Goal: Task Accomplishment & Management: Use online tool/utility

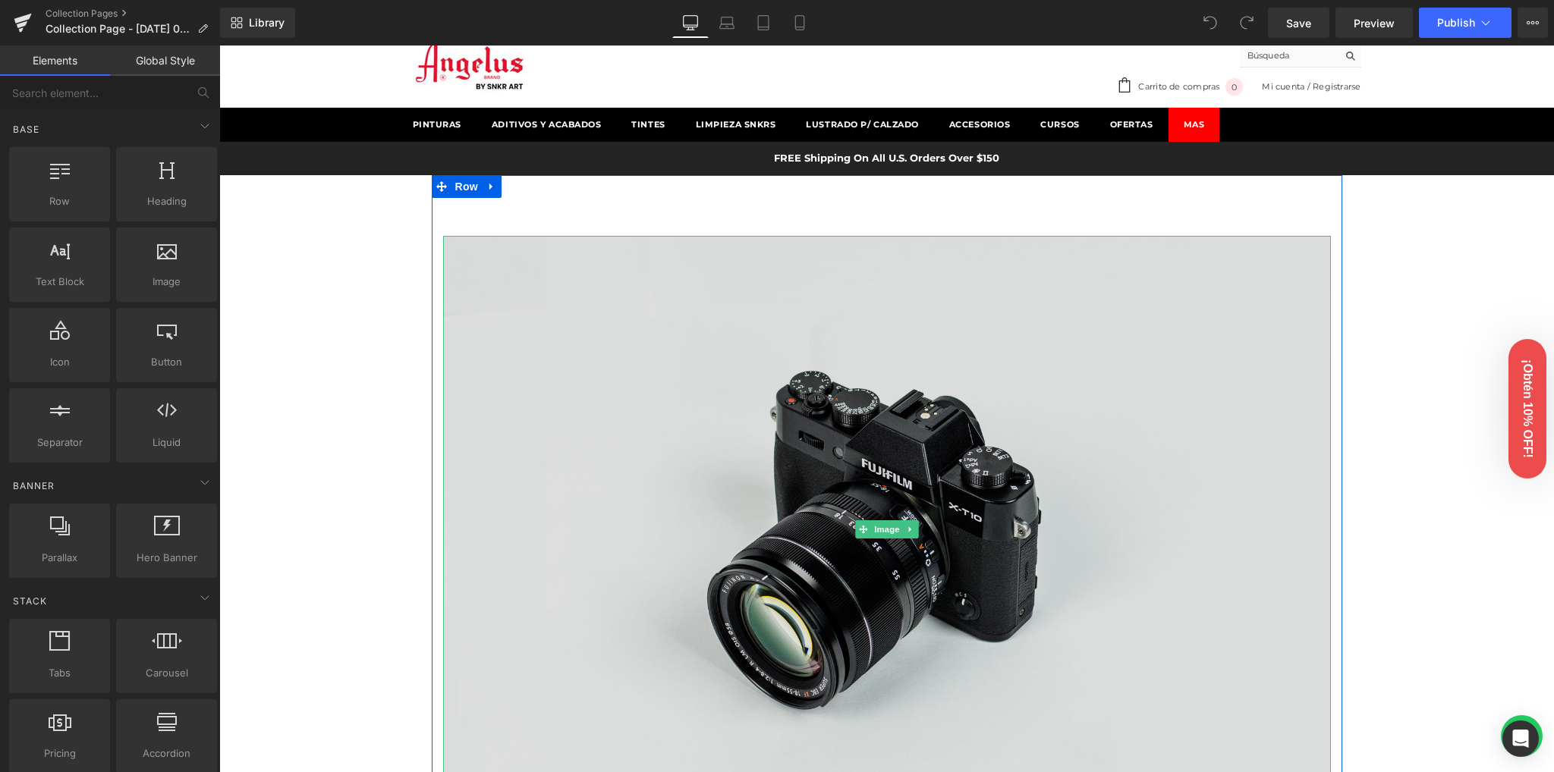
scroll to position [101, 0]
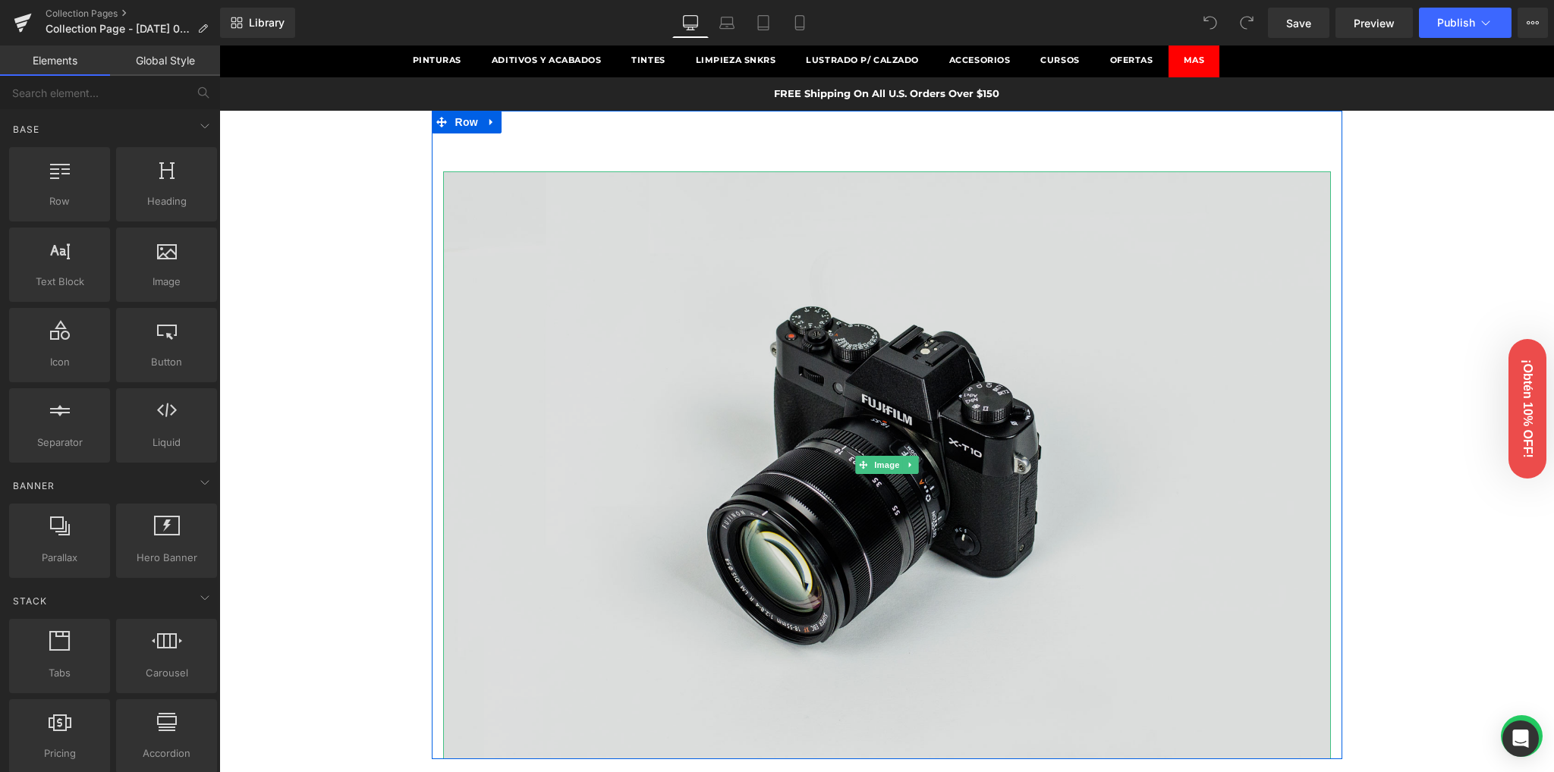
click at [768, 332] on img at bounding box center [887, 465] width 888 height 588
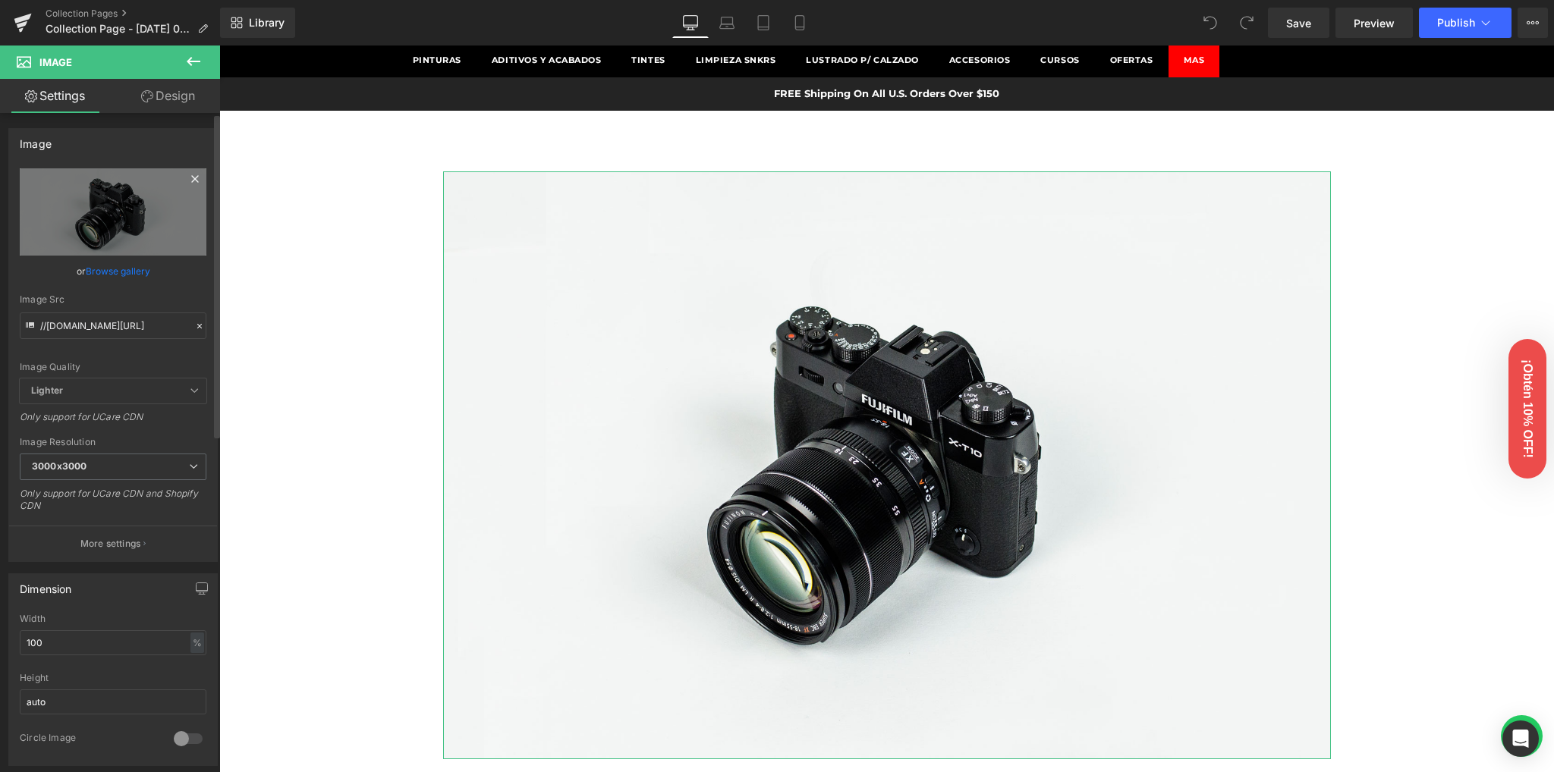
click at [187, 179] on icon at bounding box center [195, 179] width 18 height 18
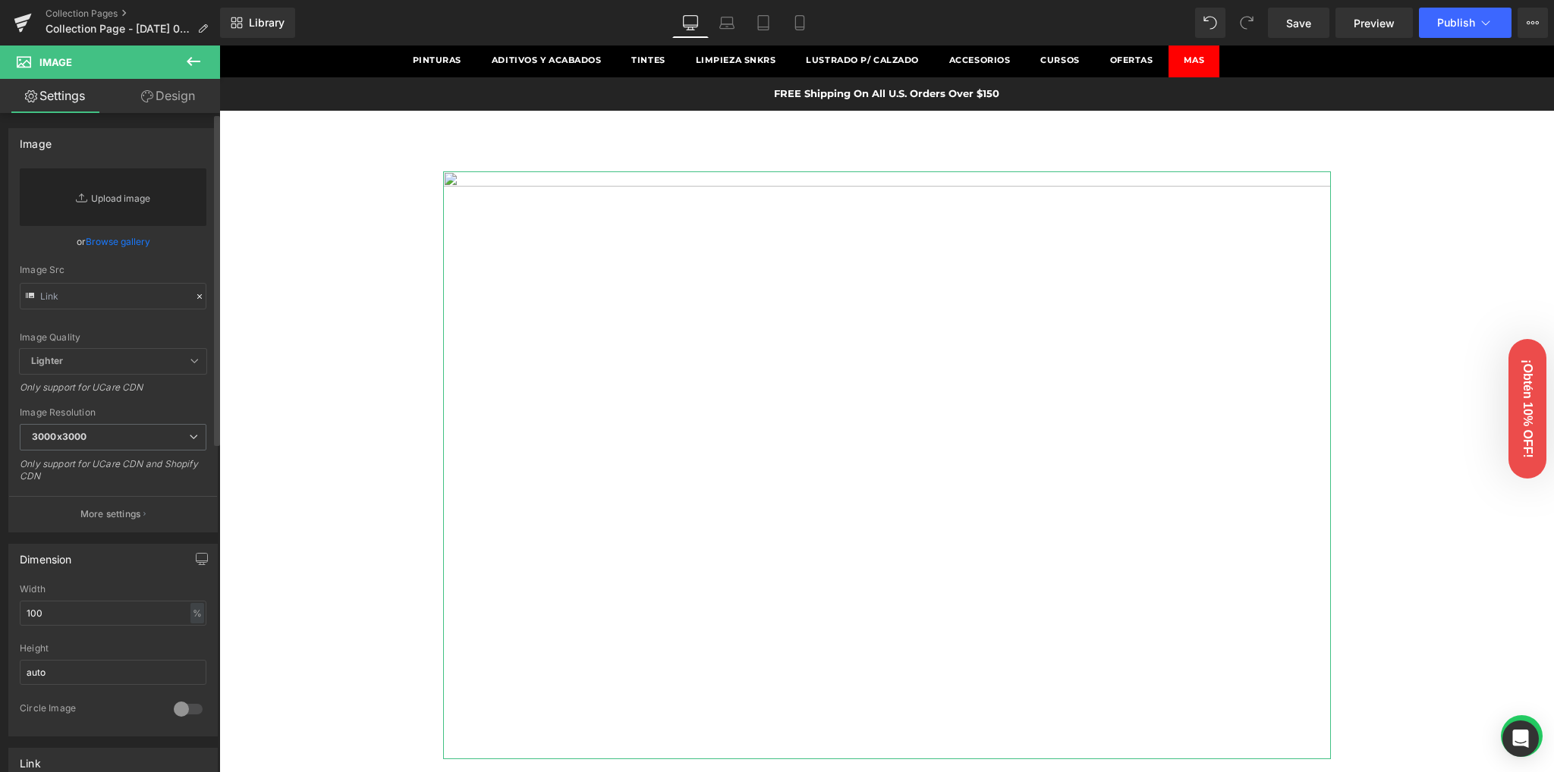
click at [106, 192] on link "Replace Image" at bounding box center [113, 197] width 187 height 58
type input "C:\fakepath\4900x2700 (2).jpg"
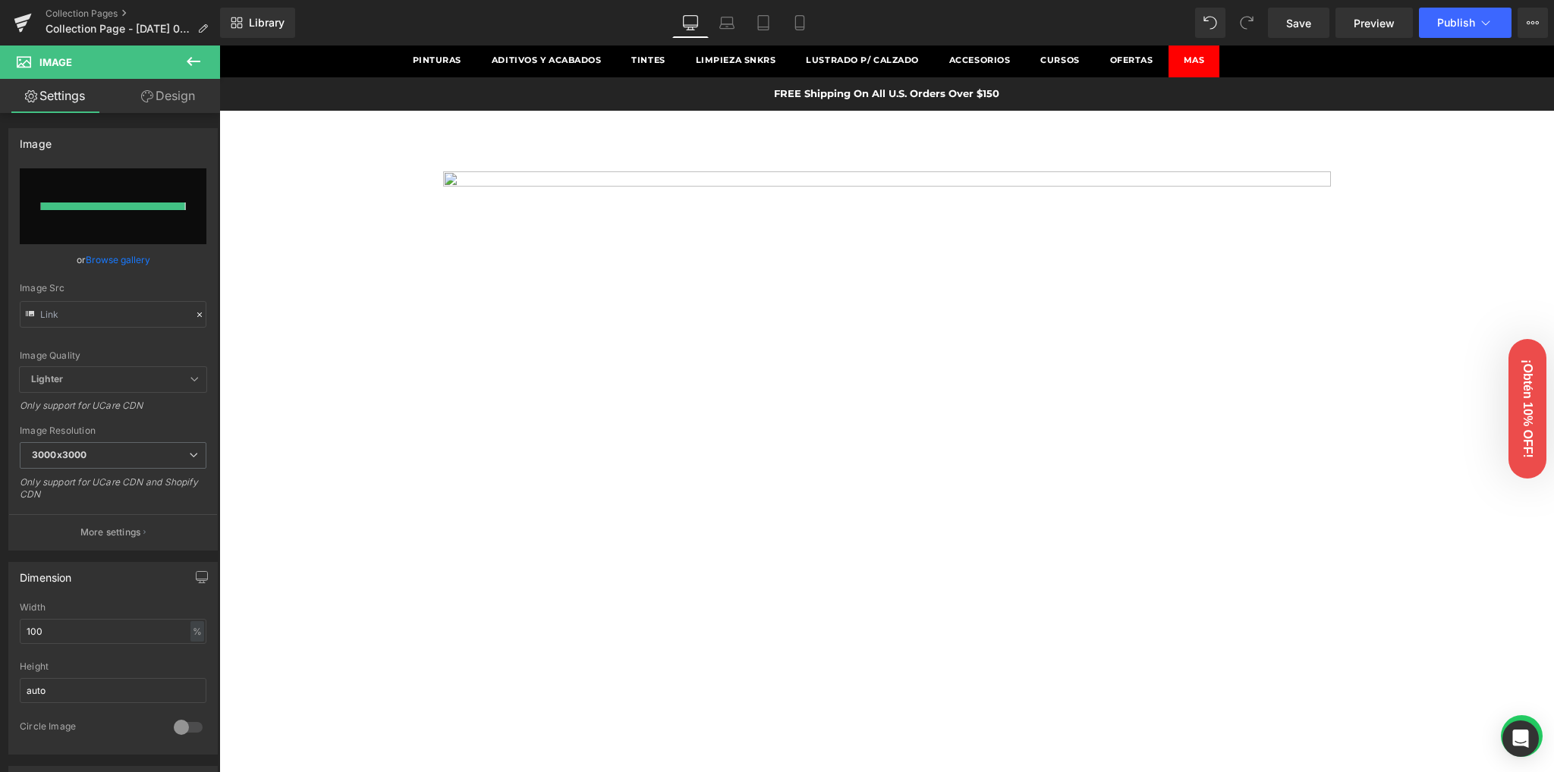
type input "https://ucarecdn.com/40d240ba-b06d-4621-ad7b-a4d06578acb1/-/format/auto/-/previ…"
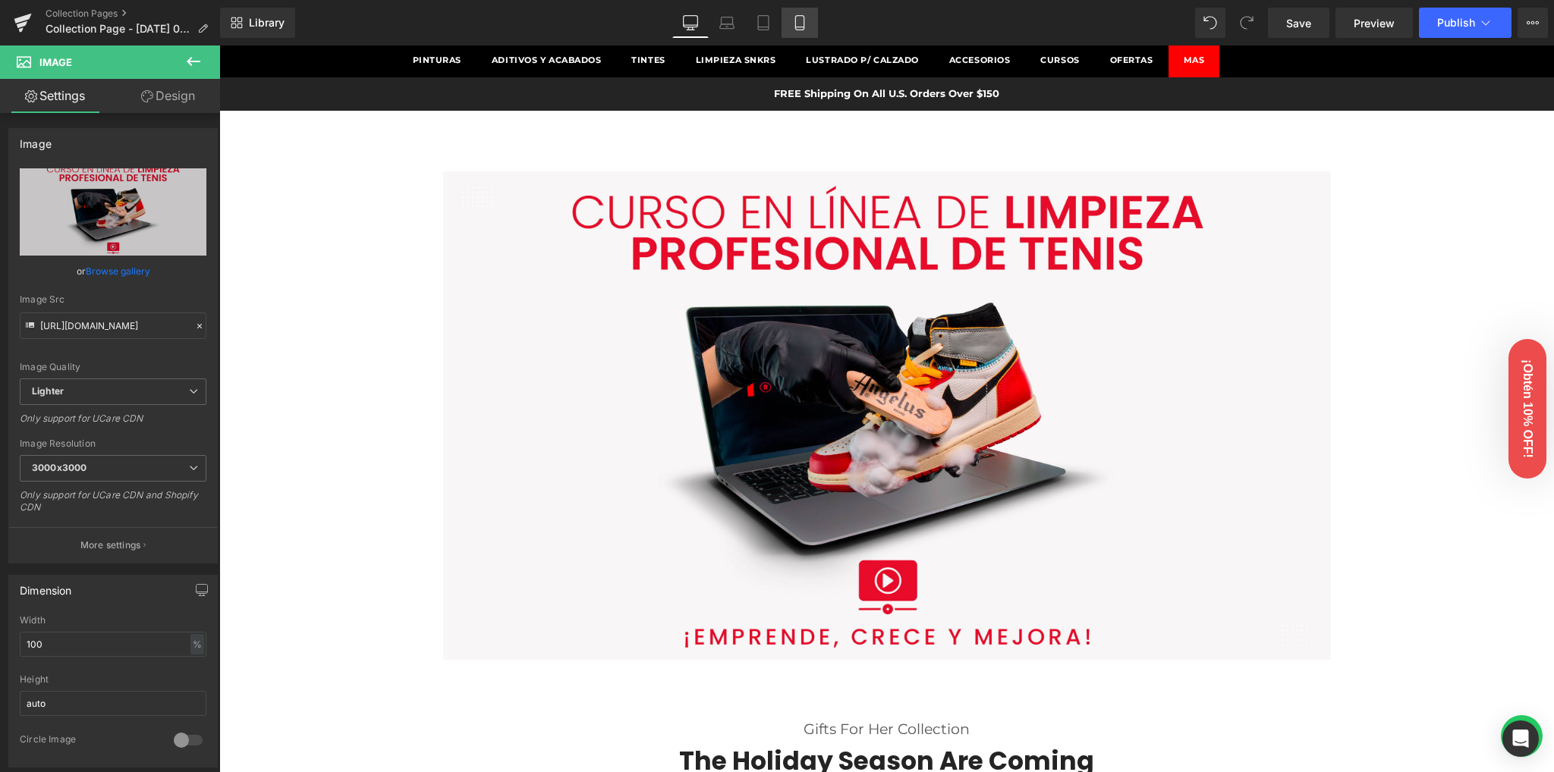
click at [803, 26] on icon at bounding box center [799, 23] width 8 height 14
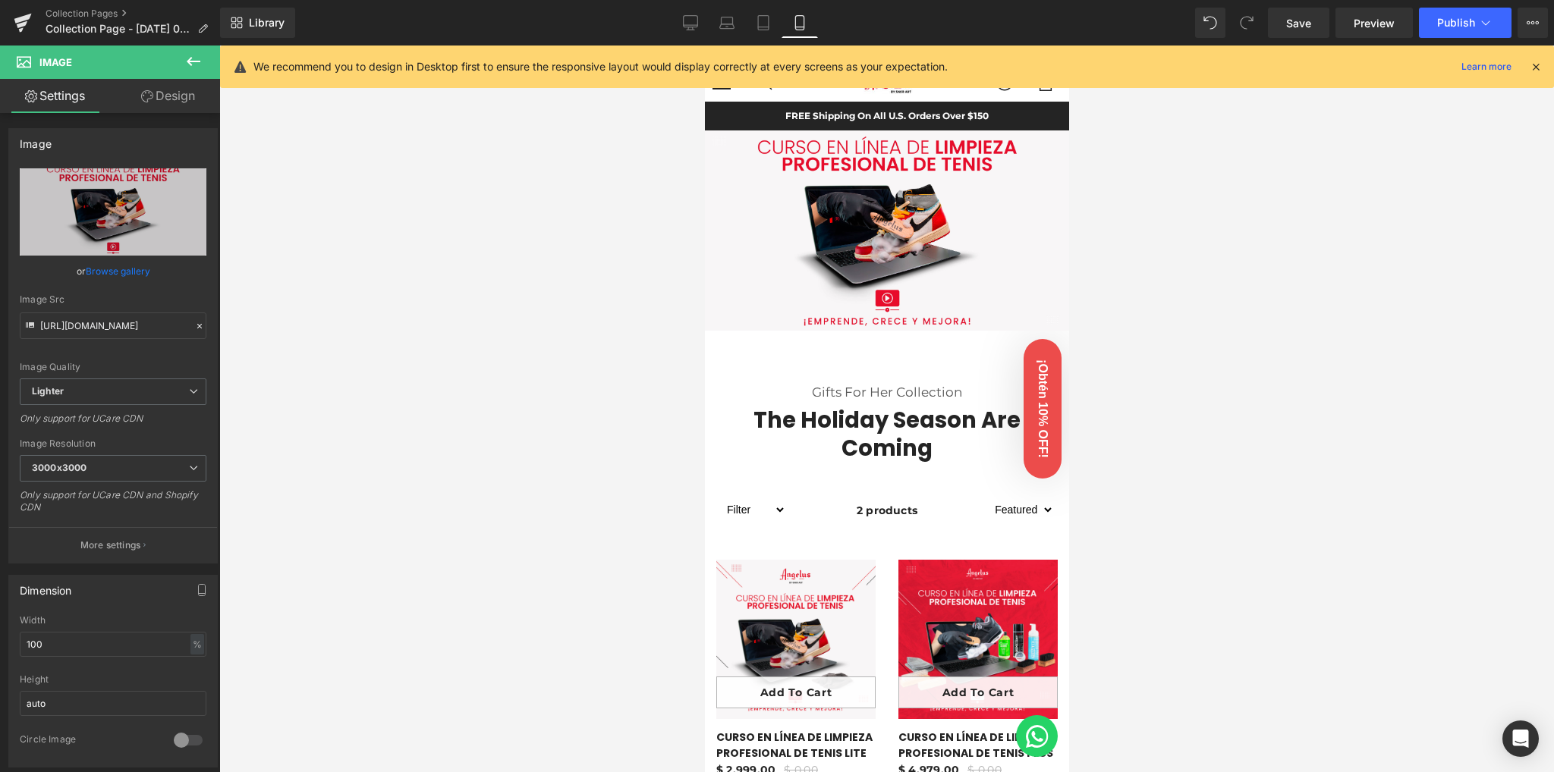
scroll to position [0, 0]
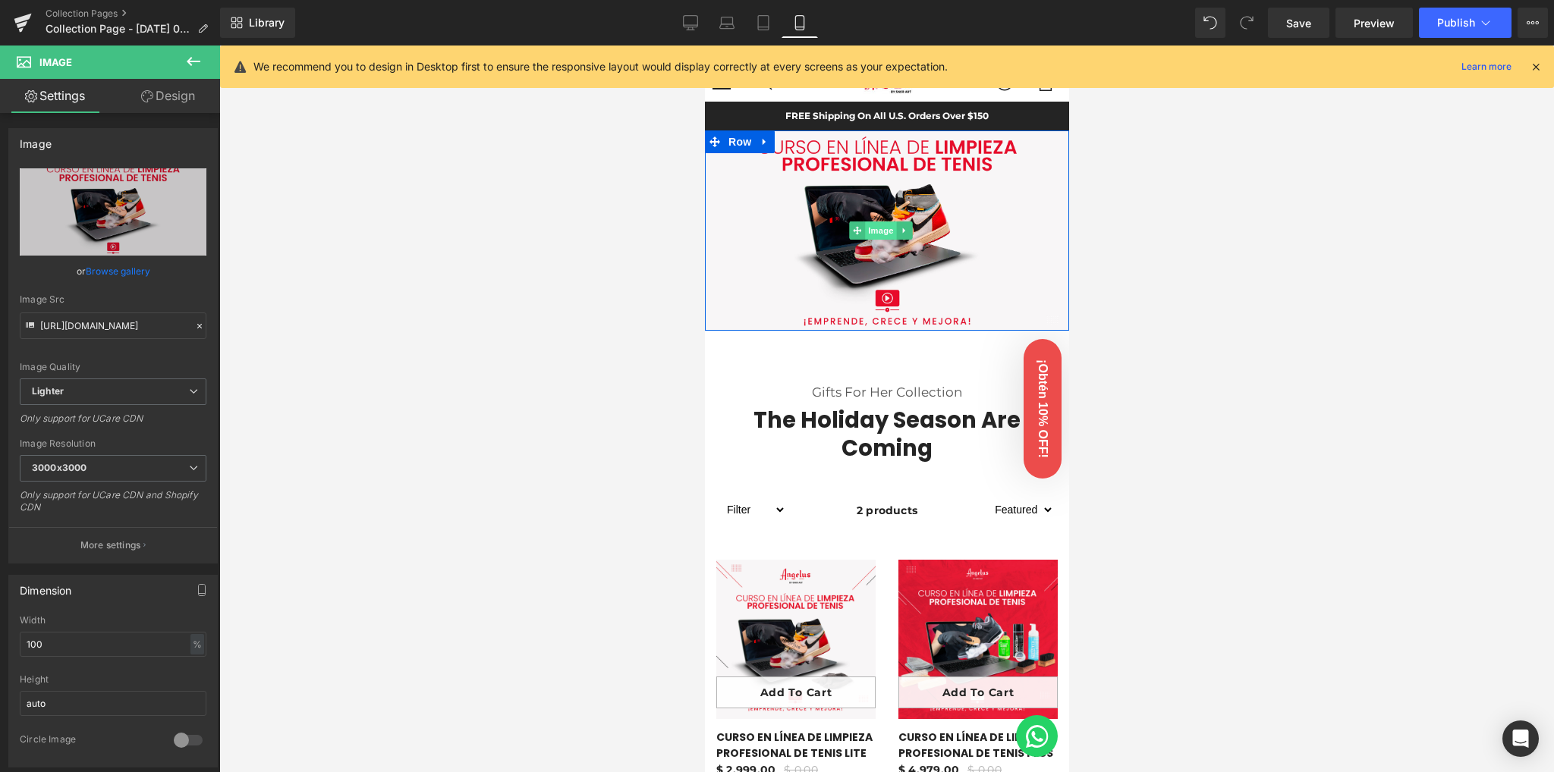
click at [877, 229] on span "Image" at bounding box center [881, 231] width 32 height 18
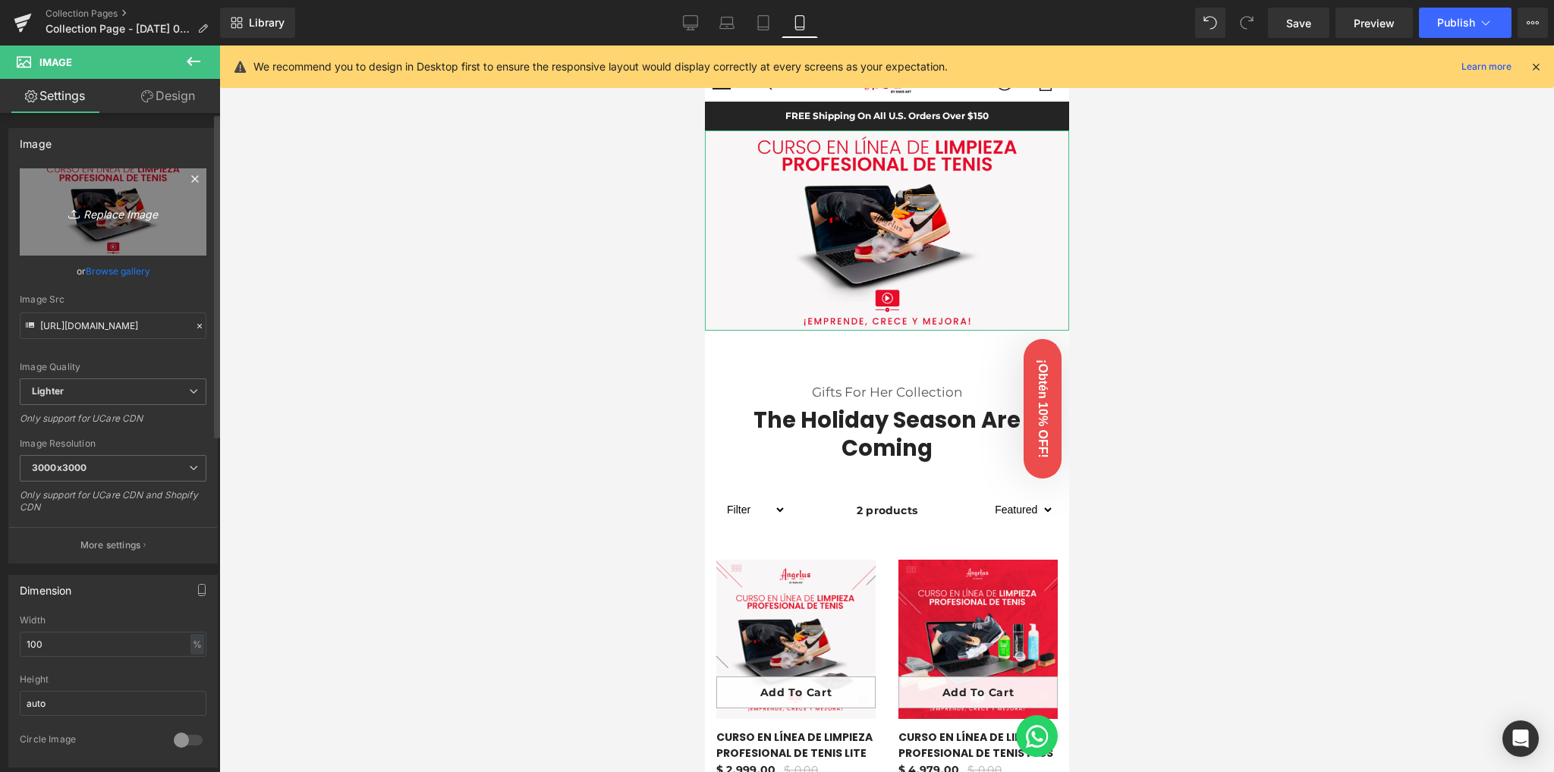
click at [137, 213] on icon "Replace Image" at bounding box center [112, 212] width 121 height 19
type input "C:\fakepath\Landing-Page_1650x1270_movil.jpg"
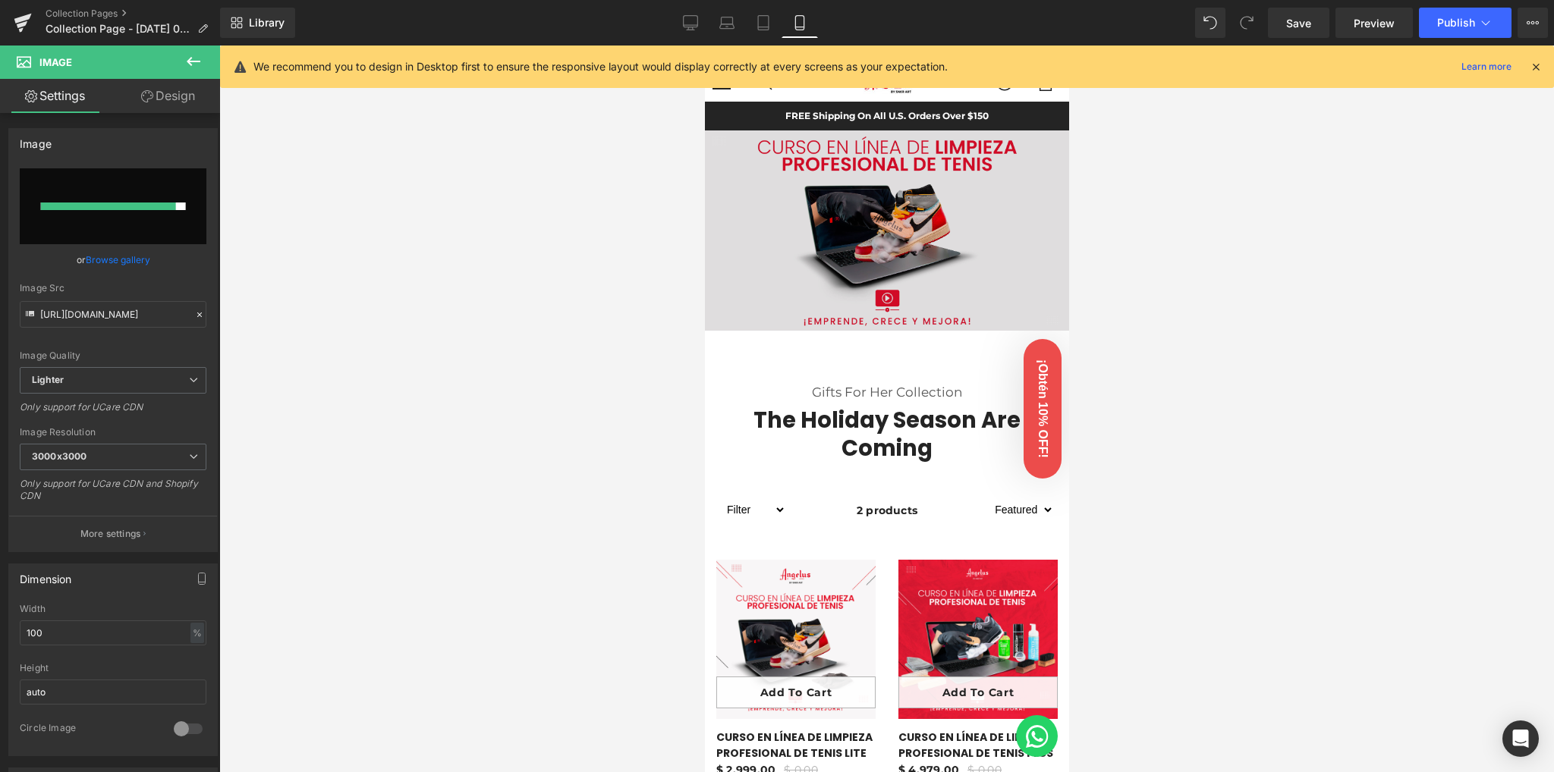
type input "https://ucarecdn.com/def7e5a9-1bce-44e0-890f-c306b15d2ae3/-/format/auto/-/previ…"
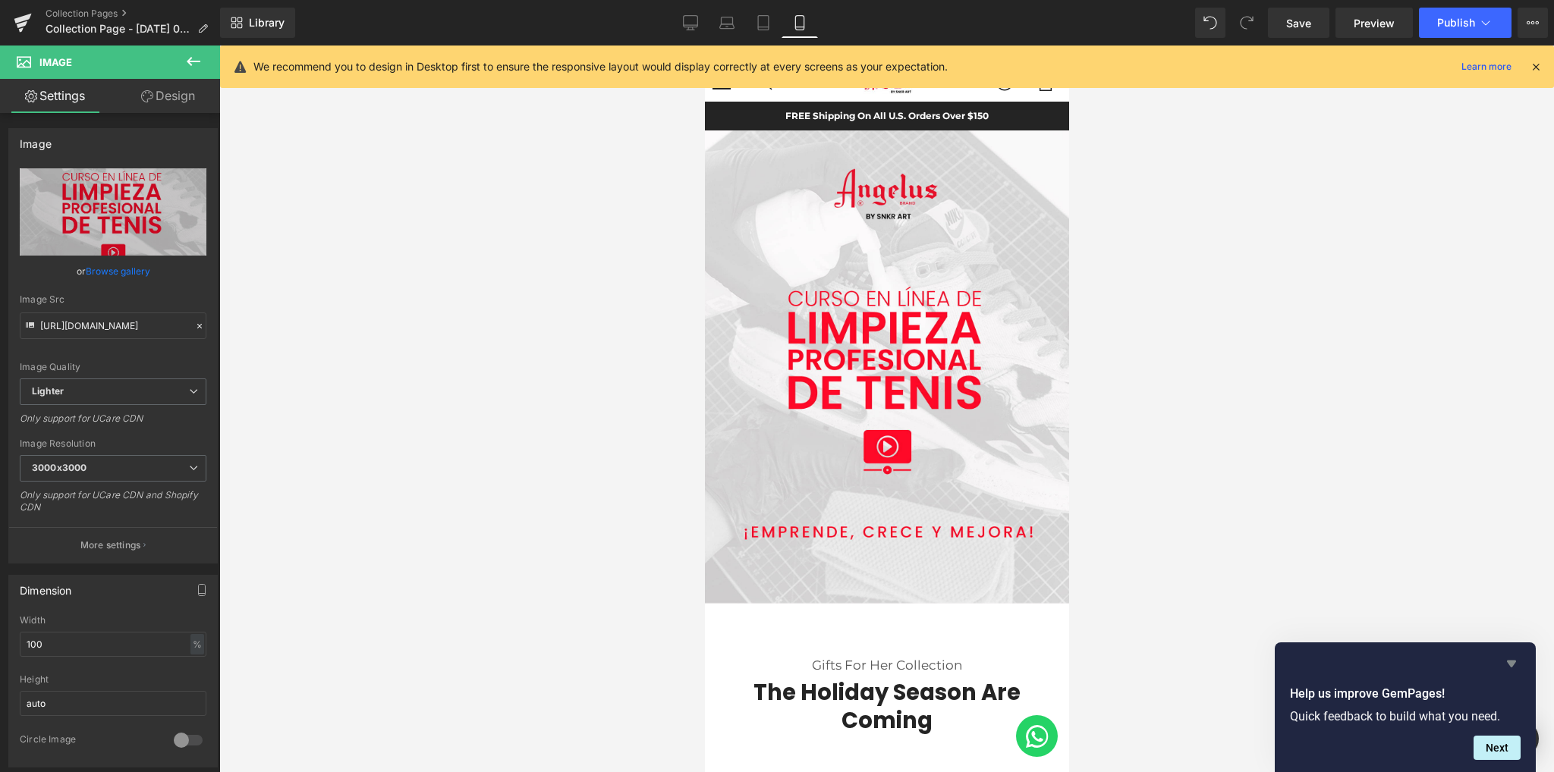
click at [1504, 665] on icon "Hide survey" at bounding box center [1511, 664] width 18 height 18
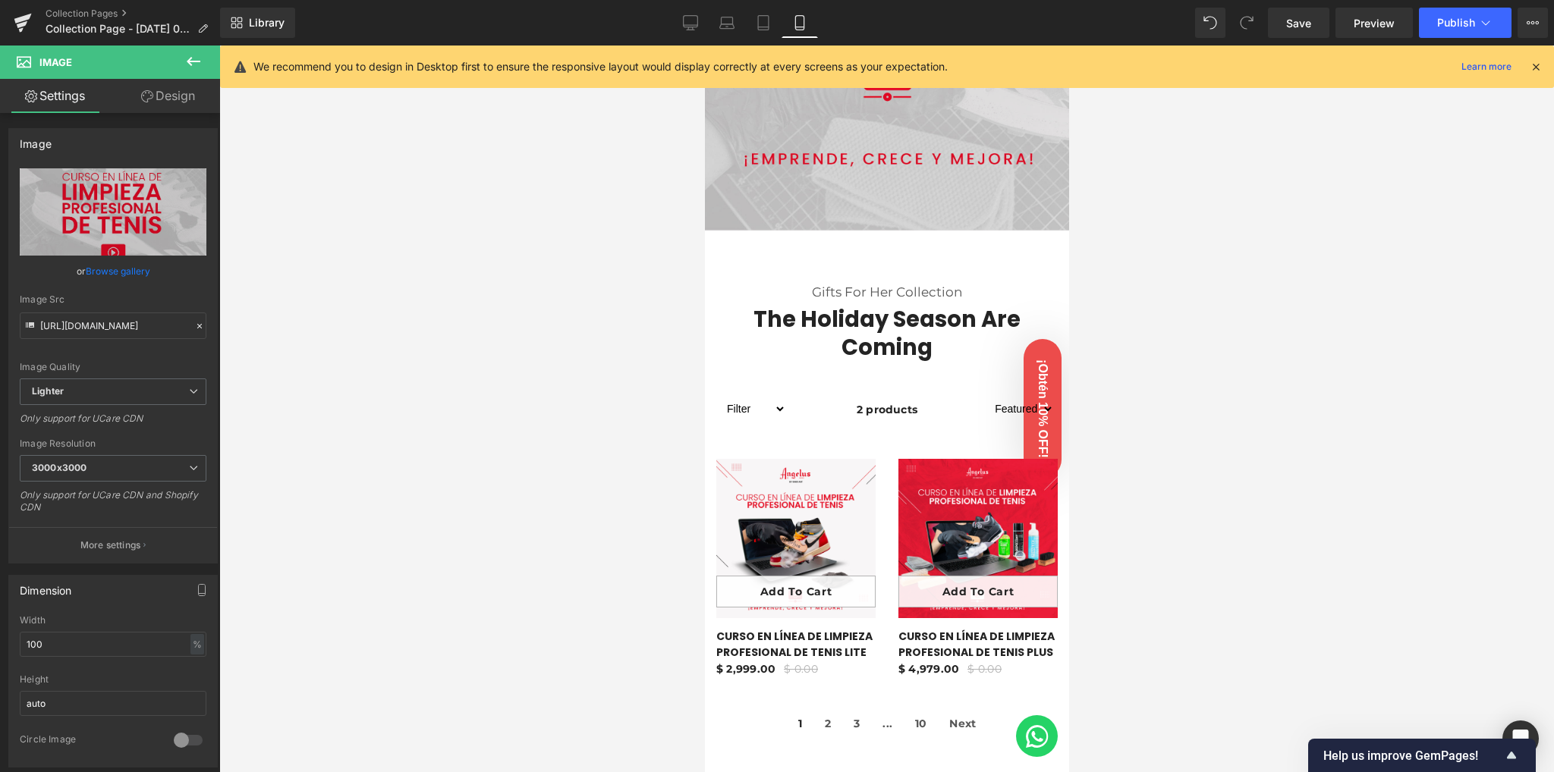
scroll to position [202, 0]
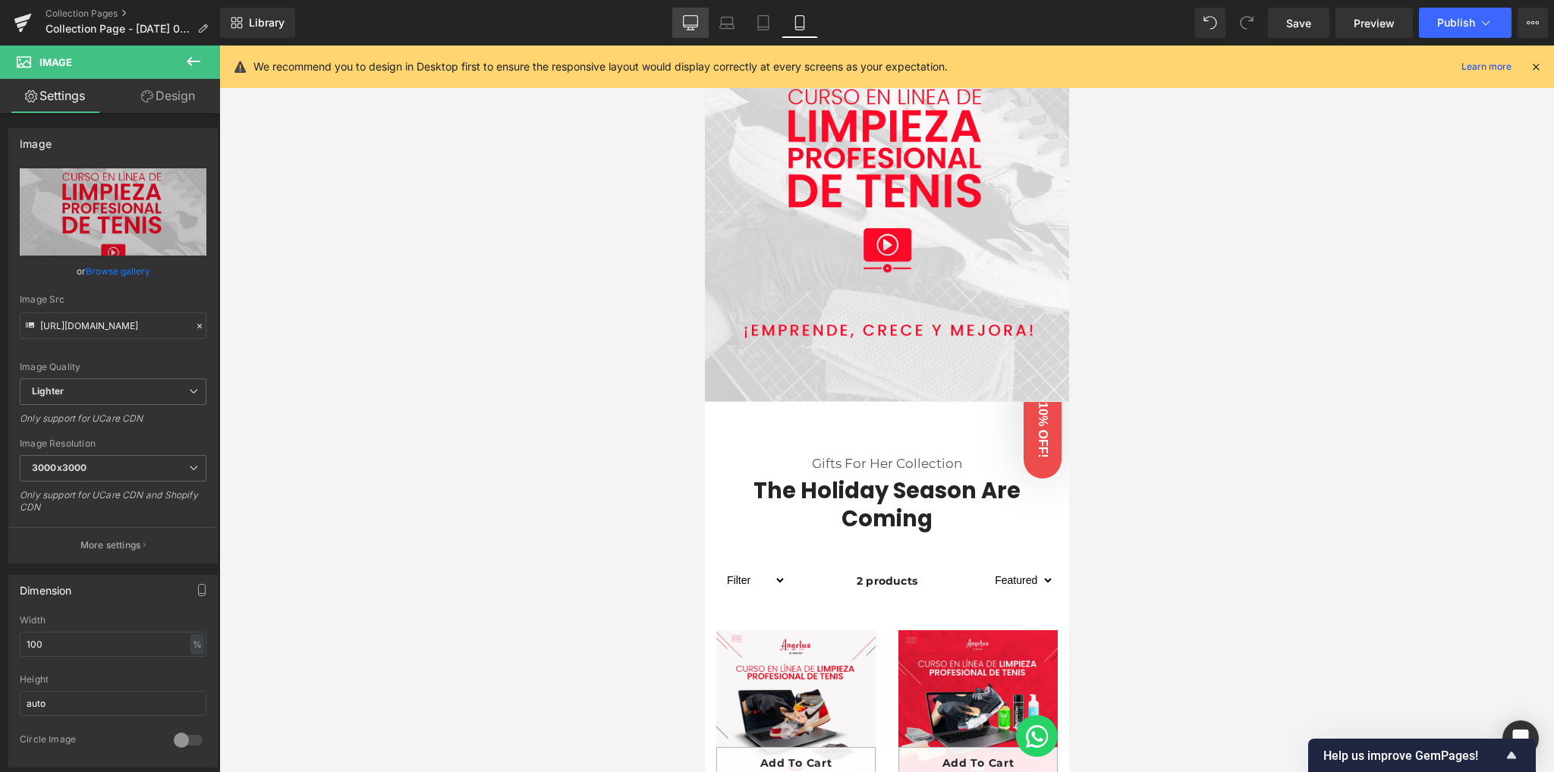
click at [689, 19] on icon at bounding box center [690, 22] width 15 height 15
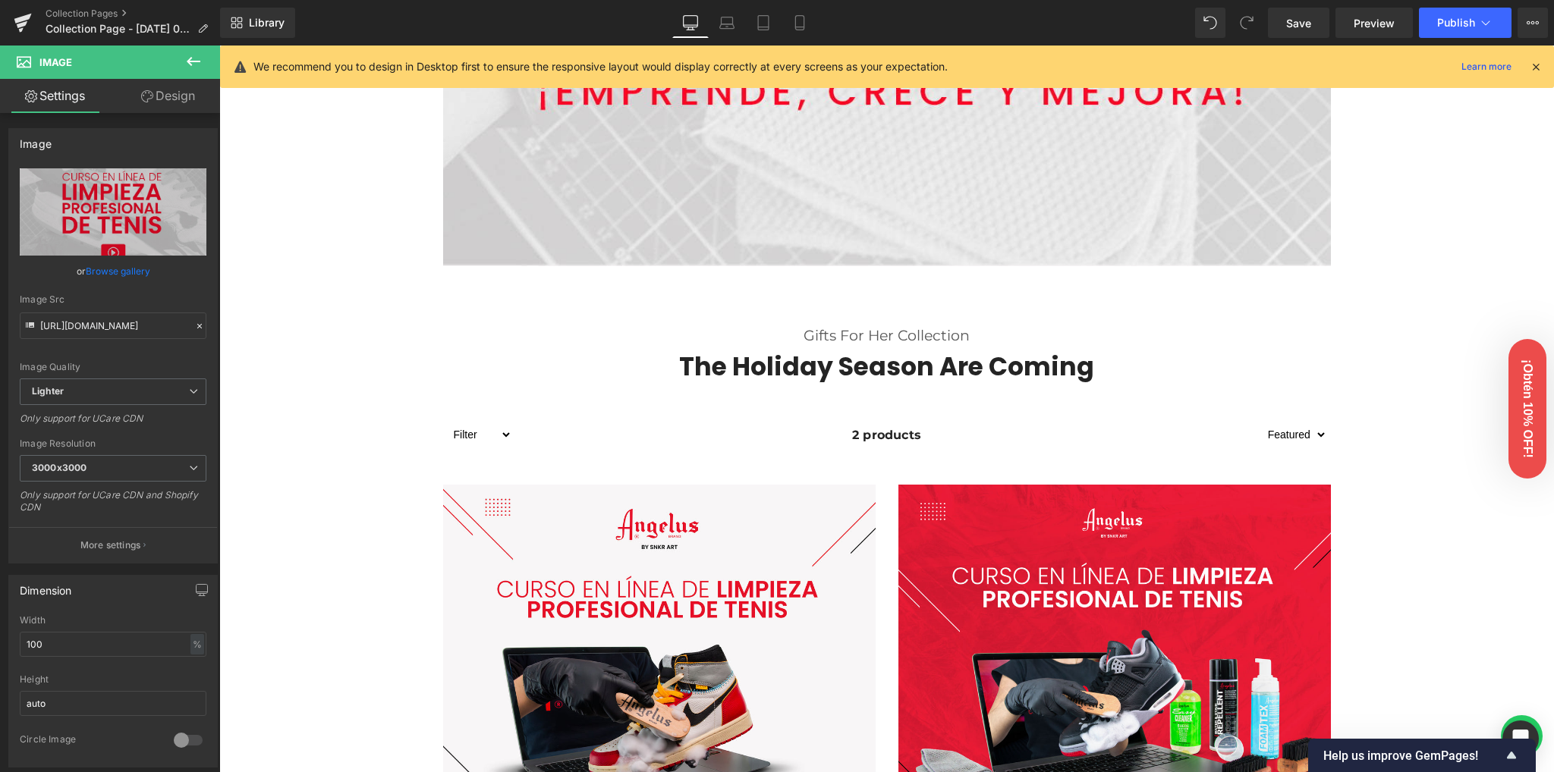
scroll to position [1112, 0]
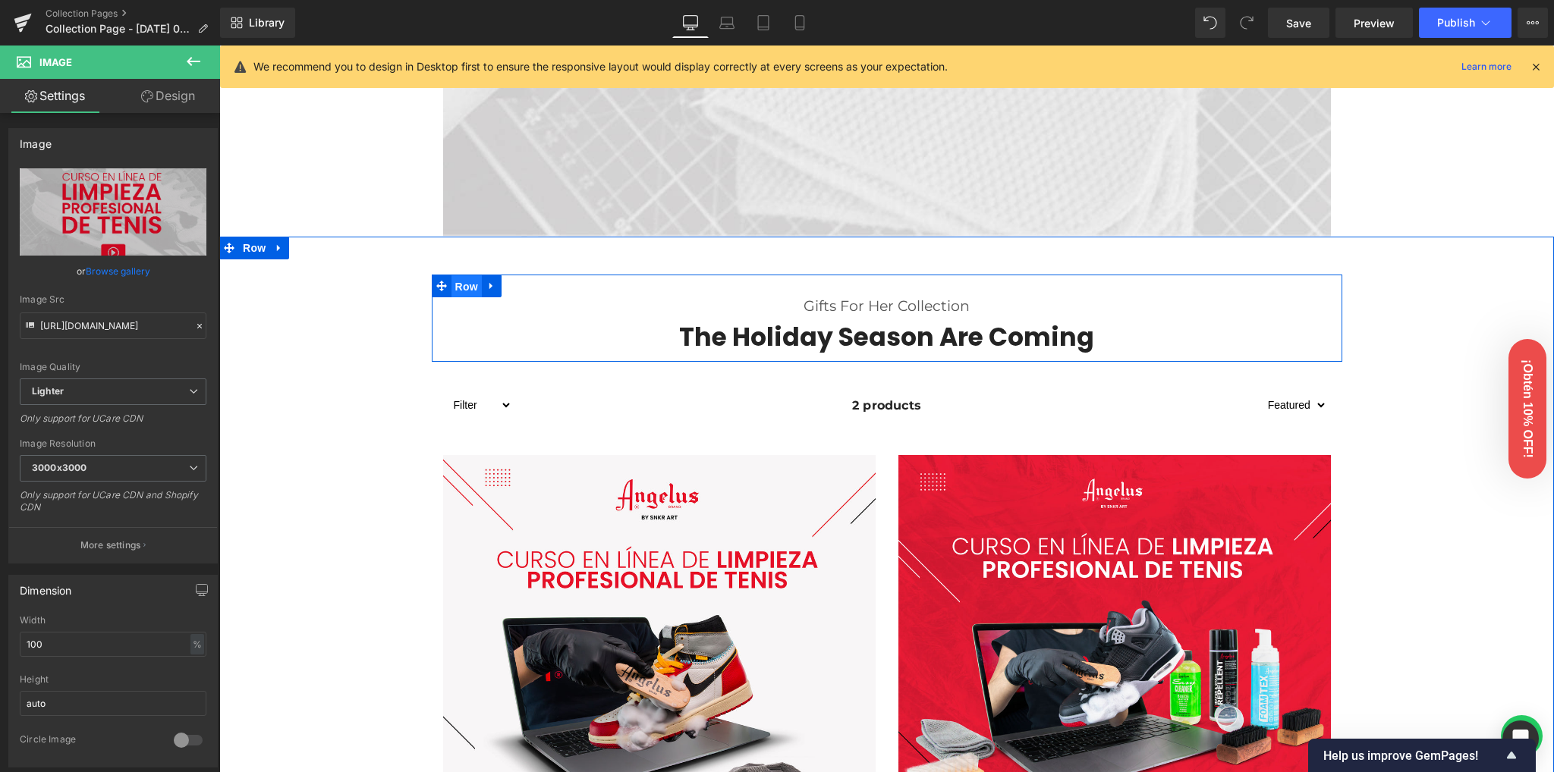
click at [464, 286] on span "Row" at bounding box center [466, 286] width 30 height 23
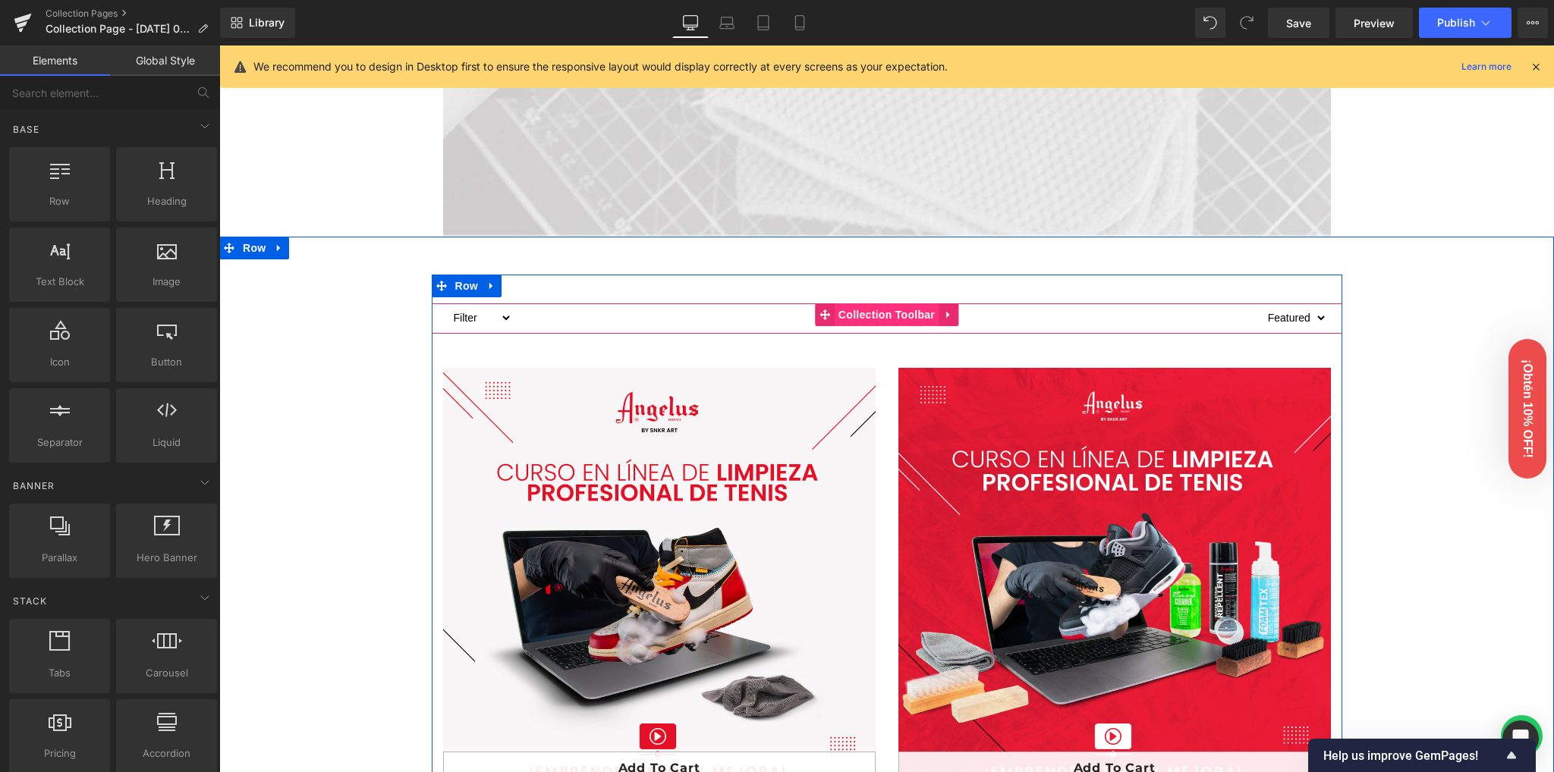
click at [894, 316] on span "Collection Toolbar" at bounding box center [886, 314] width 104 height 23
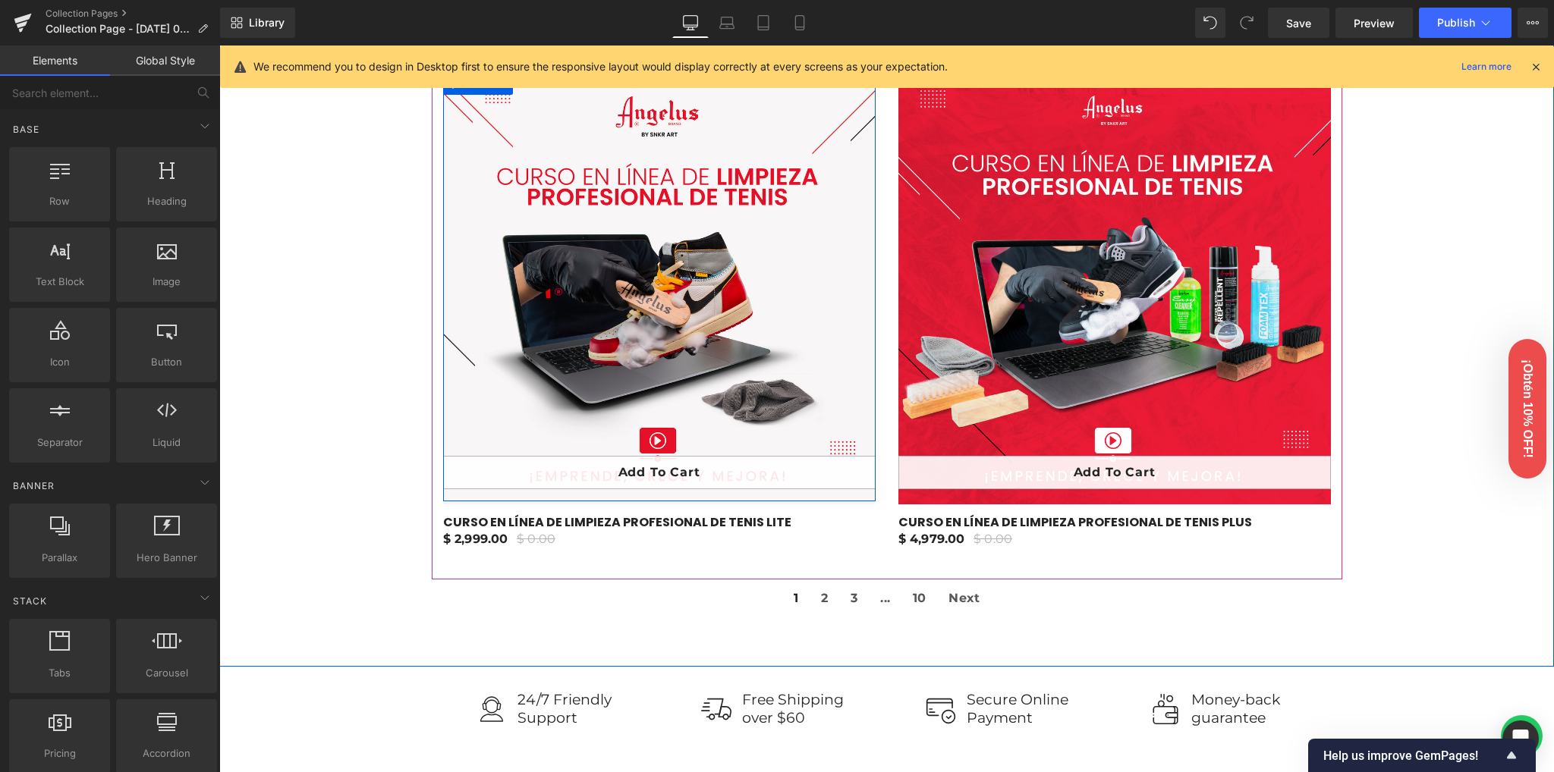
scroll to position [1416, 0]
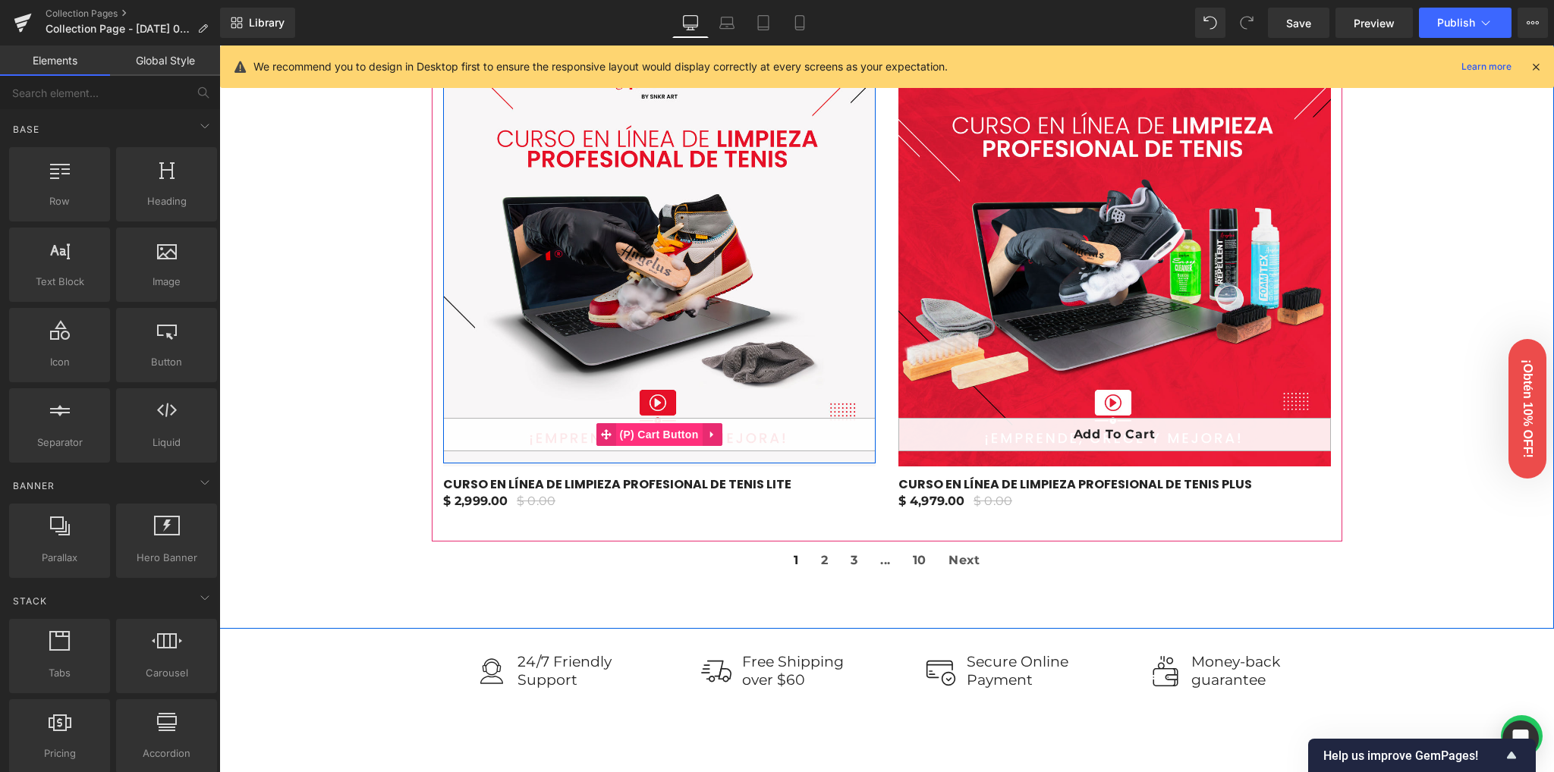
click at [662, 429] on span "(P) Cart Button" at bounding box center [658, 434] width 86 height 23
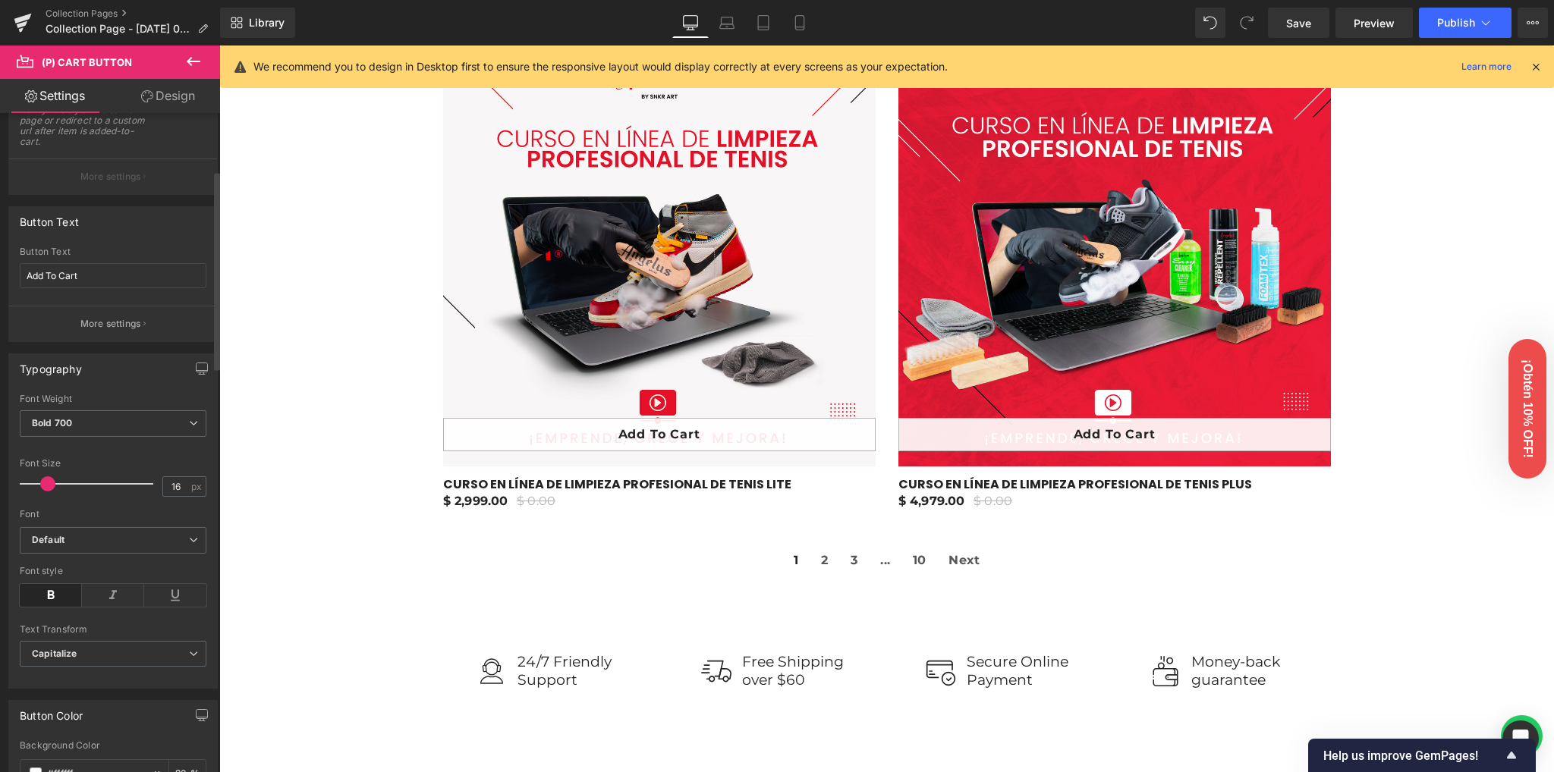
scroll to position [0, 0]
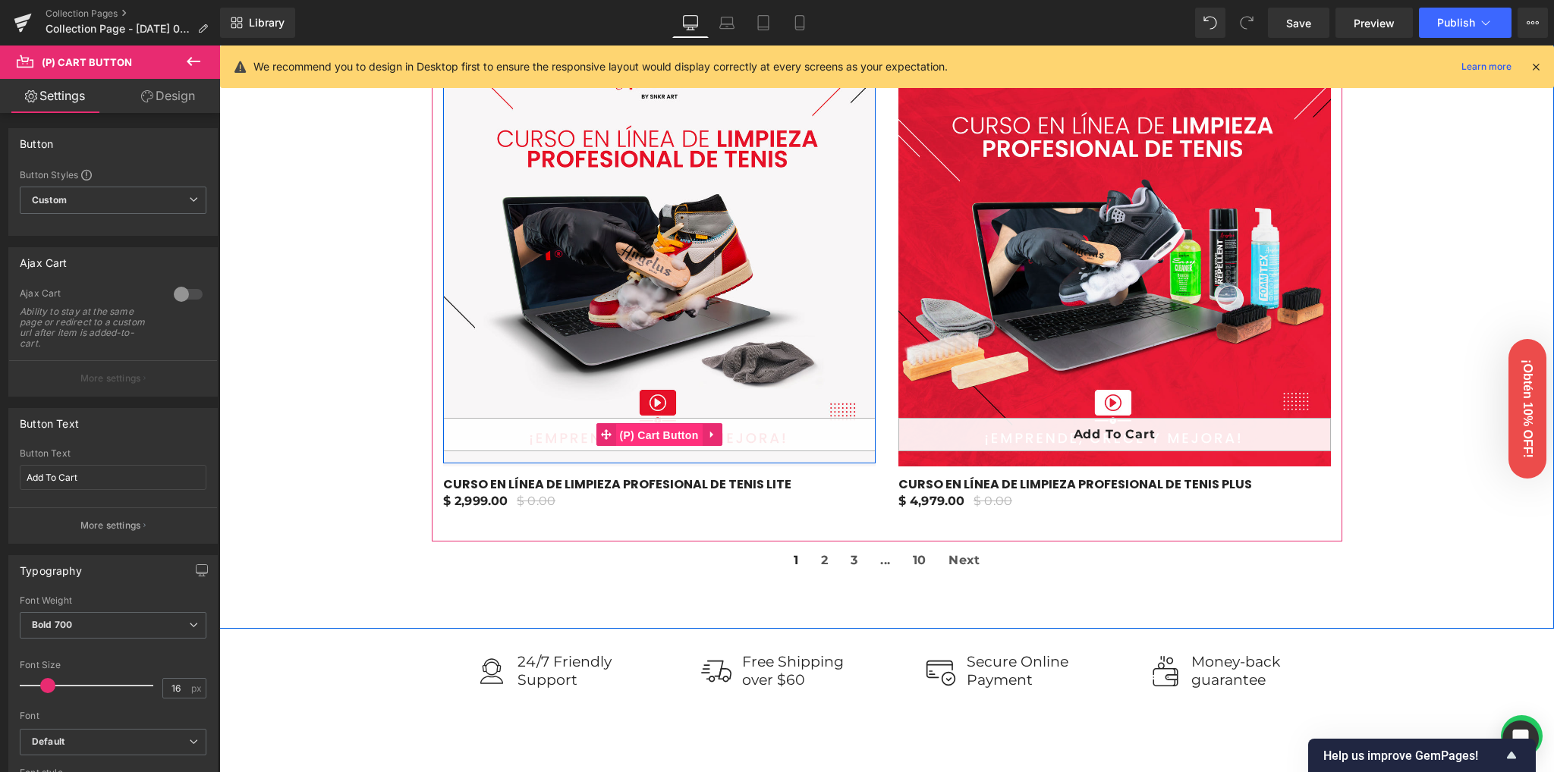
click at [658, 432] on span "(P) Cart Button" at bounding box center [658, 435] width 86 height 23
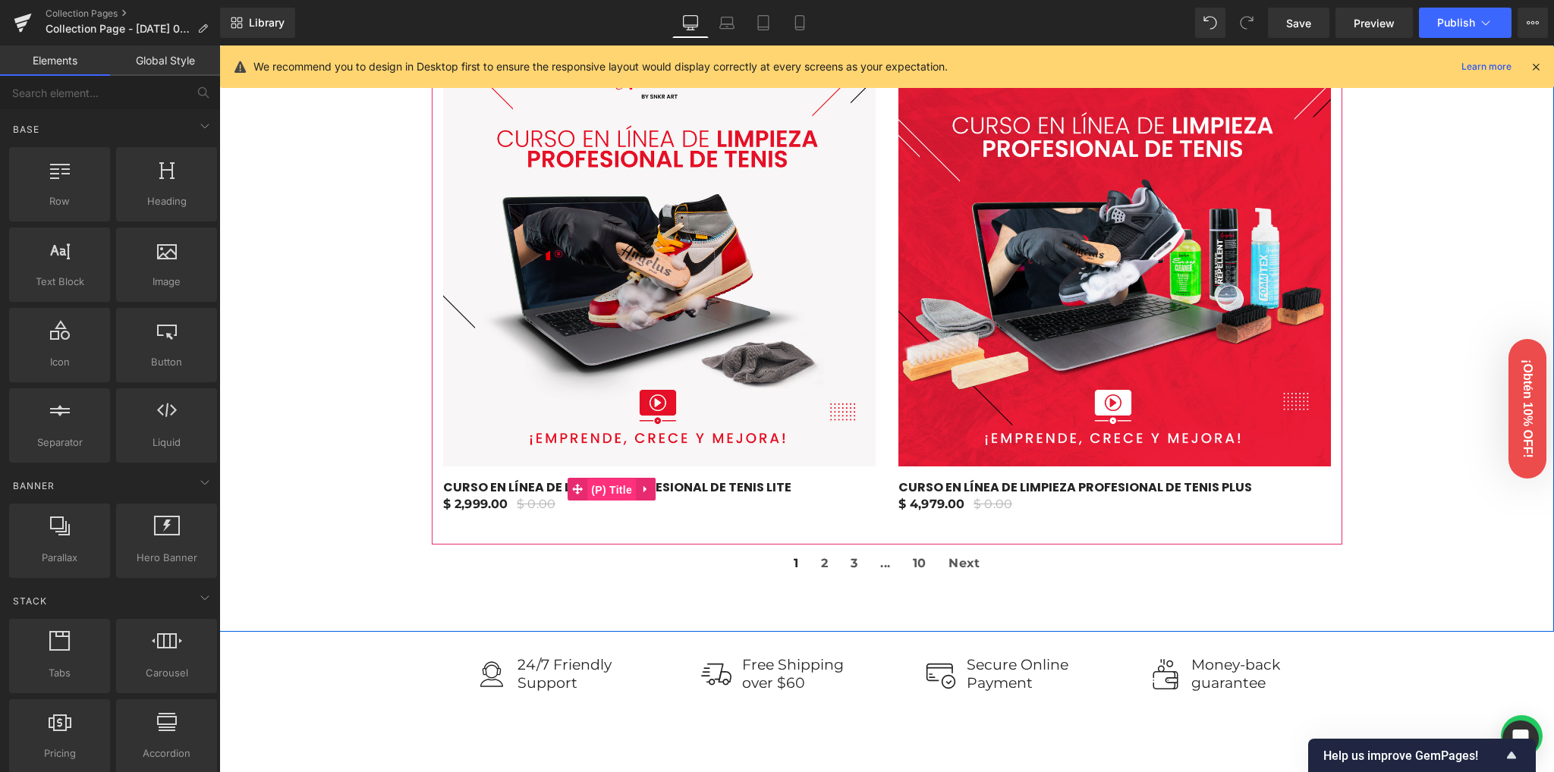
click at [588, 489] on span "(P) Title" at bounding box center [611, 490] width 49 height 23
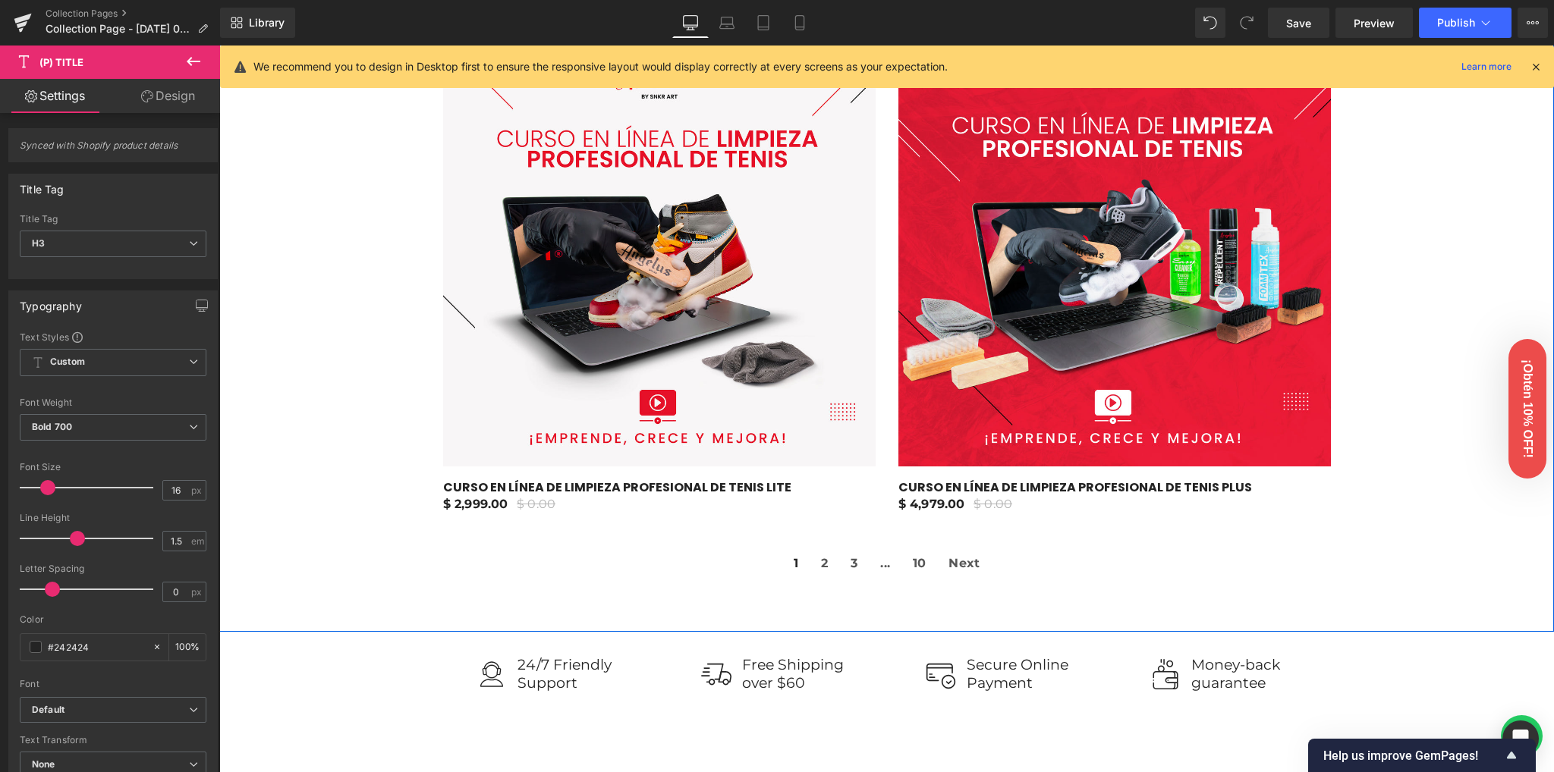
drag, startPoint x: 313, startPoint y: 437, endPoint x: 346, endPoint y: 457, distance: 39.2
click at [313, 437] on div "299900 %" at bounding box center [886, 275] width 1334 height 608
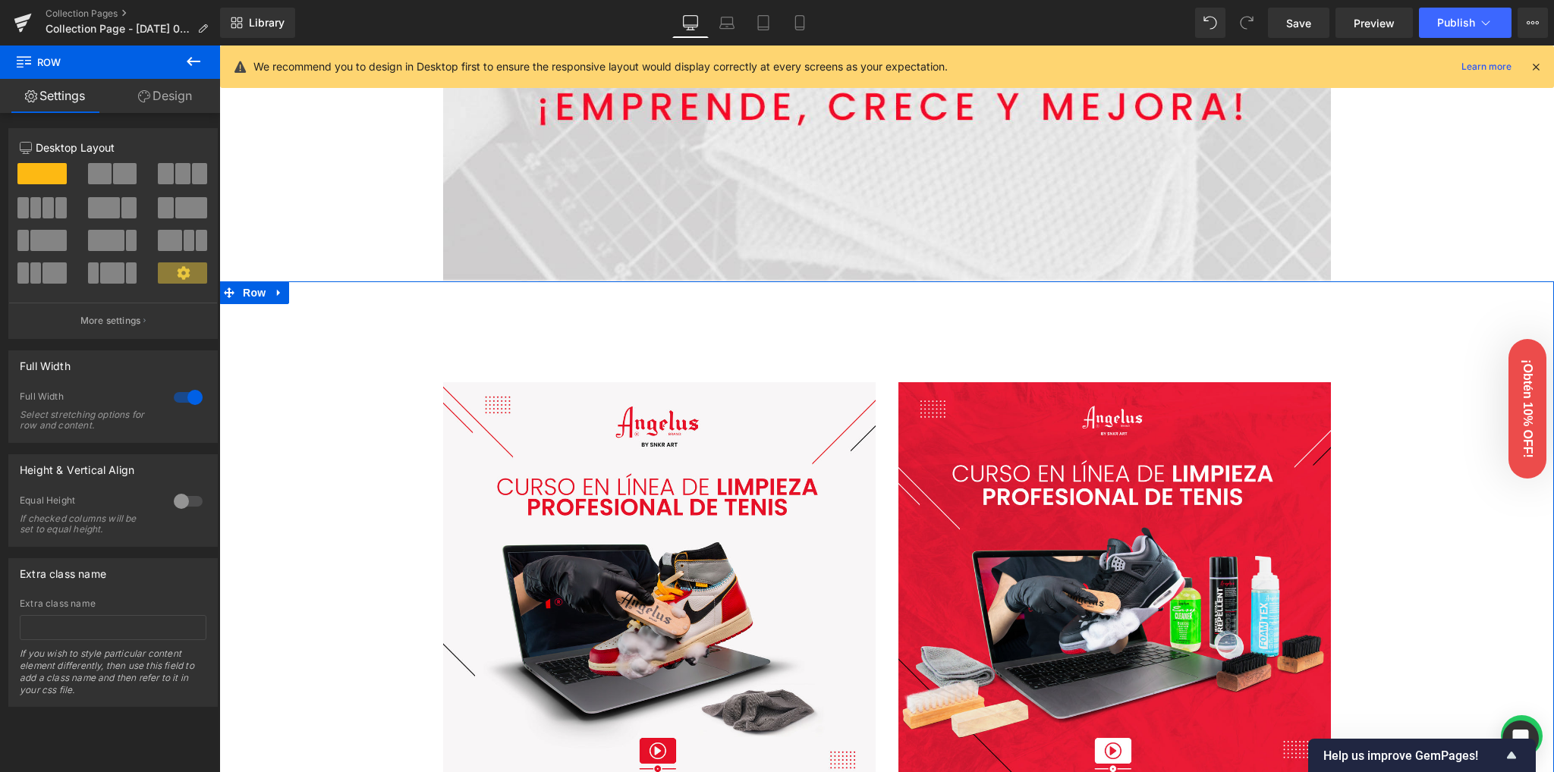
scroll to position [1112, 0]
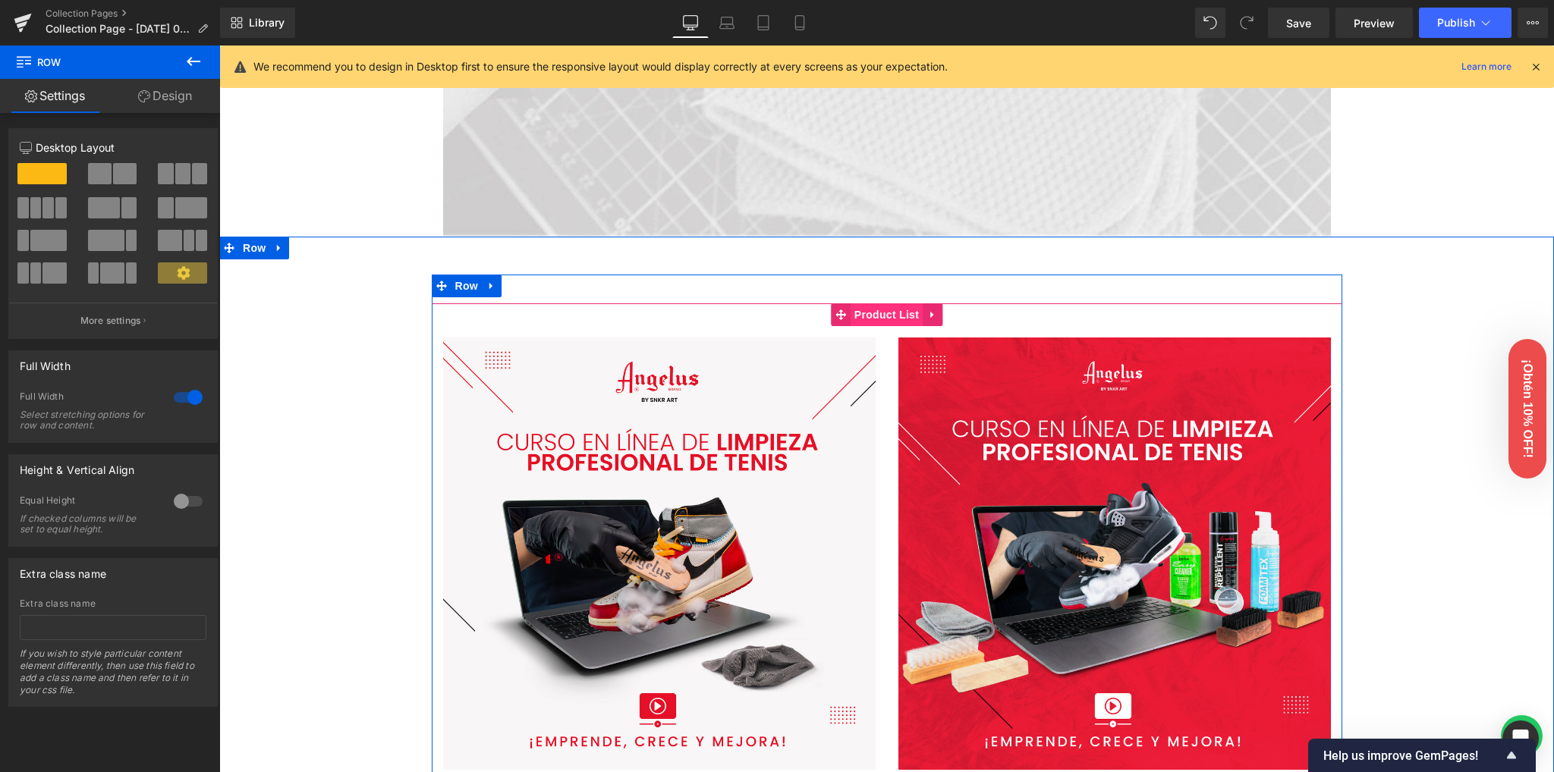
click at [865, 316] on span "Product List" at bounding box center [886, 314] width 72 height 23
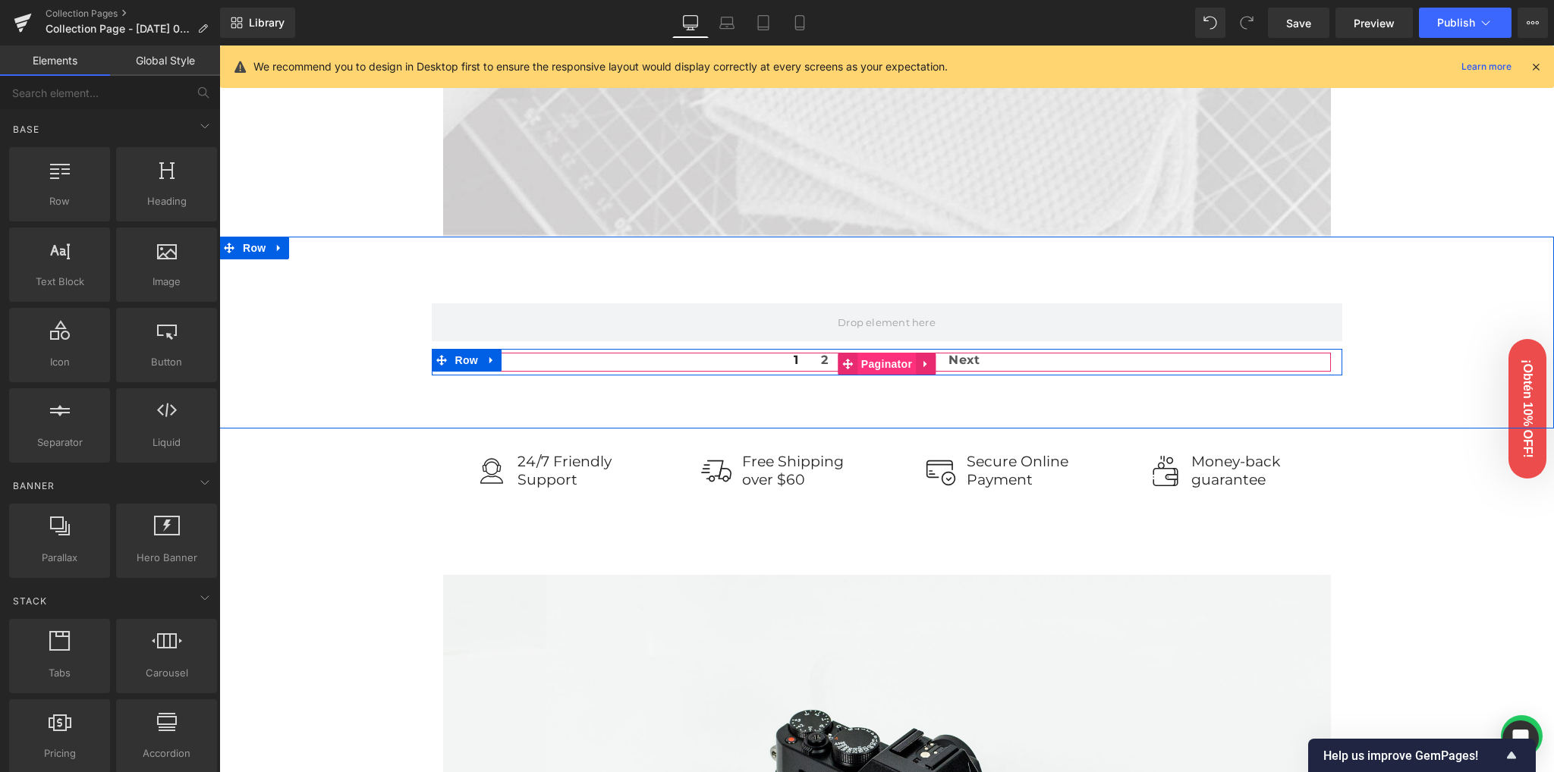
click at [879, 363] on span "Paginator" at bounding box center [886, 364] width 58 height 23
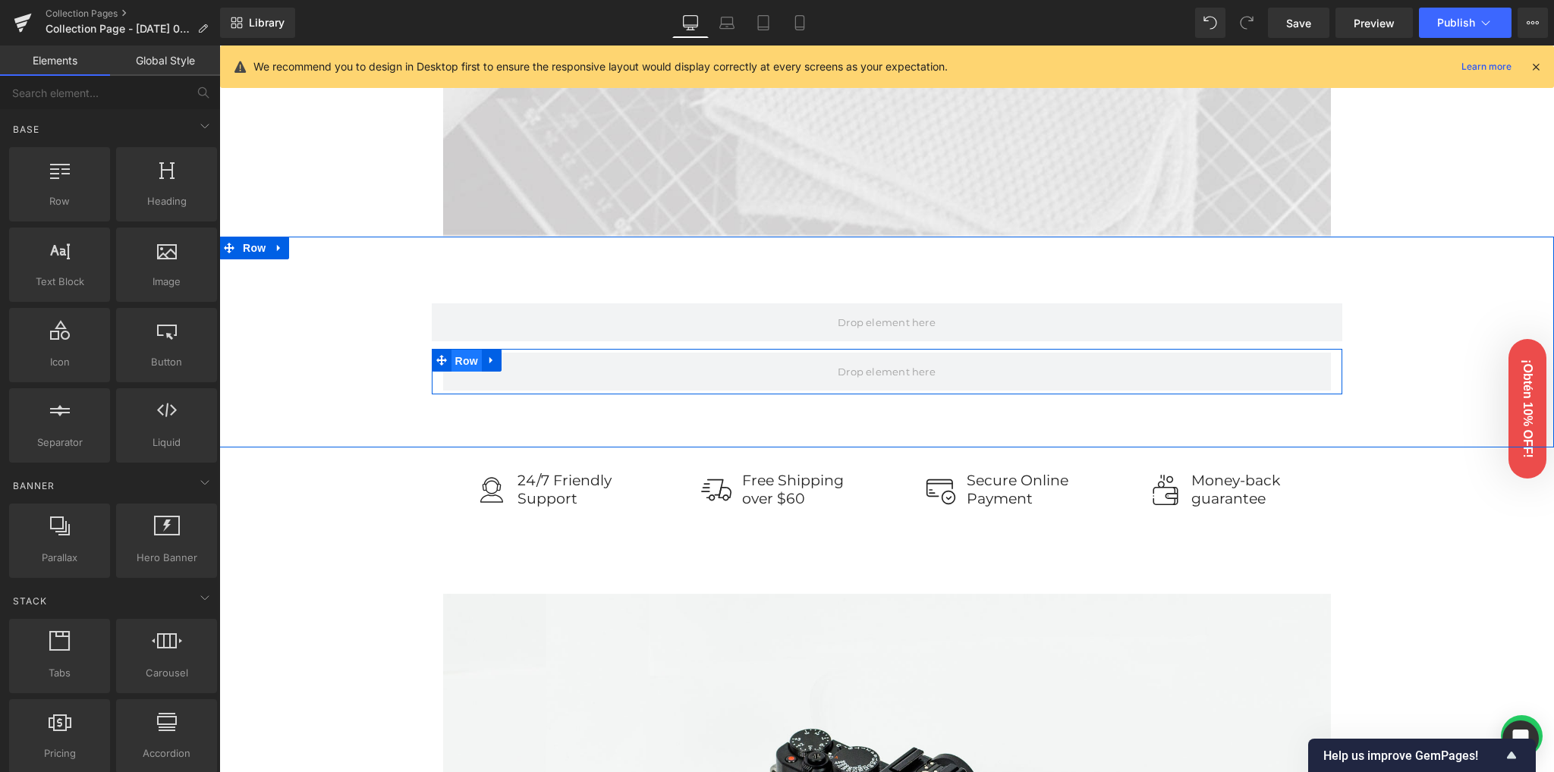
click at [456, 365] on span "Row" at bounding box center [466, 361] width 30 height 23
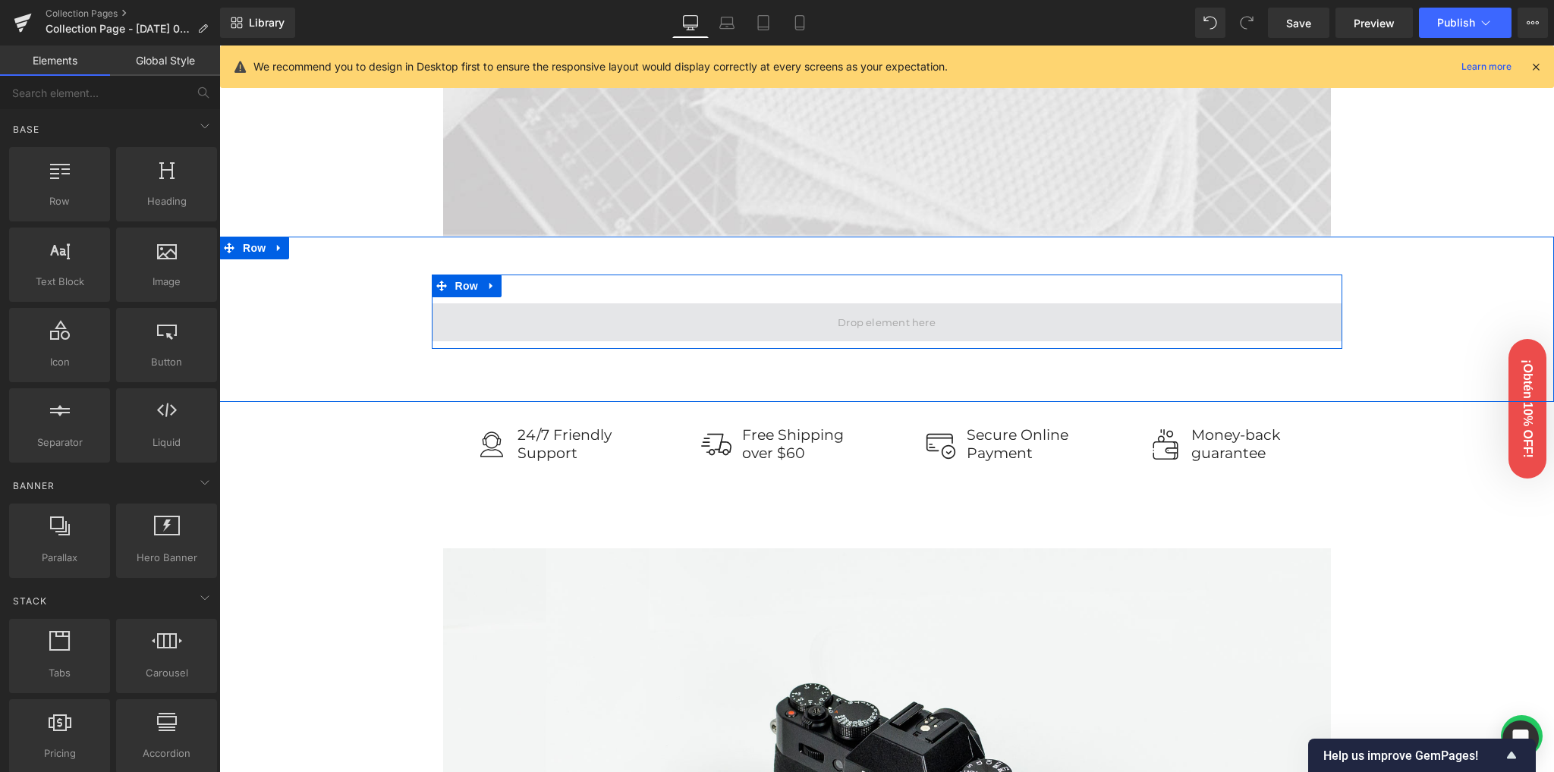
click at [665, 320] on span at bounding box center [887, 322] width 910 height 38
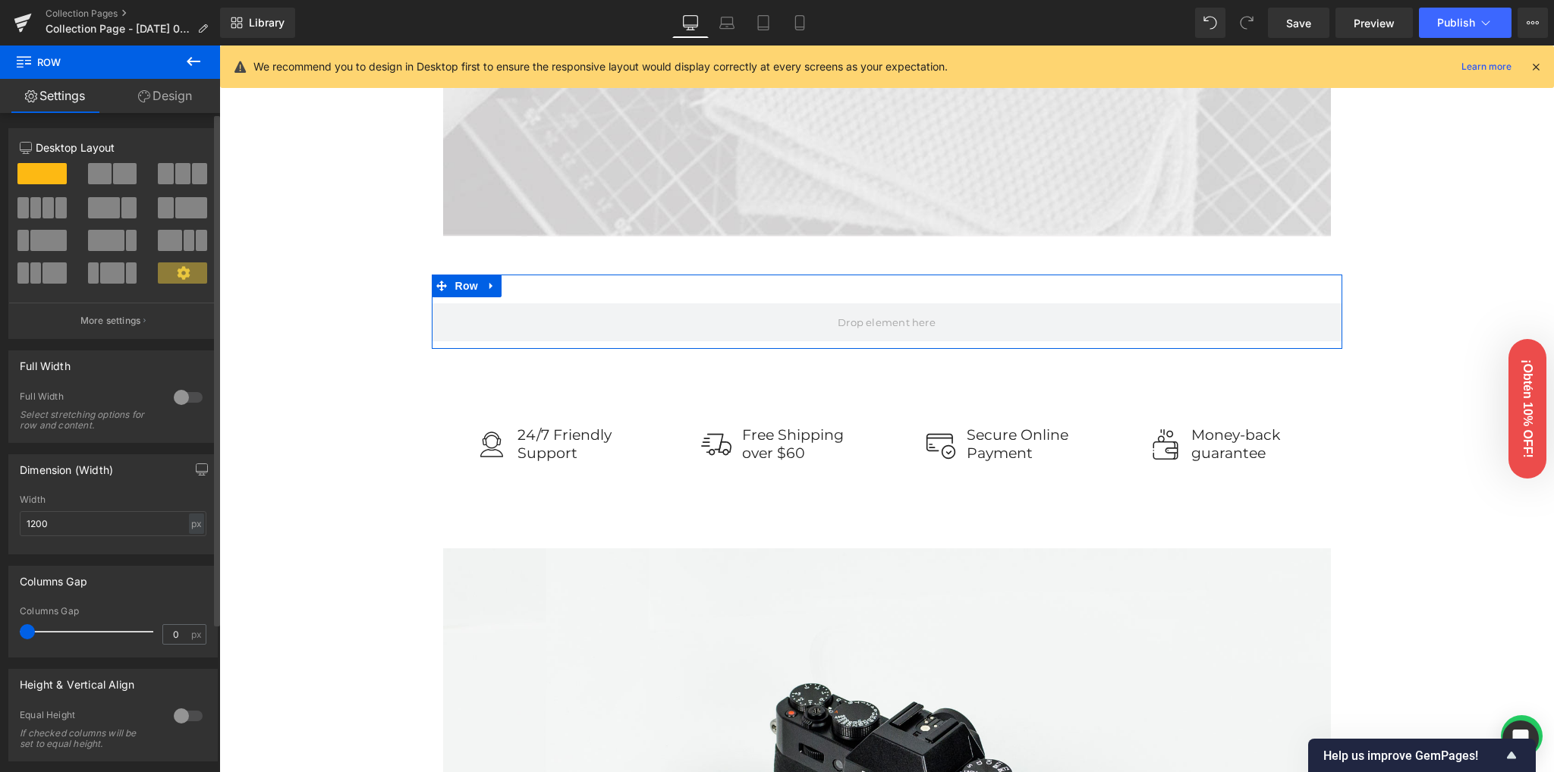
click at [113, 174] on span at bounding box center [125, 173] width 24 height 21
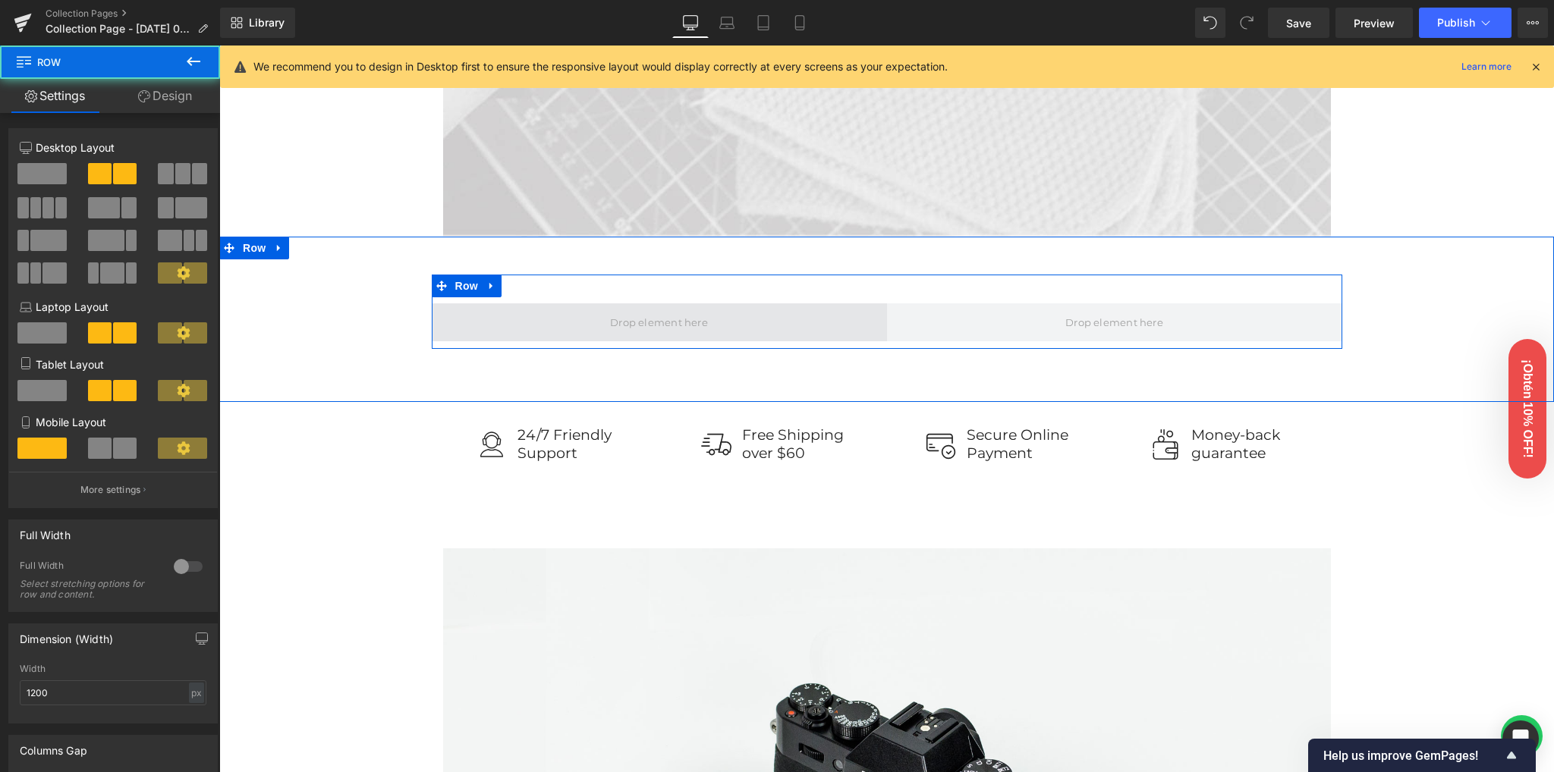
click at [622, 335] on span at bounding box center [659, 322] width 455 height 38
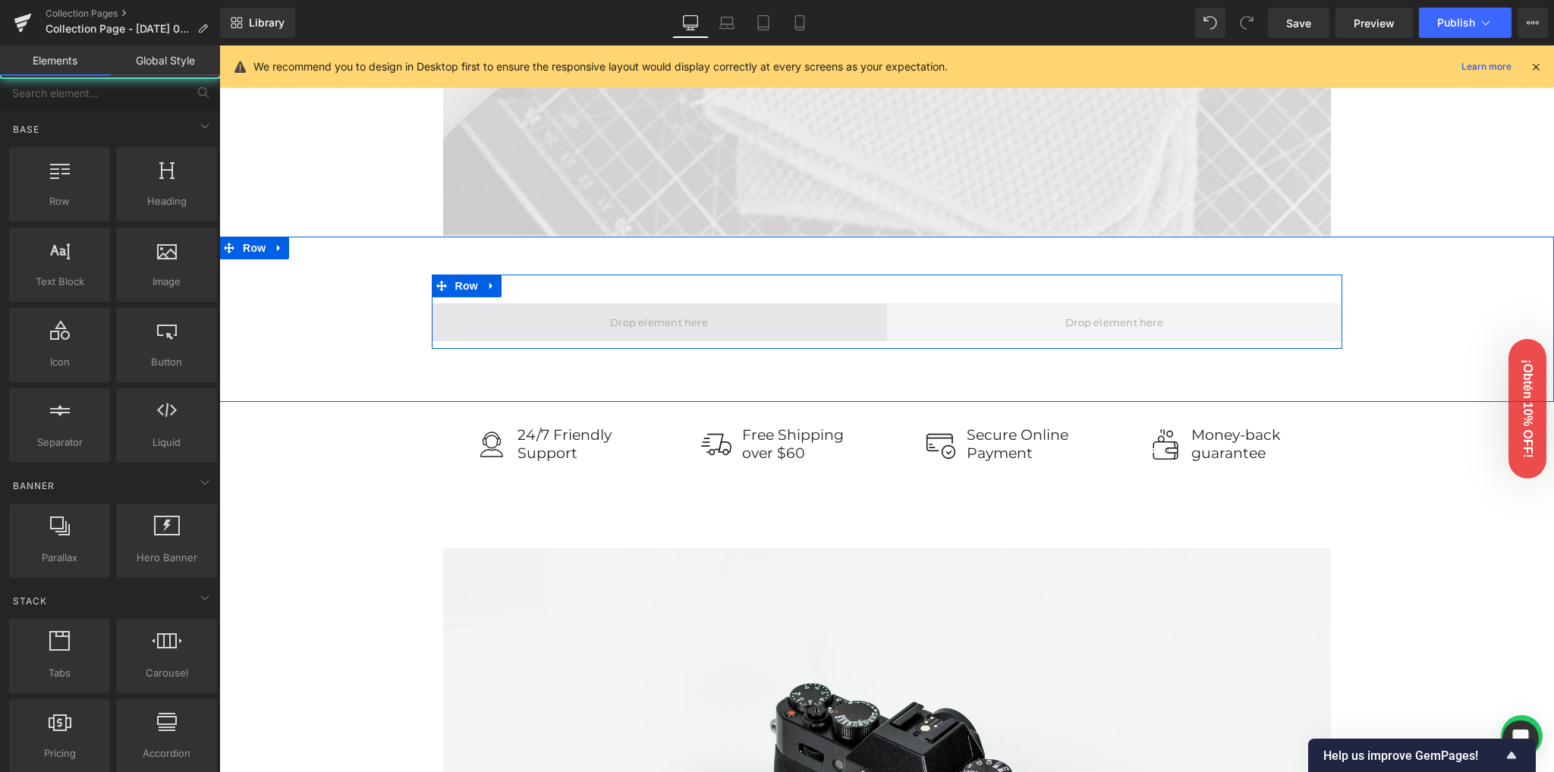
click at [622, 332] on span at bounding box center [659, 322] width 108 height 23
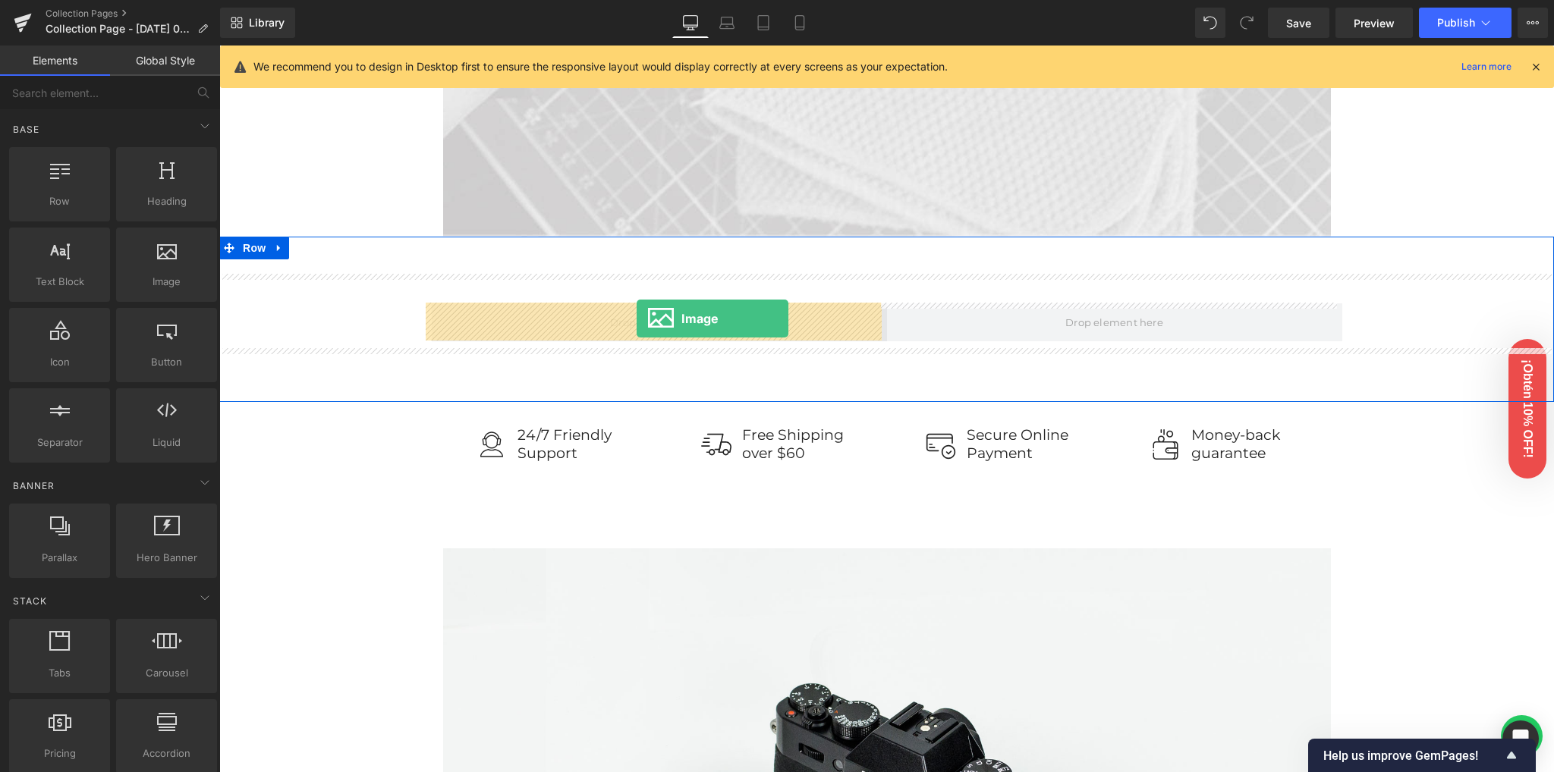
drag, startPoint x: 429, startPoint y: 332, endPoint x: 636, endPoint y: 319, distance: 207.5
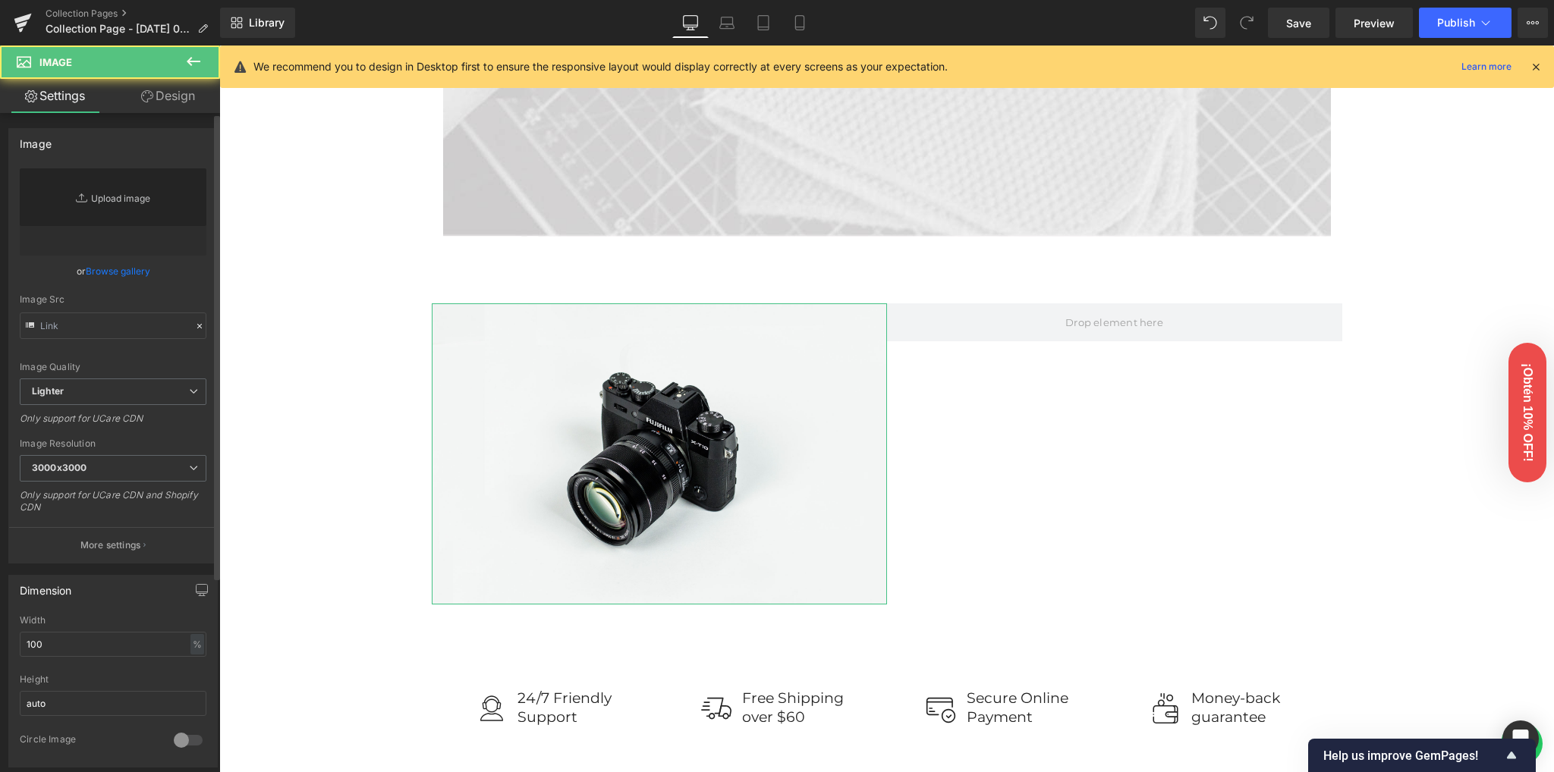
type input "//[DOMAIN_NAME][URL]"
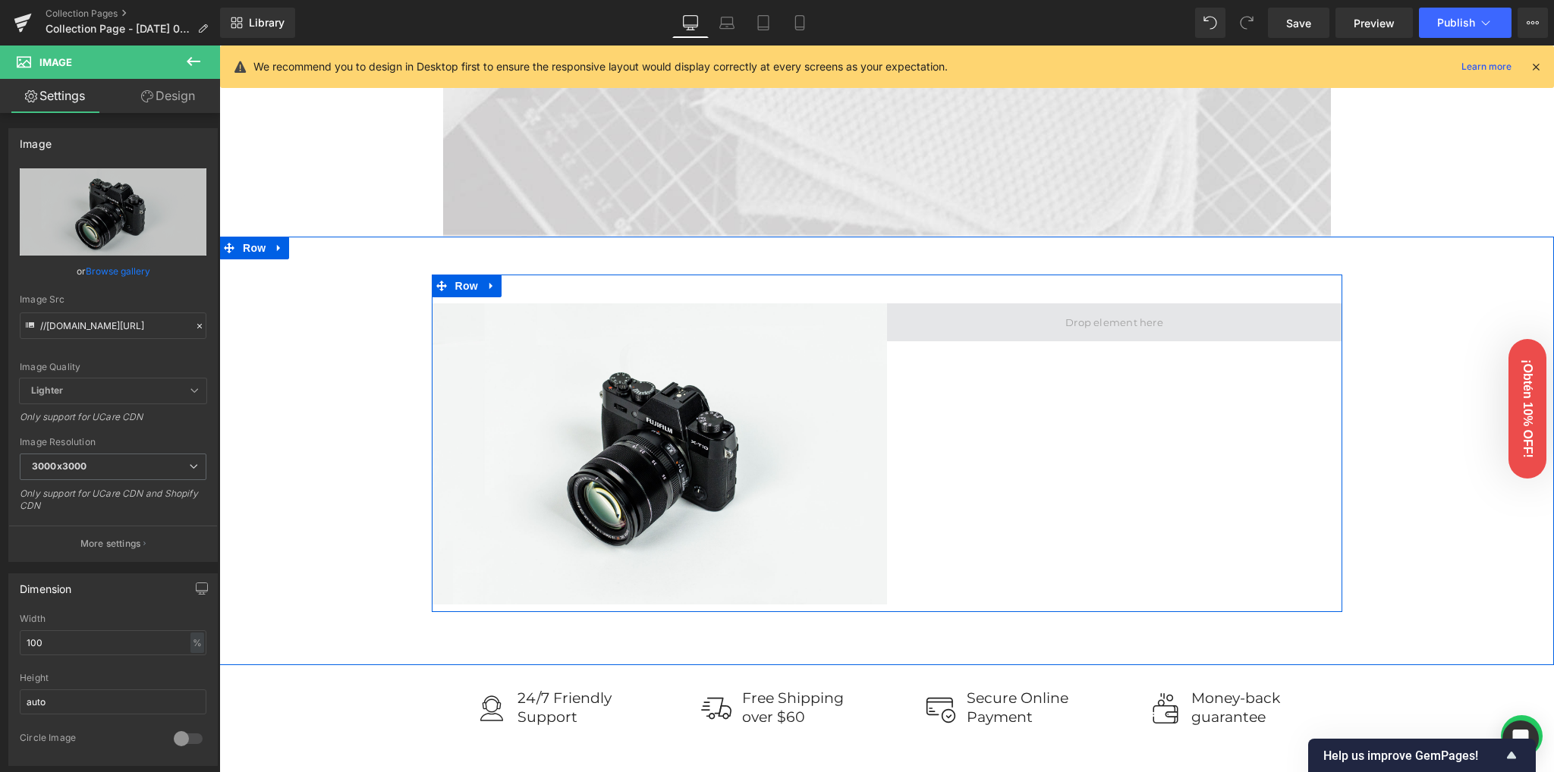
click at [1057, 335] on span at bounding box center [1114, 322] width 455 height 38
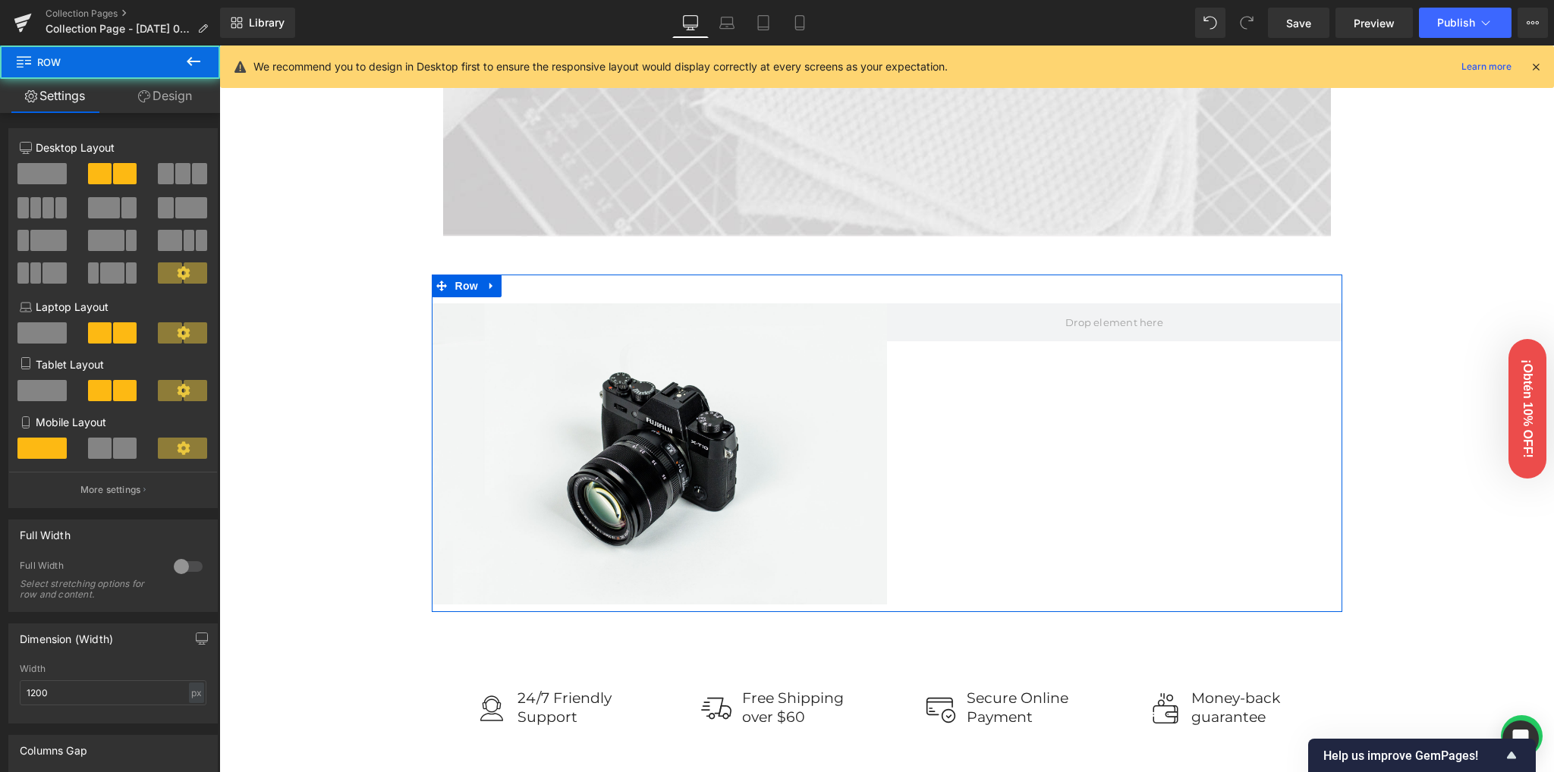
click at [182, 94] on link "Design" at bounding box center [165, 96] width 110 height 34
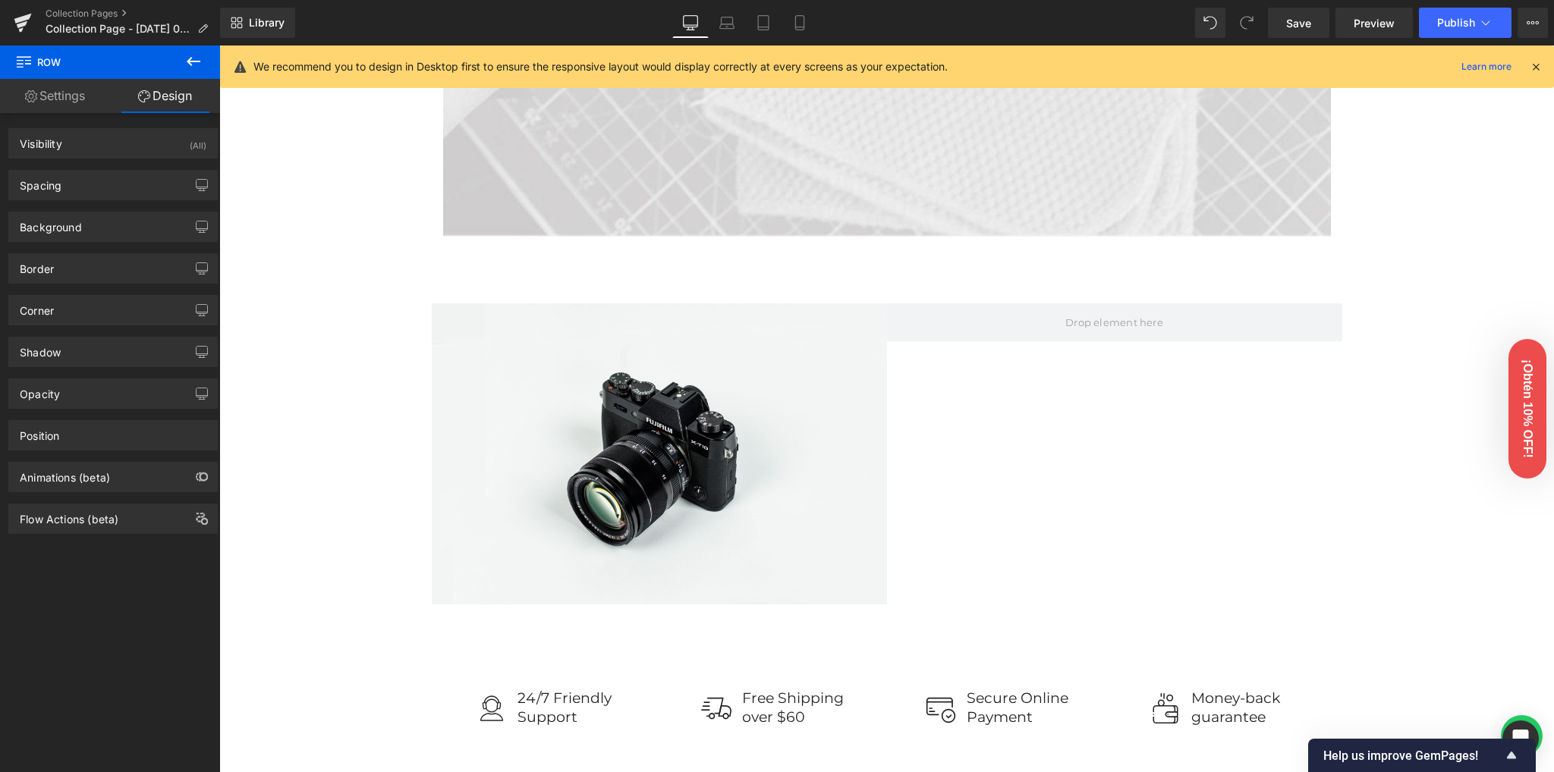
click at [189, 61] on icon at bounding box center [194, 61] width 14 height 9
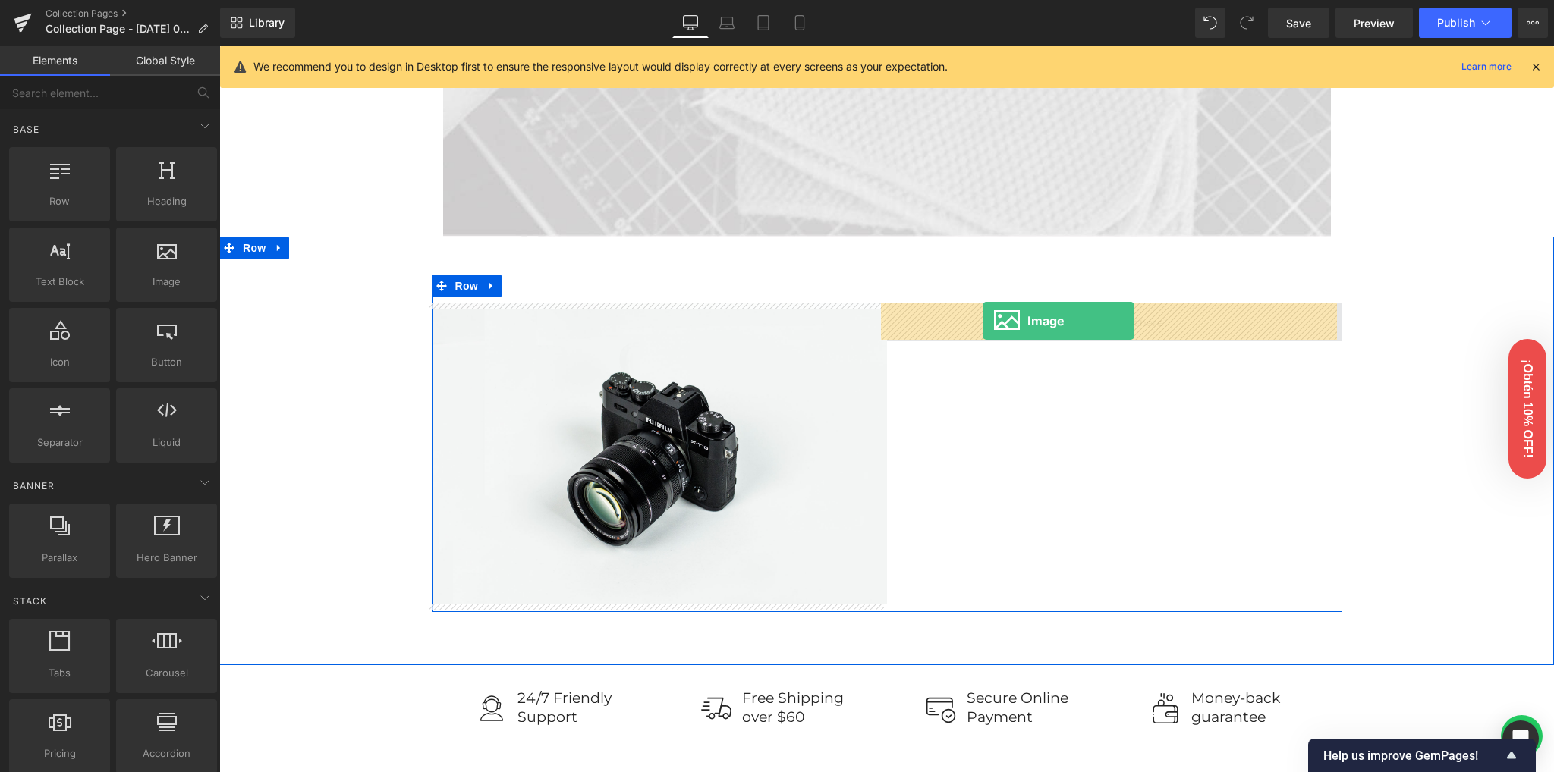
drag, startPoint x: 361, startPoint y: 325, endPoint x: 982, endPoint y: 320, distance: 621.3
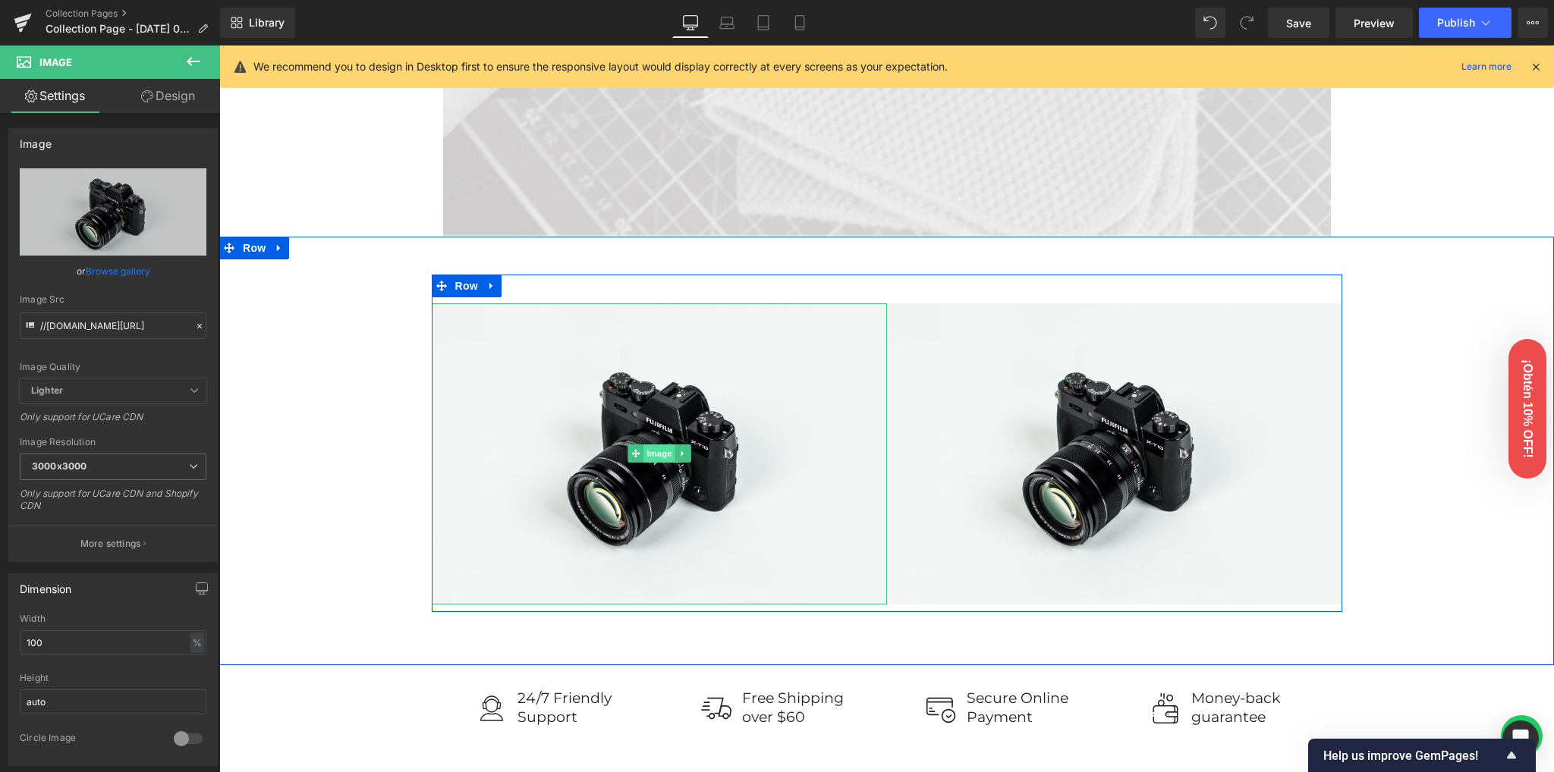
click at [652, 450] on span "Image" at bounding box center [659, 454] width 32 height 18
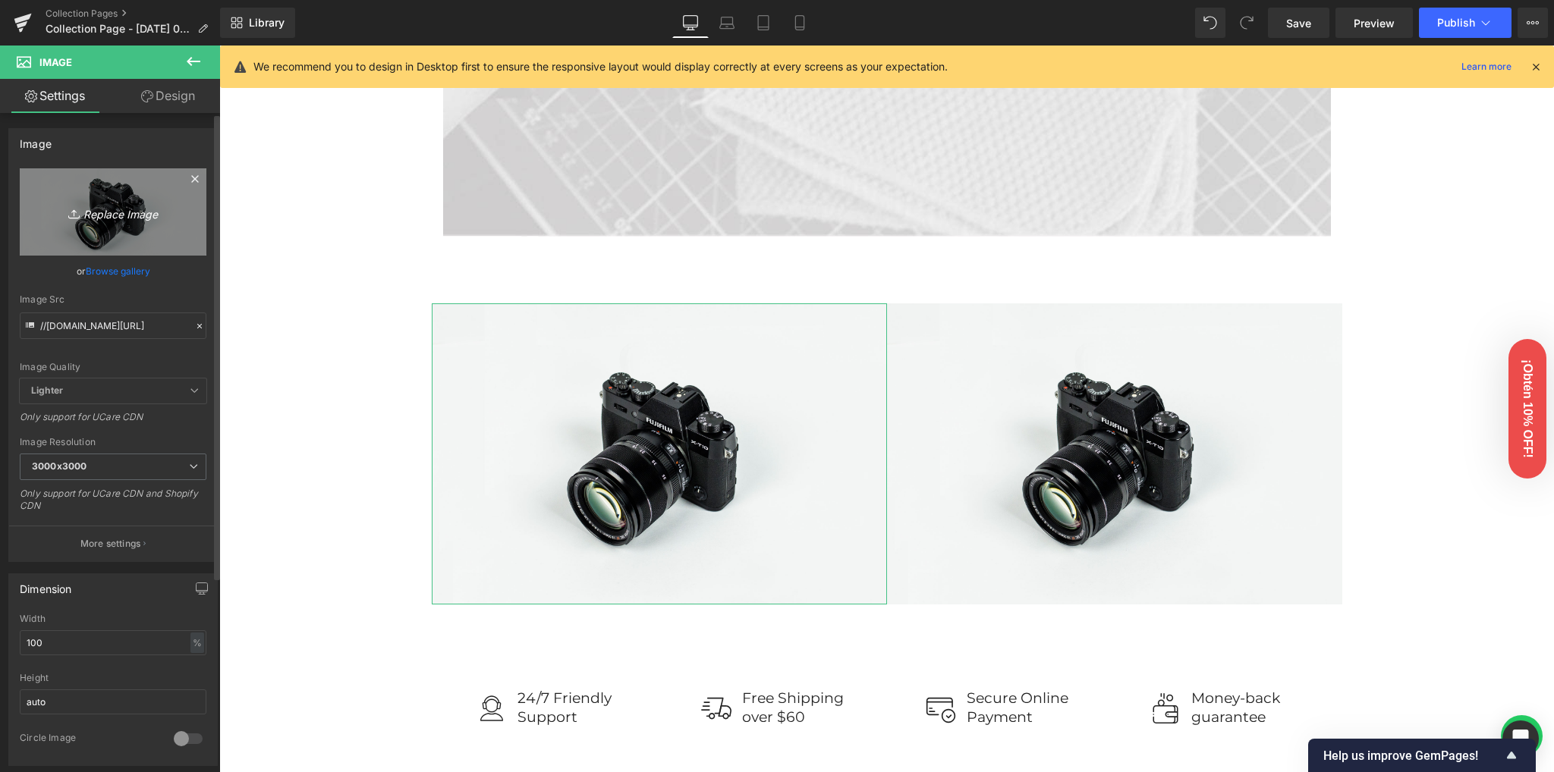
click at [121, 212] on icon "Replace Image" at bounding box center [112, 212] width 121 height 19
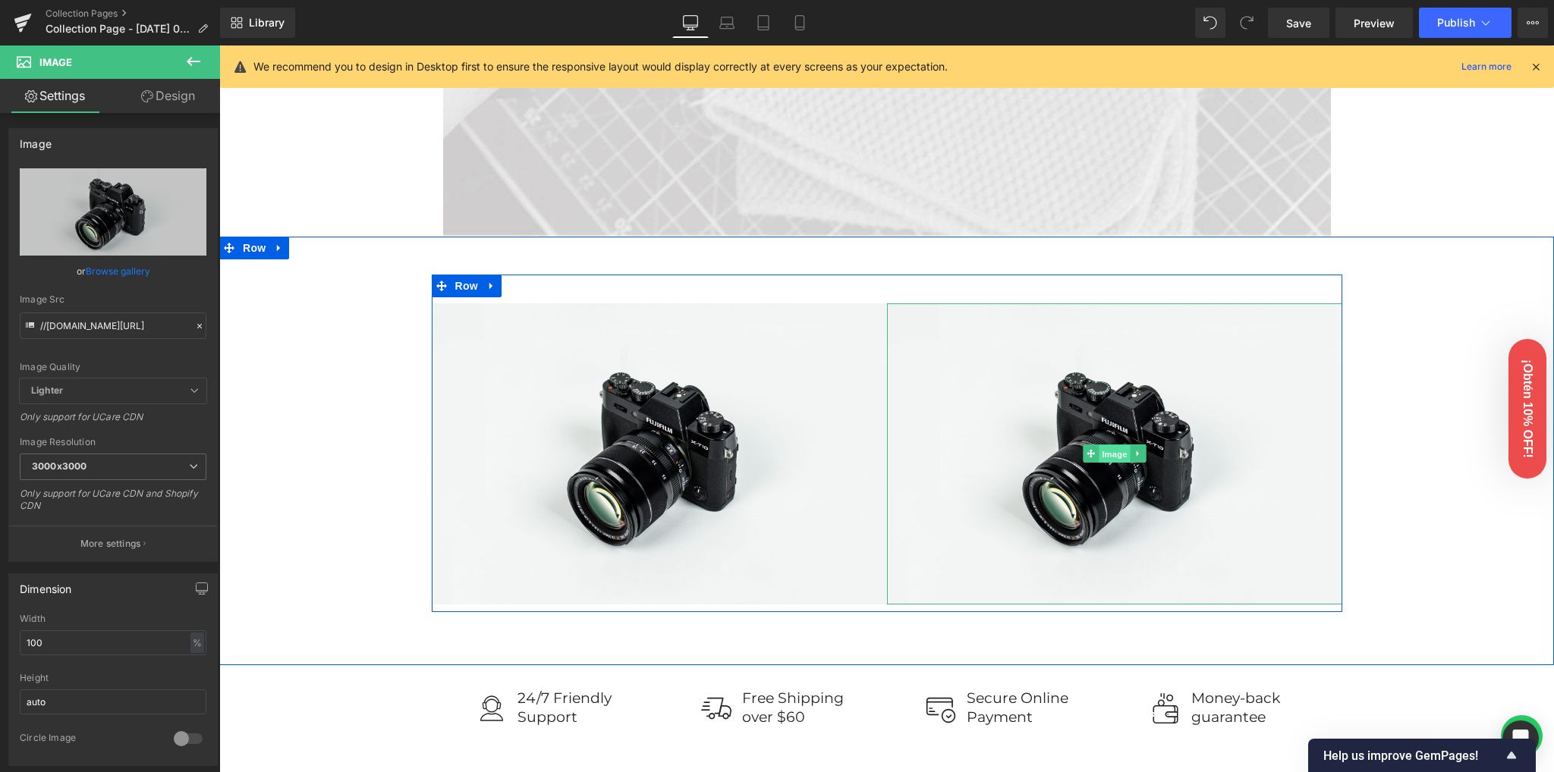
click at [1106, 460] on span "Image" at bounding box center [1114, 454] width 32 height 18
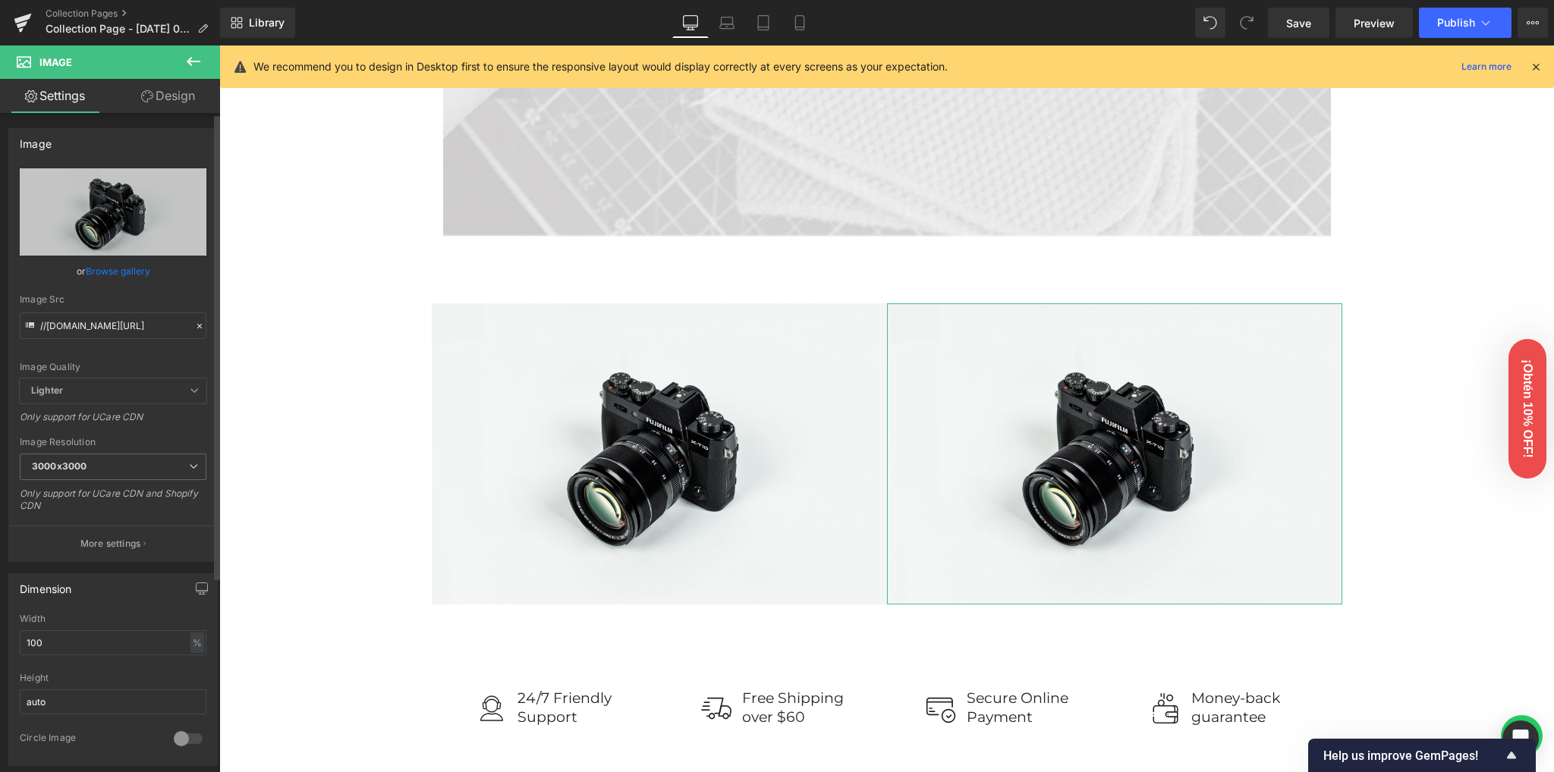
click at [116, 269] on link "Browse gallery" at bounding box center [118, 271] width 64 height 27
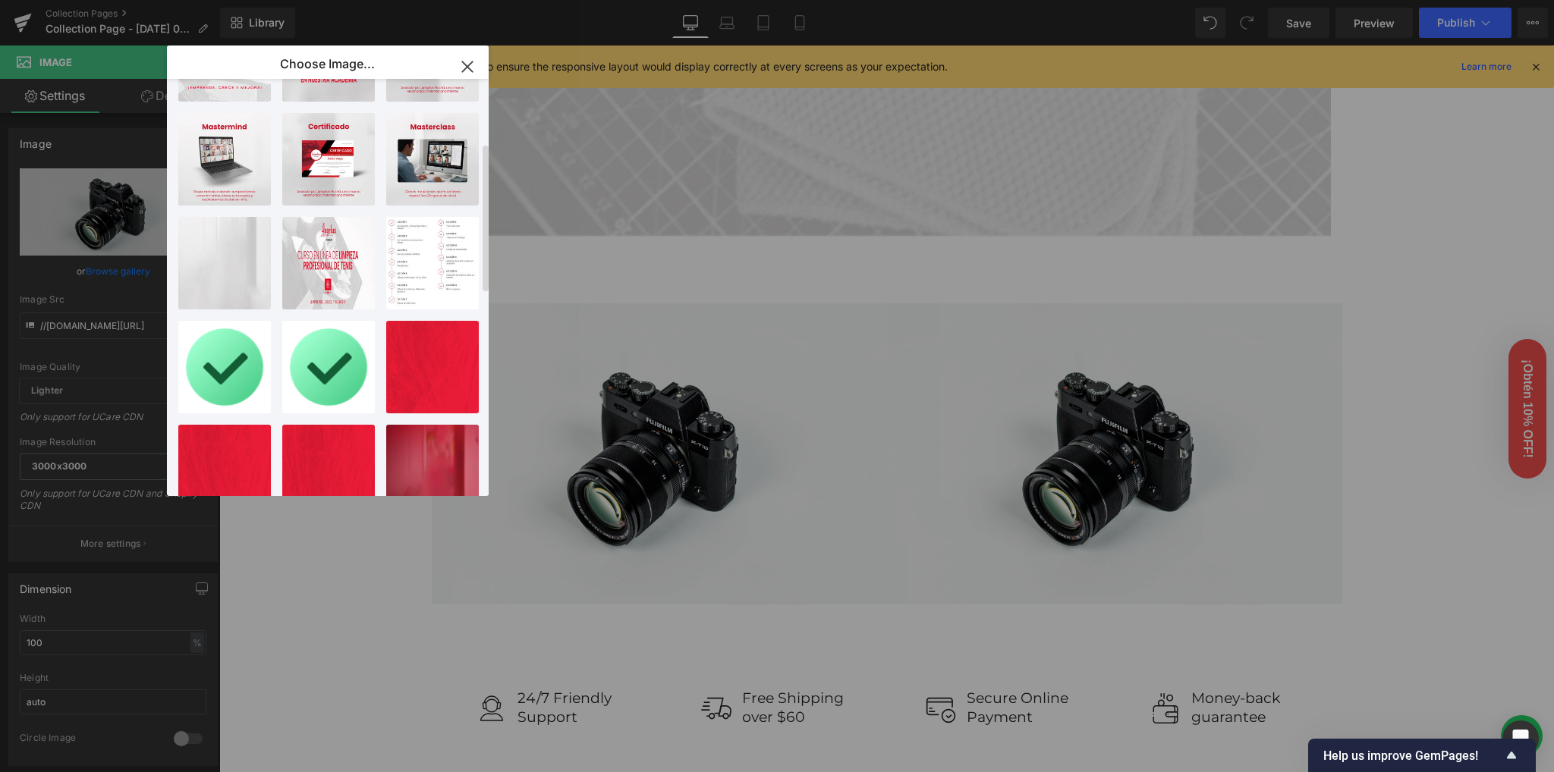
scroll to position [202, 0]
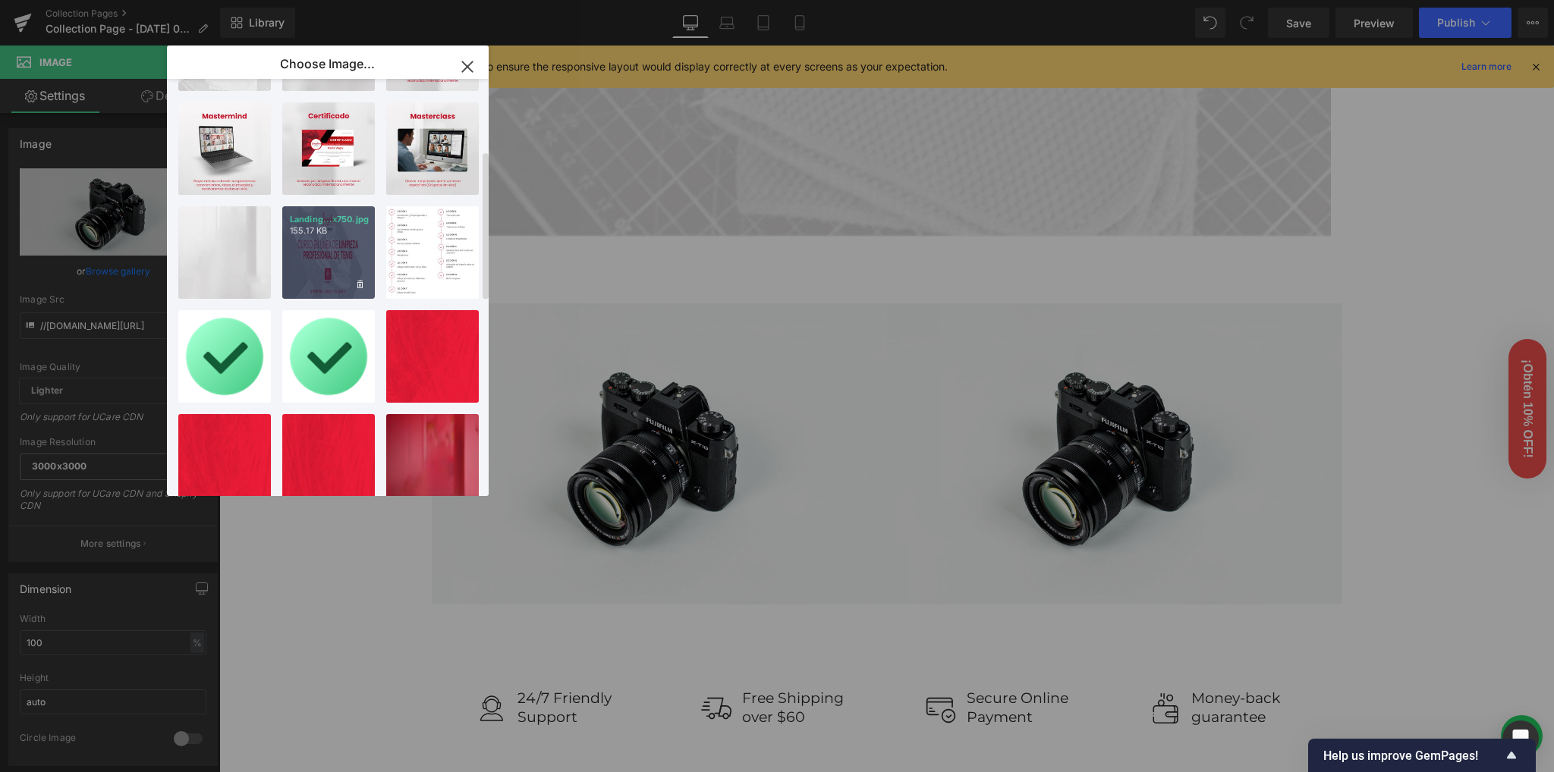
click at [328, 267] on div "Landing...x750.jpg 155.17 KB" at bounding box center [328, 252] width 93 height 93
type input "https://ucarecdn.com/bbab4e4b-5980-45ea-a44d-2e362b1880ab/-/format/auto/-/previ…"
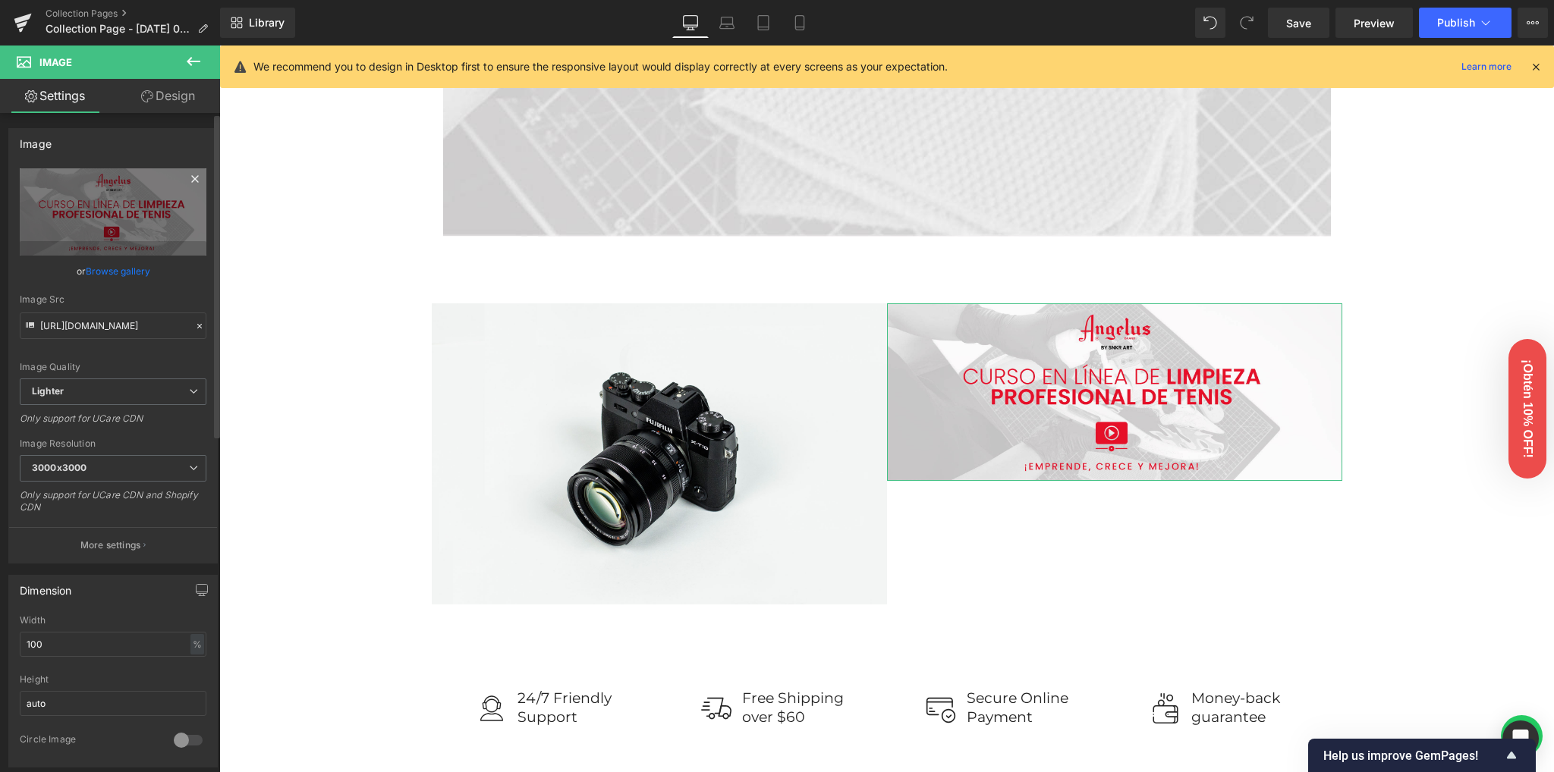
click at [189, 176] on icon at bounding box center [195, 179] width 18 height 18
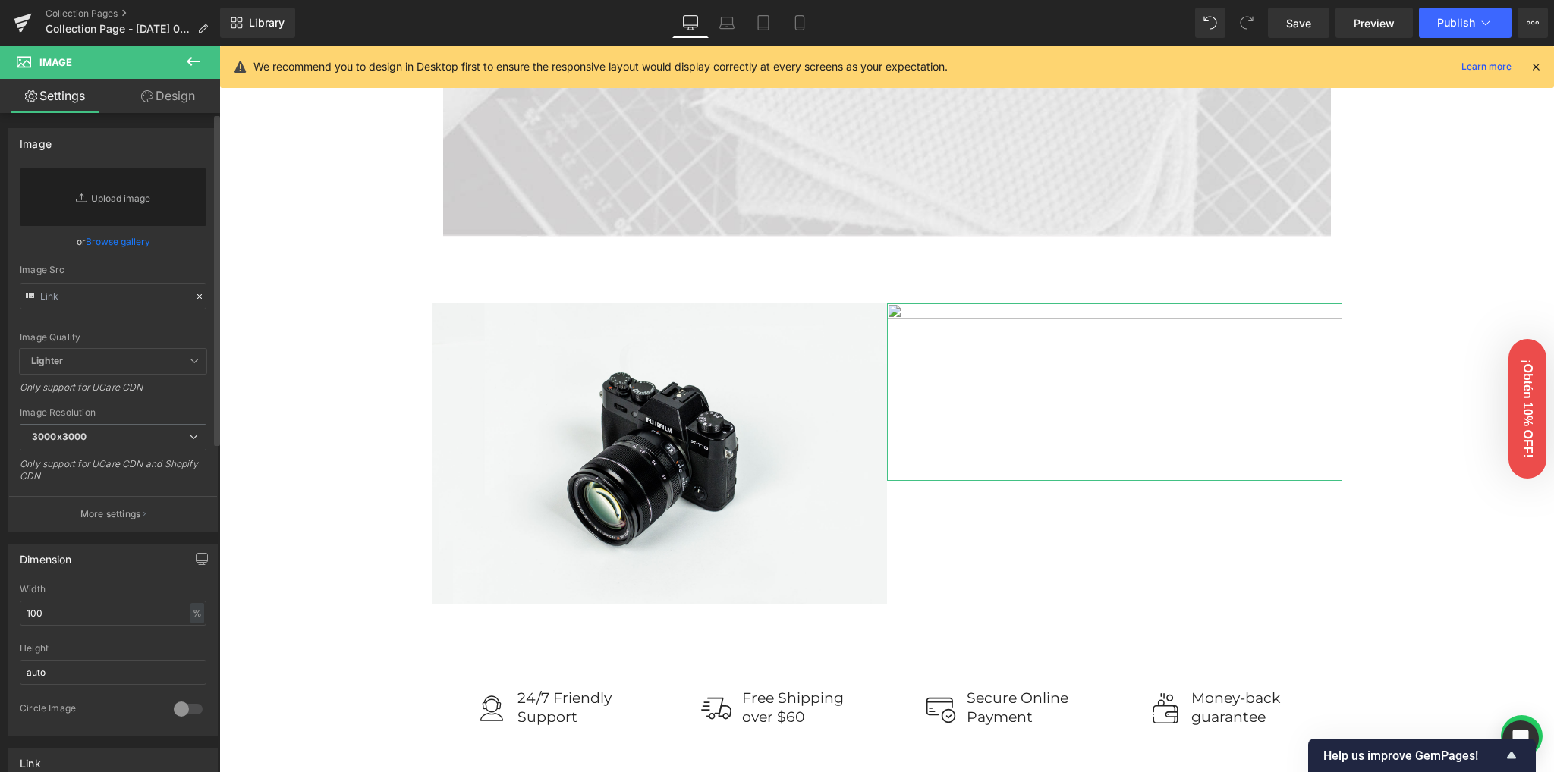
click at [110, 237] on link "Browse gallery" at bounding box center [118, 241] width 64 height 27
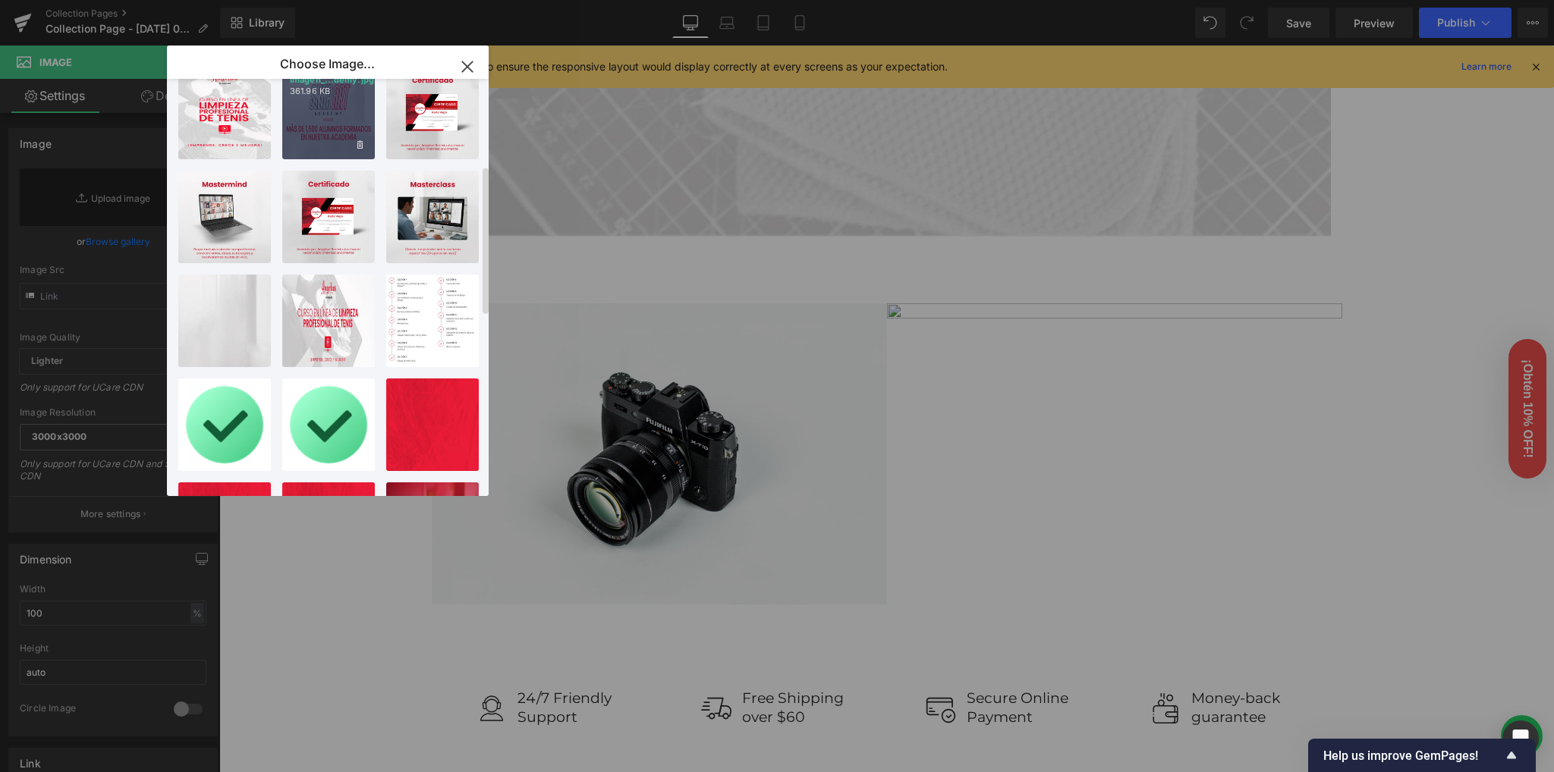
scroll to position [0, 0]
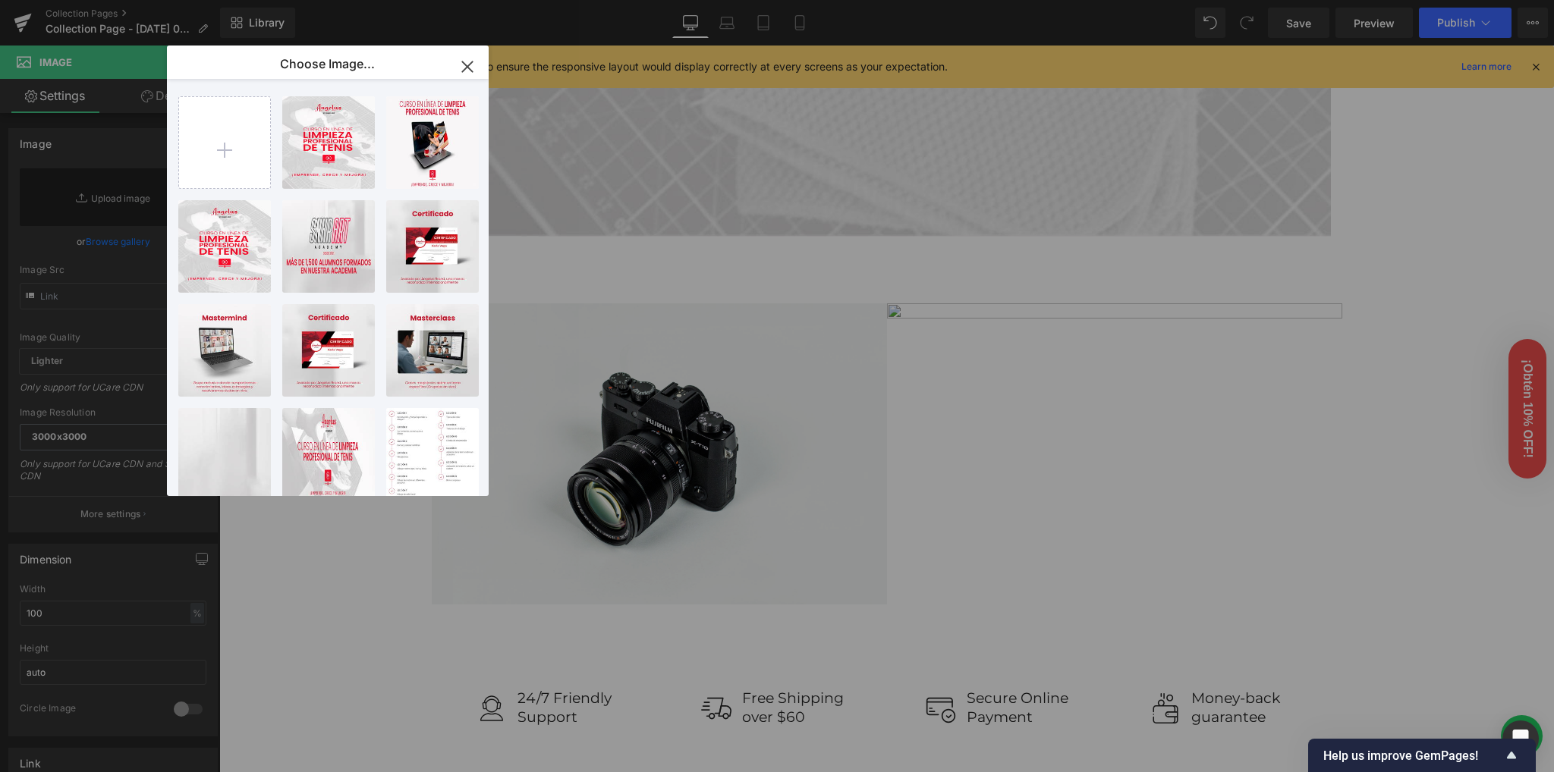
click at [470, 65] on icon "button" at bounding box center [467, 67] width 24 height 24
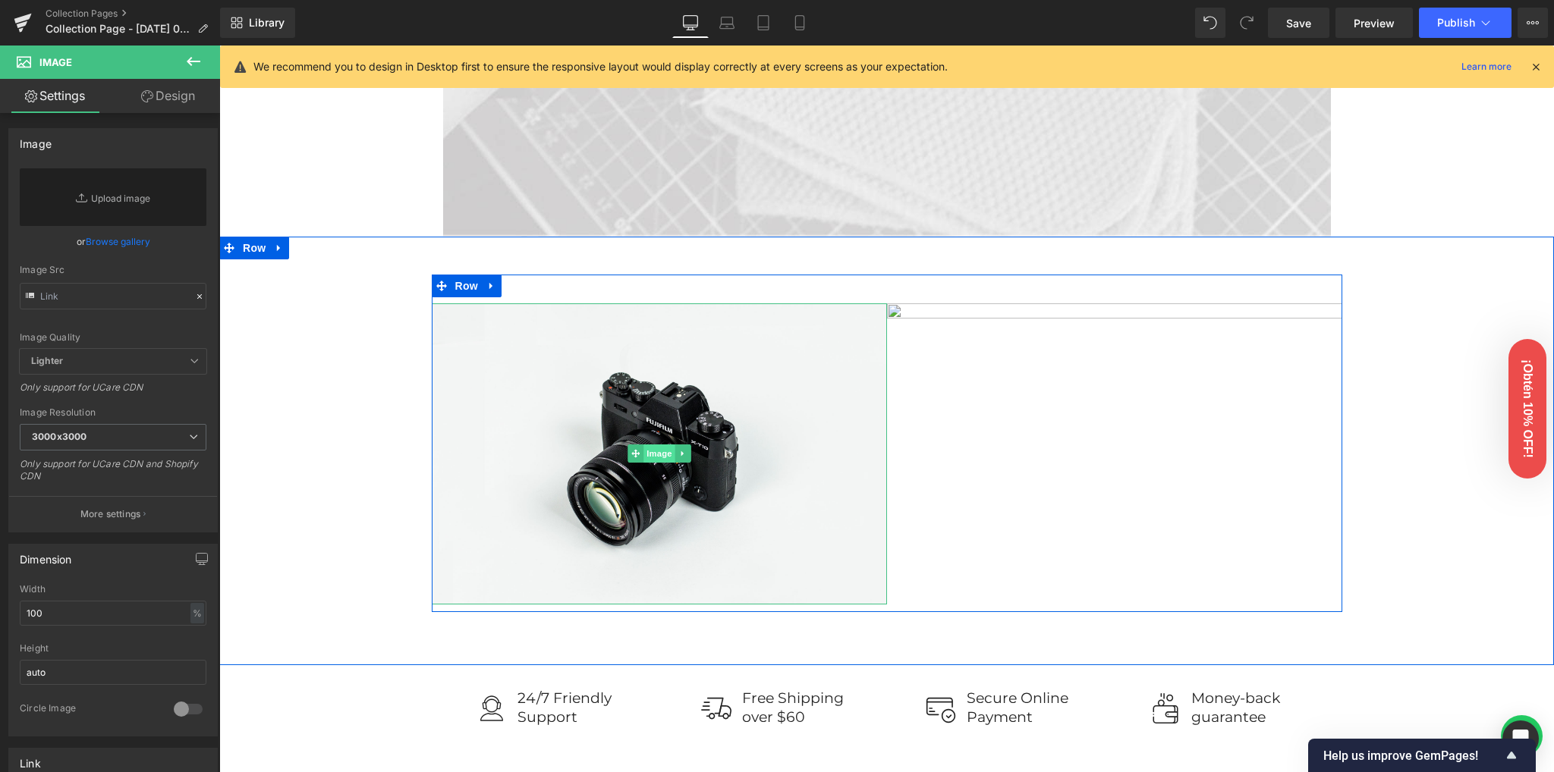
click at [645, 455] on span "Image" at bounding box center [659, 454] width 32 height 18
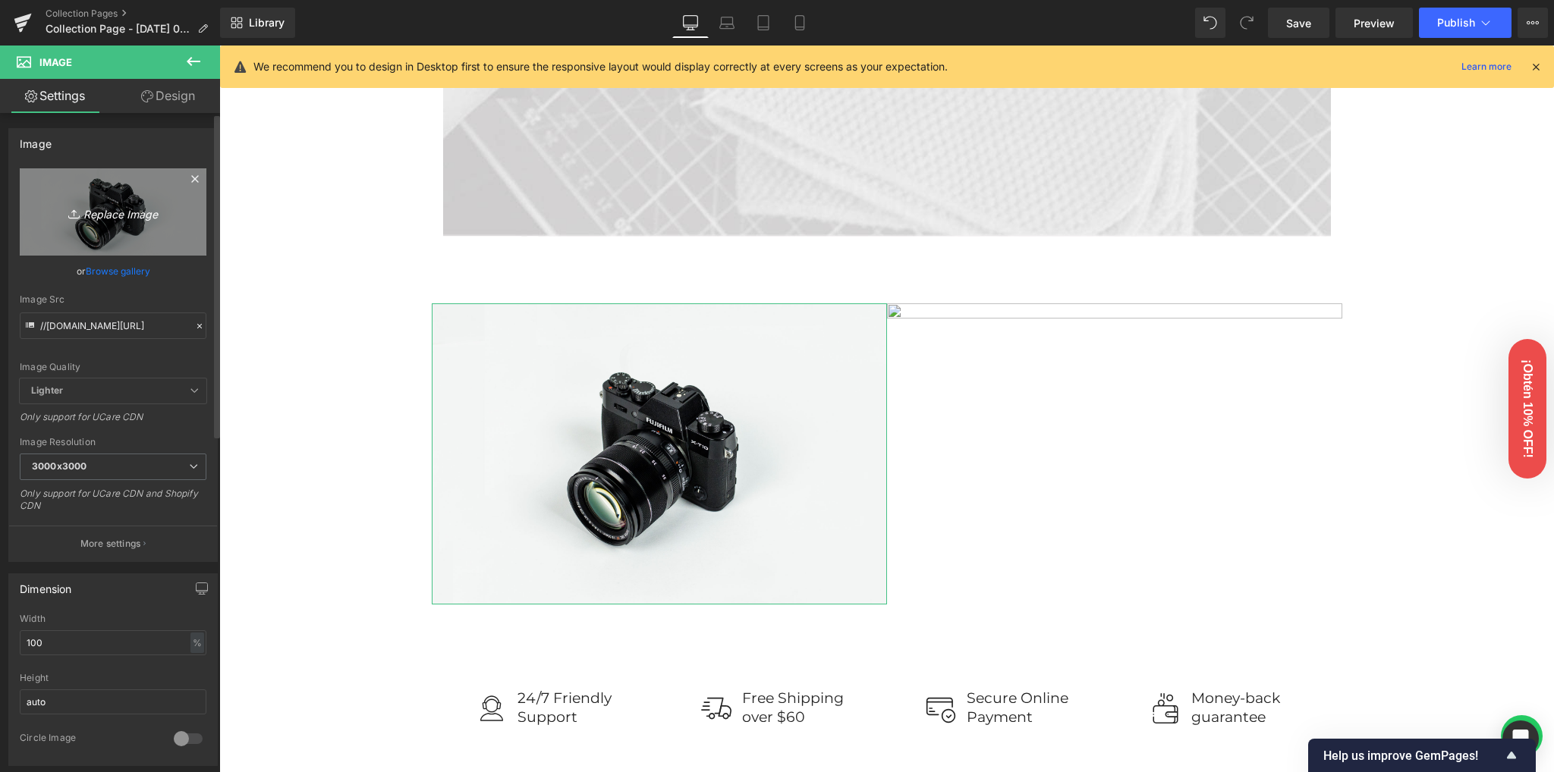
click at [124, 218] on icon "Replace Image" at bounding box center [112, 212] width 121 height 19
type input "C:\fakepath\Producto.jpg"
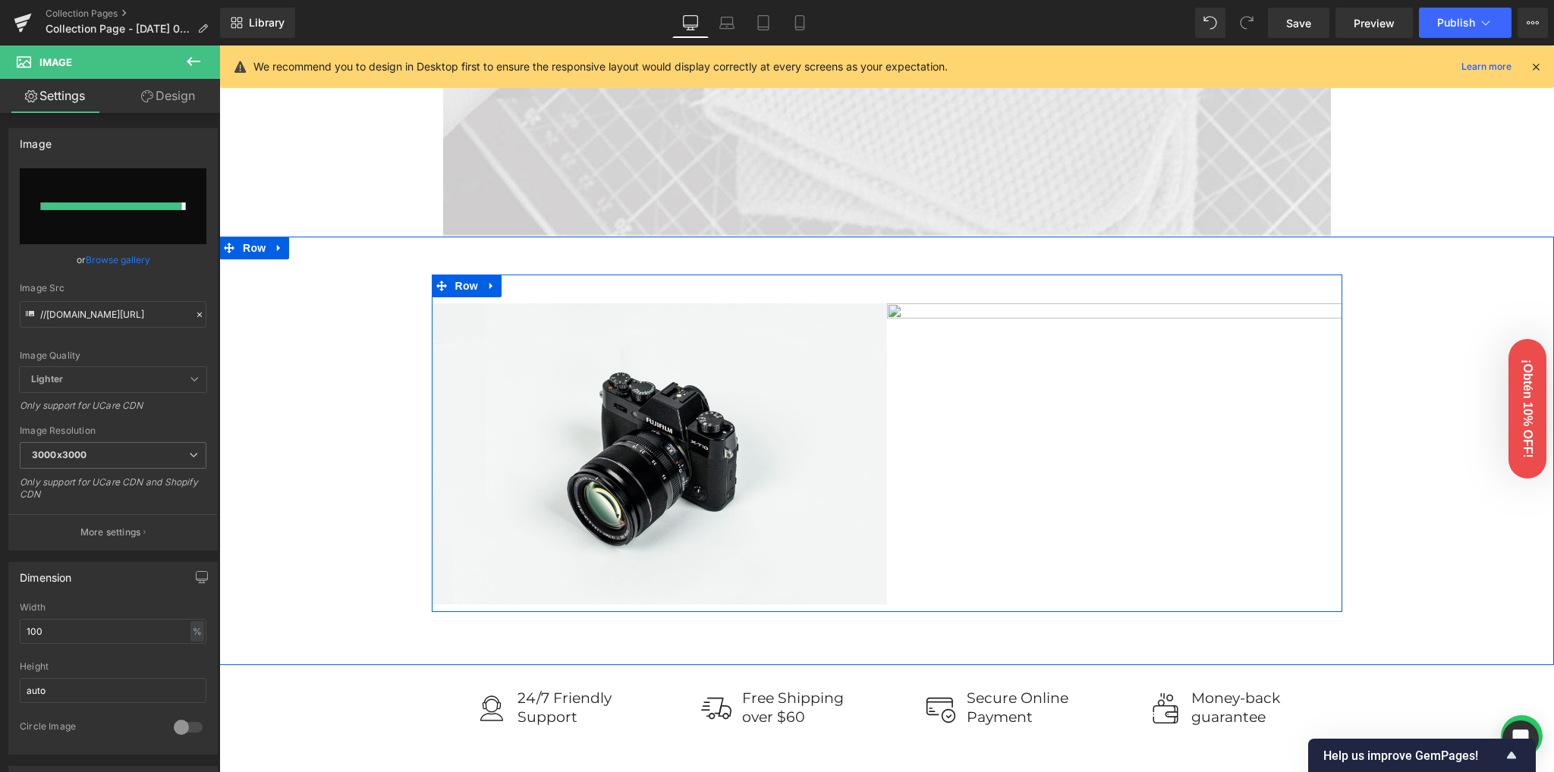
type input "https://ucarecdn.com/ce16c7a9-a567-4f1c-ba6f-3e8f33f4c910/-/format/auto/-/previ…"
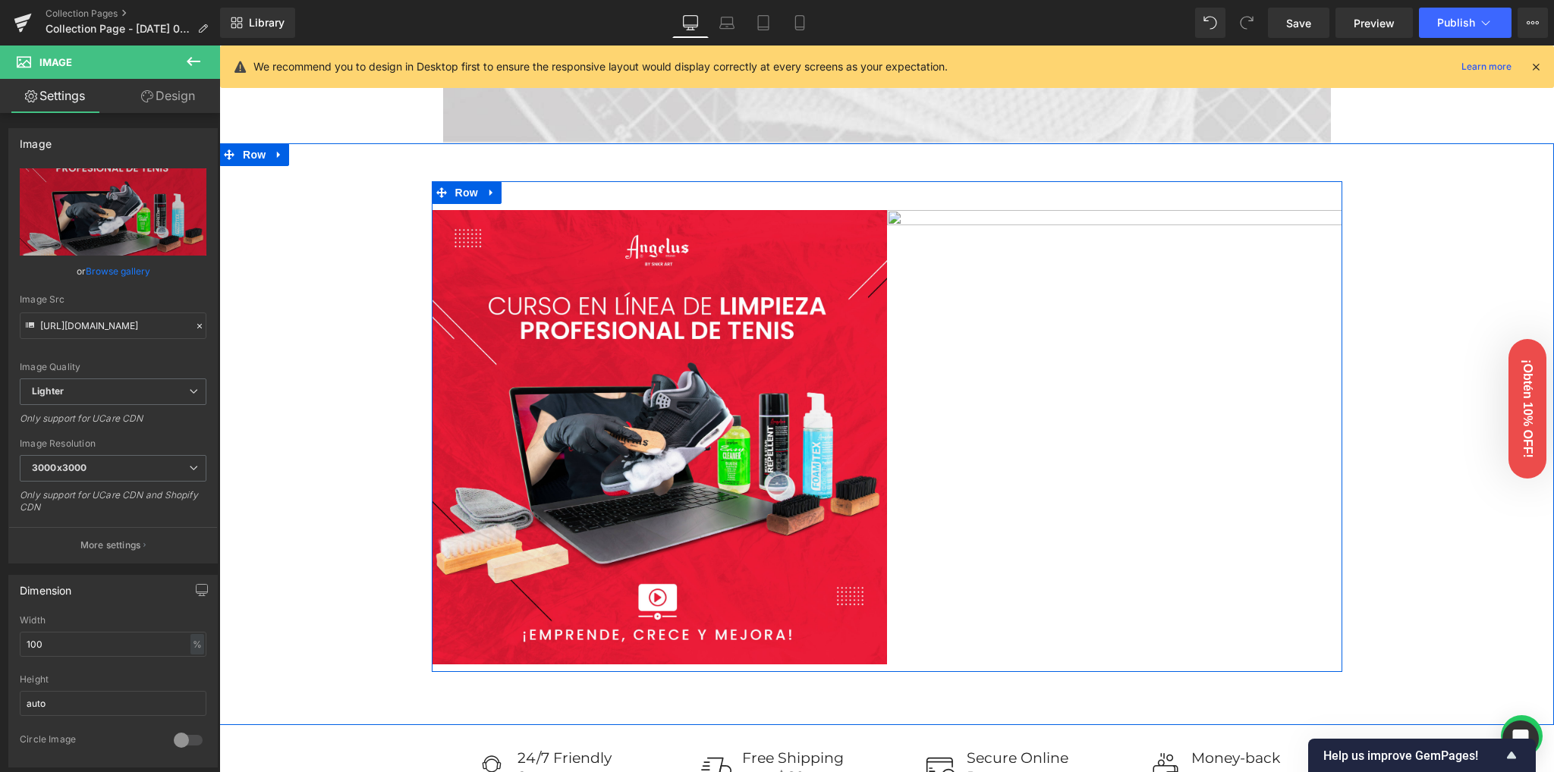
scroll to position [1214, 0]
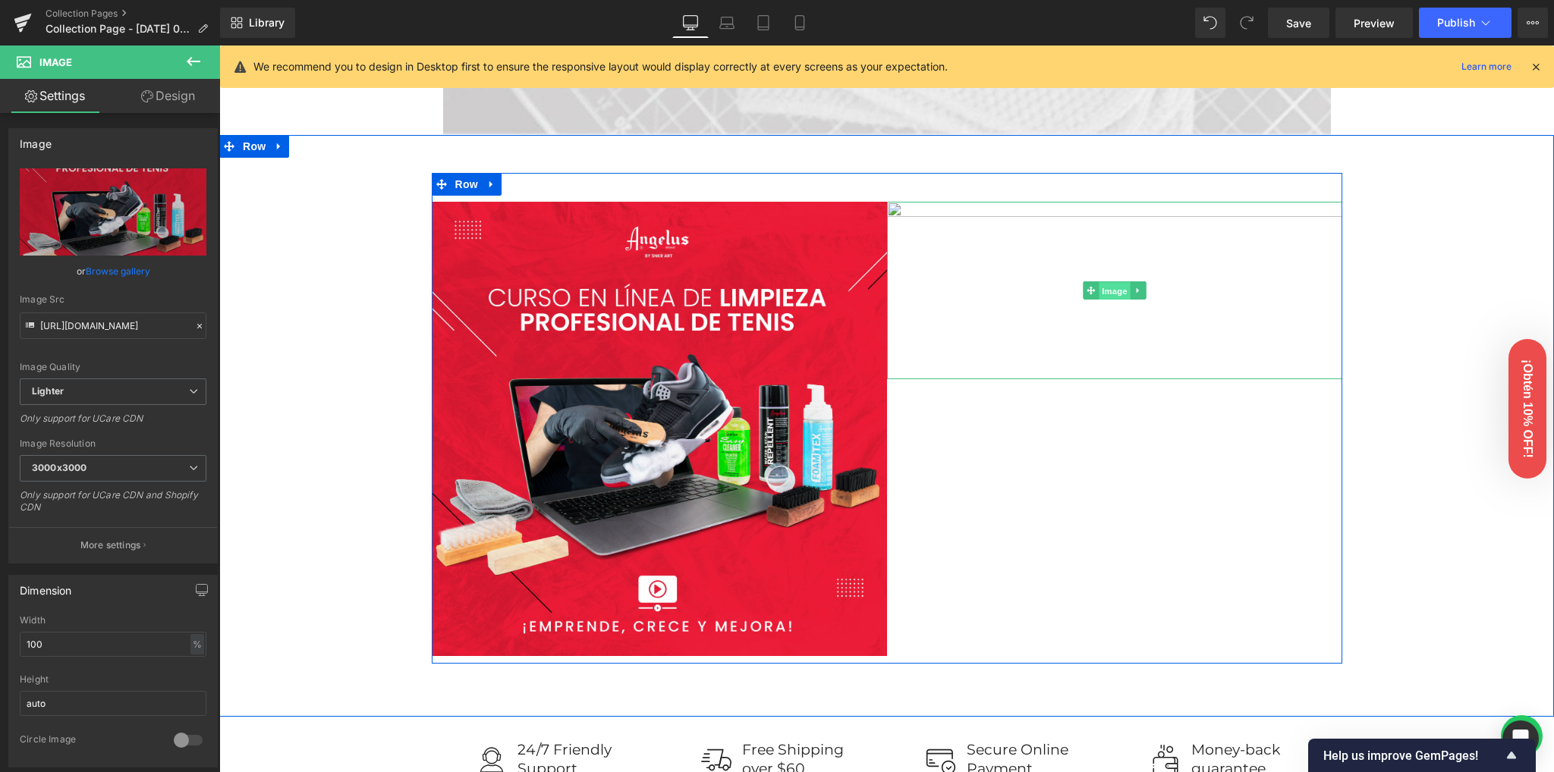
click at [1098, 292] on span "Image" at bounding box center [1114, 291] width 32 height 18
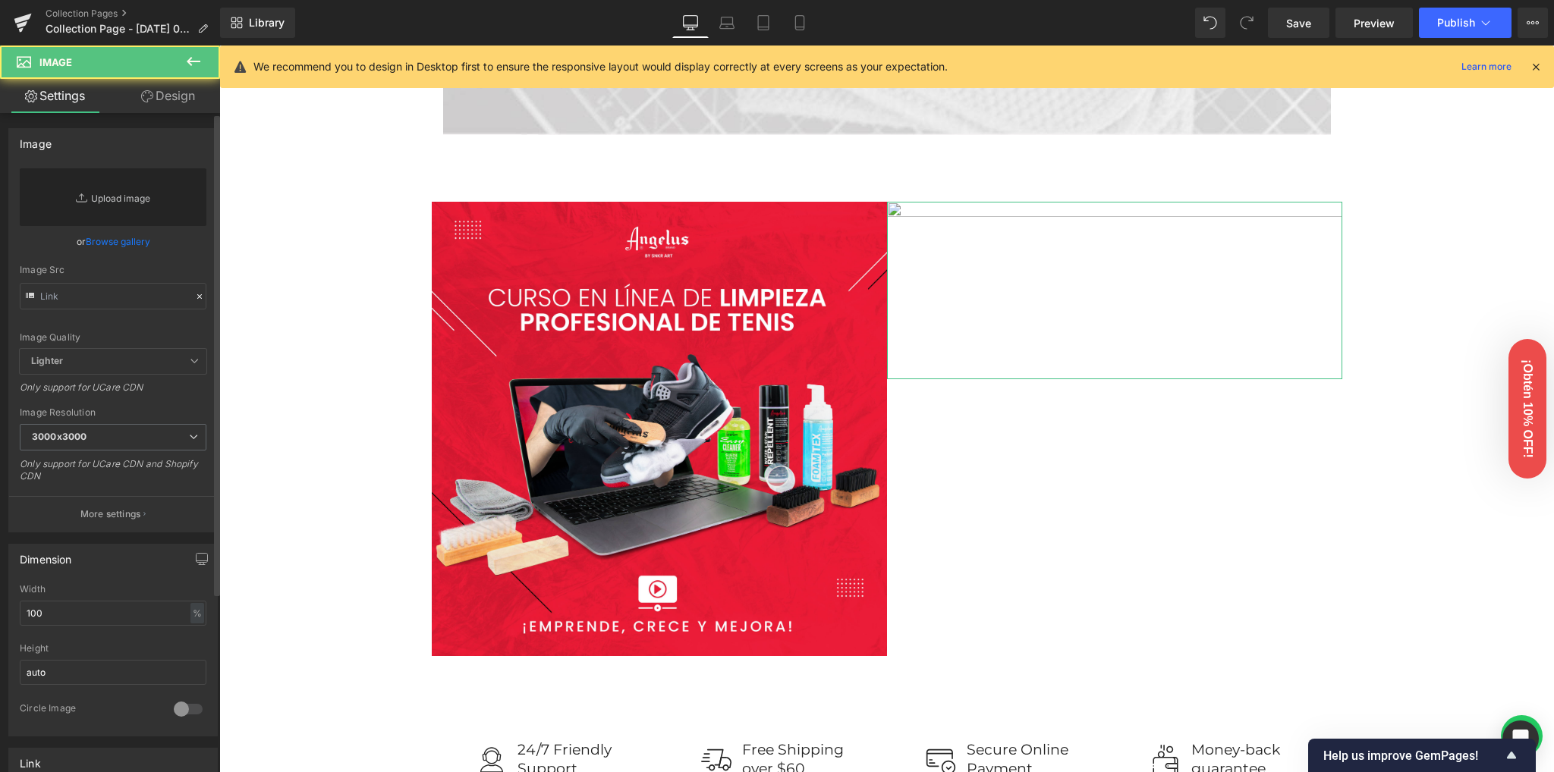
click at [103, 201] on link "Replace Image" at bounding box center [113, 197] width 187 height 58
type input "C:\fakepath\Foto_Producto.jpg"
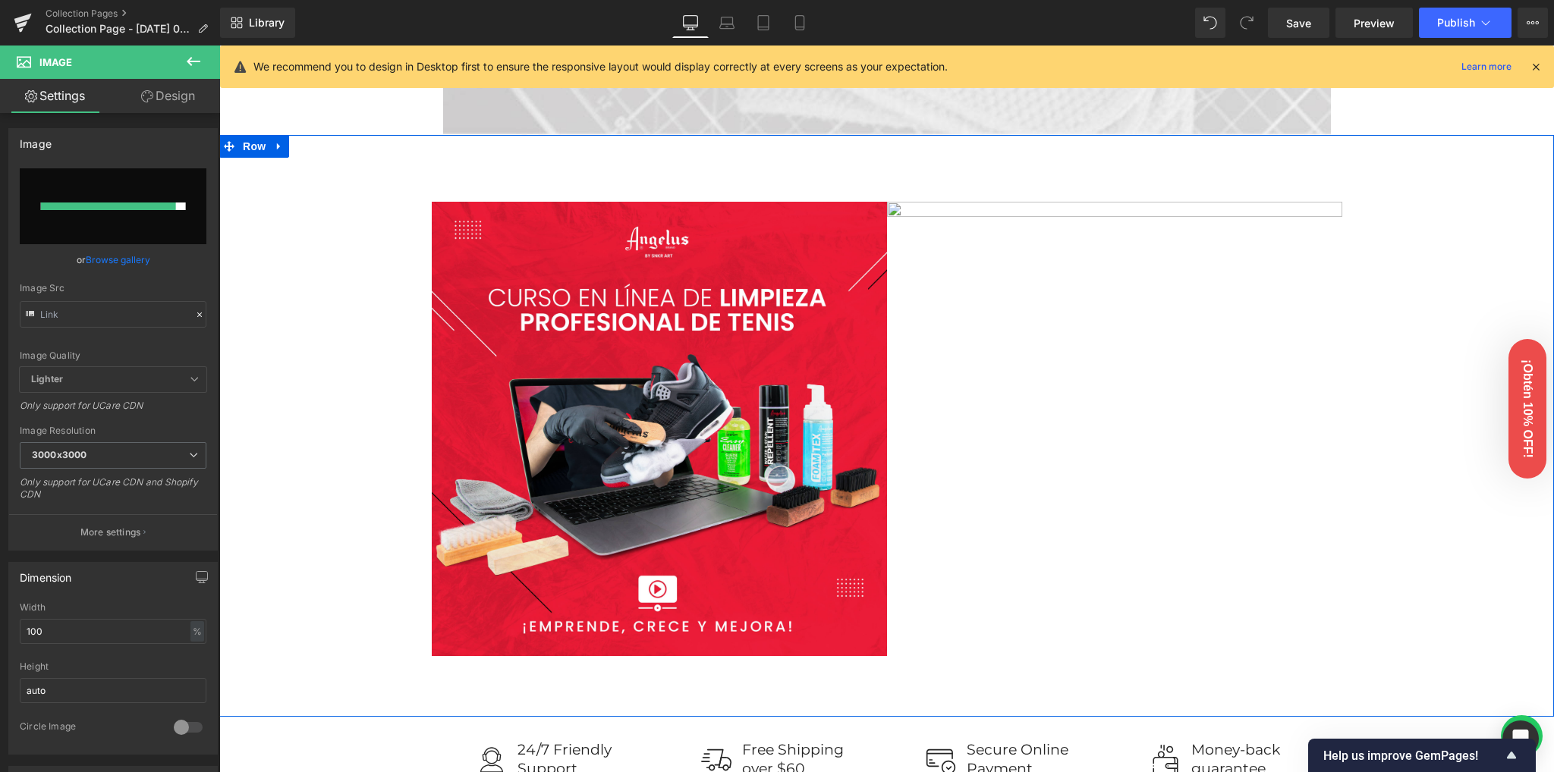
type input "https://ucarecdn.com/cdf696b9-21d1-4307-ba94-9d4fd04f1194/-/format/auto/-/previ…"
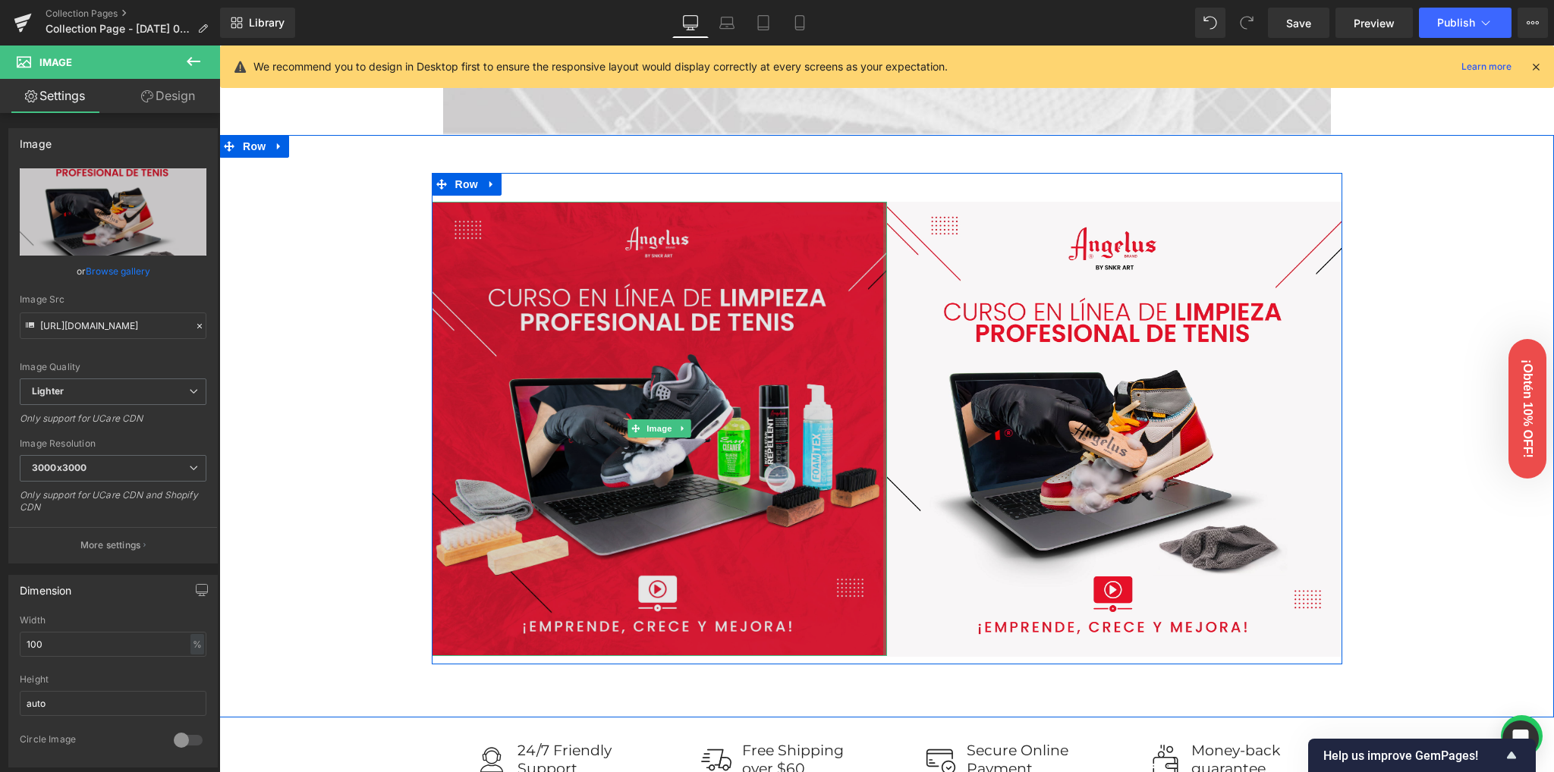
click at [883, 416] on div at bounding box center [885, 429] width 4 height 455
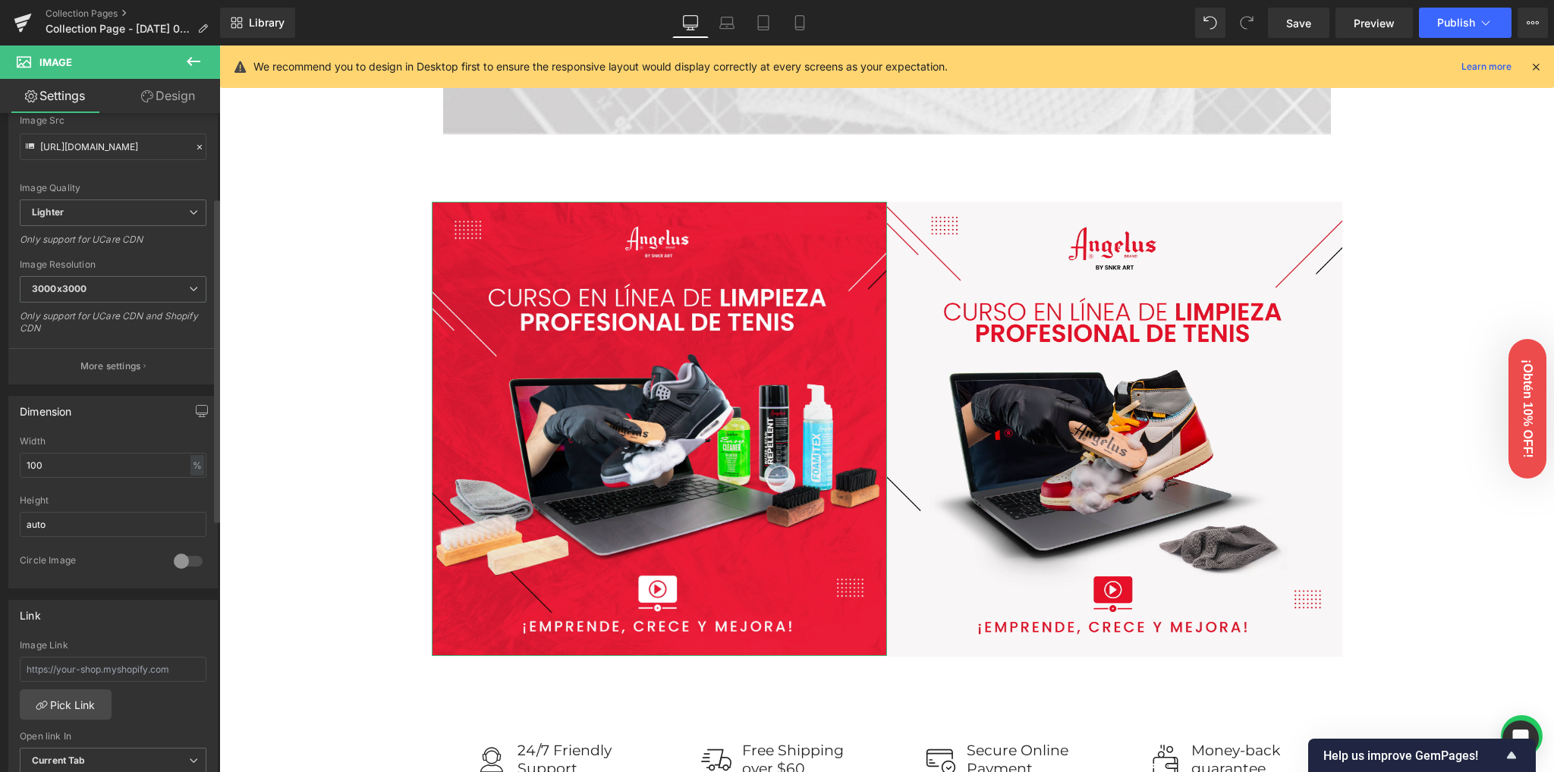
scroll to position [0, 0]
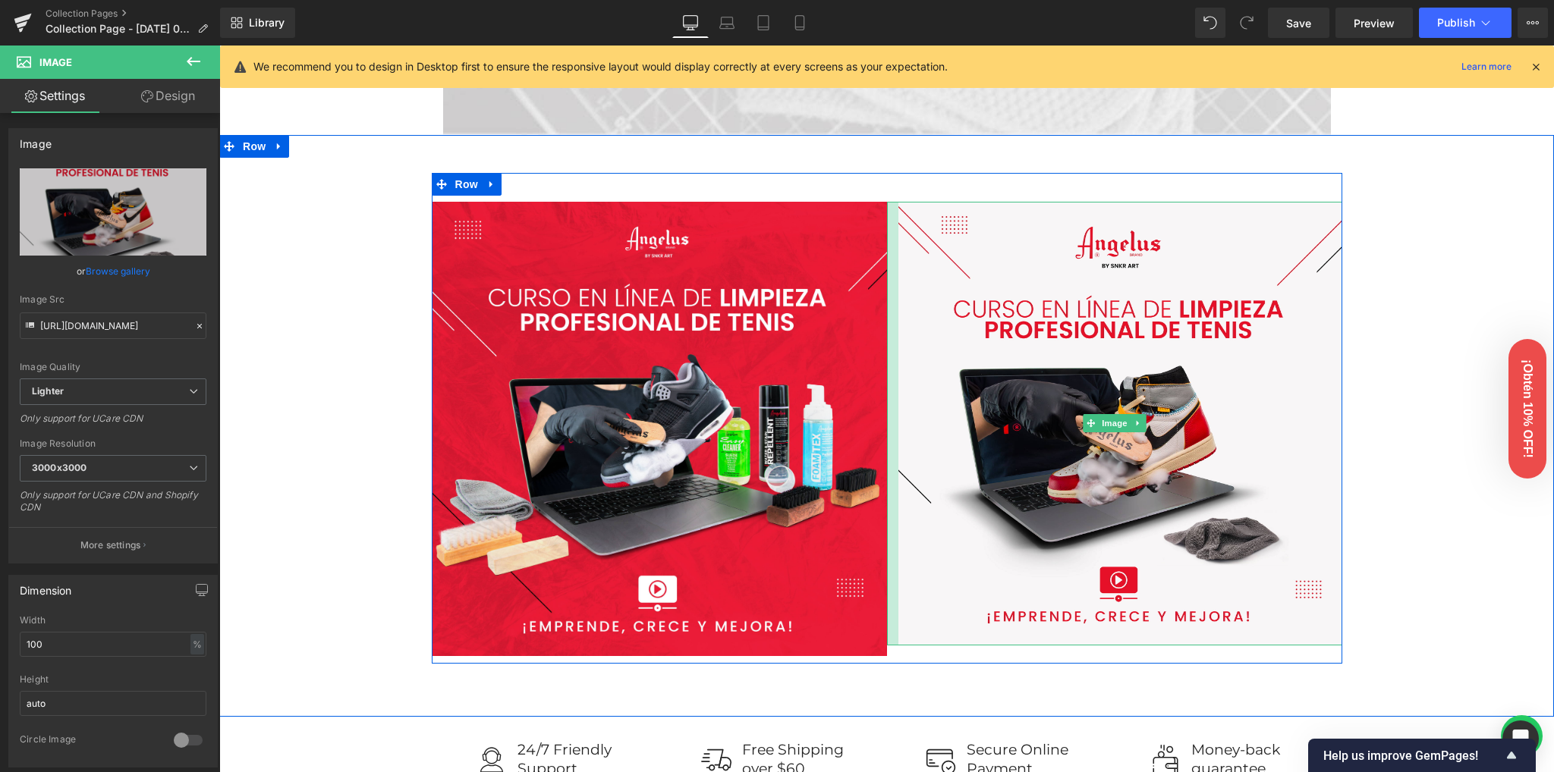
drag, startPoint x: 880, startPoint y: 272, endPoint x: 891, endPoint y: 273, distance: 11.4
click at [891, 273] on div at bounding box center [892, 424] width 11 height 444
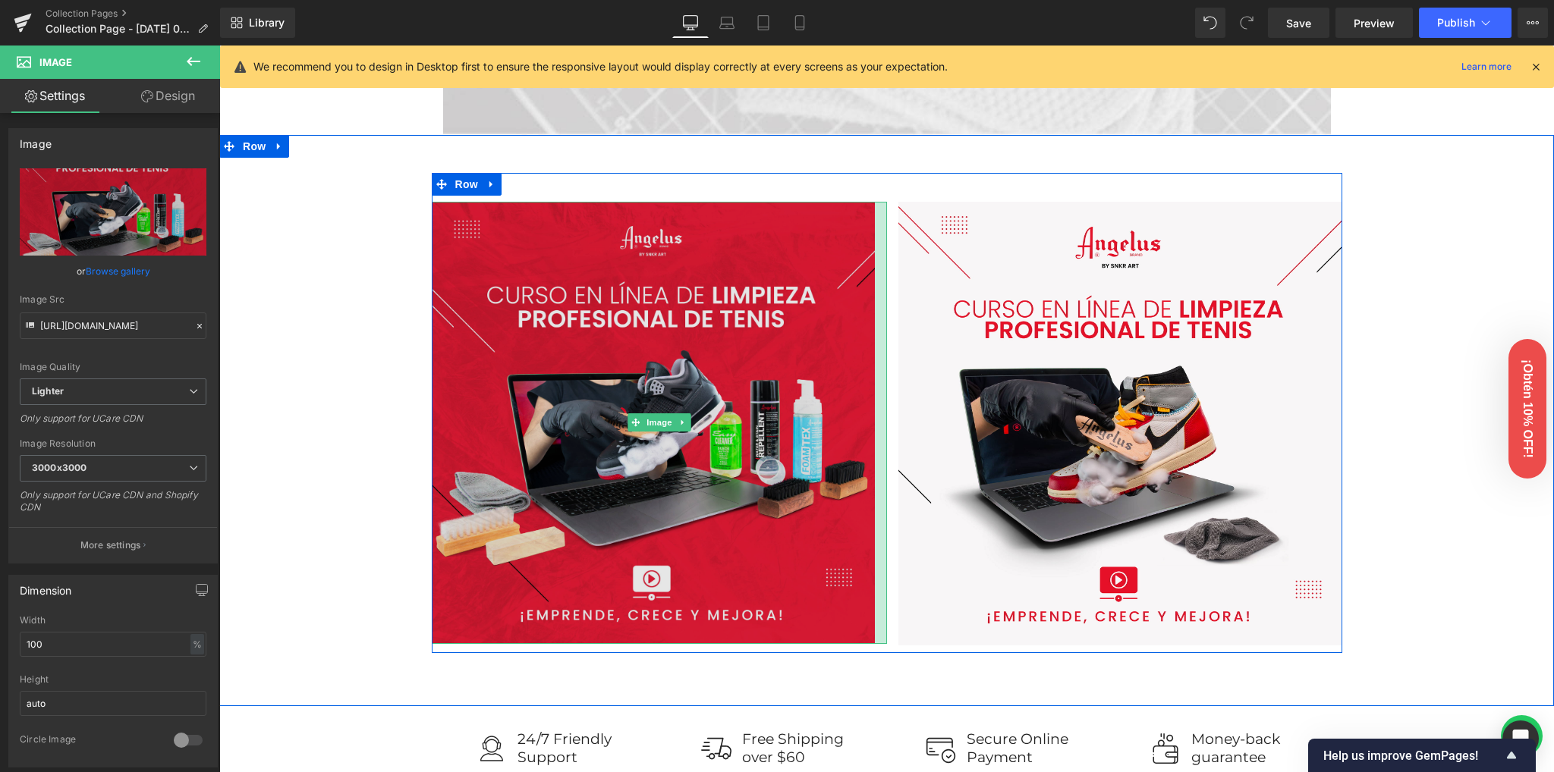
drag, startPoint x: 880, startPoint y: 280, endPoint x: 868, endPoint y: 277, distance: 12.5
click at [875, 277] on div at bounding box center [881, 423] width 12 height 443
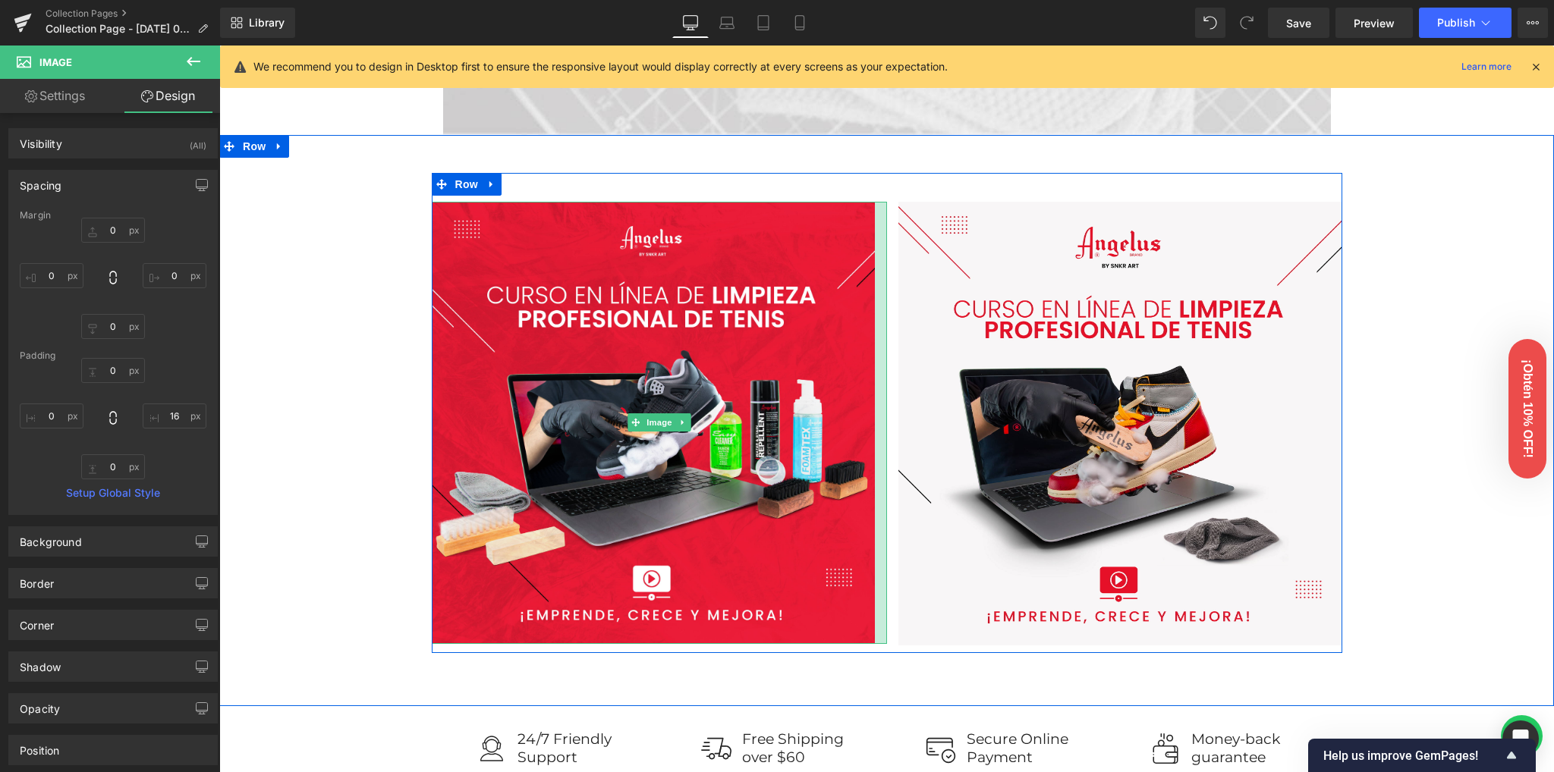
type input "13px"
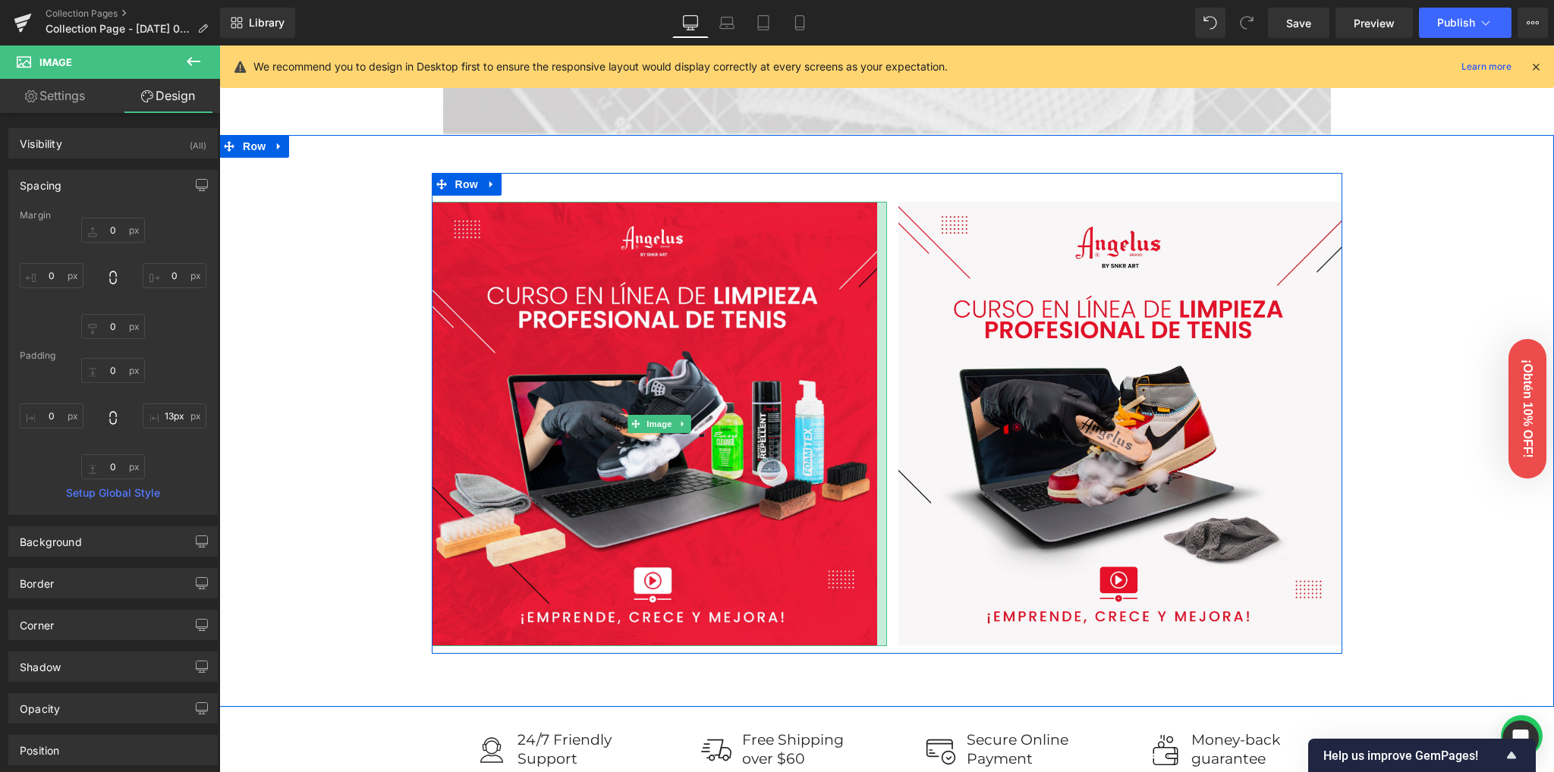
click at [877, 397] on div at bounding box center [882, 424] width 10 height 445
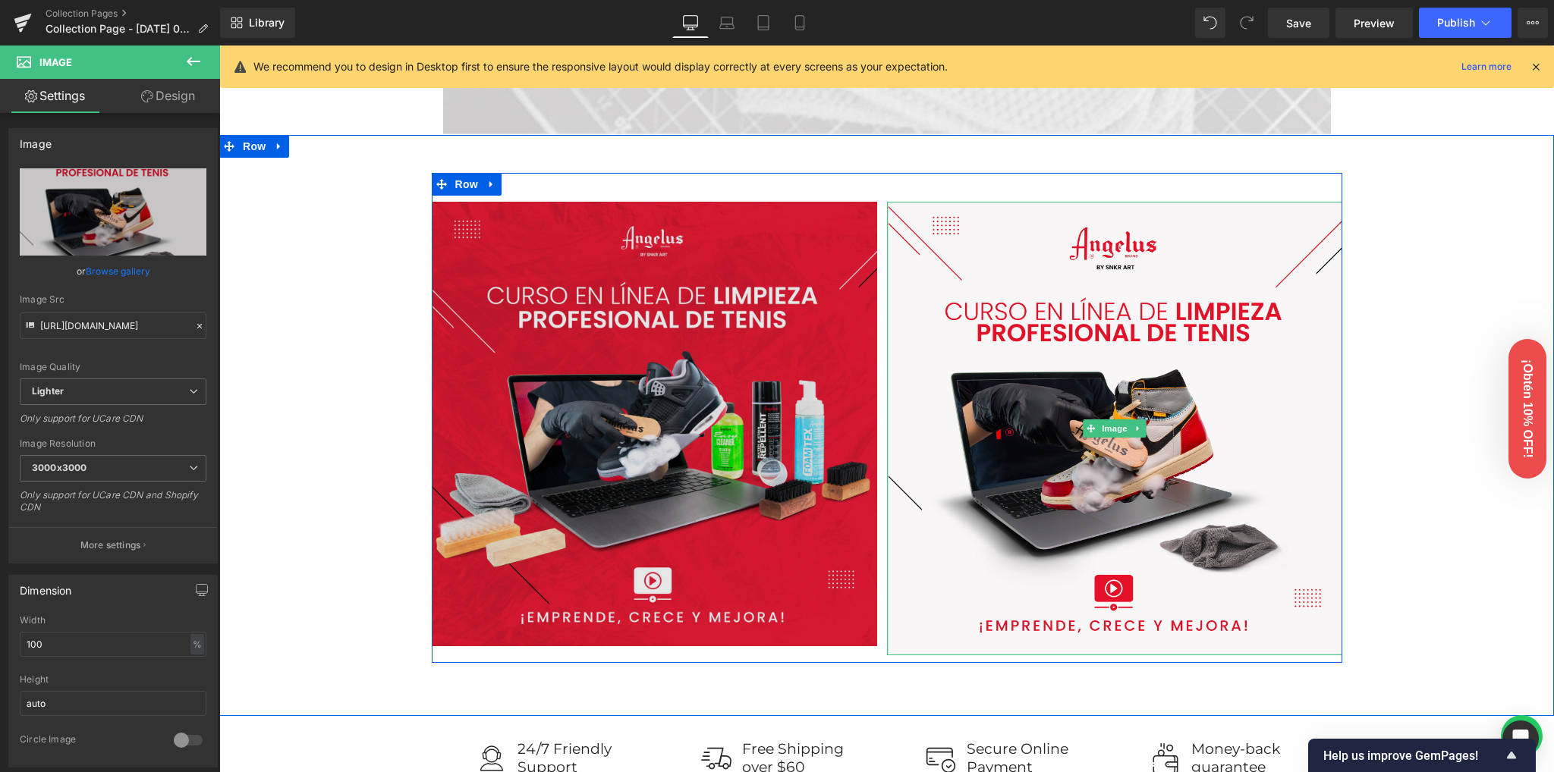
drag, startPoint x: 889, startPoint y: 394, endPoint x: 879, endPoint y: 392, distance: 10.1
click at [879, 392] on div "Image Image Row 38px" at bounding box center [887, 418] width 910 height 490
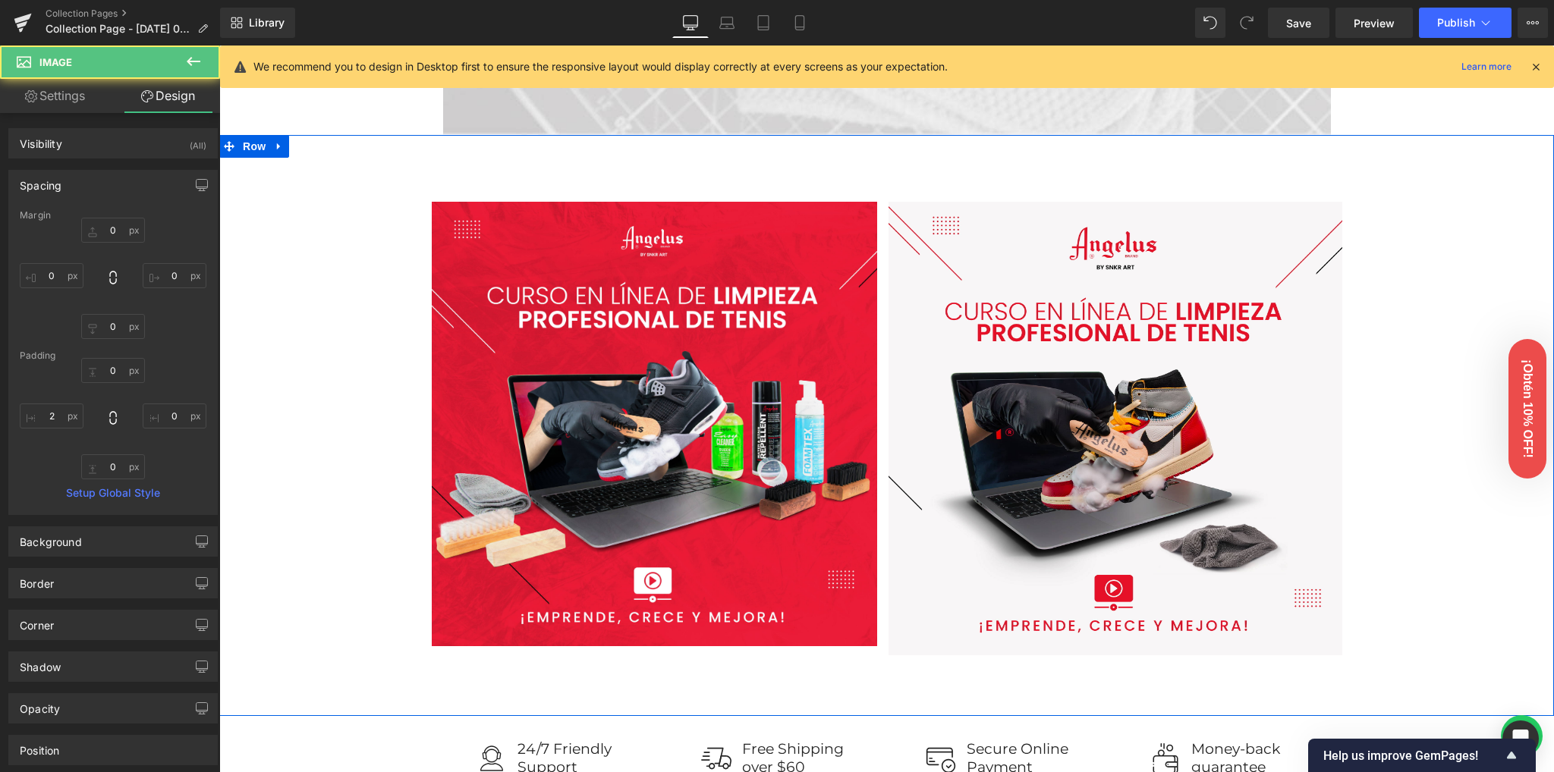
click at [1432, 455] on div "Image Image Row 38px" at bounding box center [886, 418] width 1334 height 490
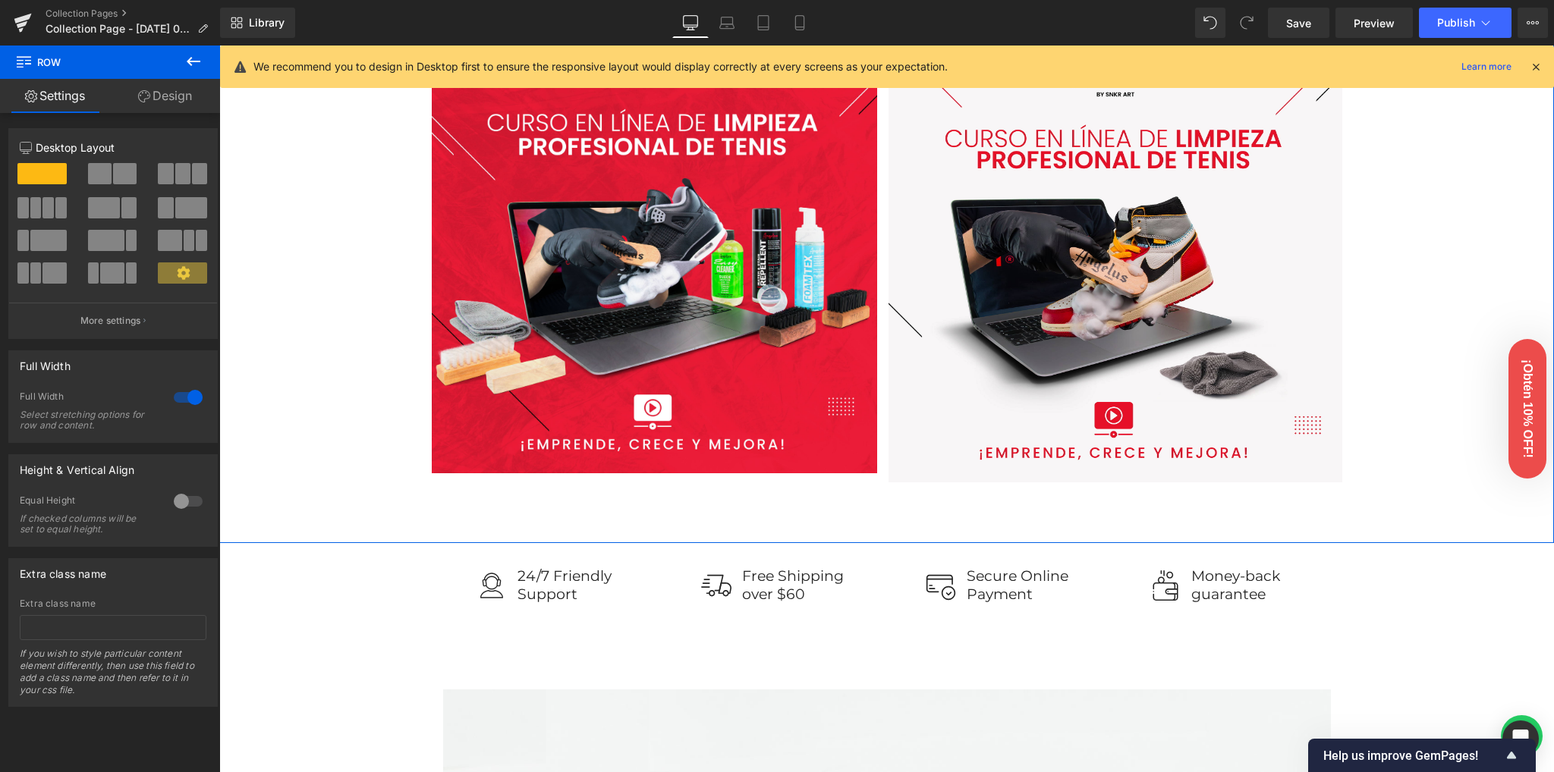
scroll to position [1416, 0]
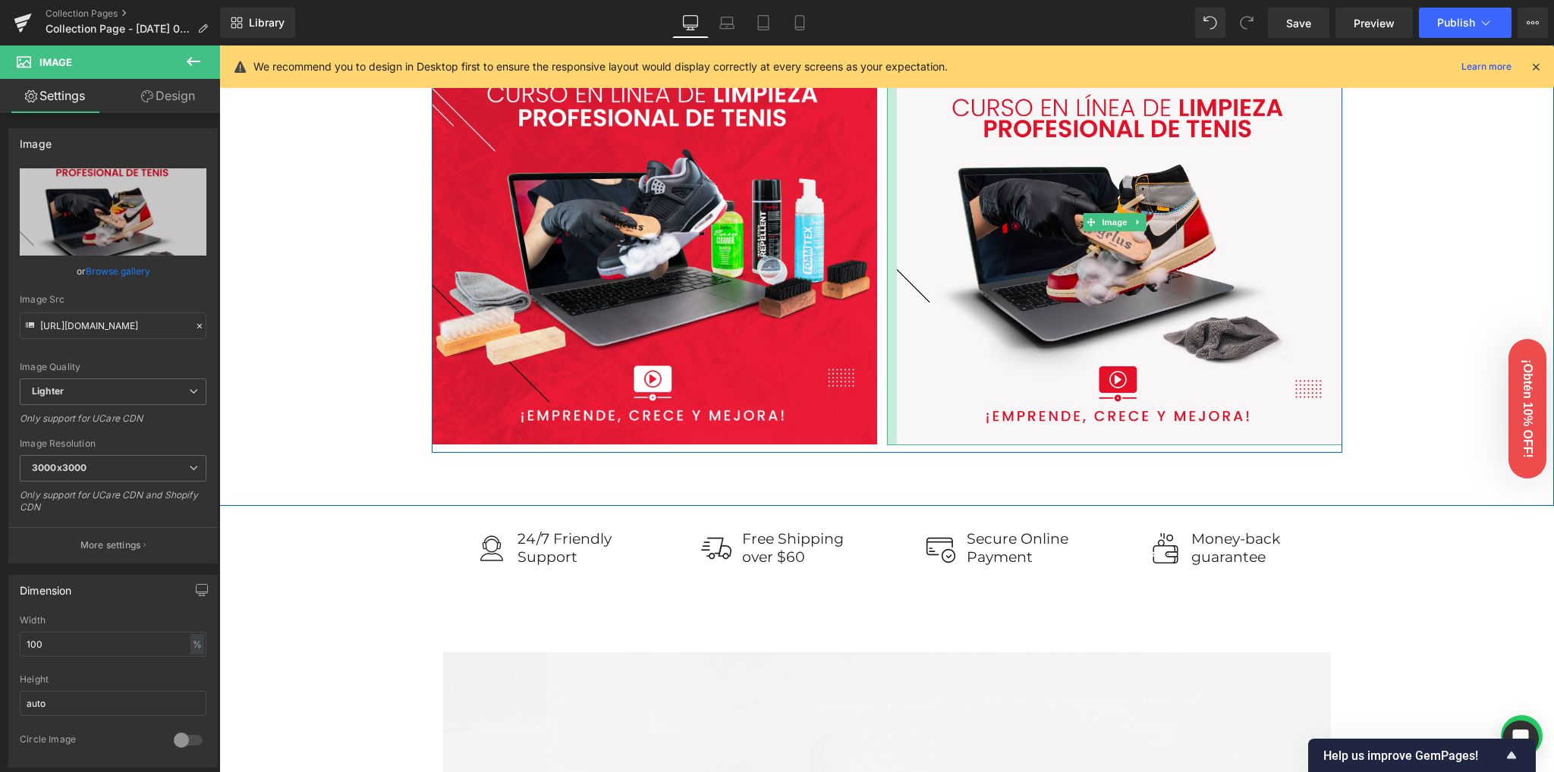
drag, startPoint x: 881, startPoint y: 374, endPoint x: 889, endPoint y: 370, distance: 9.2
click at [889, 370] on div at bounding box center [892, 222] width 10 height 445
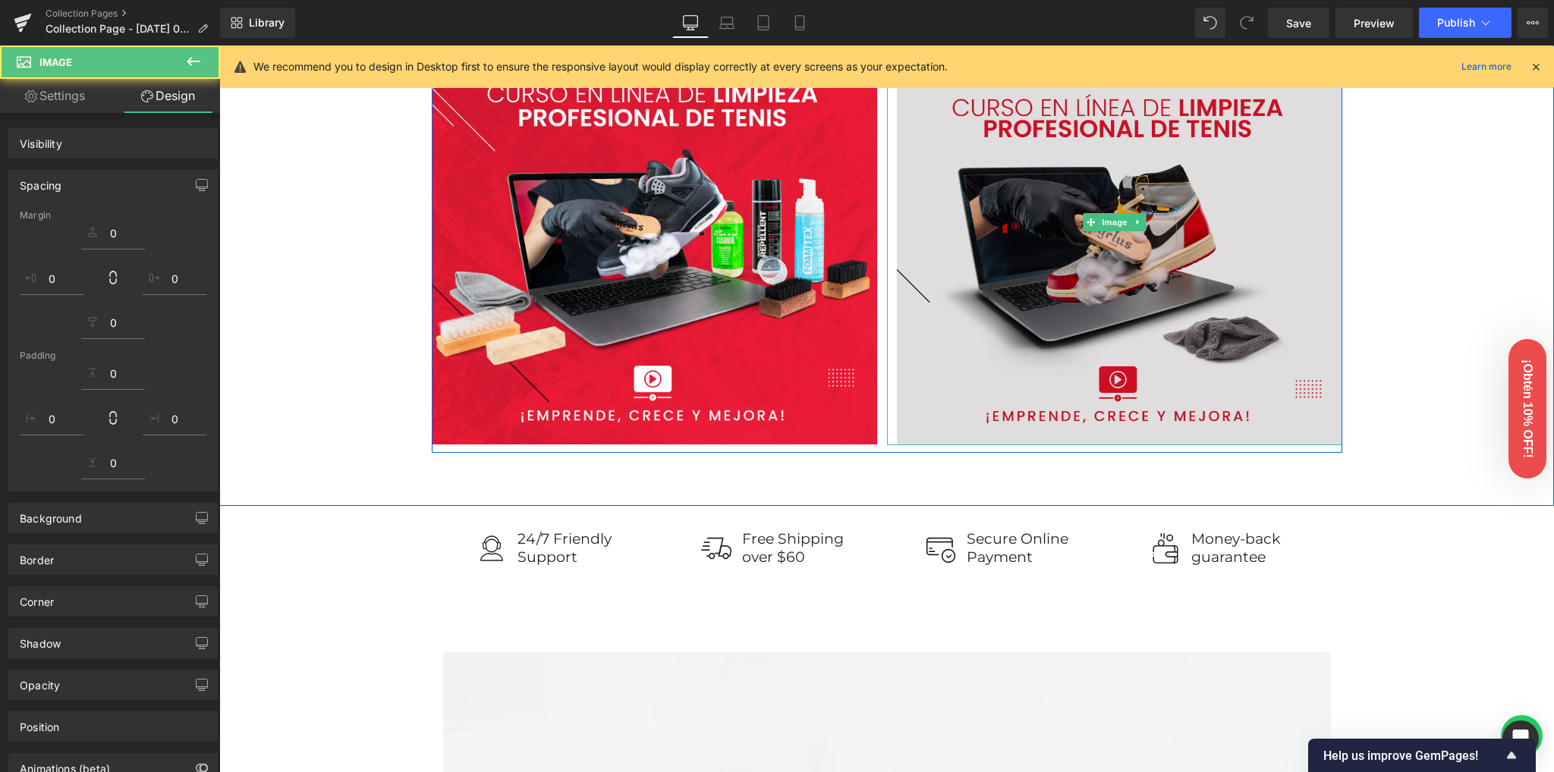
click at [1329, 406] on img at bounding box center [1114, 222] width 455 height 445
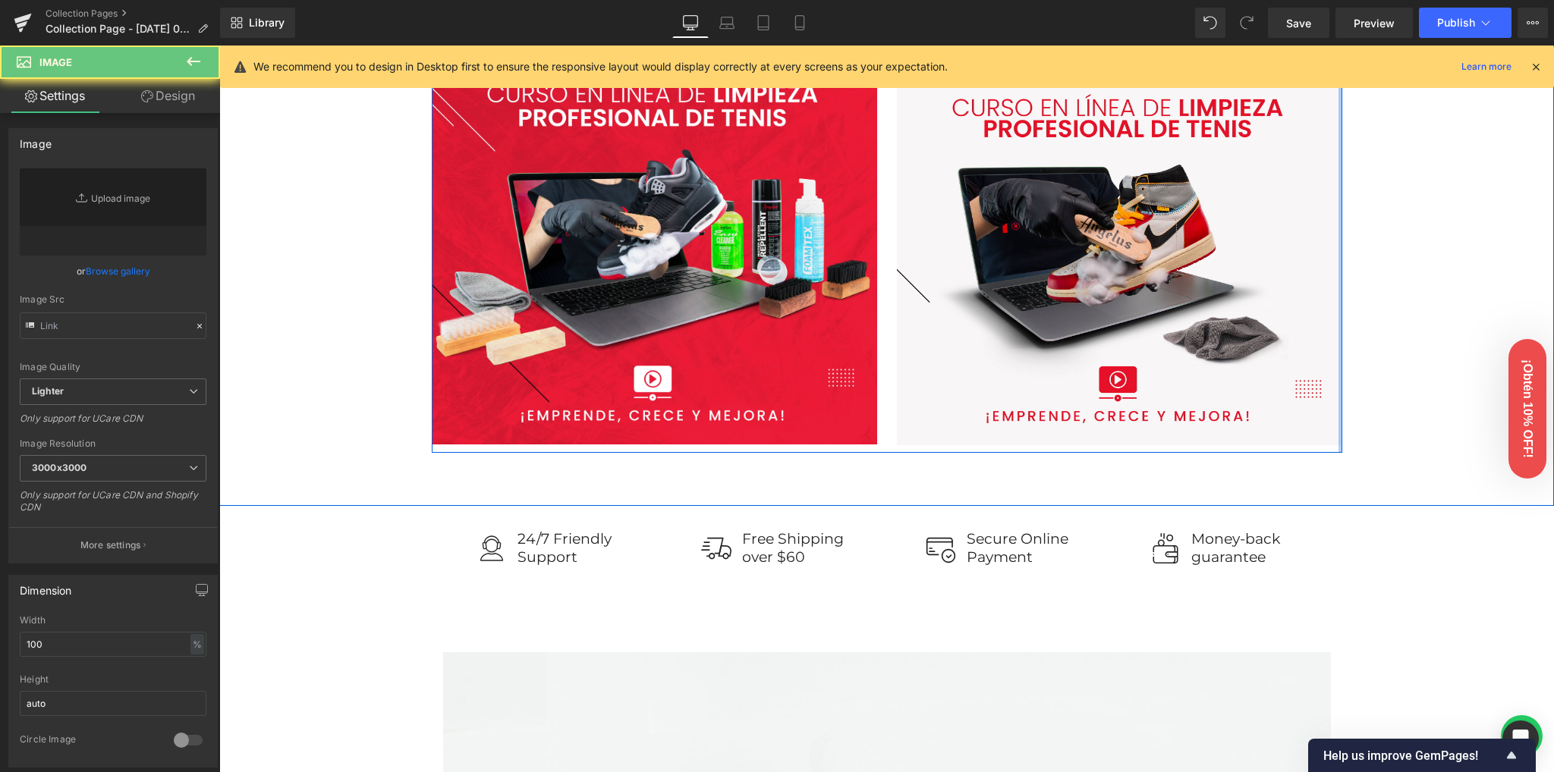
type input "https://ucarecdn.com/cdf696b9-21d1-4307-ba94-9d4fd04f1194/-/format/auto/-/previ…"
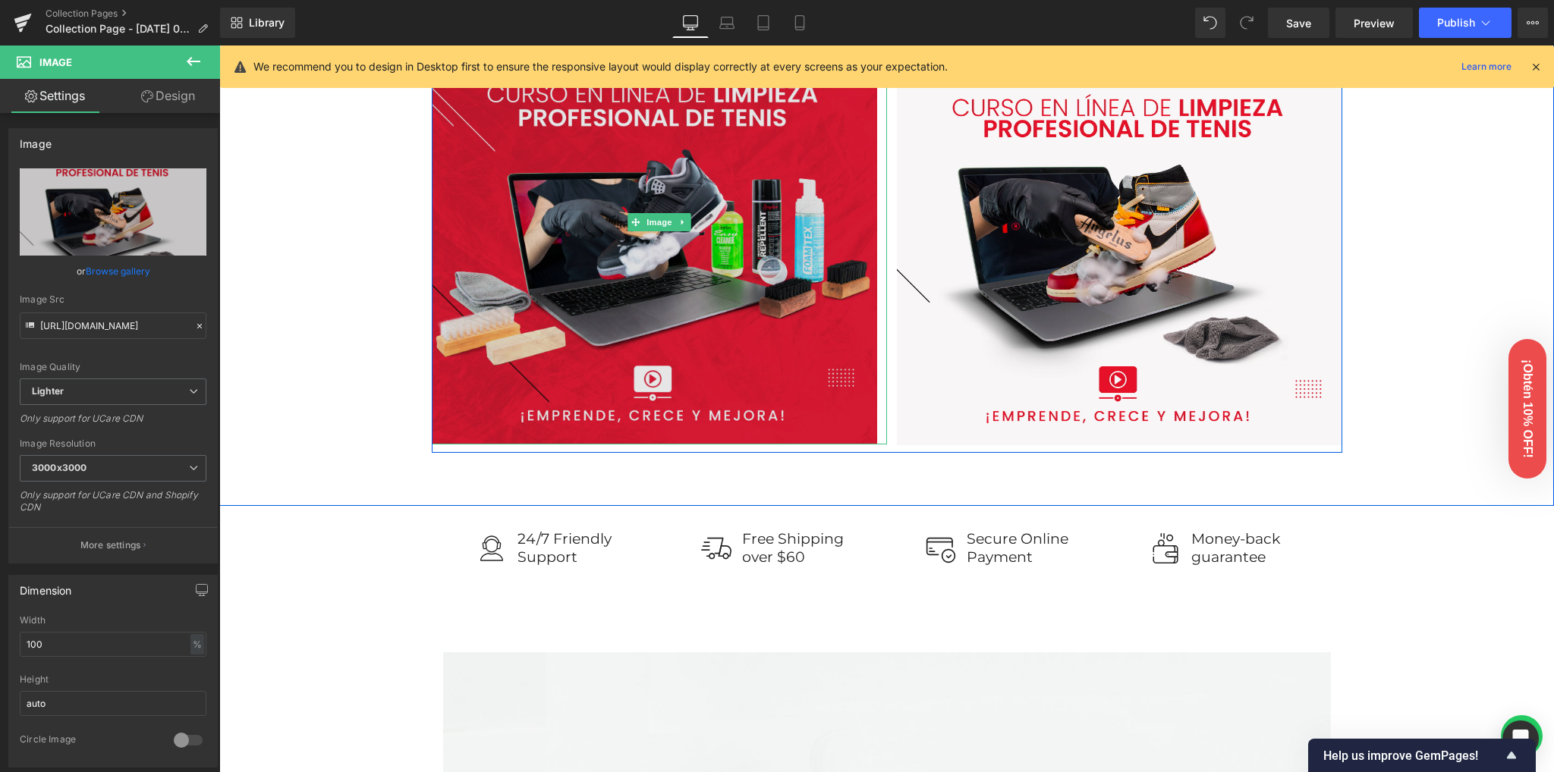
click at [551, 359] on img at bounding box center [659, 222] width 455 height 445
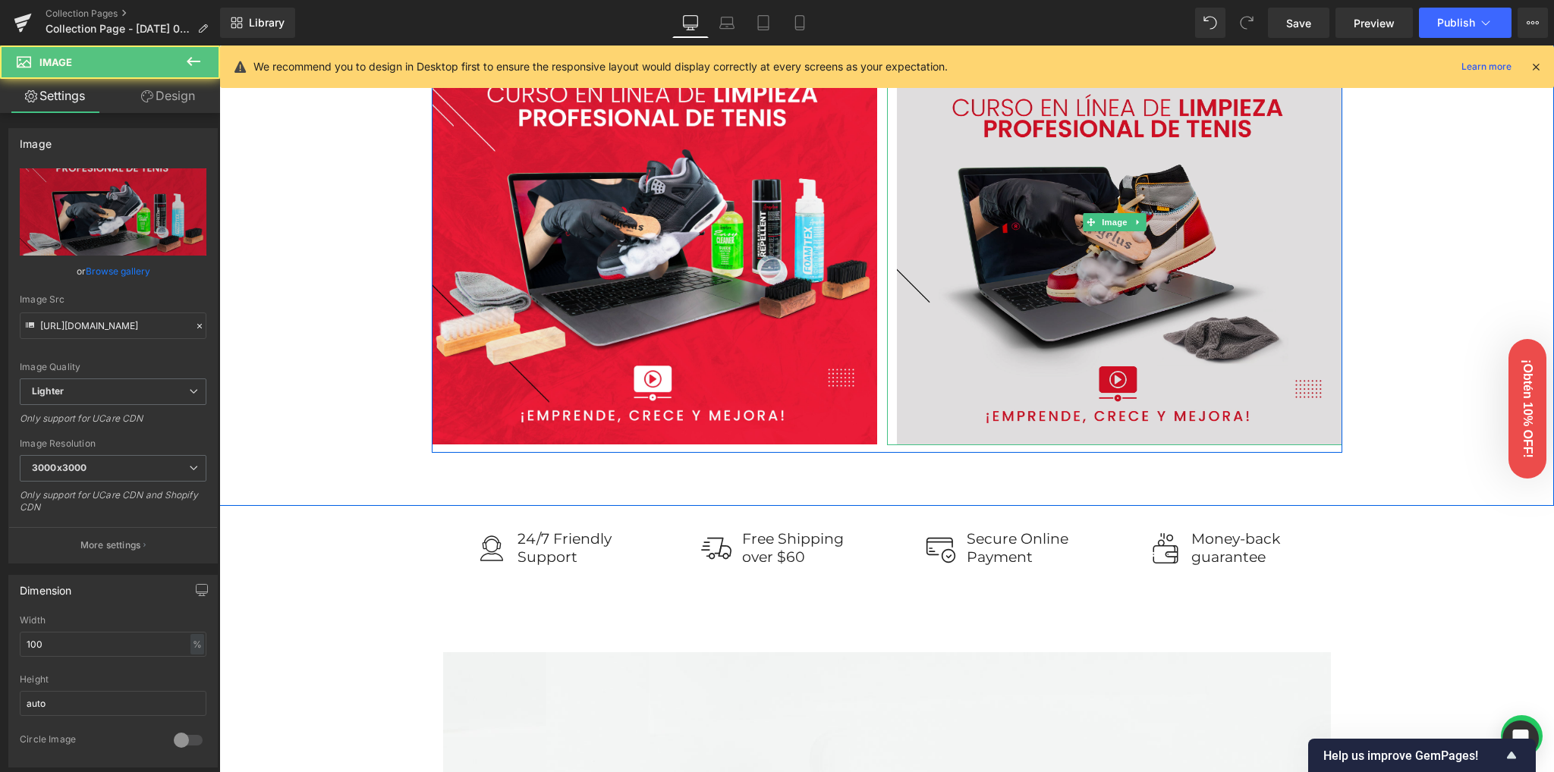
click at [1026, 341] on img at bounding box center [1114, 222] width 455 height 445
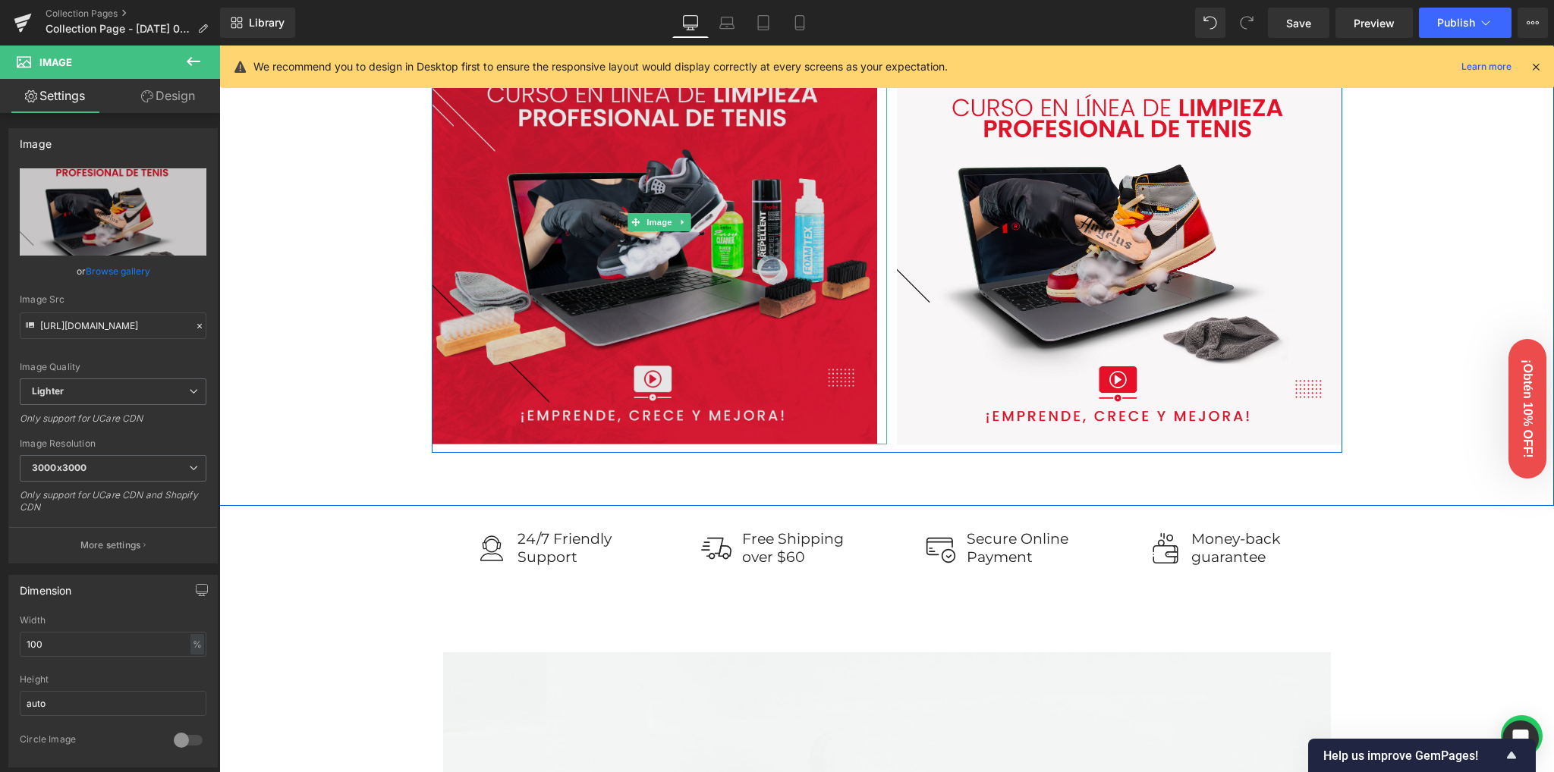
click at [661, 322] on img at bounding box center [659, 222] width 455 height 445
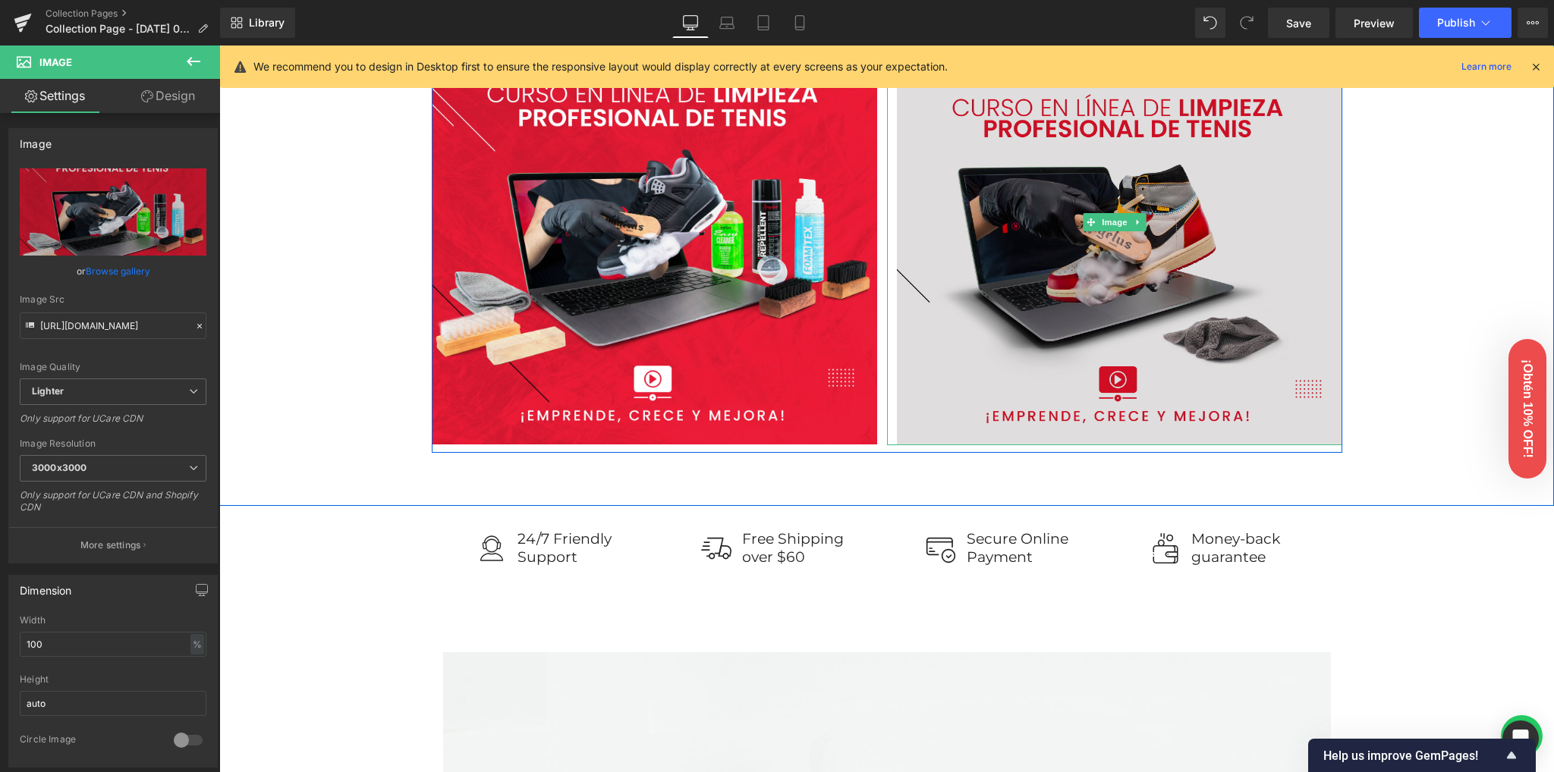
click at [1099, 315] on img at bounding box center [1114, 222] width 455 height 445
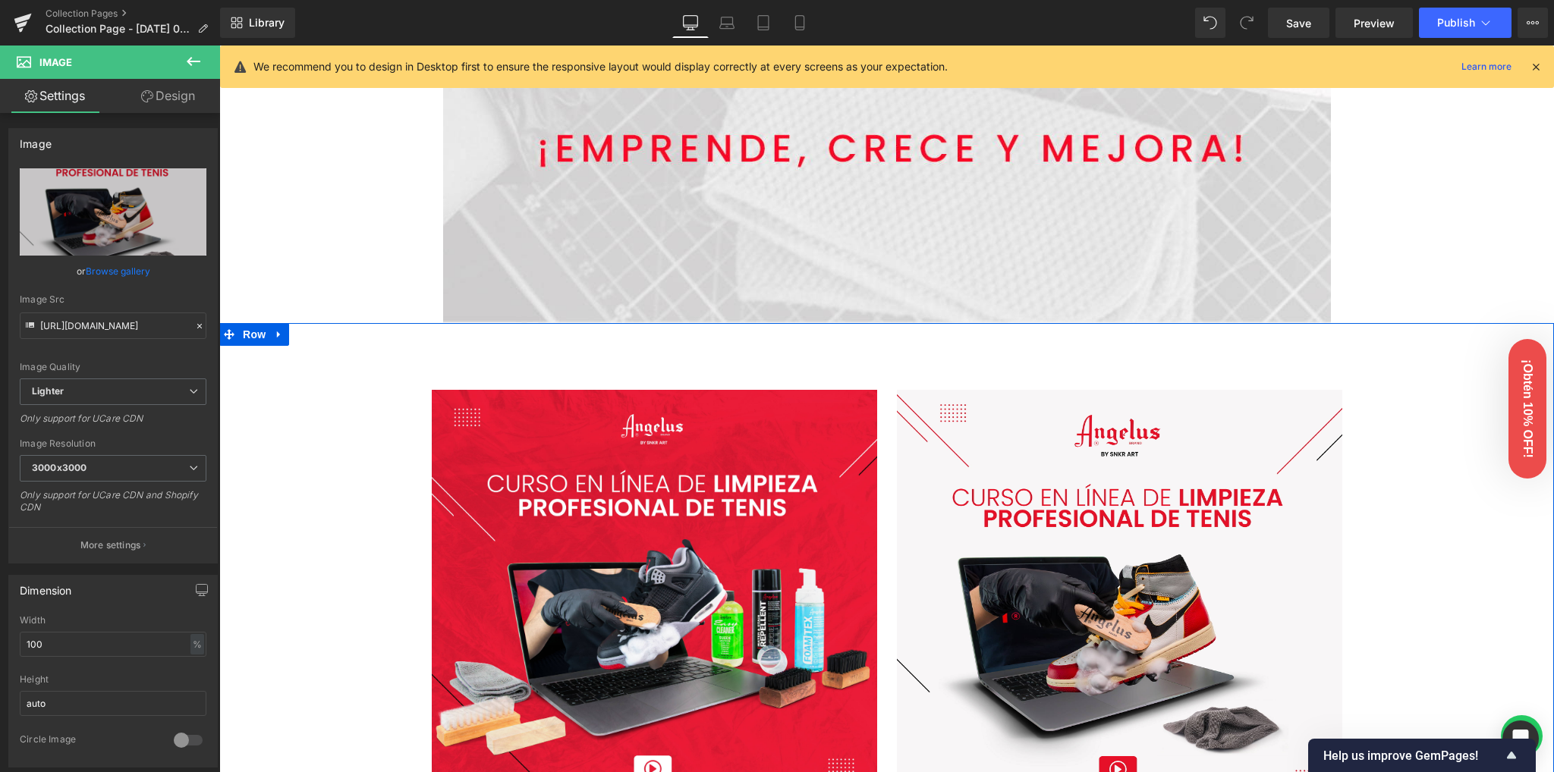
scroll to position [1011, 0]
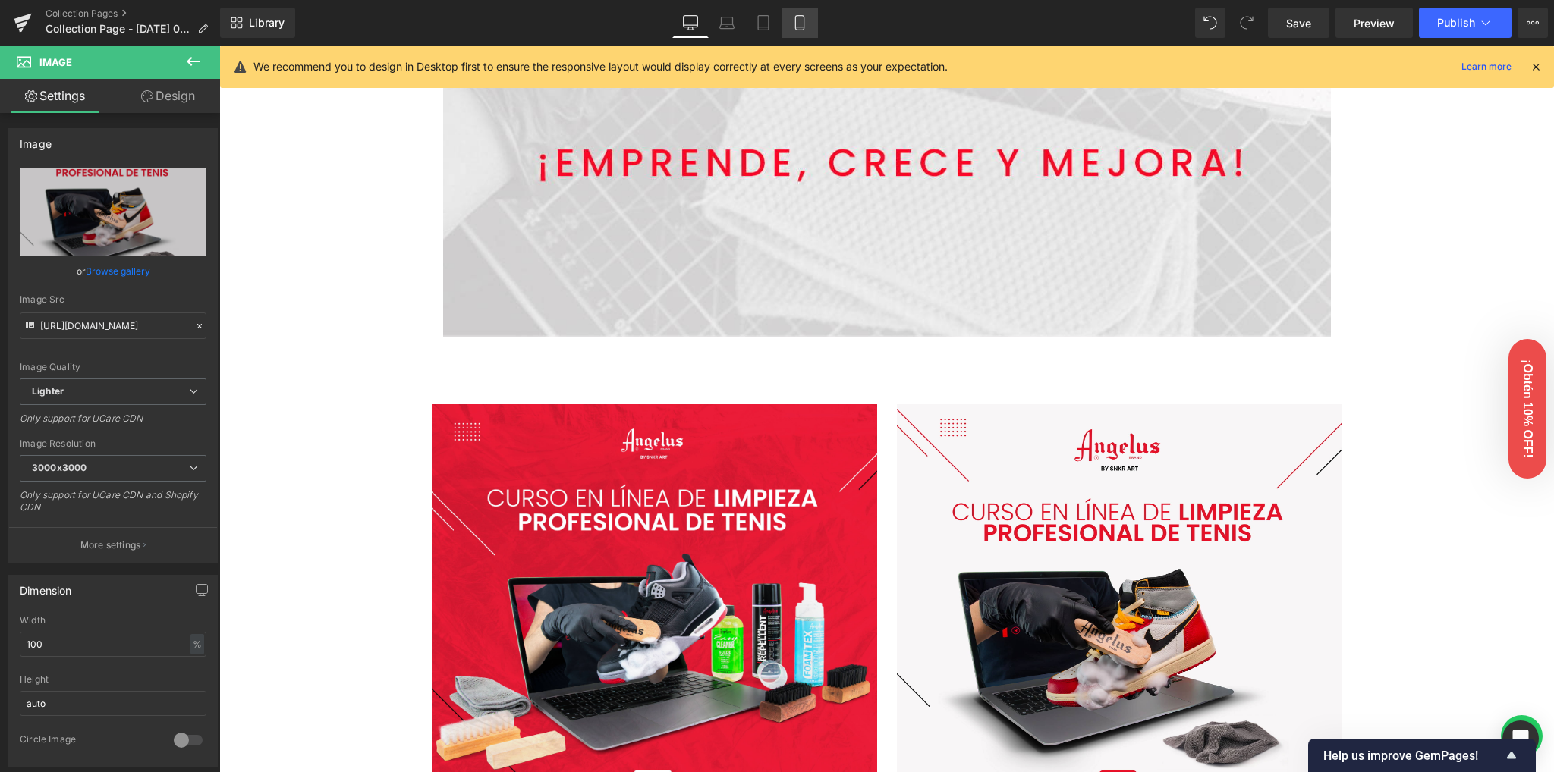
click at [808, 30] on link "Mobile" at bounding box center [799, 23] width 36 height 30
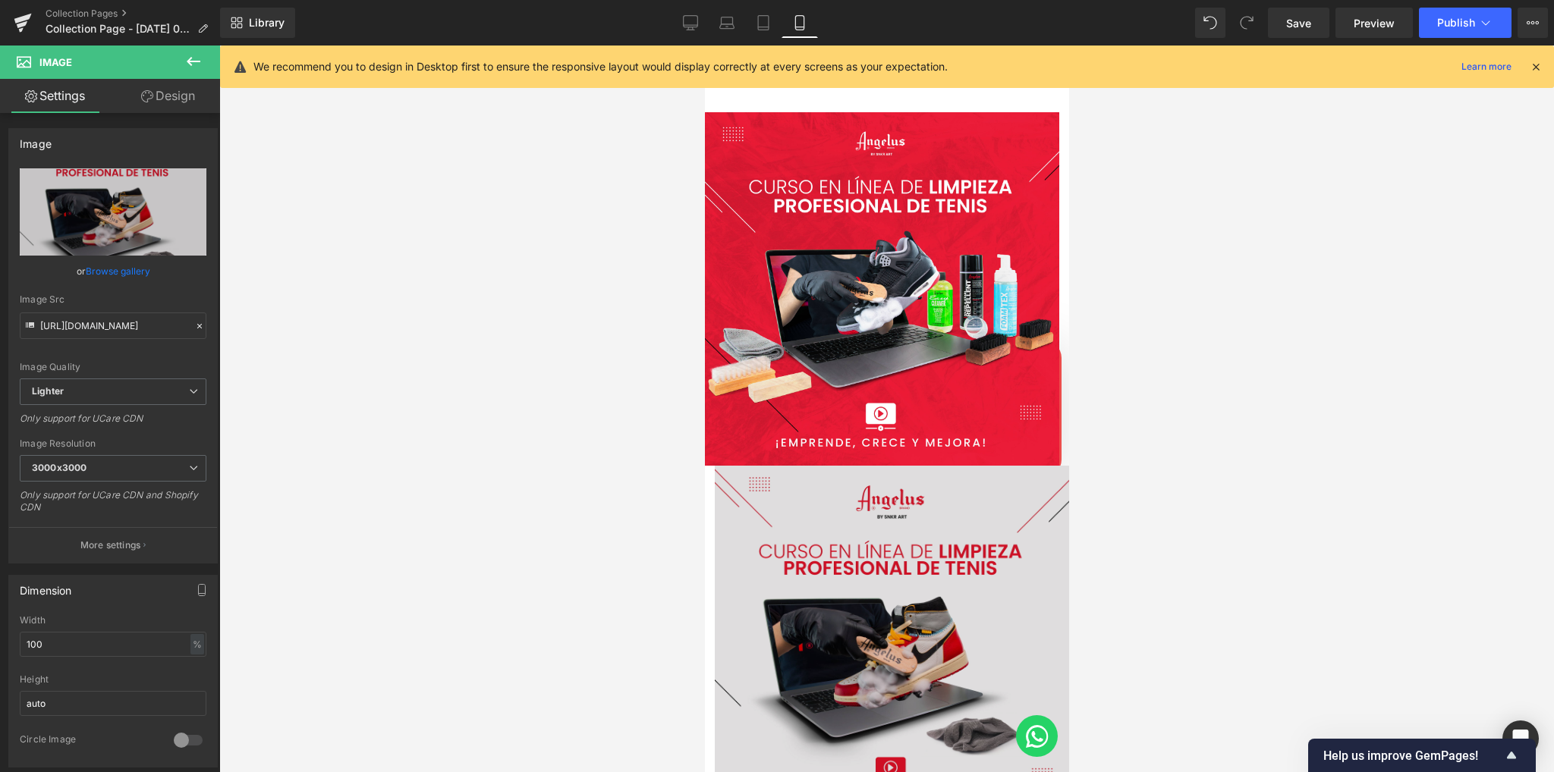
scroll to position [593, 0]
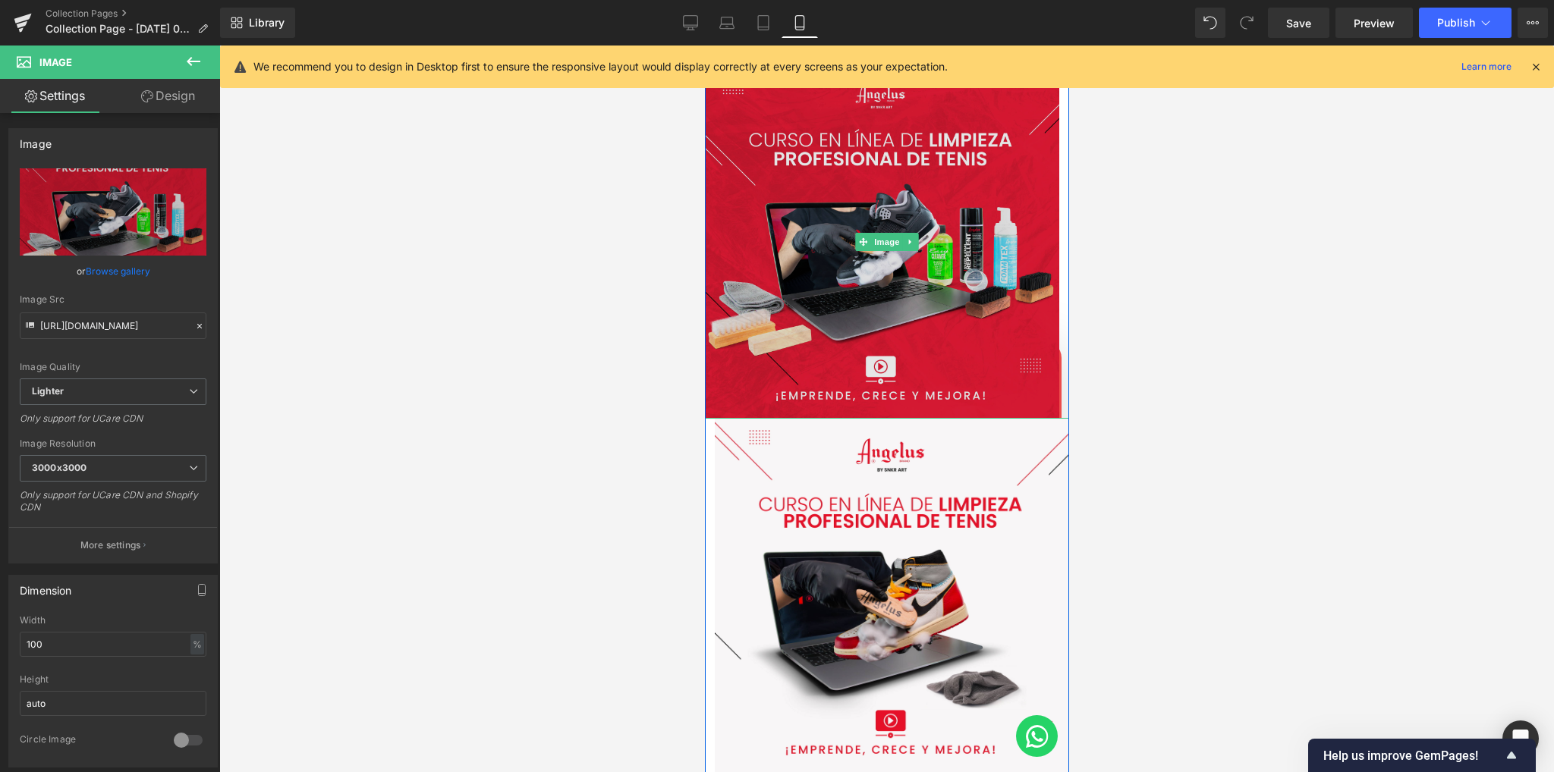
drag, startPoint x: 883, startPoint y: 401, endPoint x: 897, endPoint y: 382, distance: 23.2
click at [897, 382] on div "Image" at bounding box center [886, 242] width 364 height 354
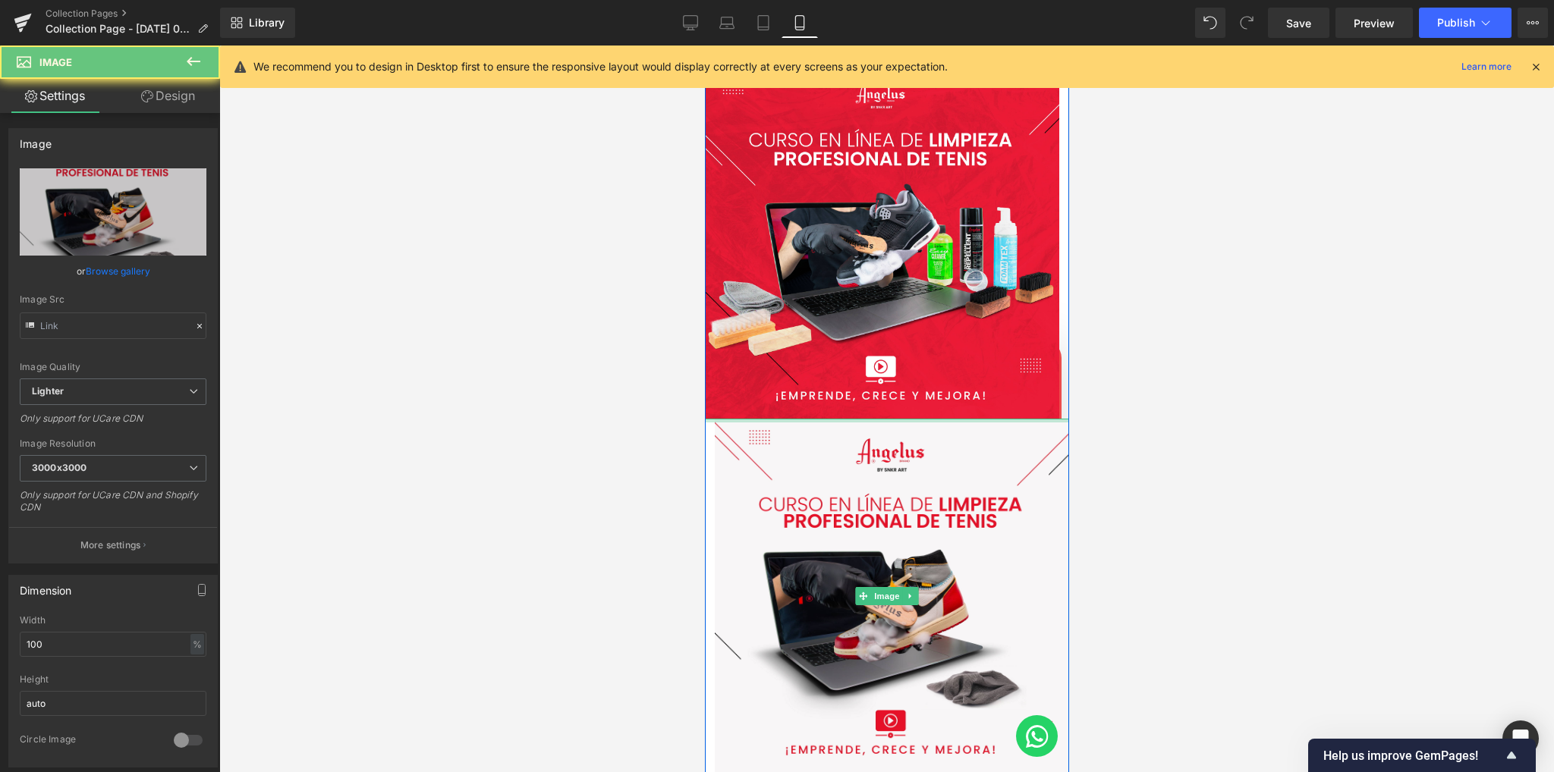
type input "https://ucarecdn.com/cdf696b9-21d1-4307-ba94-9d4fd04f1194/-/format/auto/-/previ…"
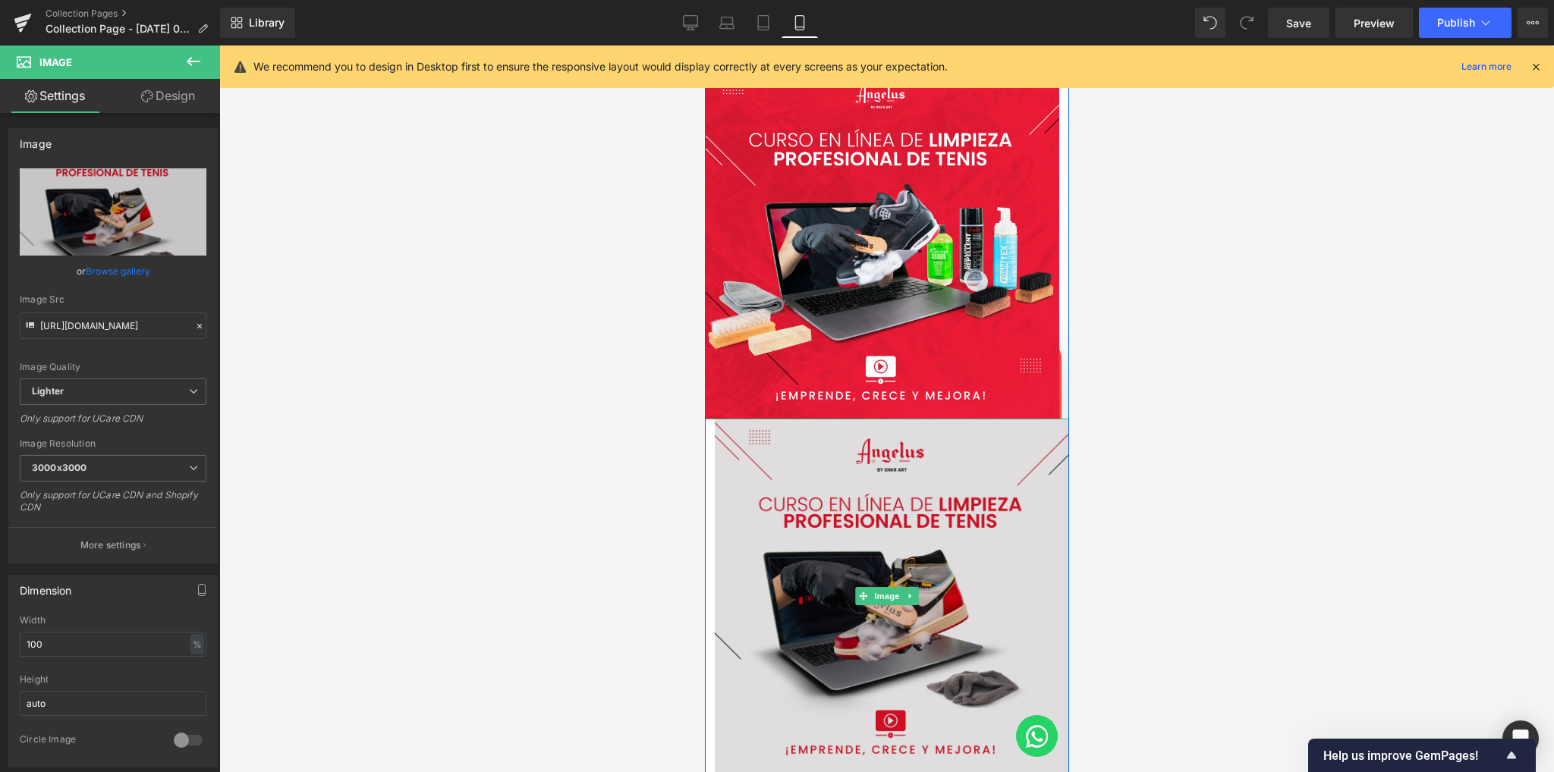
drag, startPoint x: 889, startPoint y: 404, endPoint x: 888, endPoint y: 419, distance: 15.2
click at [888, 419] on img at bounding box center [886, 596] width 364 height 354
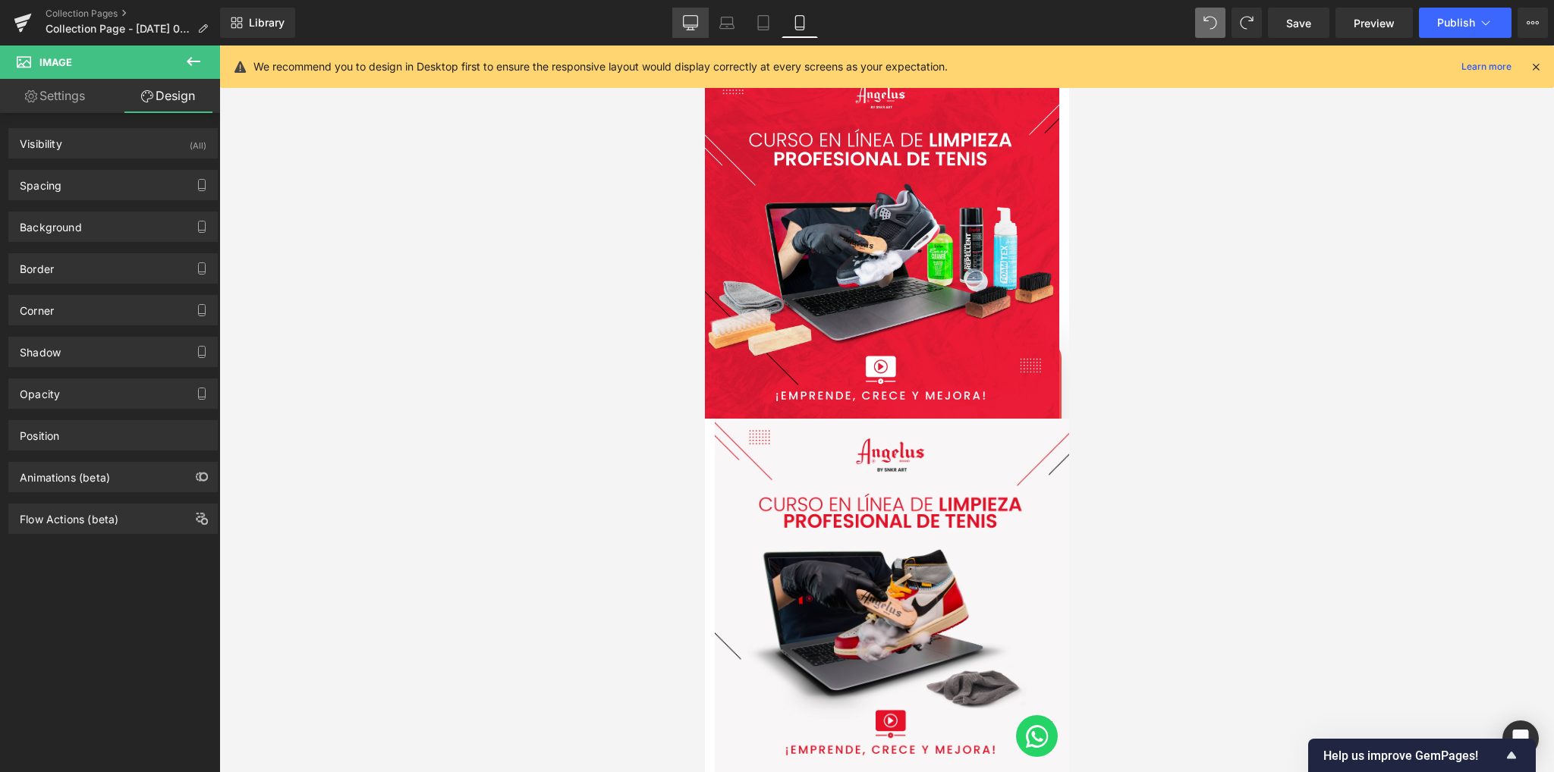
click at [698, 16] on icon at bounding box center [690, 22] width 15 height 15
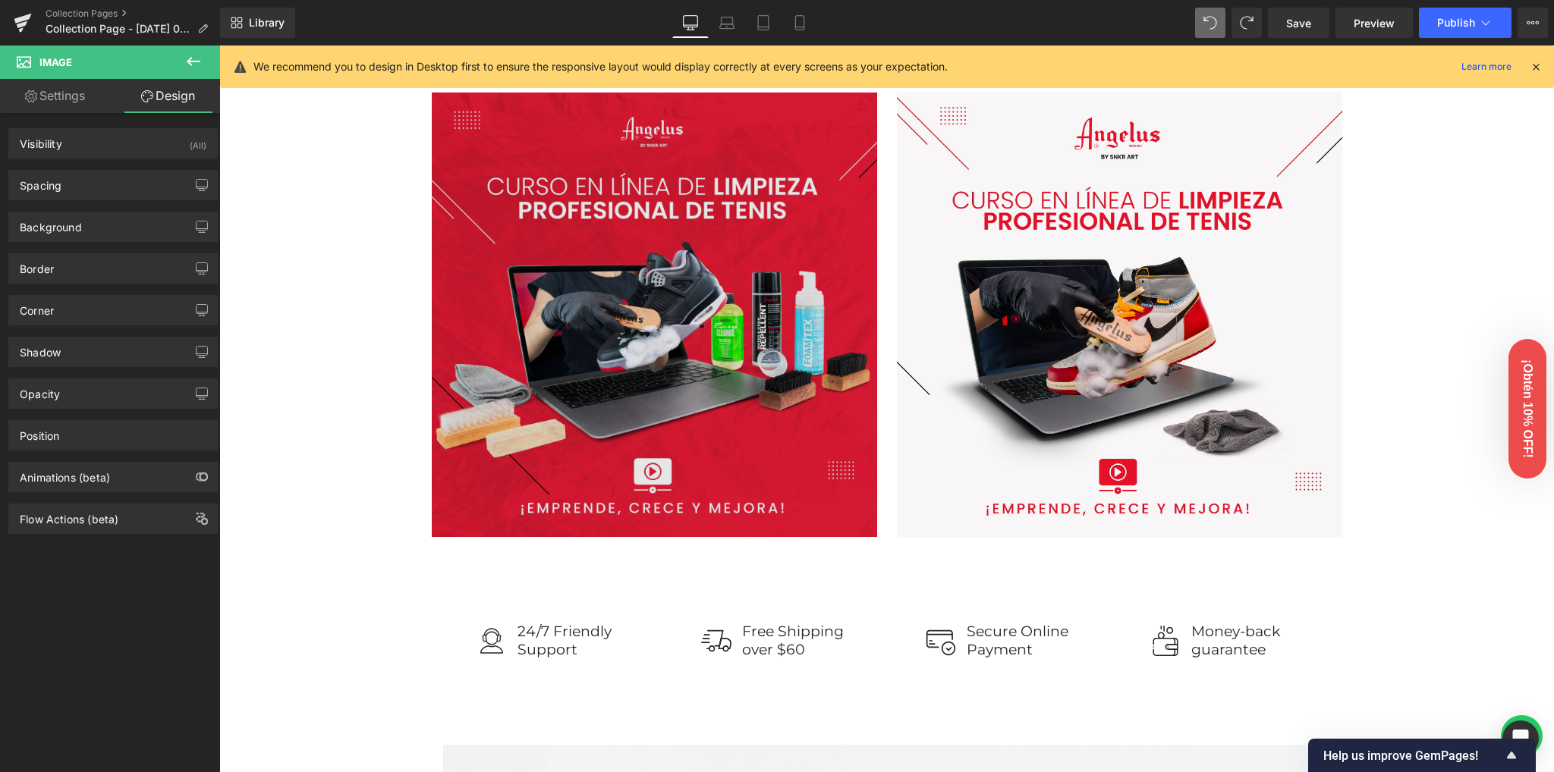
scroll to position [1062, 0]
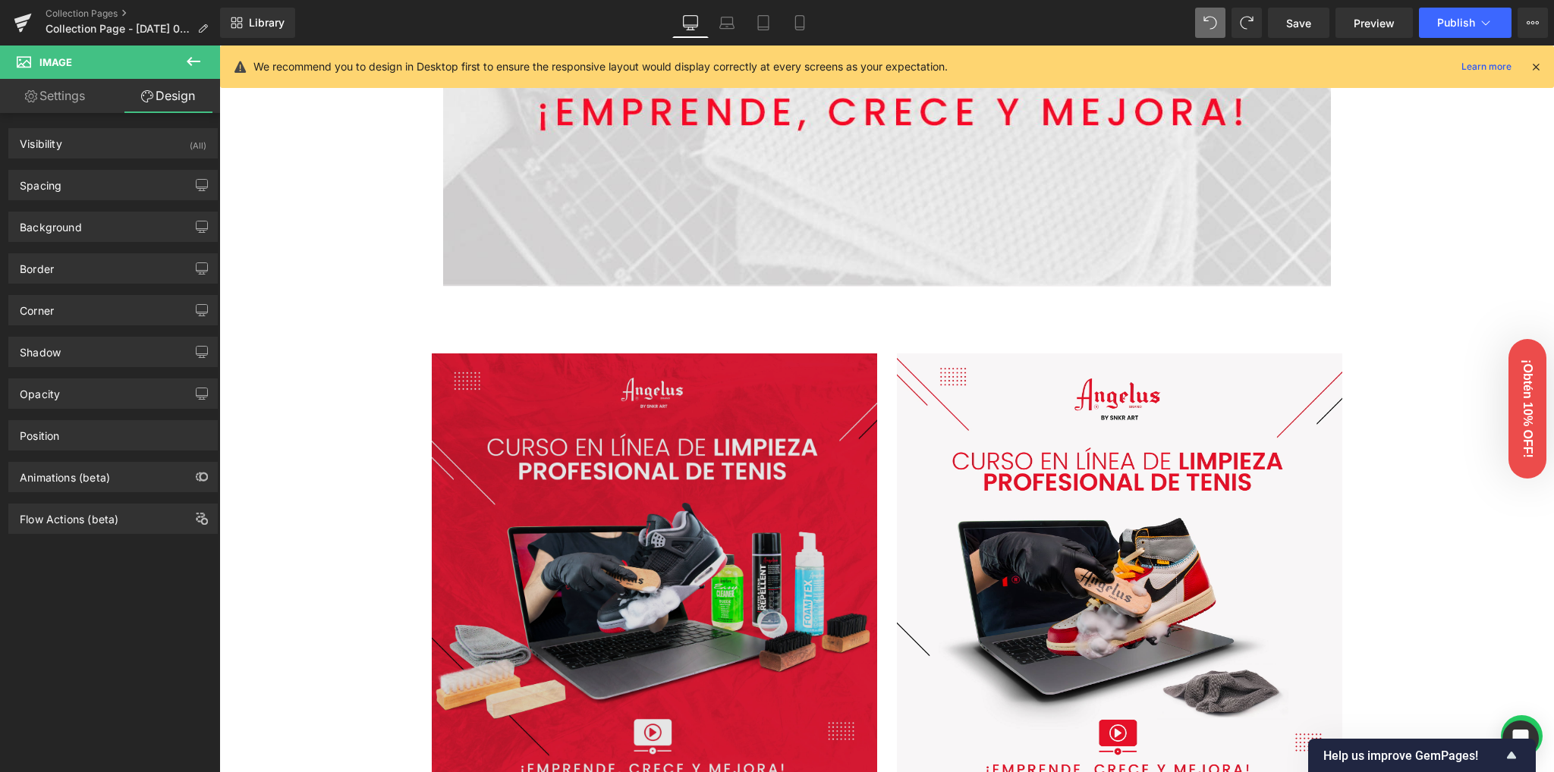
click at [659, 433] on img at bounding box center [659, 576] width 455 height 445
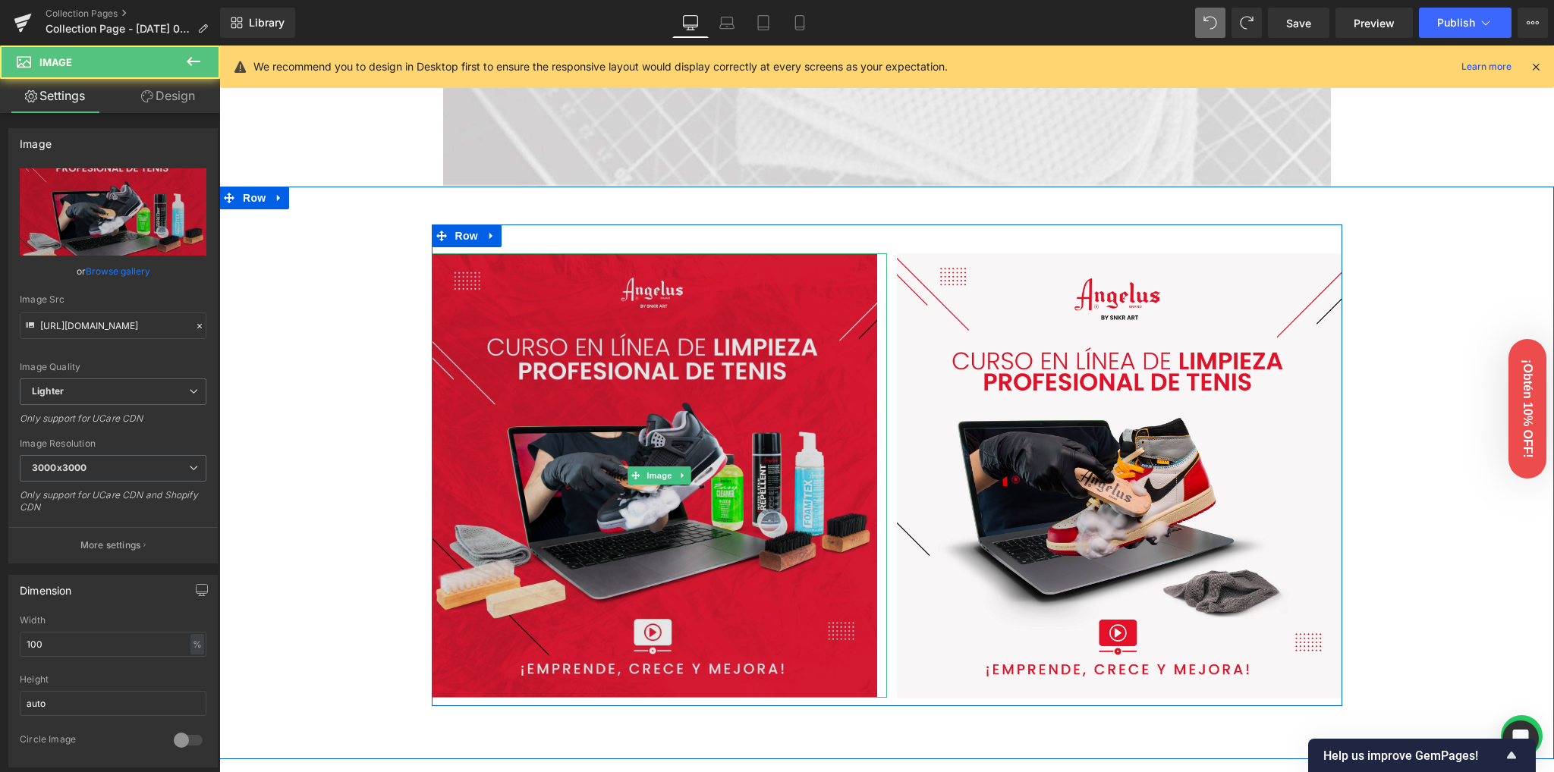
scroll to position [1163, 0]
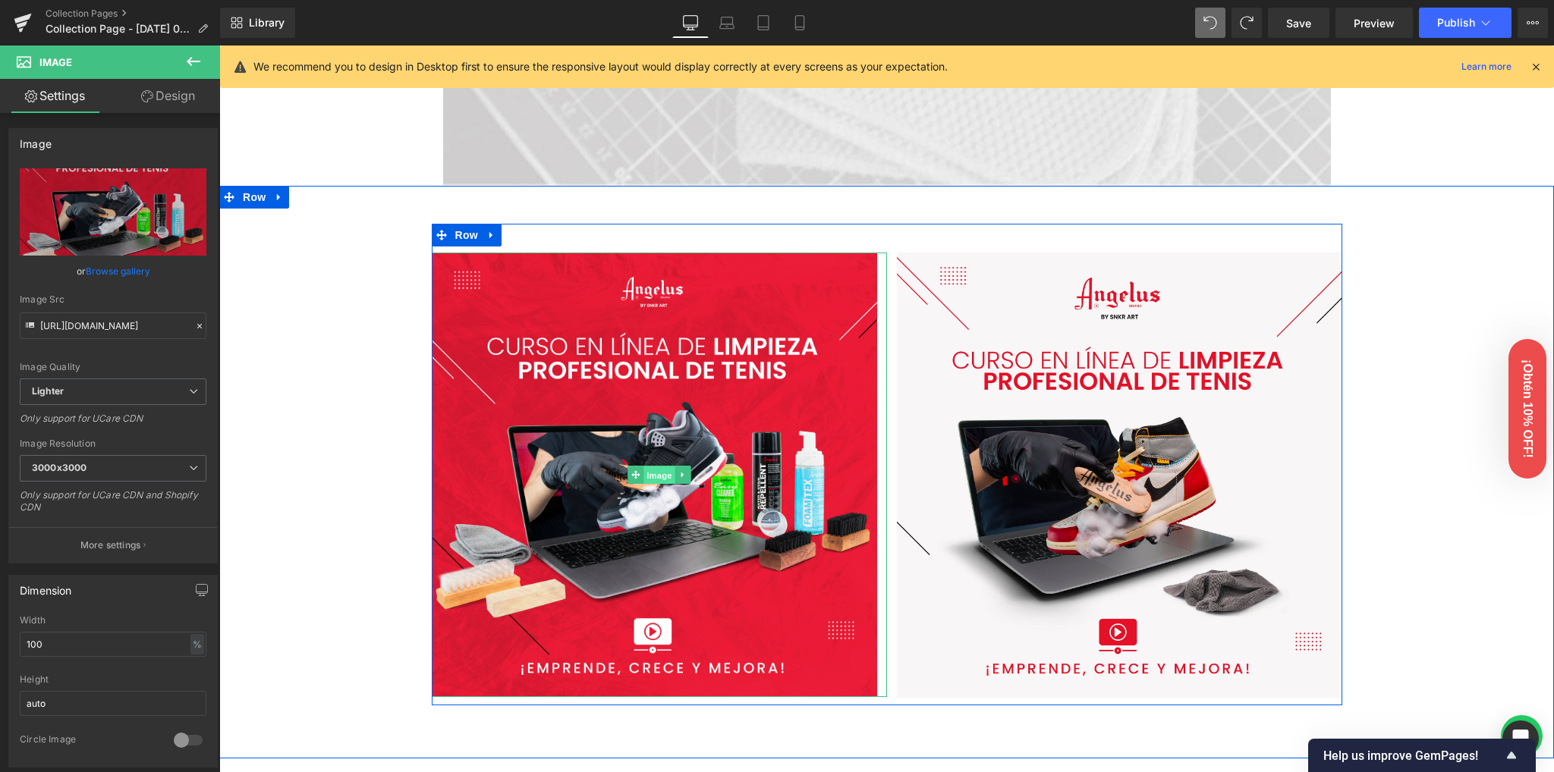
click at [655, 477] on span "Image" at bounding box center [659, 476] width 32 height 18
click at [646, 474] on span "Image" at bounding box center [659, 476] width 32 height 18
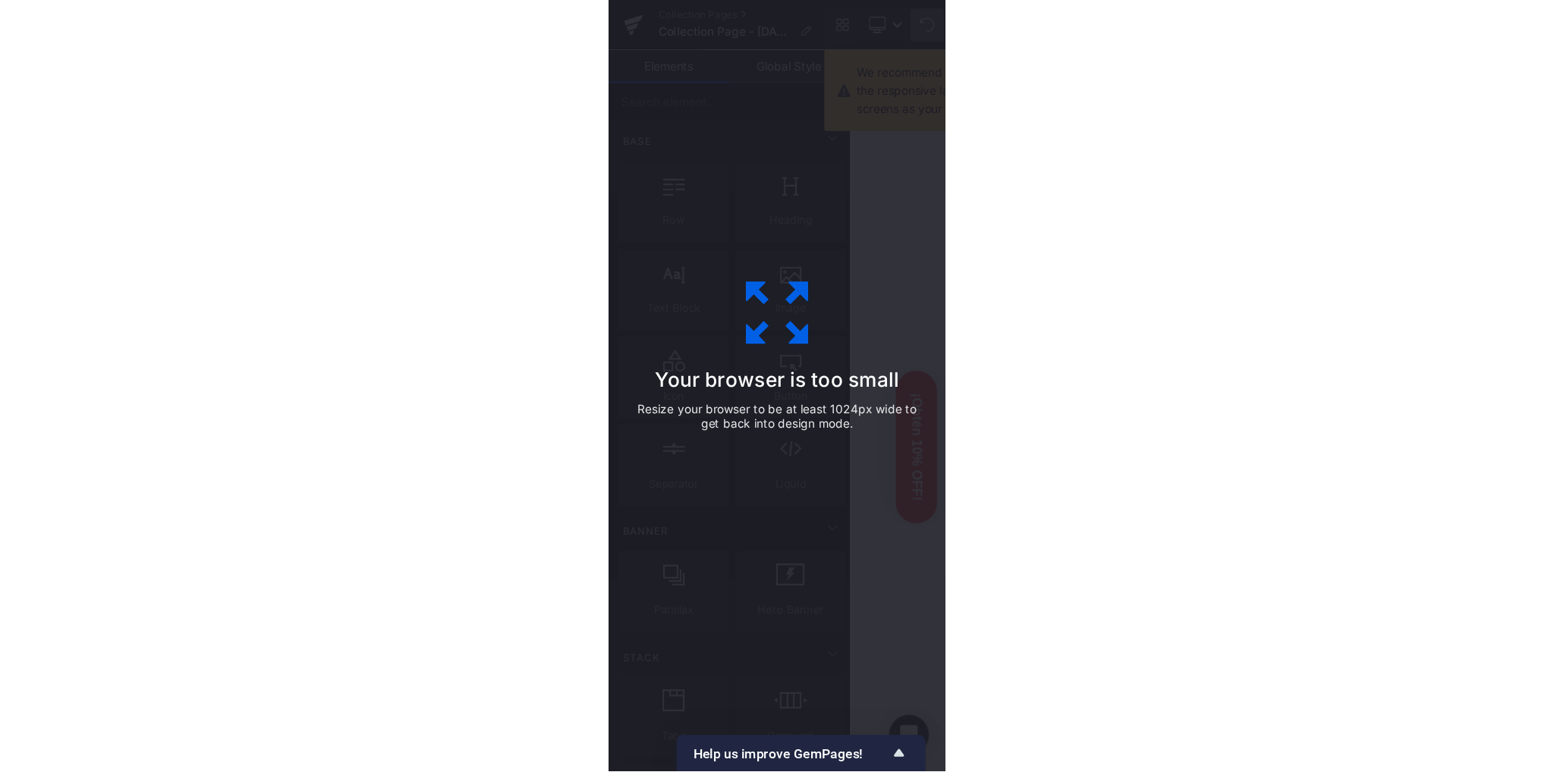
scroll to position [1169, 0]
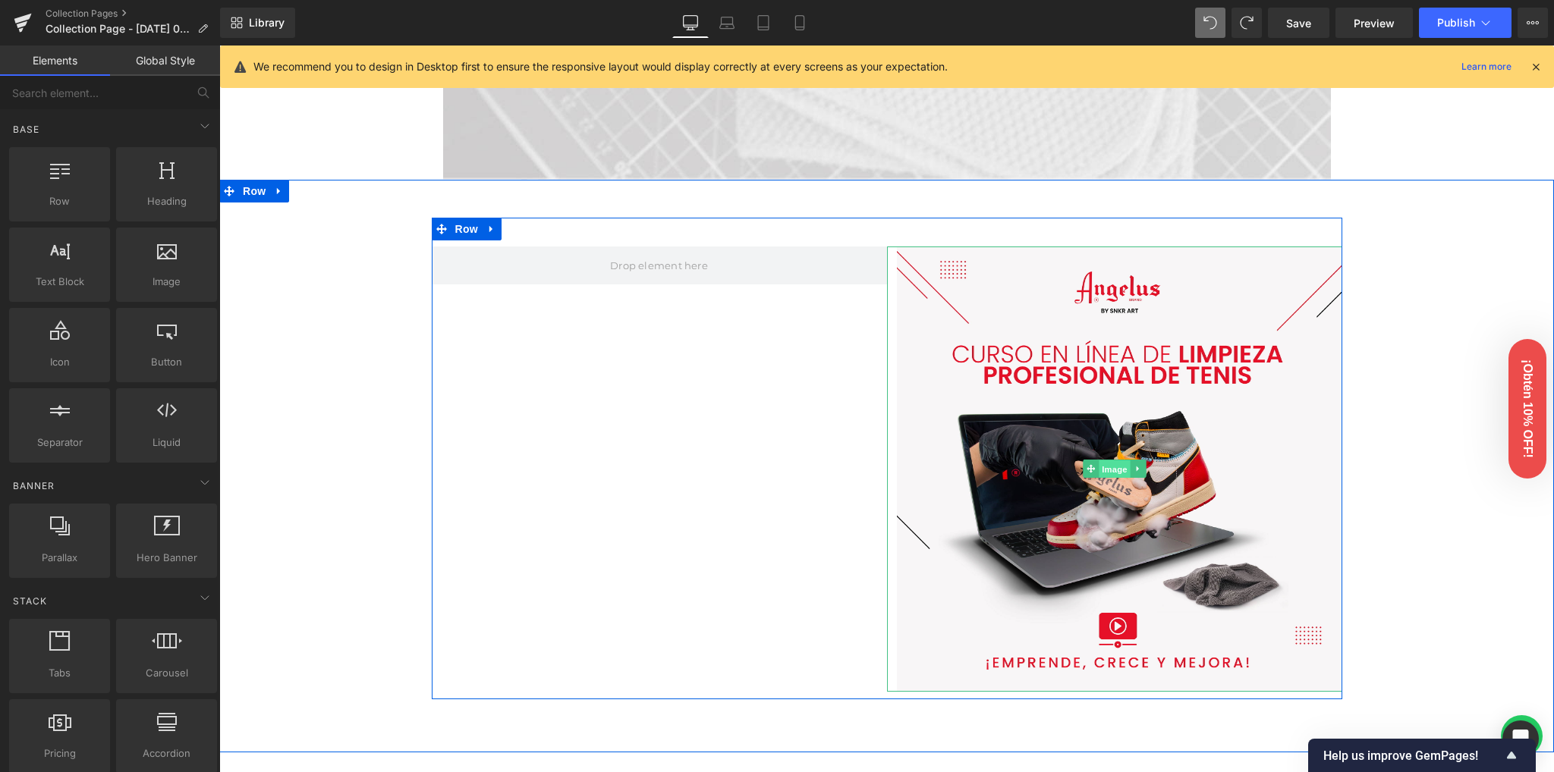
click at [1106, 468] on span "Image" at bounding box center [1114, 469] width 32 height 18
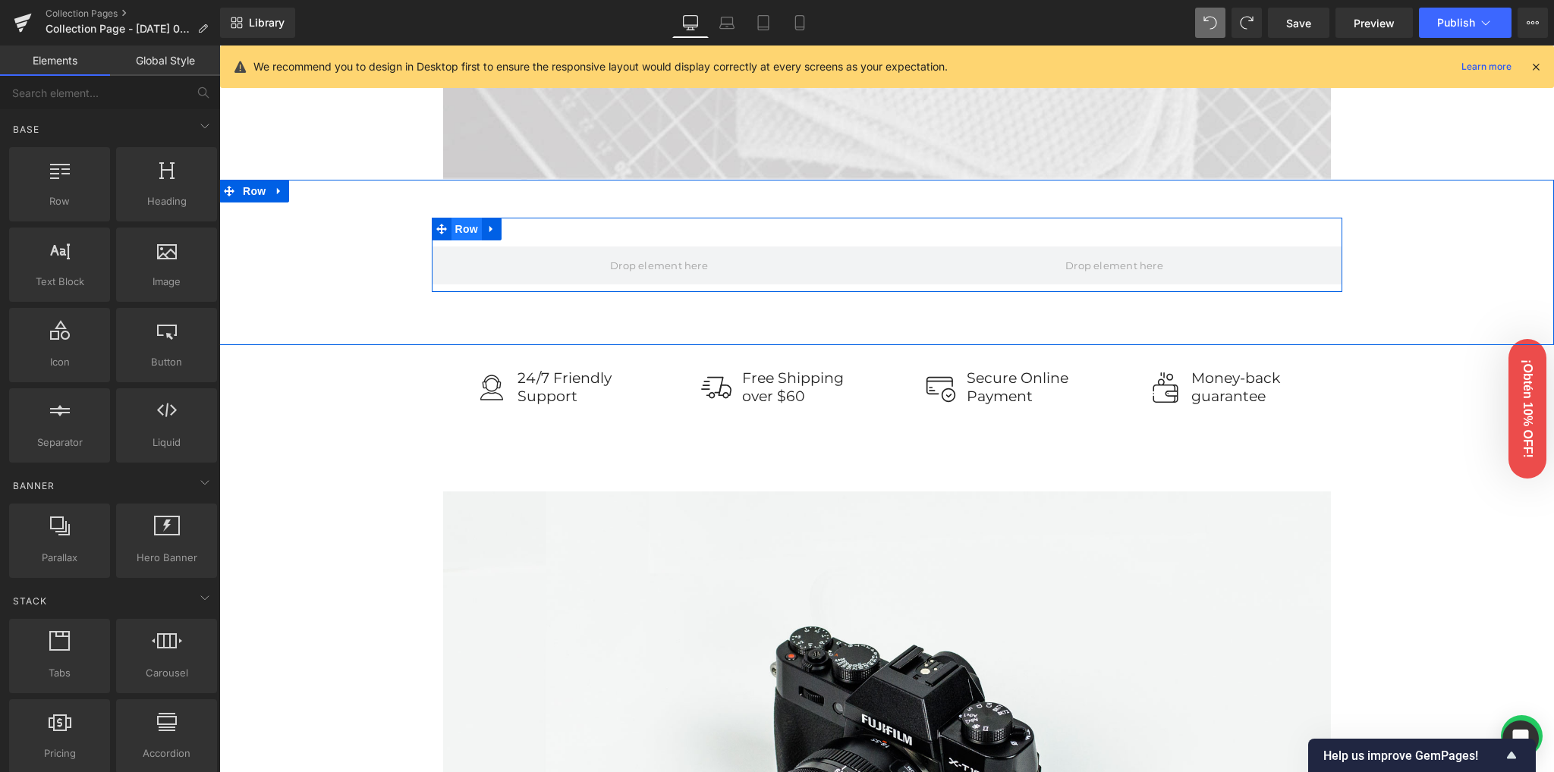
click at [467, 227] on span "Row" at bounding box center [466, 229] width 30 height 23
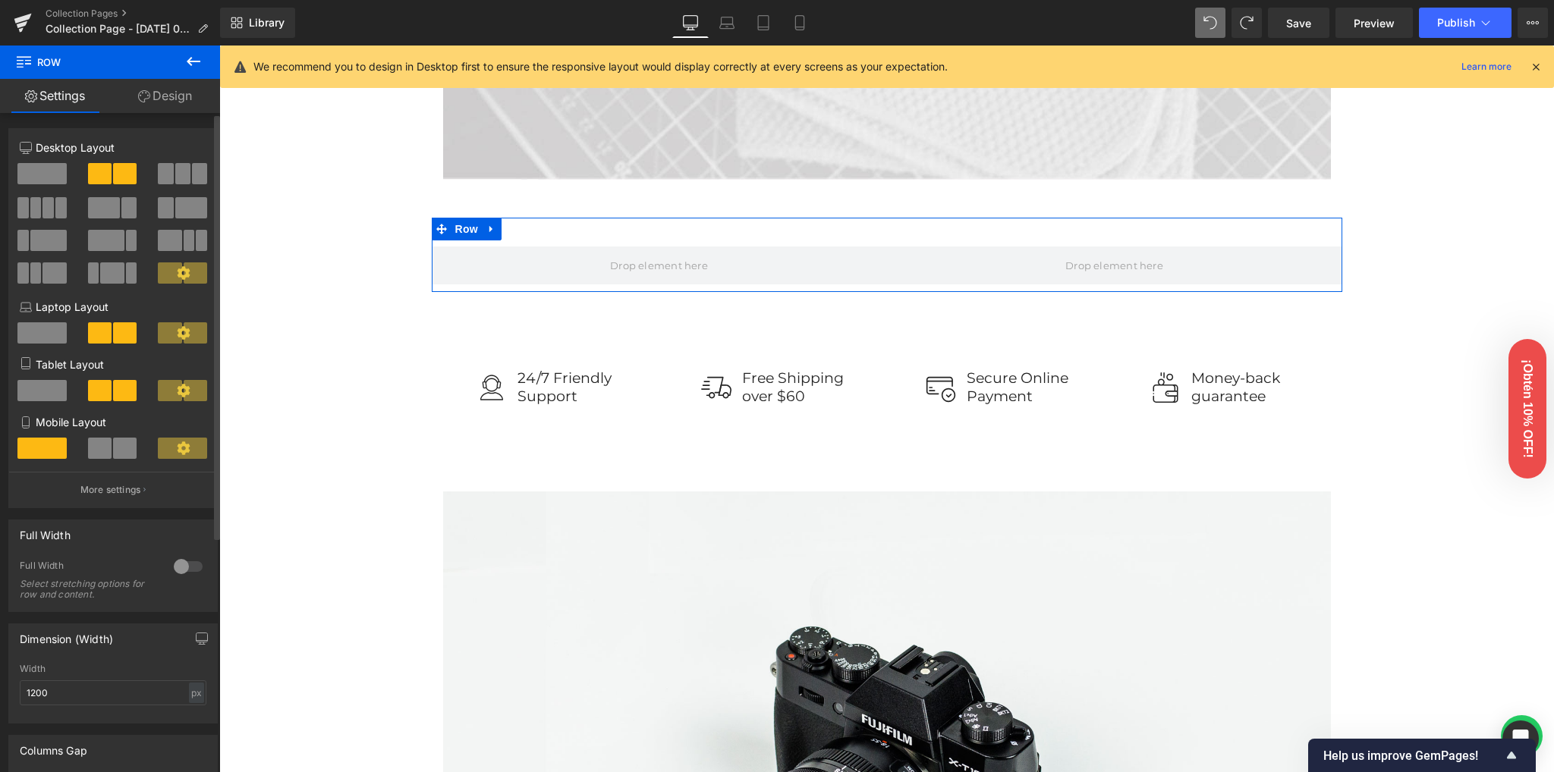
click at [46, 183] on span at bounding box center [41, 173] width 49 height 21
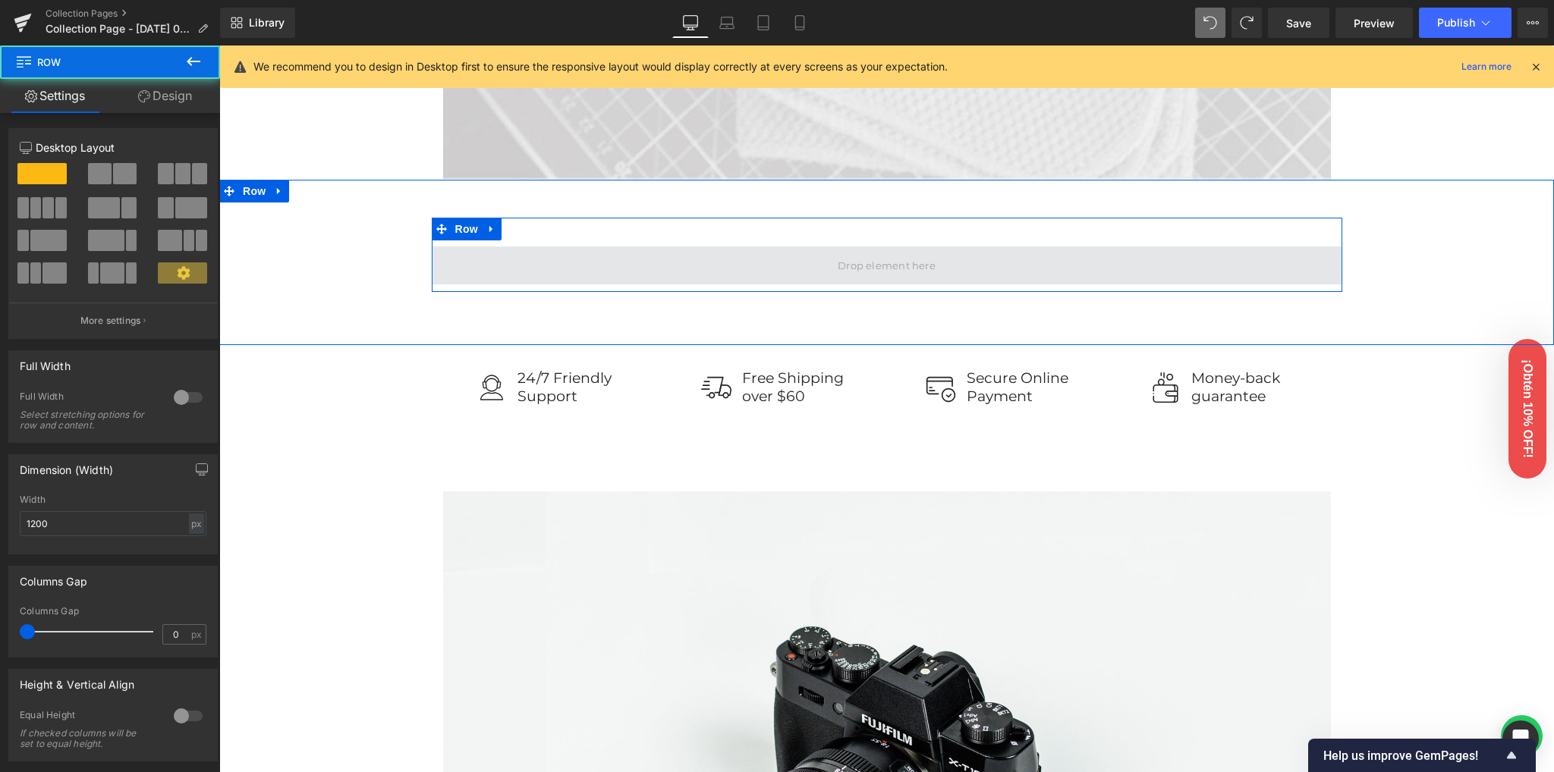
click at [705, 255] on span at bounding box center [887, 266] width 910 height 38
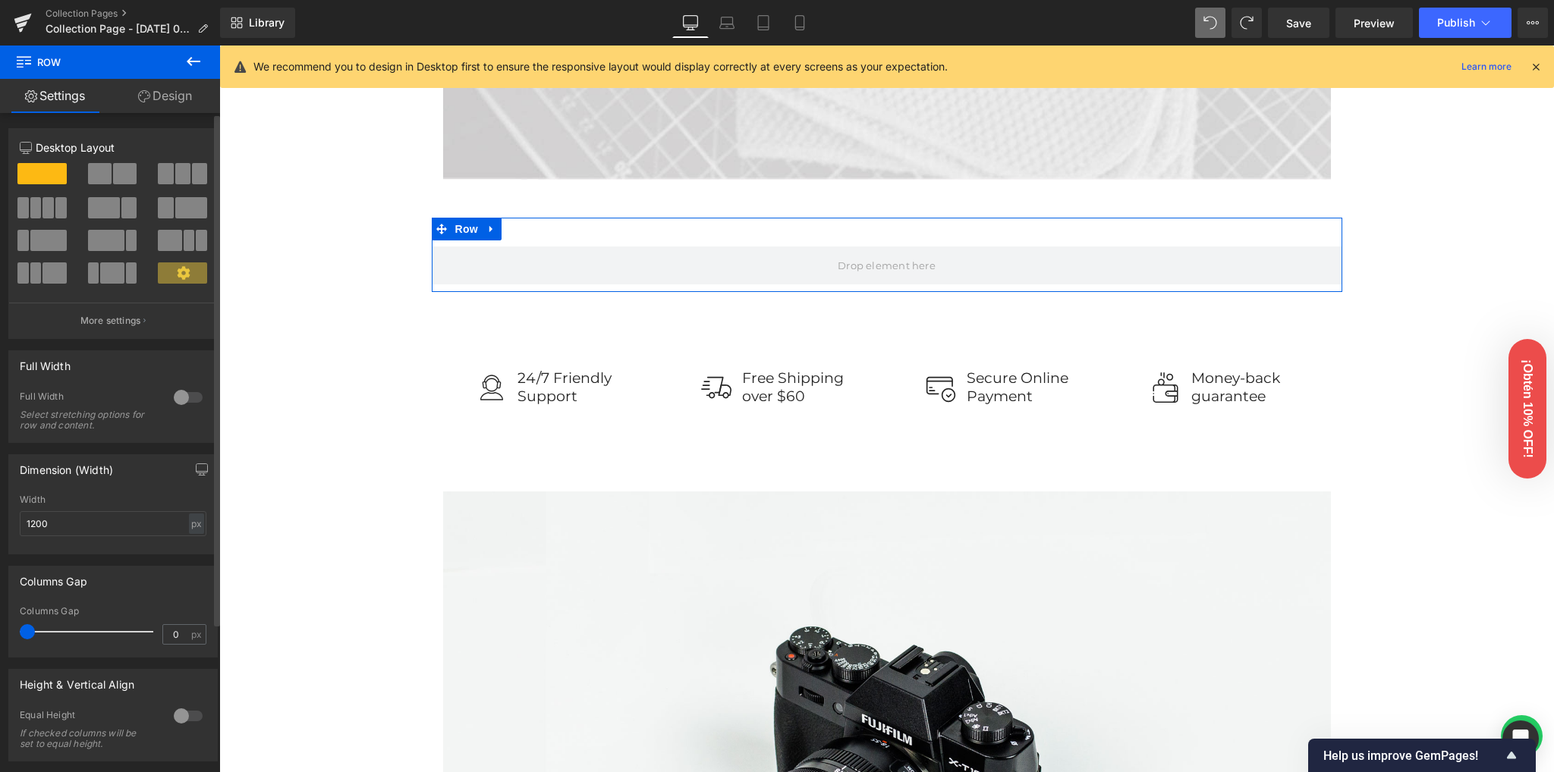
click at [106, 182] on span at bounding box center [100, 173] width 24 height 21
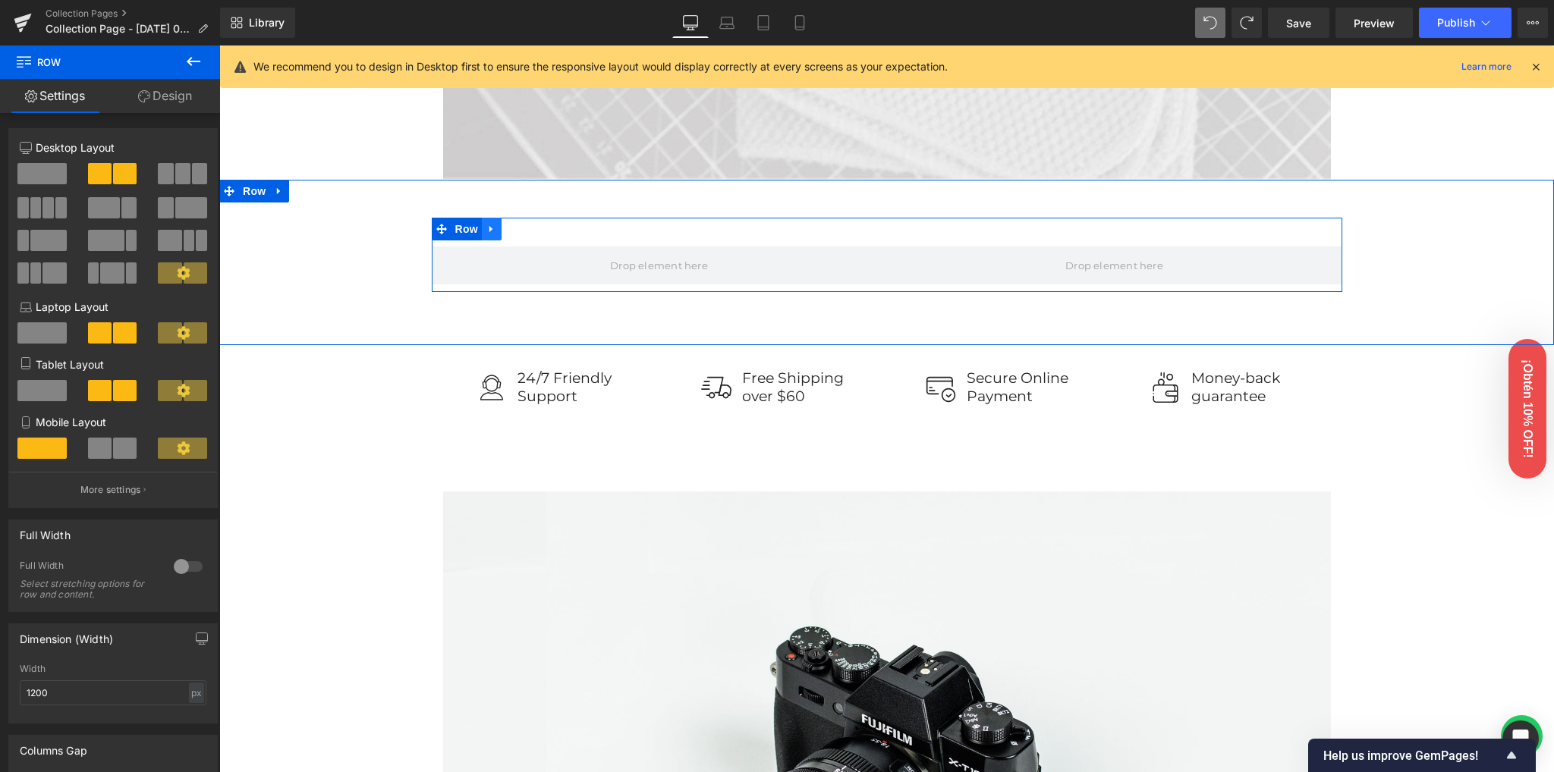
click at [487, 225] on icon at bounding box center [491, 228] width 11 height 11
click at [509, 229] on icon at bounding box center [511, 229] width 11 height 11
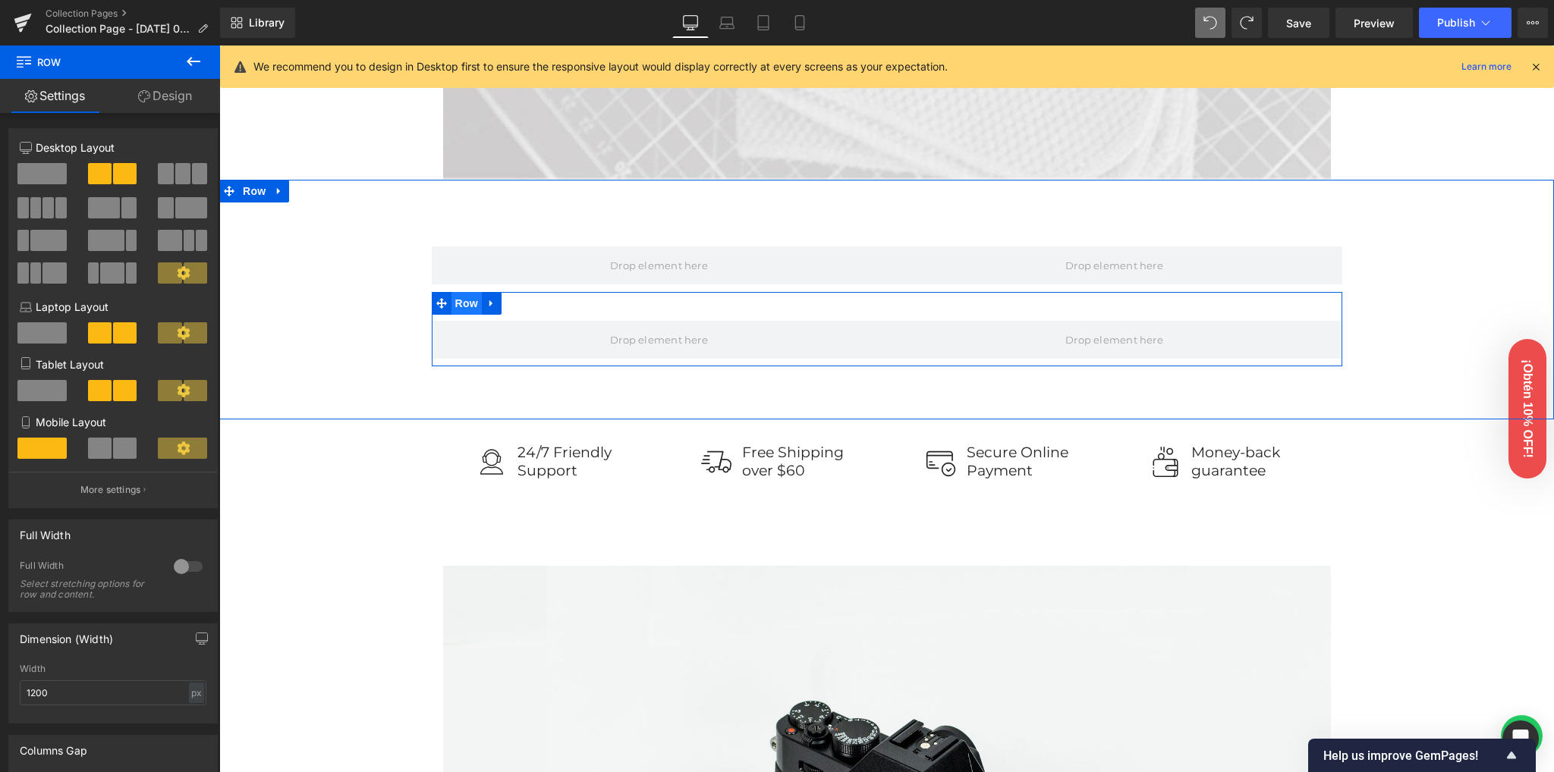
click at [451, 307] on span "Row" at bounding box center [466, 303] width 30 height 23
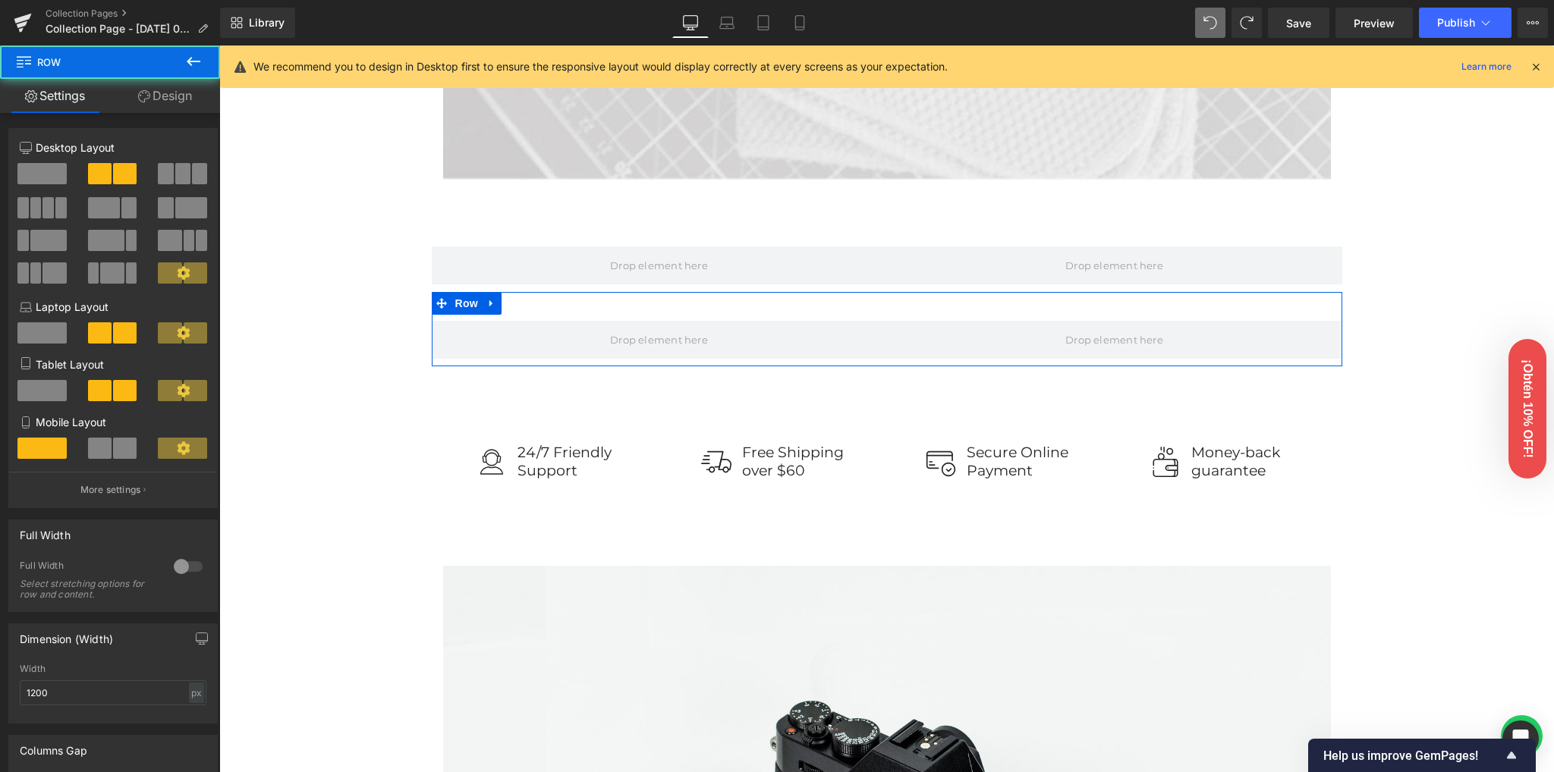
click at [46, 174] on span at bounding box center [41, 173] width 49 height 21
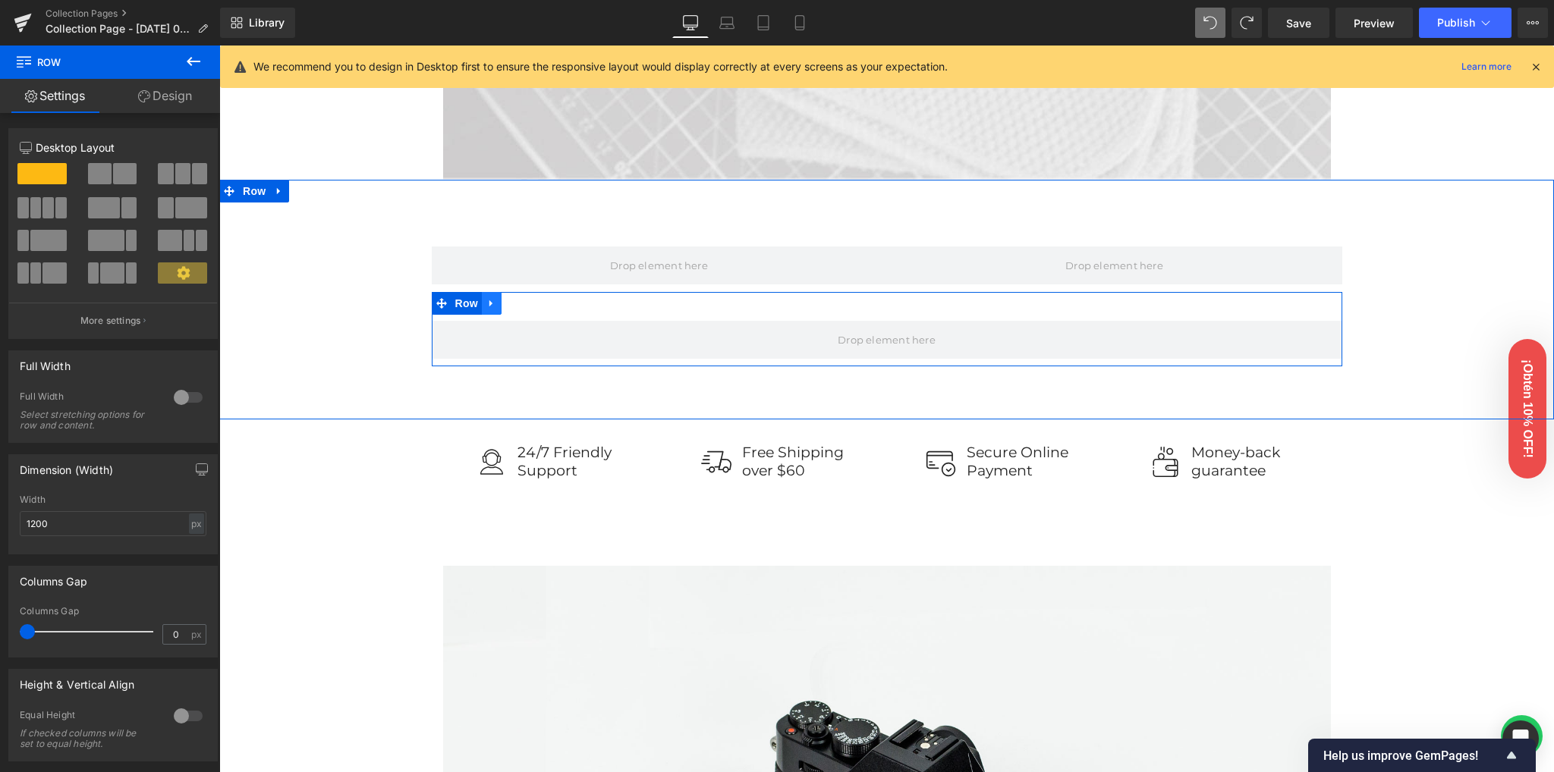
click at [486, 301] on icon at bounding box center [491, 302] width 11 height 11
click at [508, 306] on icon at bounding box center [511, 303] width 11 height 11
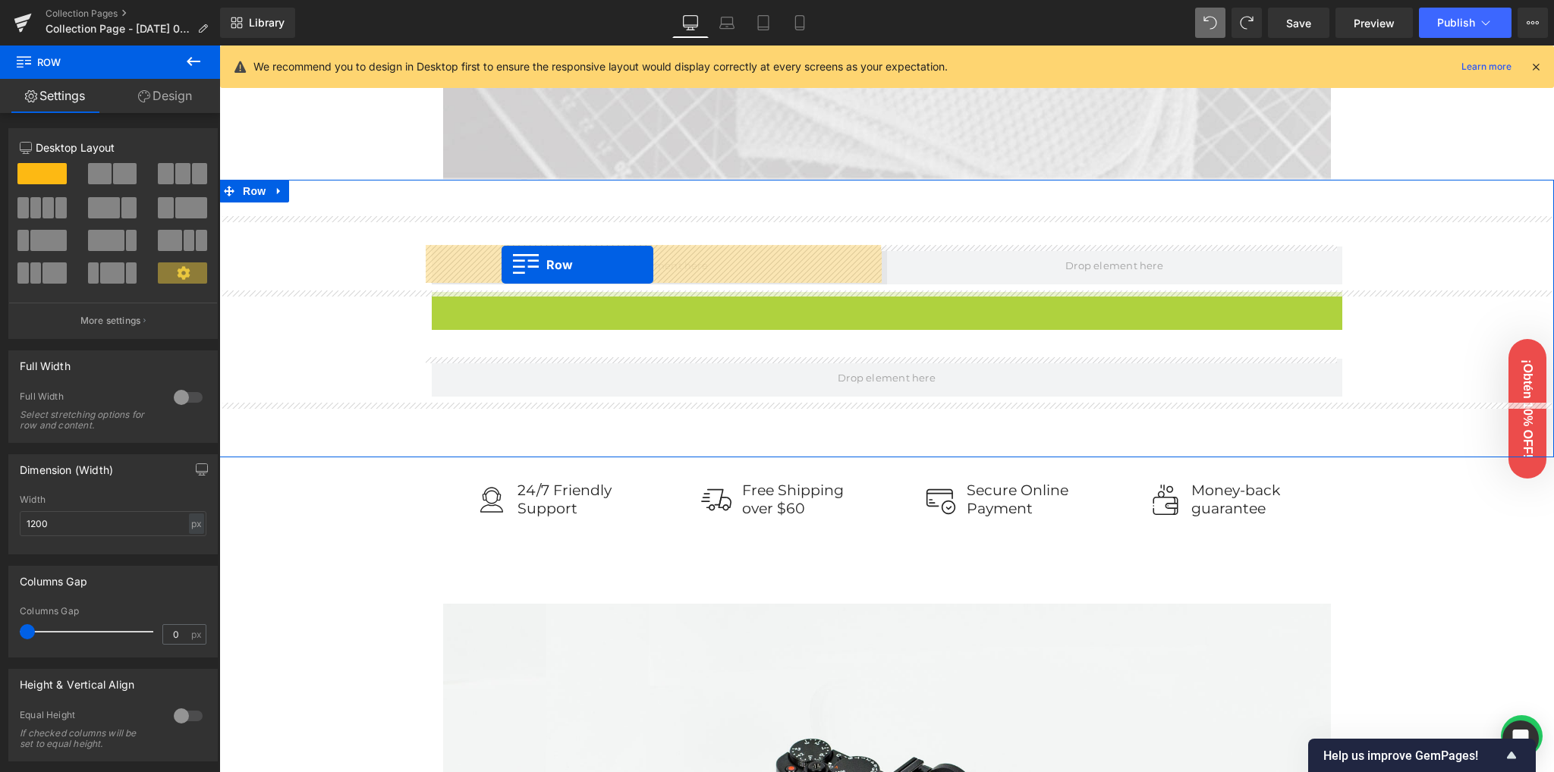
drag, startPoint x: 455, startPoint y: 303, endPoint x: 501, endPoint y: 265, distance: 59.8
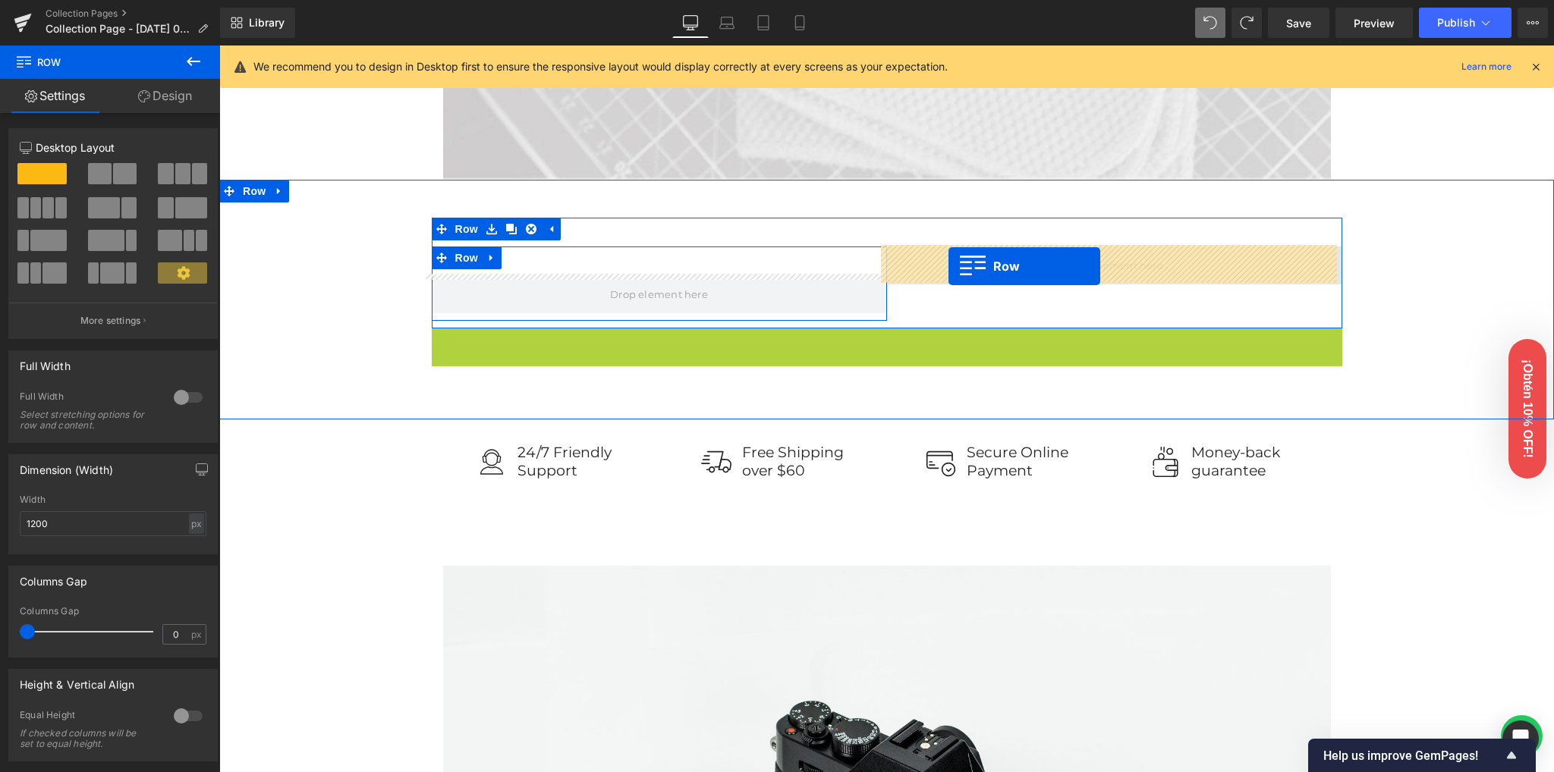
drag, startPoint x: 455, startPoint y: 343, endPoint x: 948, endPoint y: 267, distance: 498.9
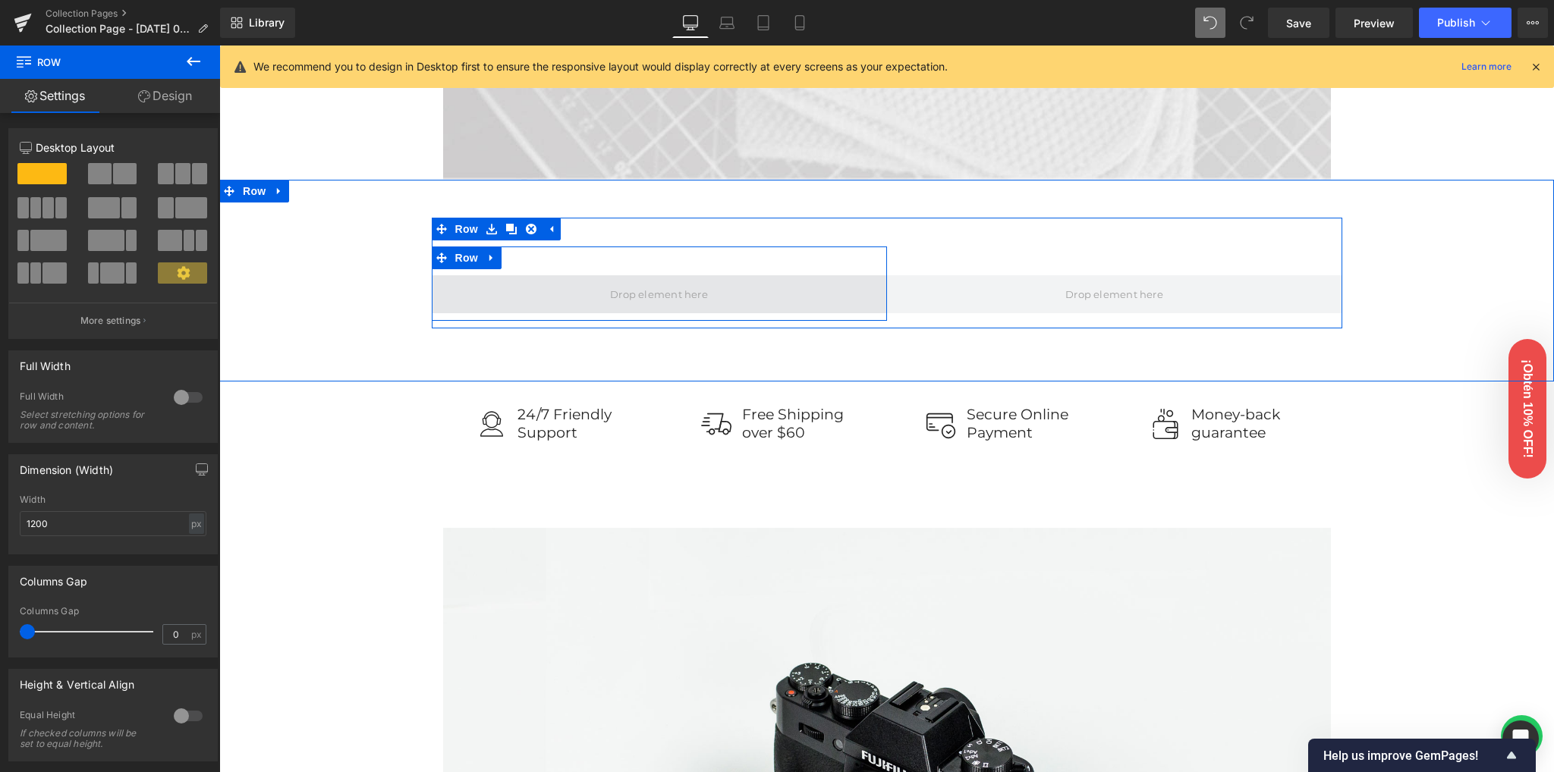
click at [625, 298] on span at bounding box center [659, 294] width 108 height 23
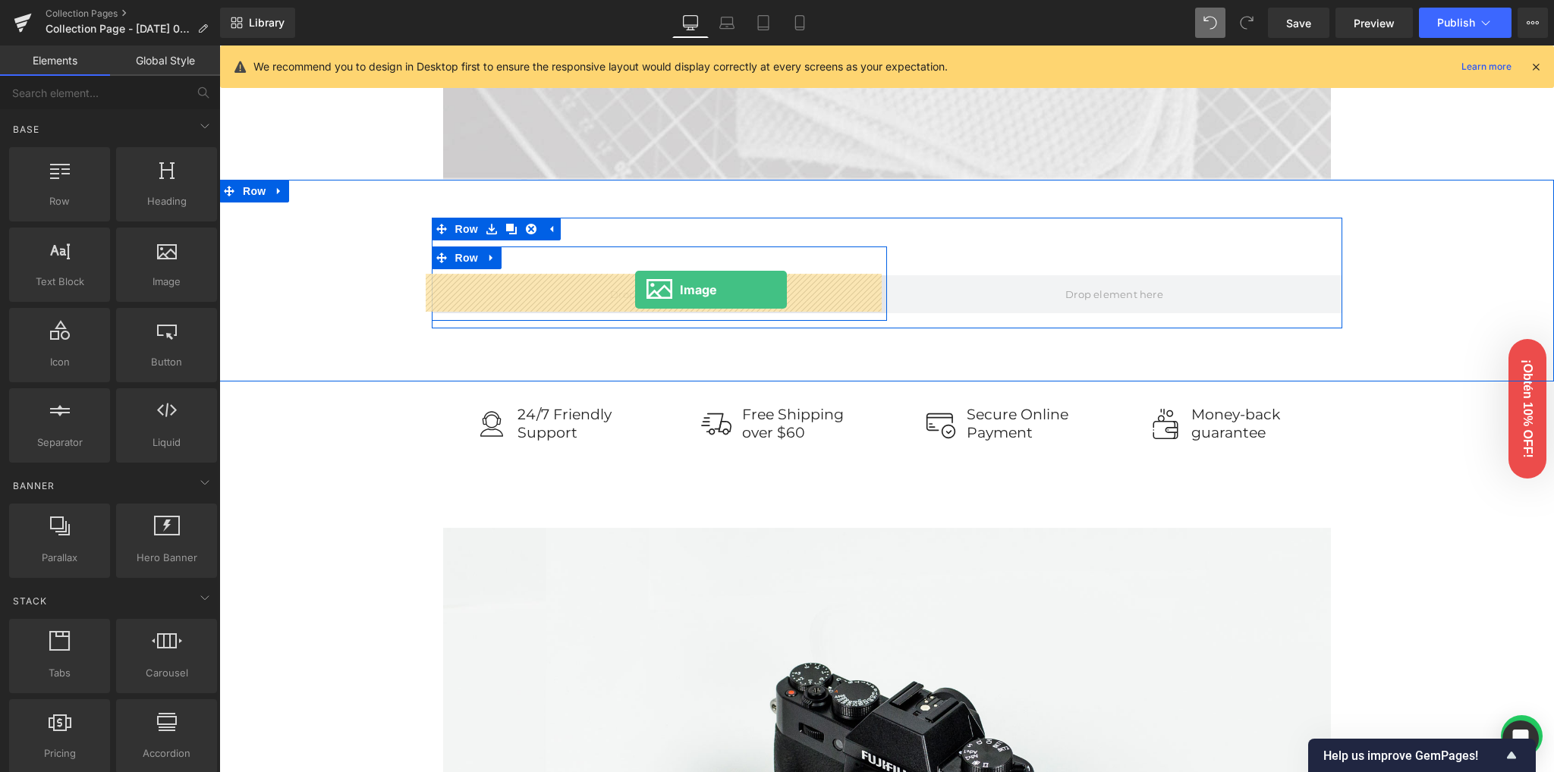
drag, startPoint x: 391, startPoint y: 338, endPoint x: 635, endPoint y: 291, distance: 248.8
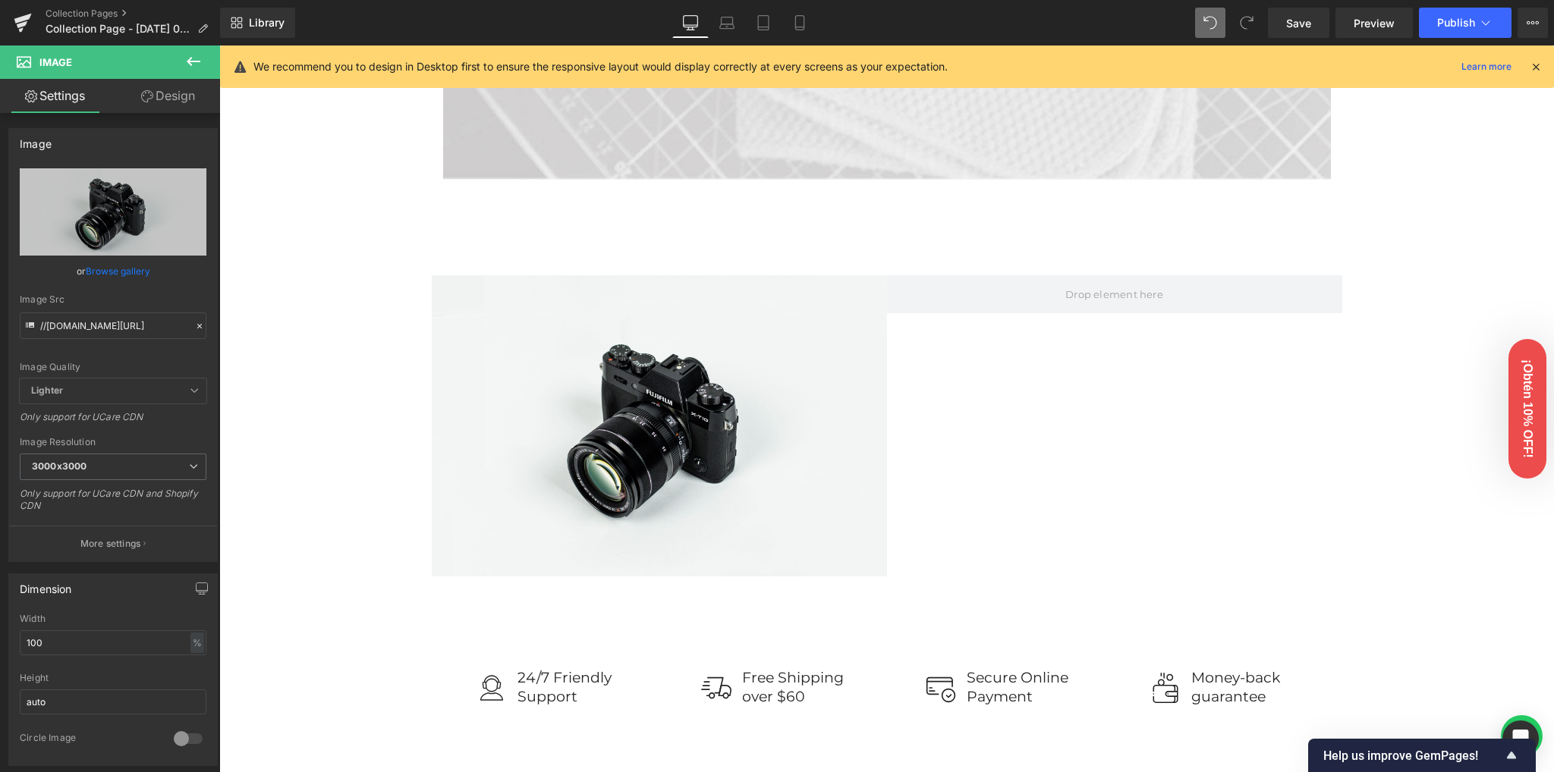
click at [203, 63] on button at bounding box center [193, 62] width 53 height 33
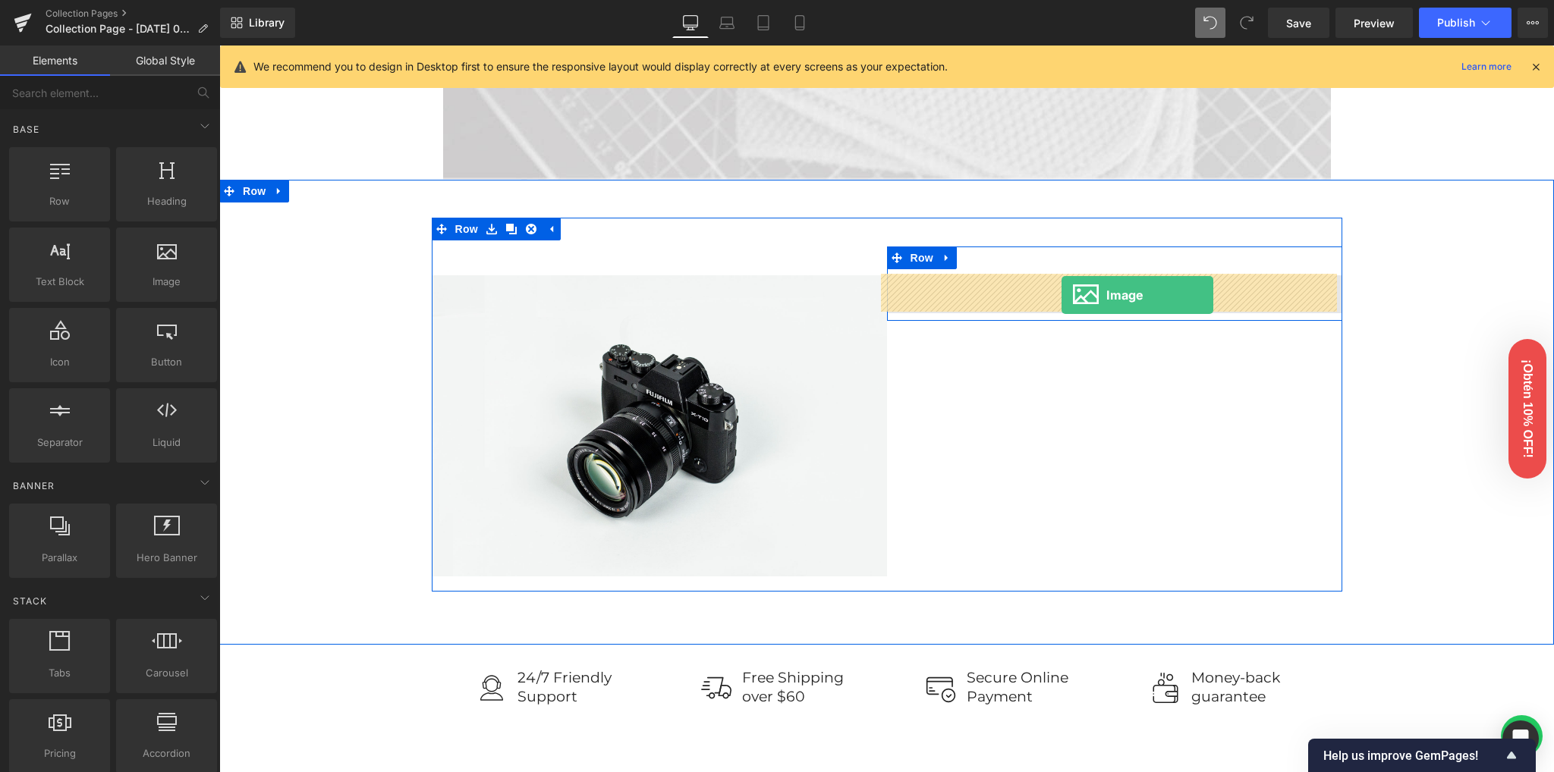
drag, startPoint x: 381, startPoint y: 338, endPoint x: 1061, endPoint y: 295, distance: 681.8
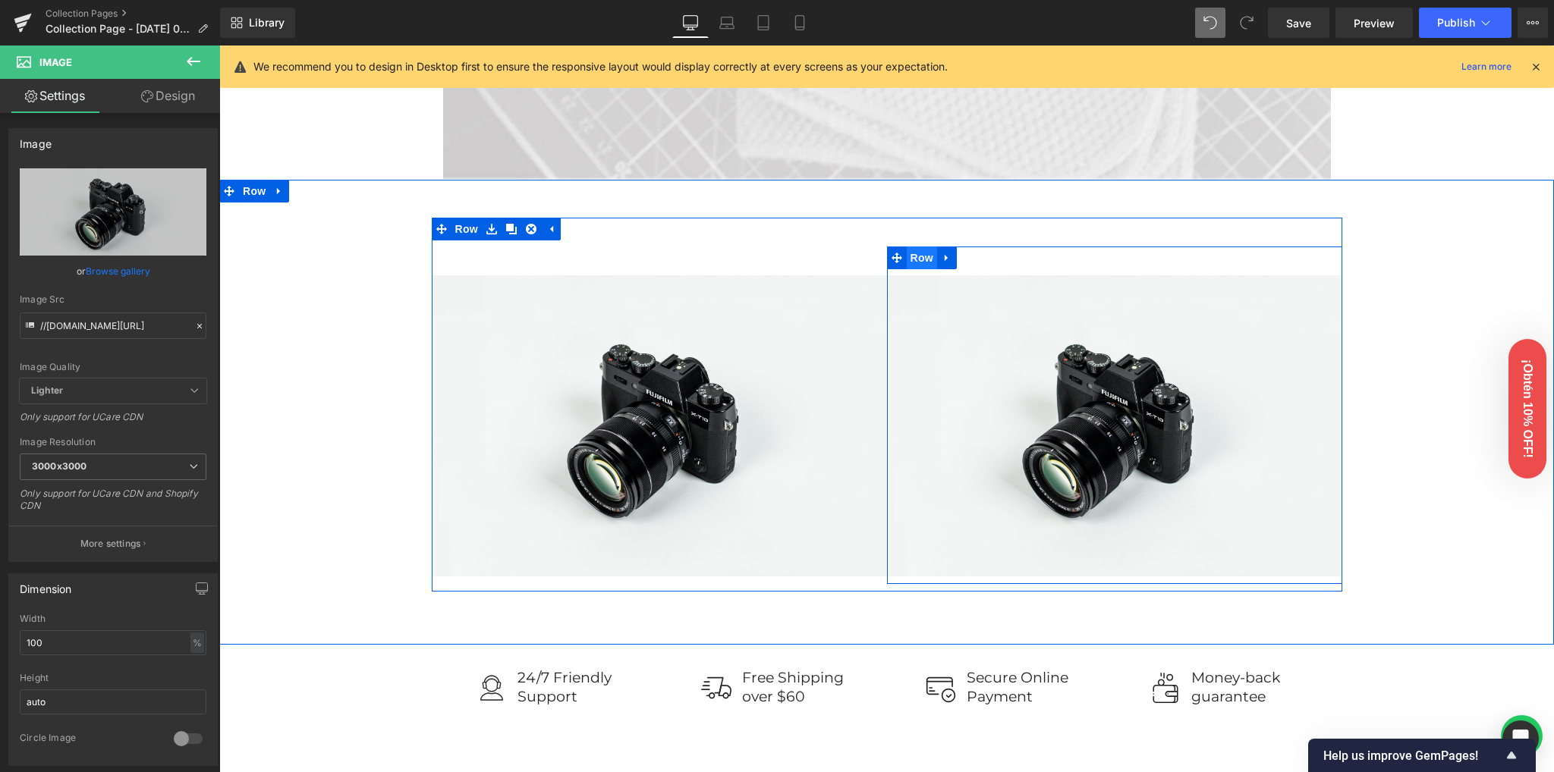
click at [925, 260] on span "Row" at bounding box center [922, 258] width 30 height 23
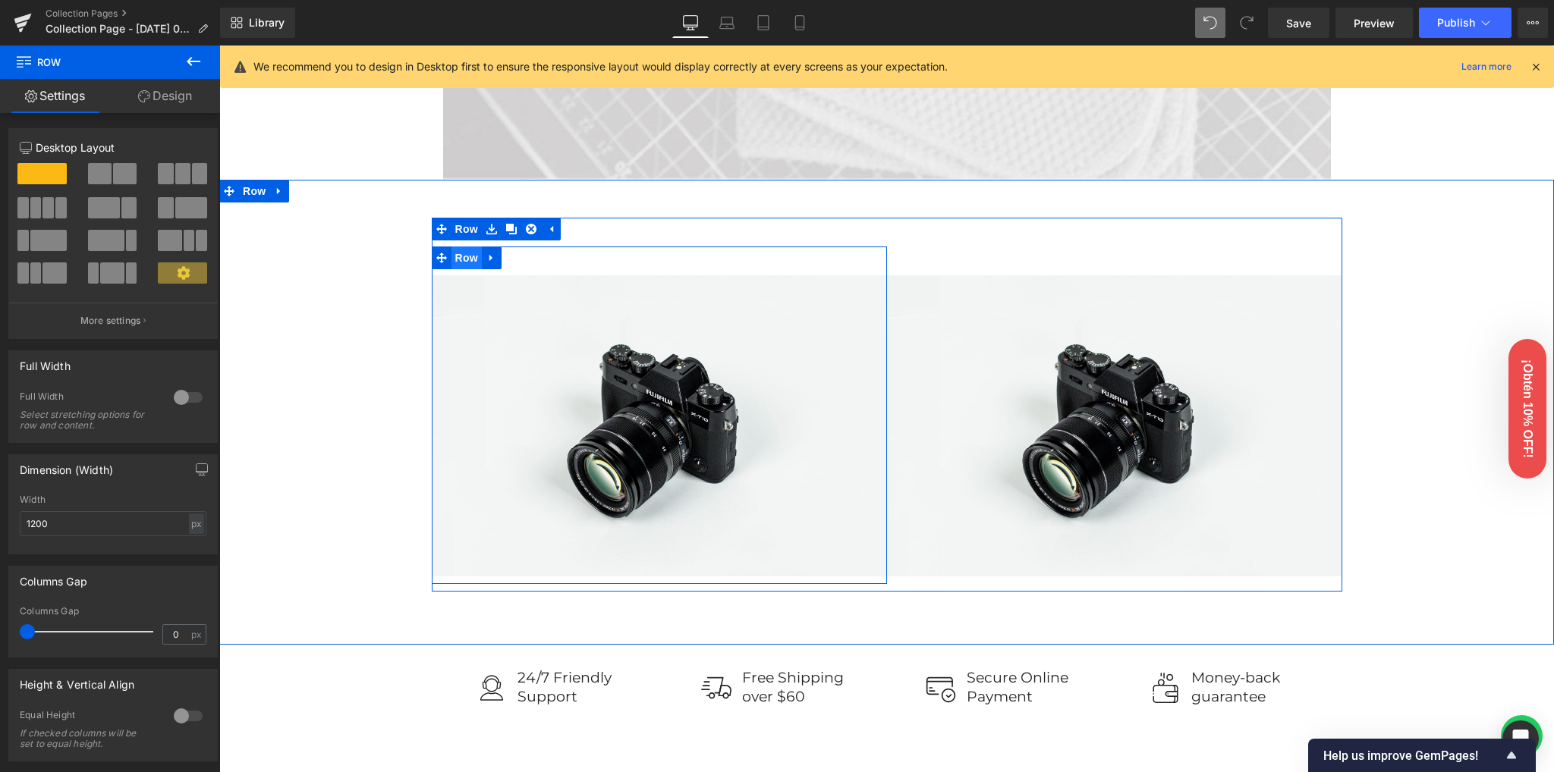
click at [451, 257] on span "Row" at bounding box center [466, 258] width 30 height 23
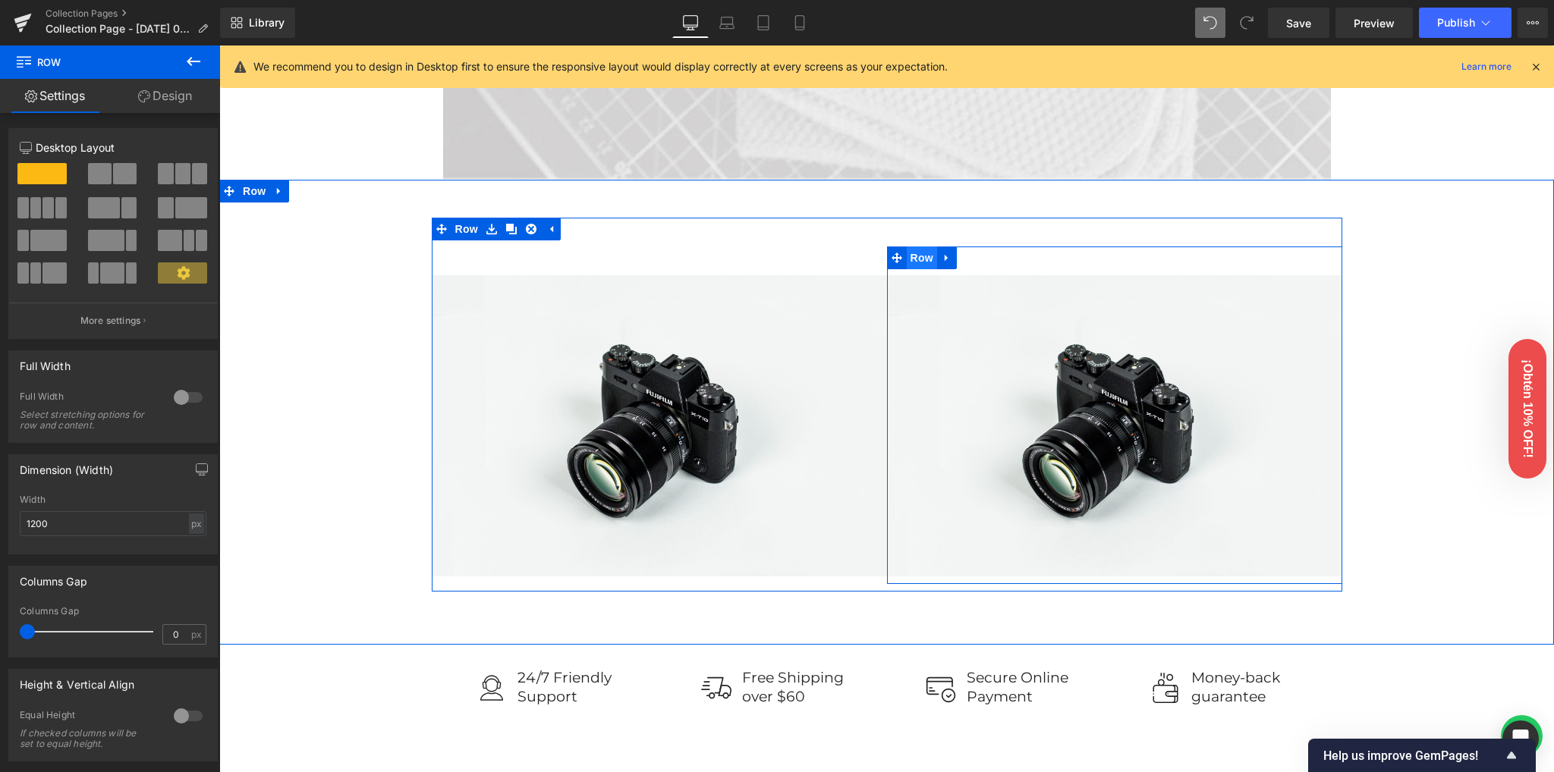
click at [919, 260] on span "Row" at bounding box center [922, 258] width 30 height 23
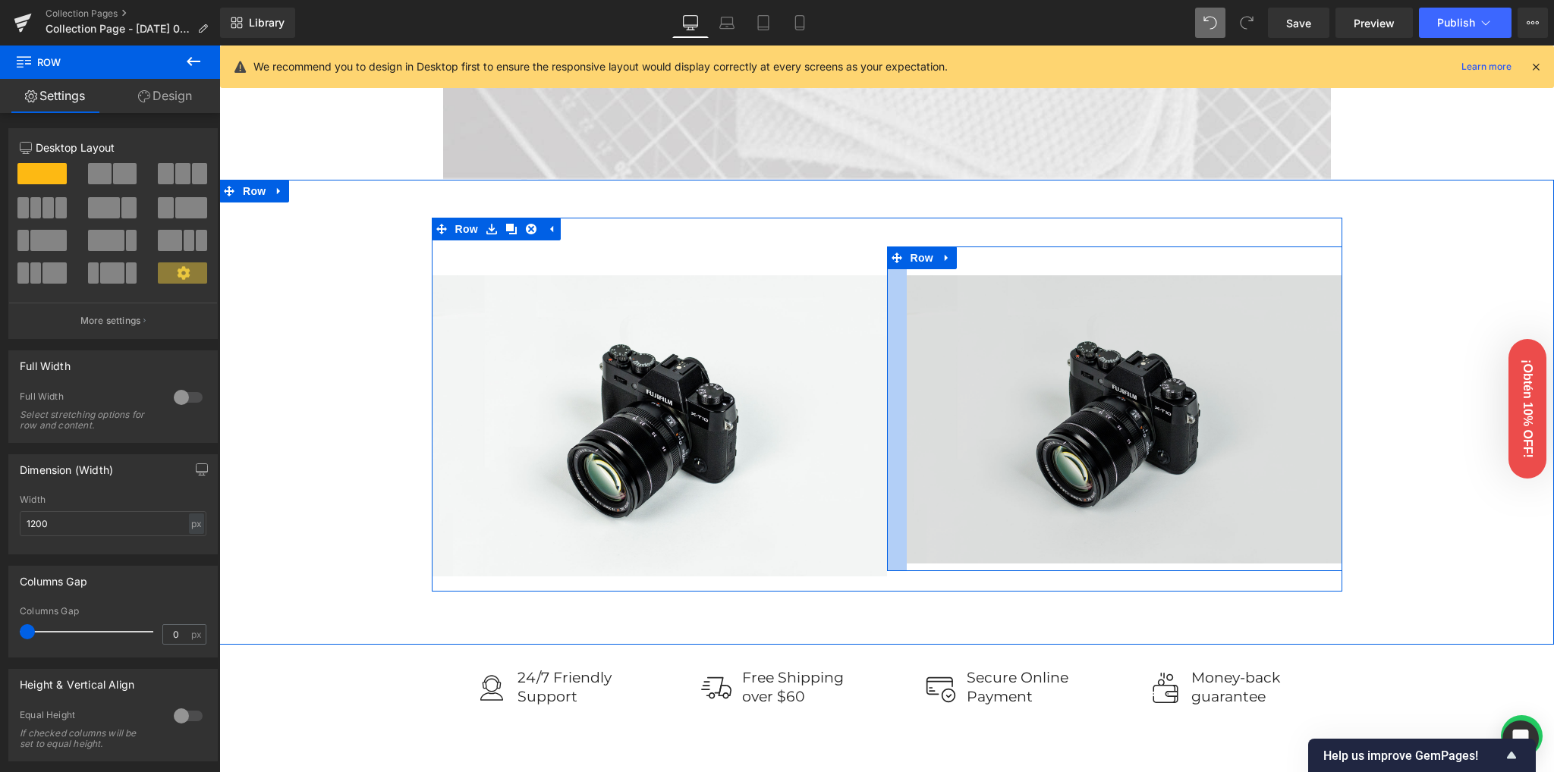
drag, startPoint x: 881, startPoint y: 331, endPoint x: 901, endPoint y: 330, distance: 19.7
click at [901, 330] on div "Image Row" at bounding box center [1114, 409] width 455 height 325
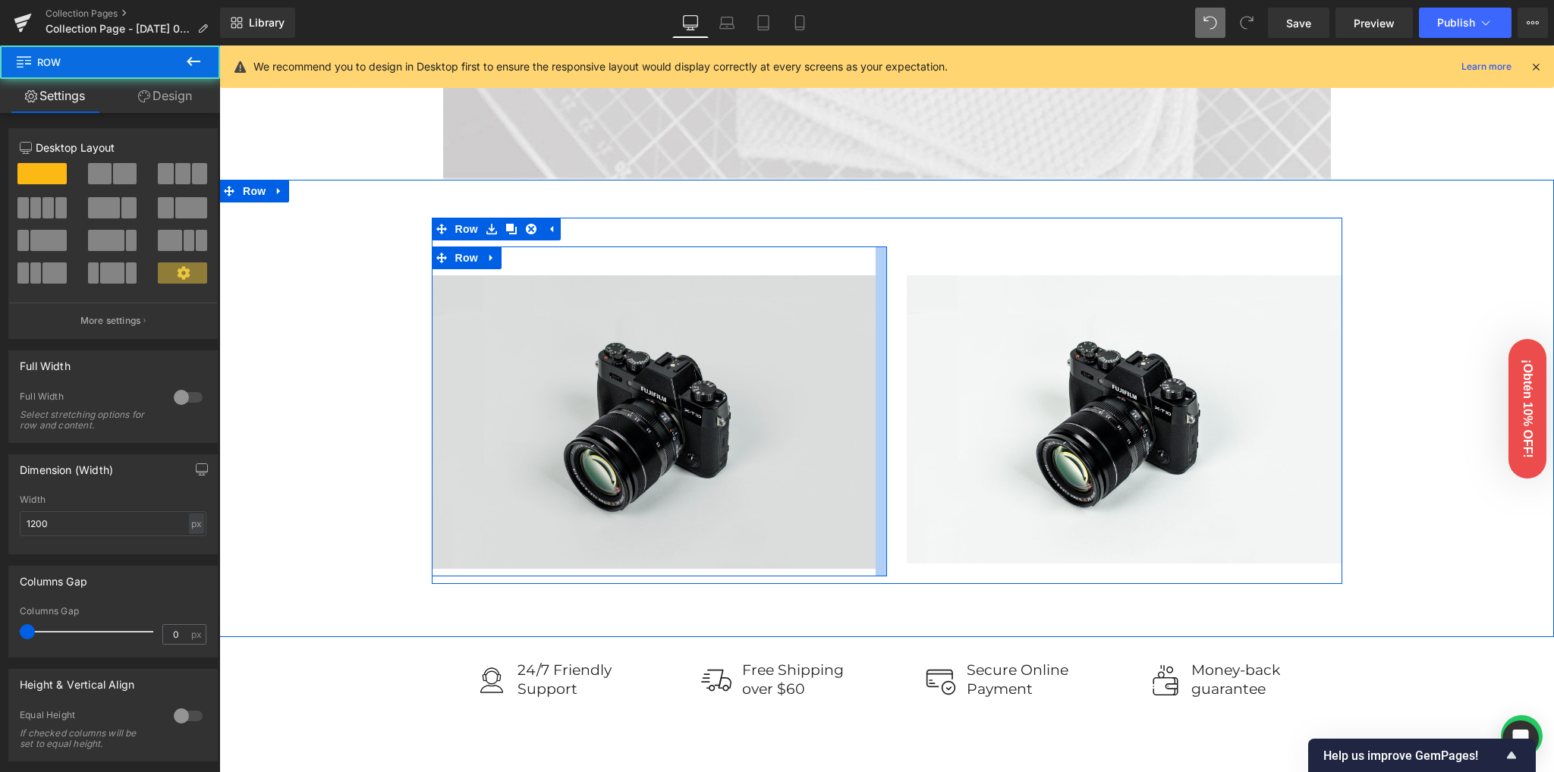
drag, startPoint x: 878, startPoint y: 341, endPoint x: 866, endPoint y: 340, distance: 11.4
click at [866, 340] on div "Image Row 38px" at bounding box center [659, 412] width 455 height 331
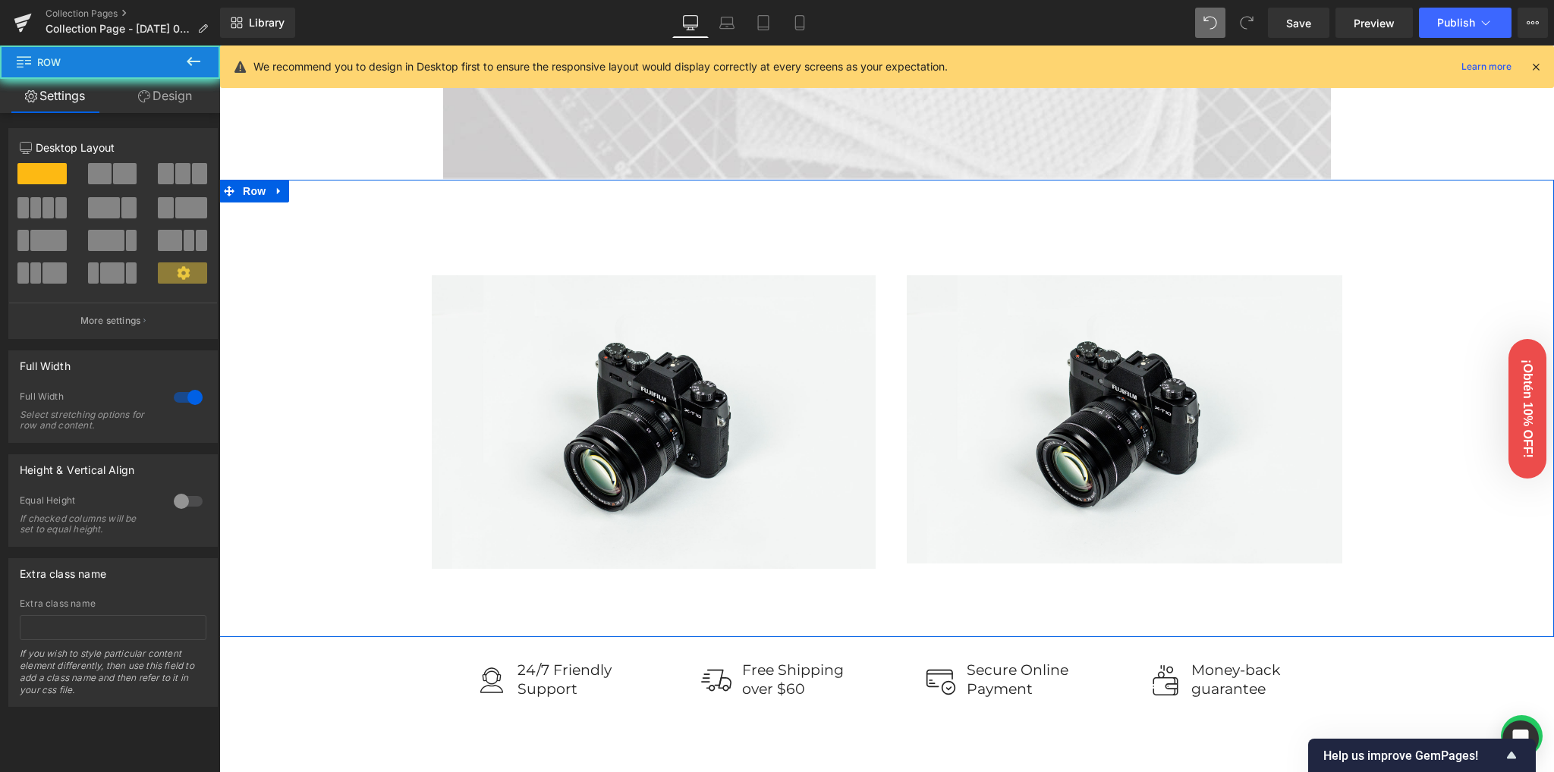
click at [1422, 353] on div "Image Row 38px Image Row Row 38px" at bounding box center [886, 401] width 1334 height 367
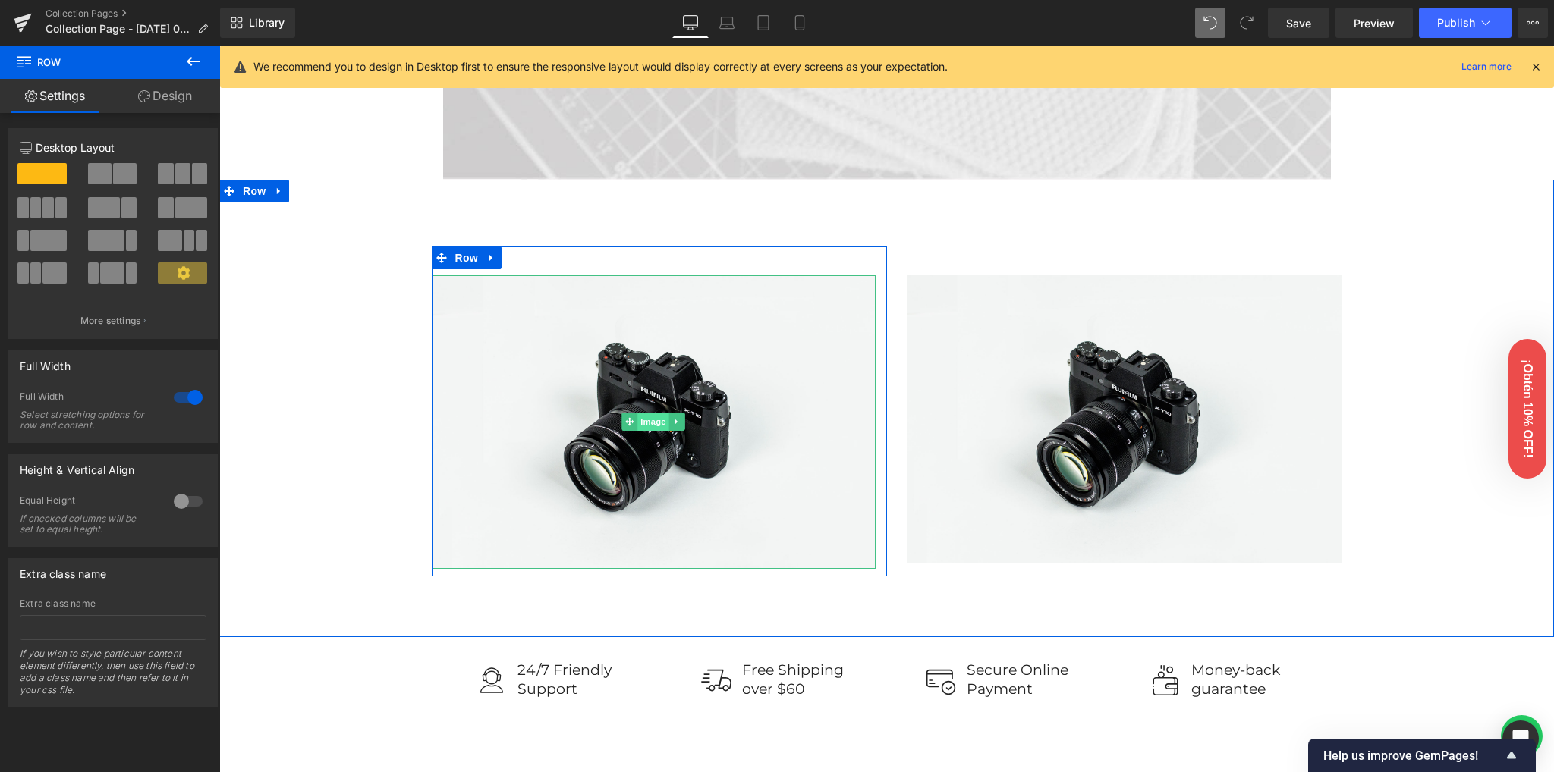
click at [654, 421] on span "Image" at bounding box center [653, 422] width 32 height 18
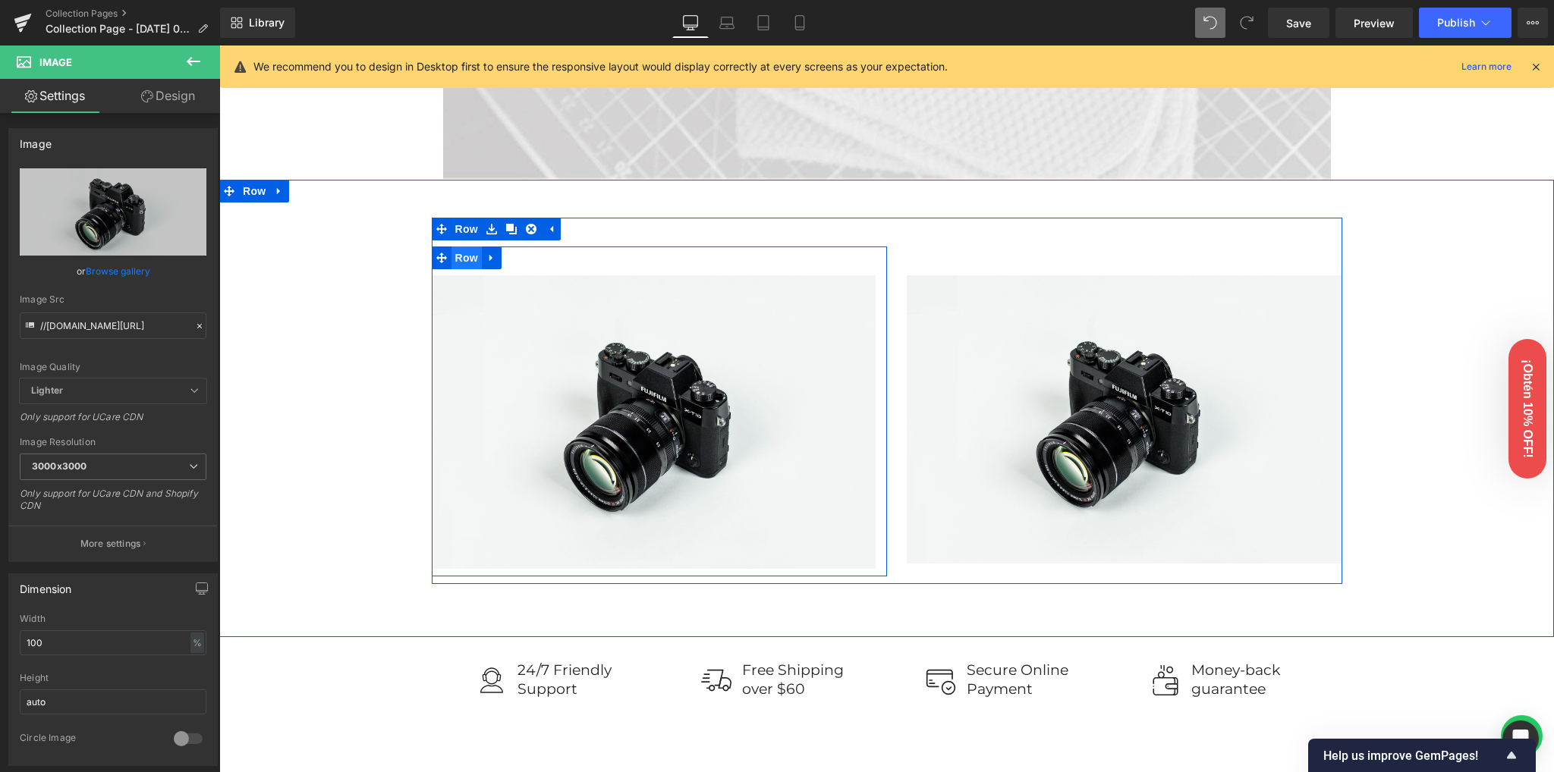
click at [460, 260] on span "Row" at bounding box center [466, 258] width 30 height 23
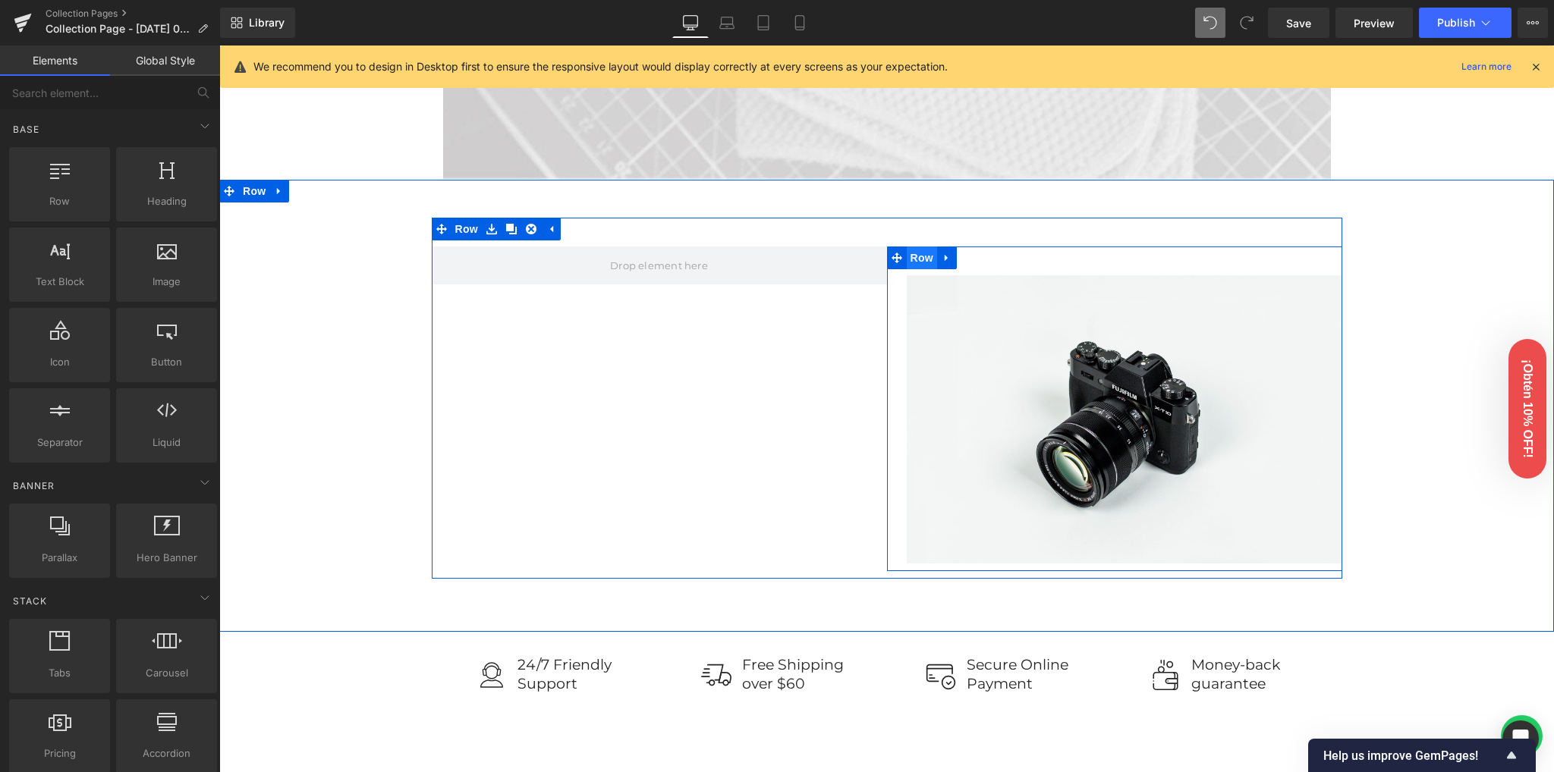
click at [922, 256] on span "Row" at bounding box center [922, 258] width 30 height 23
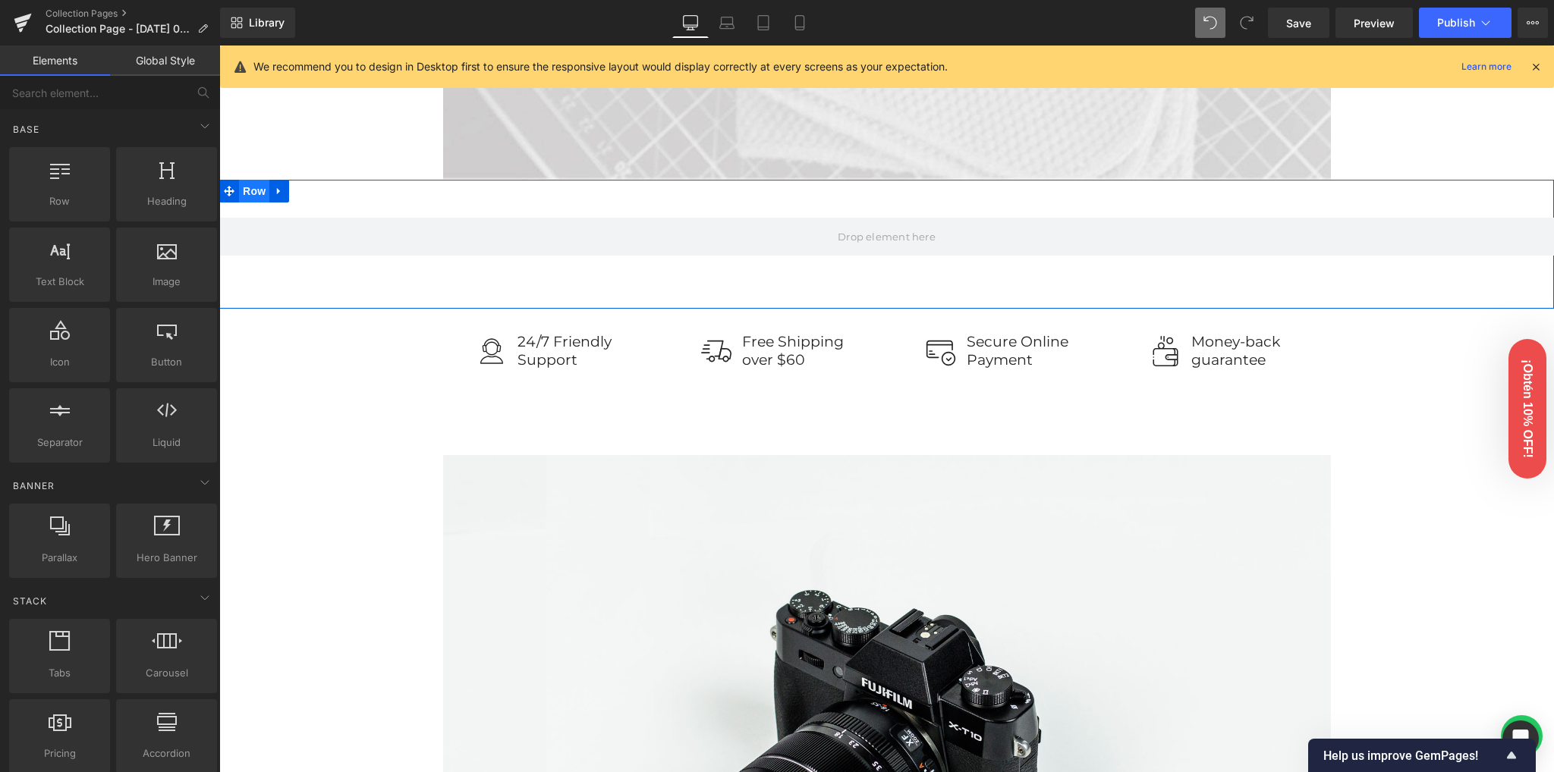
click at [239, 189] on span "Row" at bounding box center [254, 191] width 30 height 23
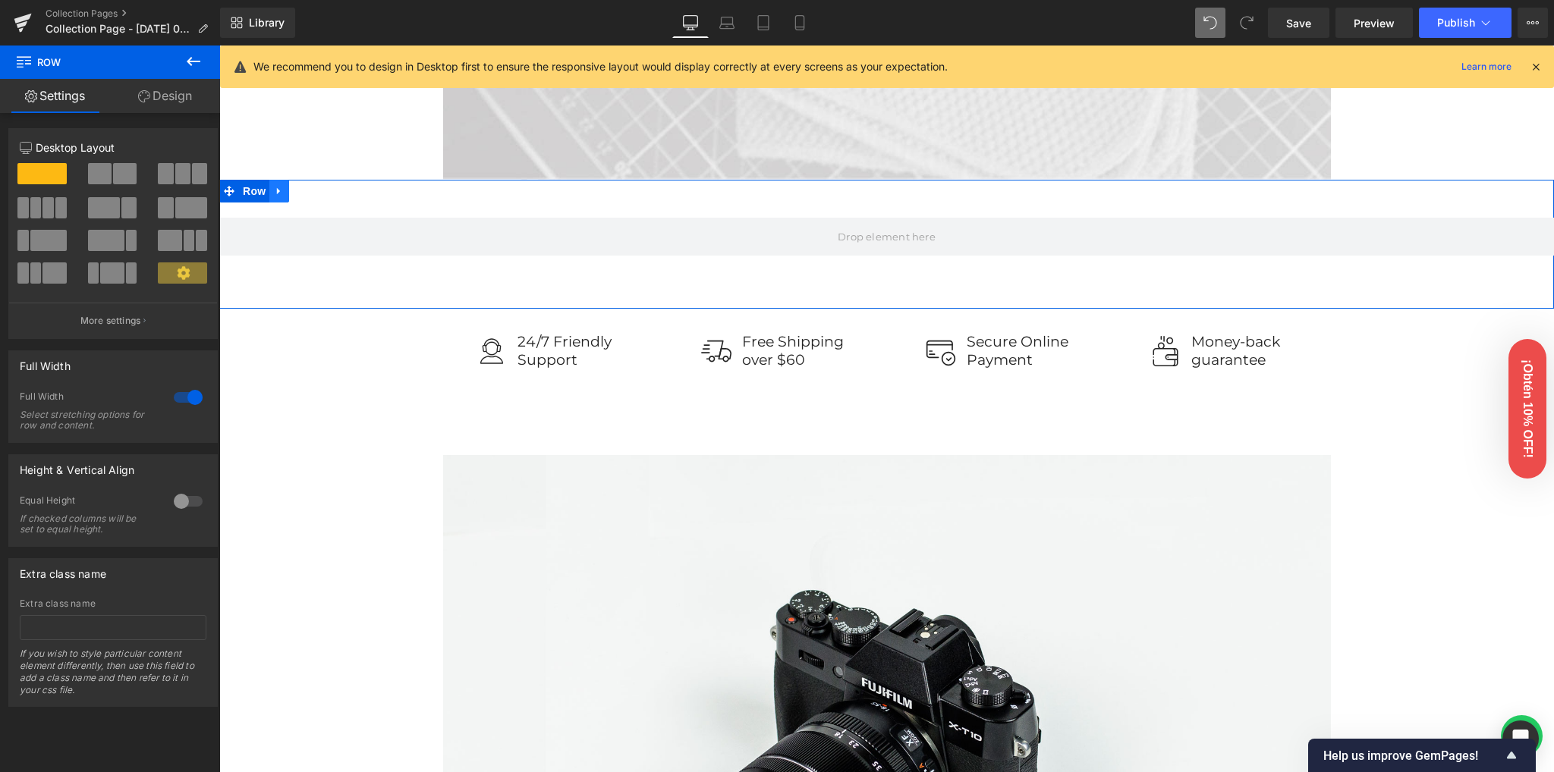
click at [274, 192] on icon at bounding box center [279, 190] width 11 height 11
click at [296, 192] on icon at bounding box center [299, 190] width 11 height 11
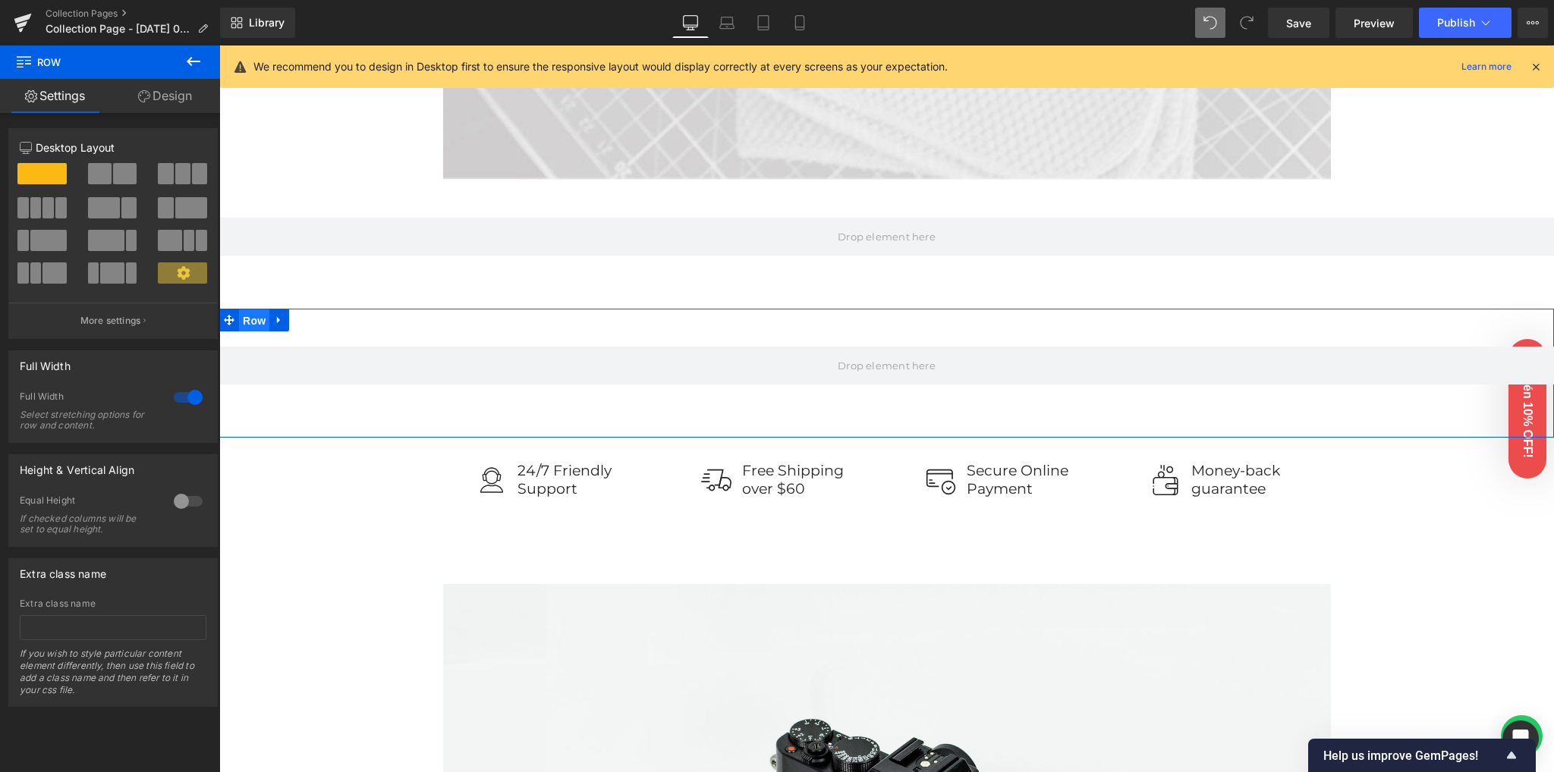
click at [259, 319] on span "Row" at bounding box center [254, 321] width 30 height 23
click at [97, 178] on span at bounding box center [100, 173] width 24 height 21
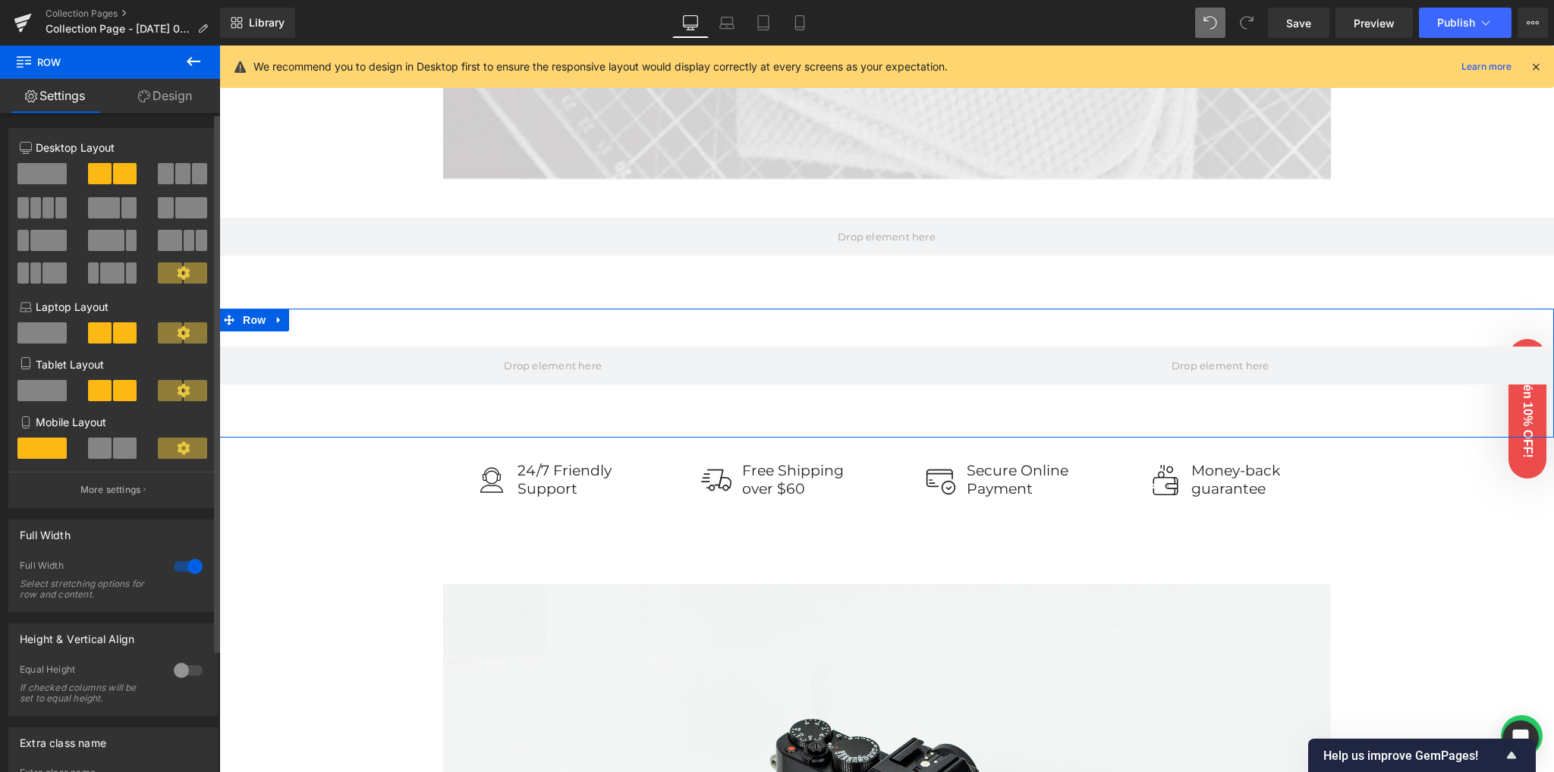
click at [188, 568] on div at bounding box center [188, 567] width 36 height 24
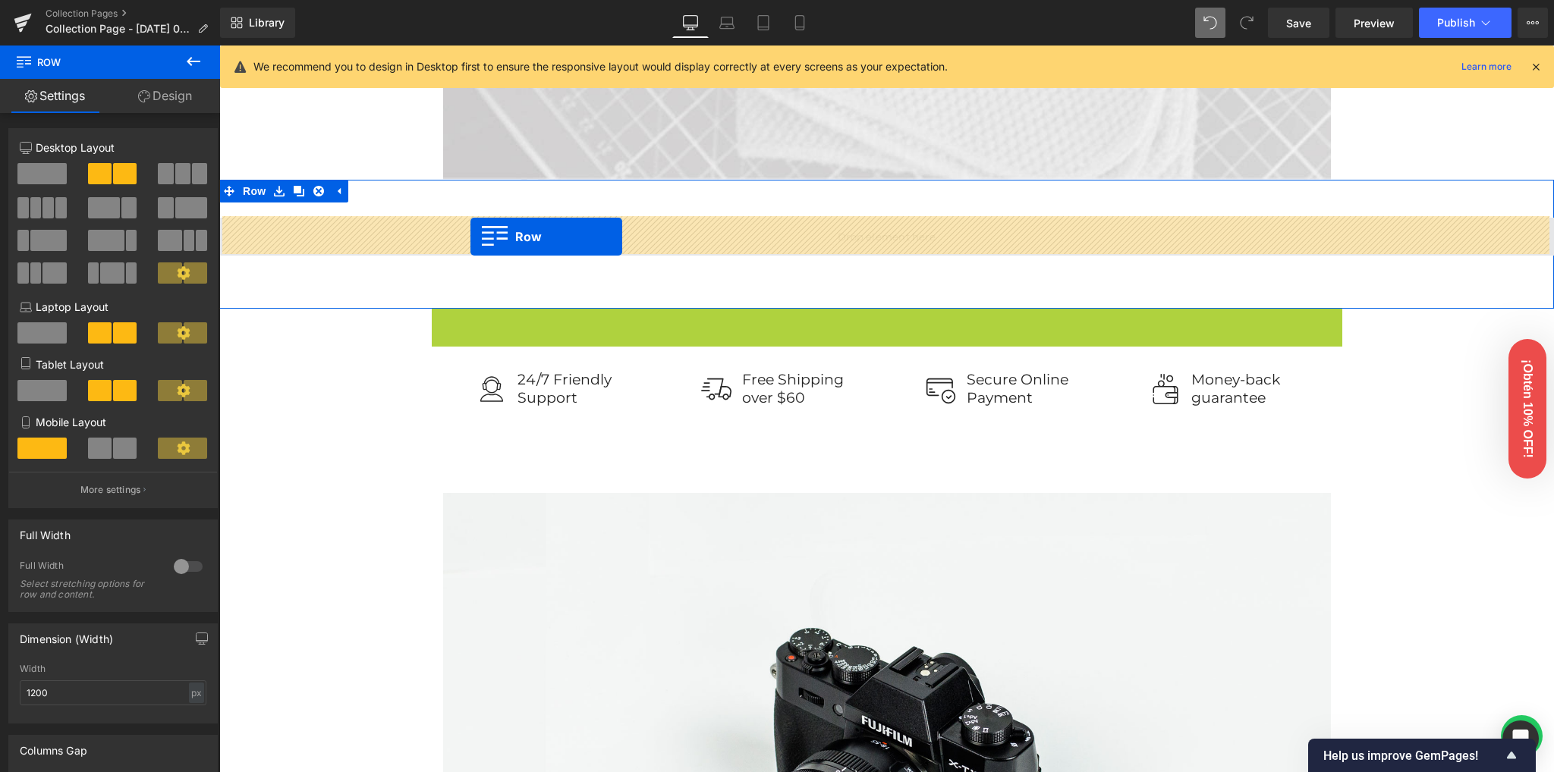
drag, startPoint x: 463, startPoint y: 321, endPoint x: 470, endPoint y: 237, distance: 83.8
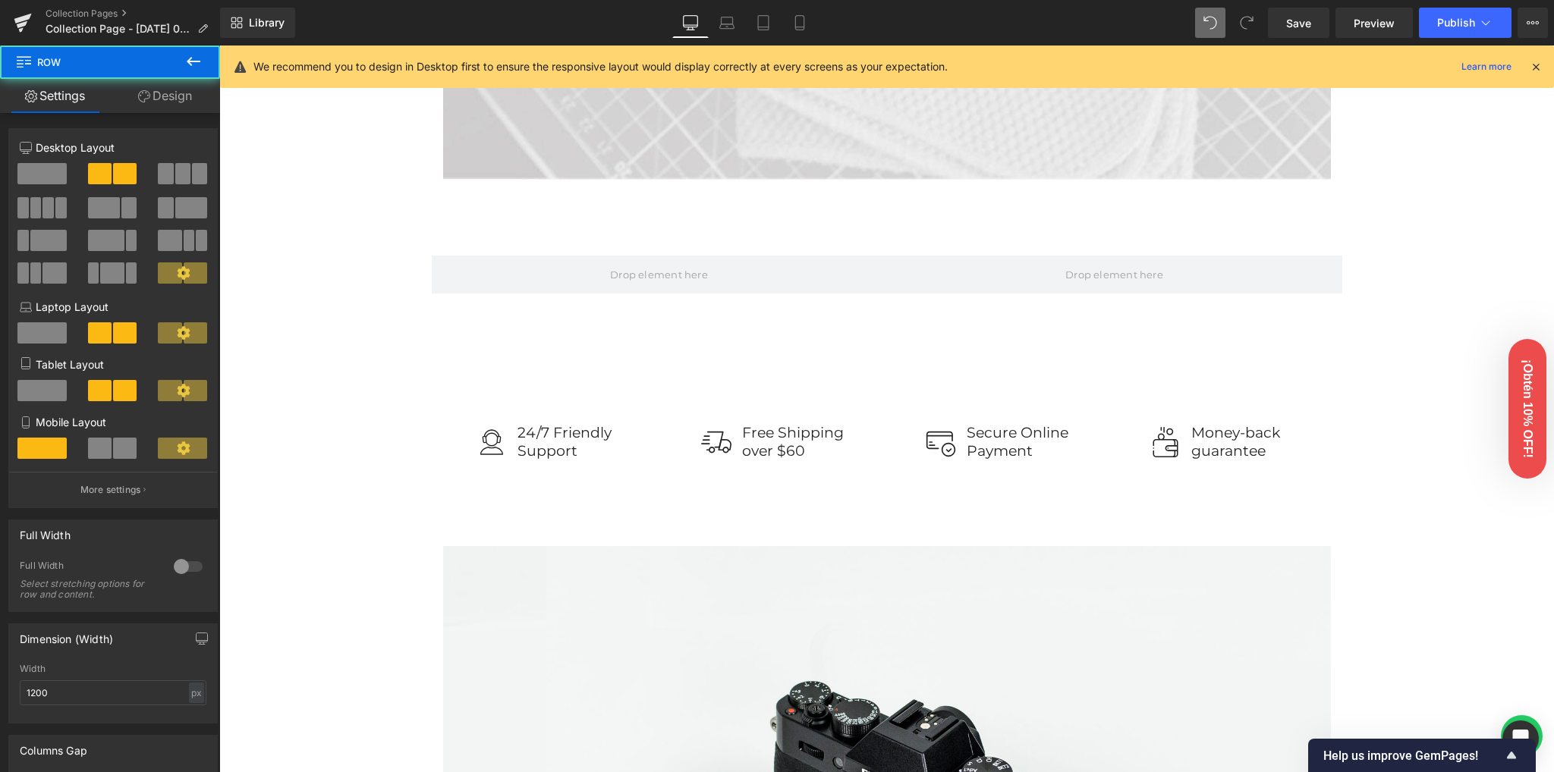
drag, startPoint x: 359, startPoint y: 514, endPoint x: 384, endPoint y: 486, distance: 37.0
click at [359, 512] on div "FREE Shipping On All U.S. Orders Over $150 Text Block Row Row Image Row Row Row…" at bounding box center [886, 404] width 1334 height 2943
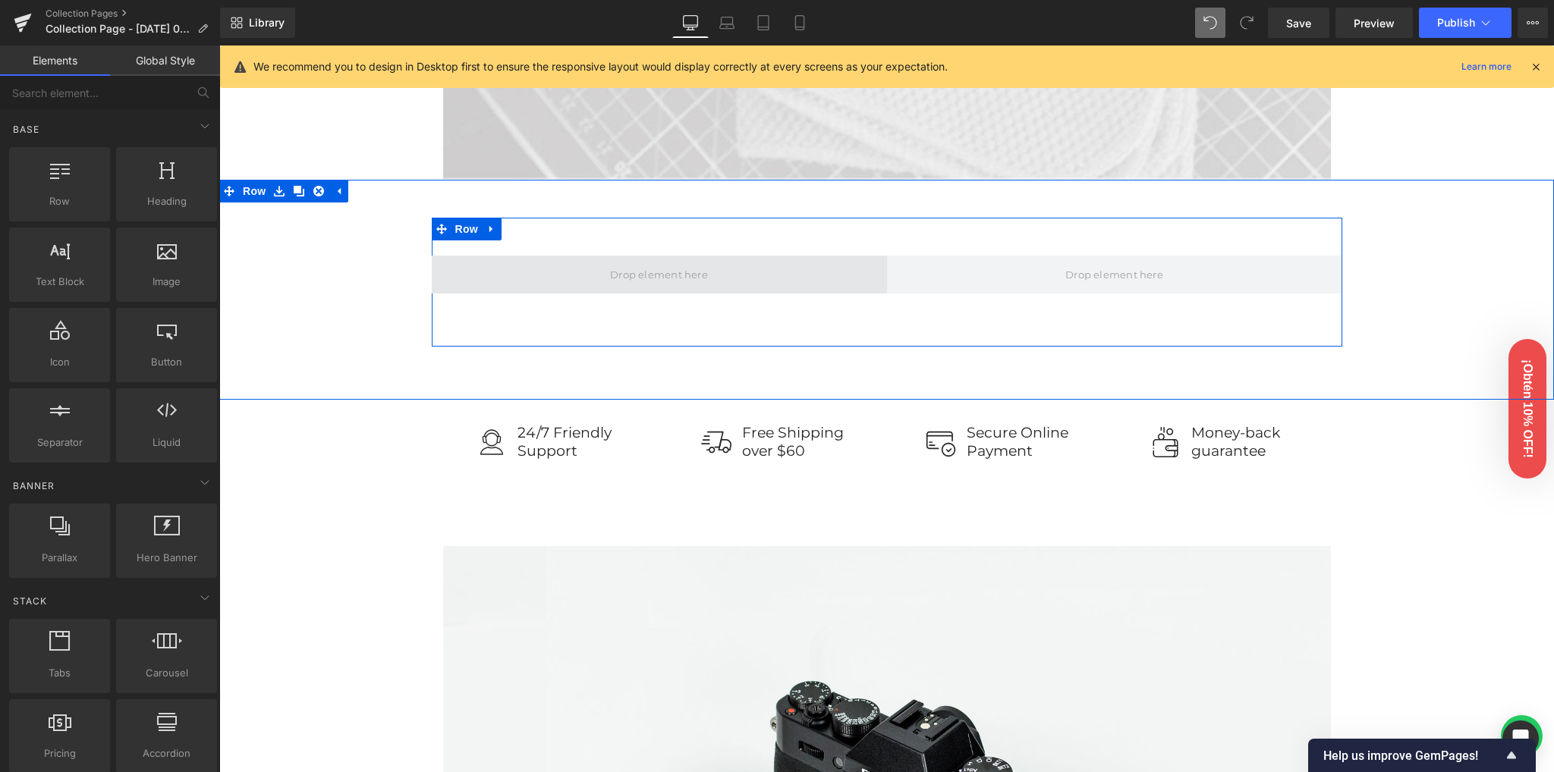
click at [617, 280] on span at bounding box center [659, 274] width 108 height 23
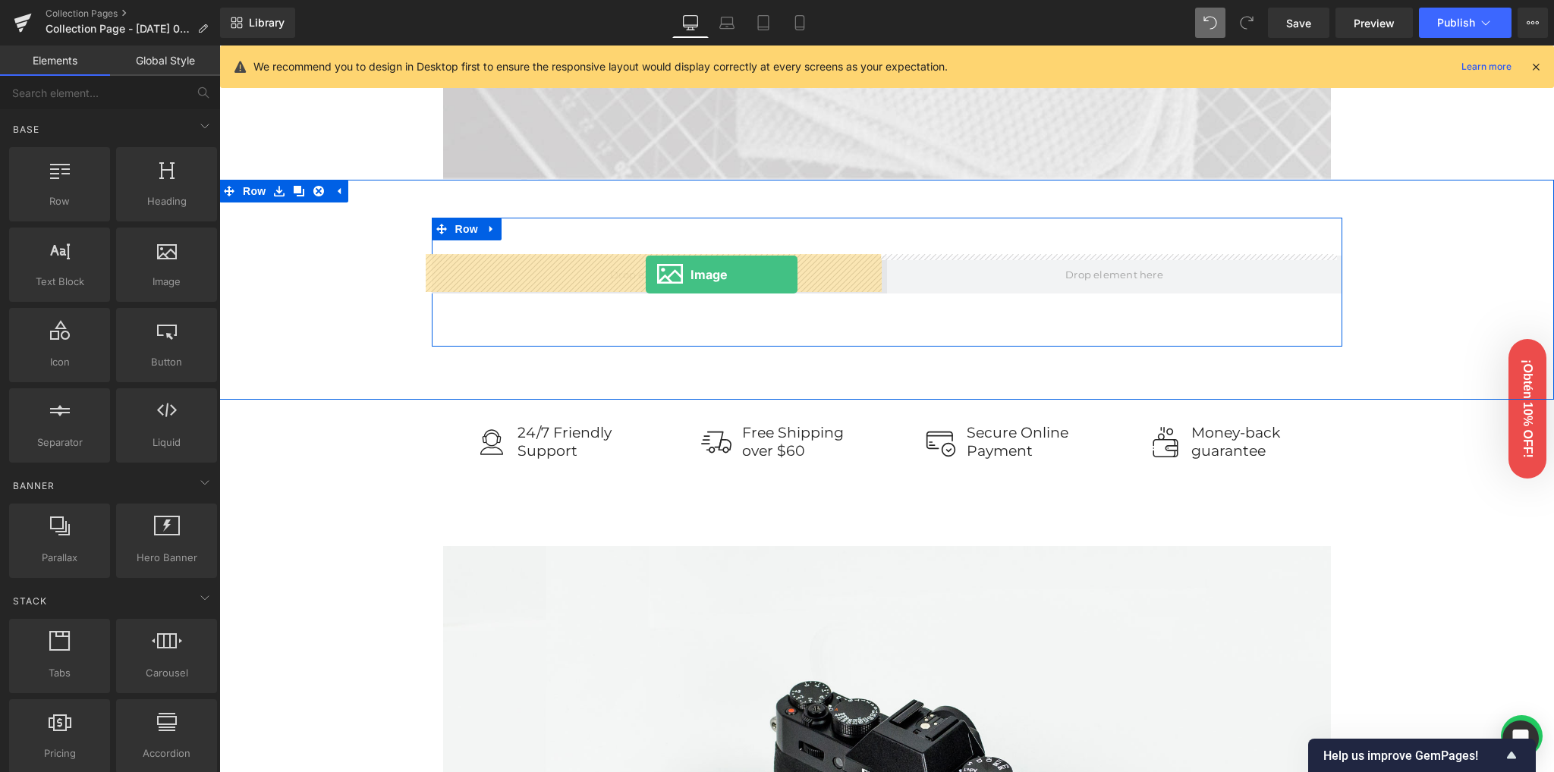
drag, startPoint x: 435, startPoint y: 319, endPoint x: 646, endPoint y: 275, distance: 214.5
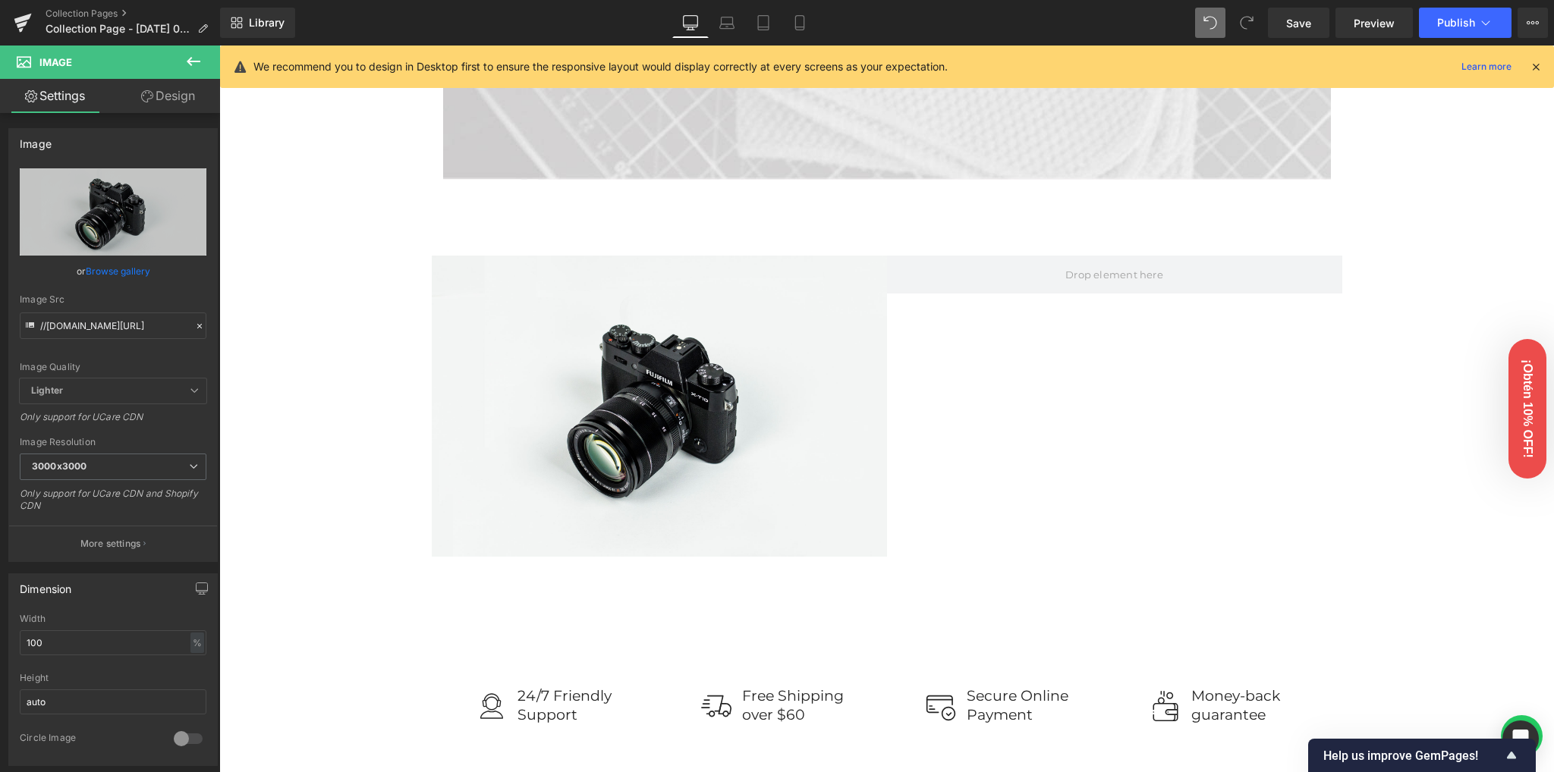
click at [195, 63] on icon at bounding box center [193, 61] width 18 height 18
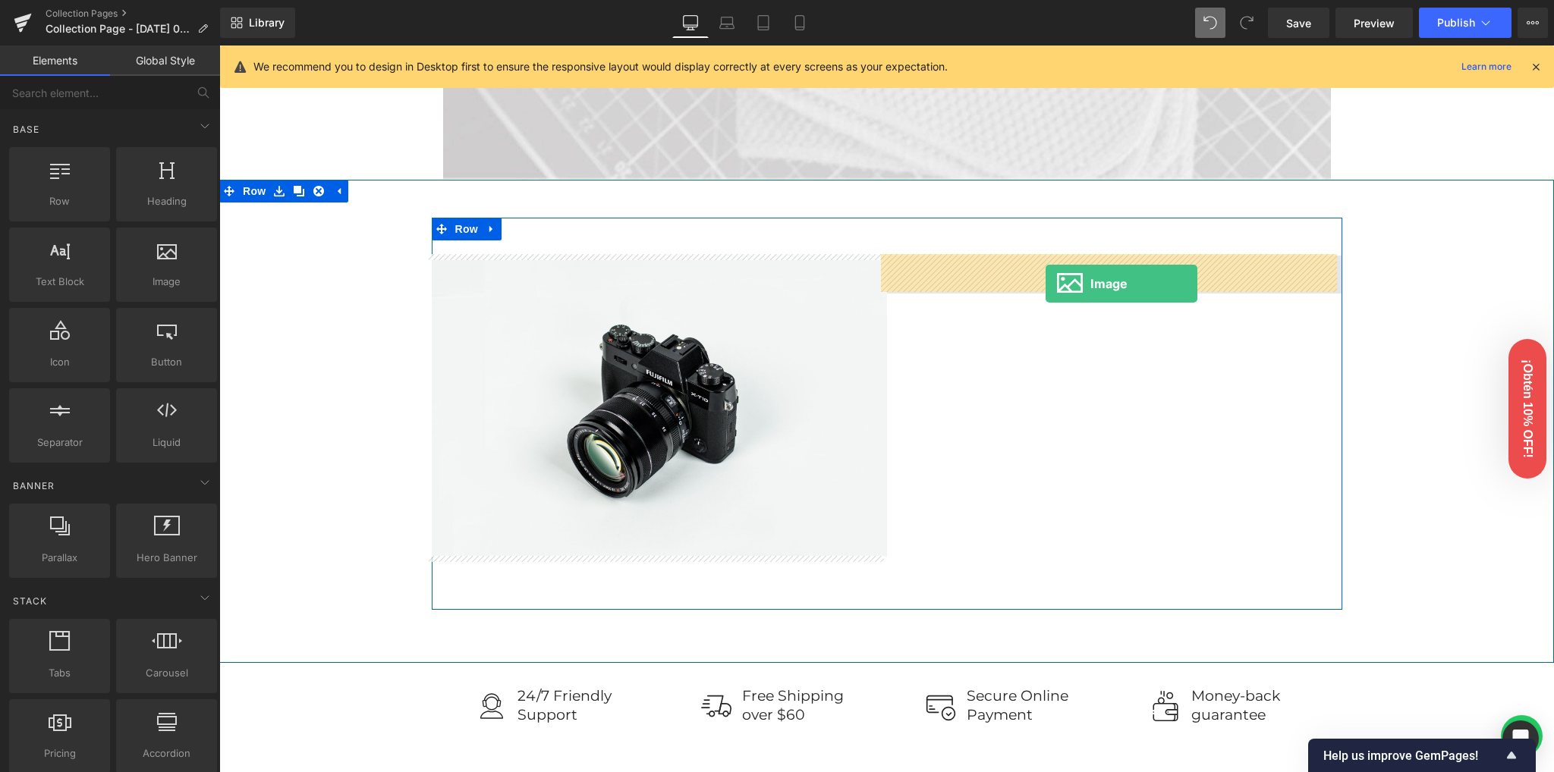
drag, startPoint x: 391, startPoint y: 271, endPoint x: 1045, endPoint y: 284, distance: 654.1
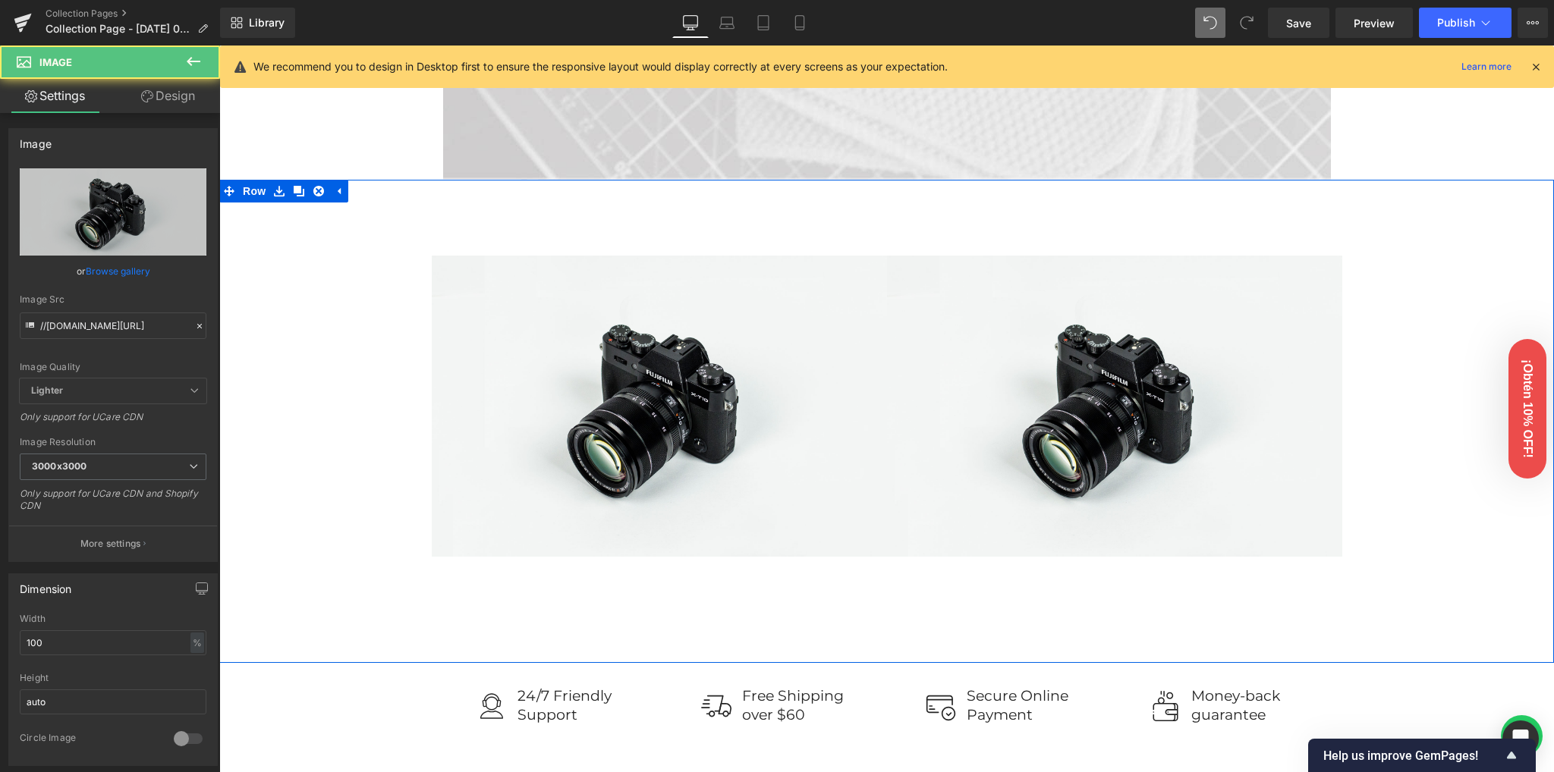
click at [1404, 330] on div "Image Image Row" at bounding box center [886, 414] width 1334 height 393
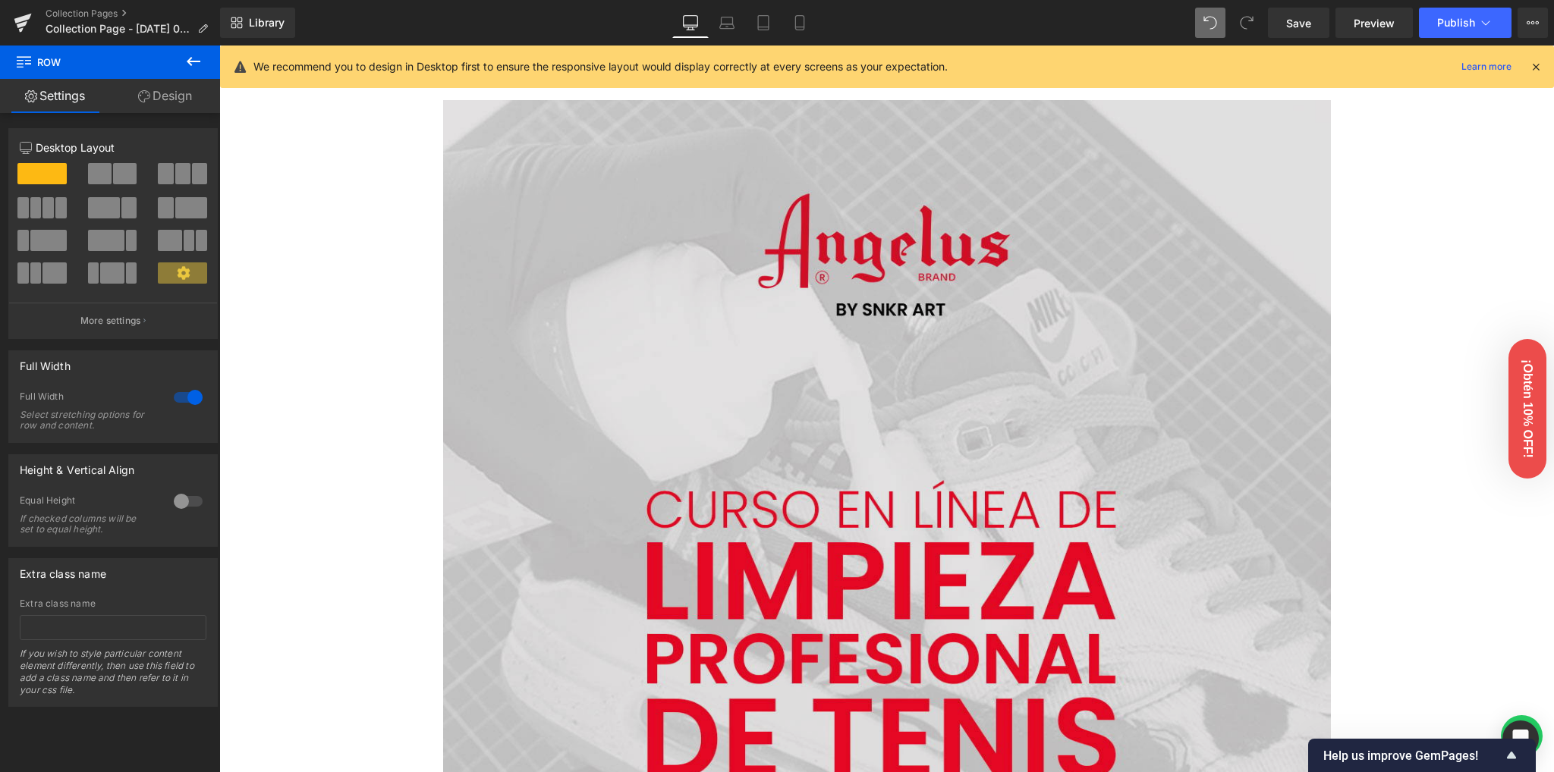
scroll to position [101, 0]
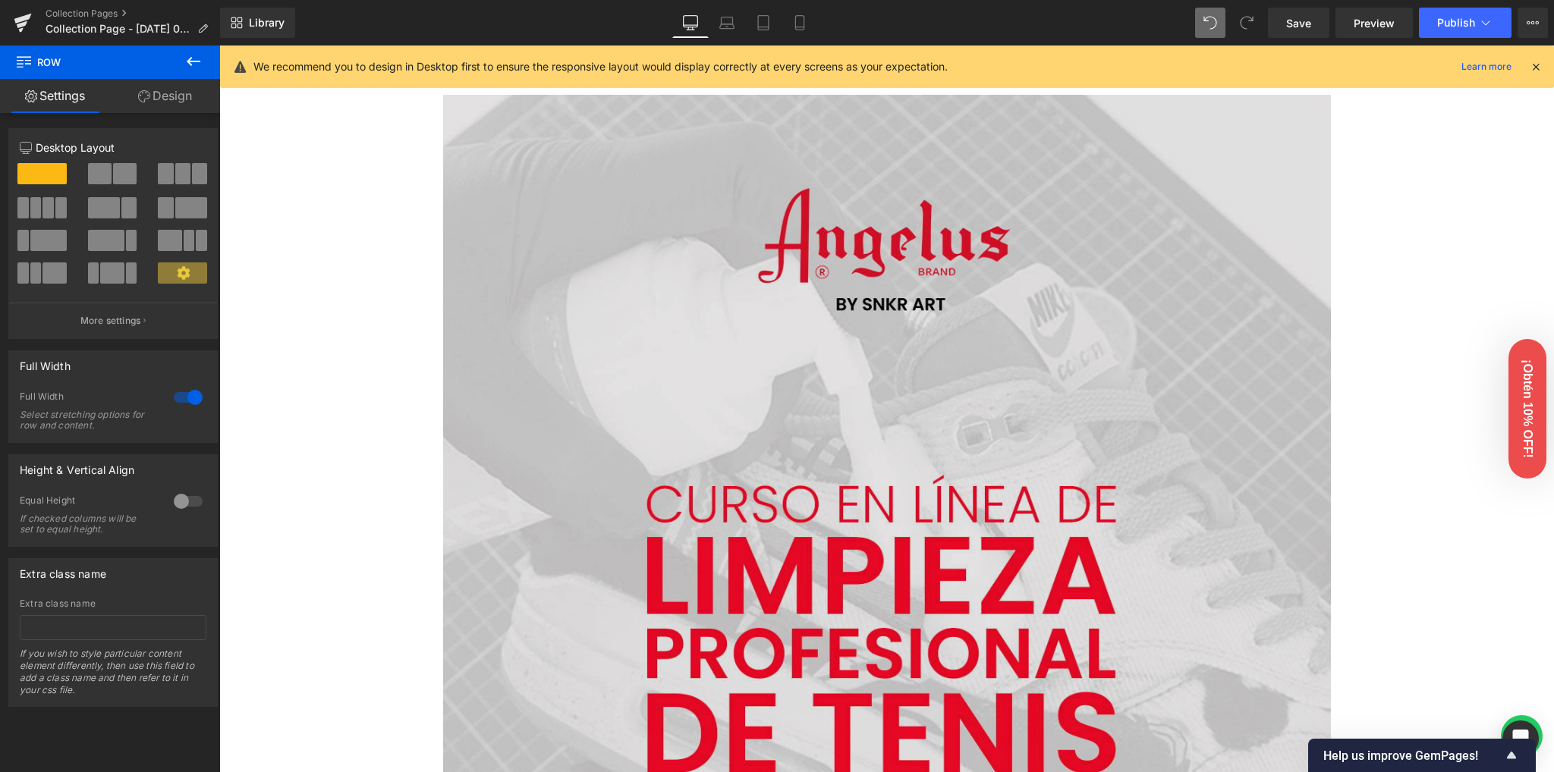
click at [806, 328] on img at bounding box center [887, 671] width 888 height 1153
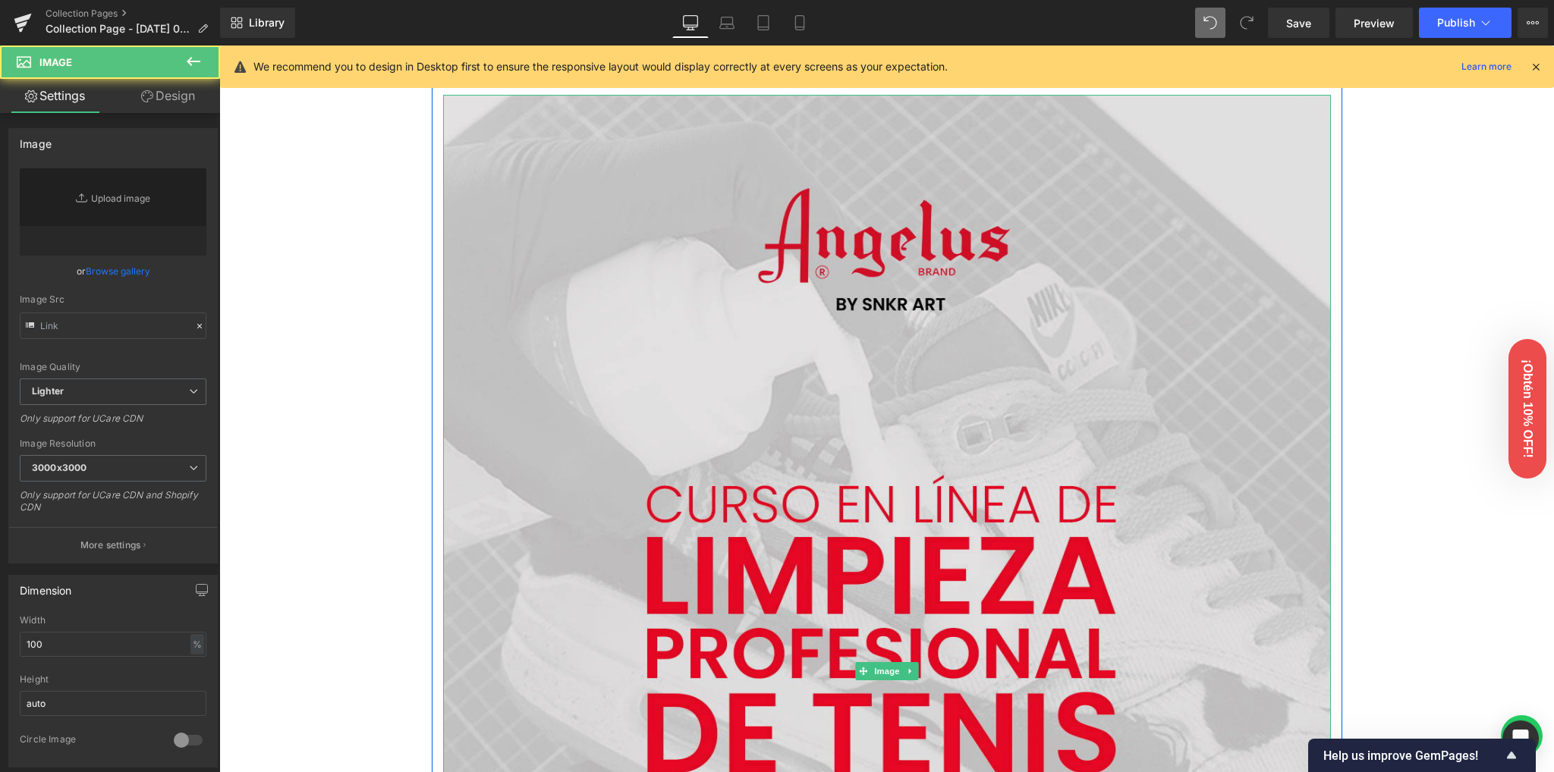
type input "https://ucarecdn.com/def7e5a9-1bce-44e0-890f-c306b15d2ae3/-/format/auto/-/previ…"
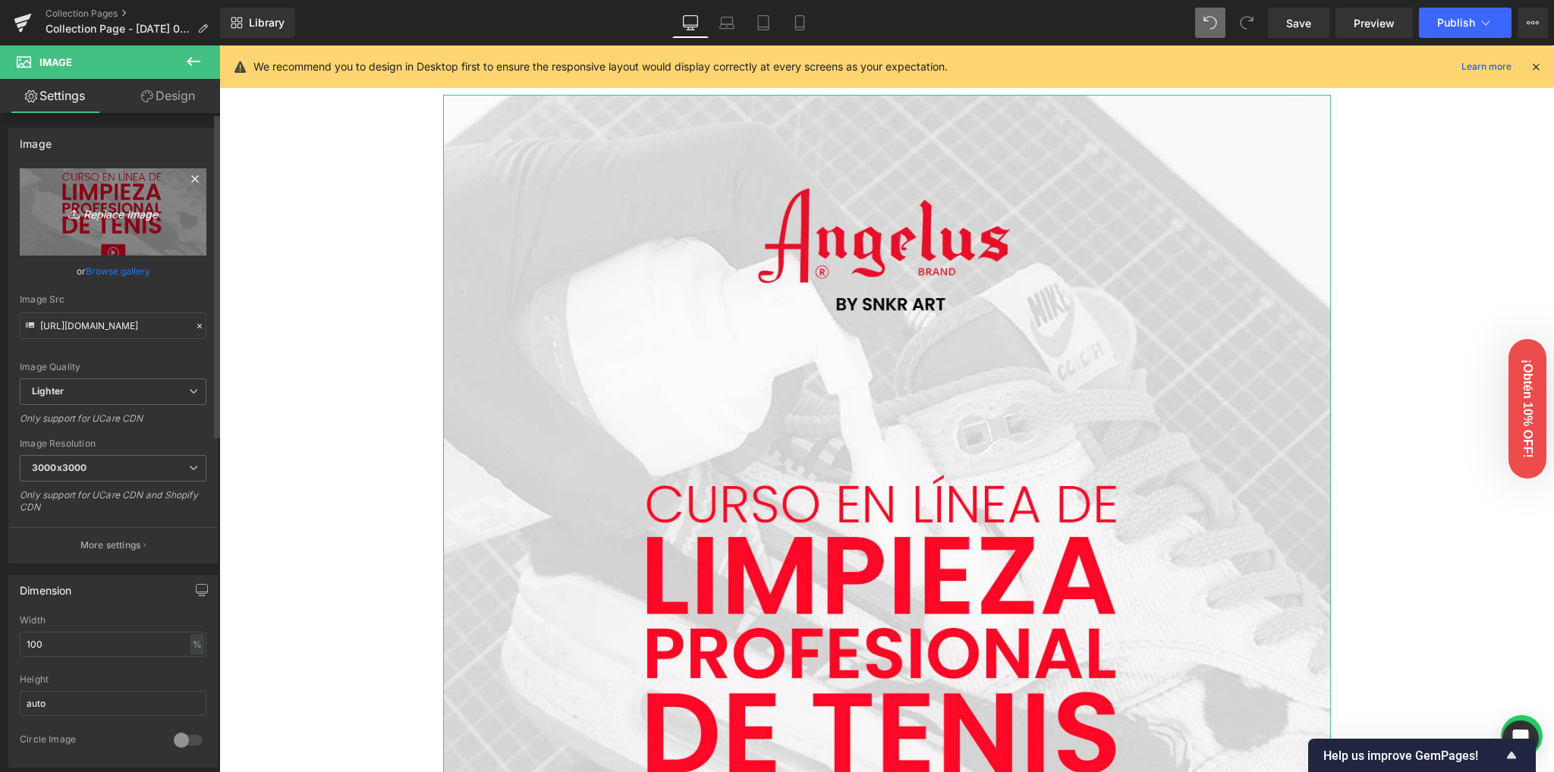
click at [130, 214] on icon "Replace Image" at bounding box center [112, 212] width 121 height 19
type input "C:\fakepath\4900x2700 (2).jpg"
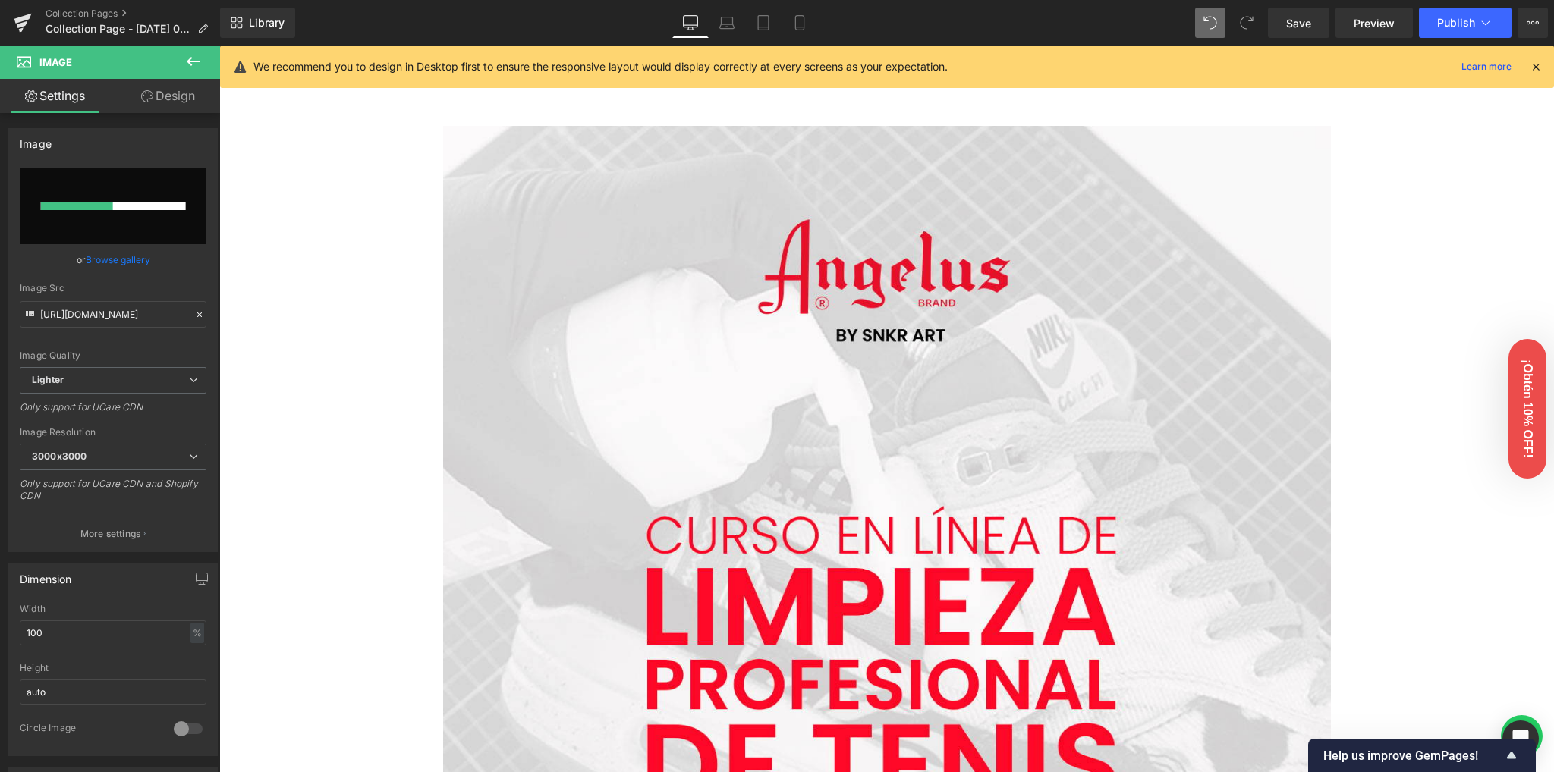
scroll to position [0, 0]
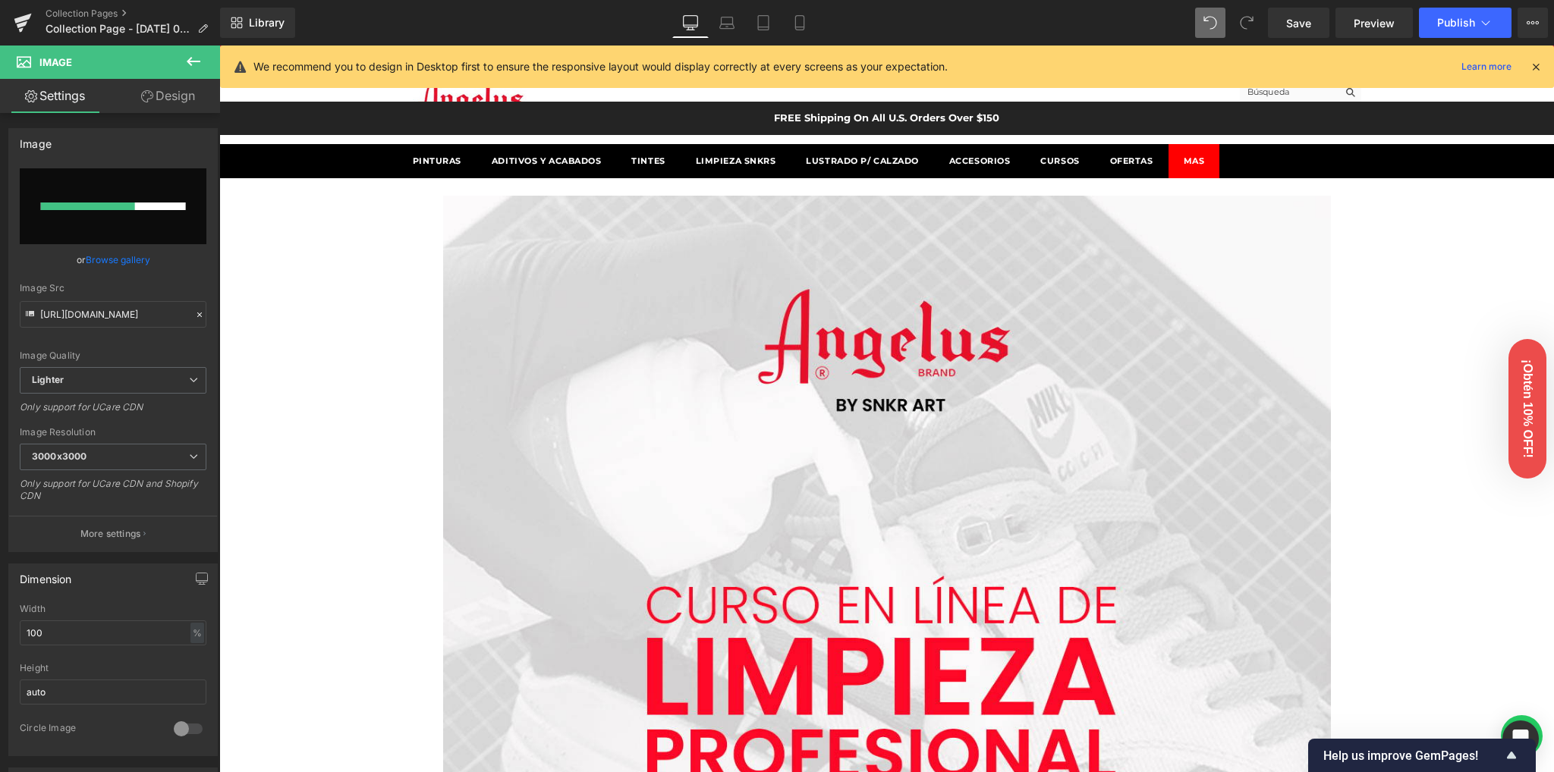
click at [1538, 68] on icon at bounding box center [1536, 67] width 14 height 14
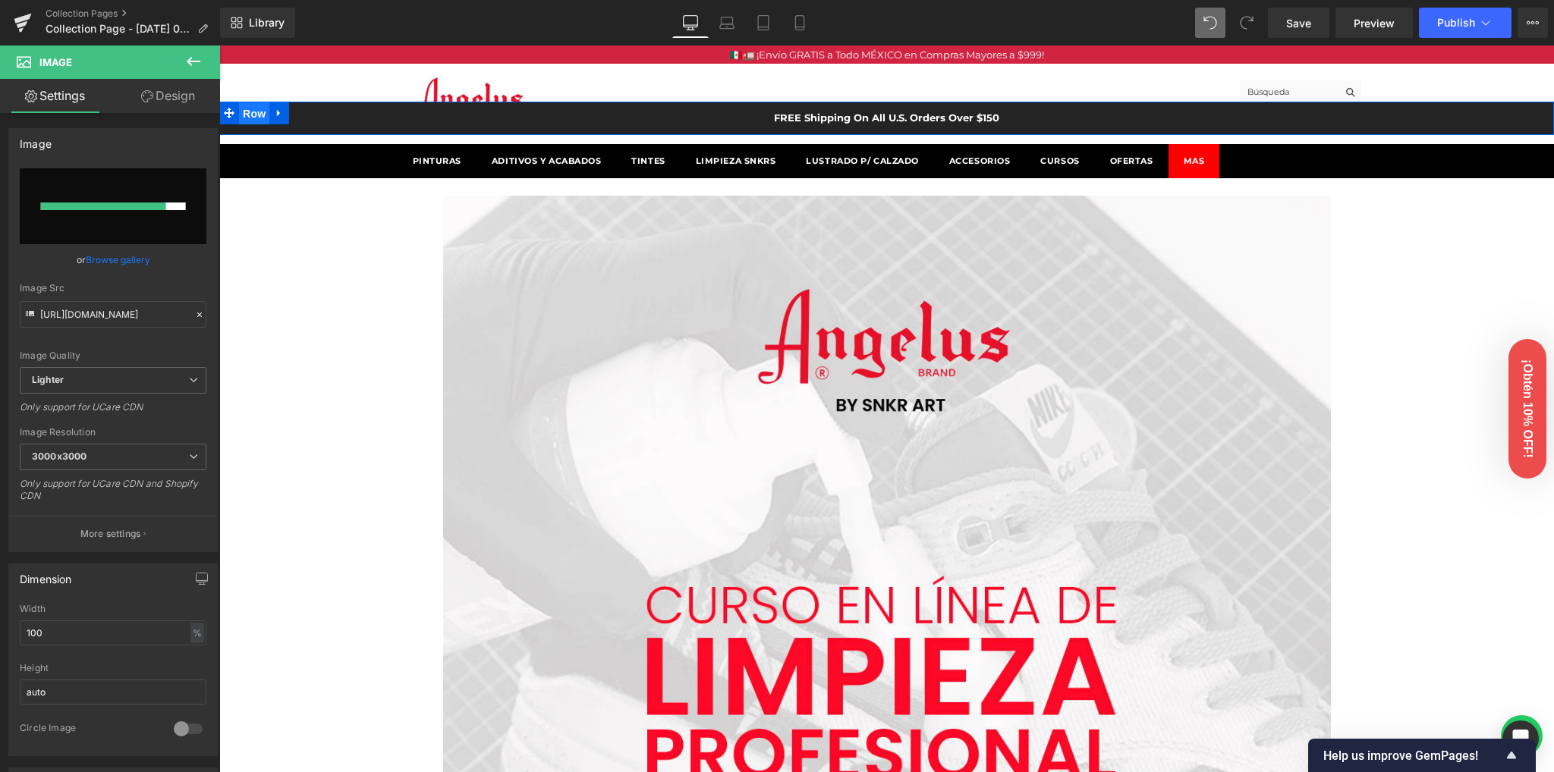
click at [250, 115] on span "Row" at bounding box center [254, 113] width 30 height 23
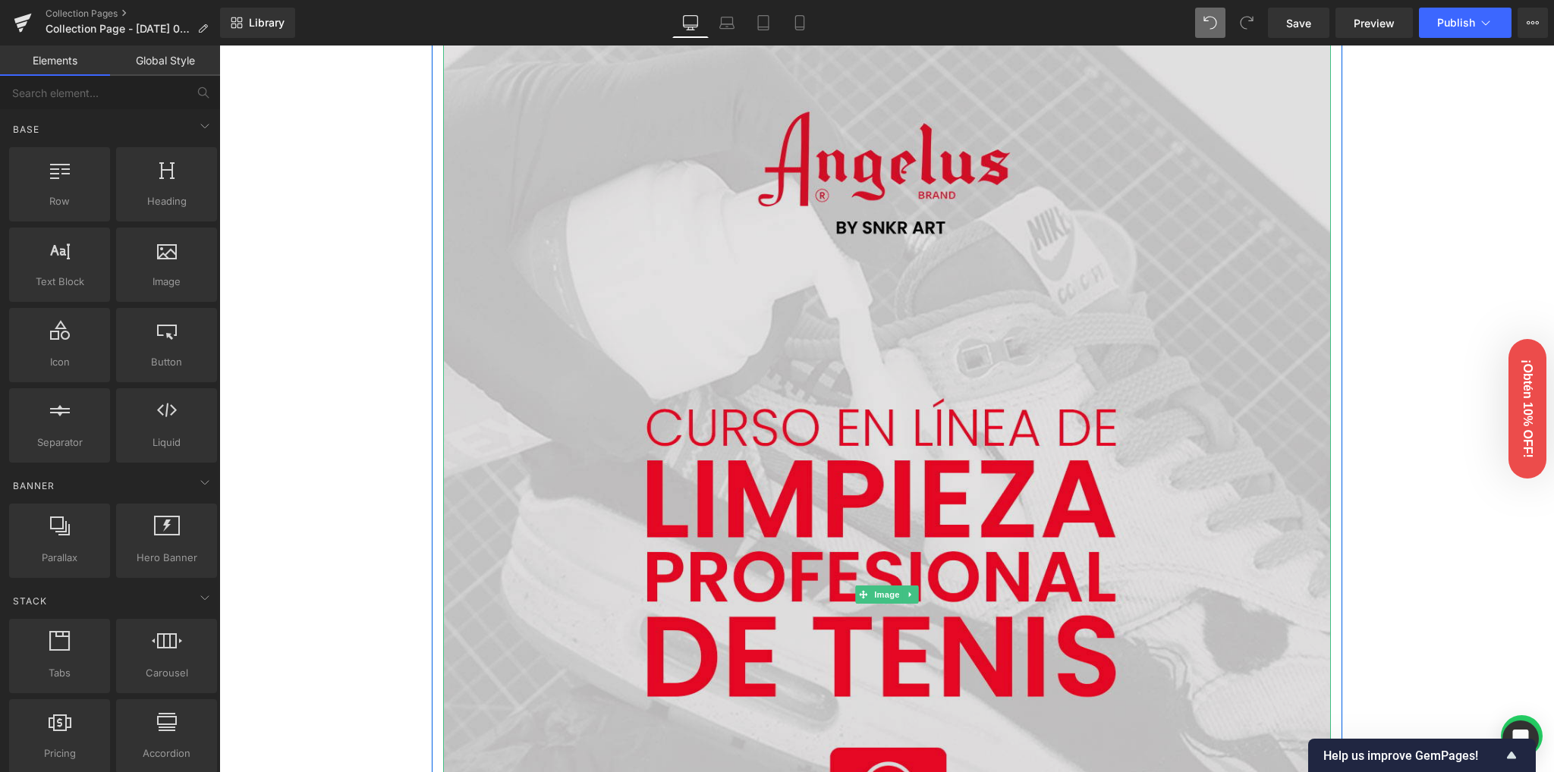
scroll to position [303, 0]
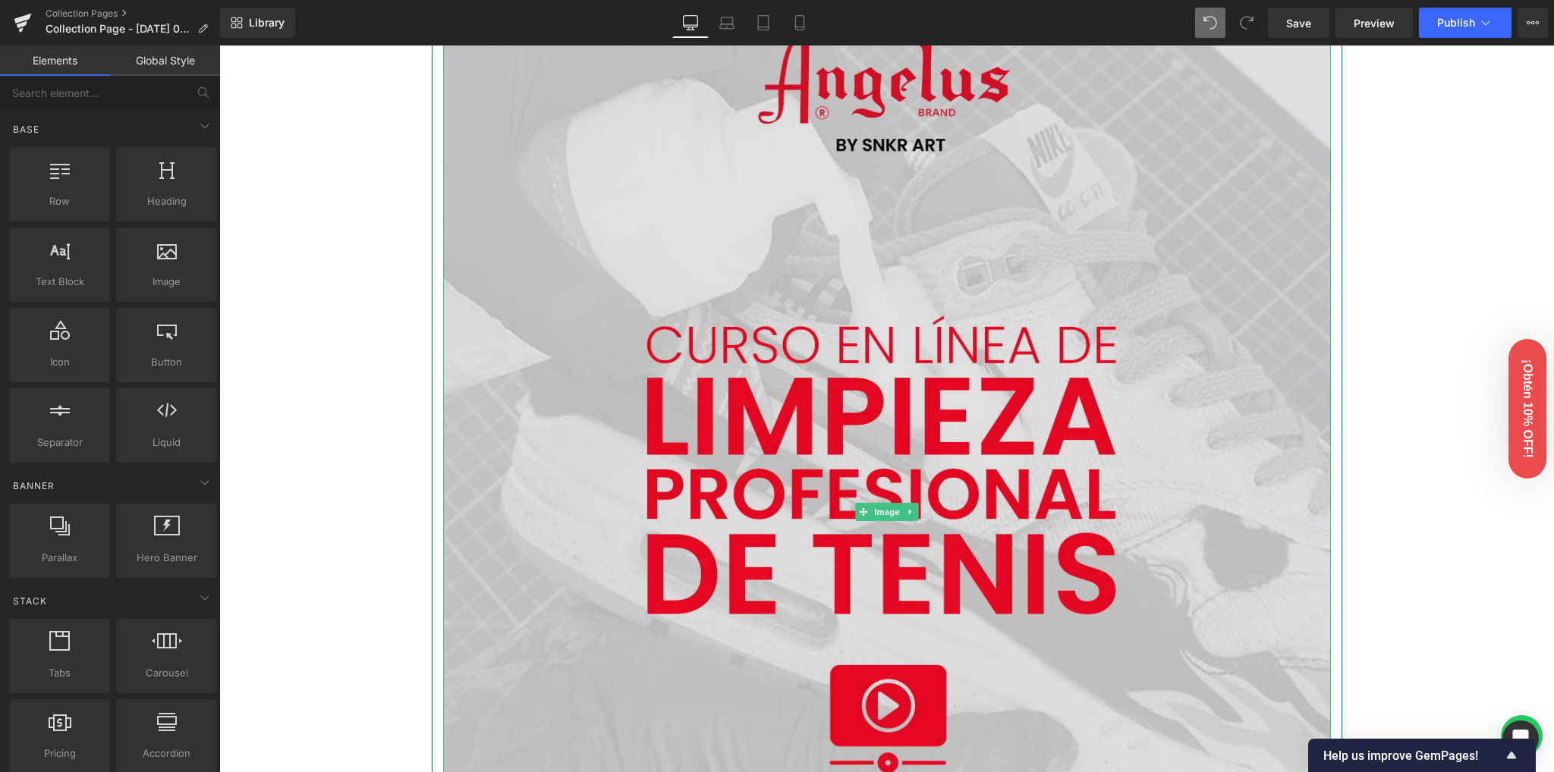
click at [716, 262] on img at bounding box center [887, 512] width 888 height 1153
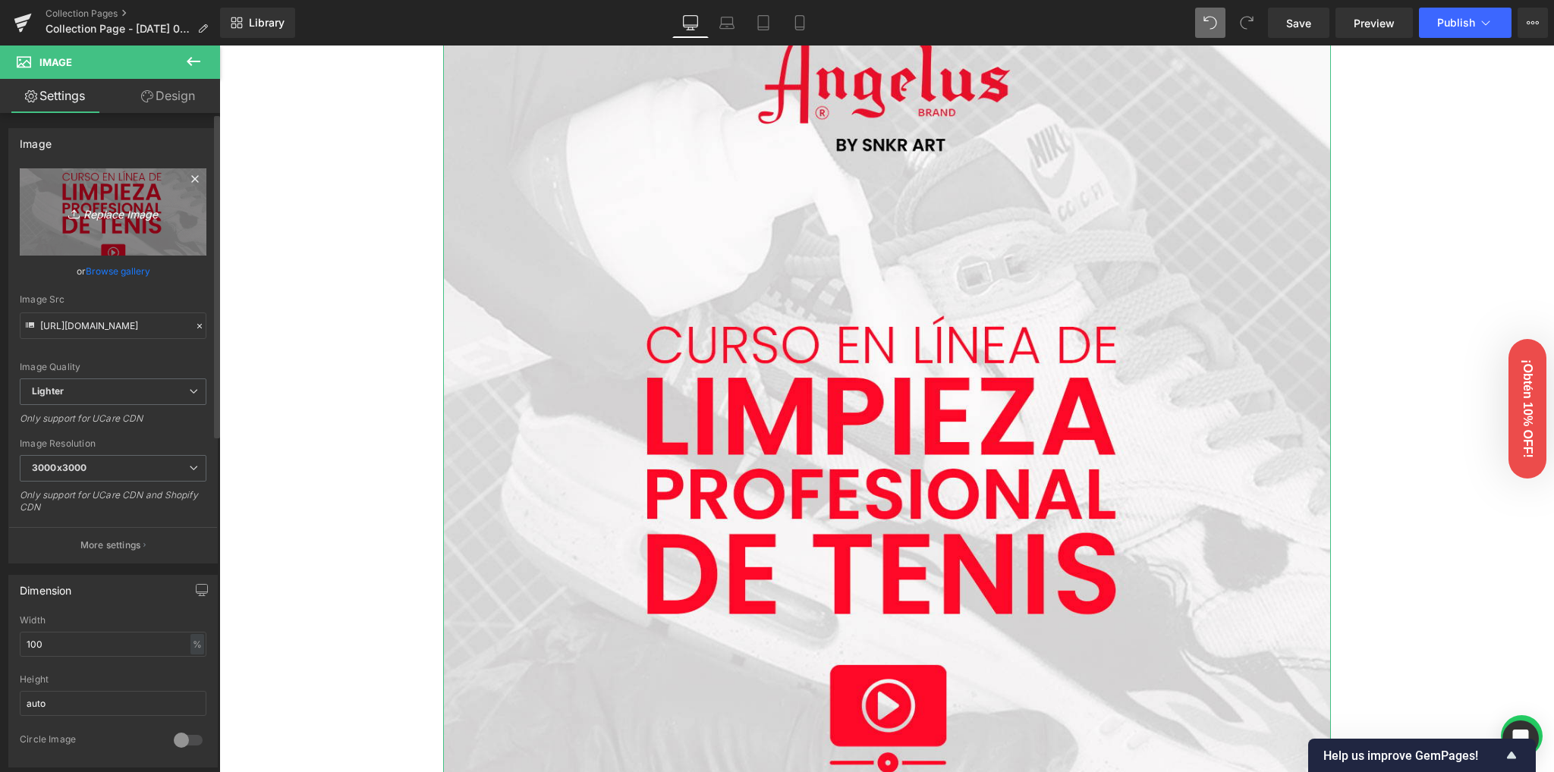
click at [112, 219] on icon "Replace Image" at bounding box center [112, 212] width 121 height 19
type input "C:\fakepath\4900x2700 (2).jpg"
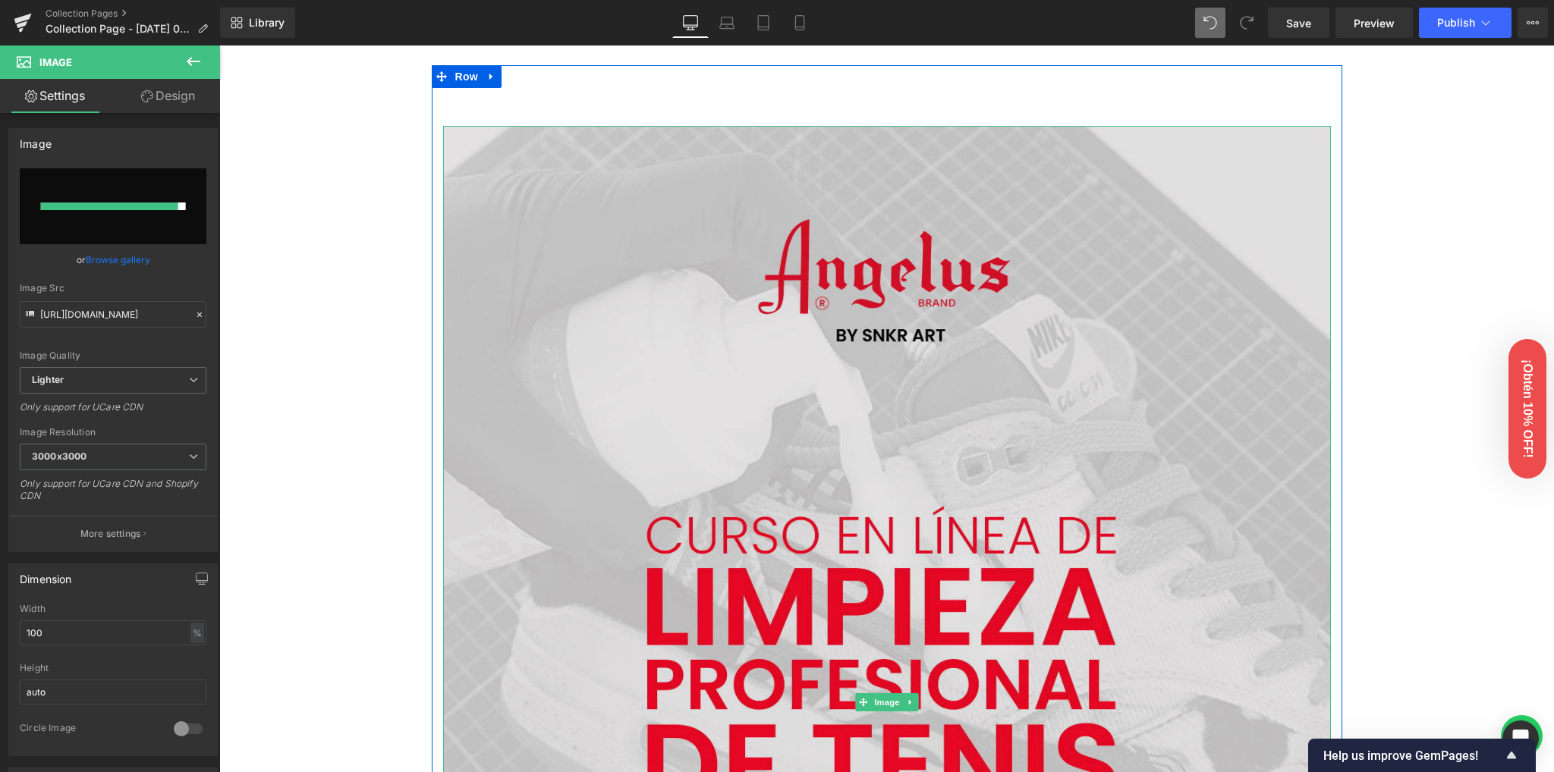
scroll to position [101, 0]
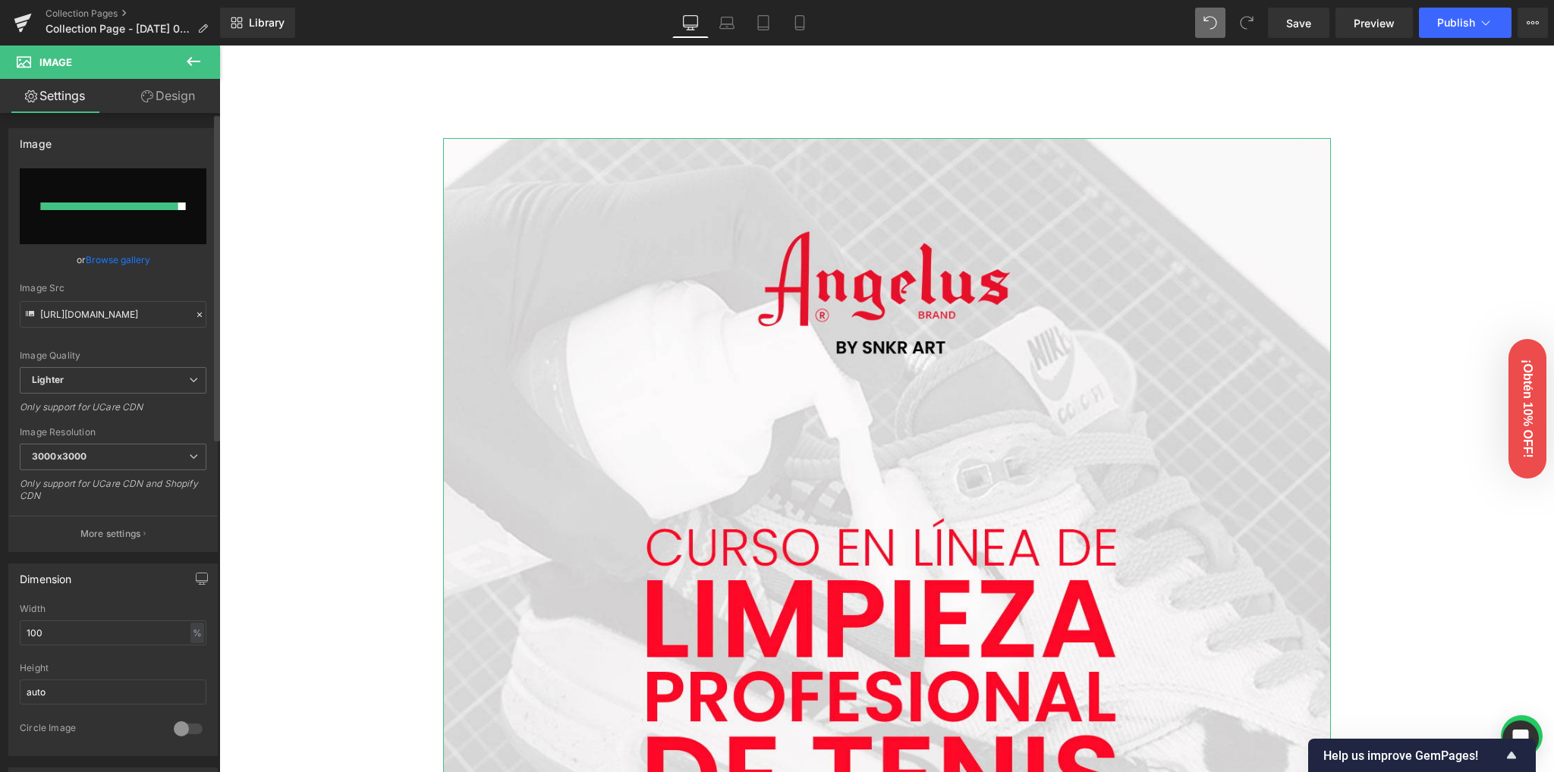
click at [170, 135] on div "Image" at bounding box center [113, 143] width 208 height 29
click at [20, 17] on icon at bounding box center [22, 19] width 17 height 10
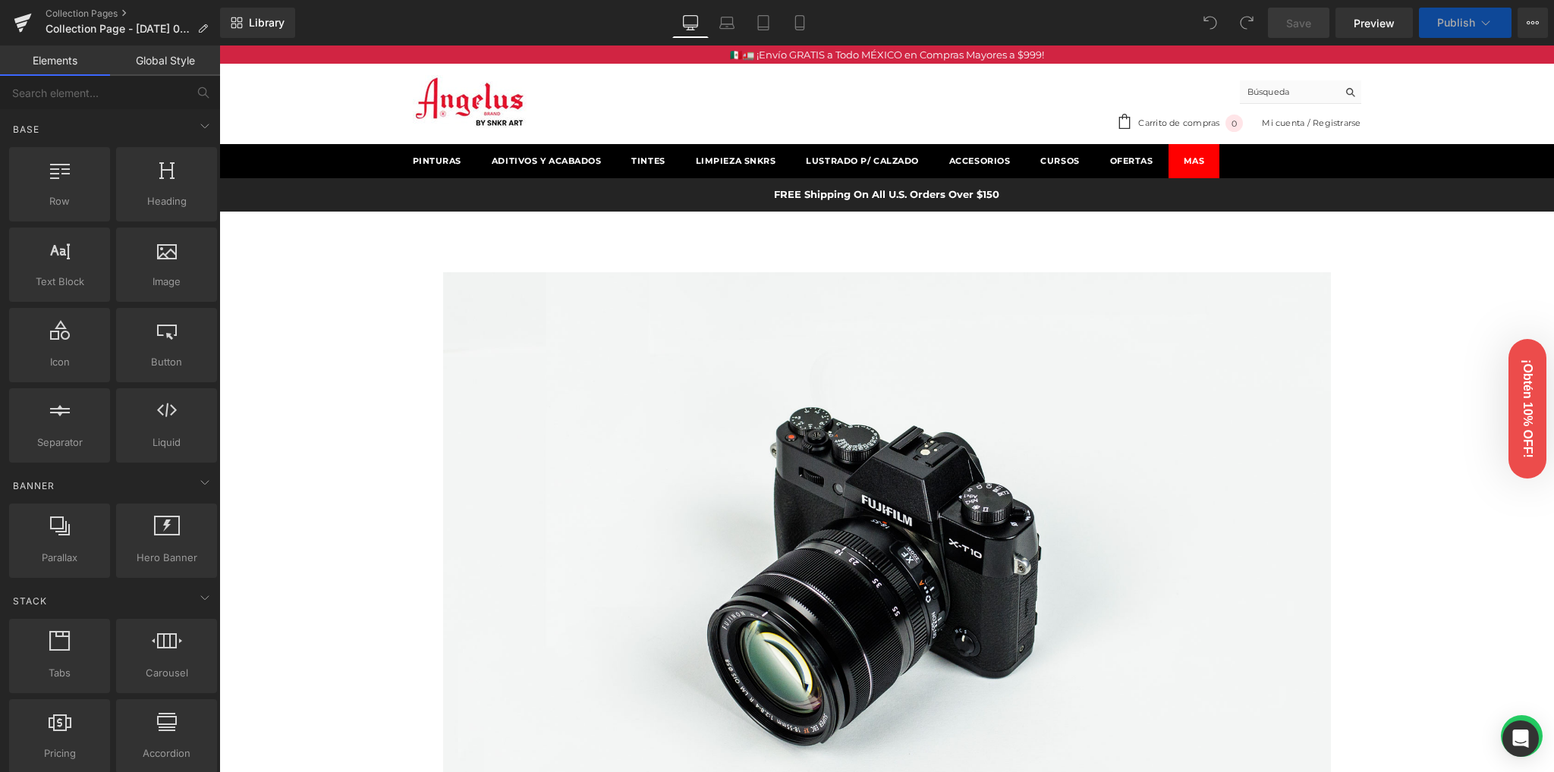
drag, startPoint x: 349, startPoint y: 370, endPoint x: 307, endPoint y: 379, distance: 42.7
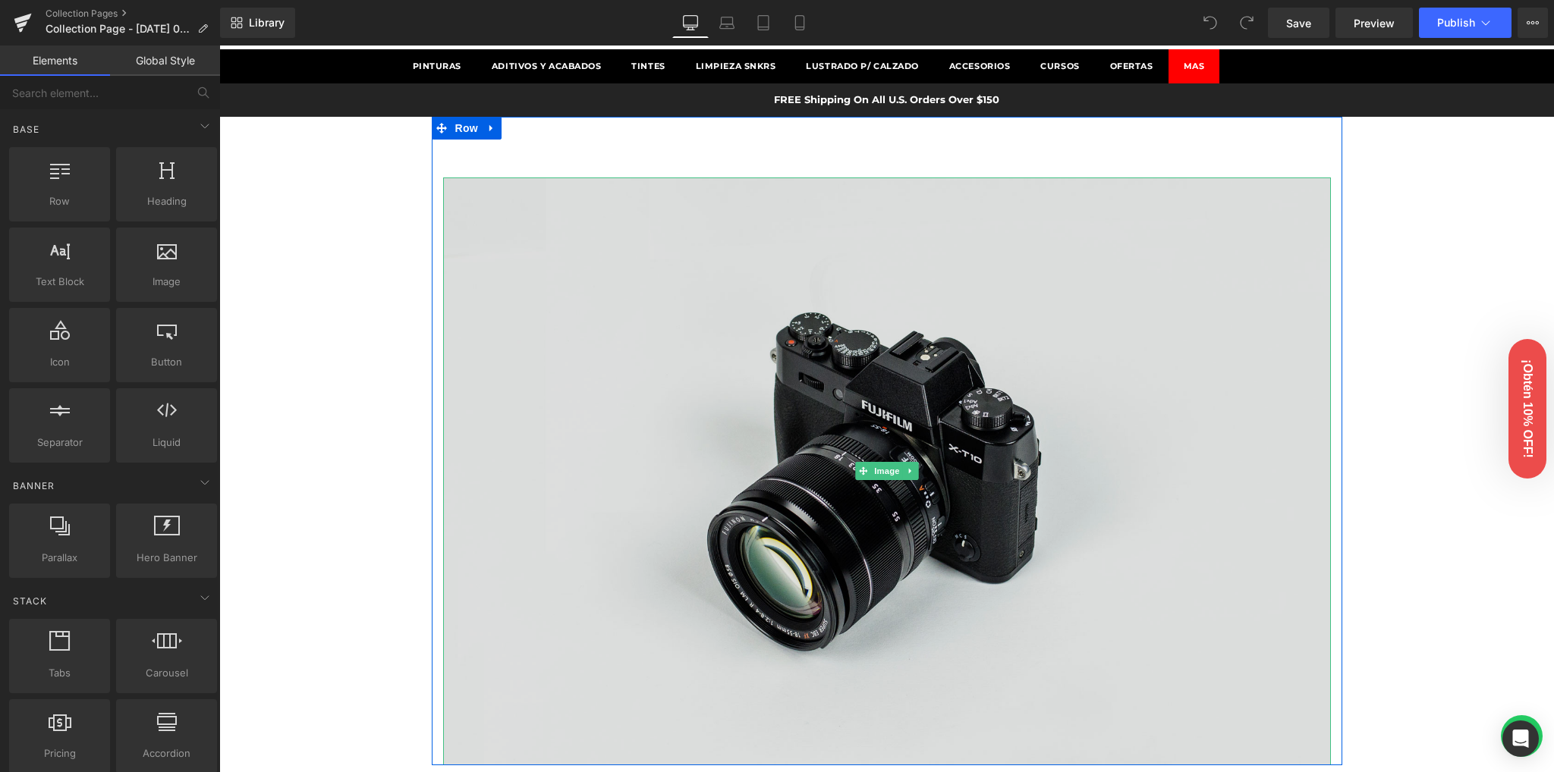
scroll to position [101, 0]
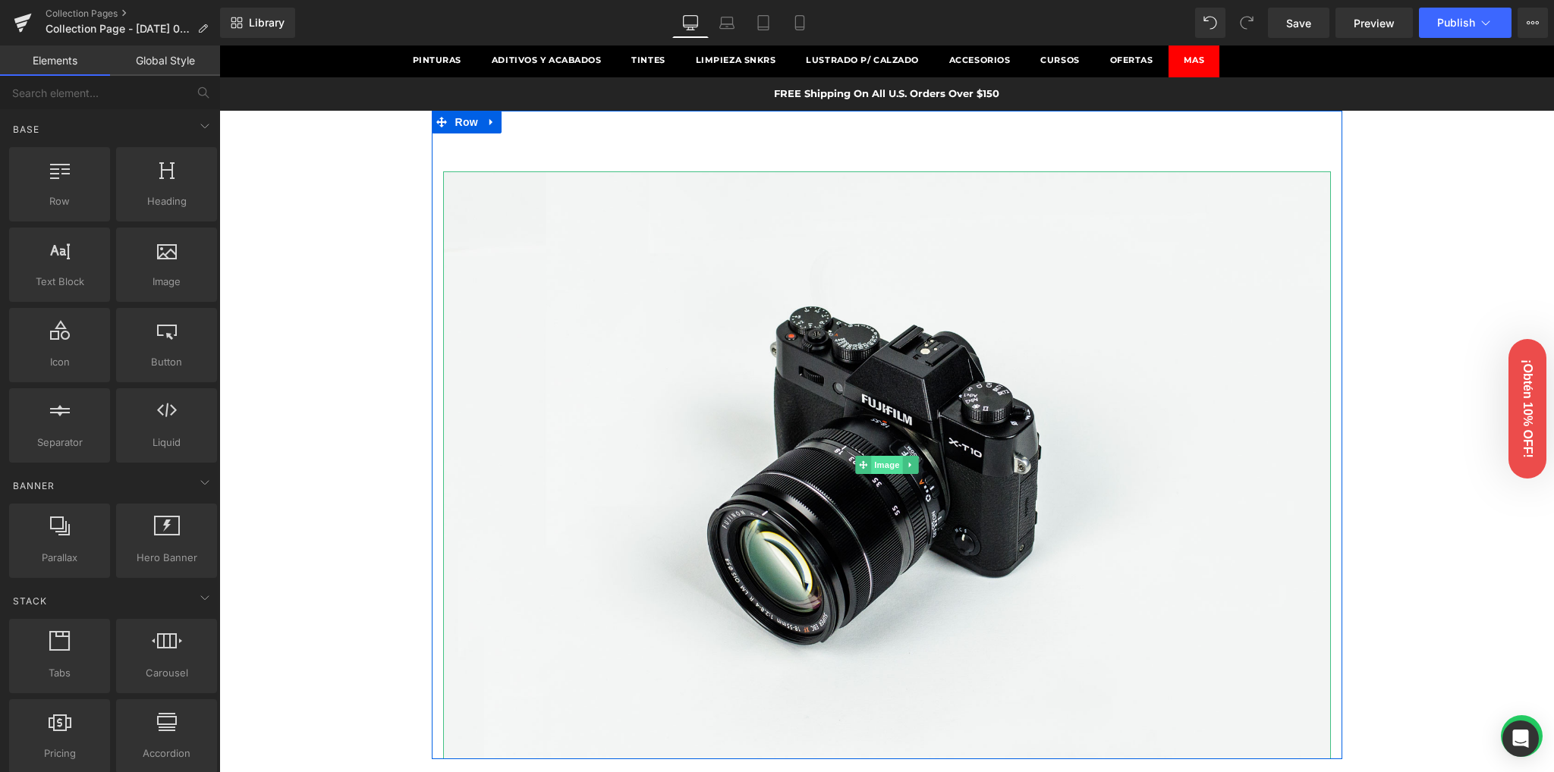
click at [874, 467] on span "Image" at bounding box center [887, 465] width 32 height 18
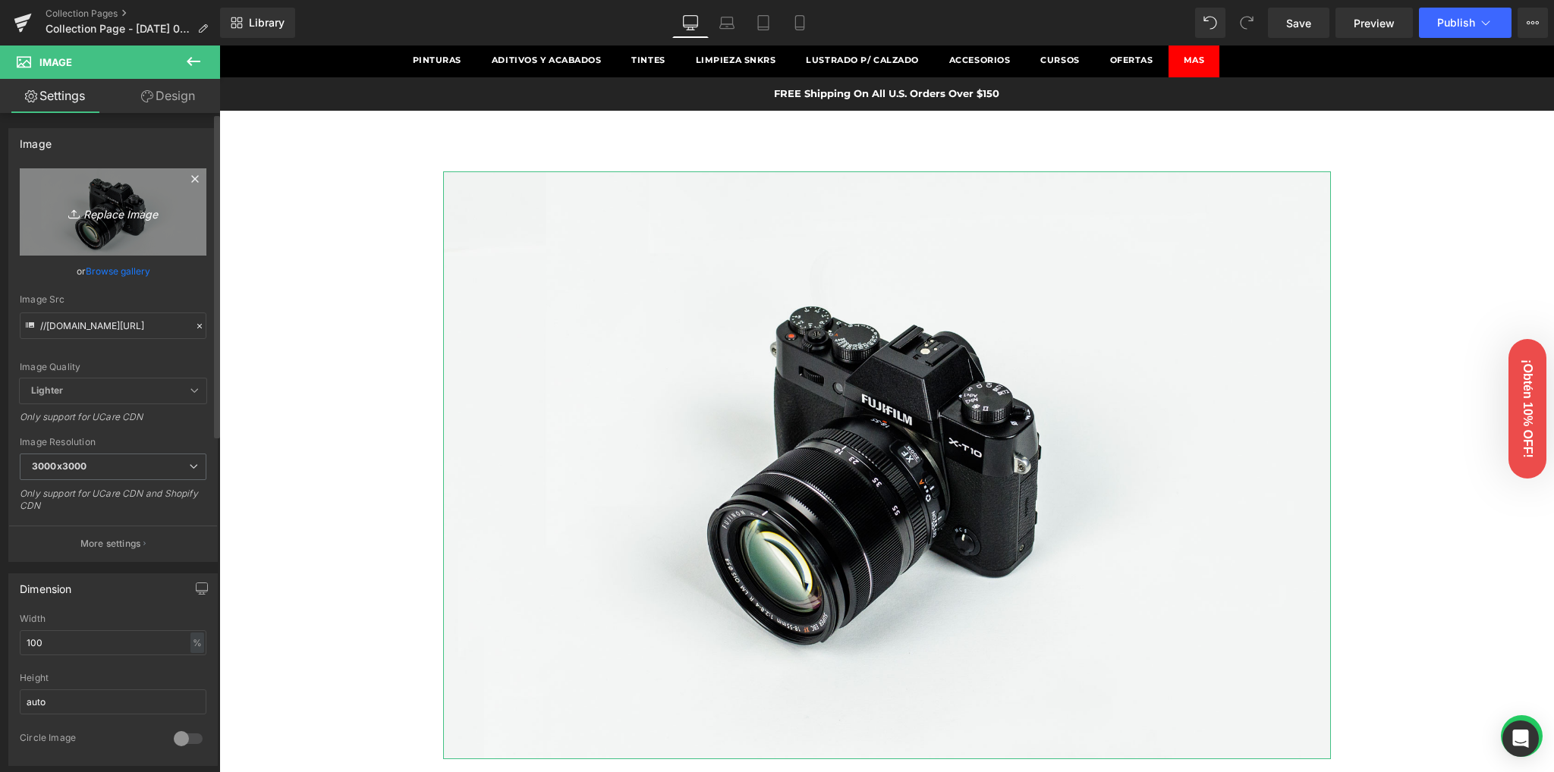
click at [111, 215] on icon "Replace Image" at bounding box center [112, 212] width 121 height 19
type input "C:\fakepath\4900x2700 (2).jpg"
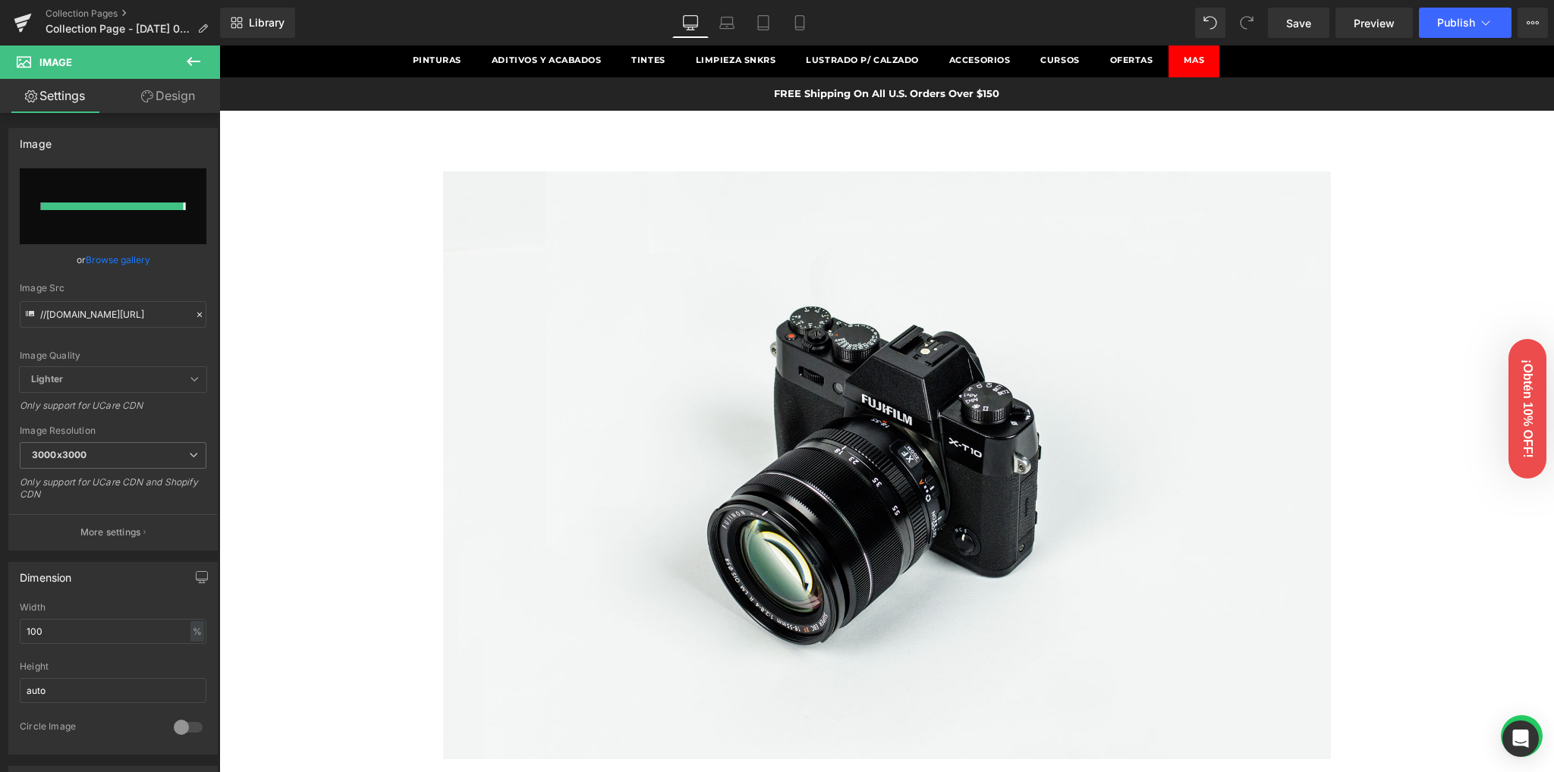
type input "https://ucarecdn.com/d6eb8ee1-c434-4f65-ba21-de537b32a700/-/format/auto/-/previ…"
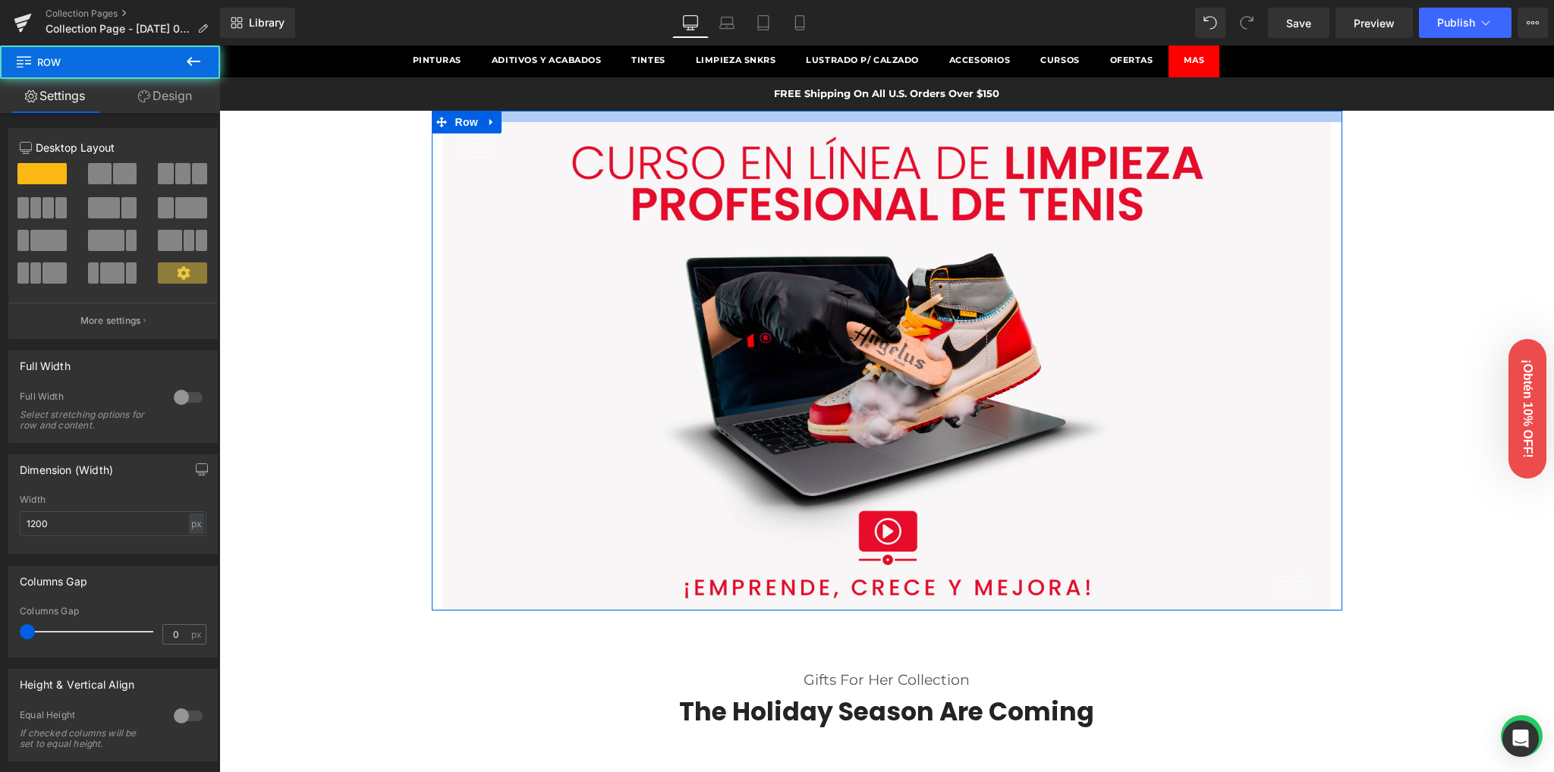
drag, startPoint x: 798, startPoint y: 149, endPoint x: 812, endPoint y: 100, distance: 51.4
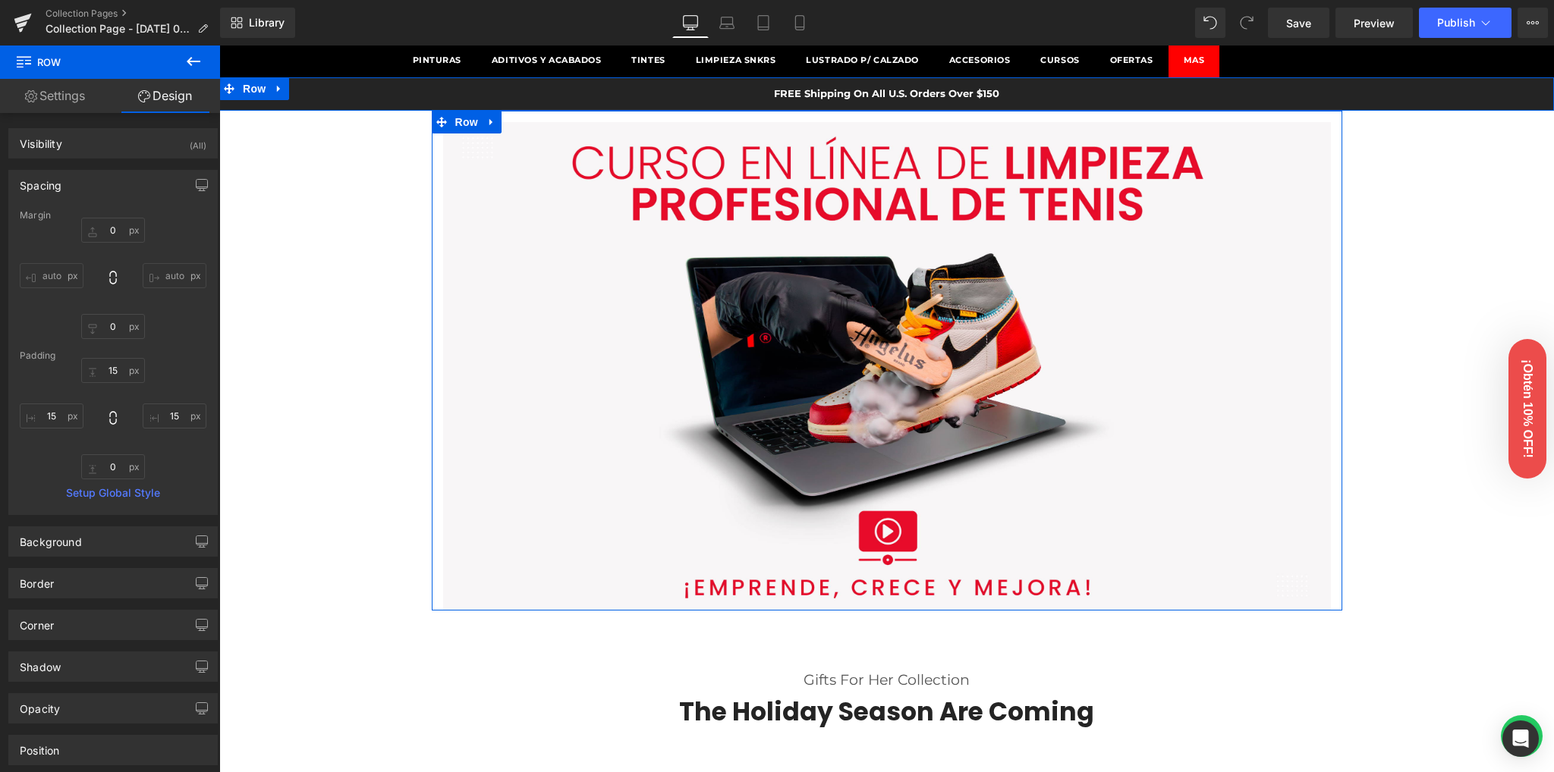
click at [1074, 95] on div "FREE Shipping On All U.S. Orders Over $150 Text Block Row" at bounding box center [886, 93] width 1334 height 33
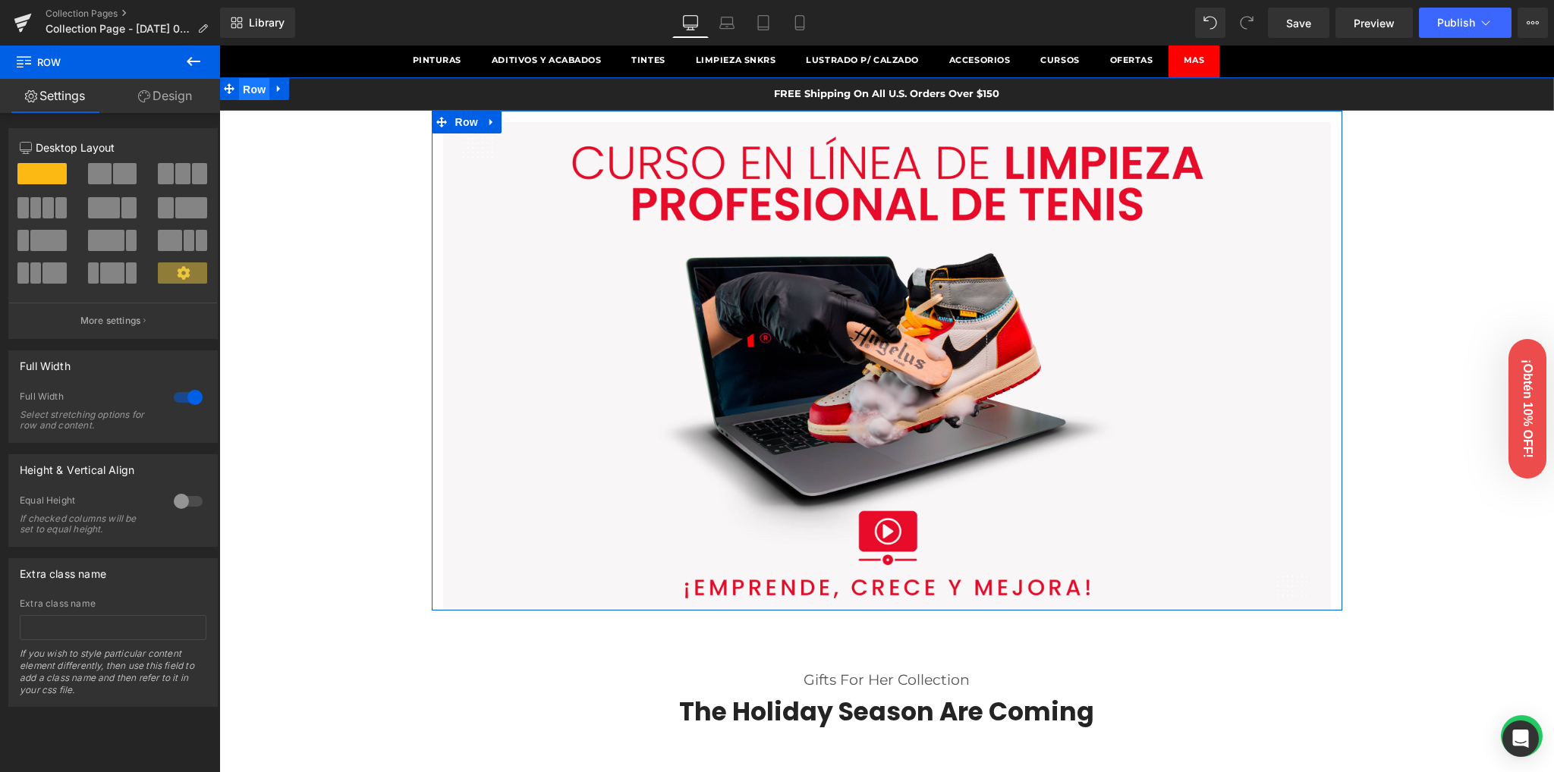
click at [250, 83] on span "Row" at bounding box center [254, 89] width 30 height 23
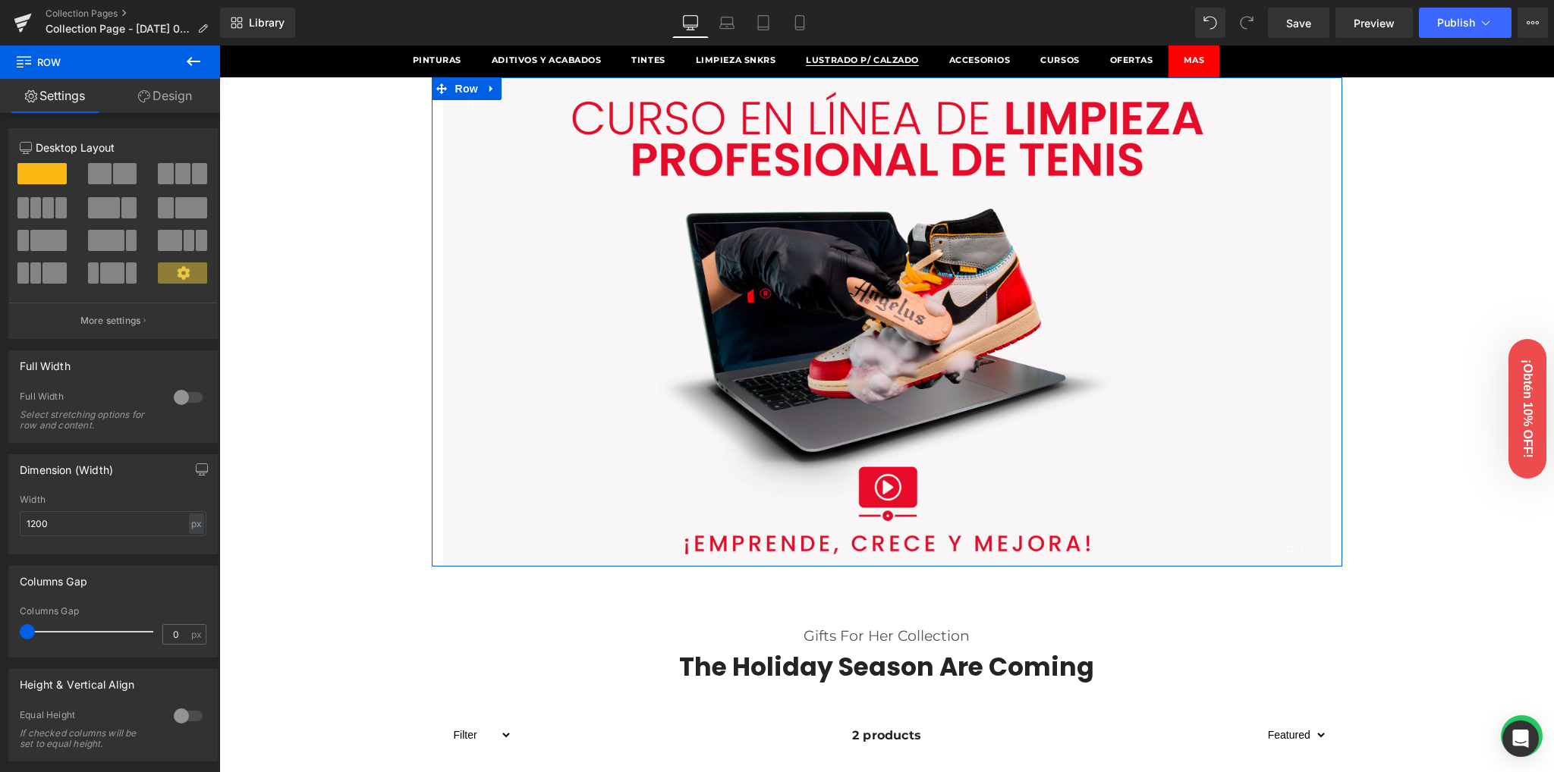
drag, startPoint x: 838, startPoint y: 86, endPoint x: 841, endPoint y: 74, distance: 11.8
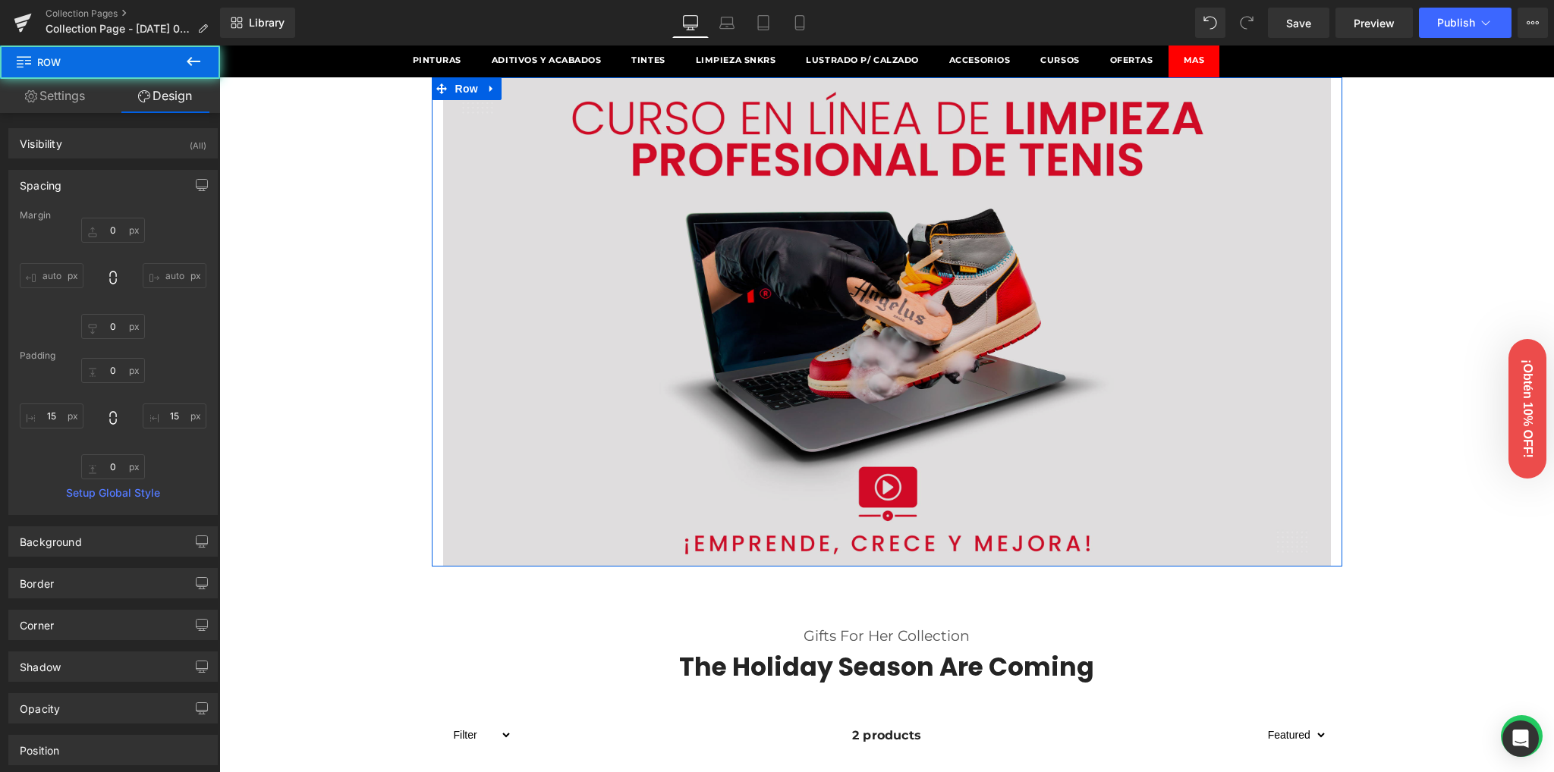
scroll to position [0, 0]
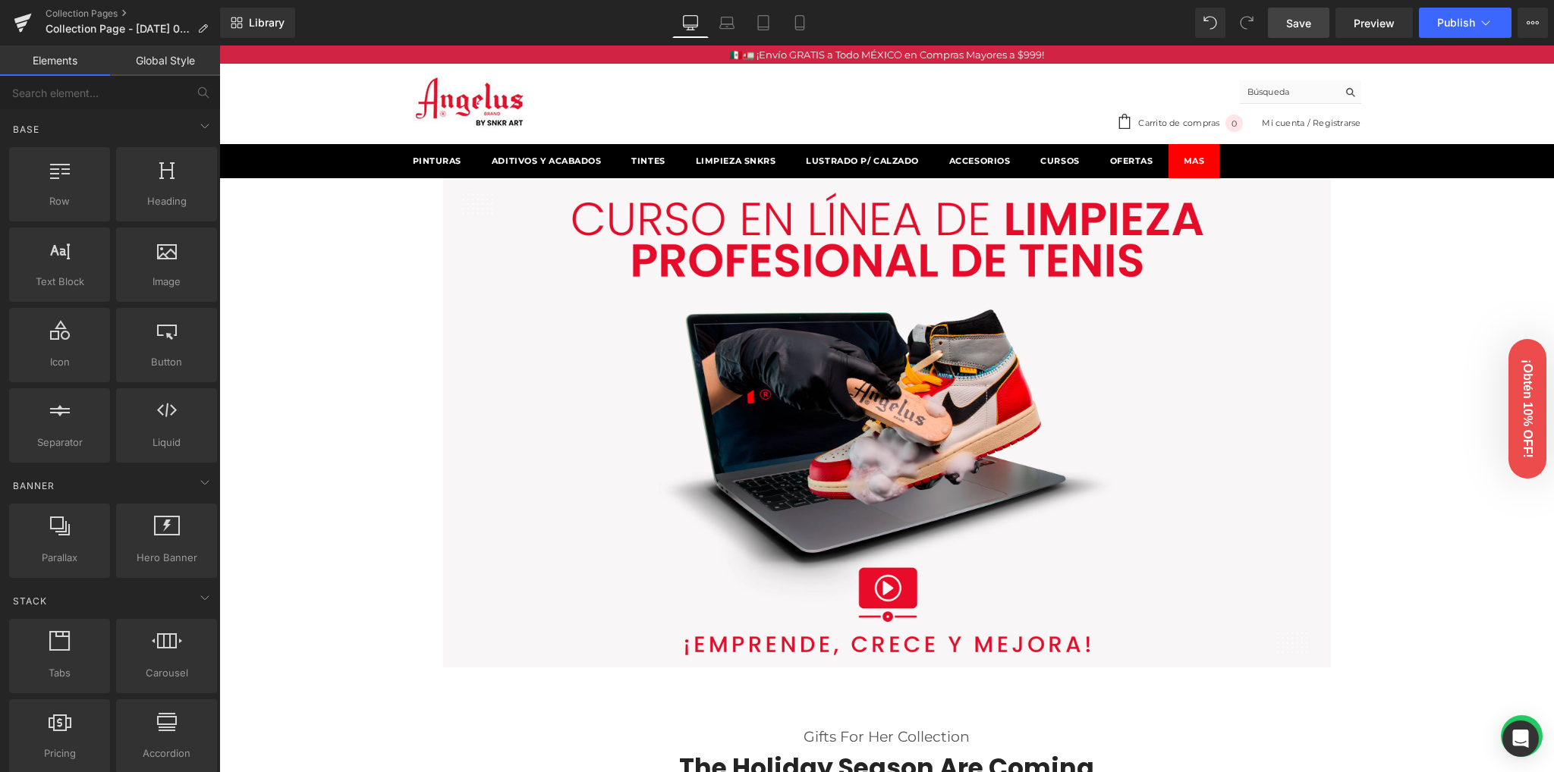
click at [1306, 26] on span "Save" at bounding box center [1298, 23] width 25 height 16
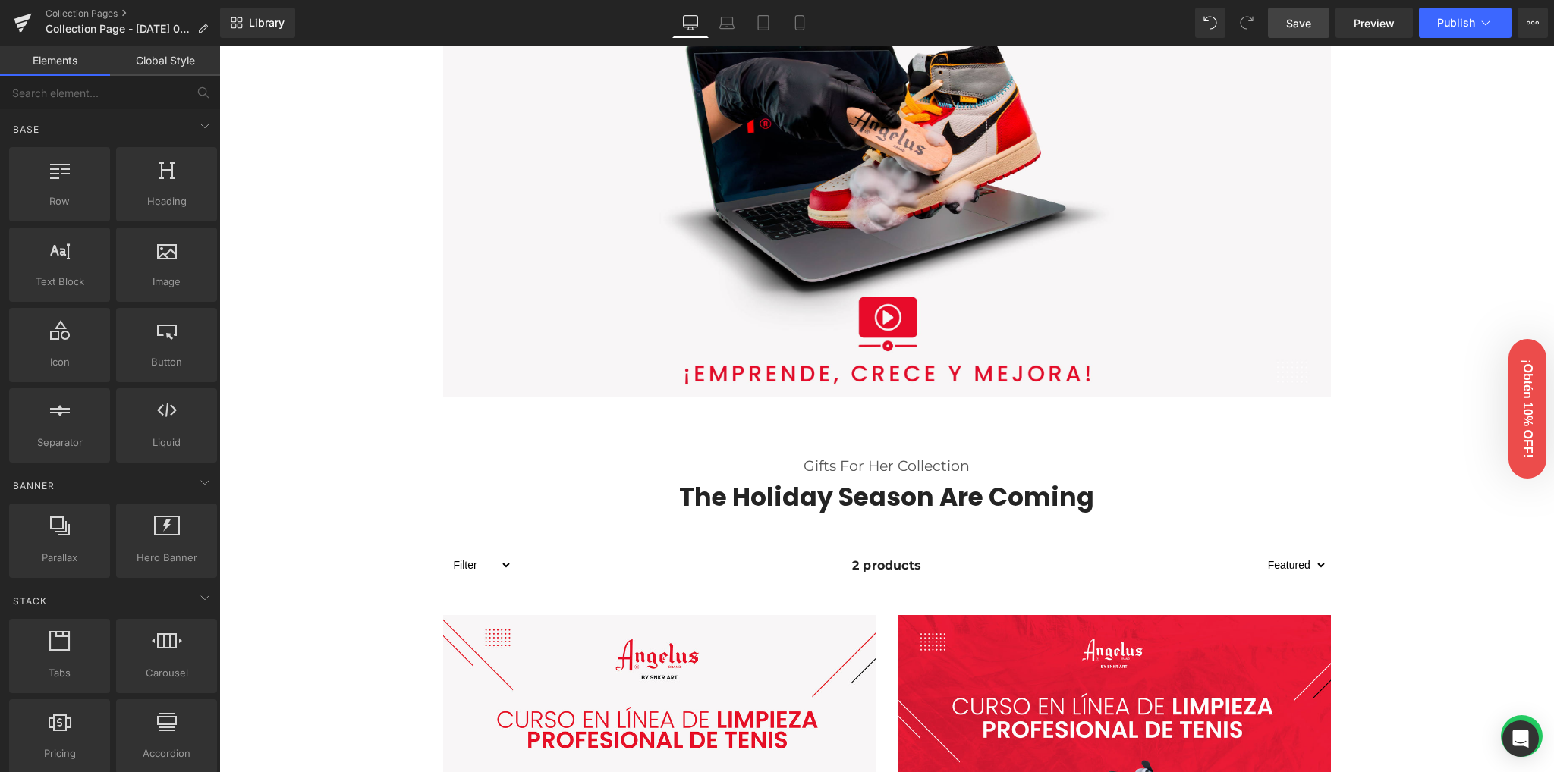
scroll to position [303, 0]
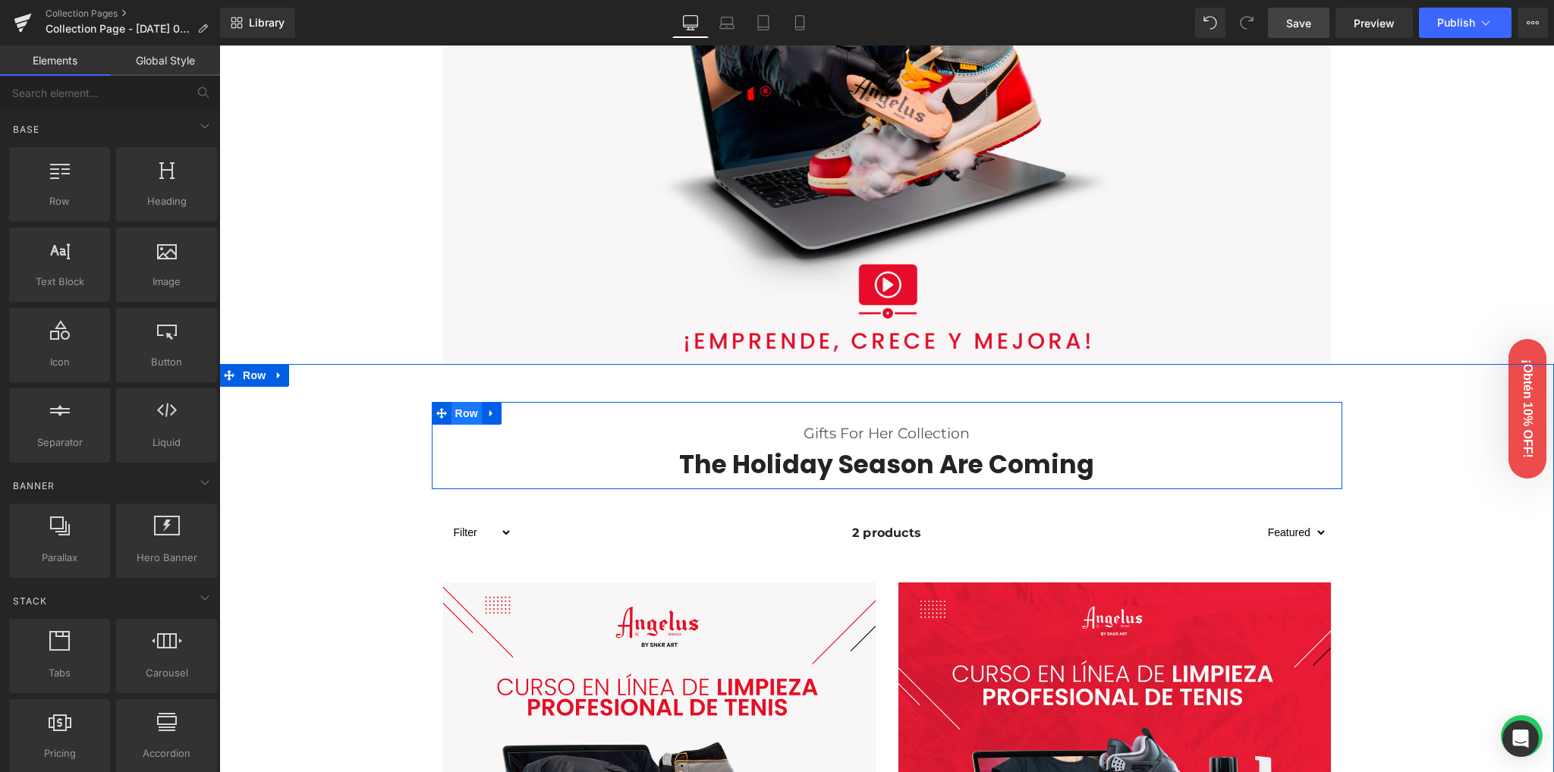
click at [461, 413] on span "Row" at bounding box center [466, 413] width 30 height 23
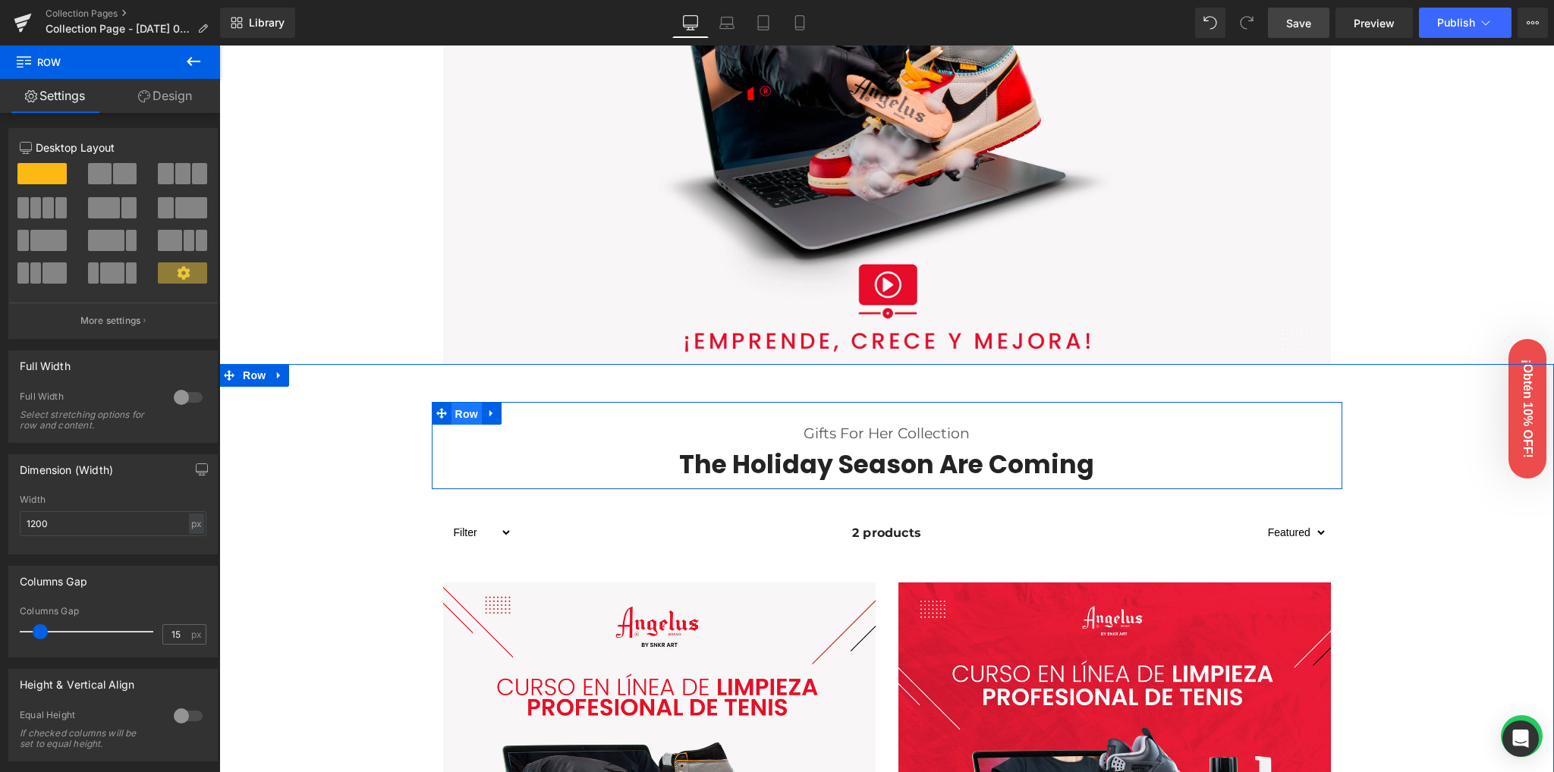
click at [458, 417] on span "Row" at bounding box center [466, 414] width 30 height 23
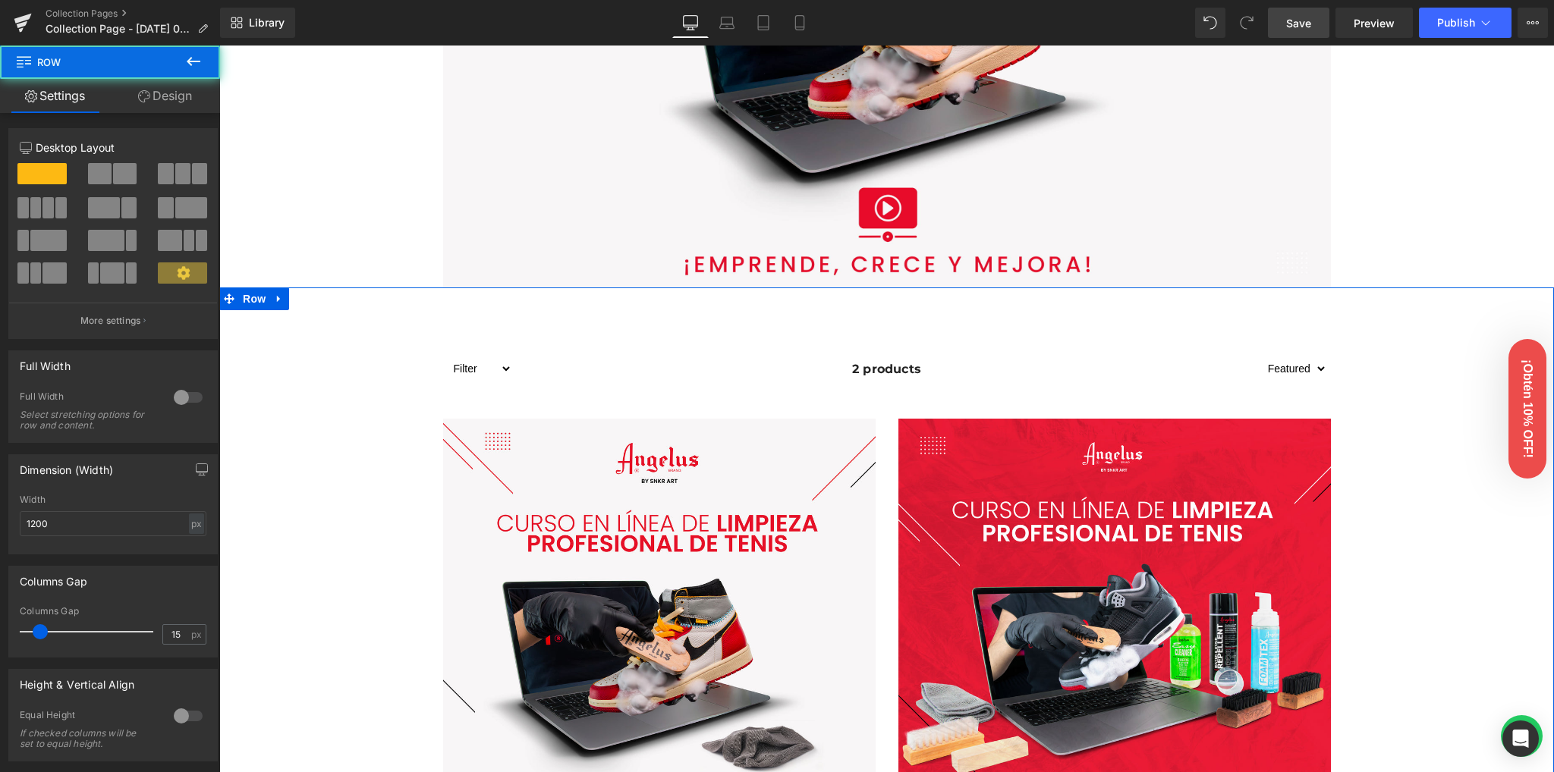
scroll to position [227, 0]
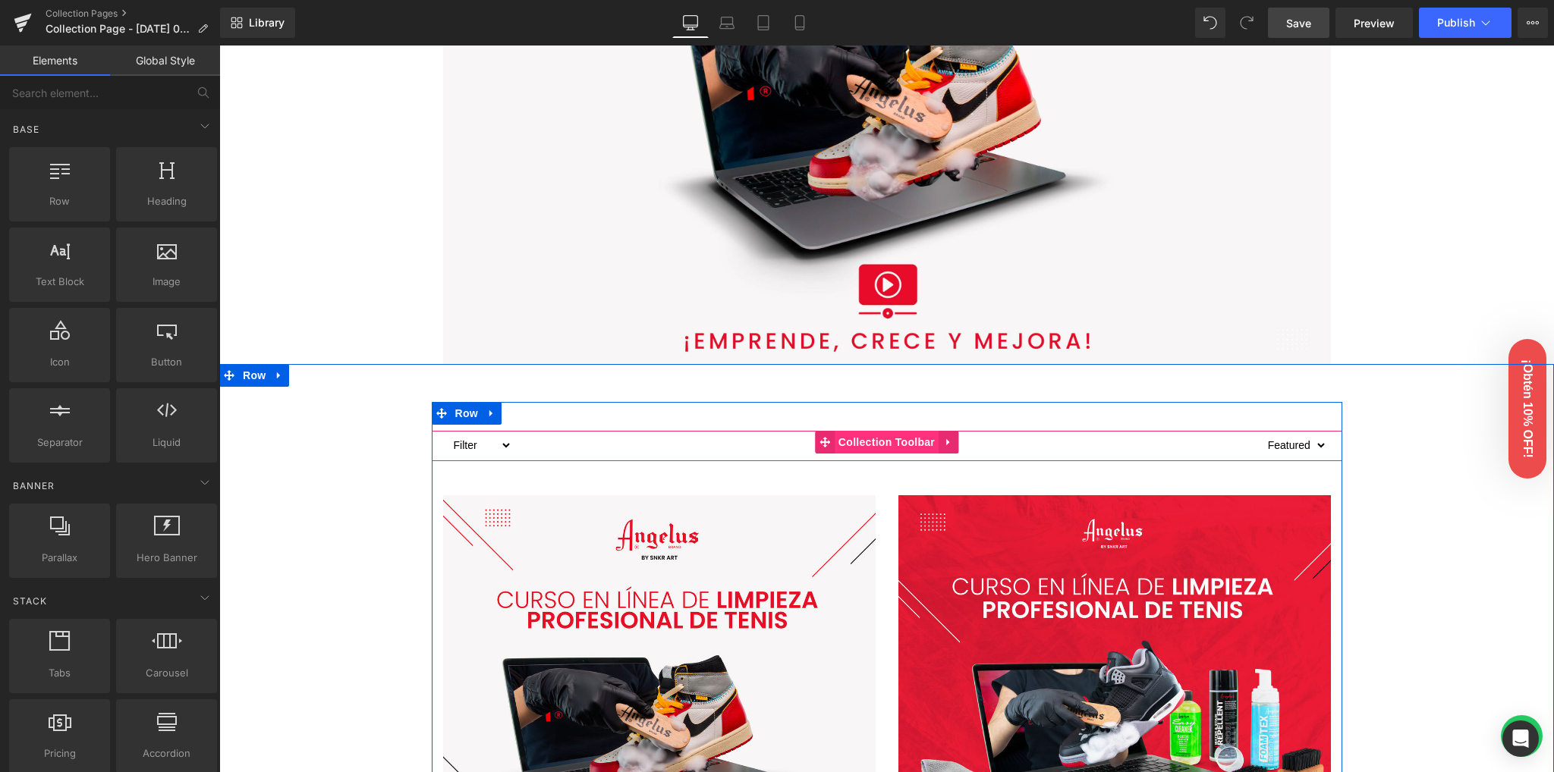
click at [867, 444] on span "Collection Toolbar" at bounding box center [886, 442] width 104 height 23
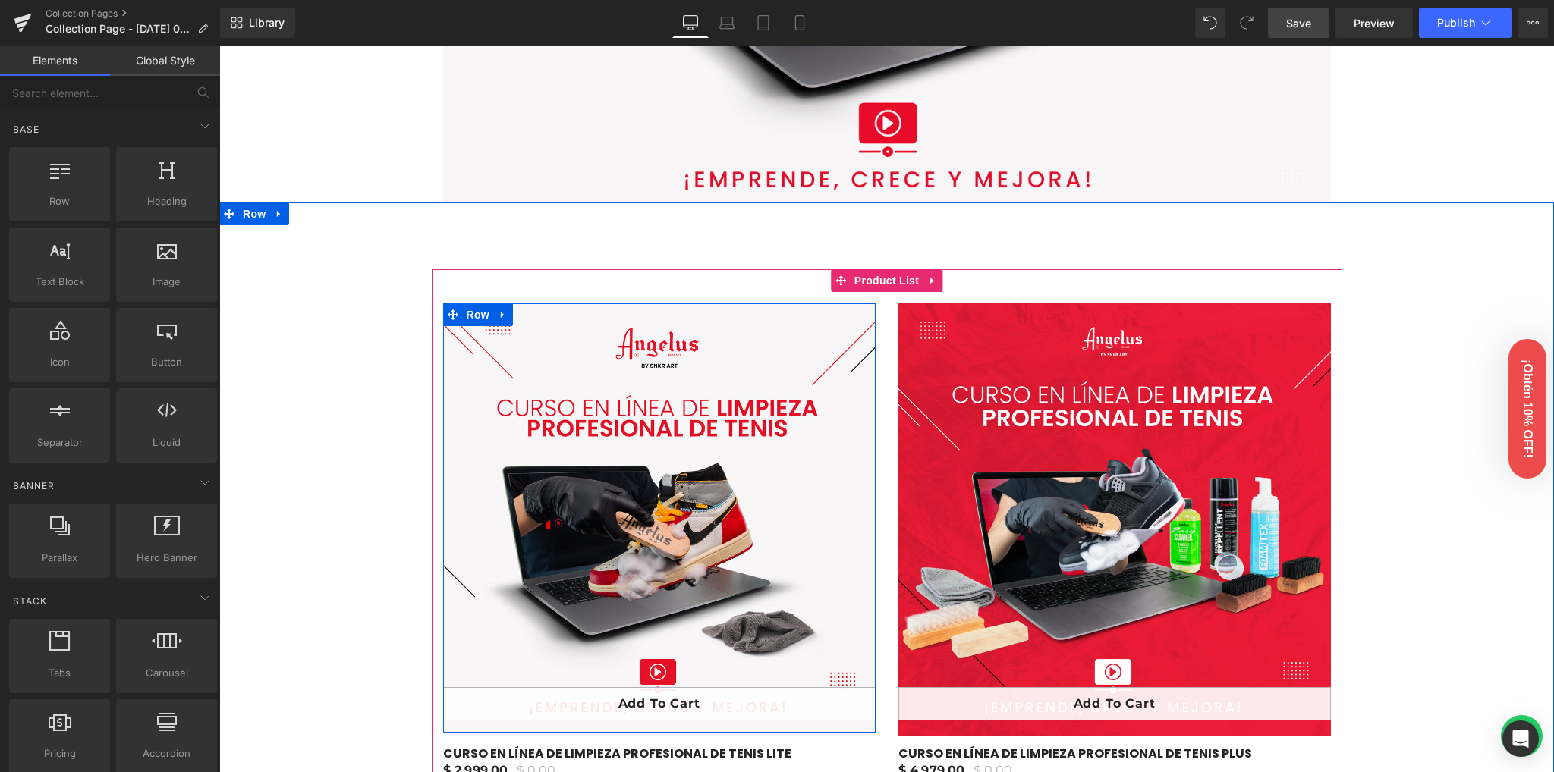
scroll to position [429, 0]
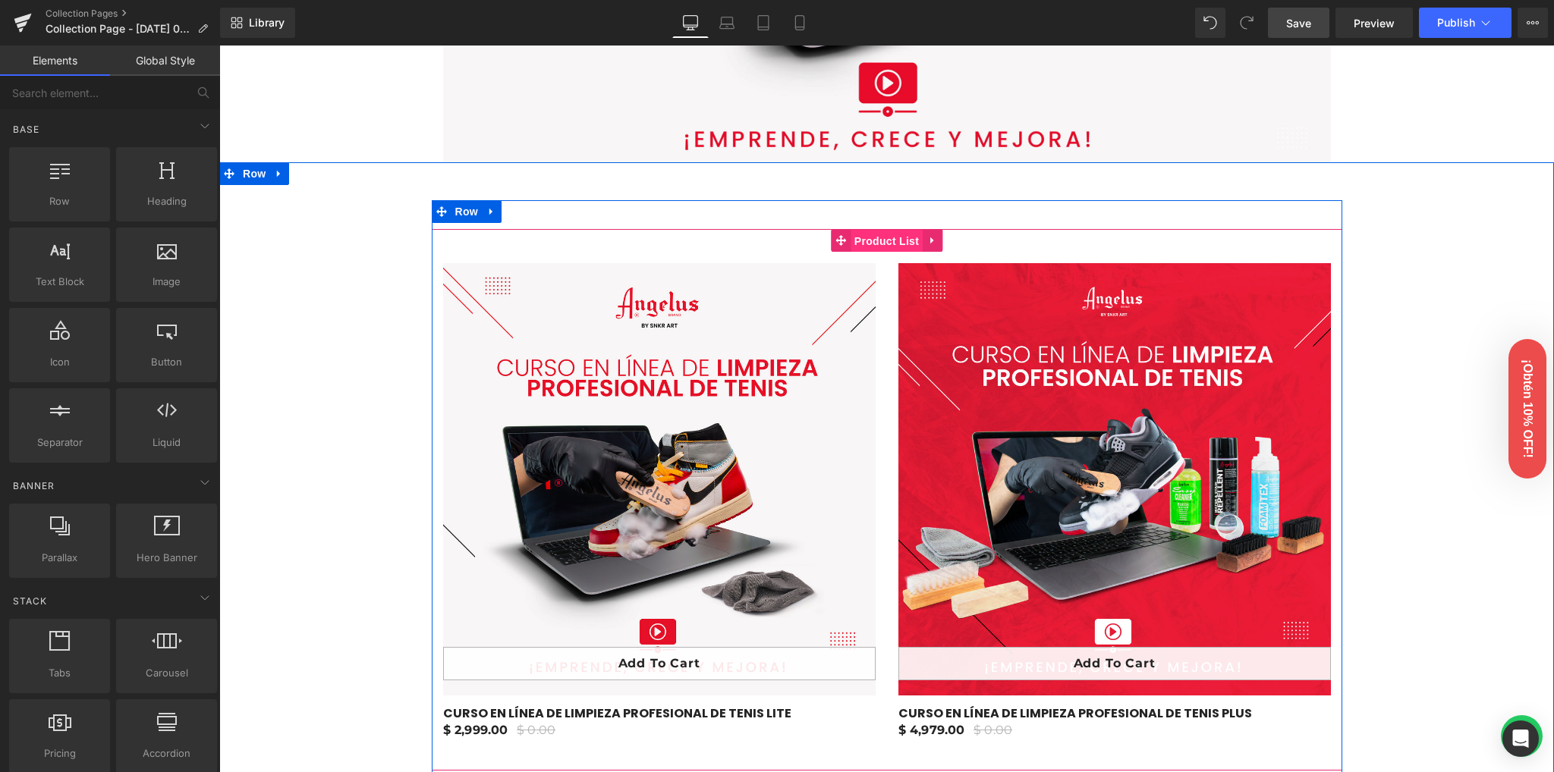
click at [871, 245] on span "Product List" at bounding box center [886, 241] width 72 height 23
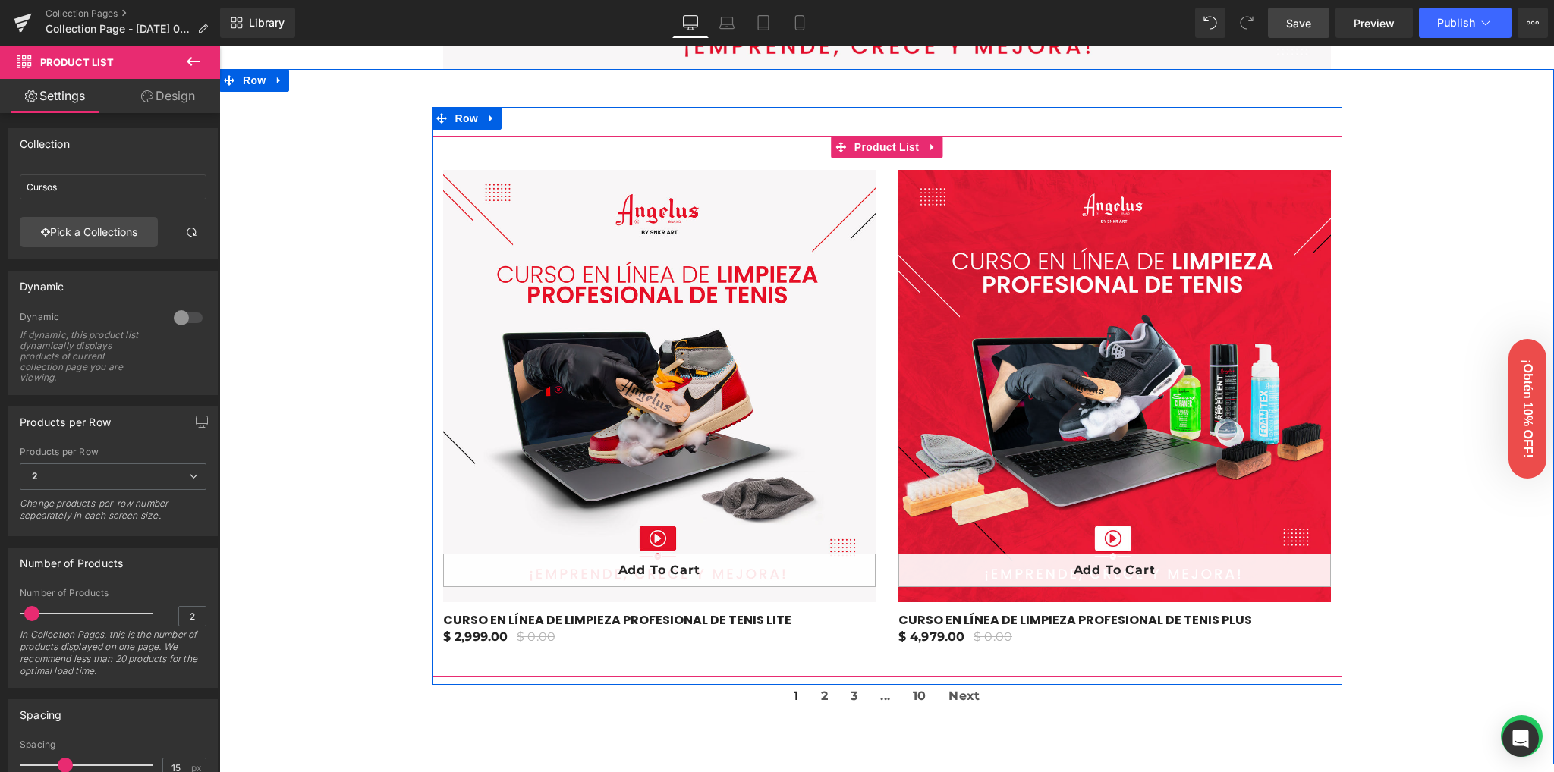
scroll to position [530, 0]
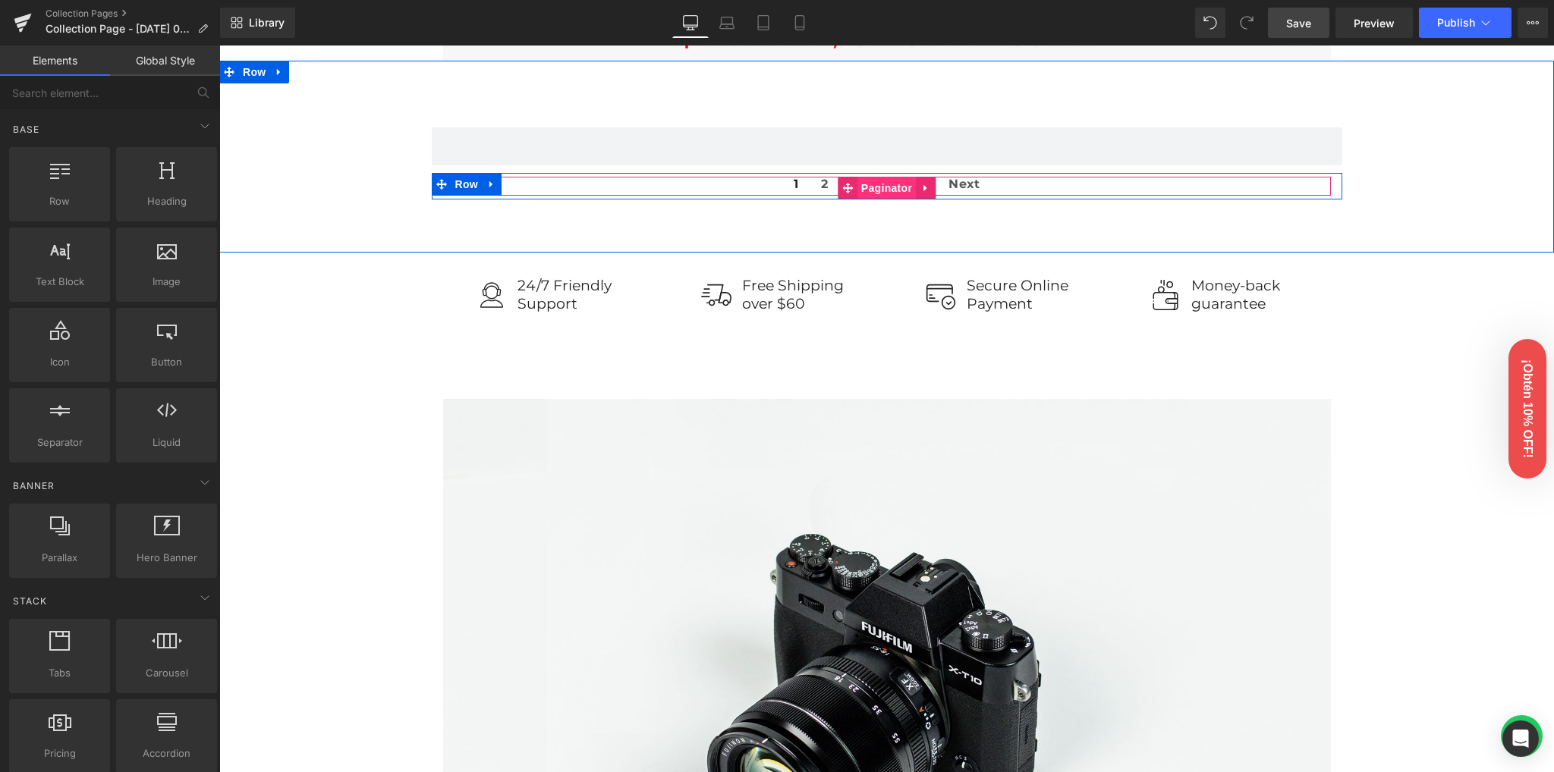
click at [865, 187] on span "Paginator" at bounding box center [886, 188] width 58 height 23
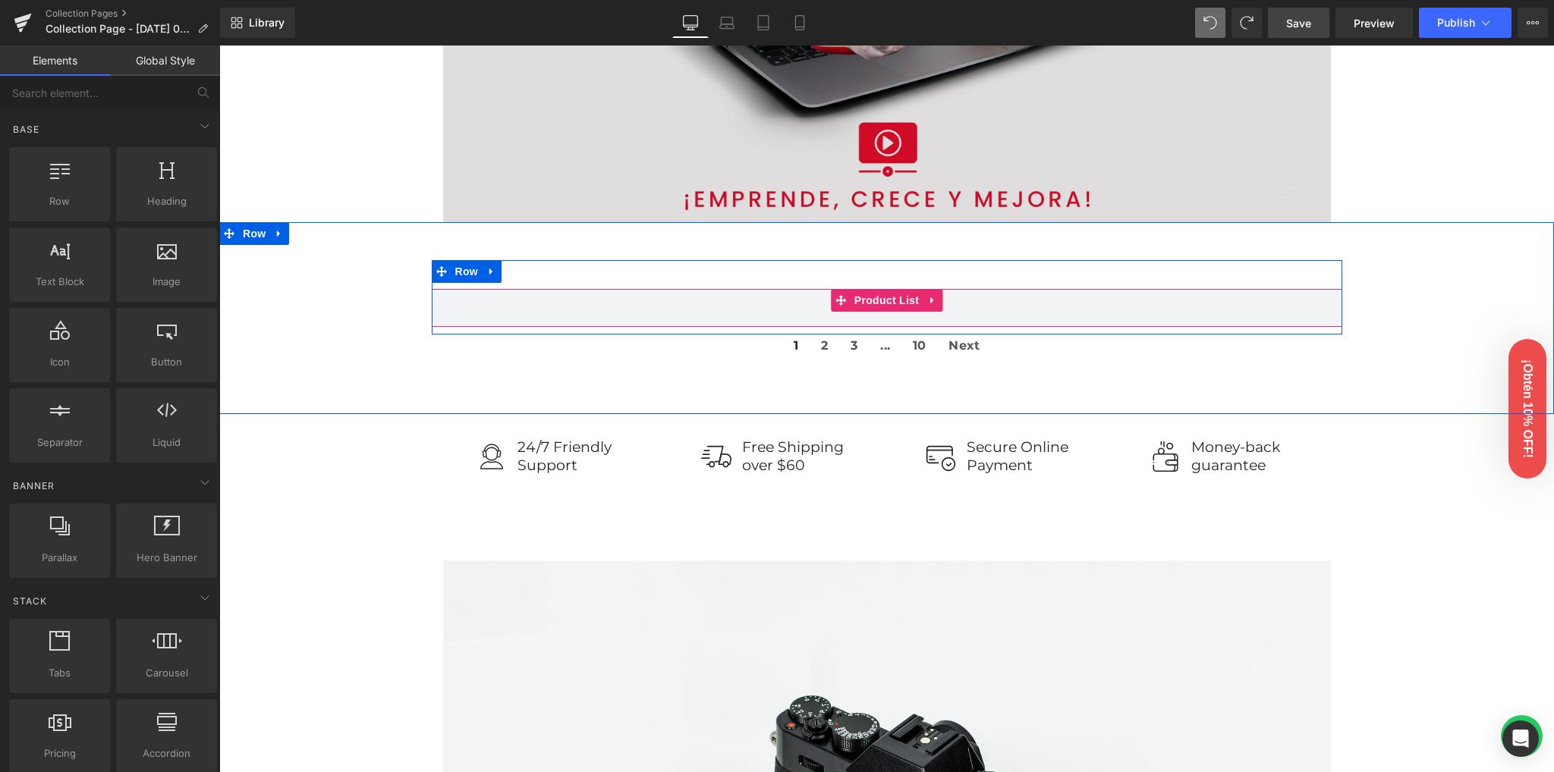
scroll to position [328, 0]
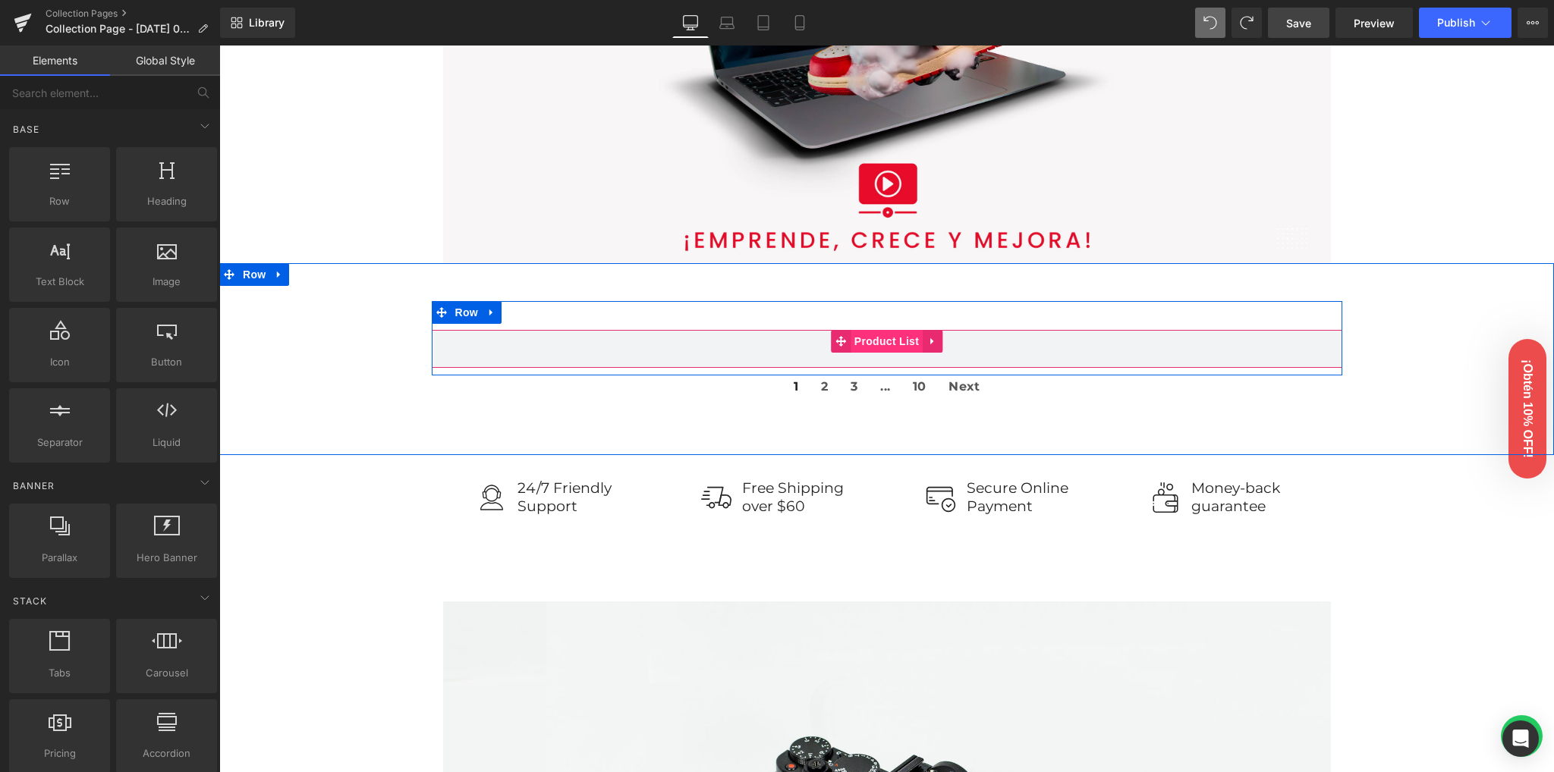
click at [878, 347] on span "Product List" at bounding box center [886, 341] width 72 height 23
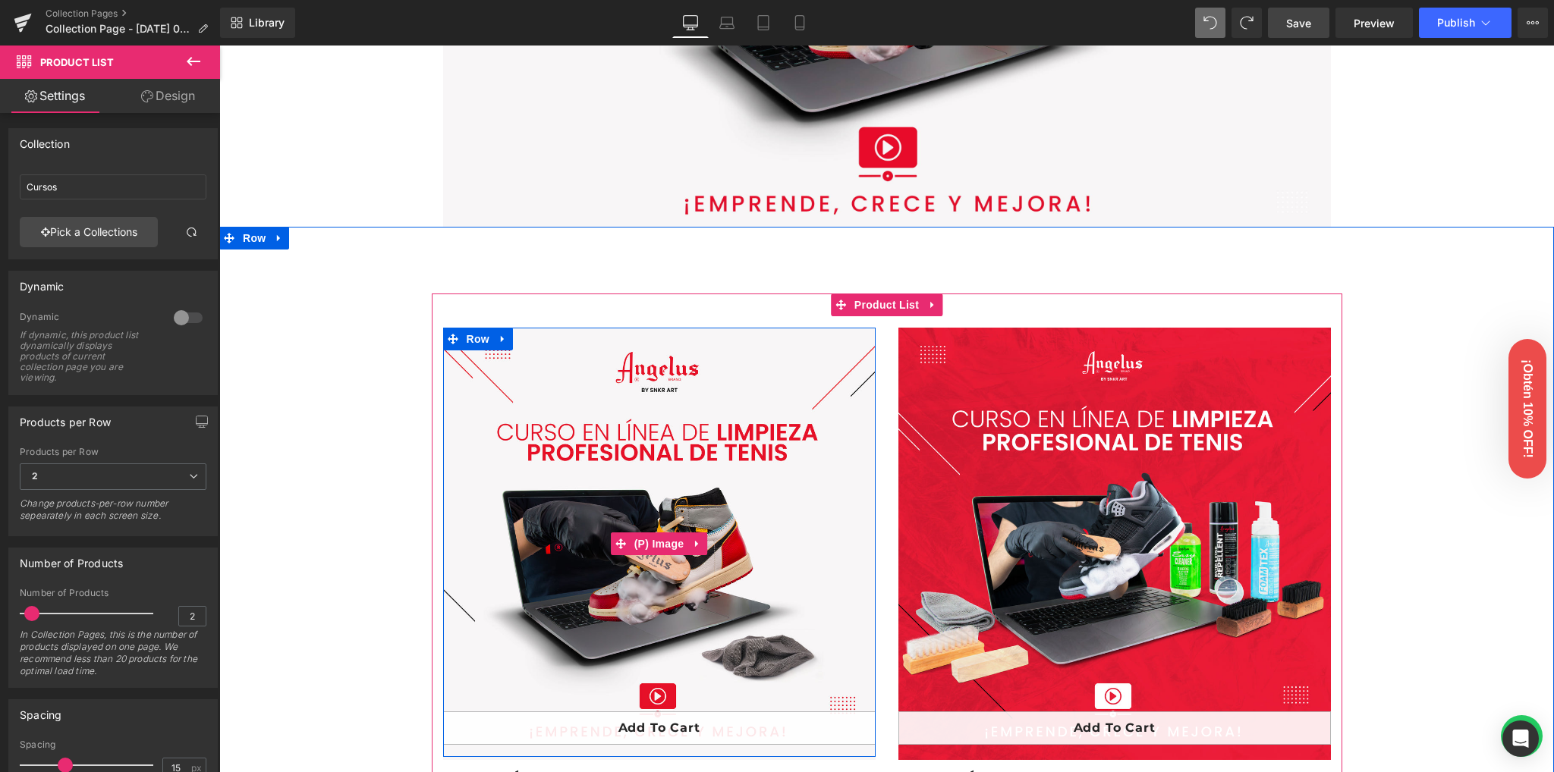
scroll to position [429, 0]
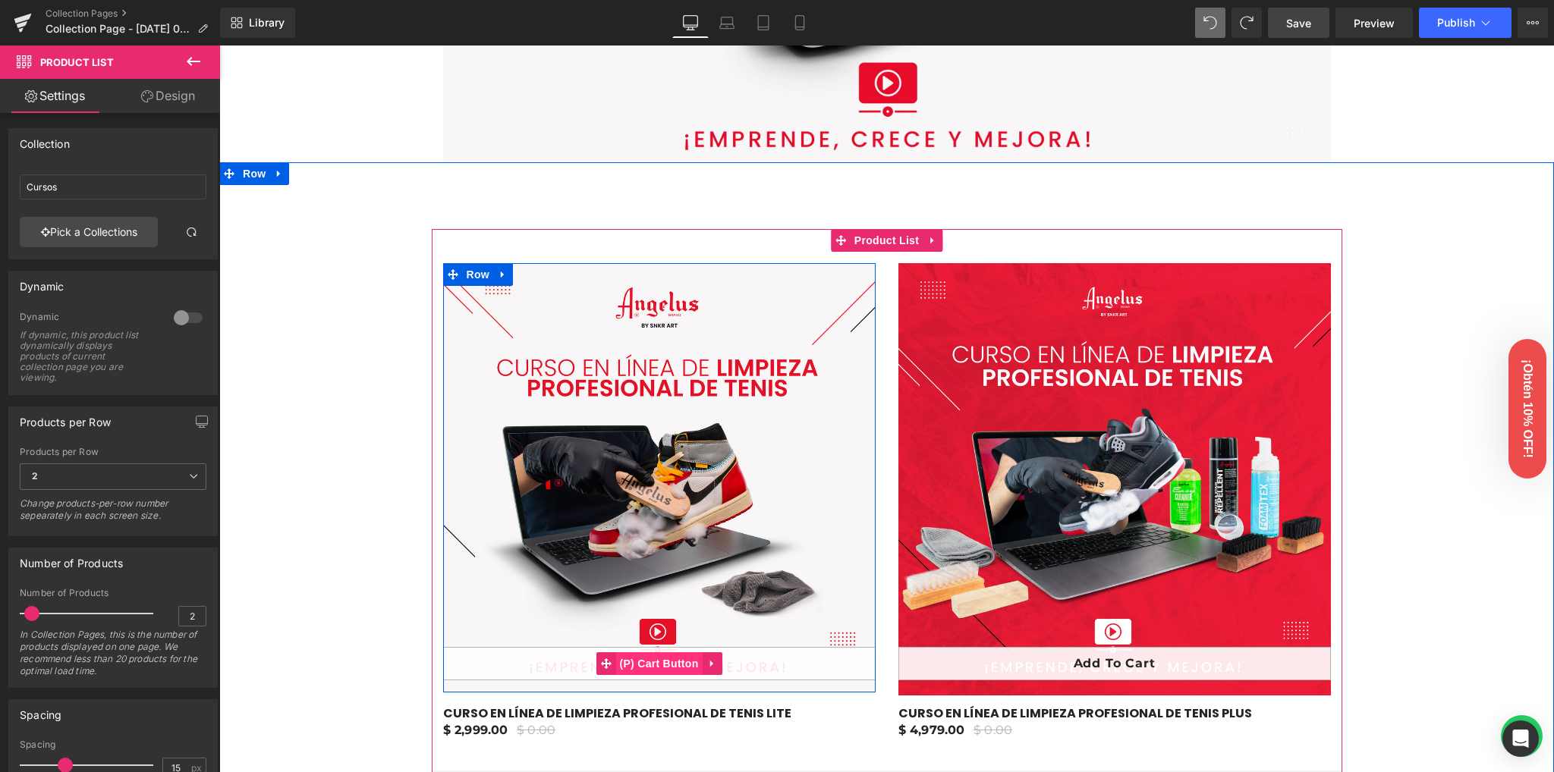
click at [656, 657] on span "(P) Cart Button" at bounding box center [658, 663] width 86 height 23
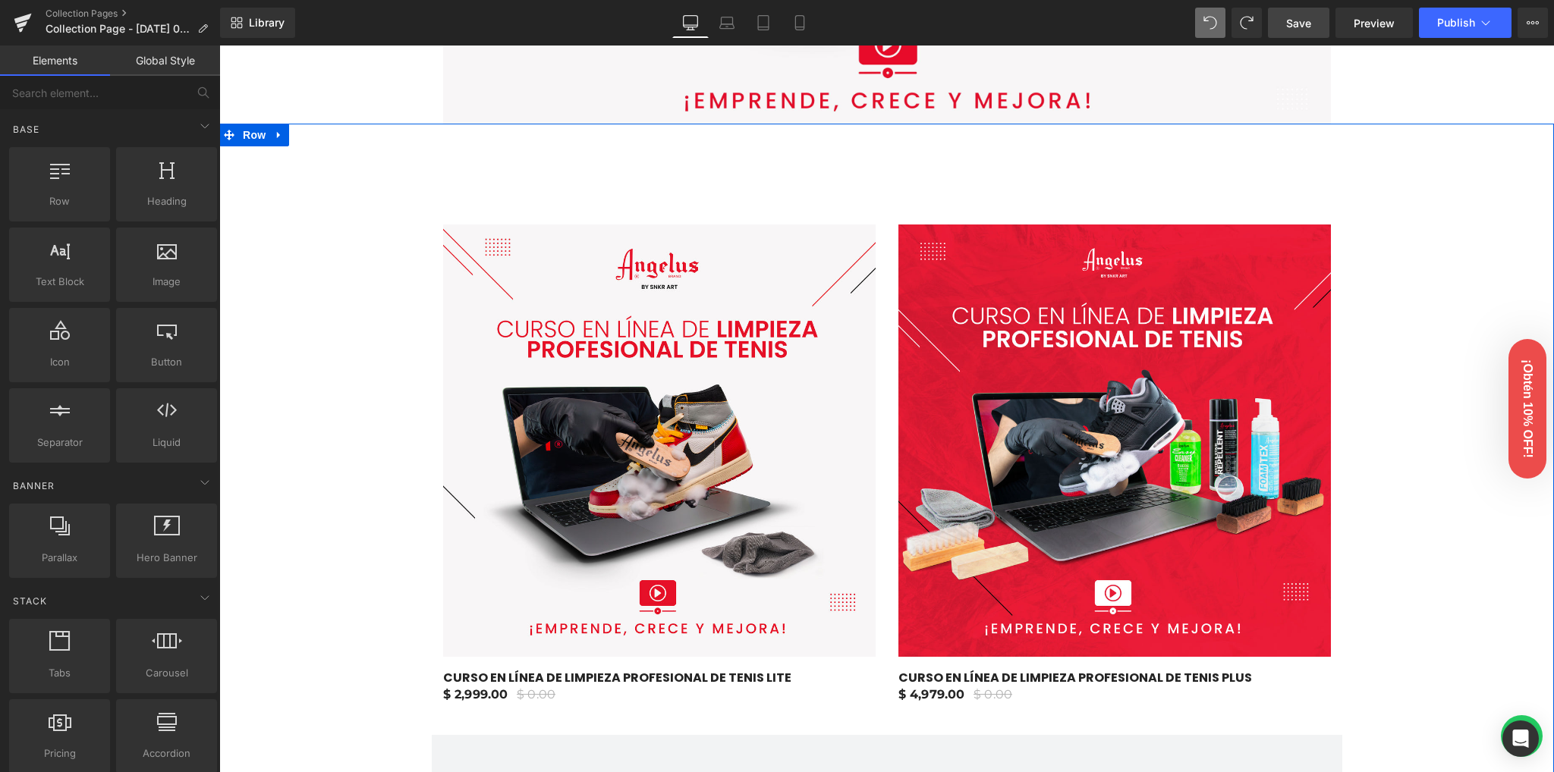
scroll to position [631, 0]
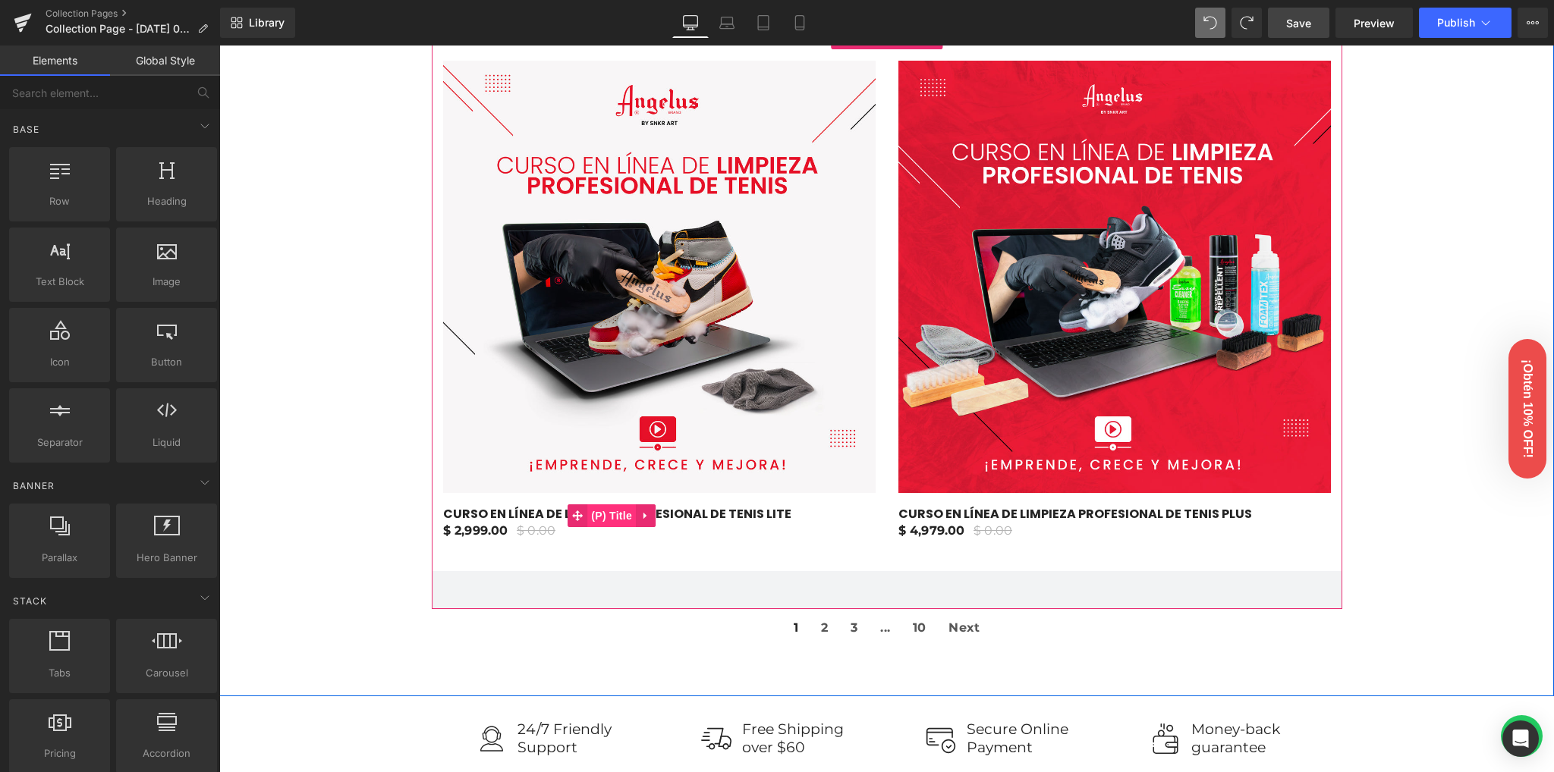
click at [599, 511] on span "(P) Title" at bounding box center [611, 515] width 49 height 23
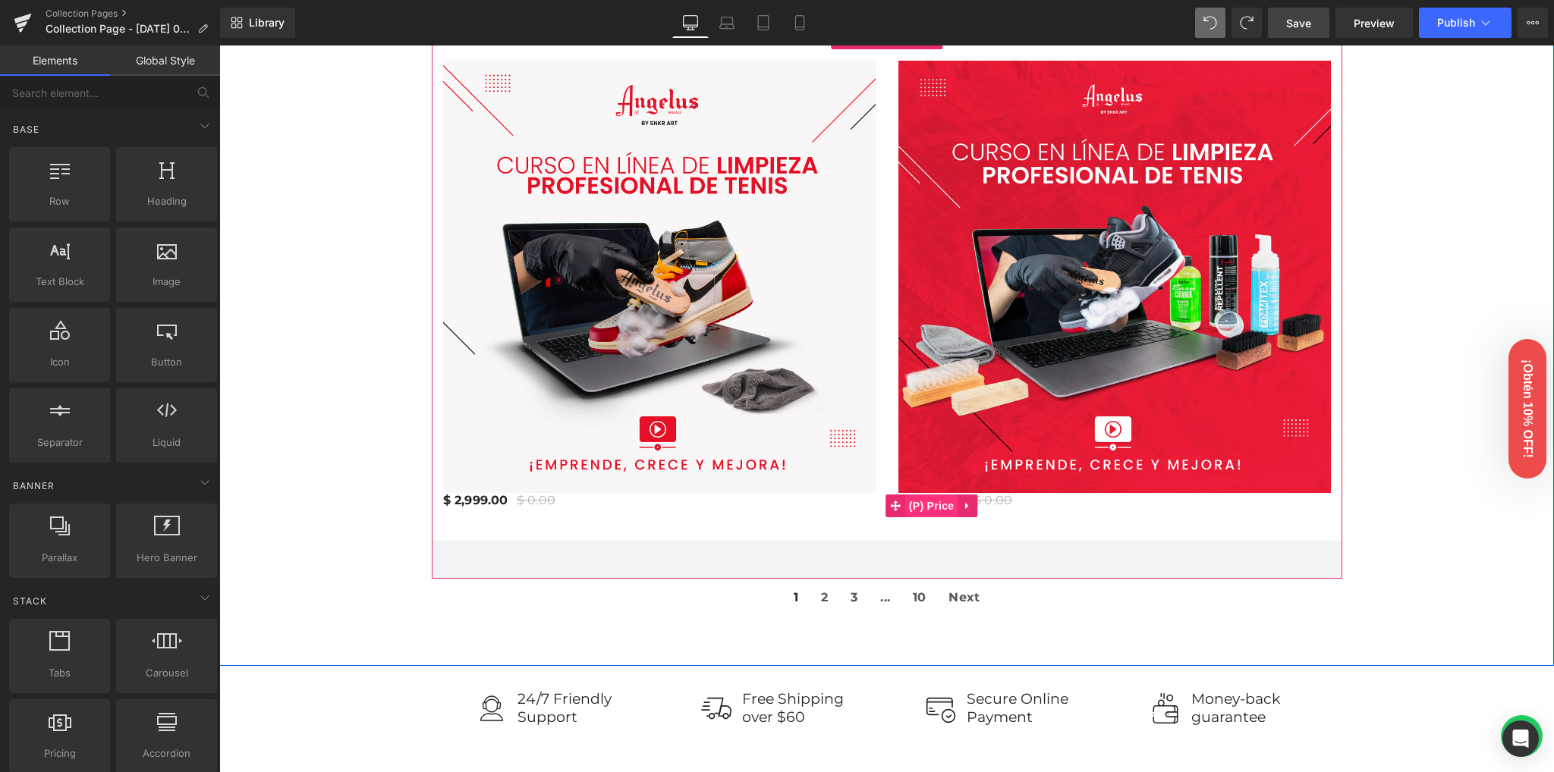
click at [931, 501] on span "(P) Price" at bounding box center [931, 506] width 53 height 23
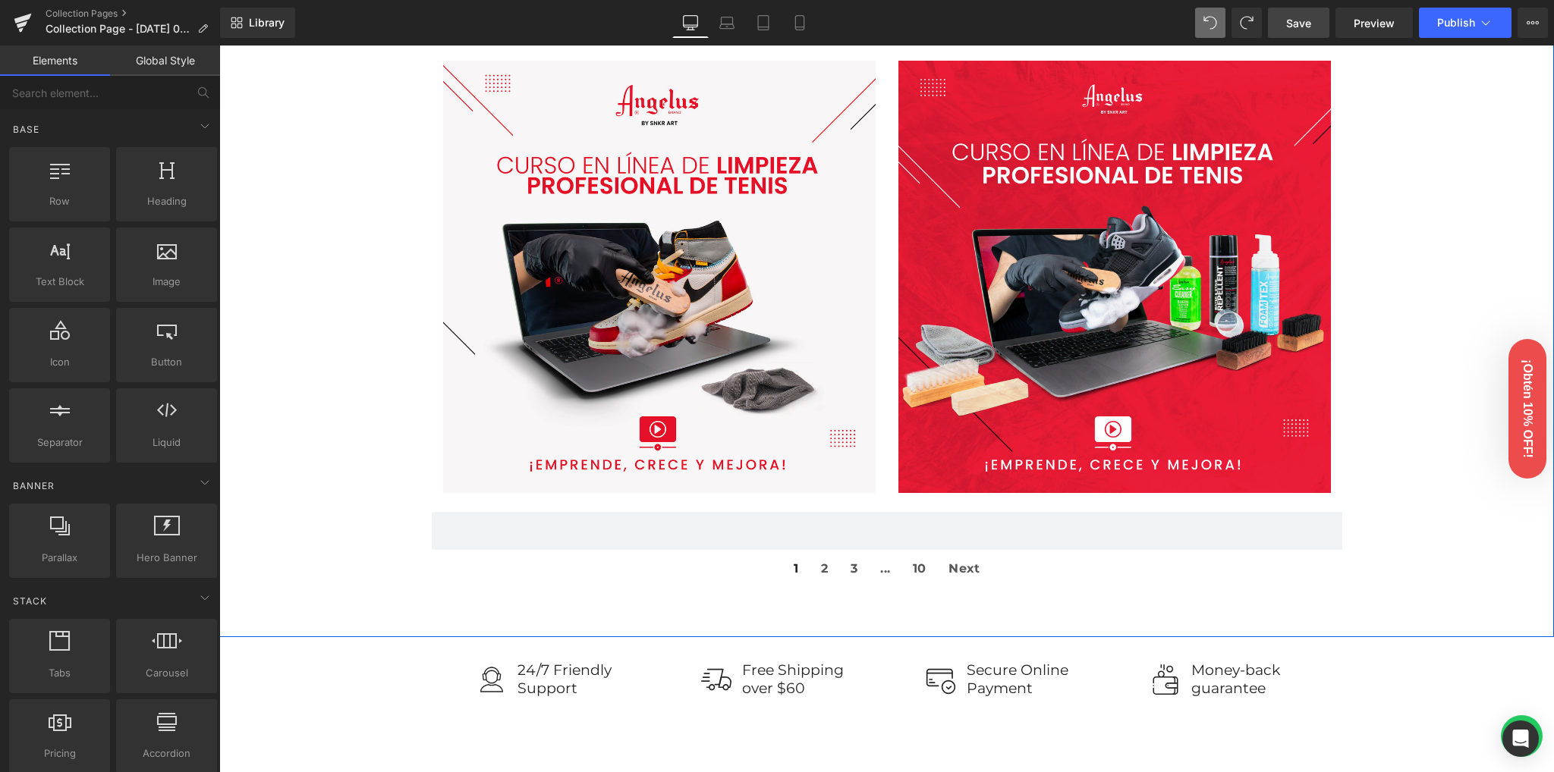
click at [305, 413] on div "299900 % (P) Image Row Product % Row" at bounding box center [886, 291] width 1334 height 586
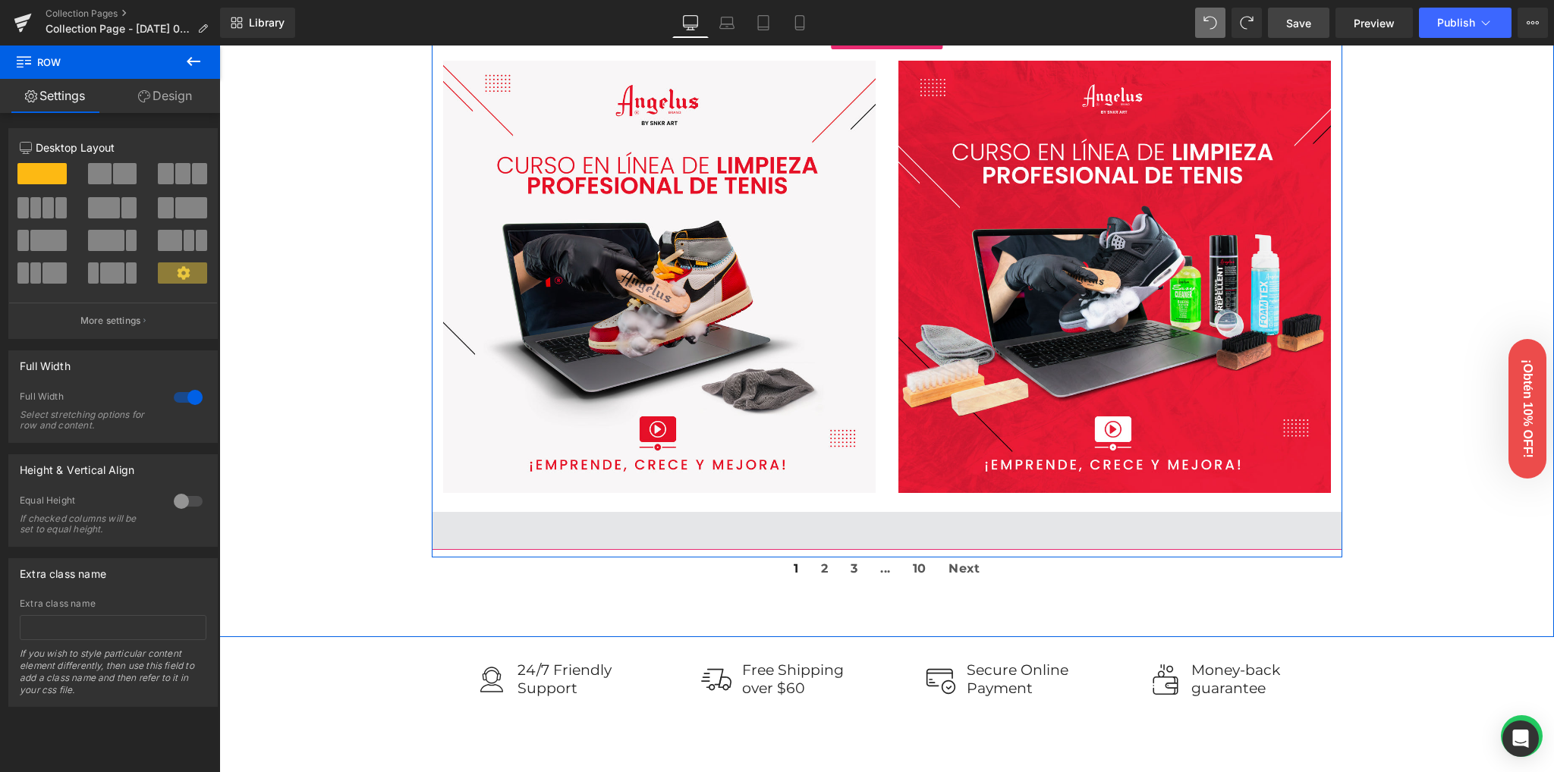
click at [807, 520] on span at bounding box center [887, 531] width 910 height 38
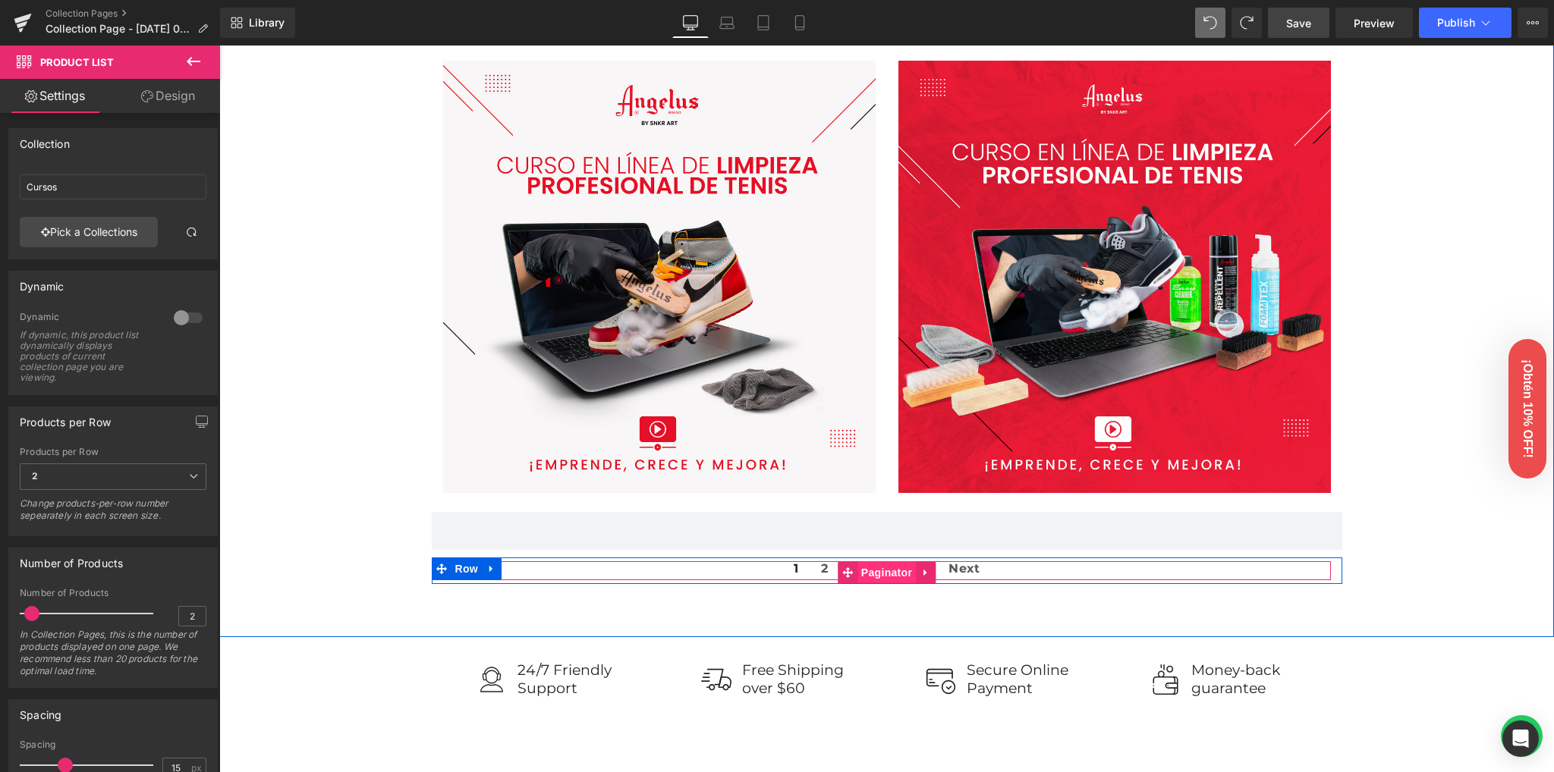
click at [869, 574] on span "Paginator" at bounding box center [886, 572] width 58 height 23
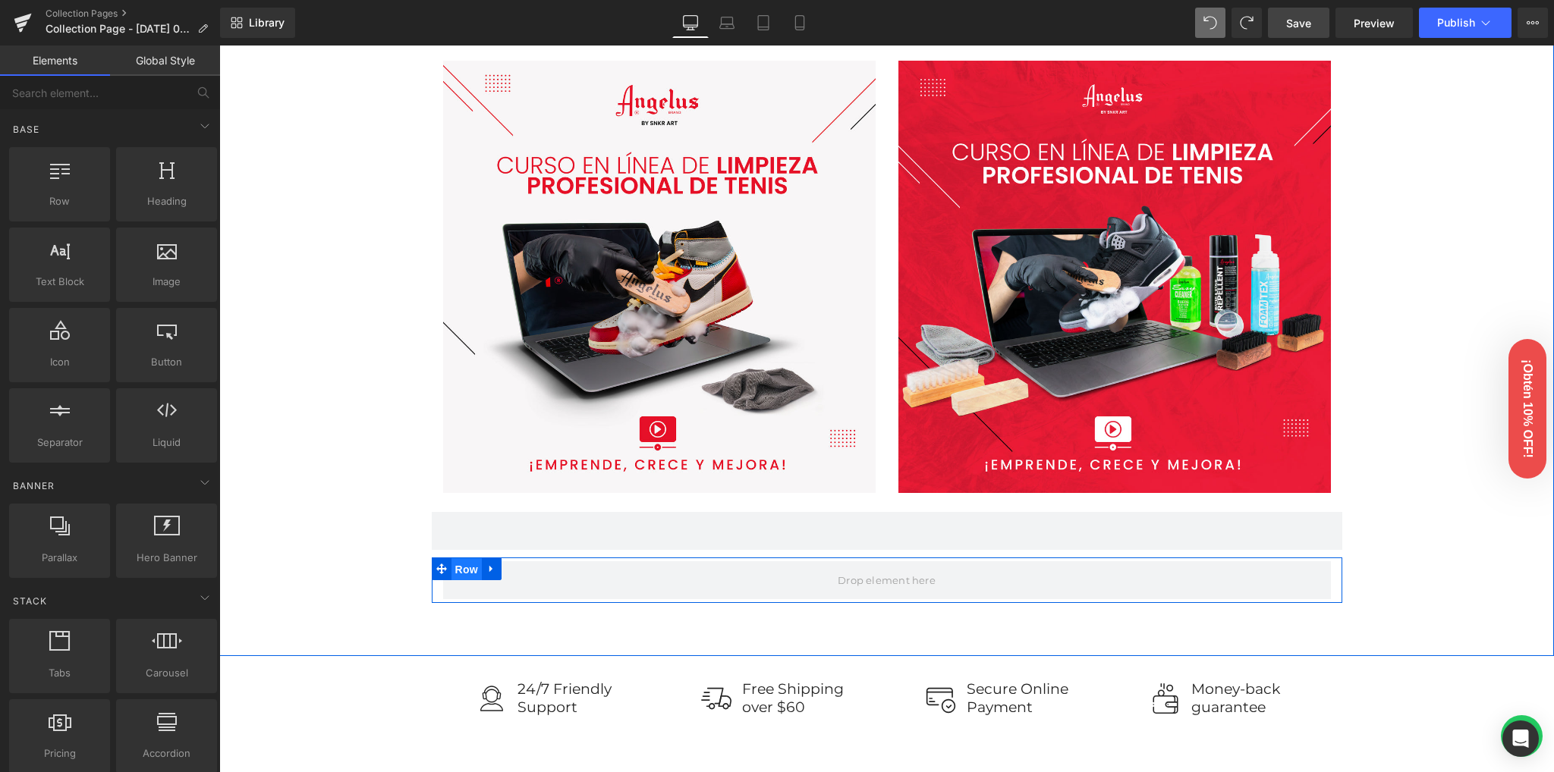
click at [467, 561] on span "Row" at bounding box center [466, 569] width 30 height 23
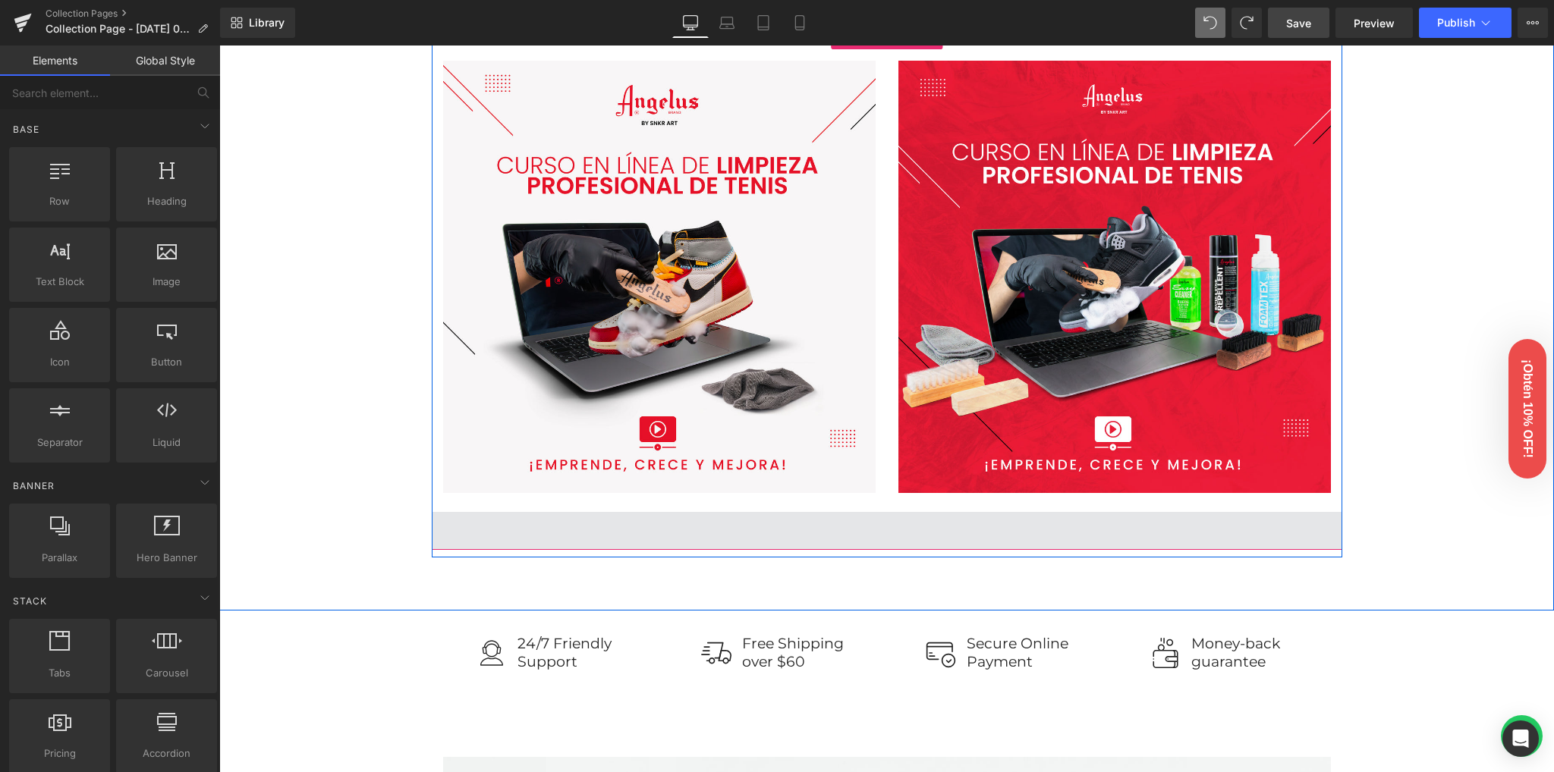
click at [824, 522] on span at bounding box center [887, 531] width 910 height 38
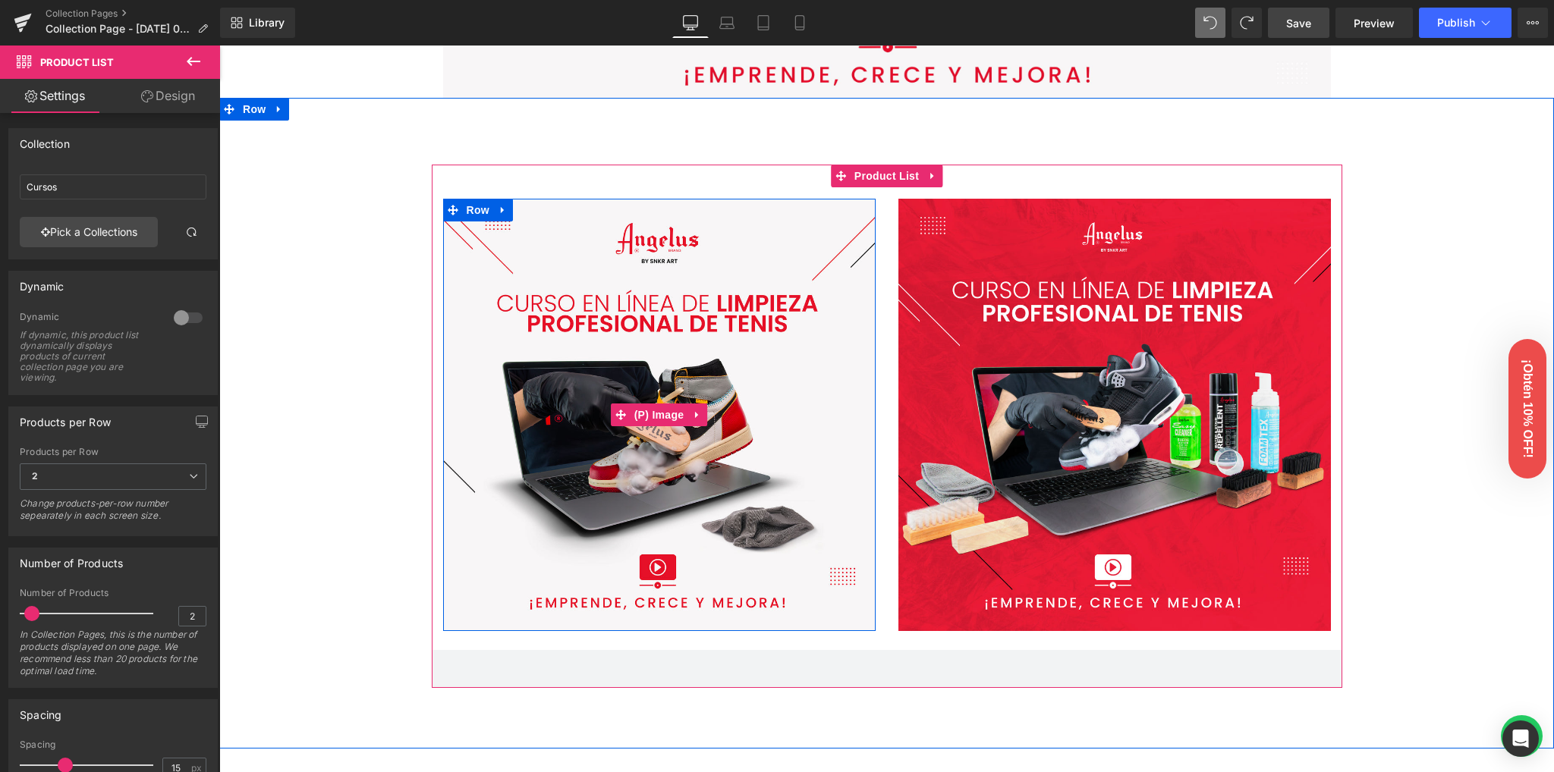
scroll to position [429, 0]
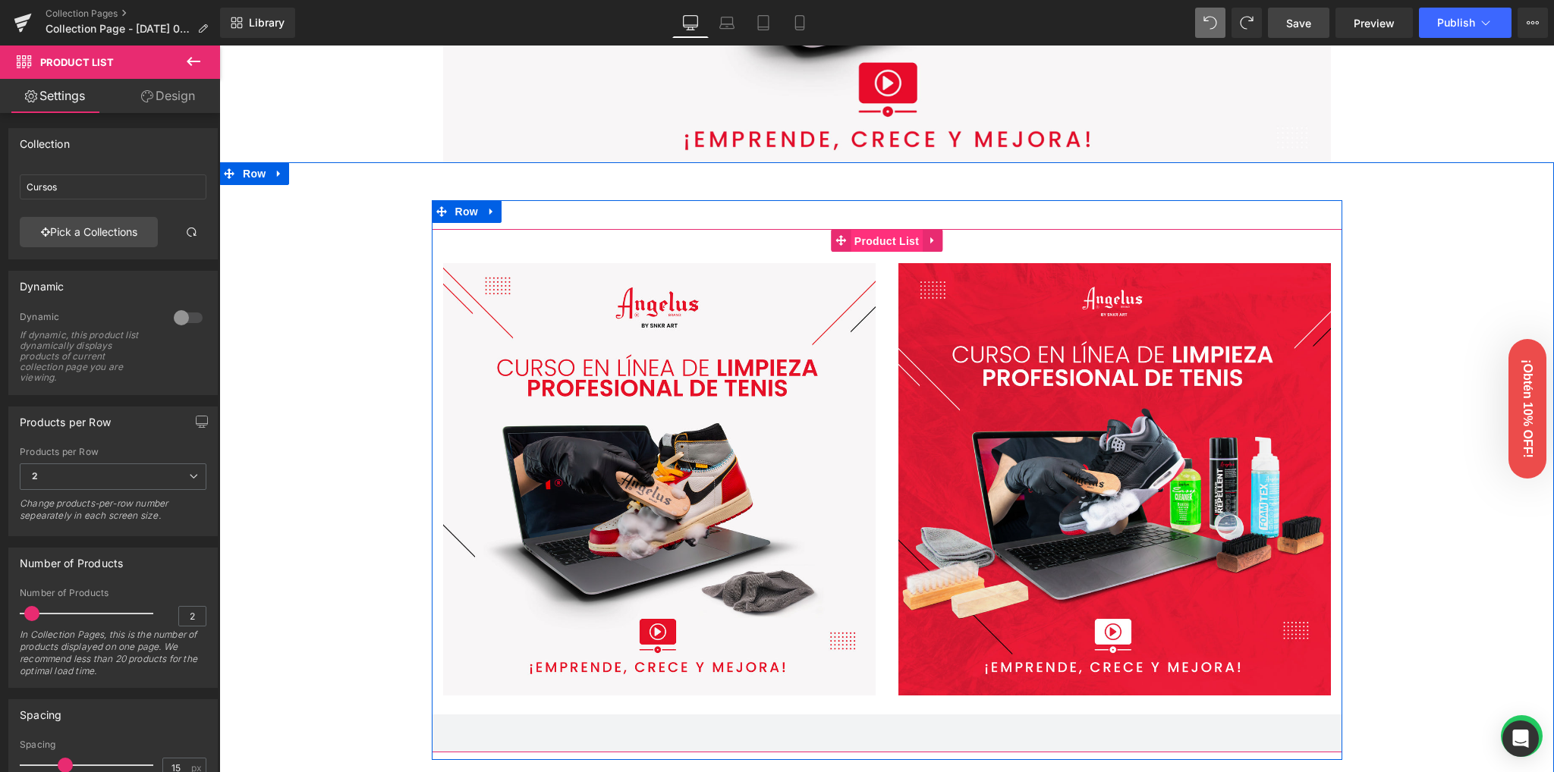
click at [880, 235] on span "Product List" at bounding box center [886, 241] width 72 height 23
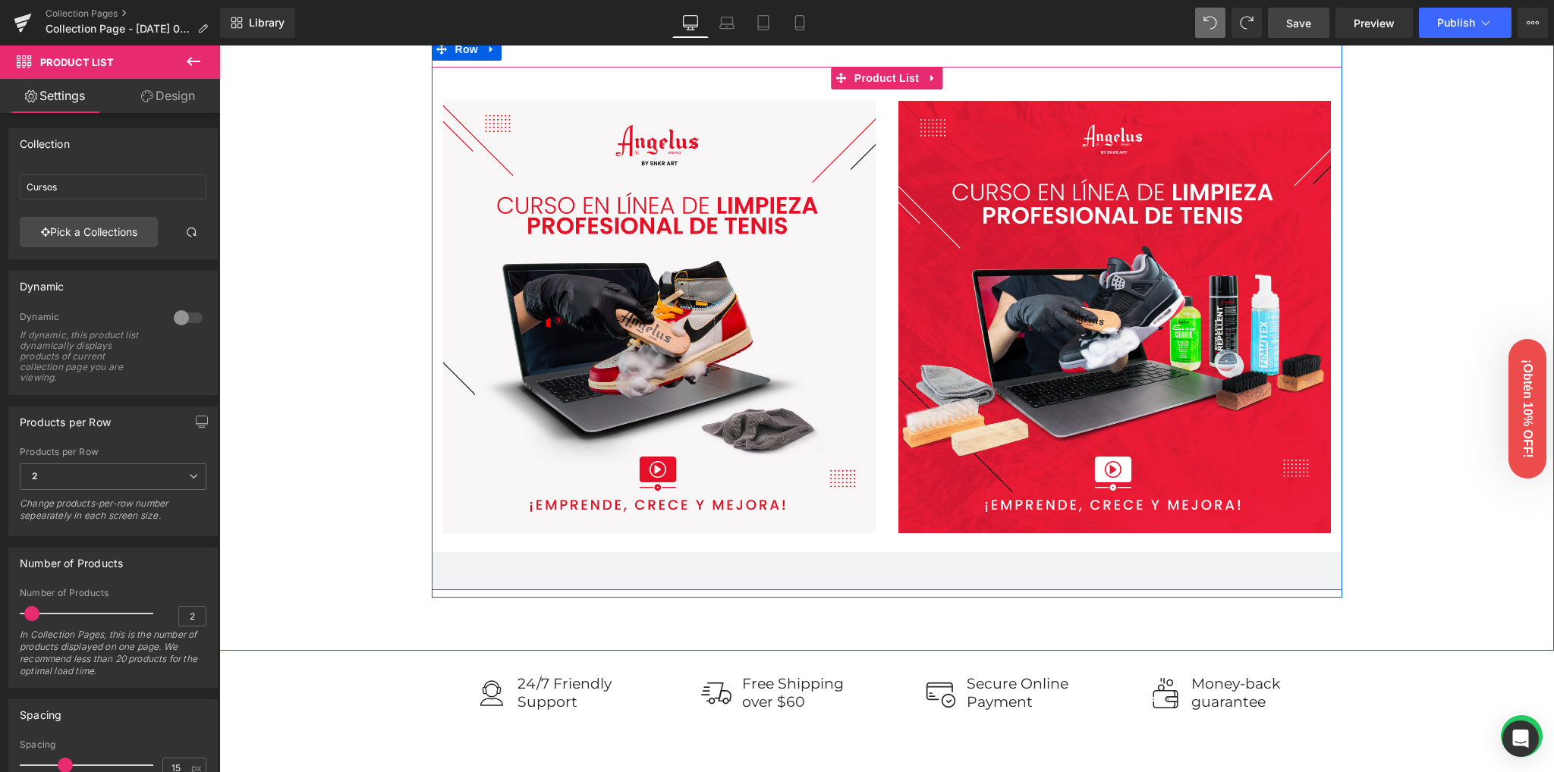
scroll to position [631, 0]
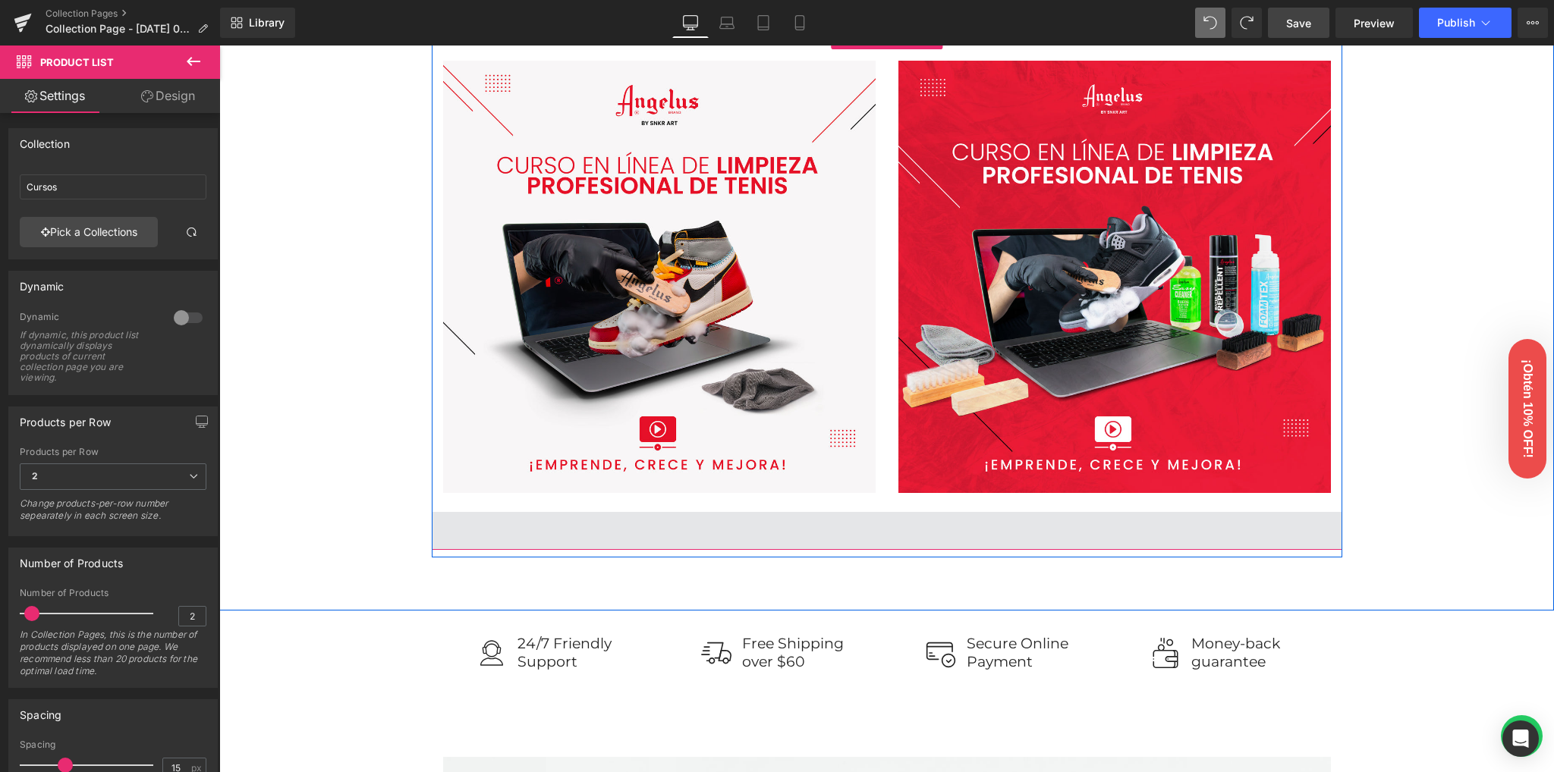
click at [1296, 529] on span at bounding box center [887, 531] width 910 height 38
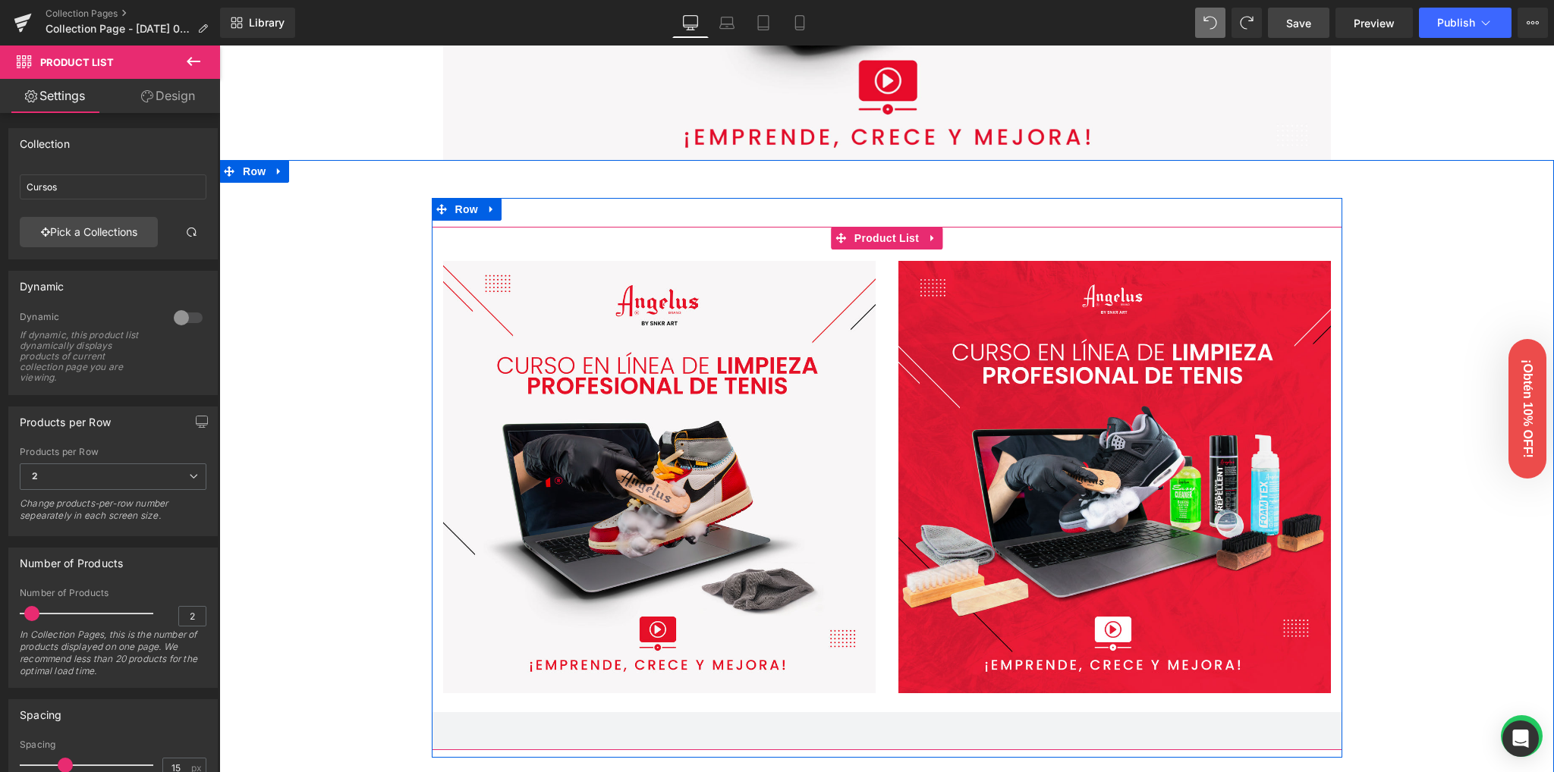
scroll to position [429, 0]
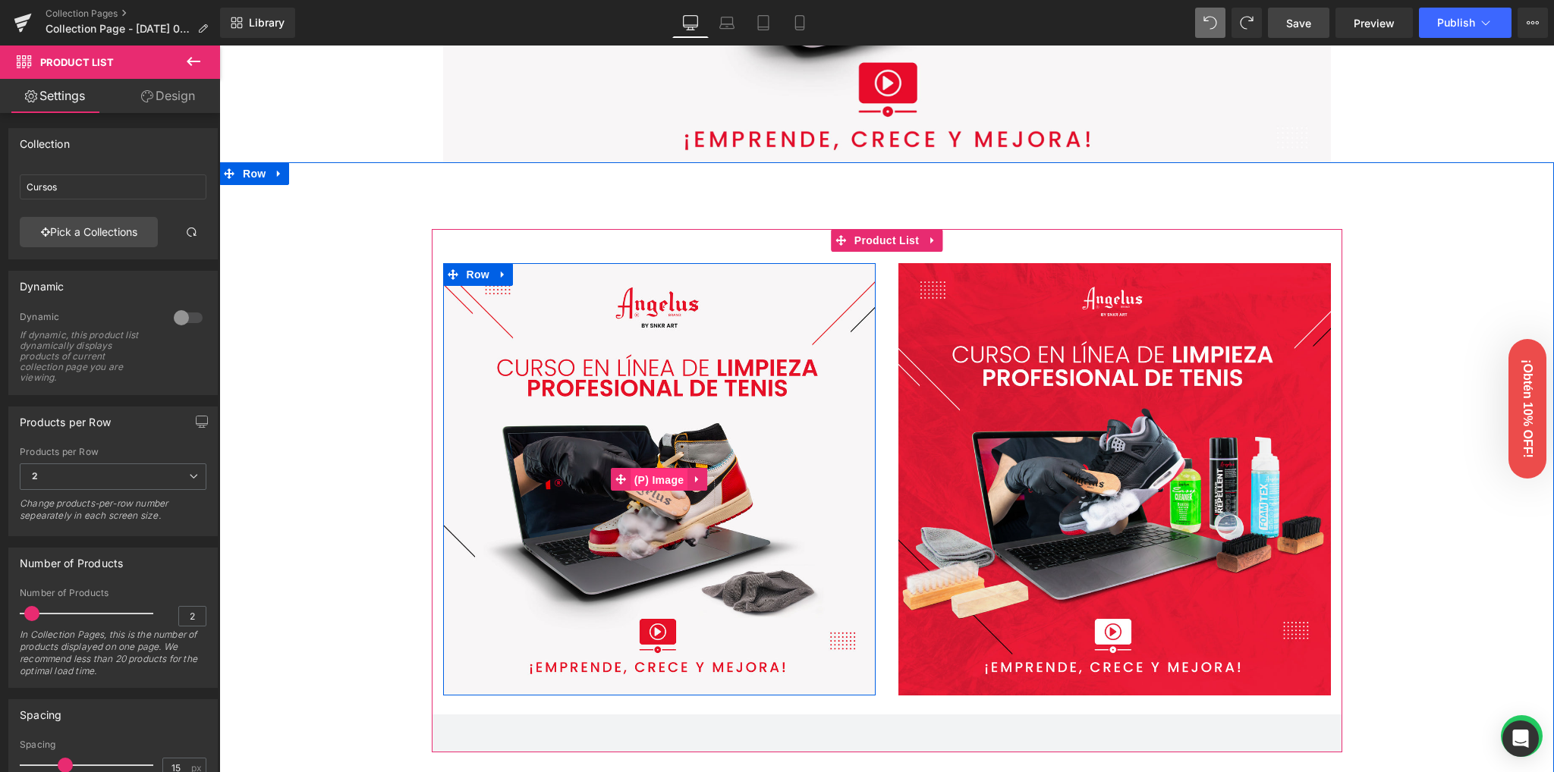
click at [645, 486] on span "(P) Image" at bounding box center [659, 480] width 58 height 23
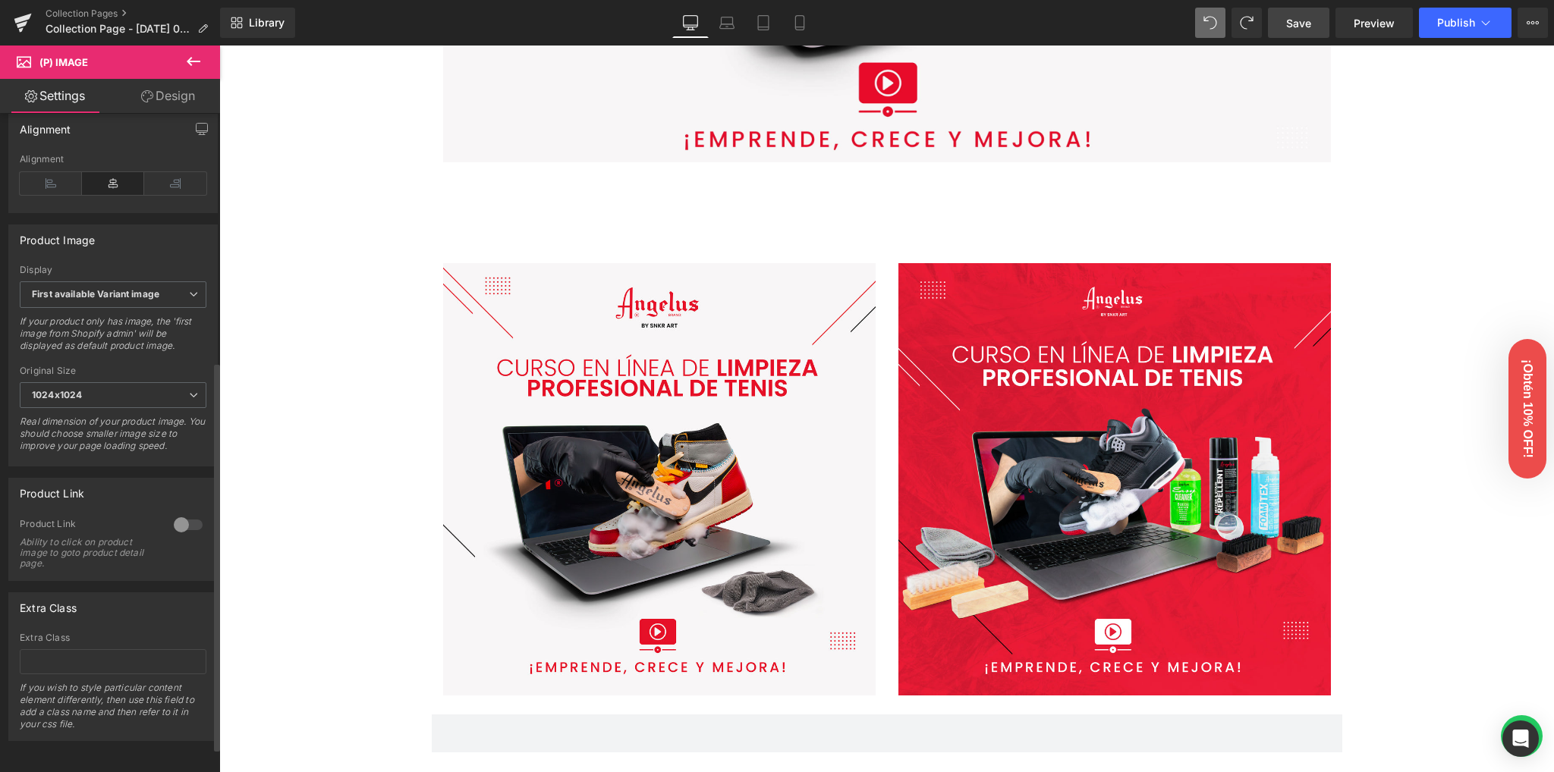
scroll to position [460, 0]
click at [175, 513] on div at bounding box center [188, 525] width 36 height 24
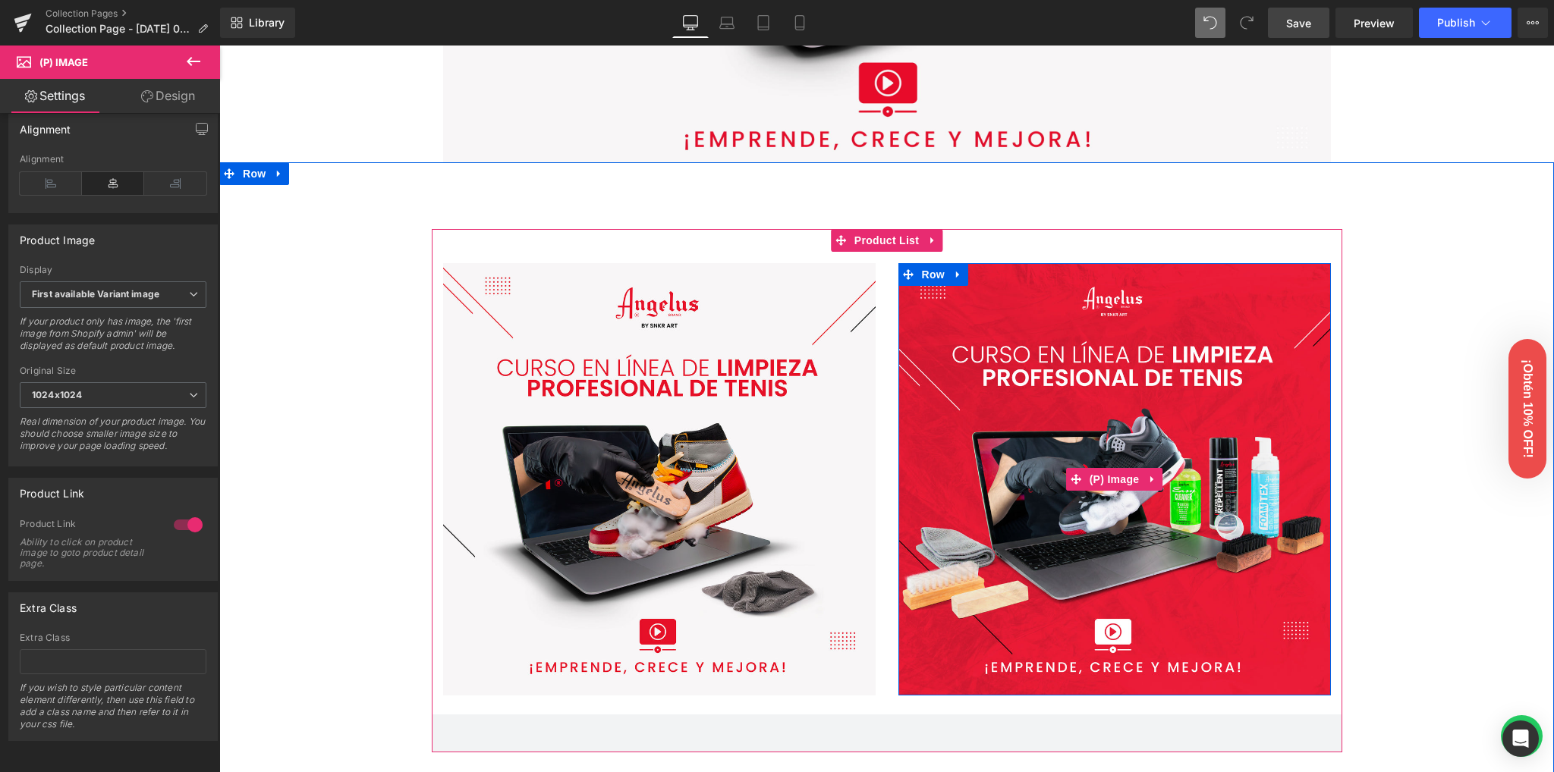
drag, startPoint x: 1112, startPoint y: 475, endPoint x: 287, endPoint y: 486, distance: 825.4
click at [1112, 475] on span "(P) Image" at bounding box center [1115, 479] width 58 height 23
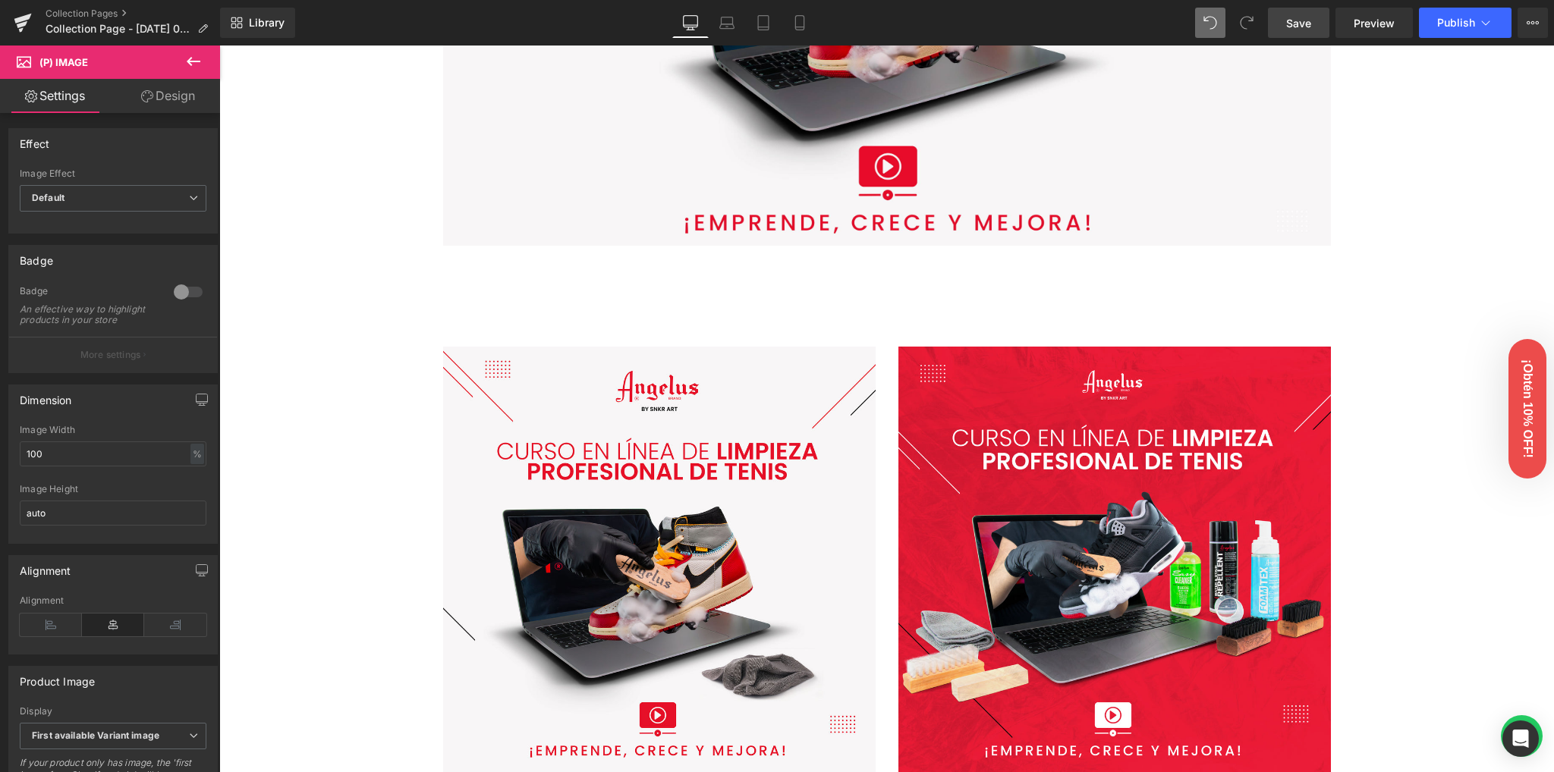
scroll to position [429, 0]
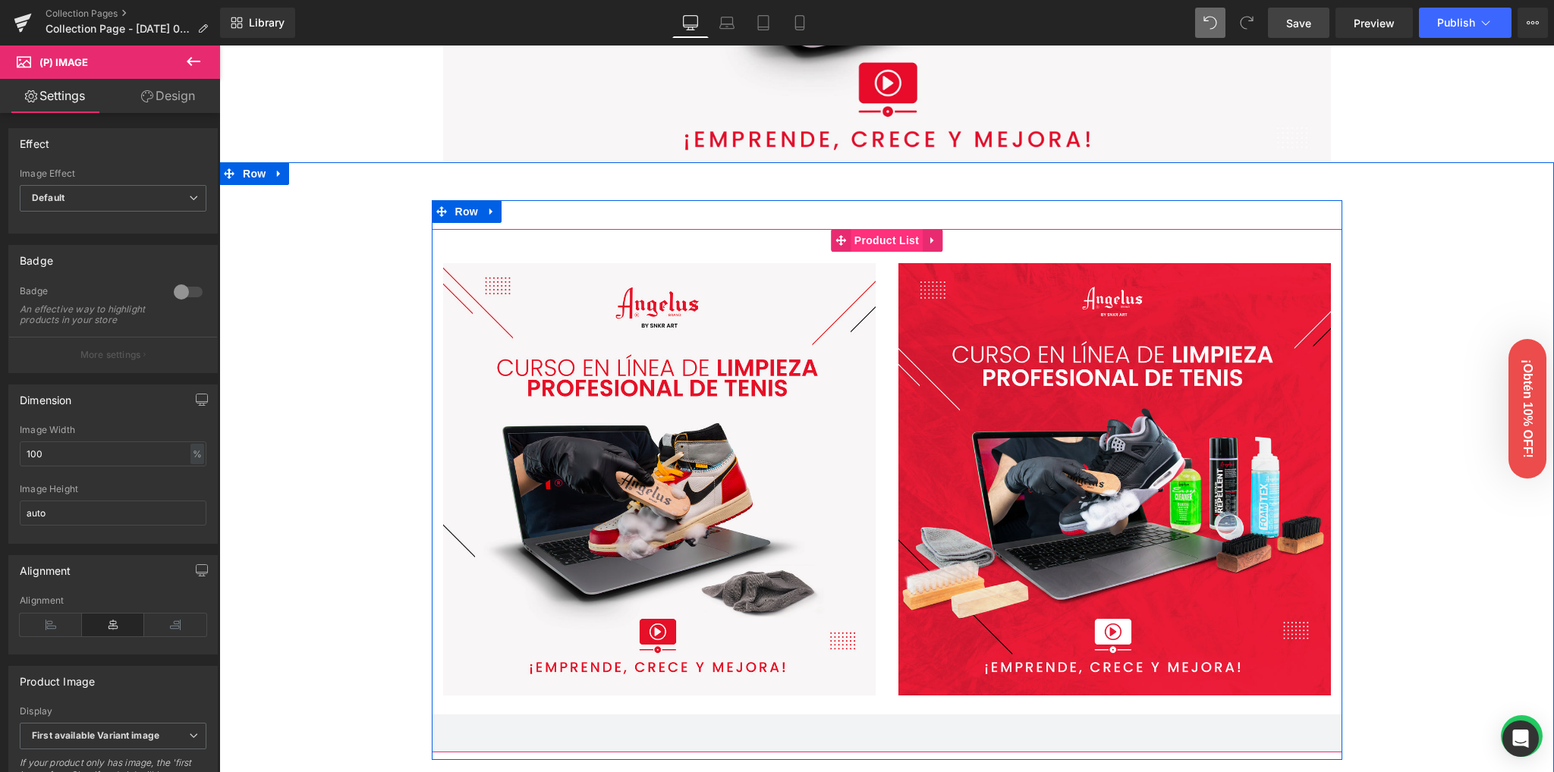
click at [883, 234] on span "Product List" at bounding box center [886, 240] width 72 height 23
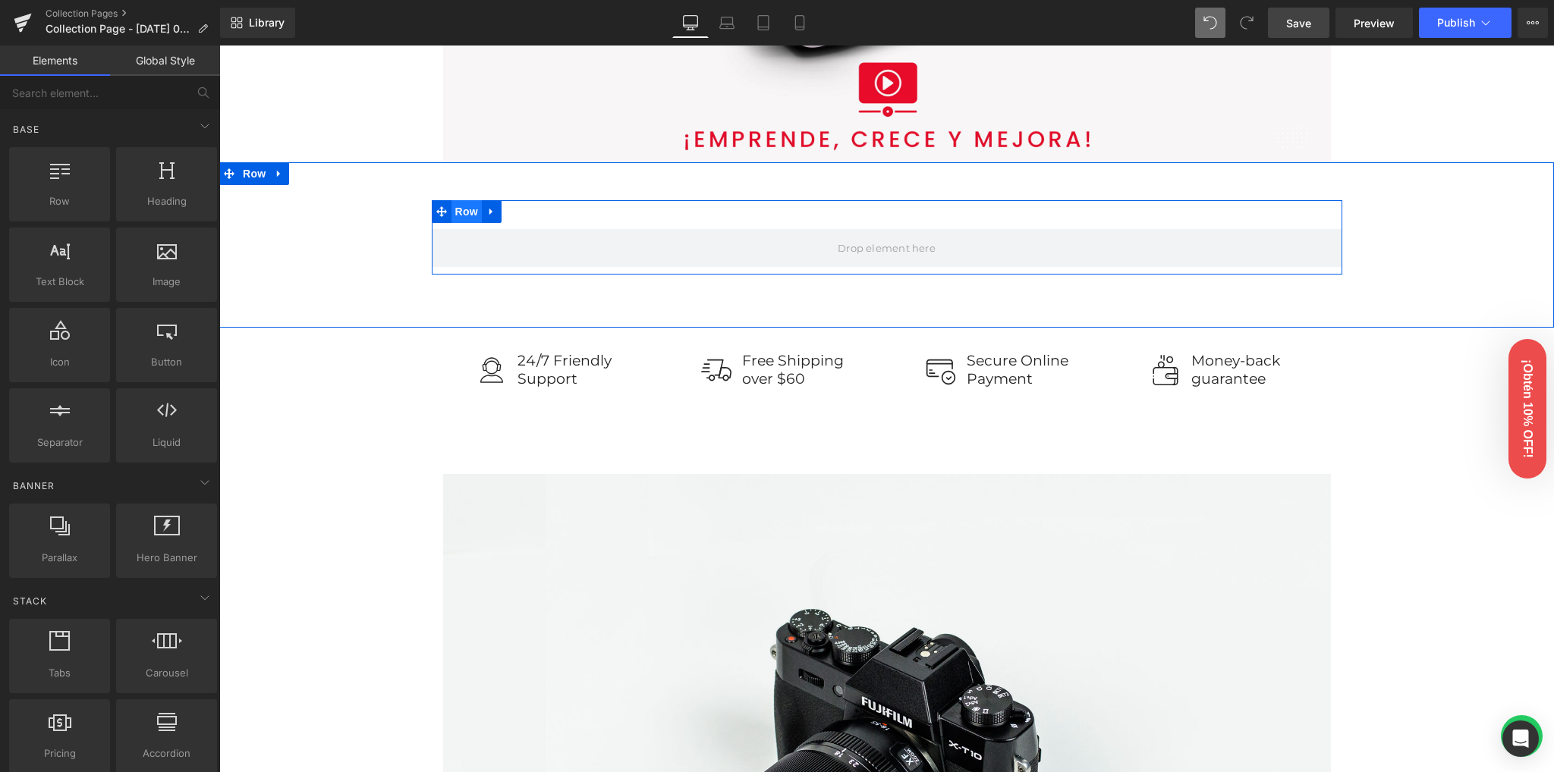
click at [464, 214] on span "Row" at bounding box center [466, 211] width 30 height 23
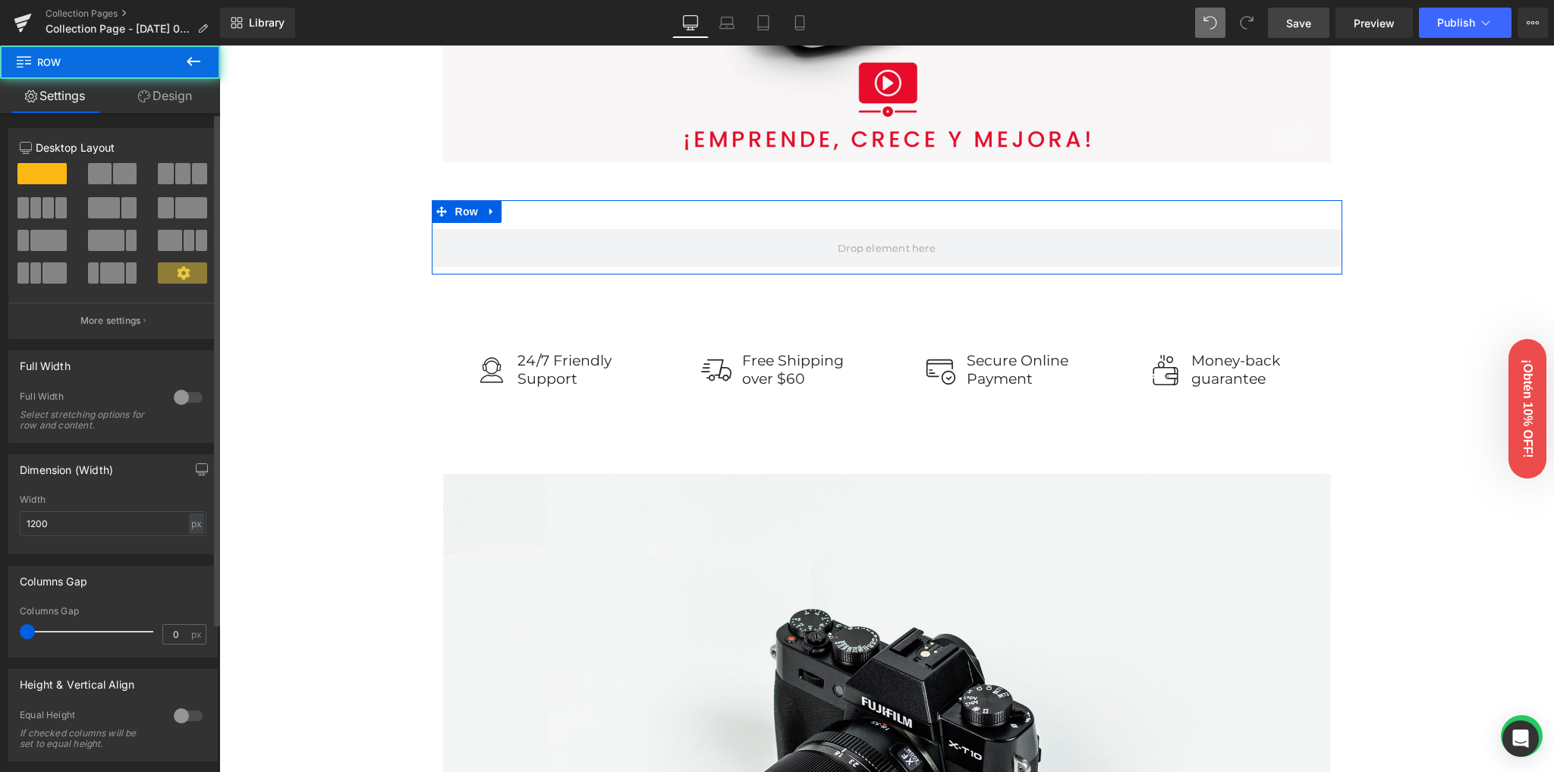
click at [124, 176] on span at bounding box center [125, 173] width 24 height 21
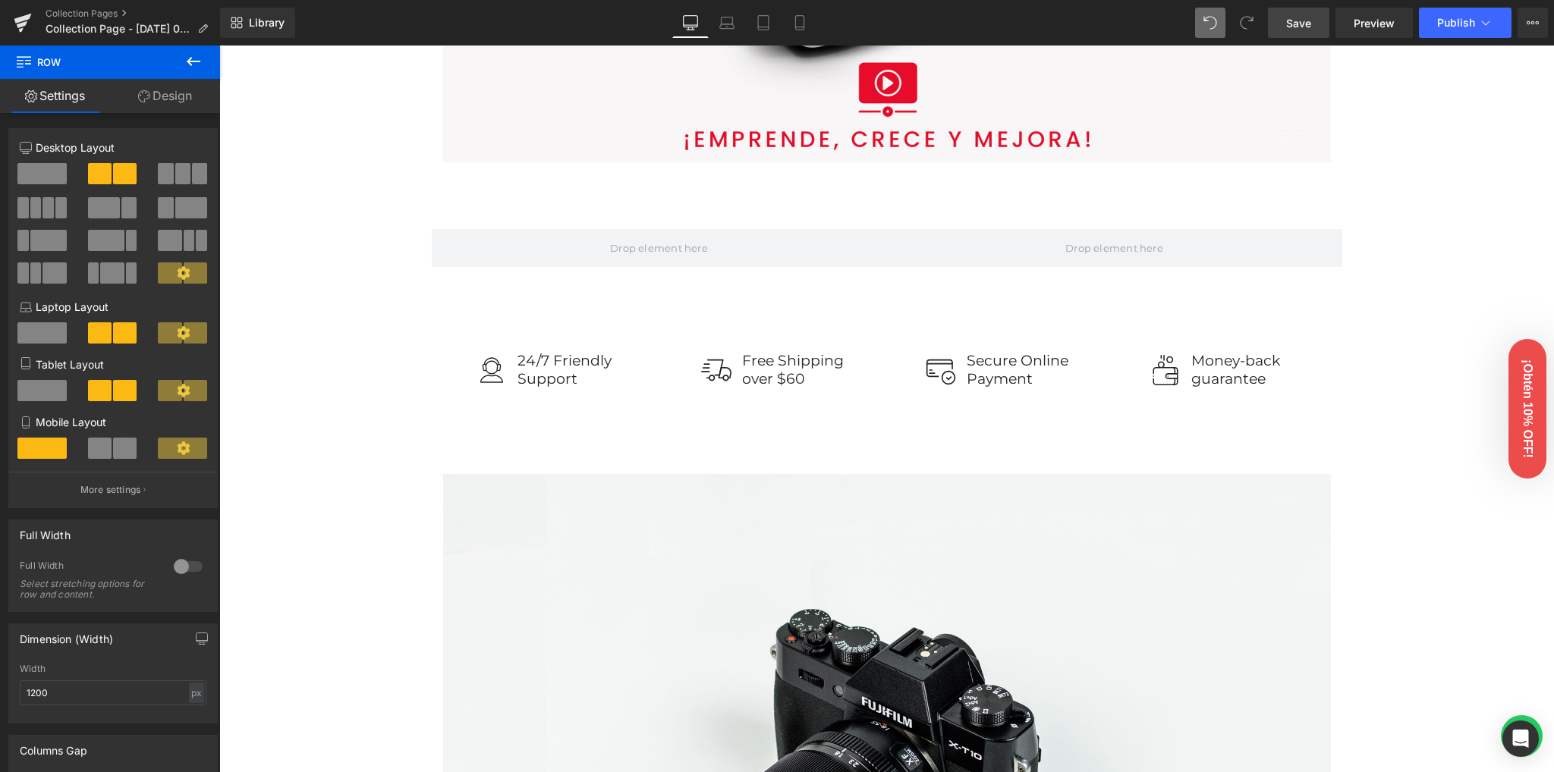
click at [185, 67] on icon at bounding box center [193, 61] width 18 height 18
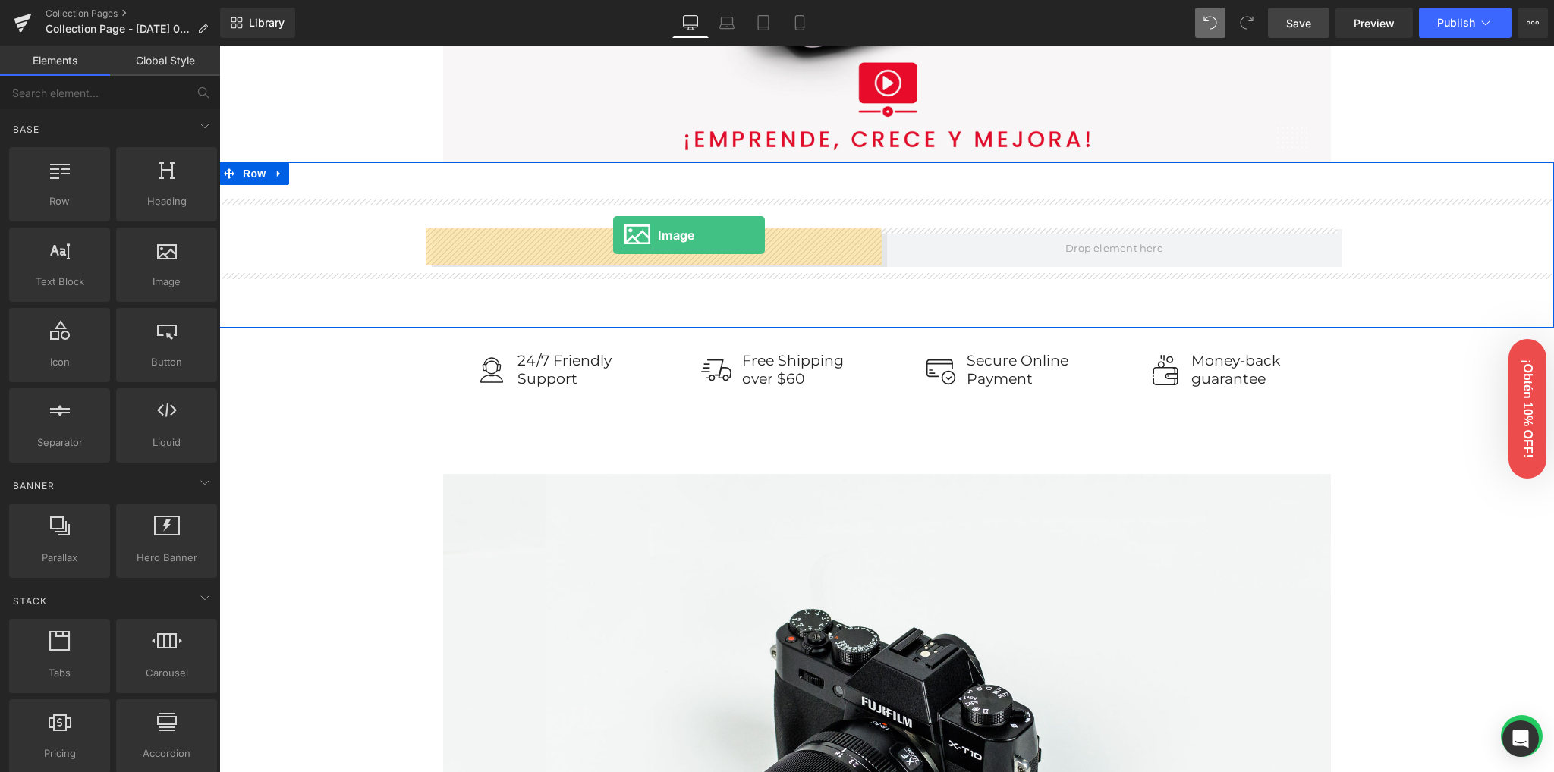
drag, startPoint x: 453, startPoint y: 269, endPoint x: 611, endPoint y: 235, distance: 162.2
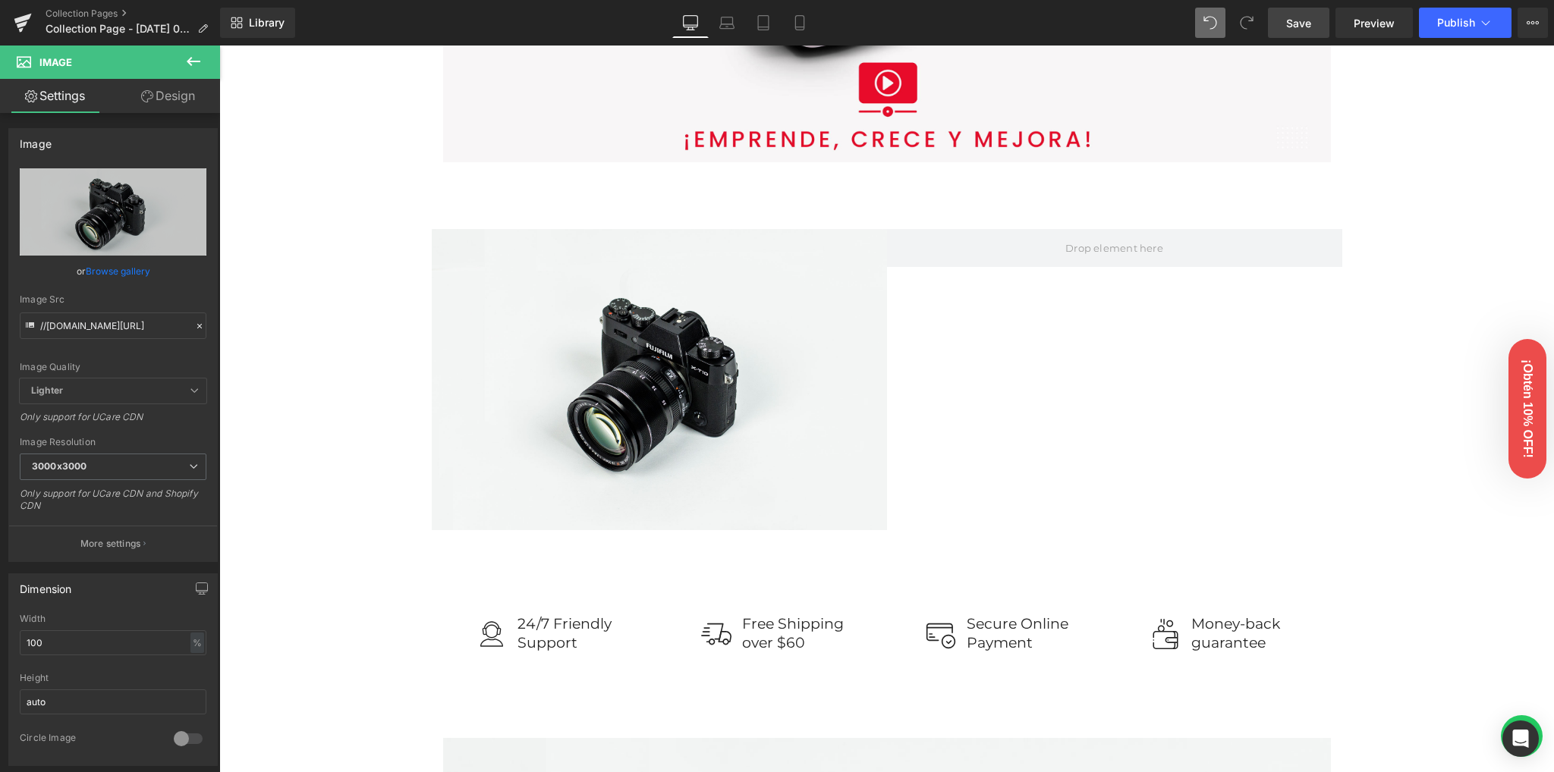
click at [193, 63] on icon at bounding box center [193, 61] width 18 height 18
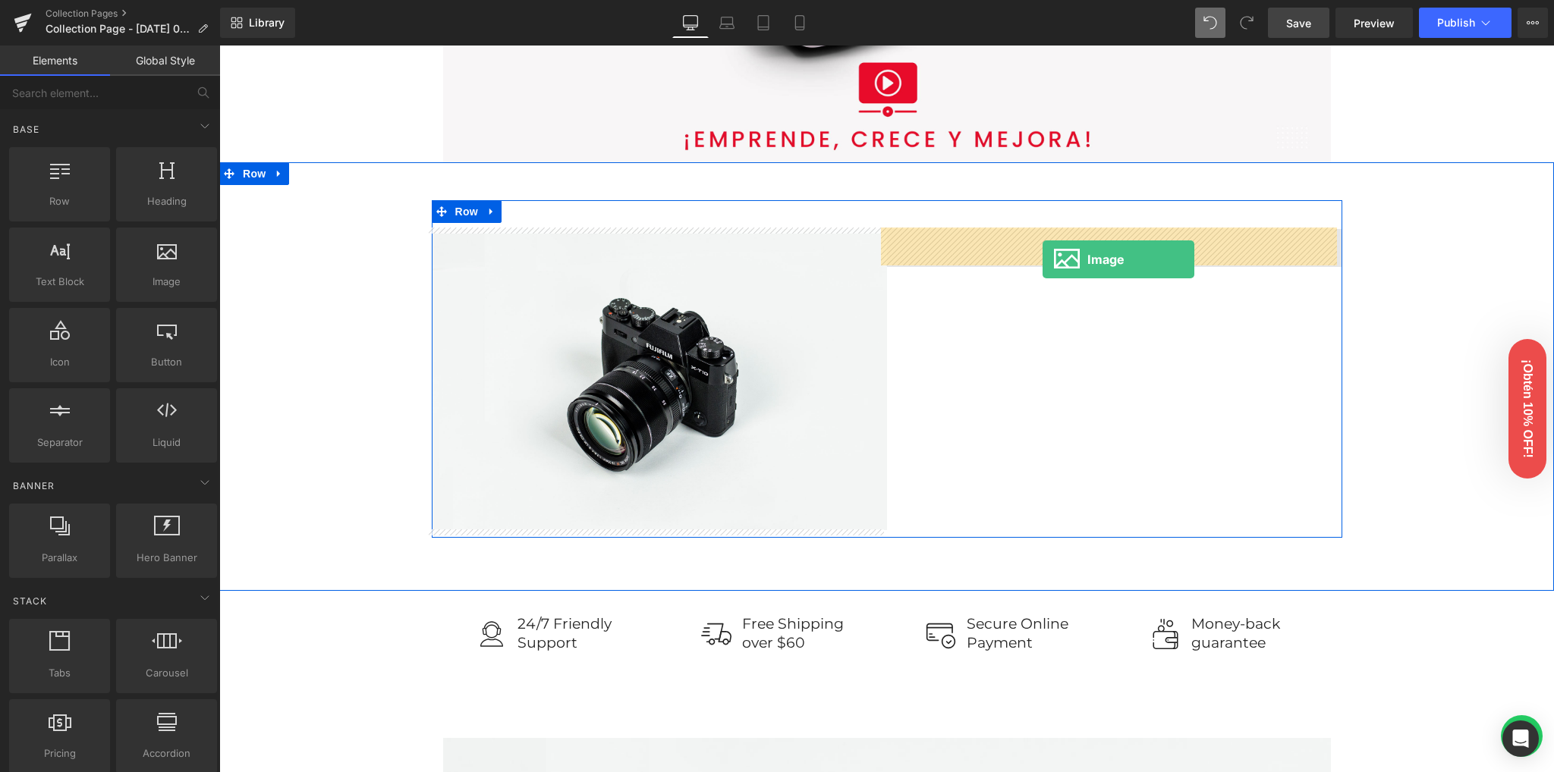
drag, startPoint x: 383, startPoint y: 313, endPoint x: 1042, endPoint y: 259, distance: 661.4
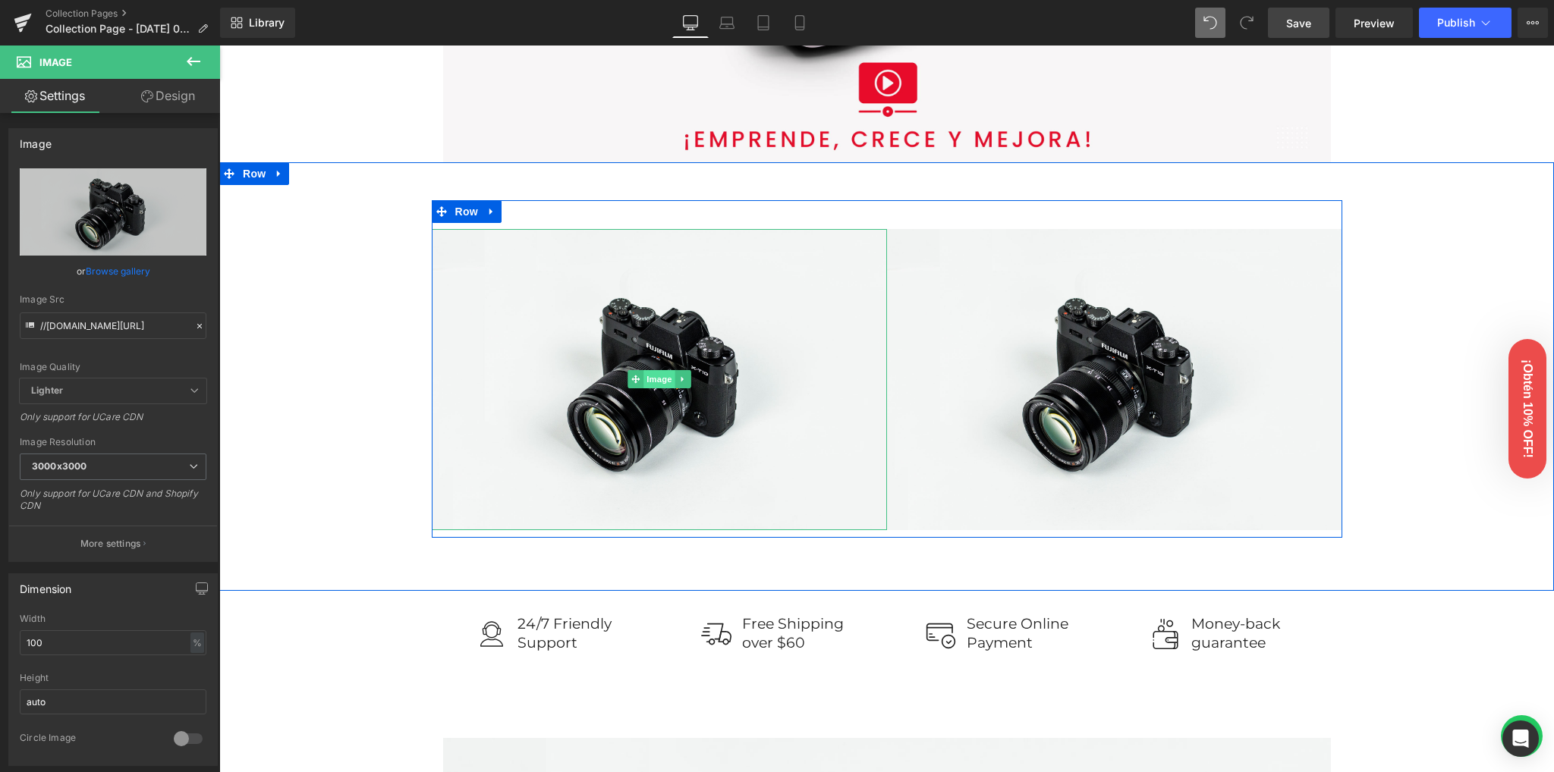
click at [648, 381] on span "Image" at bounding box center [659, 379] width 32 height 18
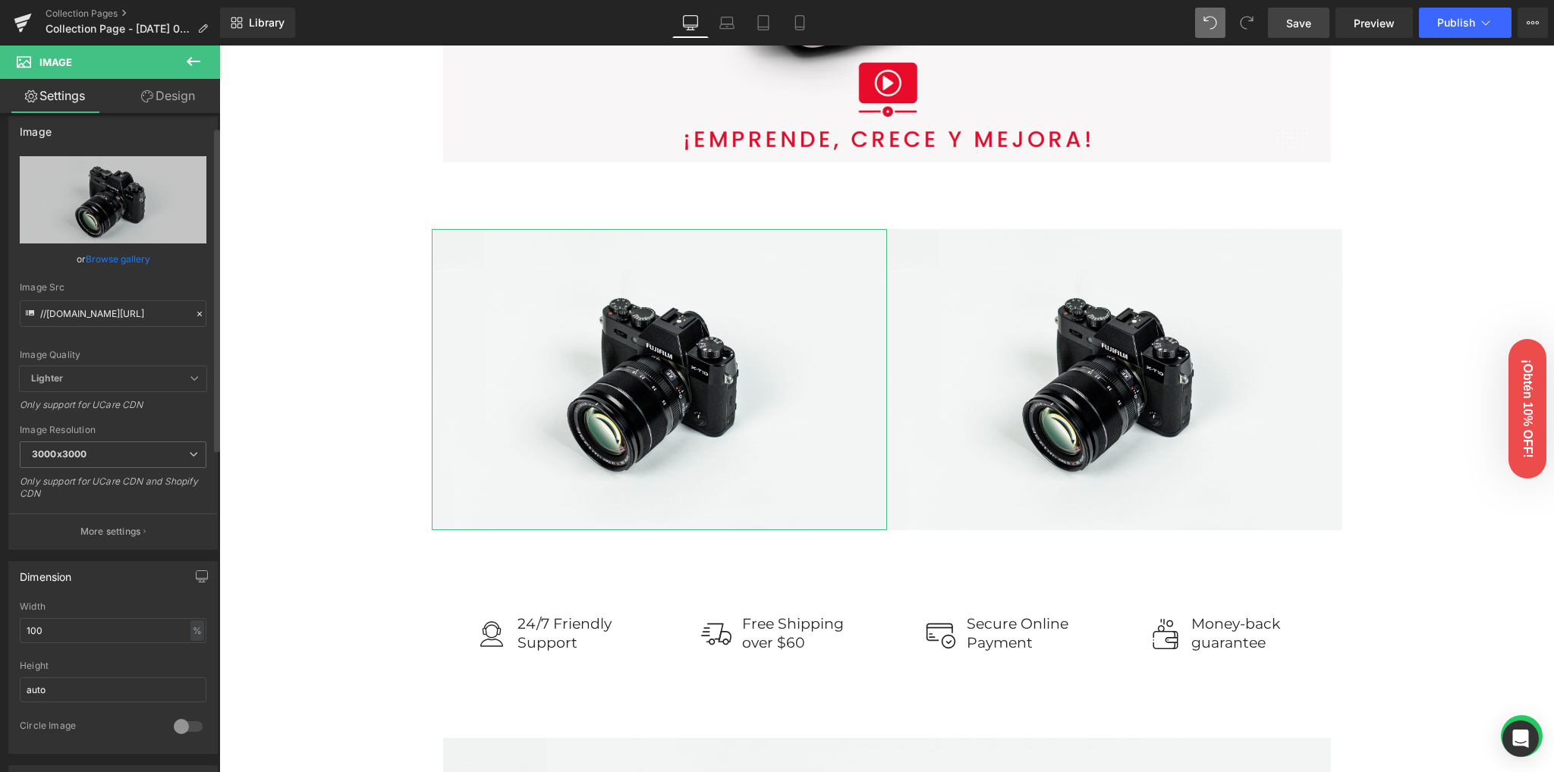
scroll to position [0, 0]
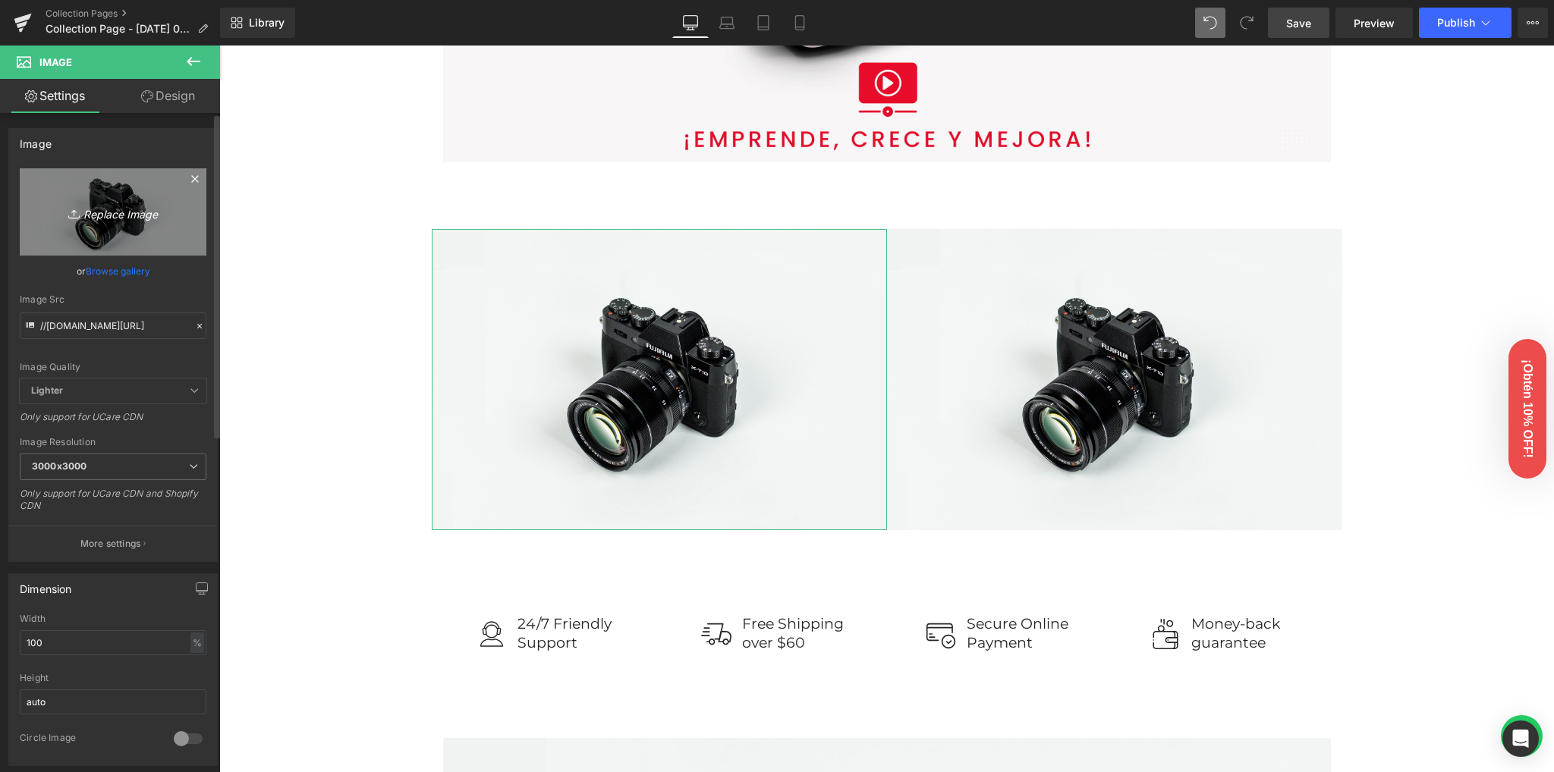
click at [109, 213] on icon "Replace Image" at bounding box center [112, 212] width 121 height 19
type input "C:\fakepath\Producto.jpg"
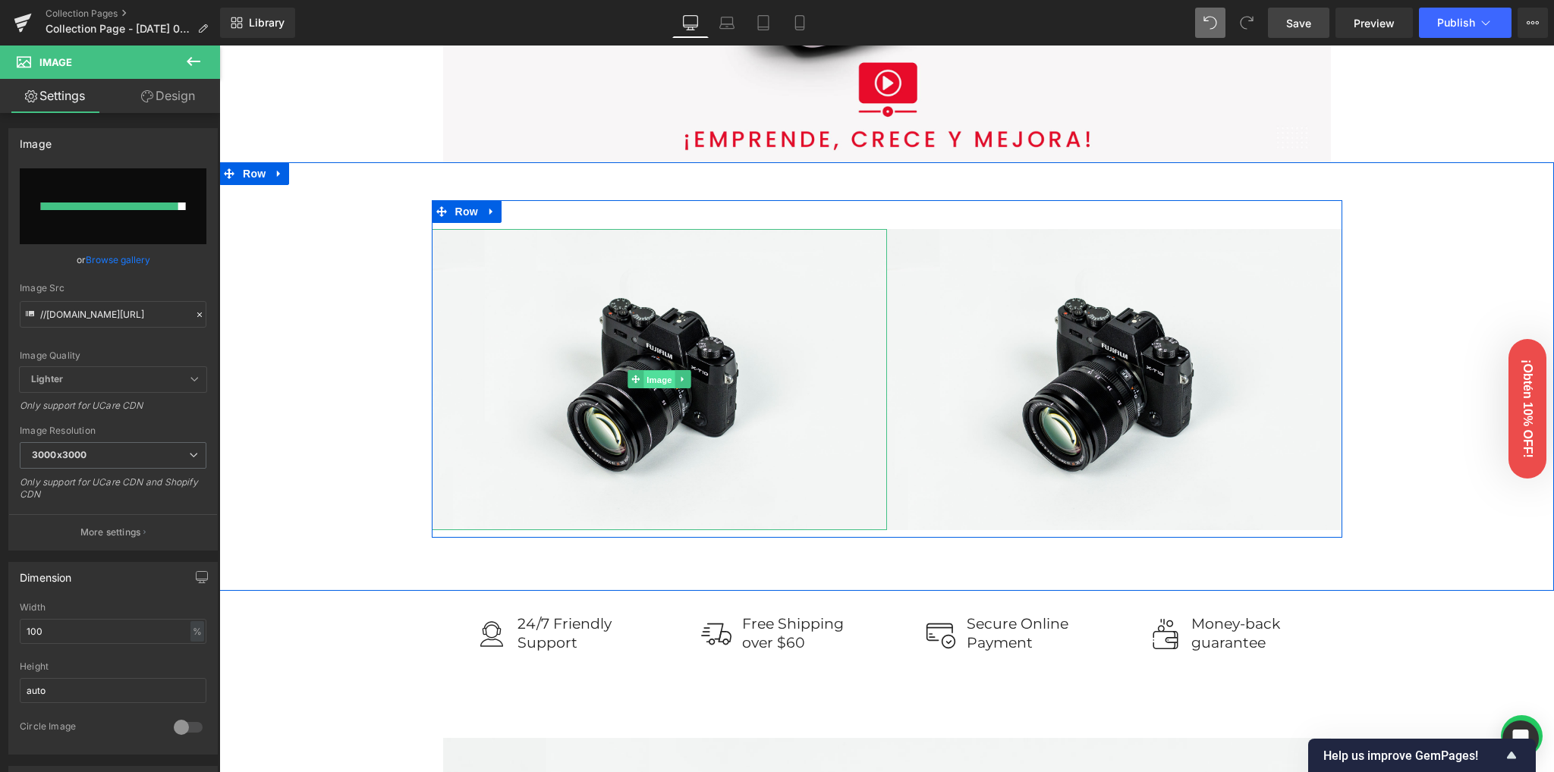
click at [661, 377] on span "Image" at bounding box center [659, 380] width 32 height 18
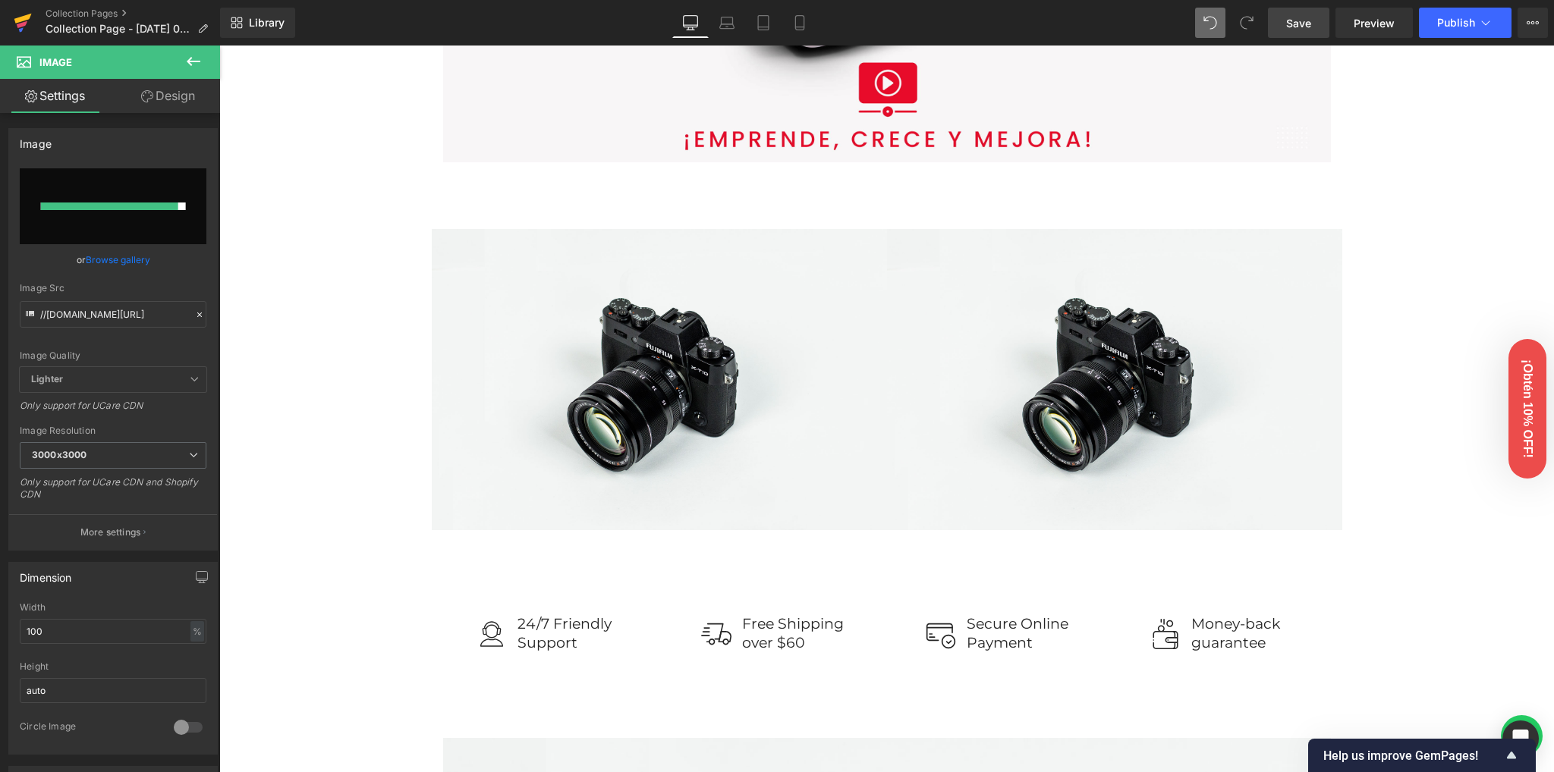
click at [20, 22] on icon at bounding box center [23, 23] width 18 height 38
click at [1277, 28] on link "Save" at bounding box center [1298, 23] width 61 height 30
click at [18, 21] on icon at bounding box center [22, 19] width 17 height 10
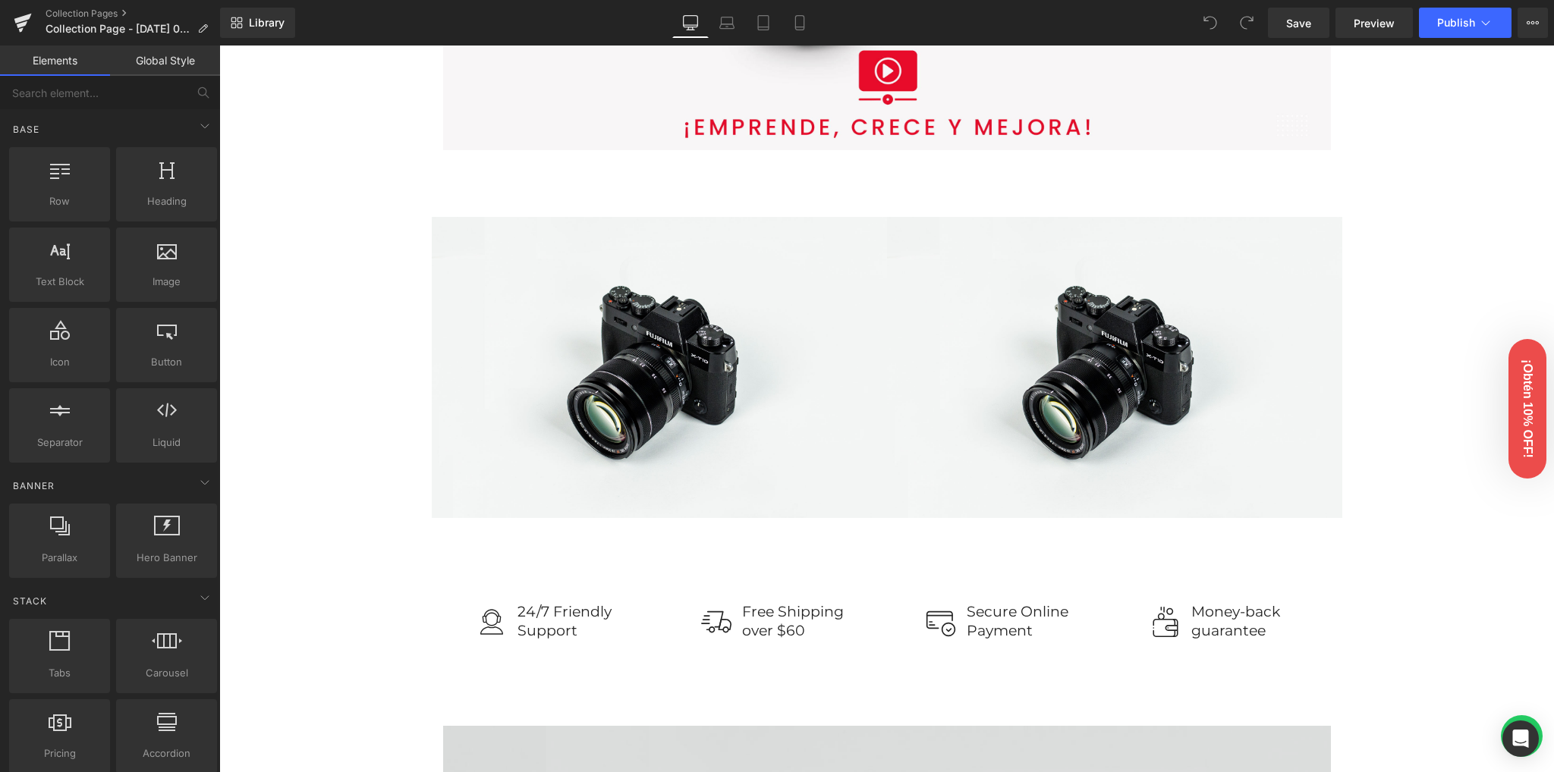
scroll to position [505, 0]
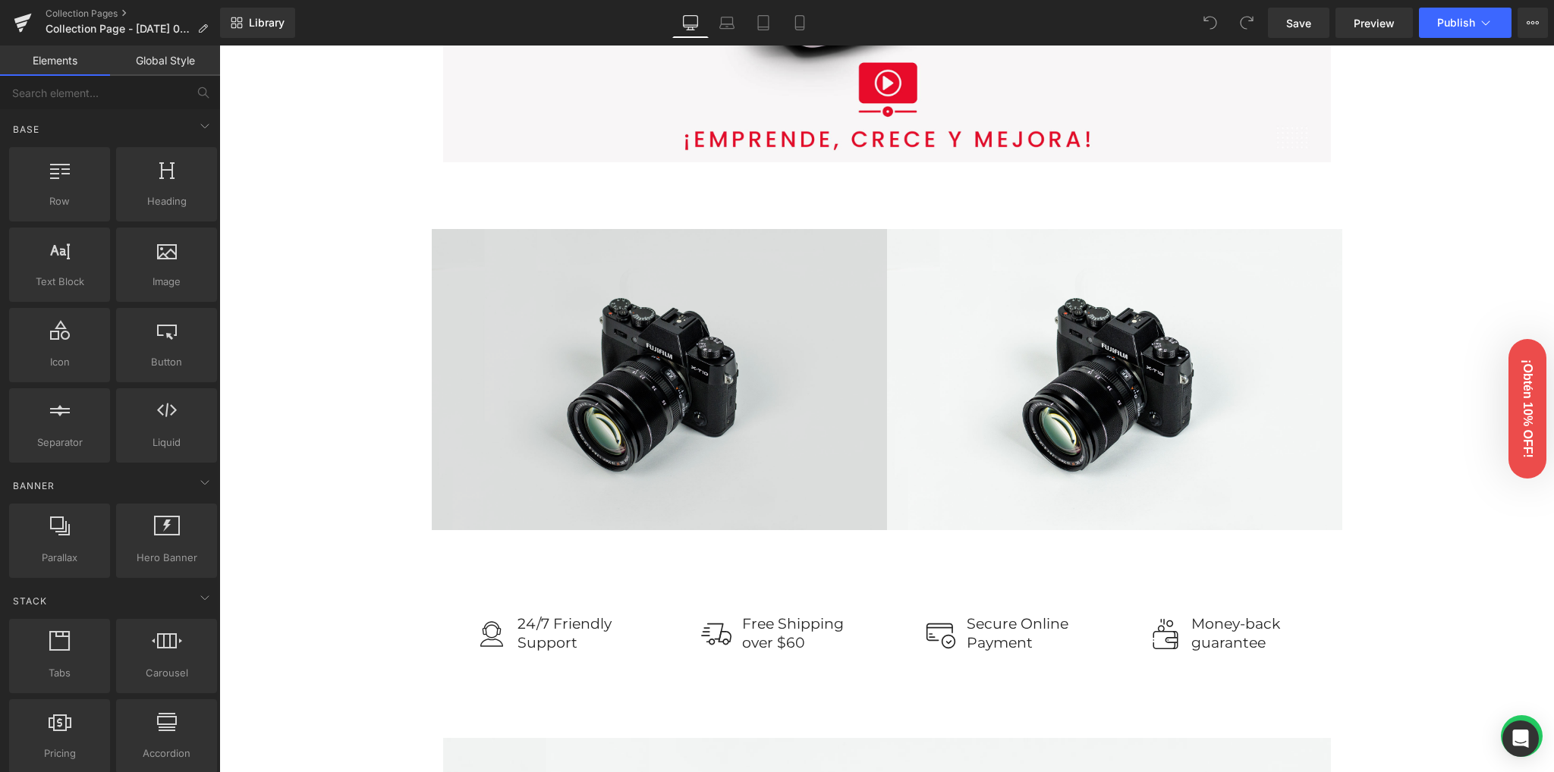
click at [646, 362] on img at bounding box center [659, 380] width 455 height 302
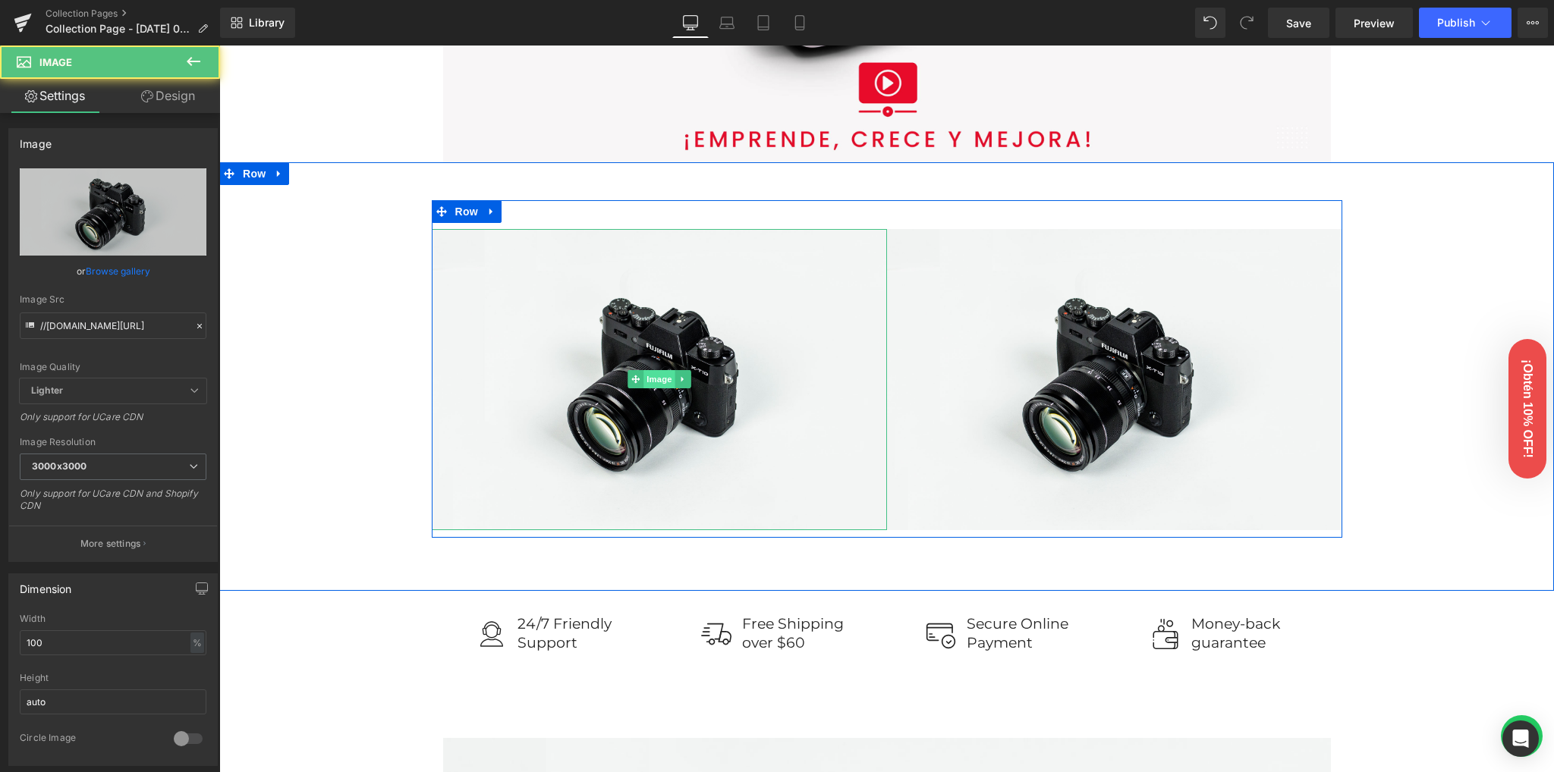
click at [649, 382] on span "Image" at bounding box center [659, 379] width 32 height 18
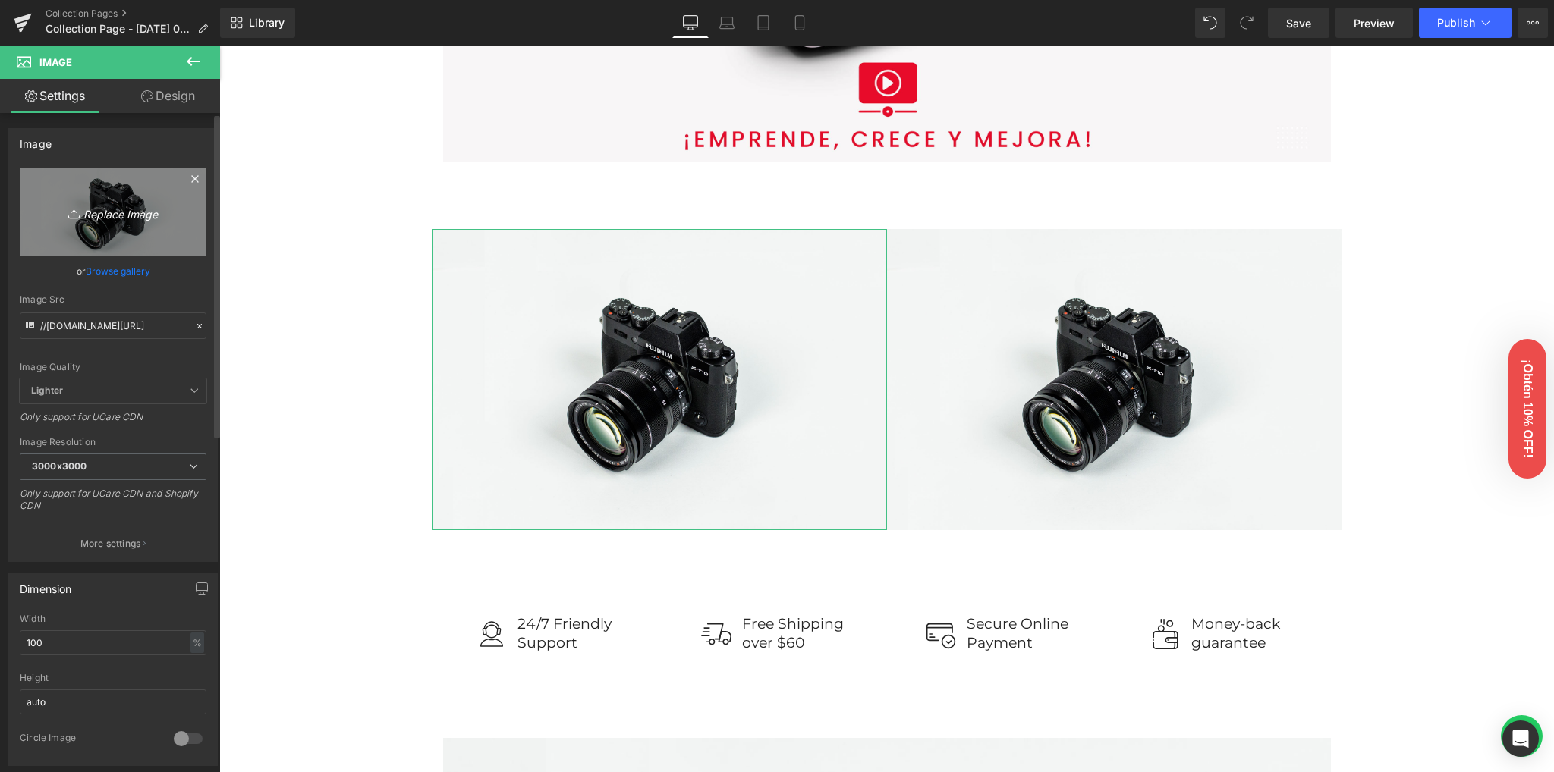
click at [117, 218] on icon "Replace Image" at bounding box center [112, 212] width 121 height 19
type input "C:\fakepath\Producto.jpg"
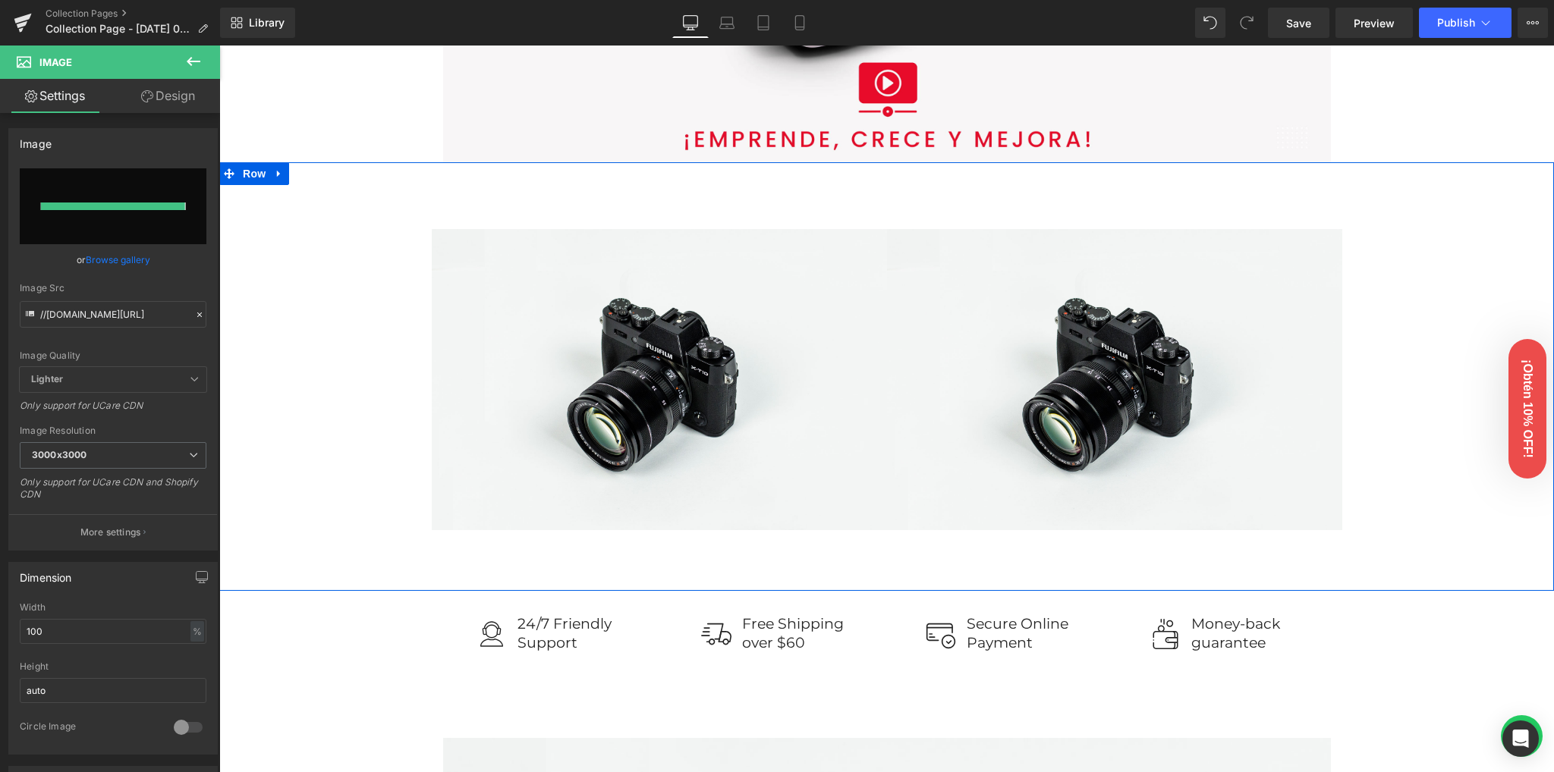
type input "[URL][DOMAIN_NAME]"
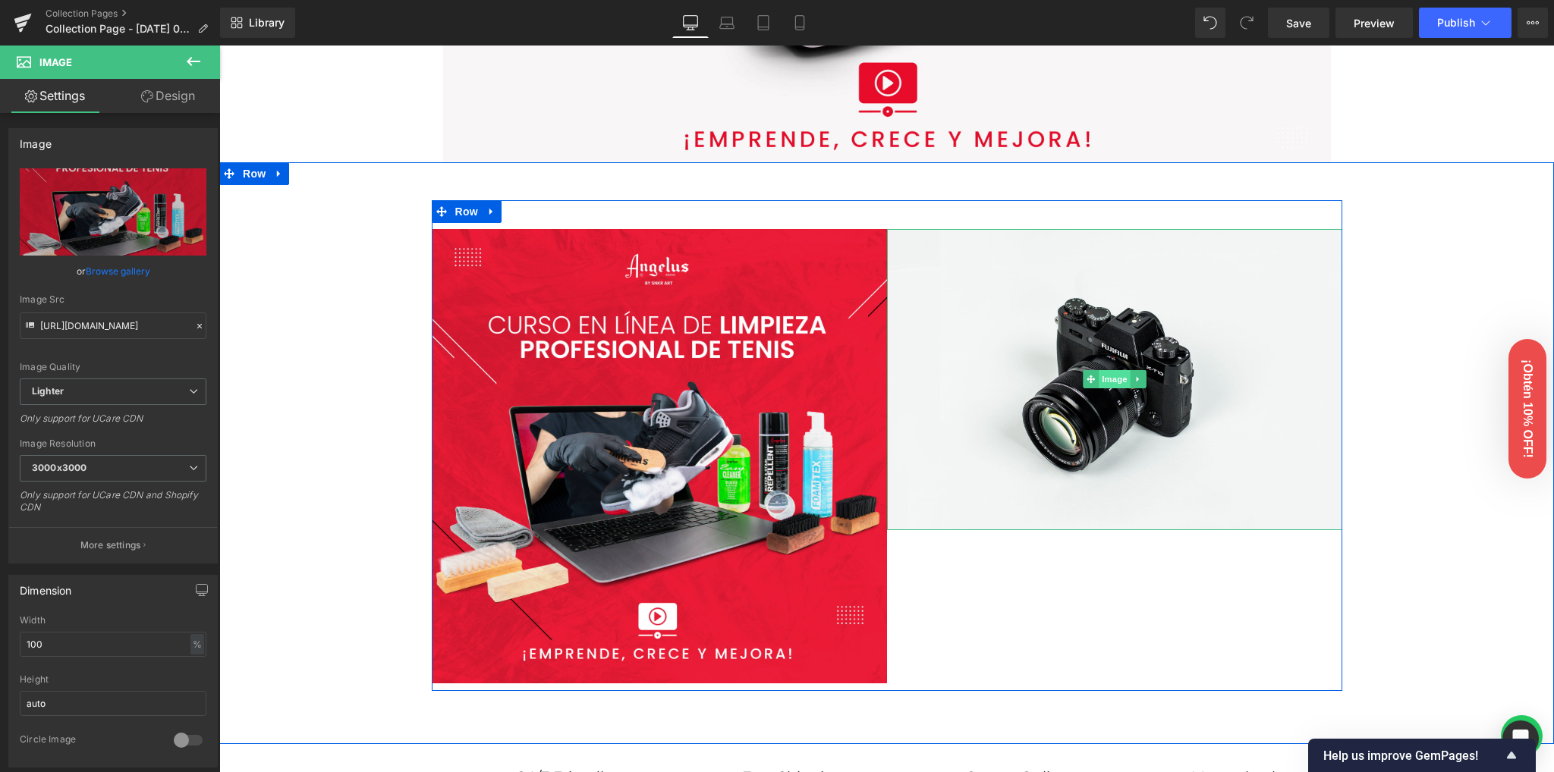
click at [1103, 386] on span "Image" at bounding box center [1114, 379] width 32 height 18
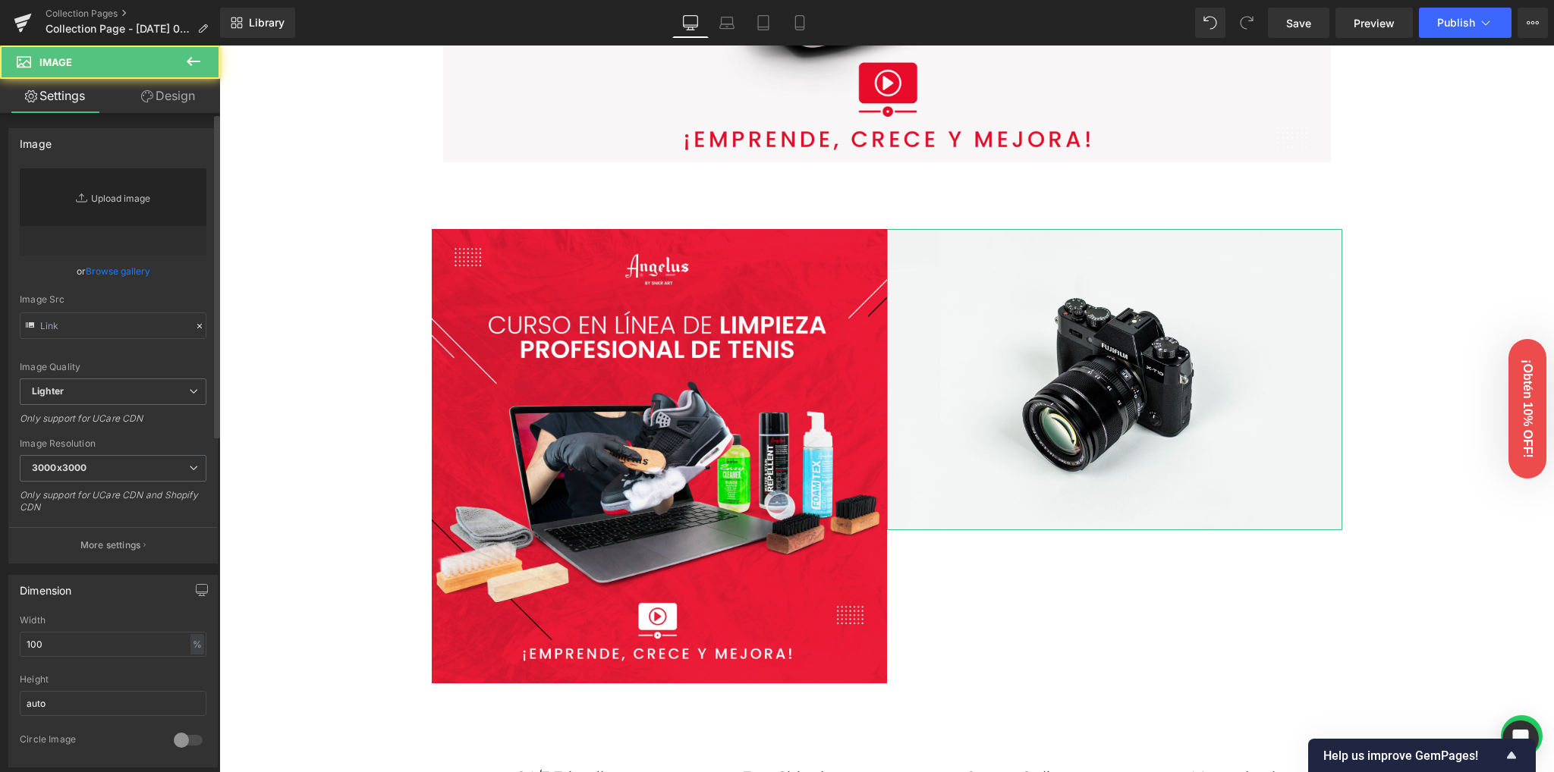
type input "//[DOMAIN_NAME][URL]"
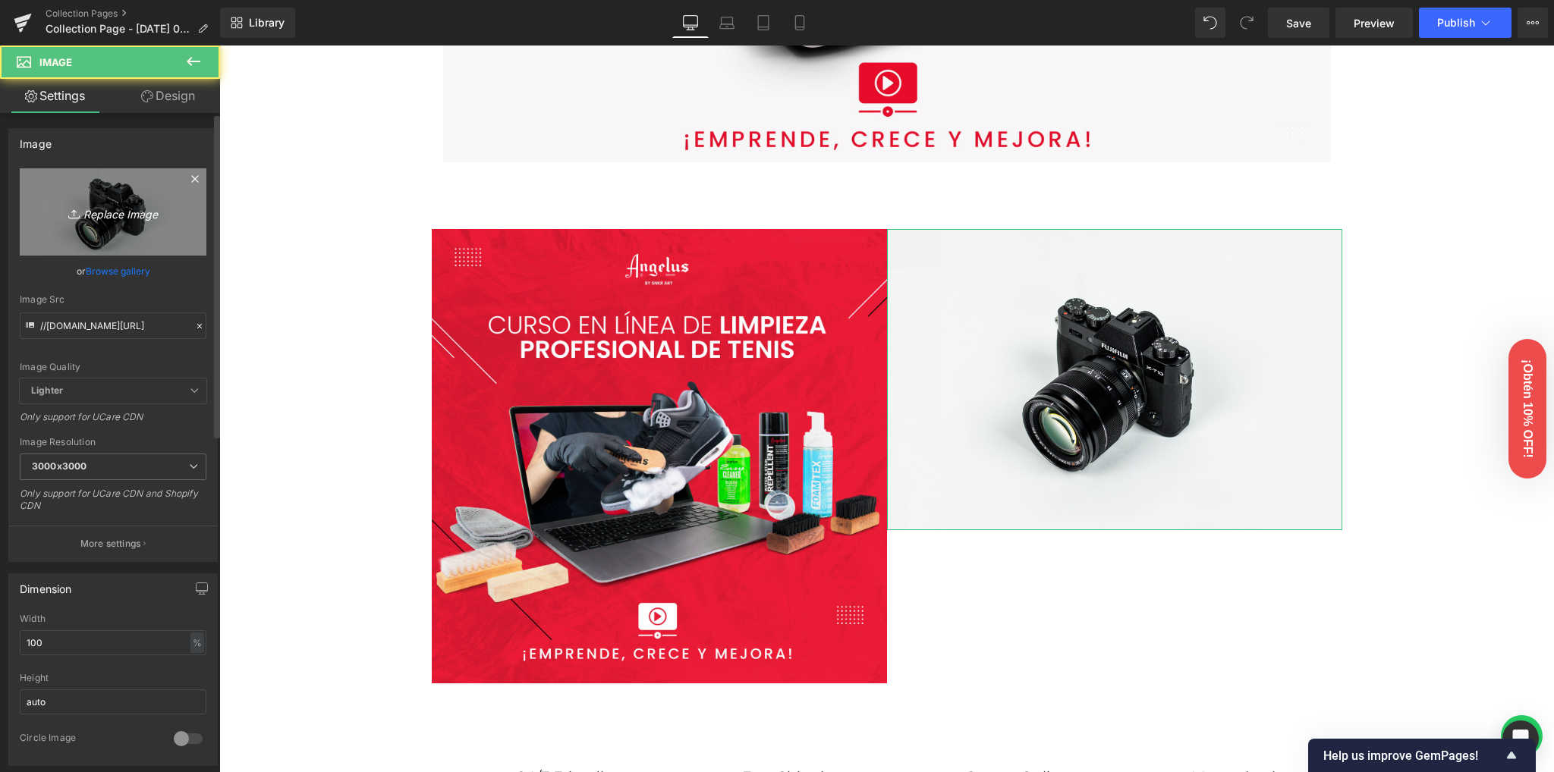
click at [107, 208] on icon "Replace Image" at bounding box center [112, 212] width 121 height 19
type input "C:\fakepath\Foto_Producto.jpg"
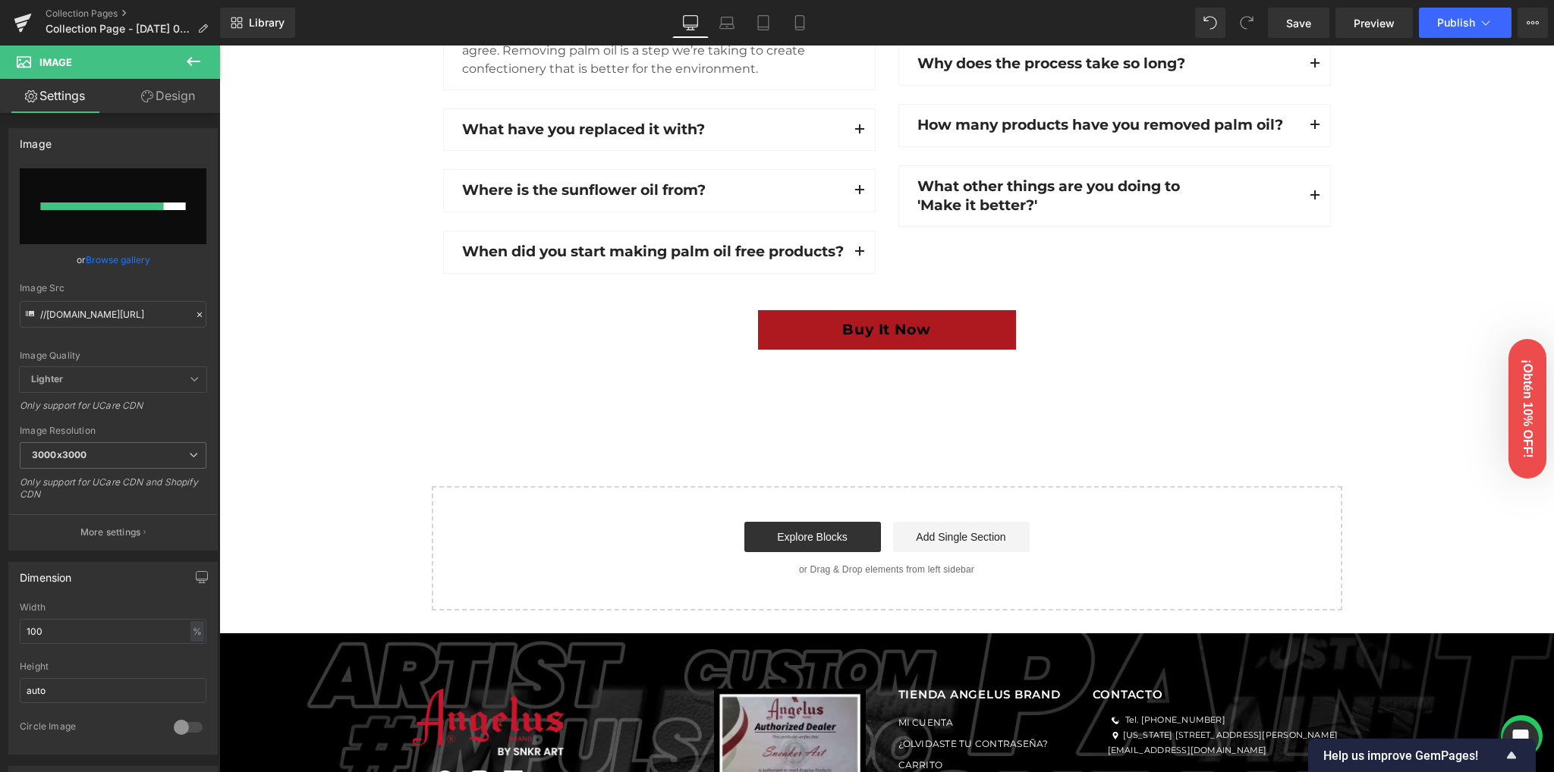
scroll to position [2095, 0]
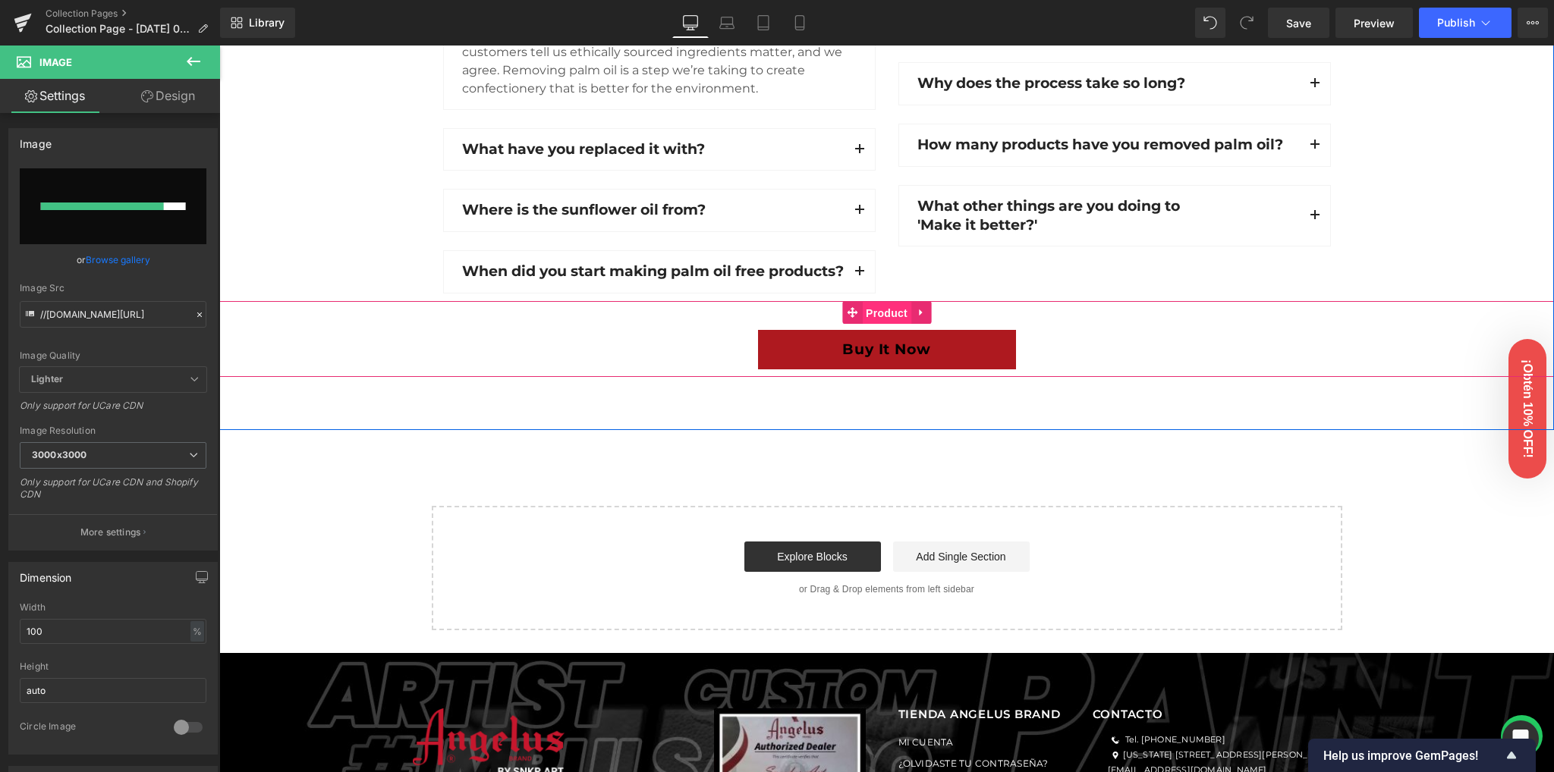
click at [878, 325] on span "Product" at bounding box center [886, 313] width 49 height 23
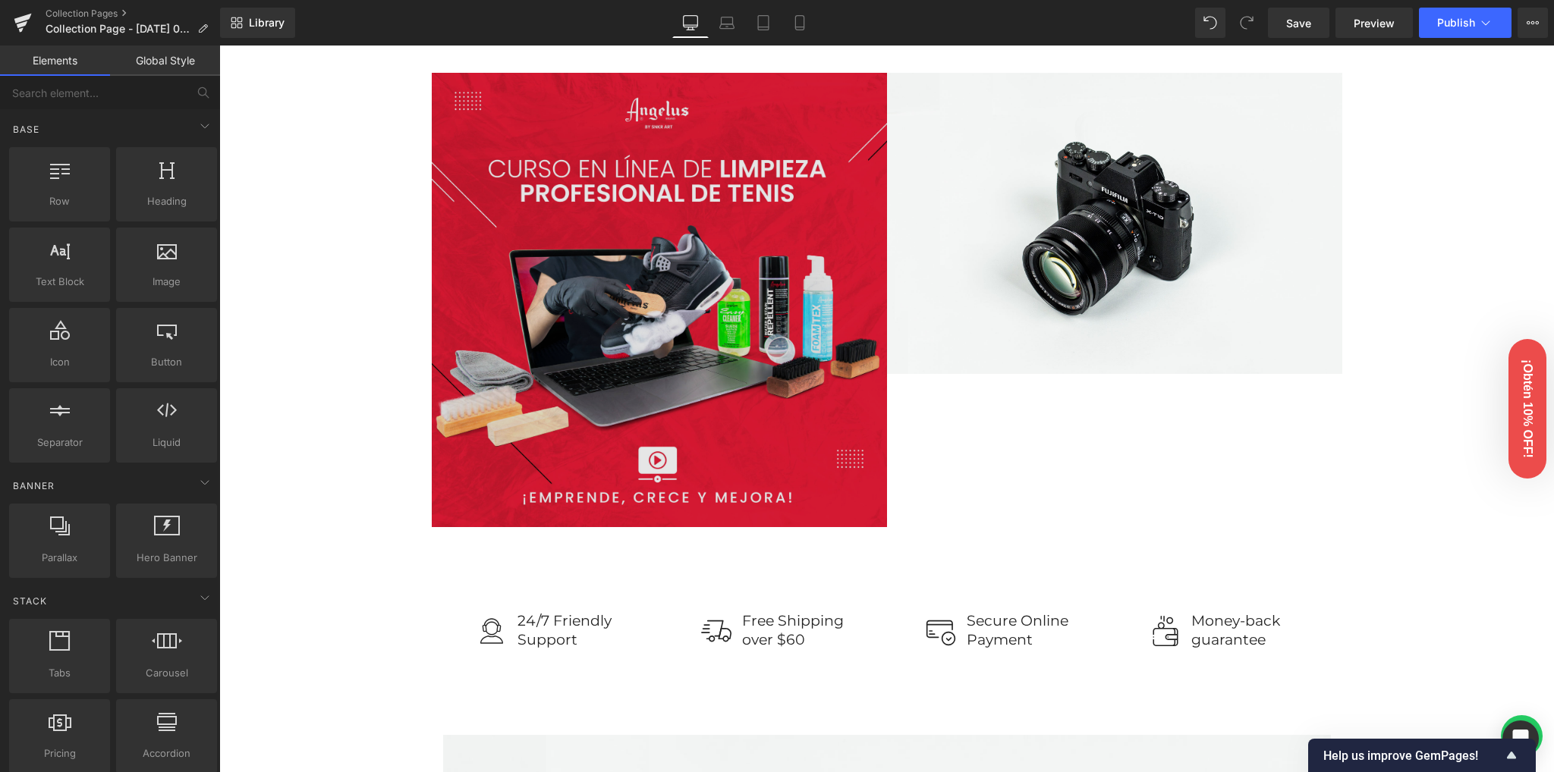
scroll to position [501, 0]
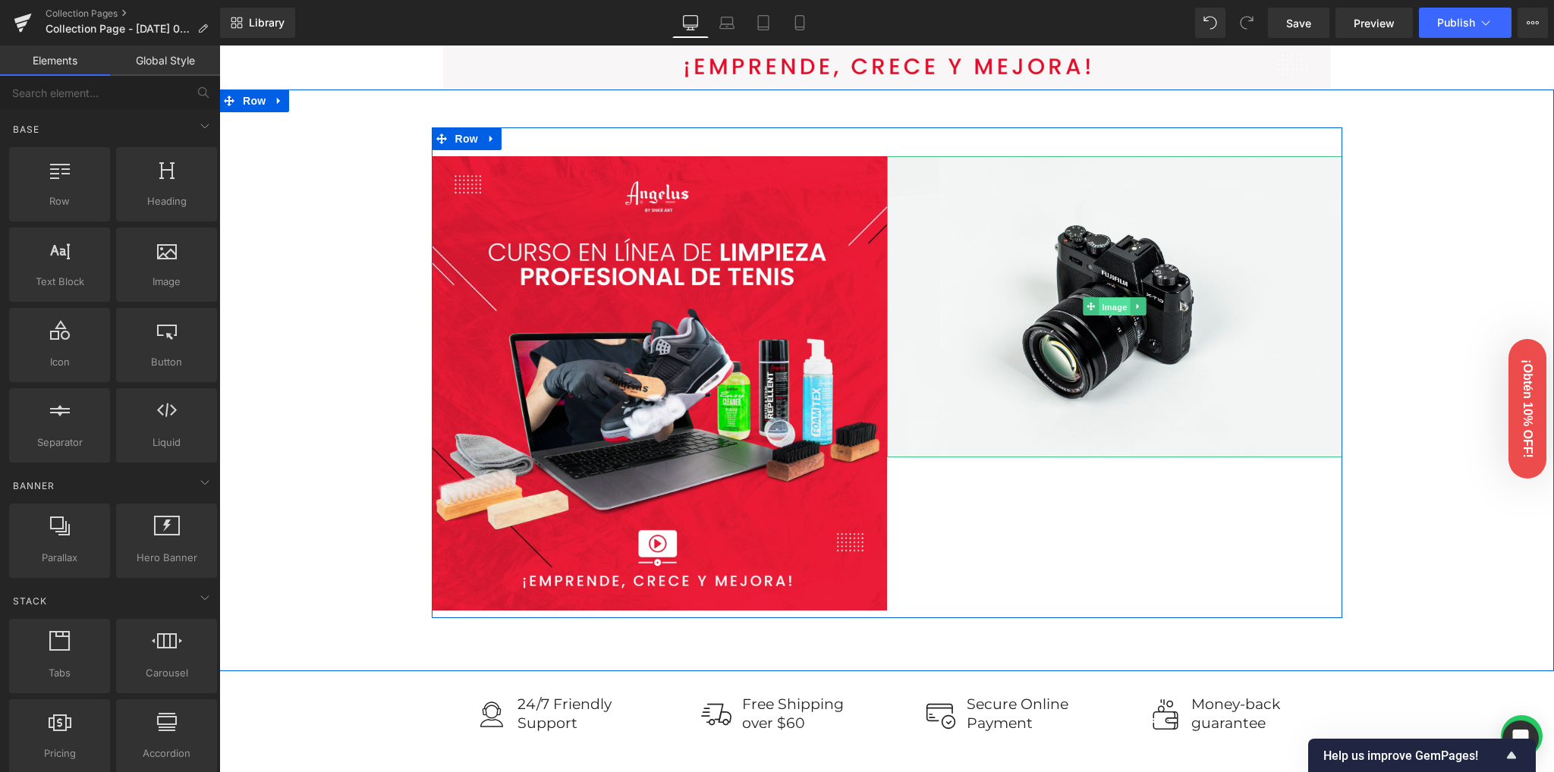
click at [1111, 307] on span "Image" at bounding box center [1114, 307] width 32 height 18
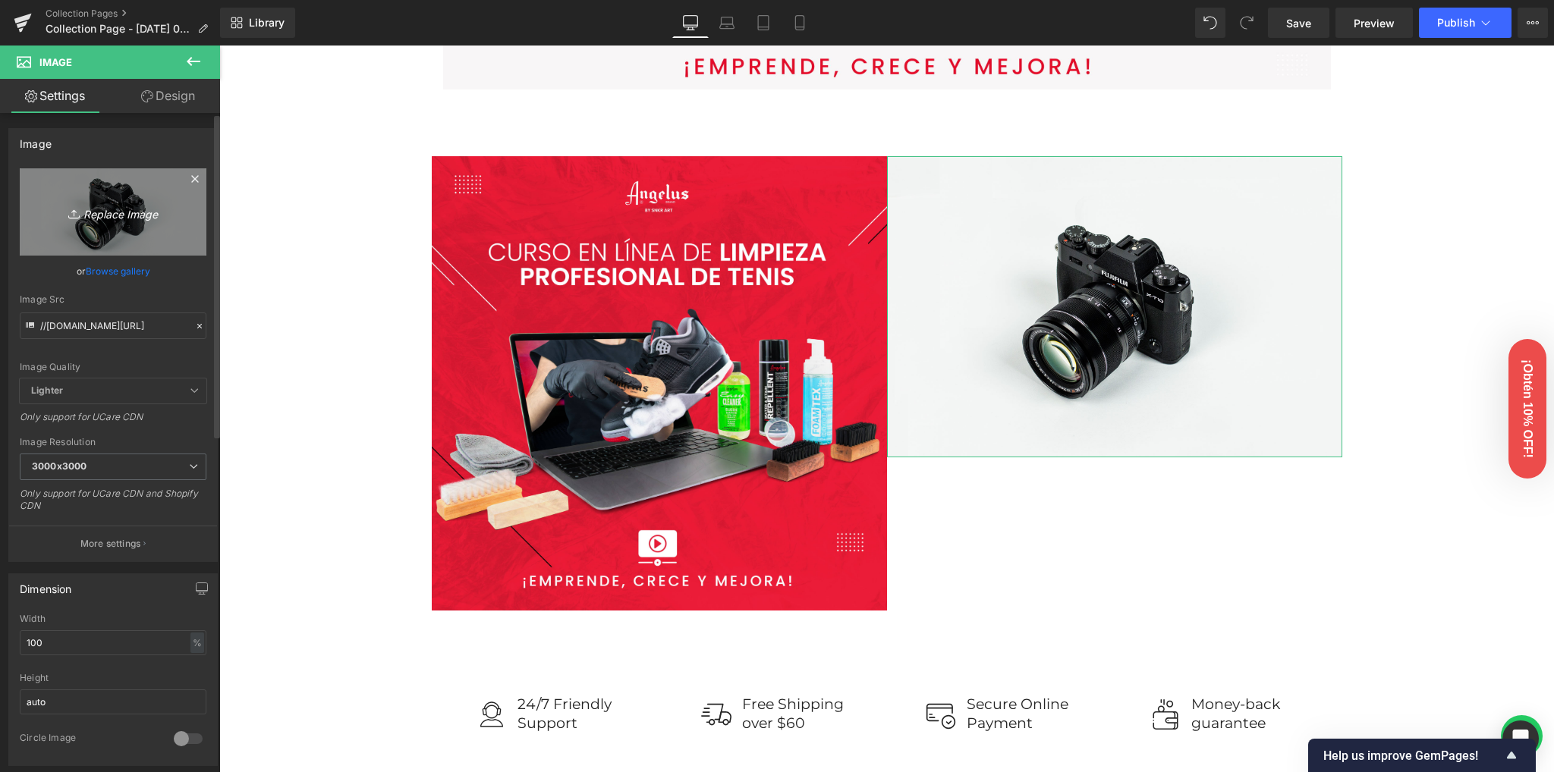
click at [114, 212] on icon "Replace Image" at bounding box center [112, 212] width 121 height 19
type input "C:\fakepath\Foto_Producto.jpg"
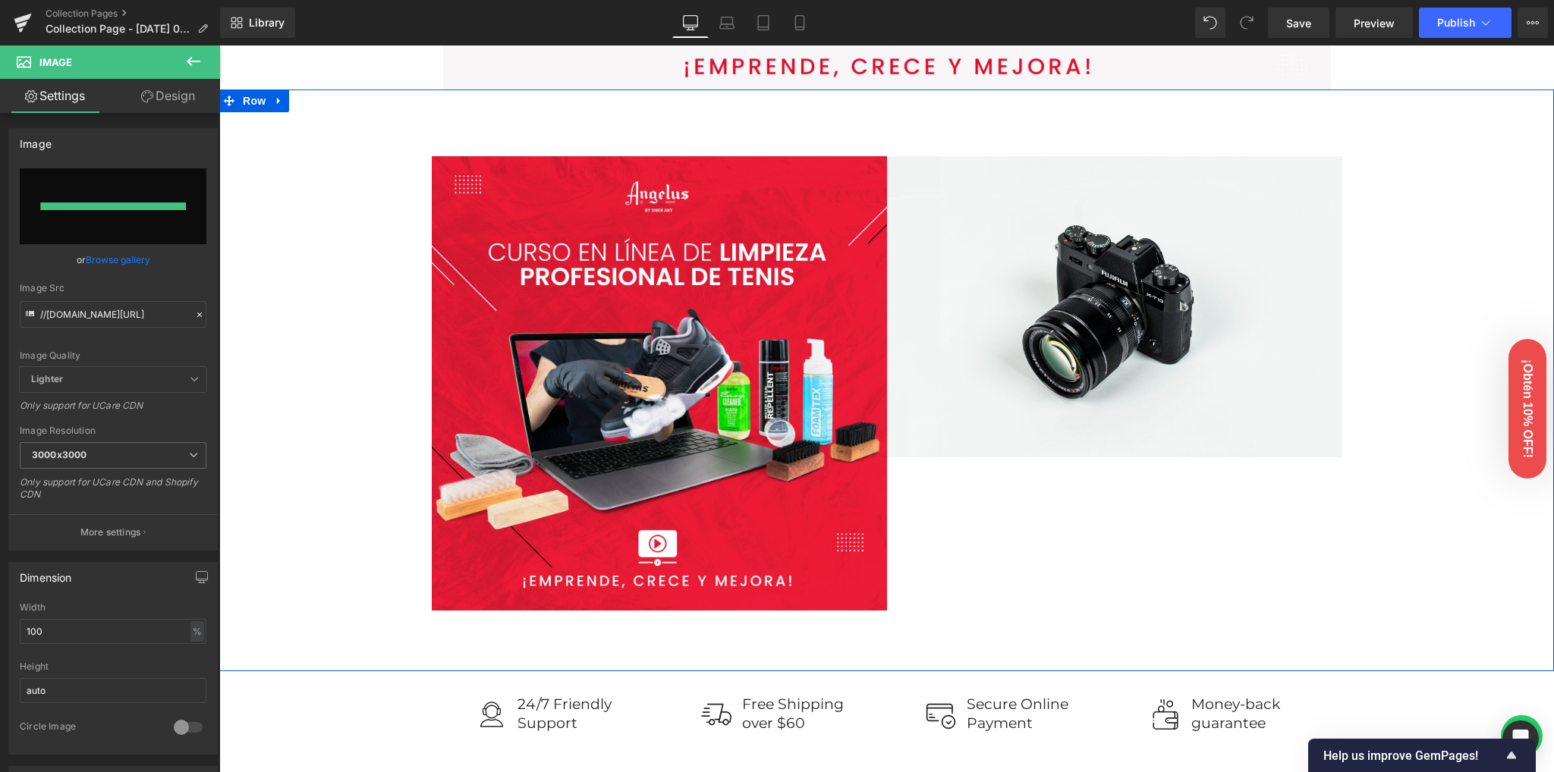
type input "[URL][DOMAIN_NAME]"
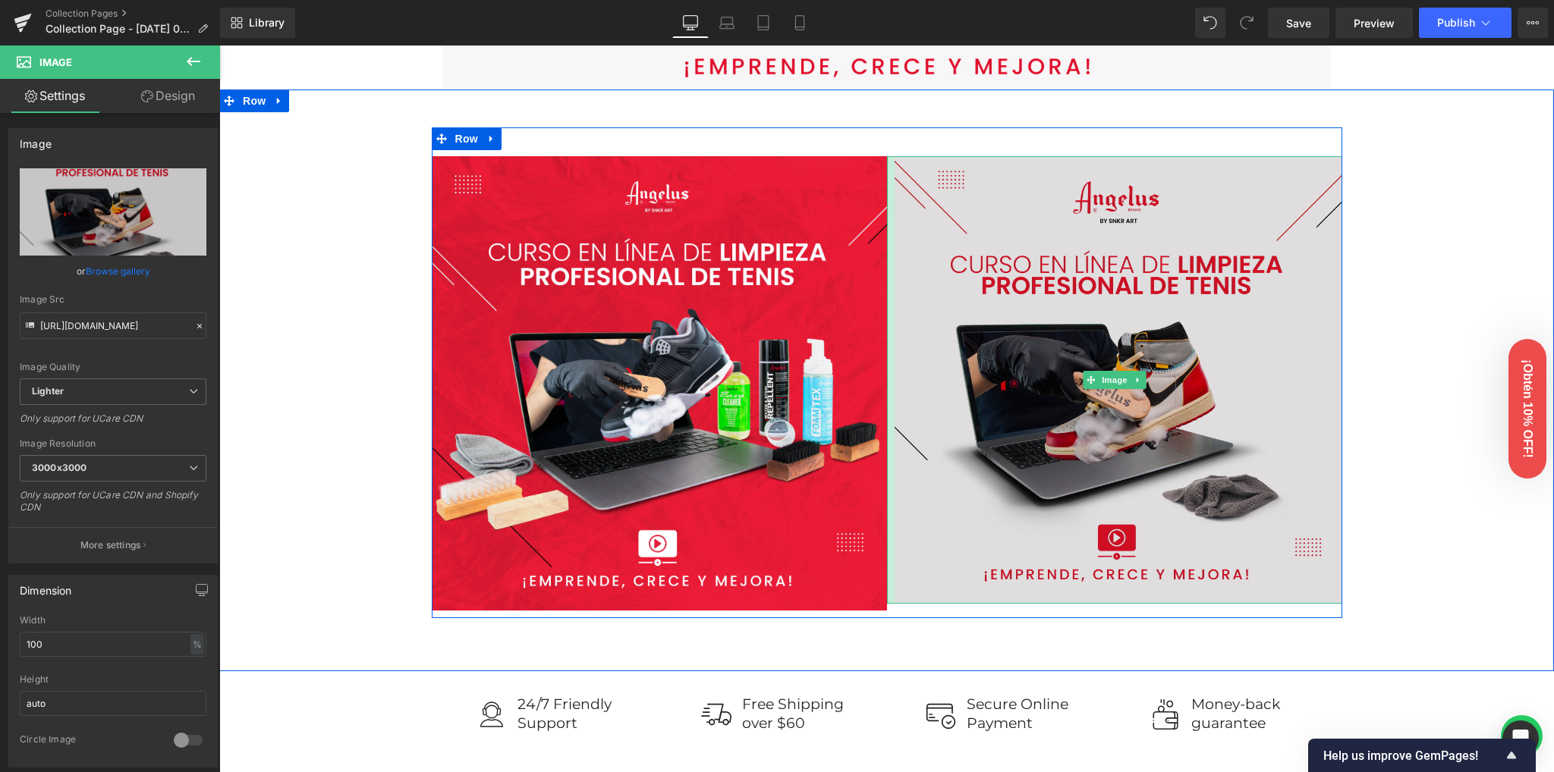
click at [888, 492] on div "Image" at bounding box center [1114, 380] width 455 height 448
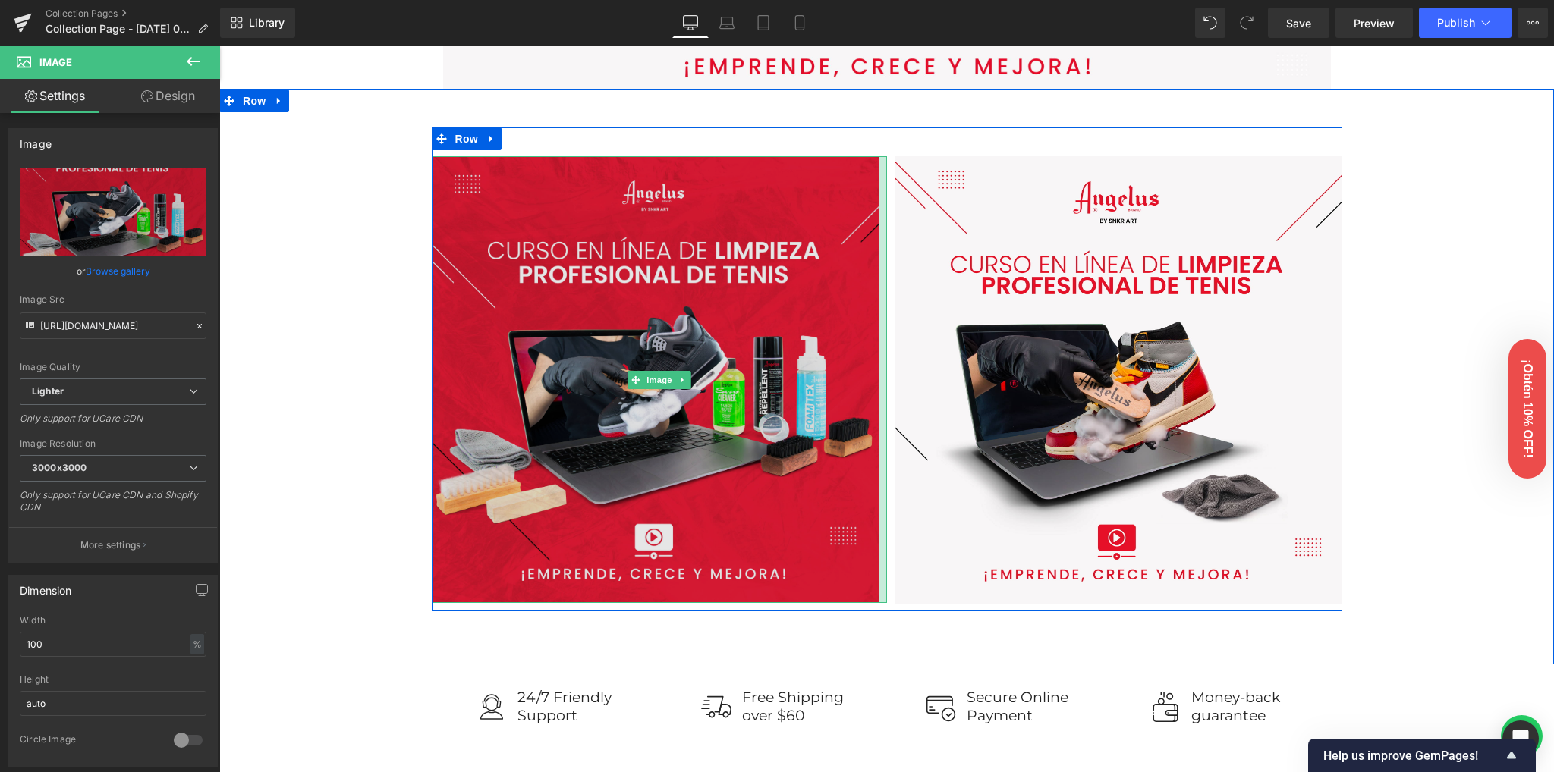
drag, startPoint x: 879, startPoint y: 492, endPoint x: 872, endPoint y: 491, distance: 7.6
click at [872, 491] on div "Image" at bounding box center [659, 380] width 455 height 448
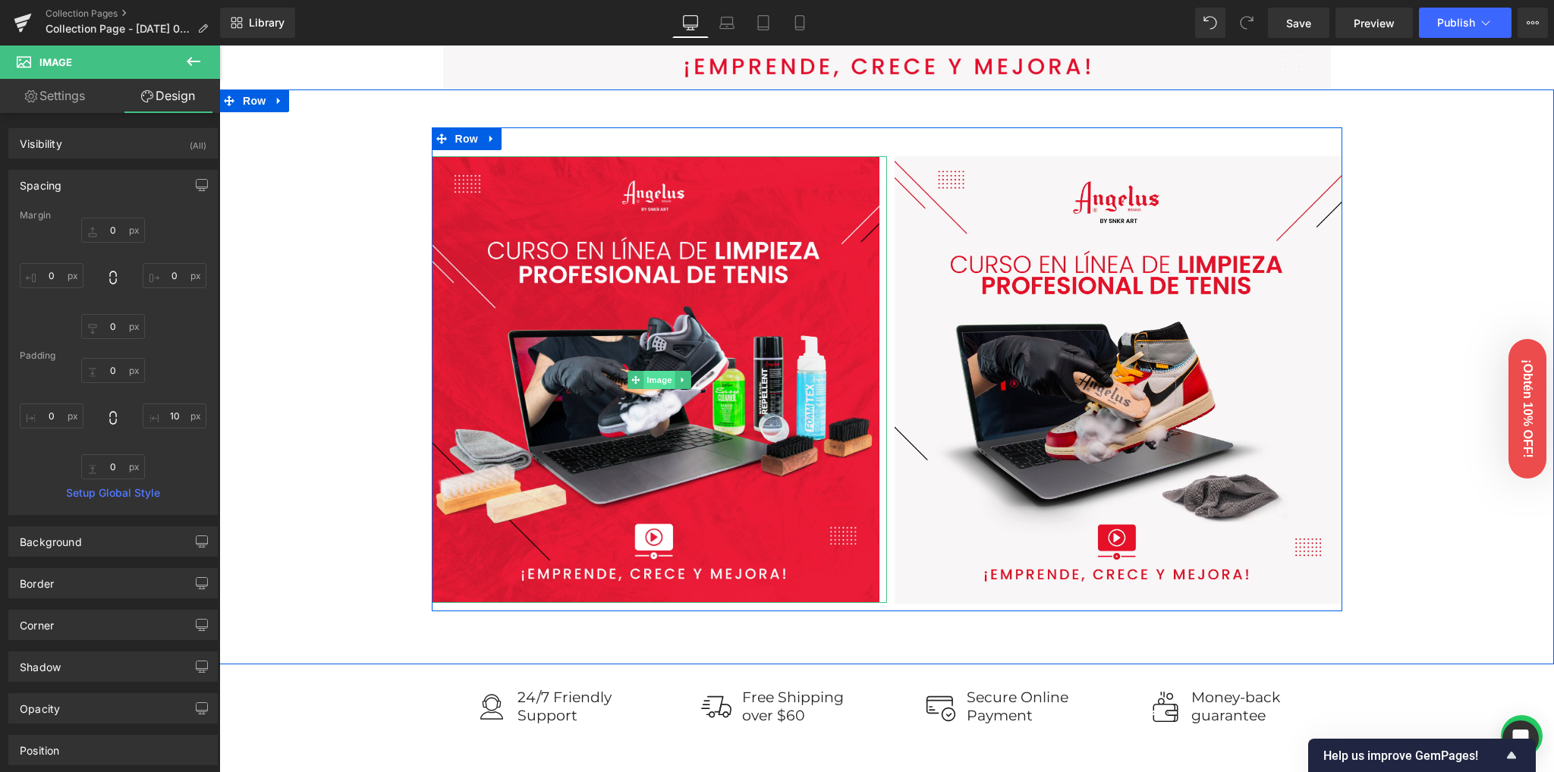
click at [643, 380] on span "Image" at bounding box center [659, 380] width 32 height 18
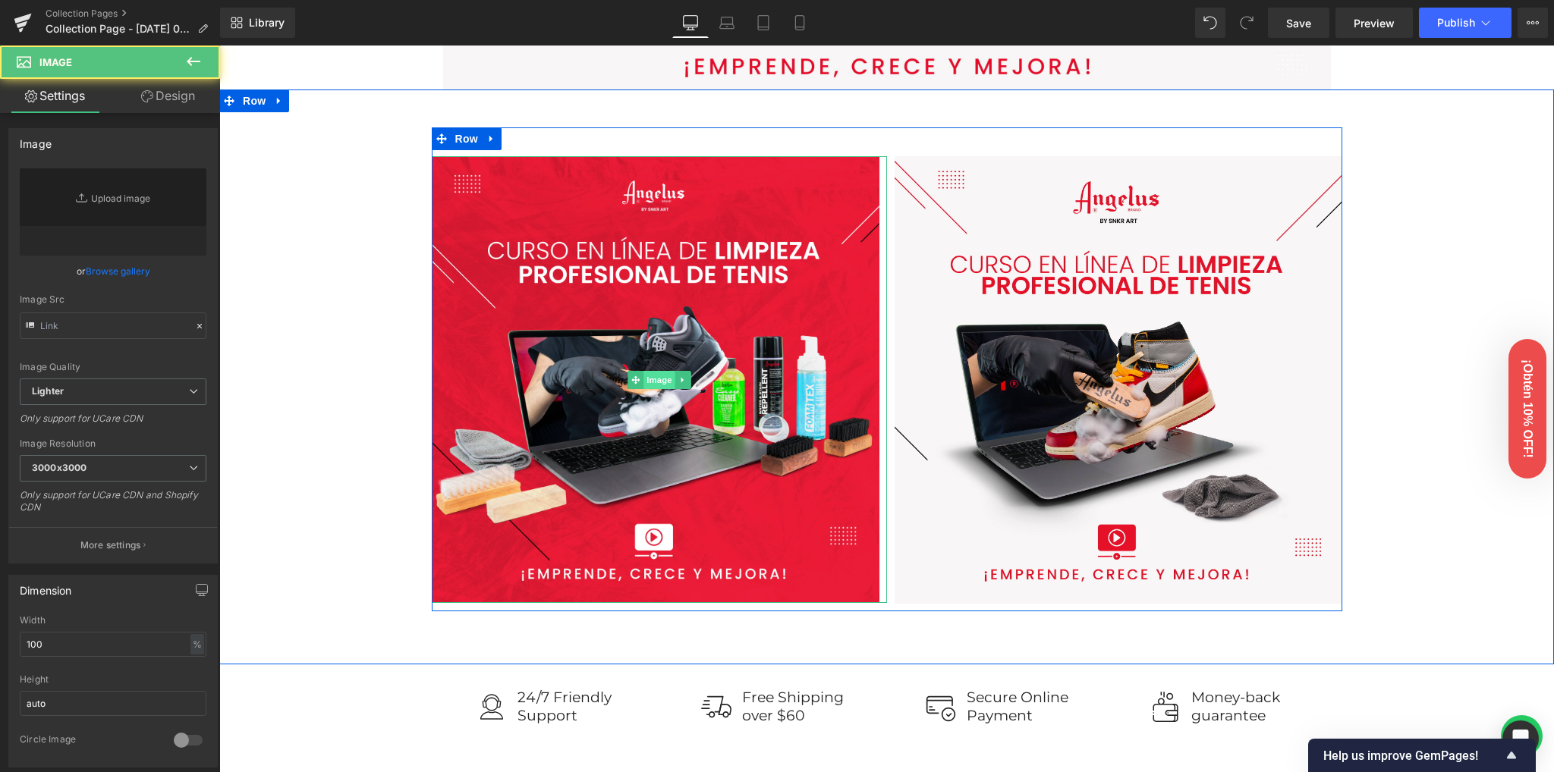
type input "[URL][DOMAIN_NAME]"
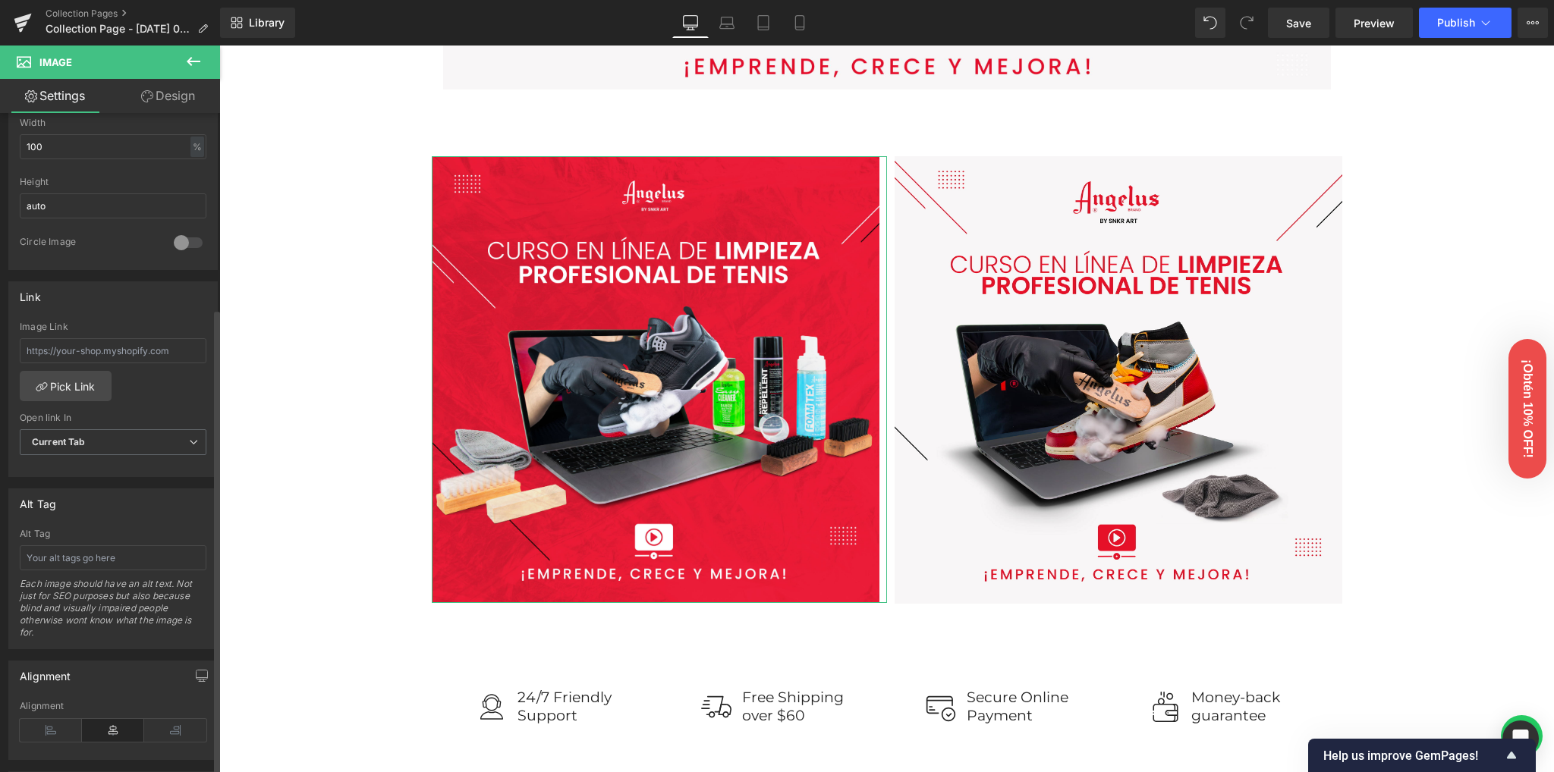
scroll to position [505, 0]
click at [131, 341] on input "text" at bounding box center [113, 343] width 187 height 25
click at [90, 377] on link "Pick Link" at bounding box center [66, 378] width 92 height 30
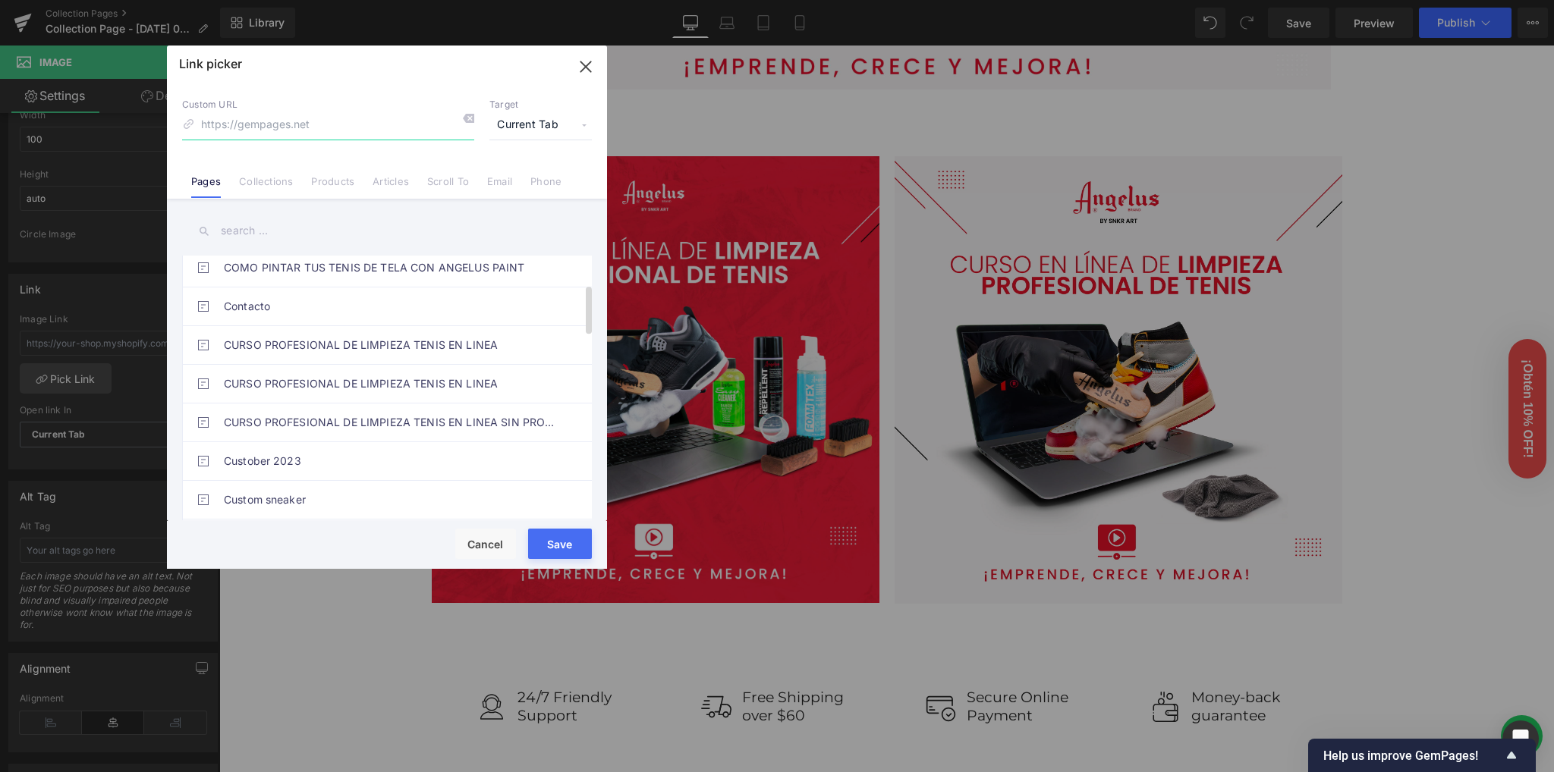
scroll to position [155, 0]
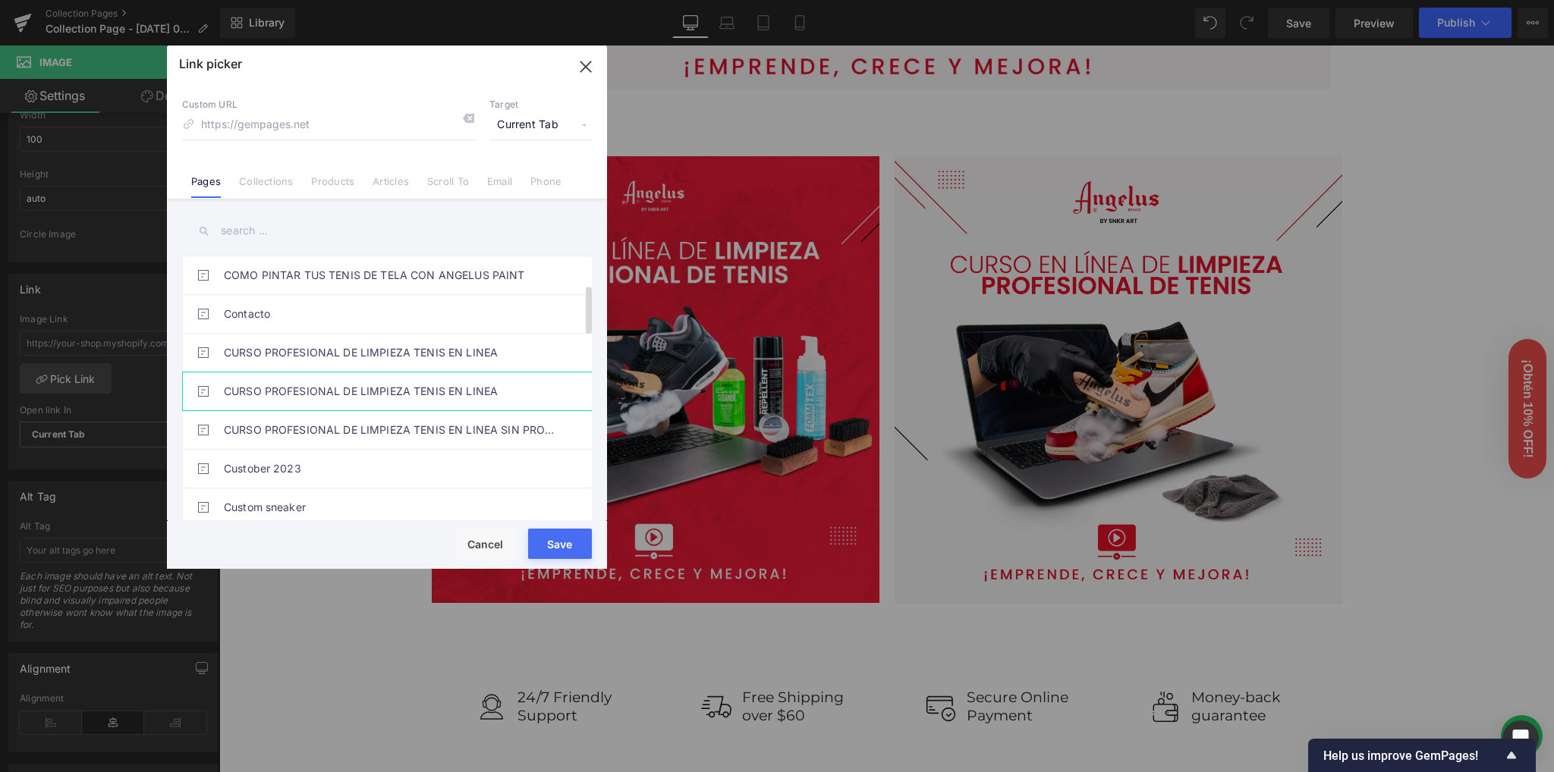
click at [372, 392] on link "CURSO PROFESIONAL DE LIMPIEZA TENIS EN LINEA" at bounding box center [391, 391] width 334 height 38
click at [422, 352] on link "CURSO PROFESIONAL DE LIMPIEZA TENIS EN LINEA" at bounding box center [391, 353] width 334 height 38
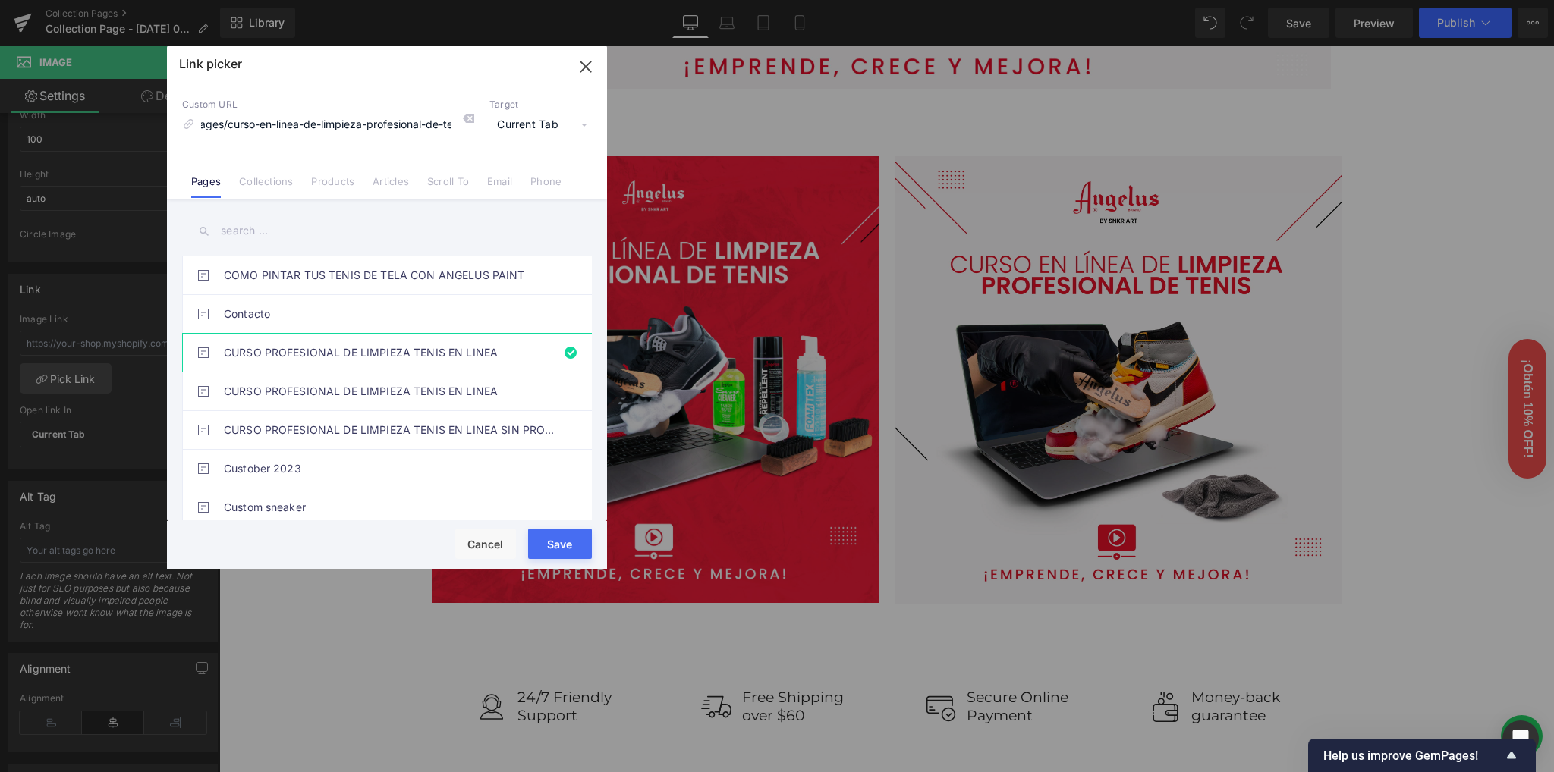
scroll to position [0, 0]
drag, startPoint x: 385, startPoint y: 127, endPoint x: 224, endPoint y: 125, distance: 161.6
click at [198, 128] on input "/pages/curso-en-linea-de-limpieza-profesional-de-tenis" at bounding box center [328, 125] width 292 height 29
drag, startPoint x: 253, startPoint y: 125, endPoint x: 228, endPoint y: 125, distance: 25.0
click at [251, 125] on input "/pages/curso-en-linea-de-limpieza-profesional-de-tenis" at bounding box center [328, 125] width 292 height 29
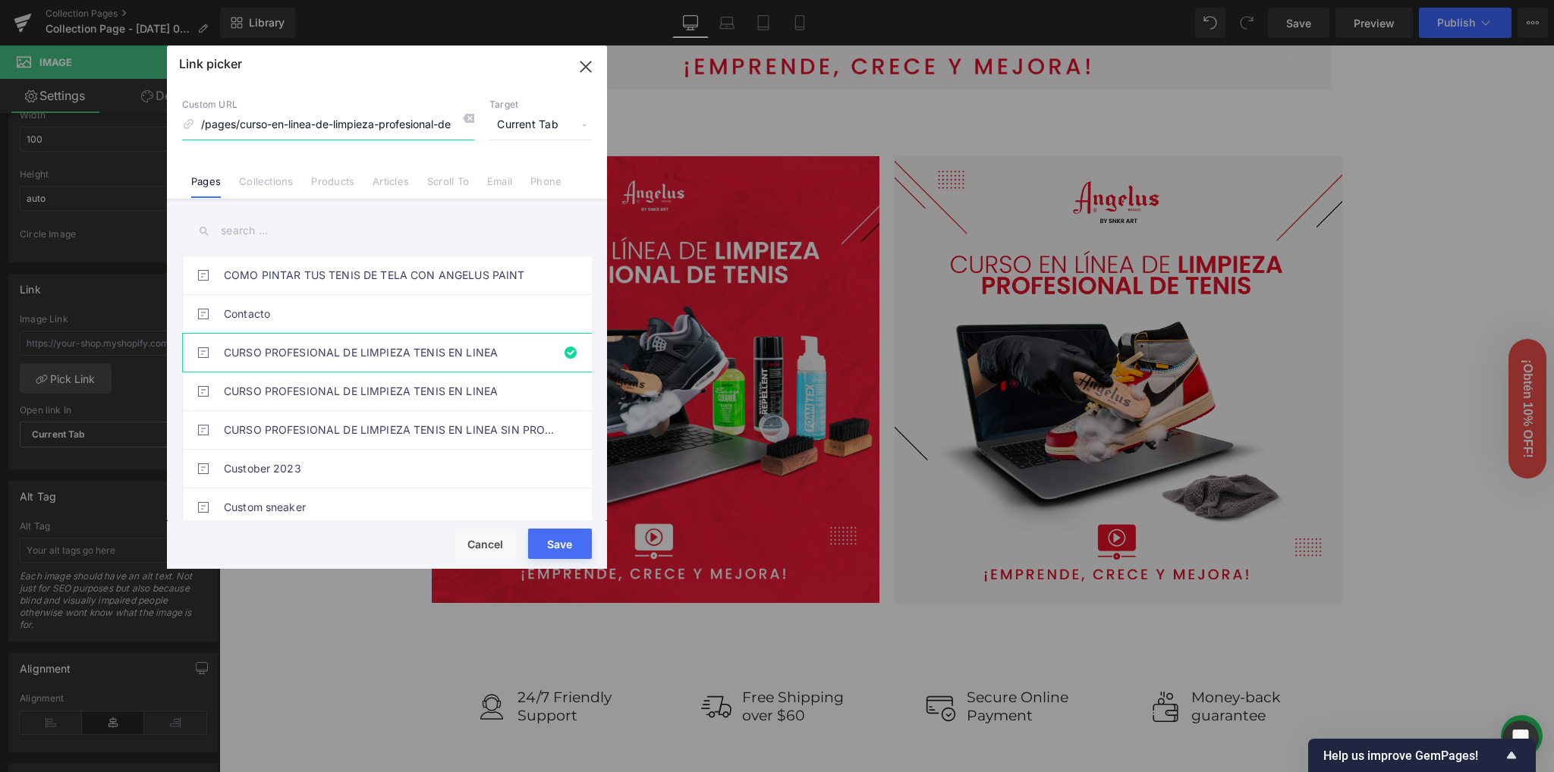
click at [240, 125] on input "/pages/curso-en-linea-de-limpieza-profesional-de-tenis" at bounding box center [328, 125] width 292 height 29
drag, startPoint x: 325, startPoint y: 118, endPoint x: 492, endPoint y: 130, distance: 168.0
click at [492, 130] on div "Custom URL /pages/curso-en-linea-de-limpieza-profesional-de-tenis Target Curren…" at bounding box center [387, 119] width 410 height 41
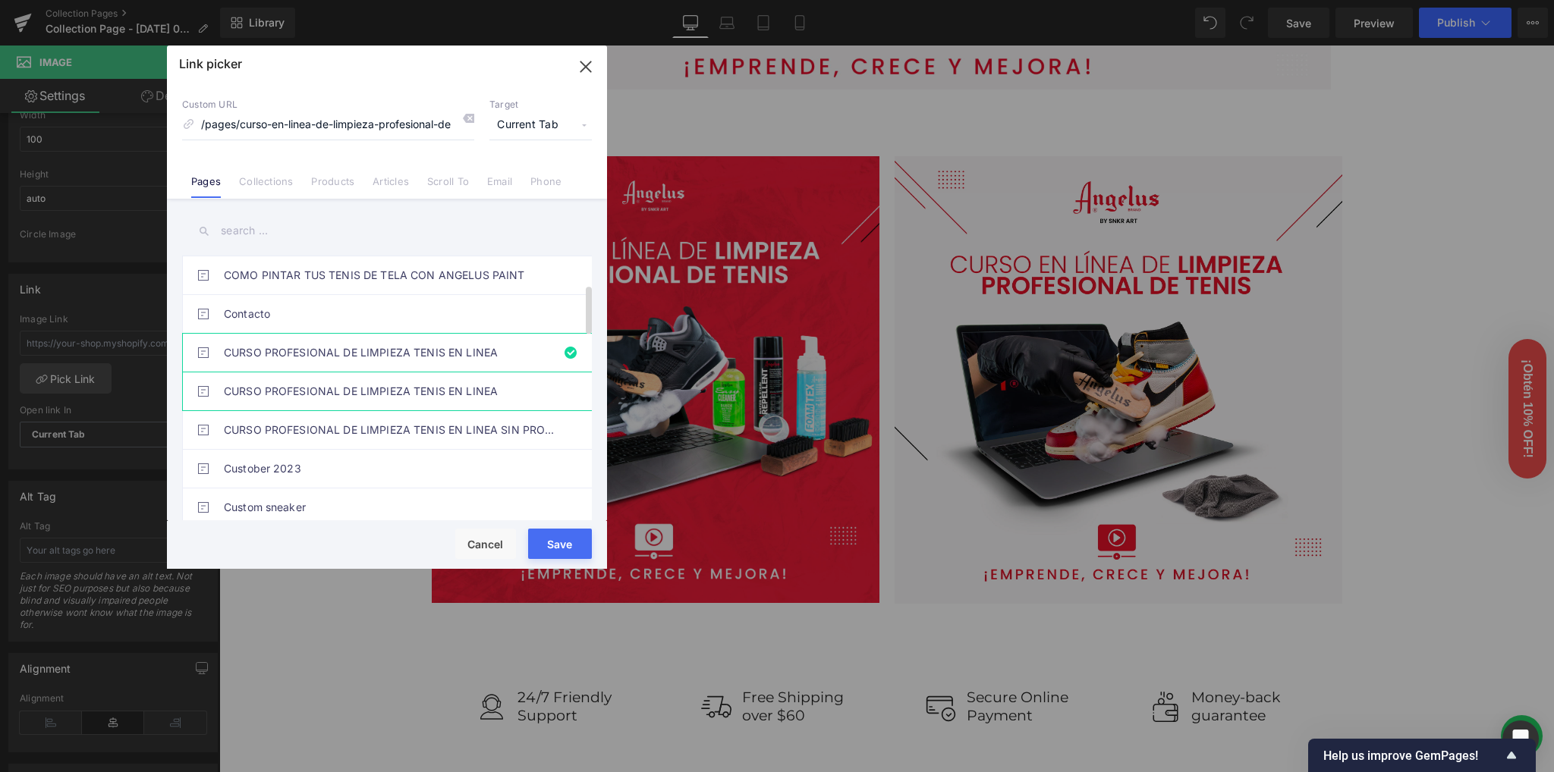
click at [363, 385] on link "CURSO PROFESIONAL DE LIMPIEZA TENIS EN LINEA" at bounding box center [391, 391] width 334 height 38
type input "/pages/limpieza-tenis-online"
drag, startPoint x: 264, startPoint y: 125, endPoint x: 319, endPoint y: 124, distance: 54.6
click at [319, 124] on input "/pages/limpieza-tenis-online" at bounding box center [328, 125] width 292 height 29
click at [412, 69] on div "Link picker" at bounding box center [387, 65] width 440 height 38
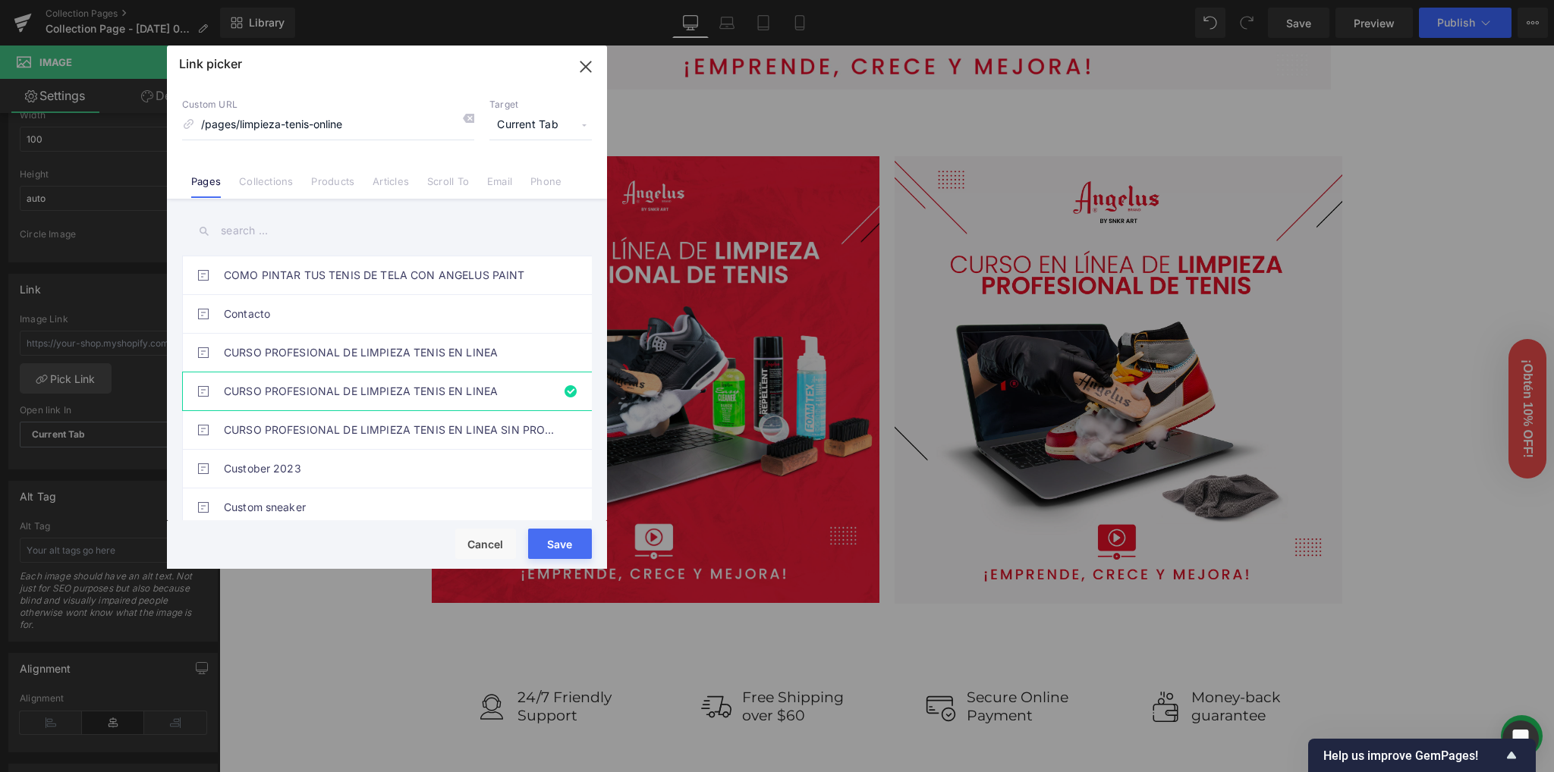
click at [590, 155] on div "Custom URL /pages/limpieza-tenis-online Target Current Tab Current Tab New Tab …" at bounding box center [387, 140] width 440 height 115
click at [563, 549] on button "Save" at bounding box center [560, 544] width 64 height 30
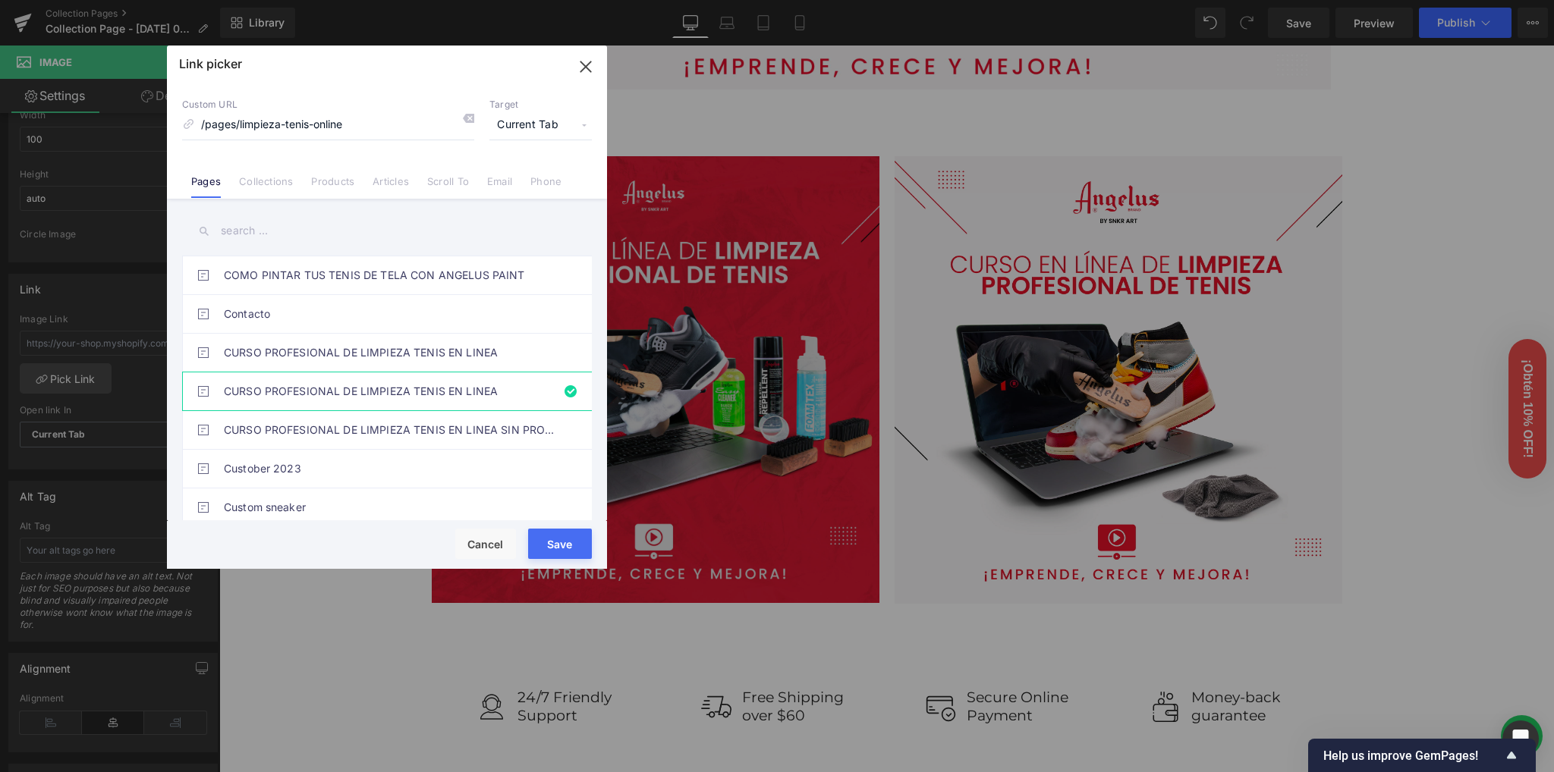
type input "/pages/limpieza-tenis-online"
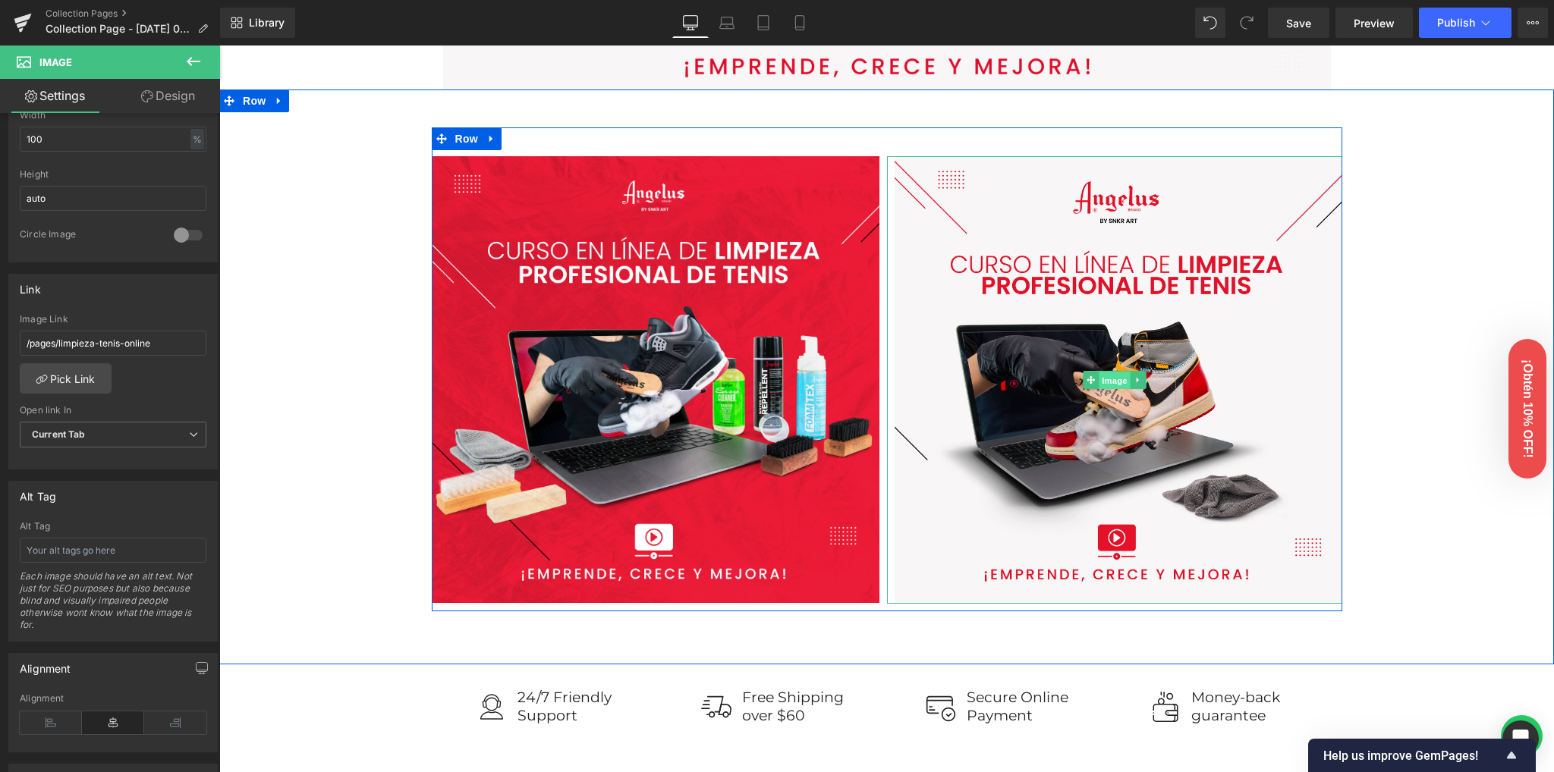
click at [1114, 382] on span "Image" at bounding box center [1114, 380] width 32 height 18
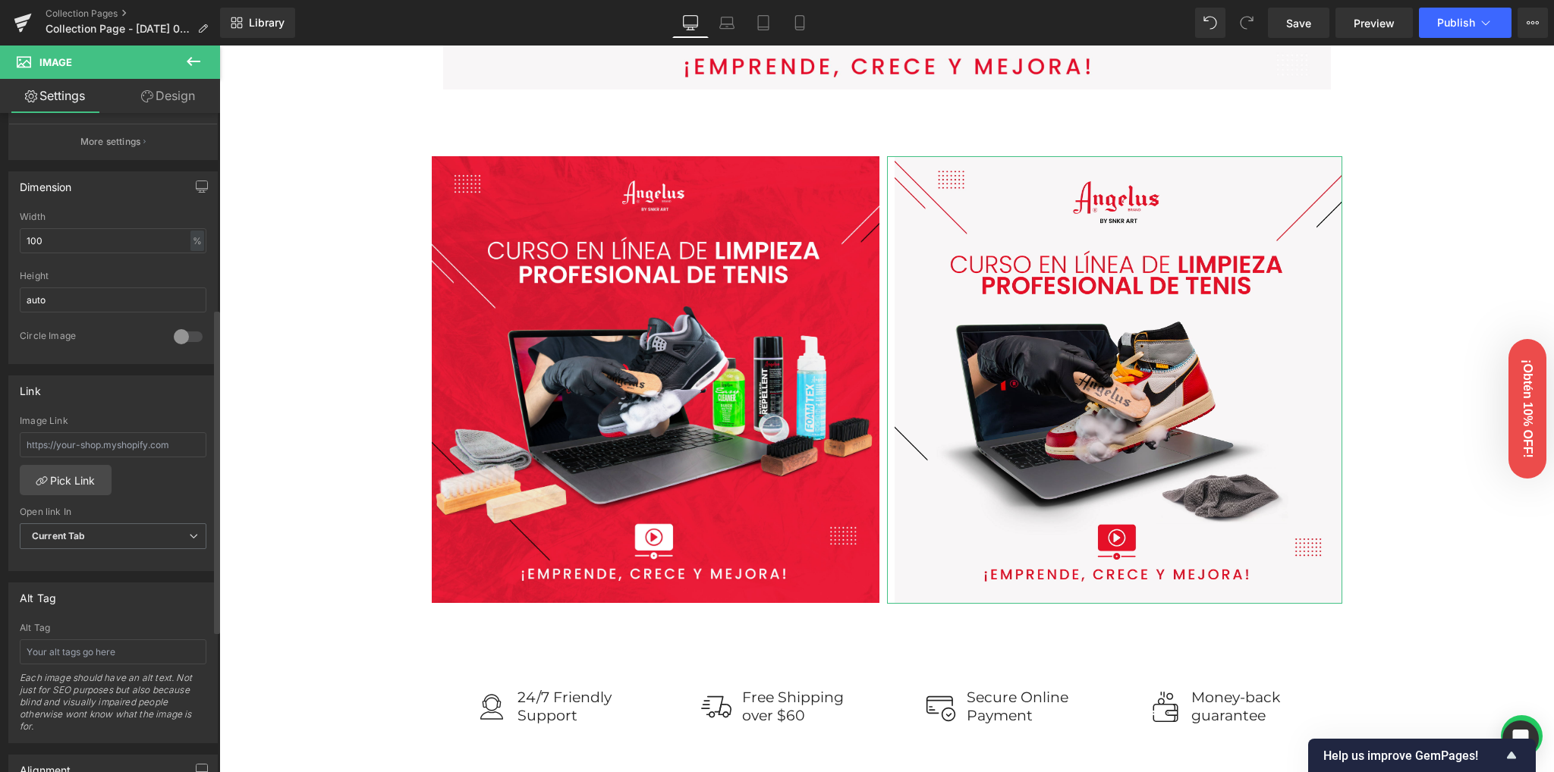
scroll to position [404, 0]
click at [115, 441] on input "text" at bounding box center [113, 444] width 187 height 25
click at [77, 472] on link "Pick Link" at bounding box center [66, 479] width 92 height 30
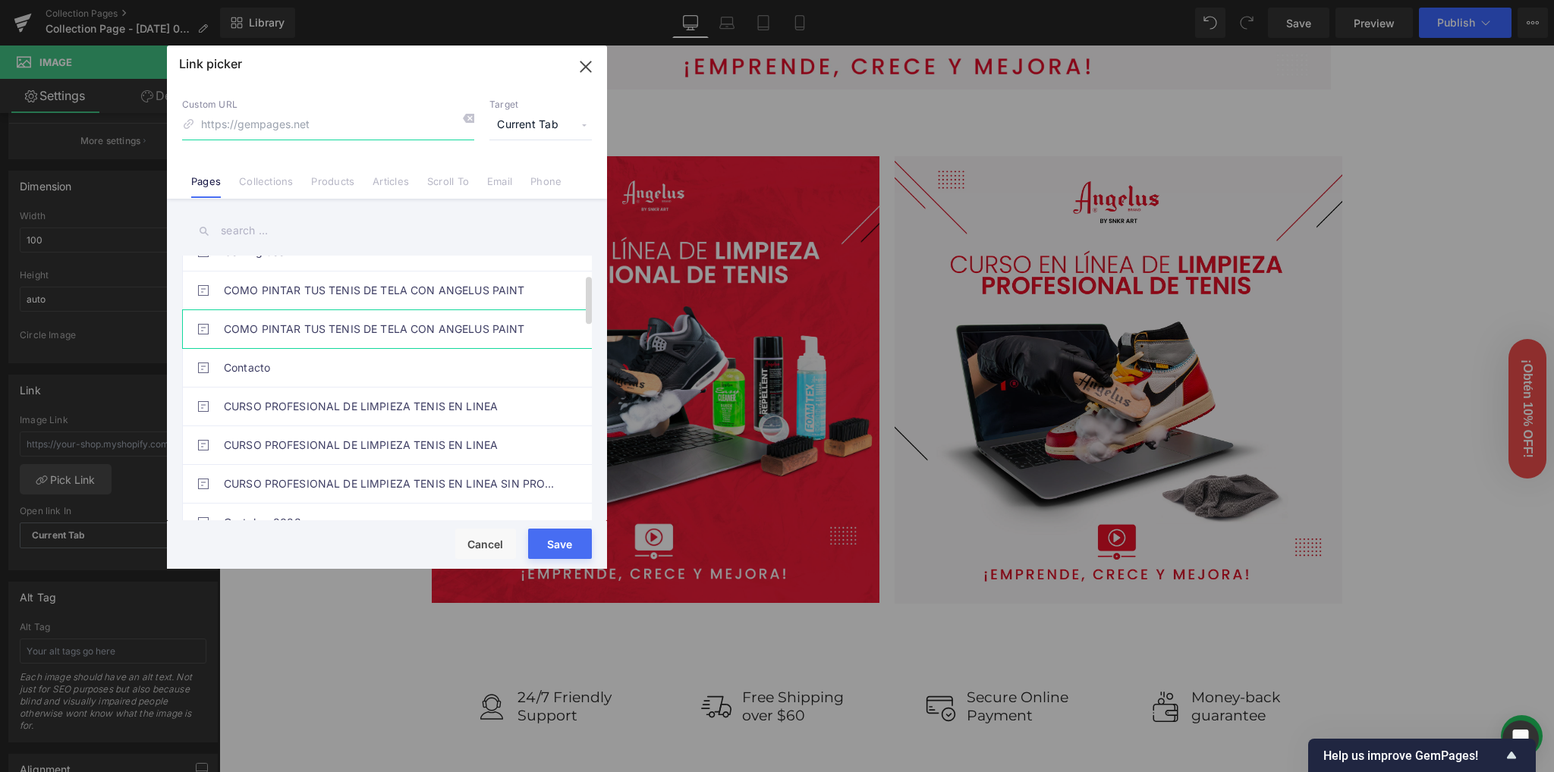
scroll to position [303, 0]
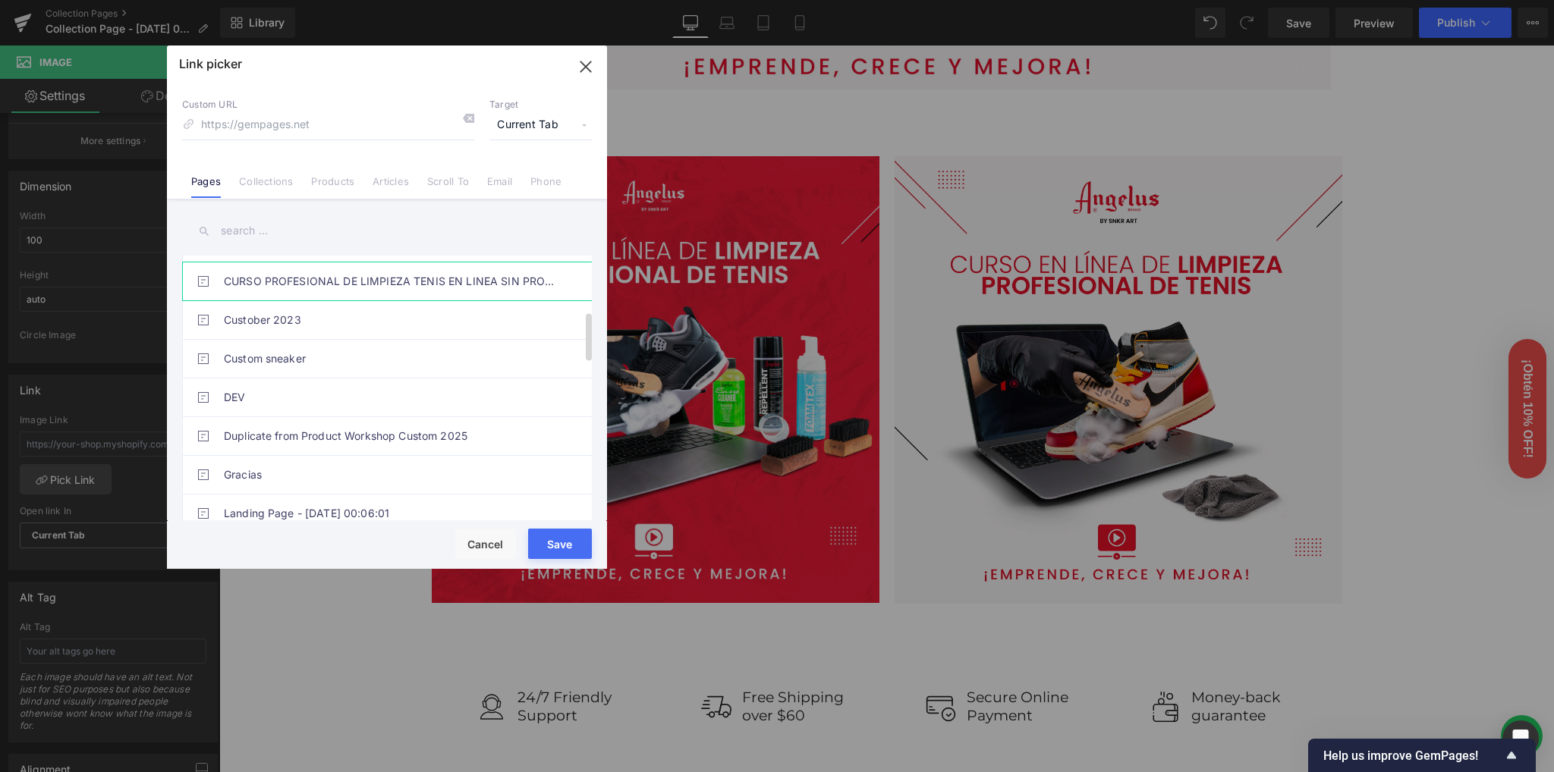
click at [393, 285] on link "CURSO PROFESIONAL DE LIMPIEZA TENIS EN LINEA SIN PRODUCTO" at bounding box center [391, 281] width 334 height 38
type input "/pages/curso-profesional-de-limpieza-tenis-en-linea-sin-producto"
click at [566, 544] on button "Save" at bounding box center [560, 544] width 64 height 30
type input "/pages/curso-profesional-de-limpieza-tenis-en-linea-sin-producto"
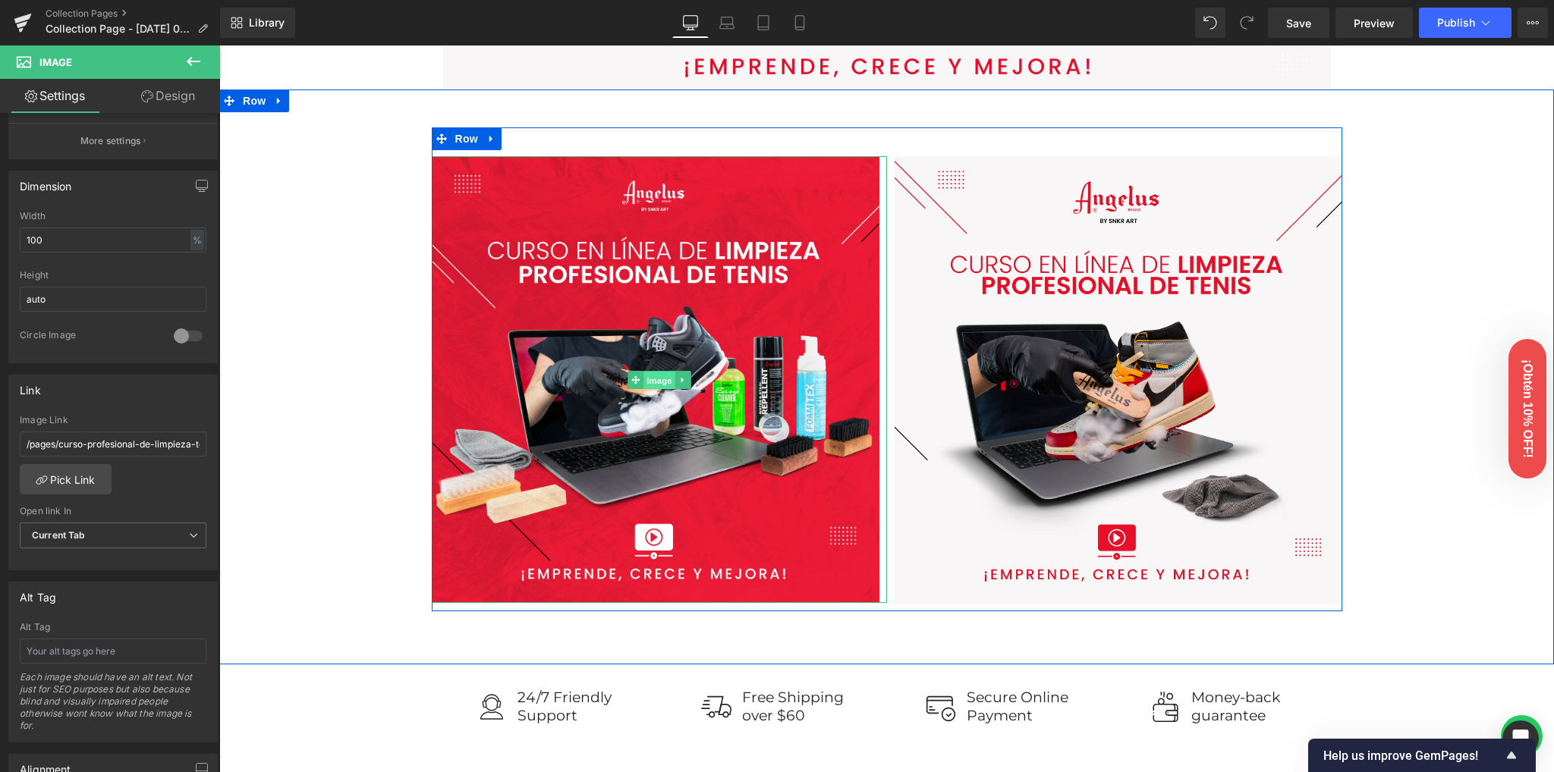
click at [655, 379] on span "Image" at bounding box center [659, 380] width 32 height 18
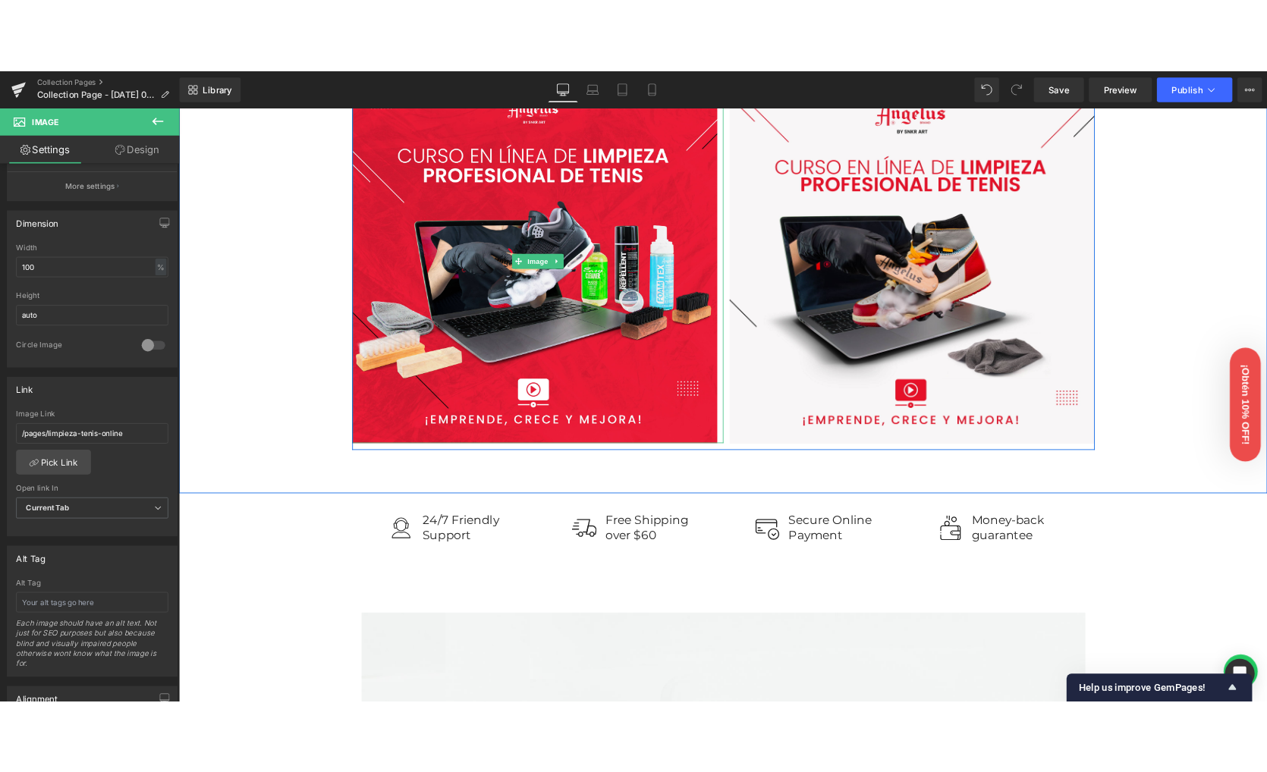
scroll to position [704, 0]
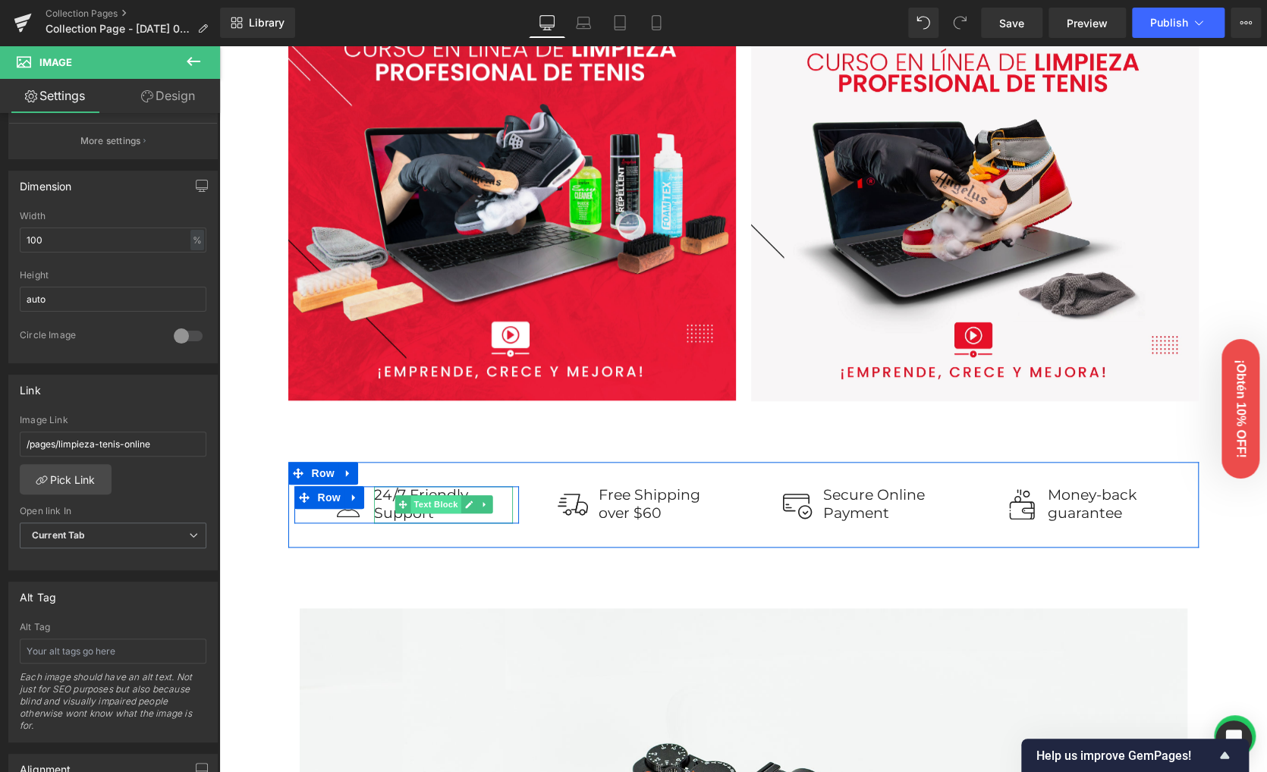
click at [432, 503] on span "Text Block" at bounding box center [435, 504] width 50 height 18
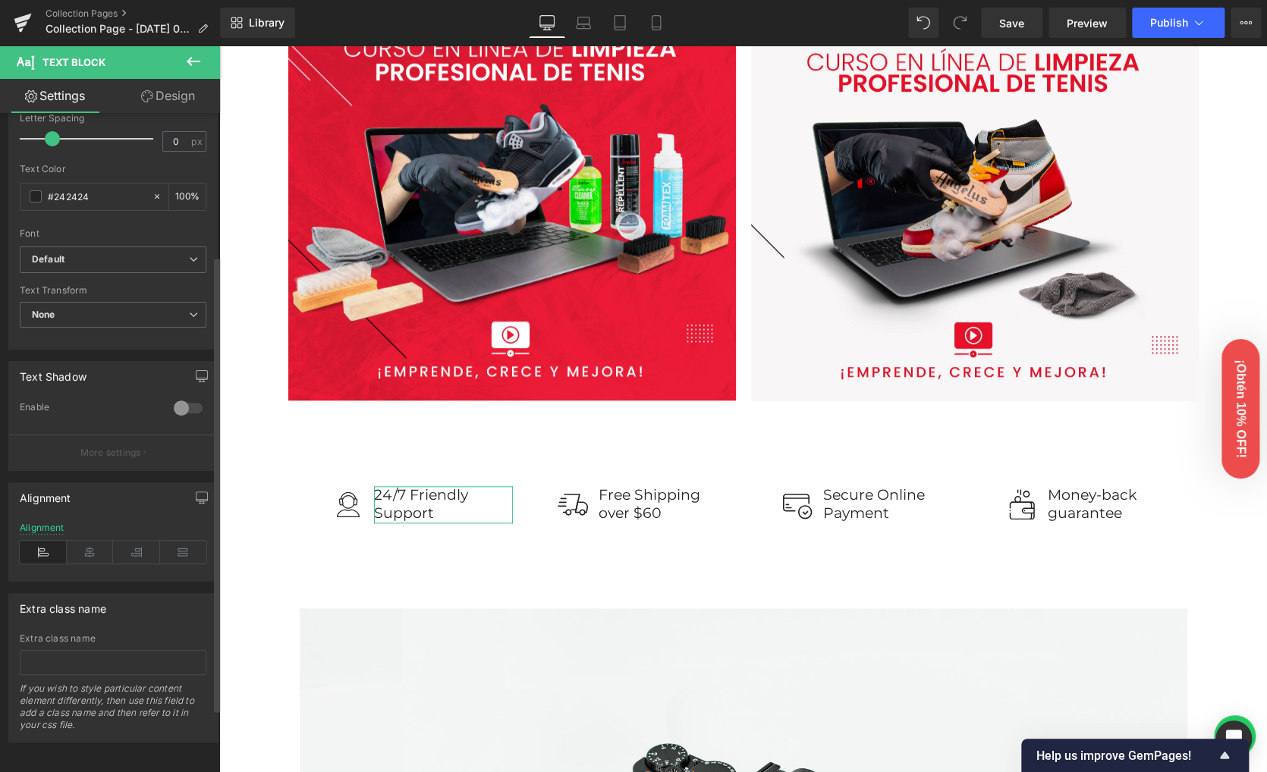
scroll to position [297, 0]
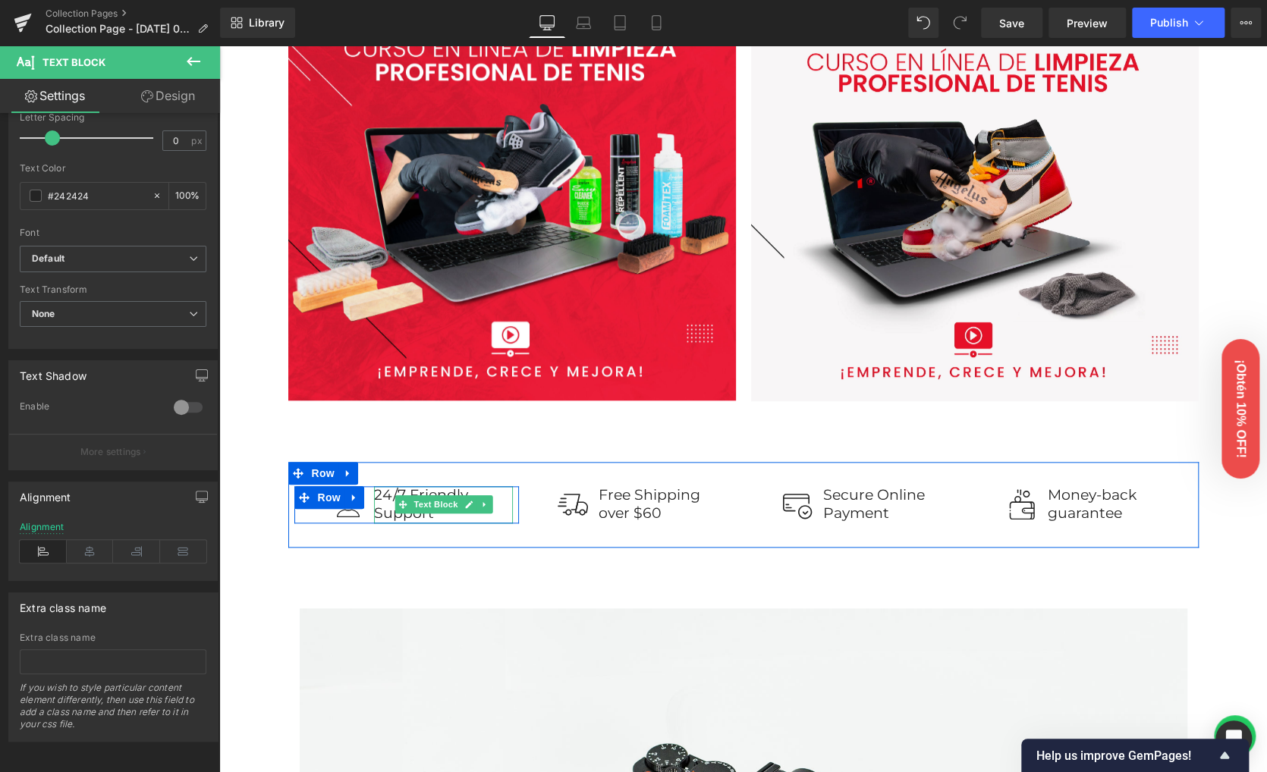
click at [379, 510] on p "Support" at bounding box center [443, 513] width 139 height 19
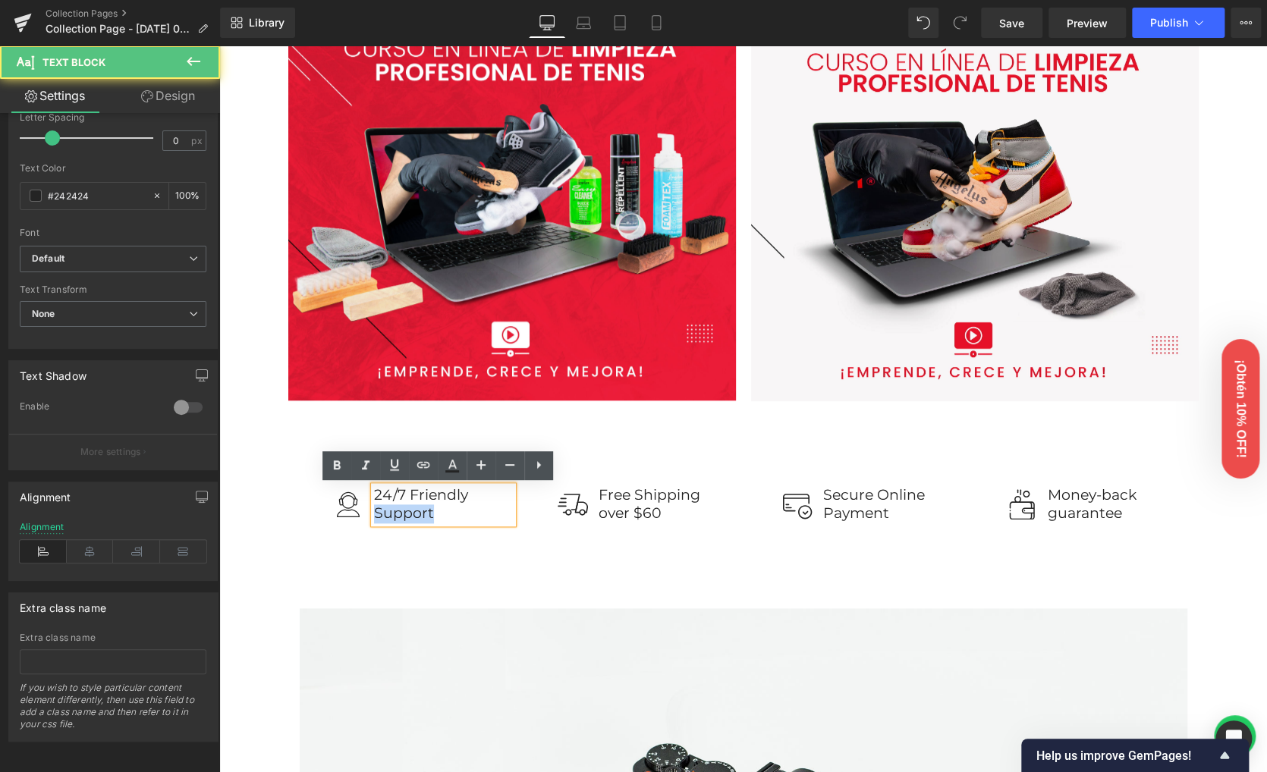
click at [379, 510] on p "Support" at bounding box center [443, 513] width 139 height 19
click at [443, 515] on p "Support" at bounding box center [443, 513] width 139 height 19
drag, startPoint x: 432, startPoint y: 511, endPoint x: 363, endPoint y: 494, distance: 71.8
click at [369, 494] on div "24/7 Friendly Support Text Block" at bounding box center [443, 504] width 149 height 37
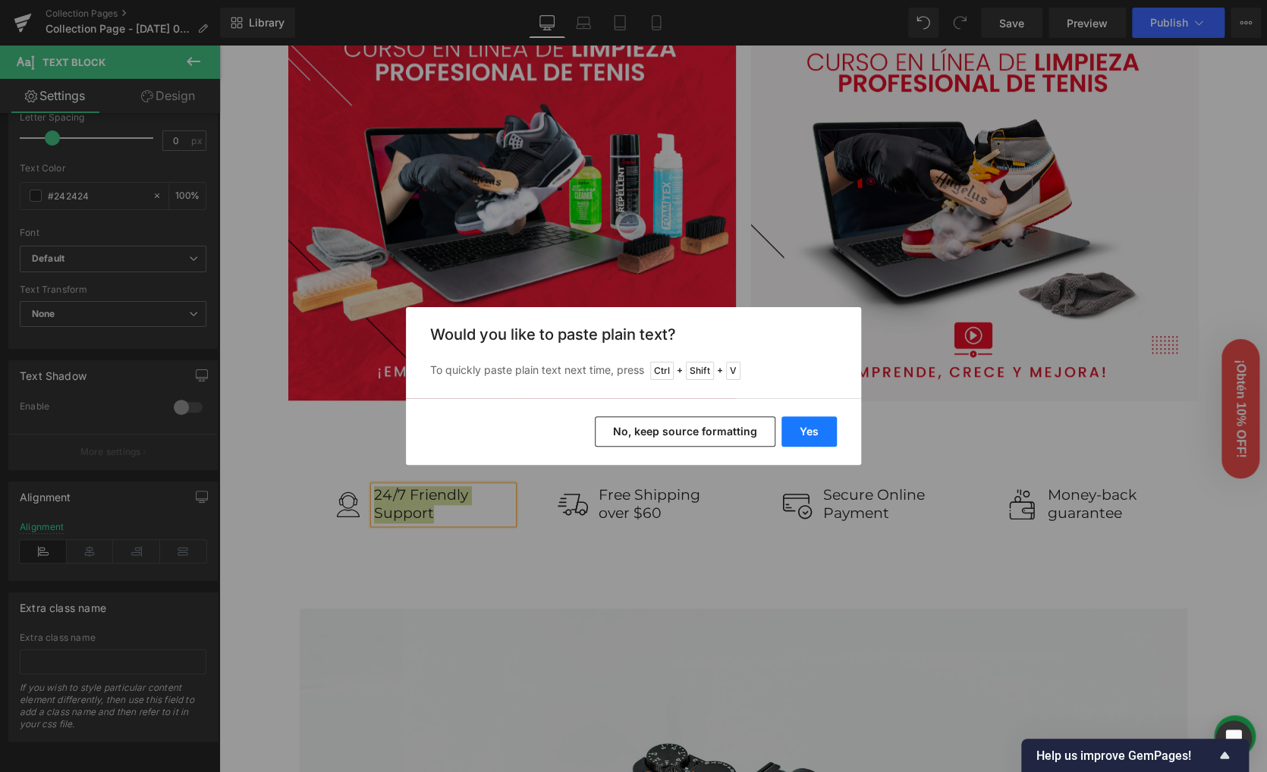
click at [804, 429] on button "Yes" at bounding box center [808, 431] width 55 height 30
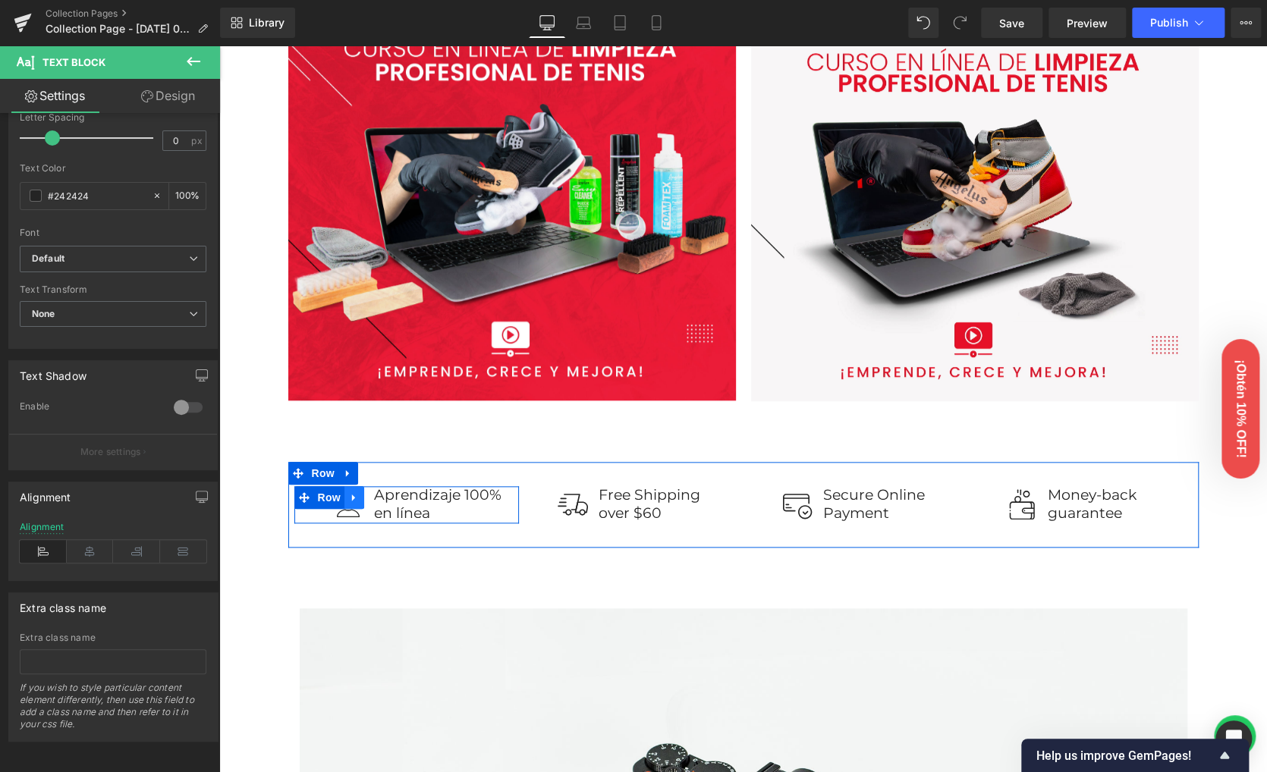
click at [344, 508] on link at bounding box center [354, 497] width 20 height 23
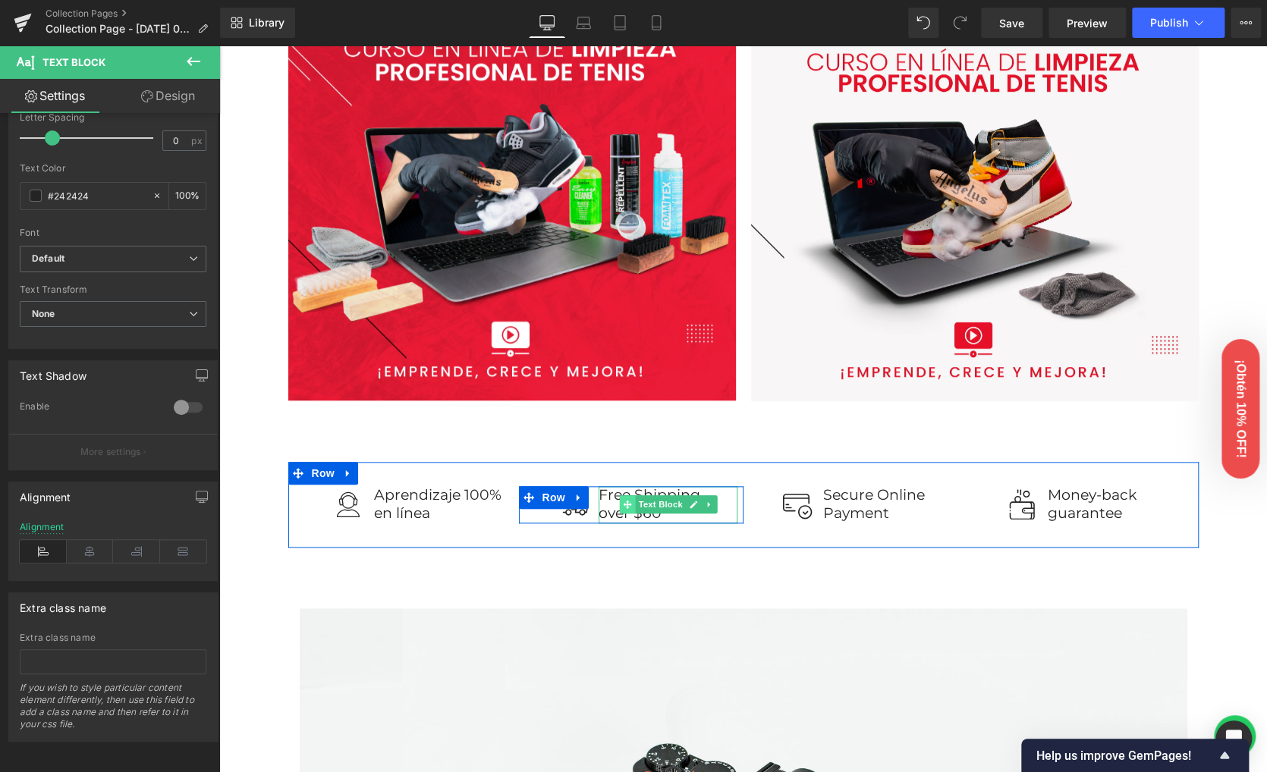
click at [624, 498] on span at bounding box center [628, 504] width 16 height 18
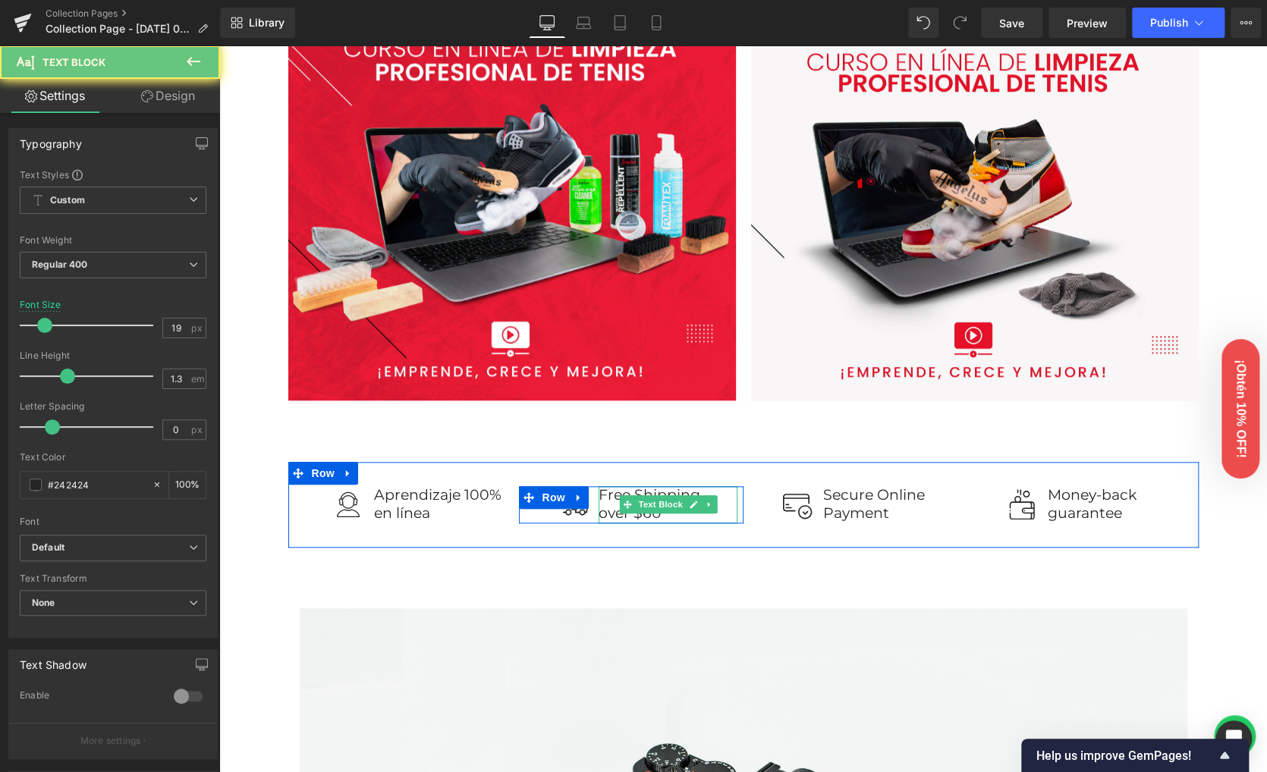
click at [607, 495] on p "Free Shipping" at bounding box center [668, 495] width 139 height 19
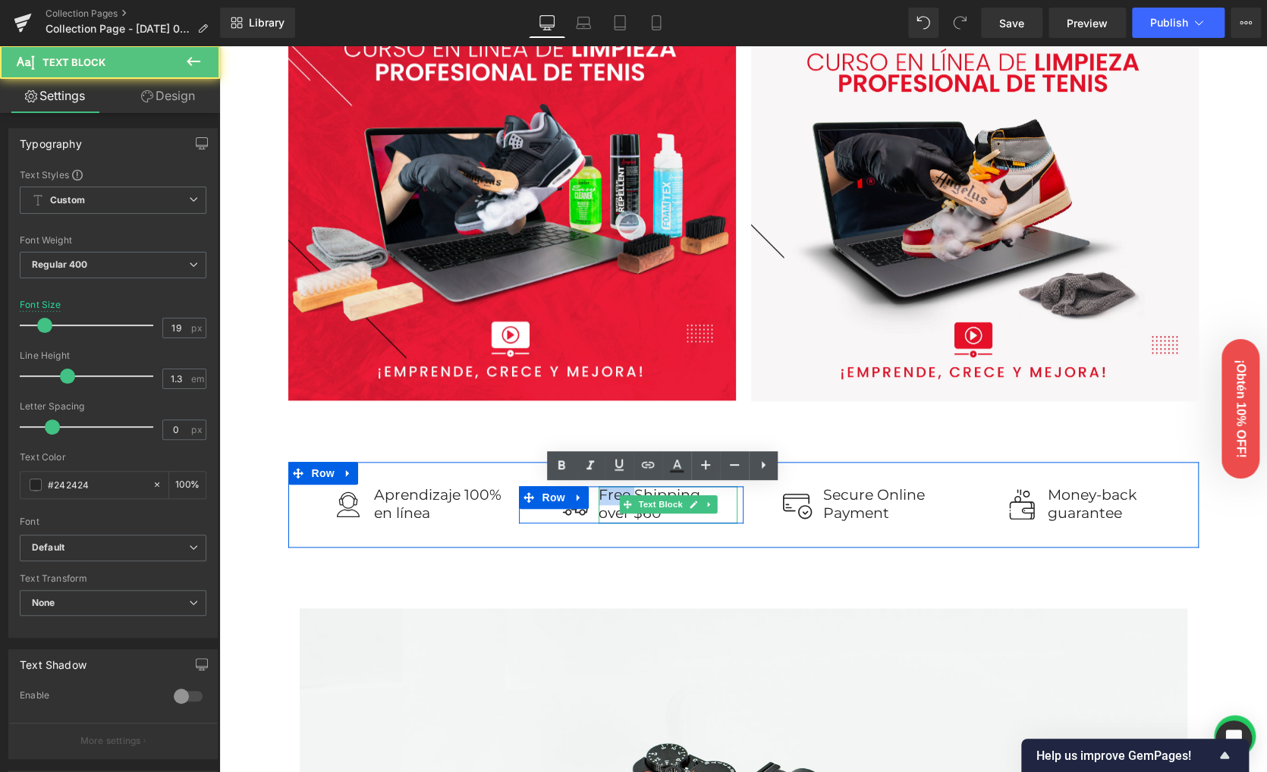
click at [607, 495] on p "Free Shipping" at bounding box center [668, 495] width 139 height 19
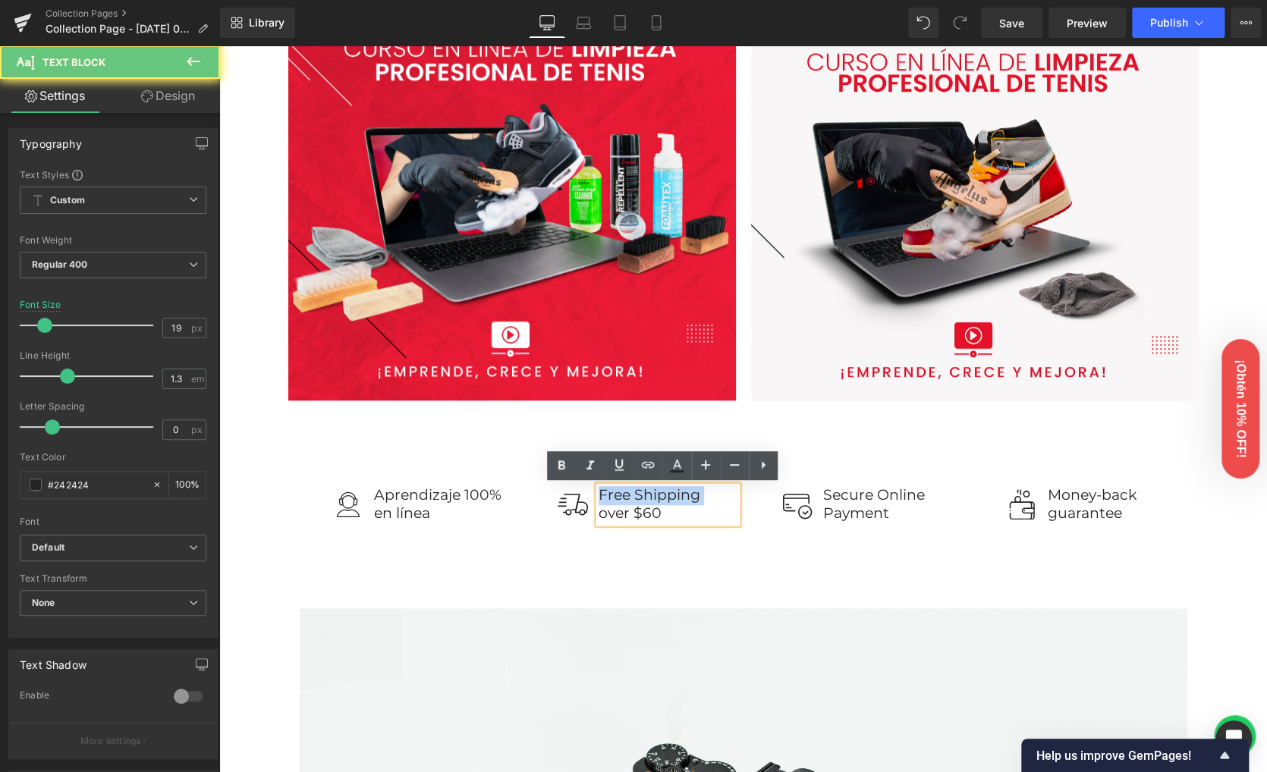
click at [608, 495] on p "Free Shipping" at bounding box center [668, 495] width 139 height 19
click at [667, 486] on p "Free Shipping" at bounding box center [668, 495] width 139 height 19
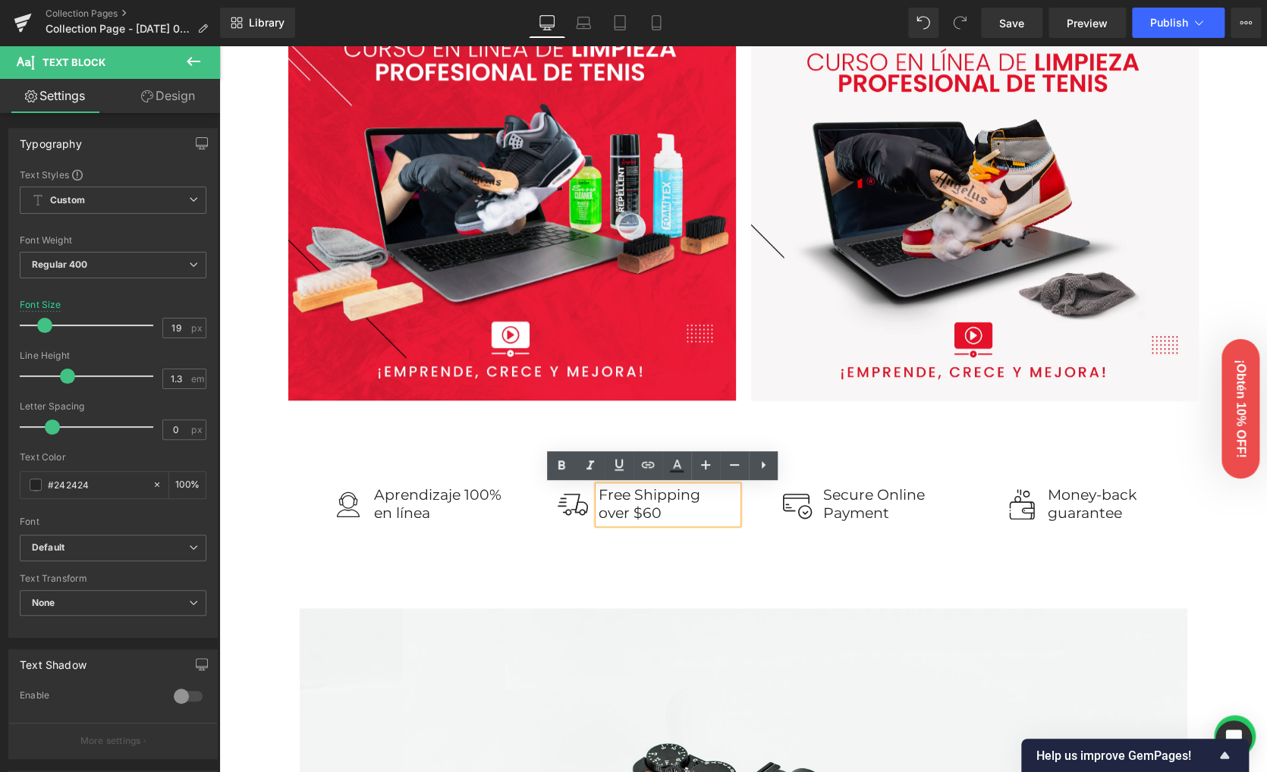
click at [660, 507] on p "over $60" at bounding box center [668, 513] width 139 height 19
click at [660, 508] on p "over $60" at bounding box center [668, 513] width 139 height 19
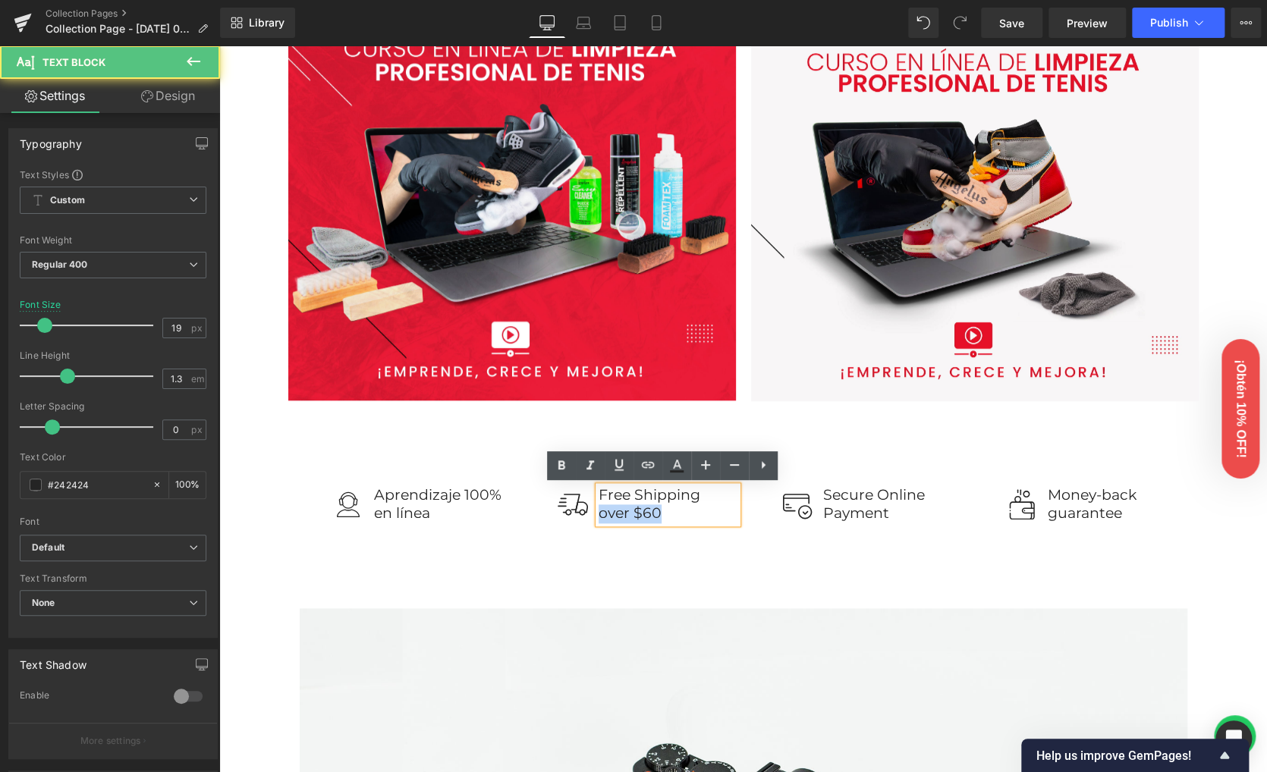
click at [655, 509] on p "over $60" at bounding box center [668, 513] width 139 height 19
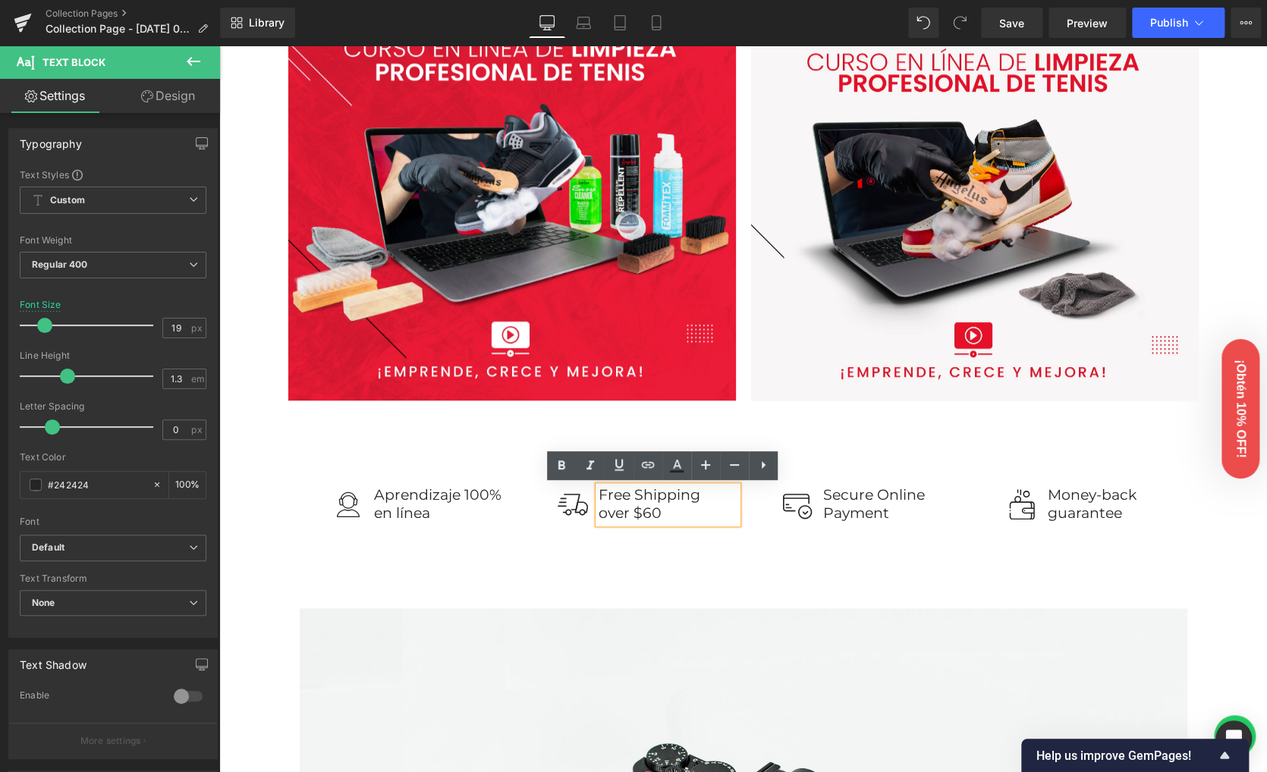
drag, startPoint x: 655, startPoint y: 510, endPoint x: 591, endPoint y: 492, distance: 66.1
click at [599, 492] on div "Free Shipping over $60" at bounding box center [668, 504] width 139 height 37
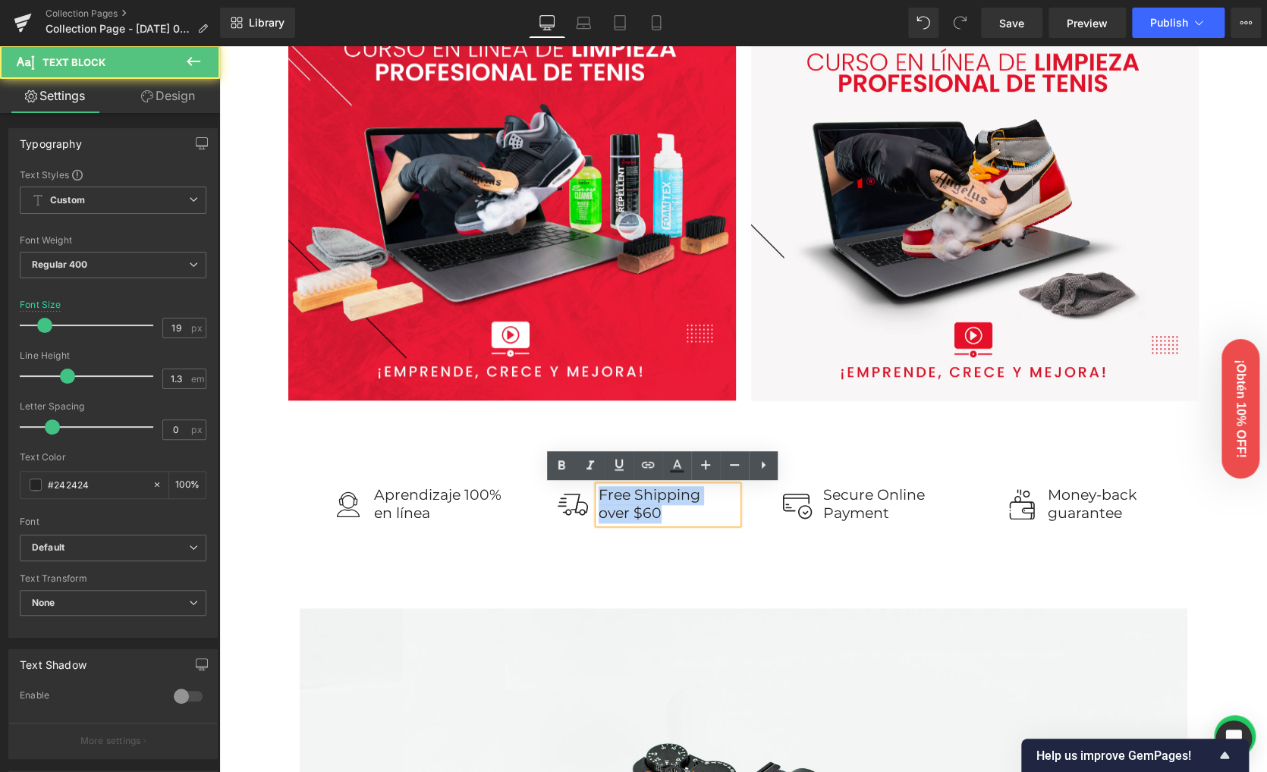
drag, startPoint x: 665, startPoint y: 508, endPoint x: 593, endPoint y: 498, distance: 72.6
click at [599, 498] on div "Free Shipping over $60" at bounding box center [668, 504] width 139 height 37
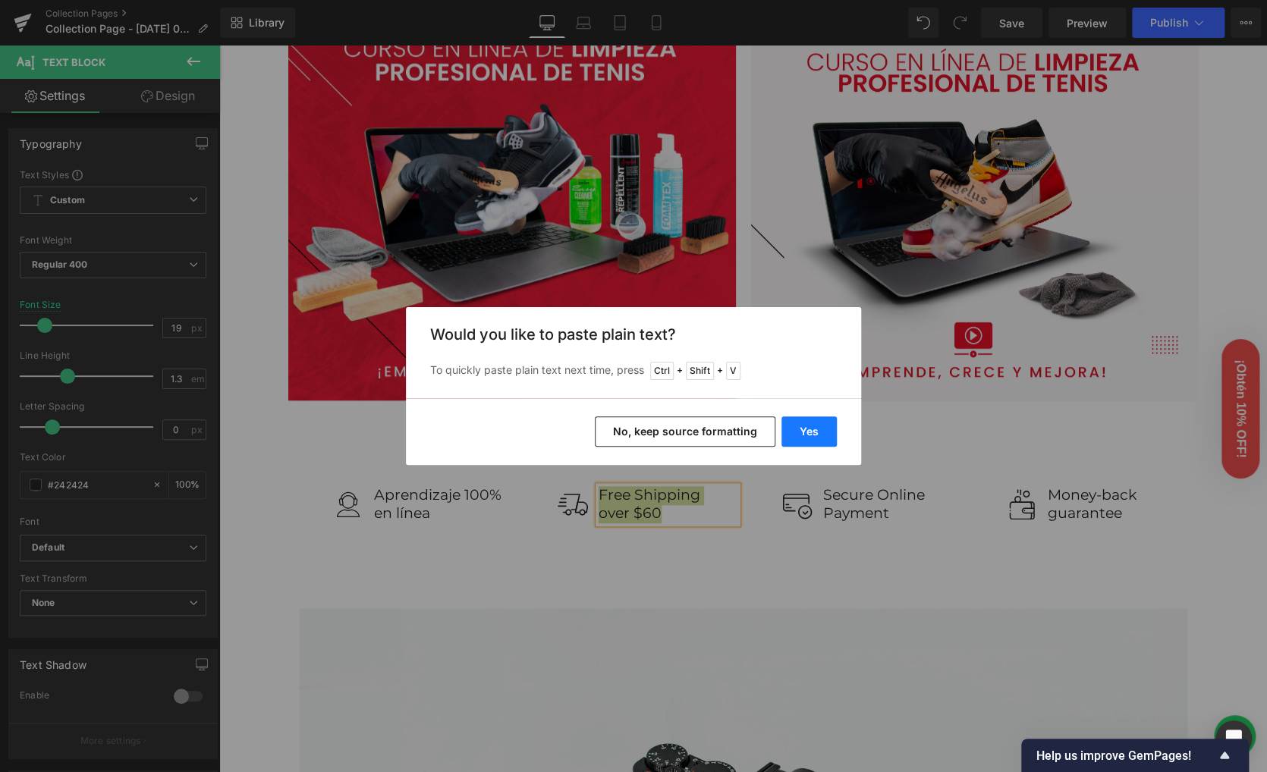
click at [793, 429] on button "Yes" at bounding box center [808, 431] width 55 height 30
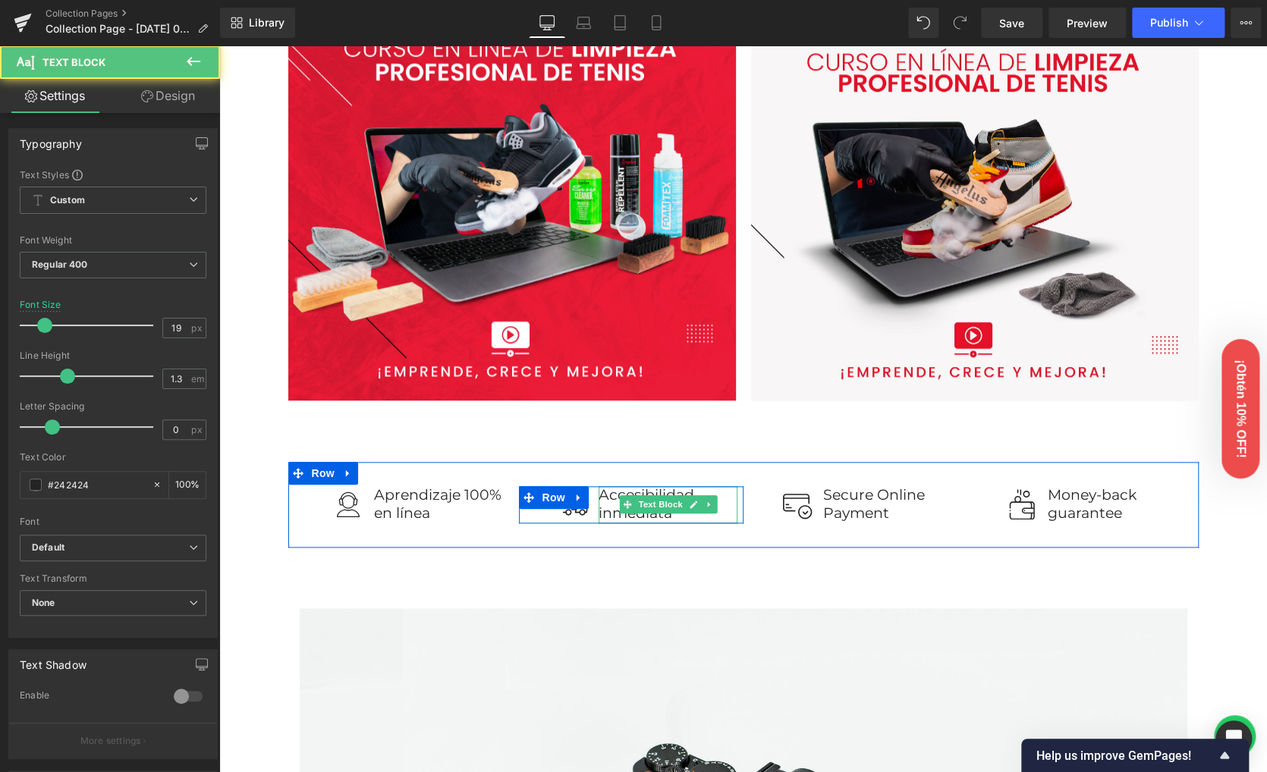
click at [611, 492] on p "Accesibilidad inmediata" at bounding box center [668, 504] width 139 height 37
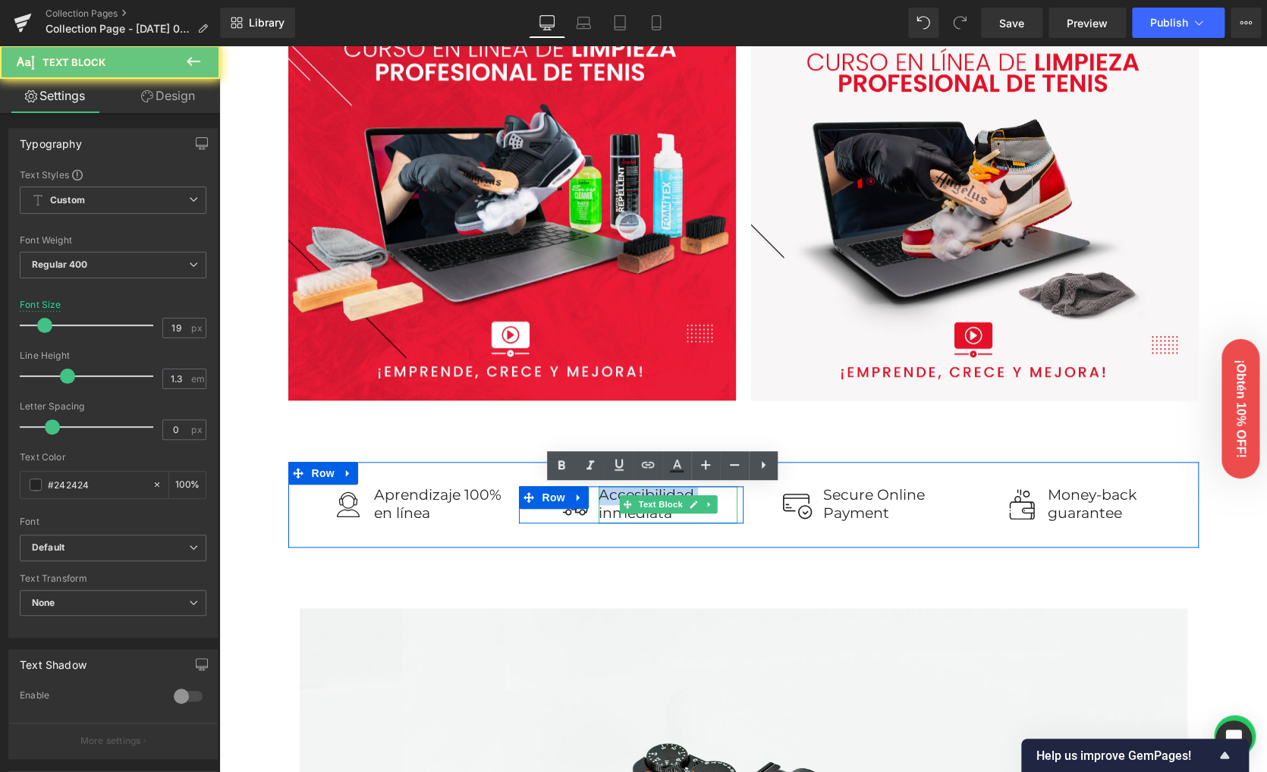
click at [611, 492] on p "Accesibilidad inmediata" at bounding box center [668, 504] width 139 height 37
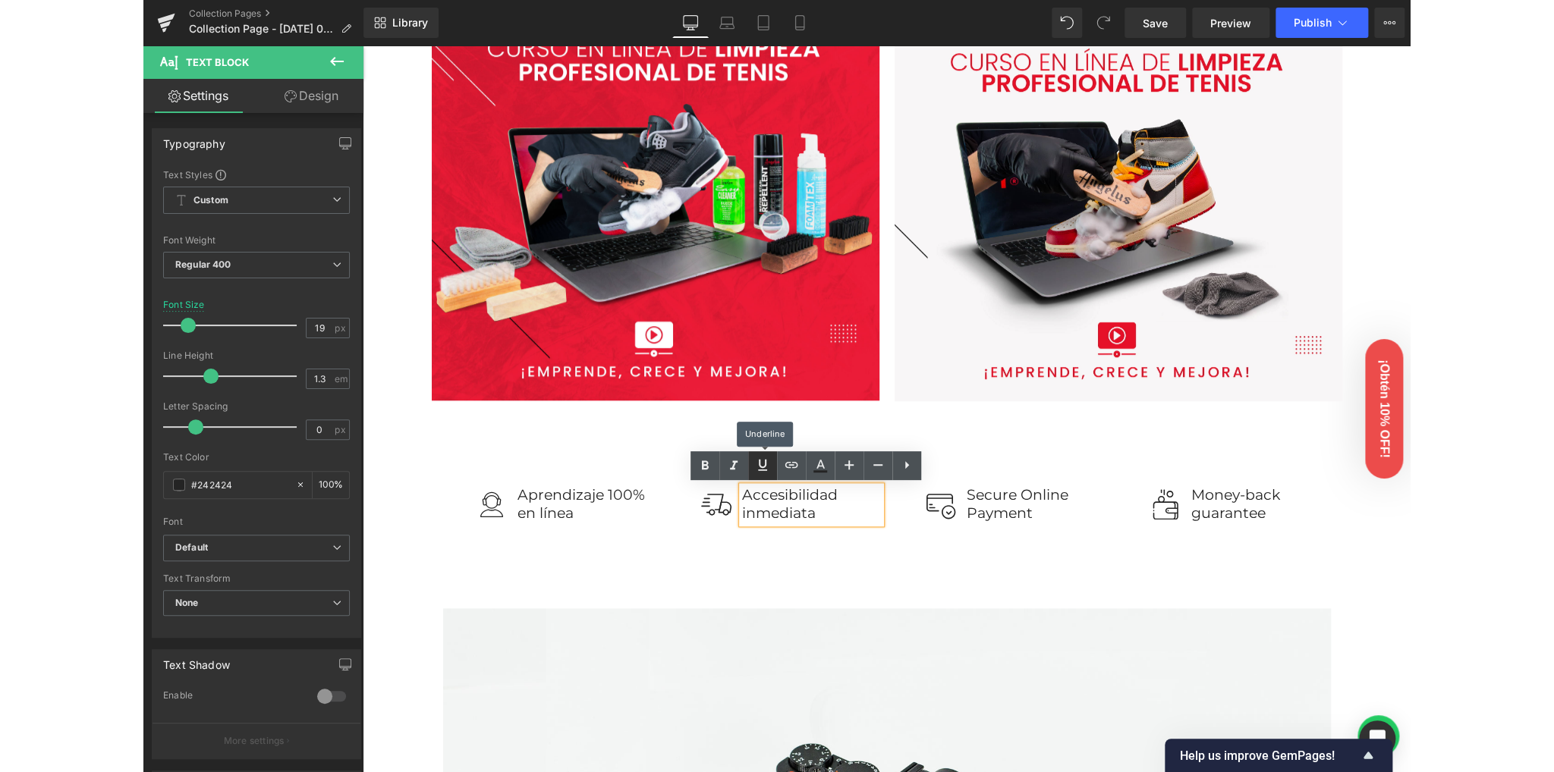
scroll to position [709, 0]
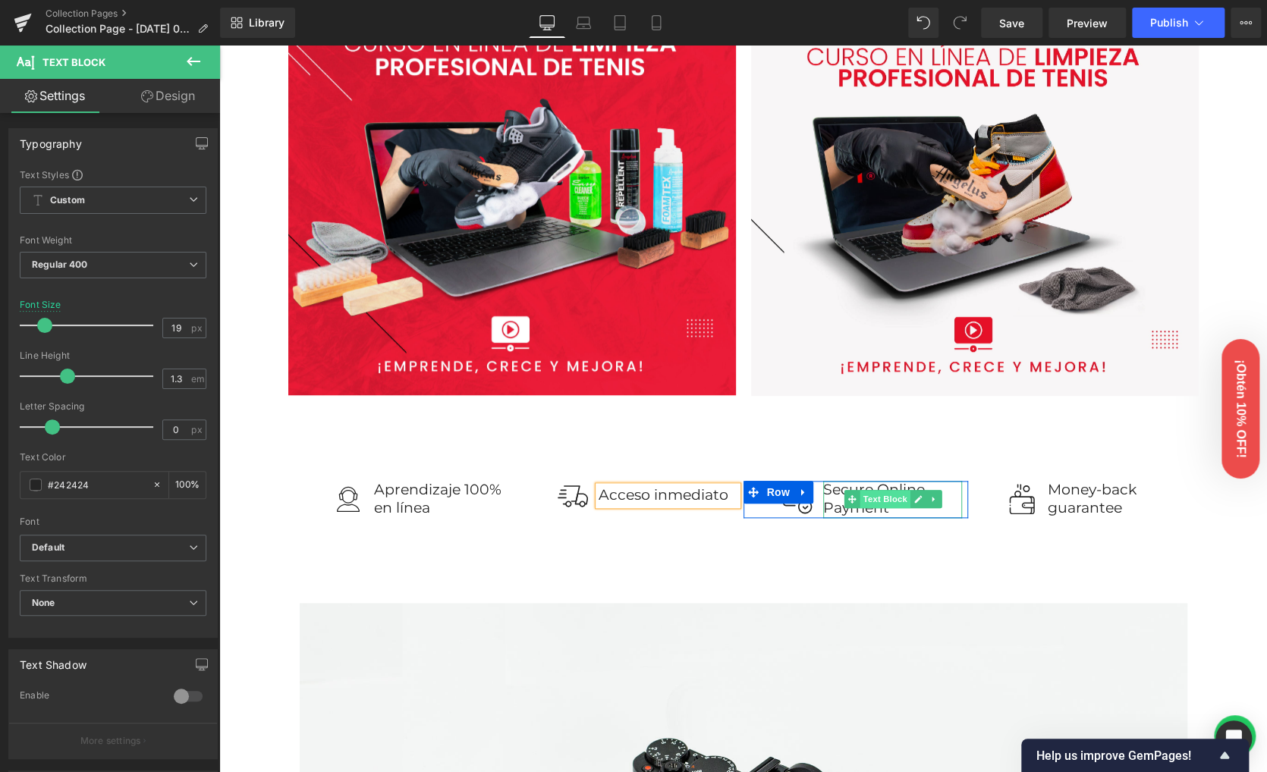
click at [881, 505] on span "Text Block" at bounding box center [884, 499] width 50 height 18
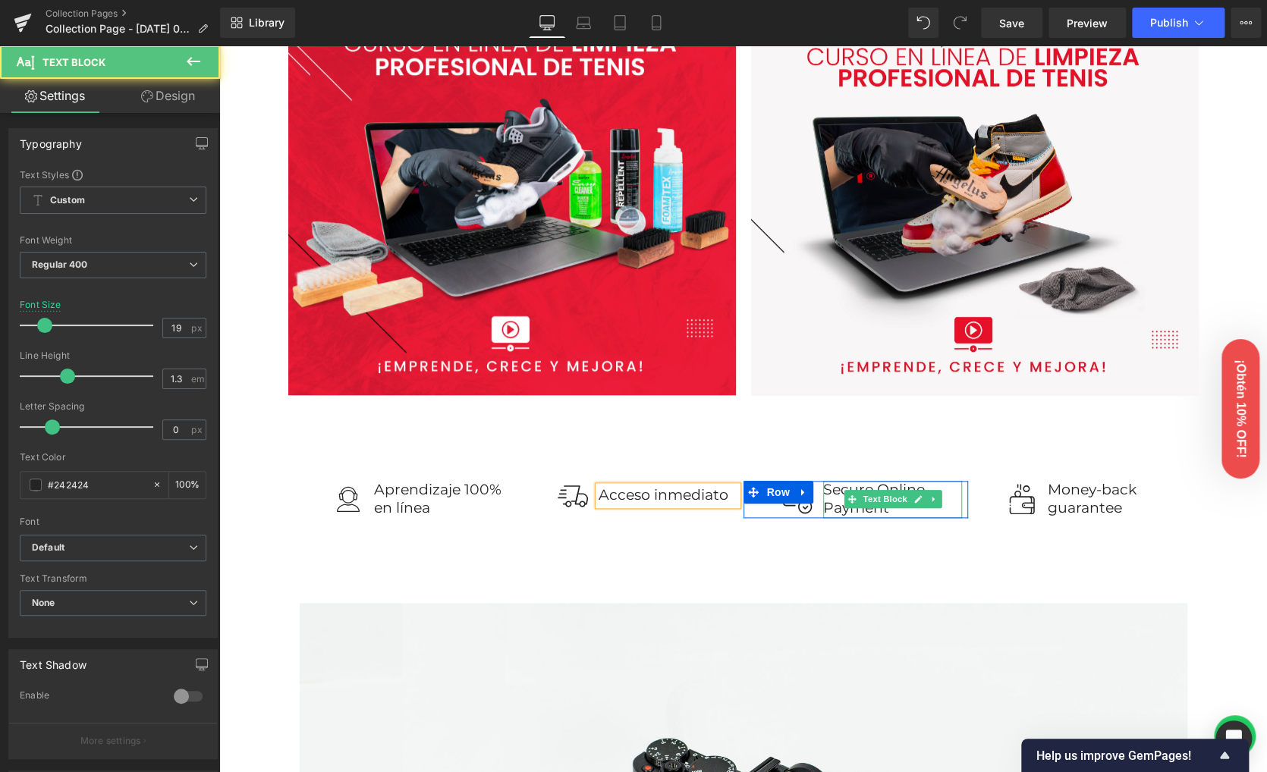
click at [834, 508] on p "Payment" at bounding box center [892, 508] width 139 height 19
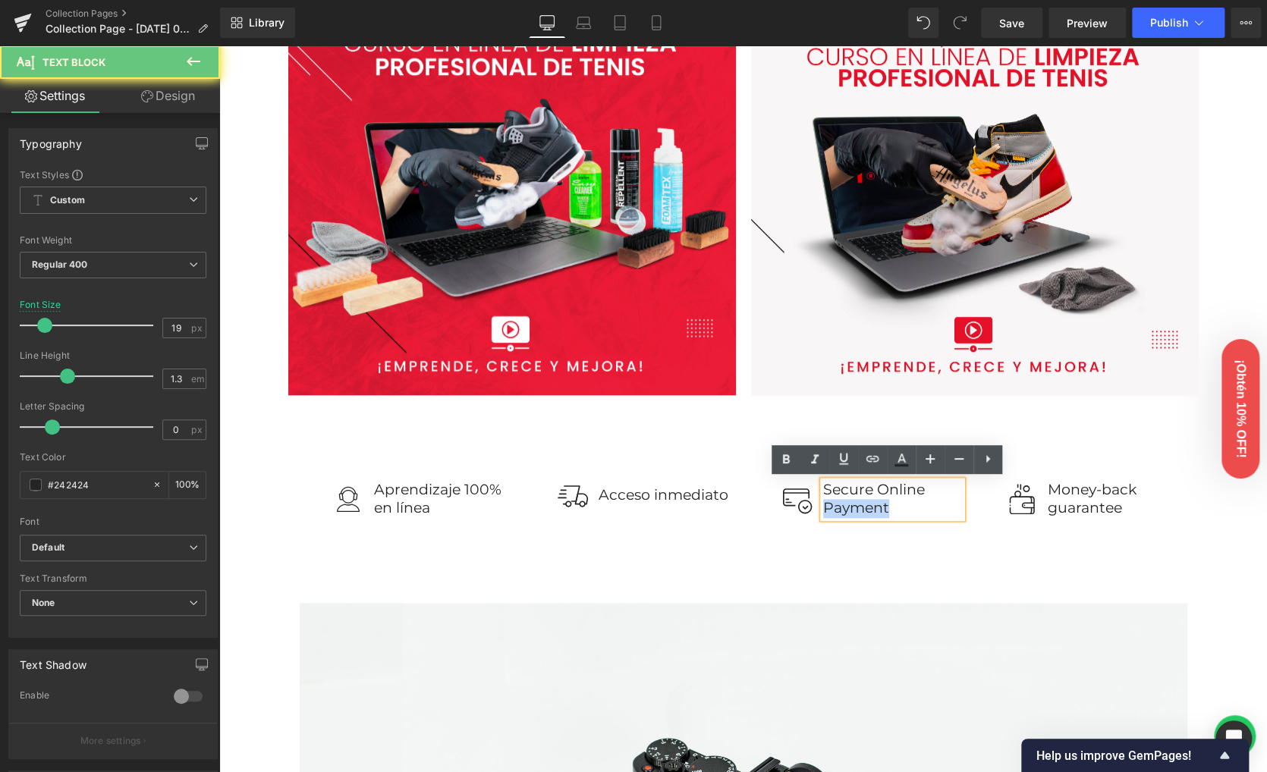
click at [834, 508] on p "Payment" at bounding box center [892, 508] width 139 height 19
click at [847, 495] on p "Secure Online" at bounding box center [892, 490] width 139 height 19
drag, startPoint x: 859, startPoint y: 485, endPoint x: 812, endPoint y: 486, distance: 47.1
click at [818, 486] on div "Secure Online Payment Text Block" at bounding box center [892, 499] width 149 height 37
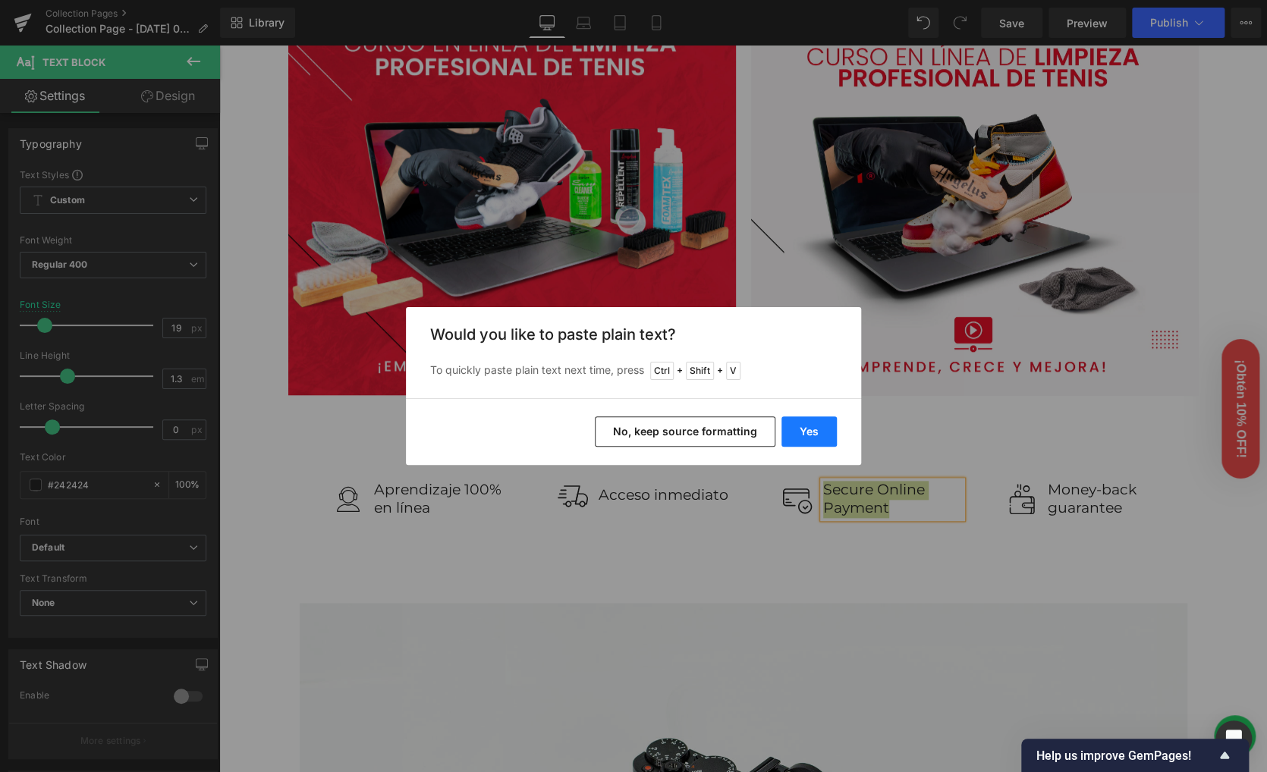
click at [806, 423] on button "Yes" at bounding box center [808, 431] width 55 height 30
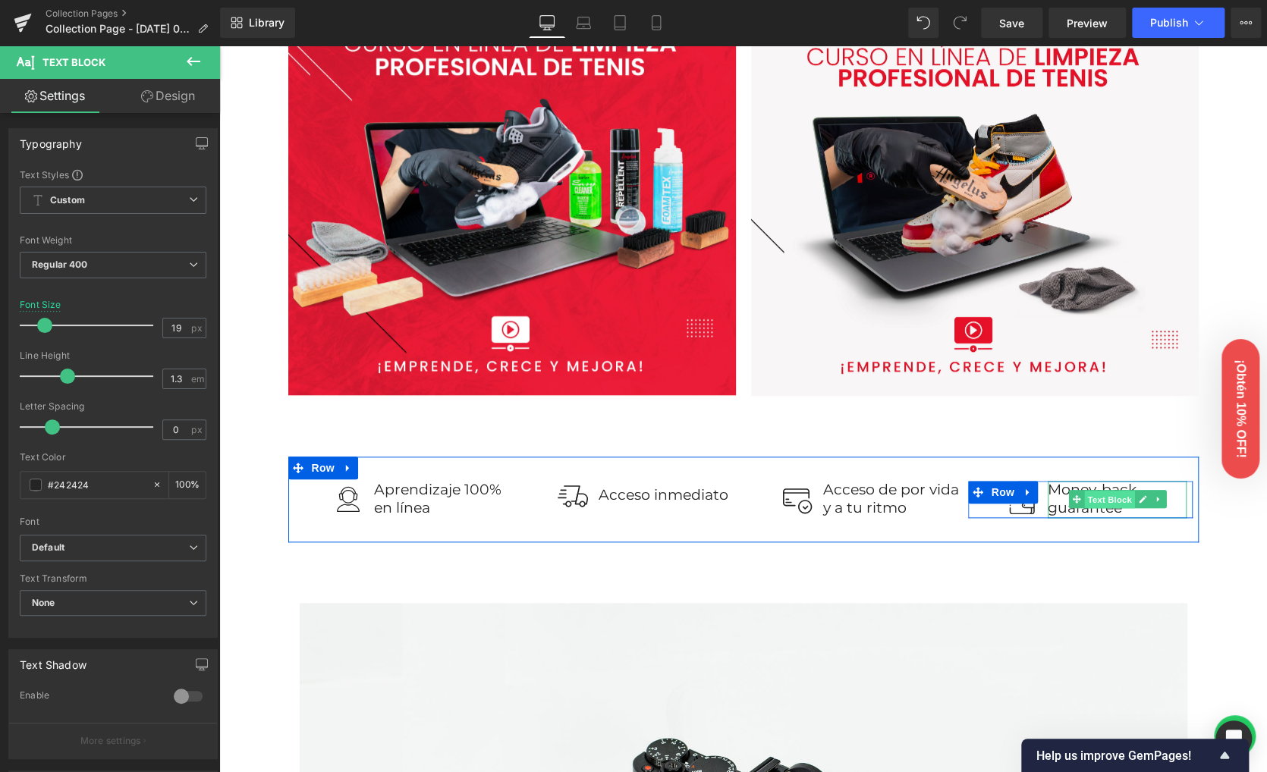
click at [1085, 507] on span "Text Block" at bounding box center [1109, 500] width 50 height 18
click at [1055, 504] on p "guarantee" at bounding box center [1117, 508] width 139 height 19
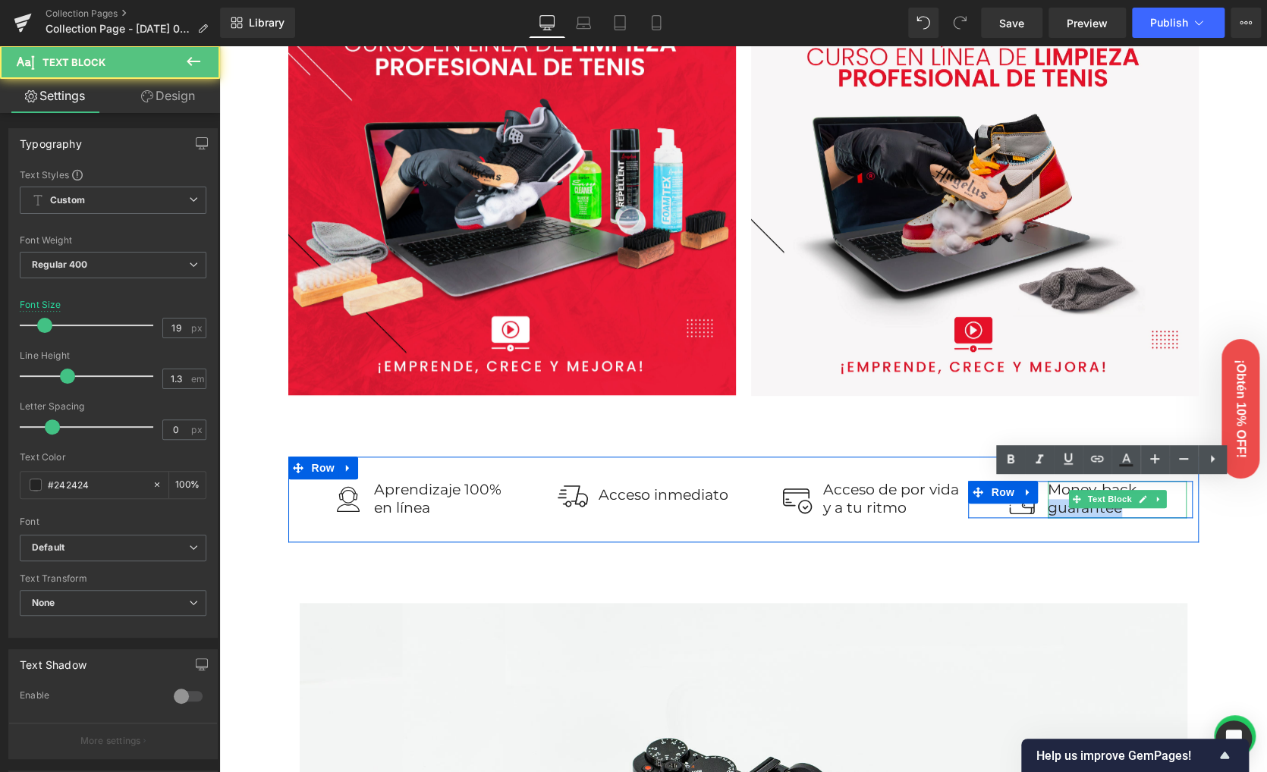
click at [1055, 504] on p "guarantee" at bounding box center [1117, 508] width 139 height 19
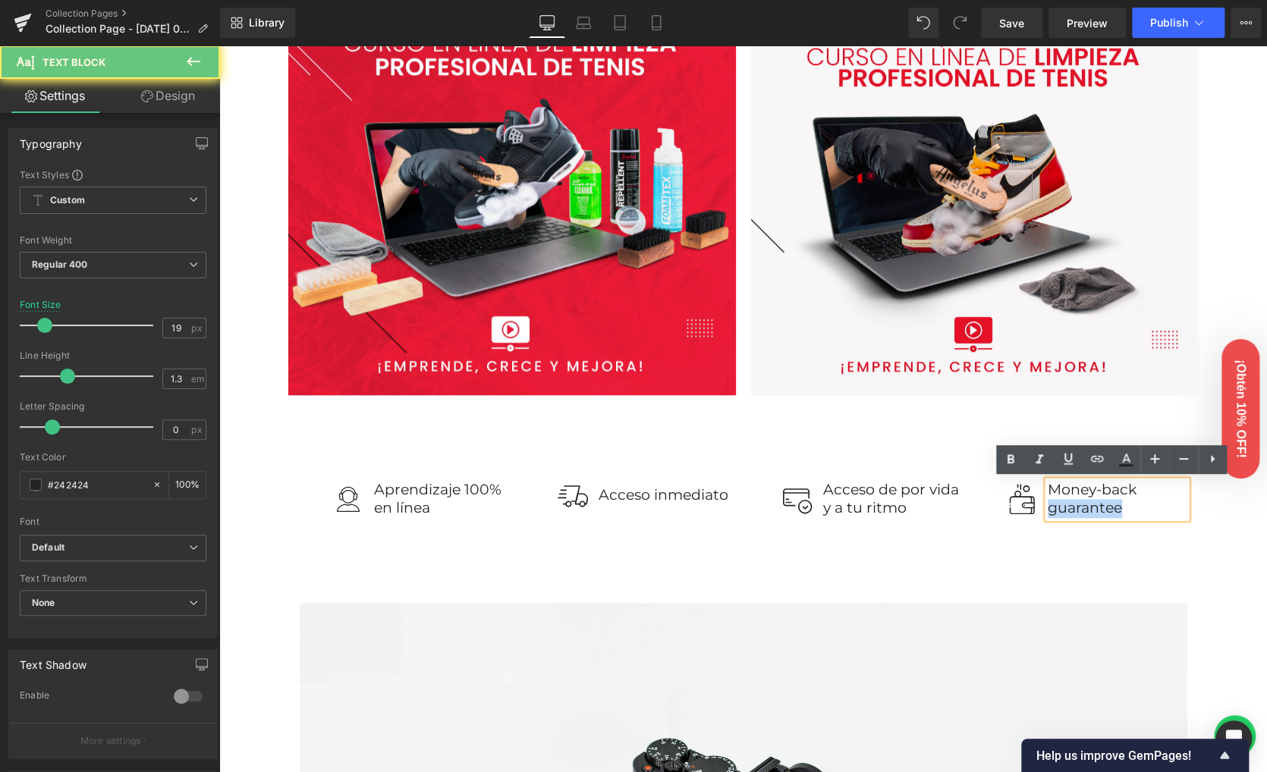
click at [1055, 504] on p "guarantee" at bounding box center [1117, 508] width 139 height 19
click at [1103, 508] on p "guarantee" at bounding box center [1117, 508] width 139 height 19
drag, startPoint x: 1123, startPoint y: 511, endPoint x: 1030, endPoint y: 486, distance: 96.4
click at [1030, 486] on div "Image Money-back guarantee Text Block Row" at bounding box center [1080, 499] width 225 height 37
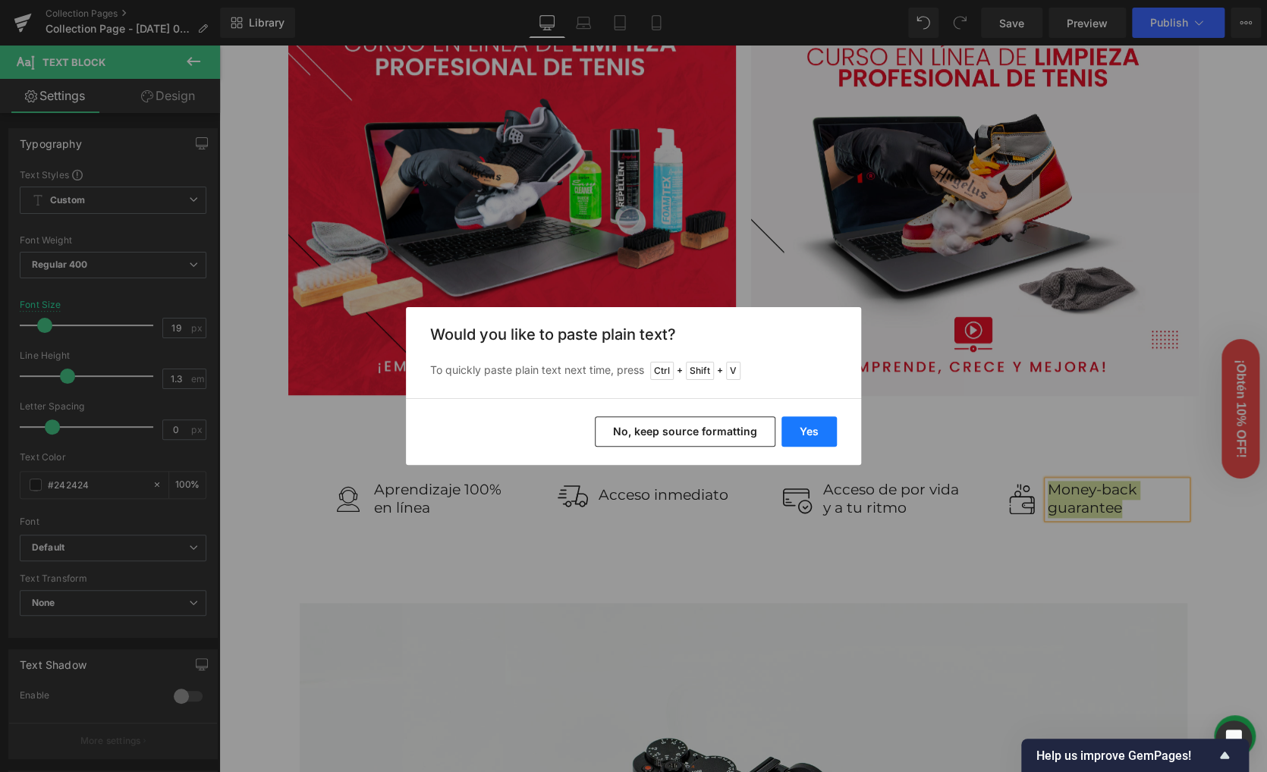
drag, startPoint x: 822, startPoint y: 426, endPoint x: 606, endPoint y: 463, distance: 219.2
click at [822, 426] on button "Yes" at bounding box center [808, 431] width 55 height 30
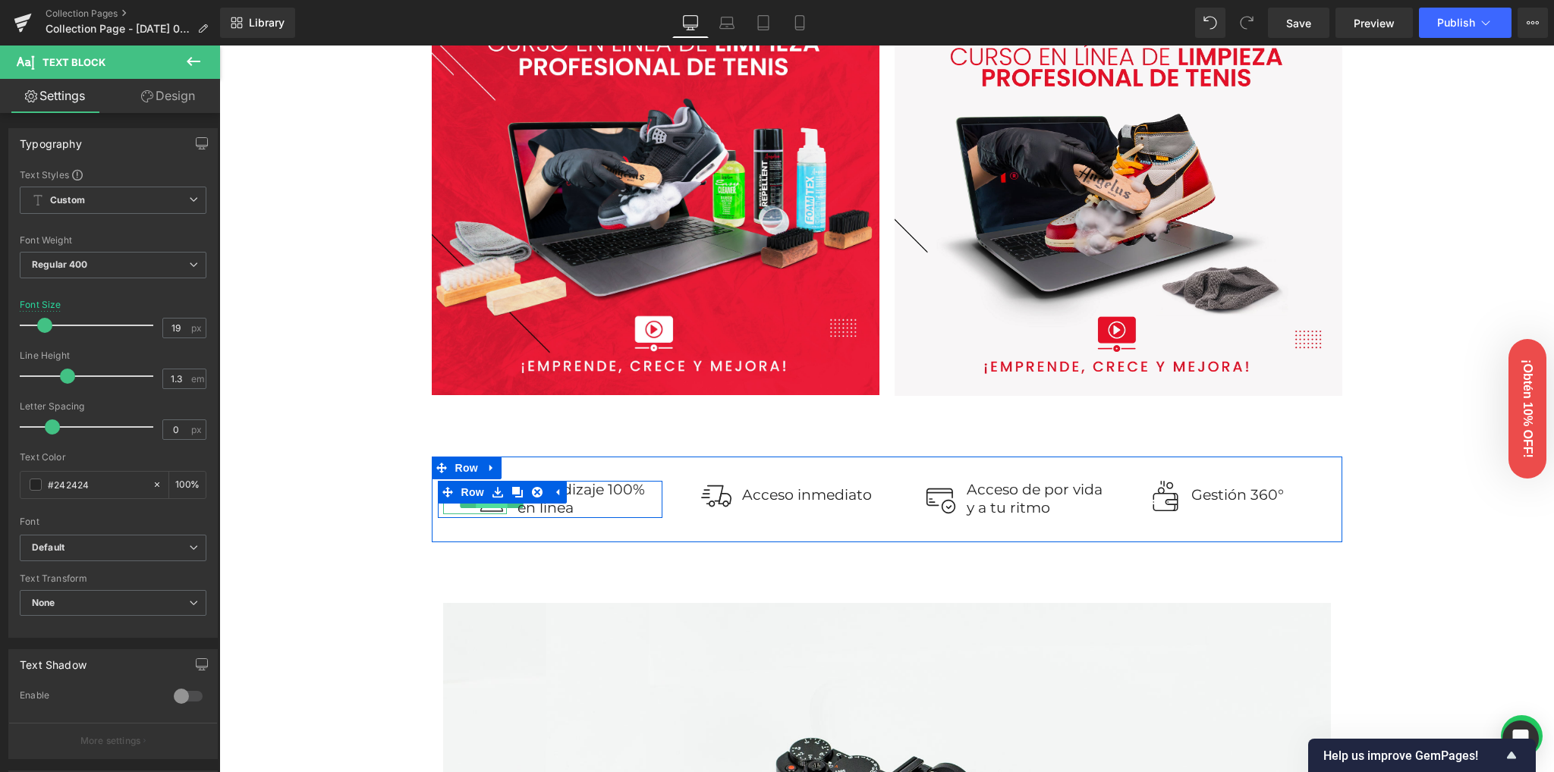
click at [486, 505] on span "Image" at bounding box center [492, 499] width 32 height 18
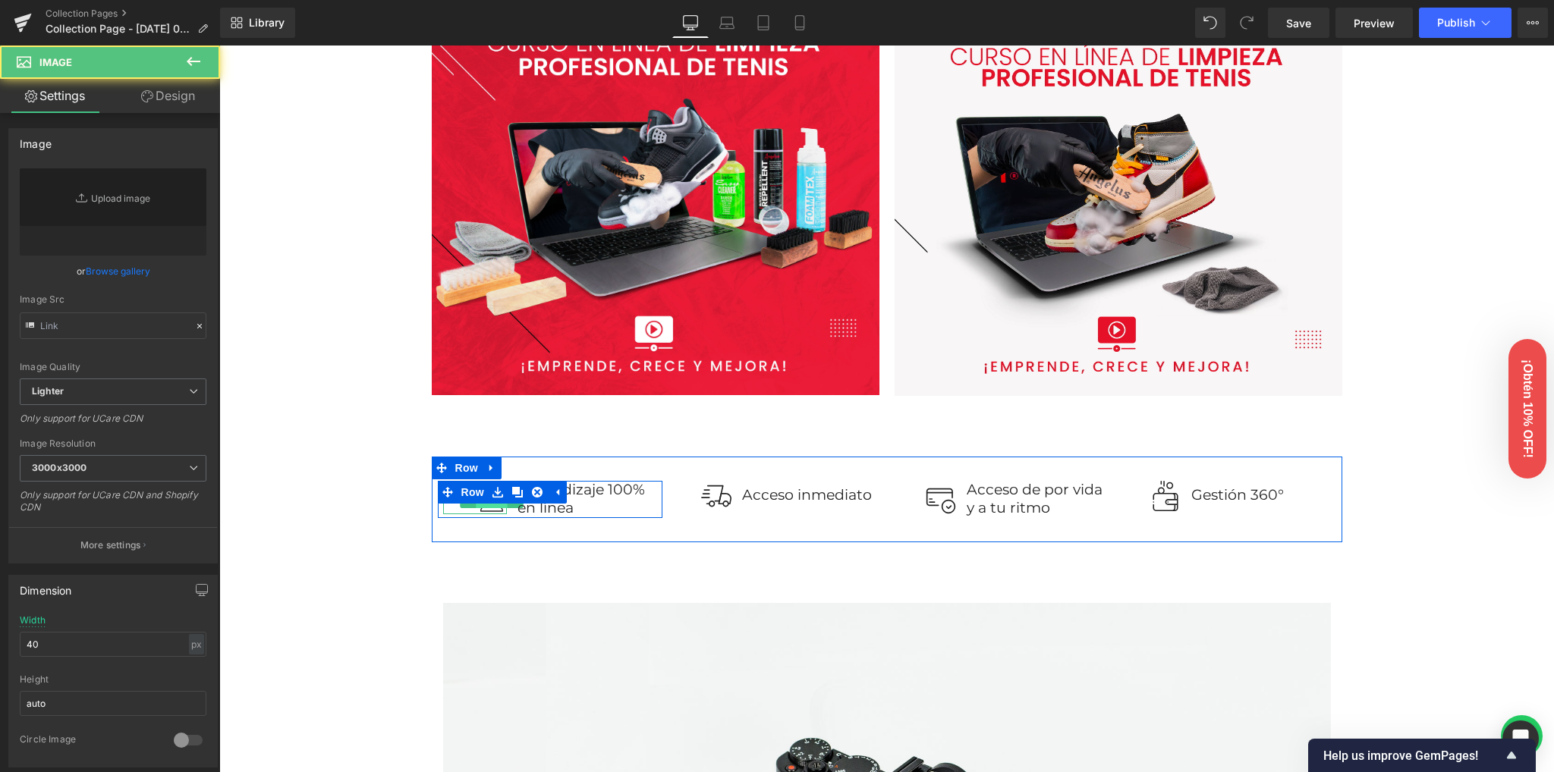
type input "[URL][DOMAIN_NAME]"
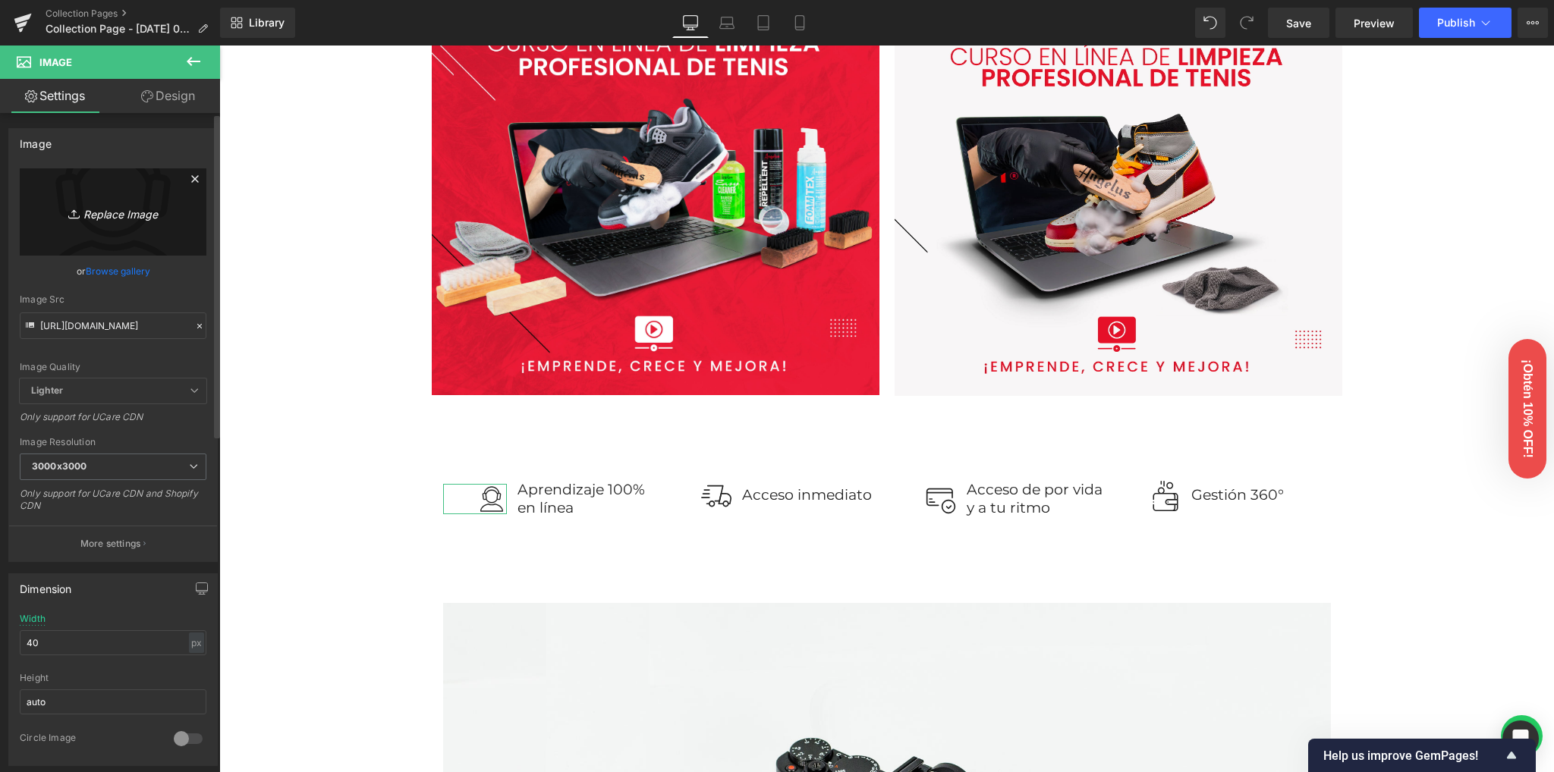
click at [116, 218] on icon "Replace Image" at bounding box center [112, 212] width 121 height 19
type input "C:\fakepath\icons8-computadora-100 (1).png"
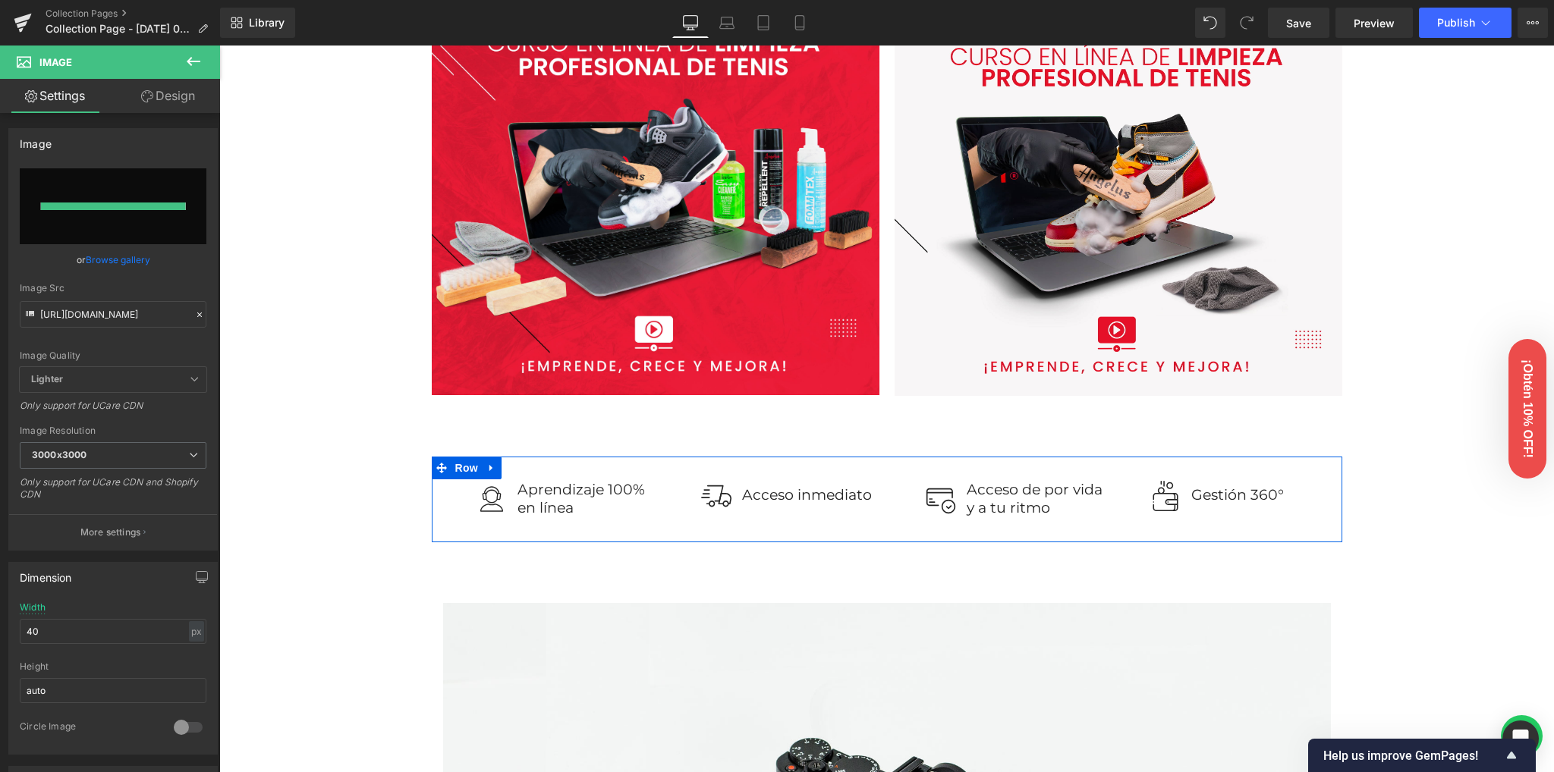
type input "[URL][DOMAIN_NAME]"
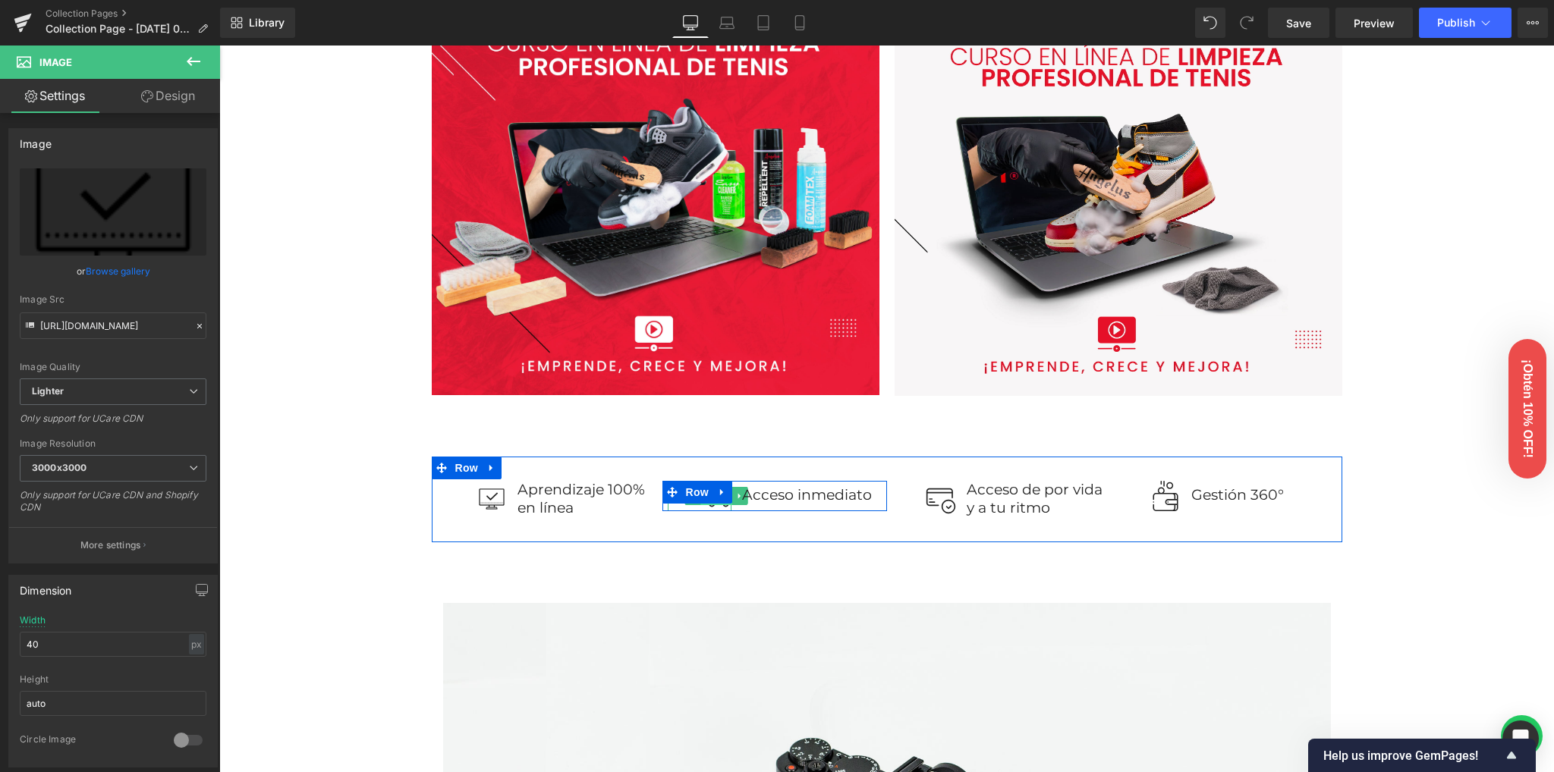
click at [700, 504] on span "Image" at bounding box center [716, 496] width 32 height 18
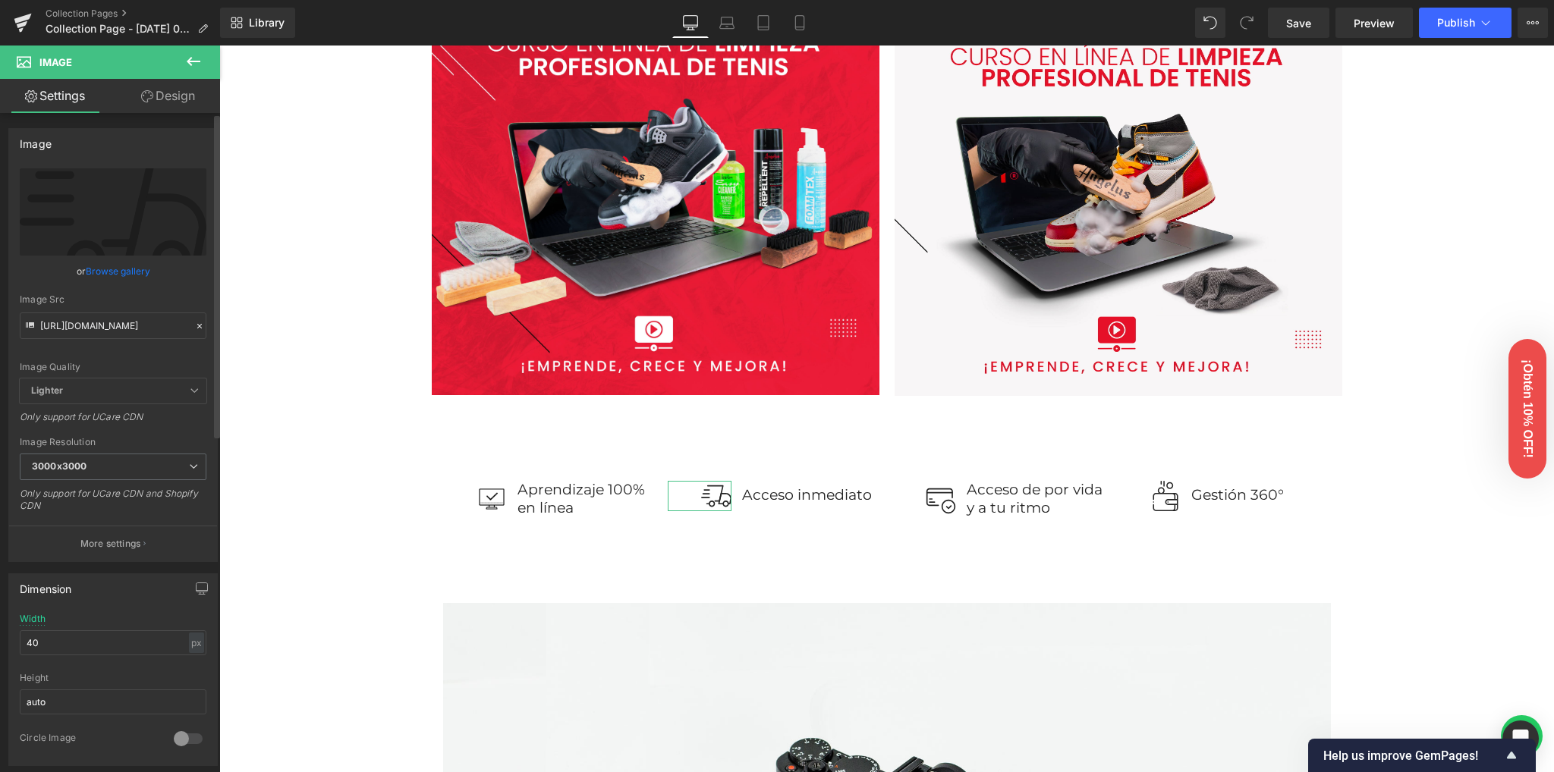
click at [114, 267] on link "Browse gallery" at bounding box center [118, 271] width 64 height 27
click at [109, 0] on div "Image You are previewing how the will restyle your page. You can not edit Eleme…" at bounding box center [777, 0] width 1554 height 0
click at [0, 0] on icon "Replace Image" at bounding box center [0, 0] width 0 height 0
type input "C:\fakepath\icons8-futuro-100.png"
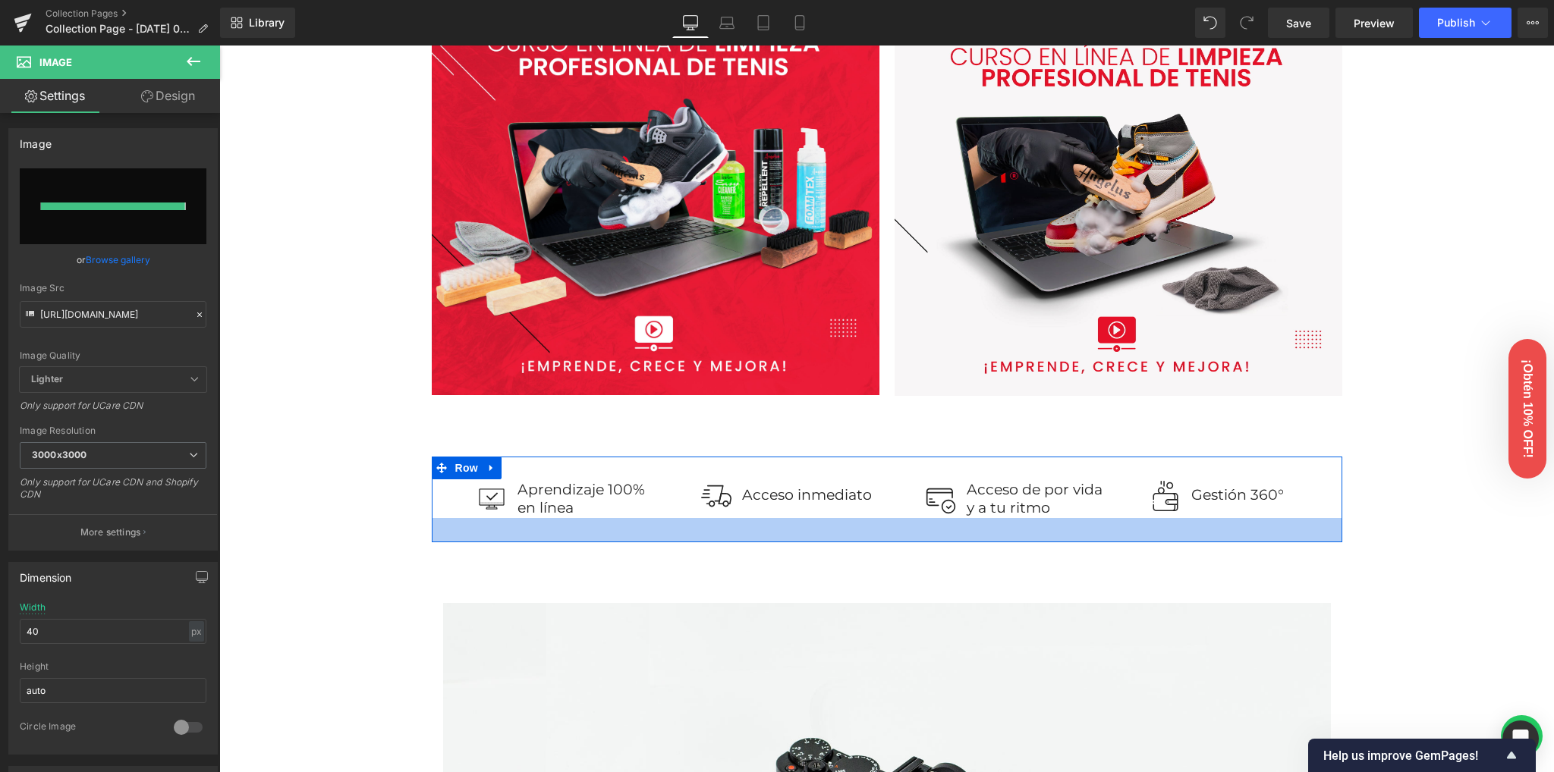
type input "[URL][DOMAIN_NAME]"
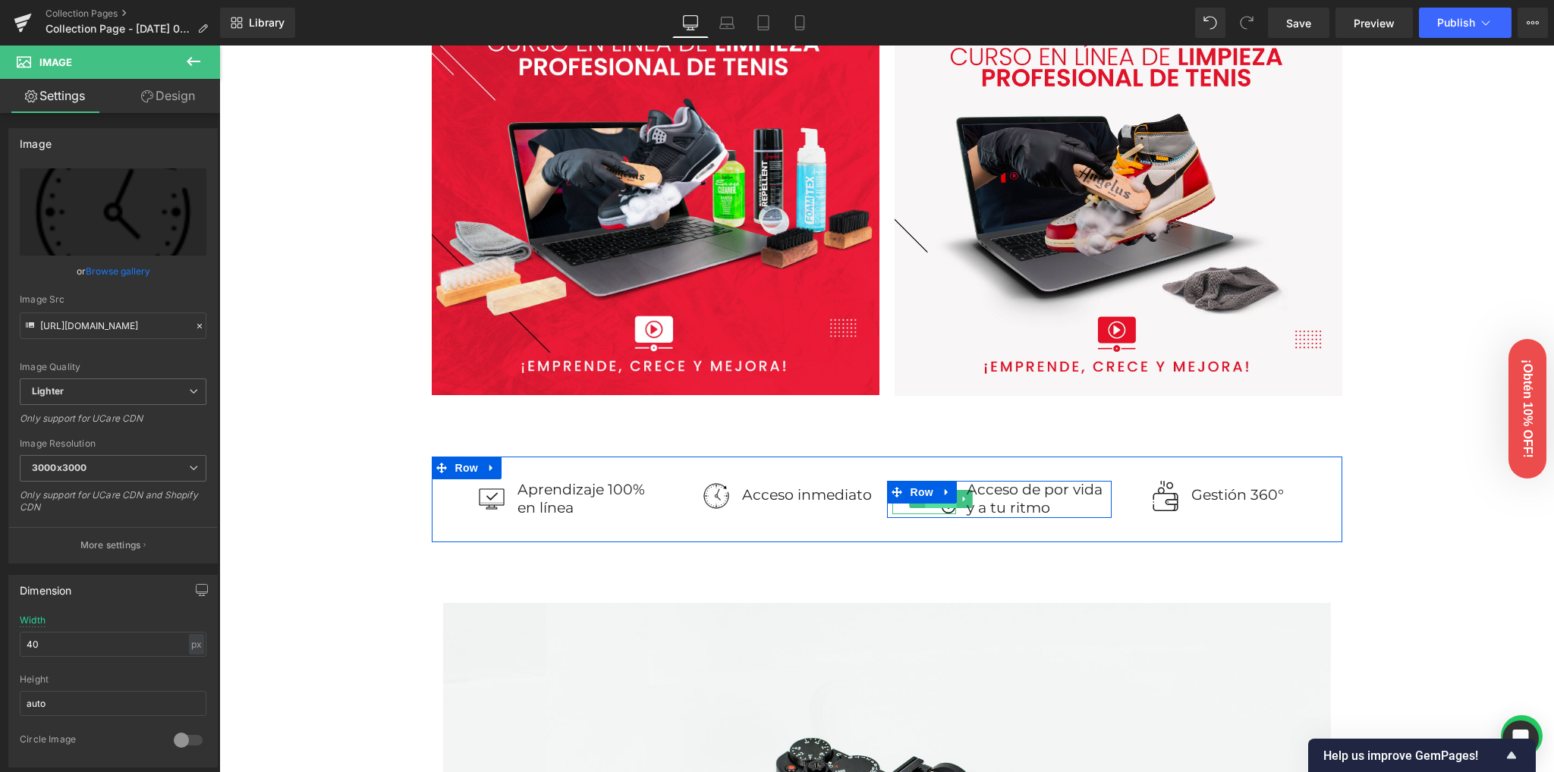
click at [929, 505] on span "Image" at bounding box center [941, 499] width 32 height 18
type input "[URL][DOMAIN_NAME]"
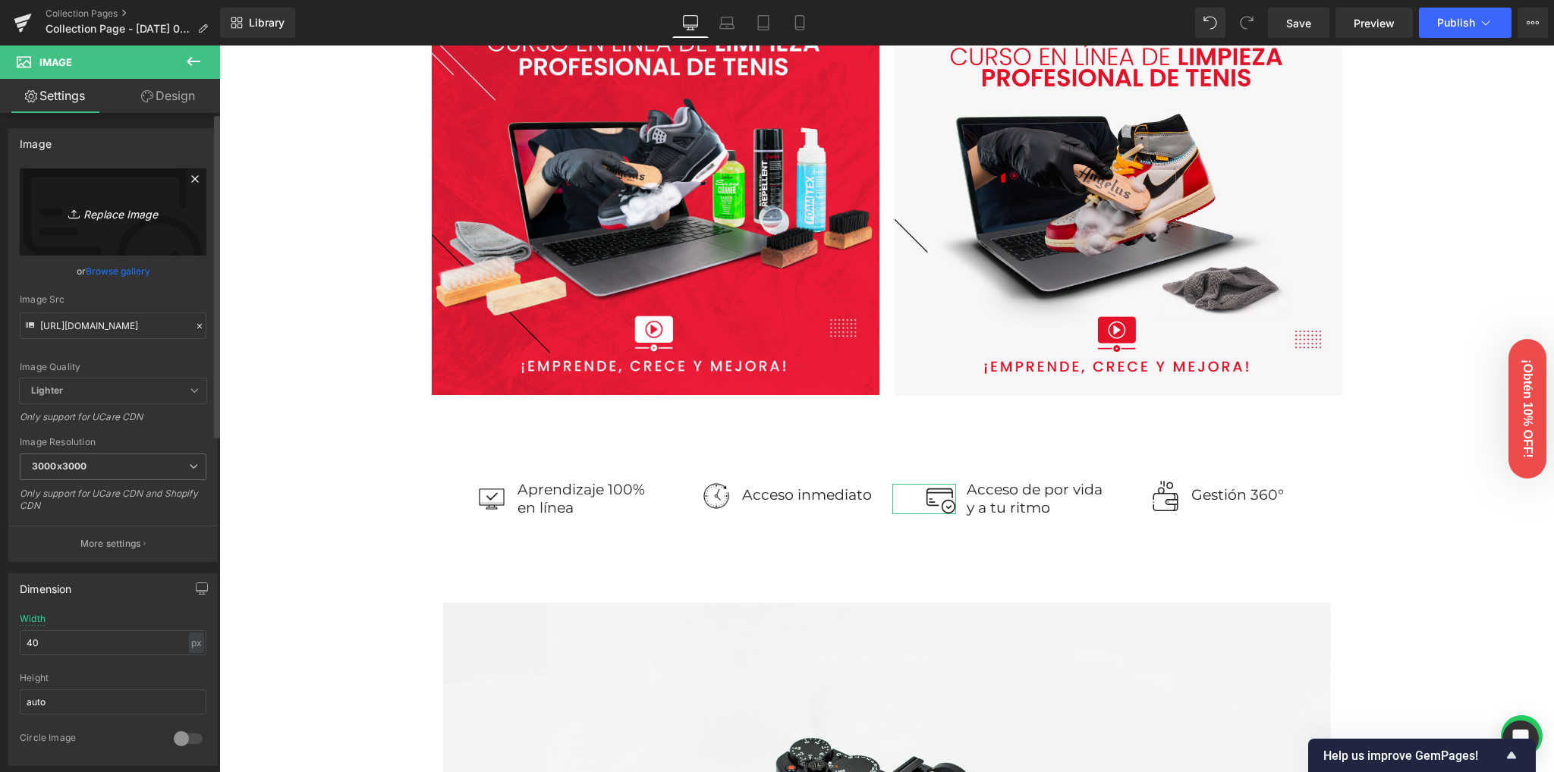
click at [117, 209] on icon "Replace Image" at bounding box center [112, 212] width 121 height 19
type input "C:\fakepath\icons8-ciclo-vital-100.png"
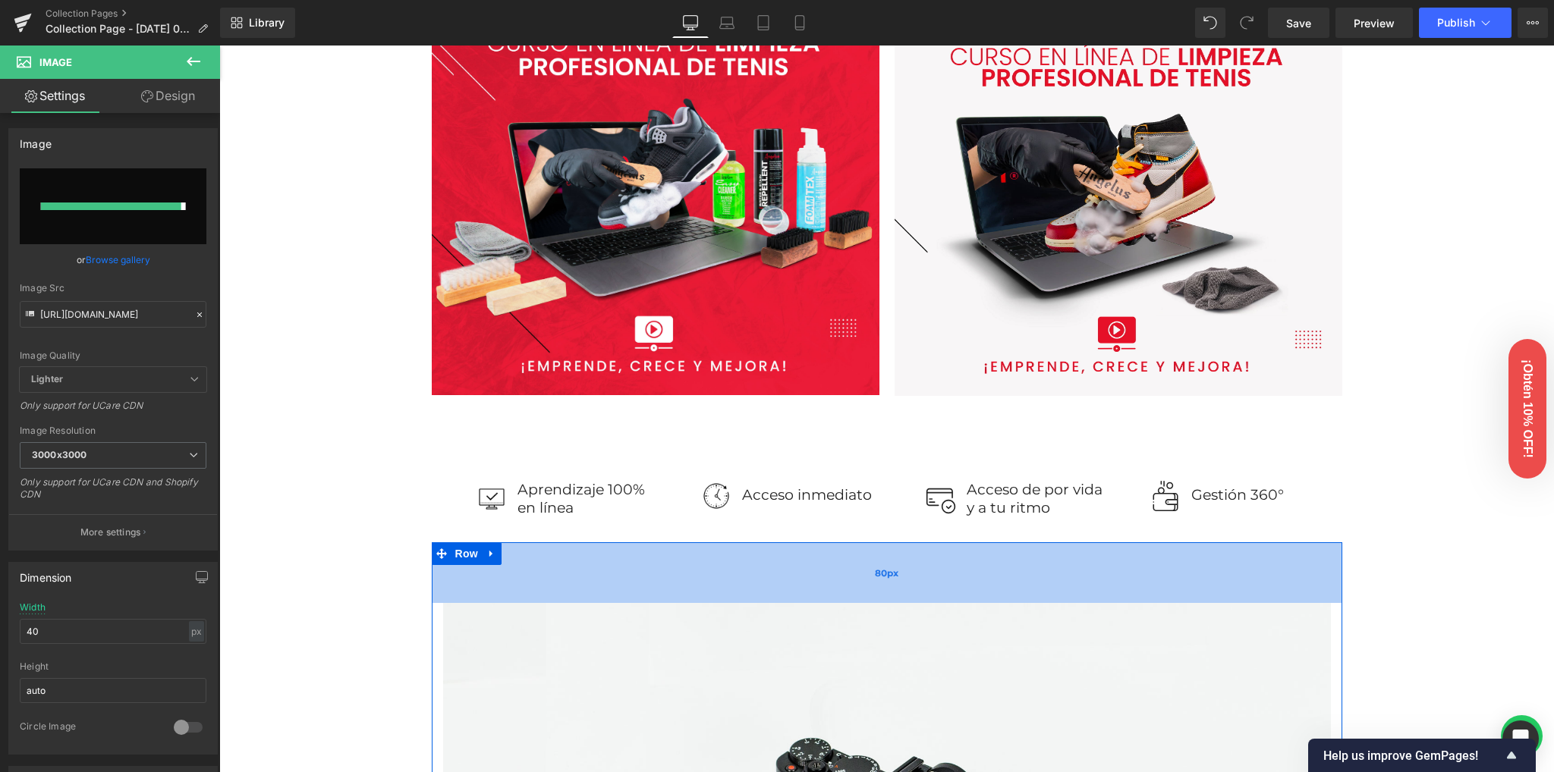
type input "[URL][DOMAIN_NAME]"
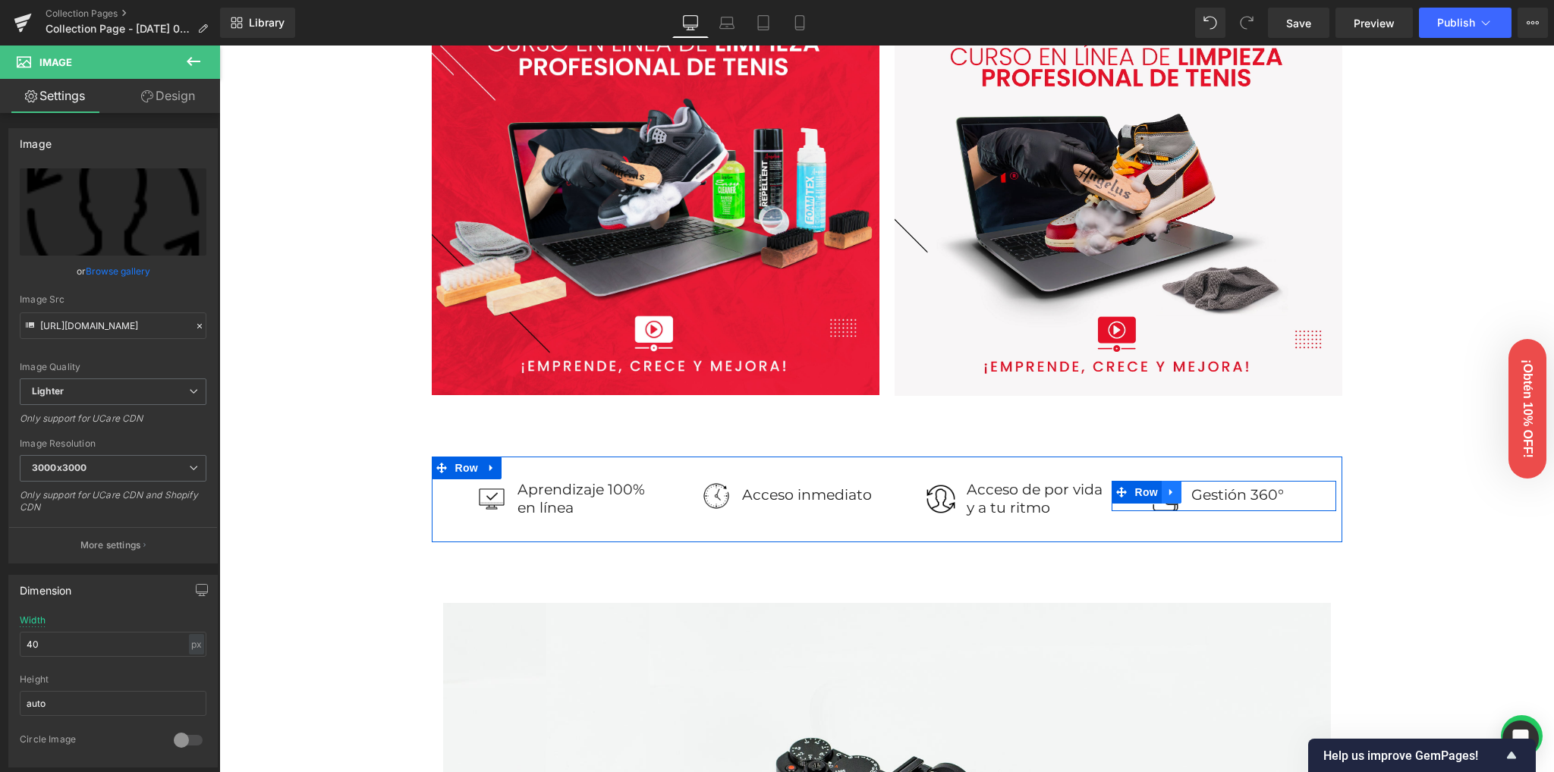
click at [1161, 503] on link at bounding box center [1171, 492] width 20 height 23
click at [1163, 505] on img at bounding box center [1165, 496] width 30 height 30
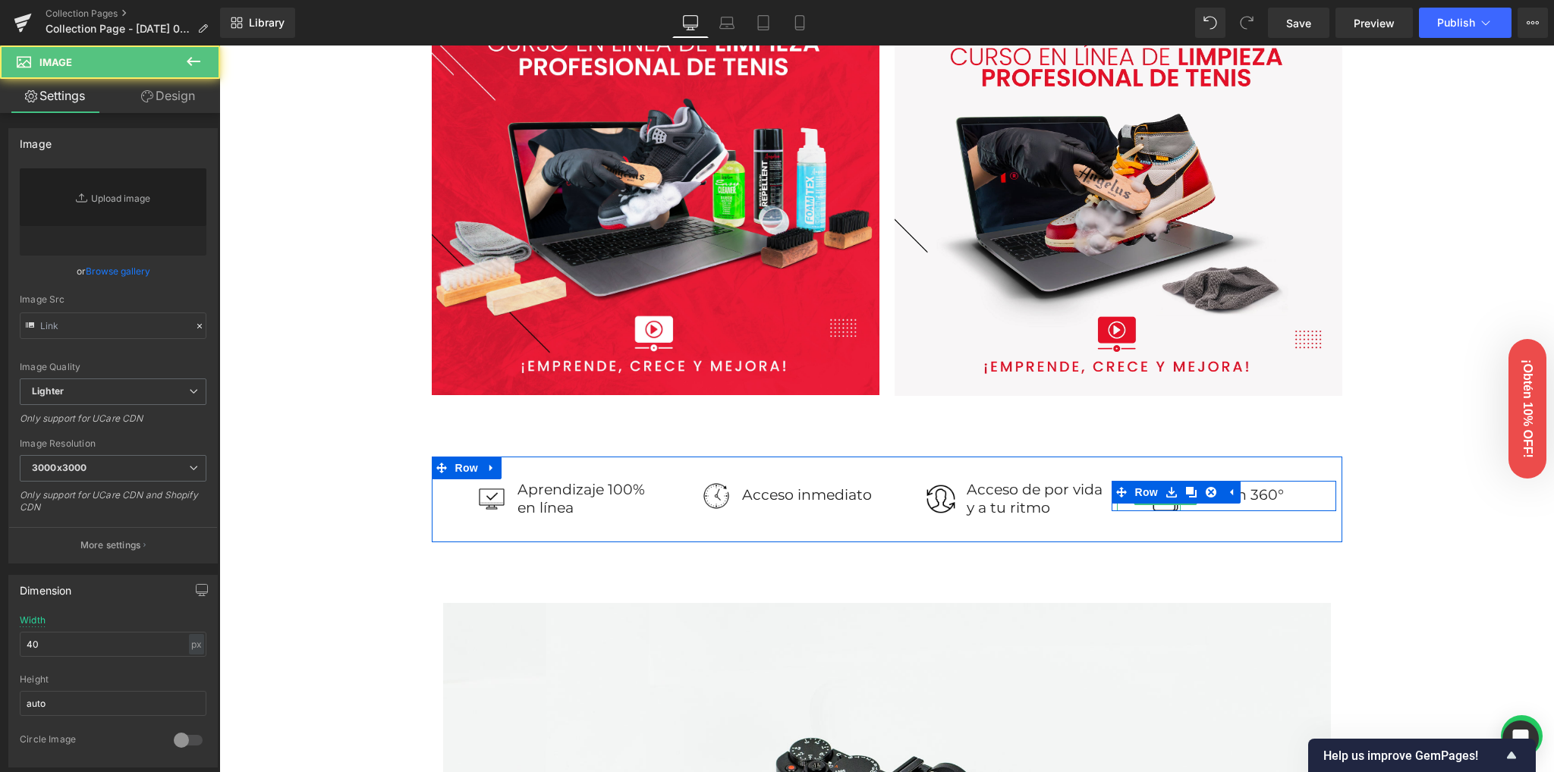
type input "[URL][DOMAIN_NAME]"
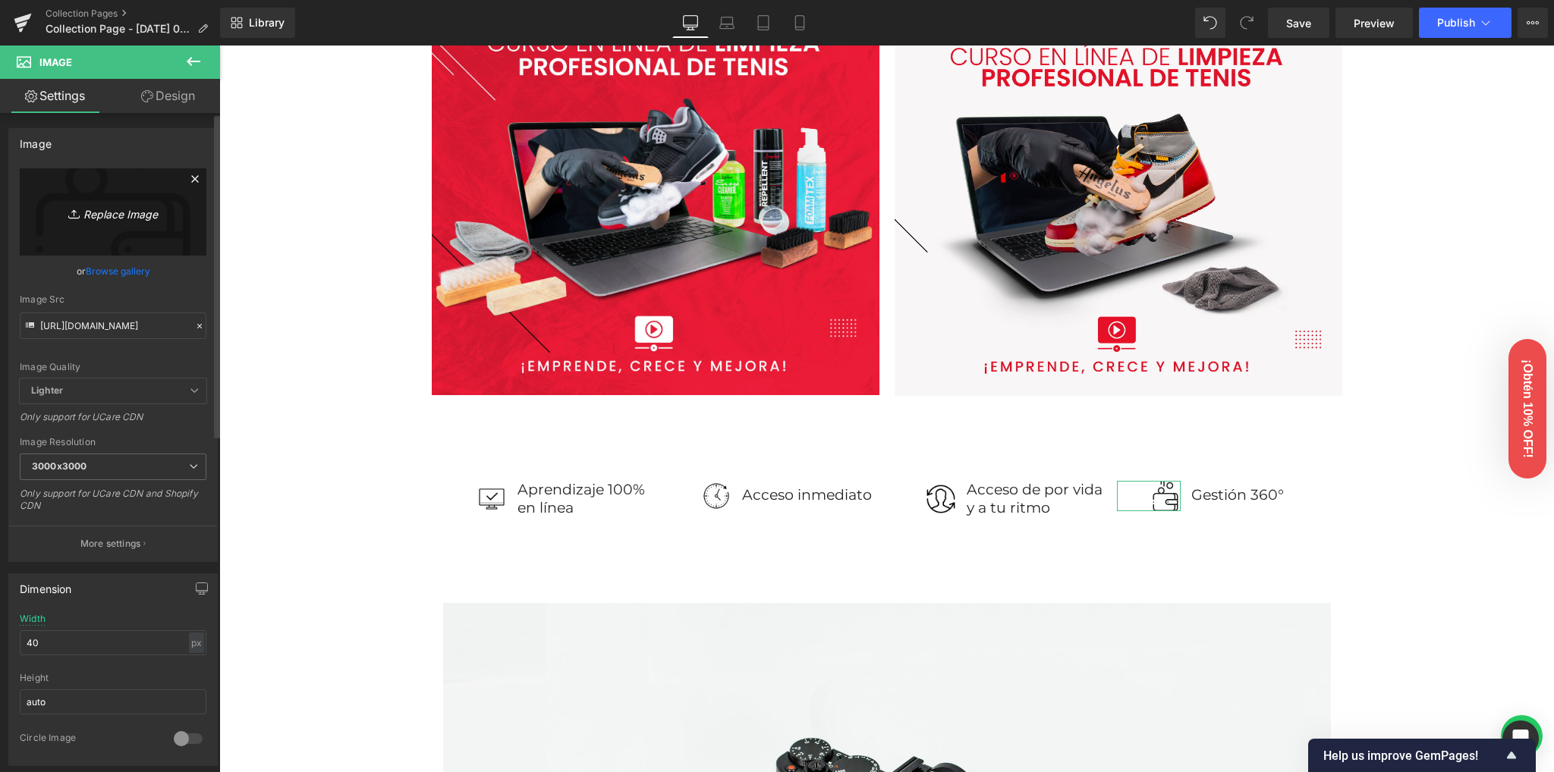
click at [115, 222] on link "Replace Image" at bounding box center [113, 211] width 187 height 87
type input "C:\fakepath\icons8-360-100.png"
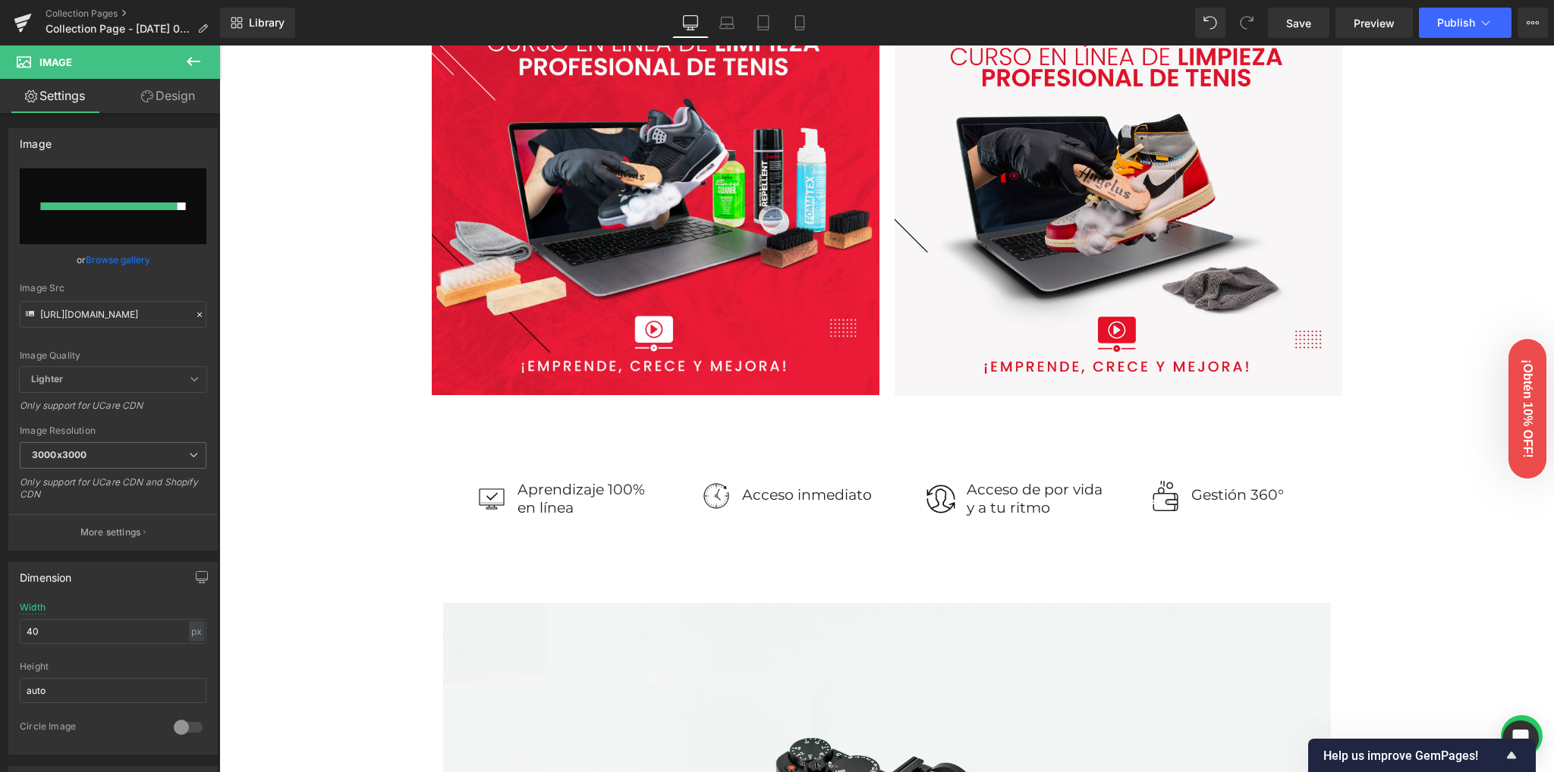
type input "[URL][DOMAIN_NAME]"
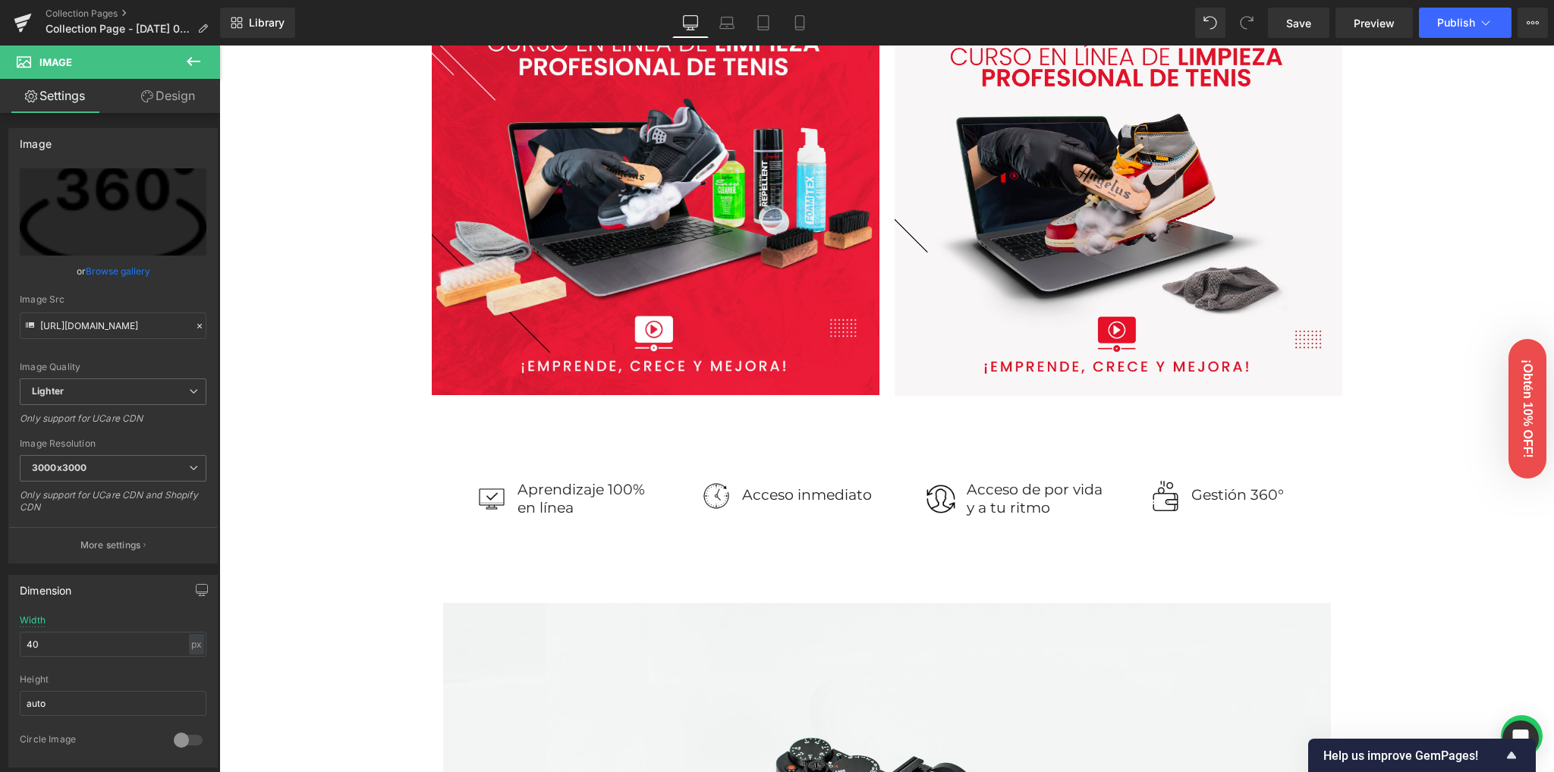
click at [219, 46] on div "70px" at bounding box center [219, 46] width 0 height 0
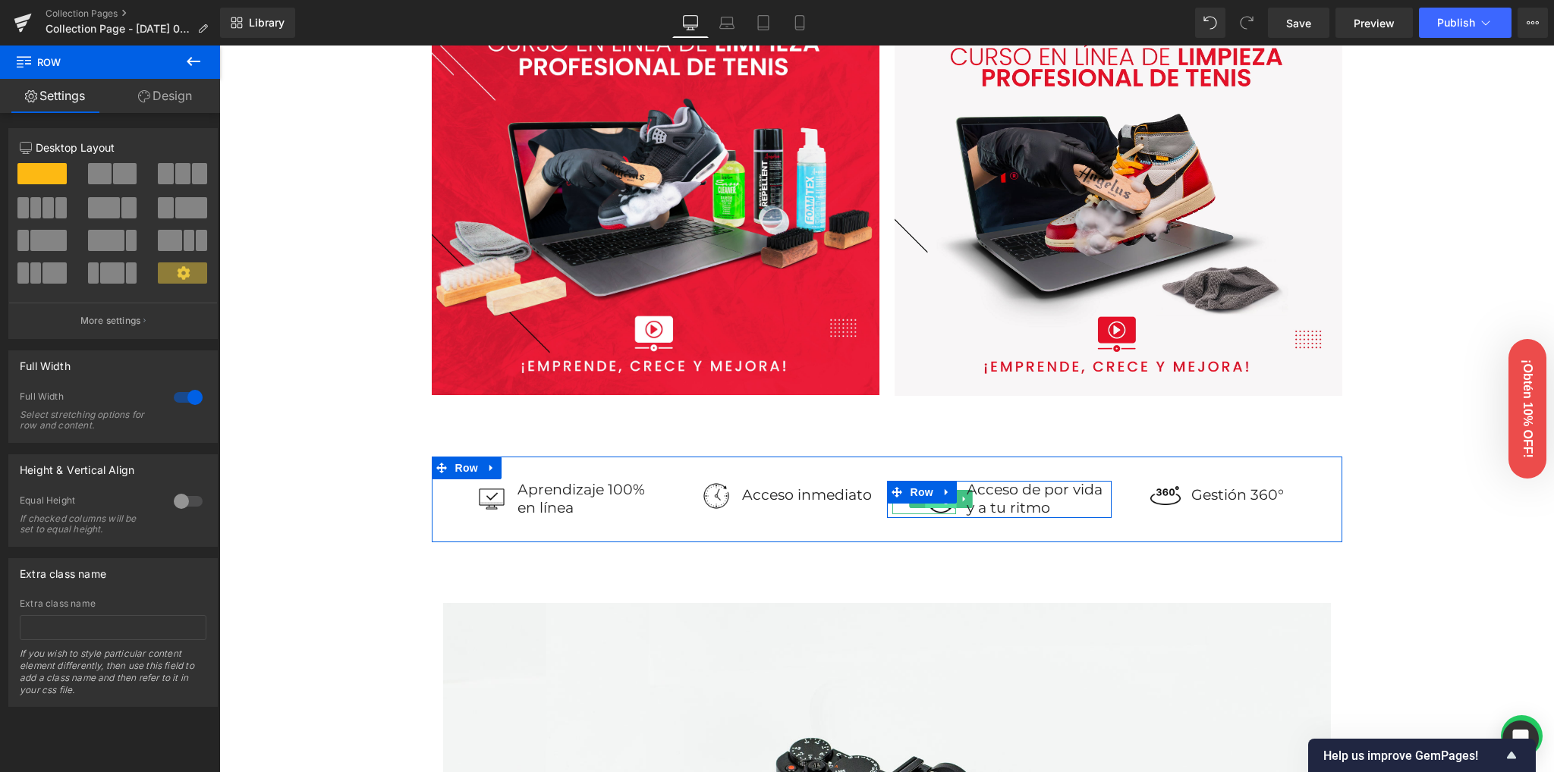
click at [934, 506] on span "Image" at bounding box center [941, 500] width 32 height 18
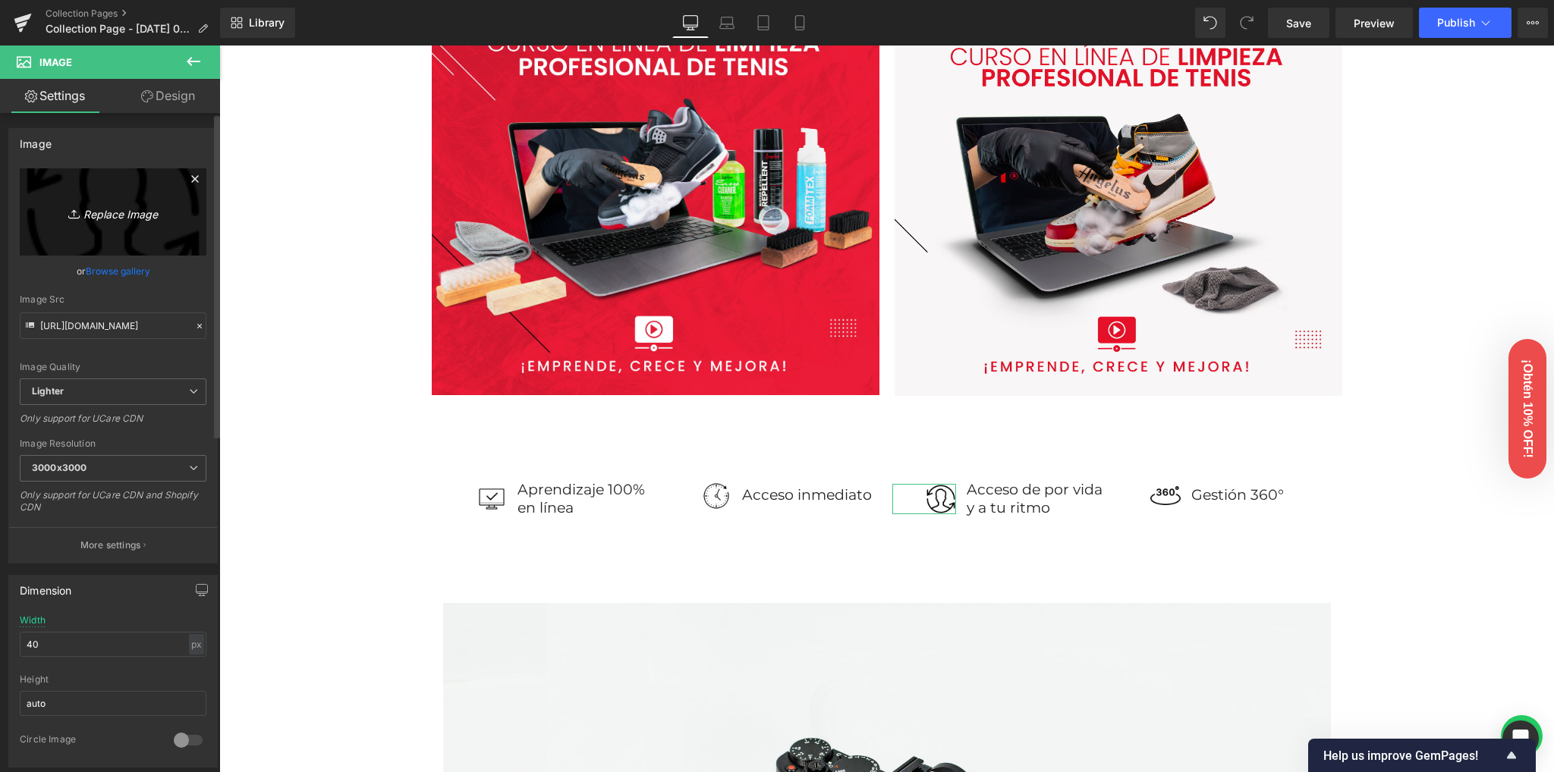
click at [132, 213] on icon "Replace Image" at bounding box center [112, 212] width 121 height 19
type input "C:\fakepath\icons8-ciclo-vital-100 (1).png"
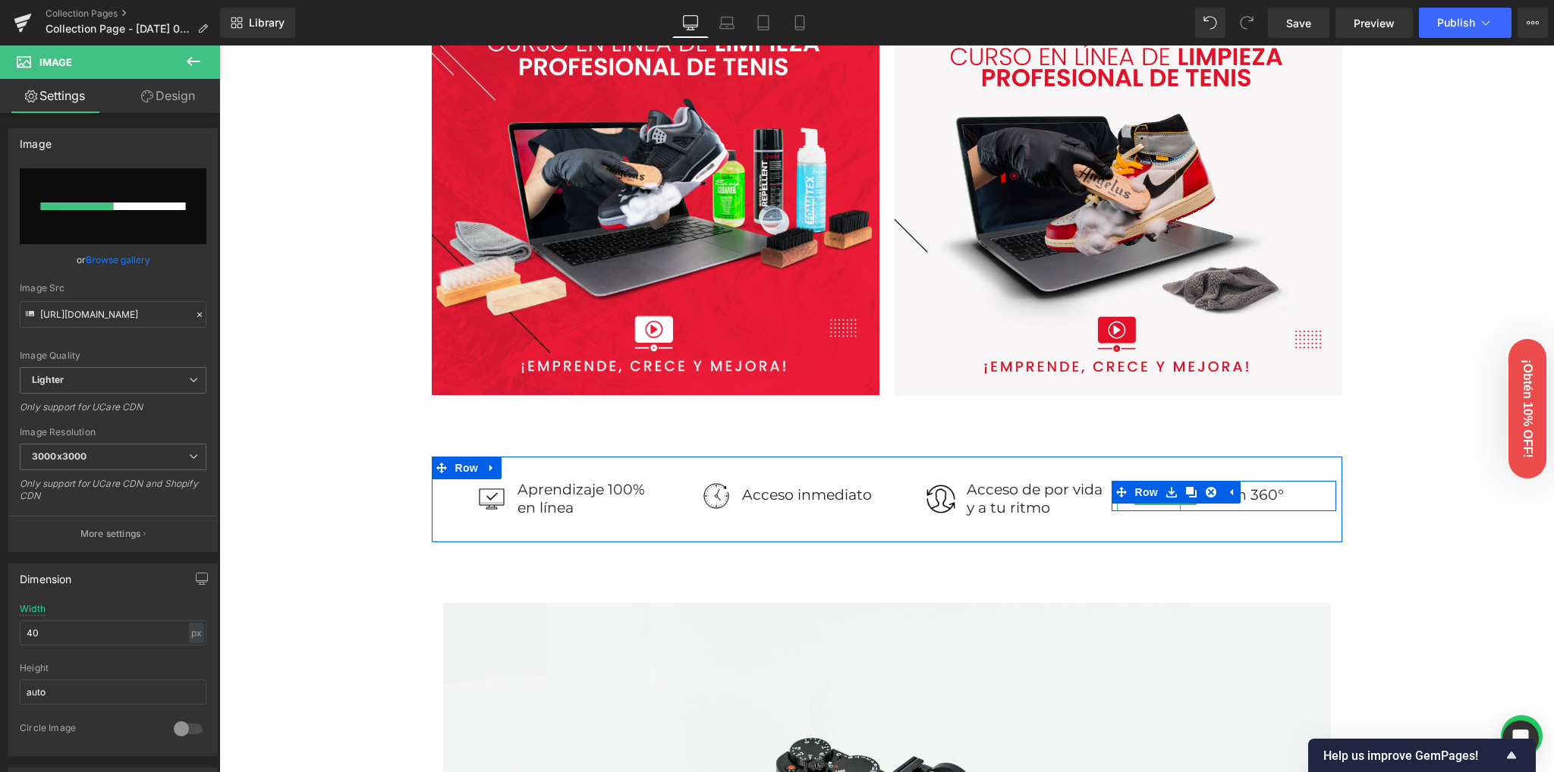
click at [1160, 504] on span "Image" at bounding box center [1165, 496] width 32 height 18
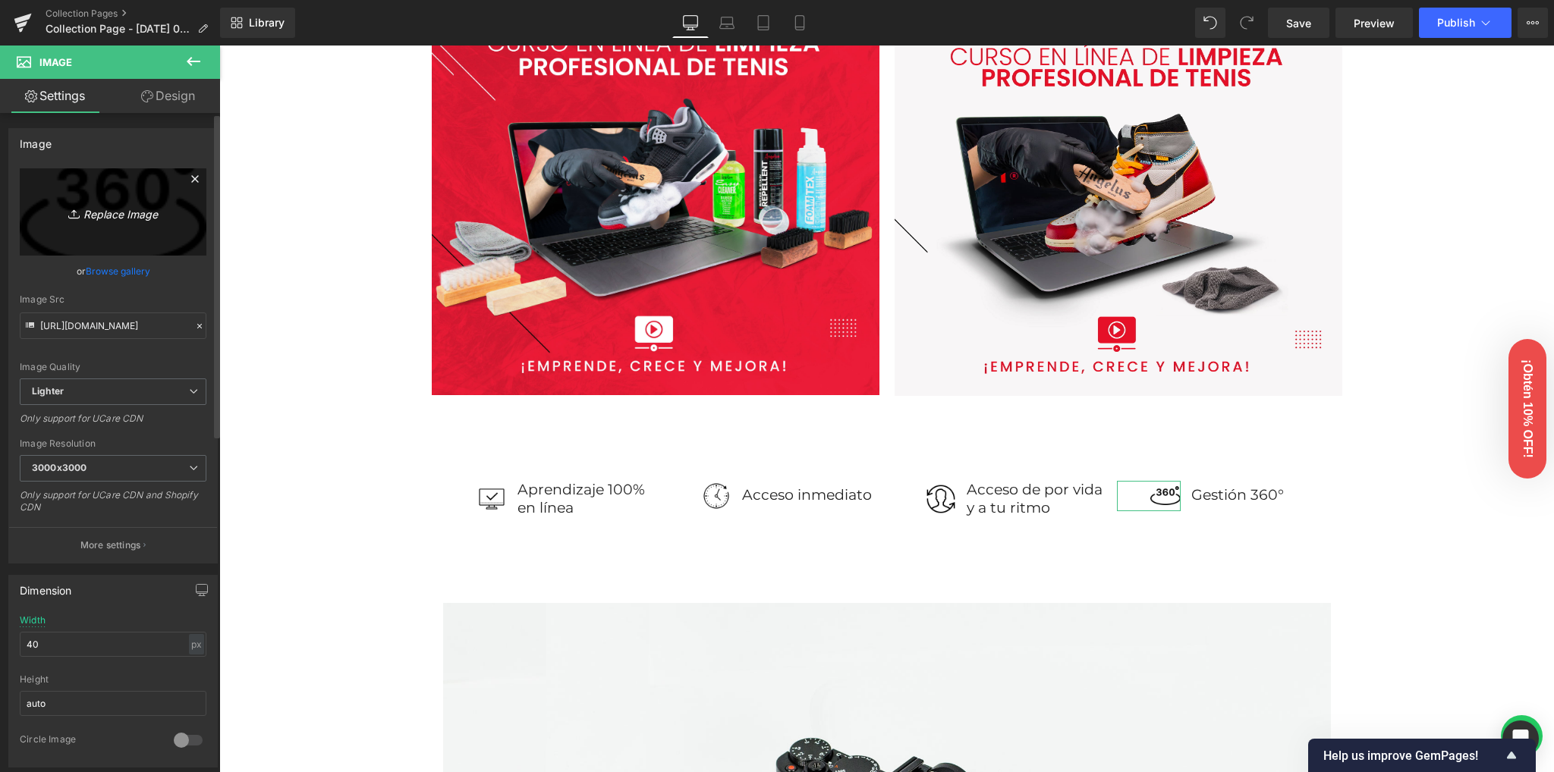
click at [120, 222] on link "Replace Image" at bounding box center [113, 211] width 187 height 87
type input "C:\fakepath\icons8-360-100 (1).png"
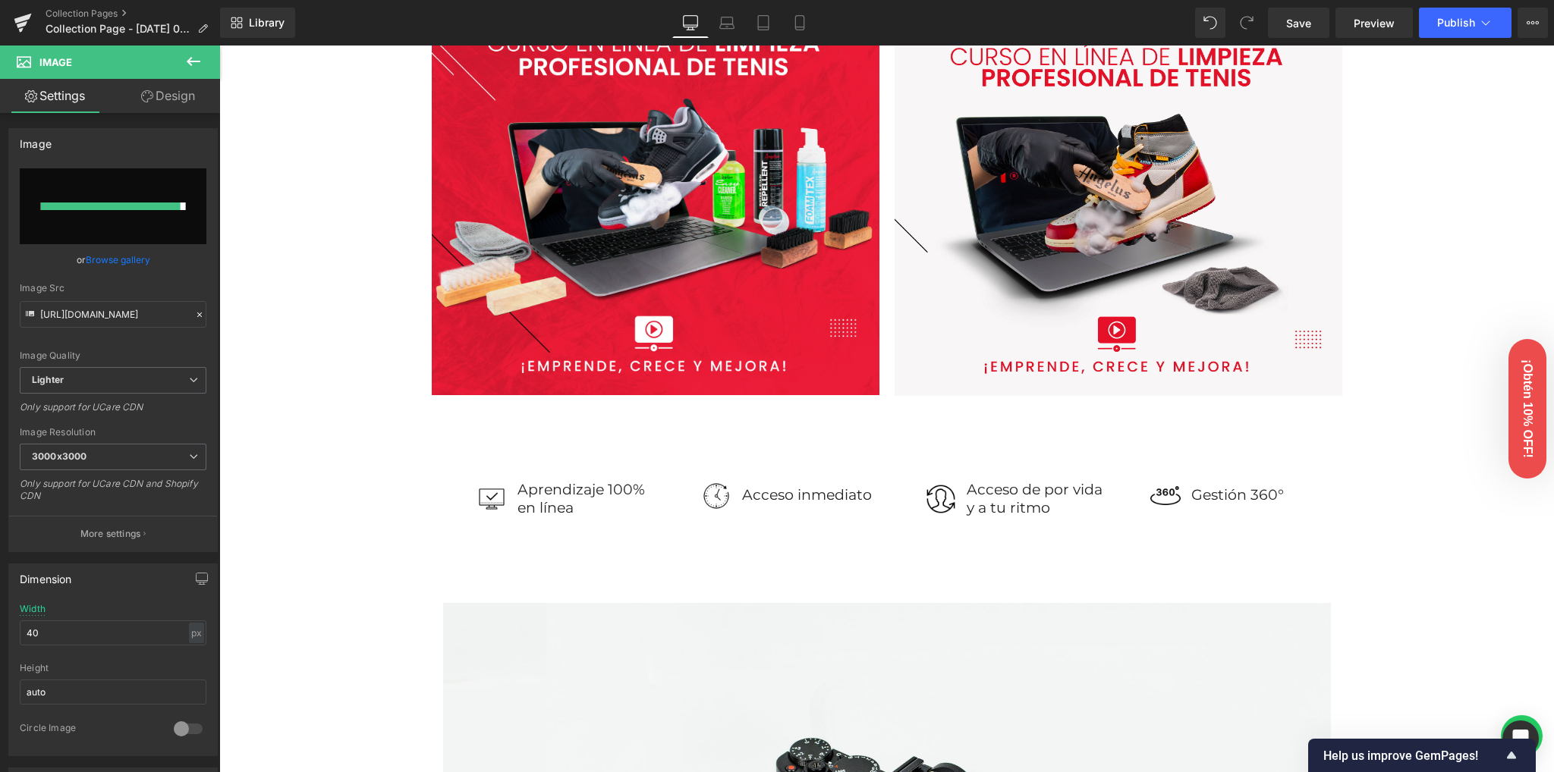
type input "[URL][DOMAIN_NAME]"
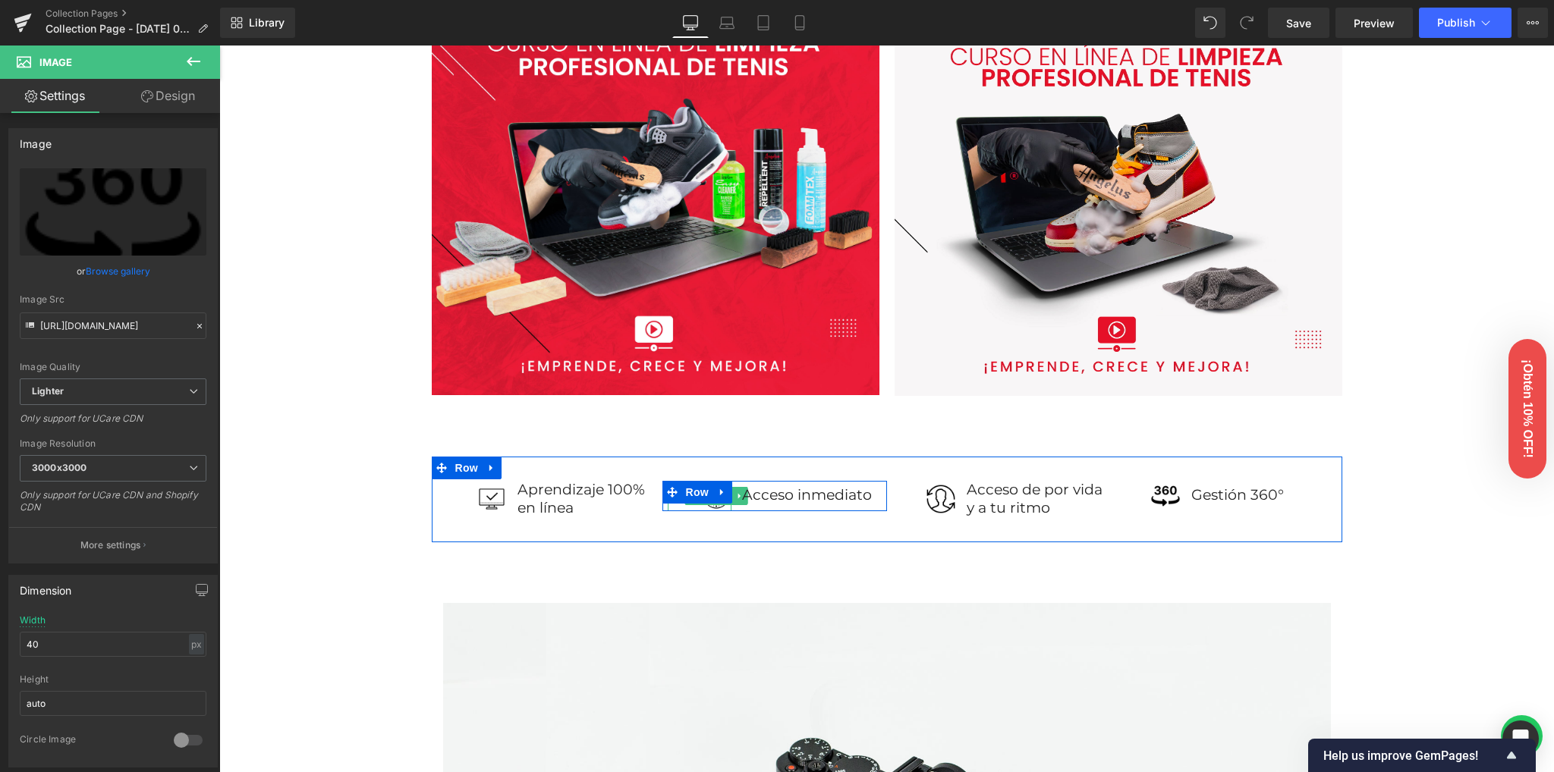
click at [707, 504] on span "Image" at bounding box center [716, 496] width 32 height 18
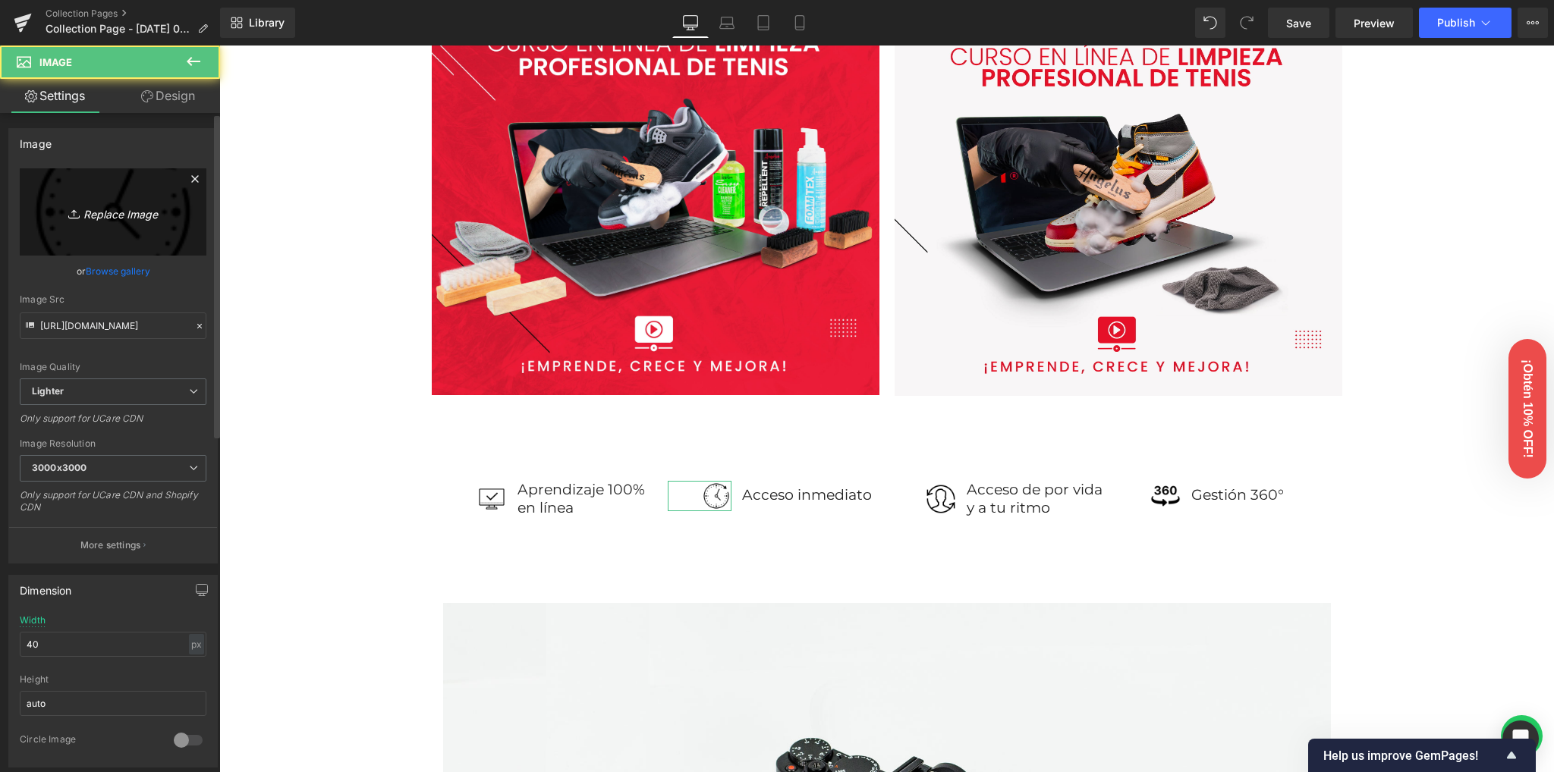
click at [81, 199] on link "Replace Image" at bounding box center [113, 211] width 187 height 87
type input "C:\fakepath\icons8-futuro-100 (1).png"
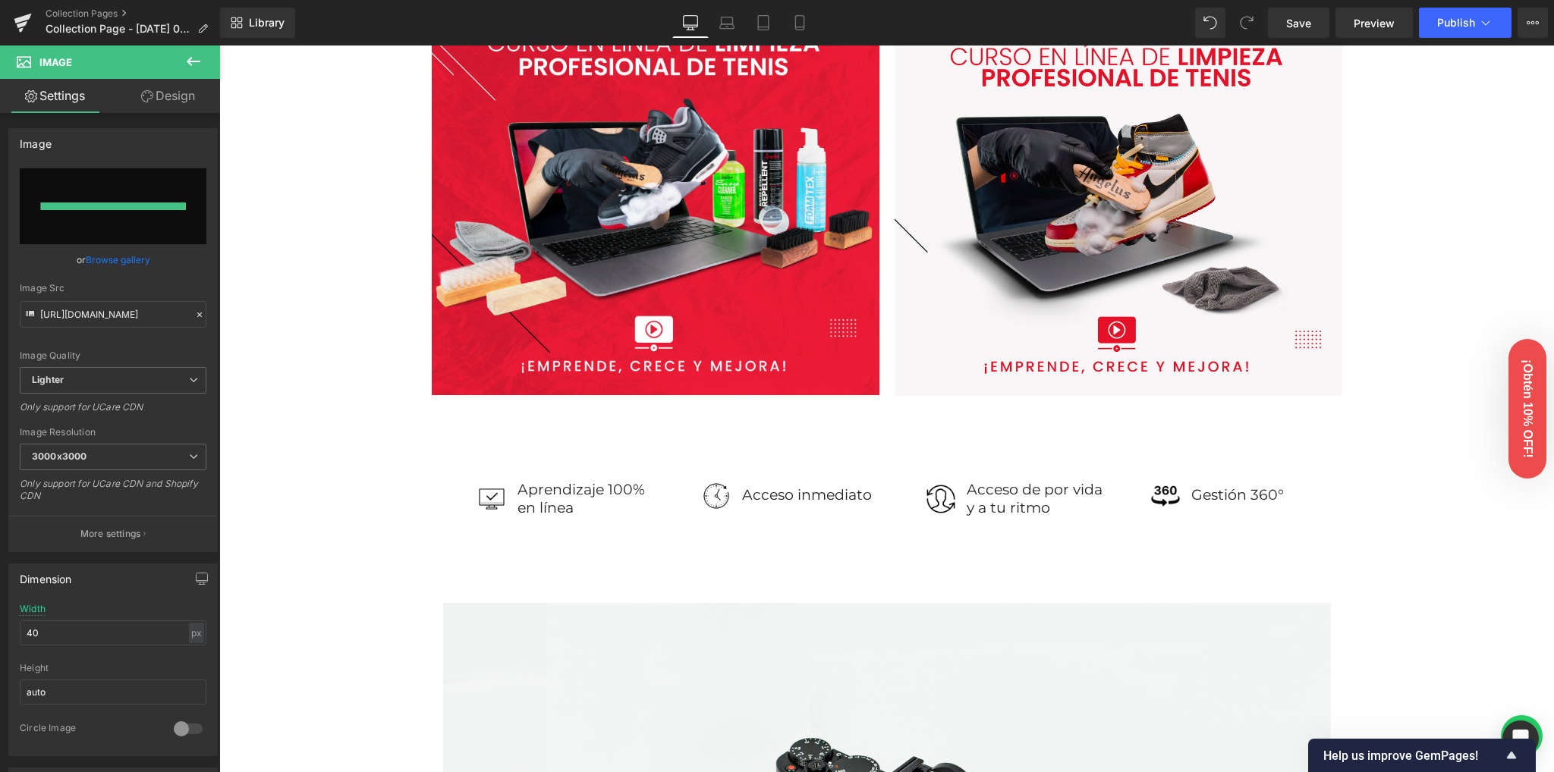
type input "[URL][DOMAIN_NAME]"
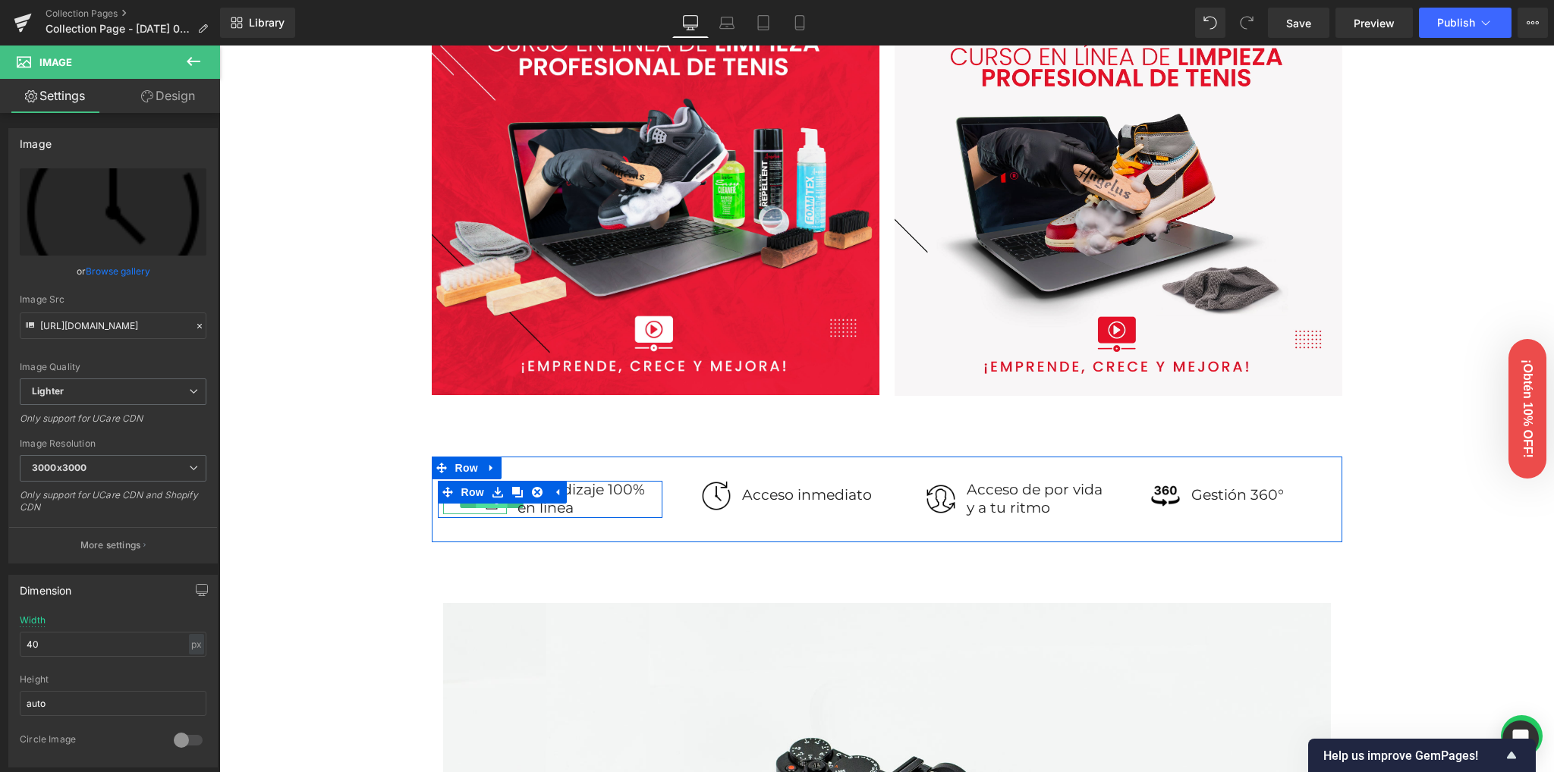
click at [489, 506] on span "Image" at bounding box center [492, 500] width 32 height 18
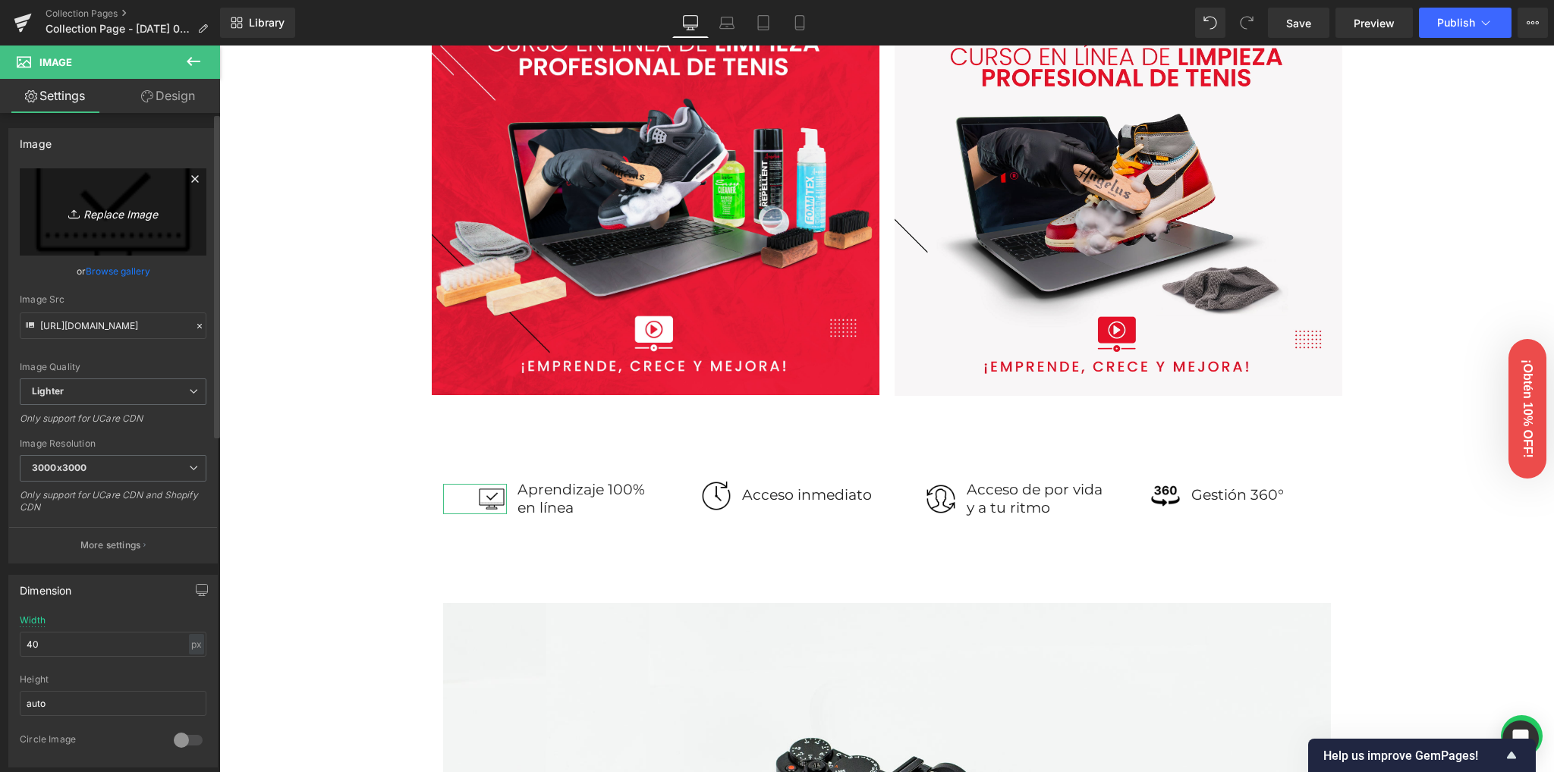
click at [105, 214] on icon "Replace Image" at bounding box center [112, 212] width 121 height 19
type input "C:\fakepath\icons8-monitor-100.png"
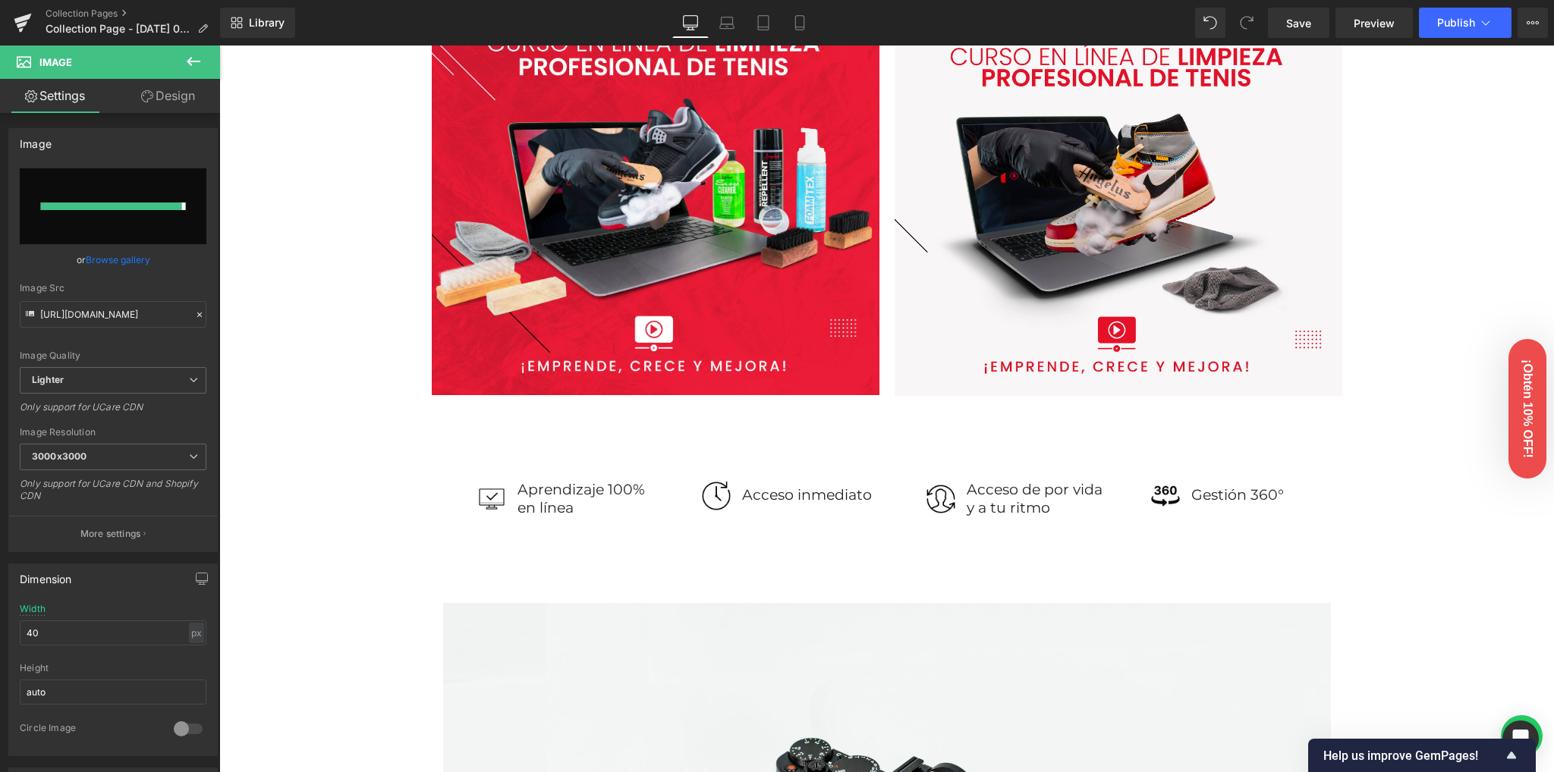
type input "[URL][DOMAIN_NAME]"
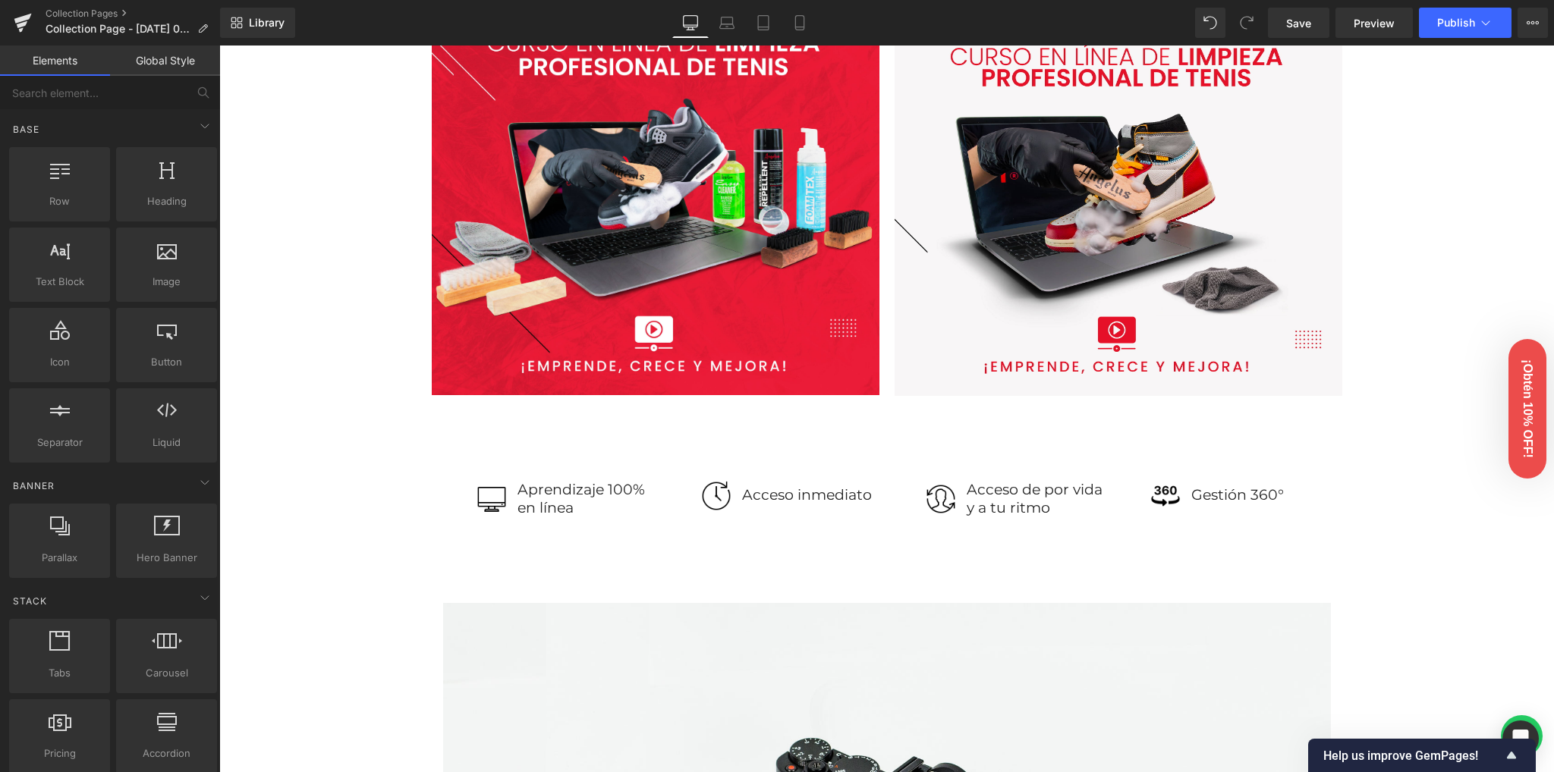
click at [303, 541] on div "Image Row Image Image Row 38px Row 50px 70px Image Aprendizaje 100% en línea Te…" at bounding box center [886, 624] width 1334 height 2464
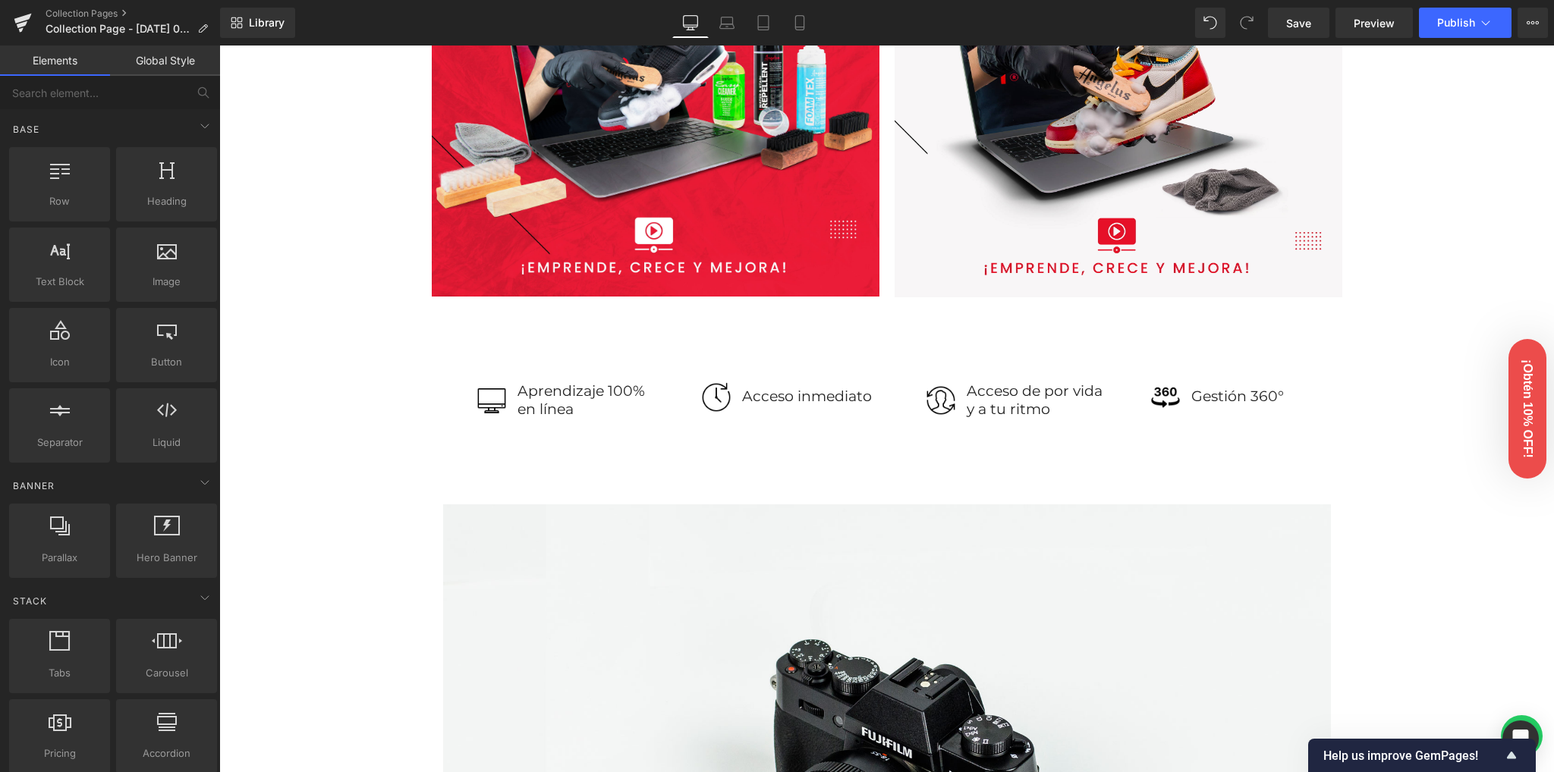
scroll to position [810, 0]
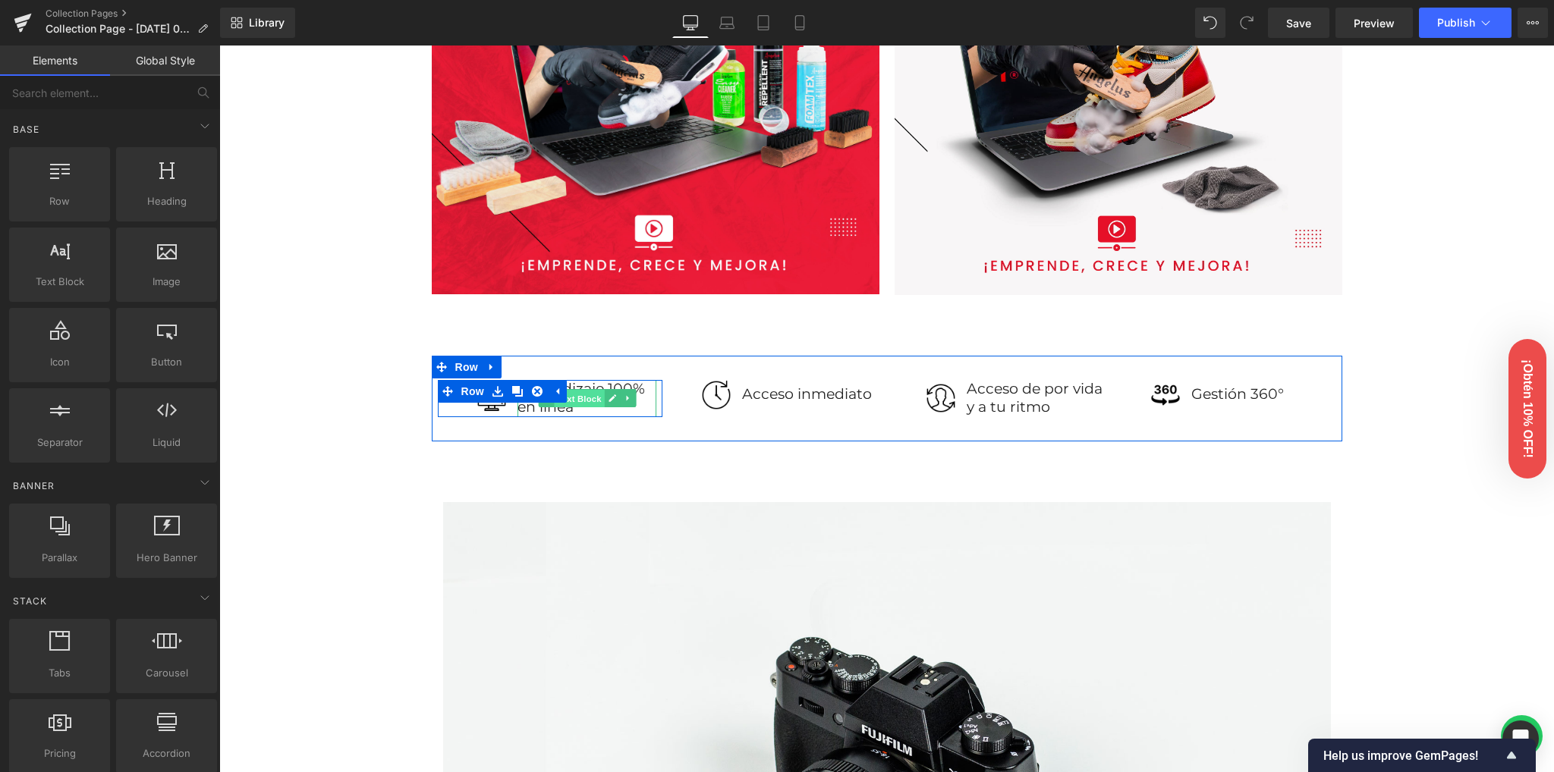
click at [578, 403] on span "Text Block" at bounding box center [579, 399] width 50 height 18
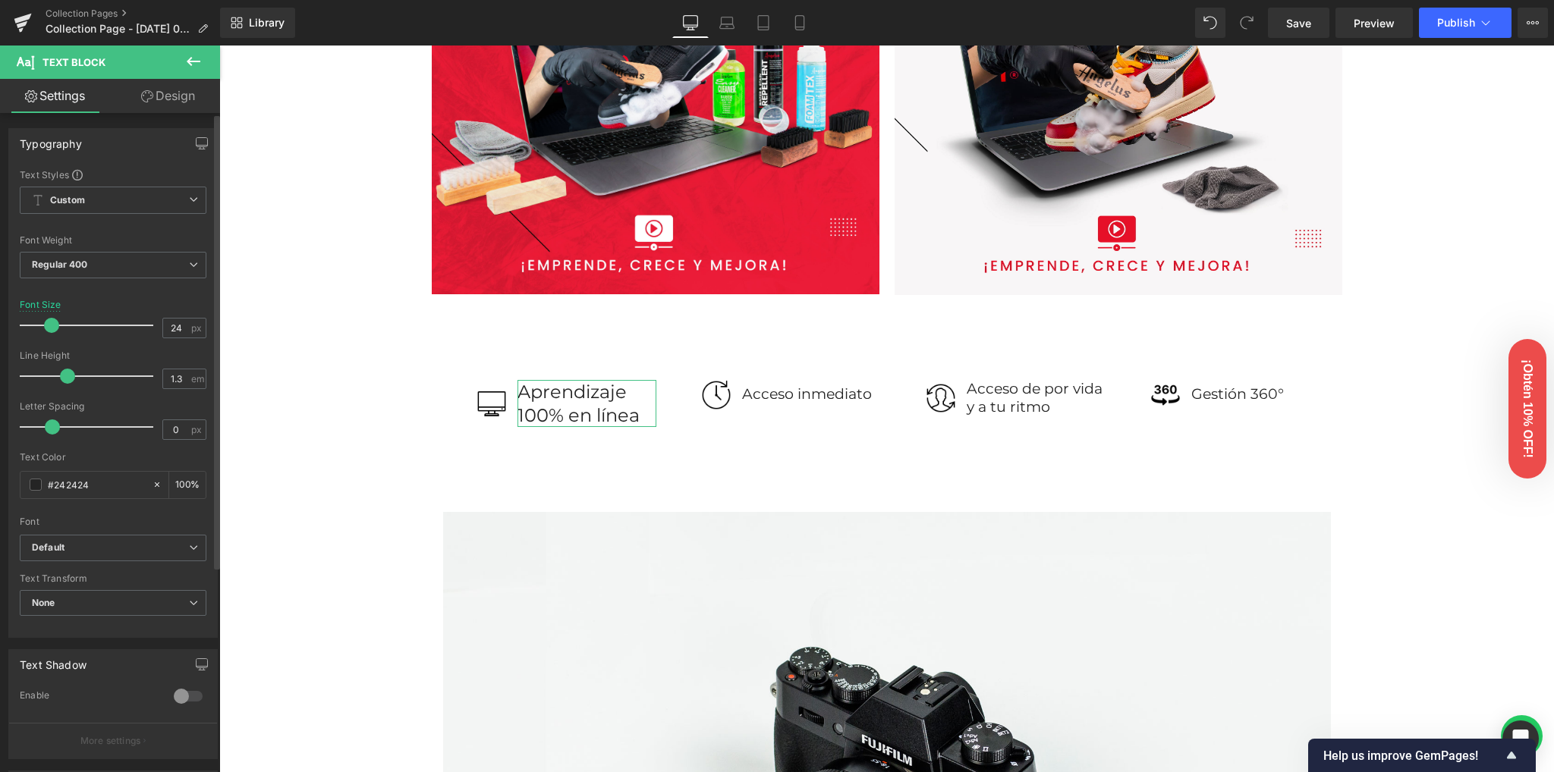
type input "23"
click at [50, 325] on span at bounding box center [49, 325] width 15 height 15
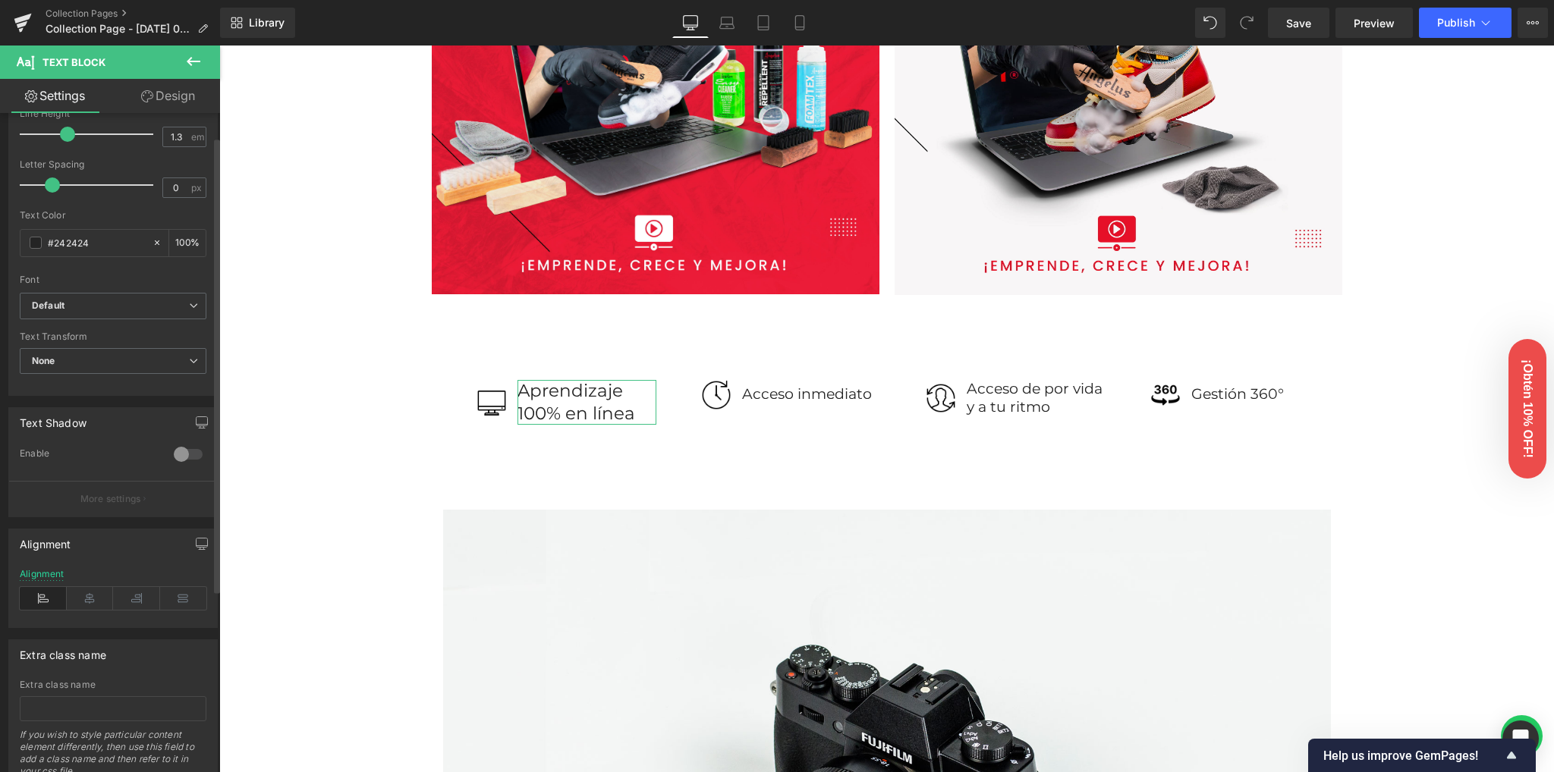
scroll to position [297, 0]
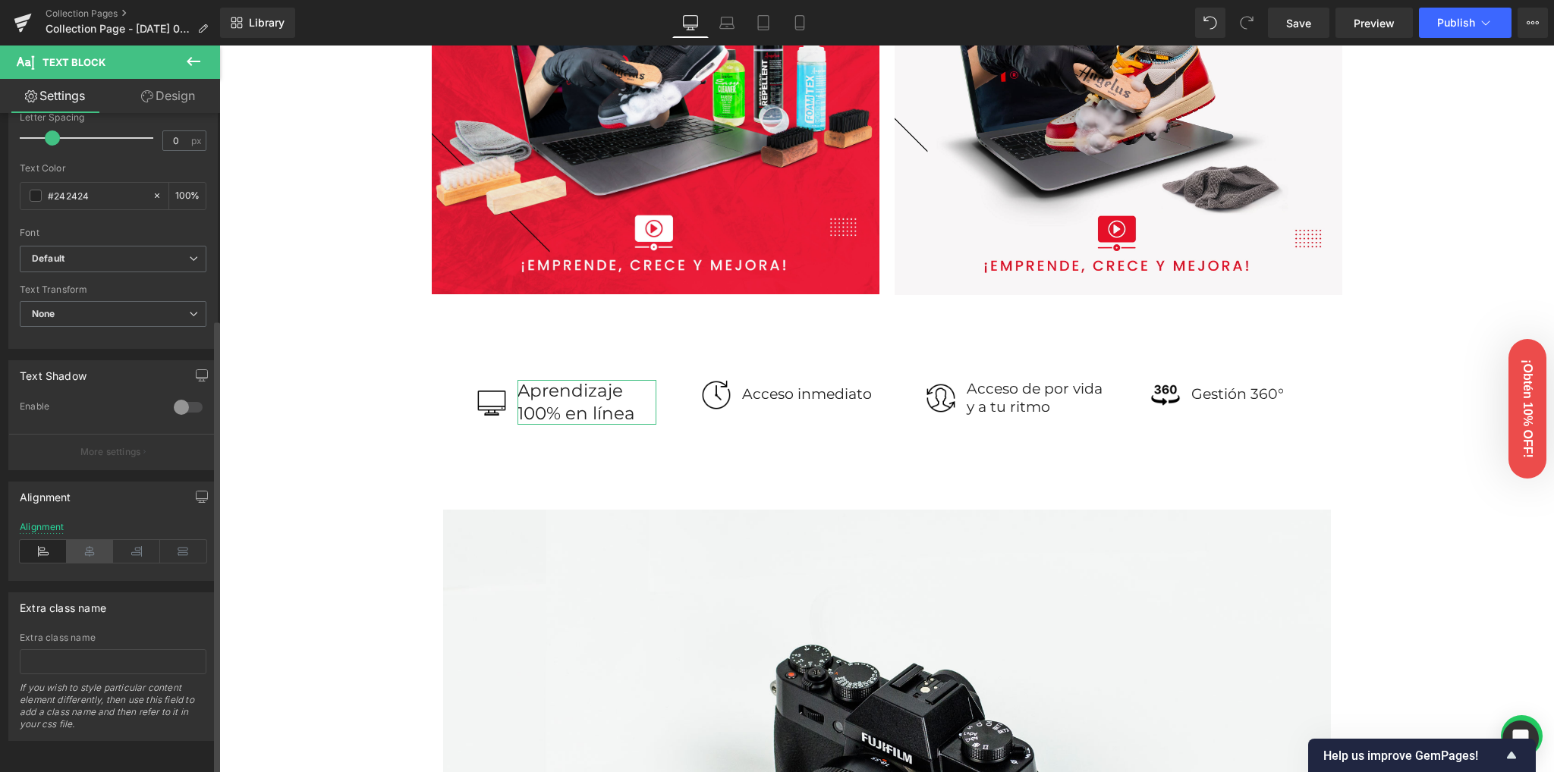
click at [97, 544] on icon at bounding box center [90, 551] width 47 height 23
click at [176, 542] on icon at bounding box center [183, 551] width 47 height 23
click at [75, 540] on icon at bounding box center [90, 551] width 47 height 23
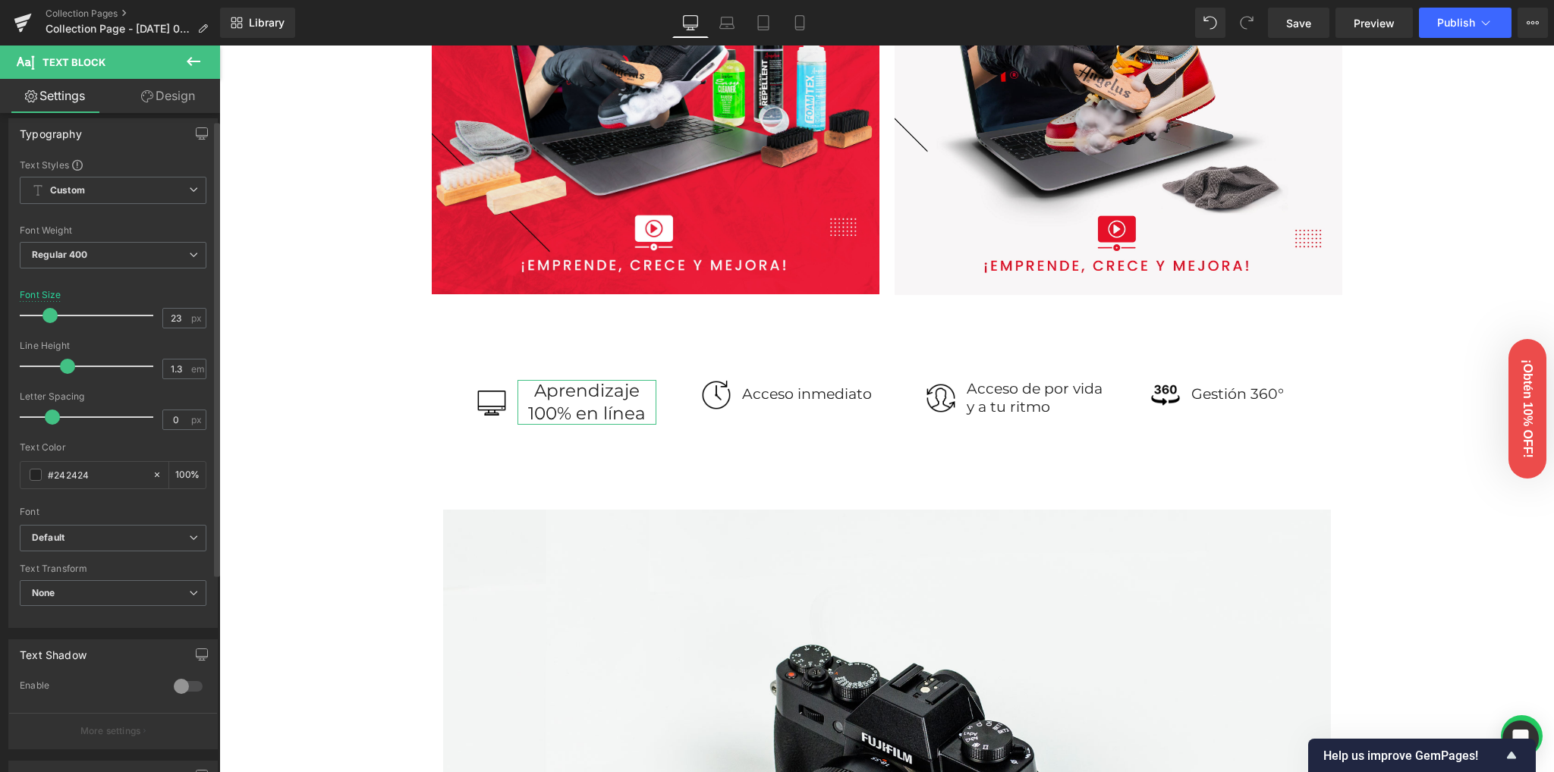
scroll to position [0, 0]
type input "0"
click at [55, 426] on span at bounding box center [52, 427] width 15 height 15
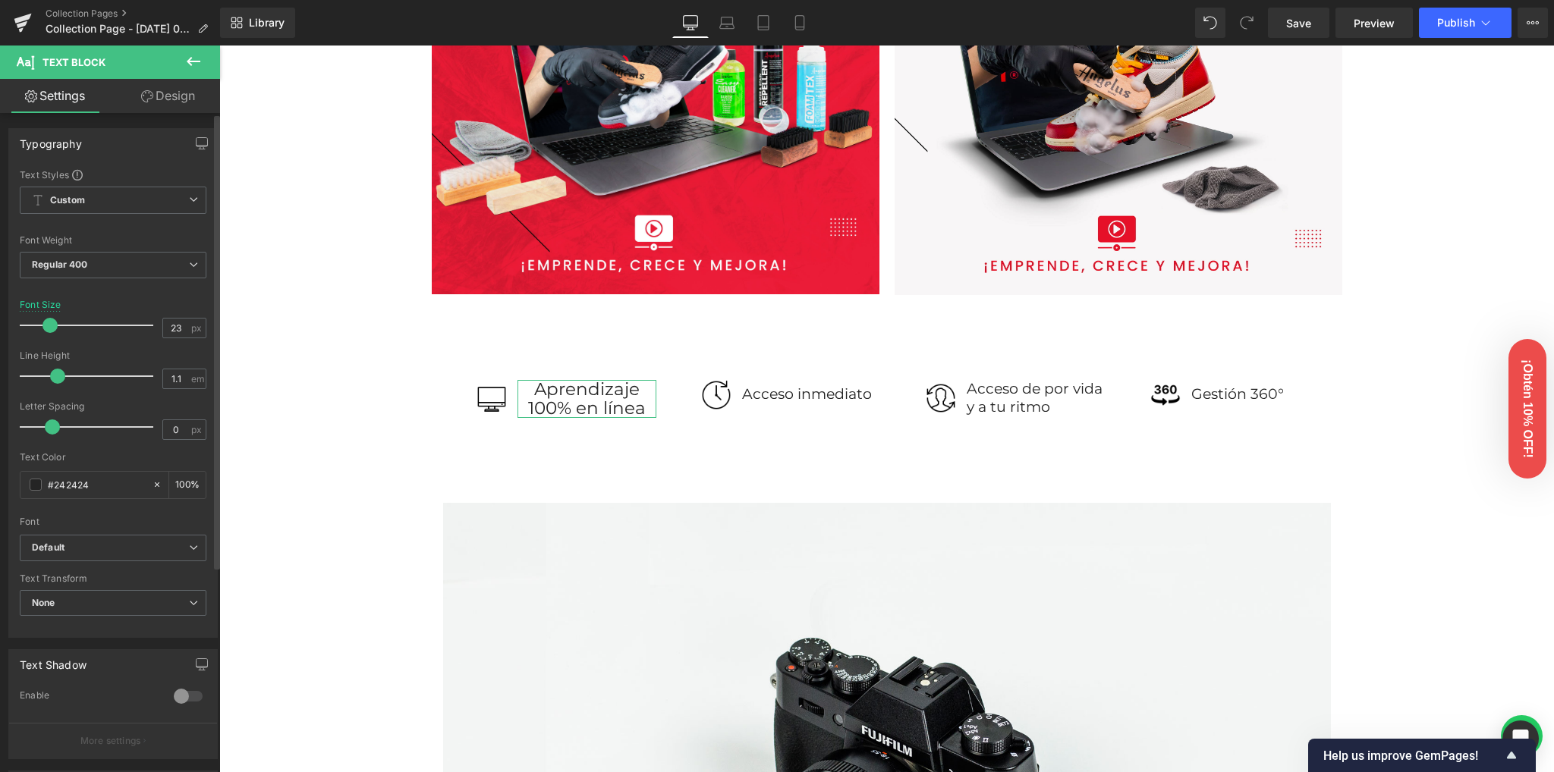
type input "1"
drag, startPoint x: 71, startPoint y: 378, endPoint x: 59, endPoint y: 378, distance: 12.1
click at [59, 378] on div at bounding box center [90, 376] width 126 height 30
click at [99, 256] on span "Regular 400" at bounding box center [113, 265] width 187 height 27
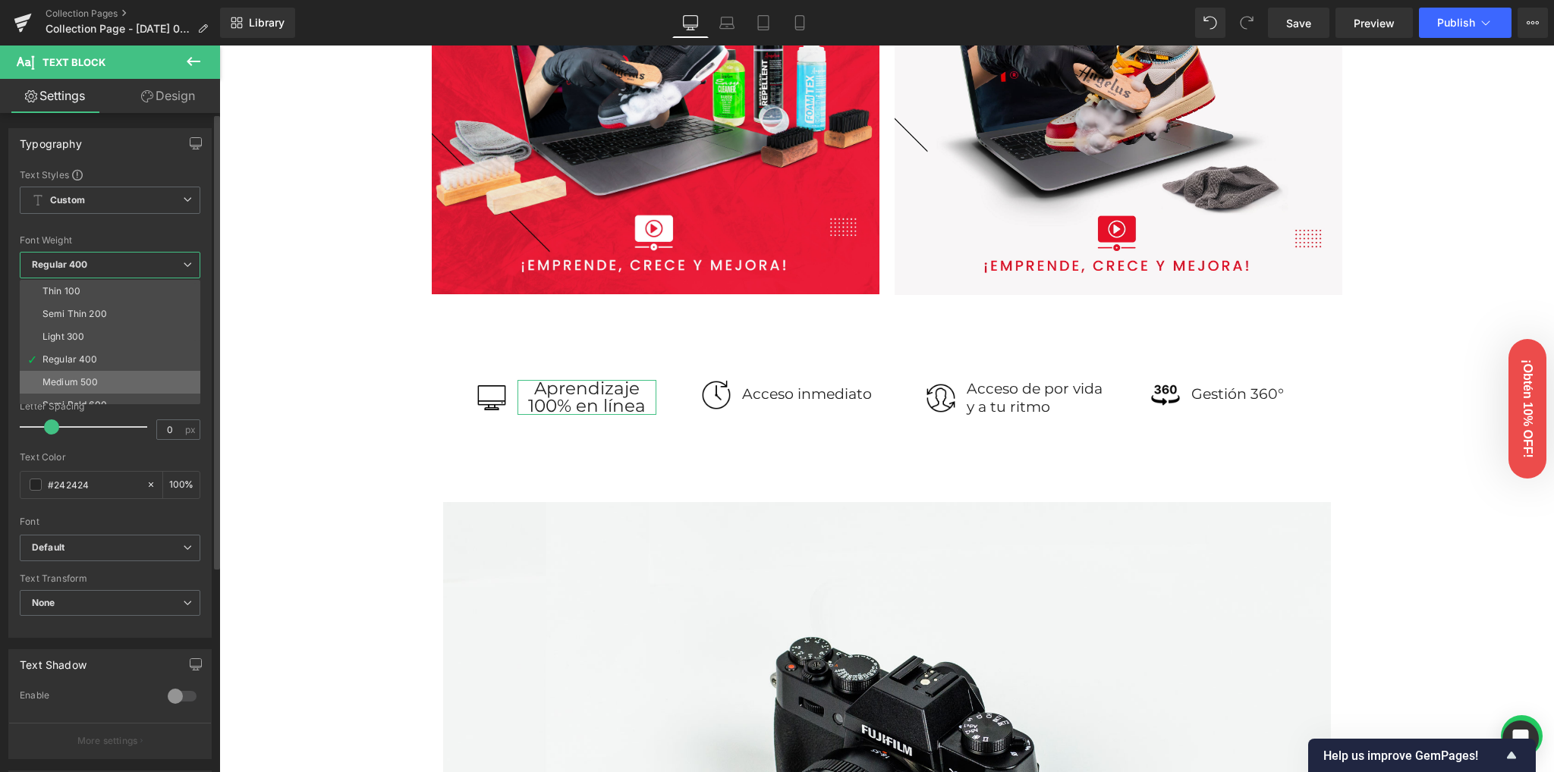
click at [70, 379] on div "Medium 500" at bounding box center [69, 382] width 55 height 11
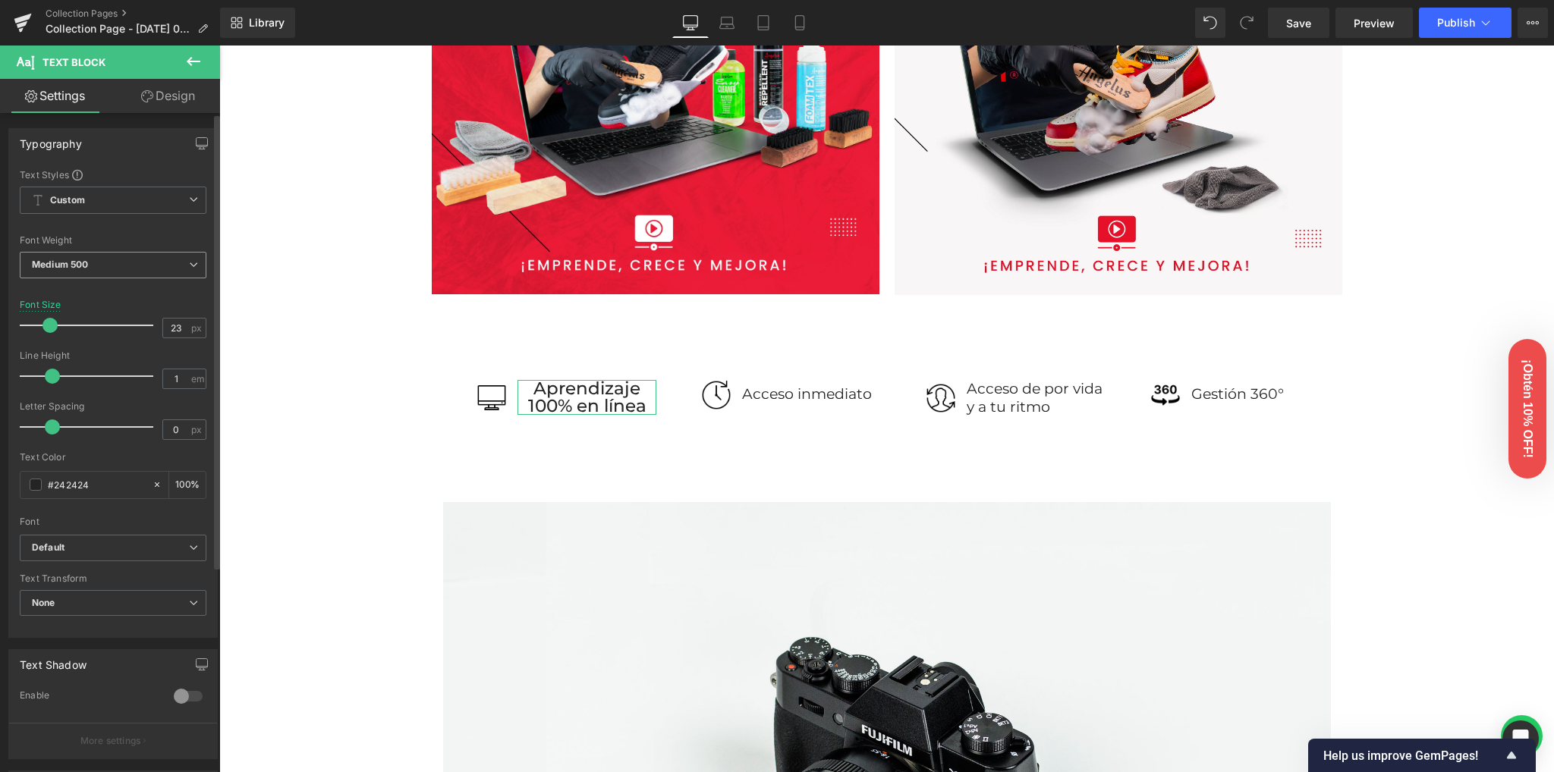
drag, startPoint x: 97, startPoint y: 259, endPoint x: 99, endPoint y: 310, distance: 51.6
click at [97, 259] on span "Medium 500" at bounding box center [113, 265] width 187 height 27
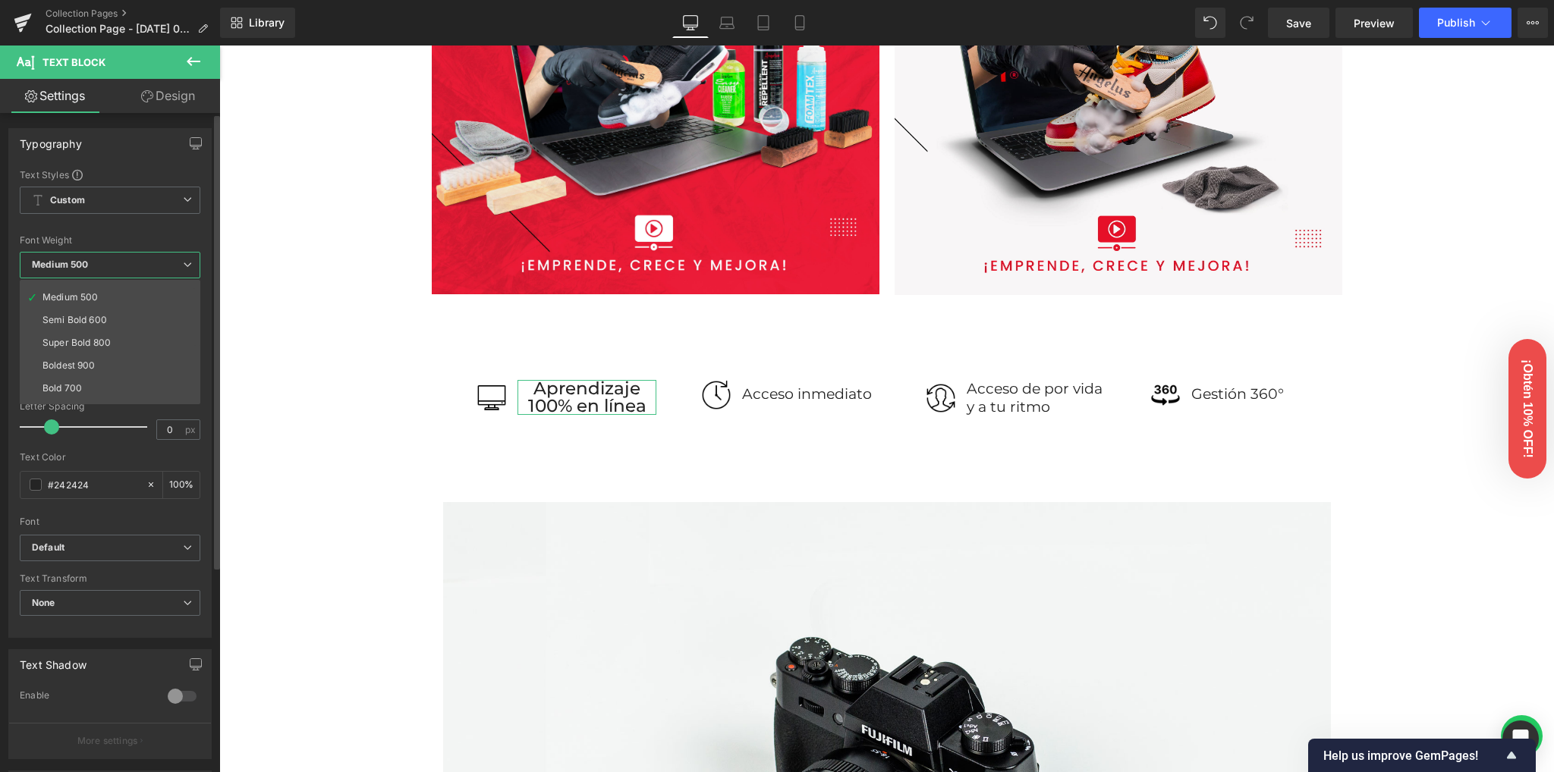
scroll to position [101, 0]
click at [91, 302] on div "Semi Bold 600" at bounding box center [74, 304] width 64 height 11
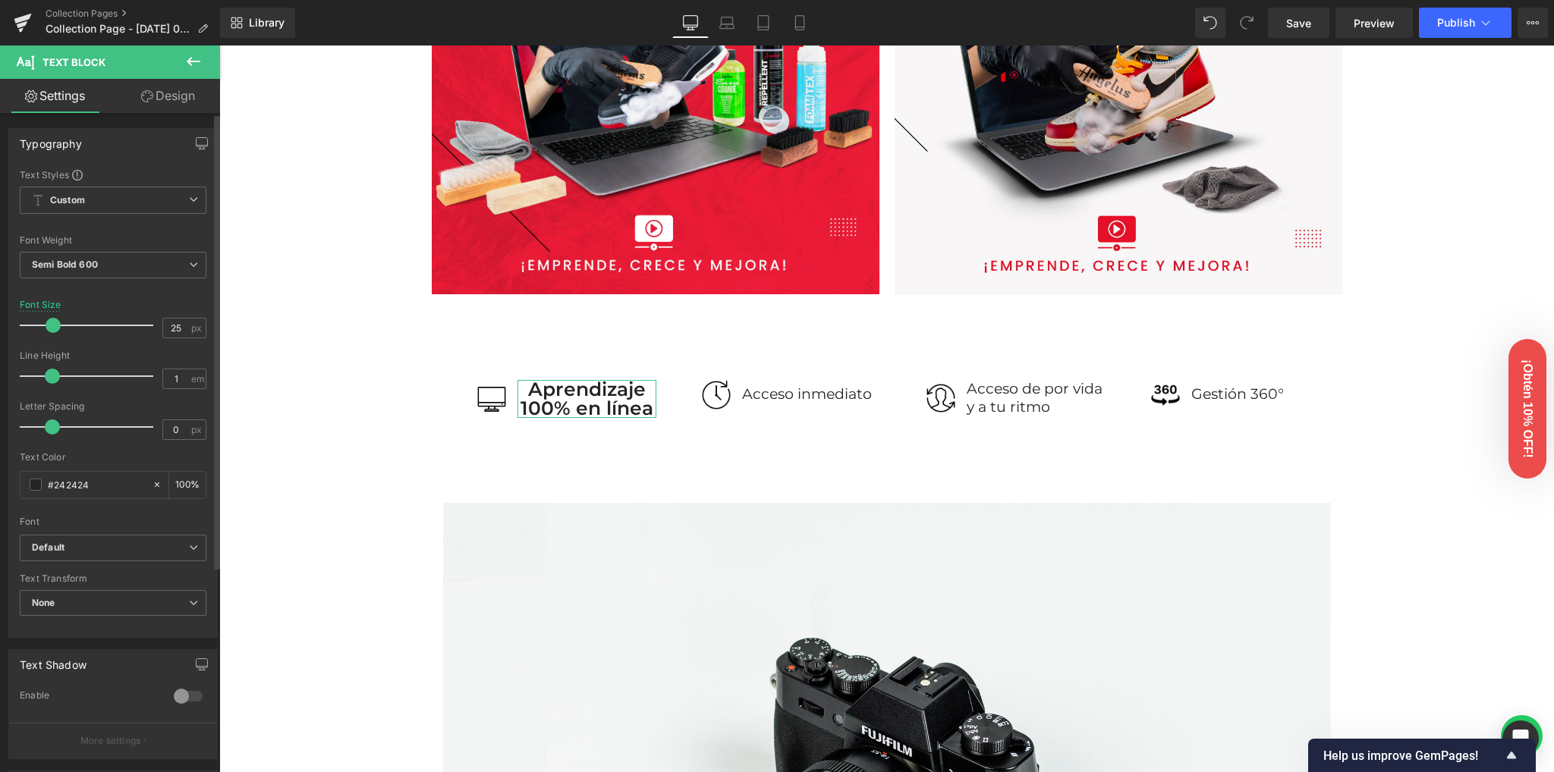
type input "24"
click at [50, 322] on span at bounding box center [51, 325] width 15 height 15
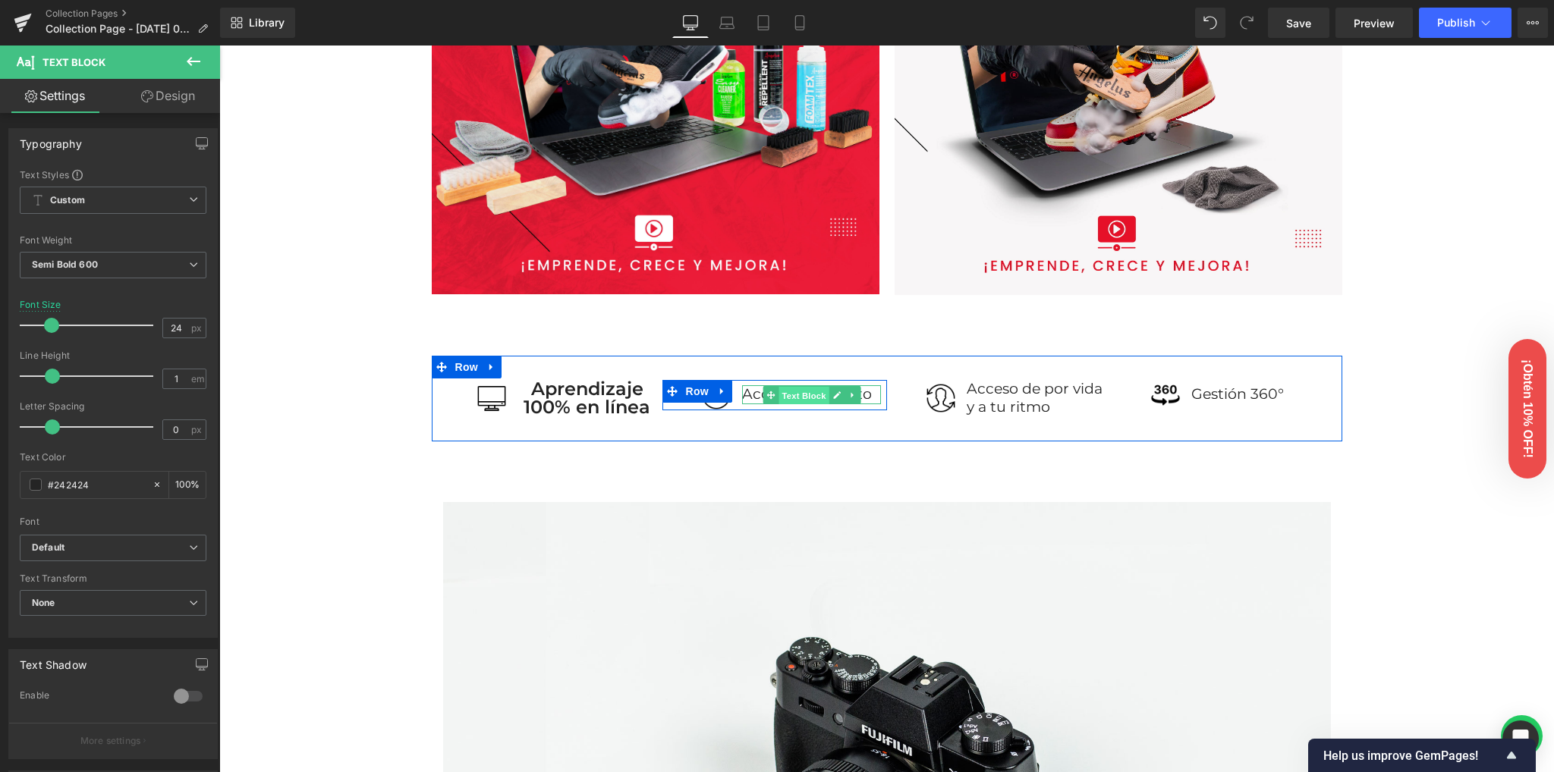
click at [793, 395] on span "Text Block" at bounding box center [803, 395] width 50 height 18
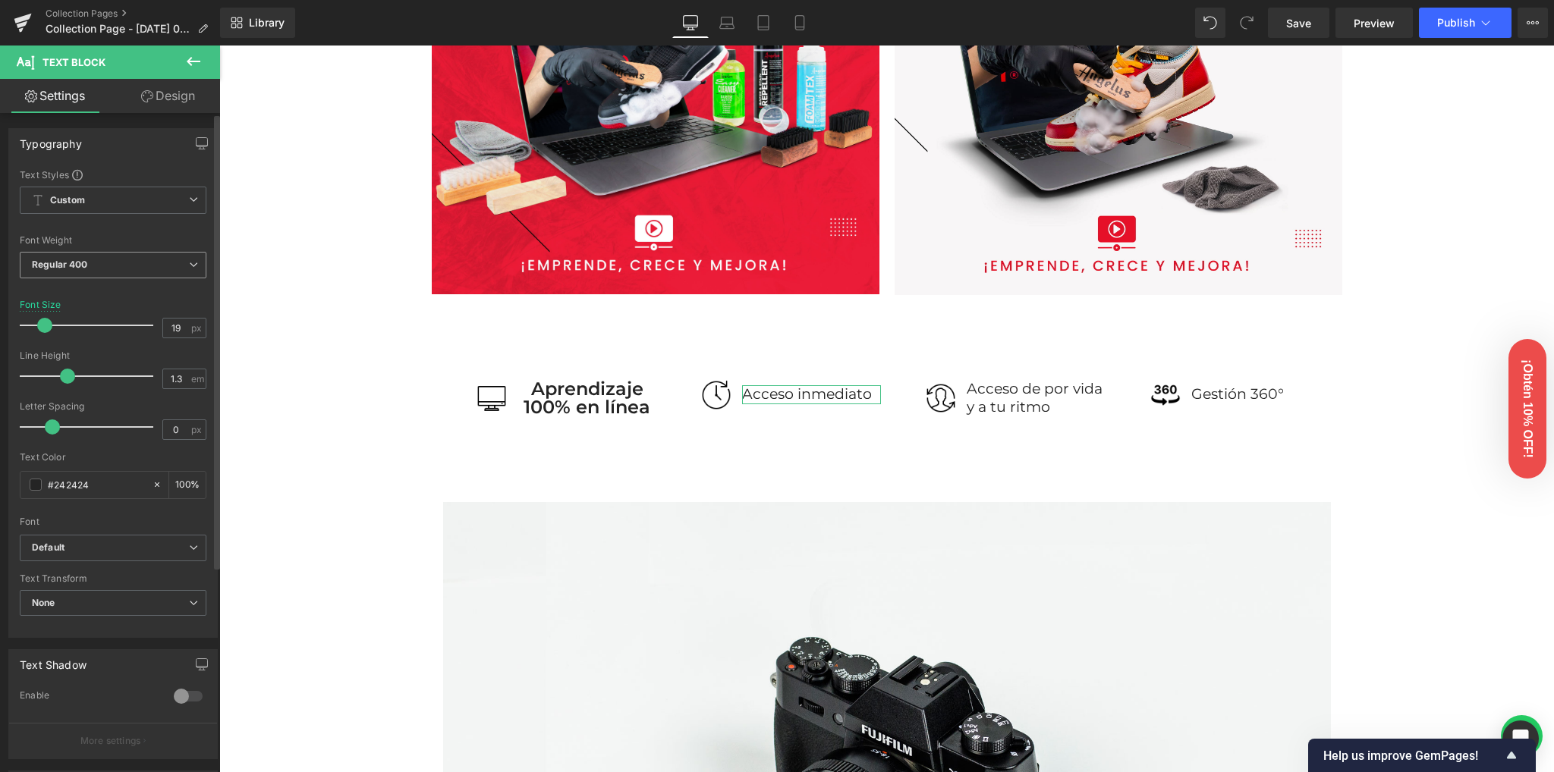
click at [80, 266] on b "Regular 400" at bounding box center [60, 264] width 56 height 11
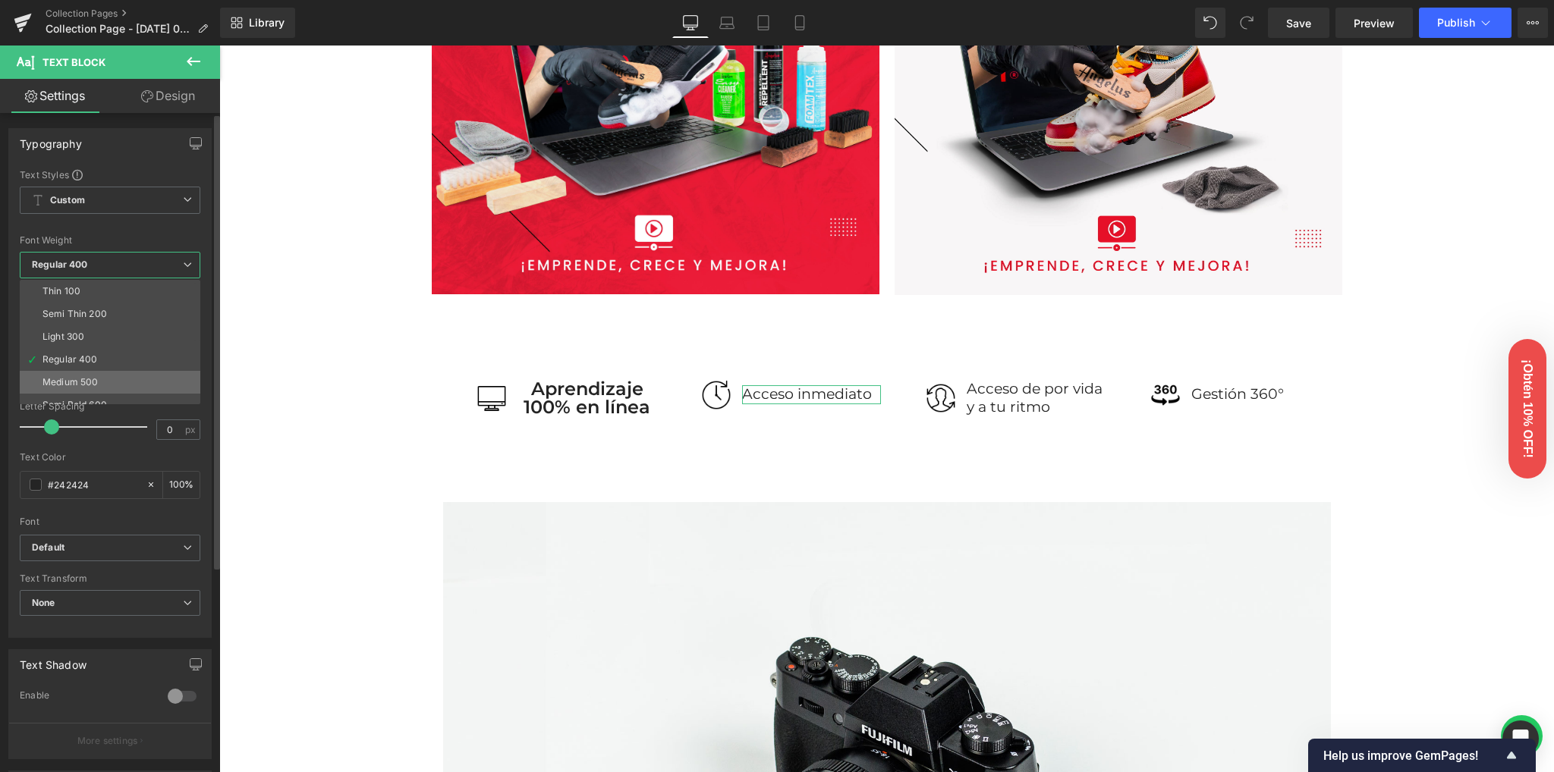
click at [77, 383] on div "Medium 500" at bounding box center [69, 382] width 55 height 11
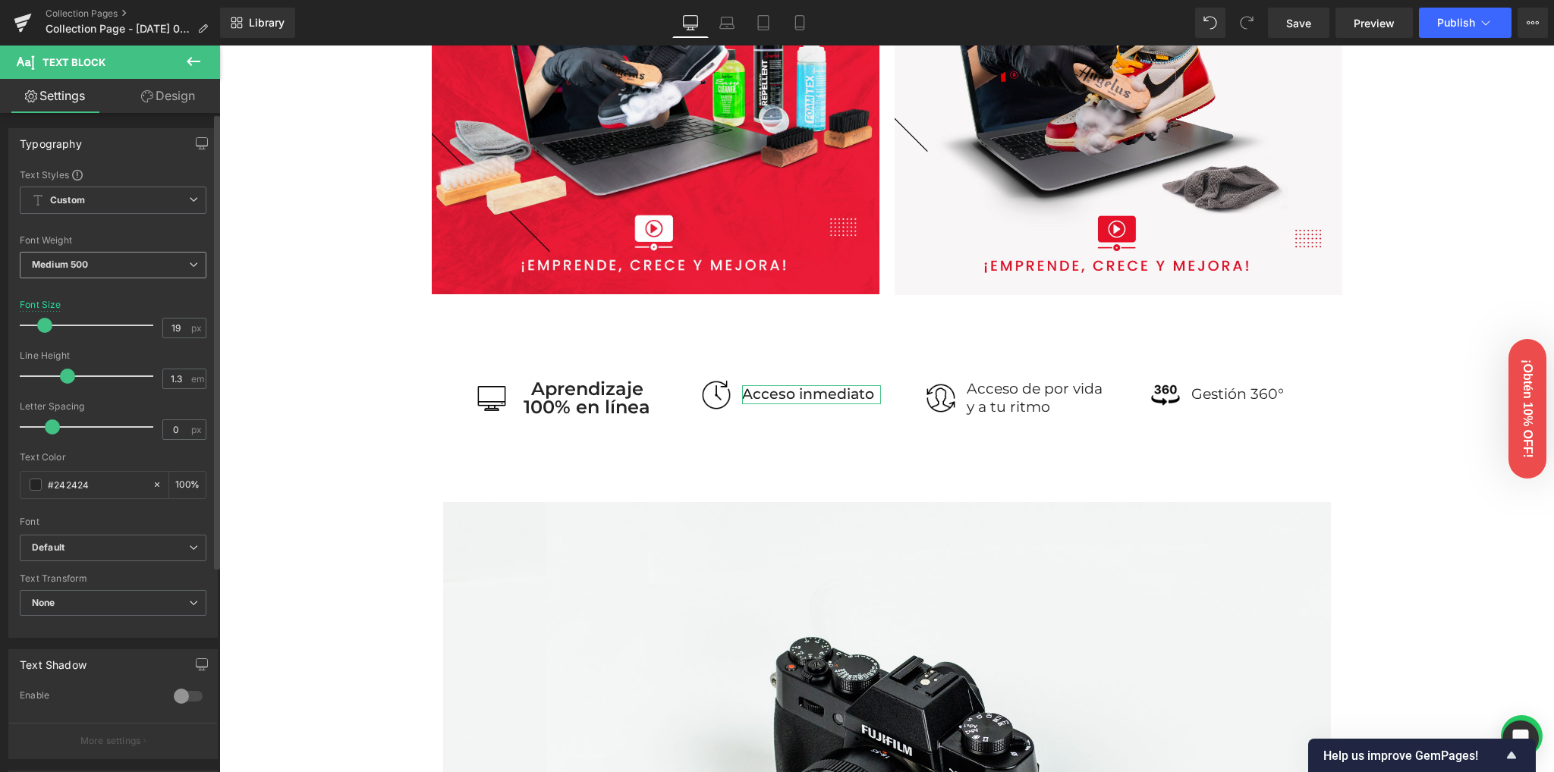
click at [100, 266] on span "Medium 500" at bounding box center [113, 265] width 187 height 27
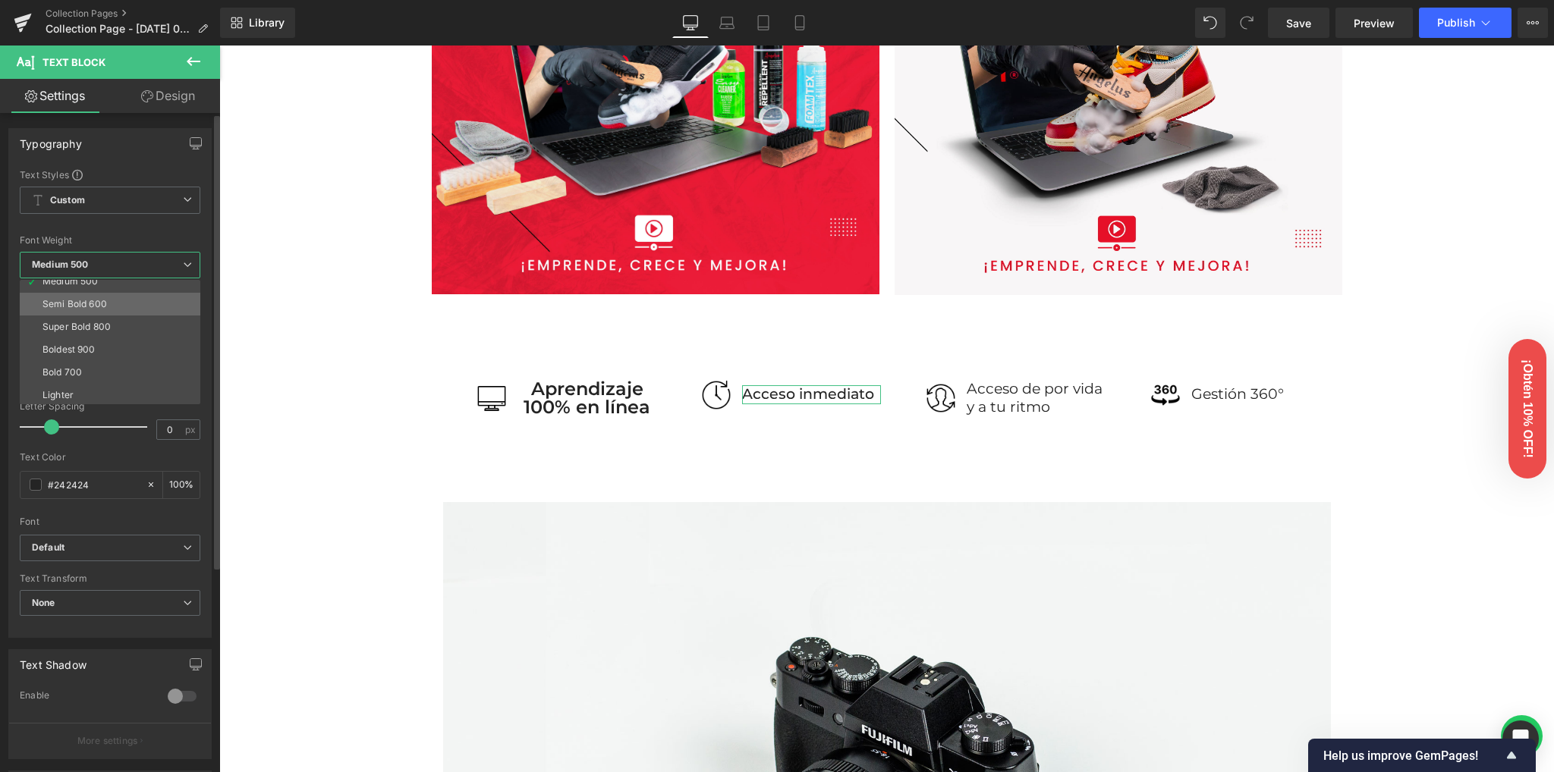
click at [93, 299] on div "Semi Bold 600" at bounding box center [74, 304] width 64 height 11
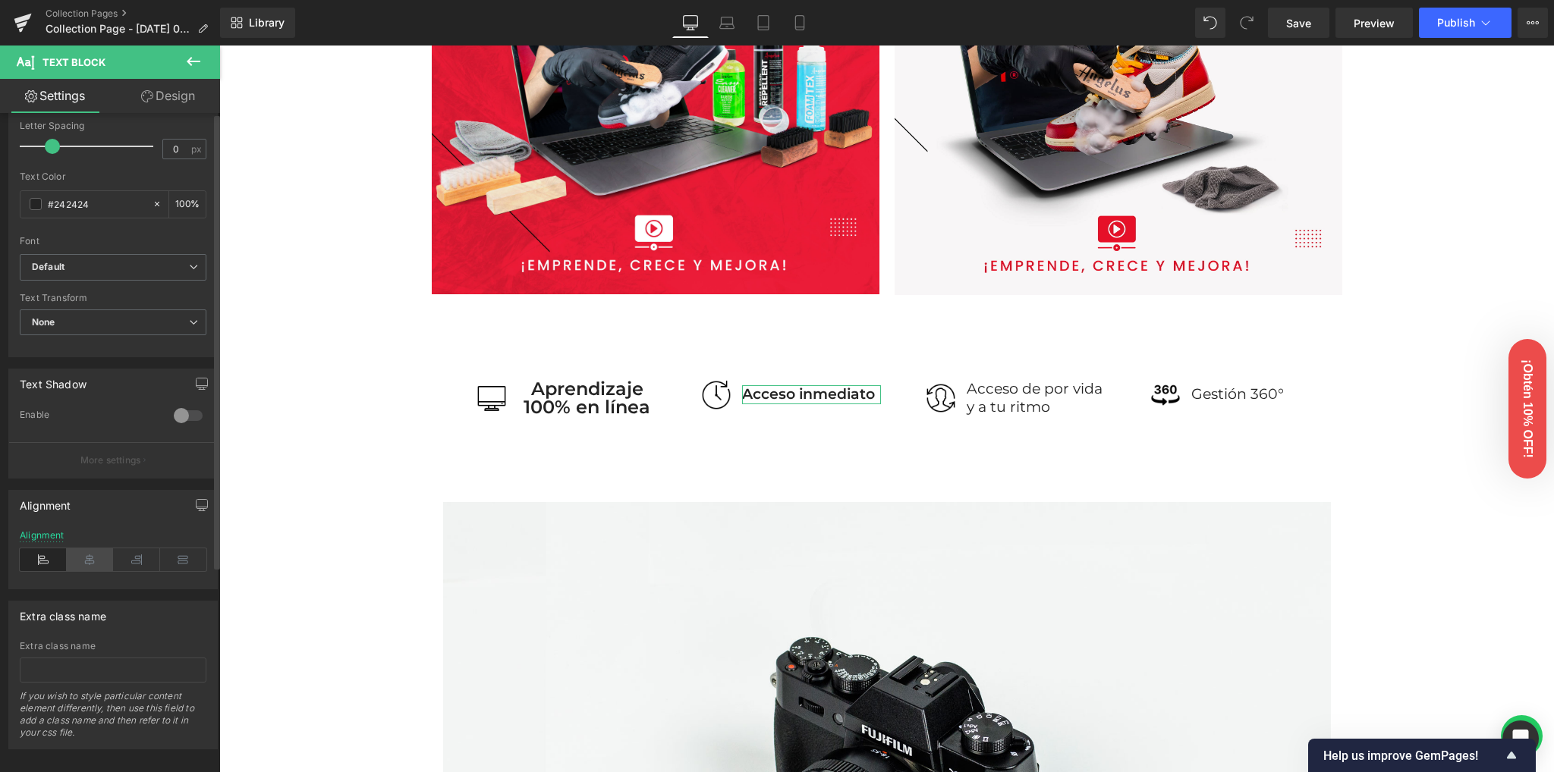
scroll to position [297, 0]
click at [90, 541] on icon at bounding box center [90, 551] width 47 height 23
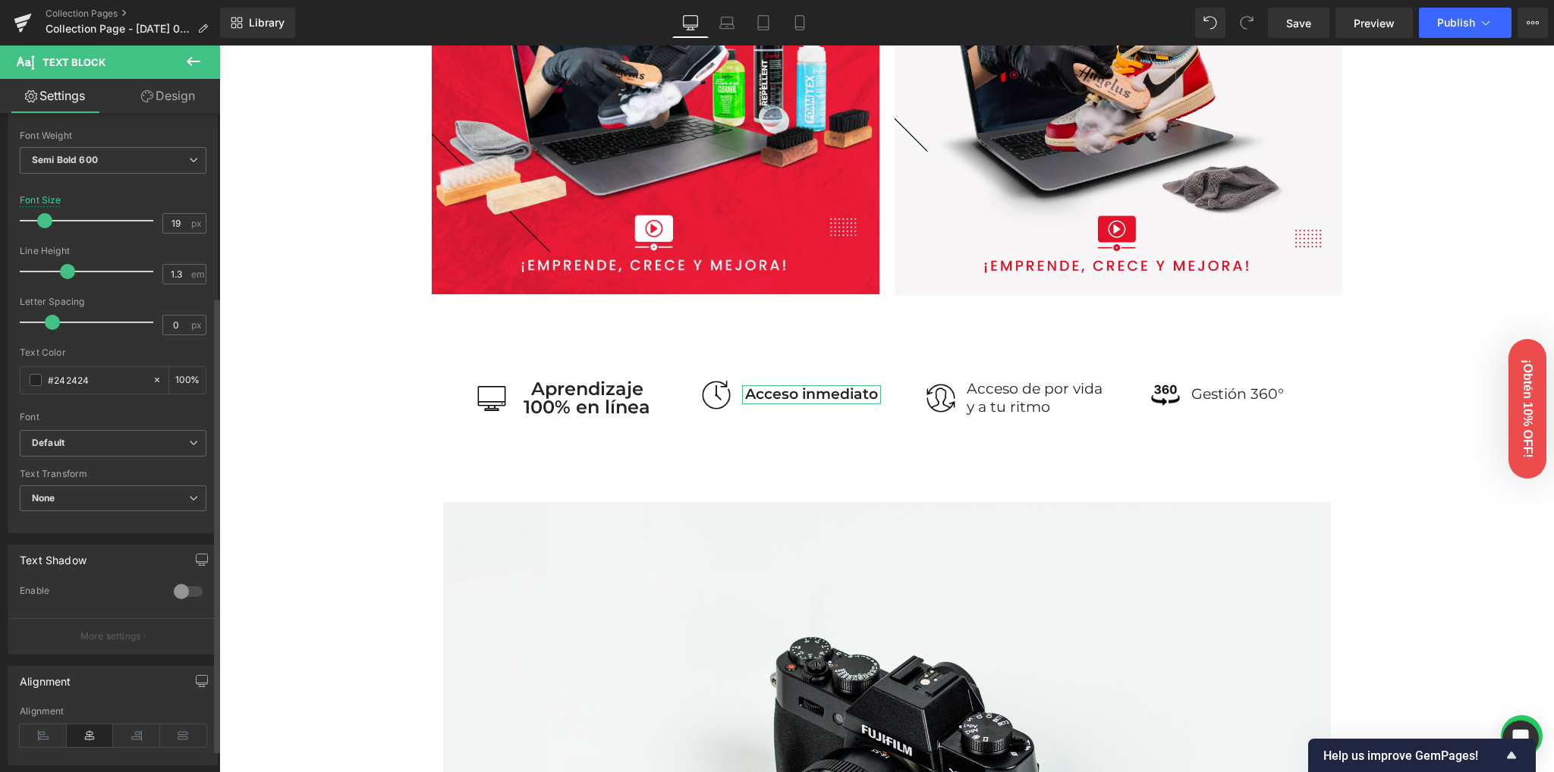
scroll to position [96, 0]
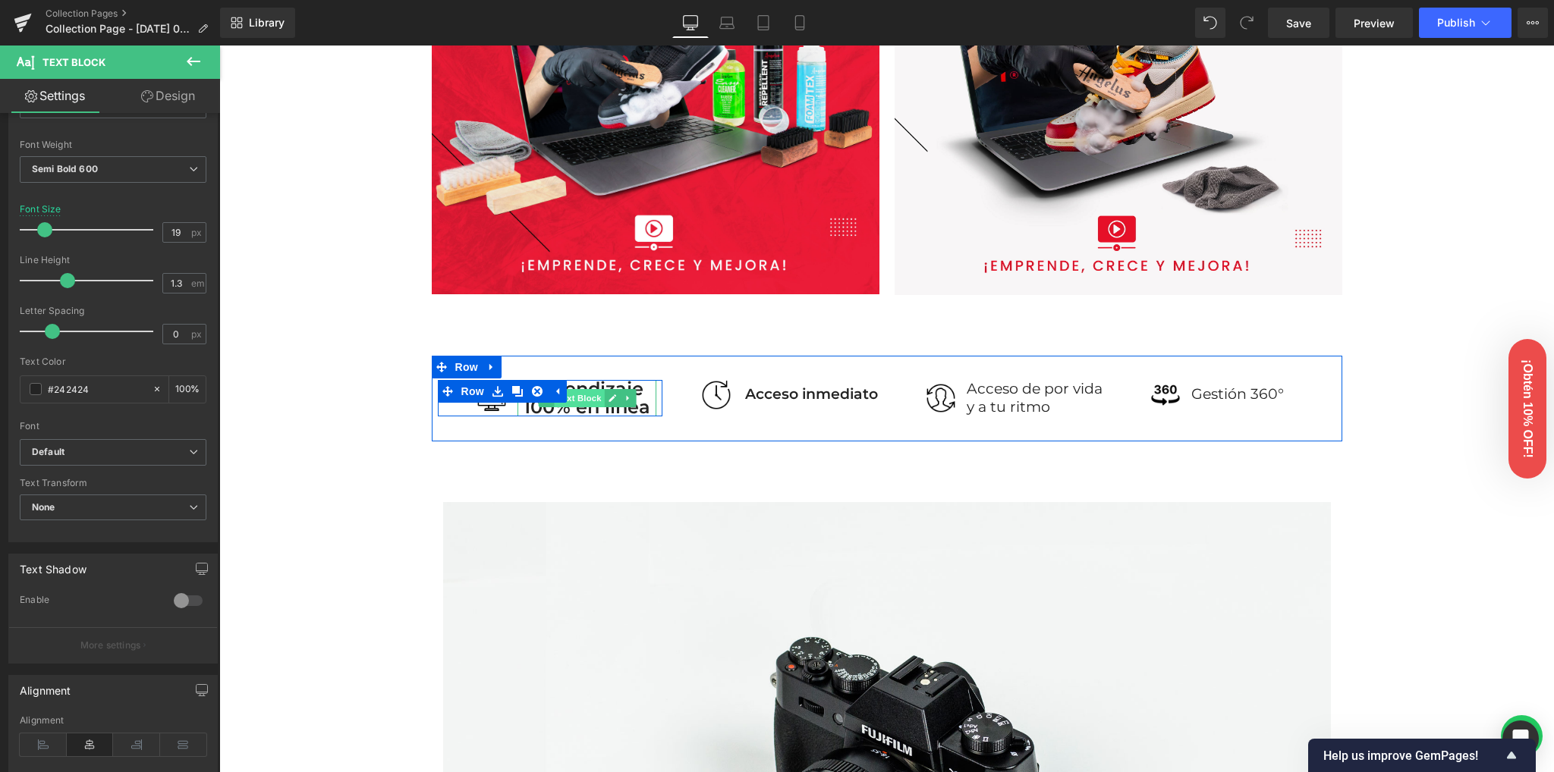
click at [578, 402] on span "Text Block" at bounding box center [579, 398] width 50 height 18
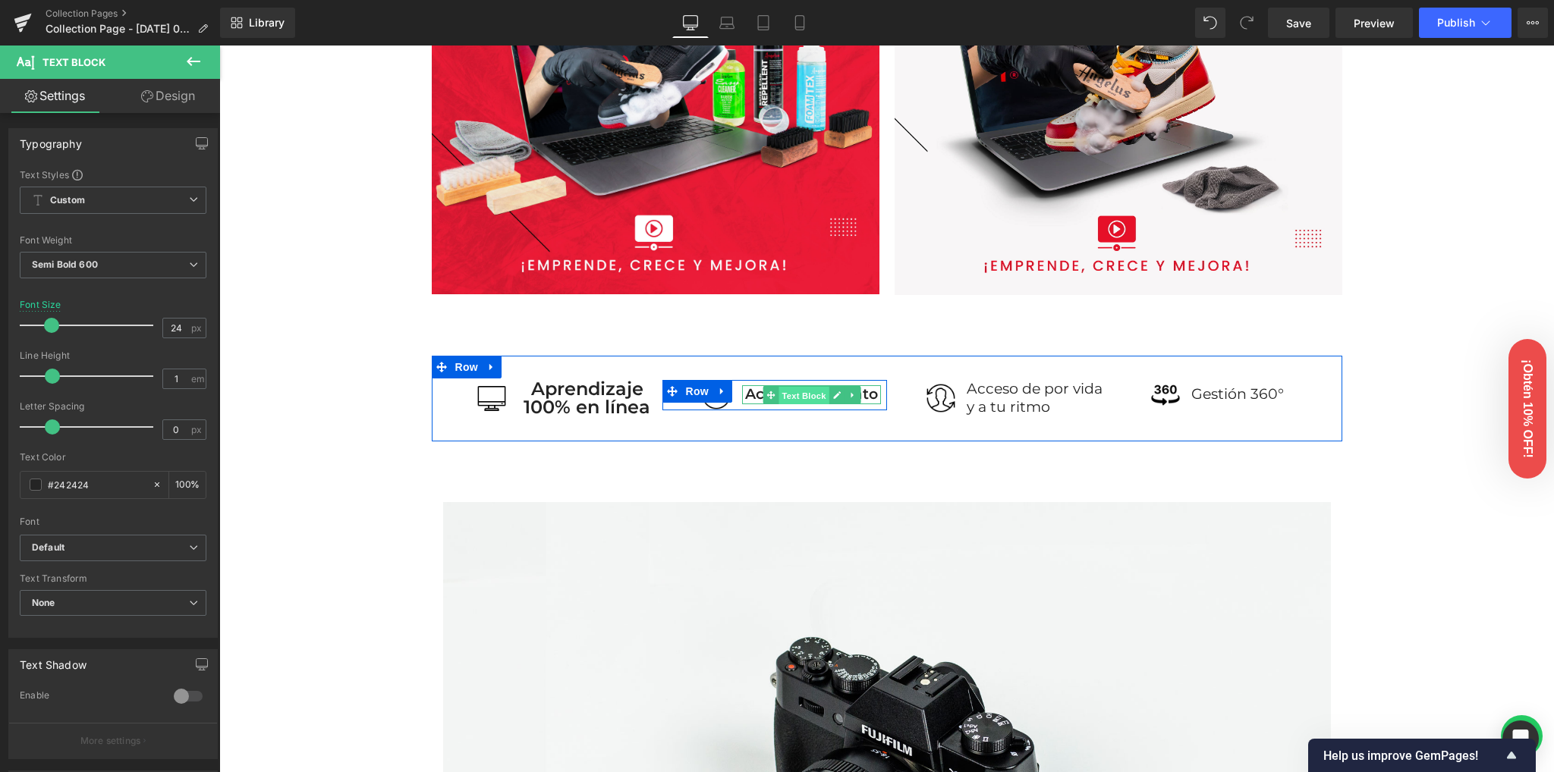
click at [789, 388] on span "Text Block" at bounding box center [803, 395] width 50 height 18
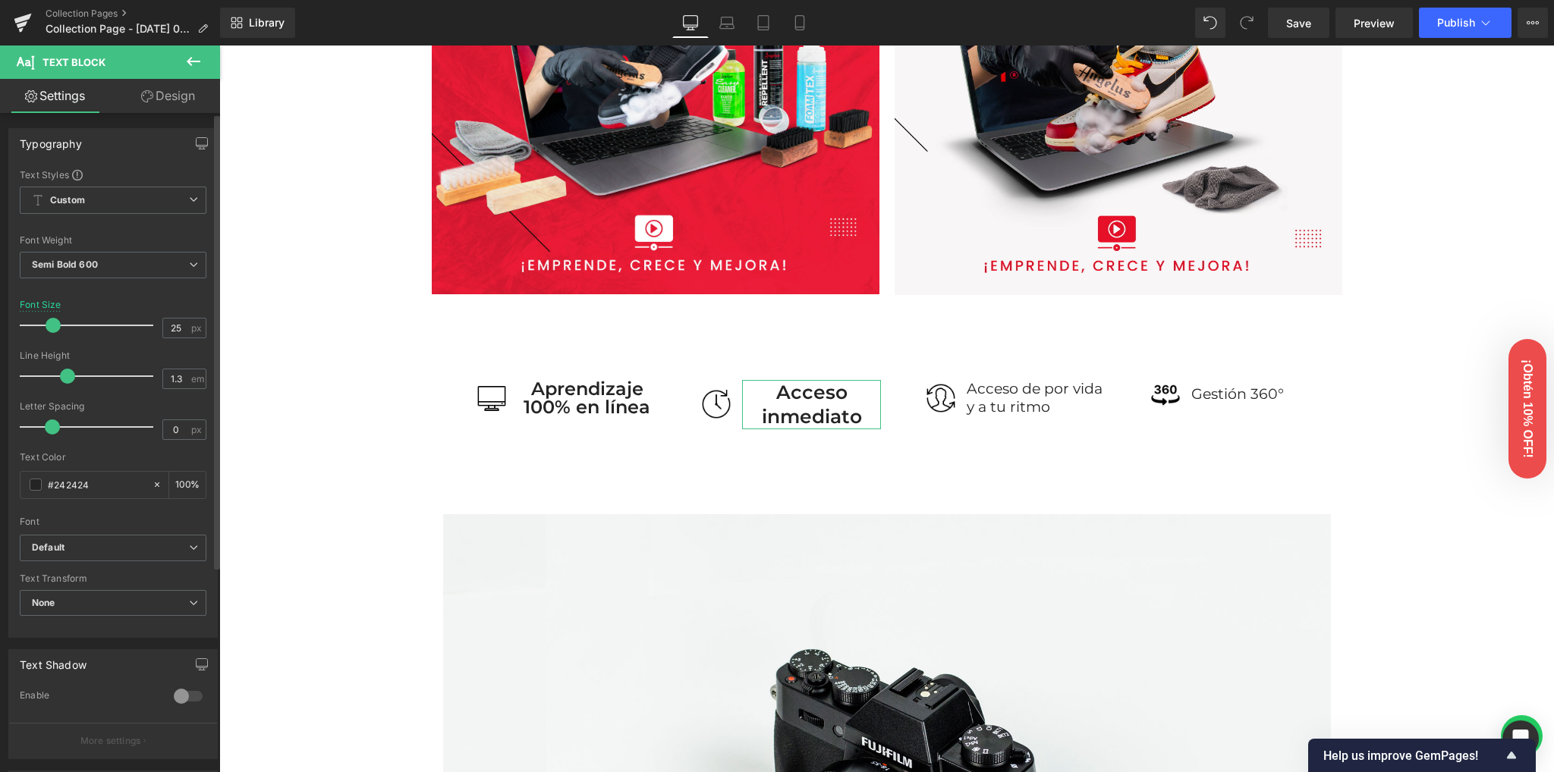
type input "24"
click at [52, 325] on span at bounding box center [51, 325] width 15 height 15
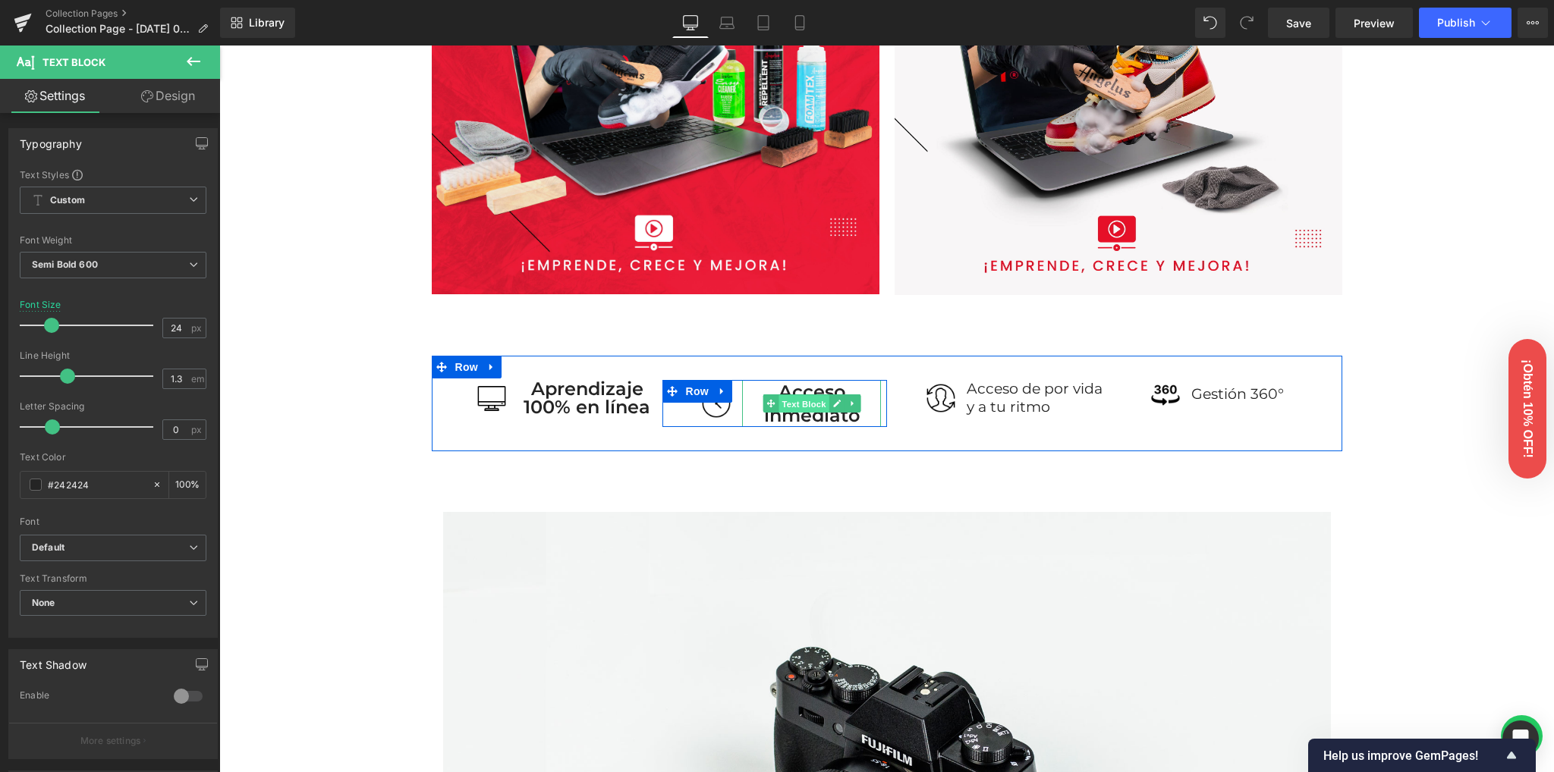
click at [795, 405] on span "Text Block" at bounding box center [803, 404] width 50 height 18
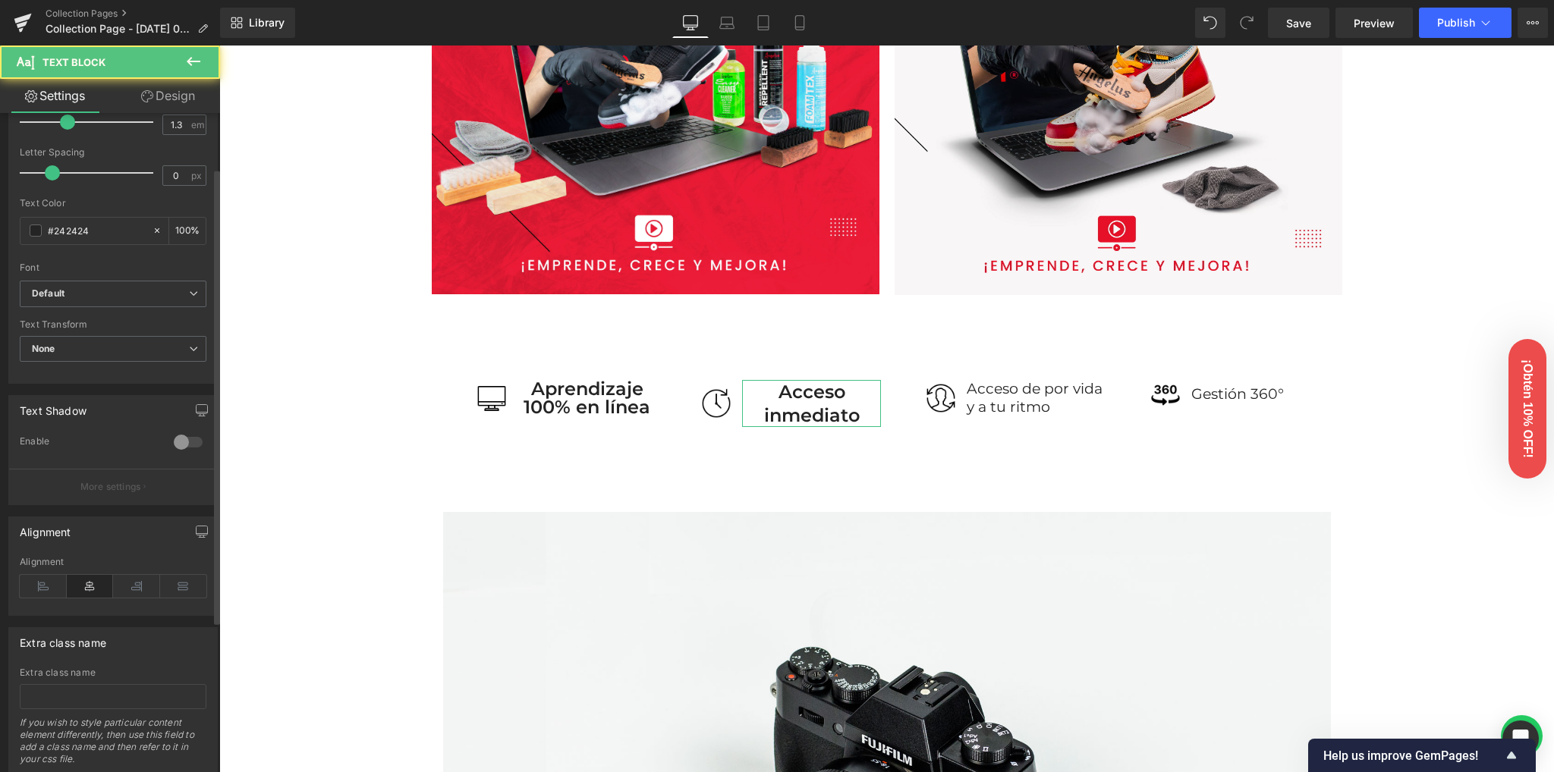
scroll to position [297, 0]
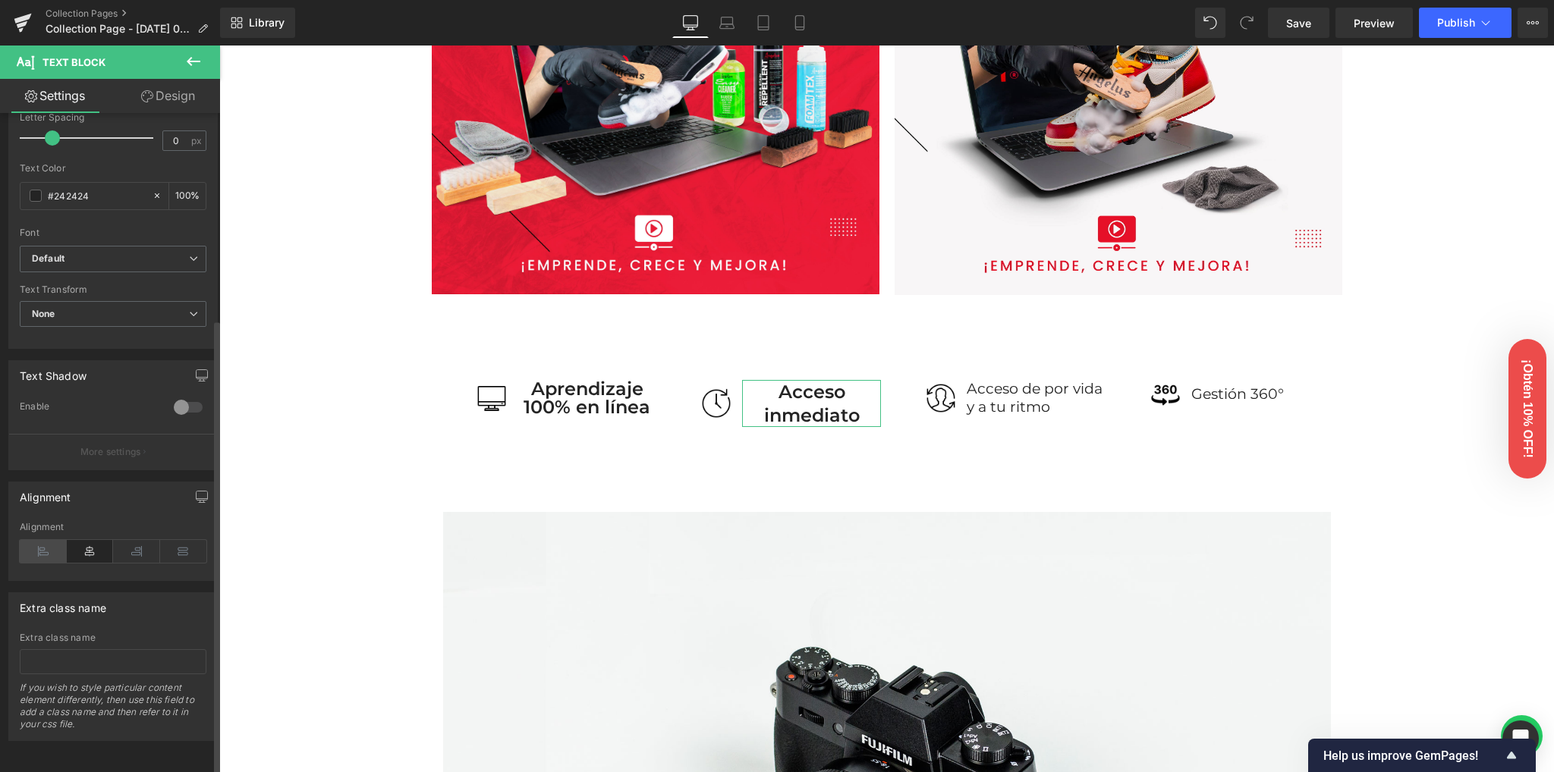
click at [51, 542] on icon at bounding box center [43, 551] width 47 height 23
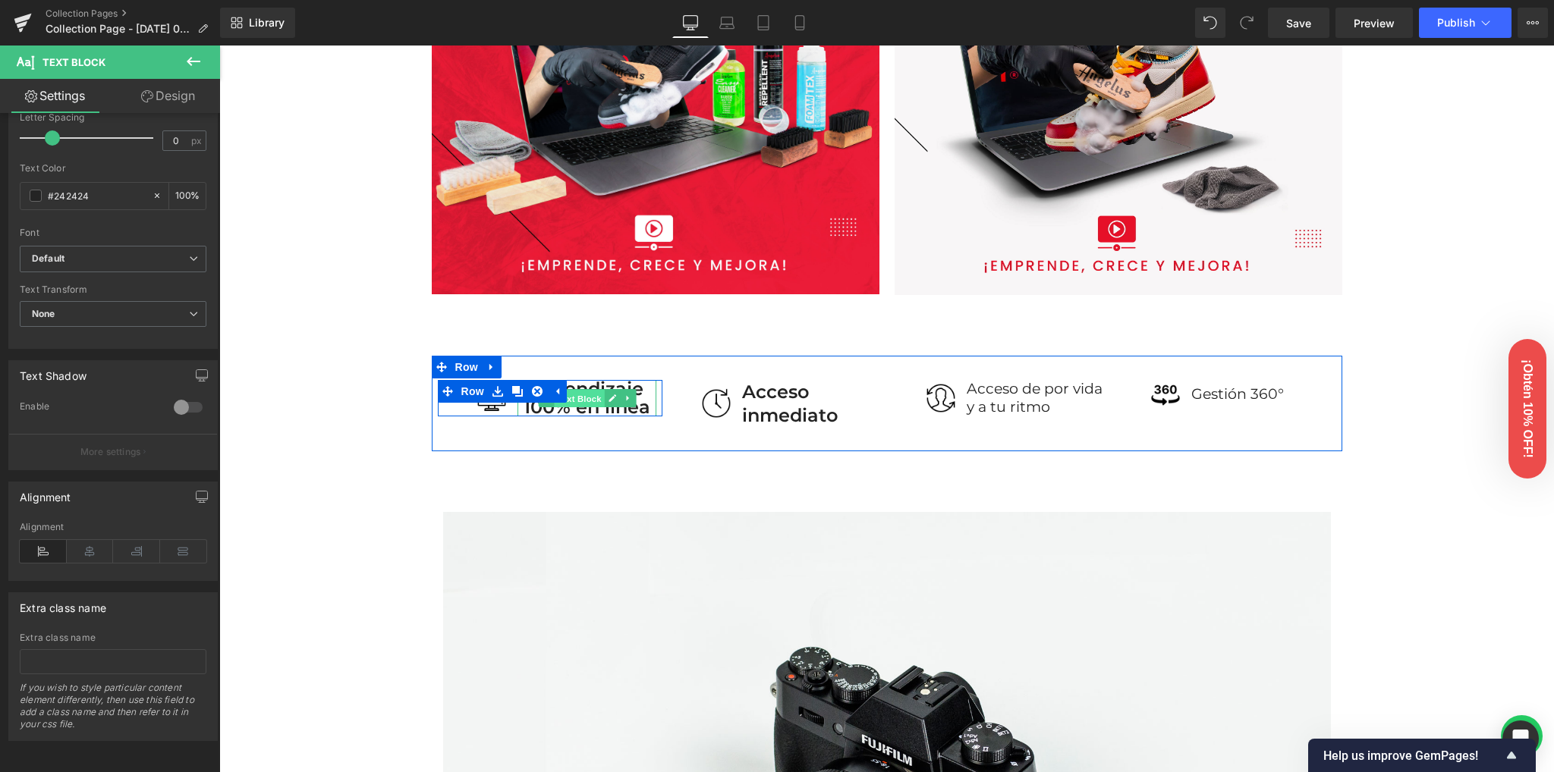
click at [579, 396] on span "Text Block" at bounding box center [579, 398] width 50 height 18
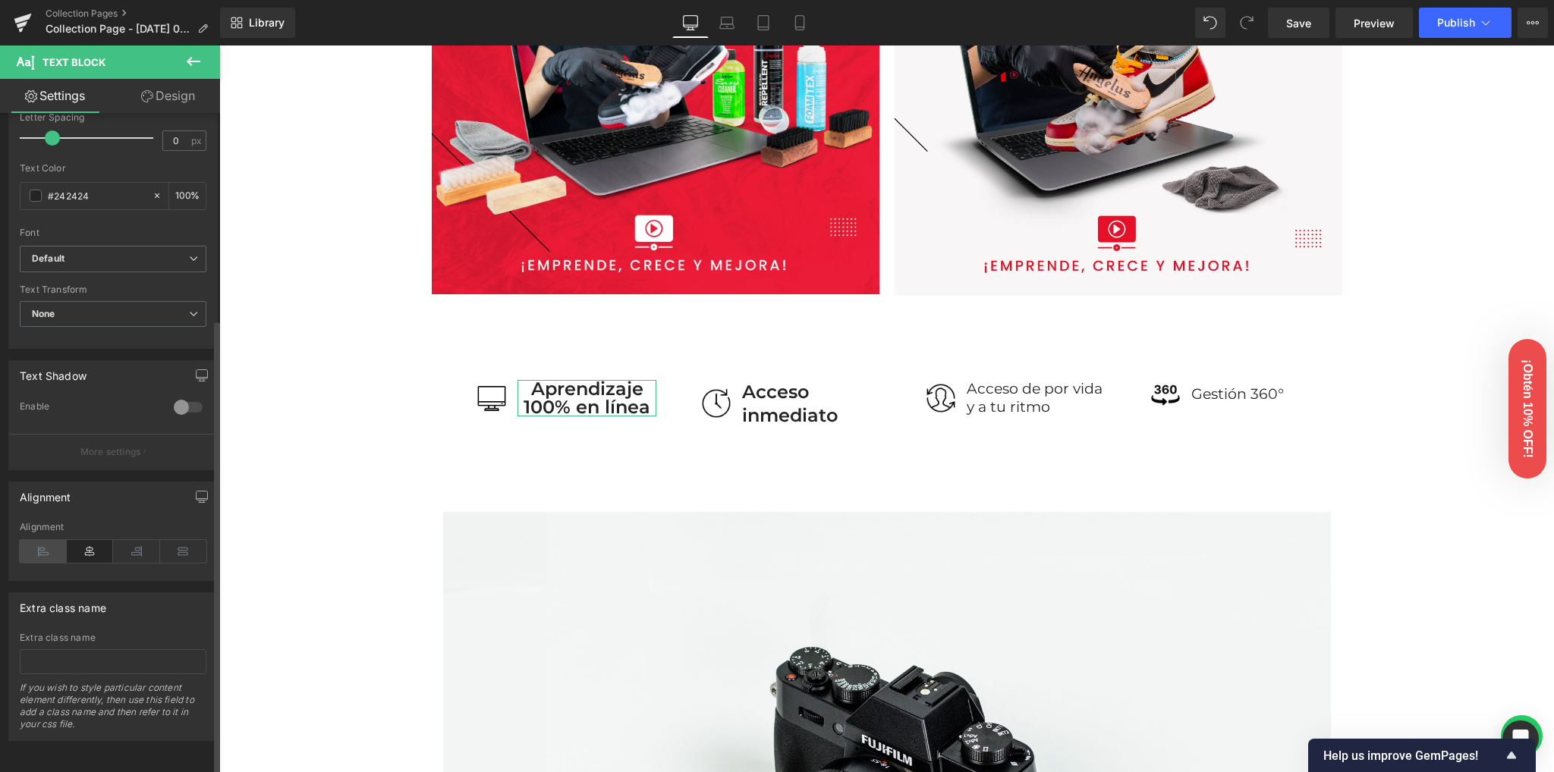
click at [49, 543] on icon at bounding box center [43, 551] width 47 height 23
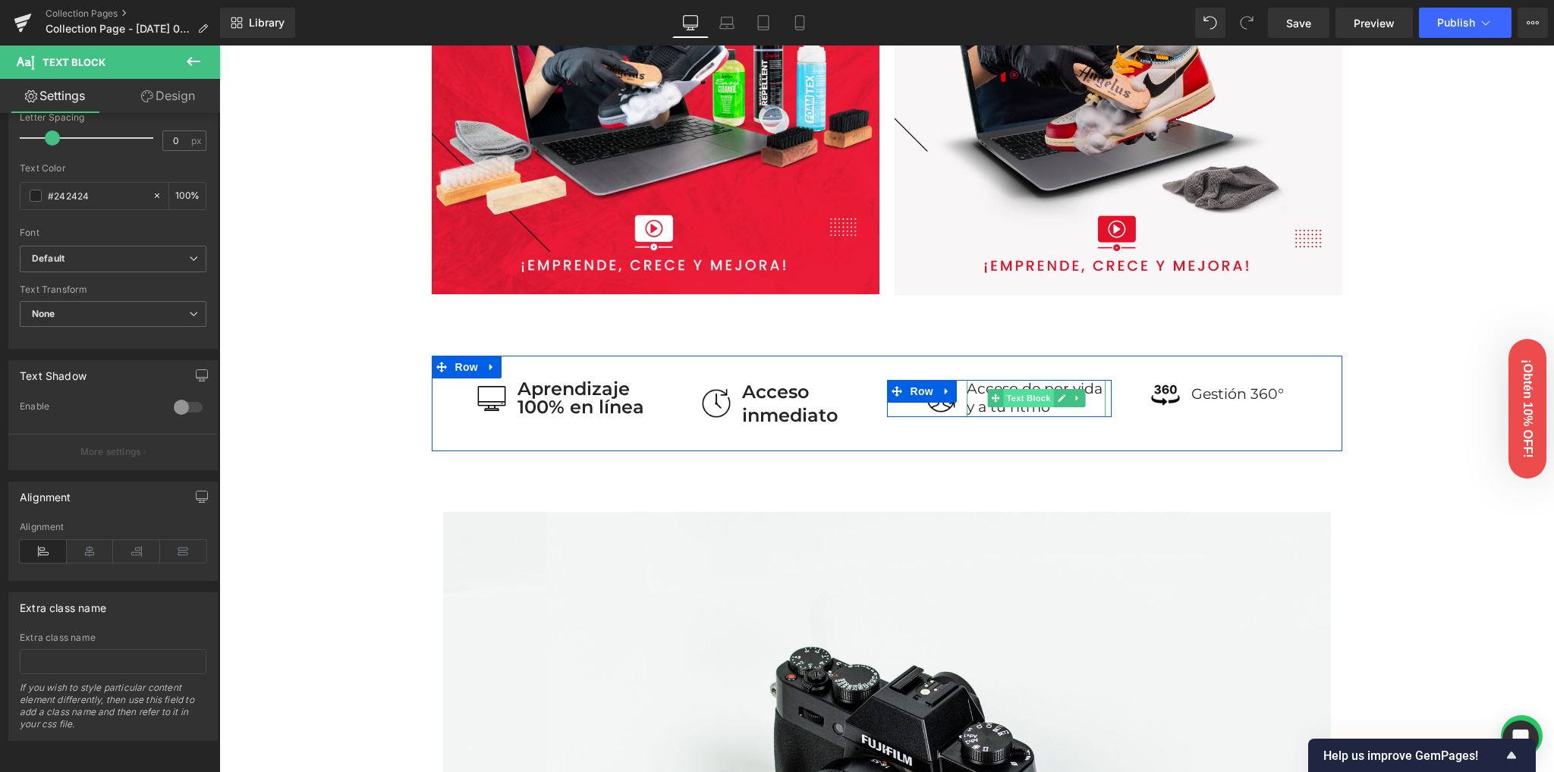
click at [1015, 395] on span "Text Block" at bounding box center [1028, 398] width 50 height 18
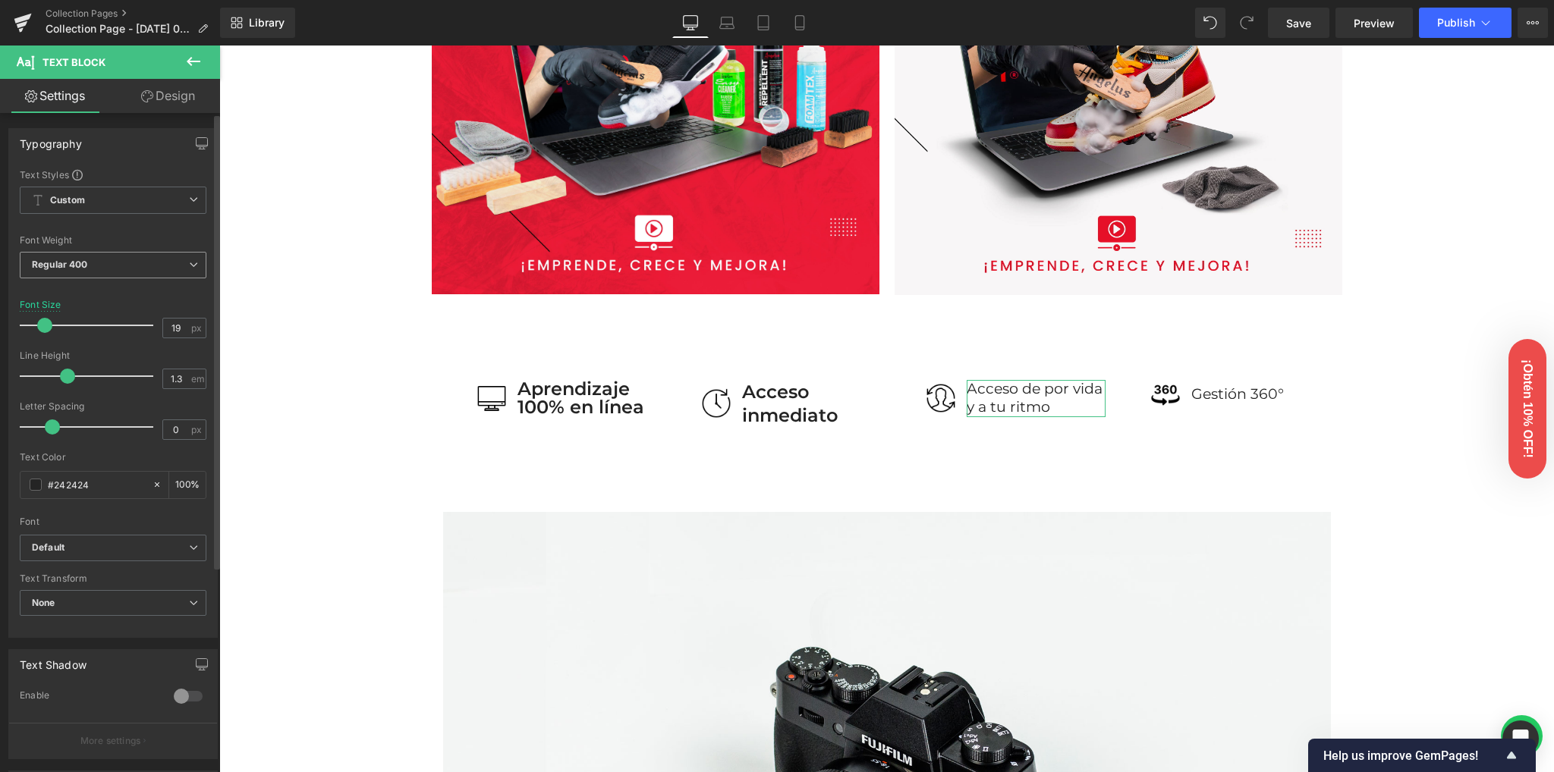
click at [72, 259] on b "Regular 400" at bounding box center [60, 264] width 56 height 11
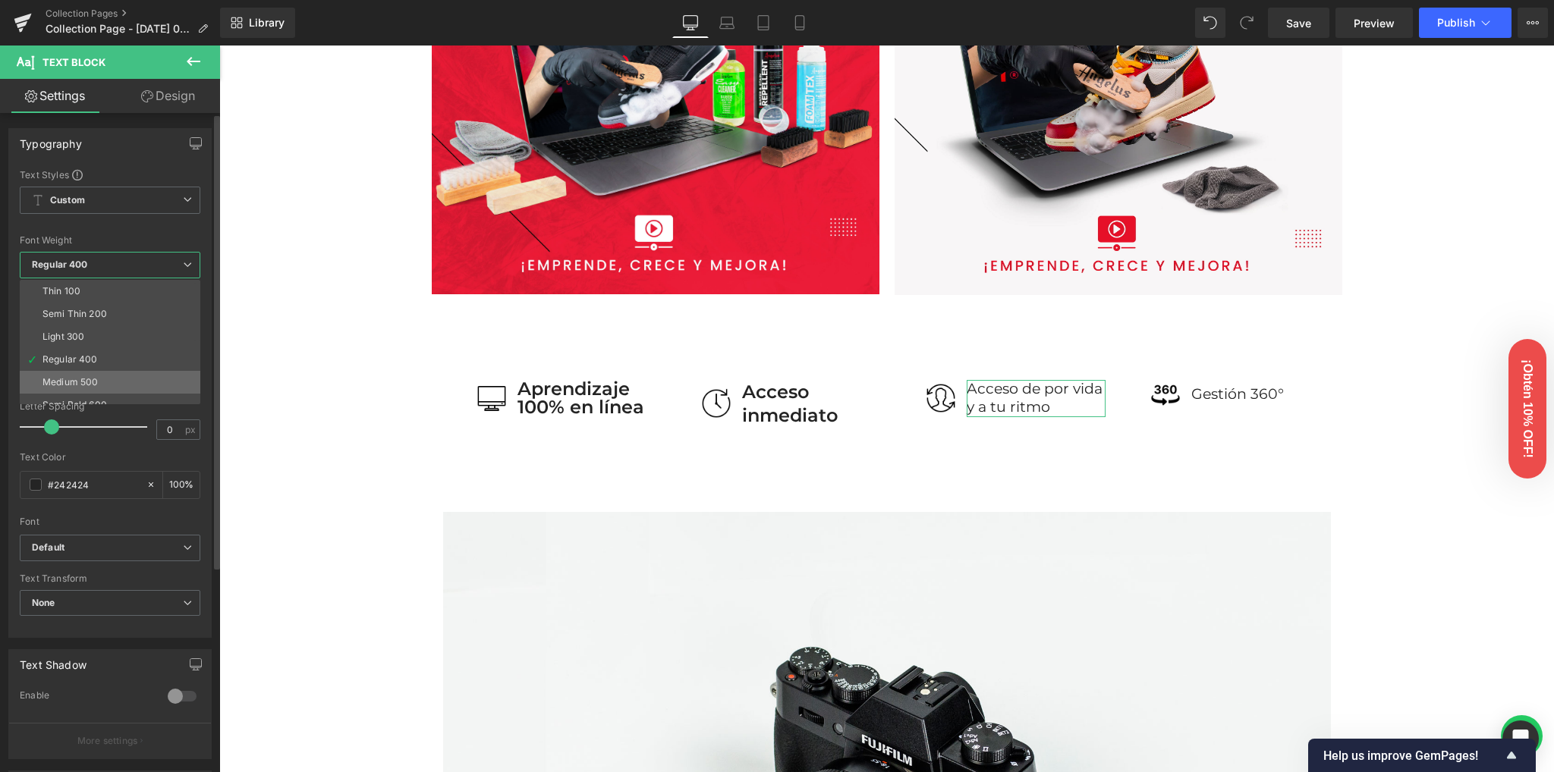
click at [70, 392] on li "Medium 500" at bounding box center [113, 382] width 187 height 23
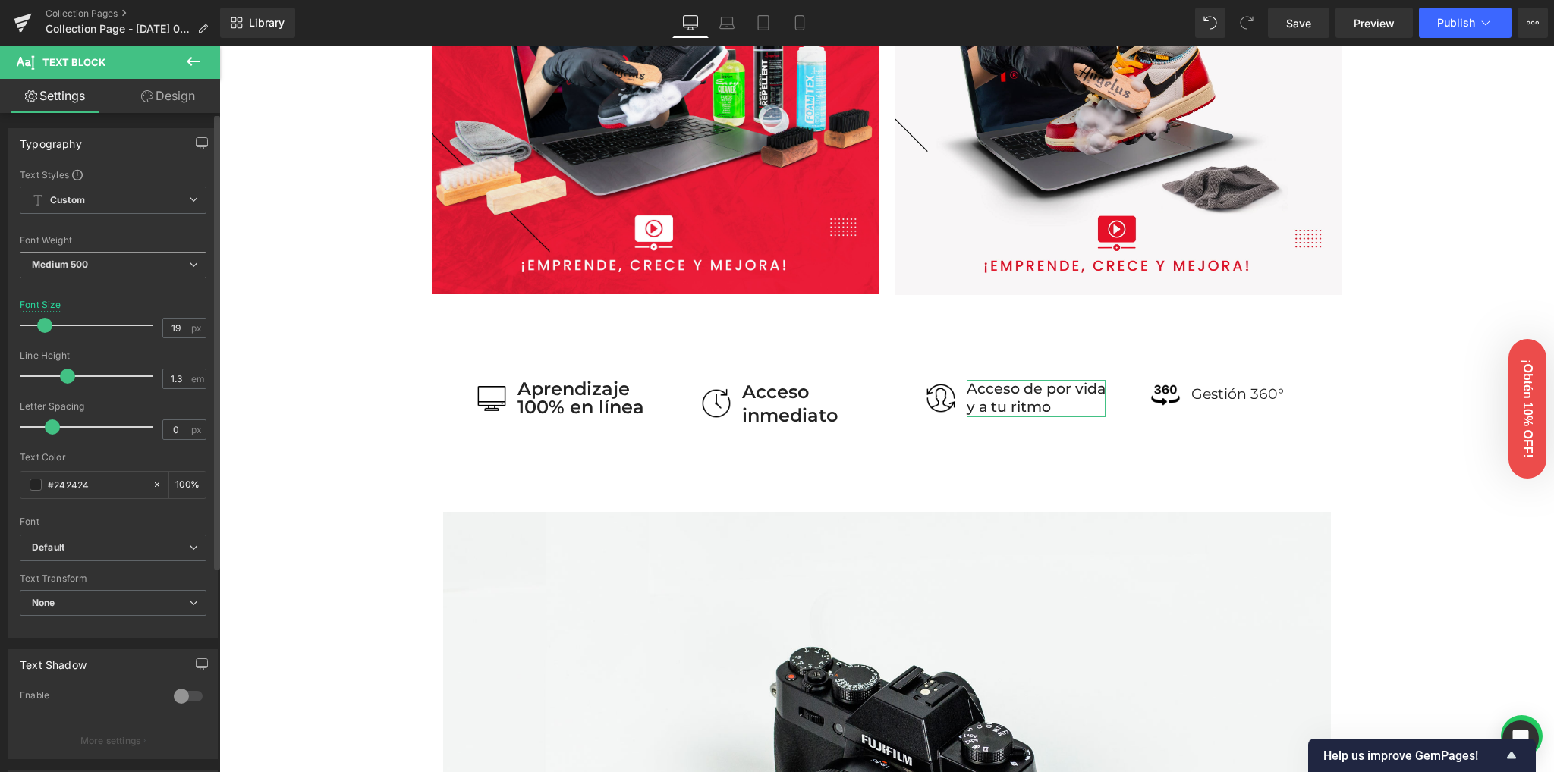
click at [106, 266] on span "Medium 500" at bounding box center [113, 265] width 187 height 27
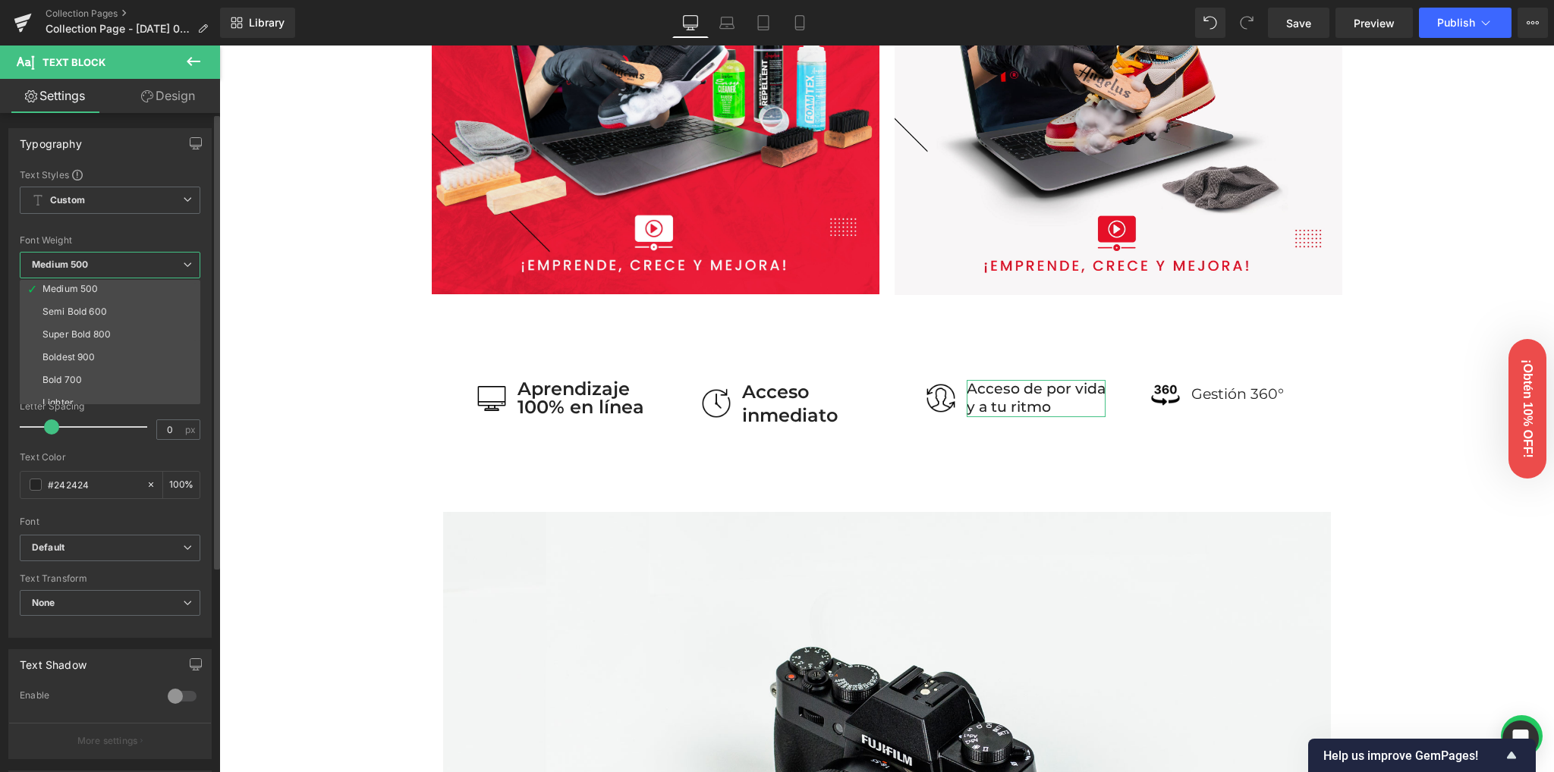
scroll to position [101, 0]
click at [88, 296] on li "Semi Bold 600" at bounding box center [113, 304] width 187 height 23
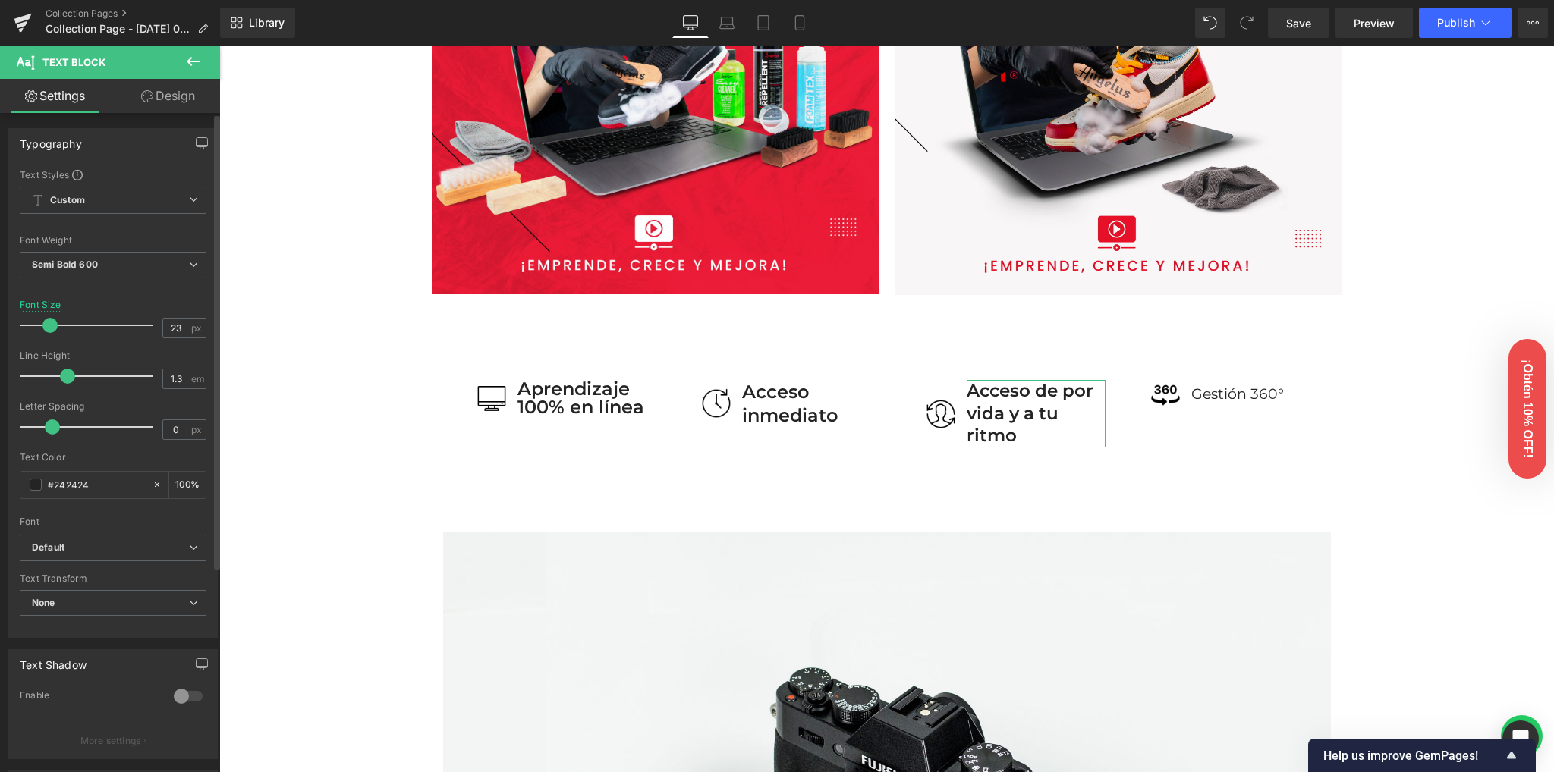
type input "24"
click at [50, 322] on span at bounding box center [51, 325] width 15 height 15
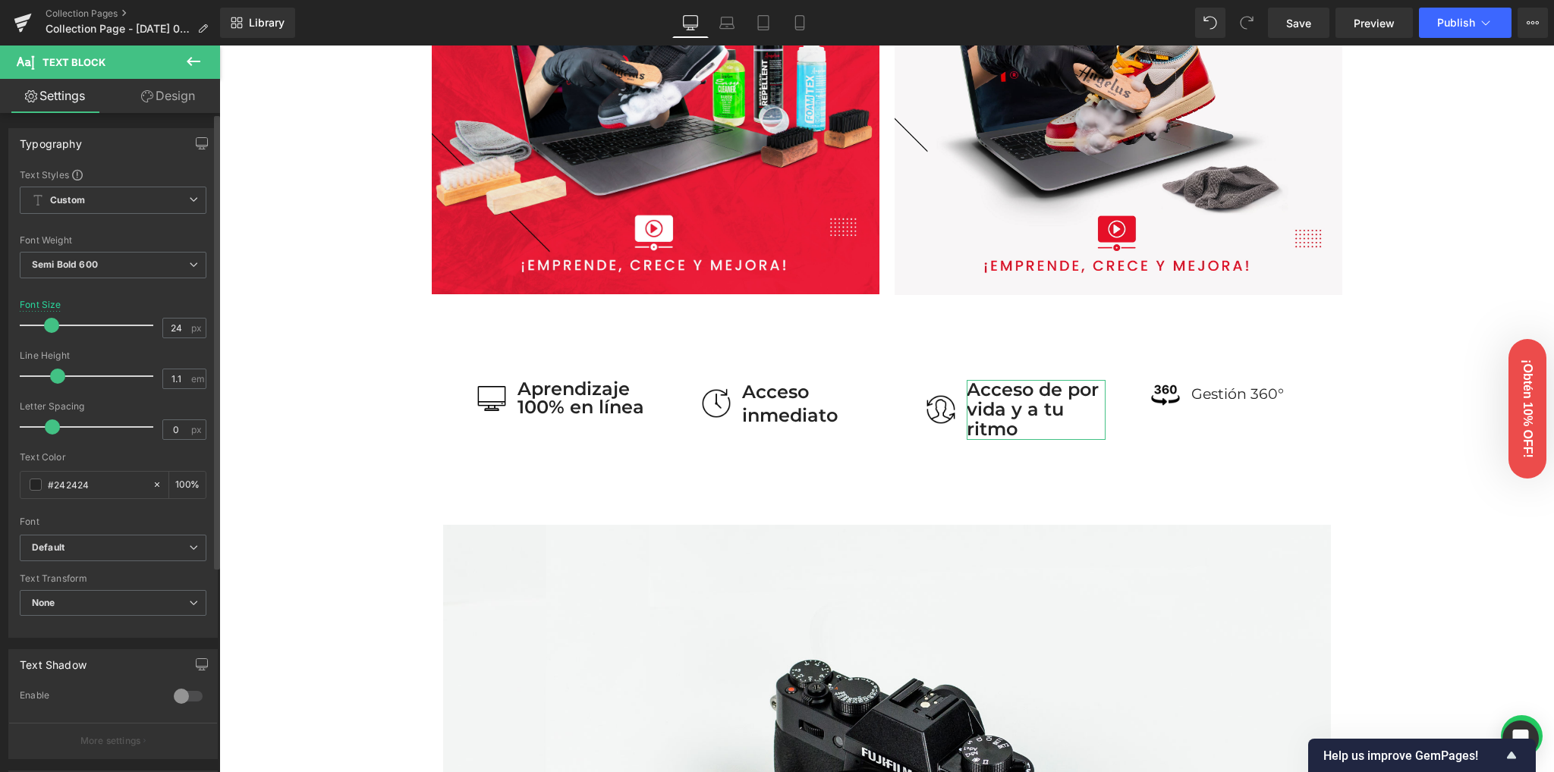
type input "1"
drag, startPoint x: 64, startPoint y: 375, endPoint x: 52, endPoint y: 374, distance: 12.9
click at [52, 374] on span at bounding box center [52, 376] width 15 height 15
click at [123, 292] on div at bounding box center [113, 291] width 187 height 10
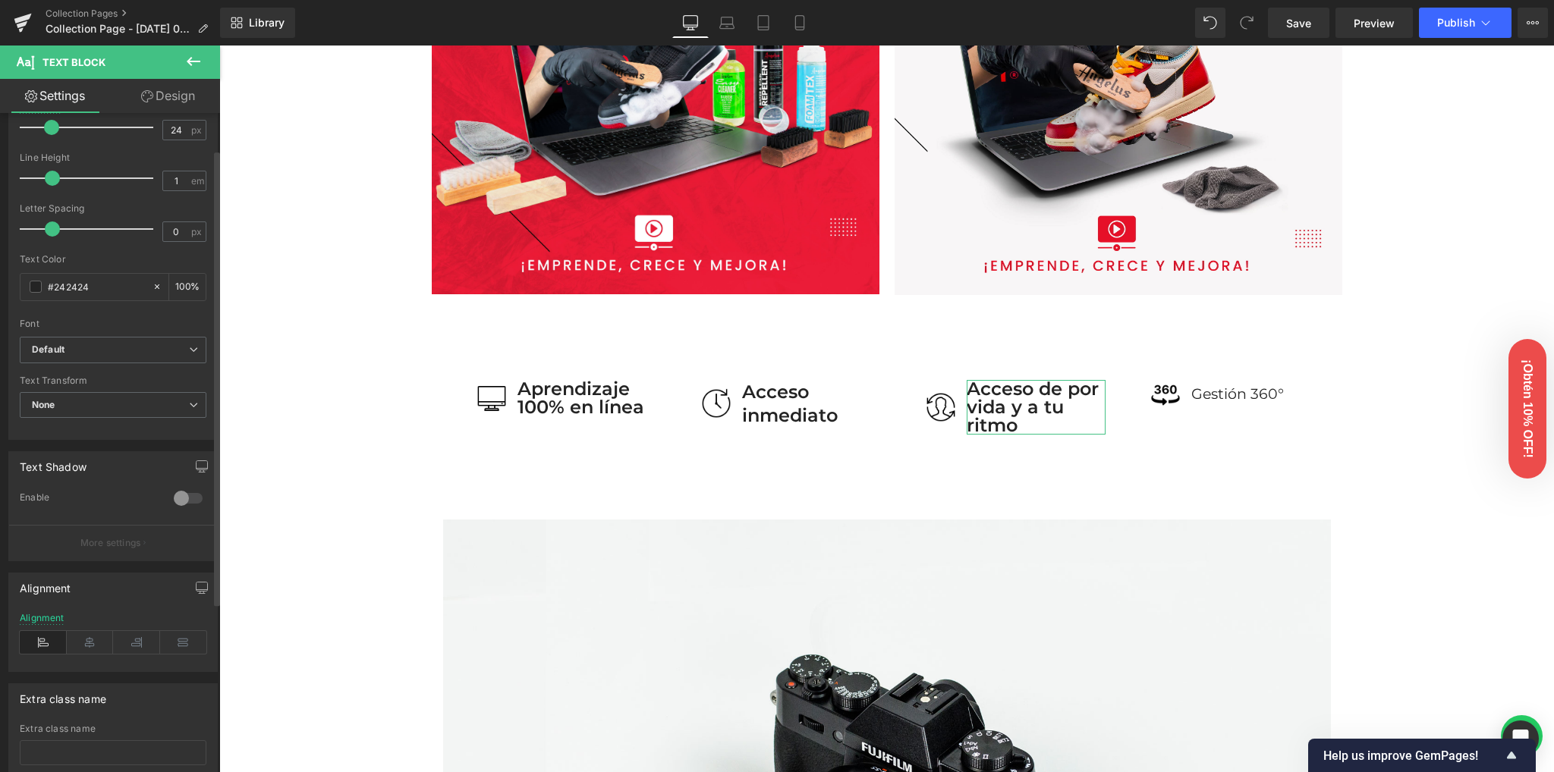
scroll to position [202, 0]
click at [81, 638] on icon at bounding box center [90, 638] width 47 height 23
click at [53, 630] on icon at bounding box center [43, 638] width 47 height 23
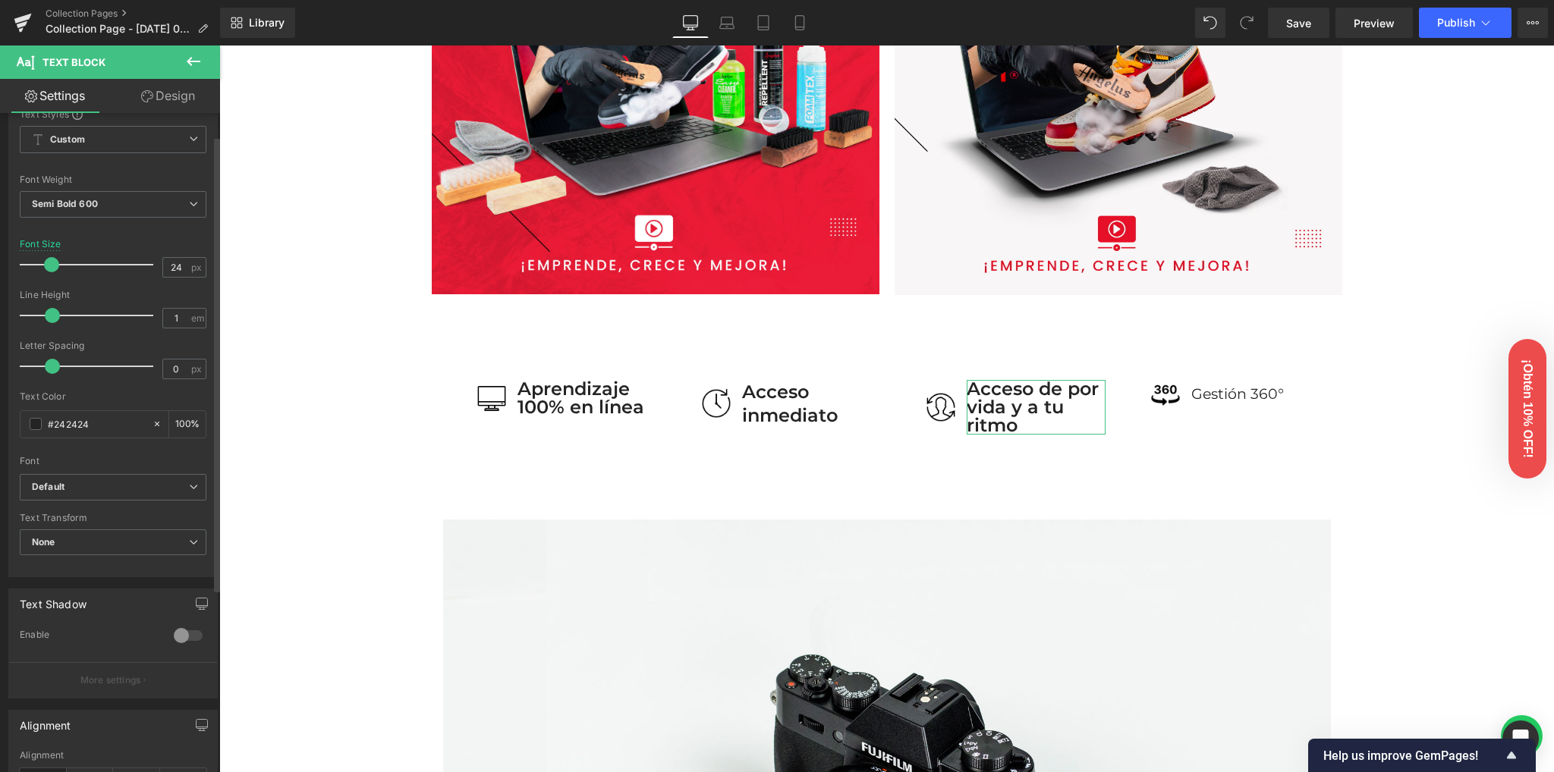
scroll to position [0, 0]
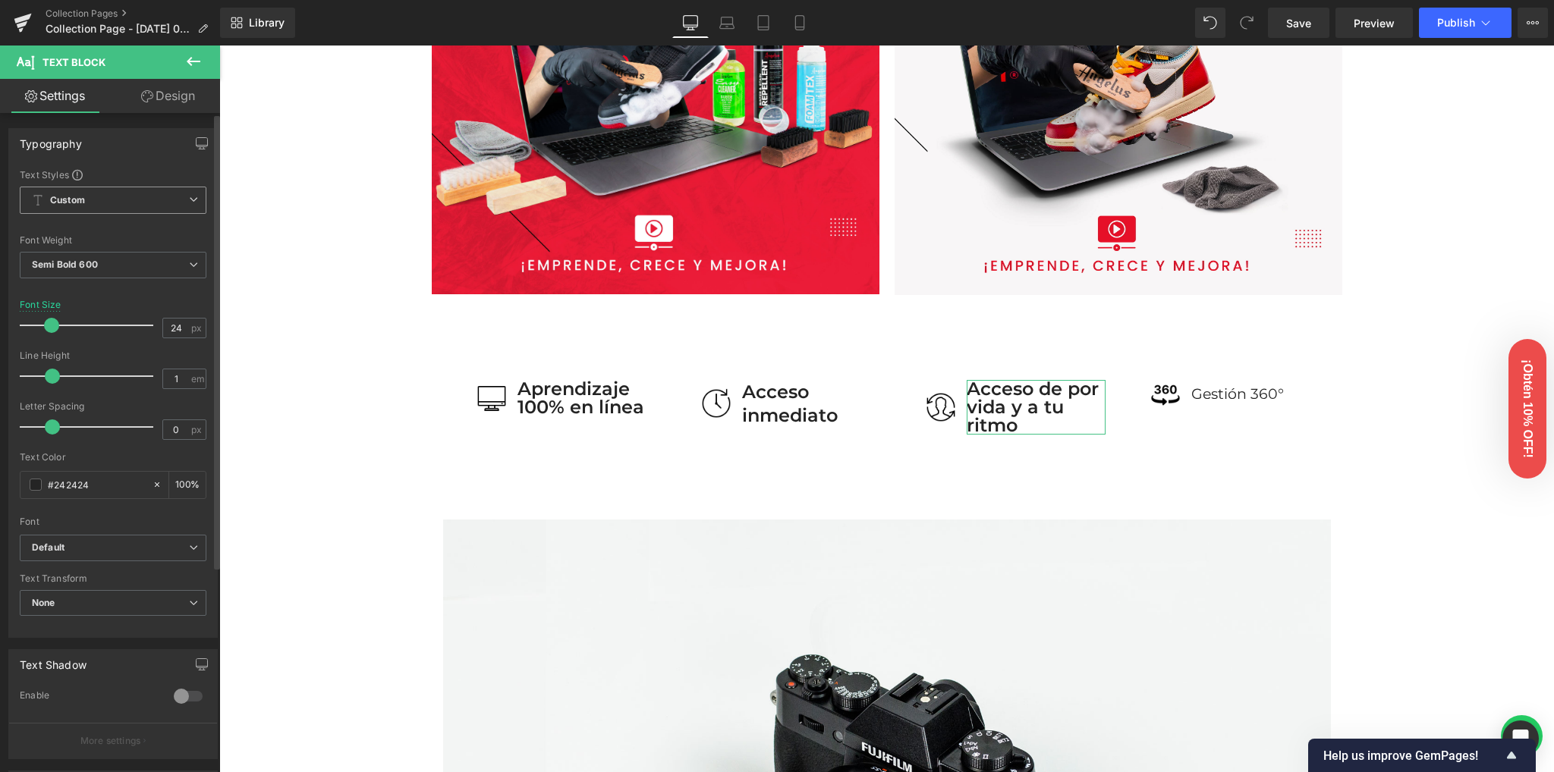
click at [114, 210] on span "Custom Setup Global Style" at bounding box center [113, 200] width 187 height 27
click at [93, 261] on div "Setup Global Style" at bounding box center [110, 262] width 181 height 36
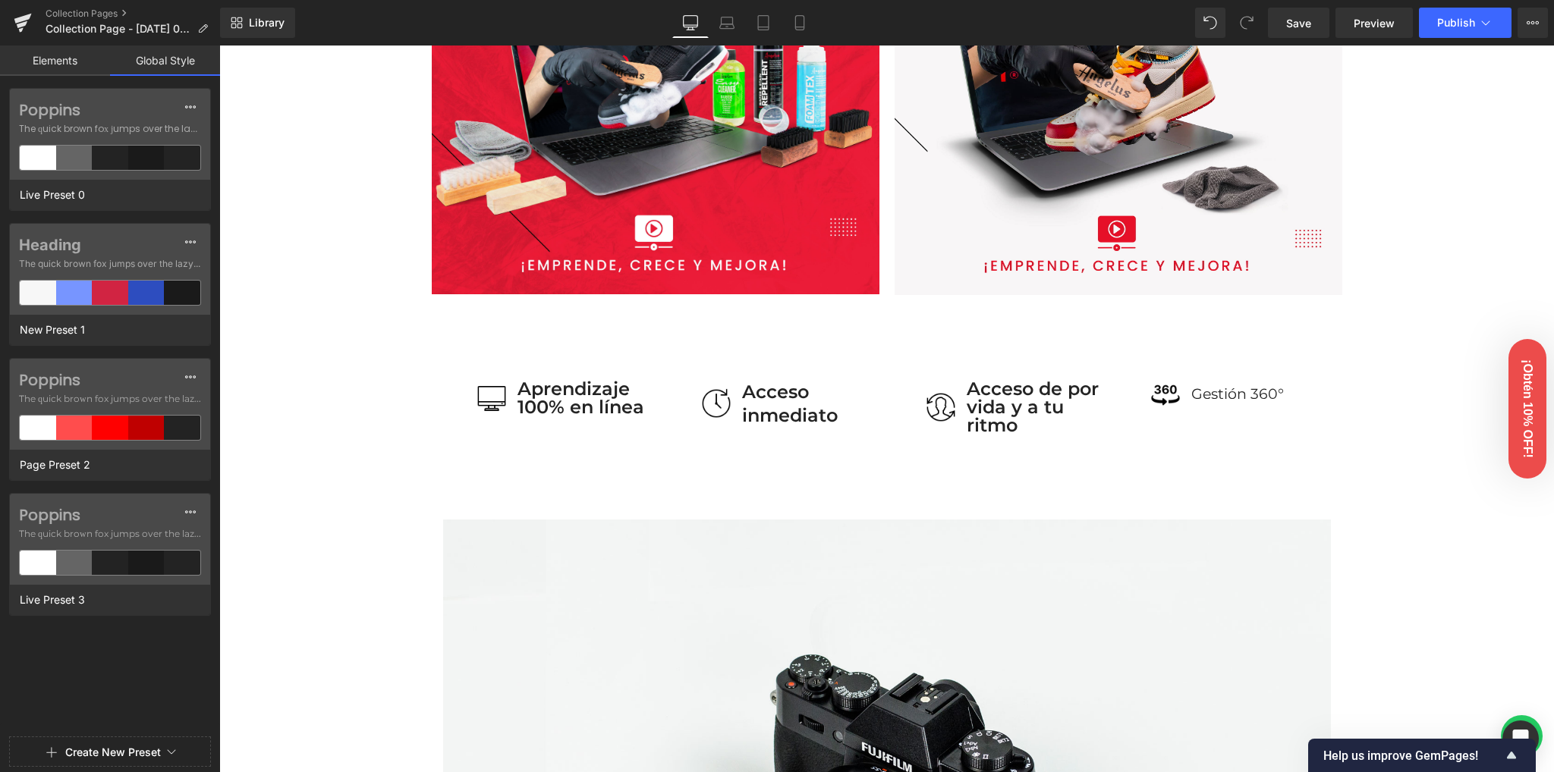
click at [73, 66] on link "Elements" at bounding box center [55, 61] width 110 height 30
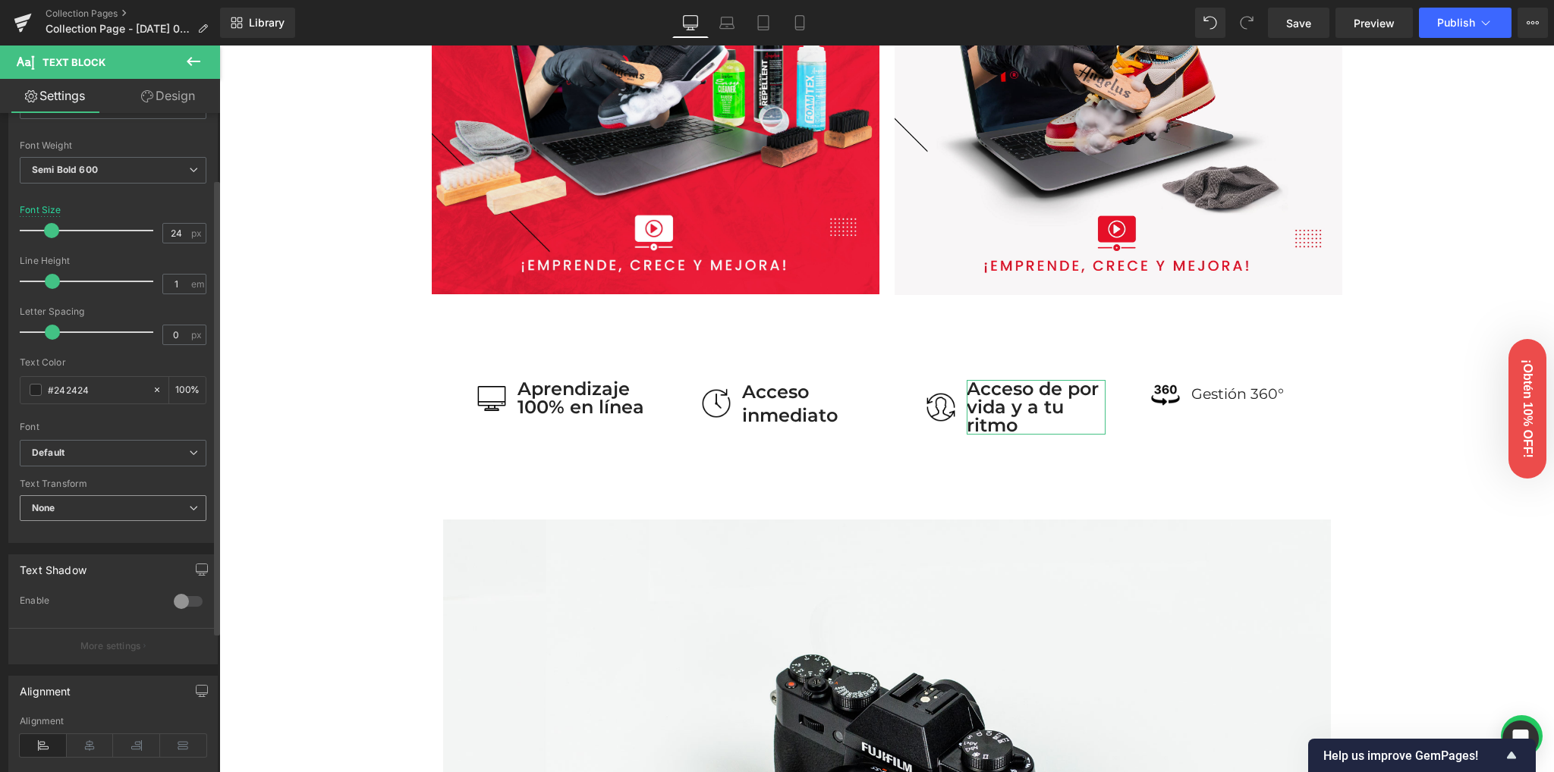
scroll to position [101, 0]
click at [90, 446] on b "Default" at bounding box center [110, 447] width 157 height 13
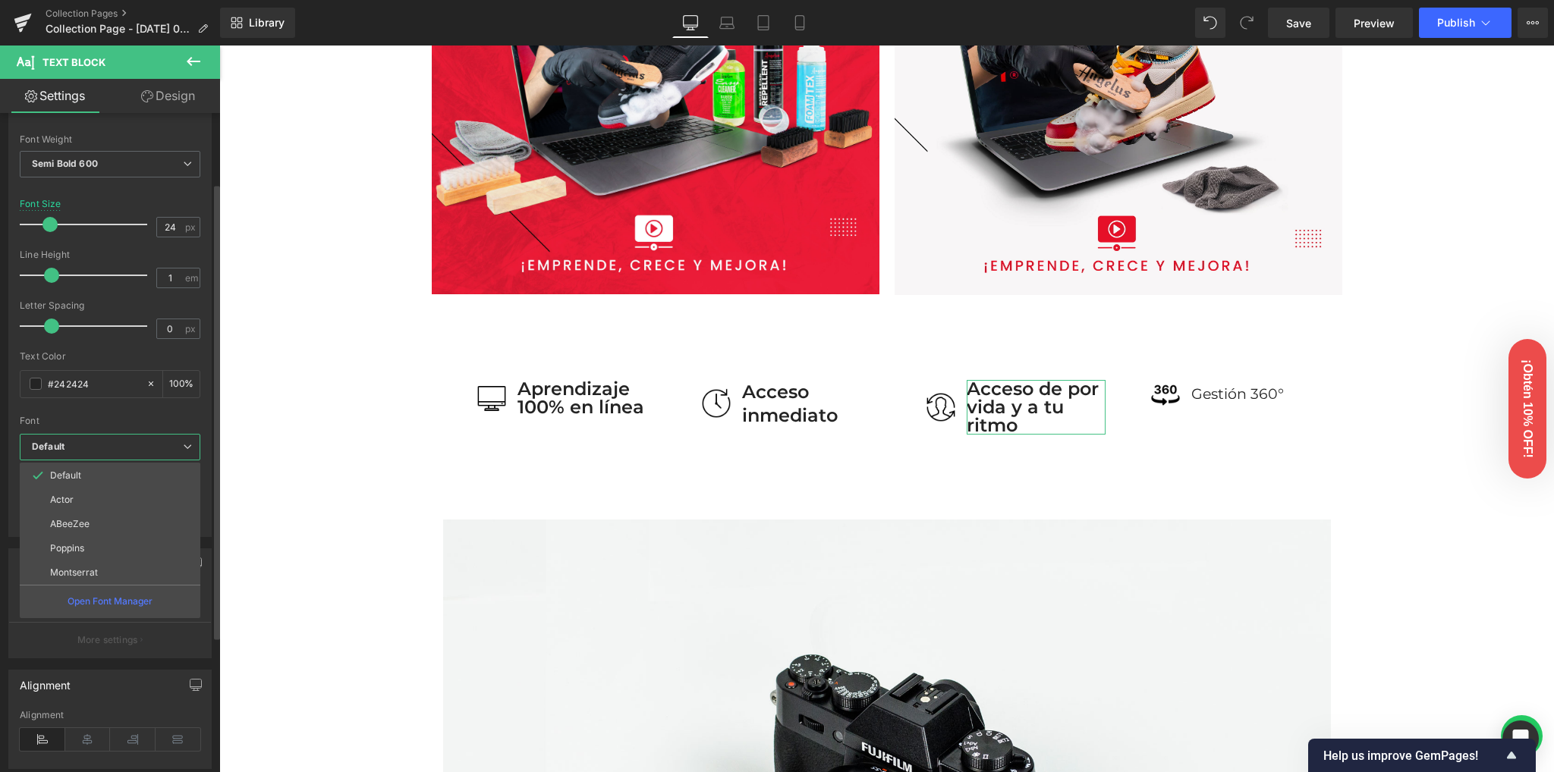
click at [90, 446] on b "Default" at bounding box center [107, 447] width 151 height 13
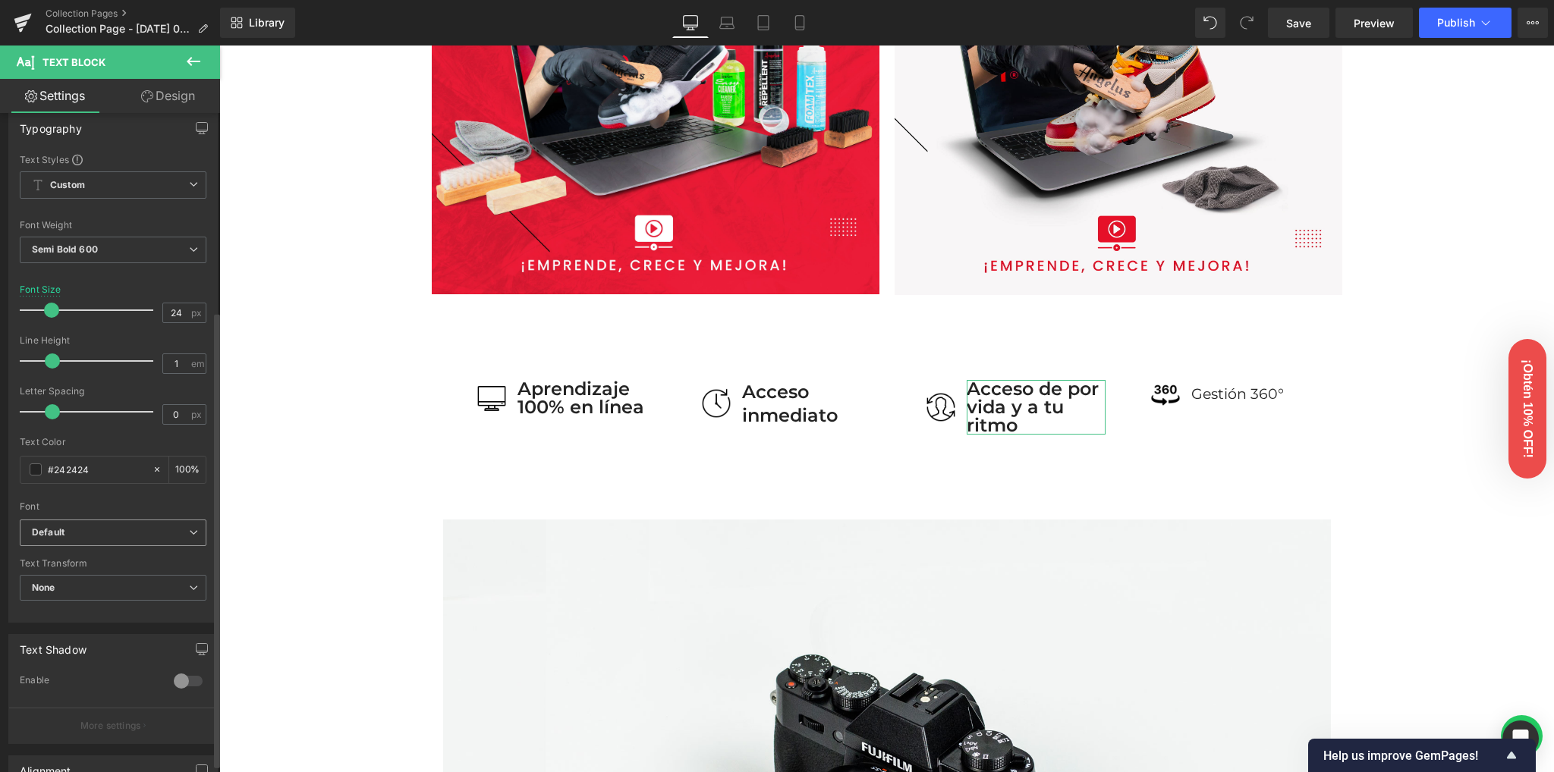
scroll to position [0, 0]
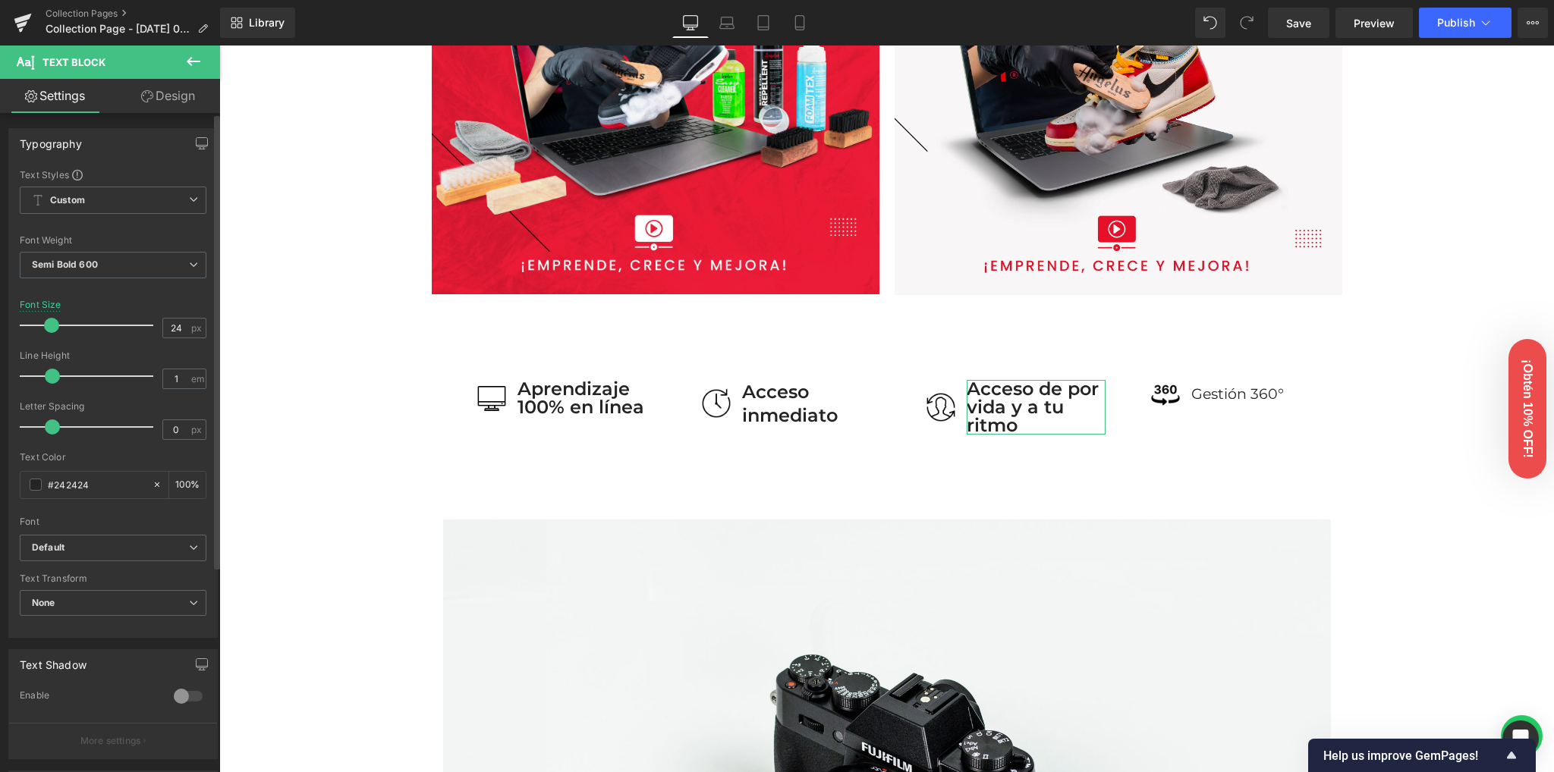
click at [130, 156] on div "Typography" at bounding box center [113, 143] width 208 height 29
drag, startPoint x: 130, startPoint y: 156, endPoint x: 124, endPoint y: 138, distance: 19.2
click at [124, 138] on div "Typography" at bounding box center [113, 143] width 208 height 29
click at [50, 323] on span at bounding box center [49, 325] width 15 height 15
type input "23"
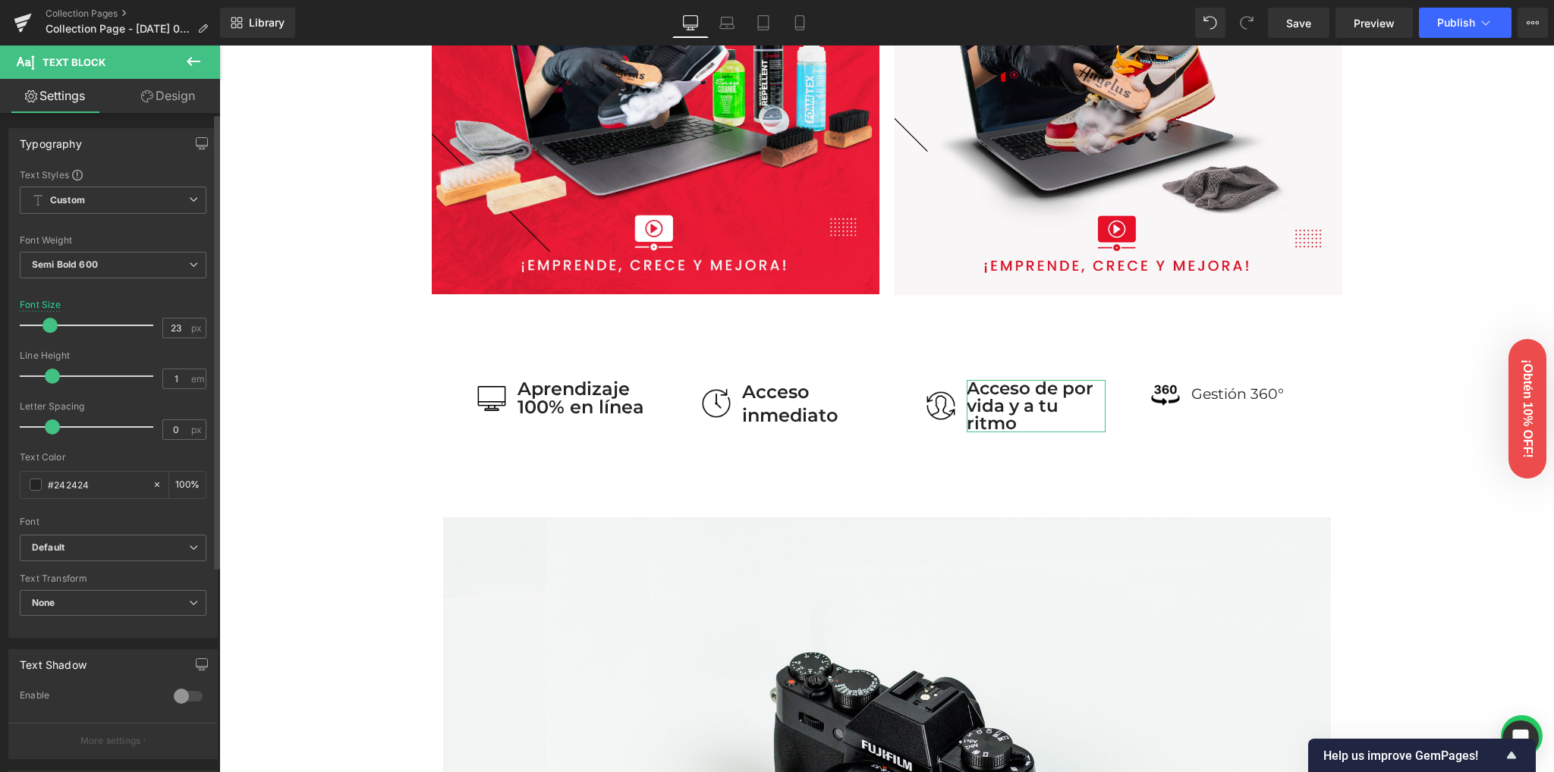
click at [50, 323] on span at bounding box center [49, 325] width 15 height 15
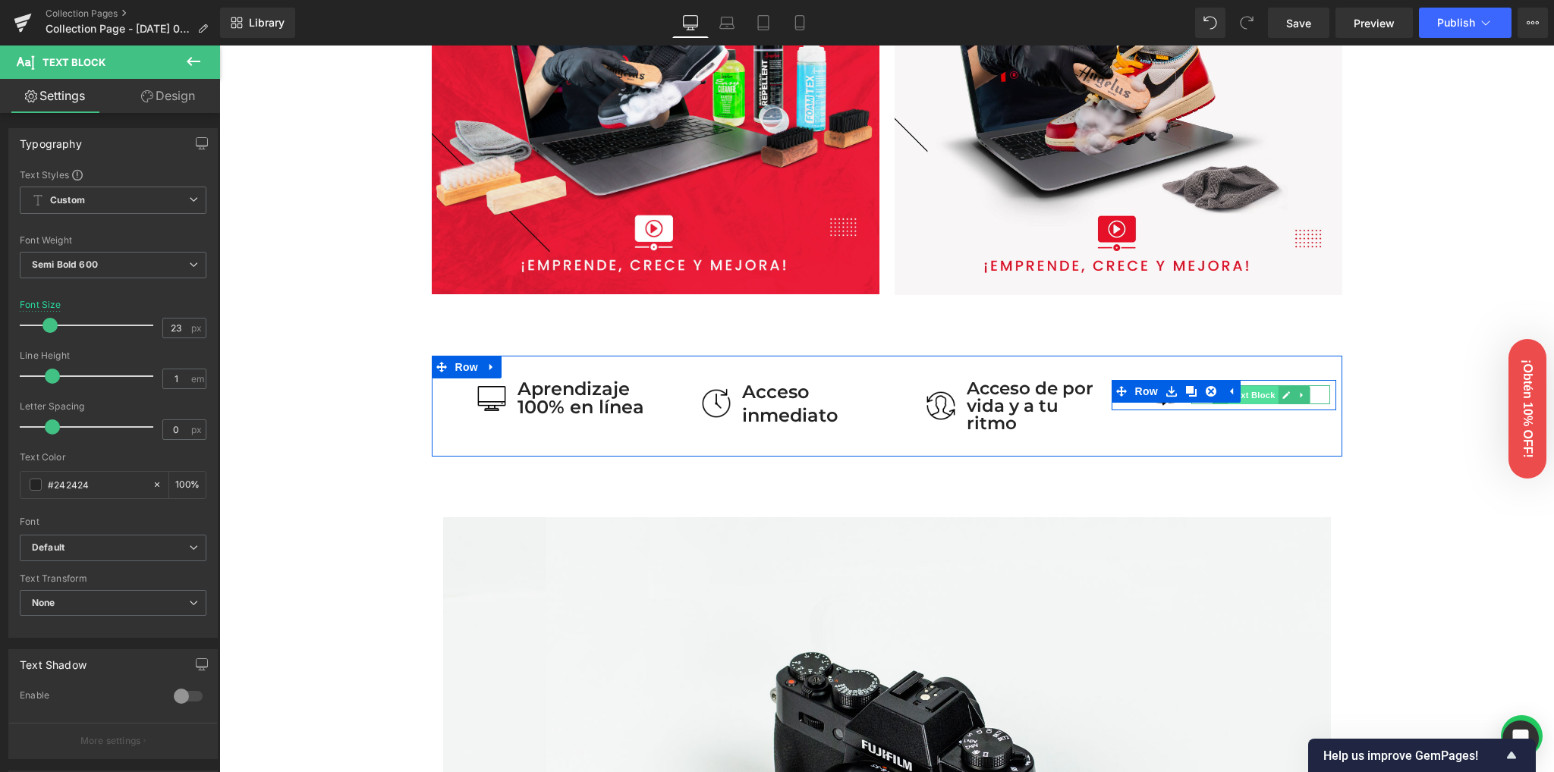
click at [1247, 394] on span "Text Block" at bounding box center [1252, 395] width 50 height 18
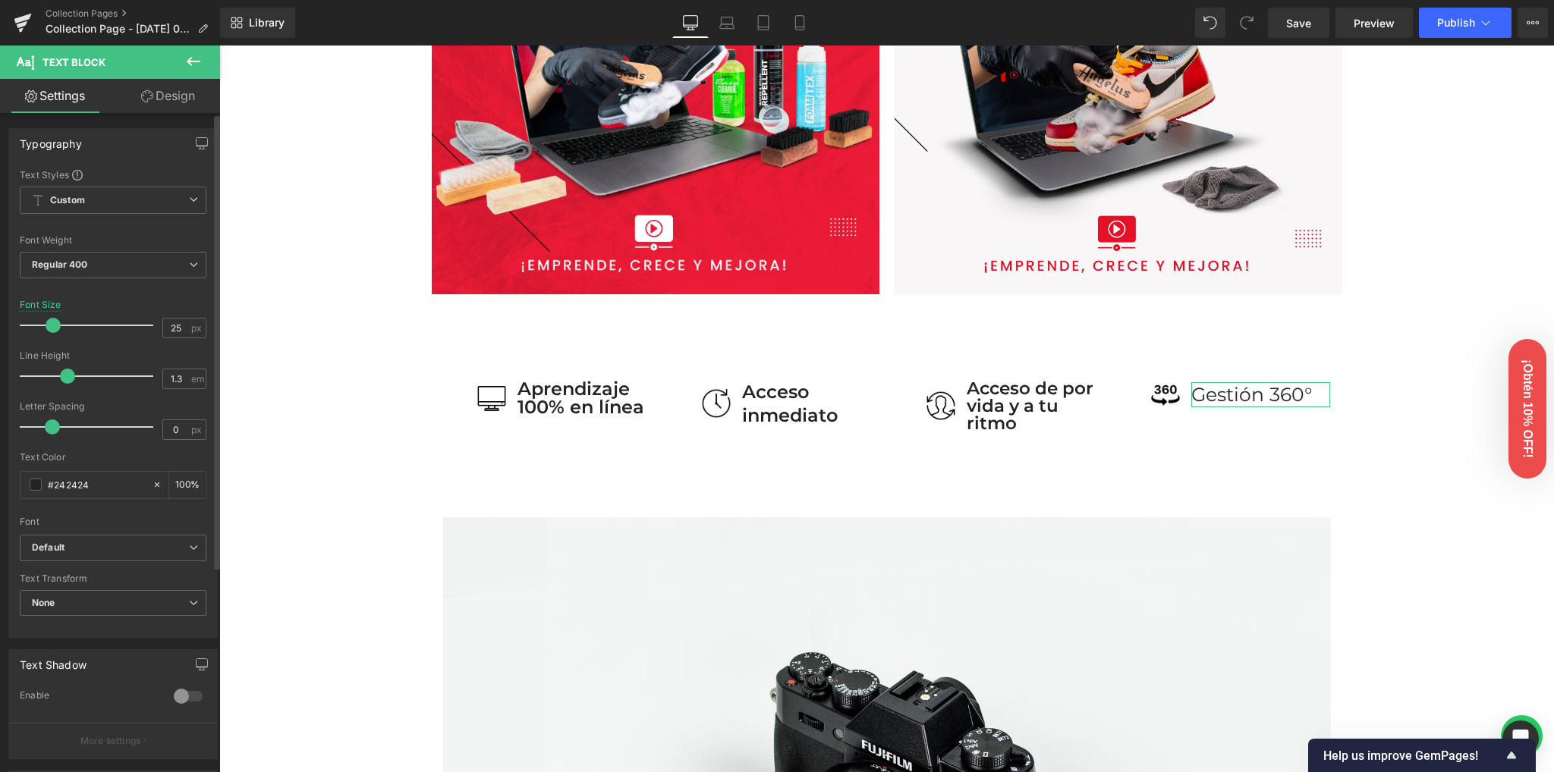
type input "24"
click at [51, 324] on span at bounding box center [51, 325] width 15 height 15
click at [118, 272] on span "Regular 400" at bounding box center [113, 265] width 187 height 27
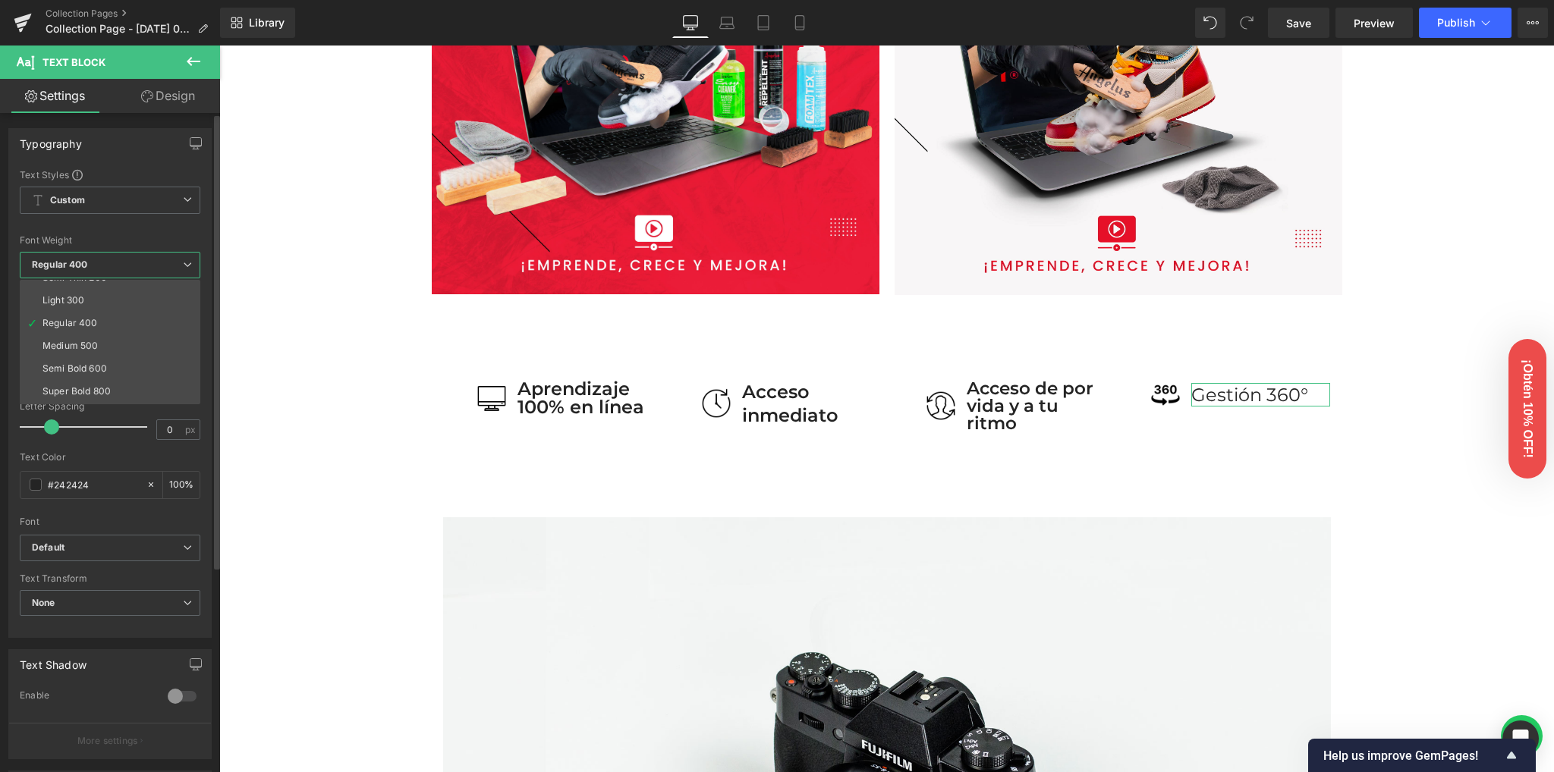
scroll to position [101, 0]
click at [112, 304] on li "Semi Bold 600" at bounding box center [113, 304] width 187 height 23
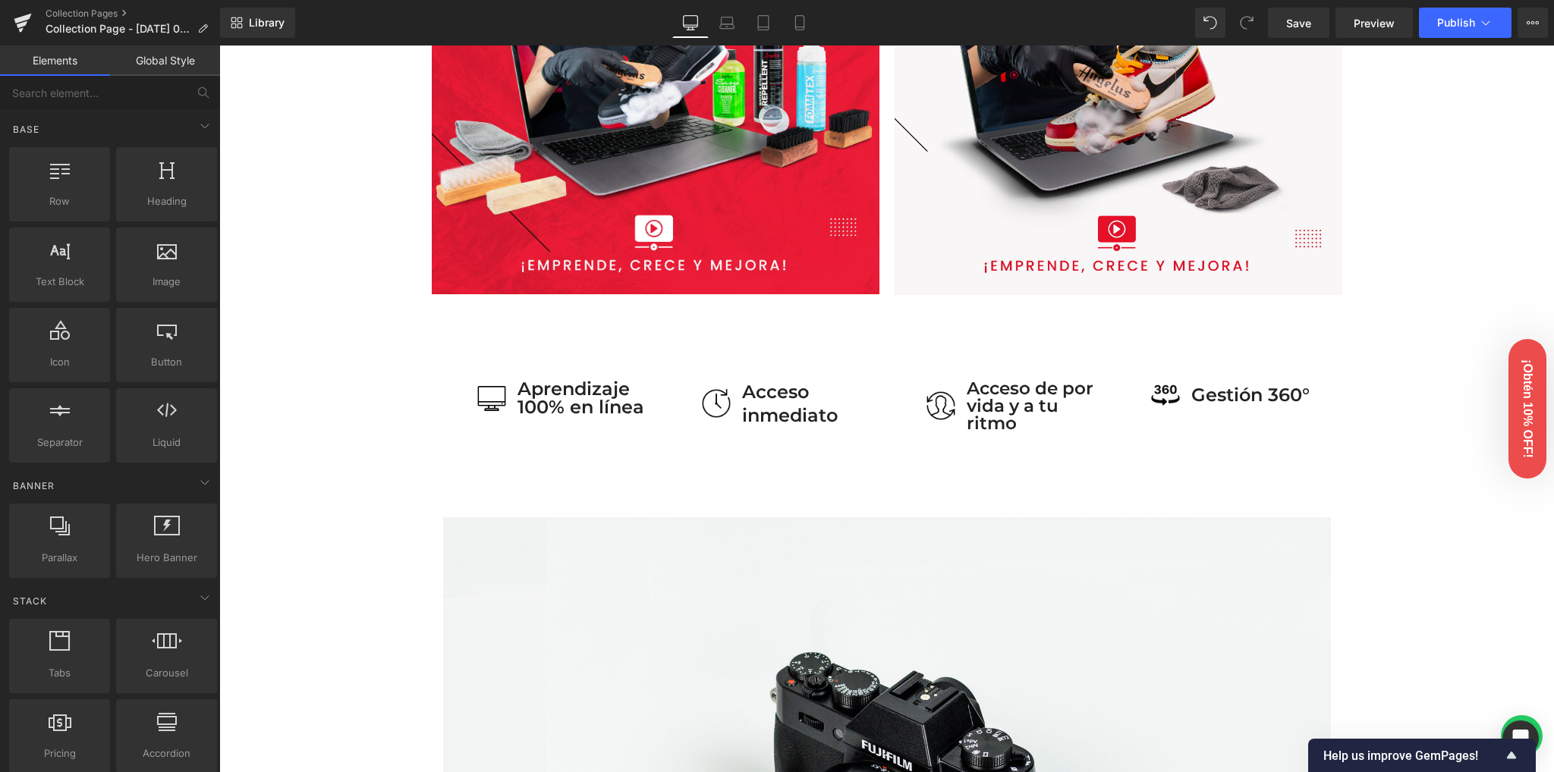
click at [314, 369] on div "Image Row Image Image Row 38px Row 50px 70px Image Aprendizaje 100% en línea Te…" at bounding box center [886, 530] width 1334 height 2479
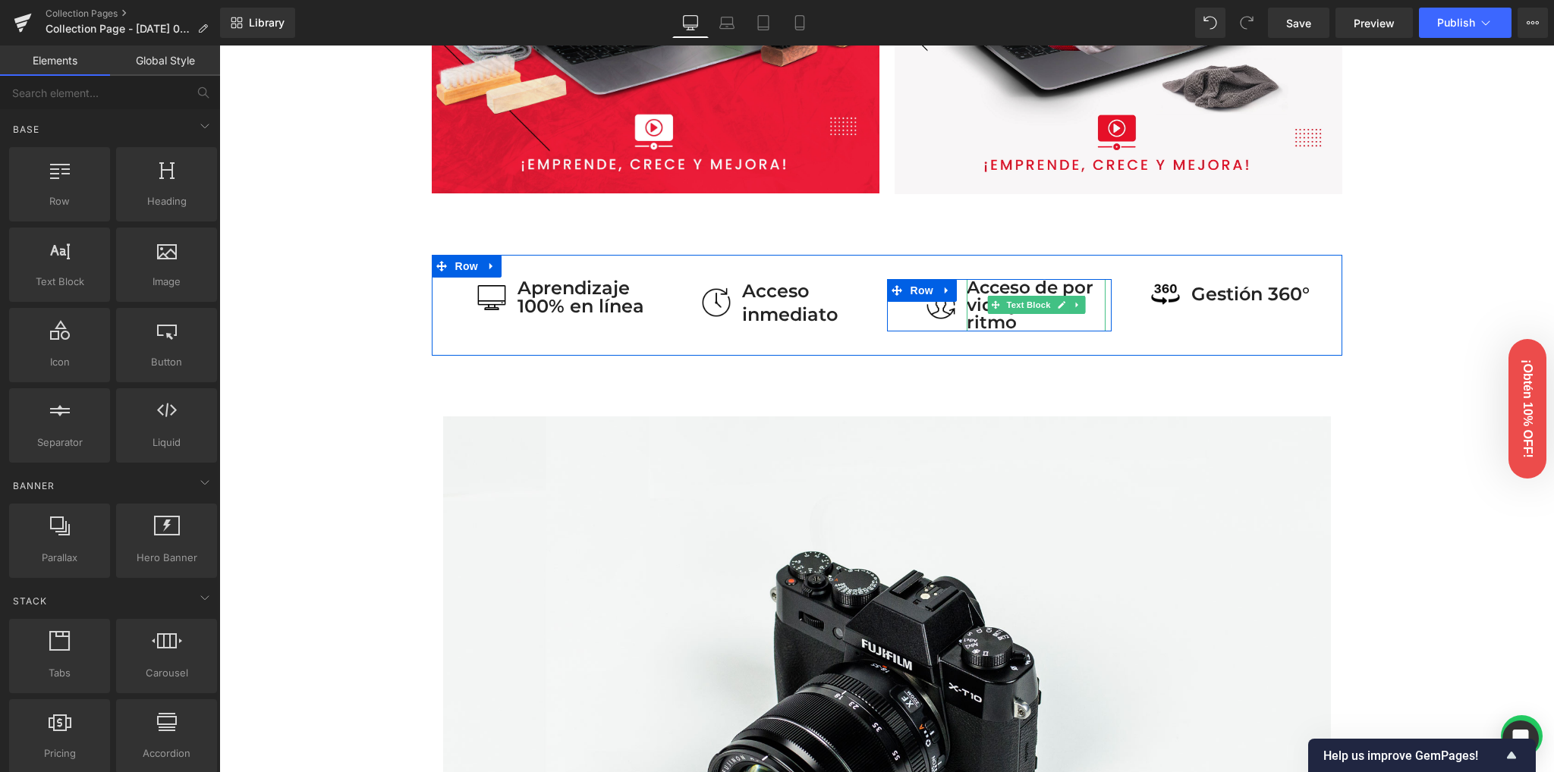
click at [1003, 309] on span "Text Block" at bounding box center [1028, 305] width 50 height 18
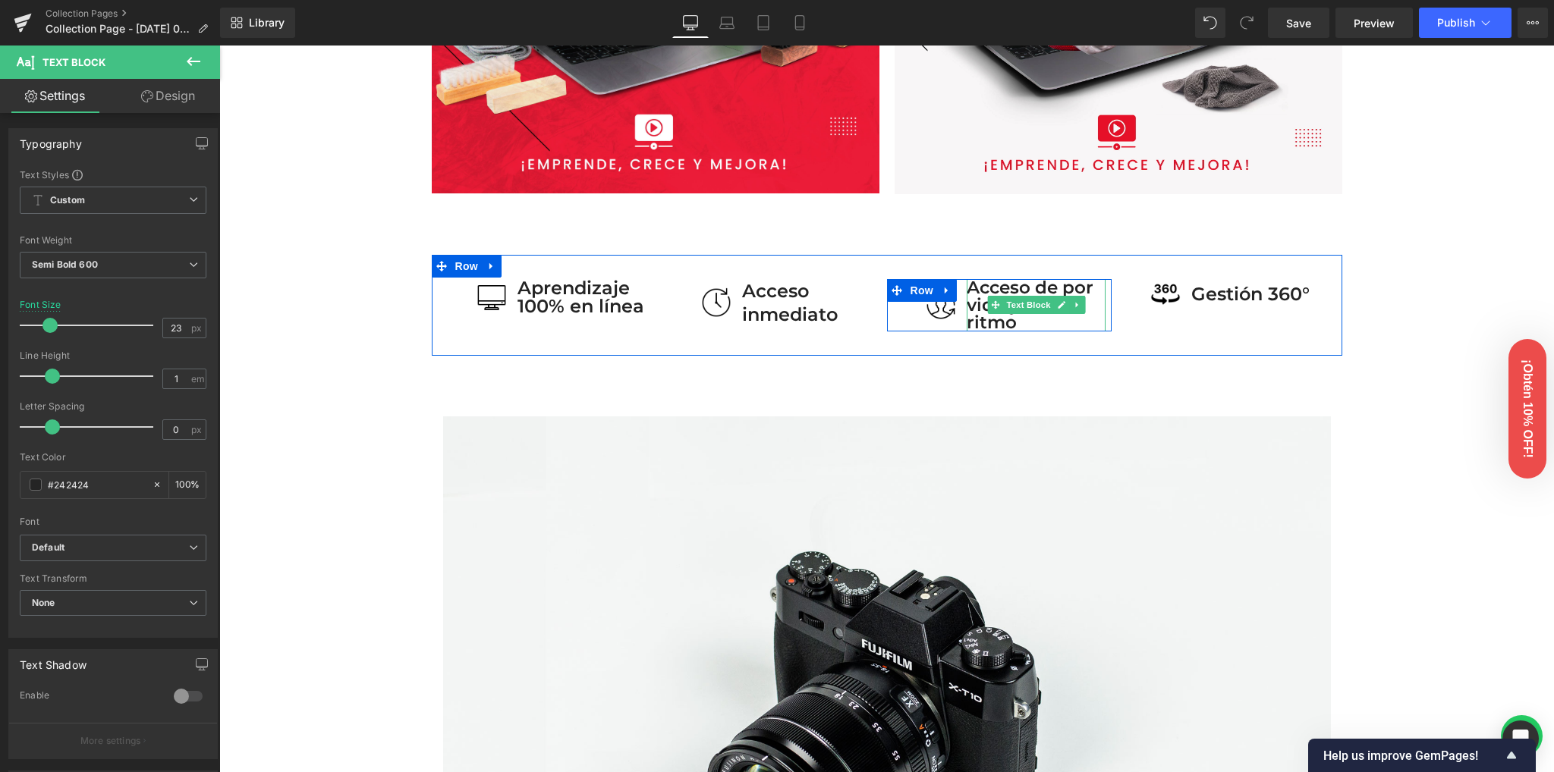
click at [998, 325] on p "Acceso de por vida y a tu ritmo" at bounding box center [1035, 305] width 139 height 52
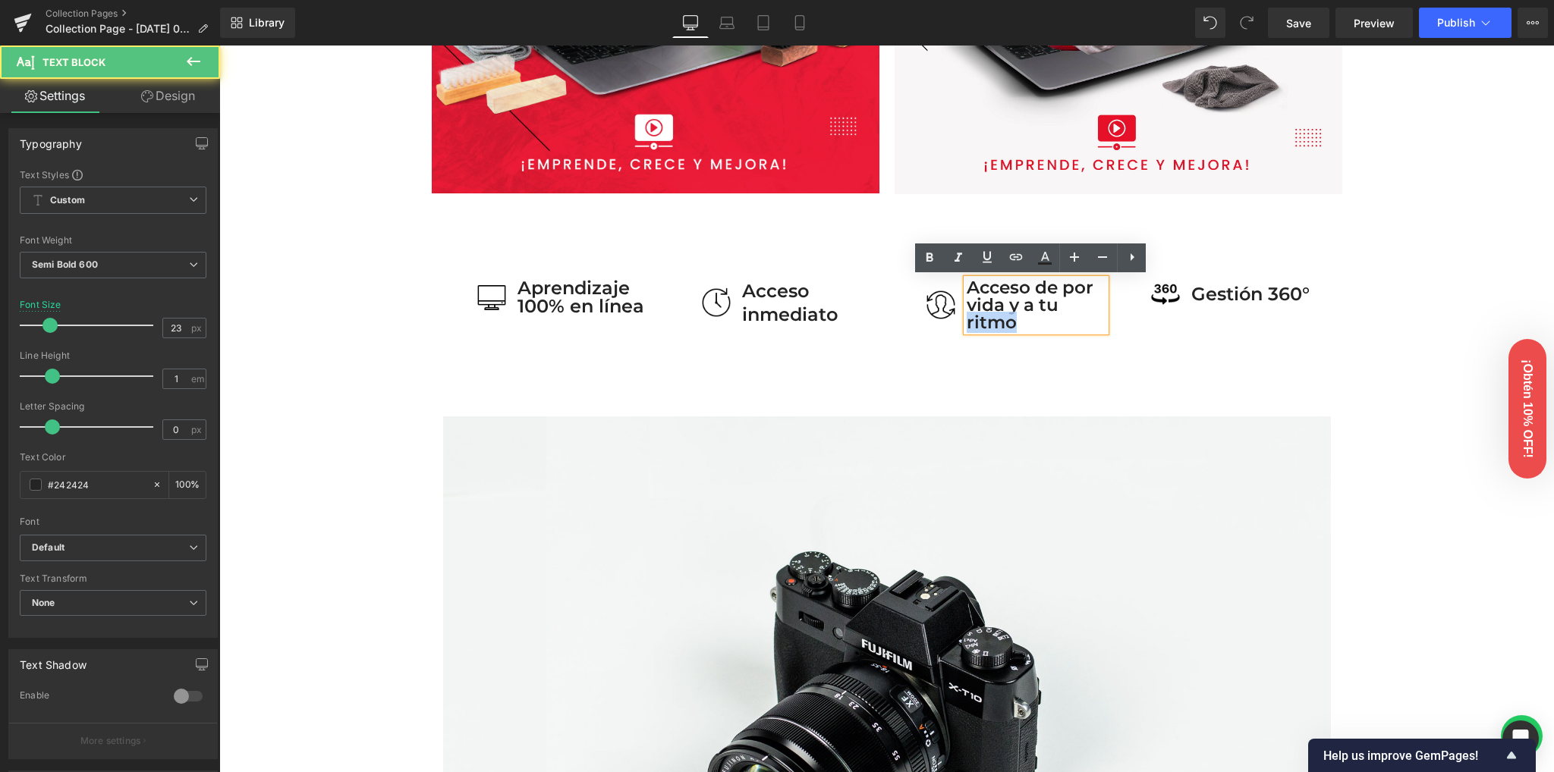
click at [998, 325] on p "Acceso de por vida y a tu ritmo" at bounding box center [1035, 305] width 139 height 52
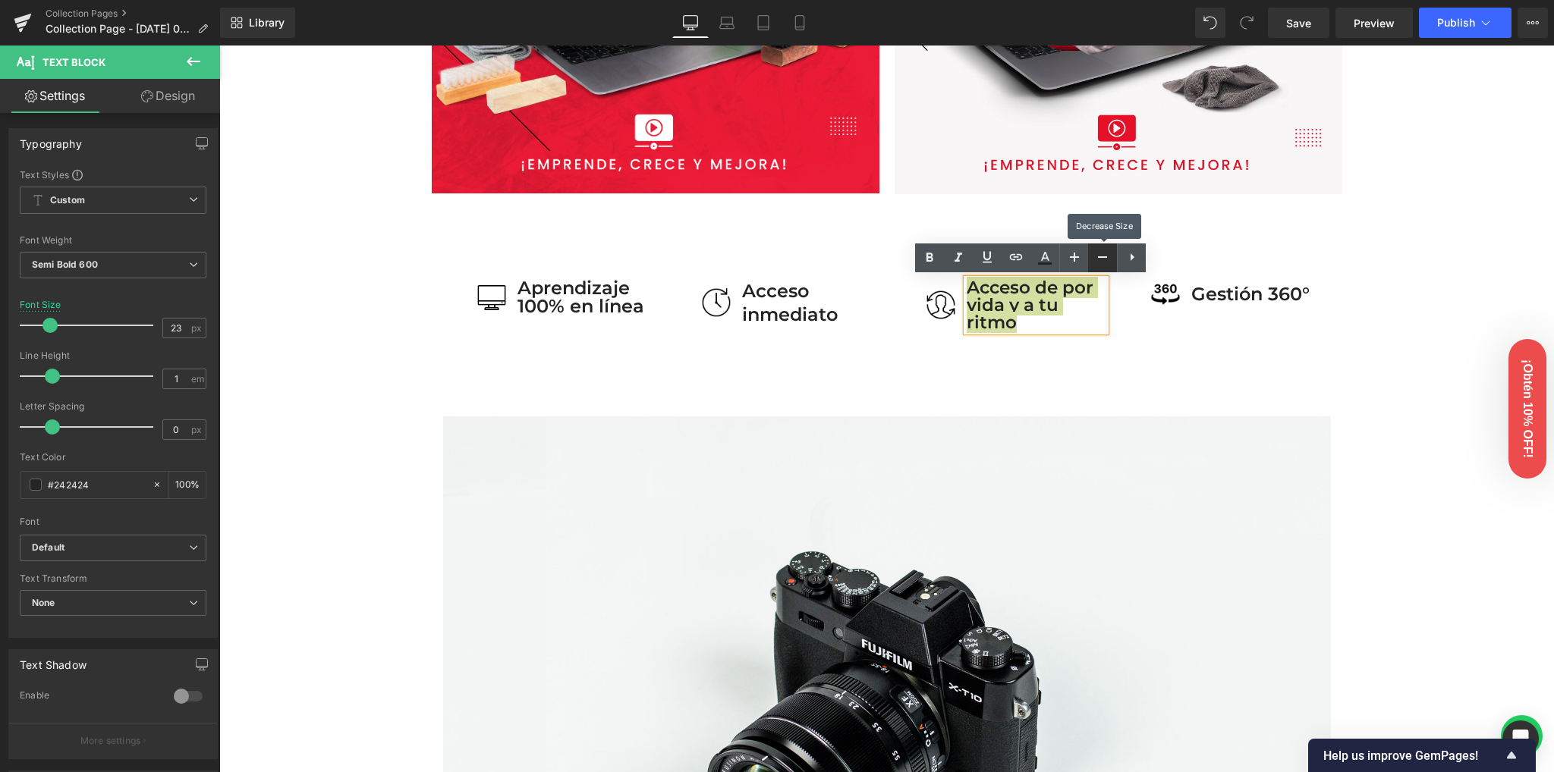
click at [1095, 262] on icon at bounding box center [1102, 257] width 18 height 18
type input "21"
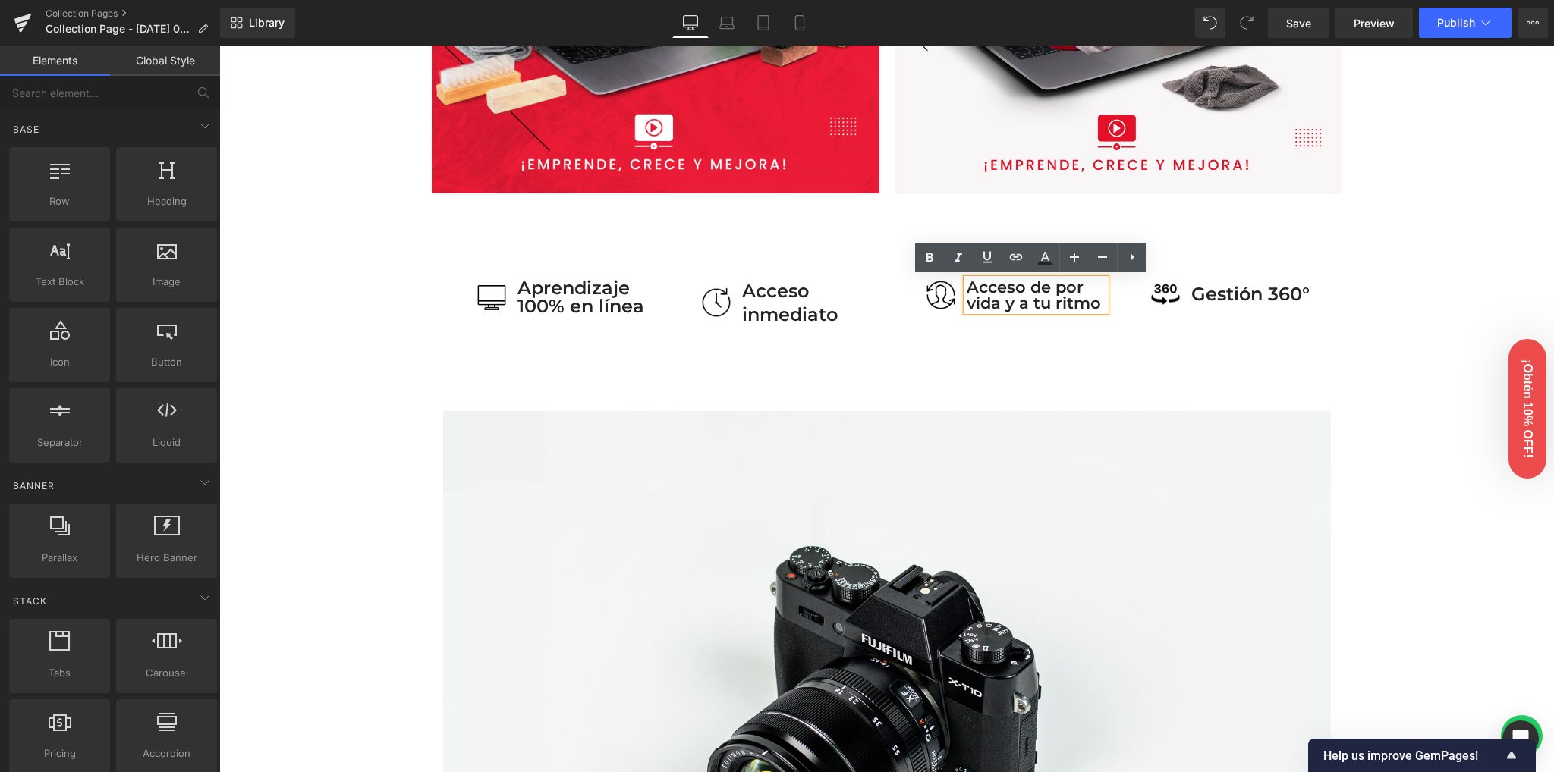
click at [385, 380] on div "Image Row Image Image Row 38px Row 50px 70px Image Aprendizaje 100% en línea Te…" at bounding box center [886, 428] width 1334 height 2474
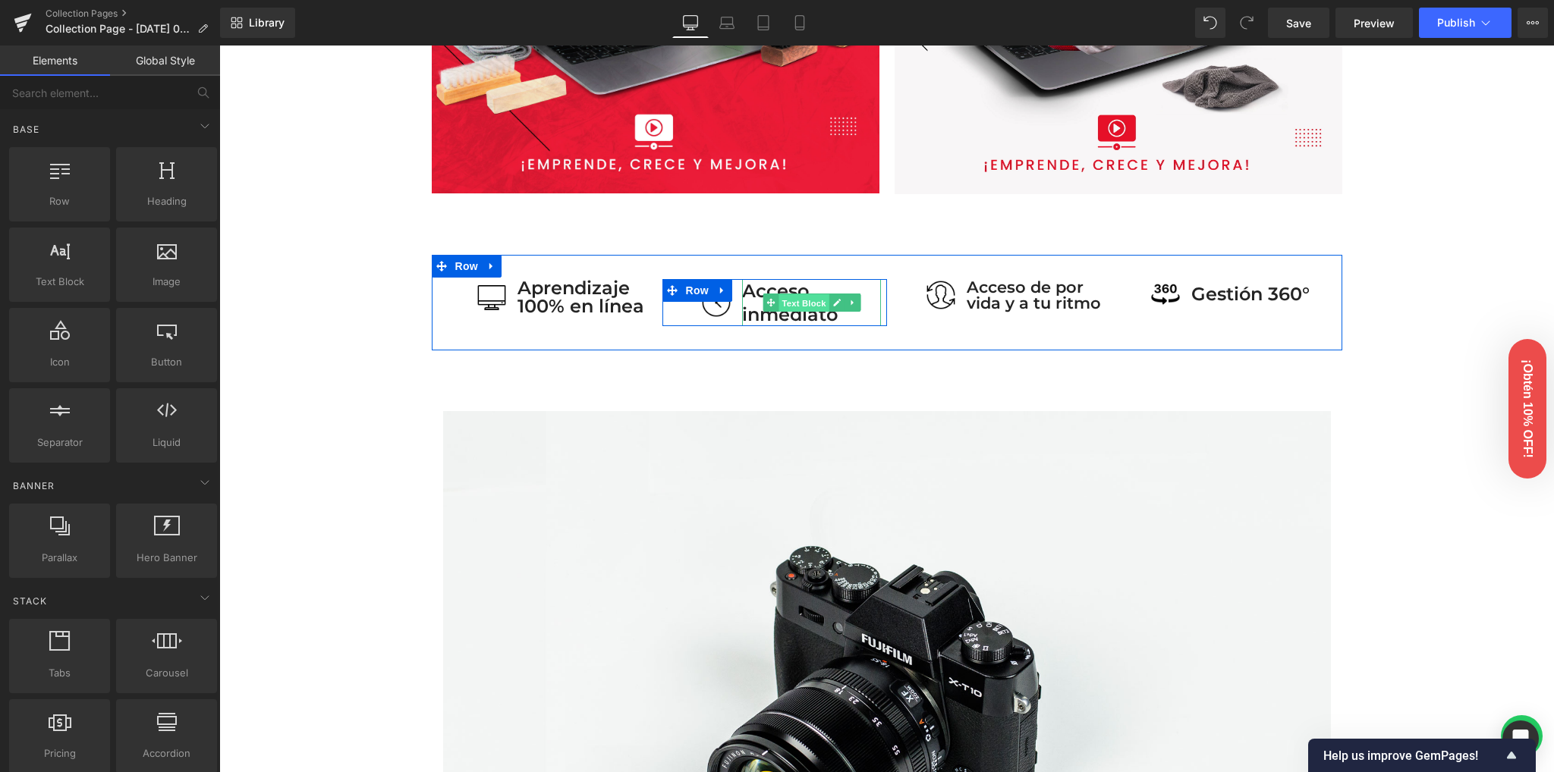
click at [797, 303] on span "Text Block" at bounding box center [803, 303] width 50 height 18
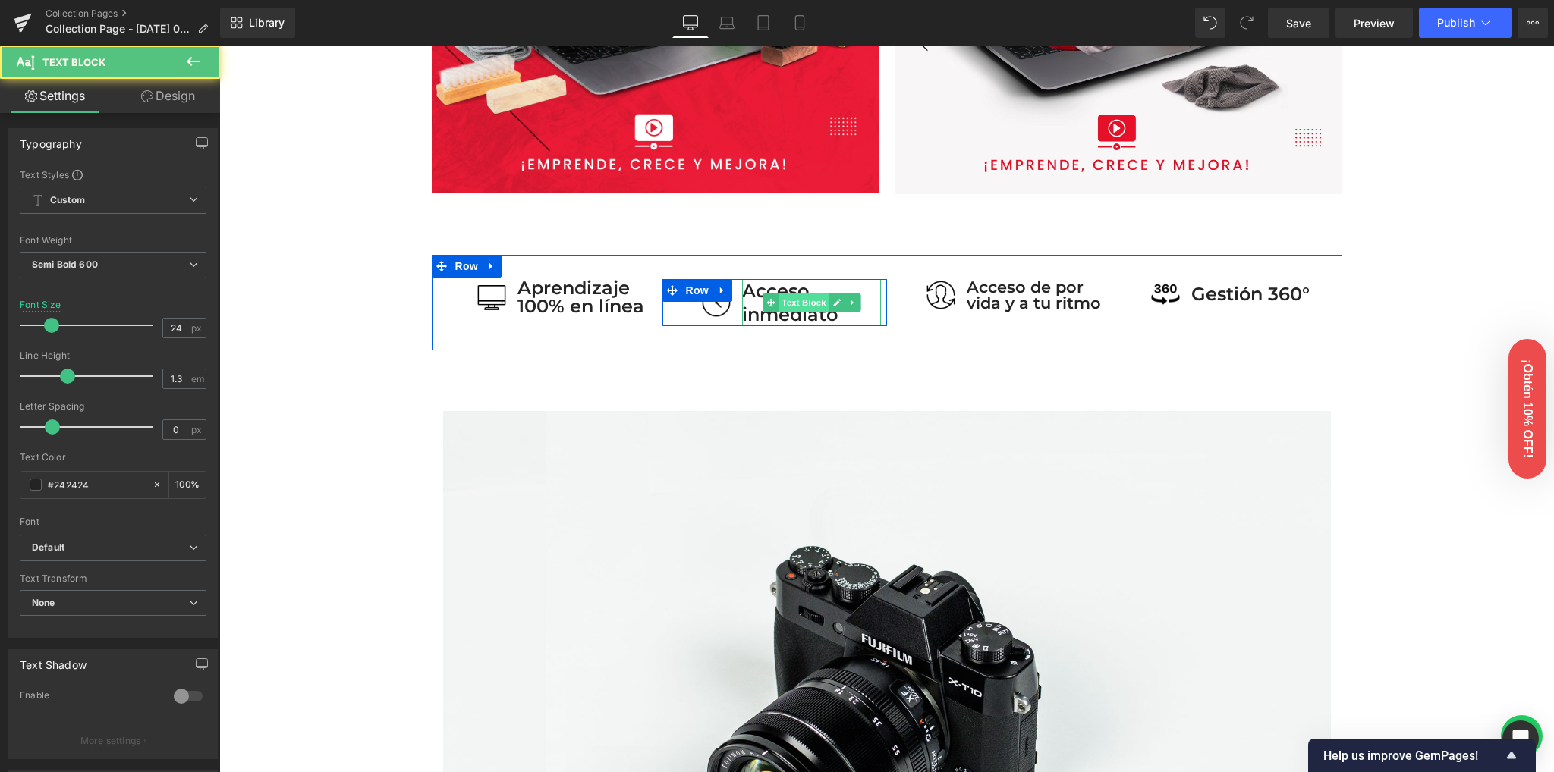
click at [797, 303] on span "Text Block" at bounding box center [803, 303] width 50 height 18
click at [787, 315] on p "Acceso inmediato" at bounding box center [811, 302] width 139 height 47
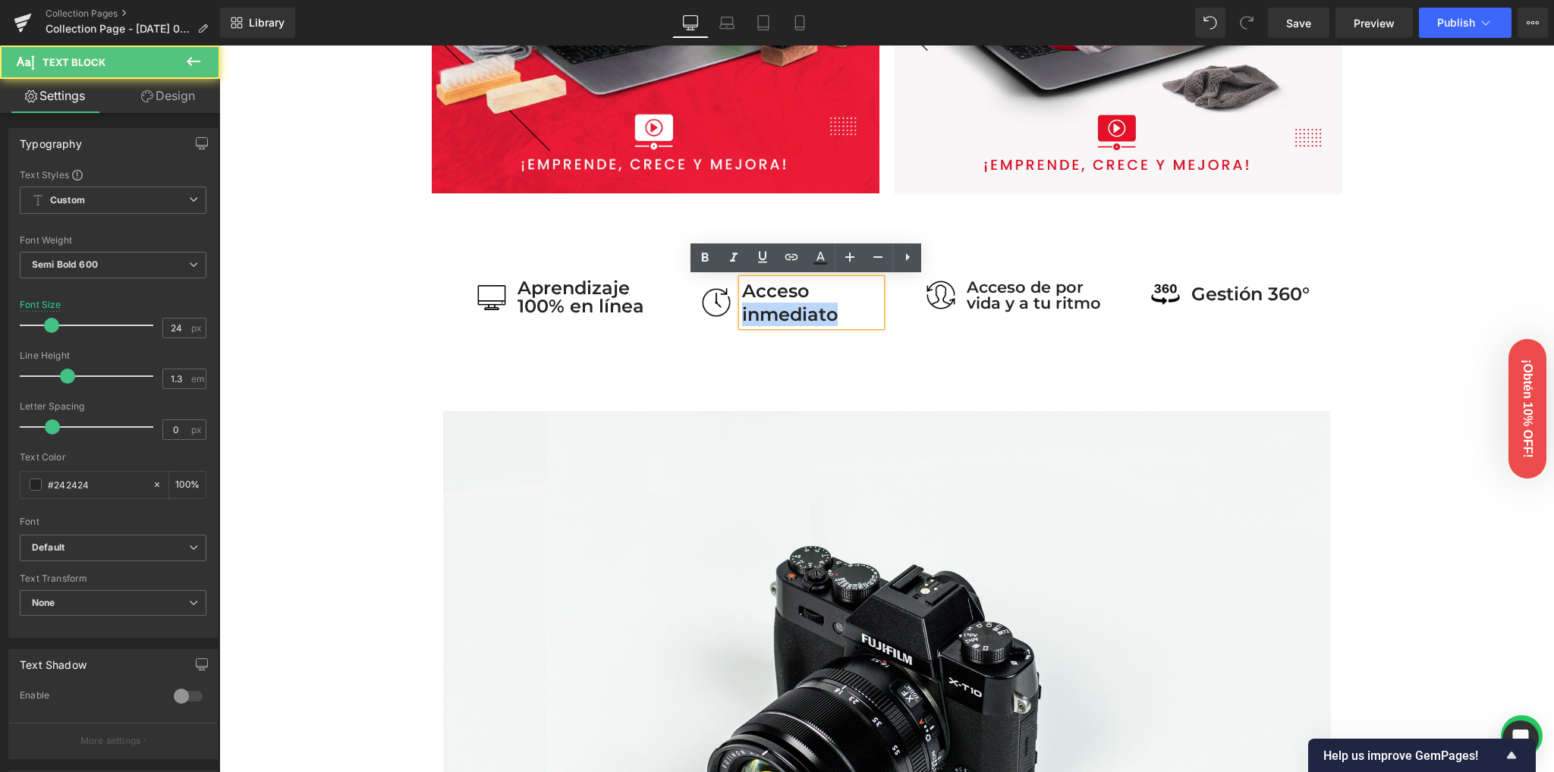
click at [787, 315] on p "Acceso inmediato" at bounding box center [811, 302] width 139 height 47
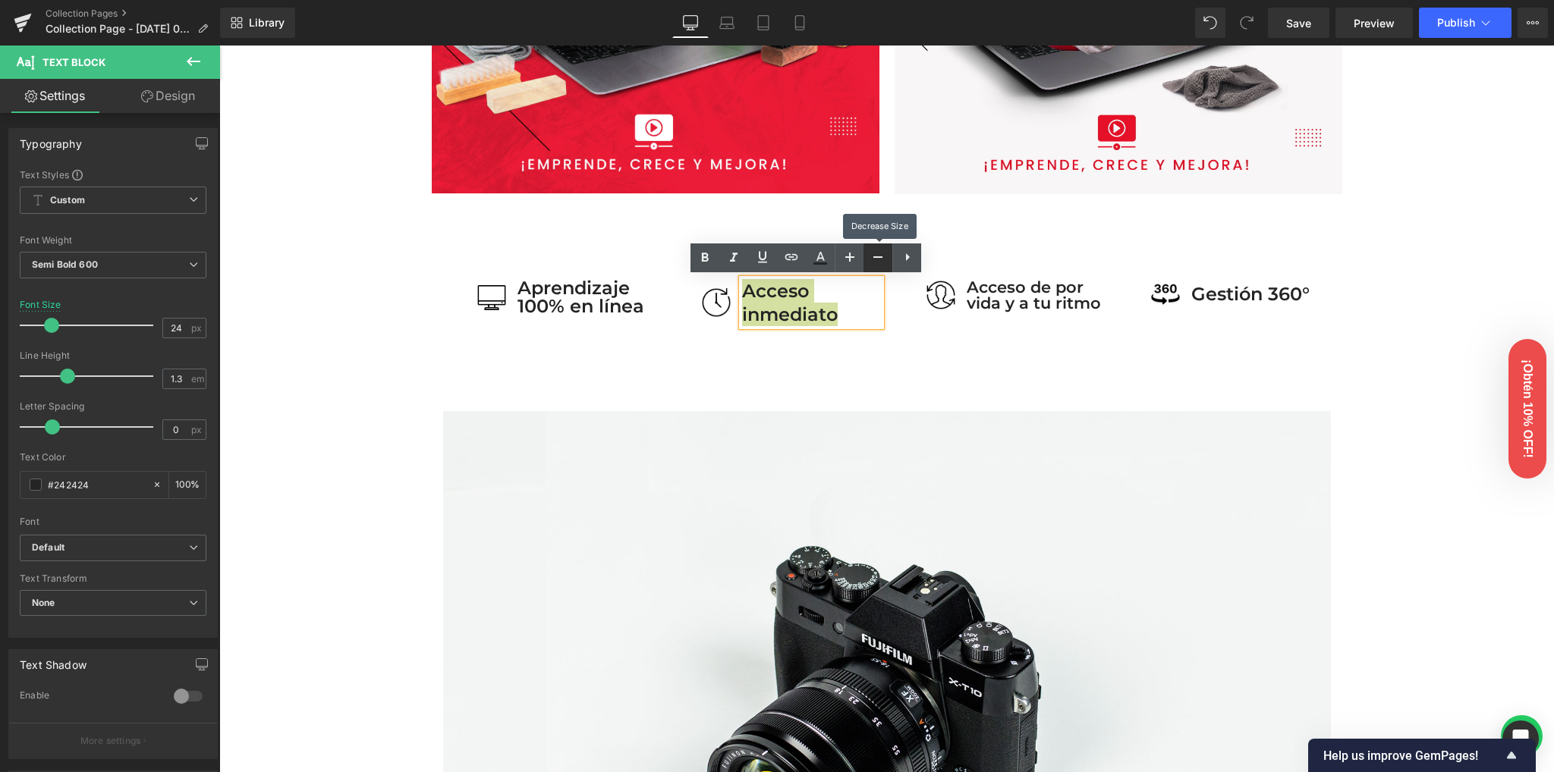
click at [878, 261] on icon at bounding box center [878, 257] width 18 height 18
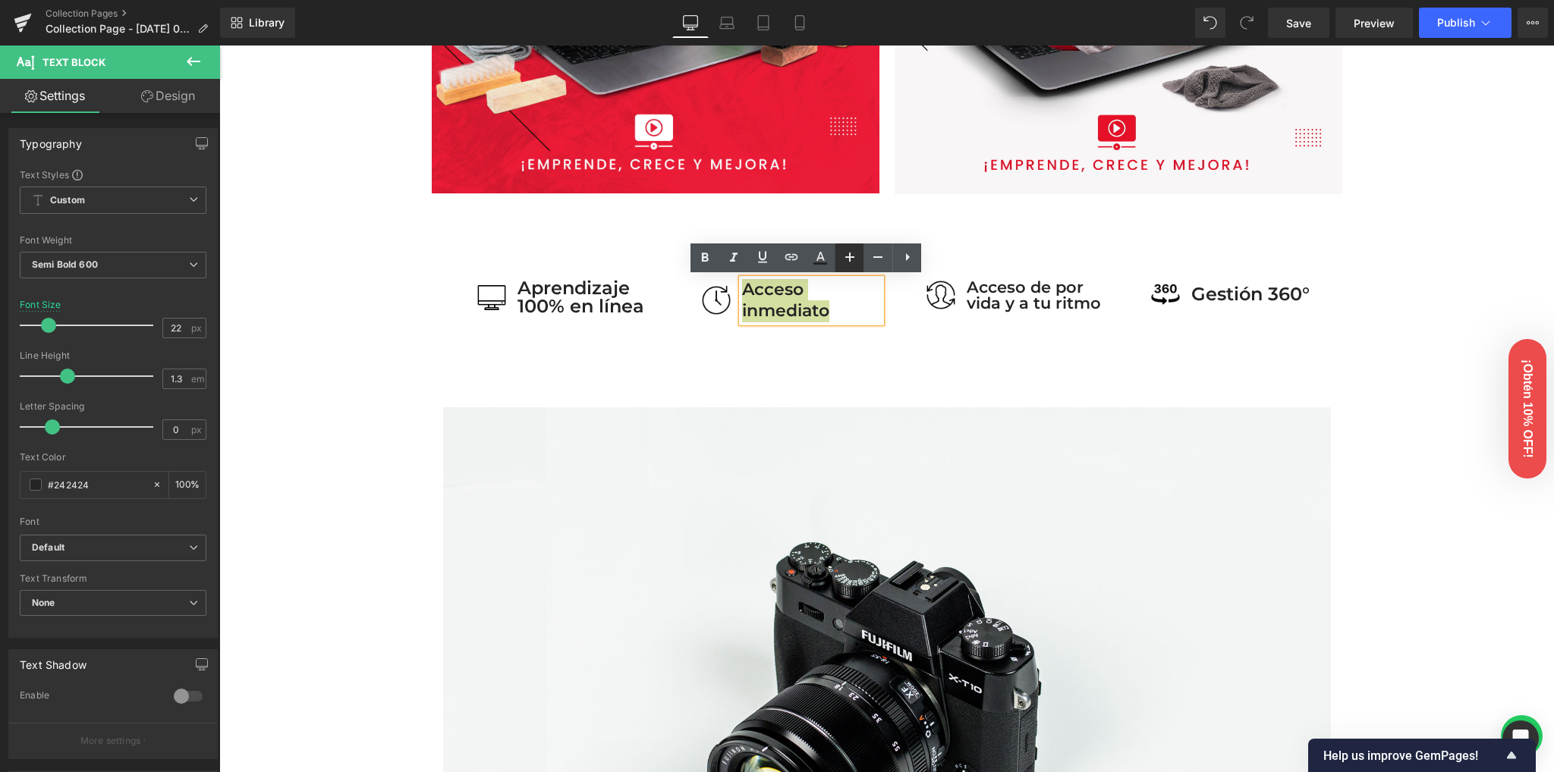
click at [853, 260] on icon at bounding box center [850, 257] width 18 height 18
type input "24"
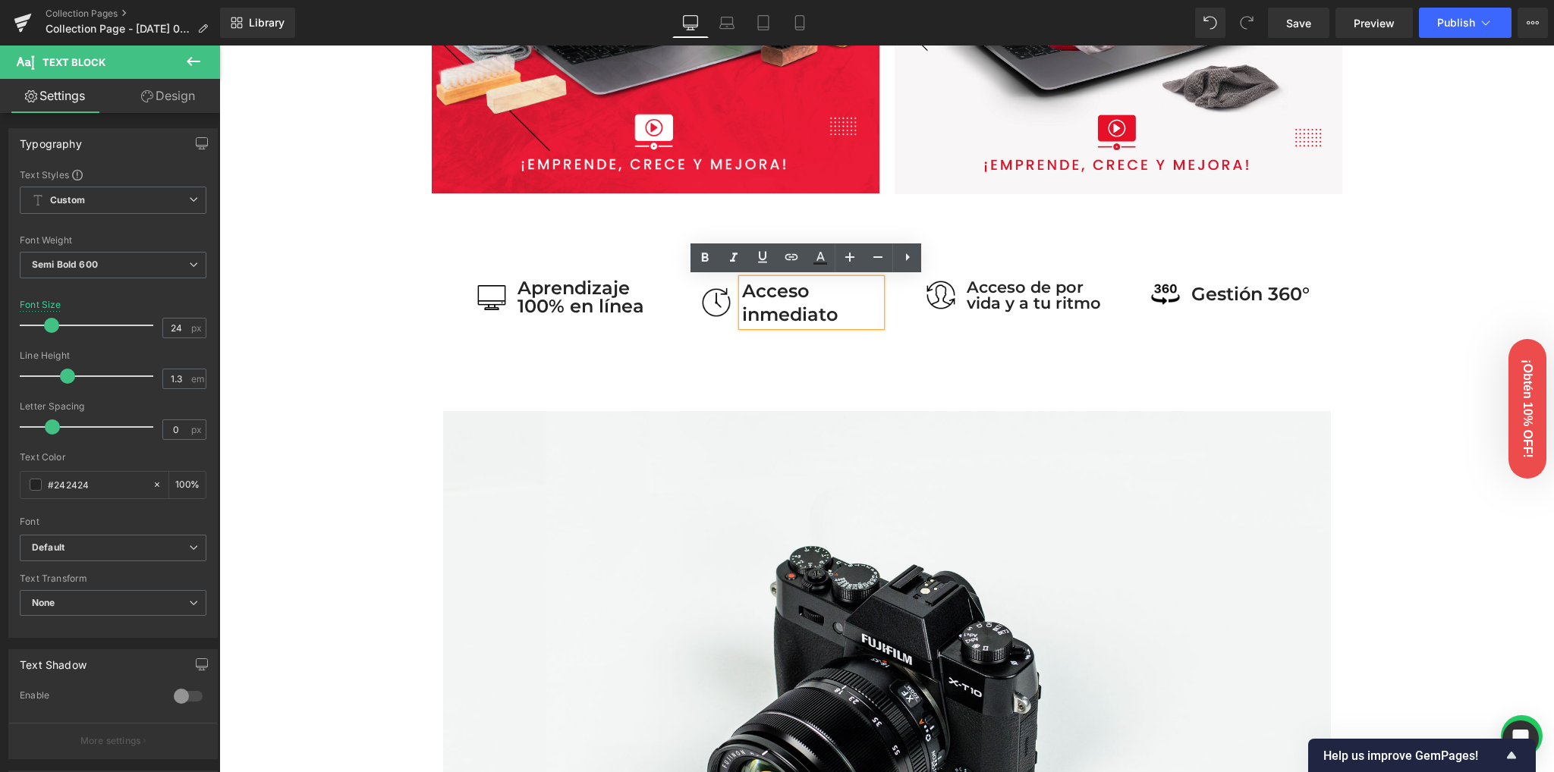
click at [369, 351] on div "Image Row Image Image Row 38px Row 50px 70px Image Aprendizaje 100% en línea Te…" at bounding box center [886, 428] width 1334 height 2474
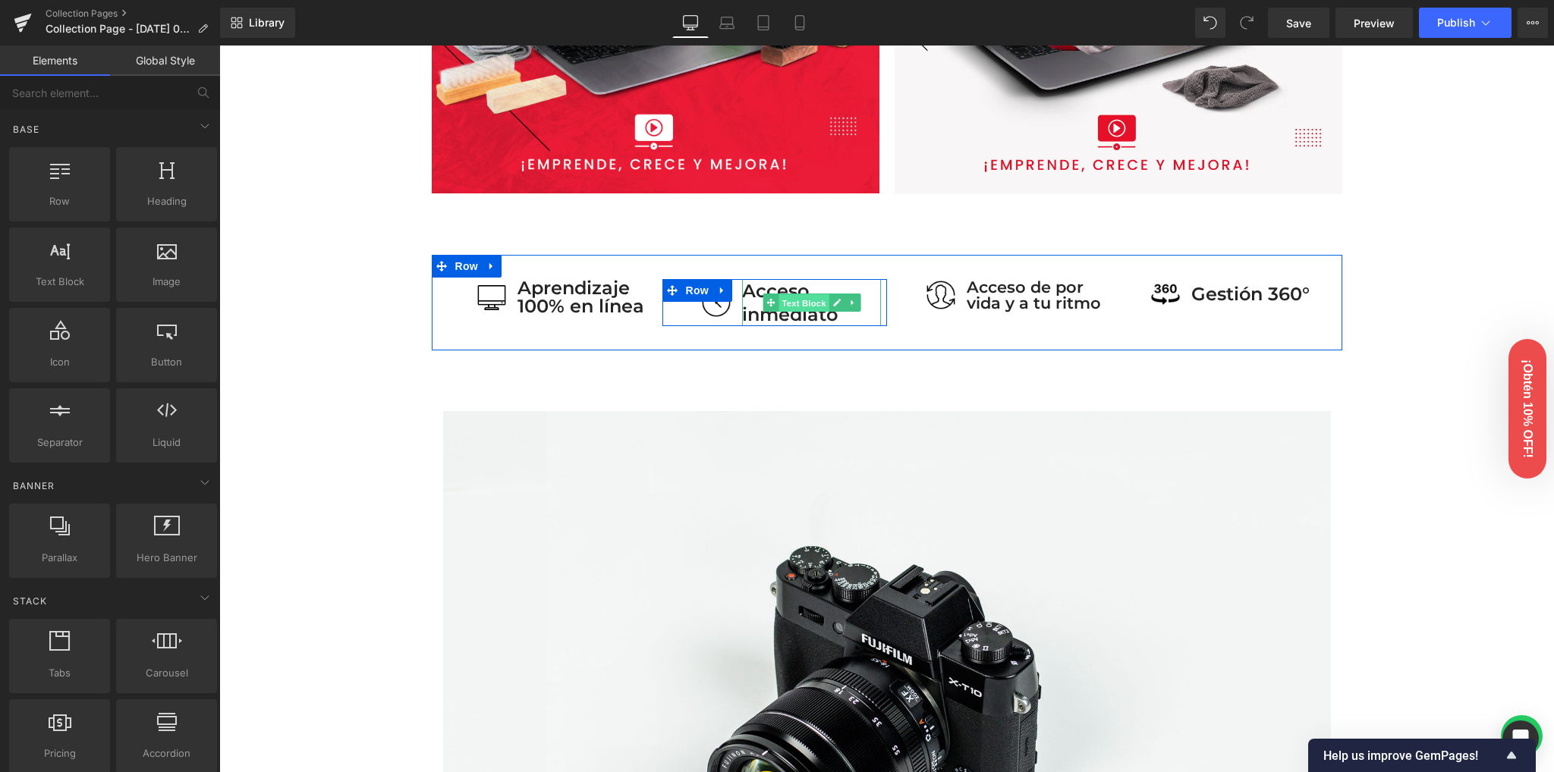
click at [813, 303] on span "Text Block" at bounding box center [803, 303] width 50 height 18
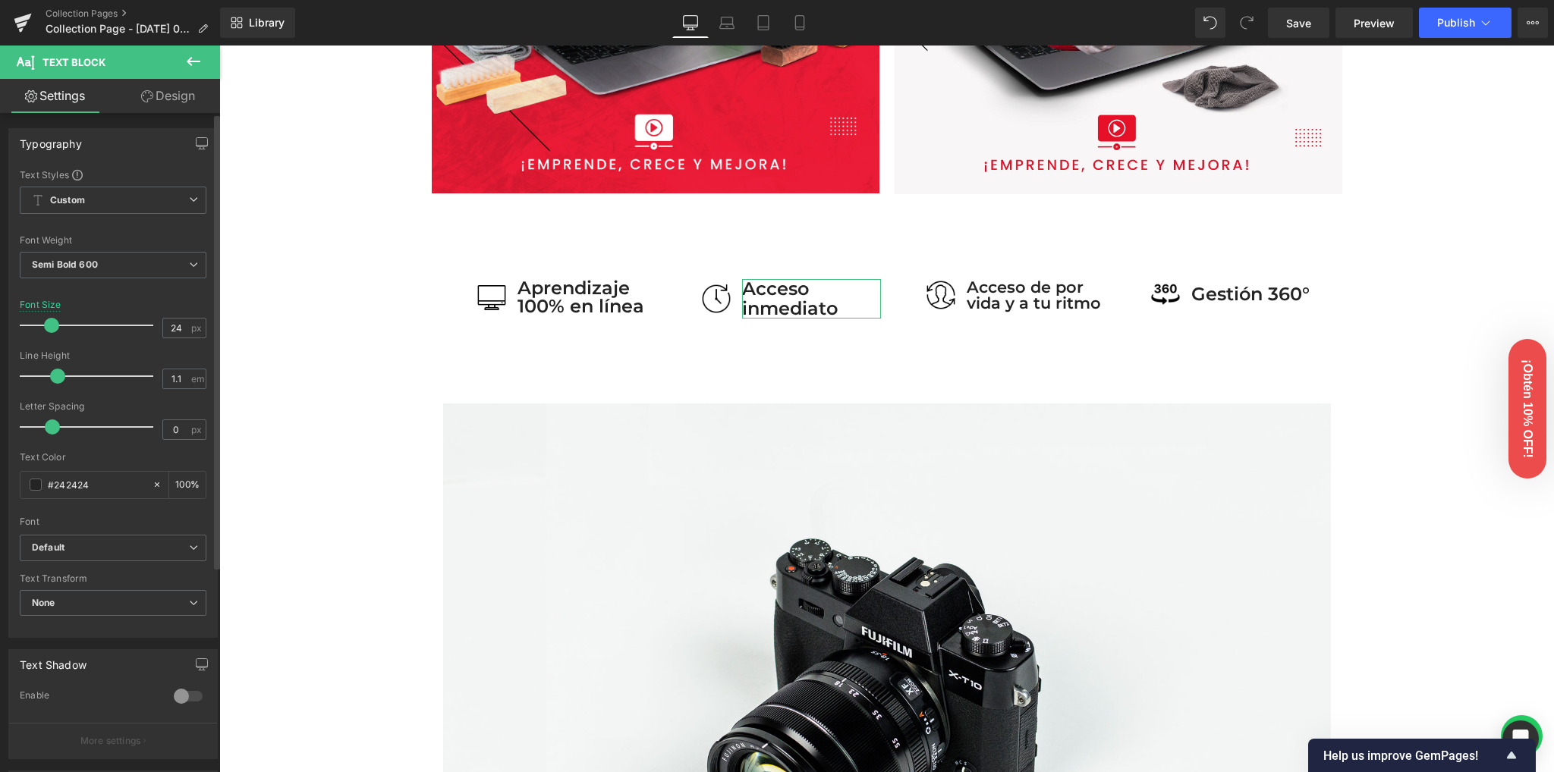
type input "1"
drag, startPoint x: 67, startPoint y: 373, endPoint x: 55, endPoint y: 371, distance: 12.3
click at [55, 371] on span at bounding box center [52, 376] width 15 height 15
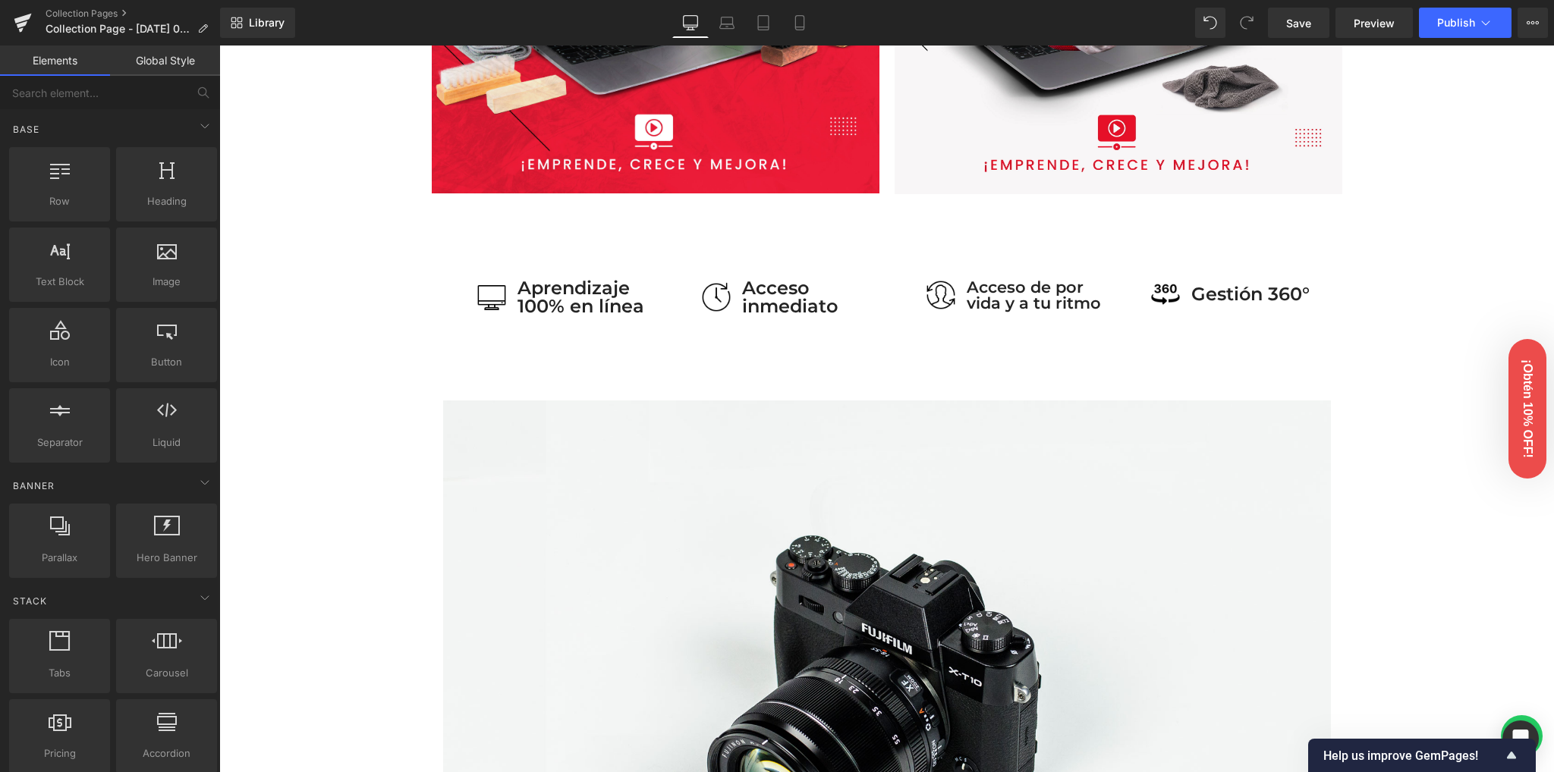
click at [305, 366] on div "Image Row Image Image Row 38px Row 50px 70px Image Aprendizaje 100% en línea Te…" at bounding box center [886, 422] width 1334 height 2463
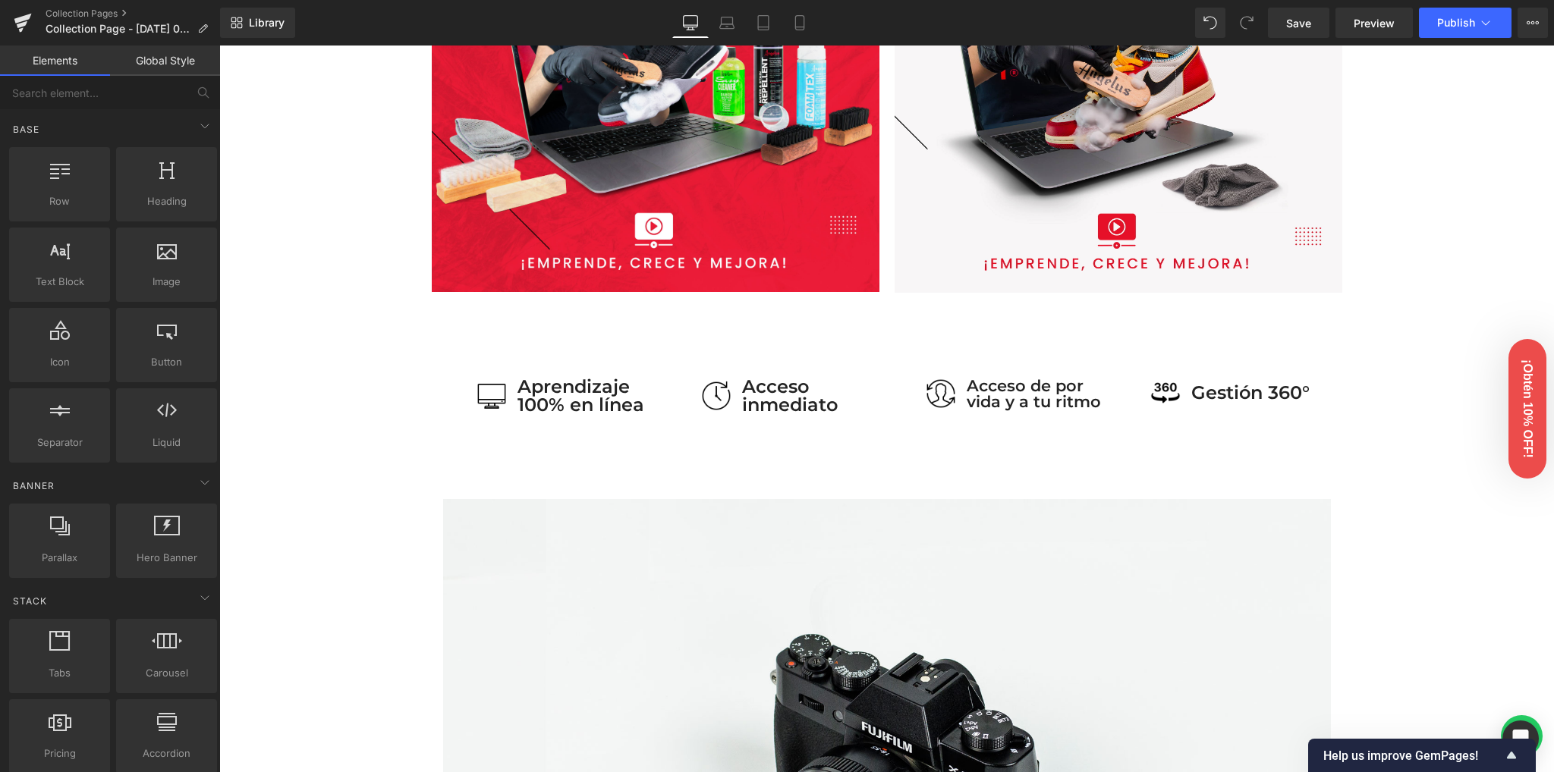
scroll to position [810, 0]
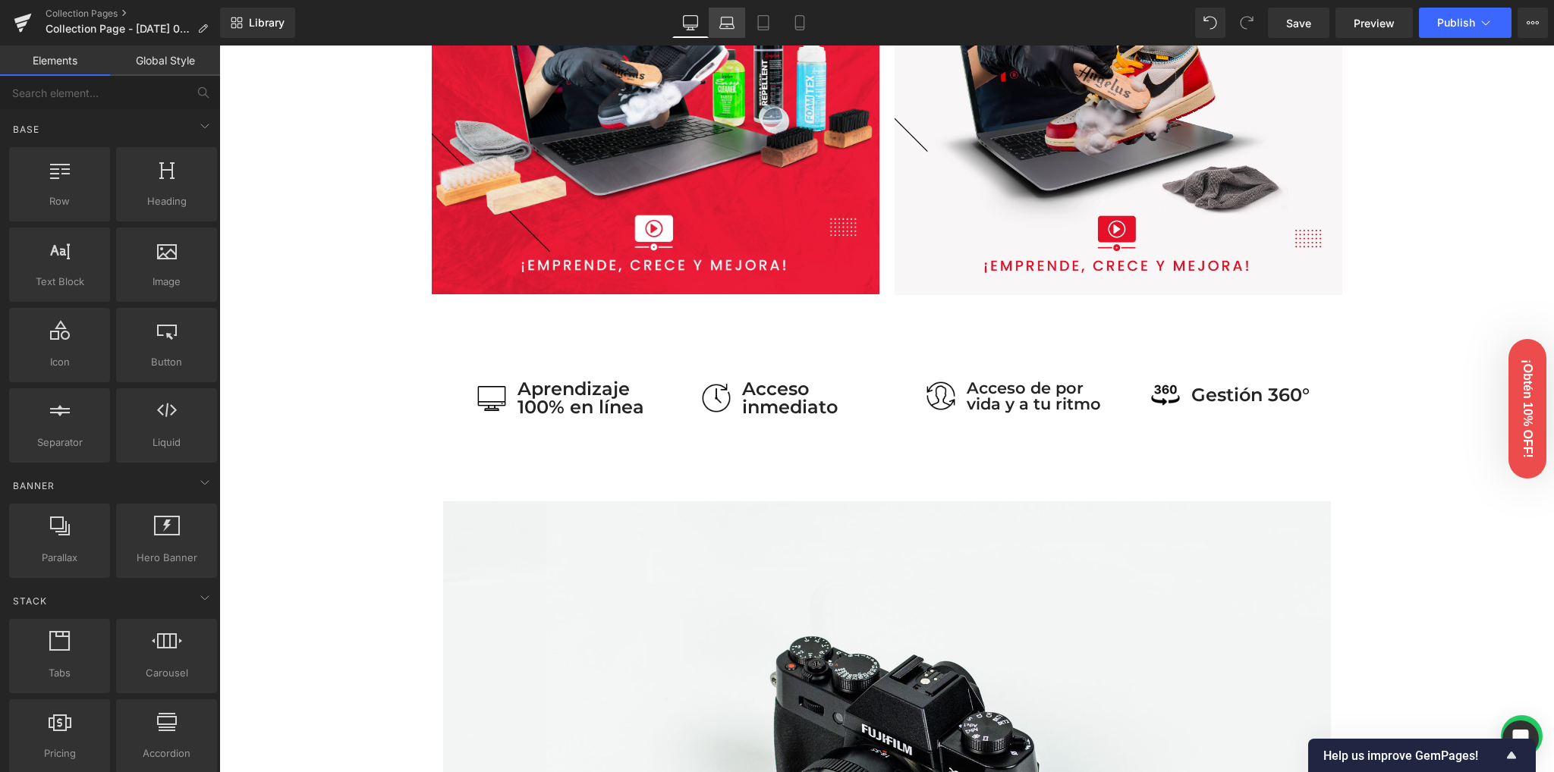
click at [727, 19] on icon at bounding box center [726, 22] width 15 height 15
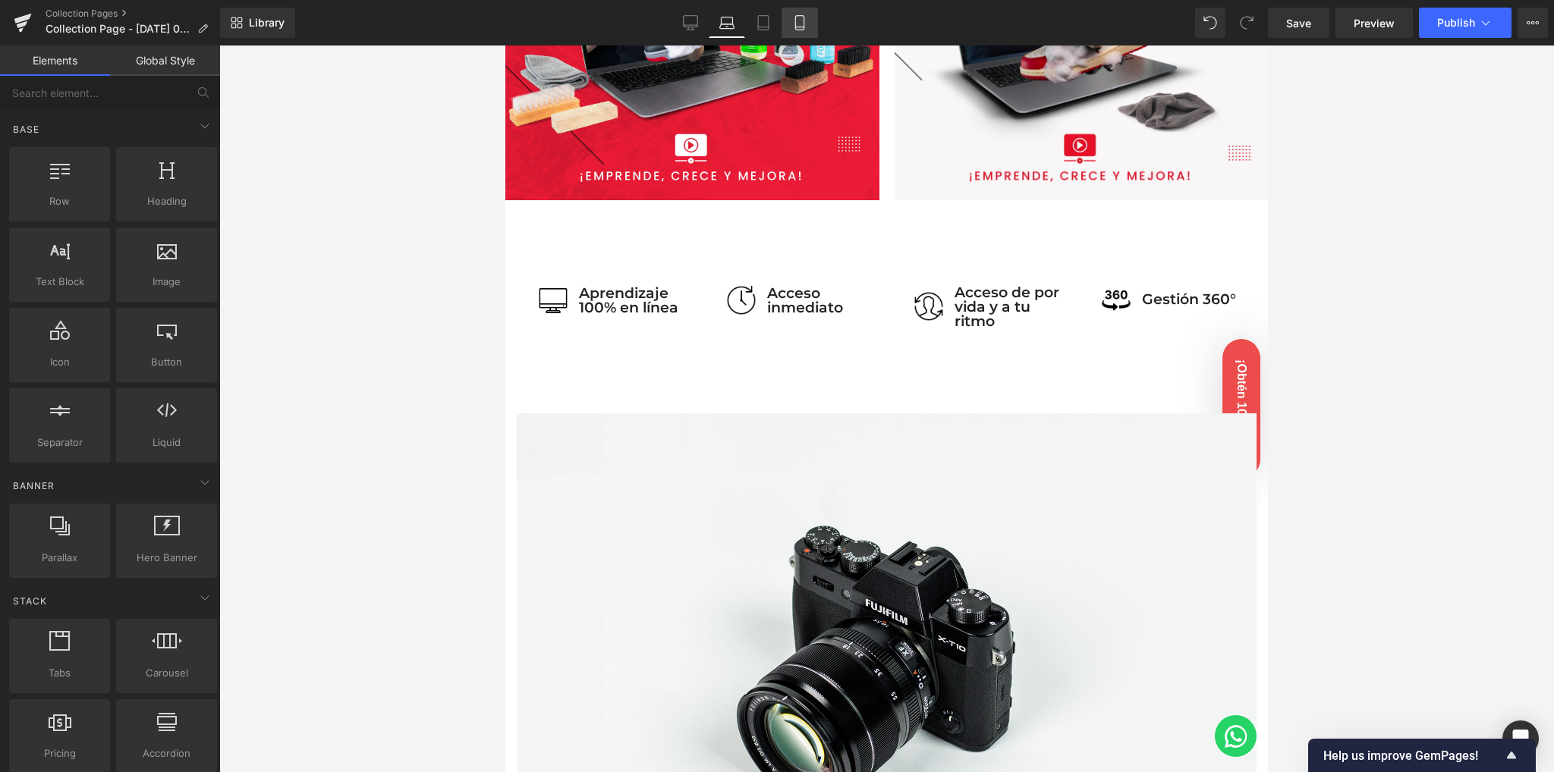
click at [798, 25] on icon at bounding box center [799, 22] width 15 height 15
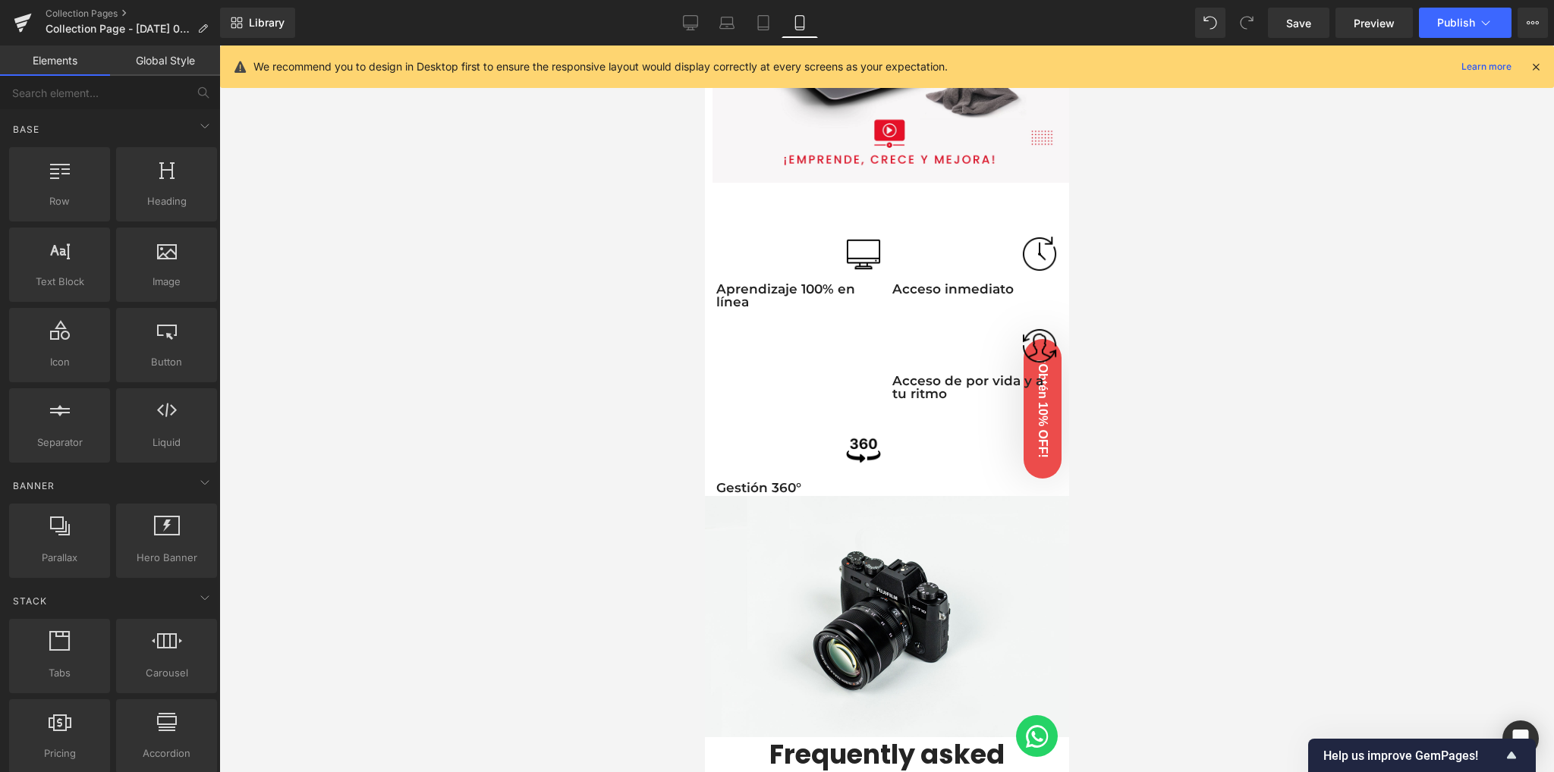
scroll to position [869, 0]
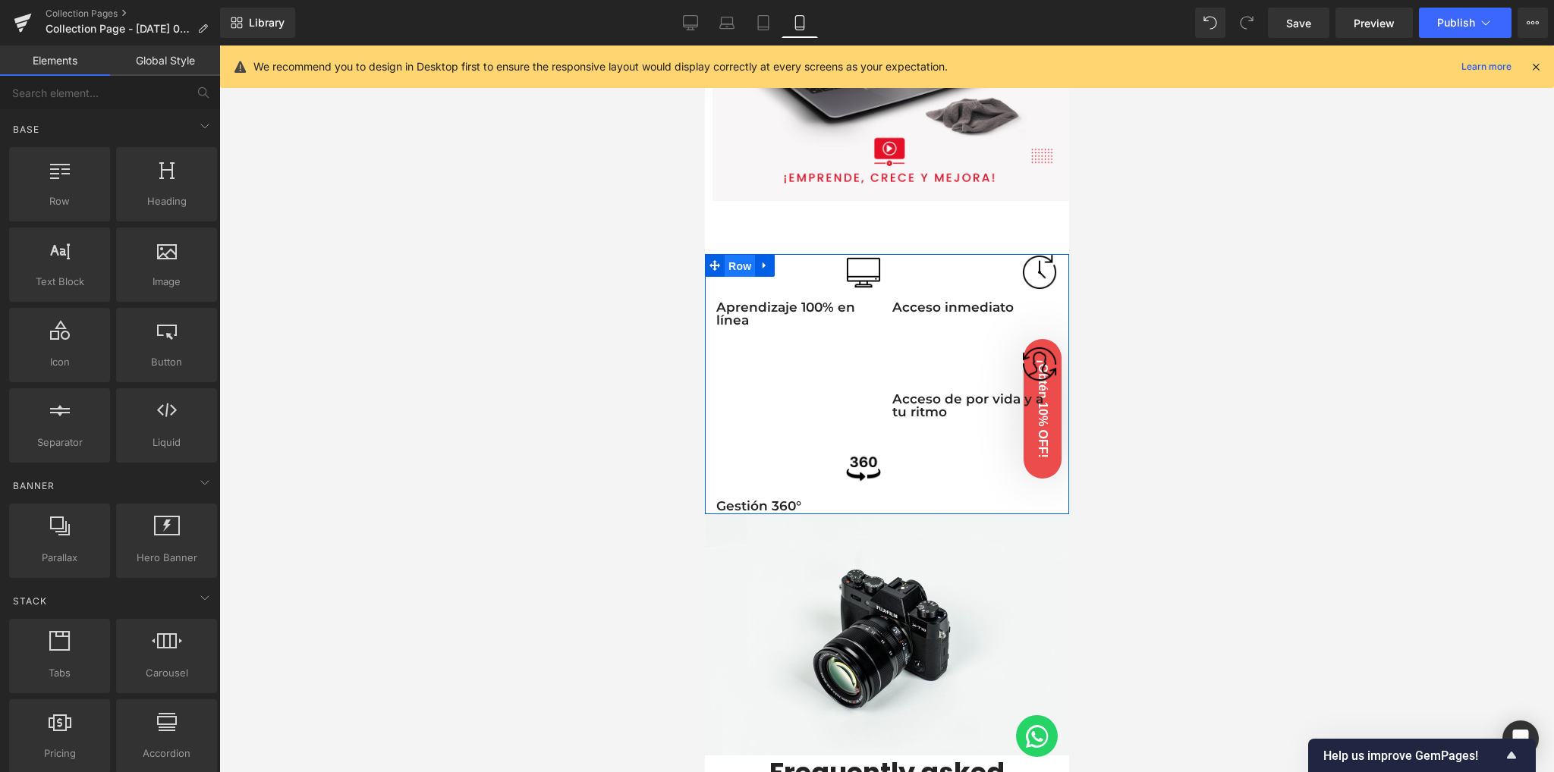
click at [750, 259] on span "Row" at bounding box center [739, 266] width 30 height 23
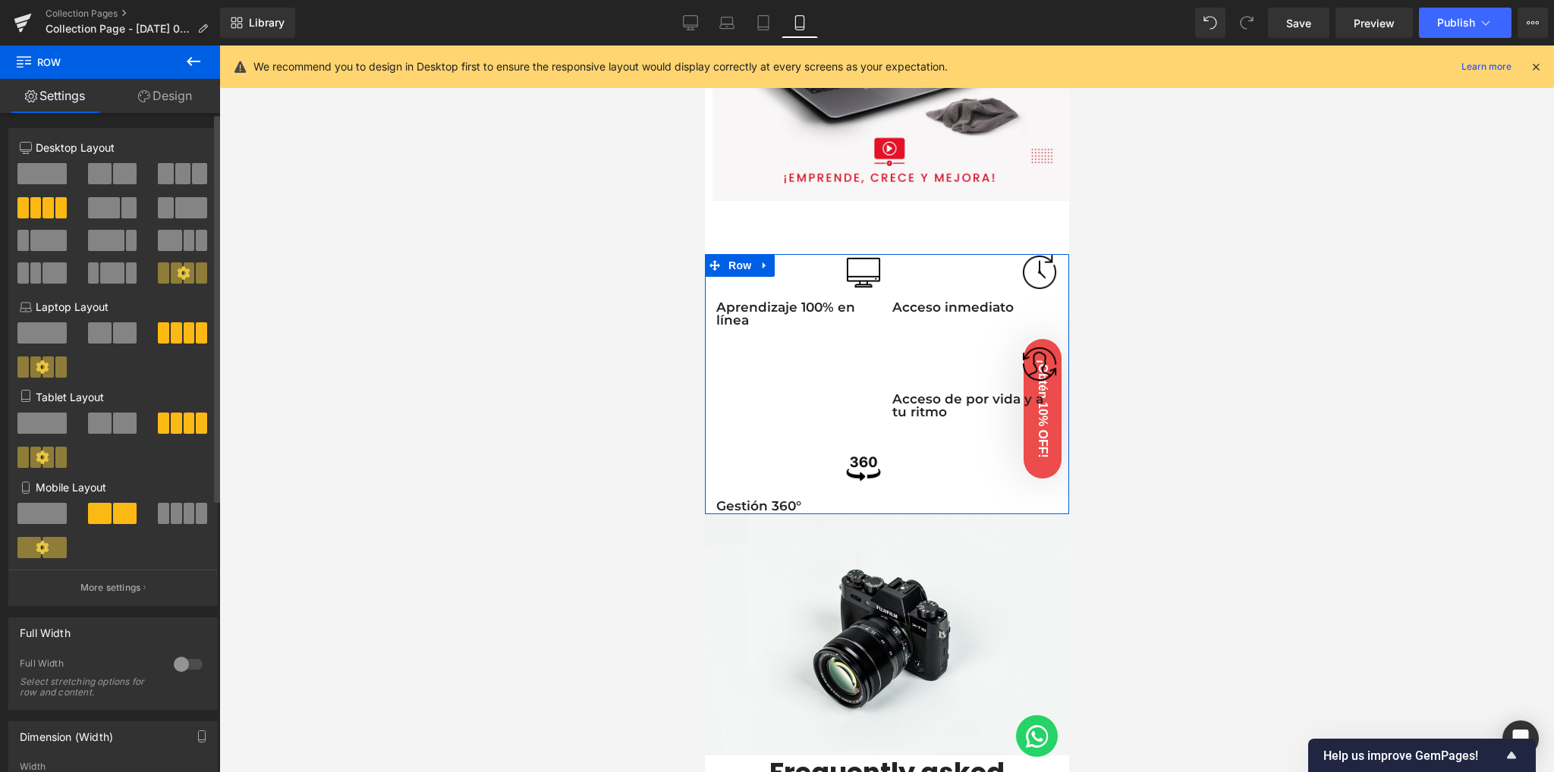
click at [162, 517] on span at bounding box center [163, 513] width 11 height 21
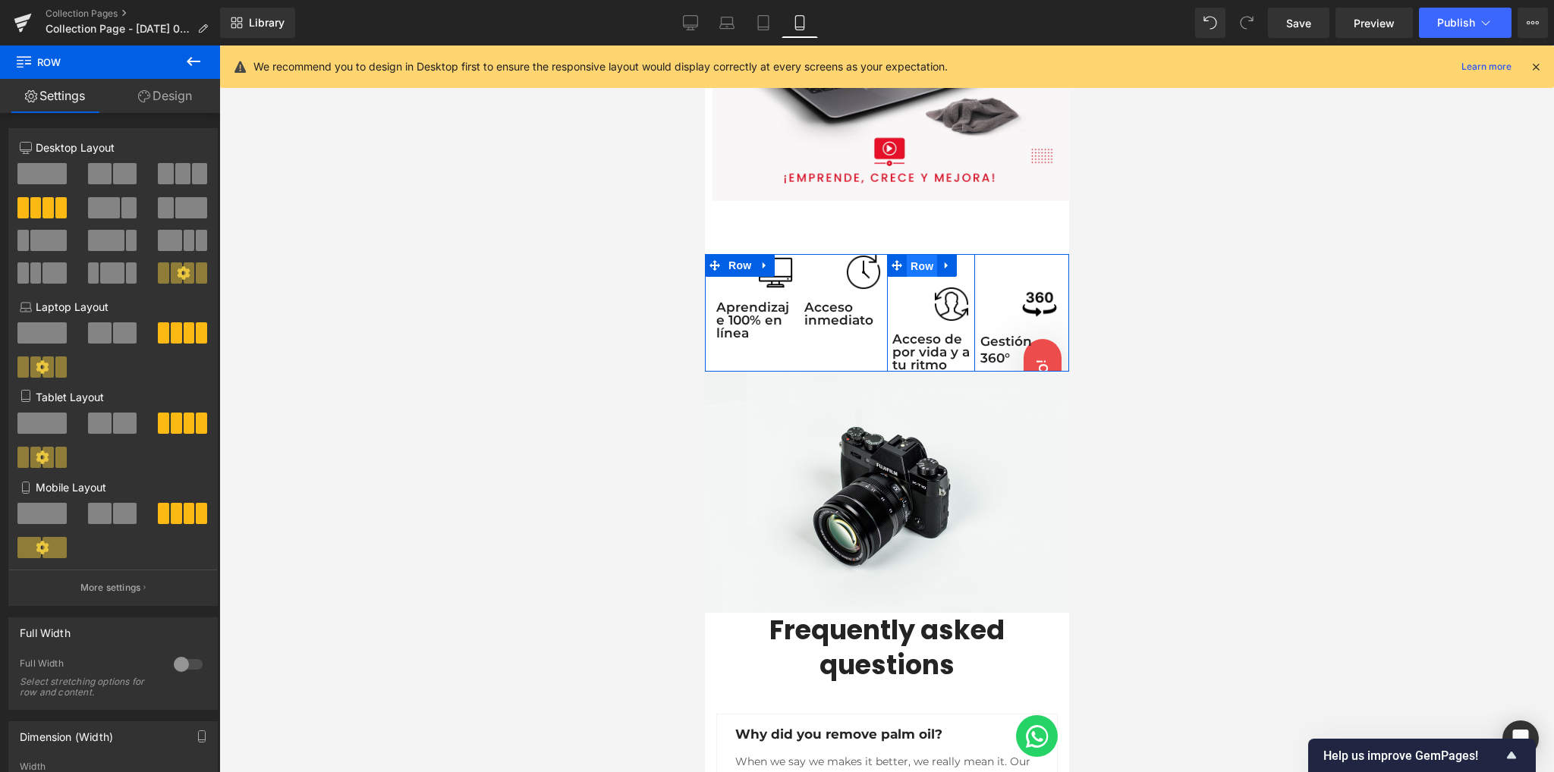
click at [917, 260] on span "Row" at bounding box center [921, 266] width 30 height 23
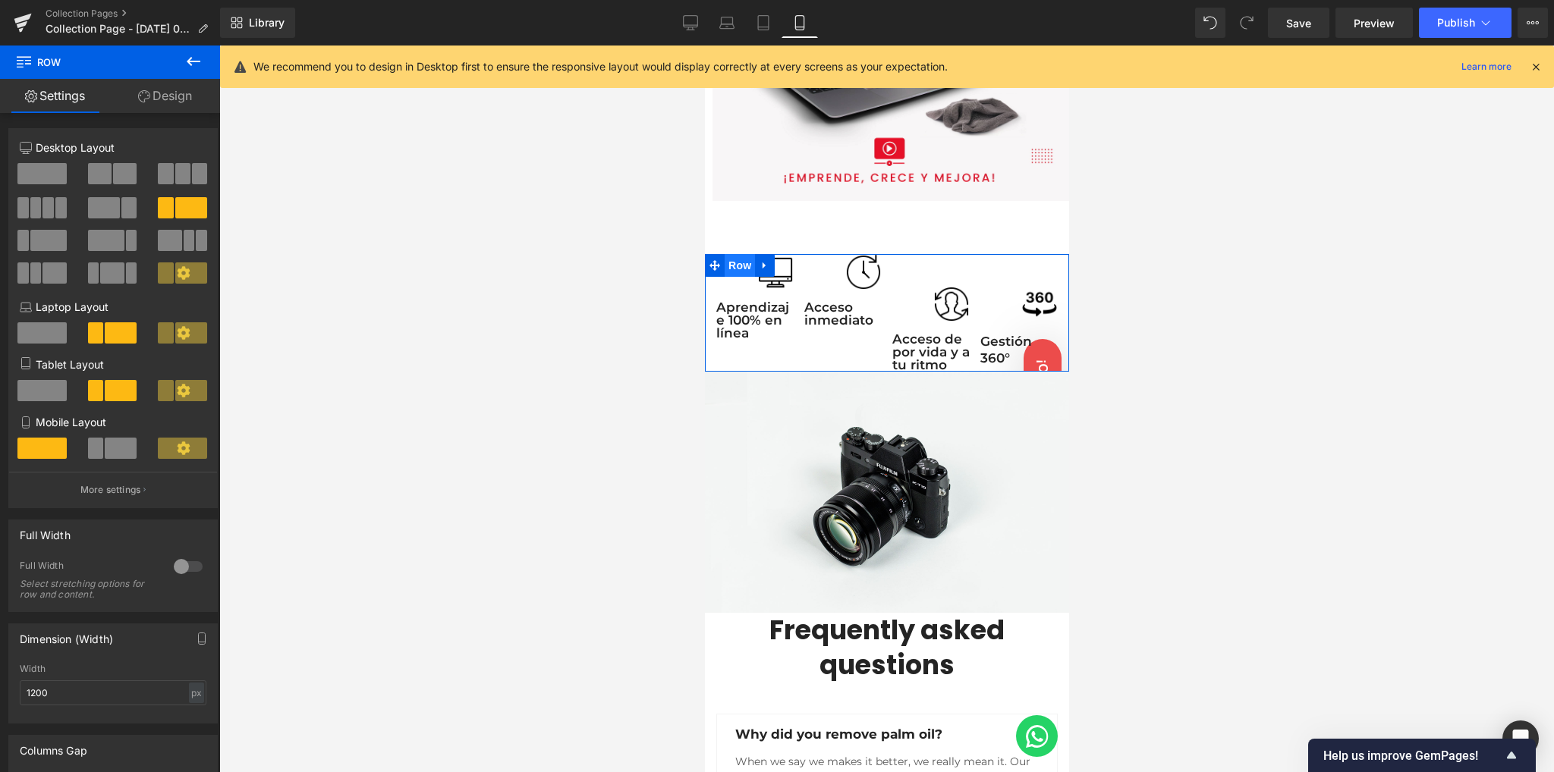
click at [741, 259] on span "Row" at bounding box center [739, 265] width 30 height 23
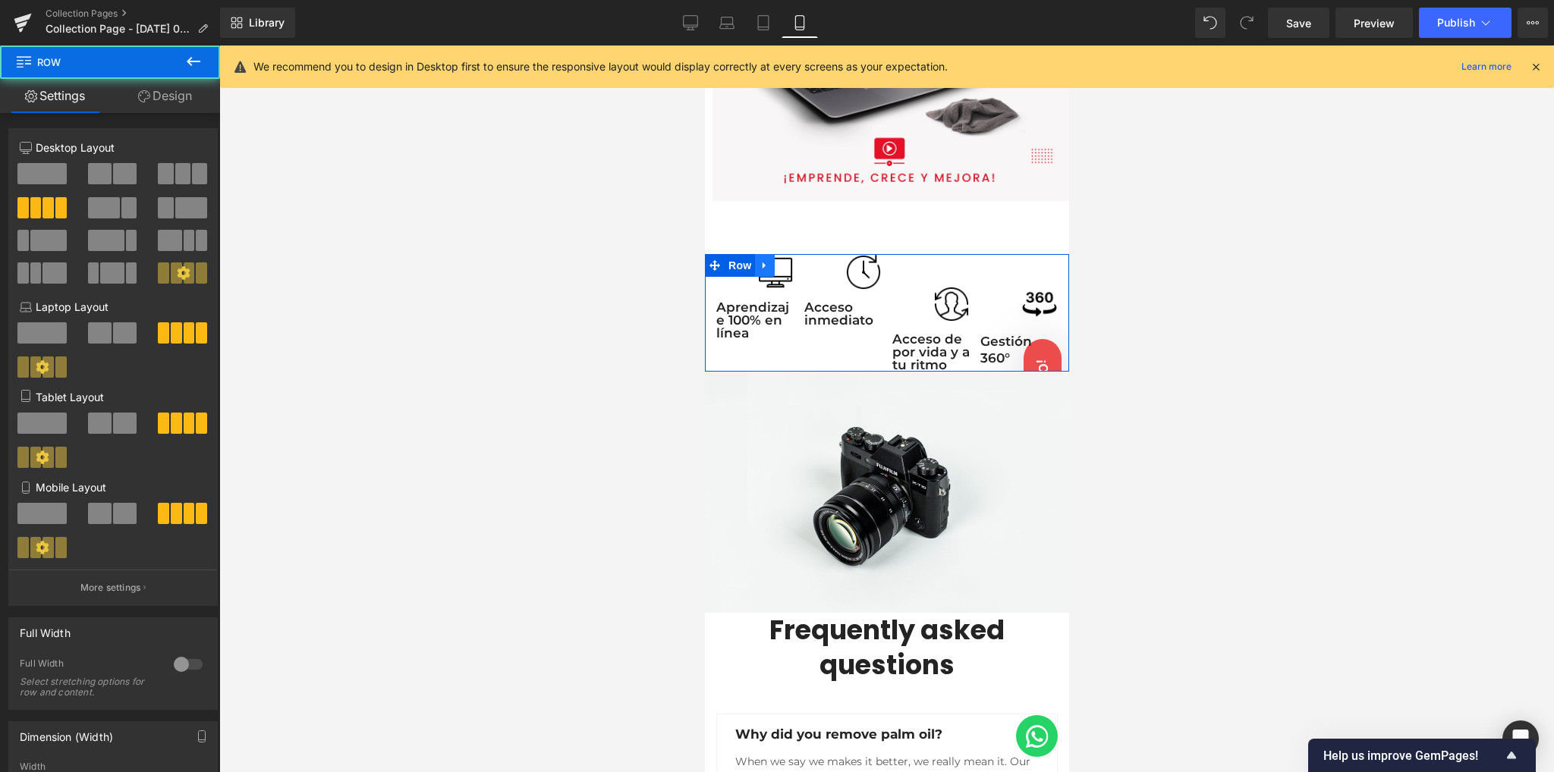
click at [762, 262] on icon at bounding box center [763, 265] width 3 height 7
click at [785, 260] on icon at bounding box center [783, 265] width 11 height 11
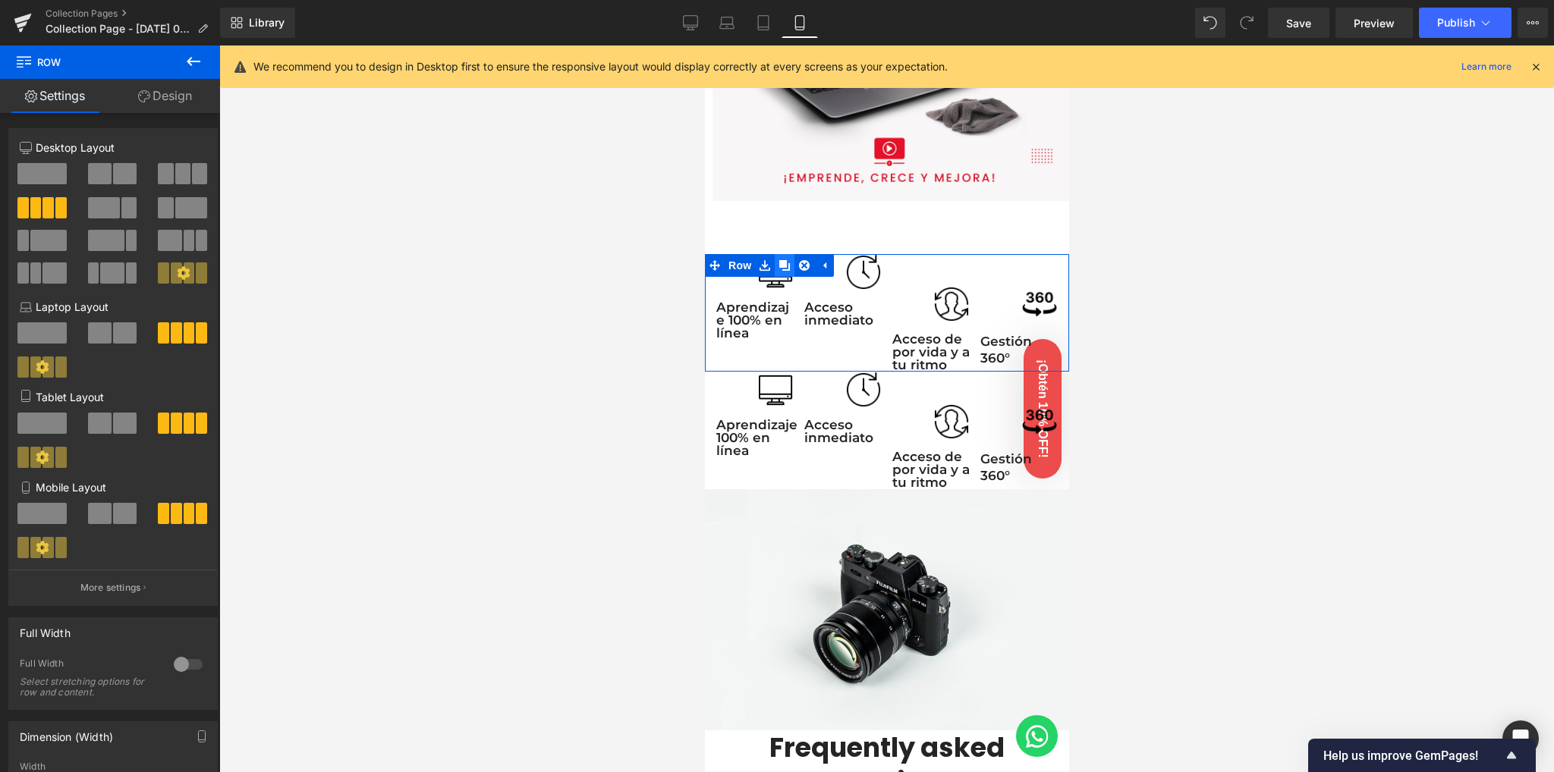
click at [784, 260] on icon at bounding box center [783, 265] width 11 height 11
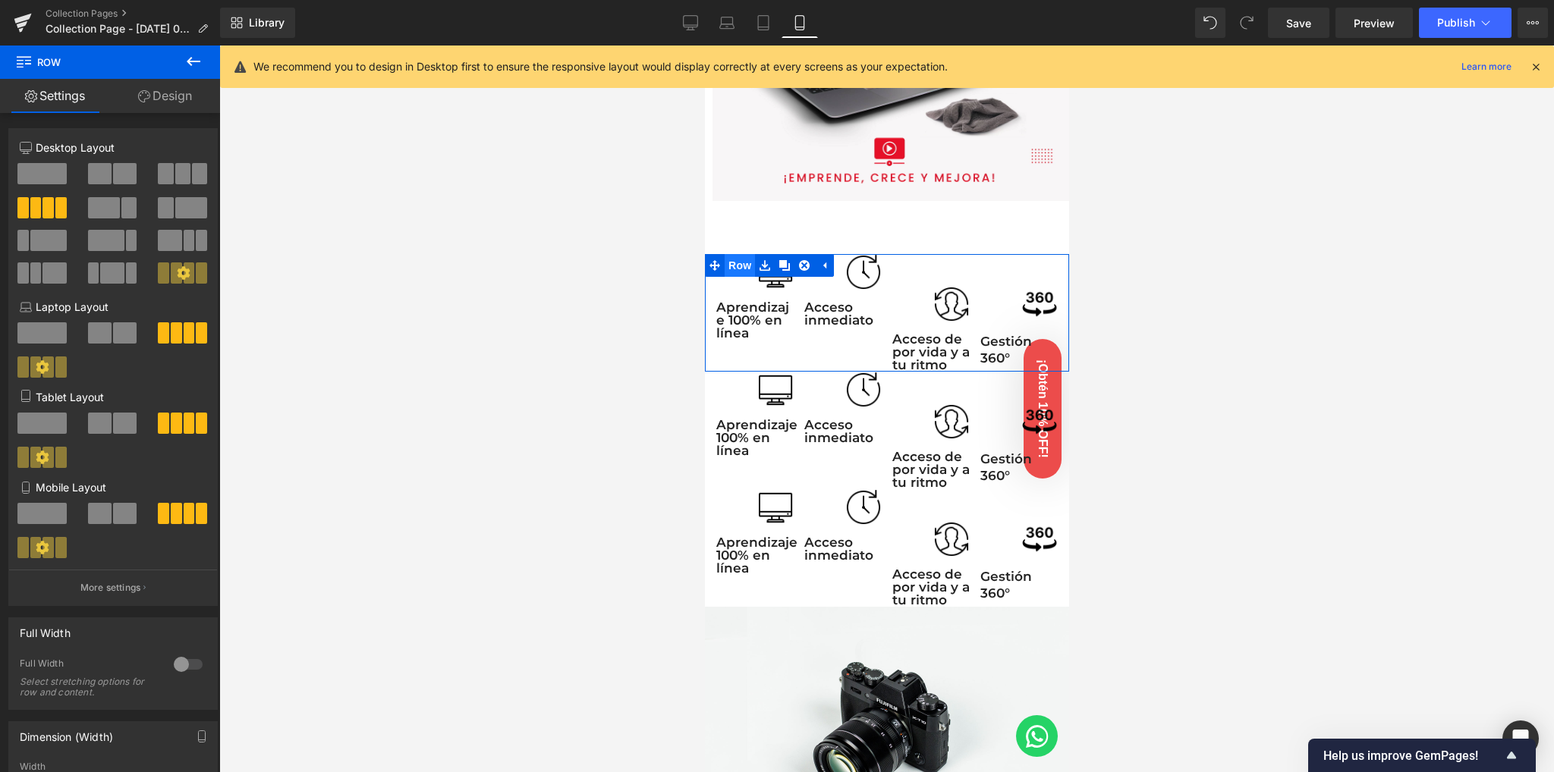
click at [741, 256] on span "Row" at bounding box center [739, 265] width 30 height 23
click at [156, 99] on link "Design" at bounding box center [165, 96] width 110 height 34
click at [0, 0] on div "Visibility" at bounding box center [0, 0] width 0 height 0
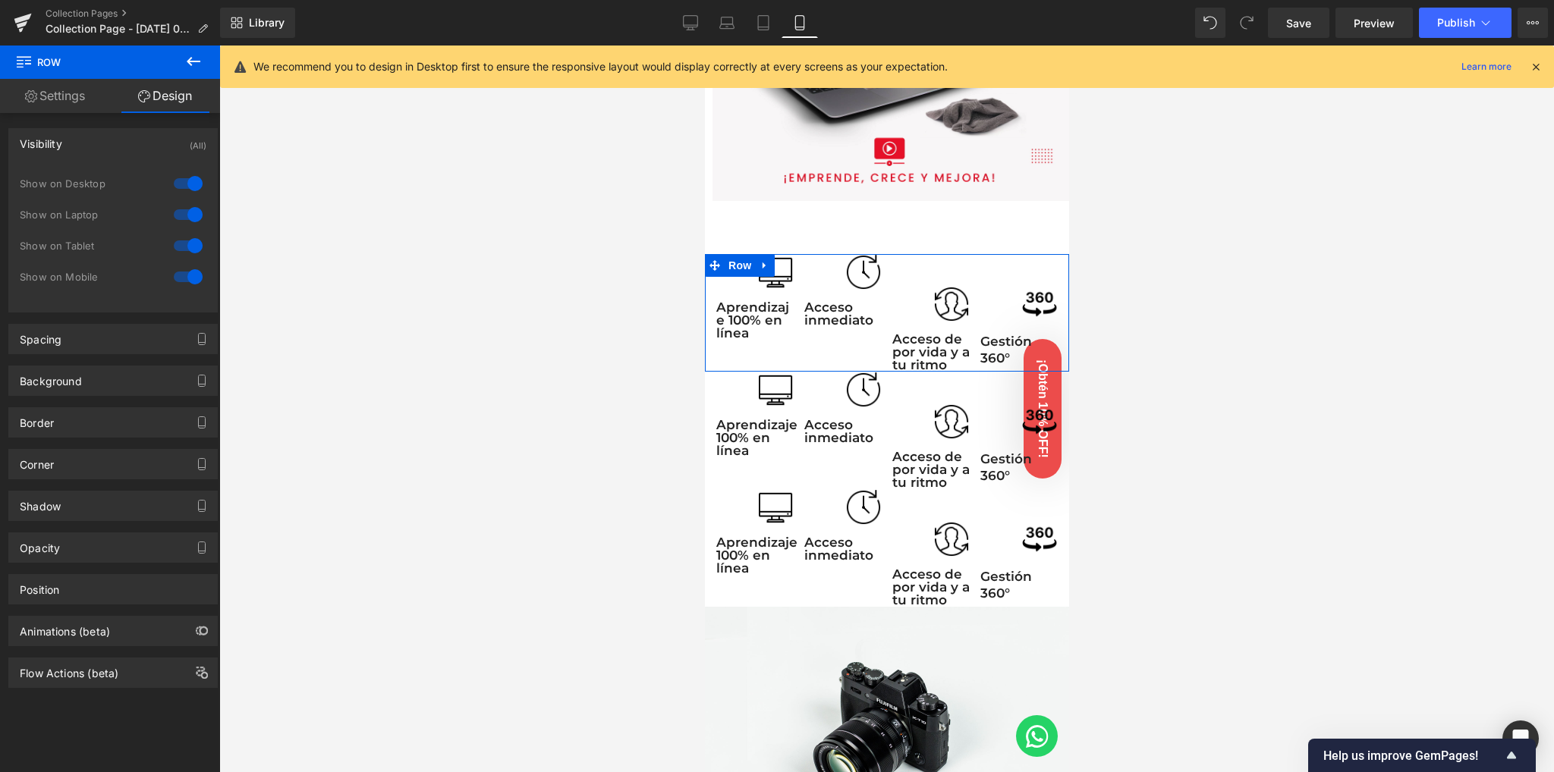
click at [190, 274] on div at bounding box center [188, 277] width 36 height 24
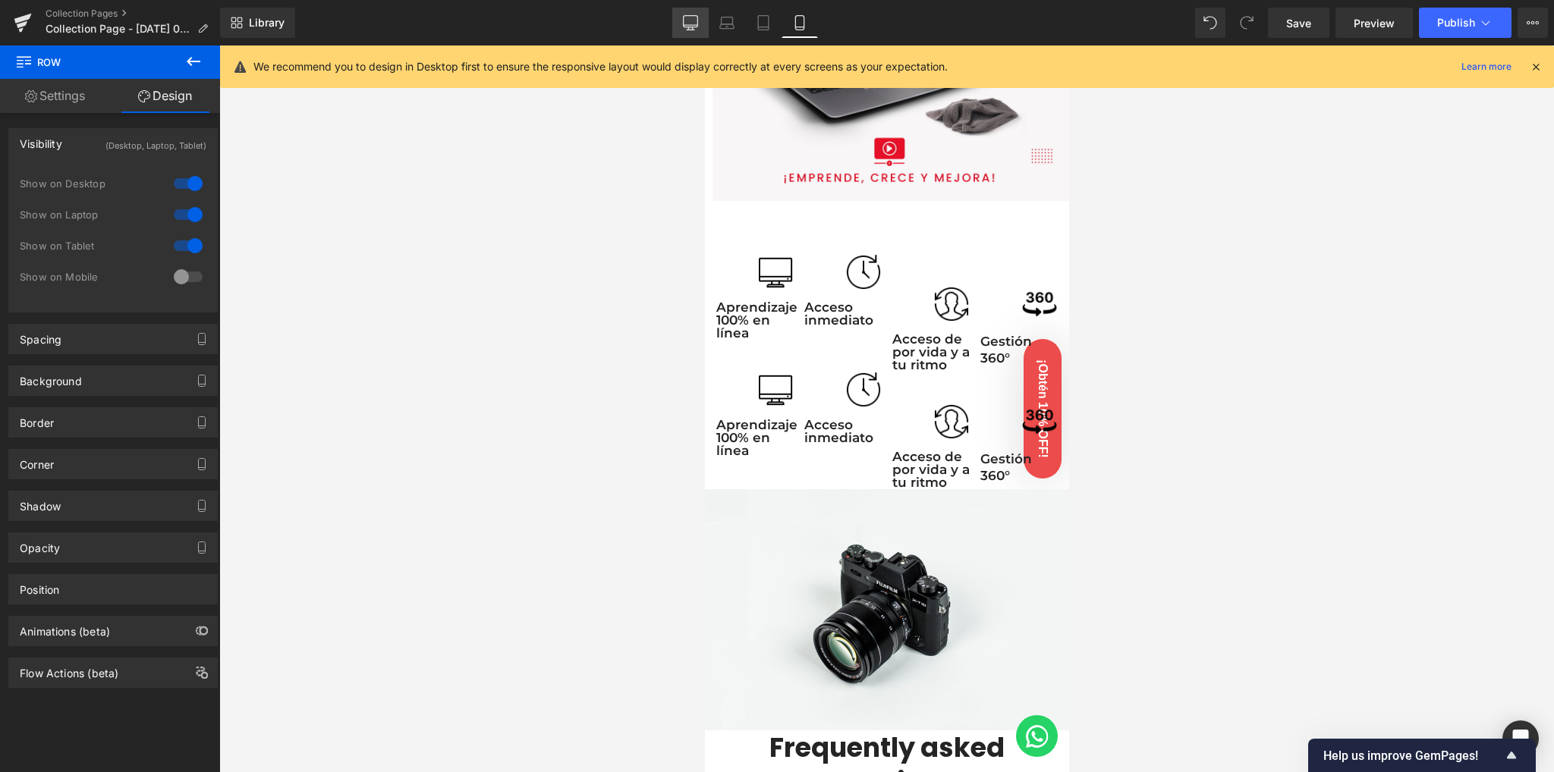
click at [683, 25] on link "Desktop" at bounding box center [690, 23] width 36 height 30
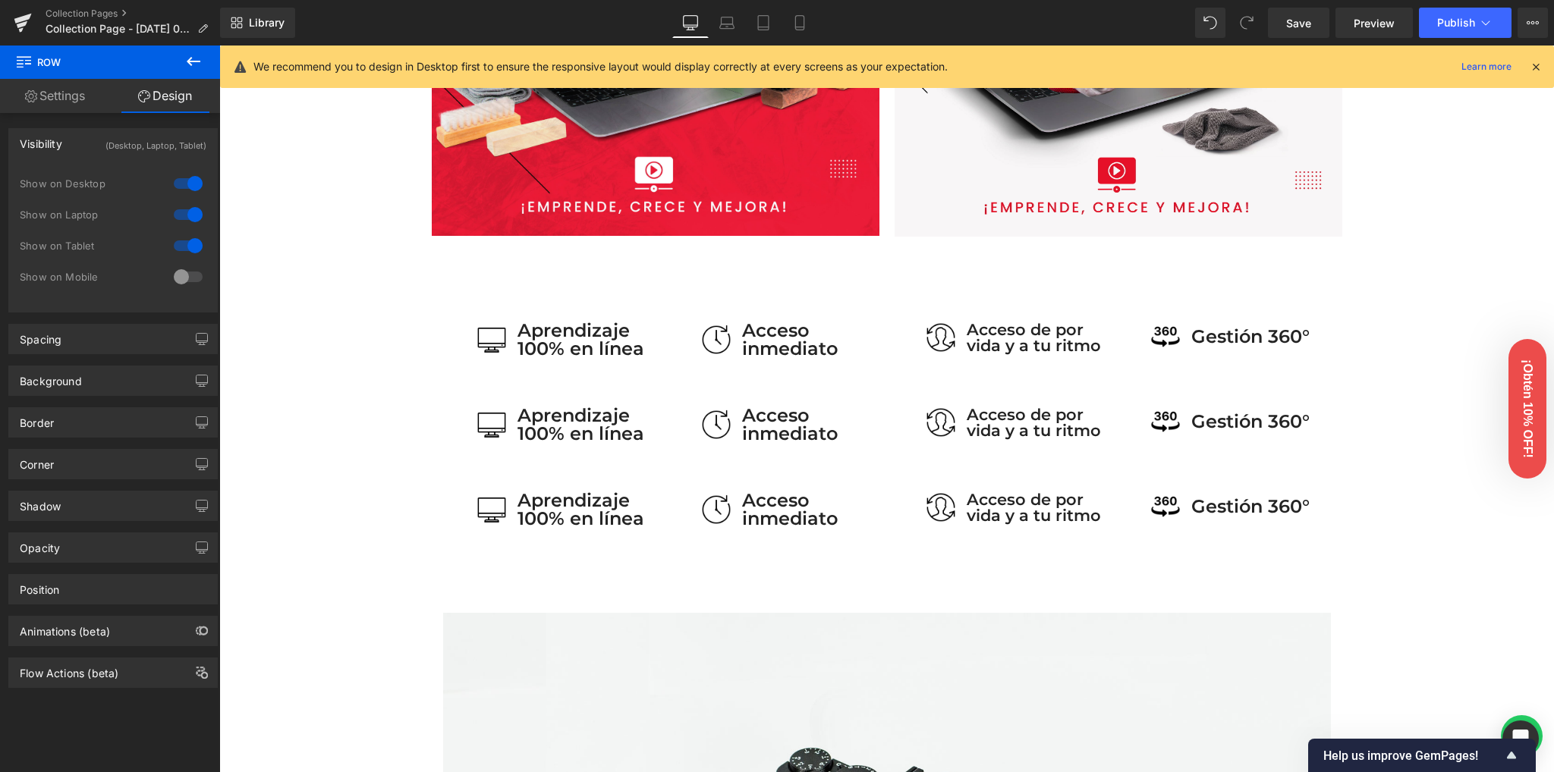
scroll to position [875, 0]
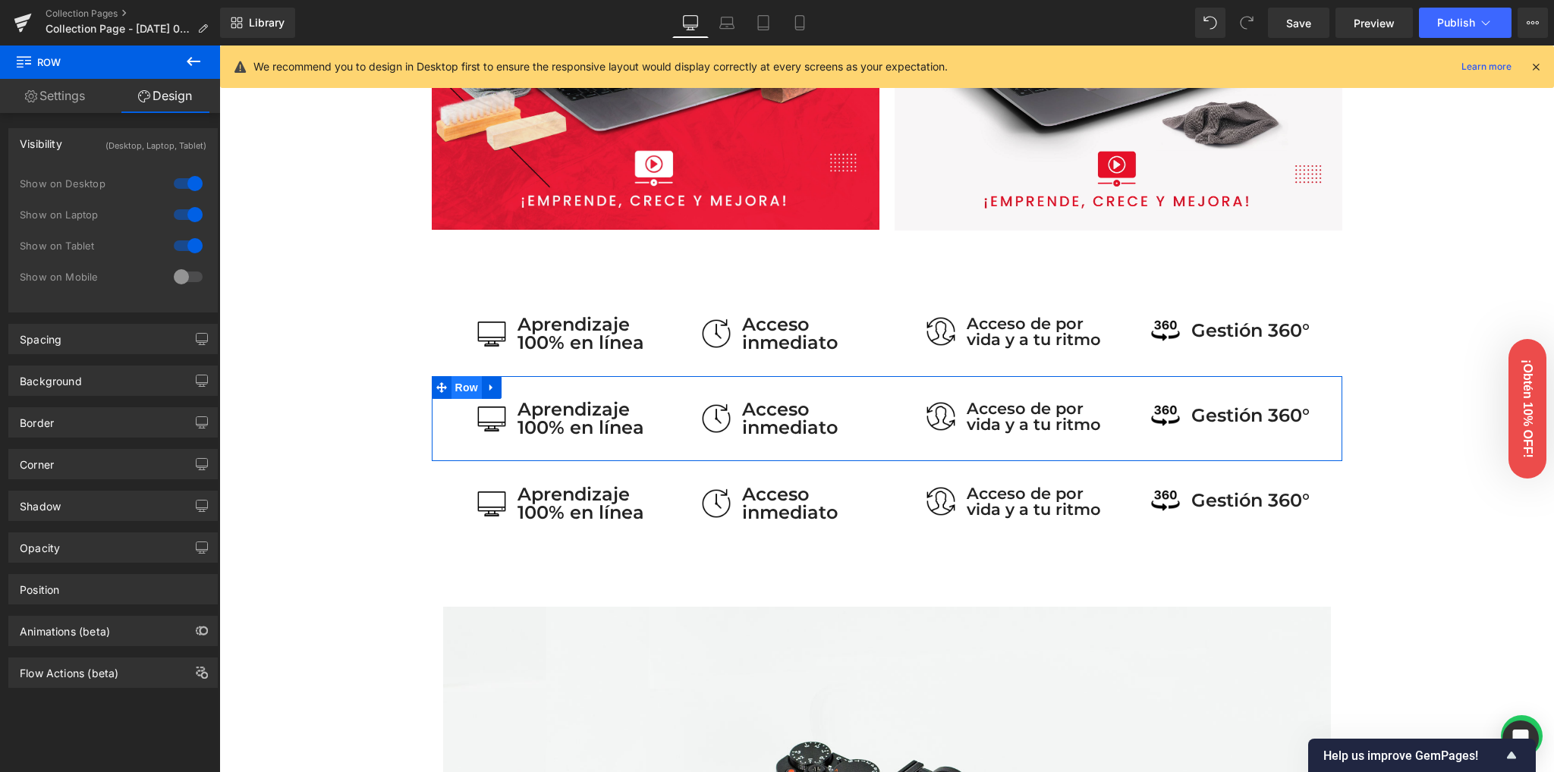
click at [464, 381] on span "Row" at bounding box center [466, 387] width 30 height 23
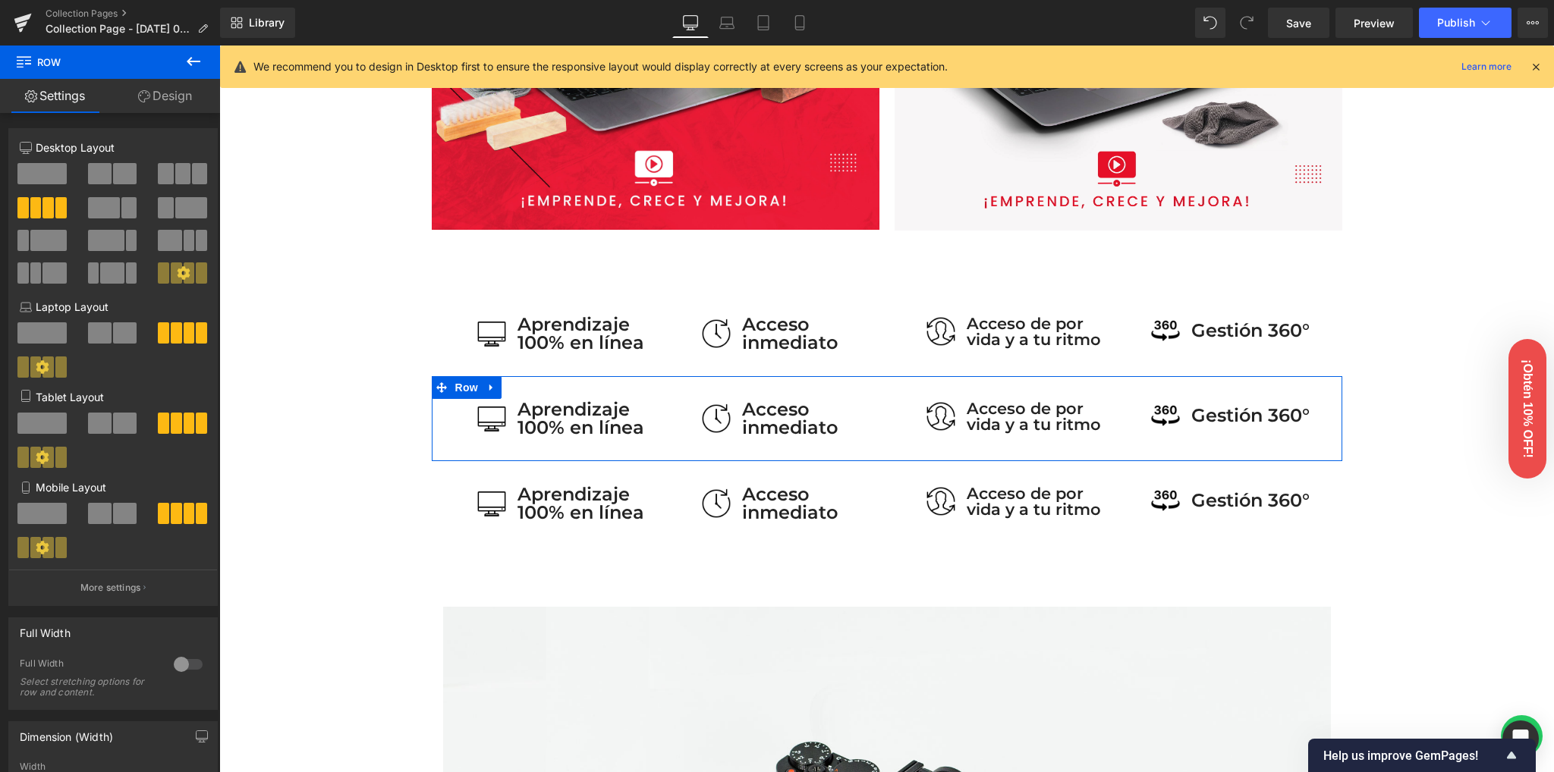
click at [170, 103] on link "Design" at bounding box center [165, 96] width 110 height 34
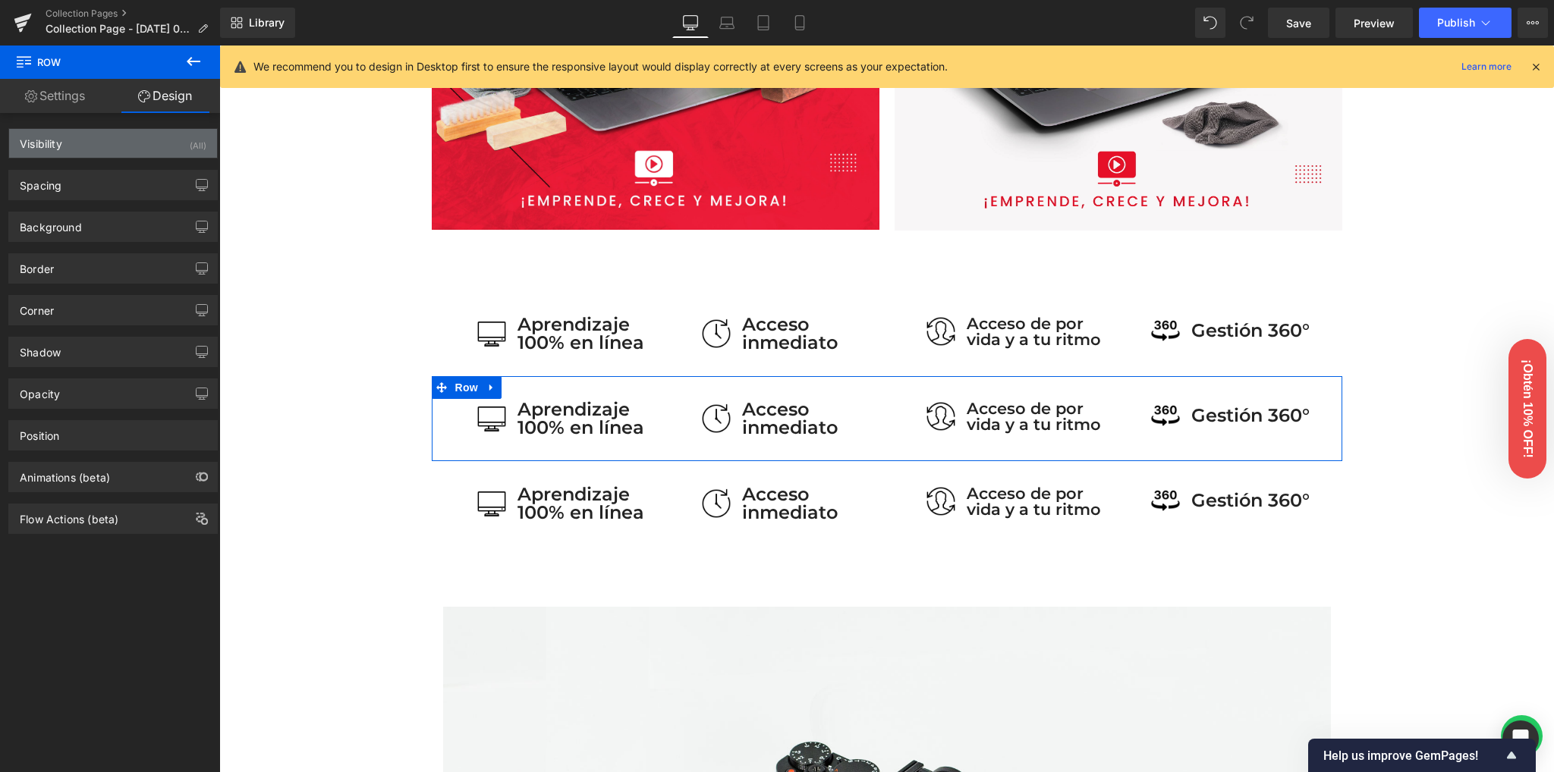
click at [163, 141] on div "Visibility (All)" at bounding box center [113, 143] width 208 height 29
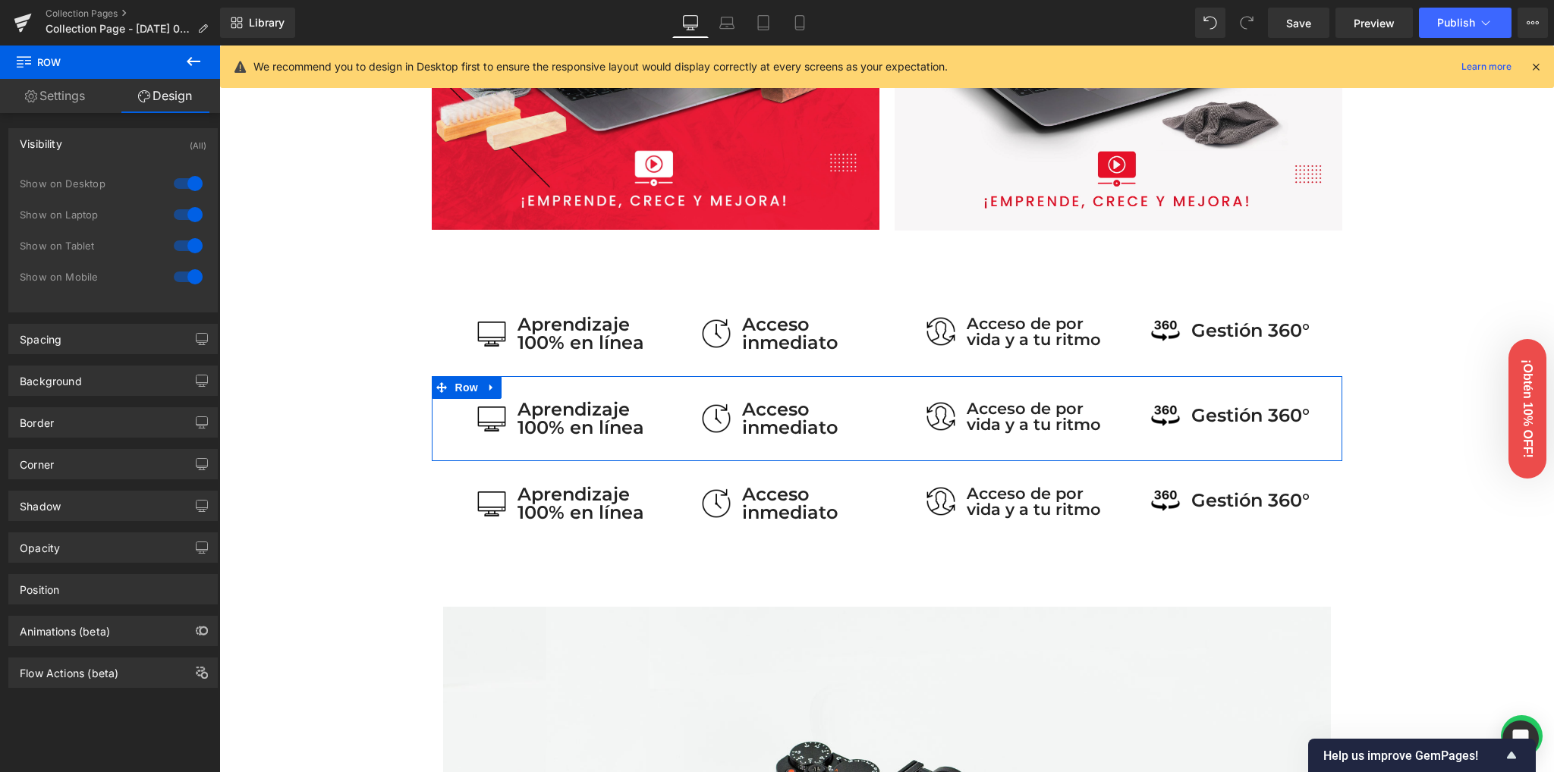
click at [182, 240] on div at bounding box center [188, 246] width 36 height 24
drag, startPoint x: 184, startPoint y: 217, endPoint x: 186, endPoint y: 200, distance: 16.8
click at [184, 214] on div at bounding box center [188, 215] width 36 height 24
click at [185, 192] on div at bounding box center [188, 183] width 36 height 24
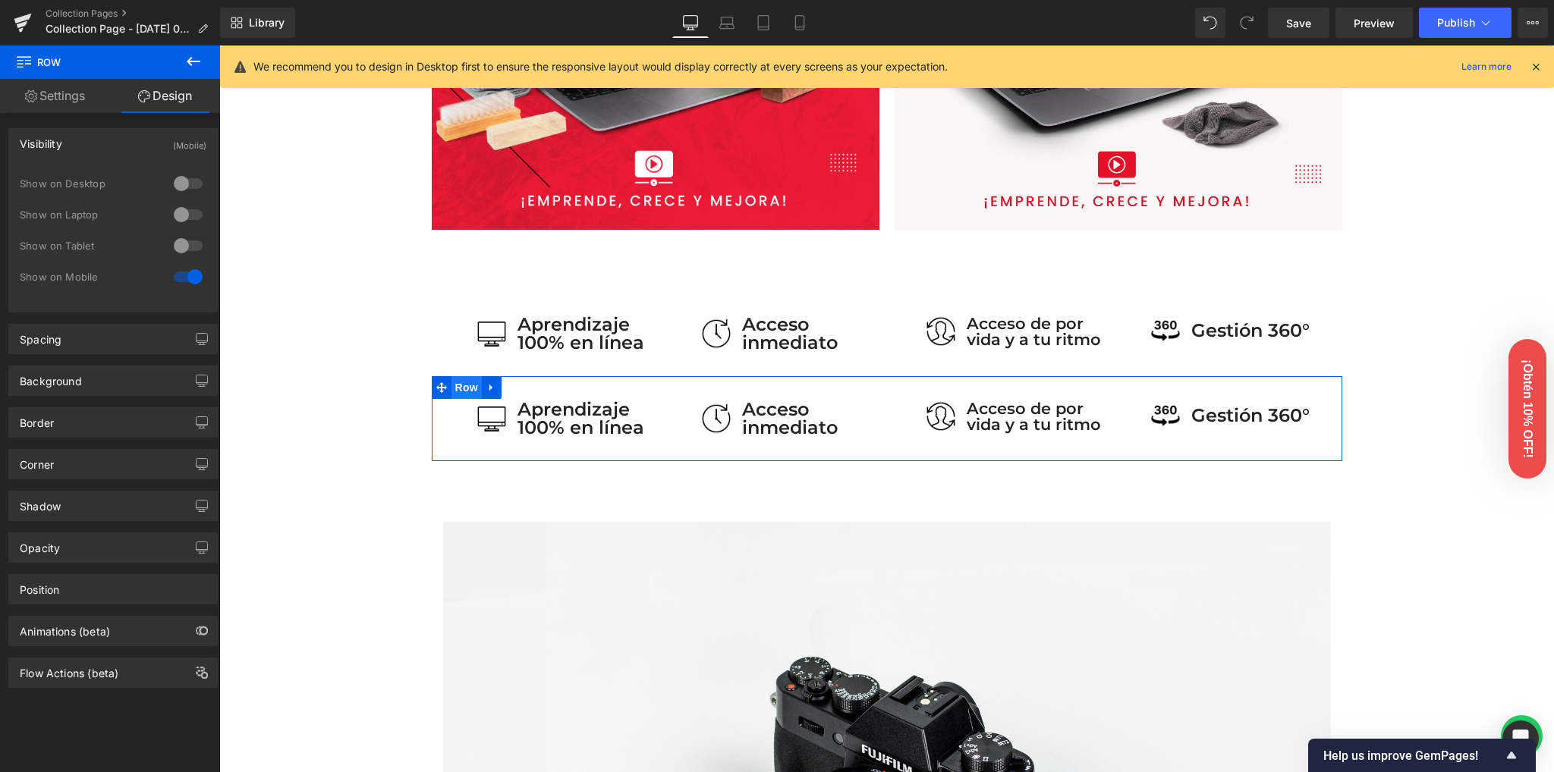
click at [467, 387] on span "Row" at bounding box center [466, 387] width 30 height 23
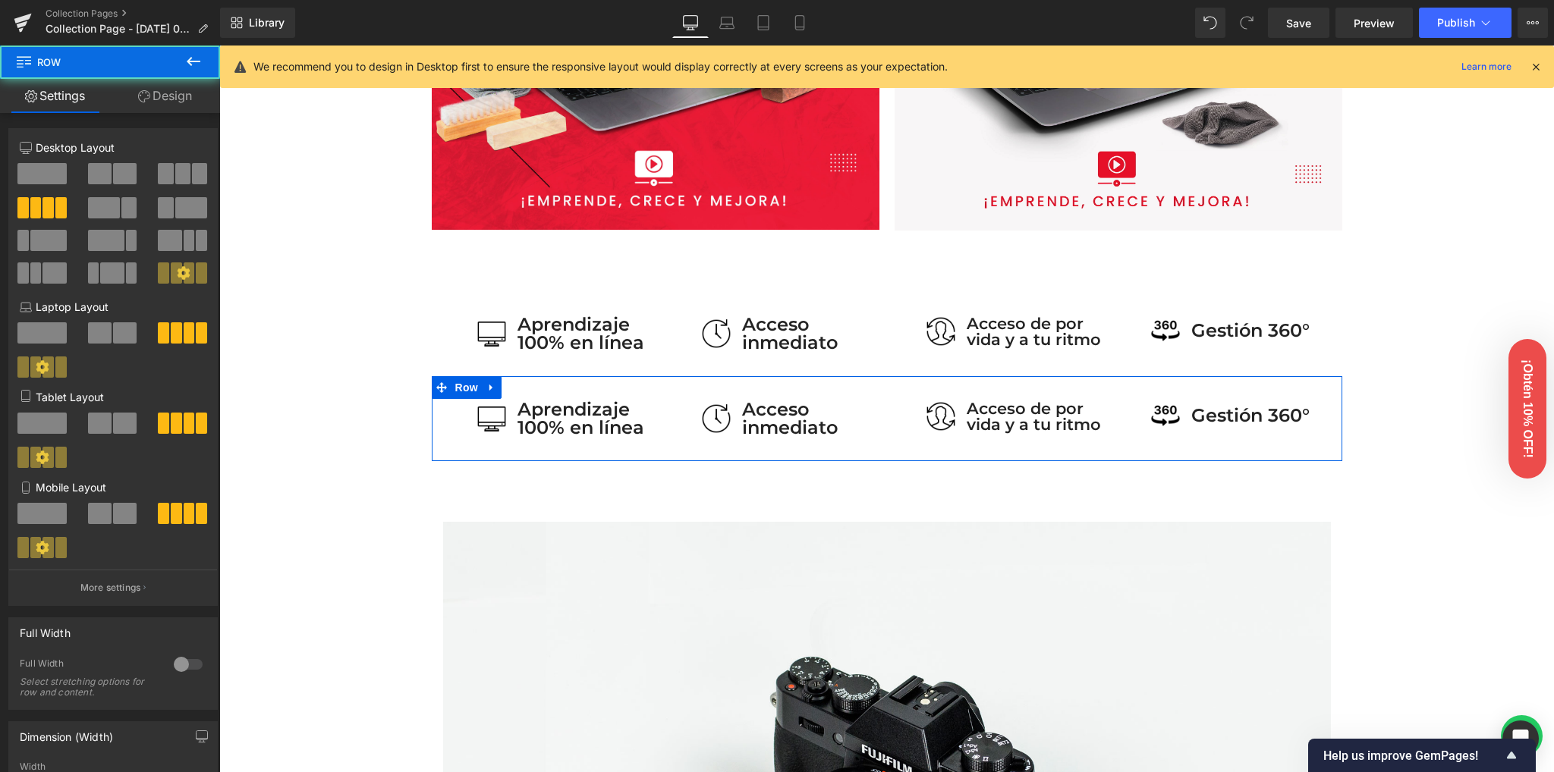
click at [168, 92] on link "Design" at bounding box center [165, 96] width 110 height 34
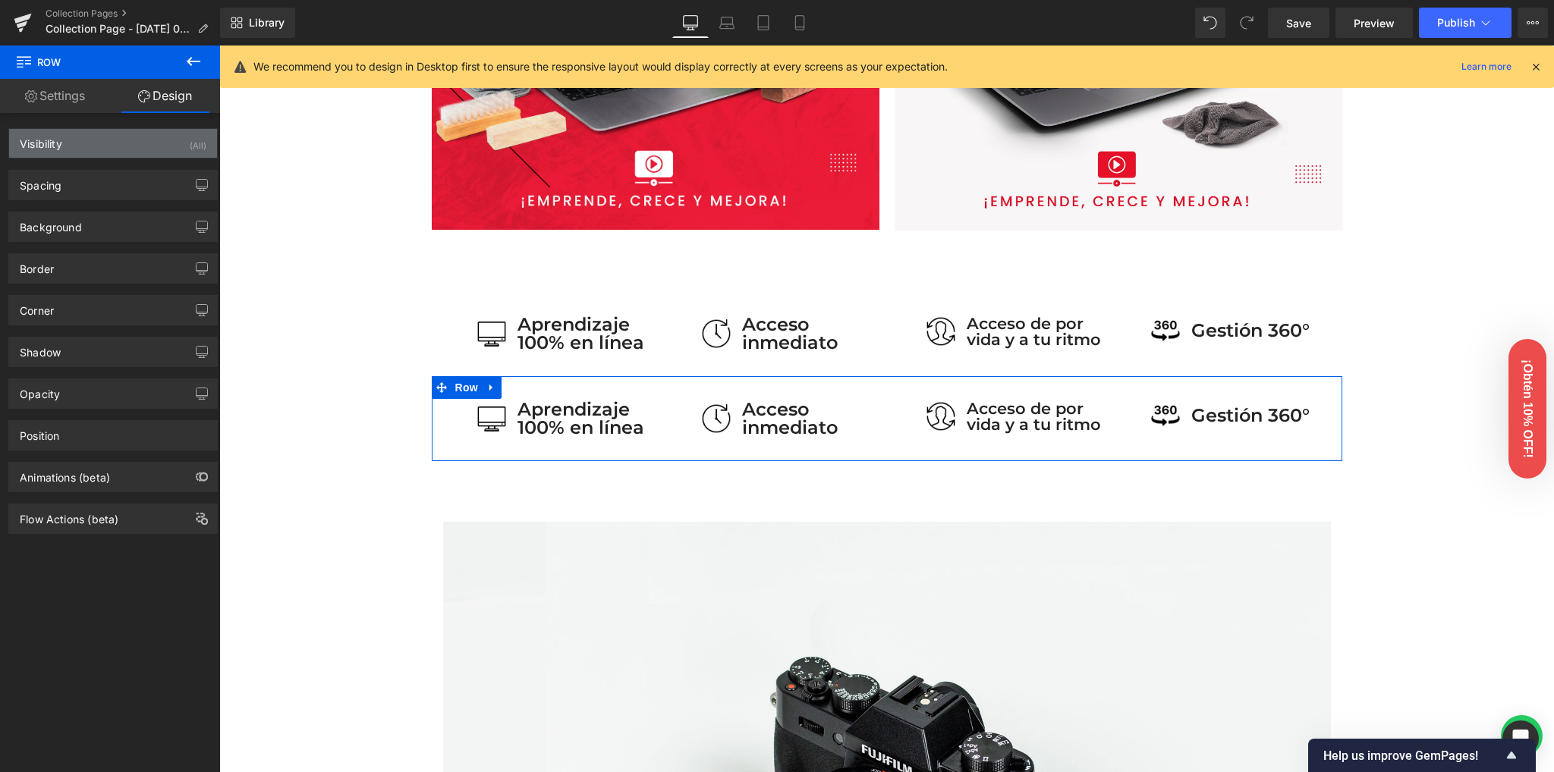
click at [146, 133] on div "Visibility (All)" at bounding box center [113, 143] width 208 height 29
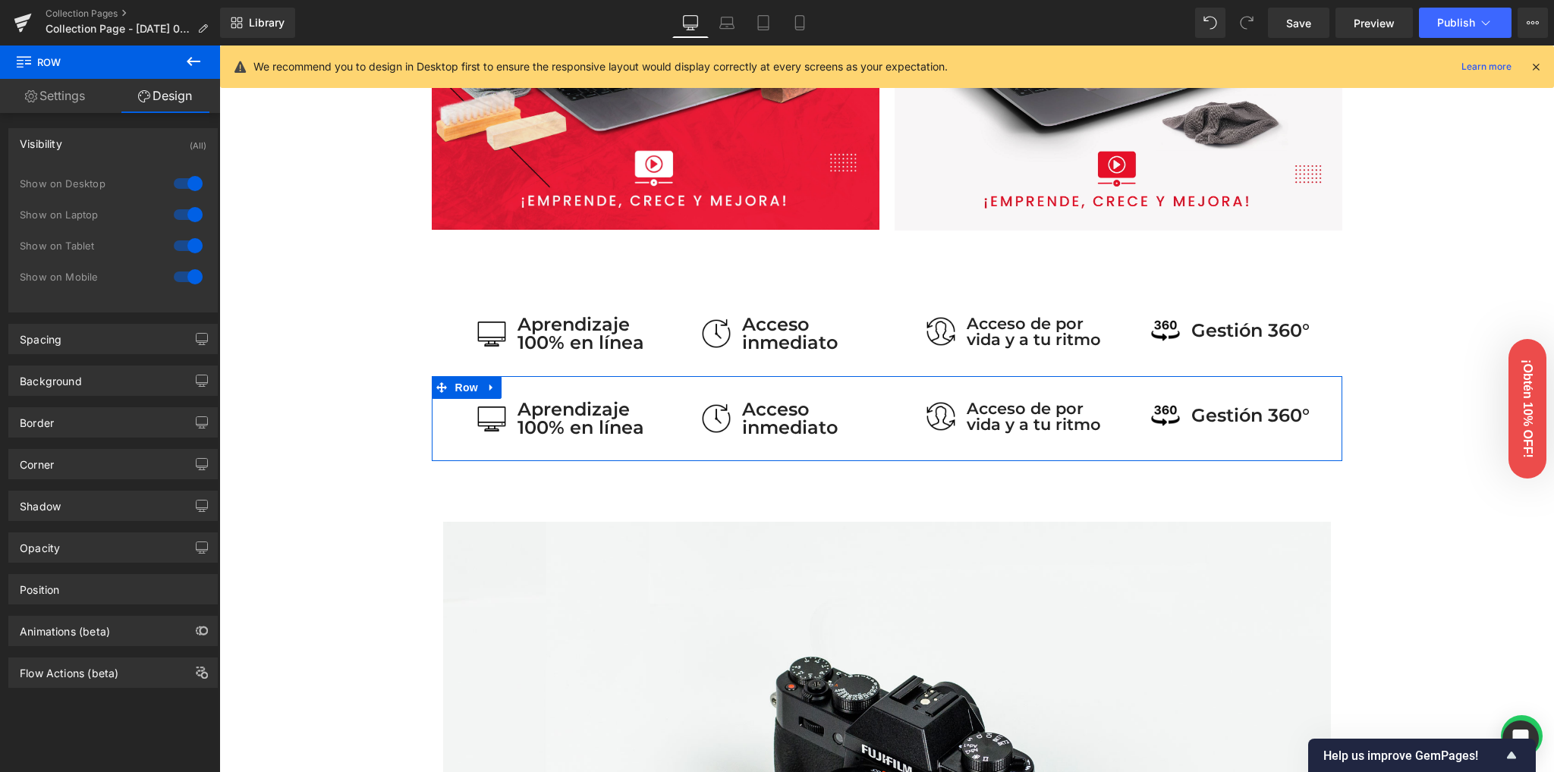
click at [185, 183] on div at bounding box center [188, 183] width 36 height 24
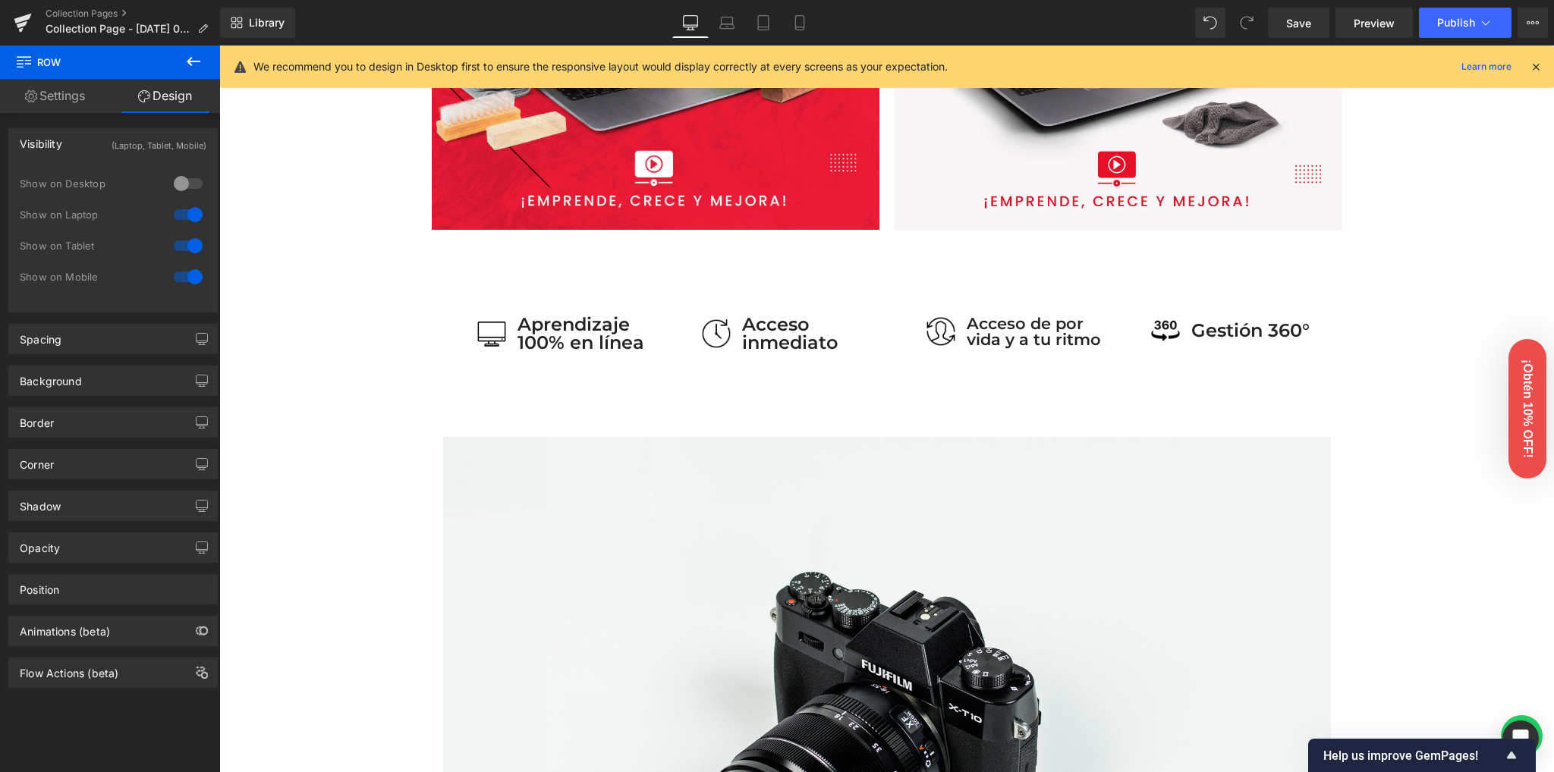
click at [186, 217] on div at bounding box center [188, 215] width 36 height 24
click at [184, 238] on div at bounding box center [188, 246] width 36 height 24
click at [783, 20] on link "Mobile" at bounding box center [799, 23] width 36 height 30
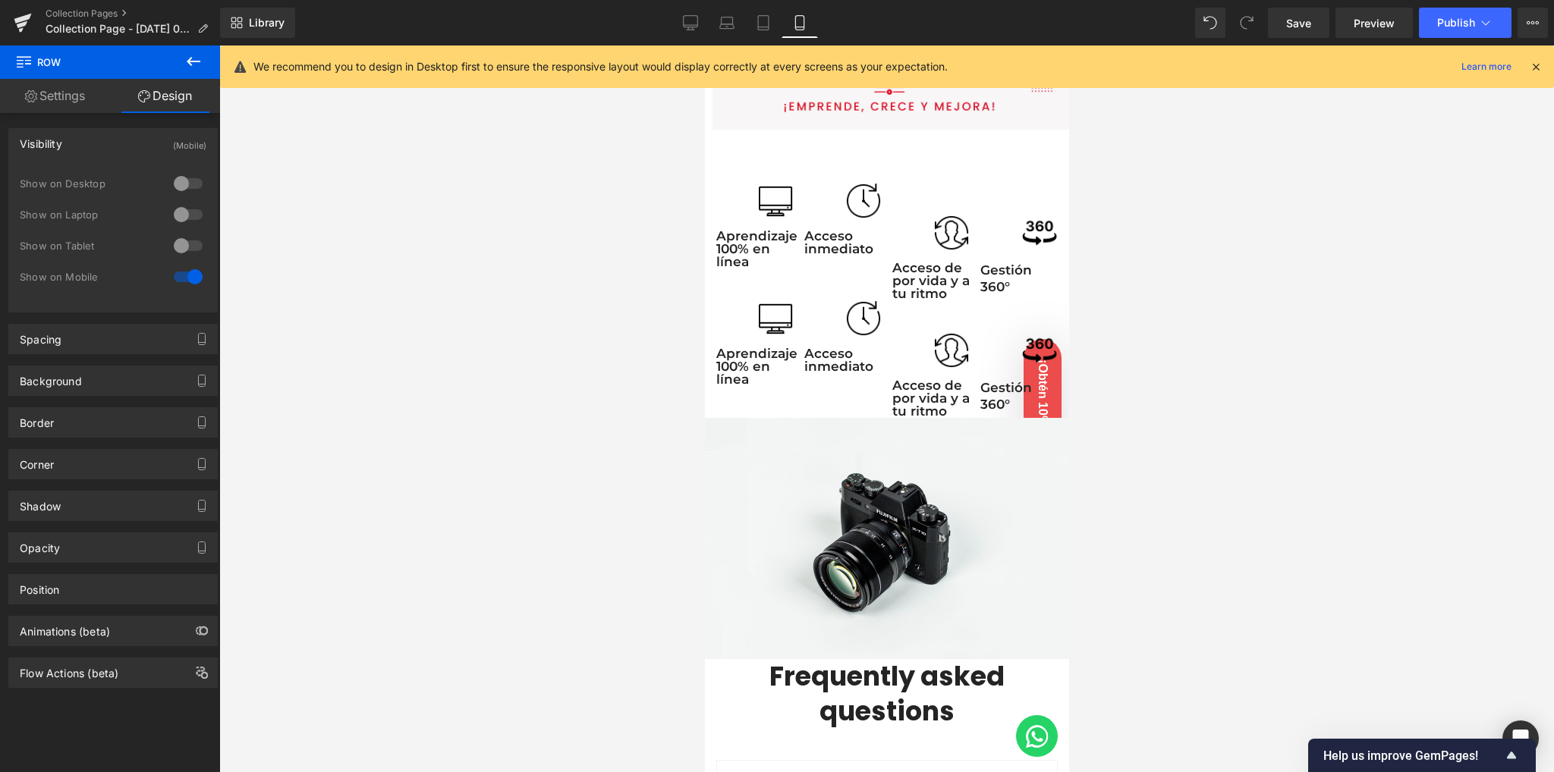
scroll to position [944, 0]
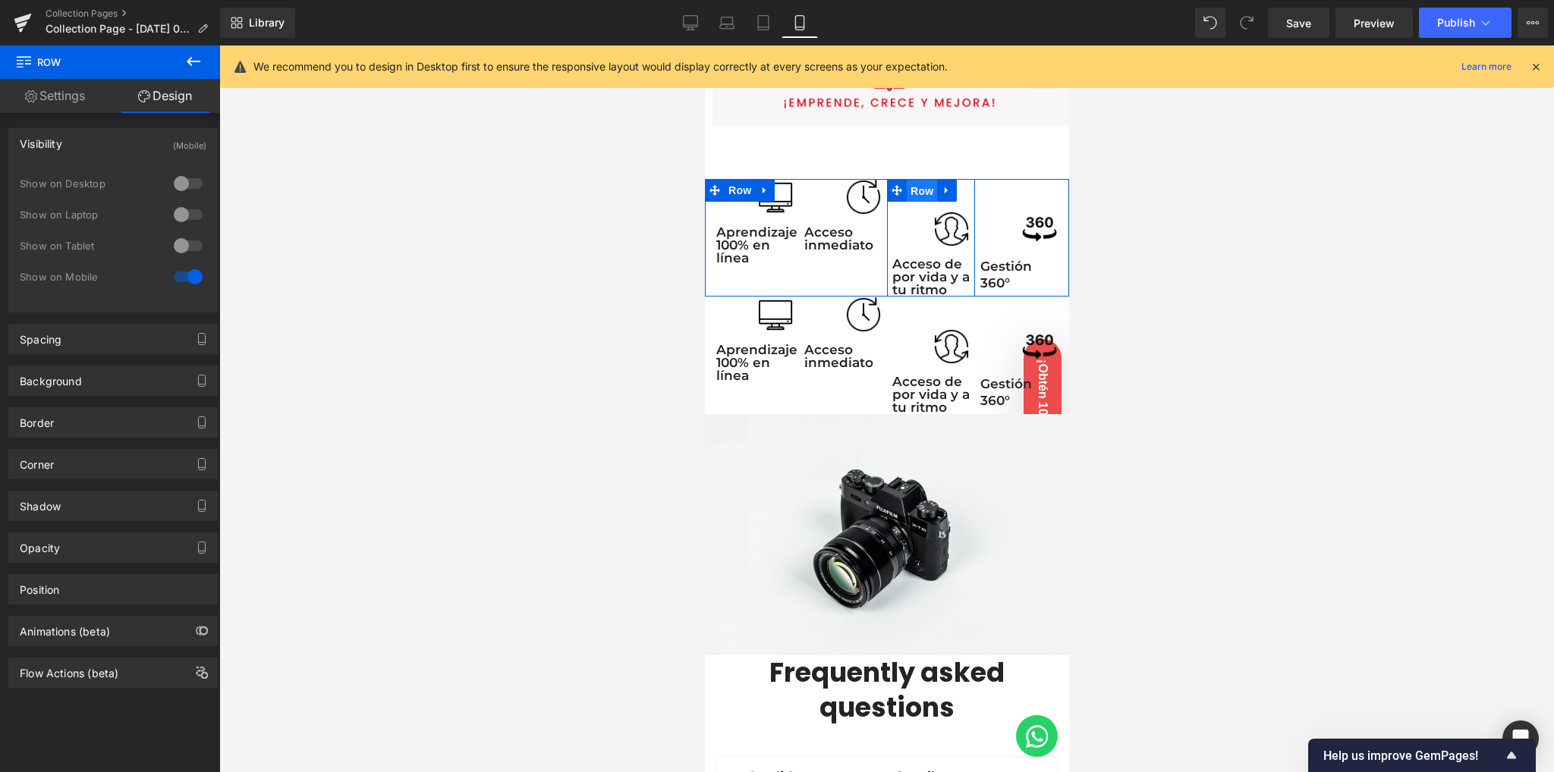
click at [914, 184] on span "Row" at bounding box center [921, 191] width 30 height 23
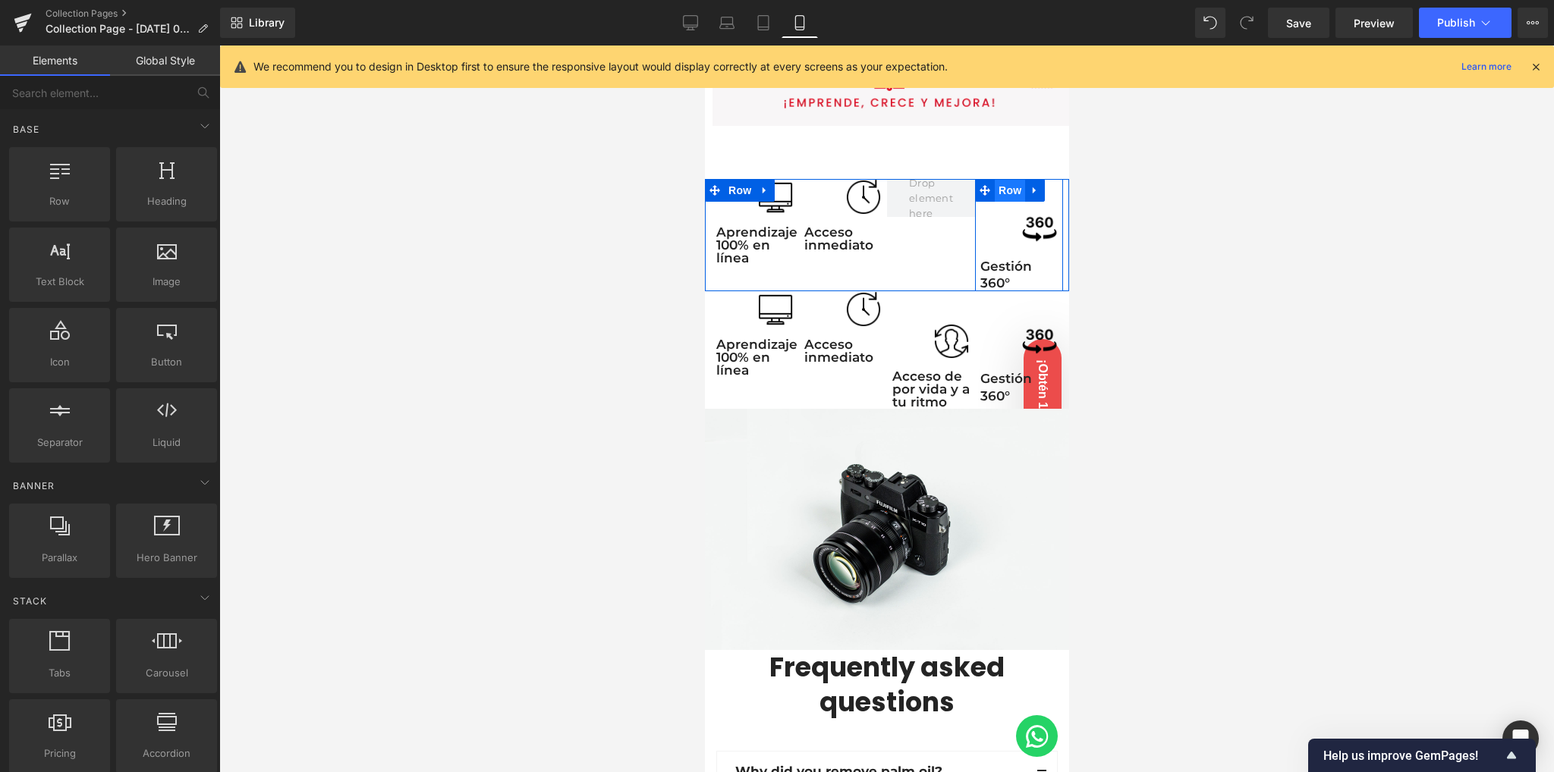
click at [1002, 183] on span "Row" at bounding box center [1009, 190] width 30 height 23
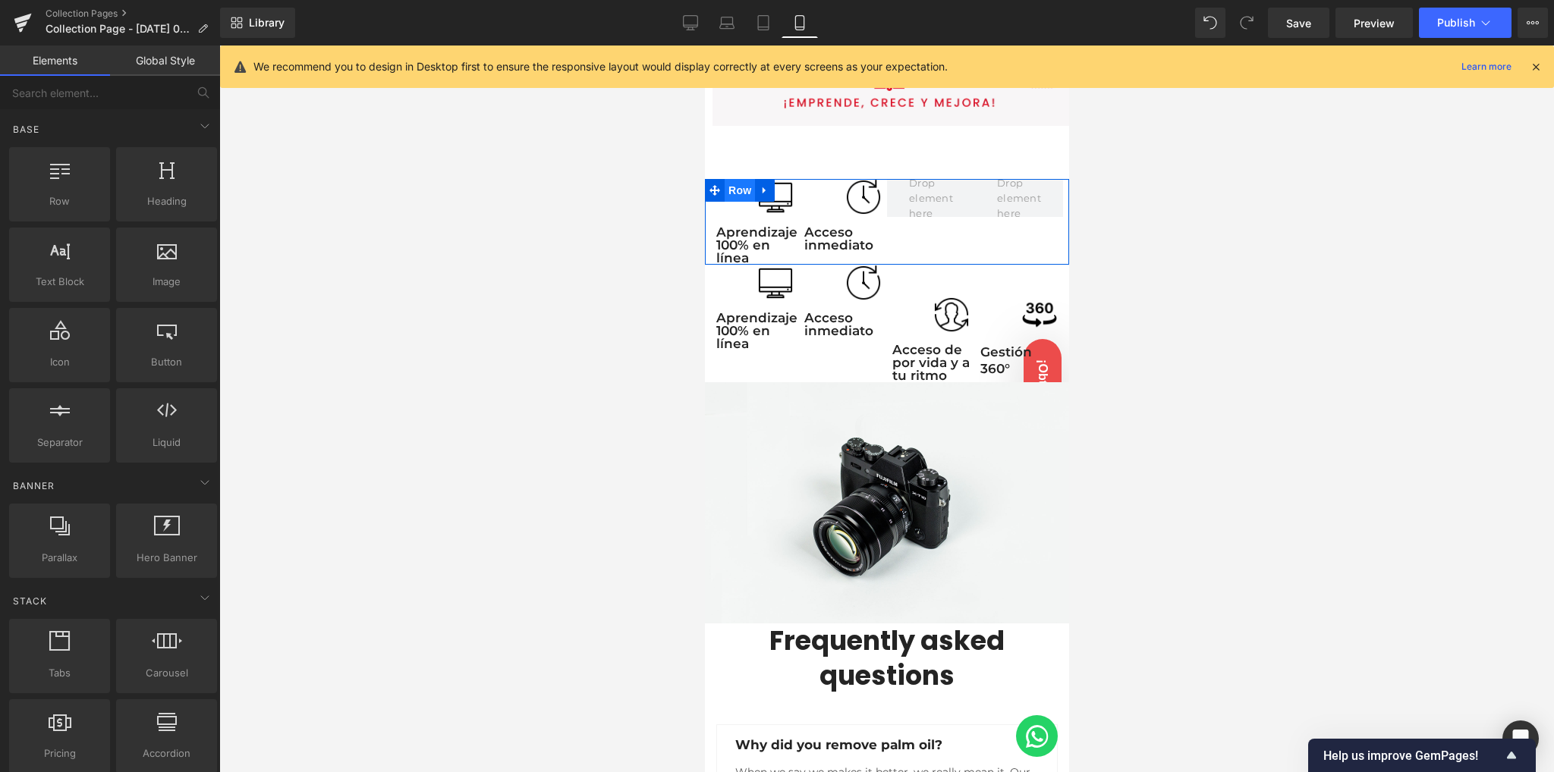
click at [731, 188] on span "Row" at bounding box center [739, 190] width 30 height 23
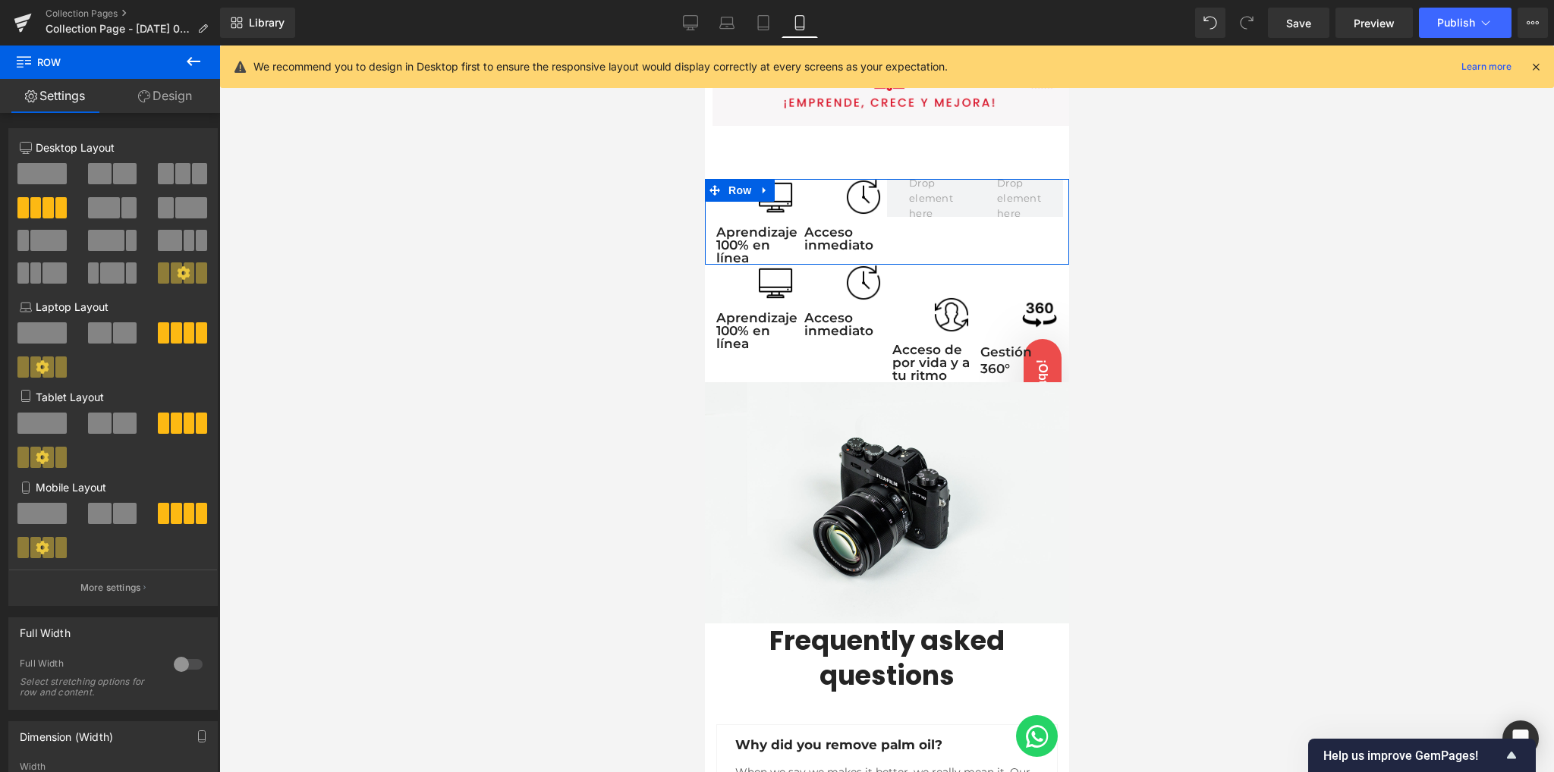
click at [96, 511] on span at bounding box center [100, 513] width 24 height 21
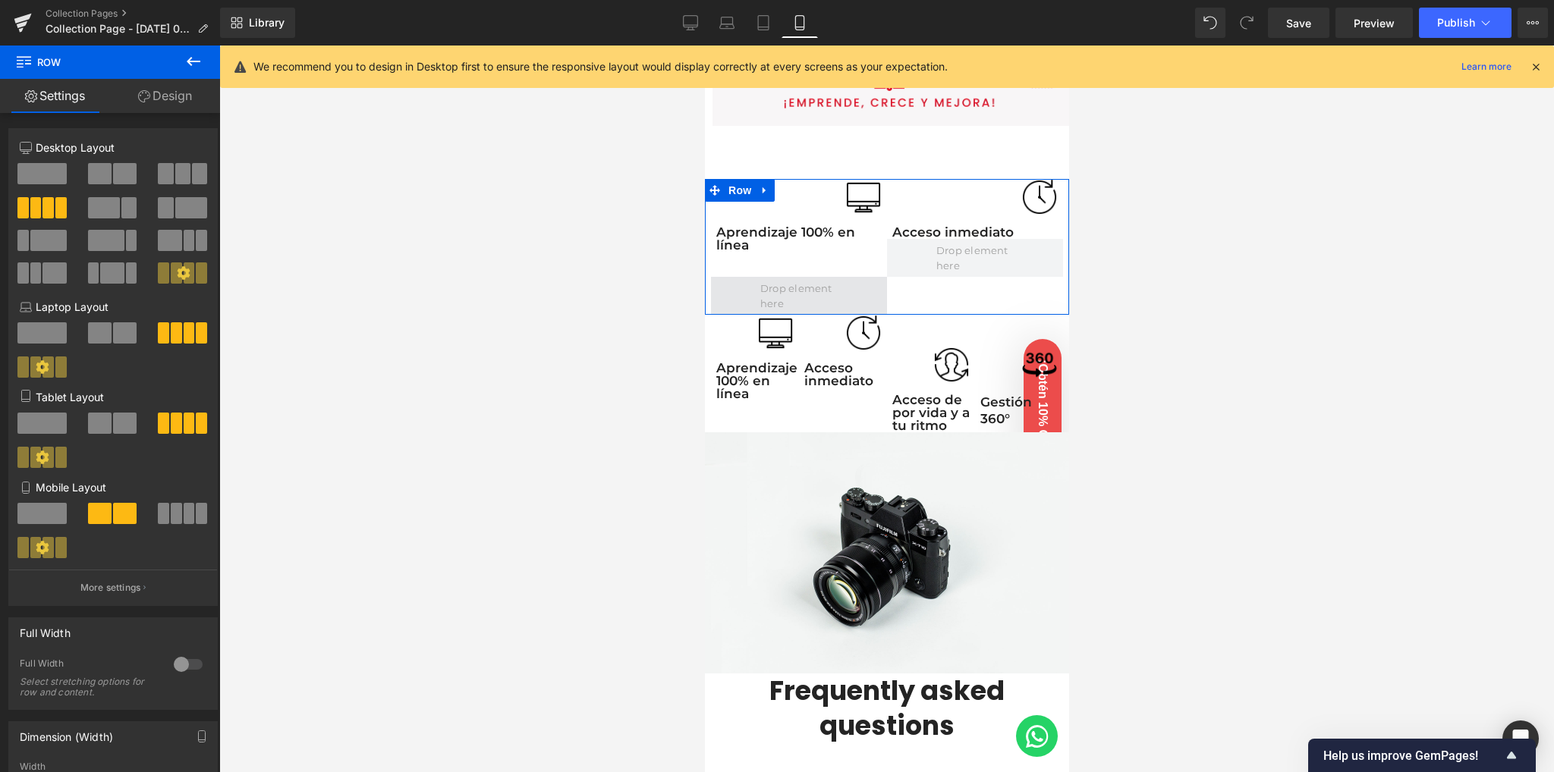
click at [780, 287] on span at bounding box center [798, 296] width 88 height 38
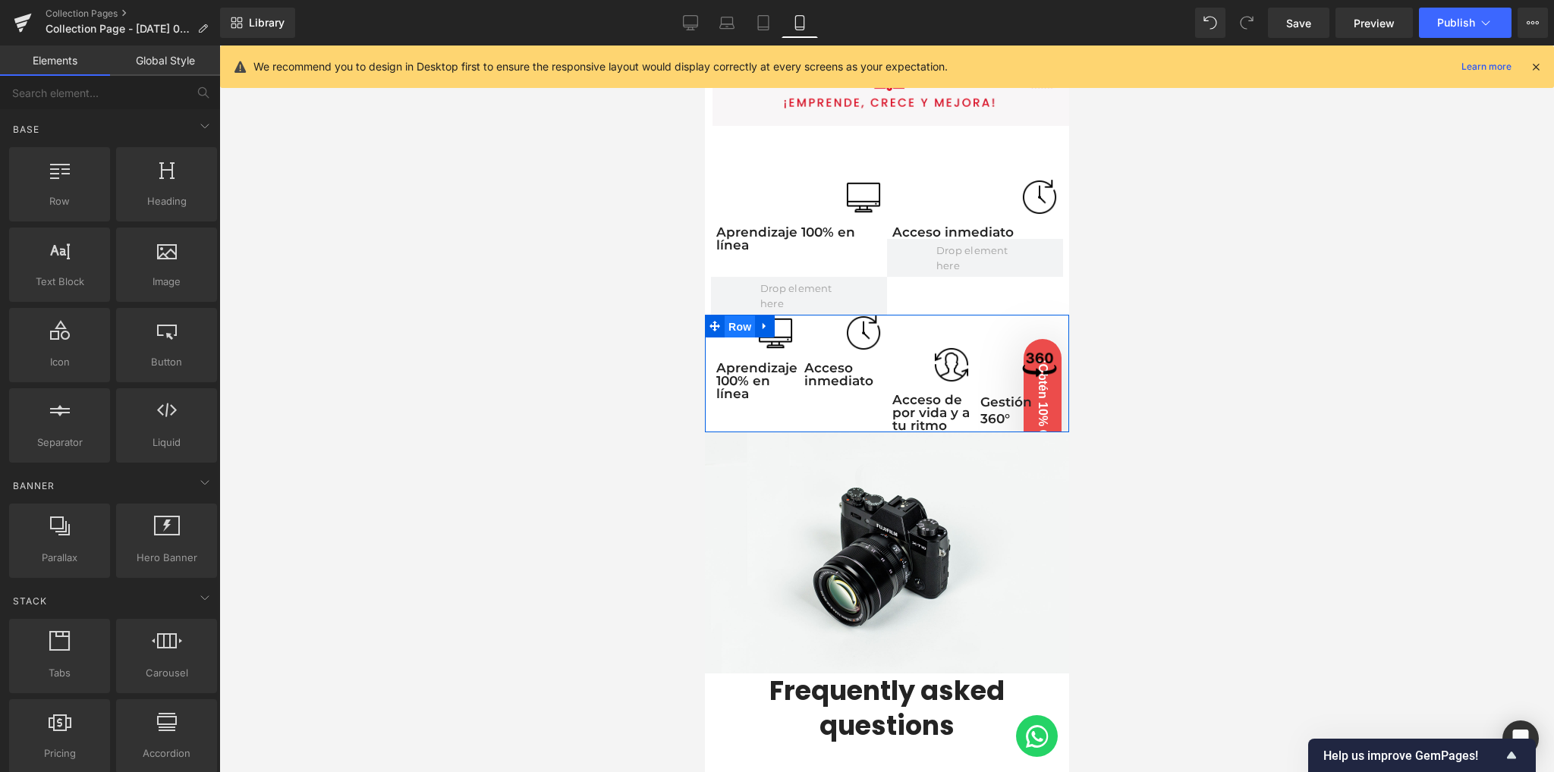
click at [735, 319] on span "Row" at bounding box center [739, 327] width 30 height 23
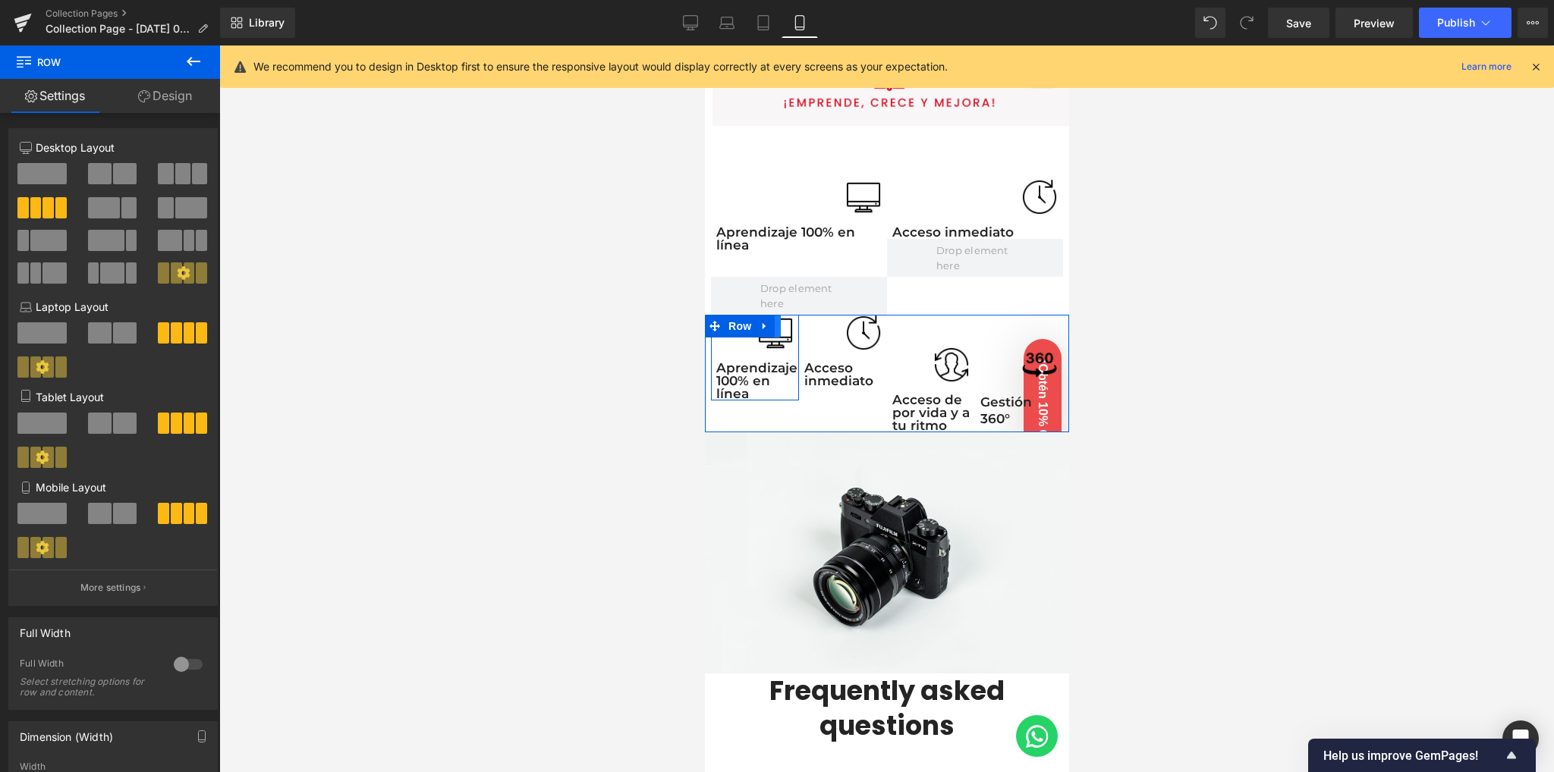
click at [777, 325] on link at bounding box center [770, 326] width 20 height 23
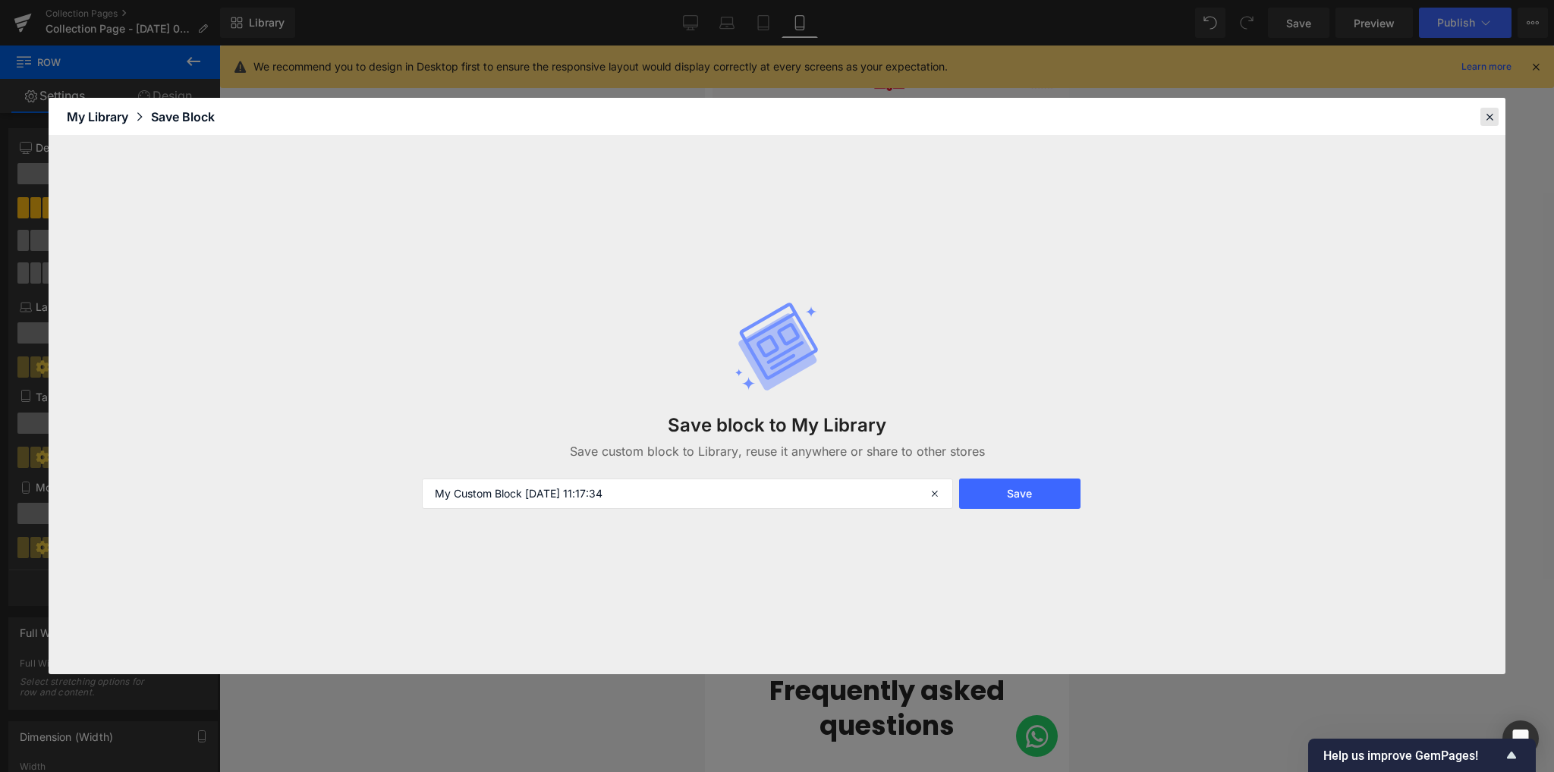
click at [1491, 120] on icon at bounding box center [1489, 117] width 14 height 14
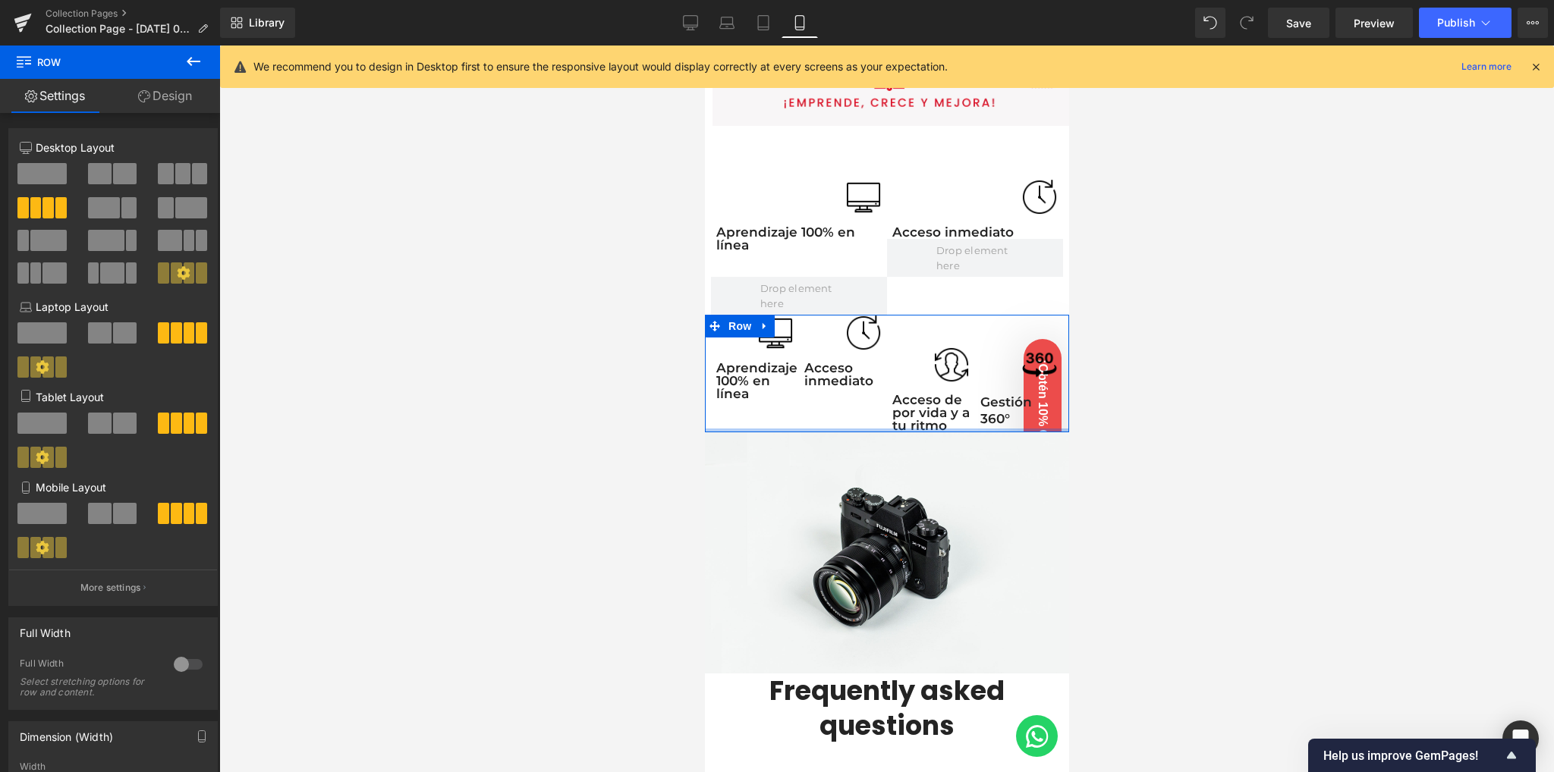
drag, startPoint x: 784, startPoint y: 426, endPoint x: 805, endPoint y: 424, distance: 20.5
click at [805, 429] on div at bounding box center [886, 431] width 364 height 4
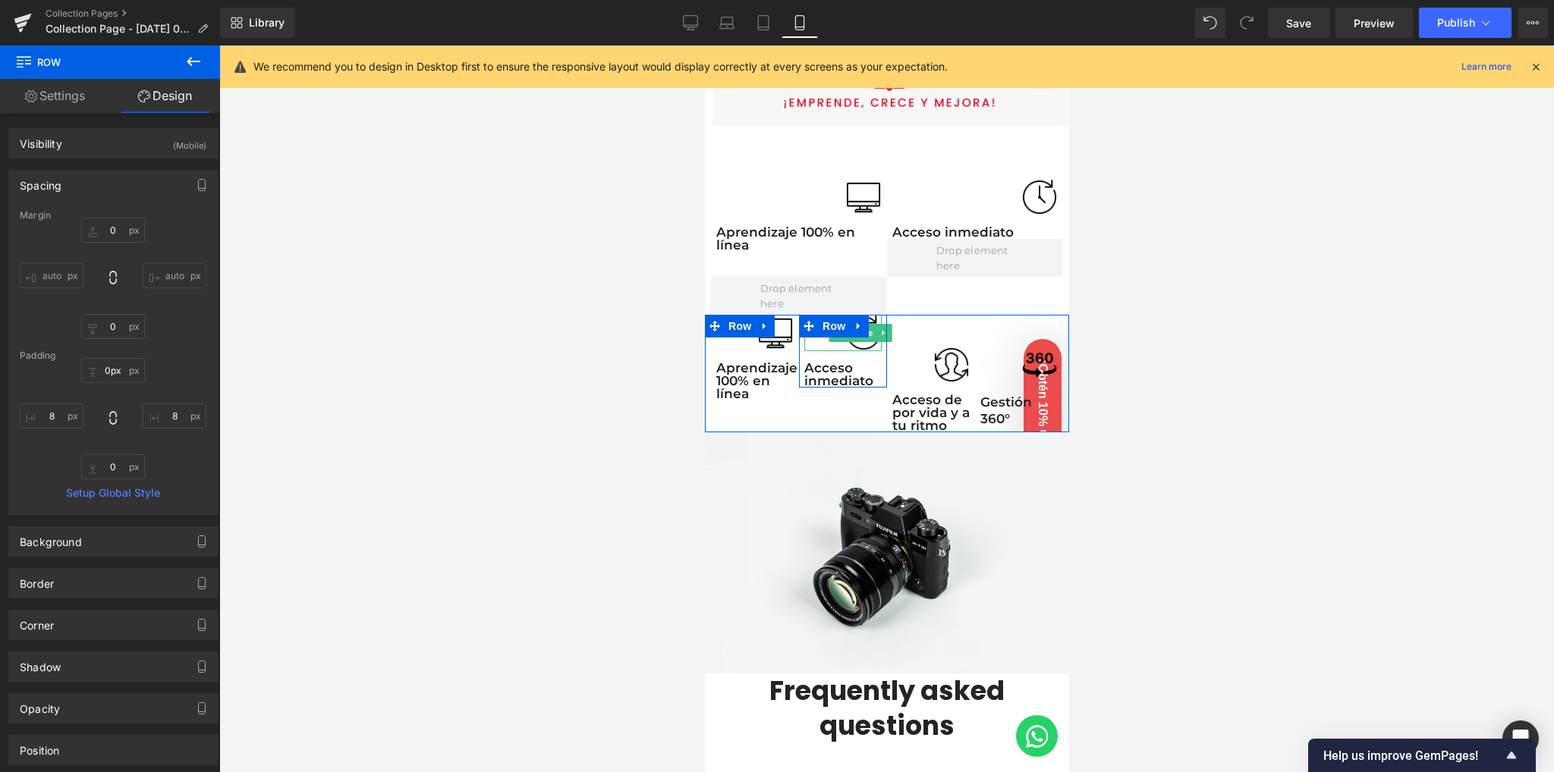
drag, startPoint x: 795, startPoint y: 308, endPoint x: 813, endPoint y: 332, distance: 30.3
click at [813, 332] on div "Image Aprendizaje 100% en línea Text Block Row Image Acceso inmediato Text Bloc…" at bounding box center [886, 374] width 364 height 118
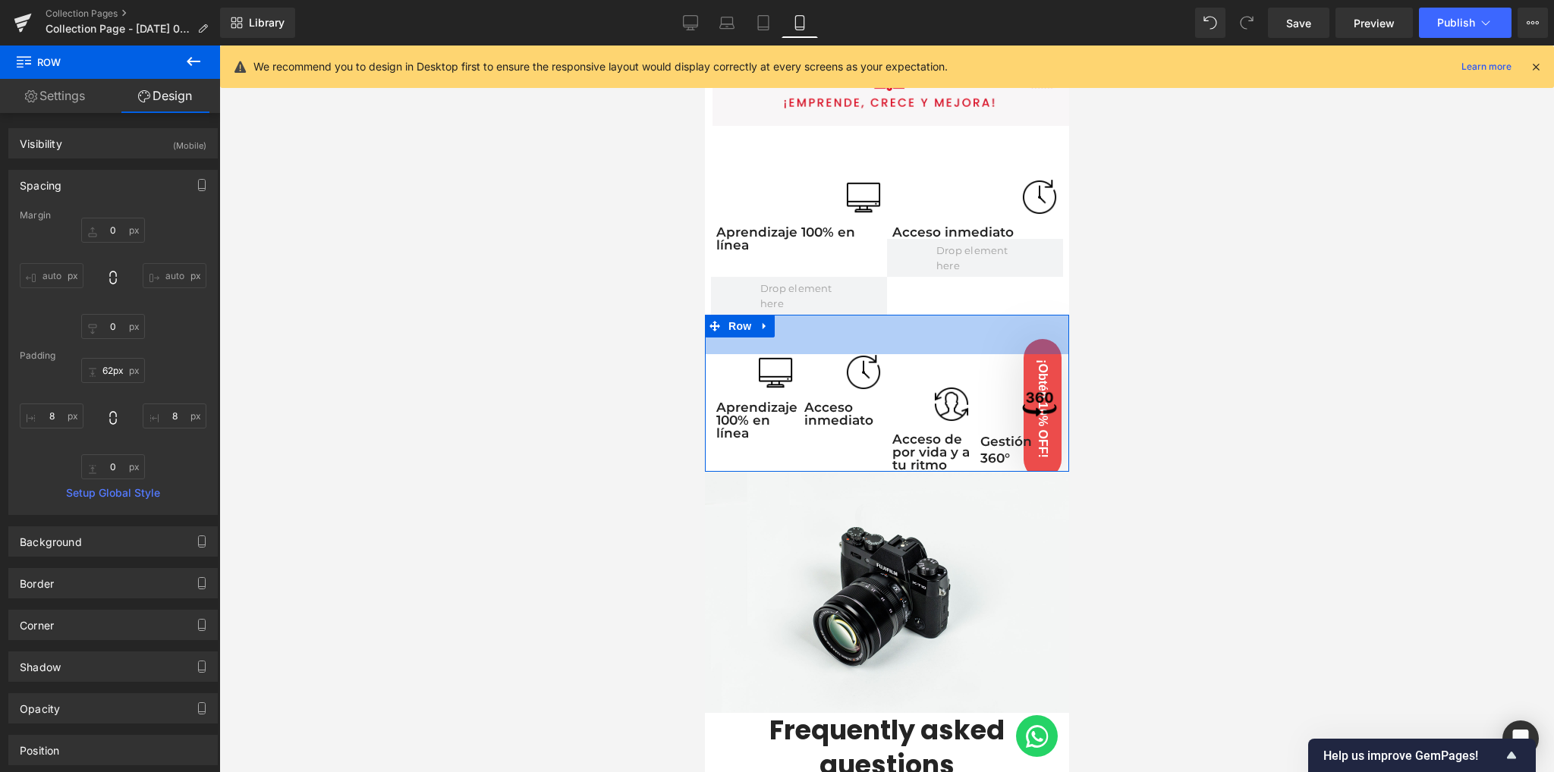
type input "63px"
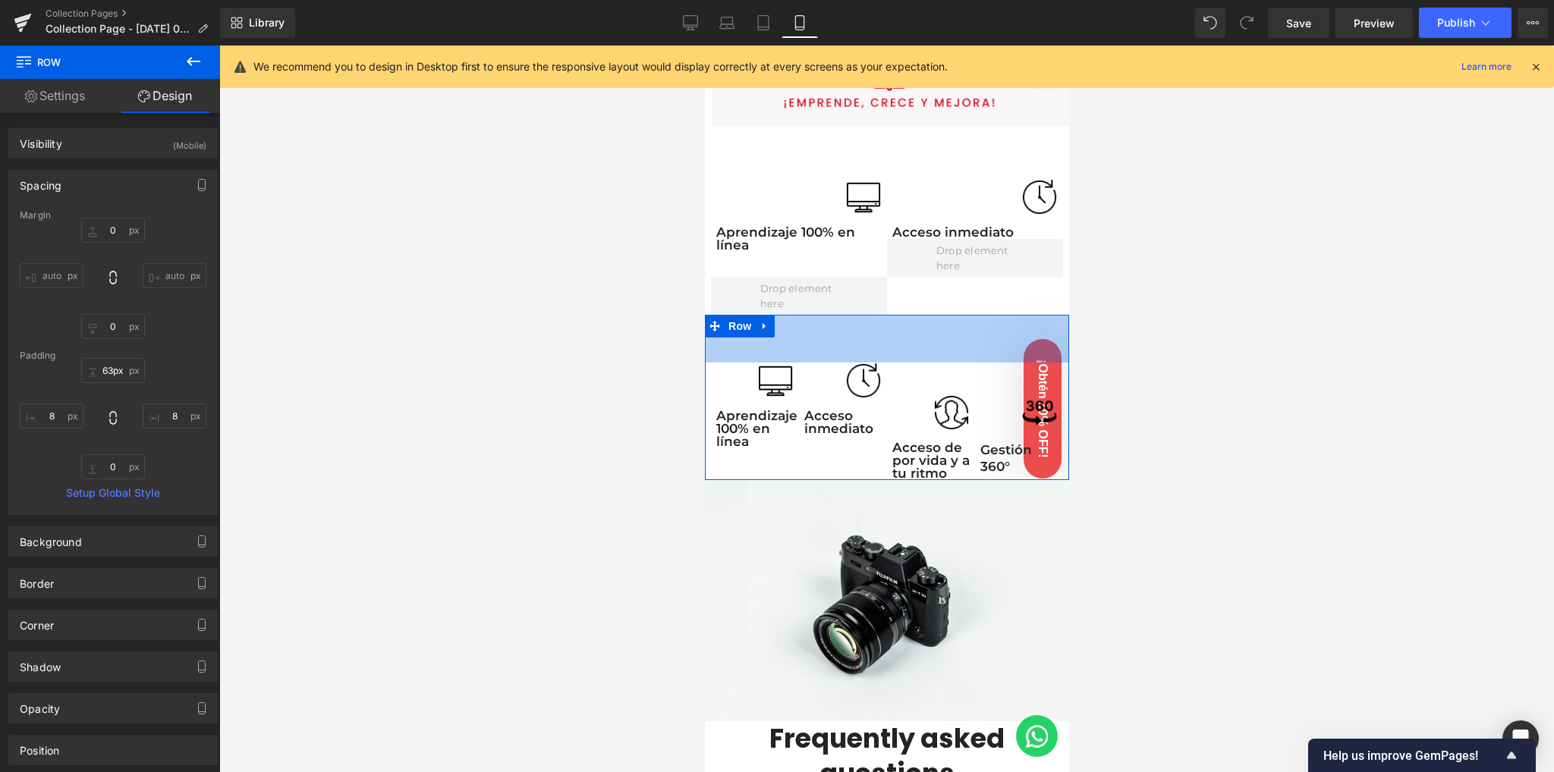
drag, startPoint x: 922, startPoint y: 311, endPoint x: 926, endPoint y: 359, distance: 48.0
click at [926, 359] on div "Image Aprendizaje 100% en línea Text Block Row Image Acceso inmediato Text Bloc…" at bounding box center [886, 397] width 364 height 165
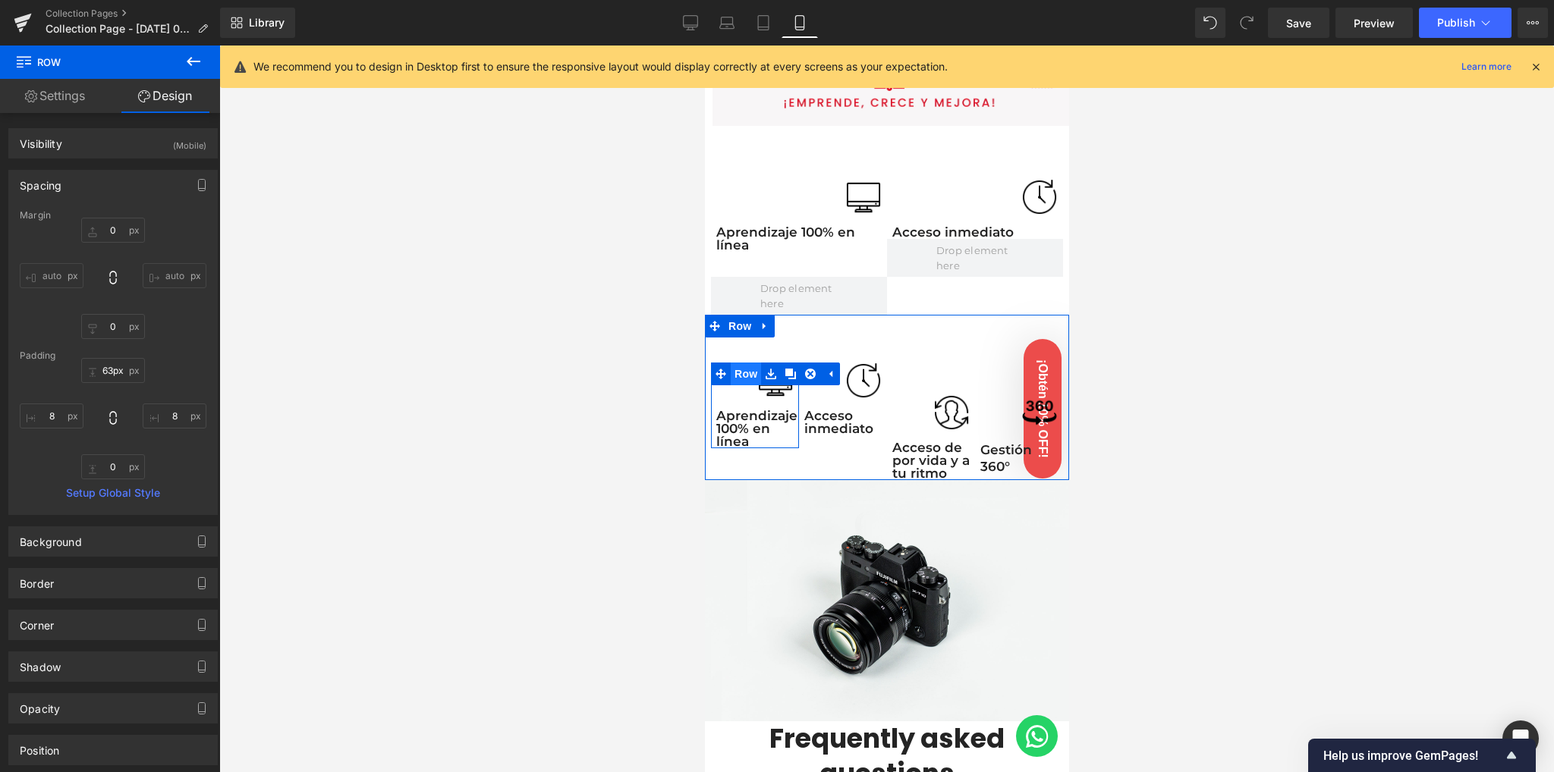
click at [743, 369] on span "Row" at bounding box center [745, 374] width 30 height 23
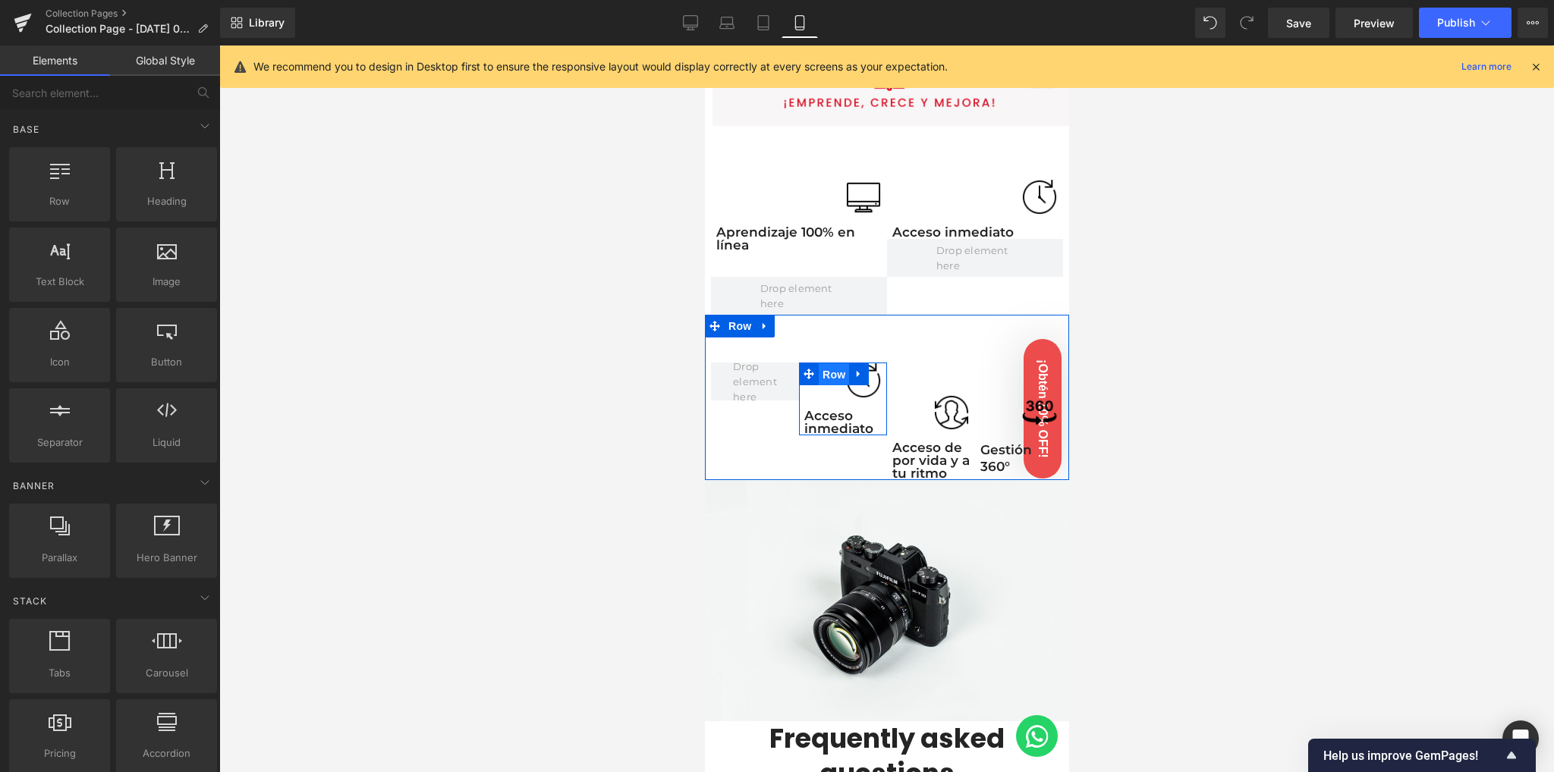
click at [828, 369] on span "Row" at bounding box center [833, 374] width 30 height 23
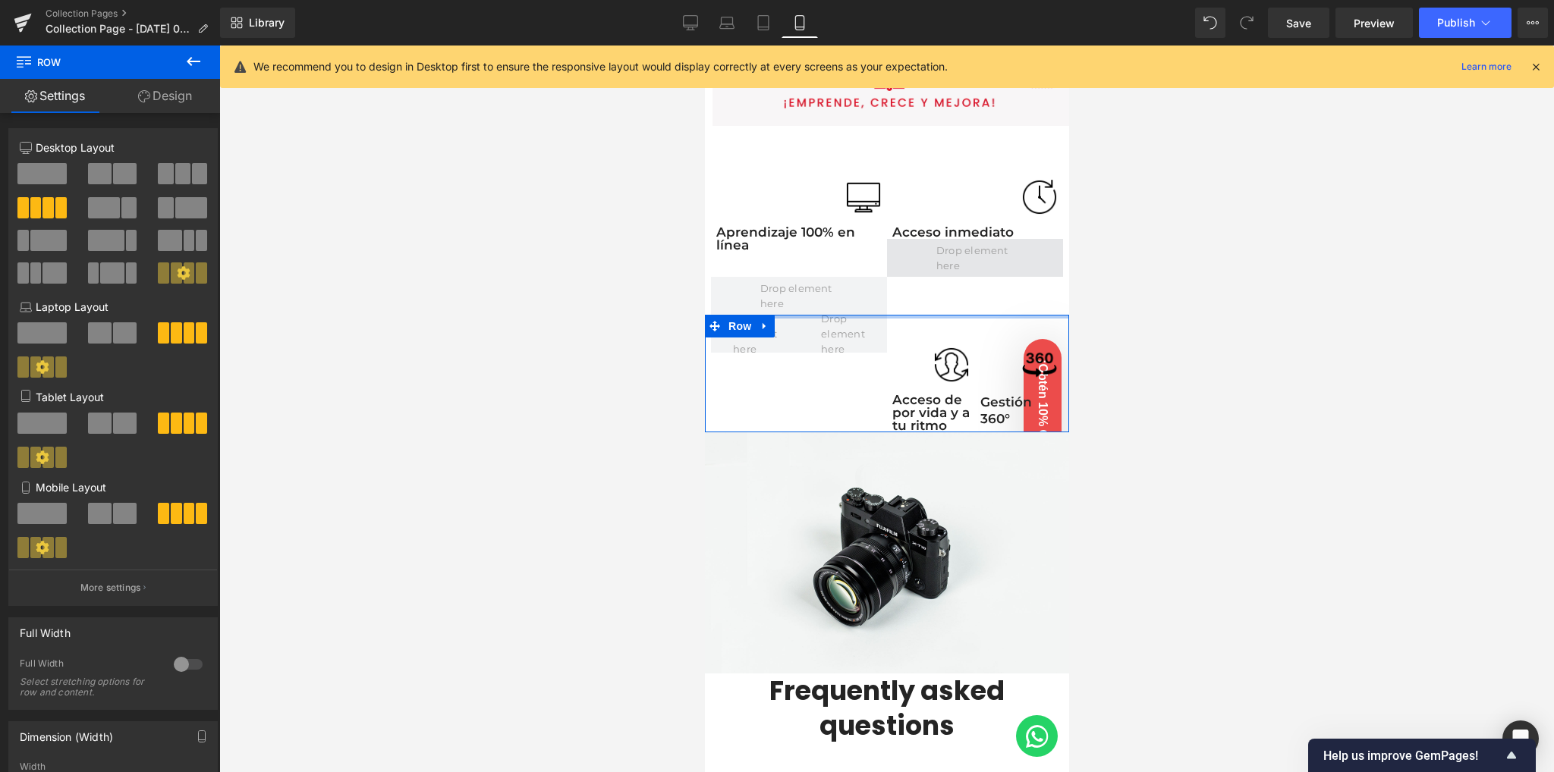
drag, startPoint x: 894, startPoint y: 317, endPoint x: 902, endPoint y: 269, distance: 49.1
click at [902, 269] on div "Image Row Image Image Row 38px Row 50px 70px Image Aprendizaje 100% en línea Te…" at bounding box center [886, 421] width 364 height 2526
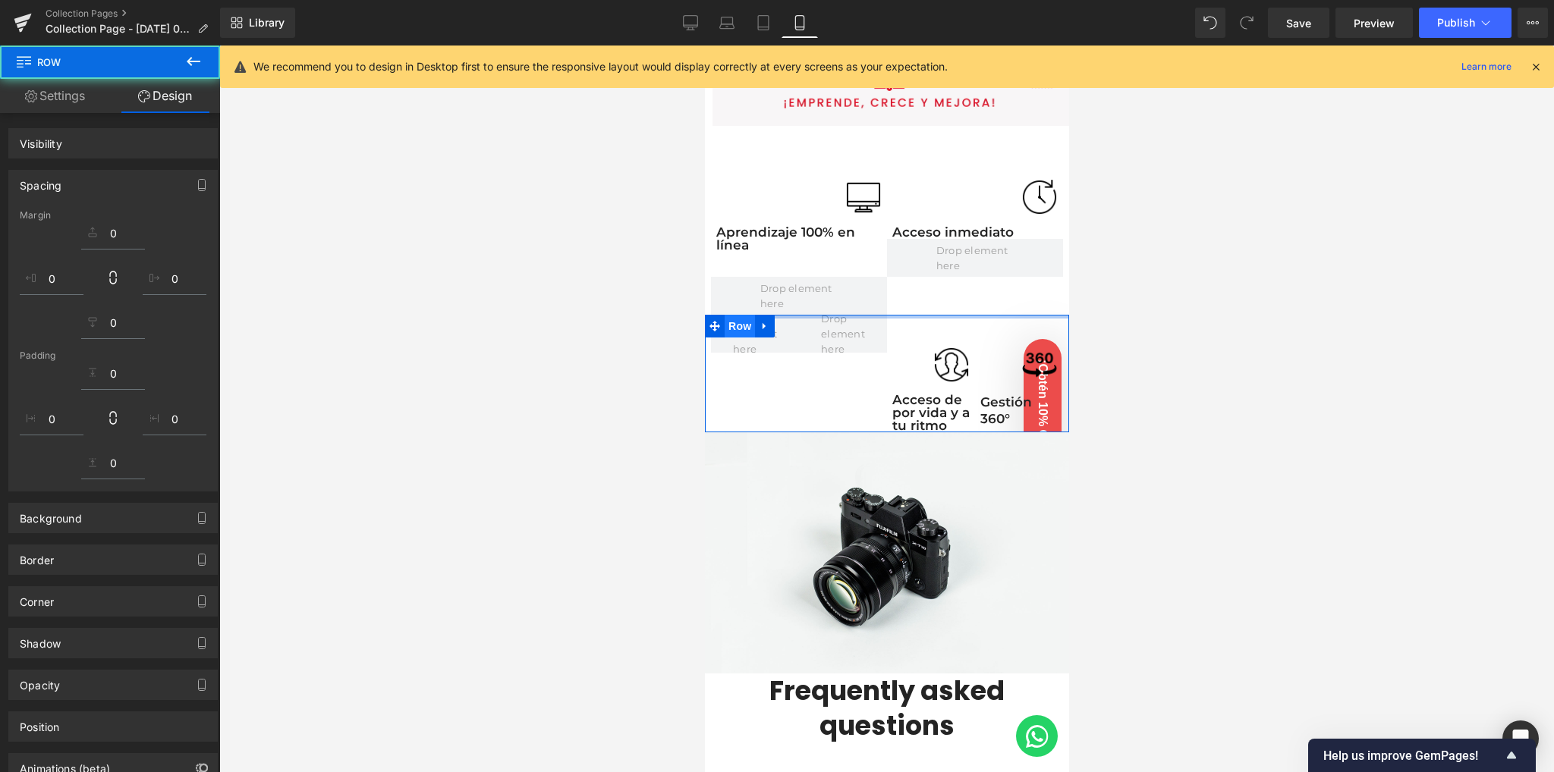
click at [738, 316] on span "Row" at bounding box center [739, 326] width 30 height 23
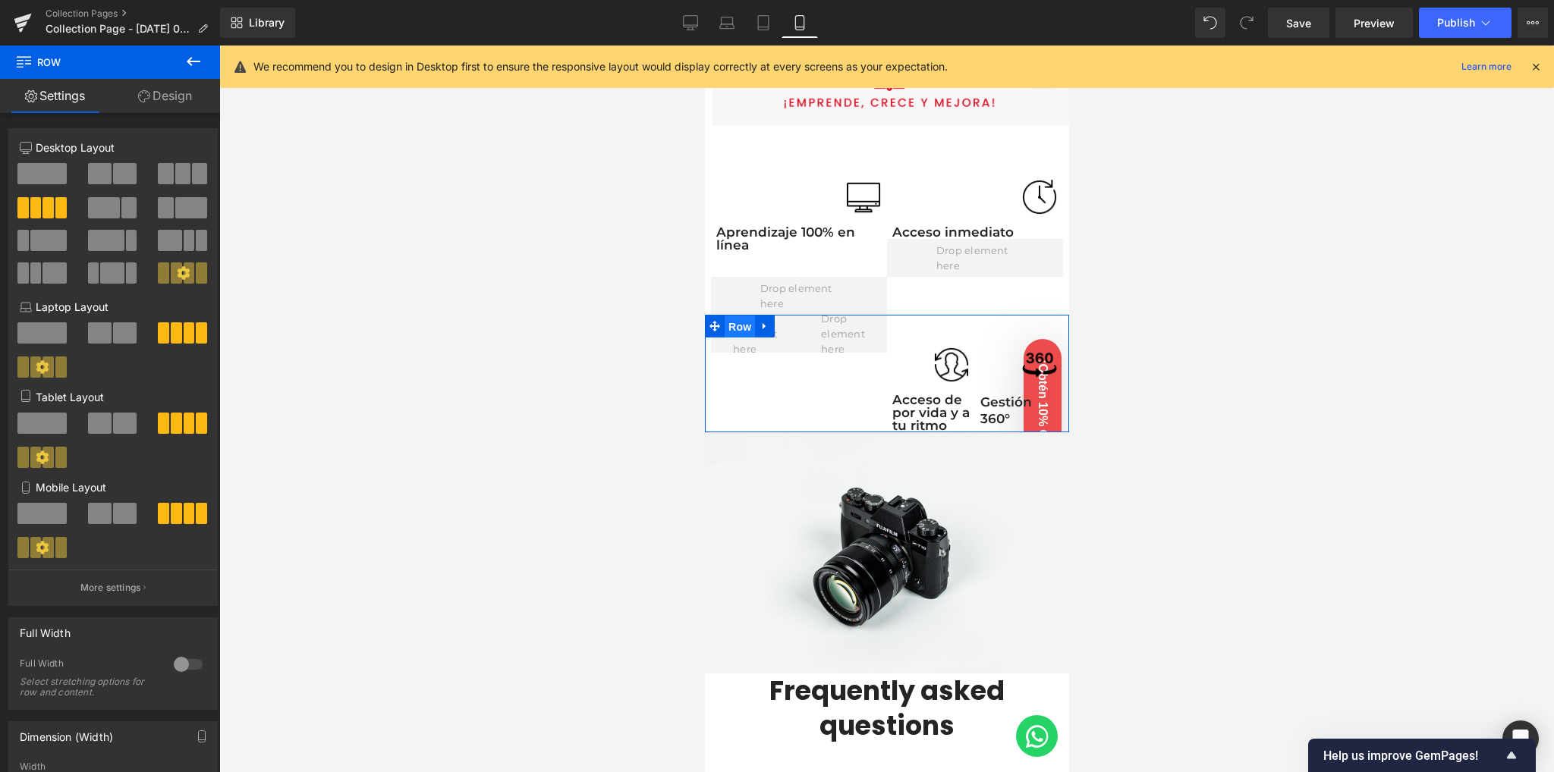
click at [738, 323] on span "Row" at bounding box center [739, 327] width 30 height 23
click at [113, 510] on span at bounding box center [125, 513] width 24 height 21
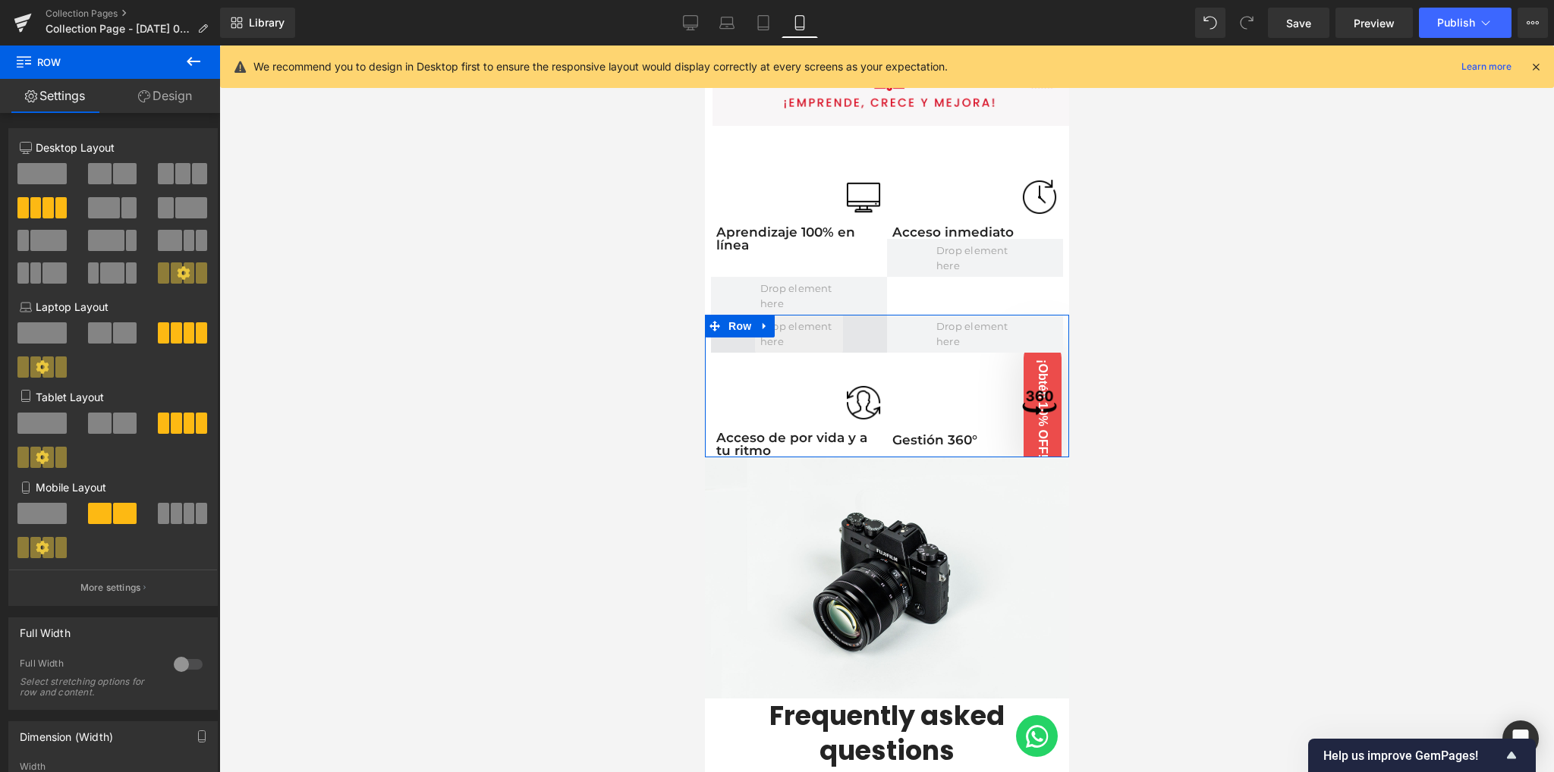
click at [817, 327] on span at bounding box center [798, 334] width 88 height 38
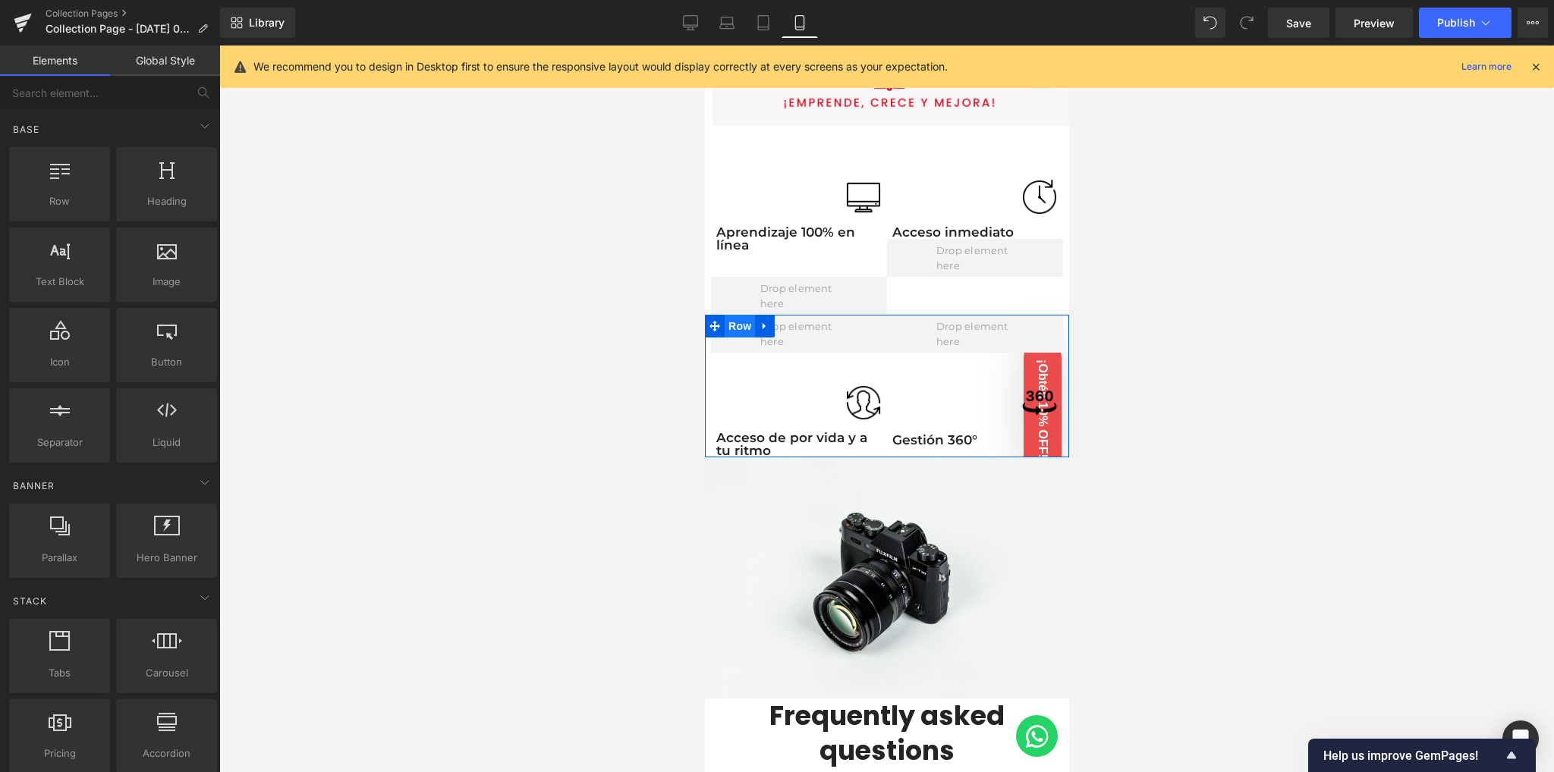
click at [738, 322] on span "Row" at bounding box center [739, 326] width 30 height 23
click at [787, 338] on span at bounding box center [798, 334] width 88 height 38
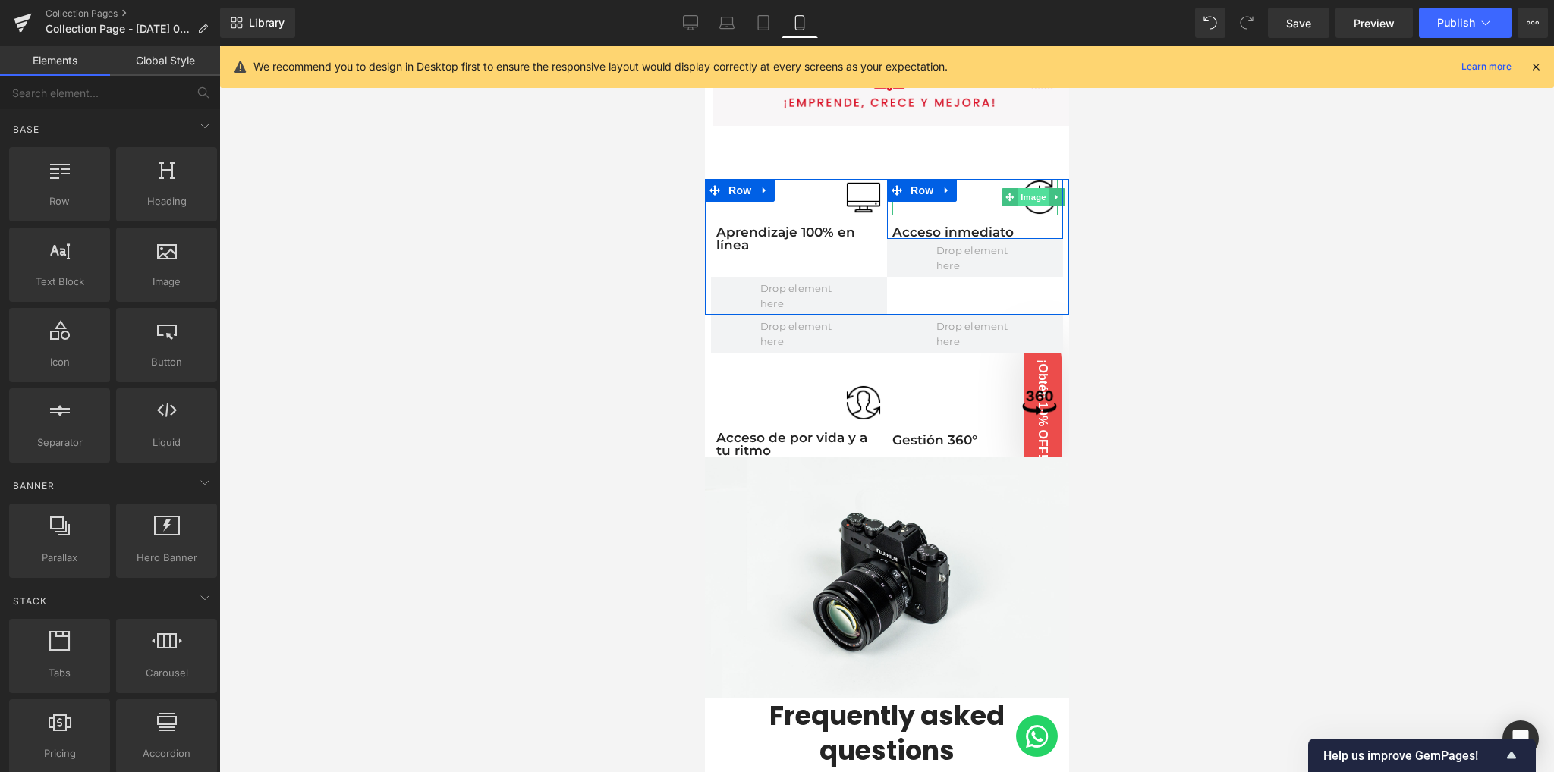
click at [1020, 192] on span "Image" at bounding box center [1033, 197] width 32 height 18
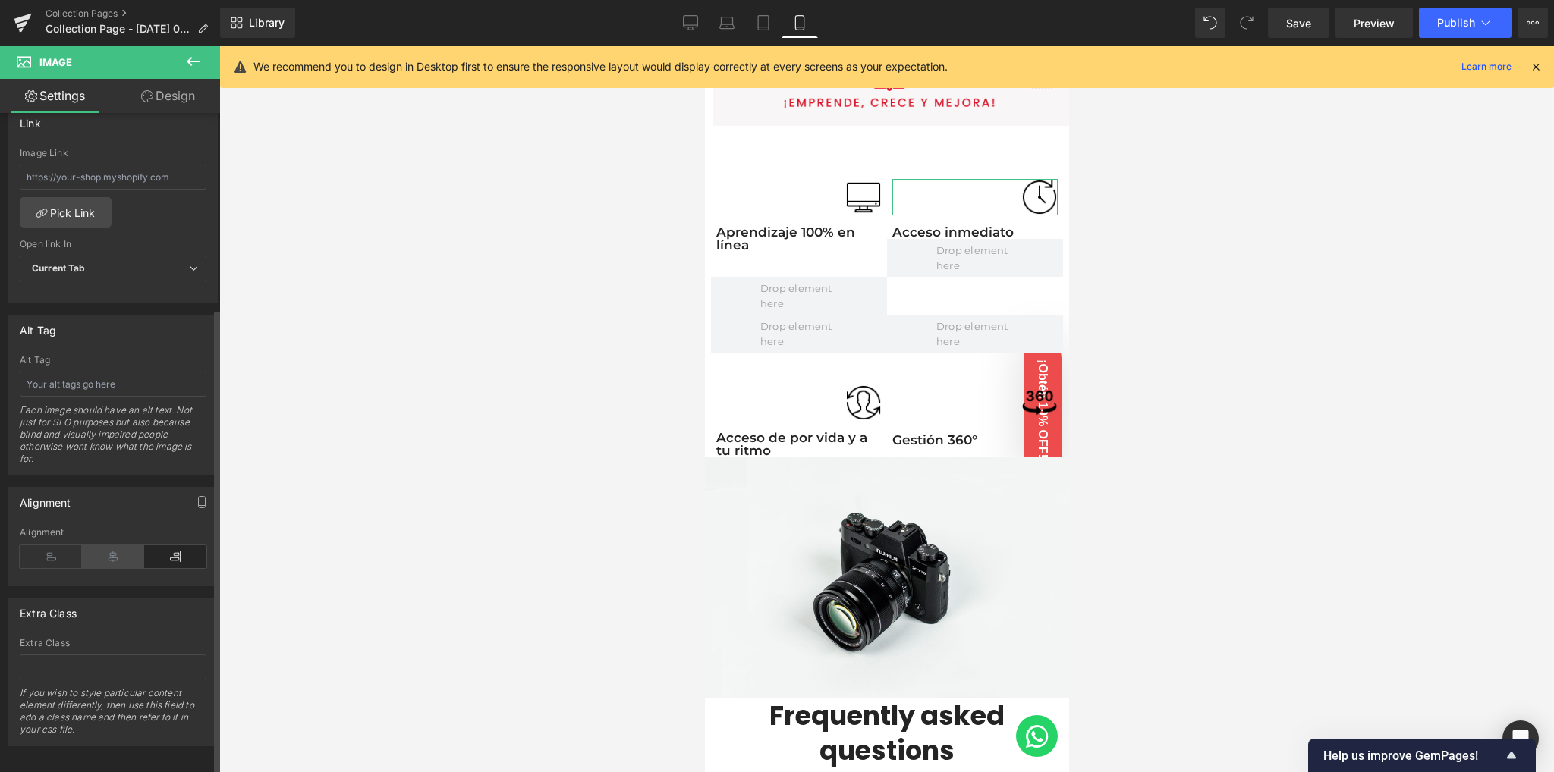
scroll to position [685, 0]
click at [48, 540] on icon at bounding box center [51, 551] width 62 height 23
click at [127, 540] on icon at bounding box center [113, 551] width 62 height 23
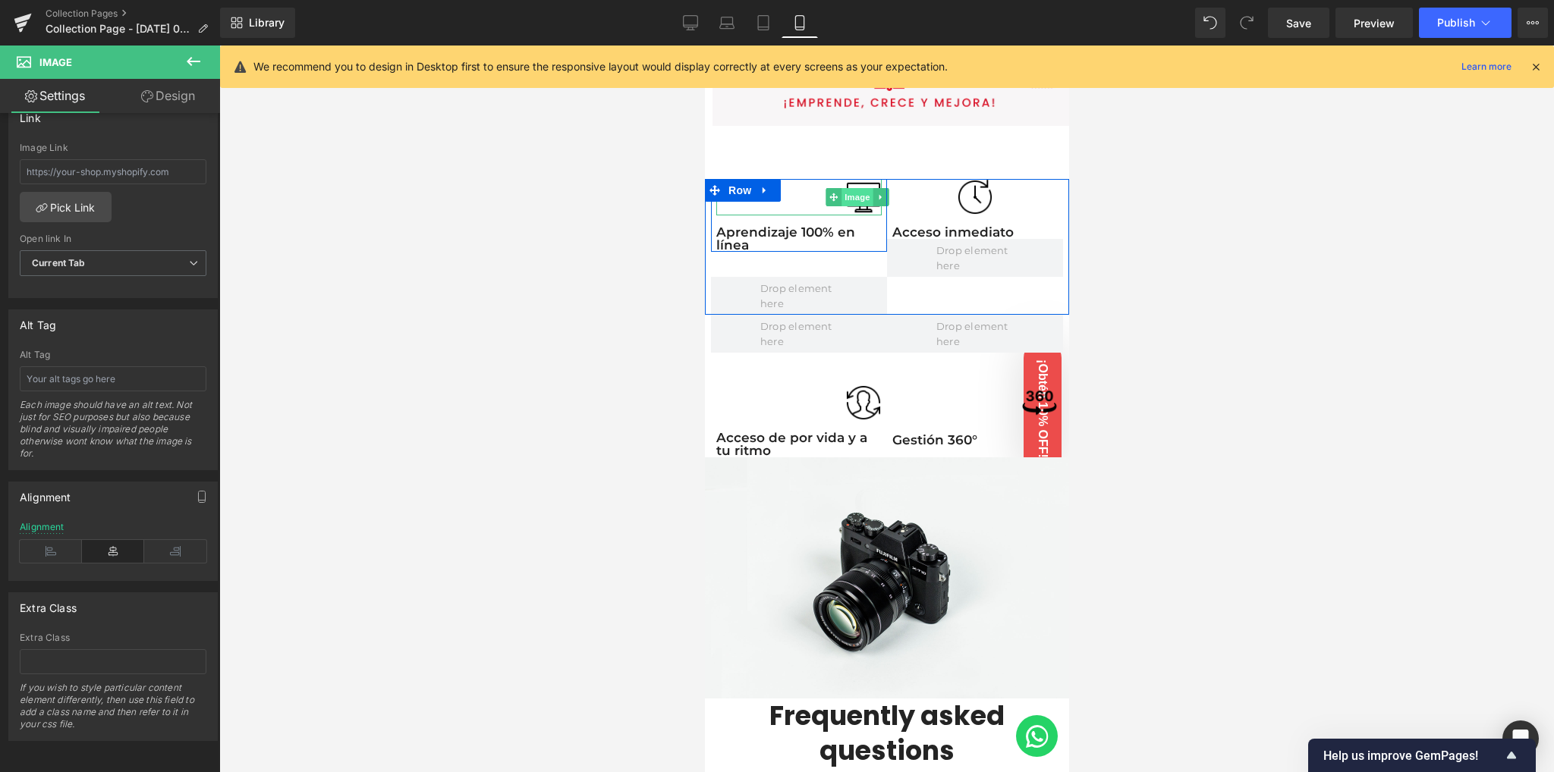
click at [856, 192] on span "Image" at bounding box center [857, 197] width 32 height 18
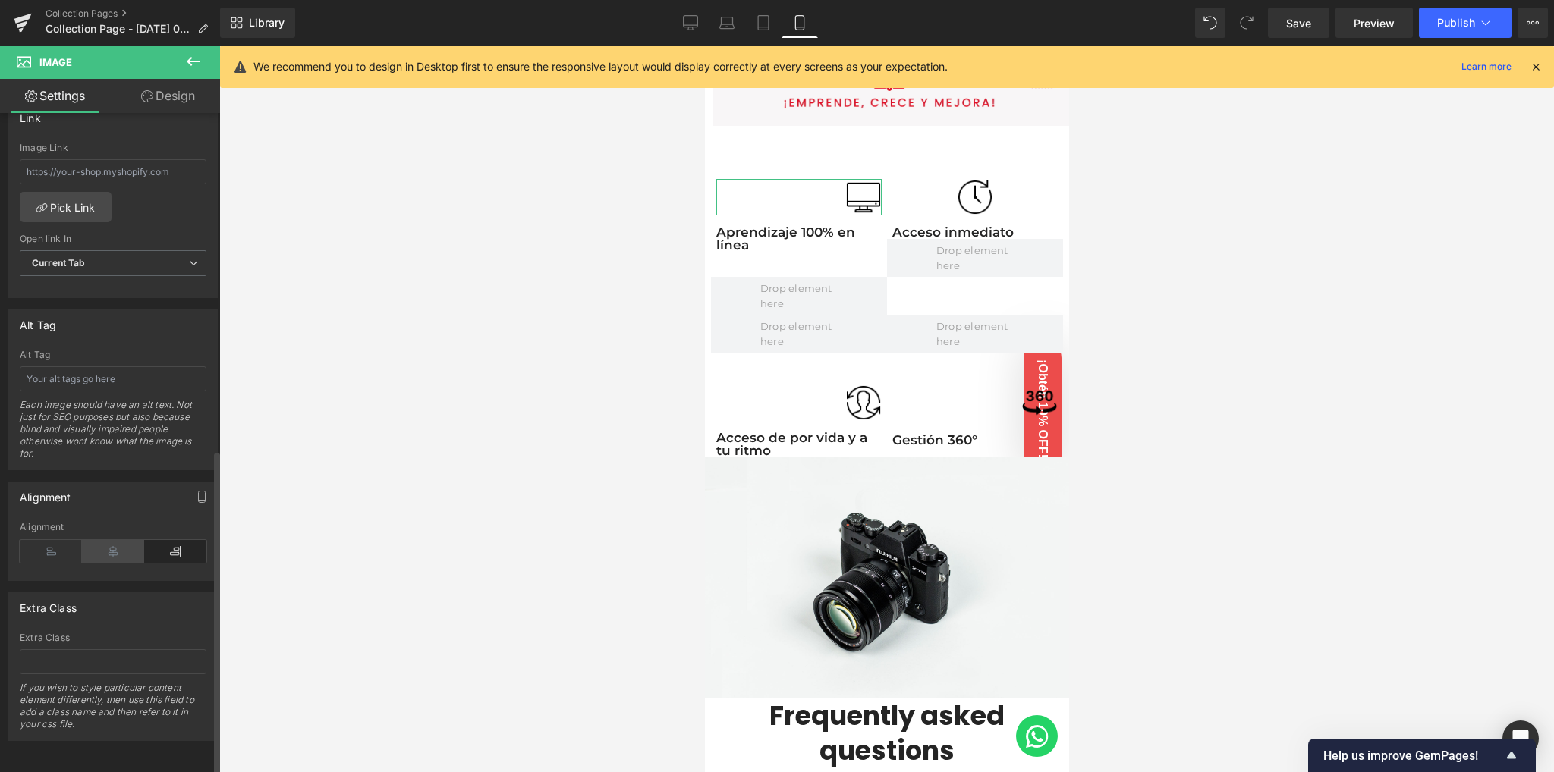
click at [117, 540] on icon at bounding box center [113, 551] width 62 height 23
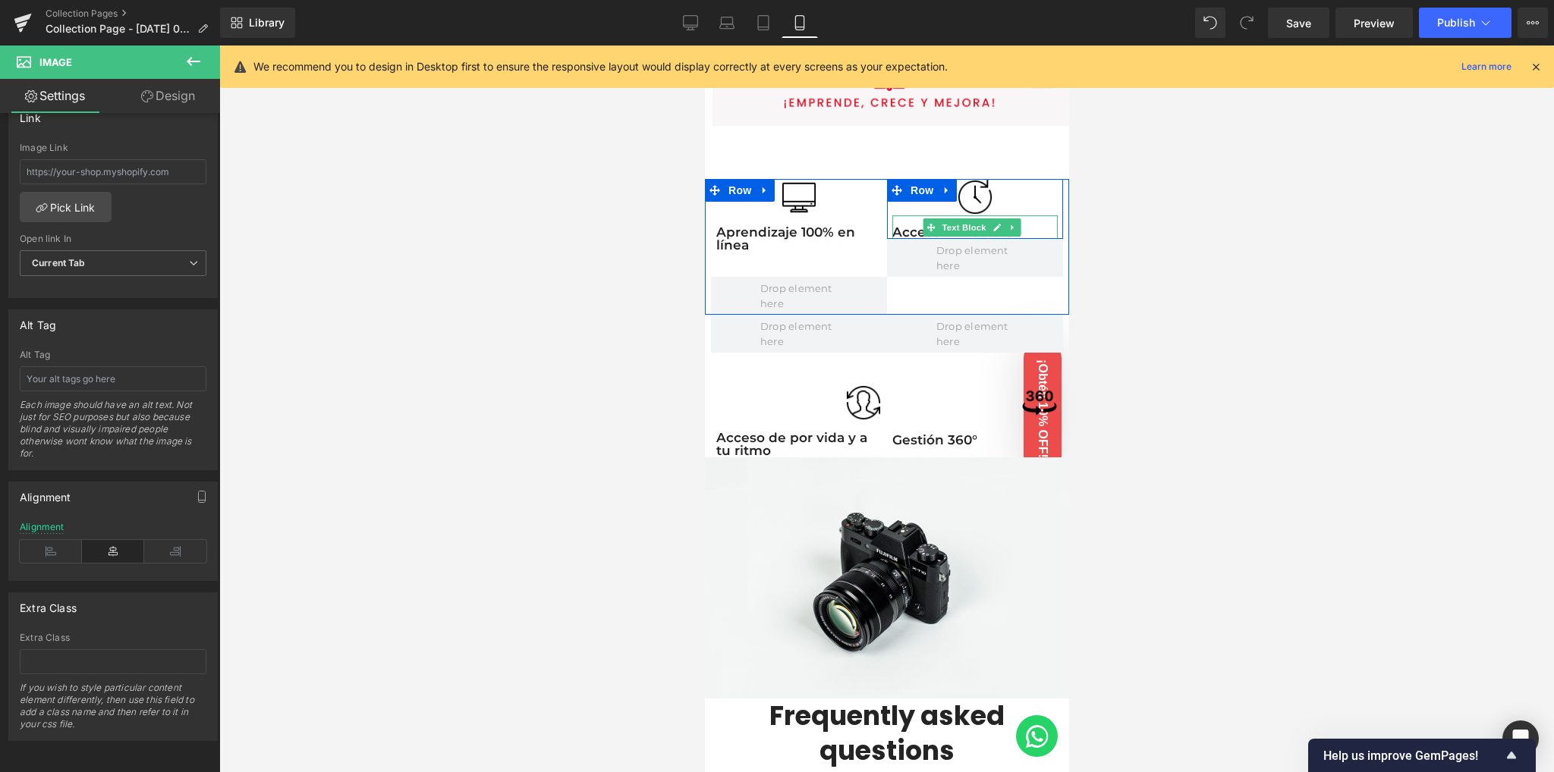
click at [969, 222] on span "Text Block" at bounding box center [963, 227] width 50 height 18
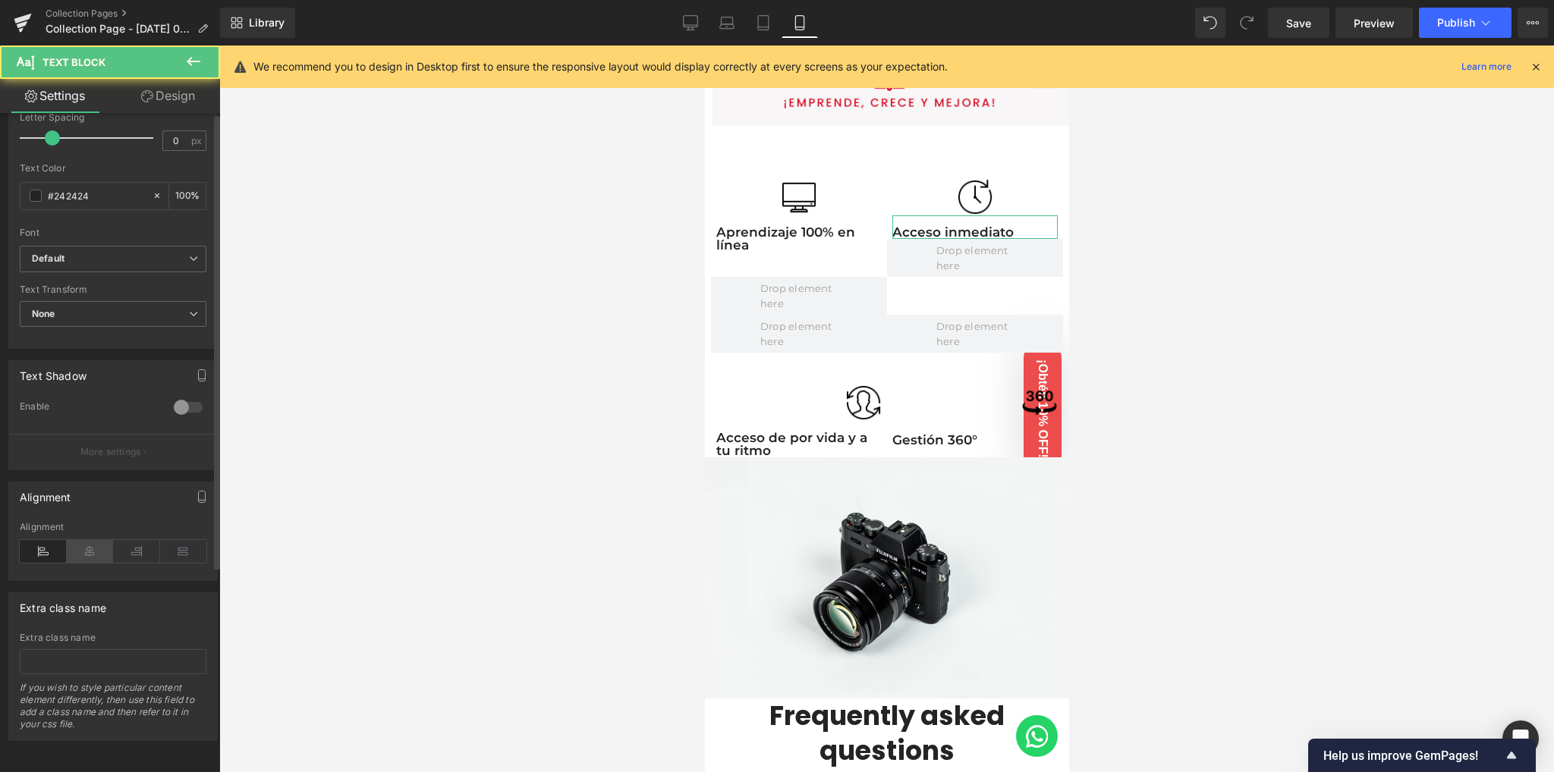
scroll to position [297, 0]
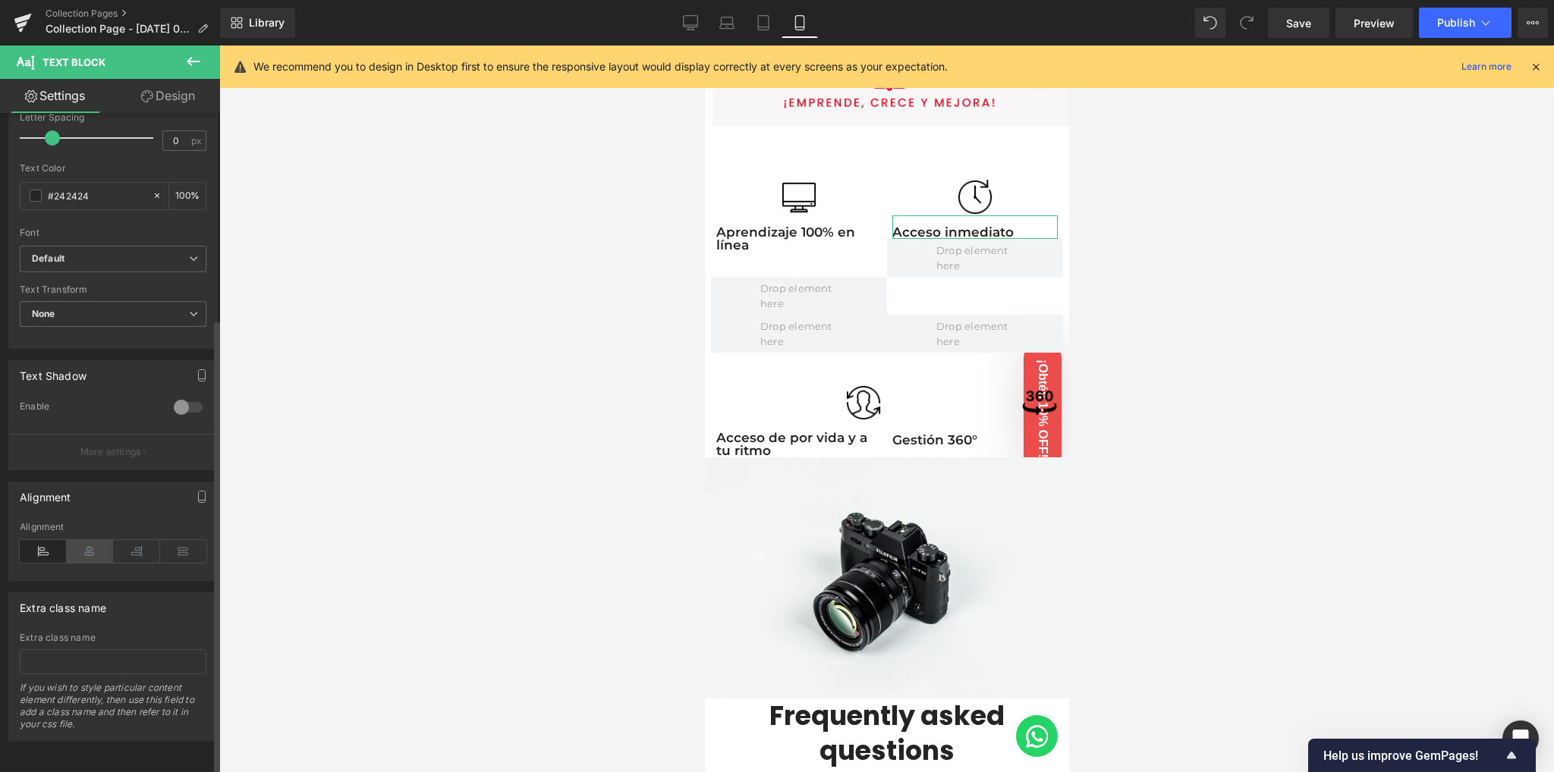
click at [91, 540] on icon at bounding box center [90, 551] width 47 height 23
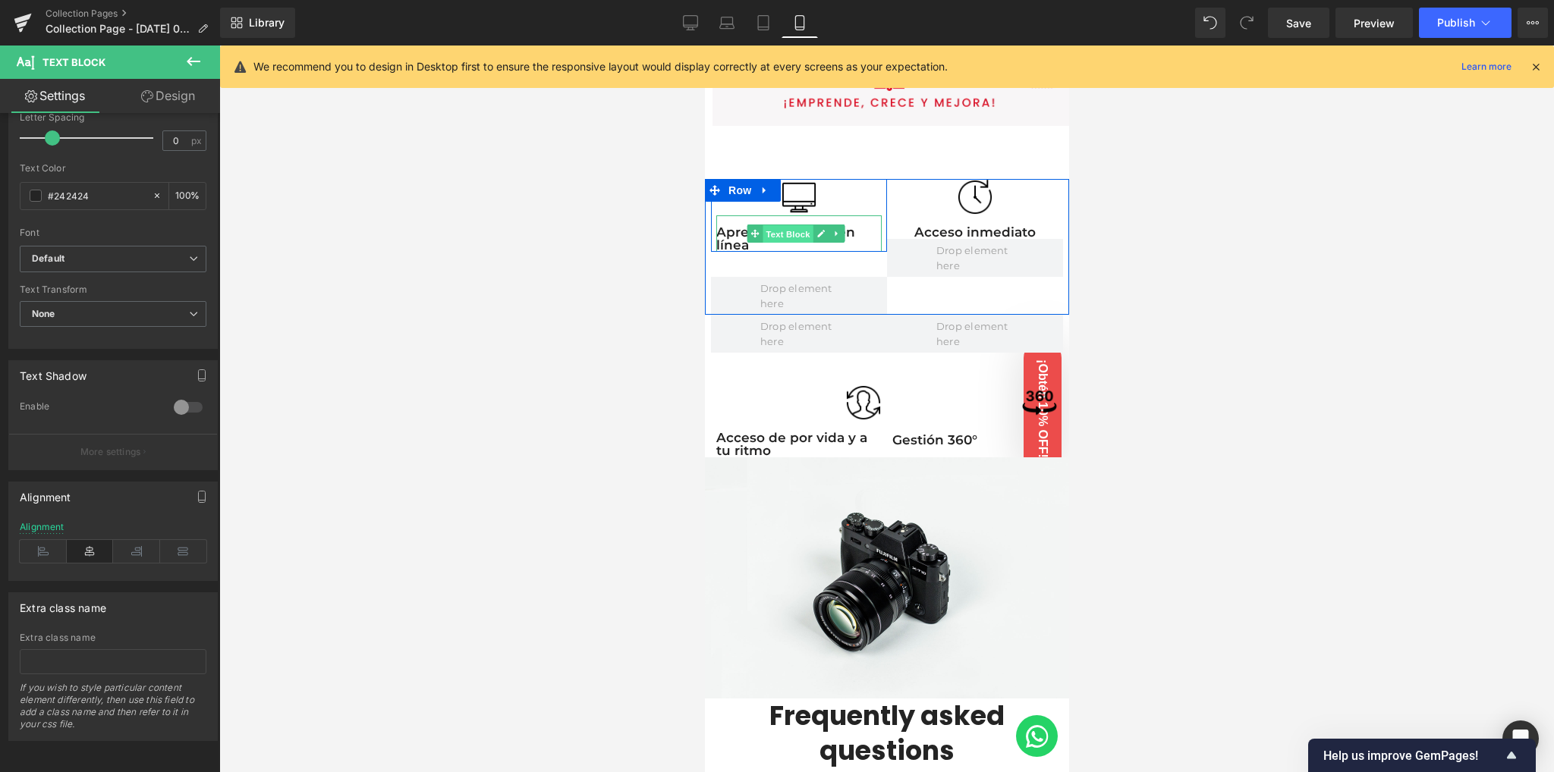
click at [788, 229] on span "Text Block" at bounding box center [787, 234] width 50 height 18
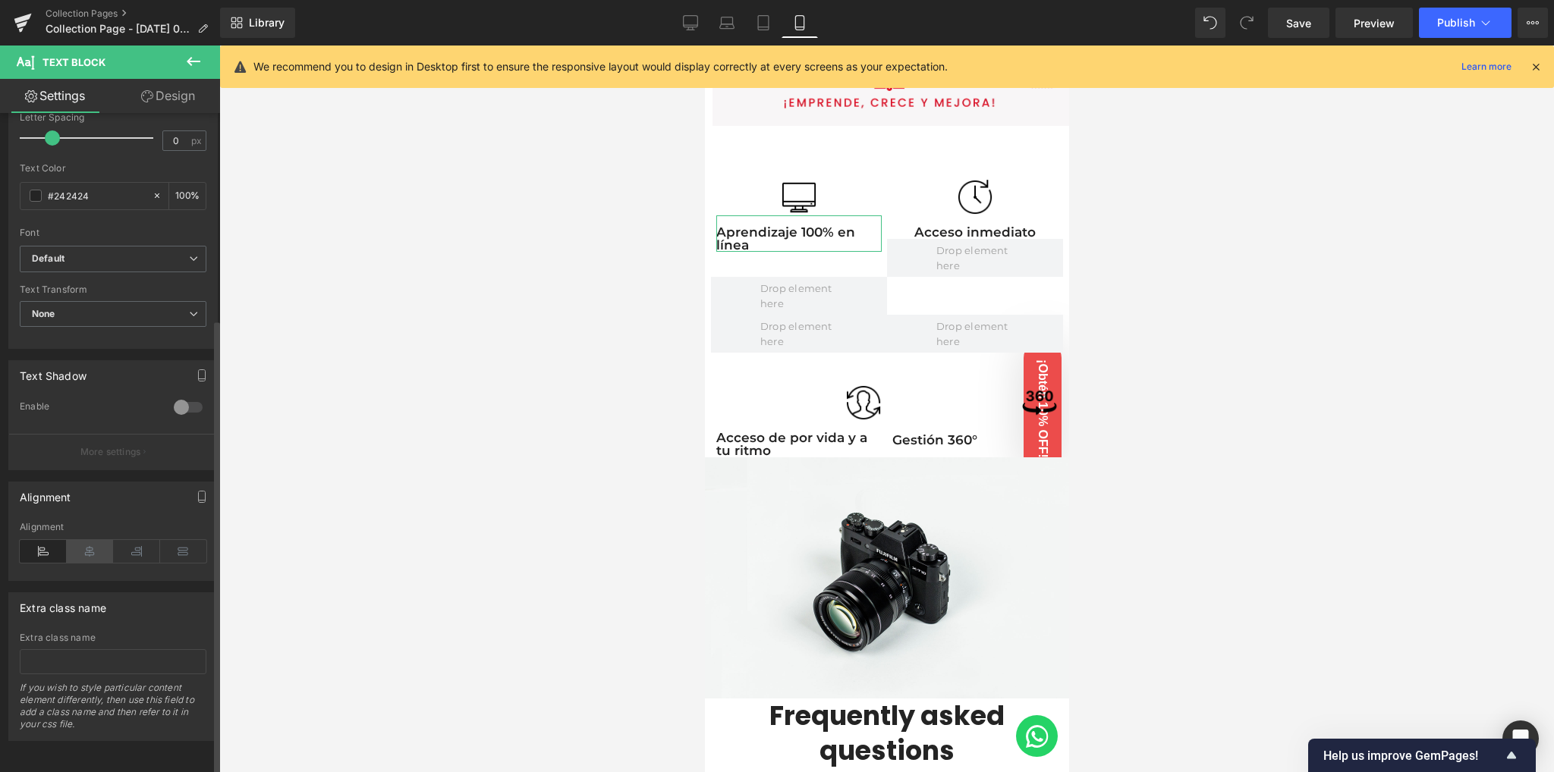
click at [85, 540] on icon at bounding box center [90, 551] width 47 height 23
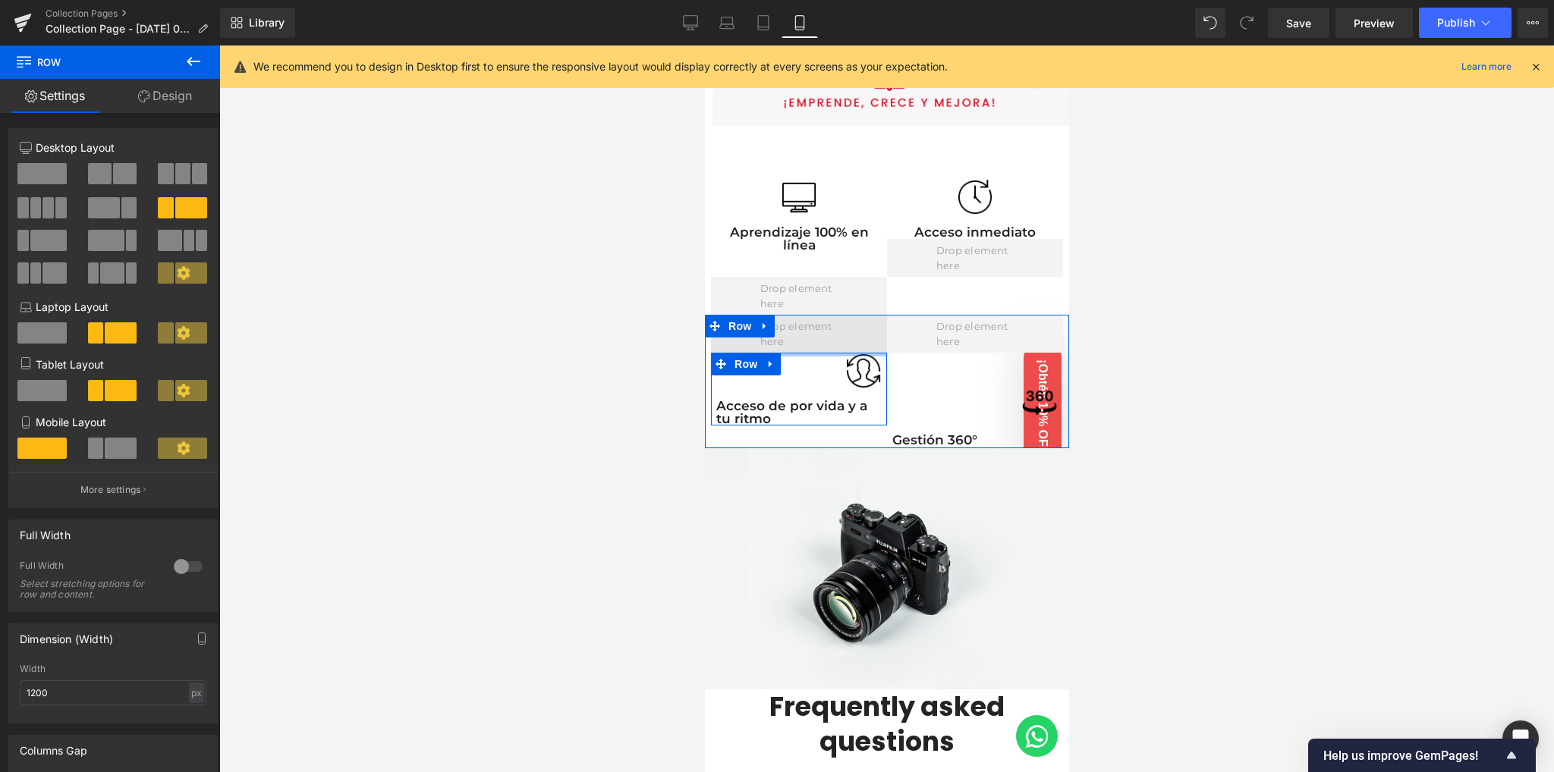
drag, startPoint x: 808, startPoint y: 371, endPoint x: 820, endPoint y: 337, distance: 36.2
click at [820, 337] on div "Image Acceso de por vida y a tu ritmo Text Block Row Image Gestión 360° Text Bl…" at bounding box center [886, 382] width 364 height 134
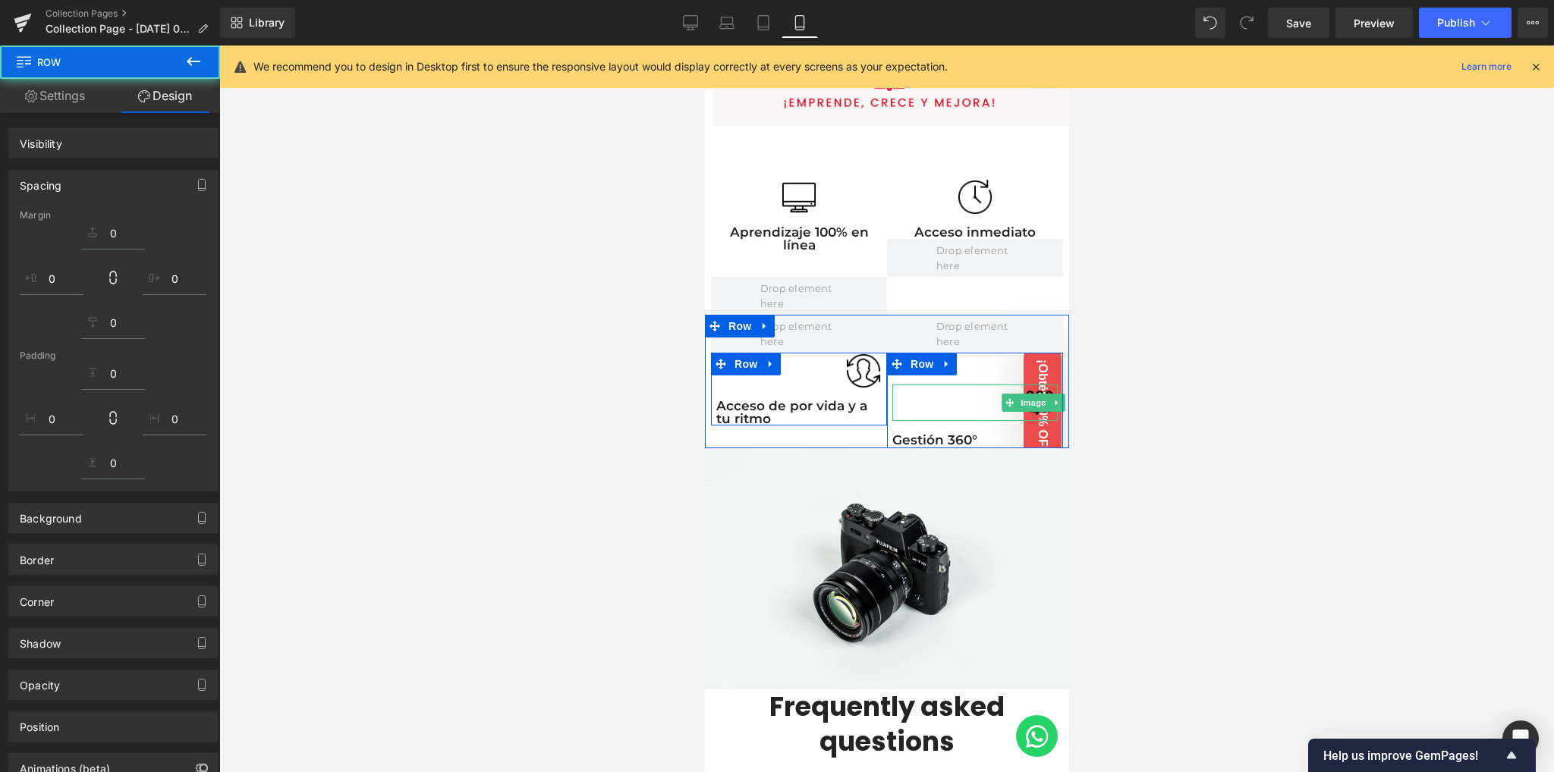
click at [962, 385] on div at bounding box center [973, 403] width 165 height 36
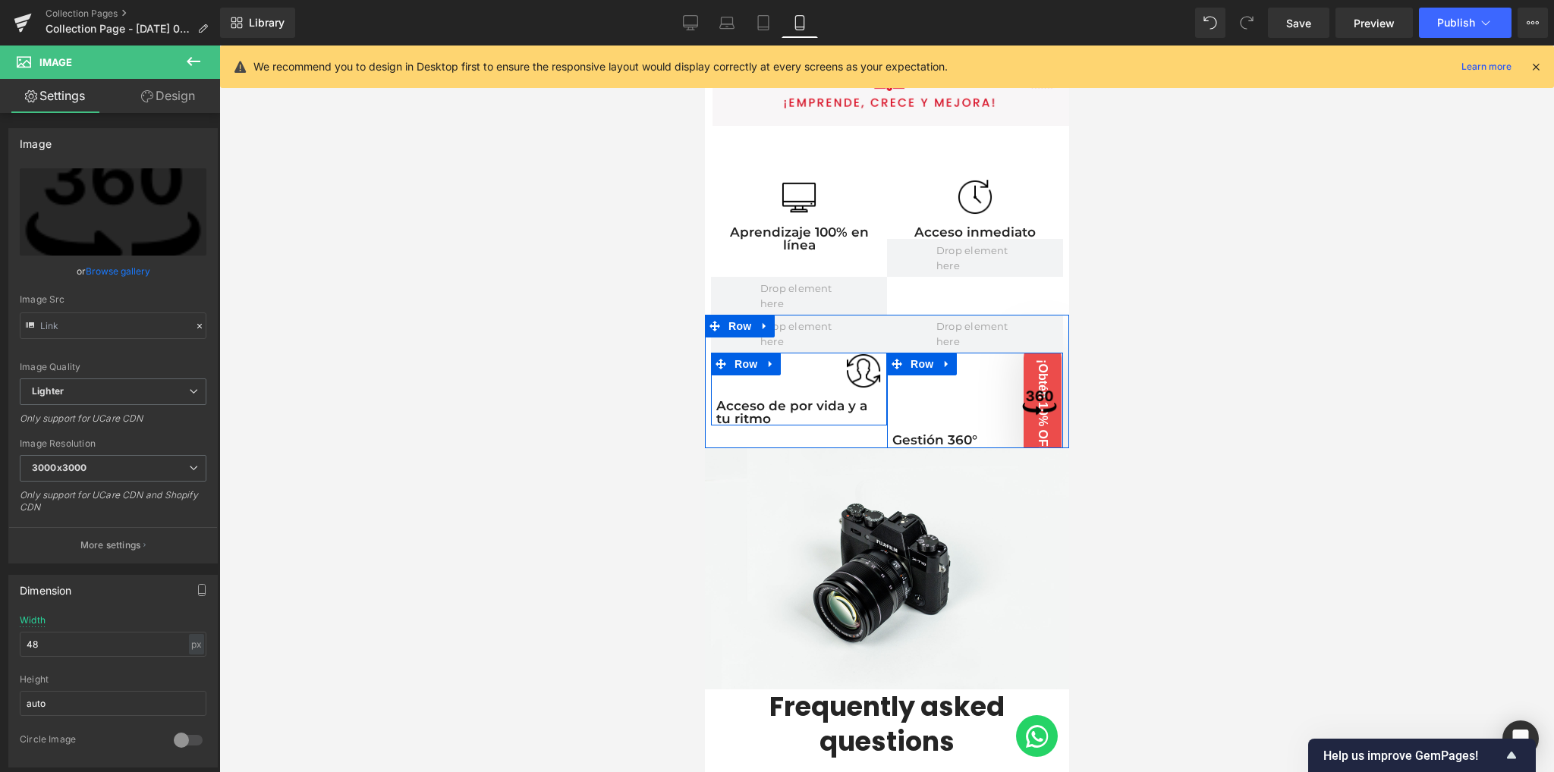
type input "[URL][DOMAIN_NAME]"
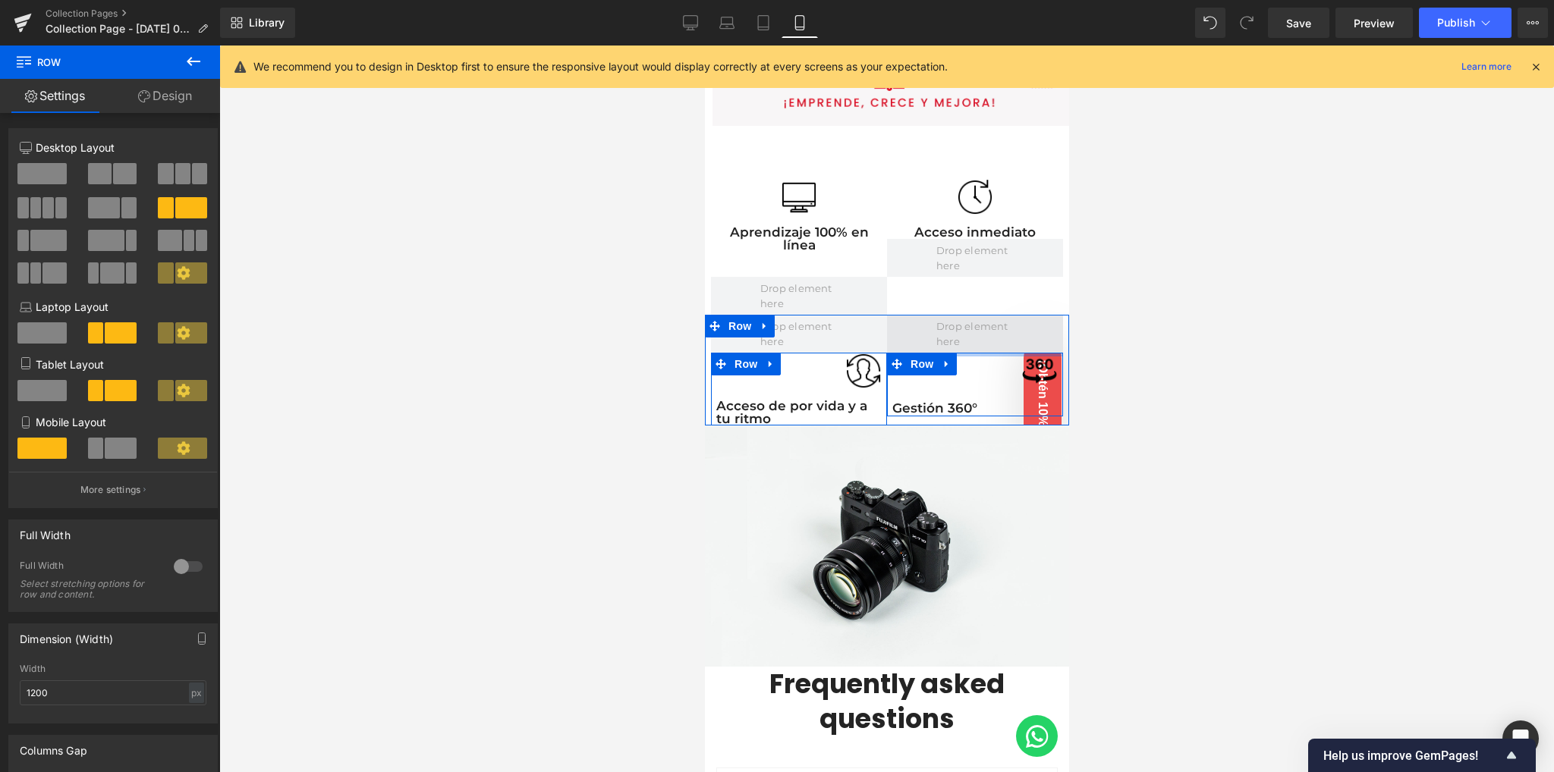
drag, startPoint x: 969, startPoint y: 368, endPoint x: 974, endPoint y: 332, distance: 36.0
click at [974, 332] on div "Image Acceso de por vida y a tu ritmo Text Block Row Image Gestión 360° Text Bl…" at bounding box center [886, 370] width 364 height 111
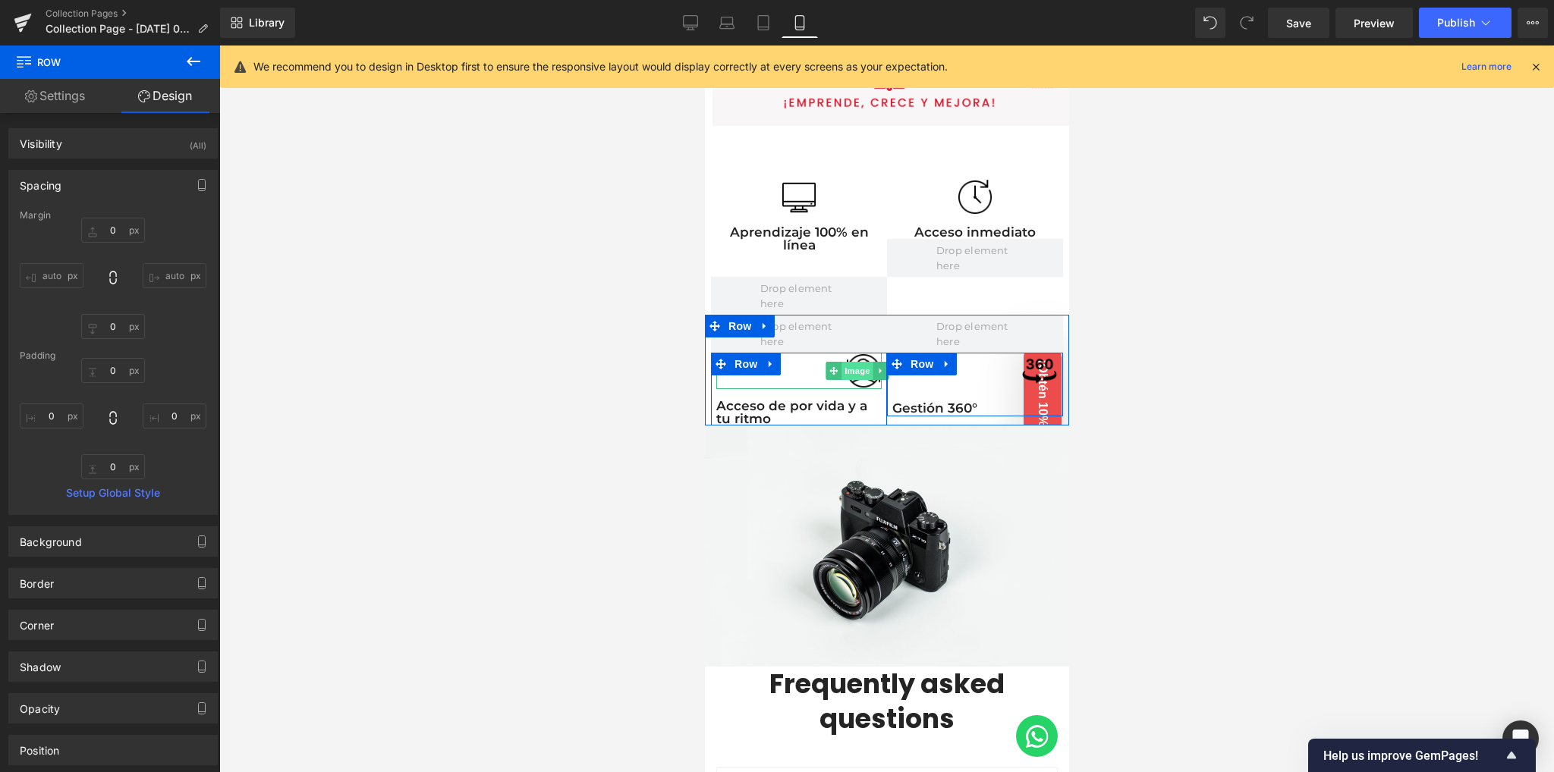
click at [854, 367] on span "Image" at bounding box center [857, 371] width 32 height 18
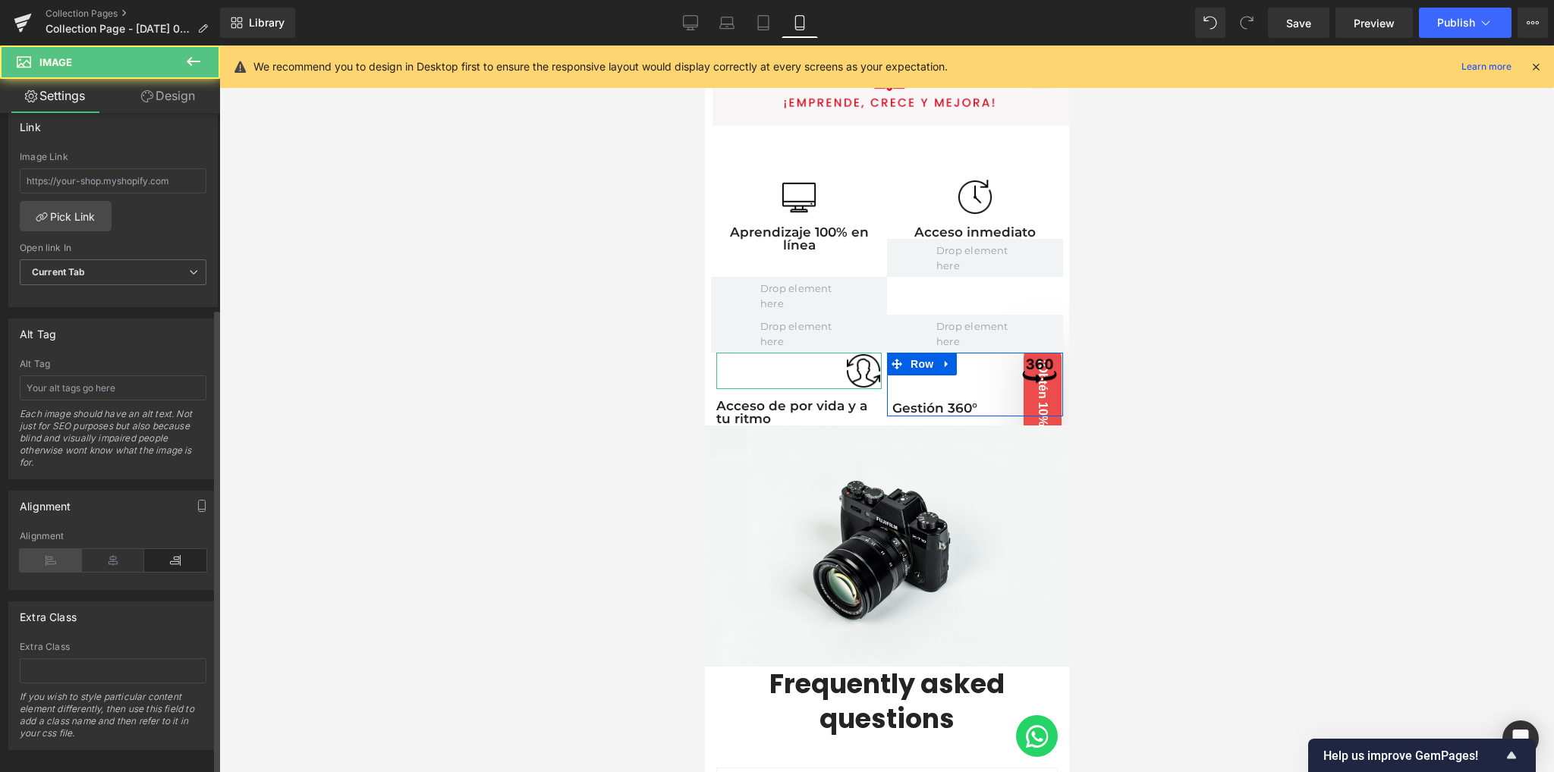
scroll to position [685, 0]
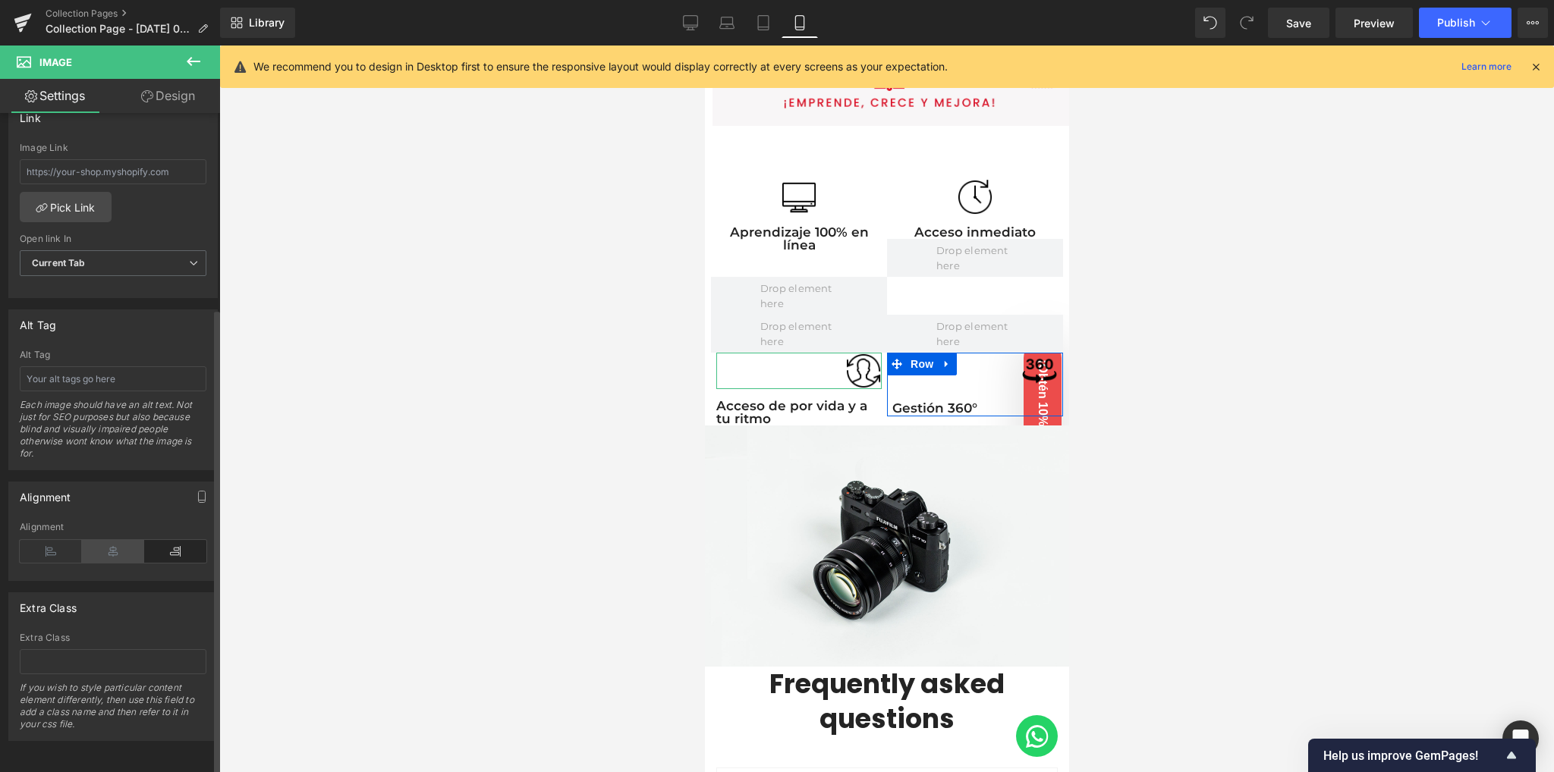
click at [114, 540] on icon at bounding box center [113, 551] width 62 height 23
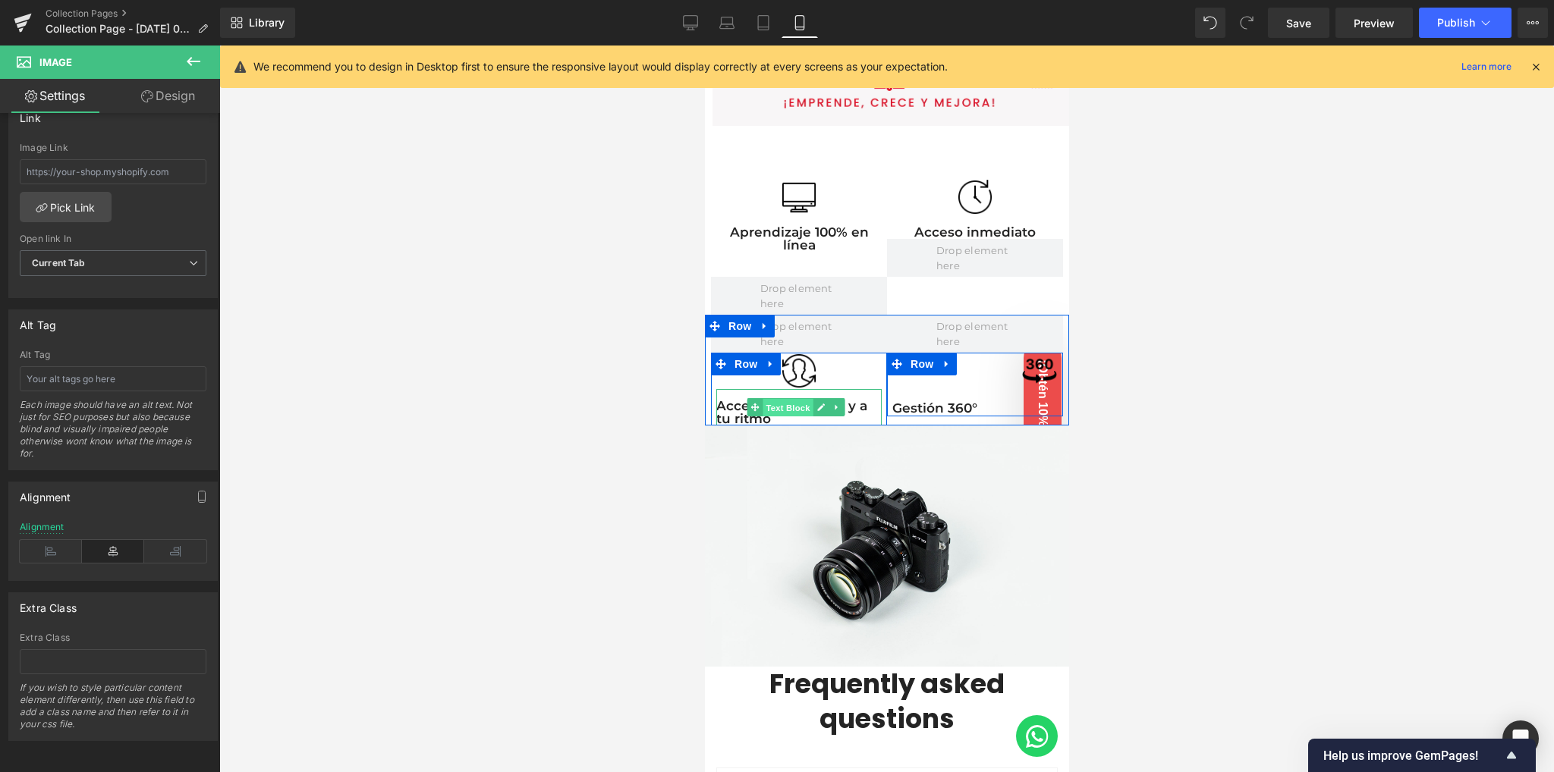
click at [793, 399] on span "Text Block" at bounding box center [787, 408] width 50 height 18
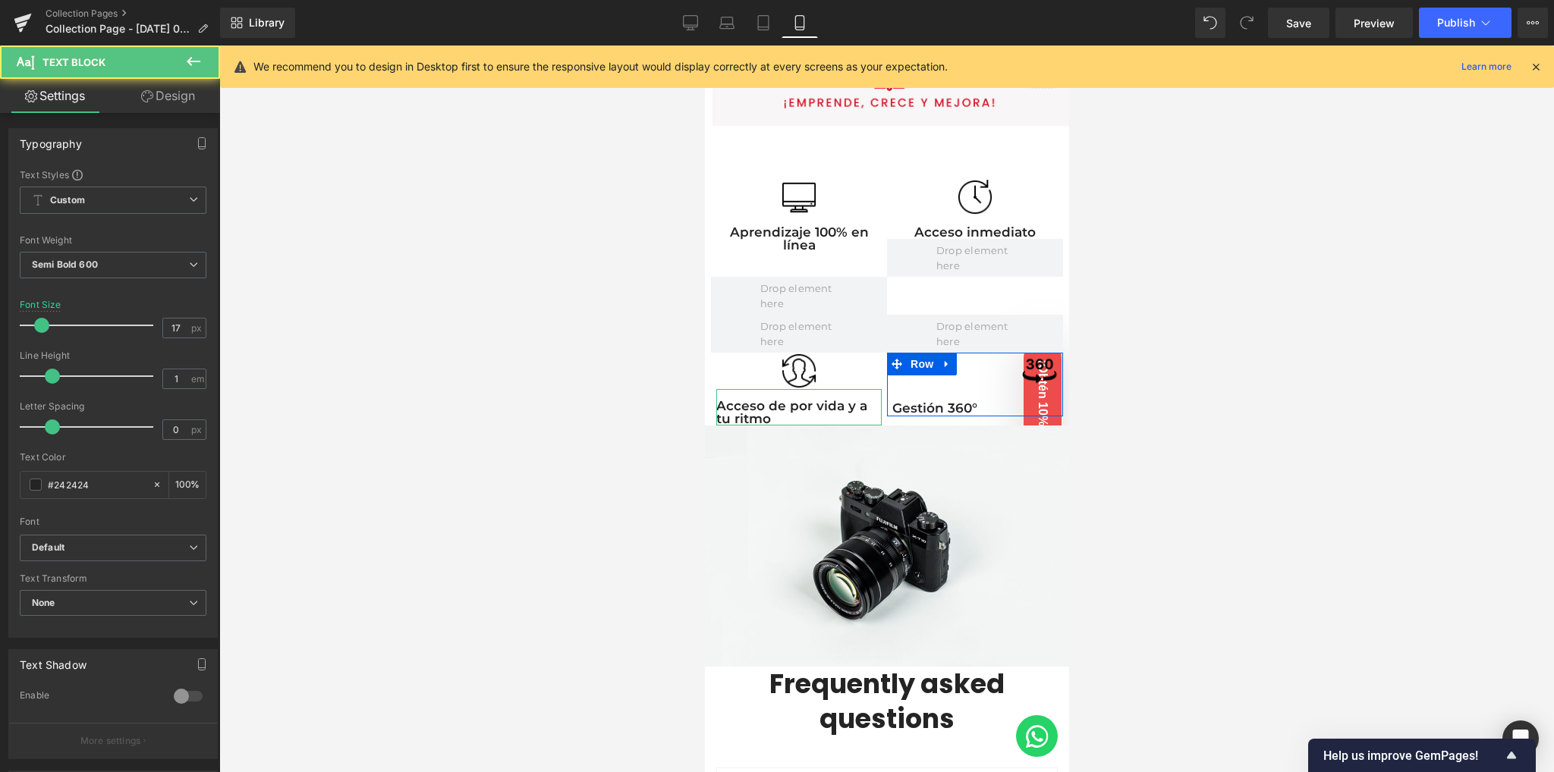
scroll to position [297, 0]
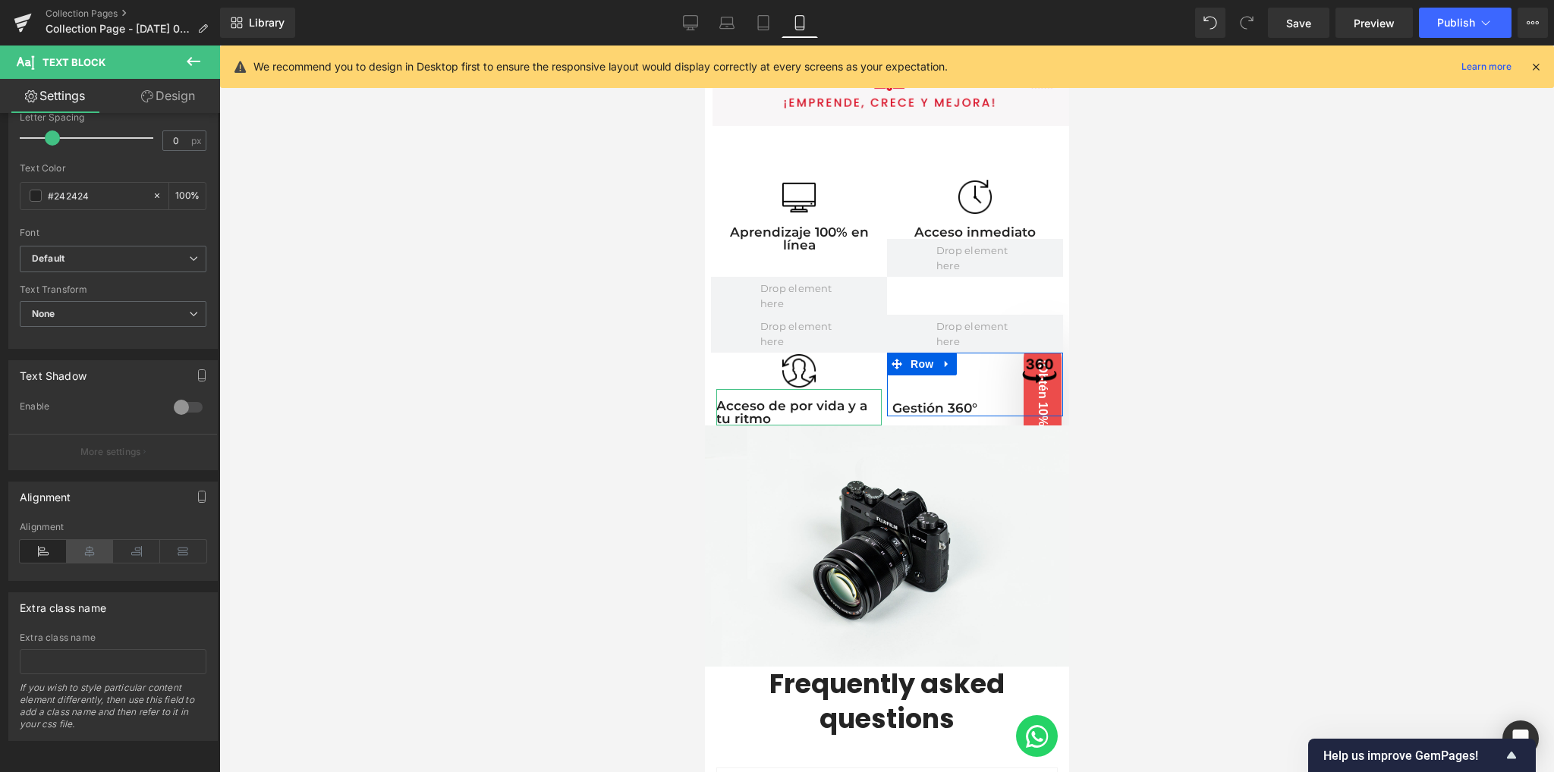
click at [85, 540] on icon at bounding box center [90, 551] width 47 height 23
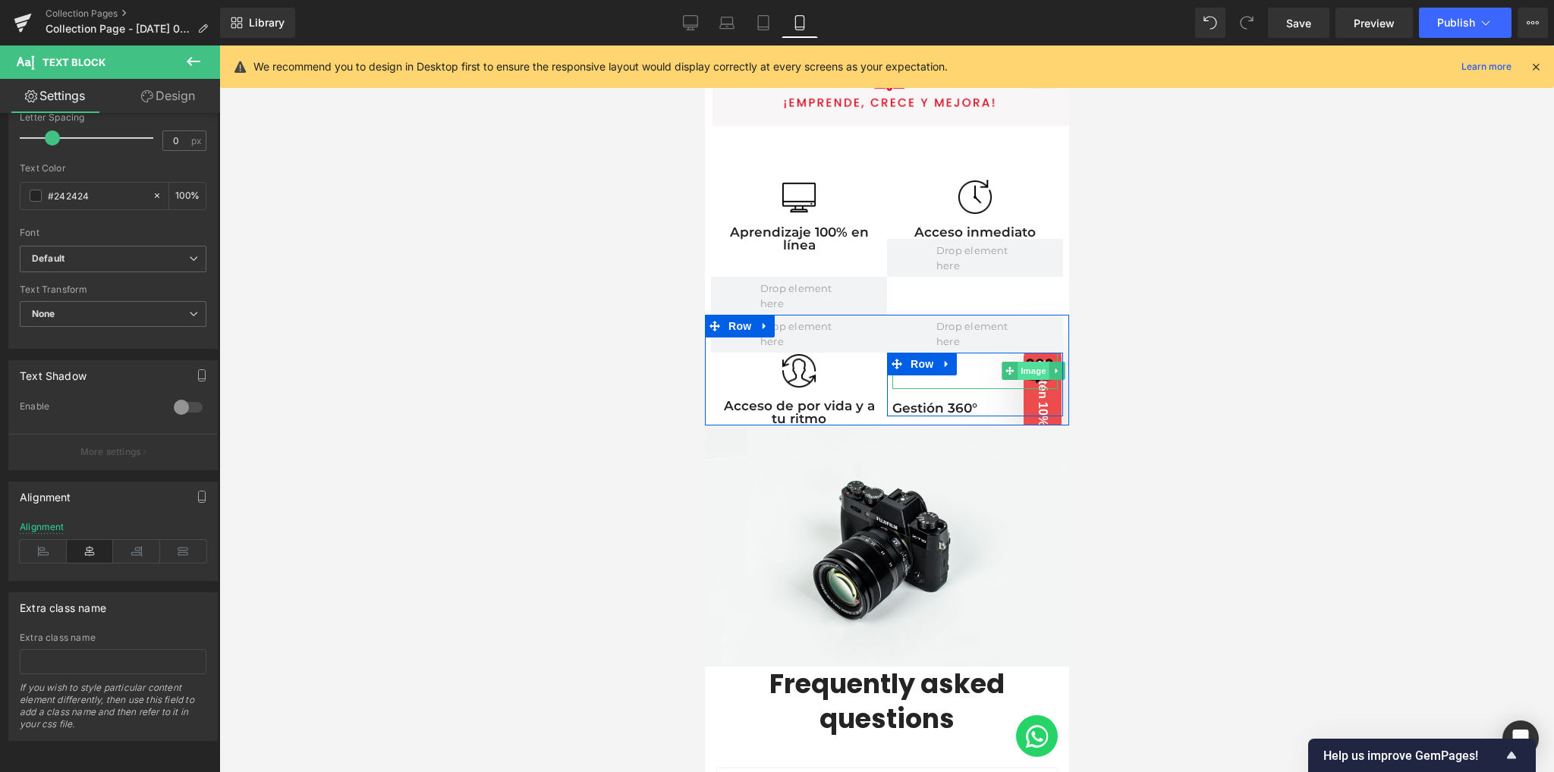
click at [1023, 363] on span "Image" at bounding box center [1033, 371] width 32 height 18
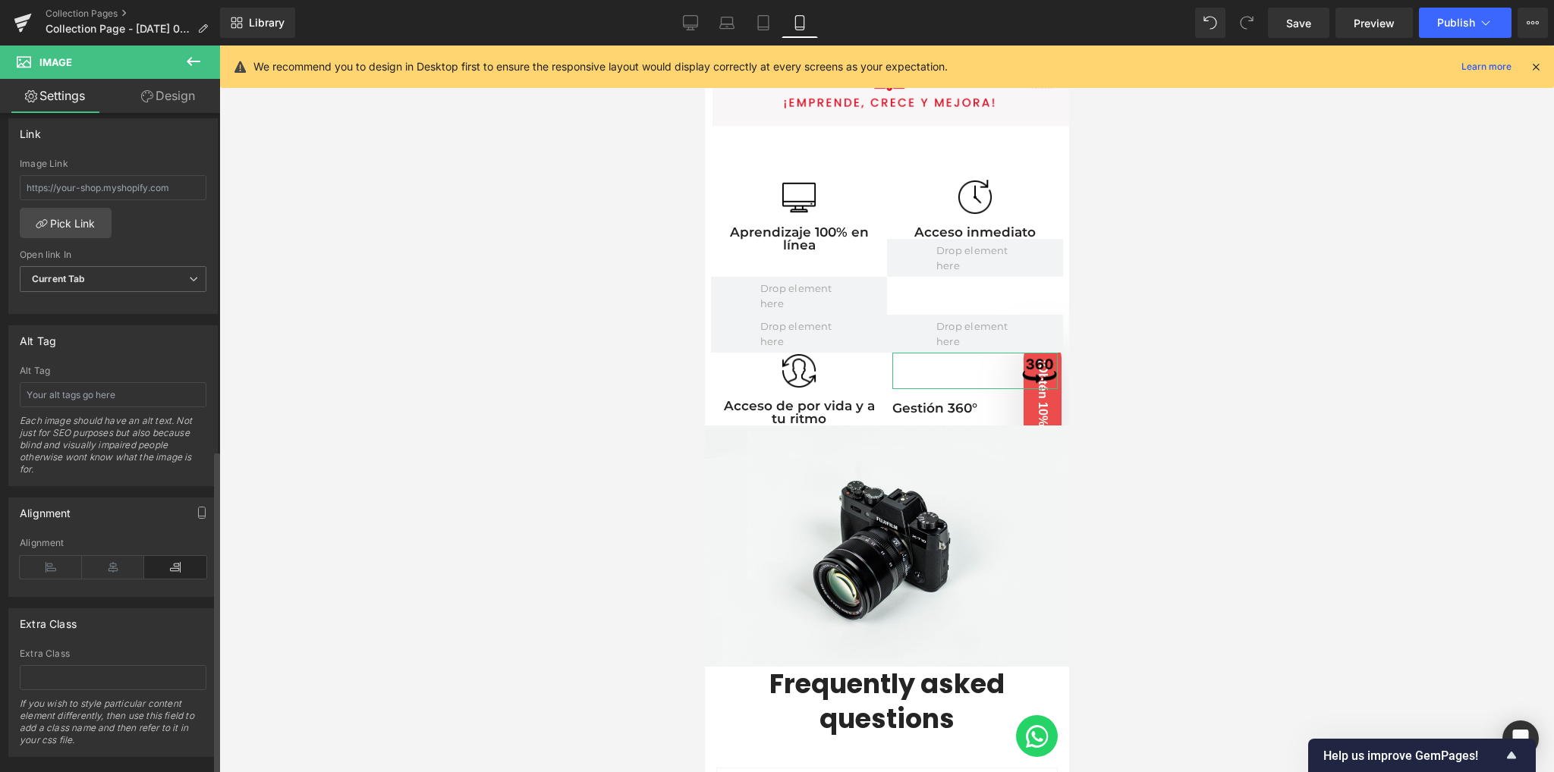
scroll to position [685, 0]
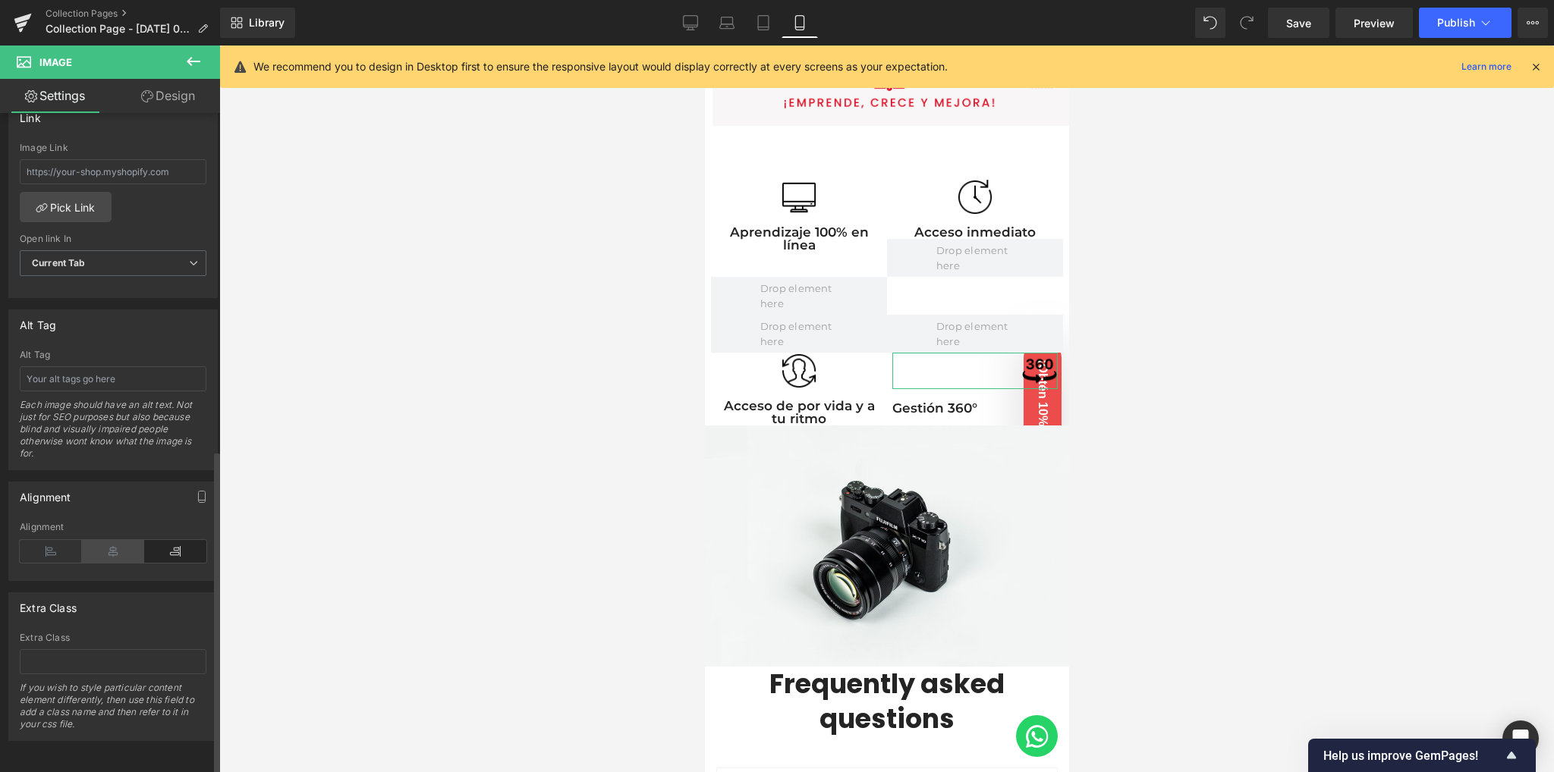
click at [121, 545] on icon at bounding box center [113, 551] width 62 height 23
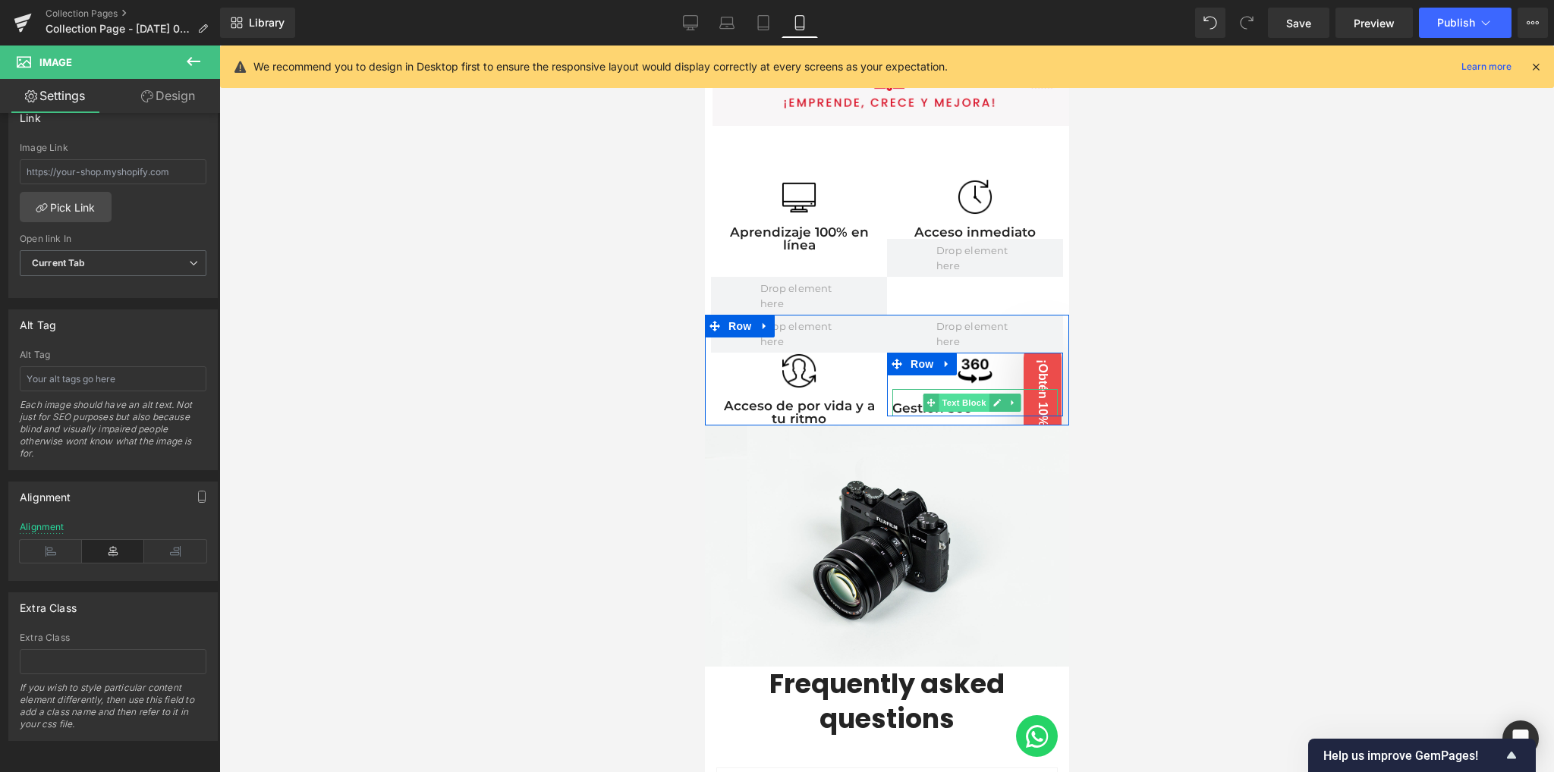
click at [960, 396] on span "Text Block" at bounding box center [963, 403] width 50 height 18
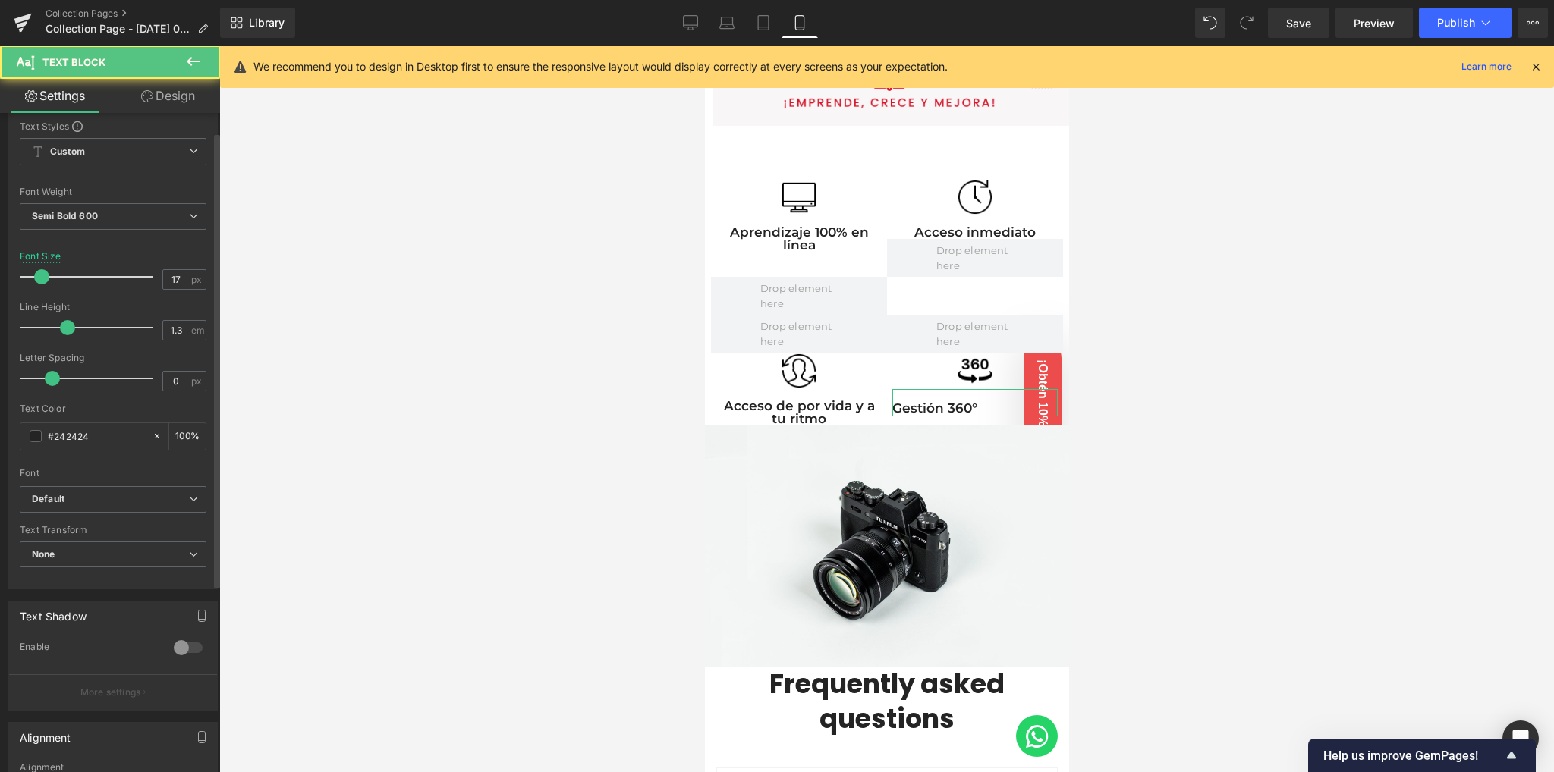
scroll to position [297, 0]
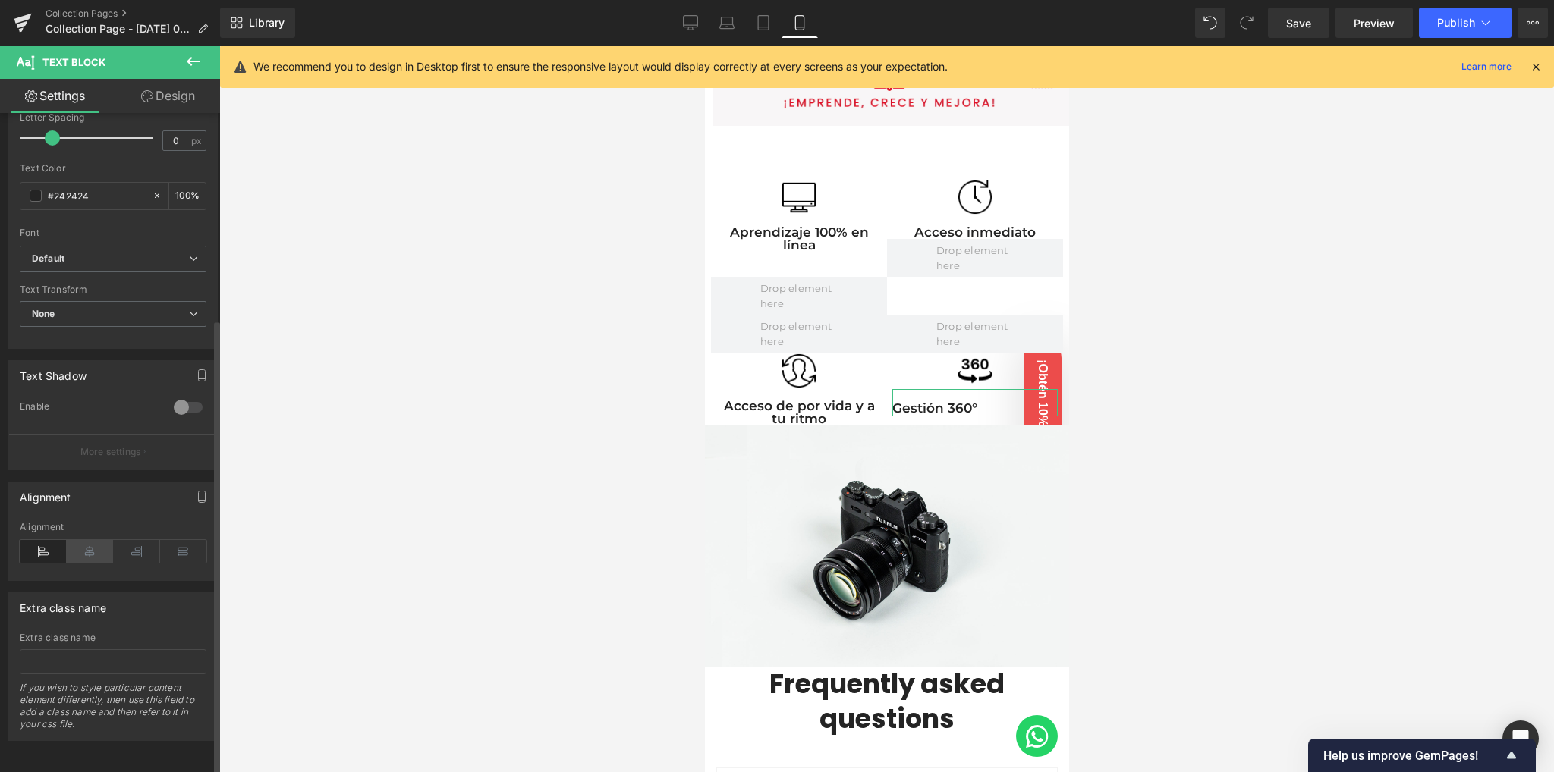
click at [87, 540] on icon at bounding box center [90, 551] width 47 height 23
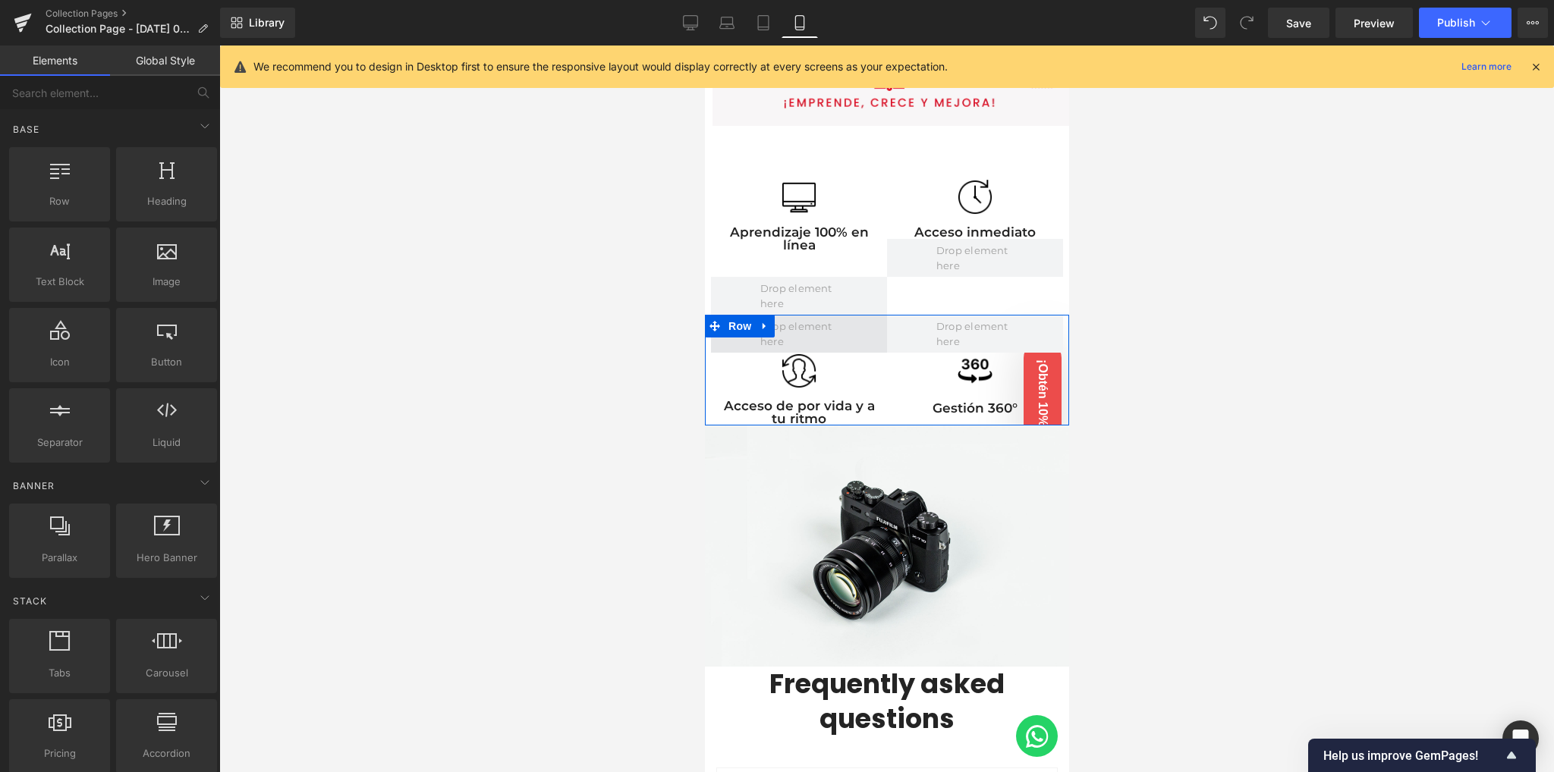
click at [832, 333] on span at bounding box center [798, 334] width 88 height 38
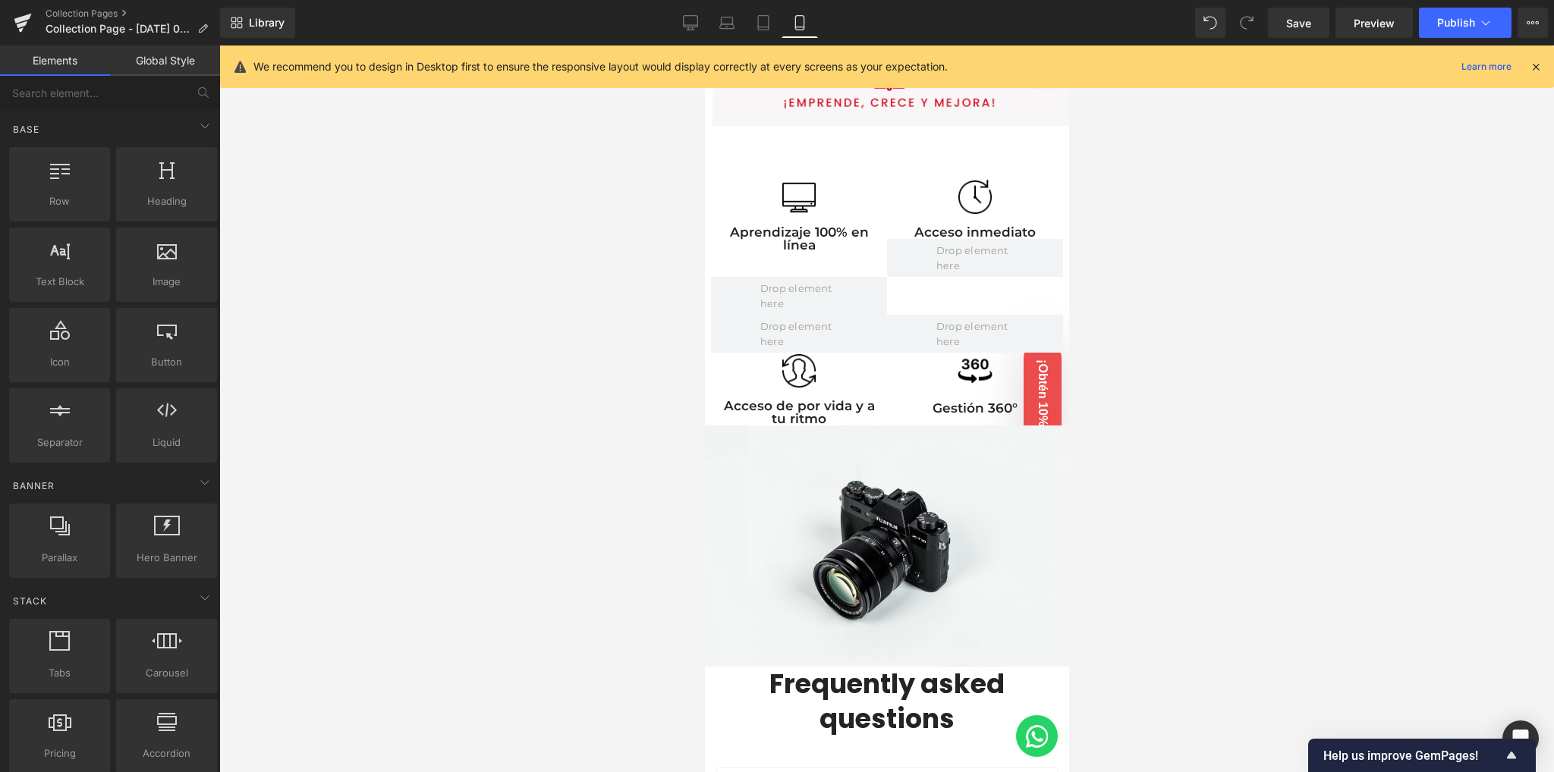
click at [162, 61] on link "Global Style" at bounding box center [165, 61] width 110 height 30
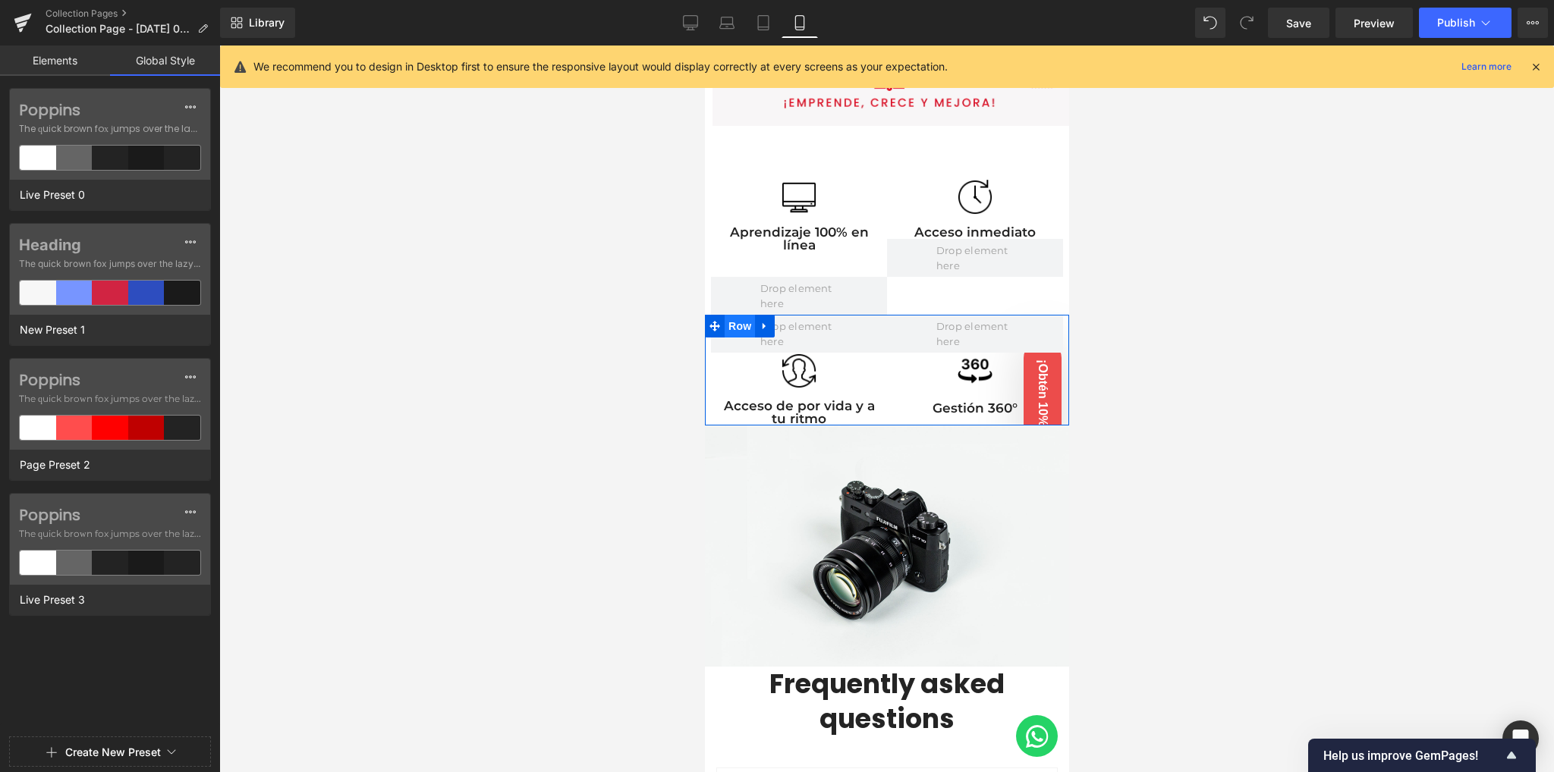
click at [740, 316] on span "Row" at bounding box center [739, 326] width 30 height 23
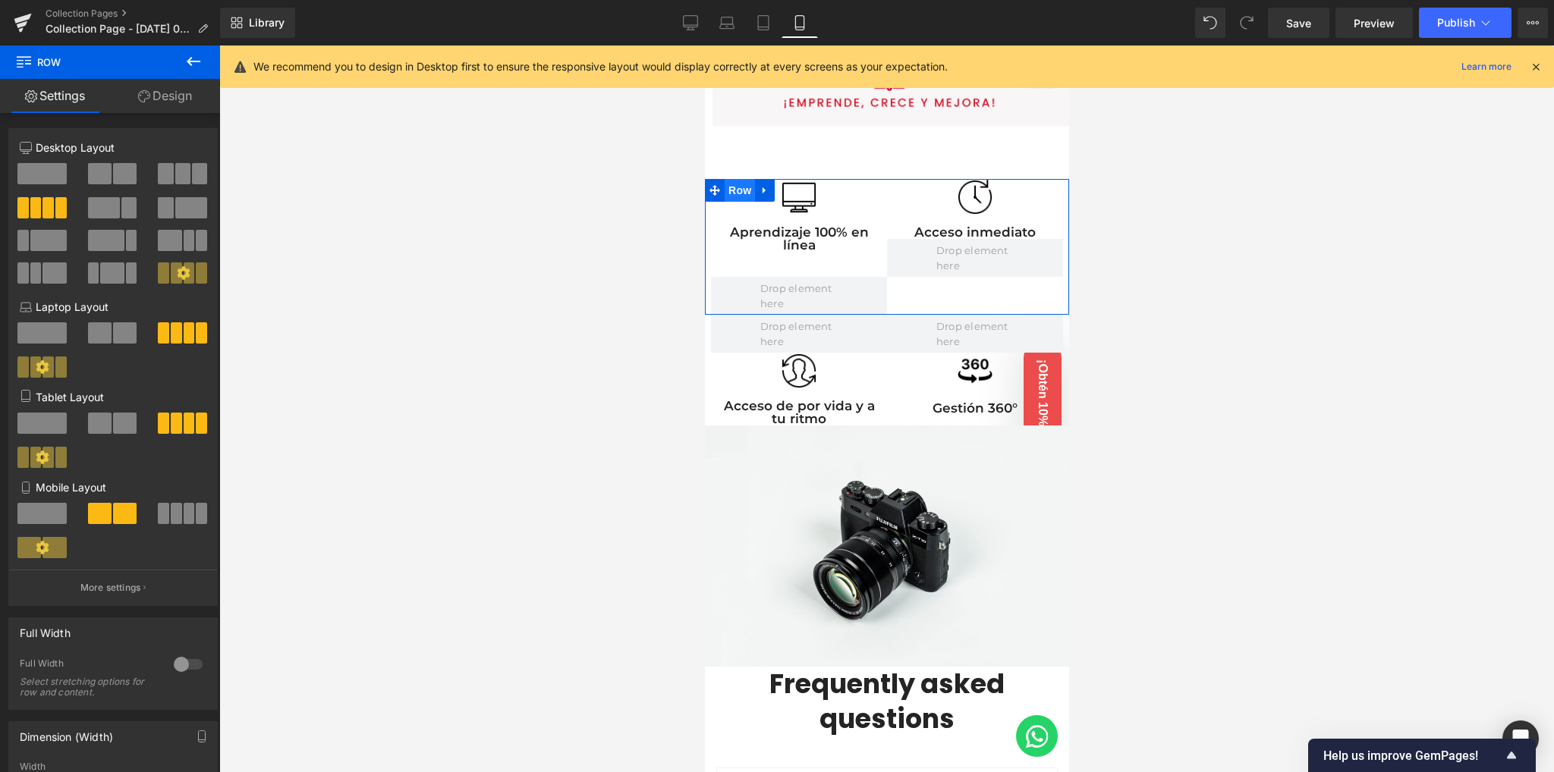
click at [749, 184] on span "Row" at bounding box center [739, 190] width 30 height 23
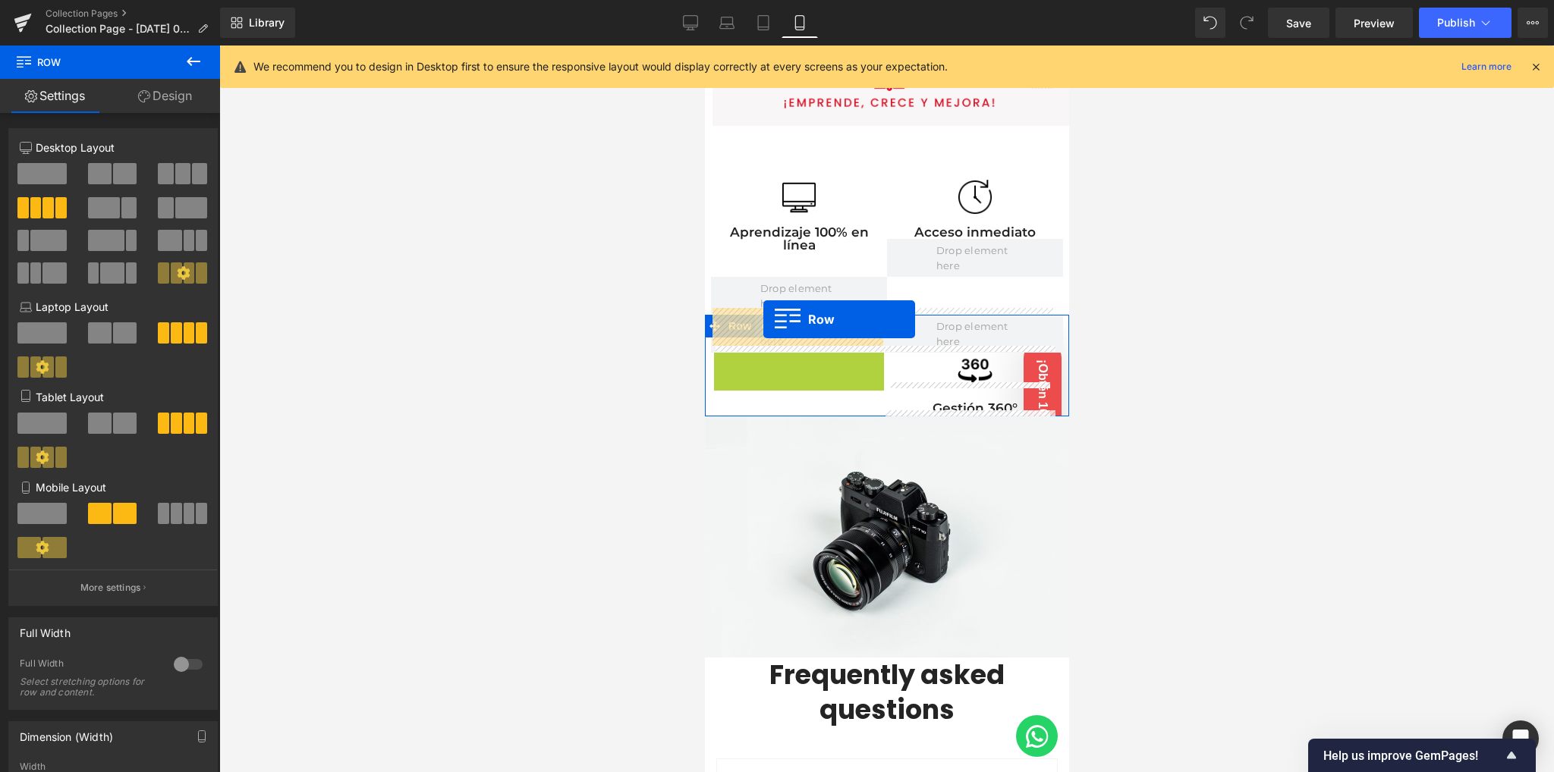
drag, startPoint x: 747, startPoint y: 356, endPoint x: 762, endPoint y: 319, distance: 39.4
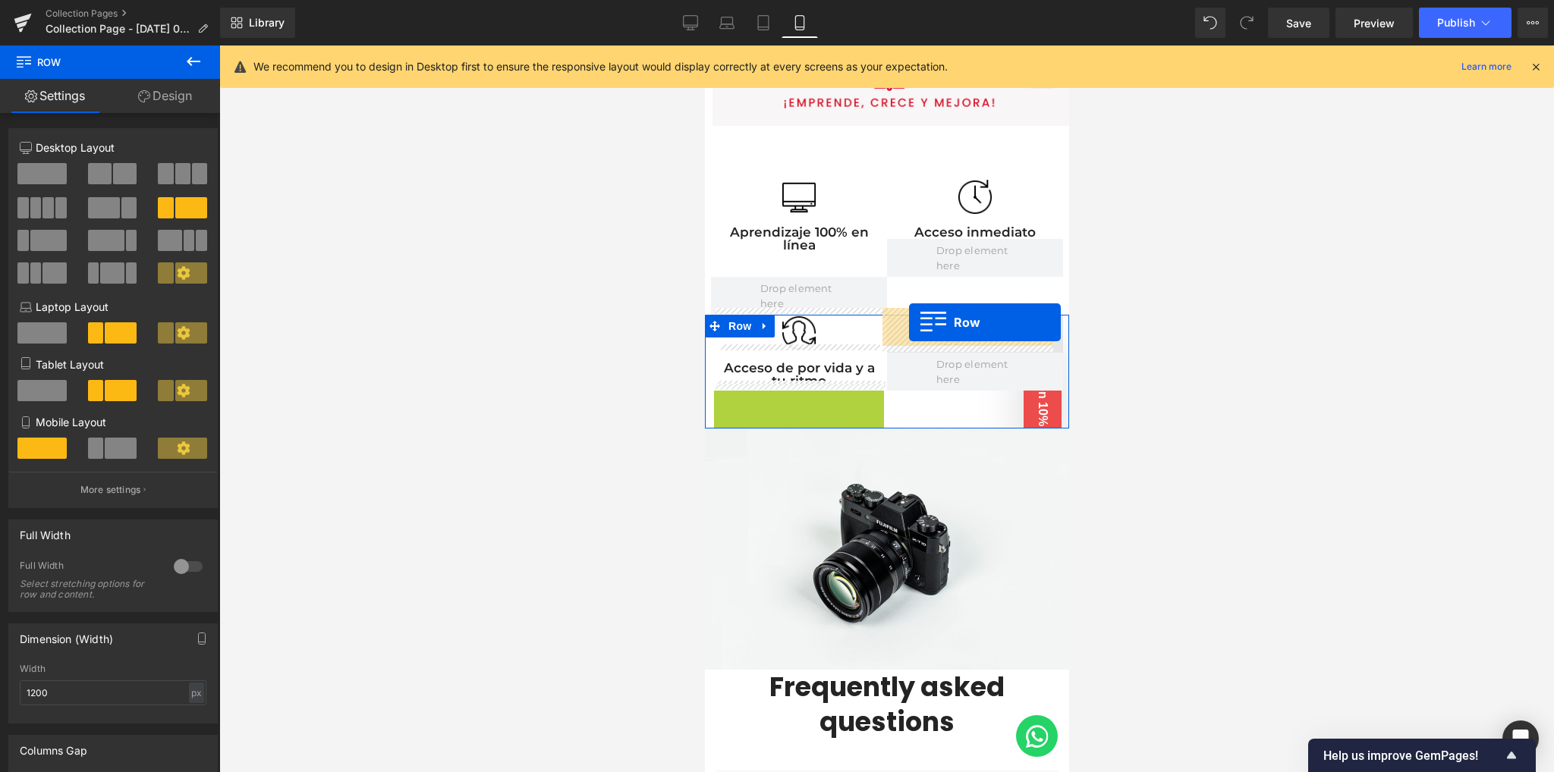
drag, startPoint x: 747, startPoint y: 391, endPoint x: 908, endPoint y: 322, distance: 175.0
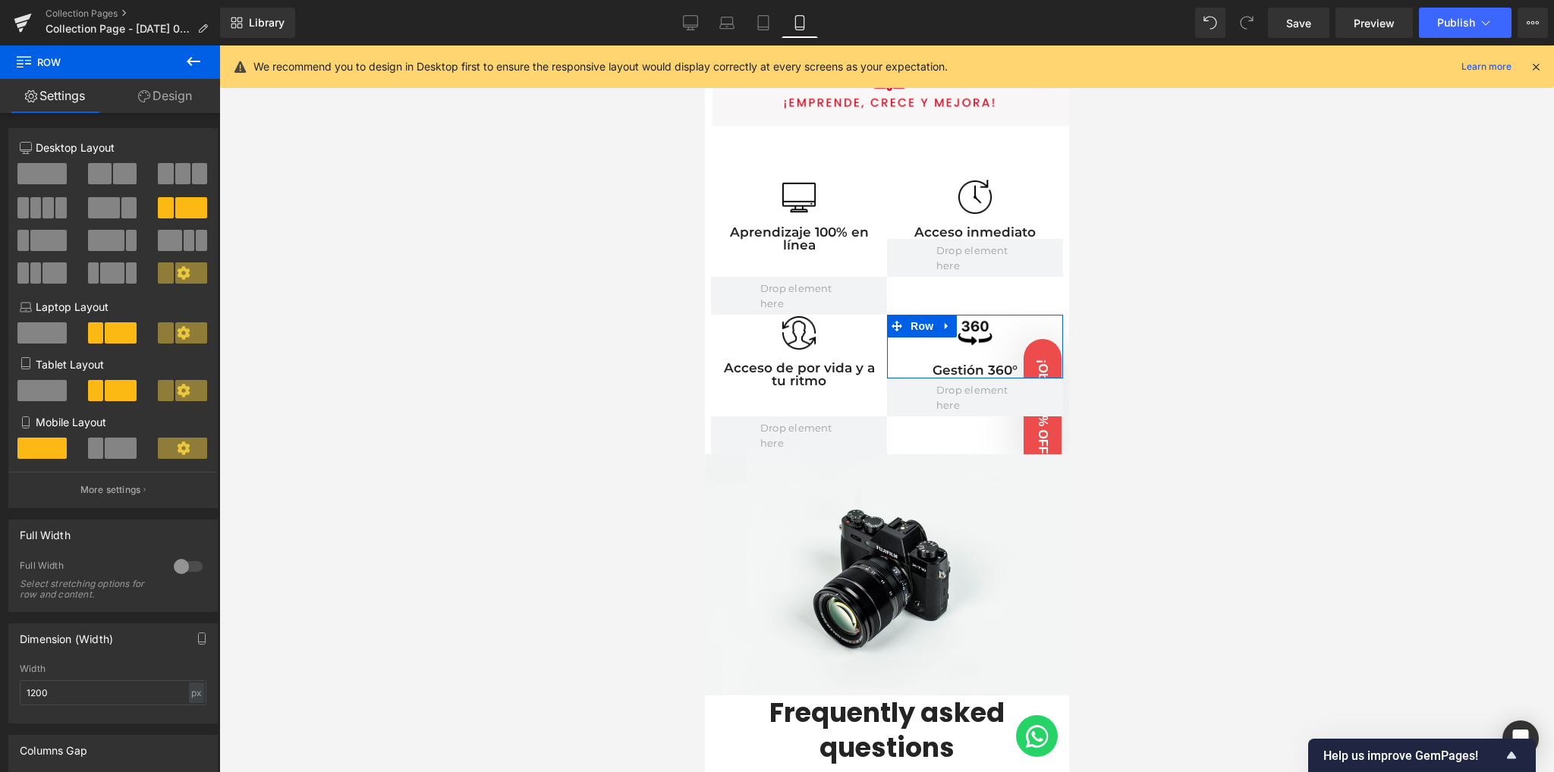
click at [556, 375] on div at bounding box center [886, 409] width 1334 height 727
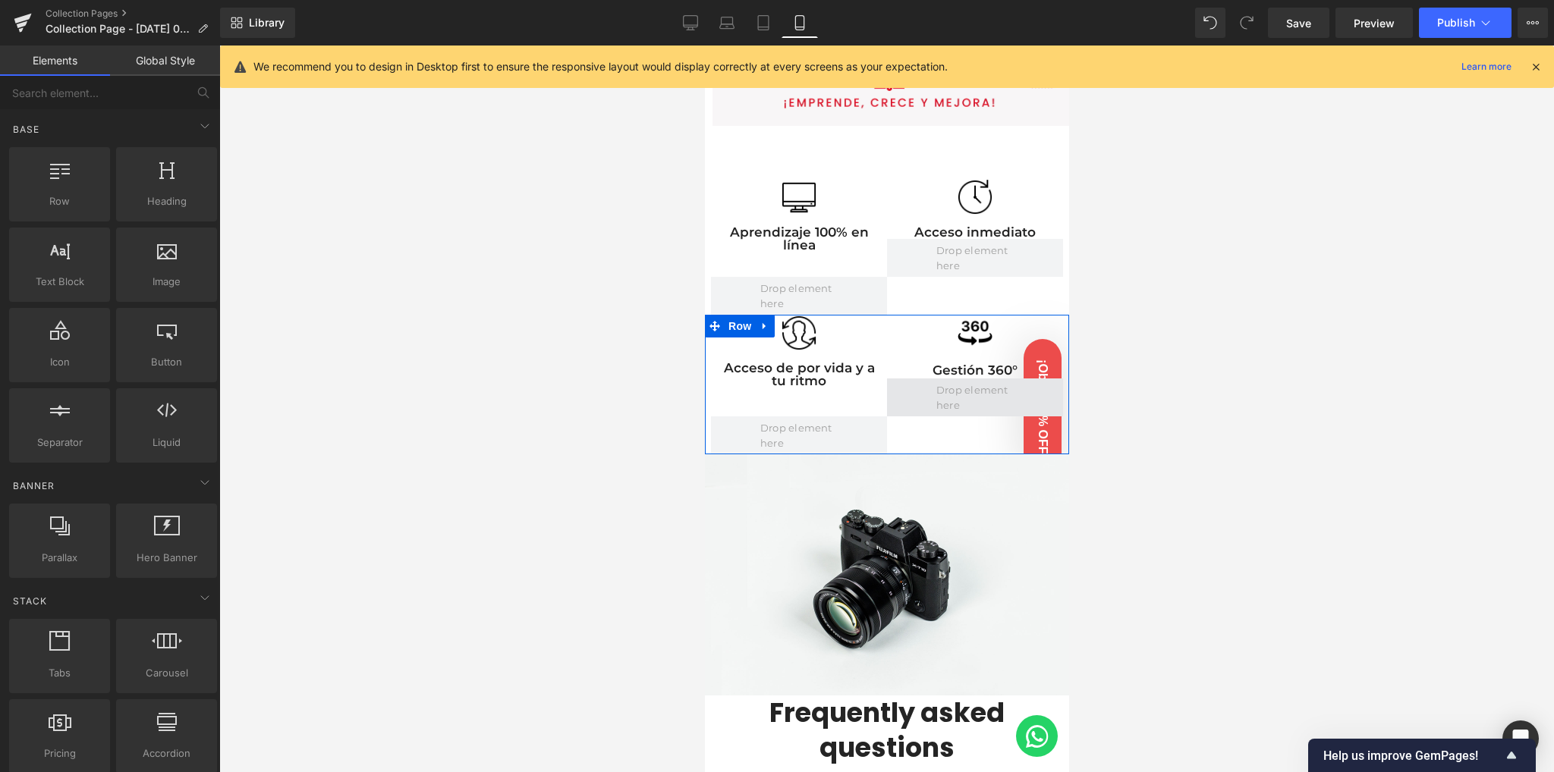
click at [920, 393] on span at bounding box center [974, 398] width 176 height 38
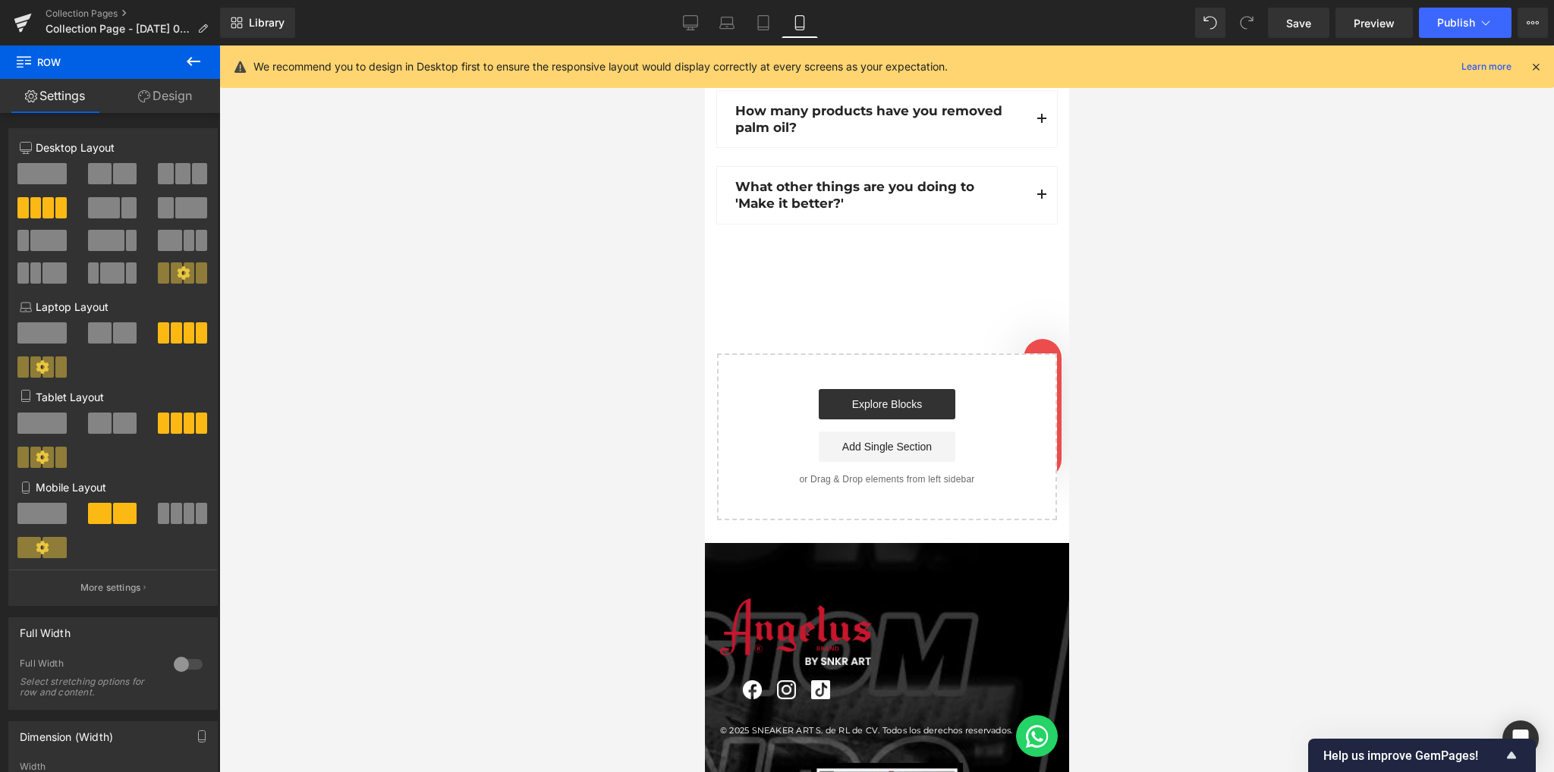
scroll to position [2113, 0]
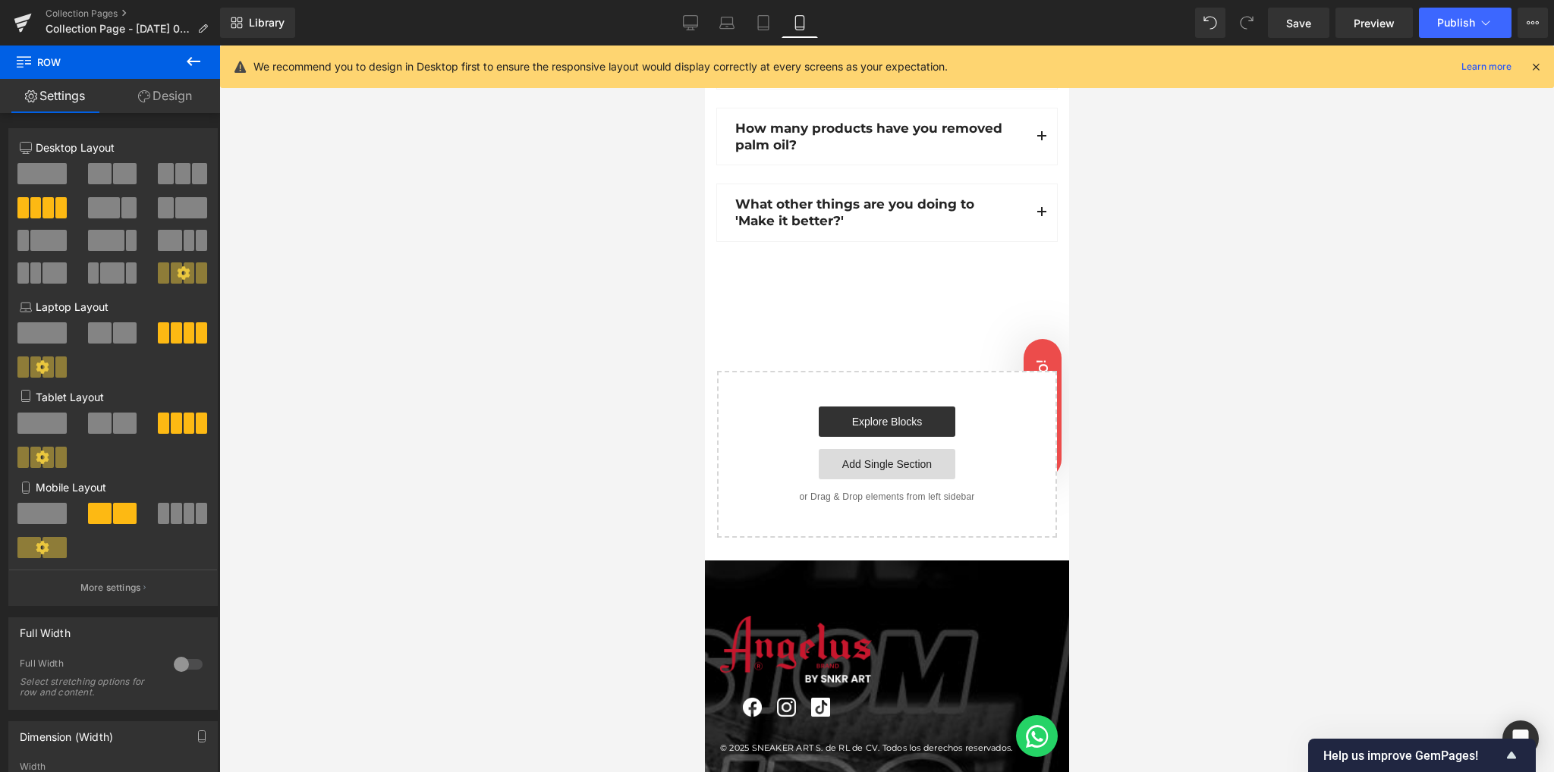
click at [839, 449] on link "Add Single Section" at bounding box center [886, 464] width 137 height 30
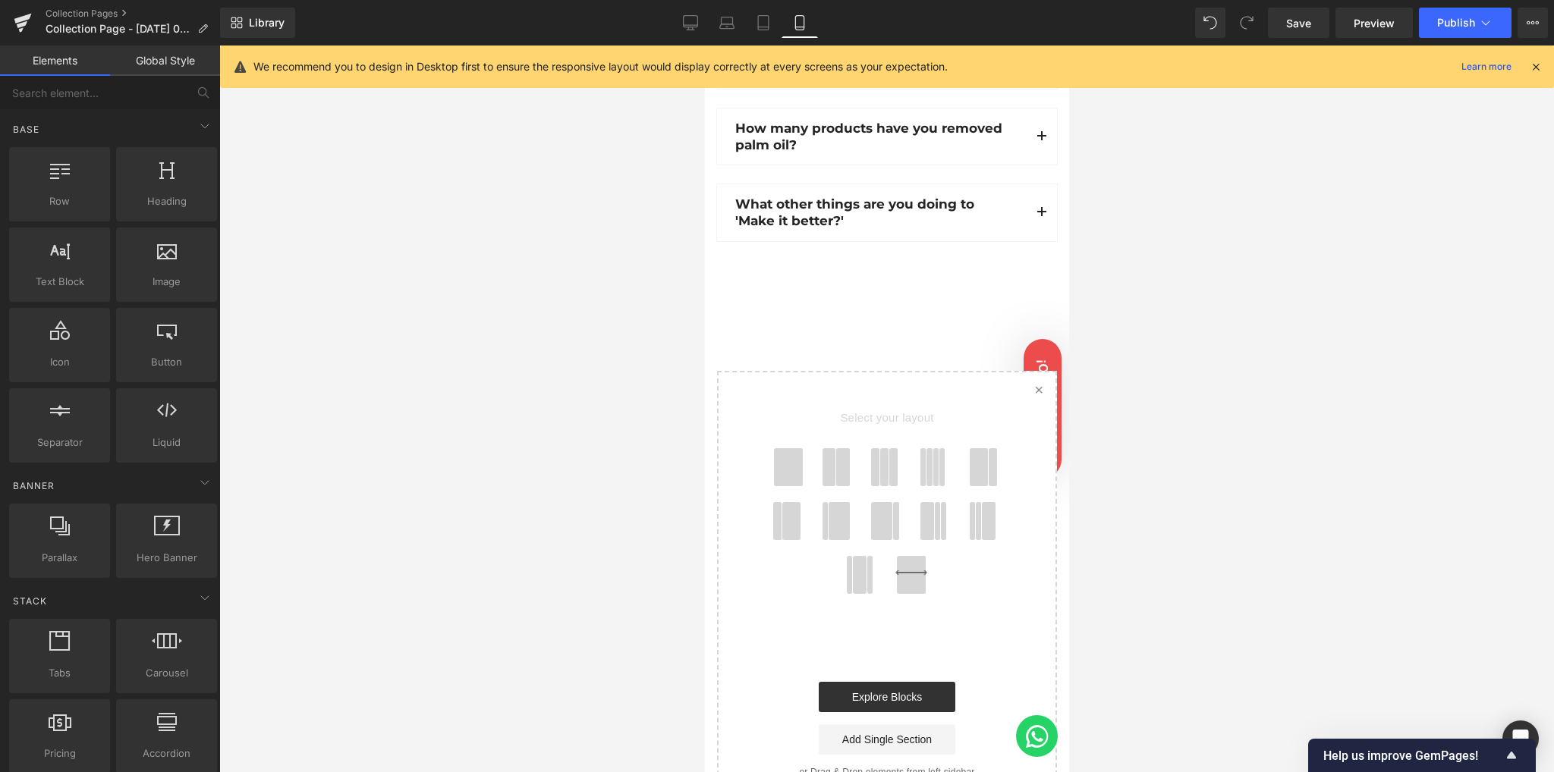
click at [835, 448] on span at bounding box center [842, 467] width 14 height 38
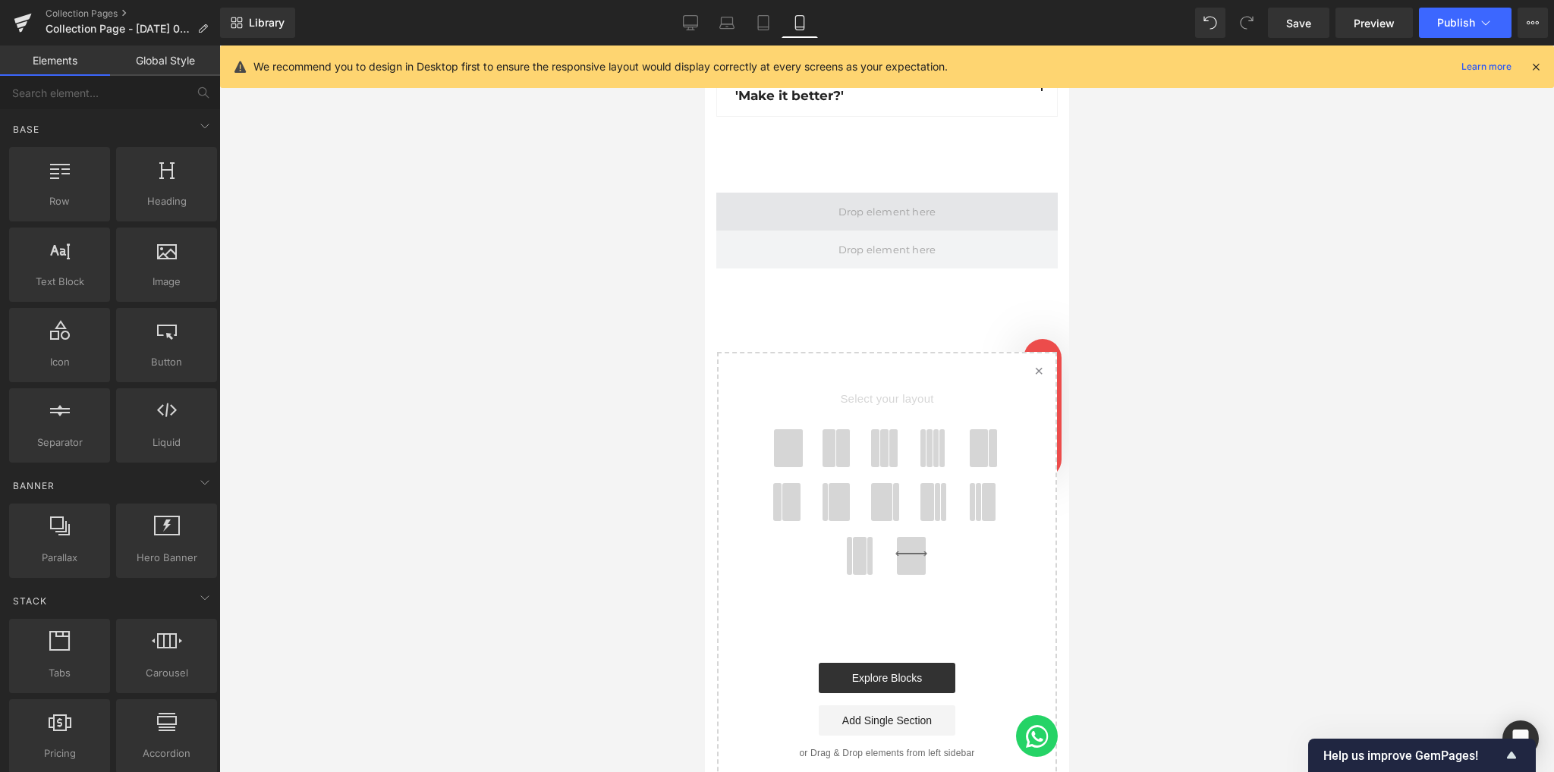
scroll to position [2183, 0]
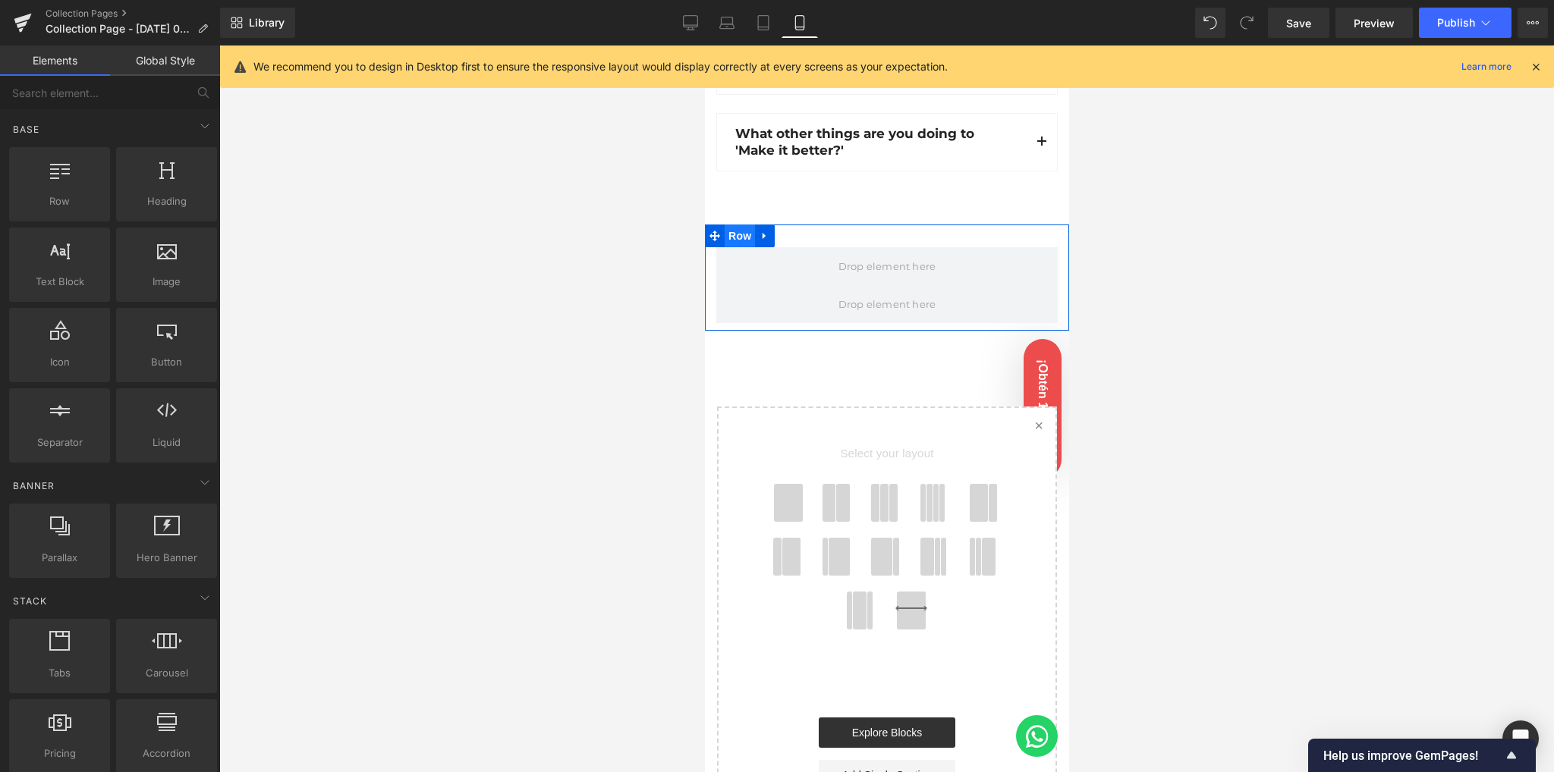
click at [737, 225] on span "Row" at bounding box center [739, 236] width 30 height 23
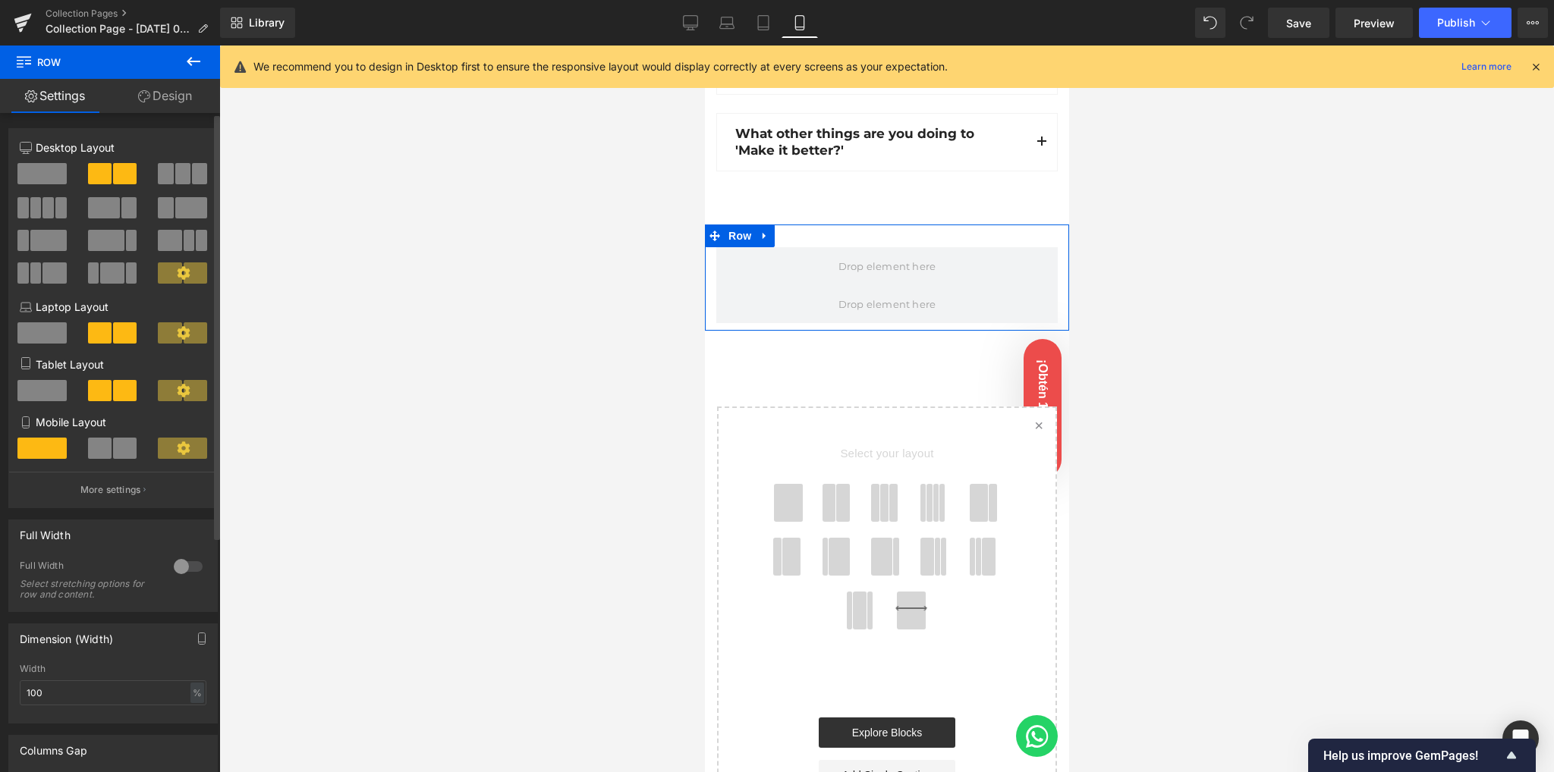
click at [119, 457] on span at bounding box center [125, 448] width 24 height 21
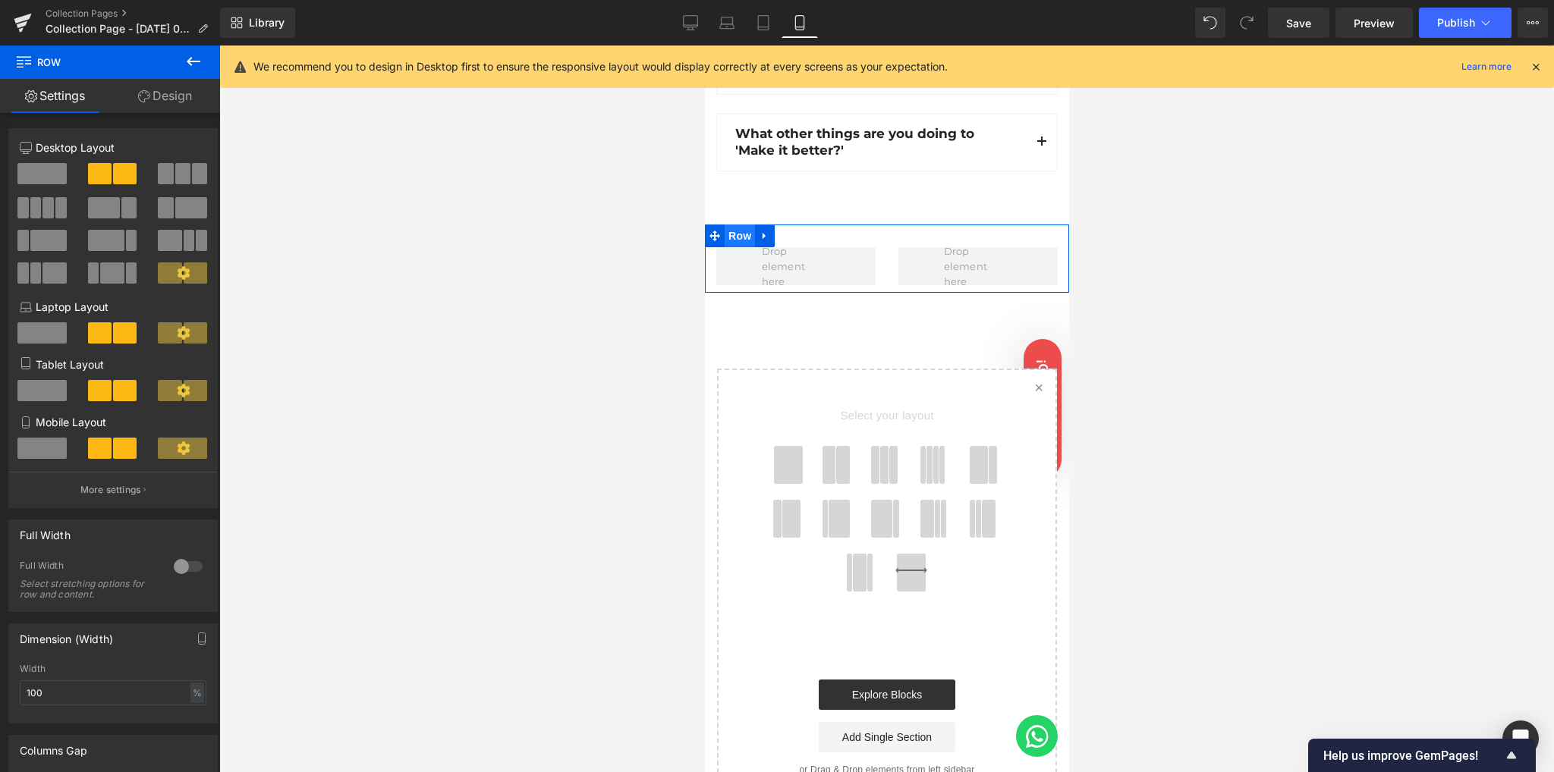
click at [740, 225] on span "Row" at bounding box center [739, 236] width 30 height 23
click at [762, 232] on icon at bounding box center [763, 235] width 3 height 7
click at [781, 231] on icon at bounding box center [783, 236] width 11 height 11
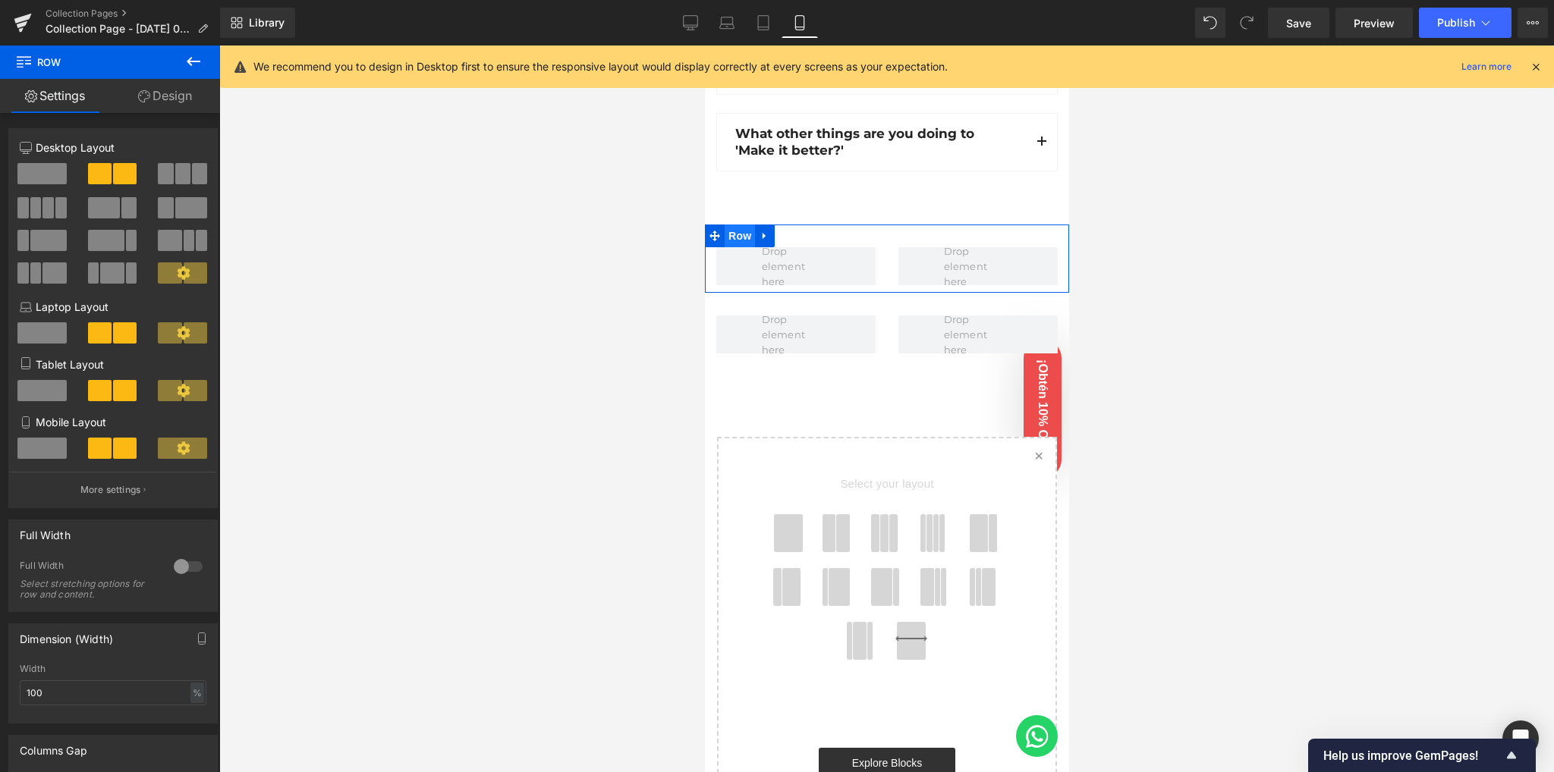
click at [746, 225] on span "Row" at bounding box center [739, 236] width 30 height 23
click at [161, 98] on link "Design" at bounding box center [165, 96] width 110 height 34
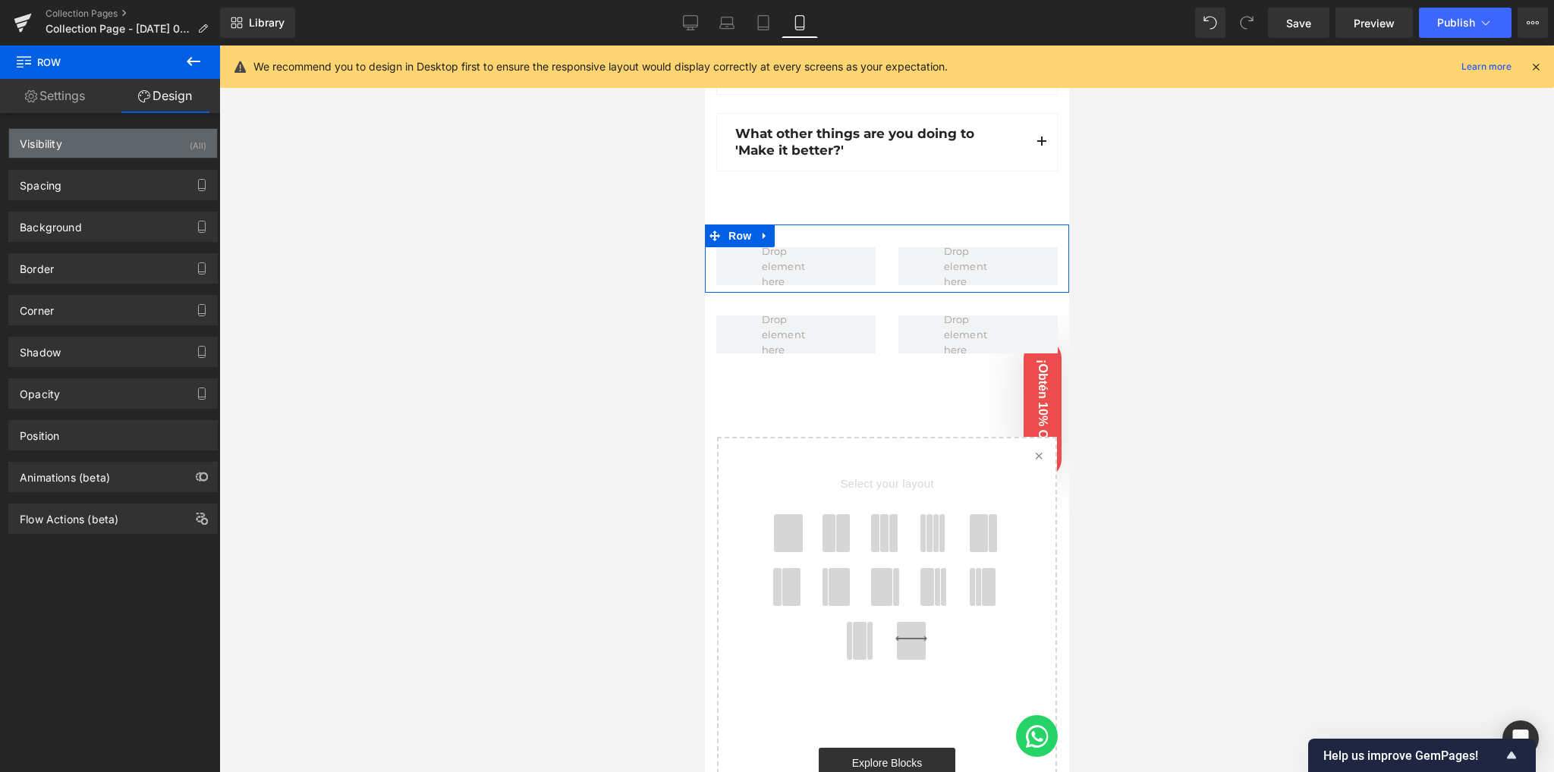
click at [168, 148] on div "Visibility (All)" at bounding box center [113, 143] width 208 height 29
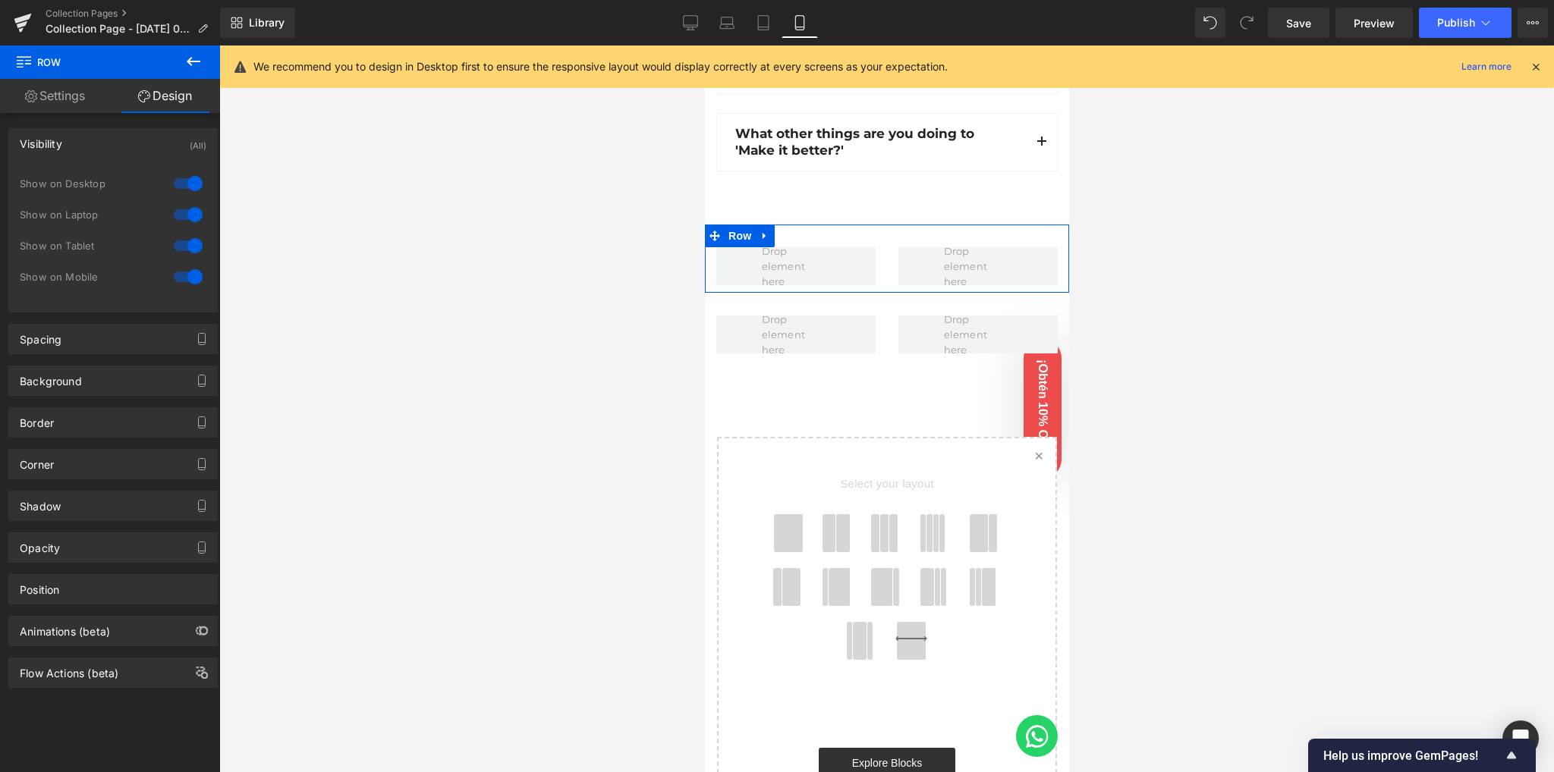
drag, startPoint x: 179, startPoint y: 186, endPoint x: 182, endPoint y: 209, distance: 23.7
click at [179, 189] on div at bounding box center [188, 183] width 36 height 24
click at [184, 213] on div at bounding box center [188, 215] width 36 height 24
click at [180, 234] on div at bounding box center [188, 246] width 36 height 24
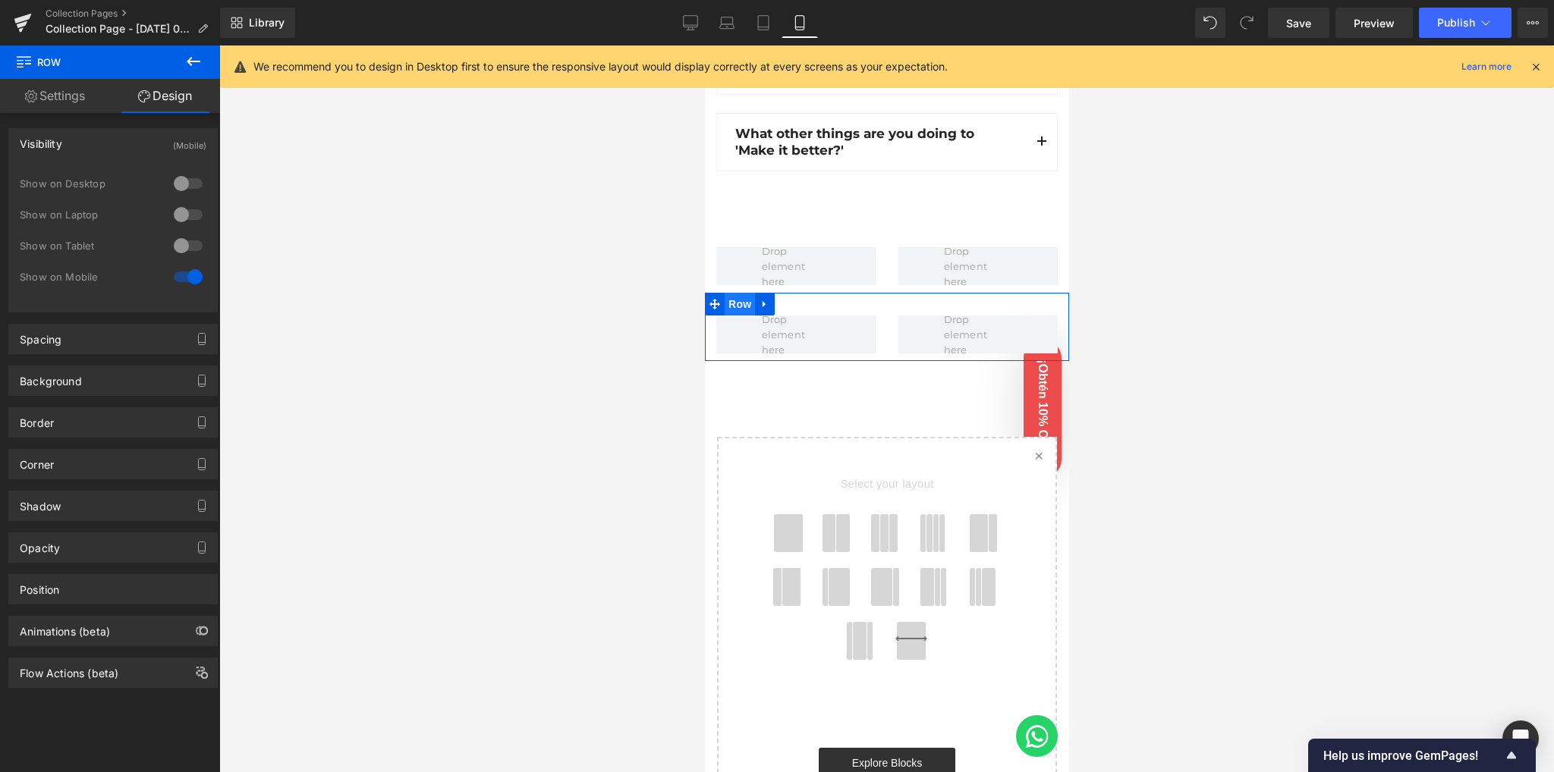
click at [739, 293] on span "Row" at bounding box center [739, 304] width 30 height 23
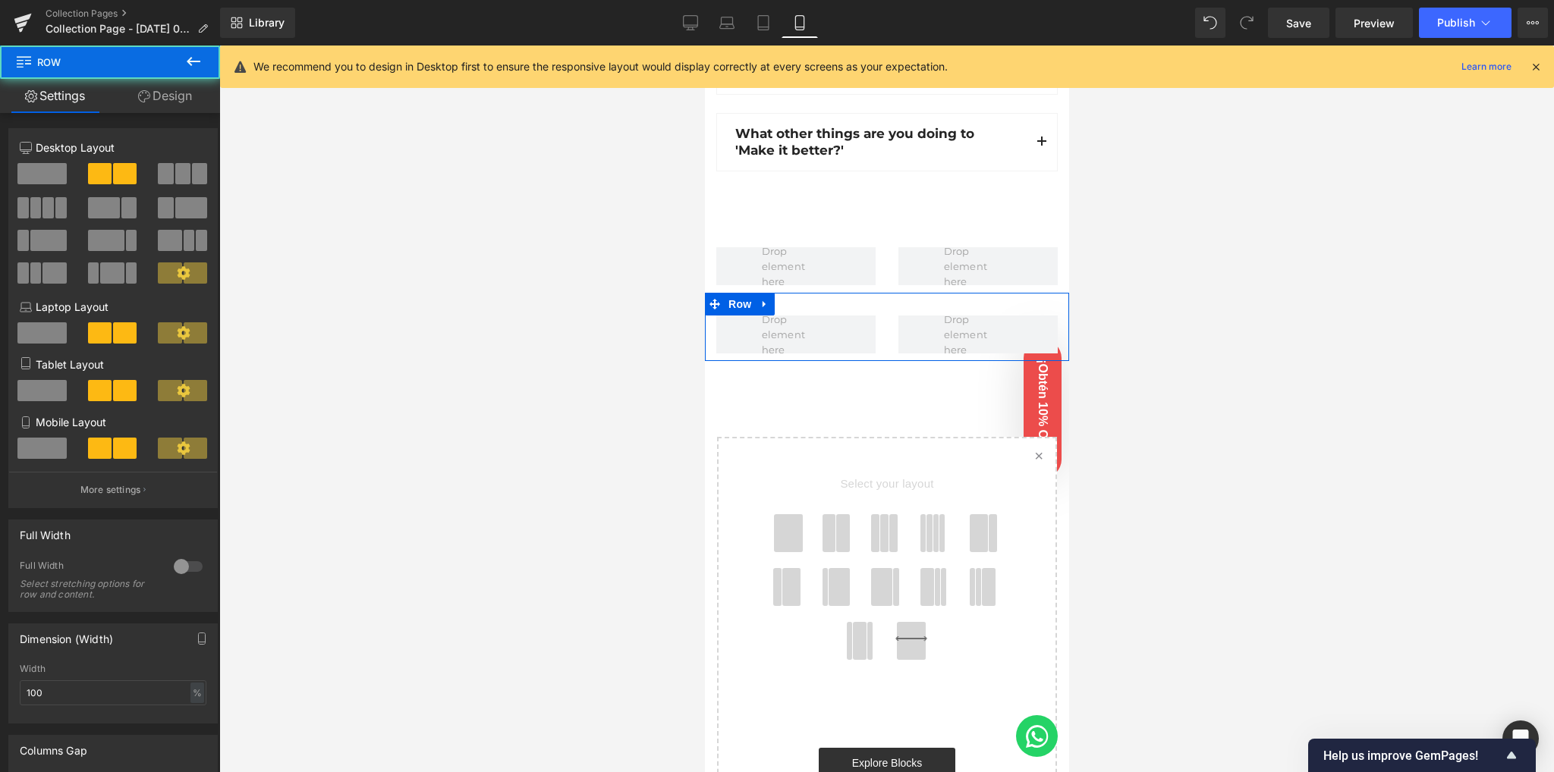
click at [200, 98] on link "Design" at bounding box center [165, 96] width 110 height 34
click at [0, 0] on div "Visibility" at bounding box center [0, 0] width 0 height 0
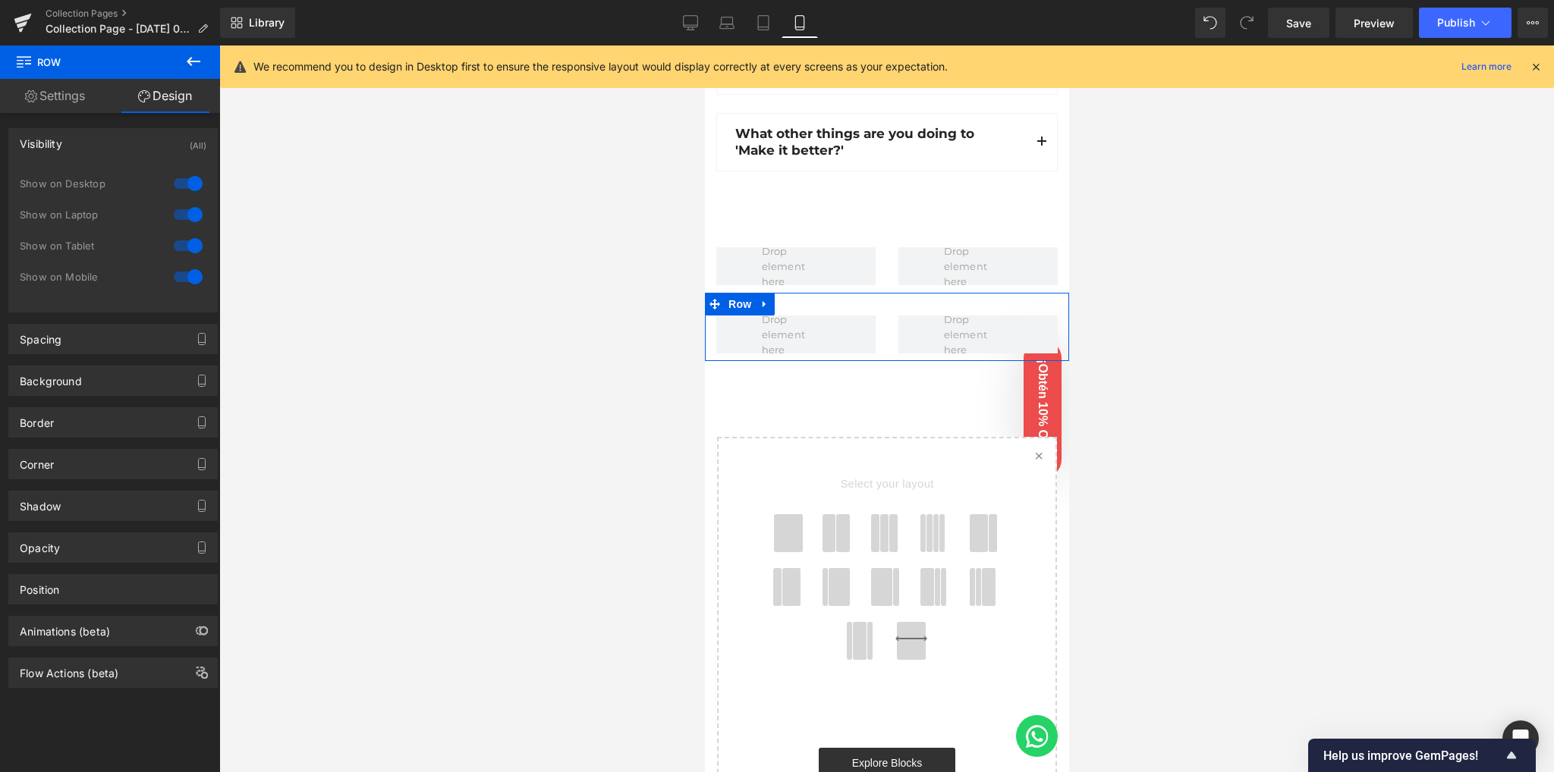
click at [188, 183] on div at bounding box center [188, 183] width 36 height 24
click at [174, 214] on div at bounding box center [188, 215] width 36 height 24
drag, startPoint x: 182, startPoint y: 247, endPoint x: 180, endPoint y: 236, distance: 10.9
click at [182, 246] on div at bounding box center [188, 246] width 36 height 24
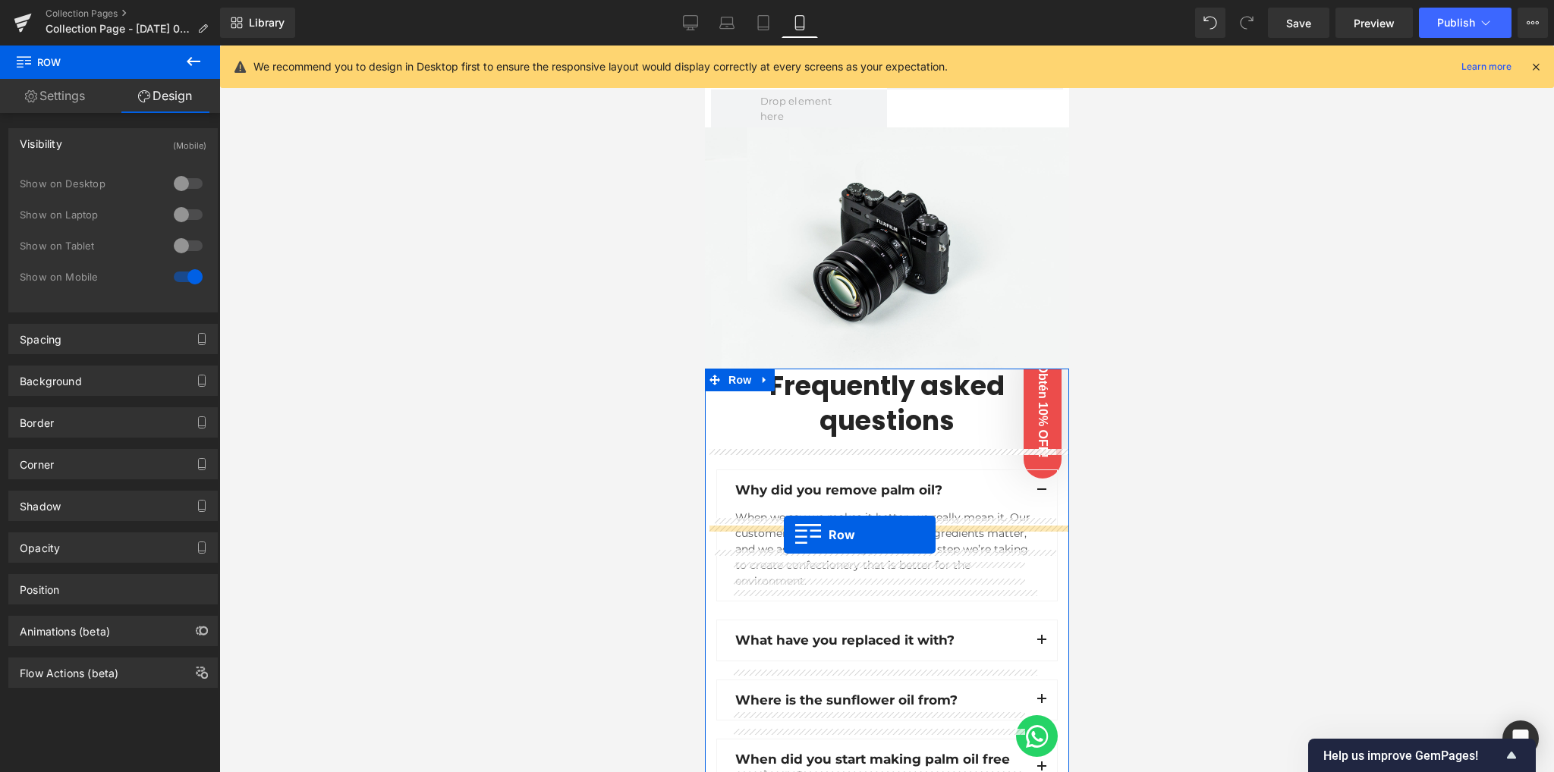
scroll to position [1172, 0]
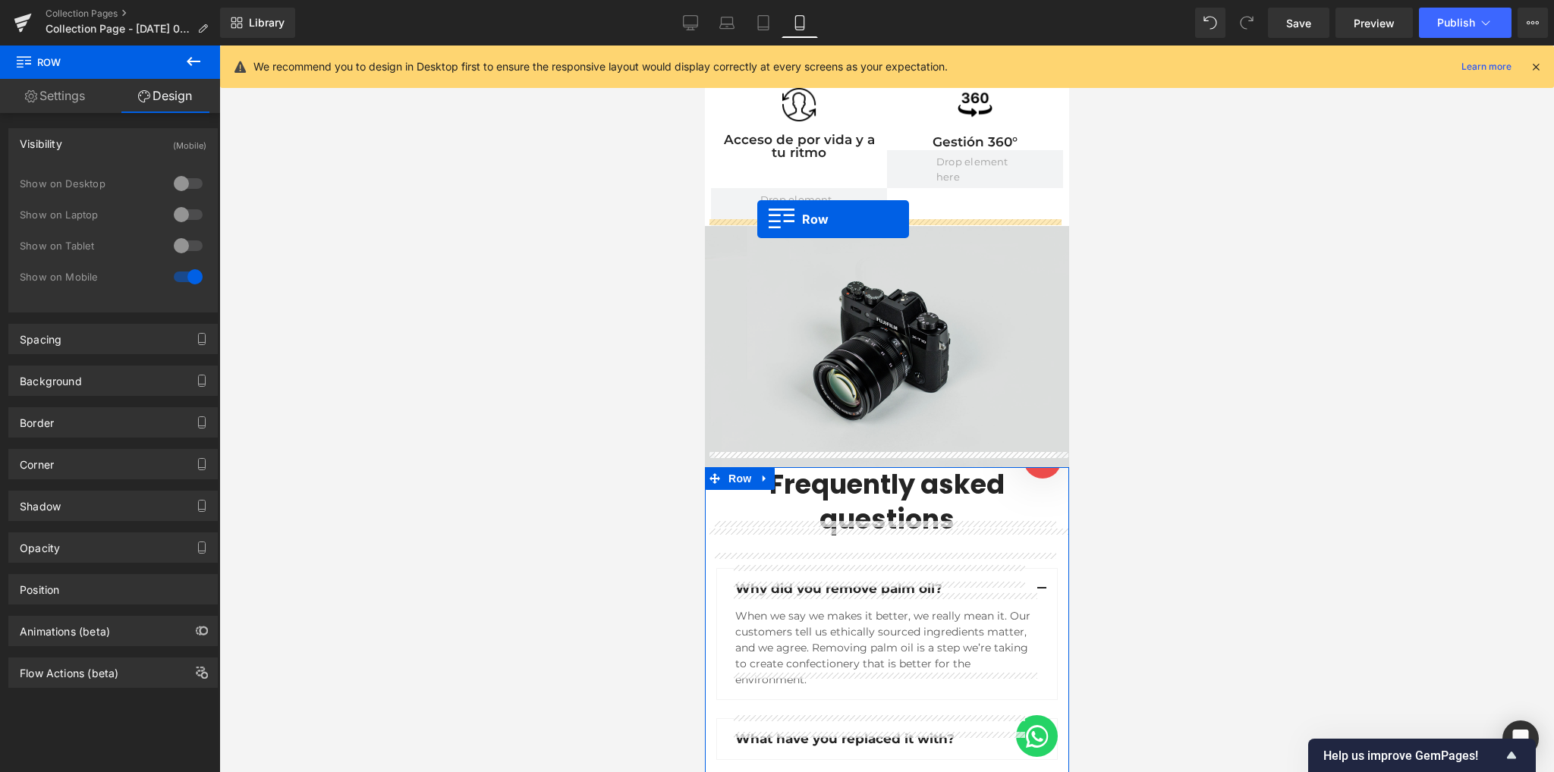
drag, startPoint x: 731, startPoint y: 213, endPoint x: 755, endPoint y: 219, distance: 25.0
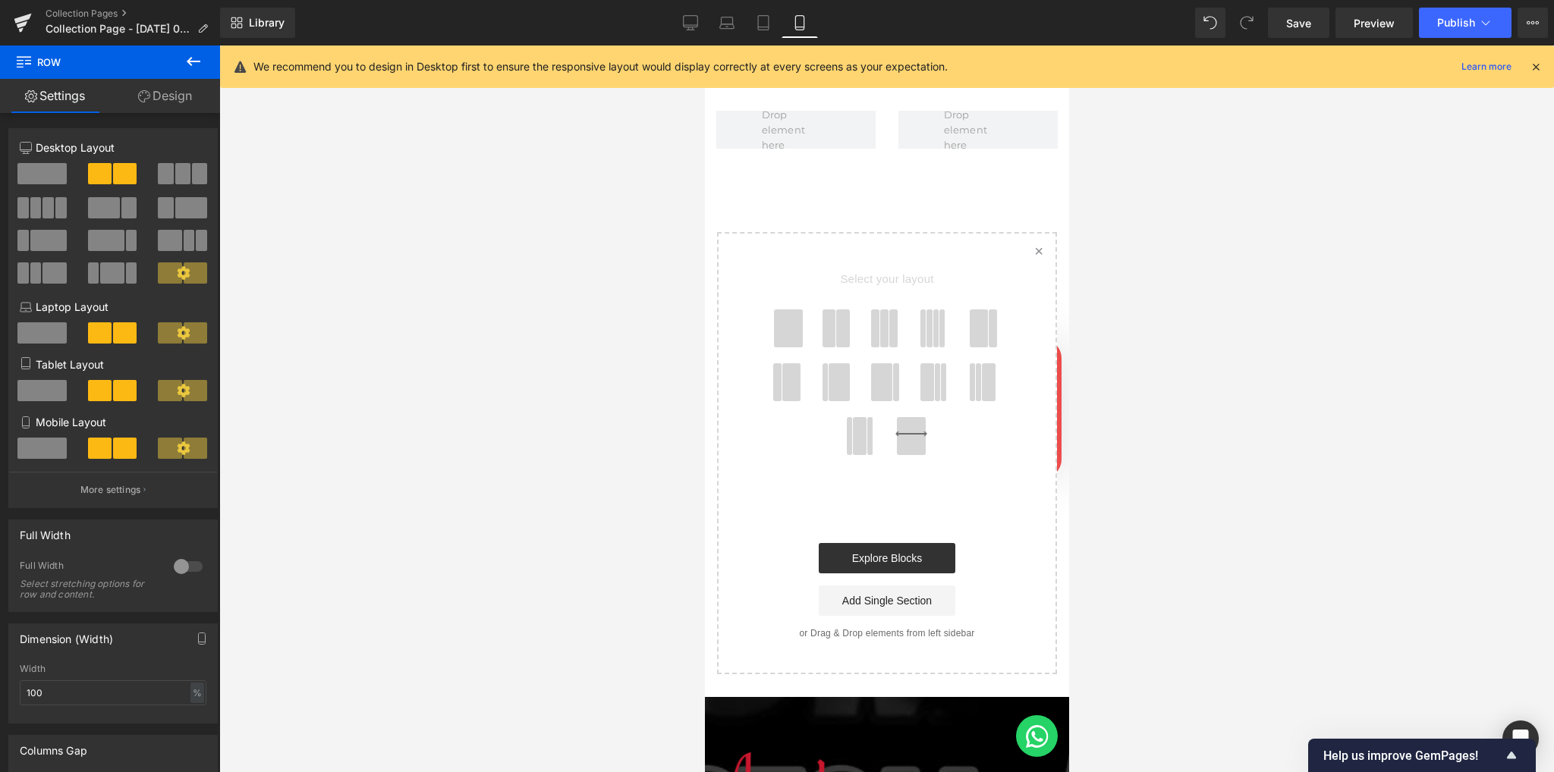
scroll to position [2183, 0]
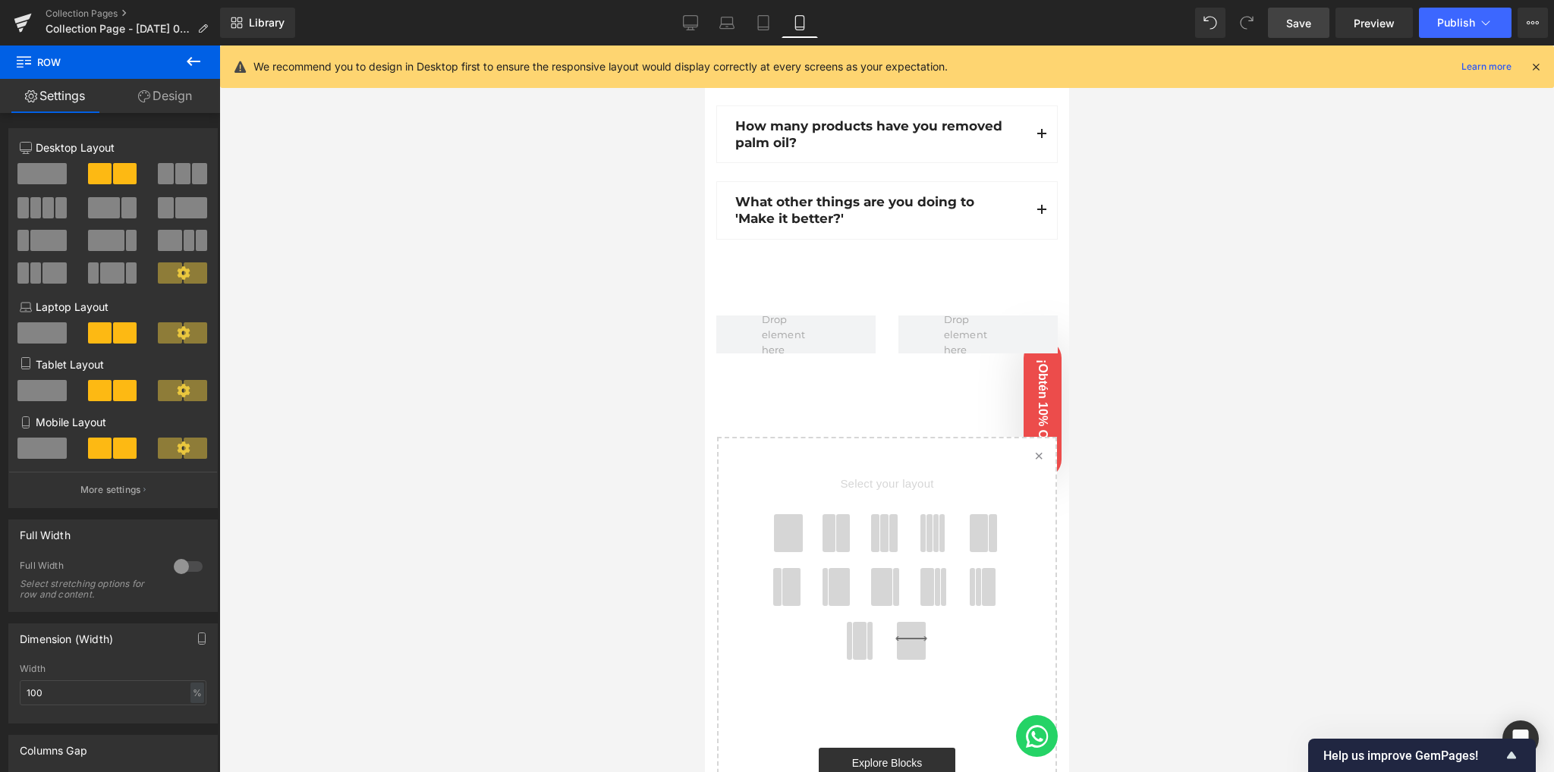
click at [1290, 18] on span "Save" at bounding box center [1298, 23] width 25 height 16
click at [737, 294] on span "Row" at bounding box center [739, 305] width 30 height 23
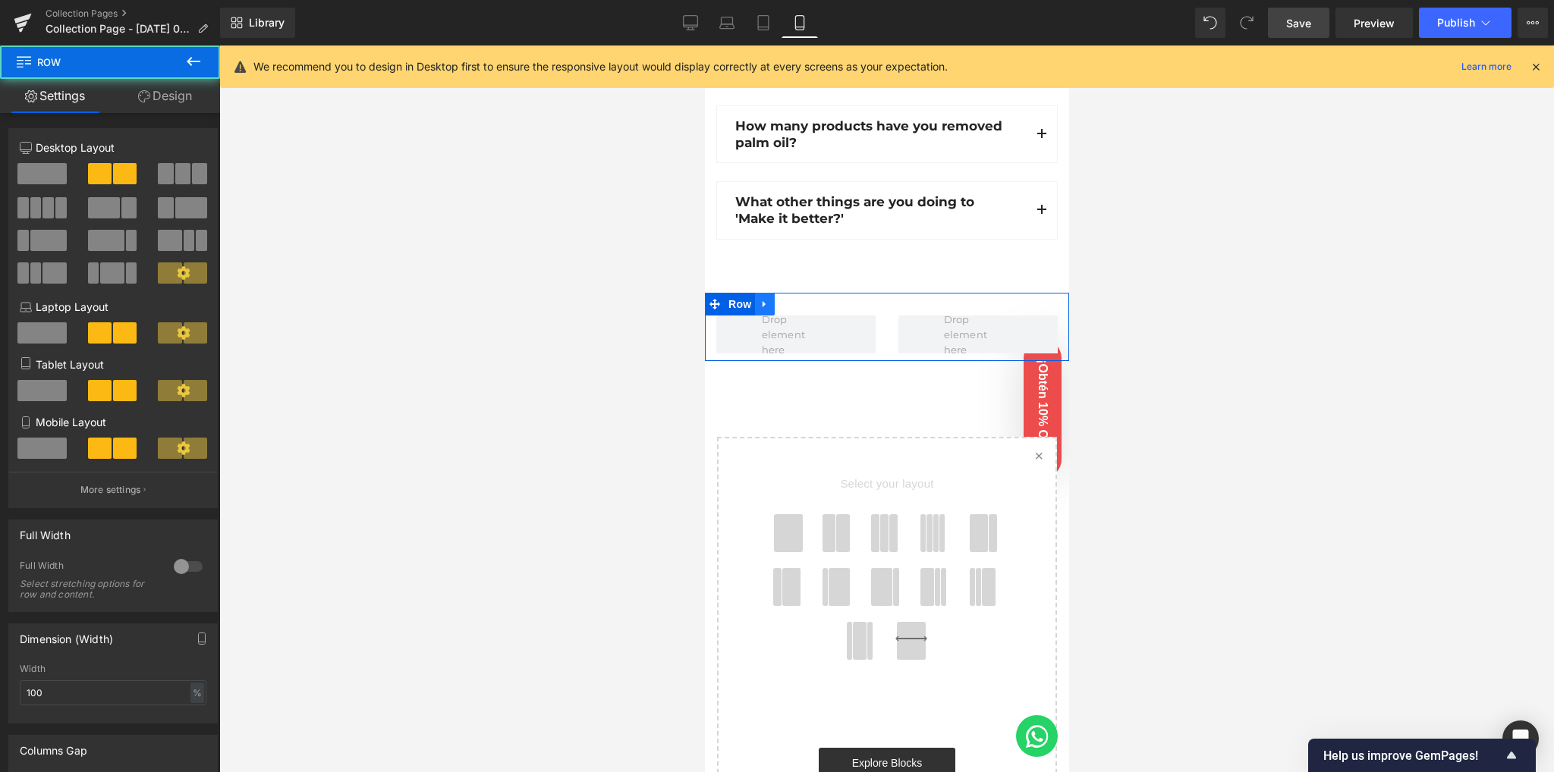
click at [762, 300] on icon at bounding box center [763, 303] width 3 height 7
click at [789, 293] on link at bounding box center [784, 304] width 20 height 23
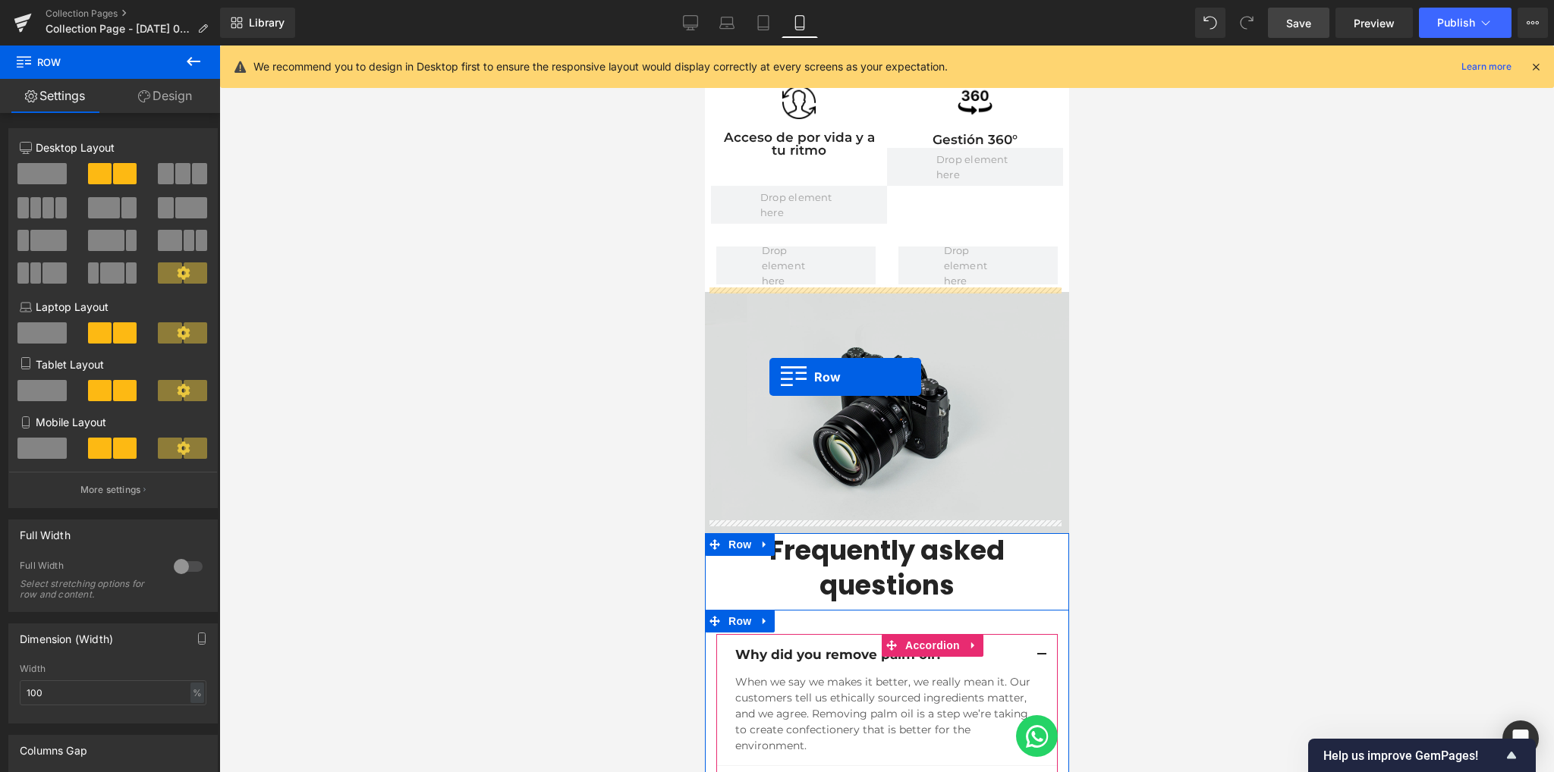
scroll to position [1172, 0]
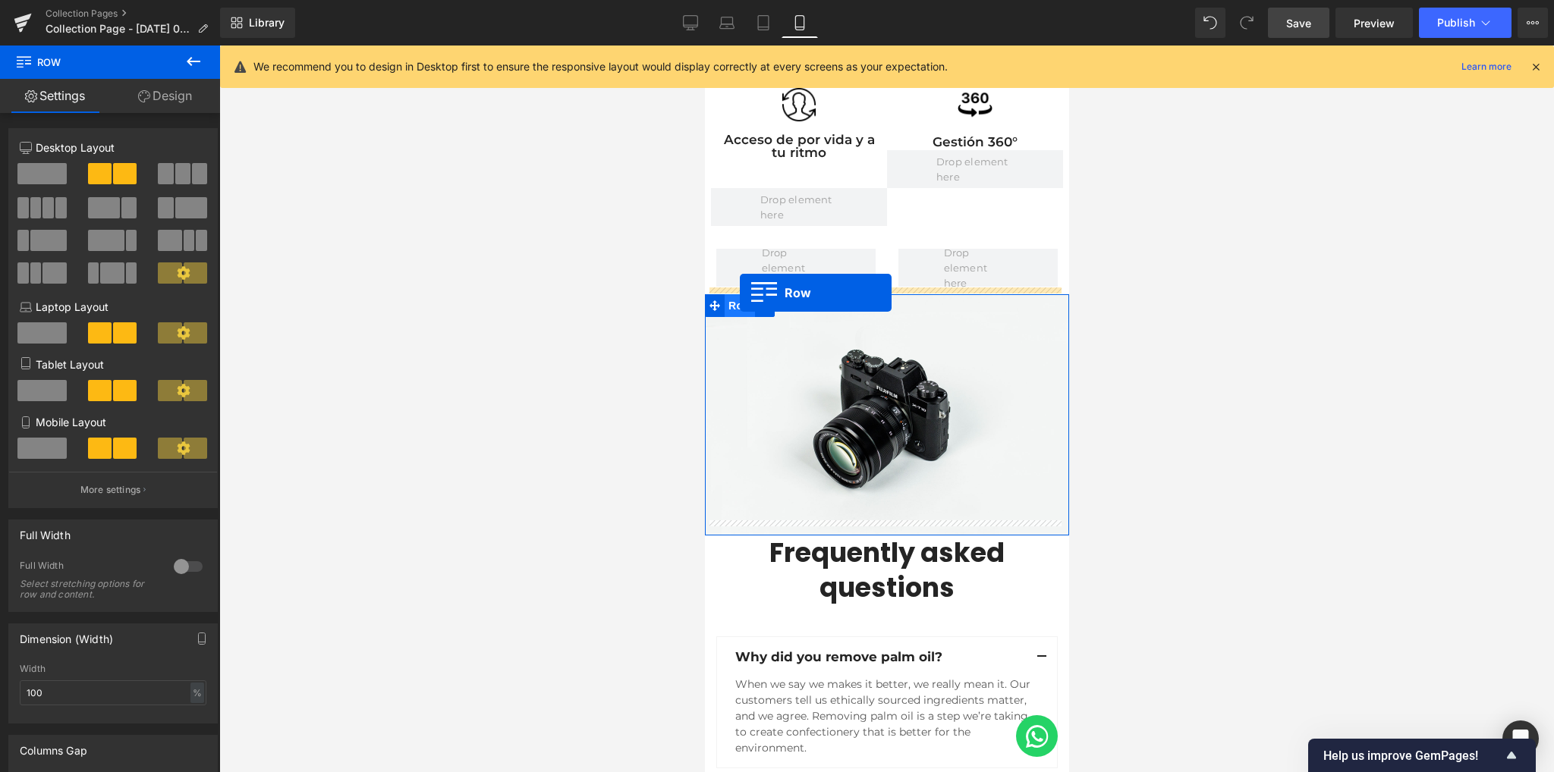
drag, startPoint x: 738, startPoint y: 284, endPoint x: 739, endPoint y: 293, distance: 9.1
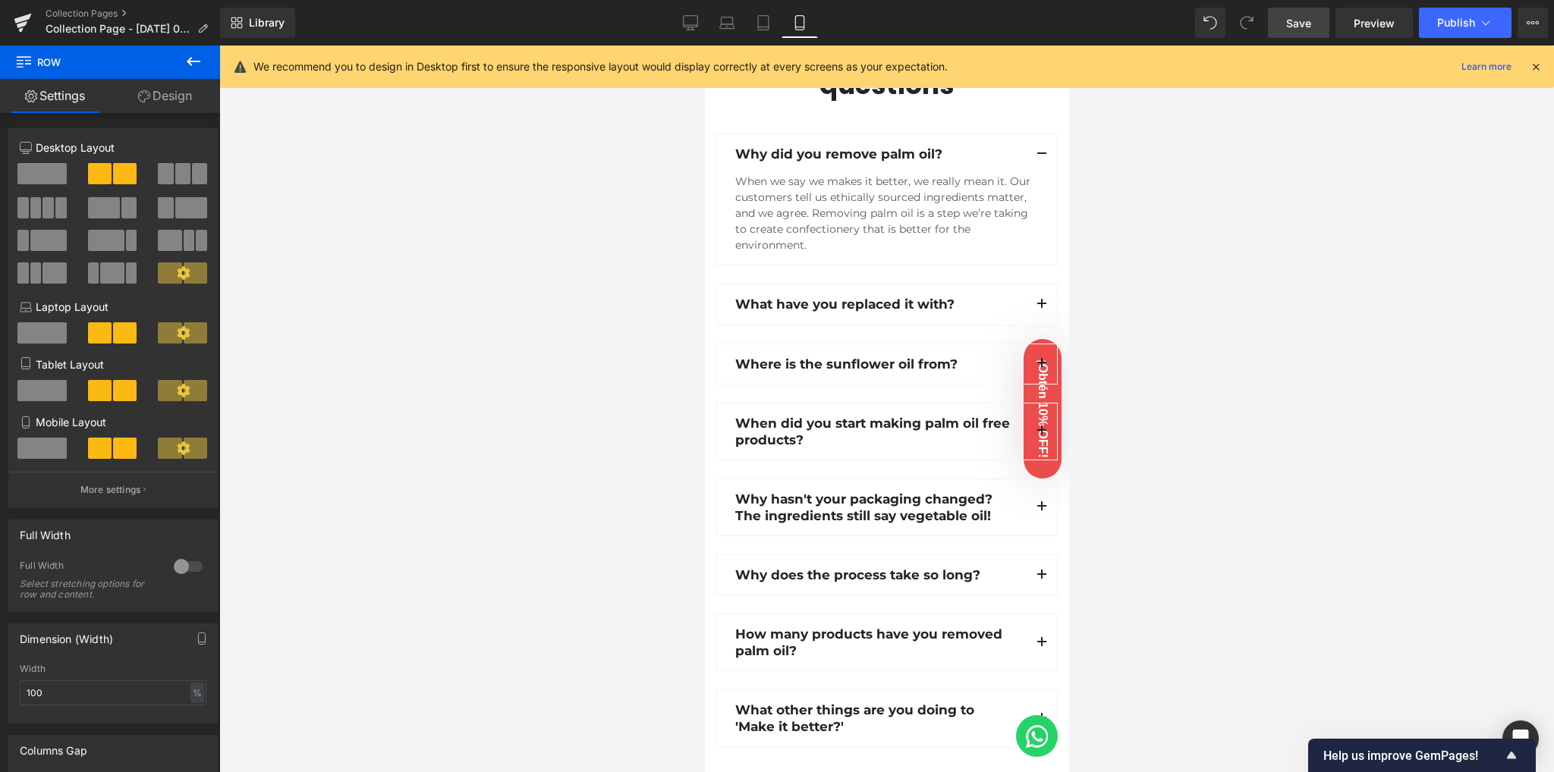
scroll to position [2082, 0]
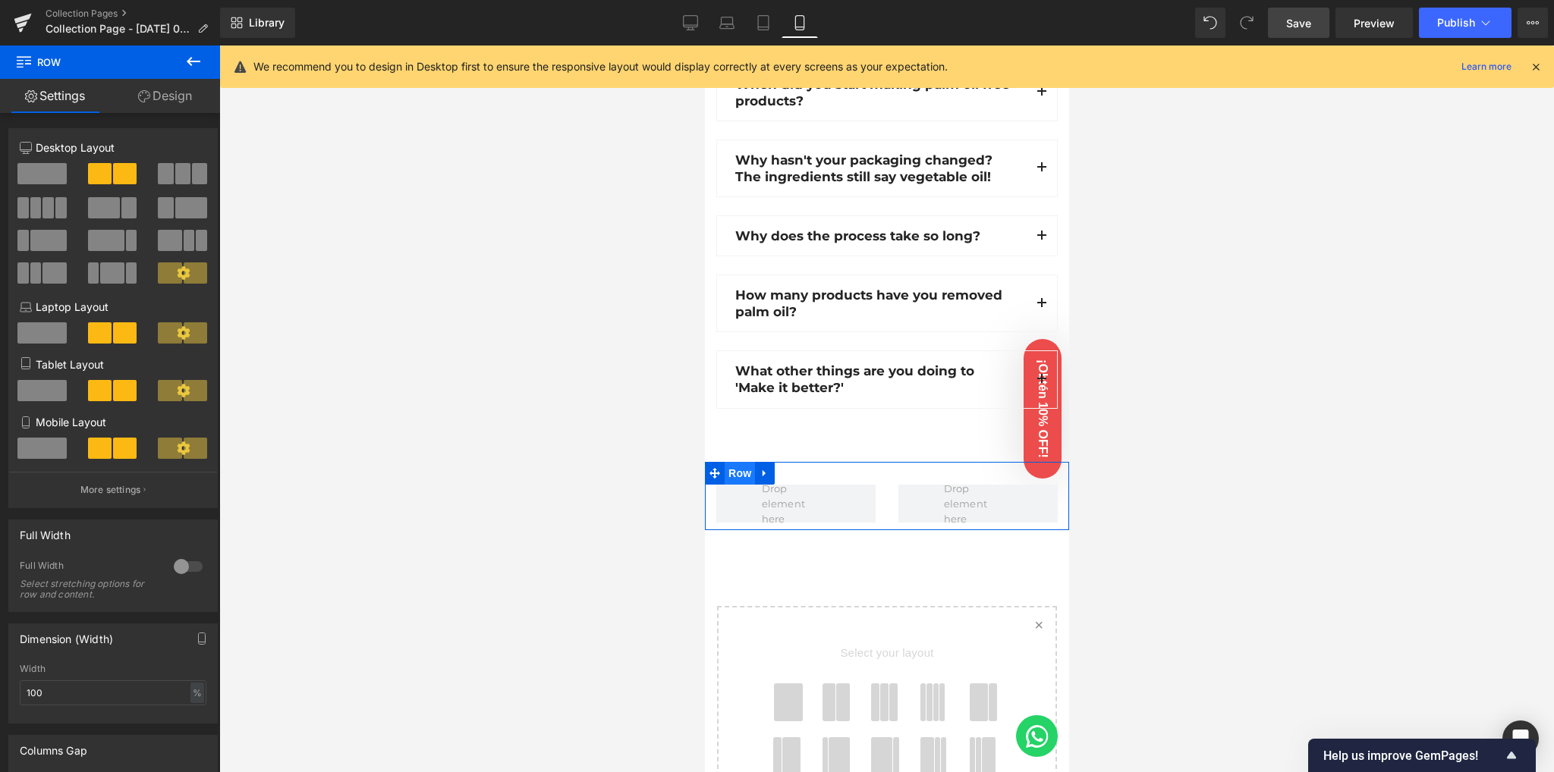
click at [746, 462] on span "Row" at bounding box center [739, 473] width 30 height 23
click at [762, 470] on icon at bounding box center [763, 473] width 3 height 7
click at [738, 462] on span "Row" at bounding box center [739, 473] width 30 height 23
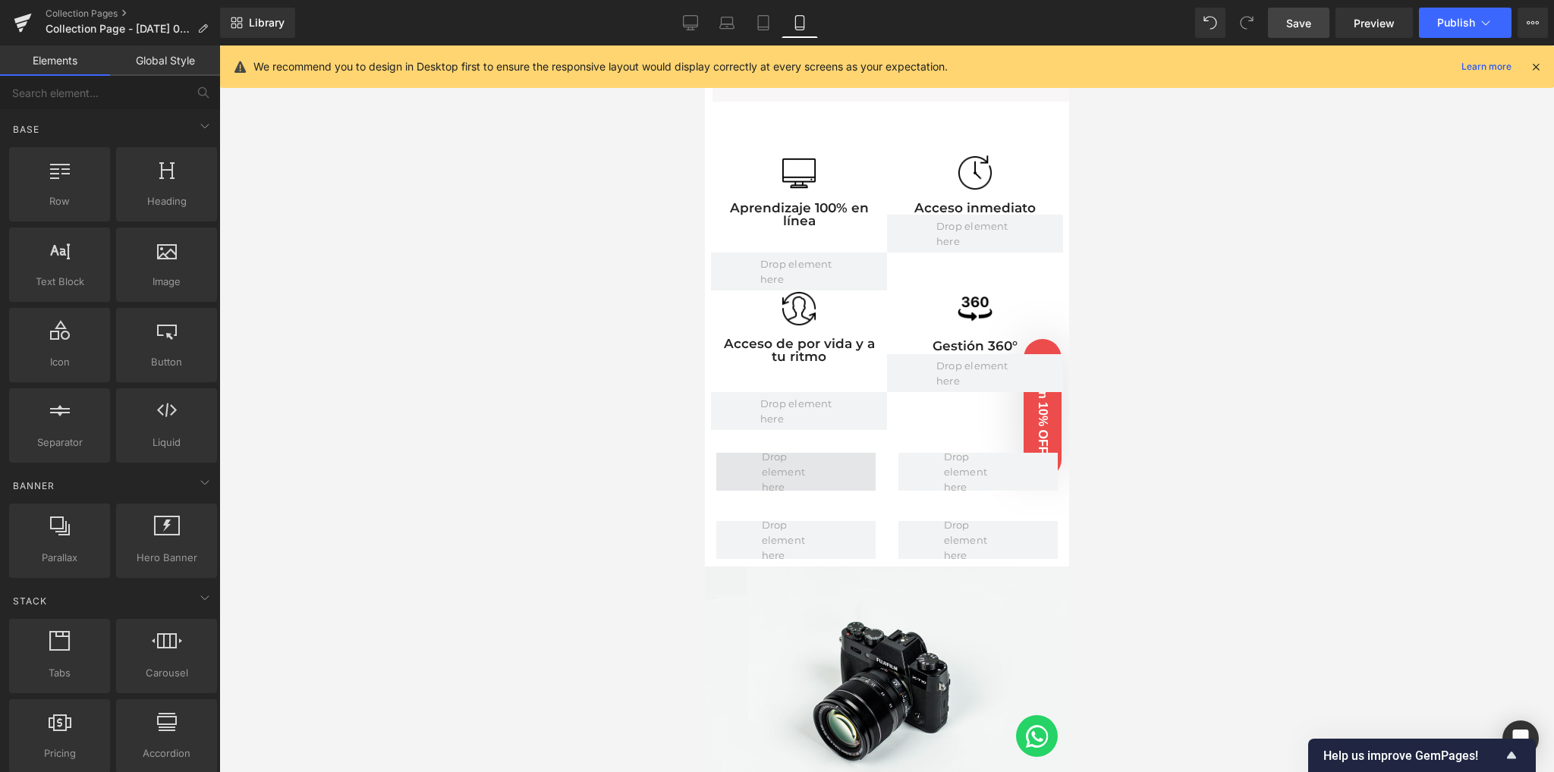
scroll to position [969, 0]
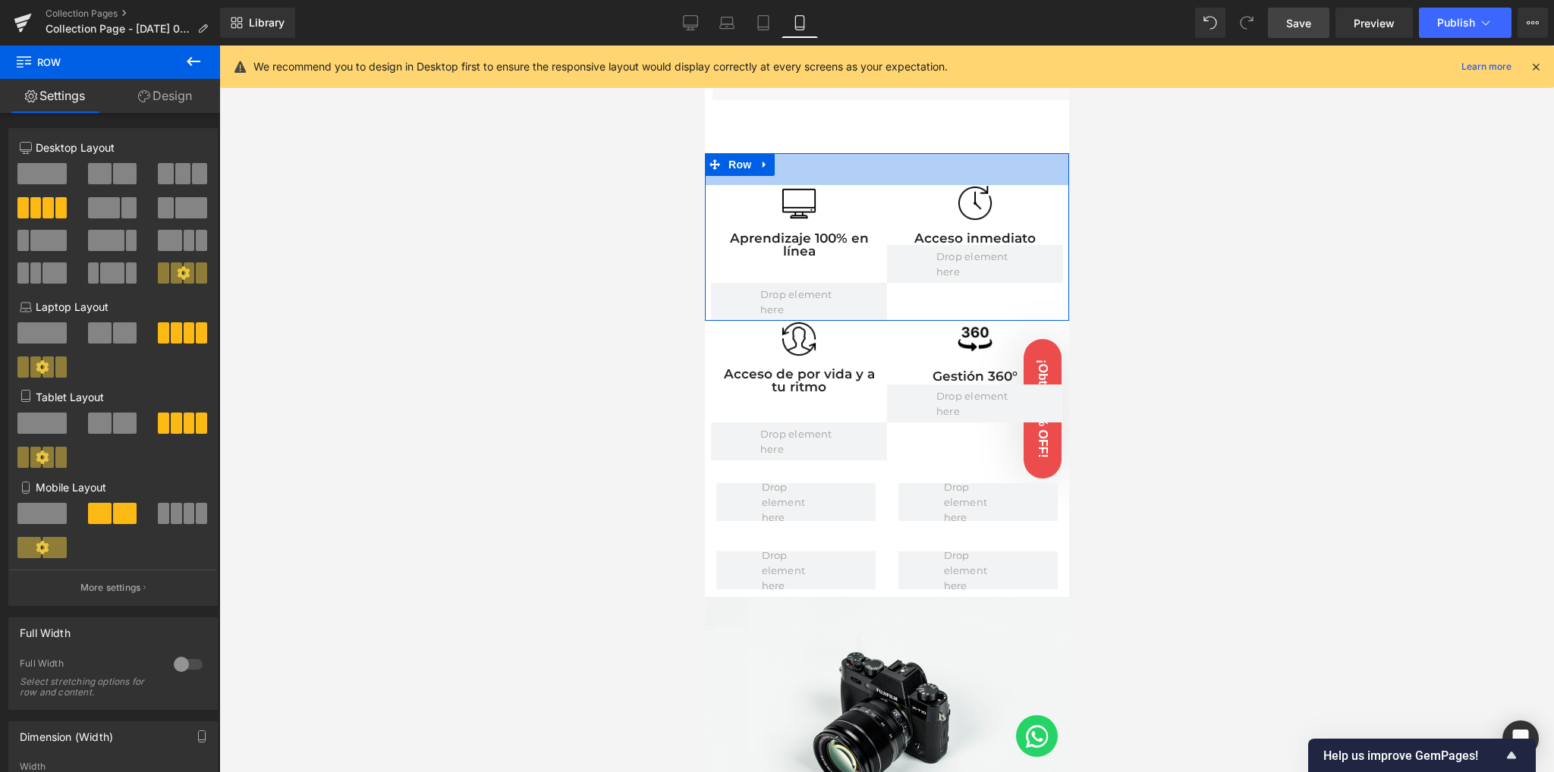
drag, startPoint x: 832, startPoint y: 149, endPoint x: 828, endPoint y: 182, distance: 32.9
click at [828, 182] on div "Image Aprendizaje 100% en línea Text Block Row Image Acceso inmediato Text Bloc…" at bounding box center [886, 237] width 364 height 168
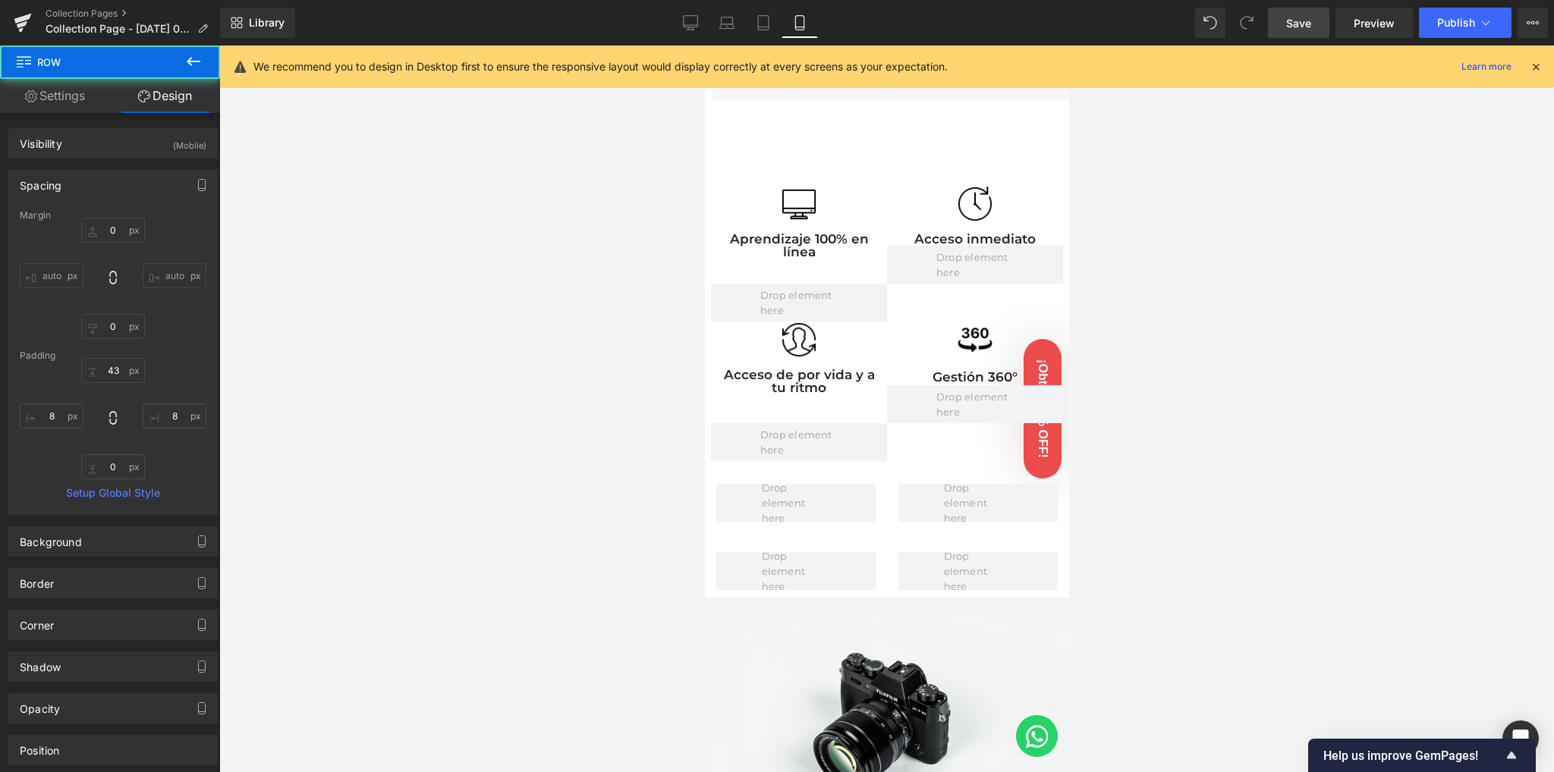
click at [552, 341] on div at bounding box center [886, 409] width 1334 height 727
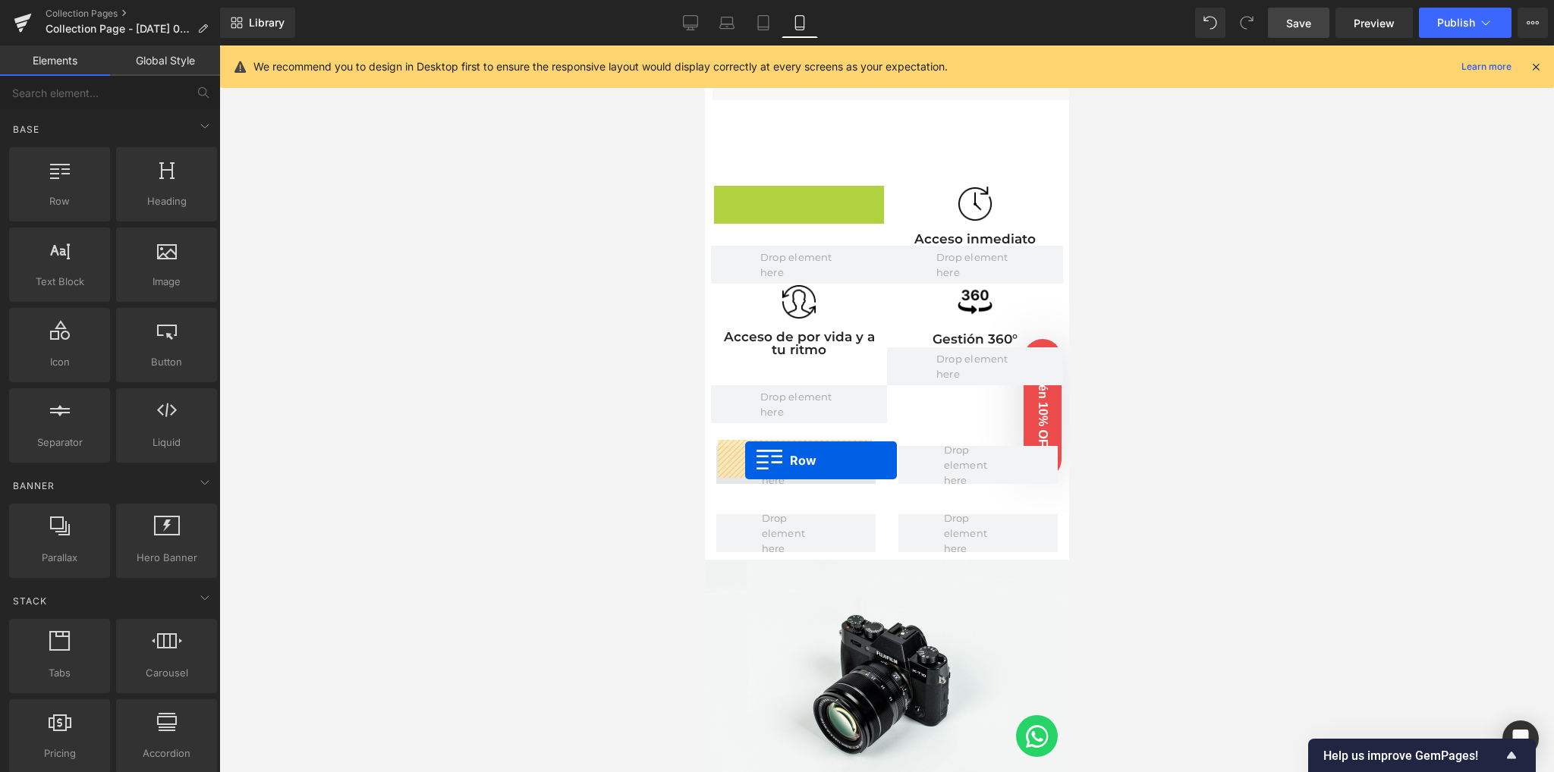
drag, startPoint x: 746, startPoint y: 192, endPoint x: 744, endPoint y: 460, distance: 267.8
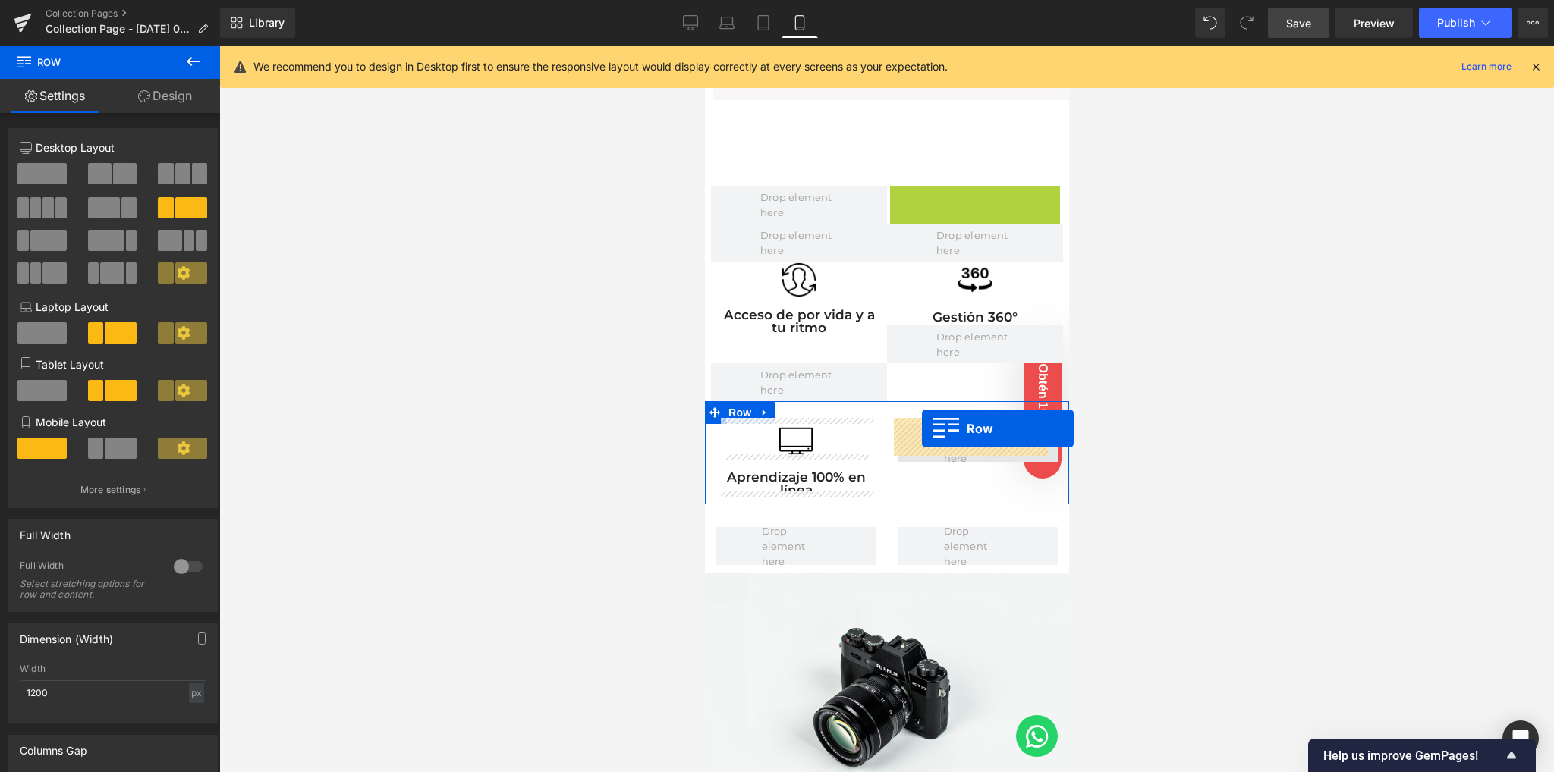
drag, startPoint x: 908, startPoint y: 195, endPoint x: 921, endPoint y: 429, distance: 234.0
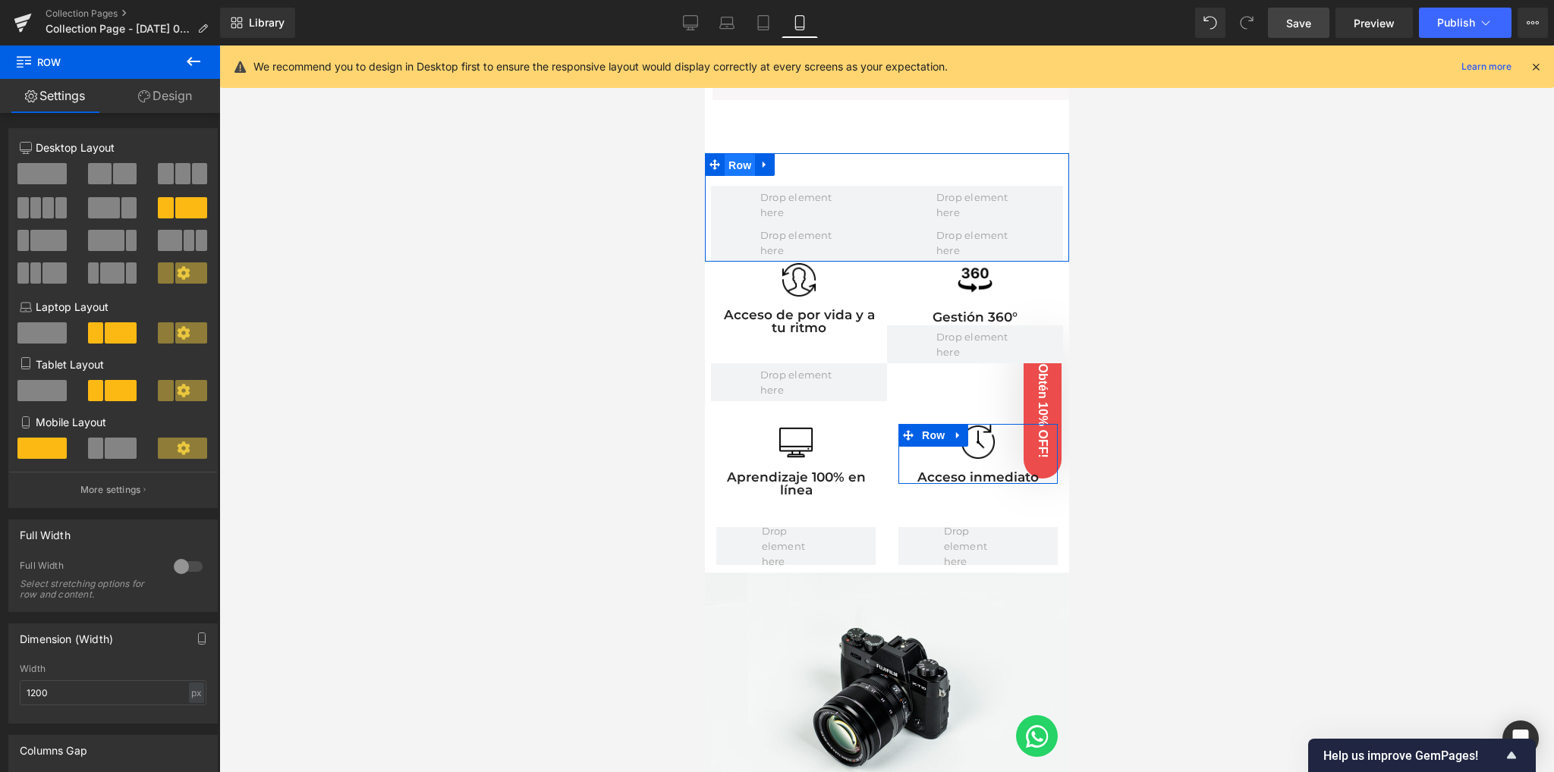
click at [741, 162] on span "Row" at bounding box center [739, 165] width 30 height 23
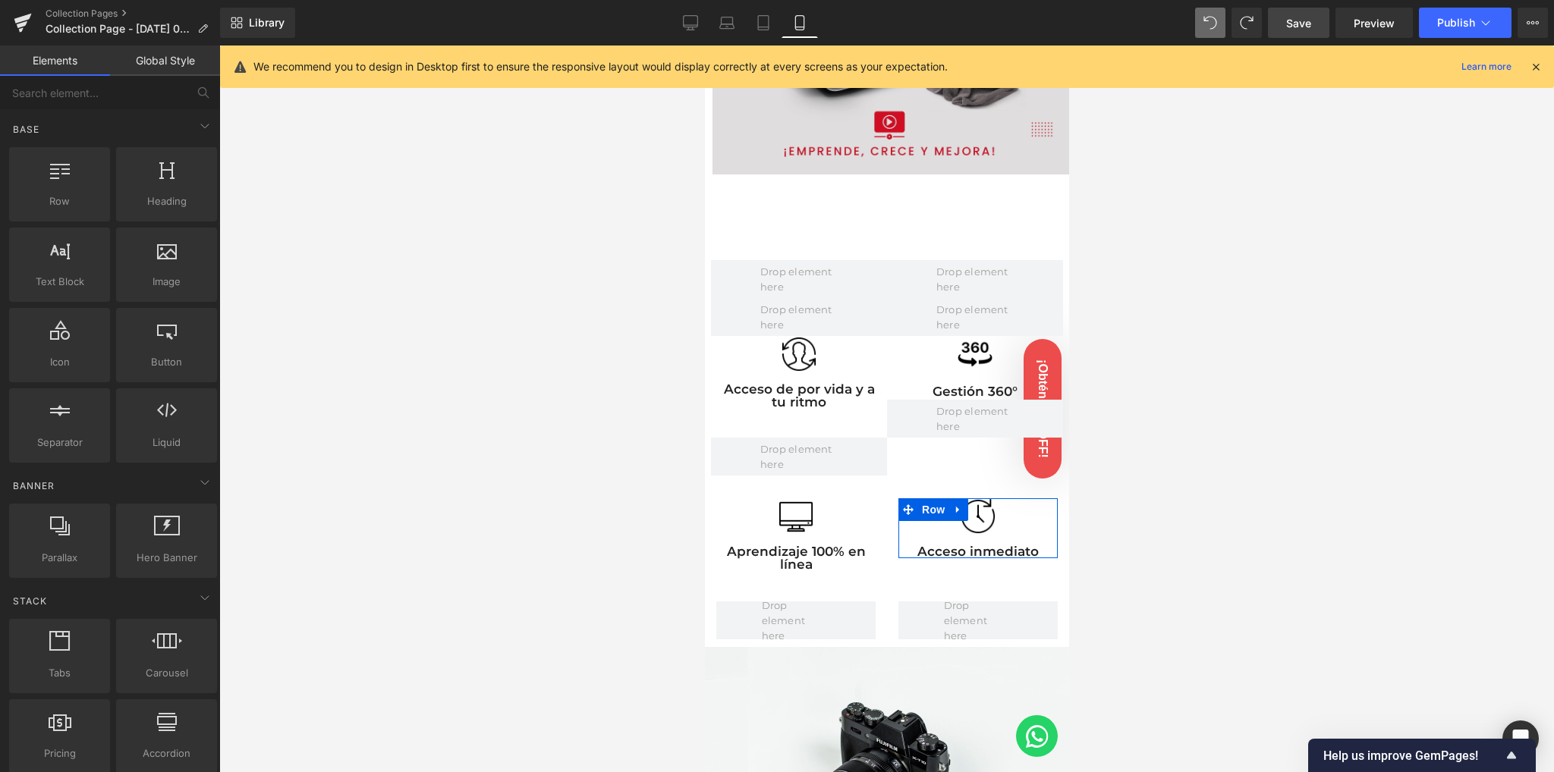
scroll to position [916, 0]
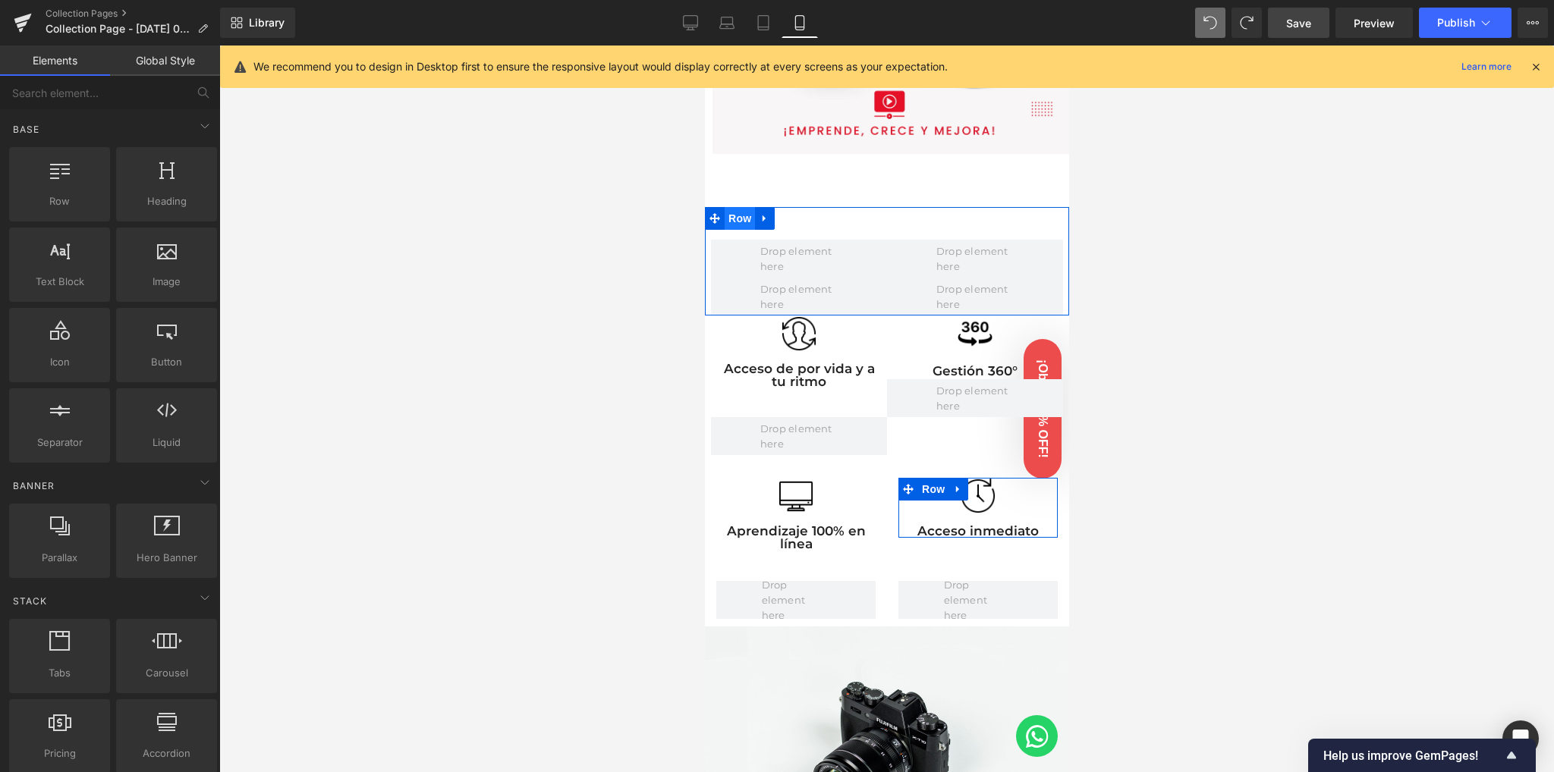
click at [738, 214] on span "Row" at bounding box center [739, 218] width 30 height 23
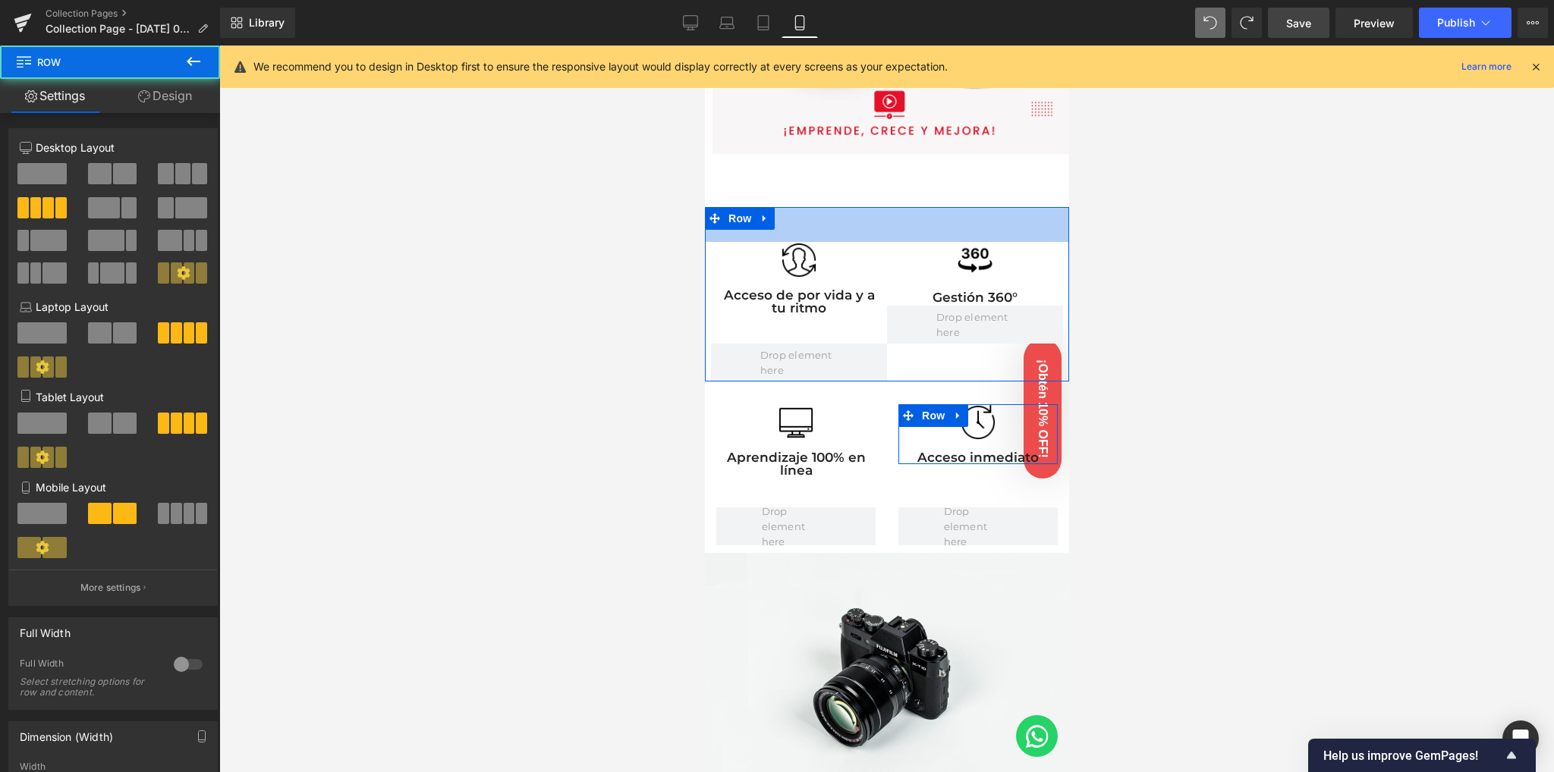
drag, startPoint x: 847, startPoint y: 203, endPoint x: 744, endPoint y: 259, distance: 117.1
click at [844, 240] on div "Image Acceso de por vida y a tu ritmo Text Block Row Image Gestión 360° Text Bl…" at bounding box center [886, 294] width 364 height 174
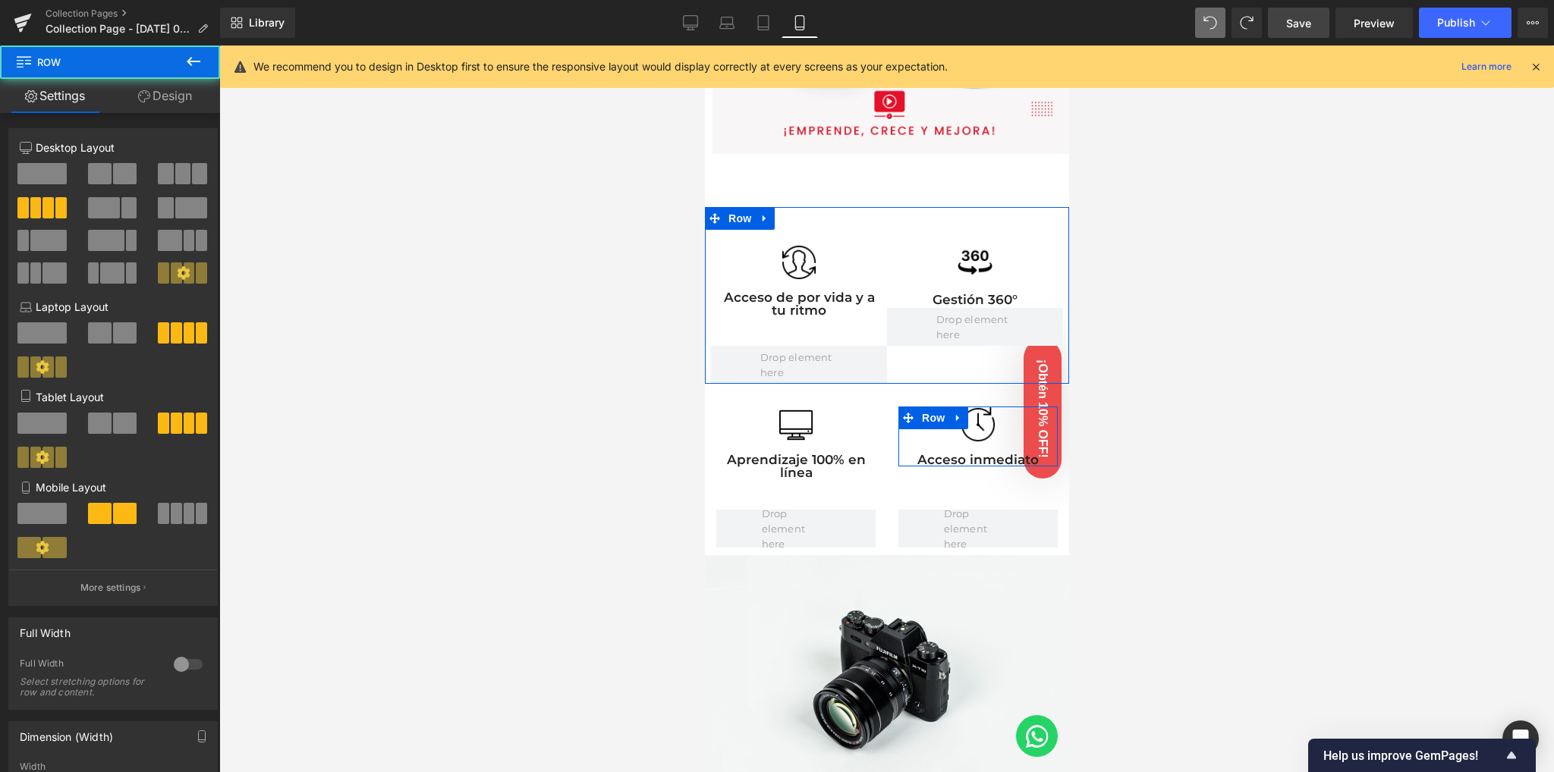
click at [507, 264] on div at bounding box center [886, 409] width 1334 height 727
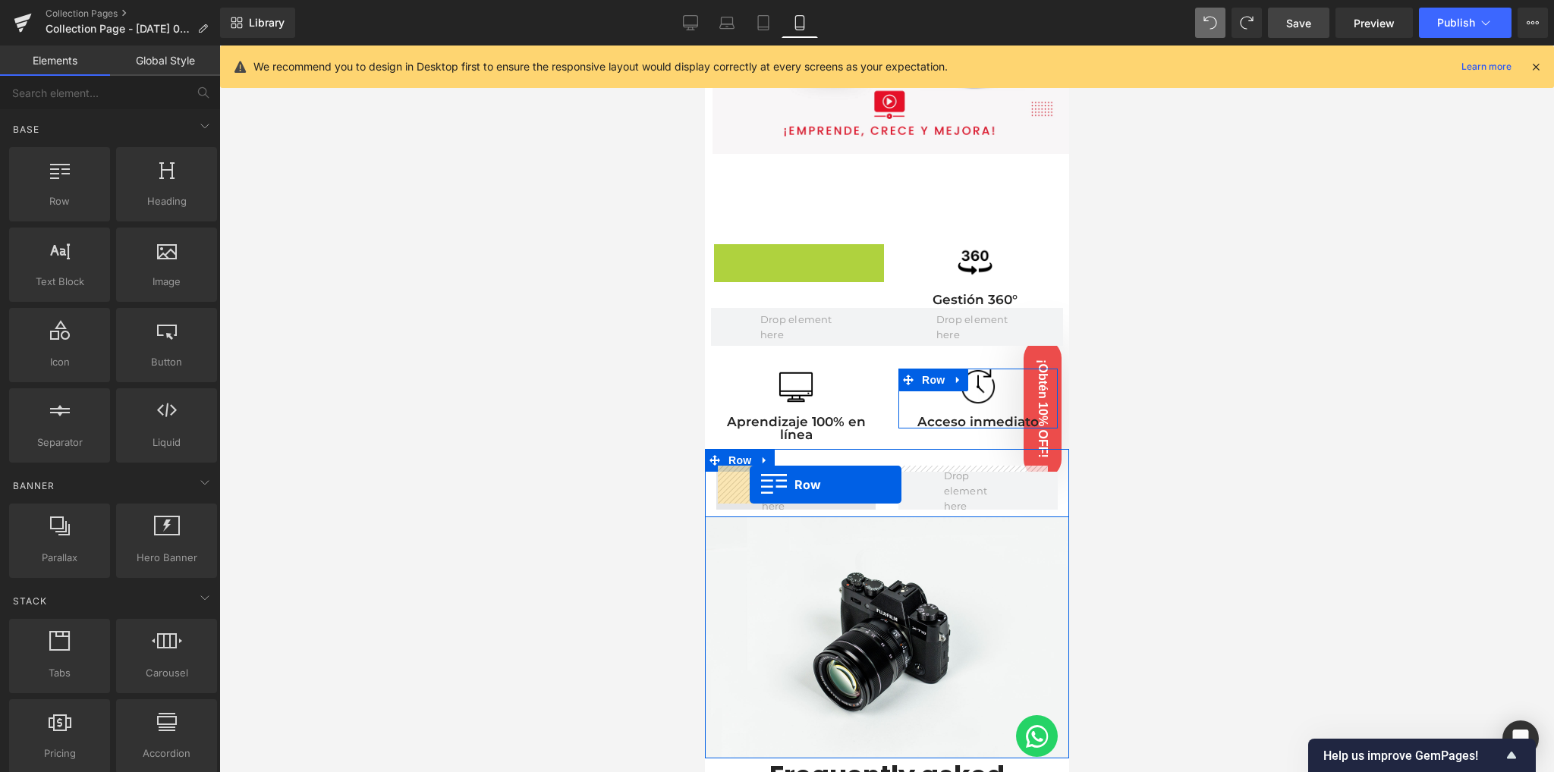
drag, startPoint x: 740, startPoint y: 250, endPoint x: 749, endPoint y: 485, distance: 235.3
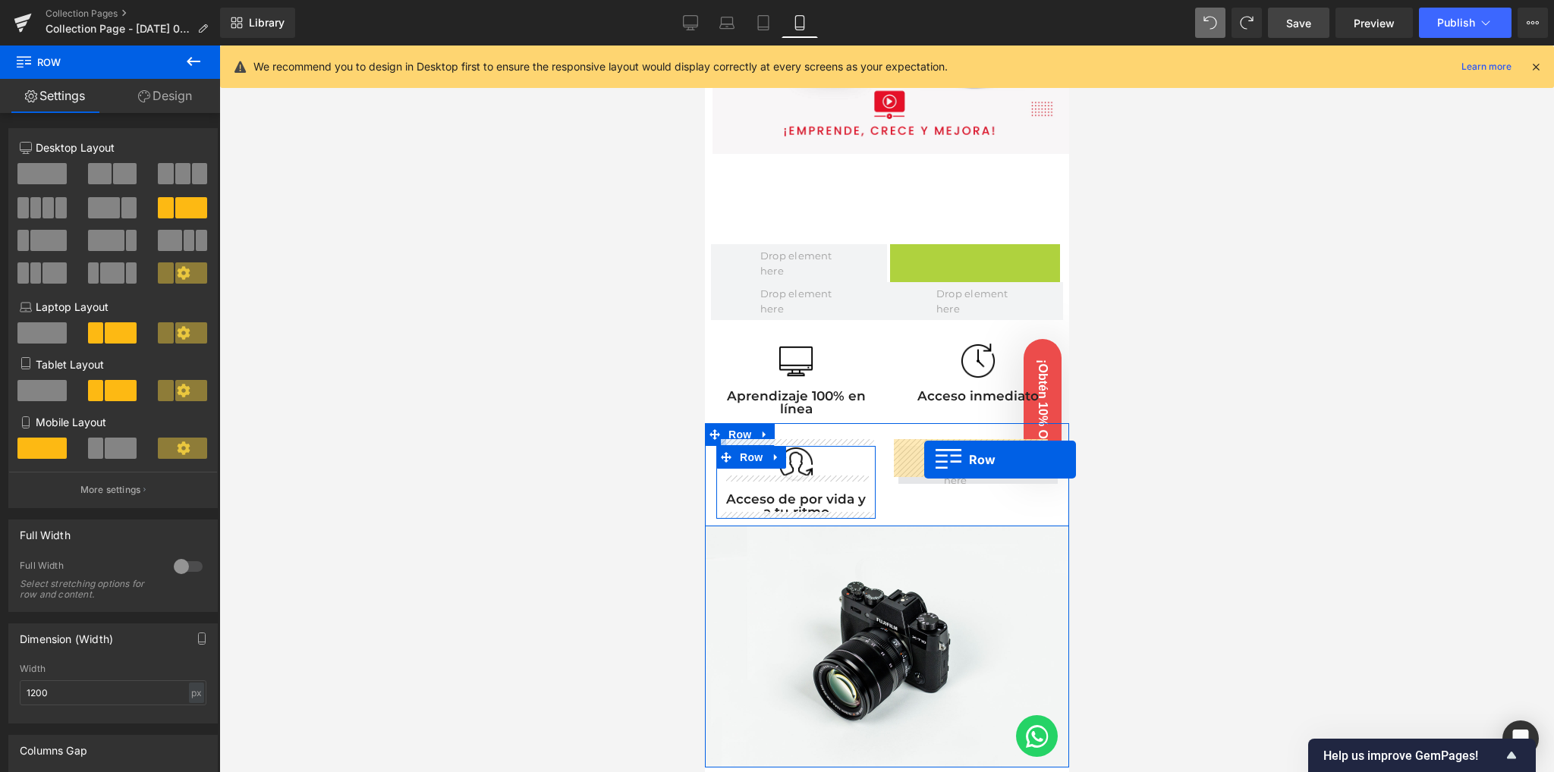
drag, startPoint x: 919, startPoint y: 245, endPoint x: 921, endPoint y: 459, distance: 213.9
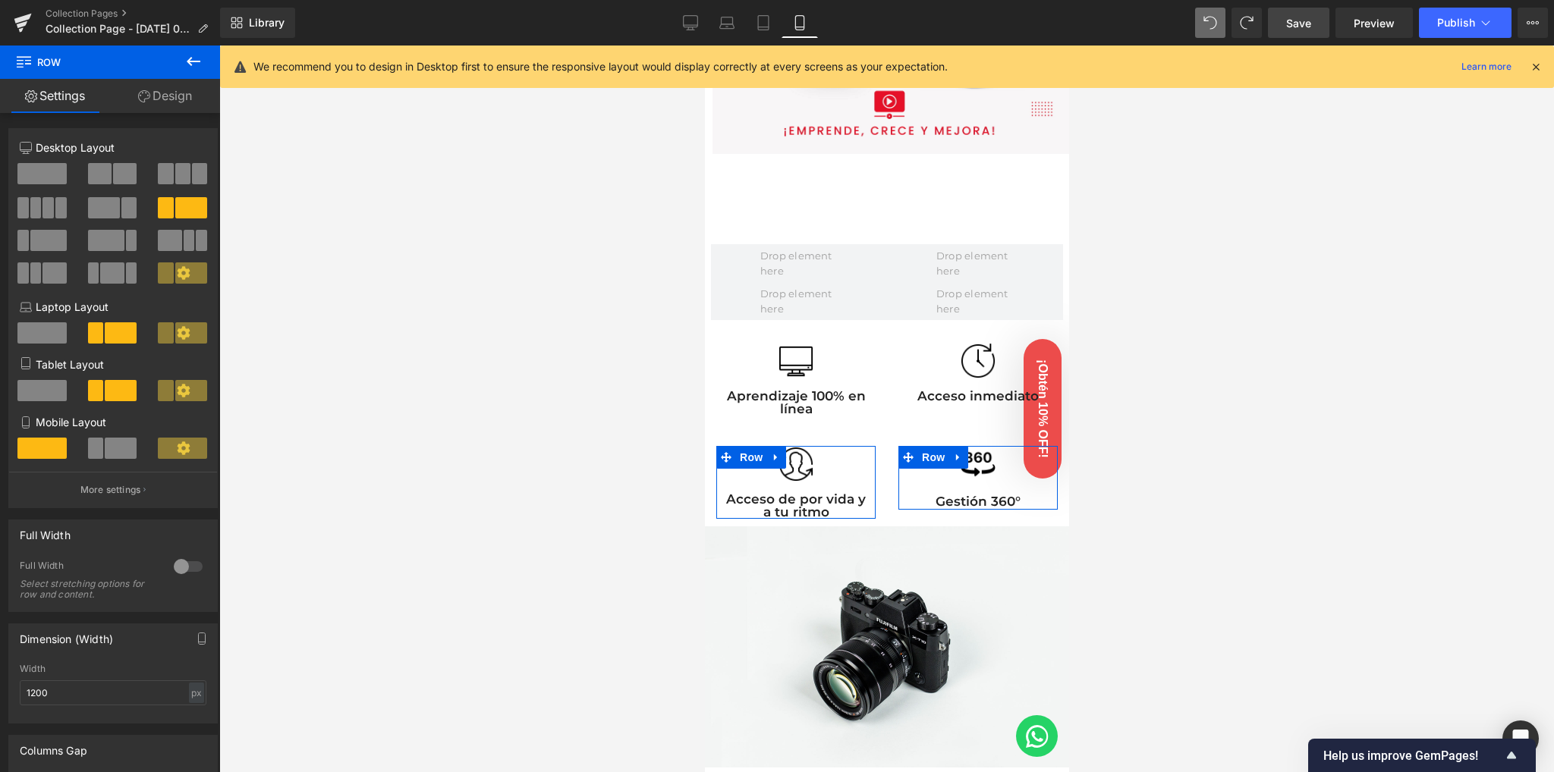
click at [589, 394] on div at bounding box center [886, 409] width 1334 height 727
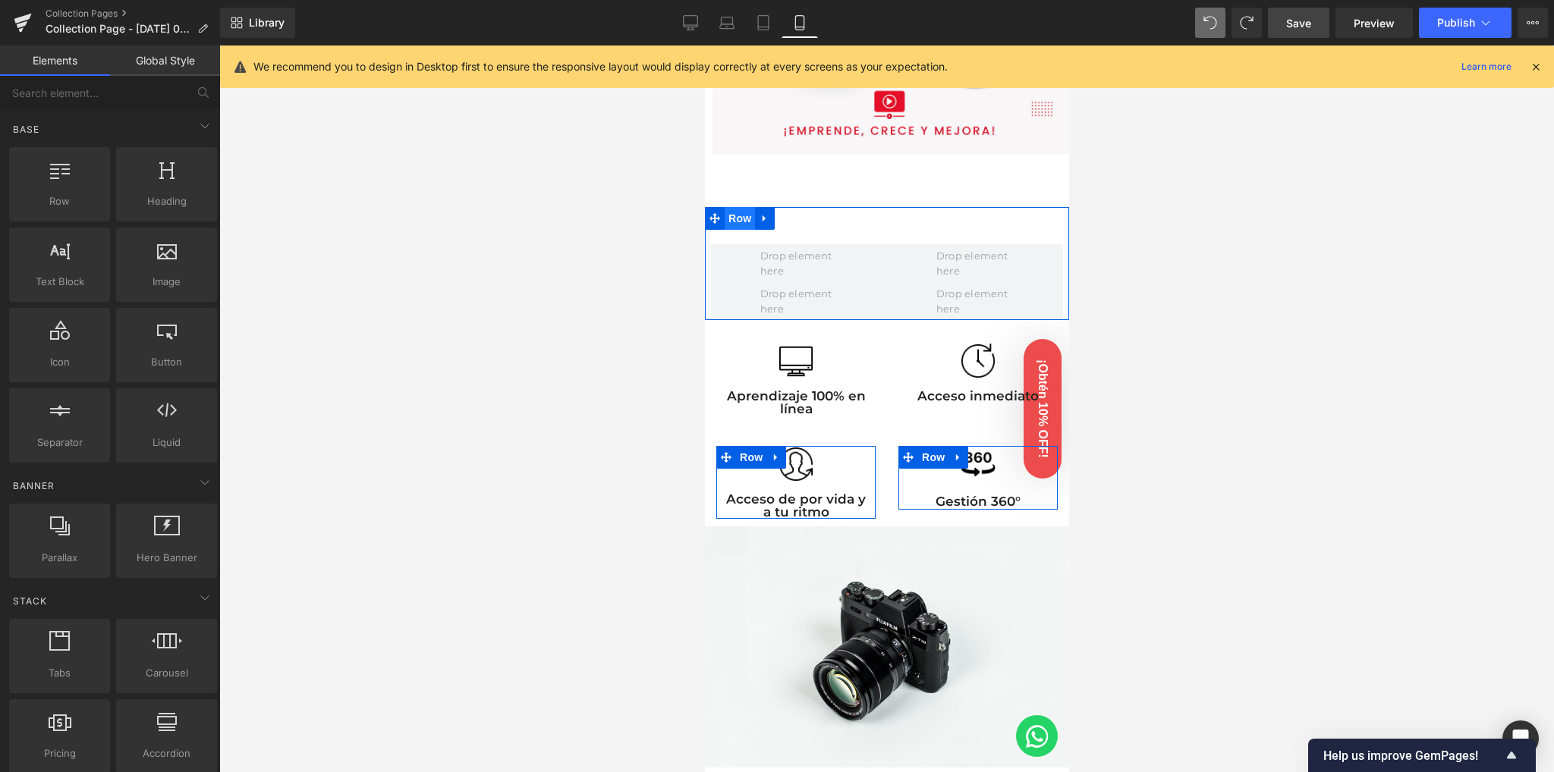
click at [739, 219] on span "Row" at bounding box center [739, 218] width 30 height 23
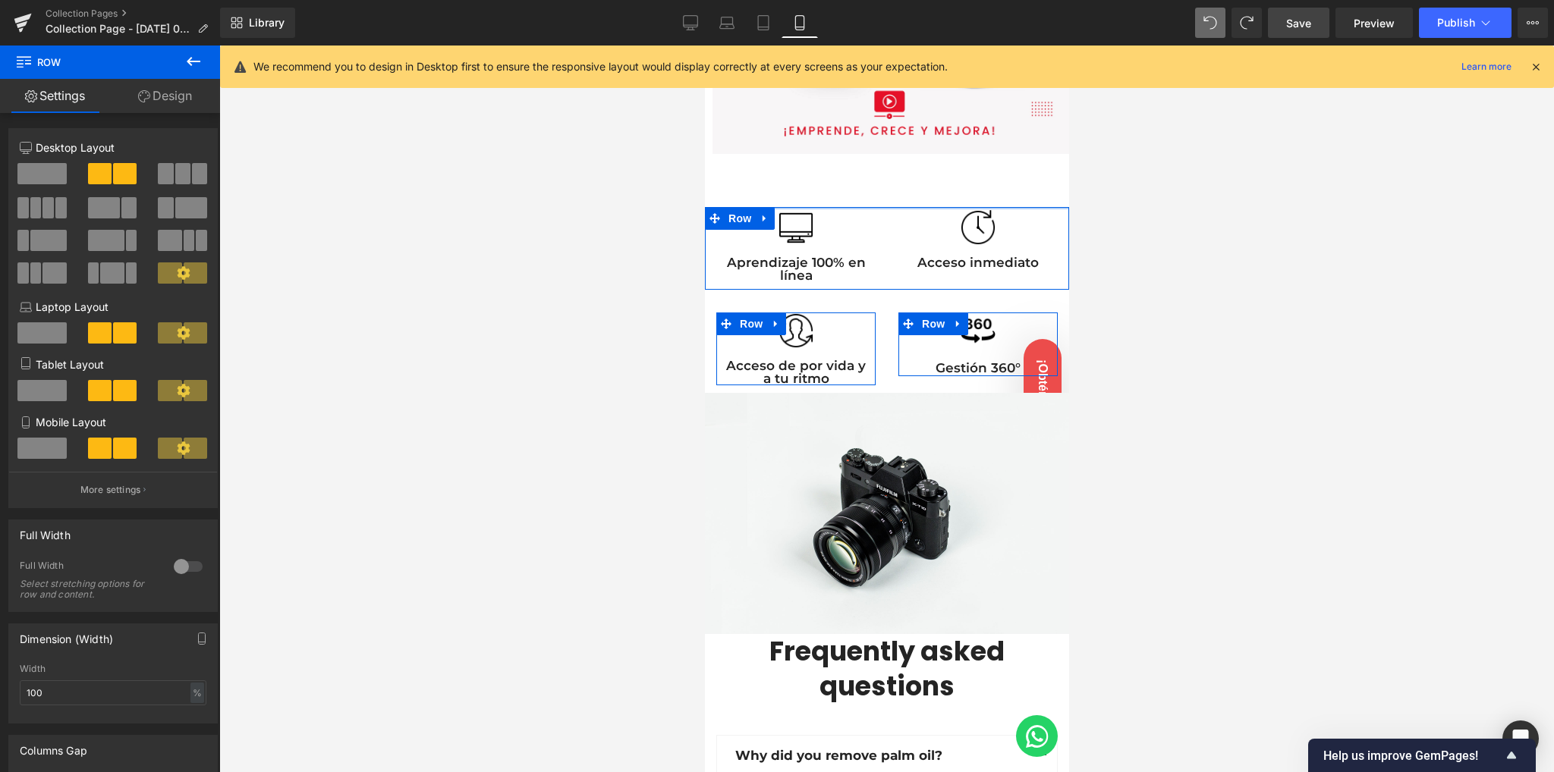
drag, startPoint x: 840, startPoint y: 215, endPoint x: 849, endPoint y: 195, distance: 22.4
click at [849, 195] on div "Image Row Image Image Row Row 60px Image Aprendizaje 100% en línea Text Block R…" at bounding box center [886, 553] width 364 height 2734
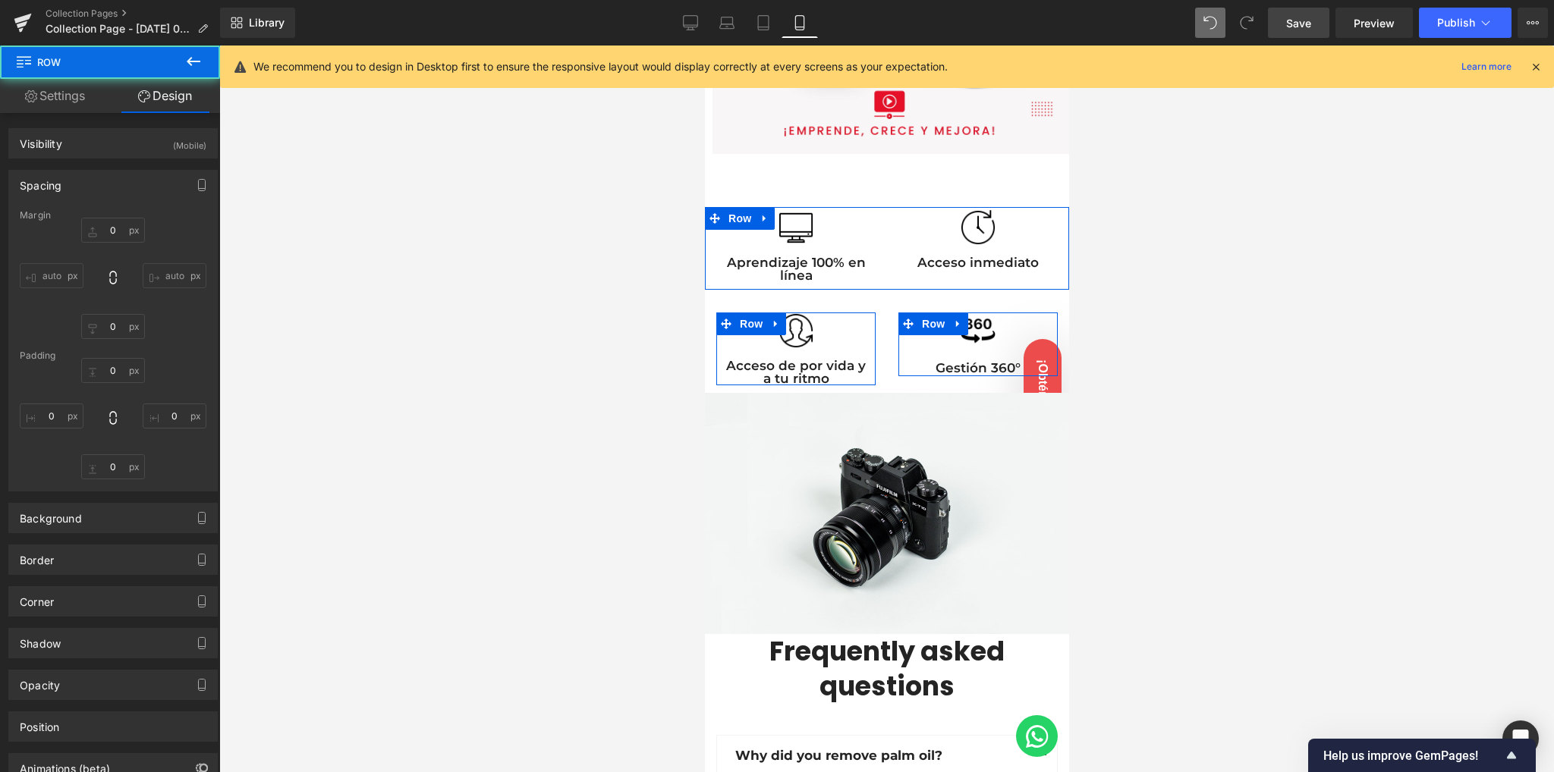
type input "0"
type input "3"
type input "0"
type input "10"
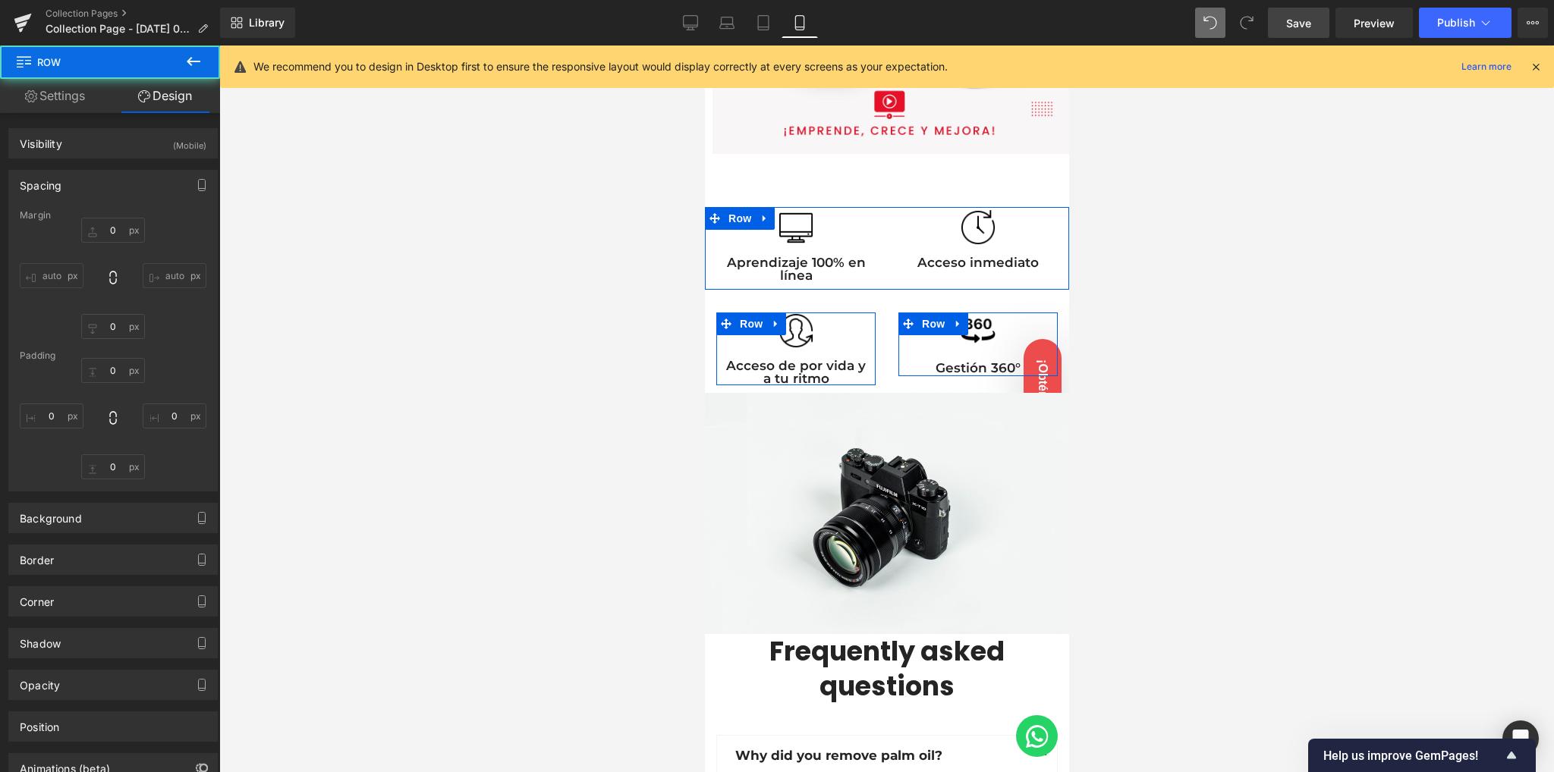
type input "0"
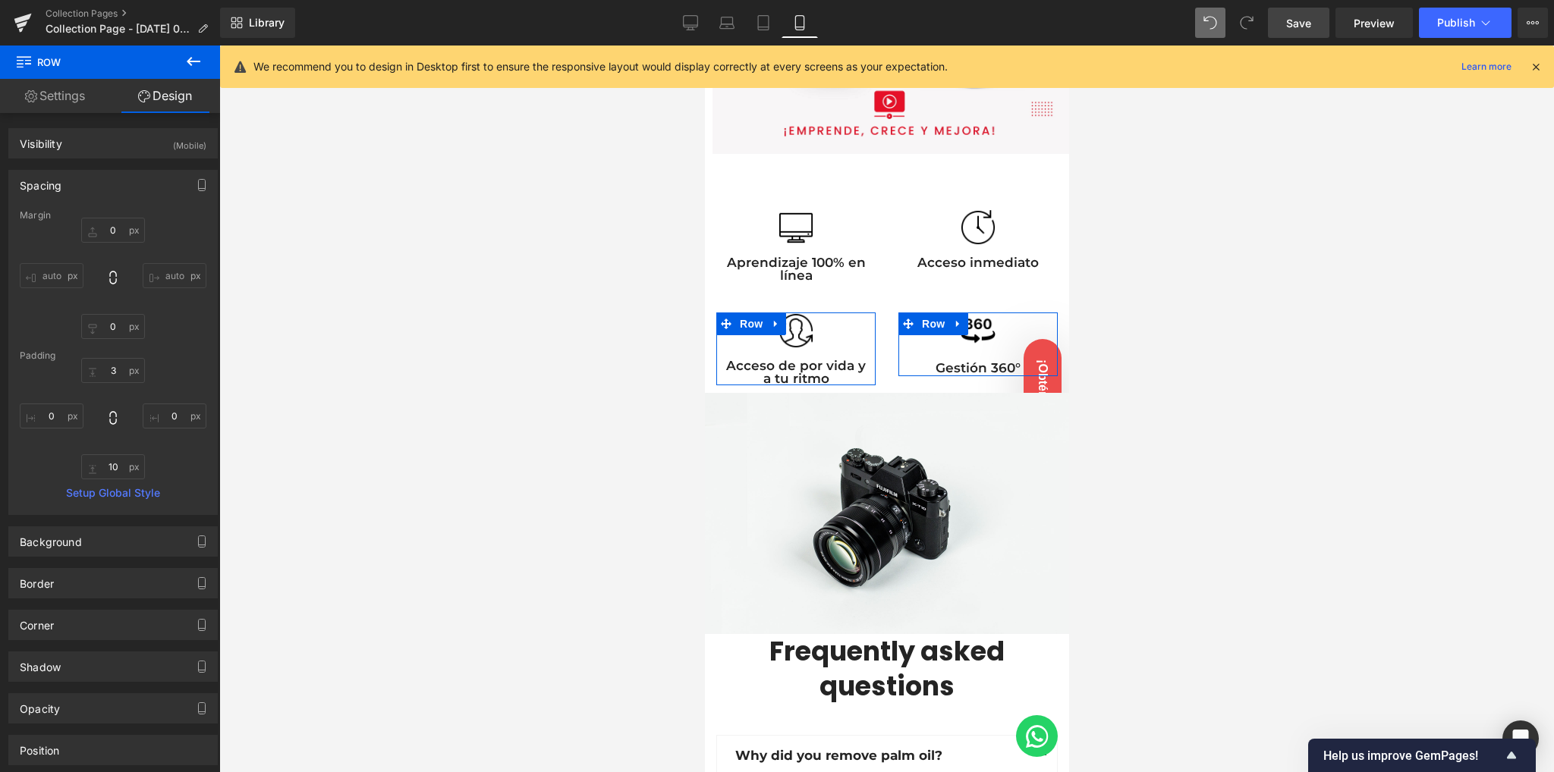
click at [592, 259] on div at bounding box center [886, 409] width 1334 height 727
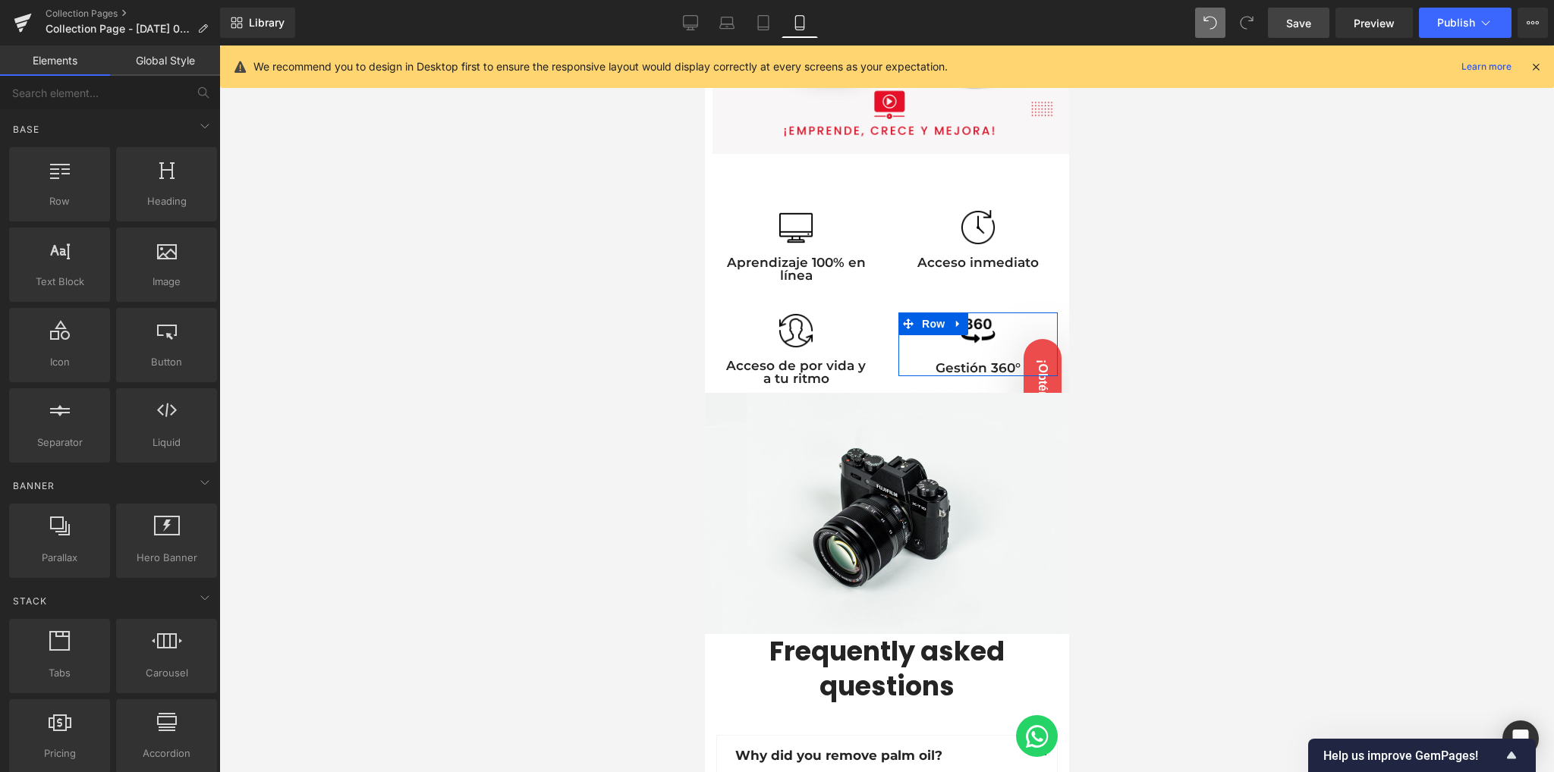
click at [633, 351] on div at bounding box center [886, 409] width 1334 height 727
click at [1180, 309] on div at bounding box center [886, 409] width 1334 height 727
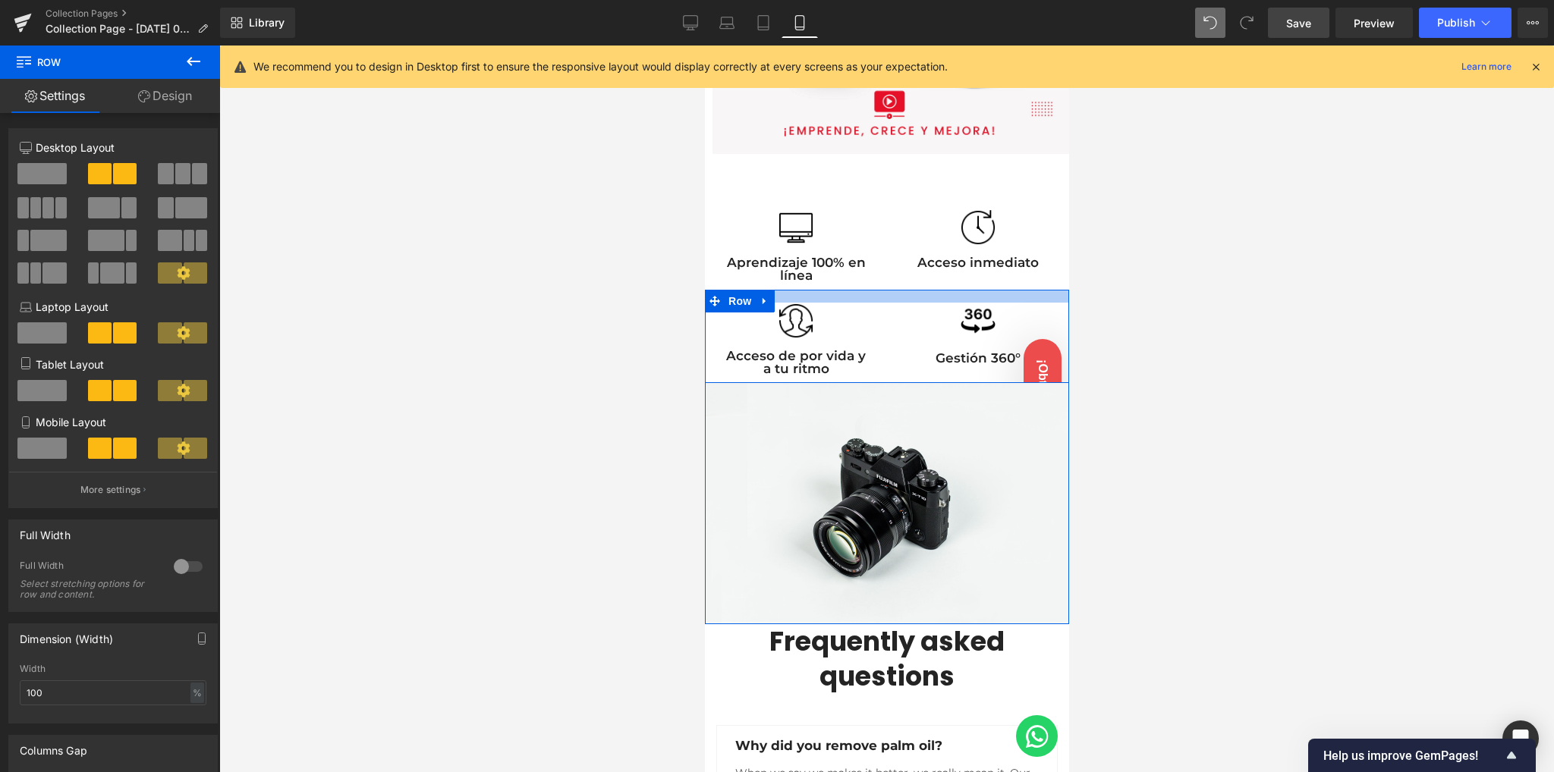
click at [925, 291] on div at bounding box center [886, 296] width 364 height 13
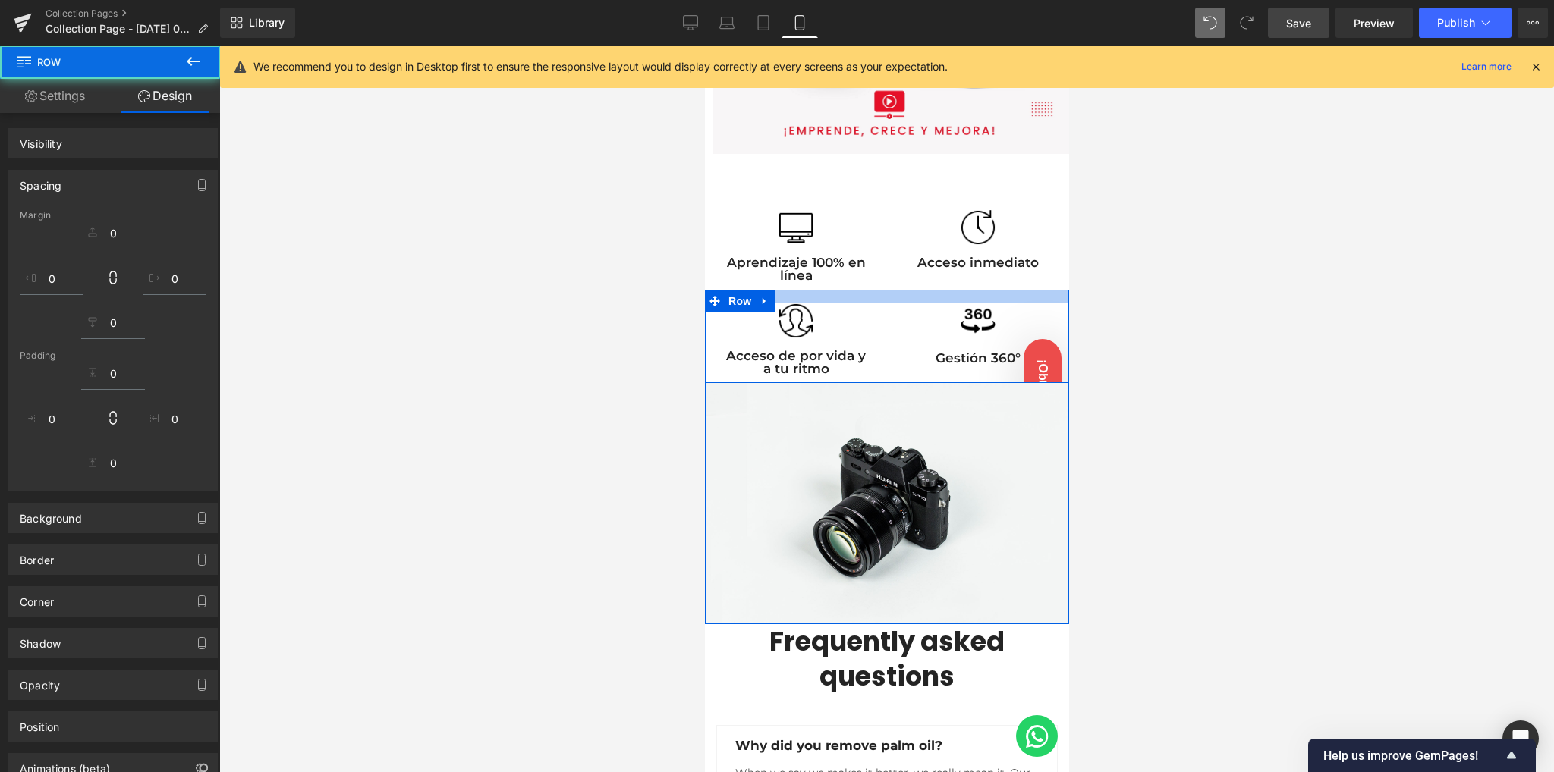
click at [522, 300] on div at bounding box center [886, 409] width 1334 height 727
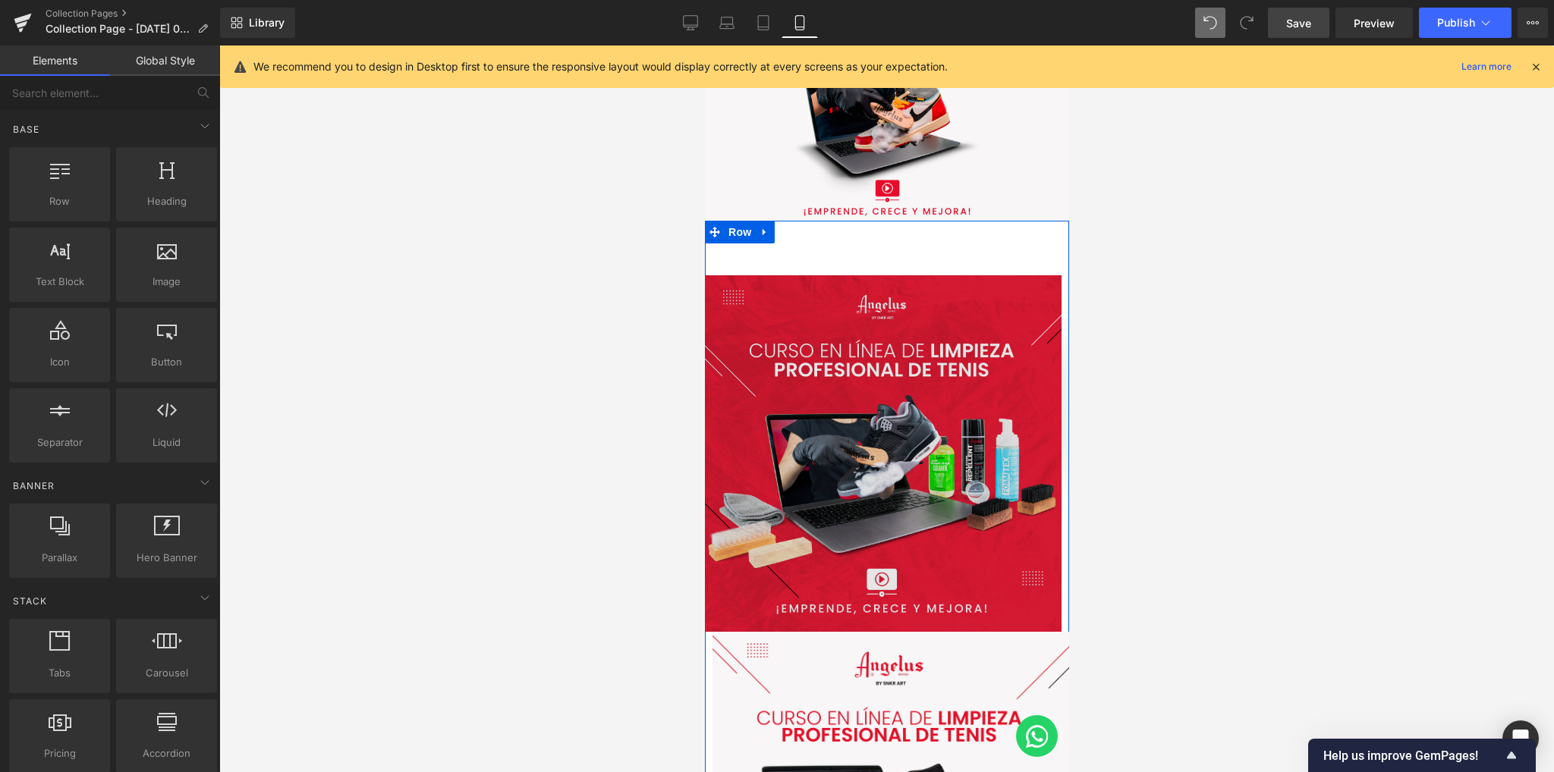
scroll to position [303, 0]
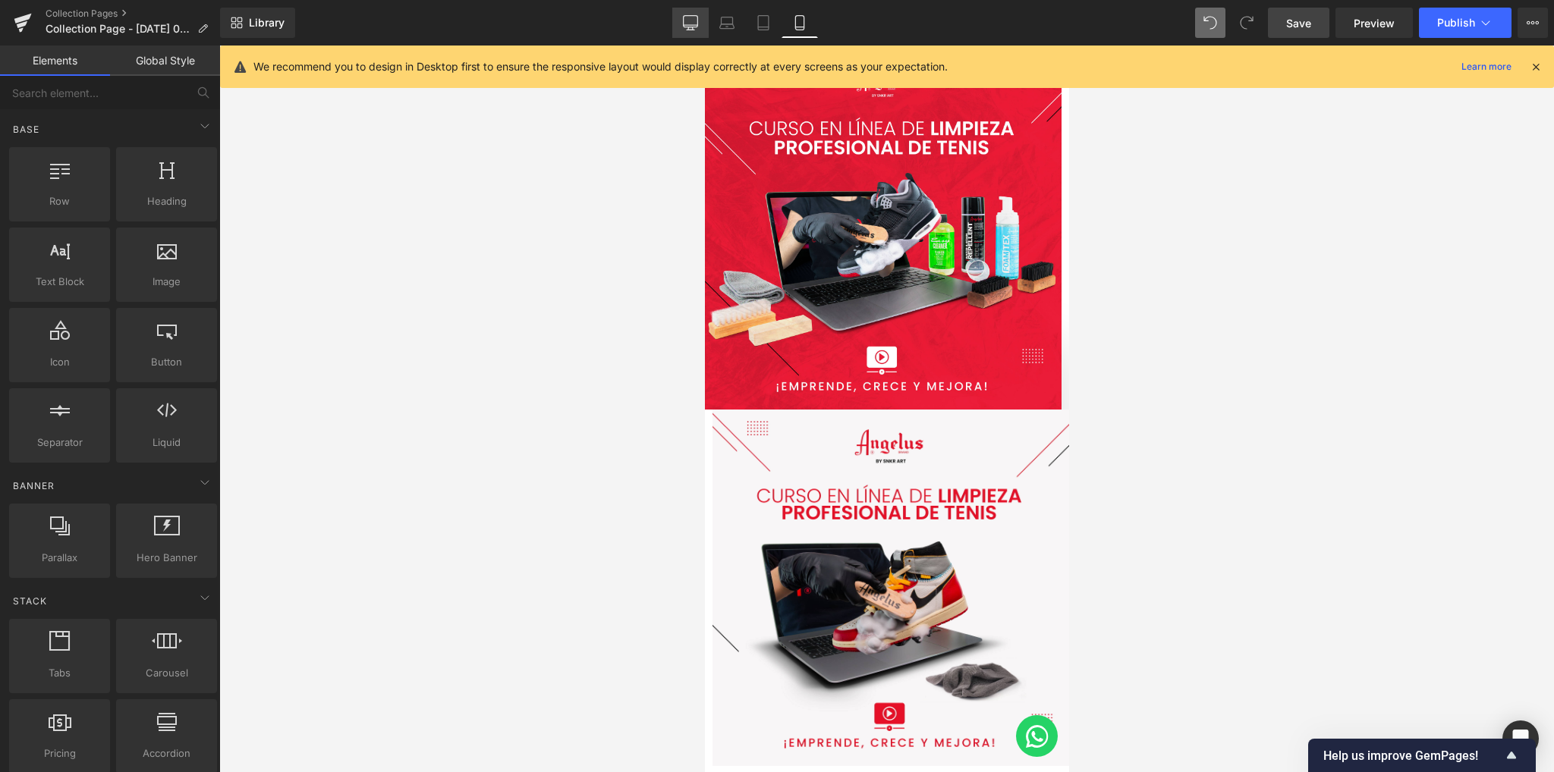
click at [681, 20] on link "Desktop" at bounding box center [690, 23] width 36 height 30
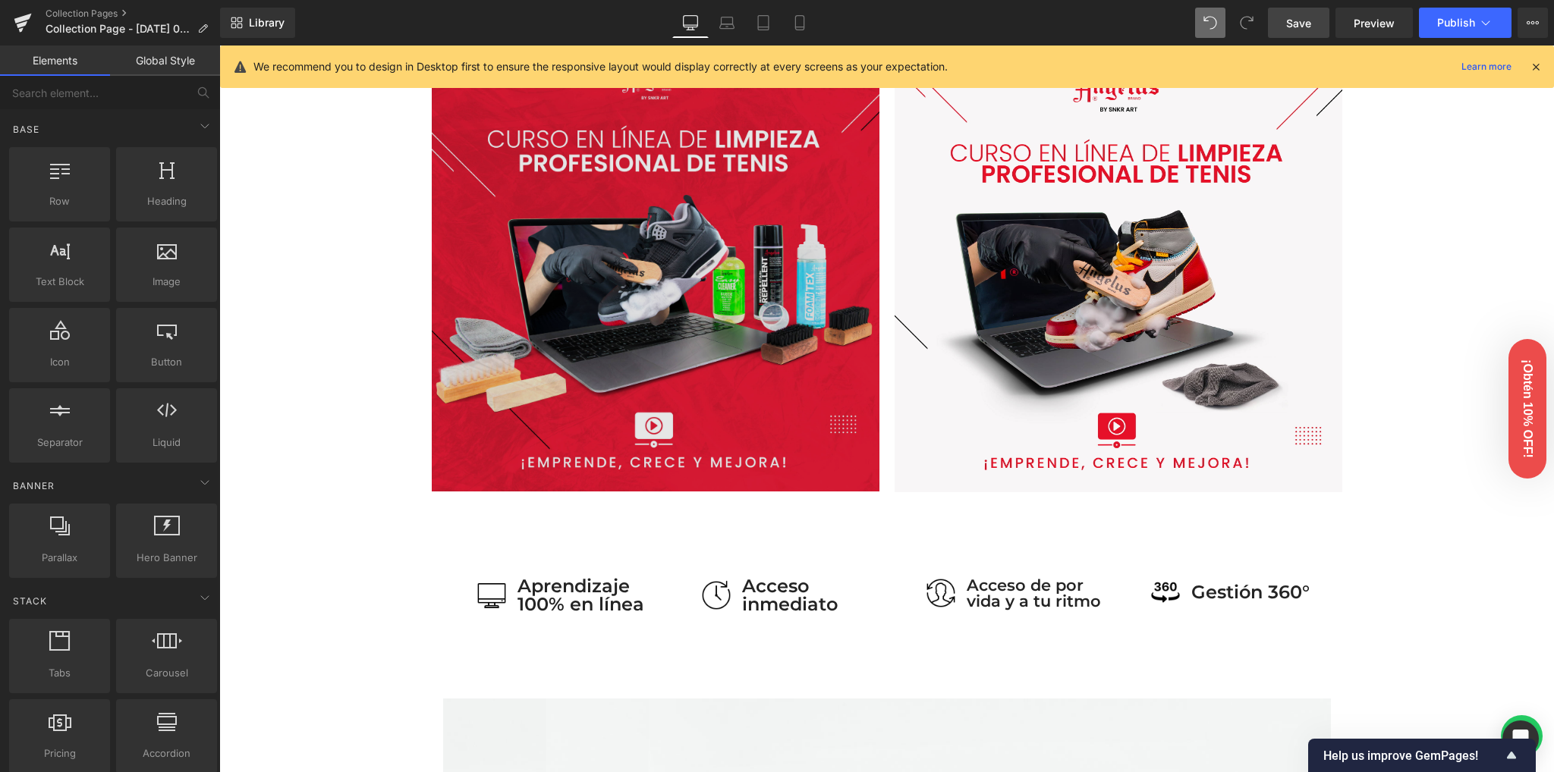
scroll to position [607, 0]
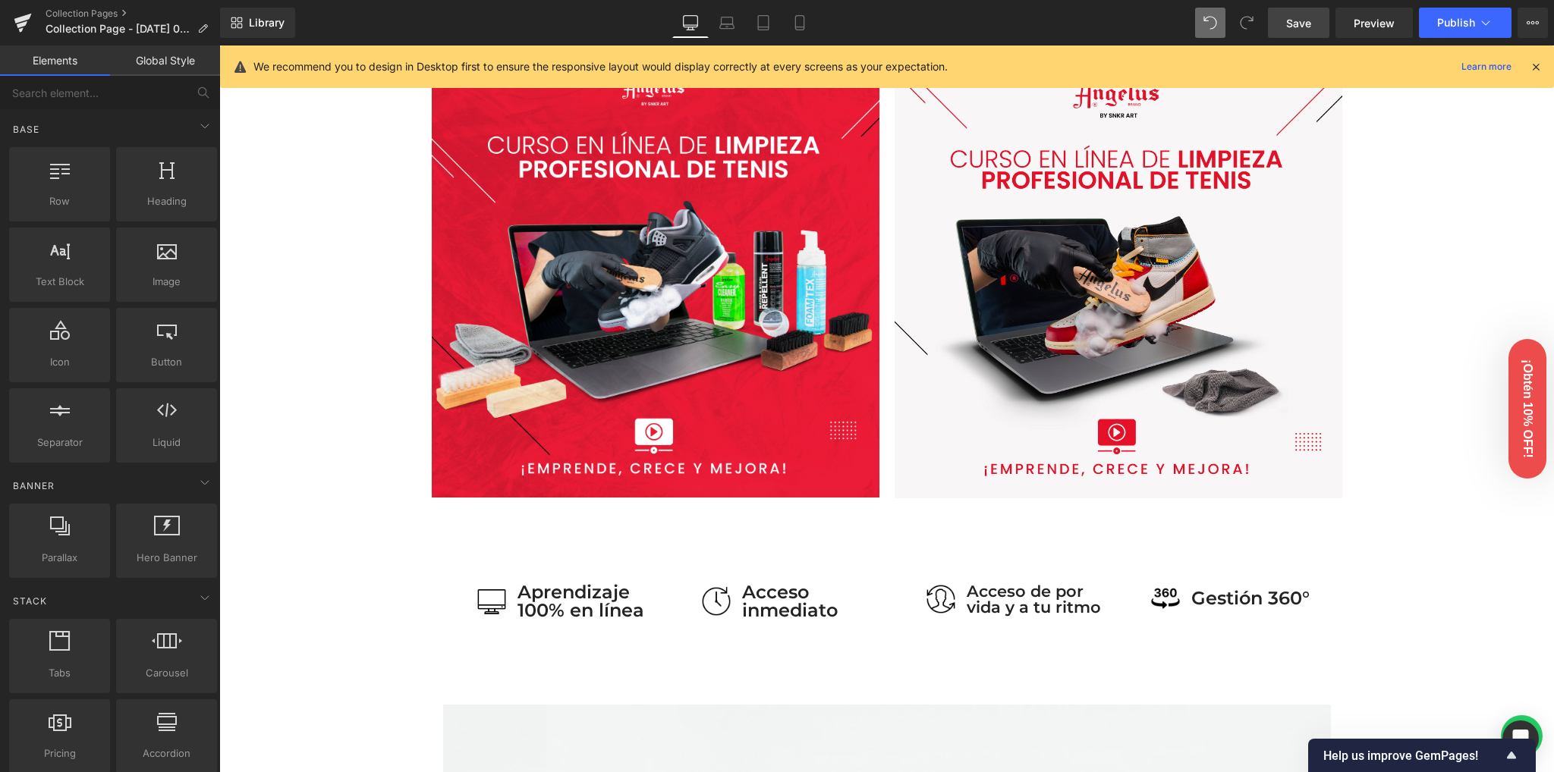
click at [1535, 64] on icon at bounding box center [1536, 67] width 14 height 14
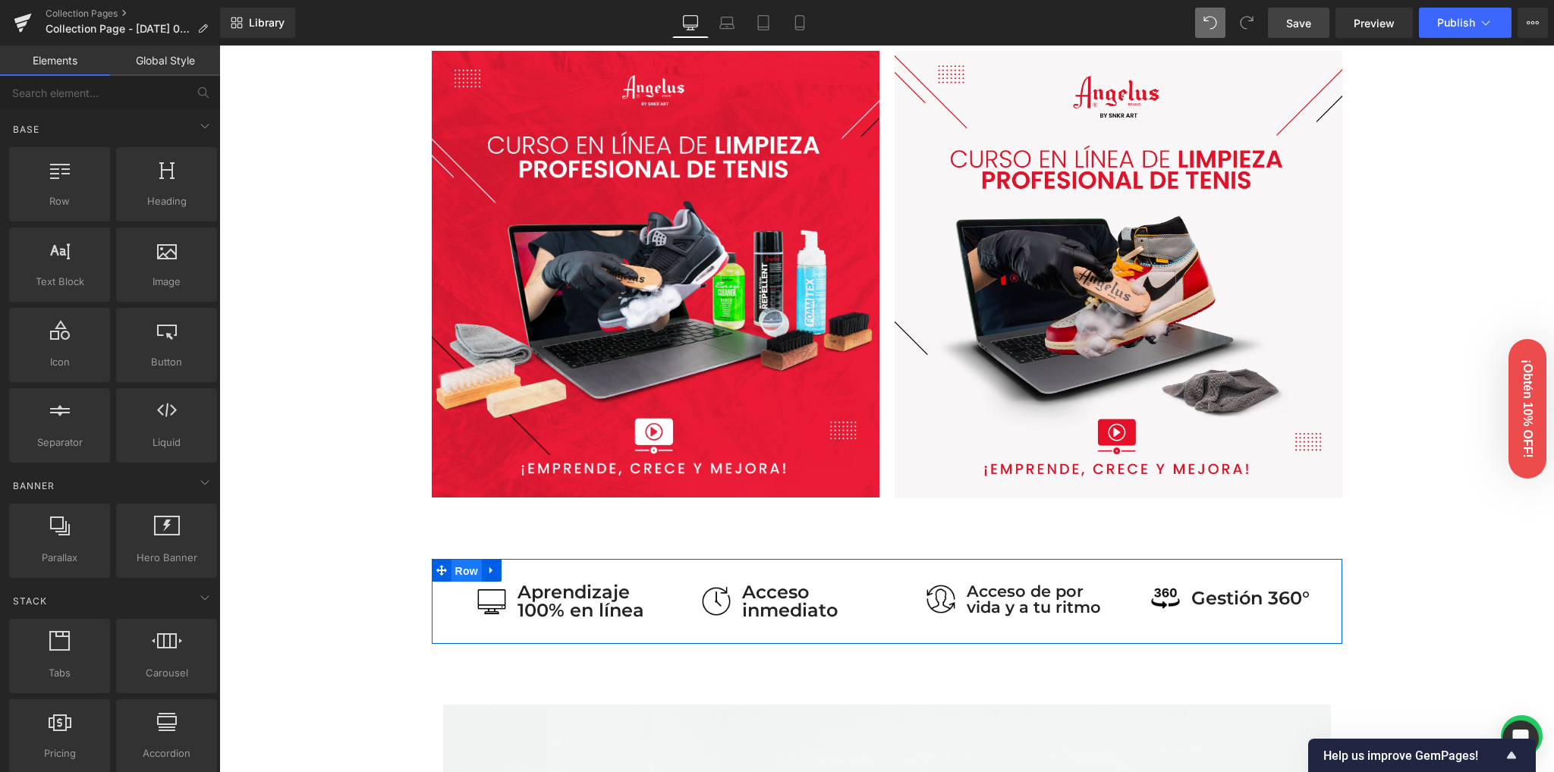
click at [462, 570] on span "Row" at bounding box center [466, 571] width 30 height 23
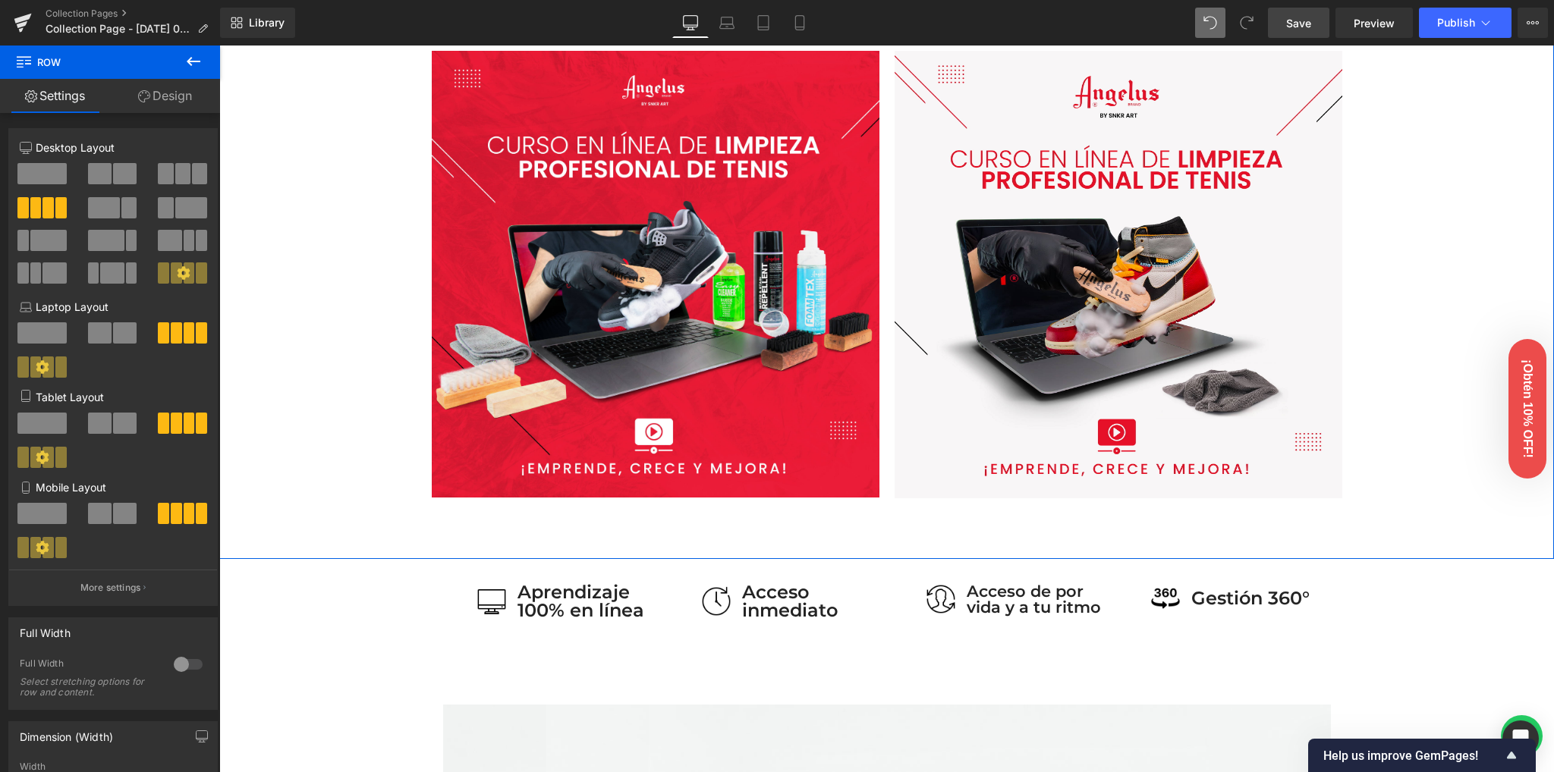
click at [331, 386] on div "Image Image Row" at bounding box center [886, 264] width 1334 height 484
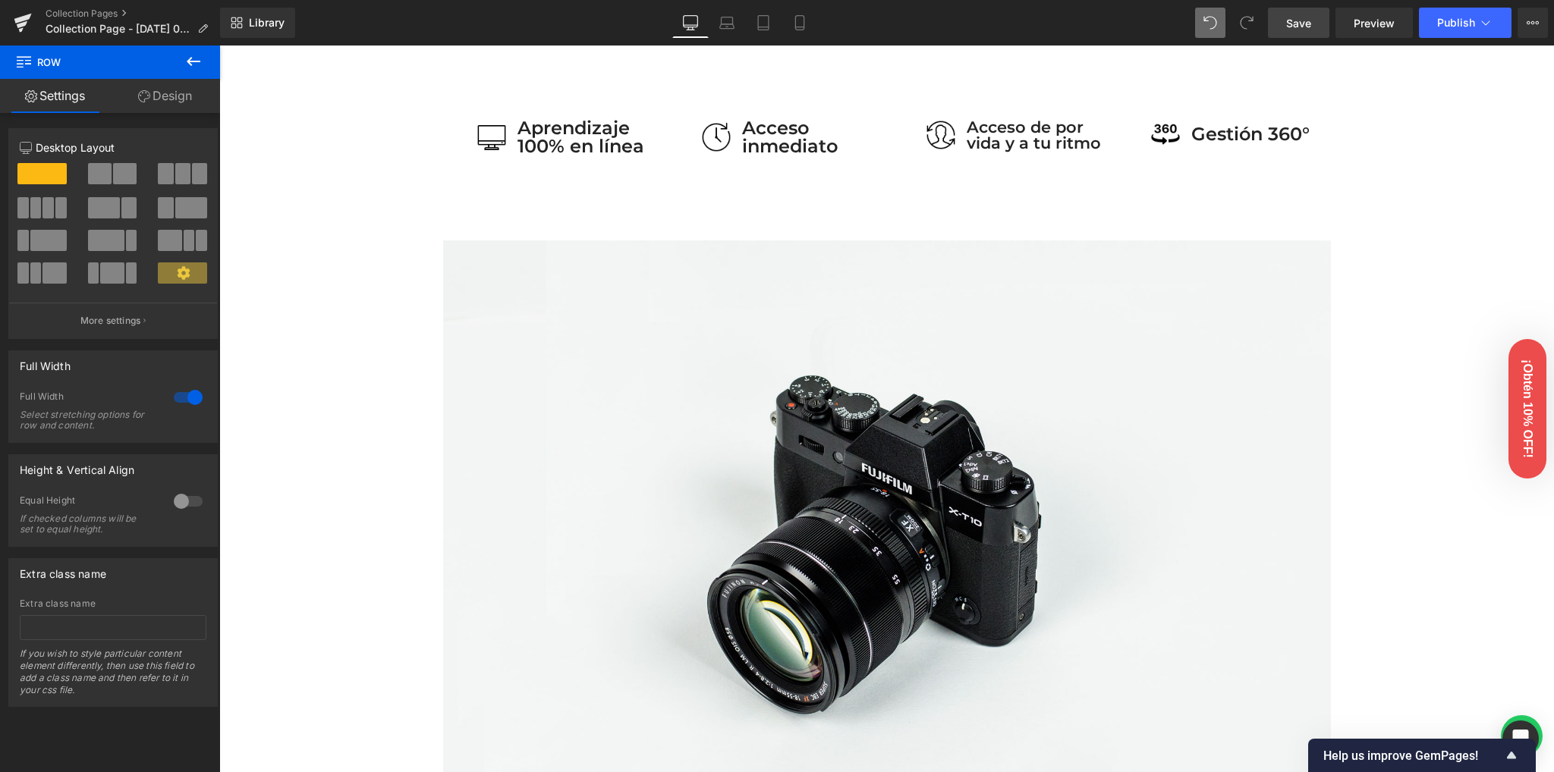
scroll to position [809, 0]
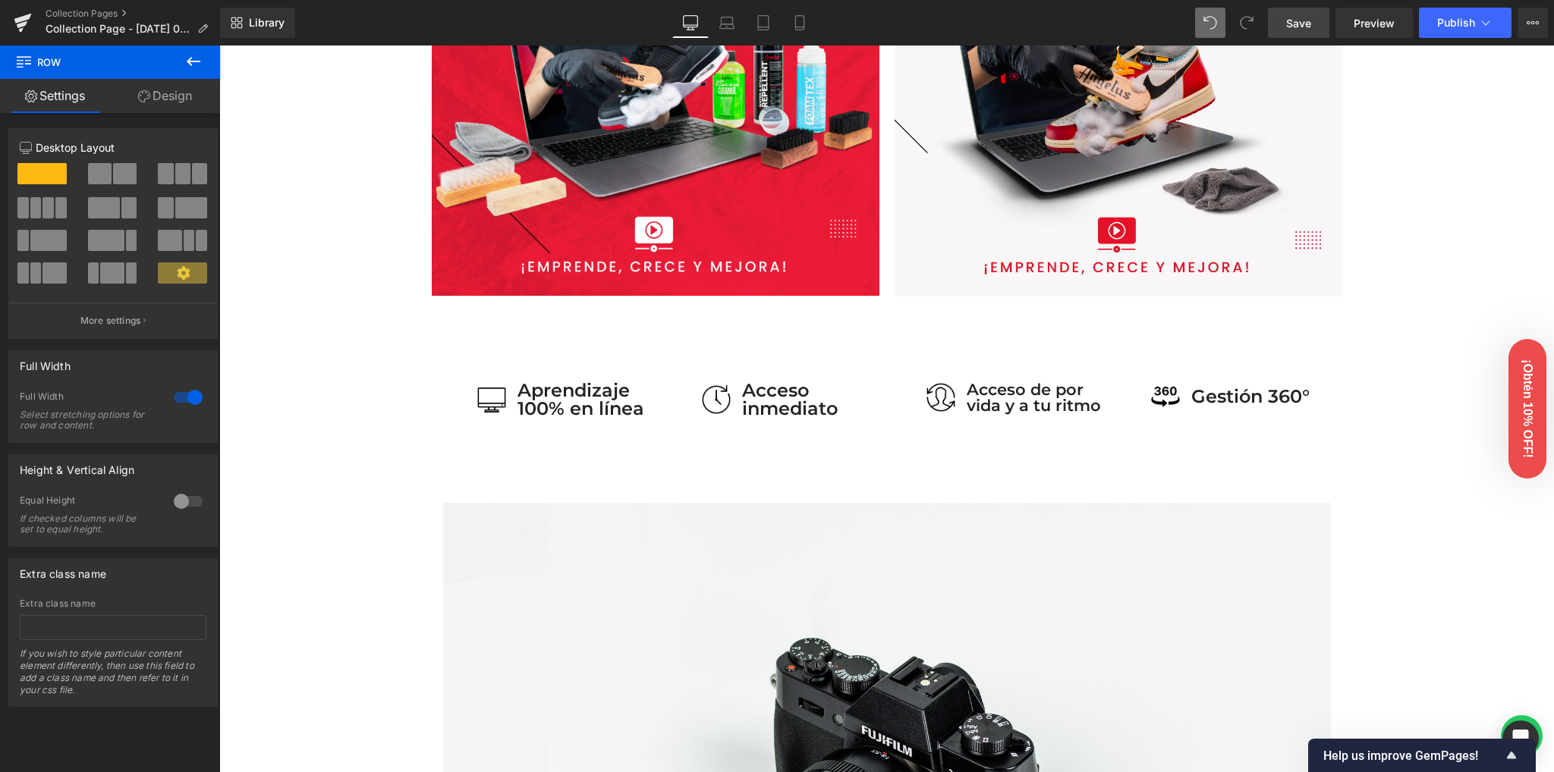
click at [1311, 20] on span "Save" at bounding box center [1298, 23] width 25 height 16
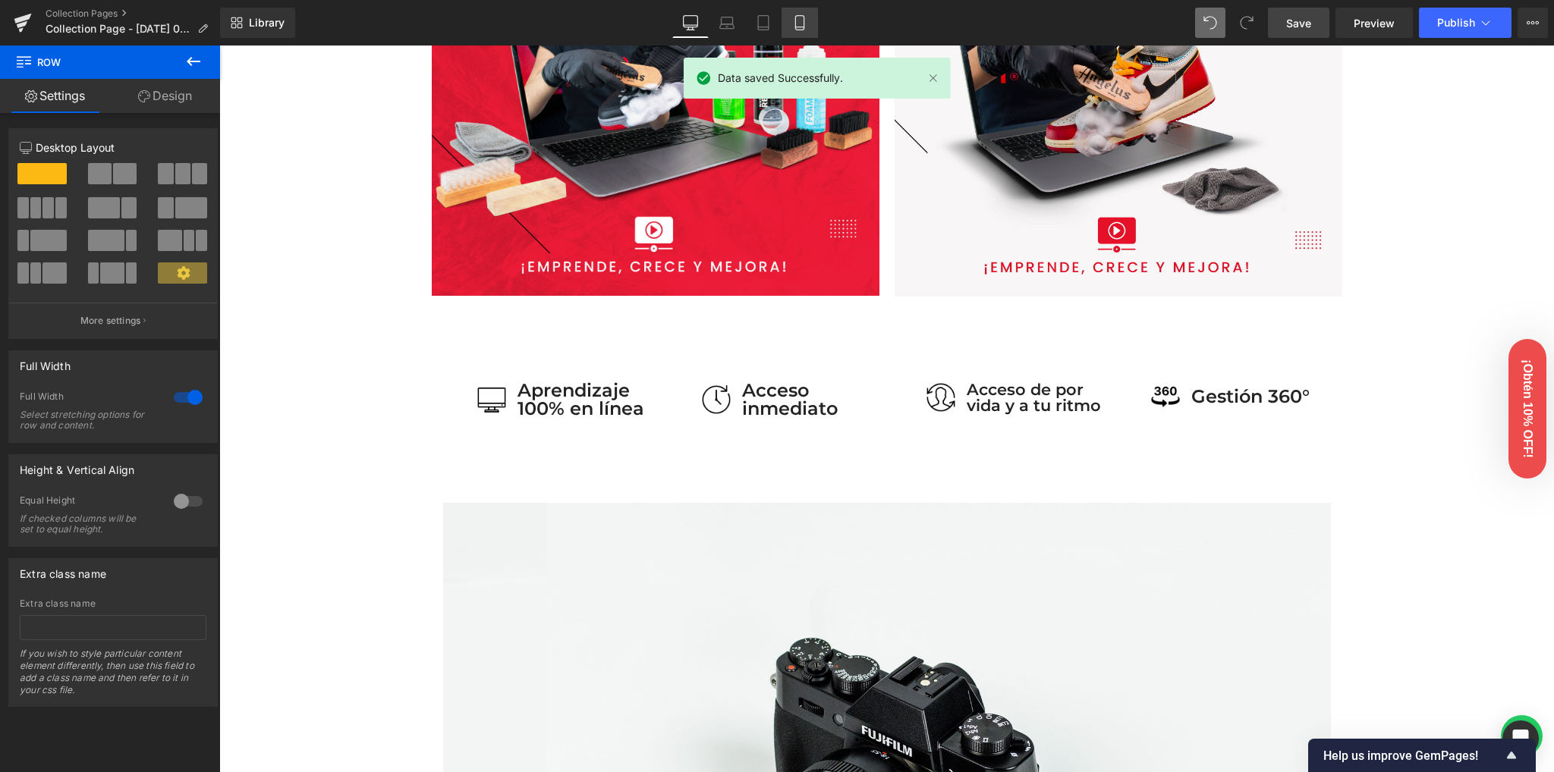
click at [816, 31] on link "Mobile" at bounding box center [799, 23] width 36 height 30
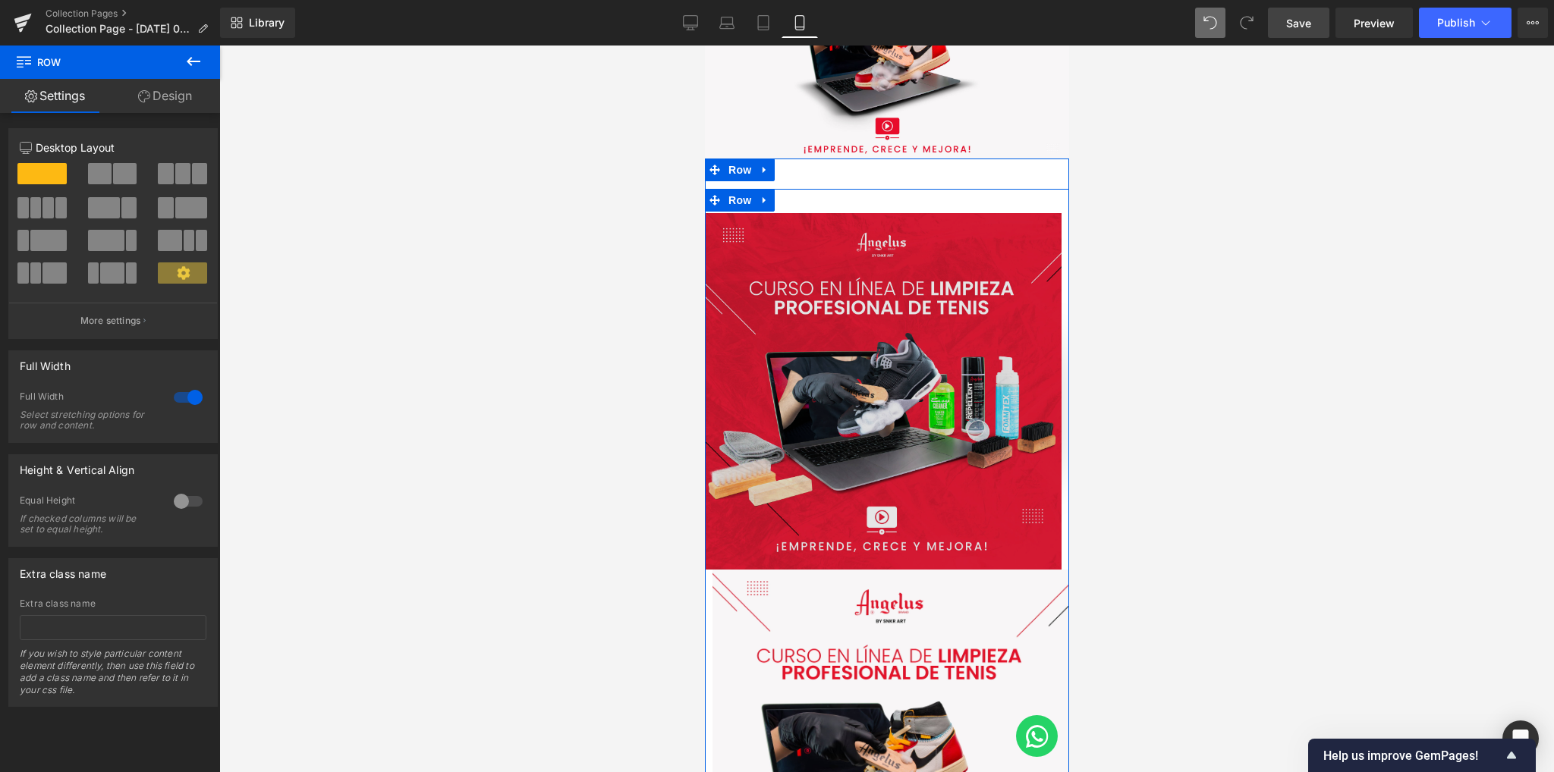
scroll to position [106, 0]
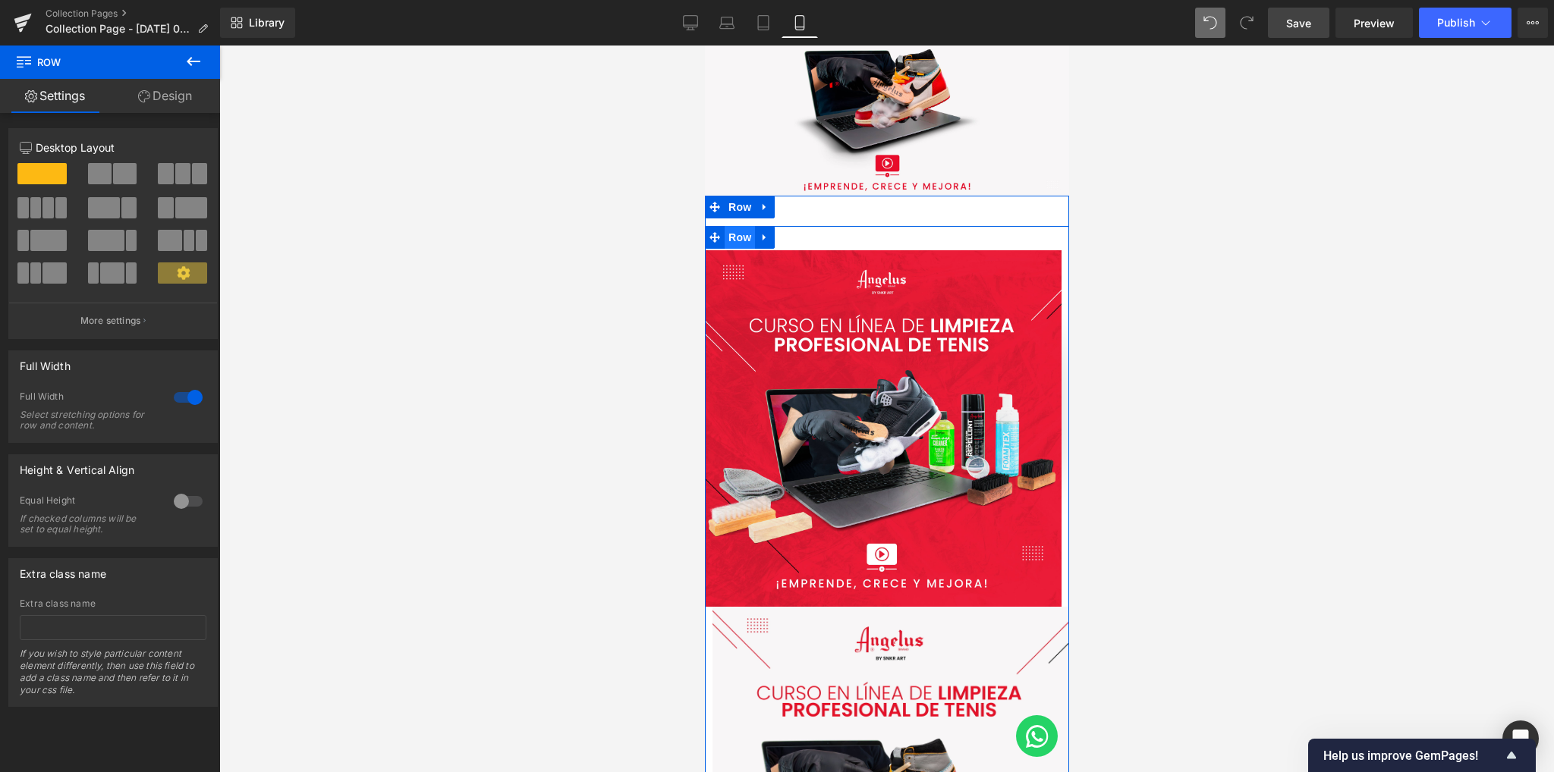
click at [738, 237] on span "Row" at bounding box center [739, 237] width 30 height 23
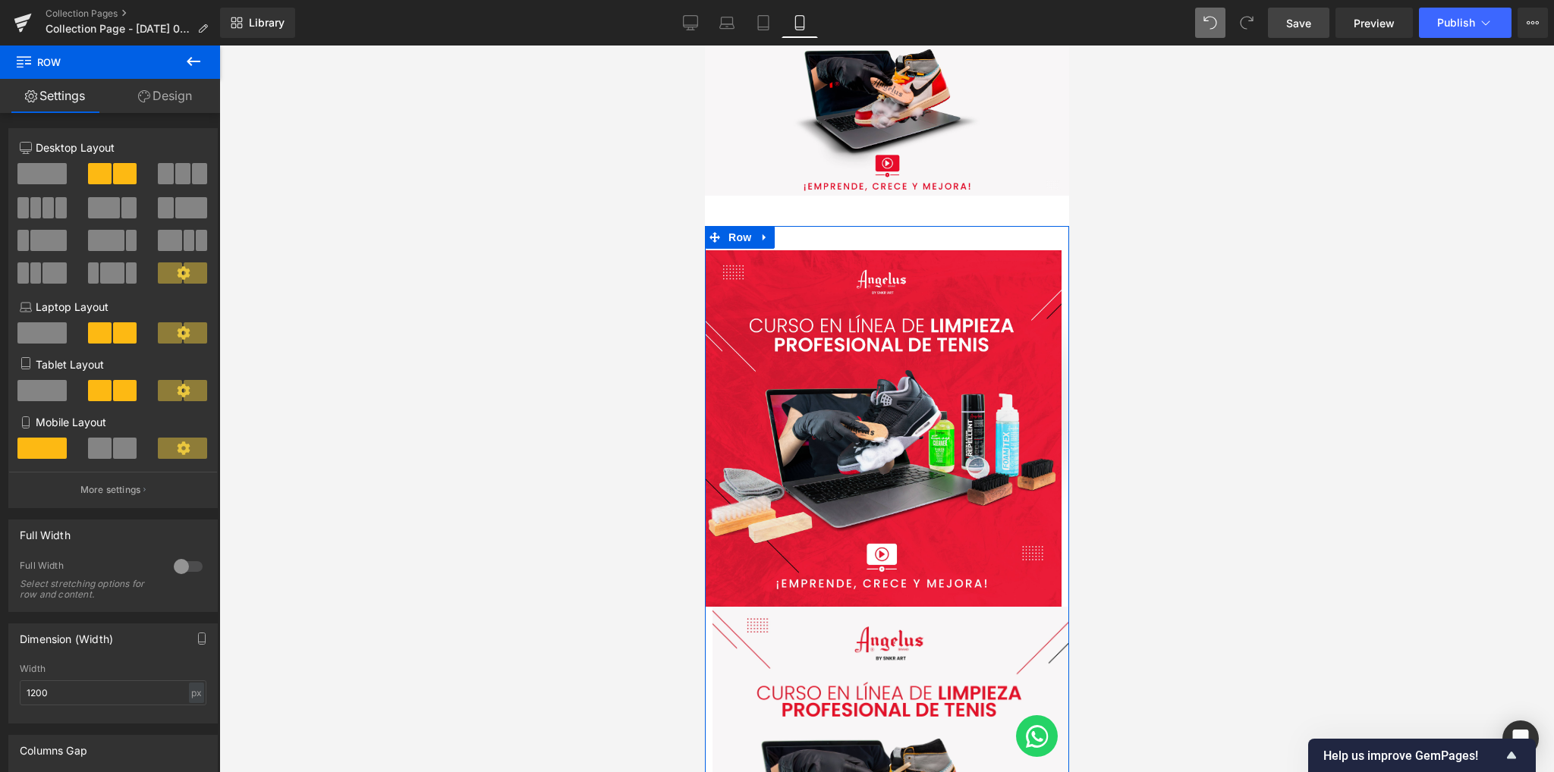
click at [102, 450] on span at bounding box center [100, 448] width 24 height 21
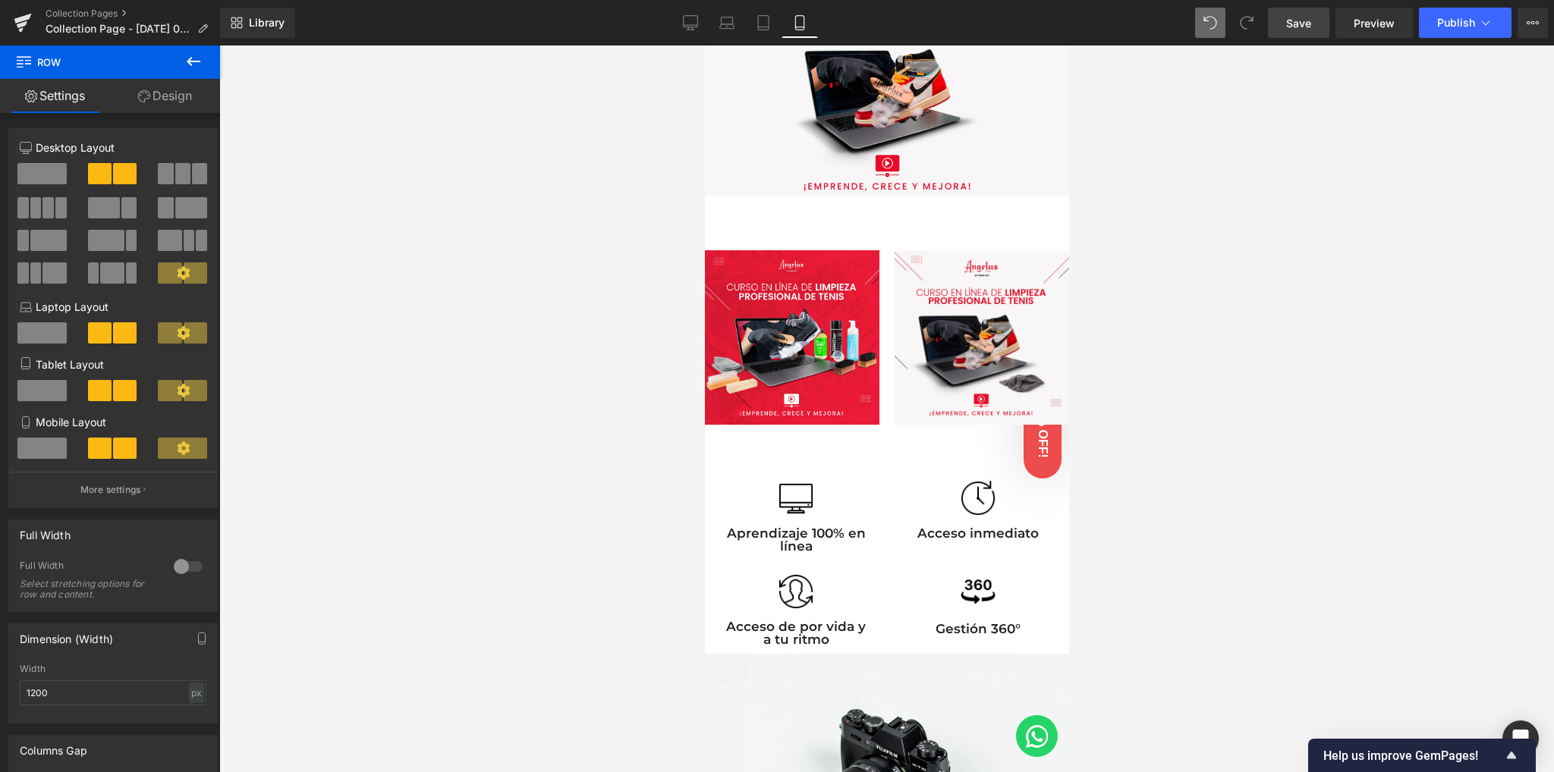
click at [1300, 28] on span "Save" at bounding box center [1298, 23] width 25 height 16
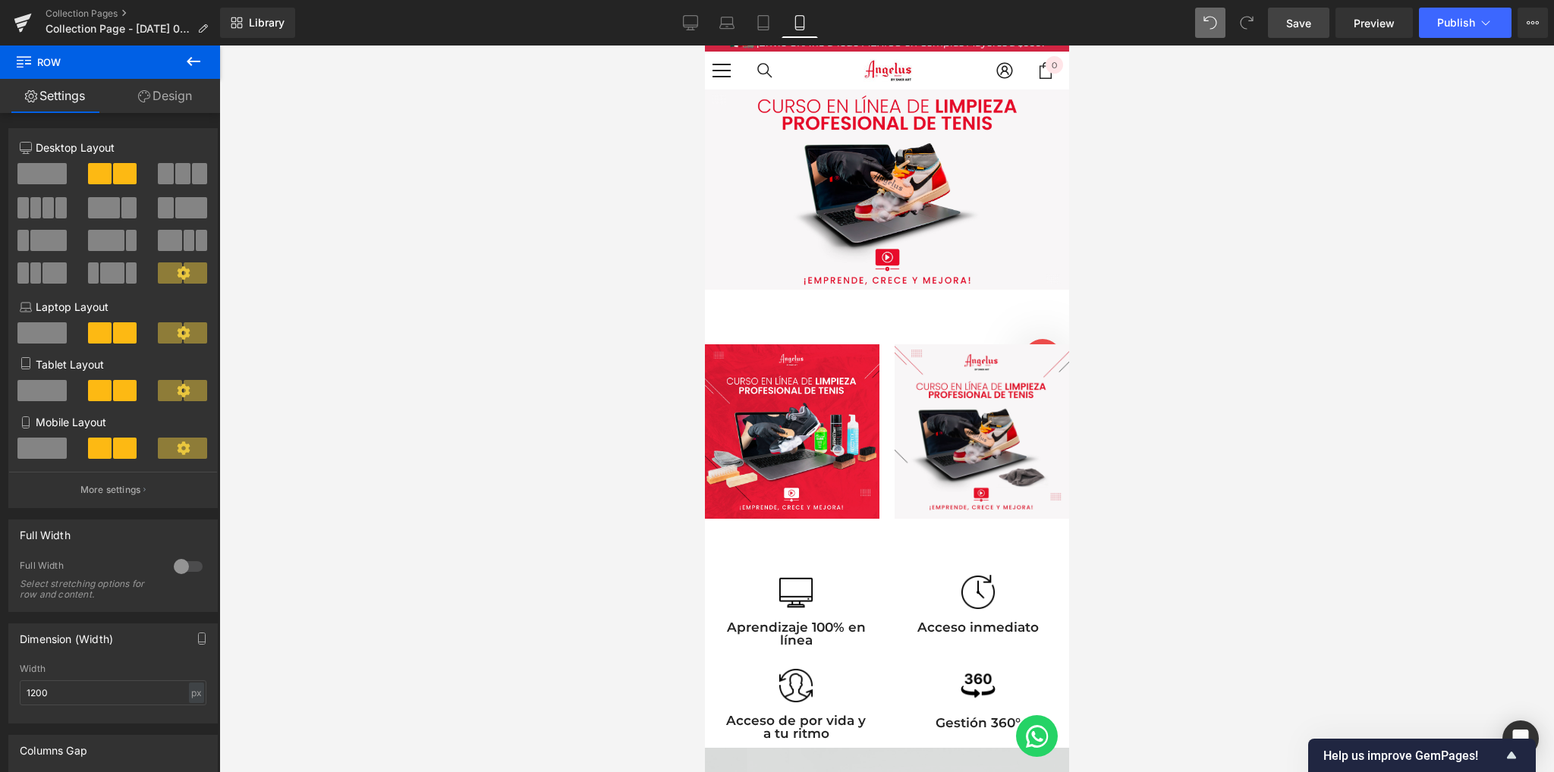
scroll to position [0, 0]
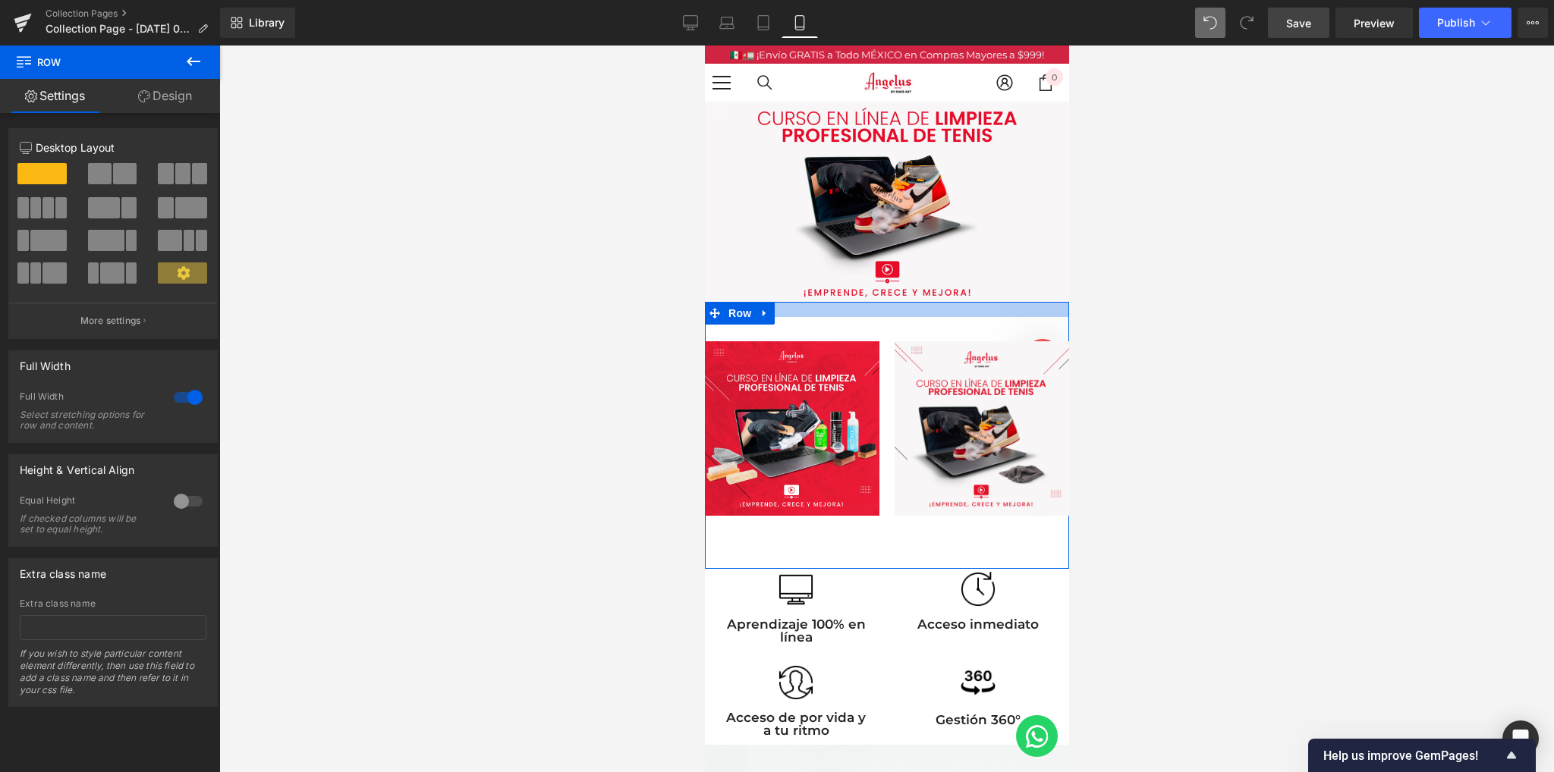
click at [891, 308] on div at bounding box center [886, 309] width 364 height 15
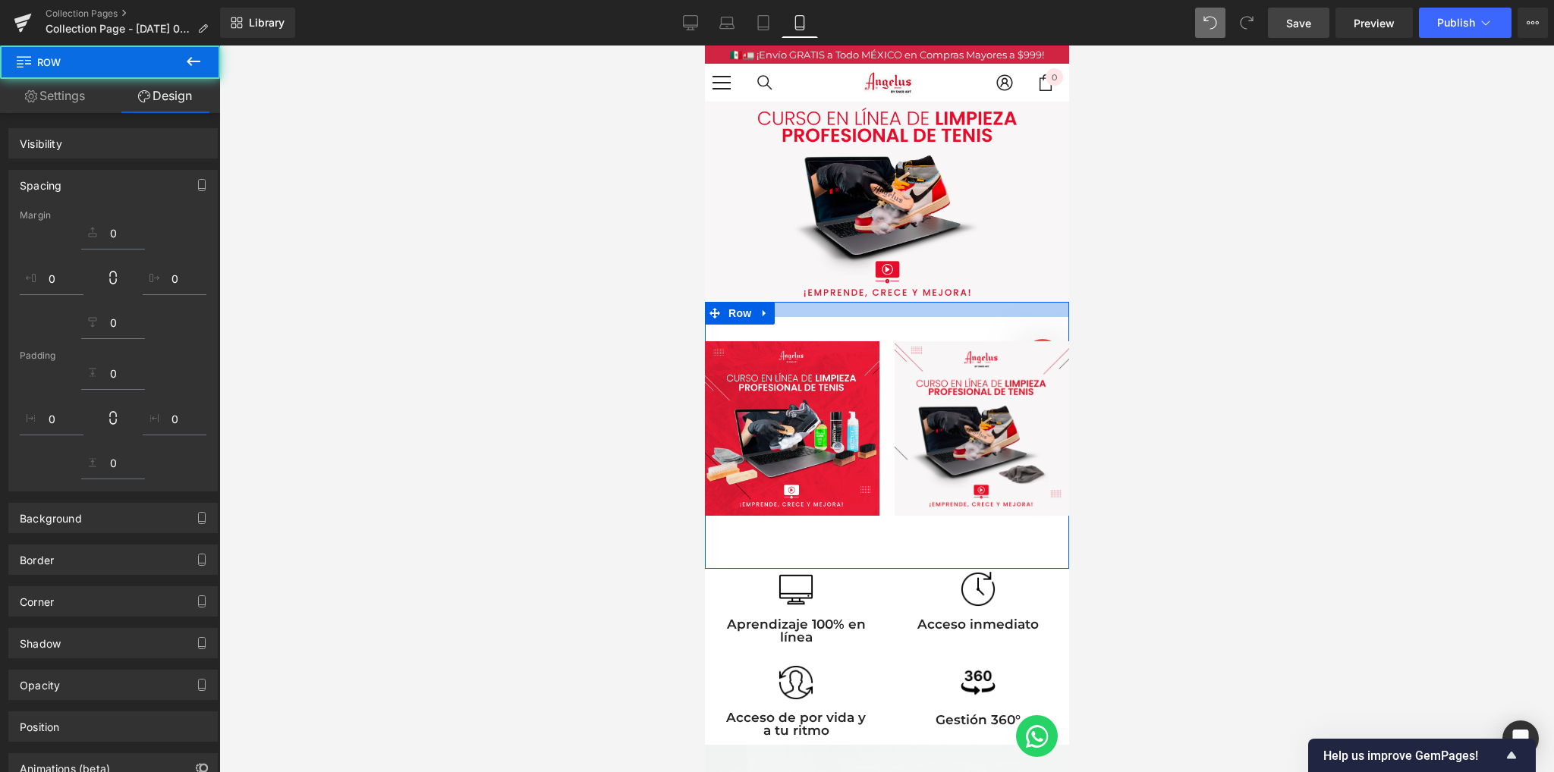
click at [1226, 330] on div at bounding box center [886, 409] width 1334 height 727
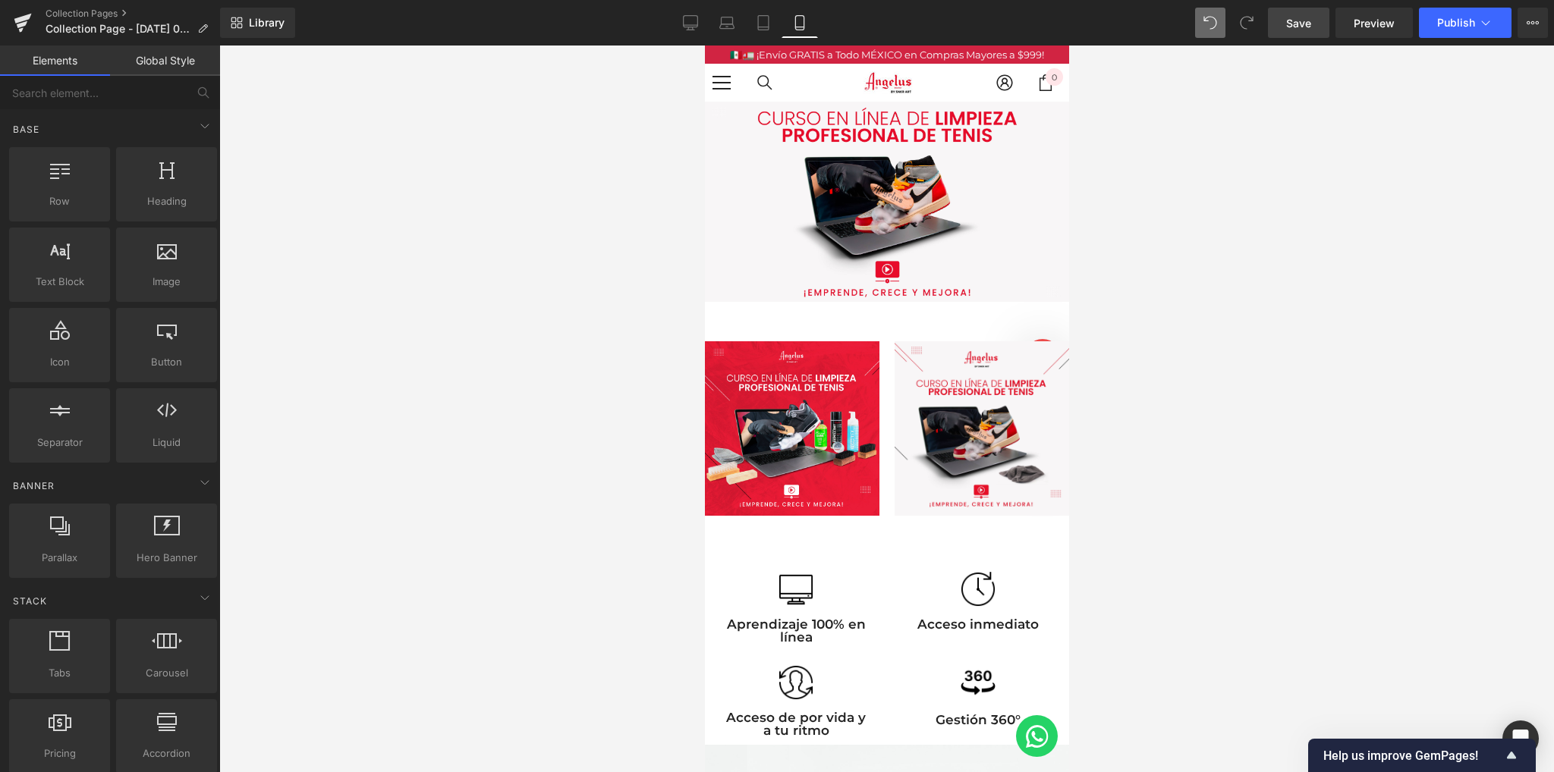
click at [1281, 23] on link "Save" at bounding box center [1298, 23] width 61 height 30
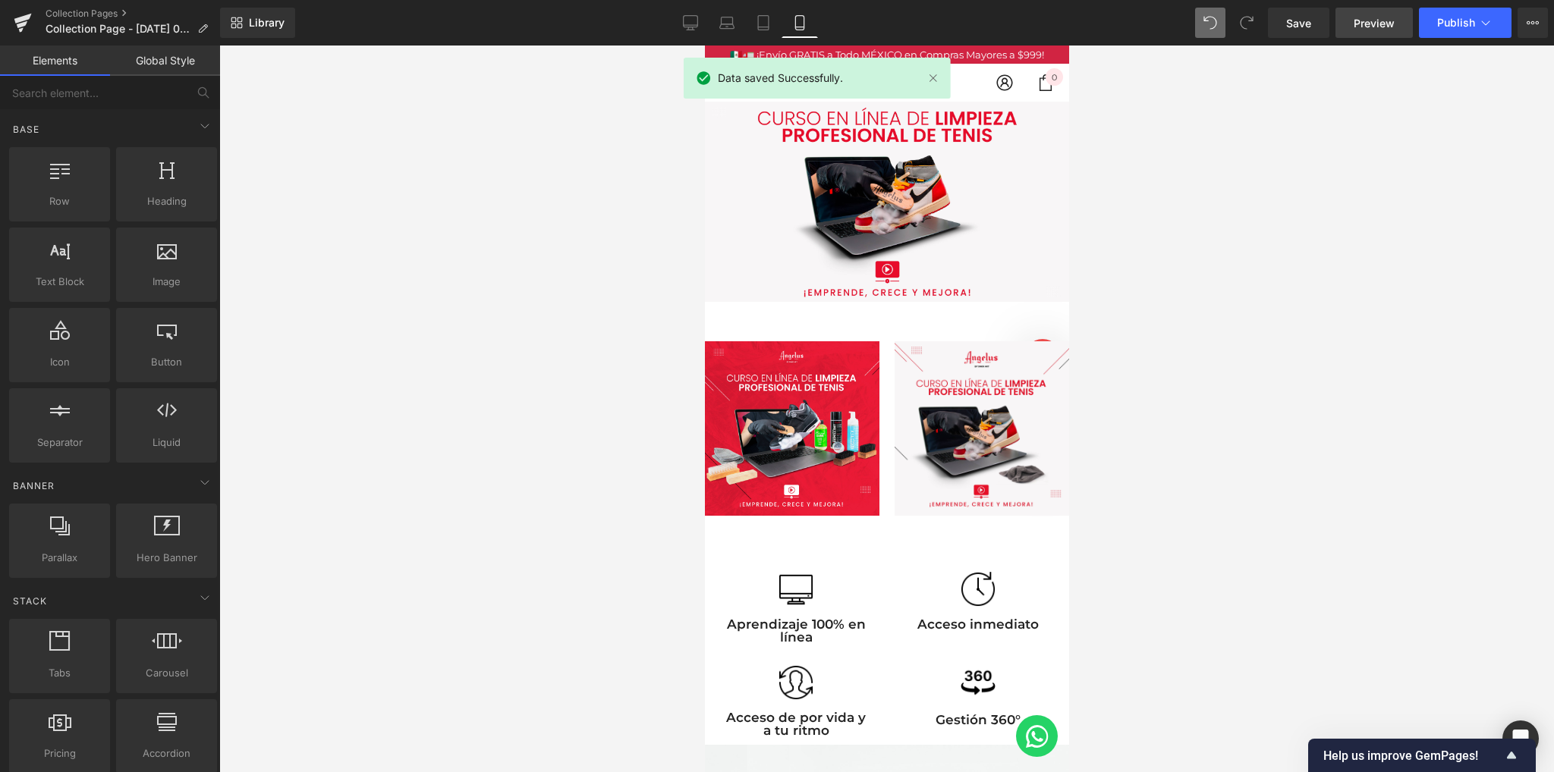
click at [1362, 20] on span "Preview" at bounding box center [1373, 23] width 41 height 16
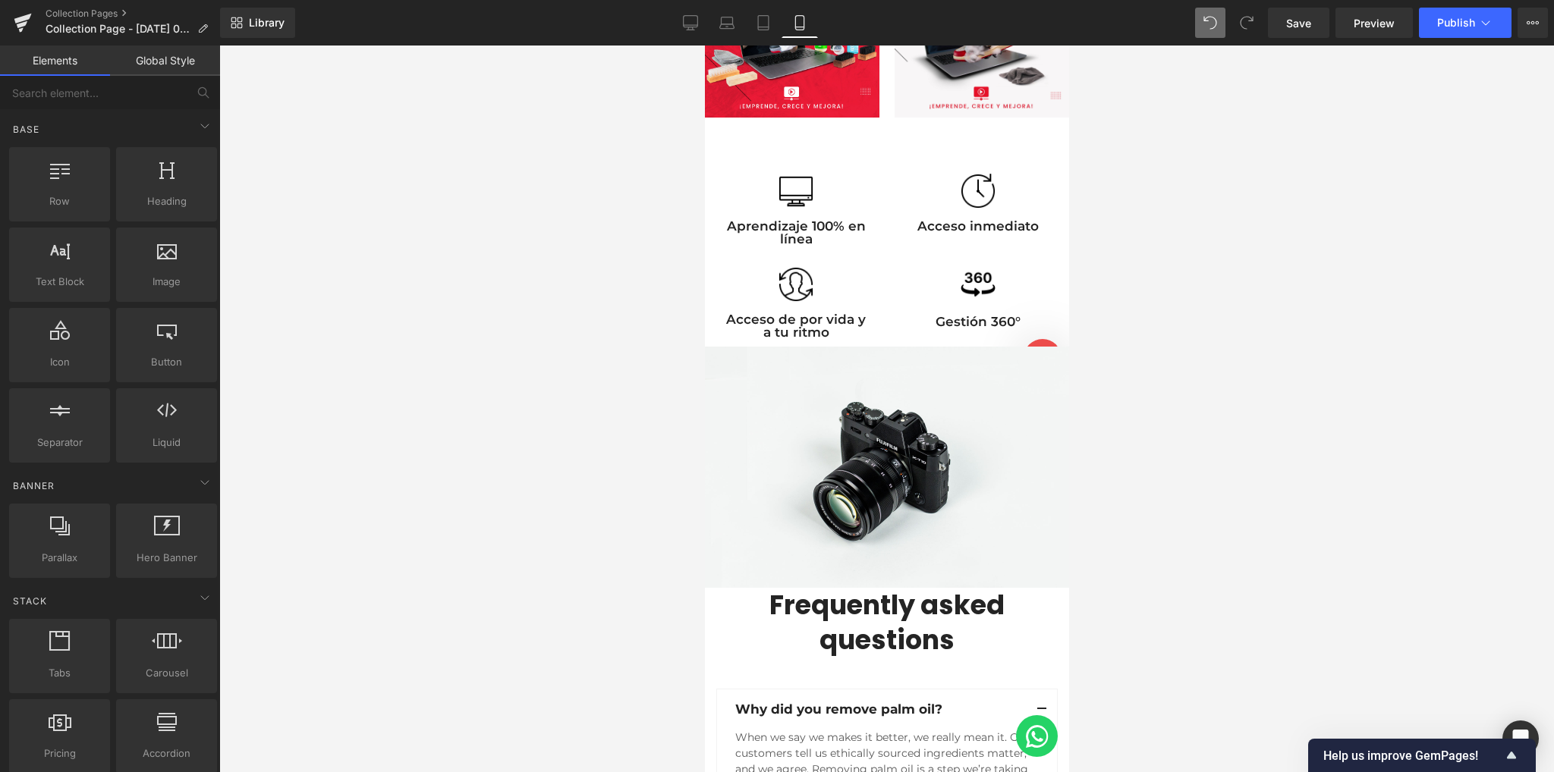
scroll to position [404, 0]
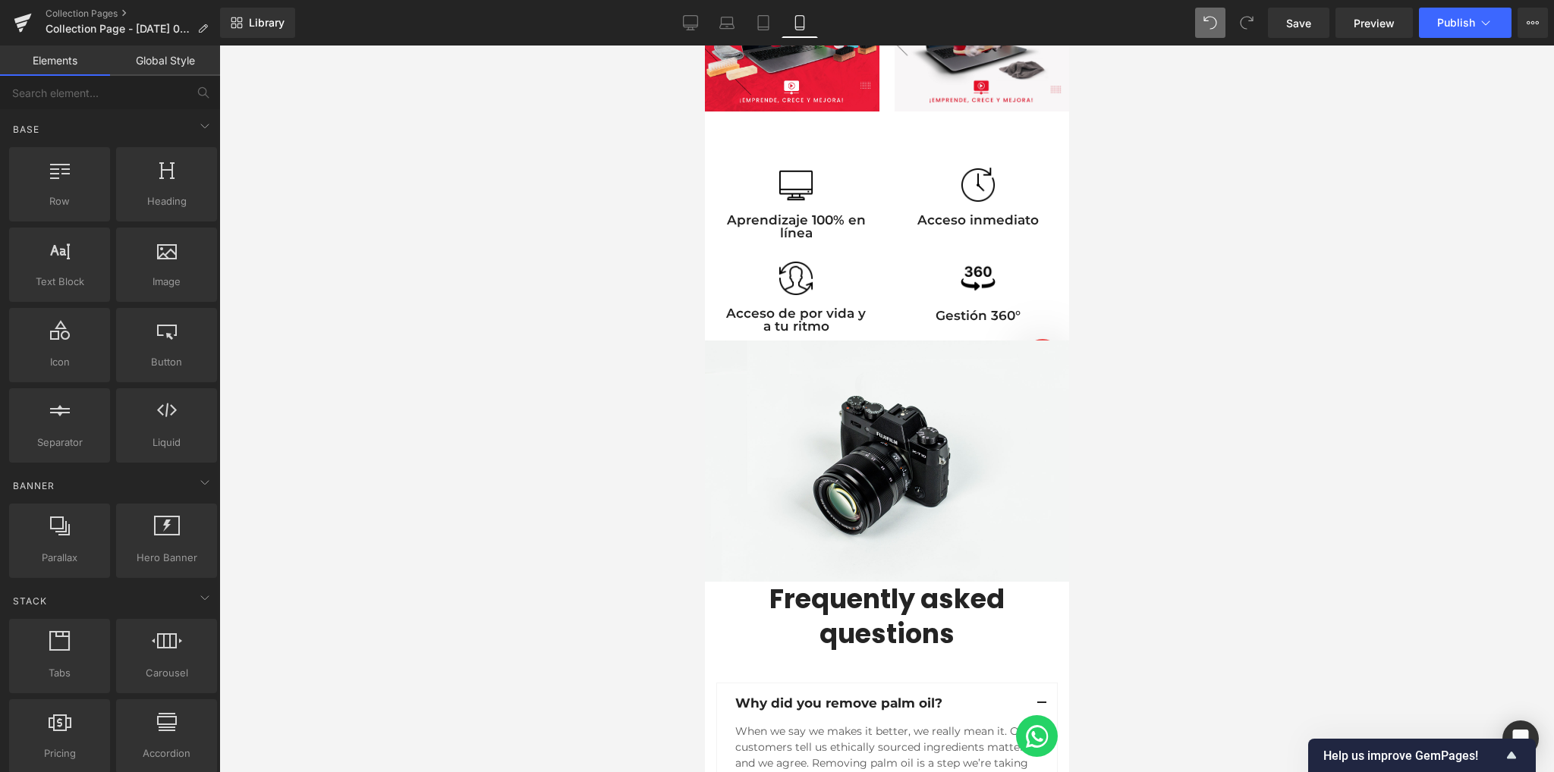
drag, startPoint x: 665, startPoint y: 412, endPoint x: 652, endPoint y: 413, distance: 12.2
drag, startPoint x: 652, startPoint y: 413, endPoint x: 532, endPoint y: 426, distance: 121.2
click at [520, 429] on div at bounding box center [886, 409] width 1334 height 727
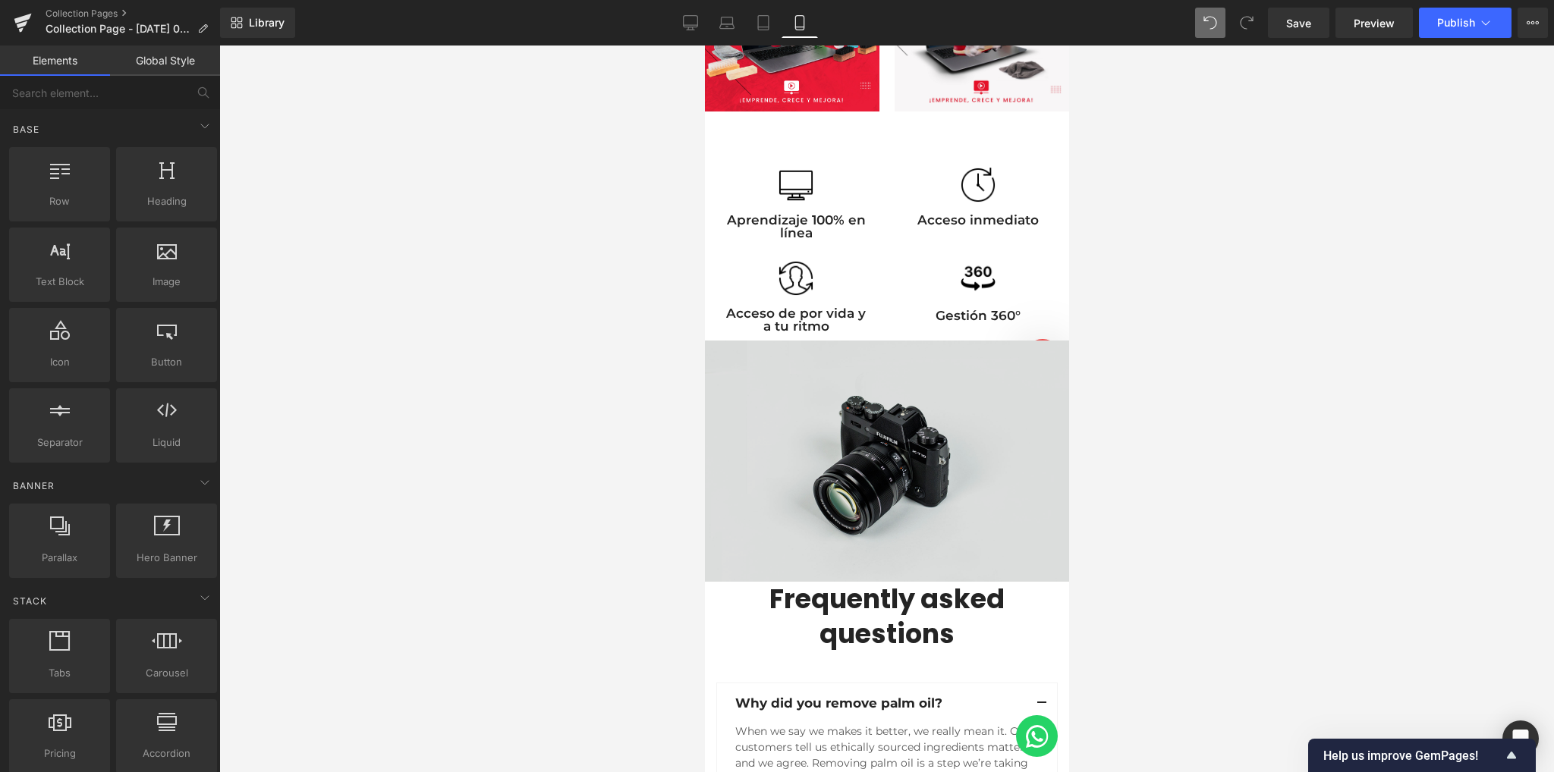
click at [817, 419] on img at bounding box center [886, 461] width 364 height 241
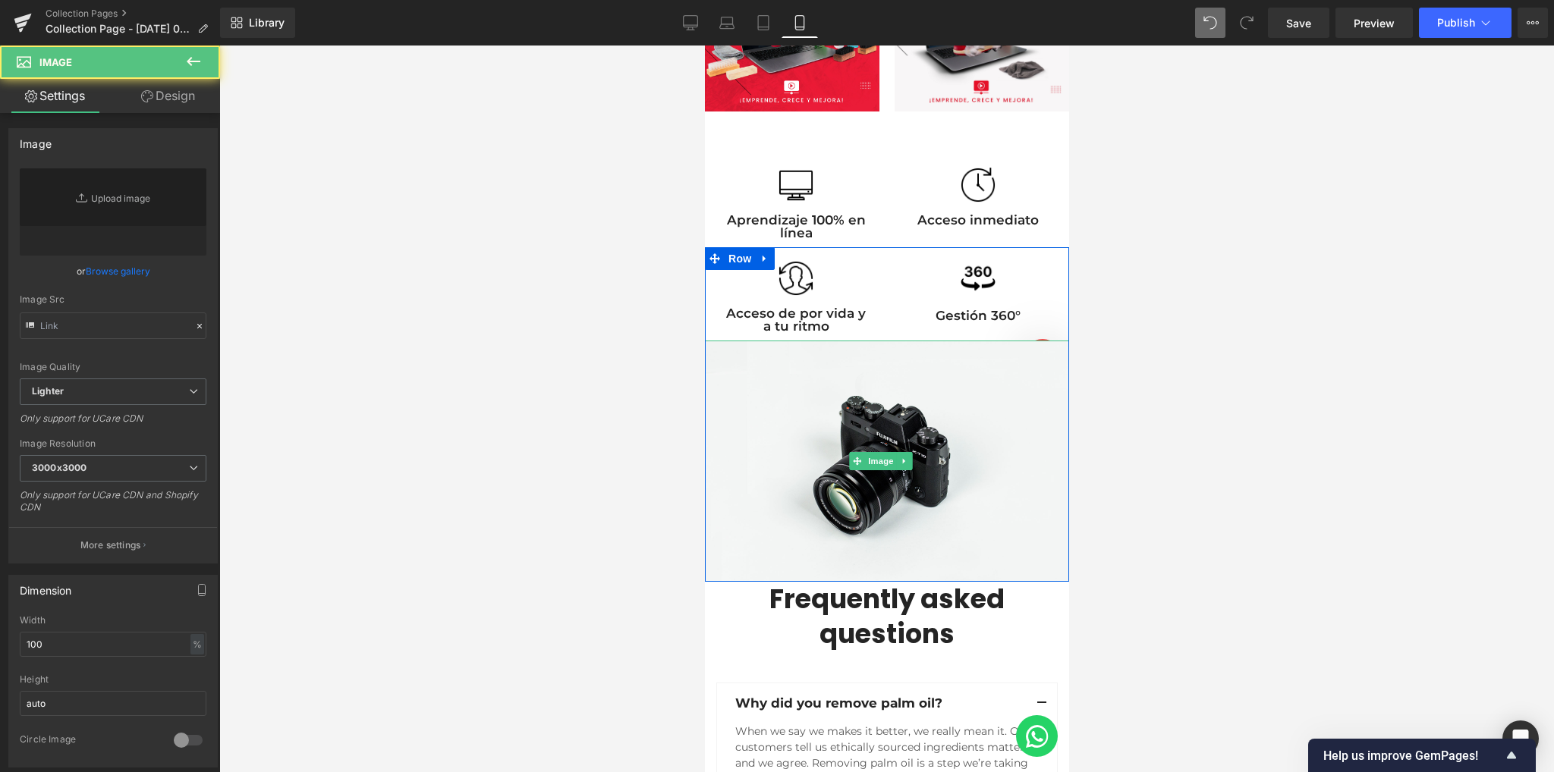
type input "//[DOMAIN_NAME][URL]"
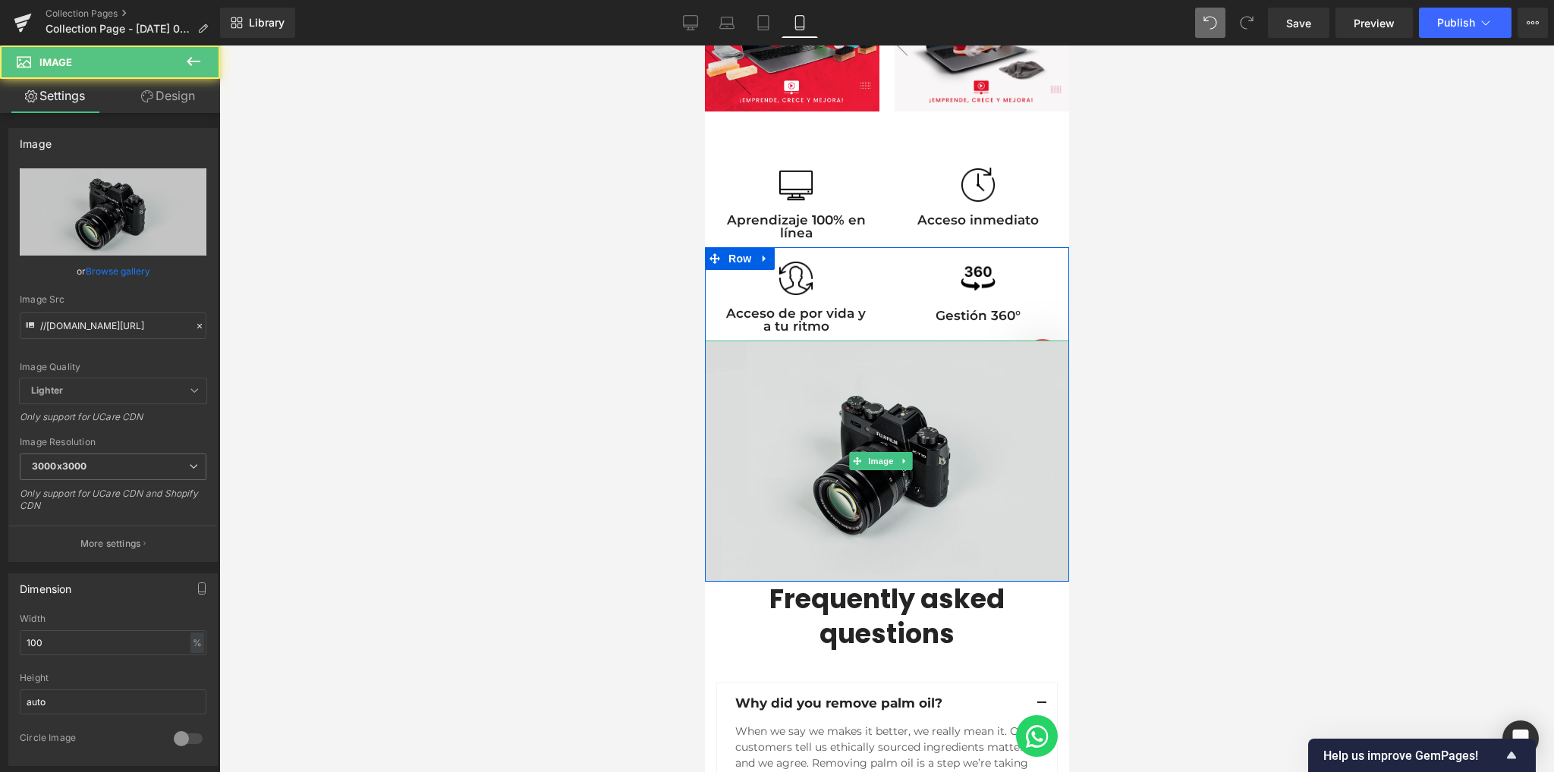
click at [830, 357] on img at bounding box center [886, 461] width 364 height 241
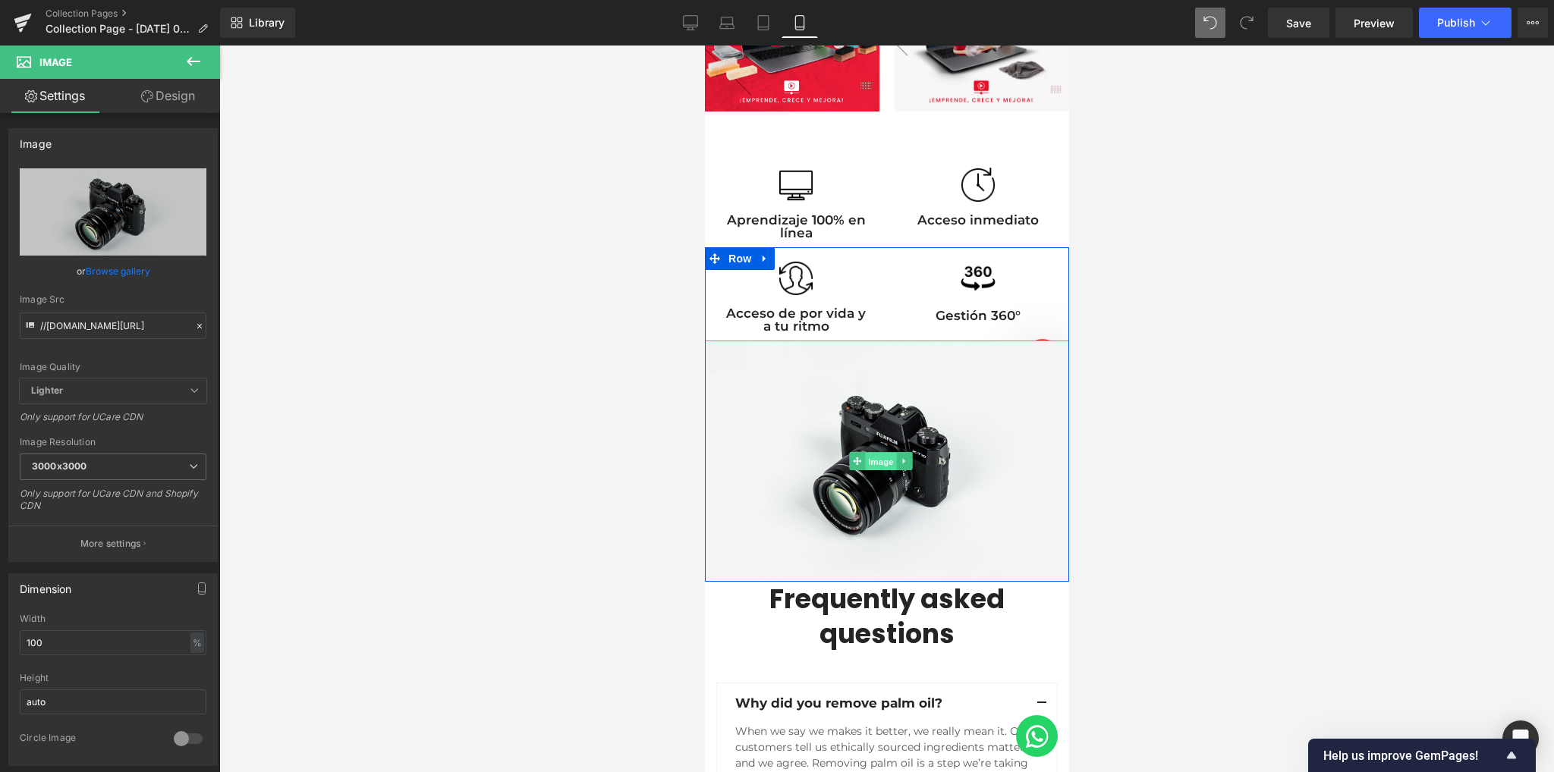
click at [875, 454] on span "Image" at bounding box center [881, 462] width 32 height 18
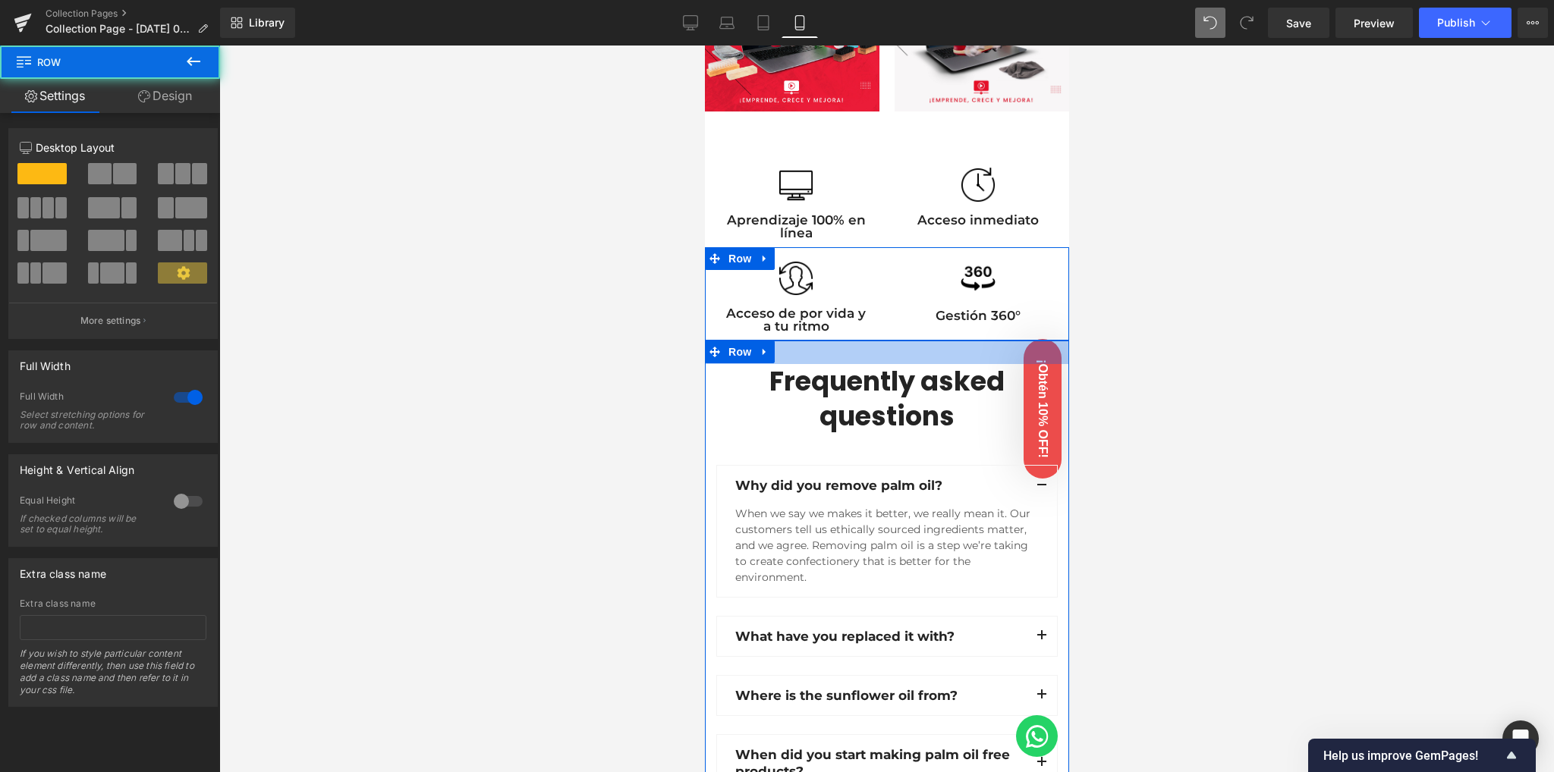
drag, startPoint x: 874, startPoint y: 335, endPoint x: 1271, endPoint y: 508, distance: 433.5
click at [871, 358] on div "Frequently asked questions Heading Row Why did you remove palm oil? Text Block …" at bounding box center [886, 736] width 364 height 791
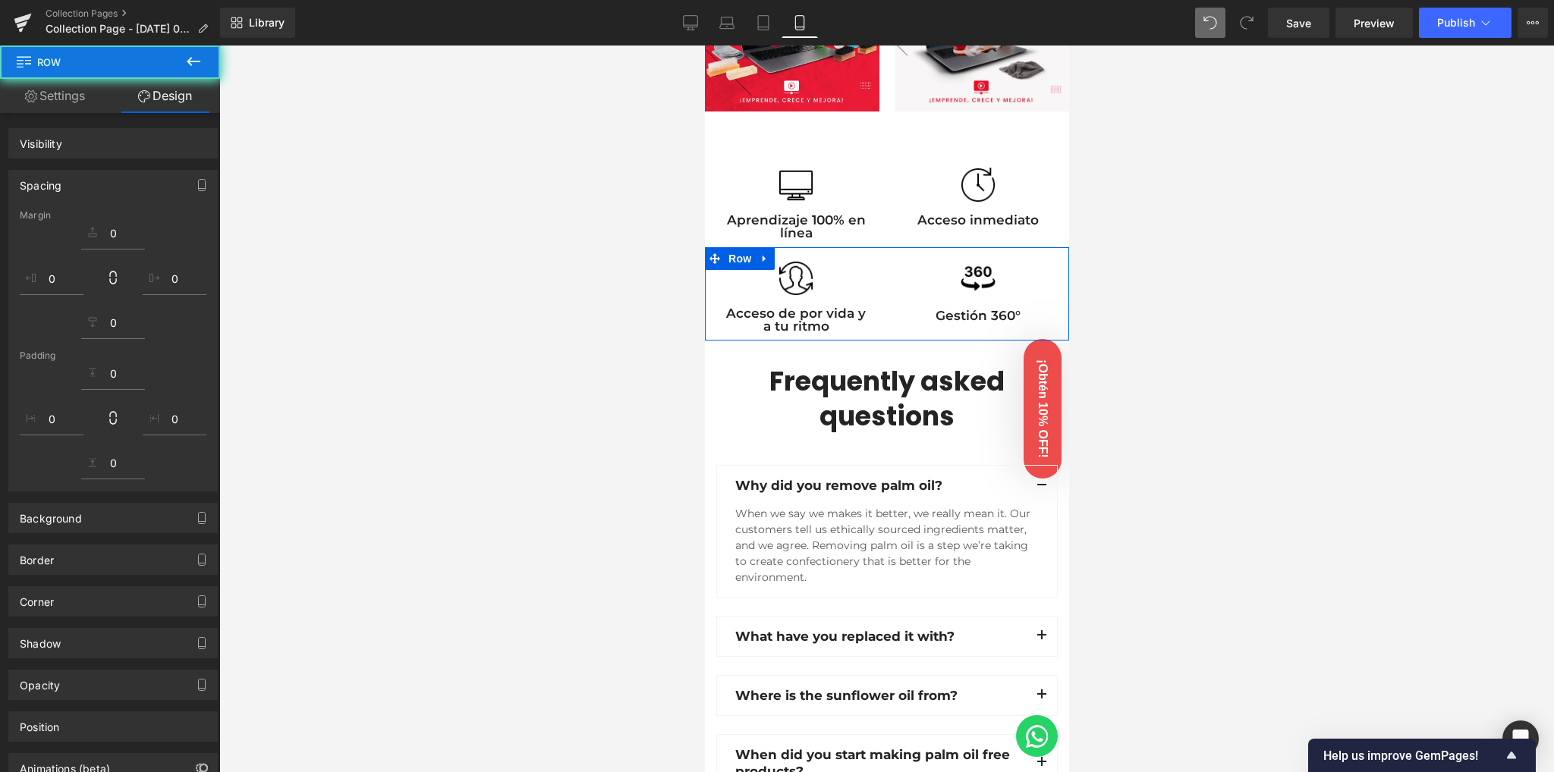
click at [542, 445] on div at bounding box center [886, 409] width 1334 height 727
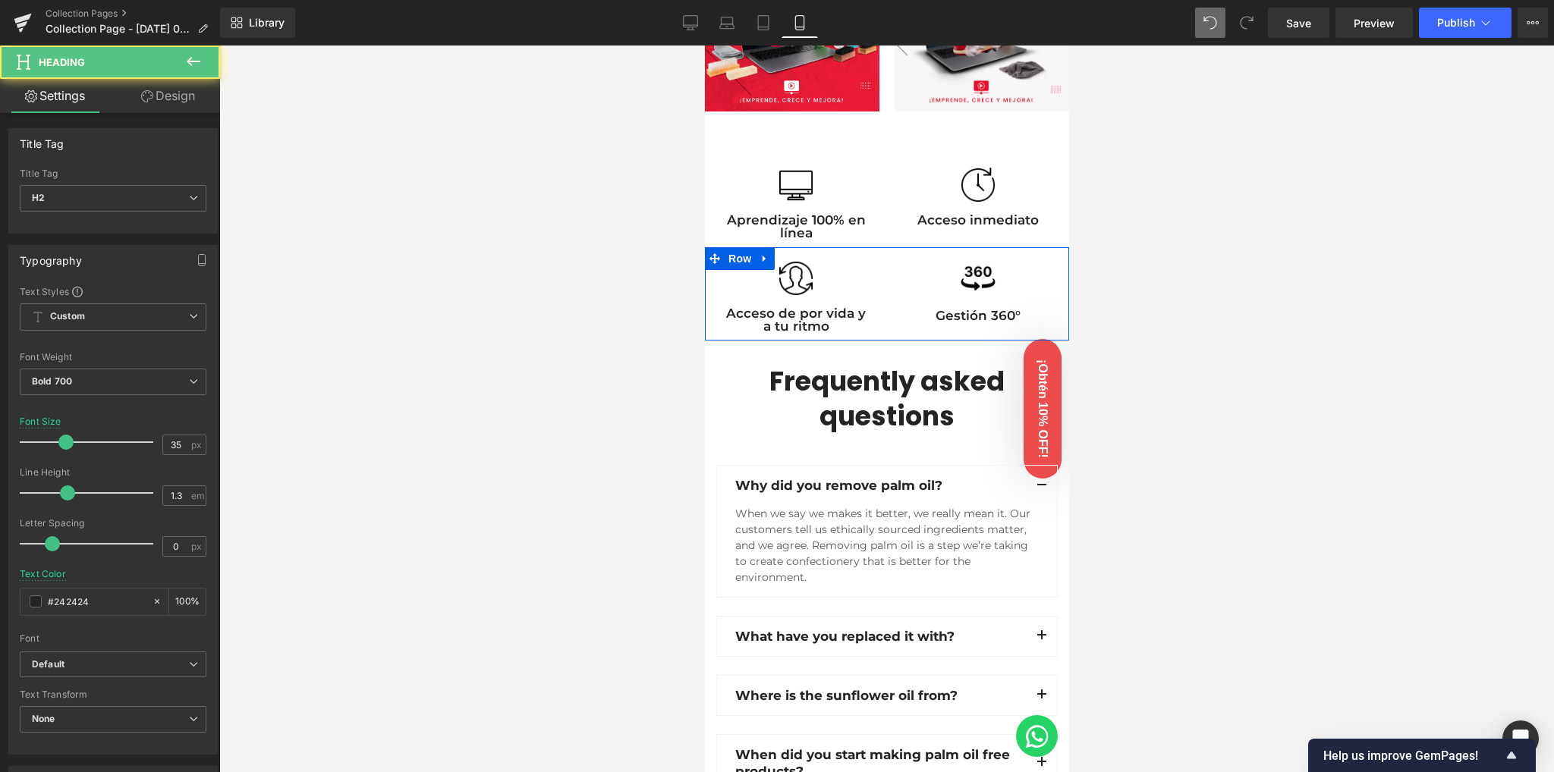
click at [881, 394] on div "Frequently asked questions Heading" at bounding box center [885, 398] width 341 height 69
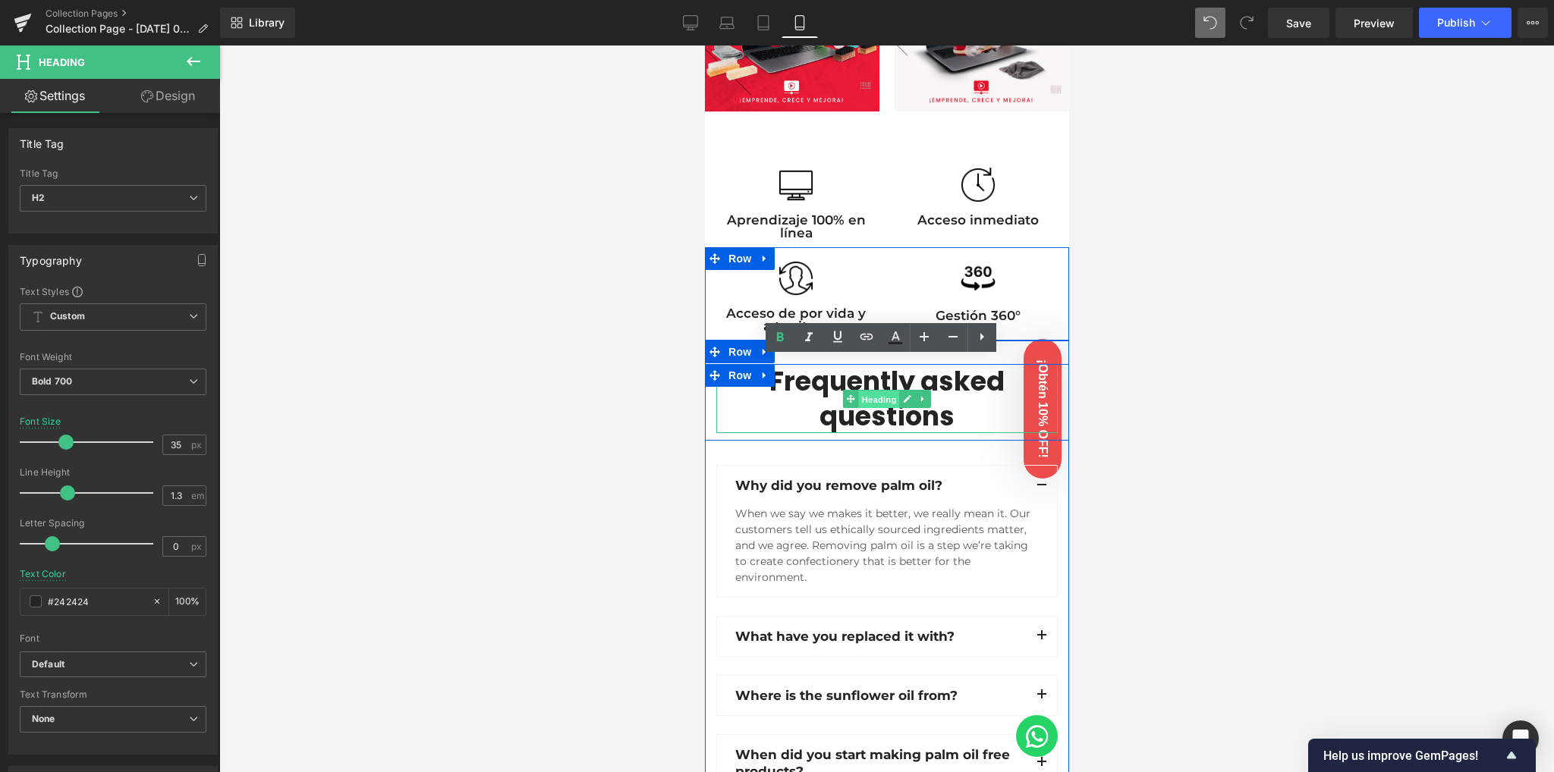
click at [874, 391] on span "Heading" at bounding box center [878, 400] width 41 height 18
click at [867, 416] on h2 "Frequently asked questions" at bounding box center [885, 398] width 341 height 69
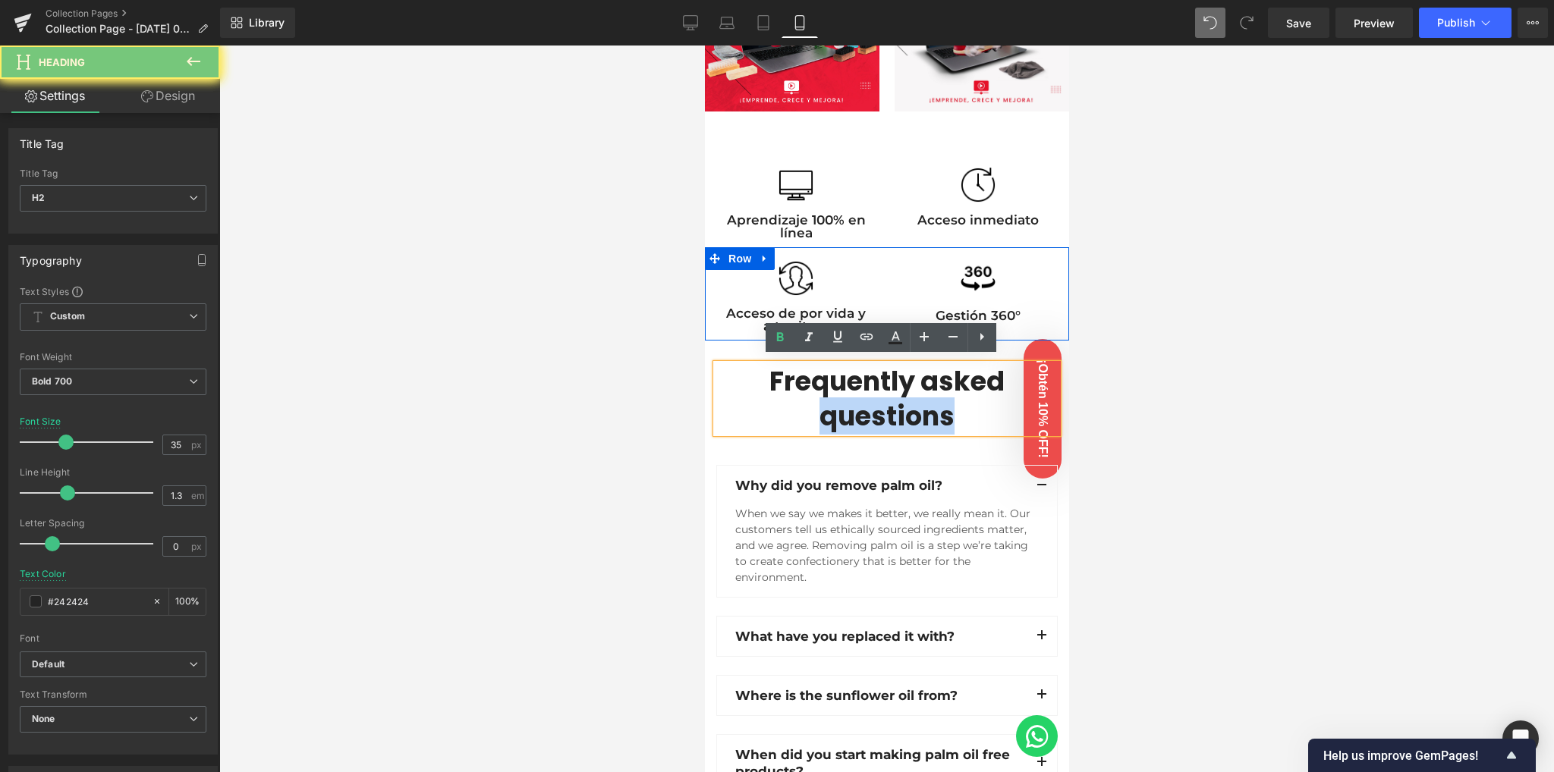
click at [868, 416] on h2 "Frequently asked questions" at bounding box center [885, 398] width 341 height 69
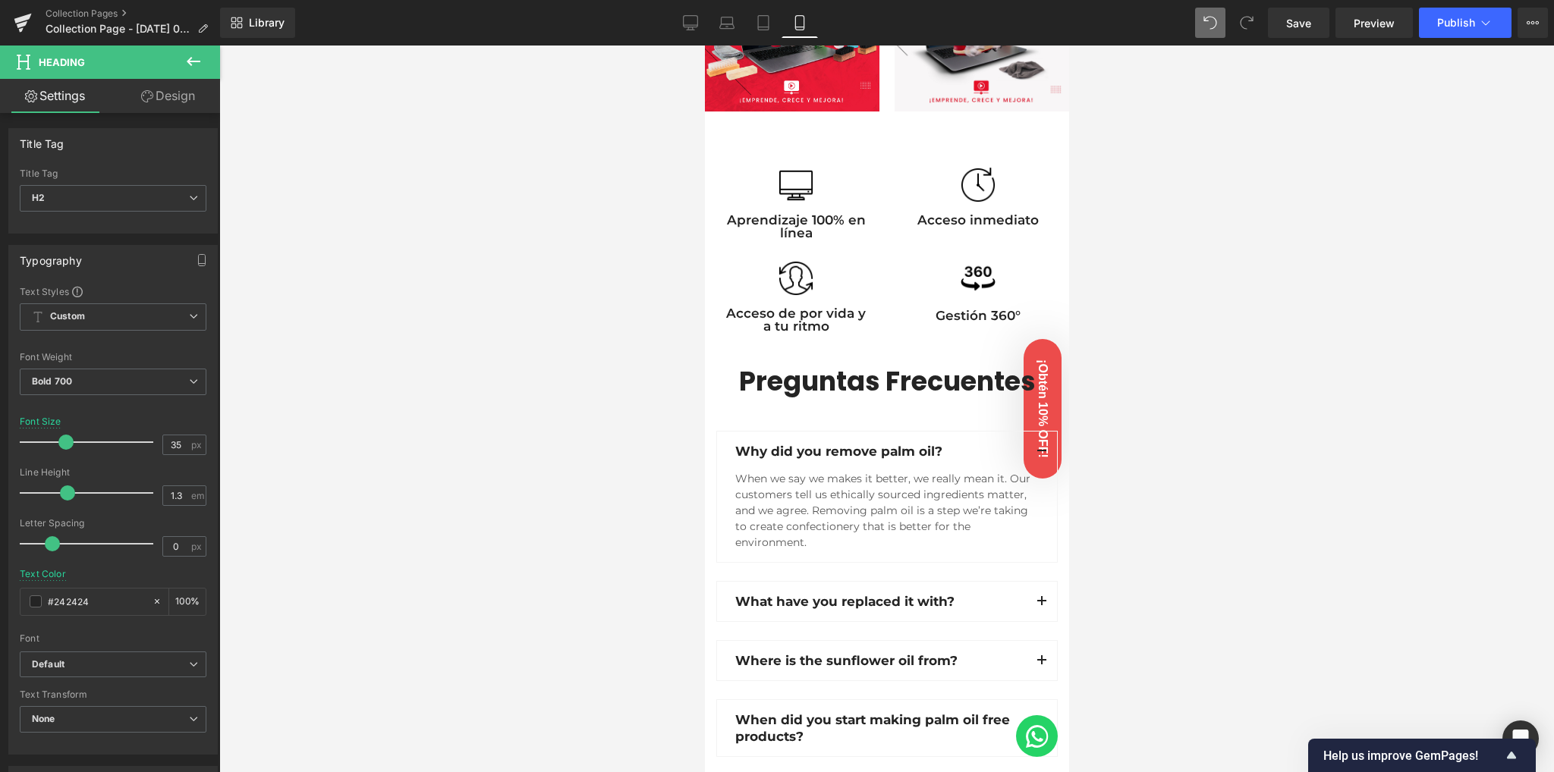
click at [636, 337] on div at bounding box center [886, 409] width 1334 height 727
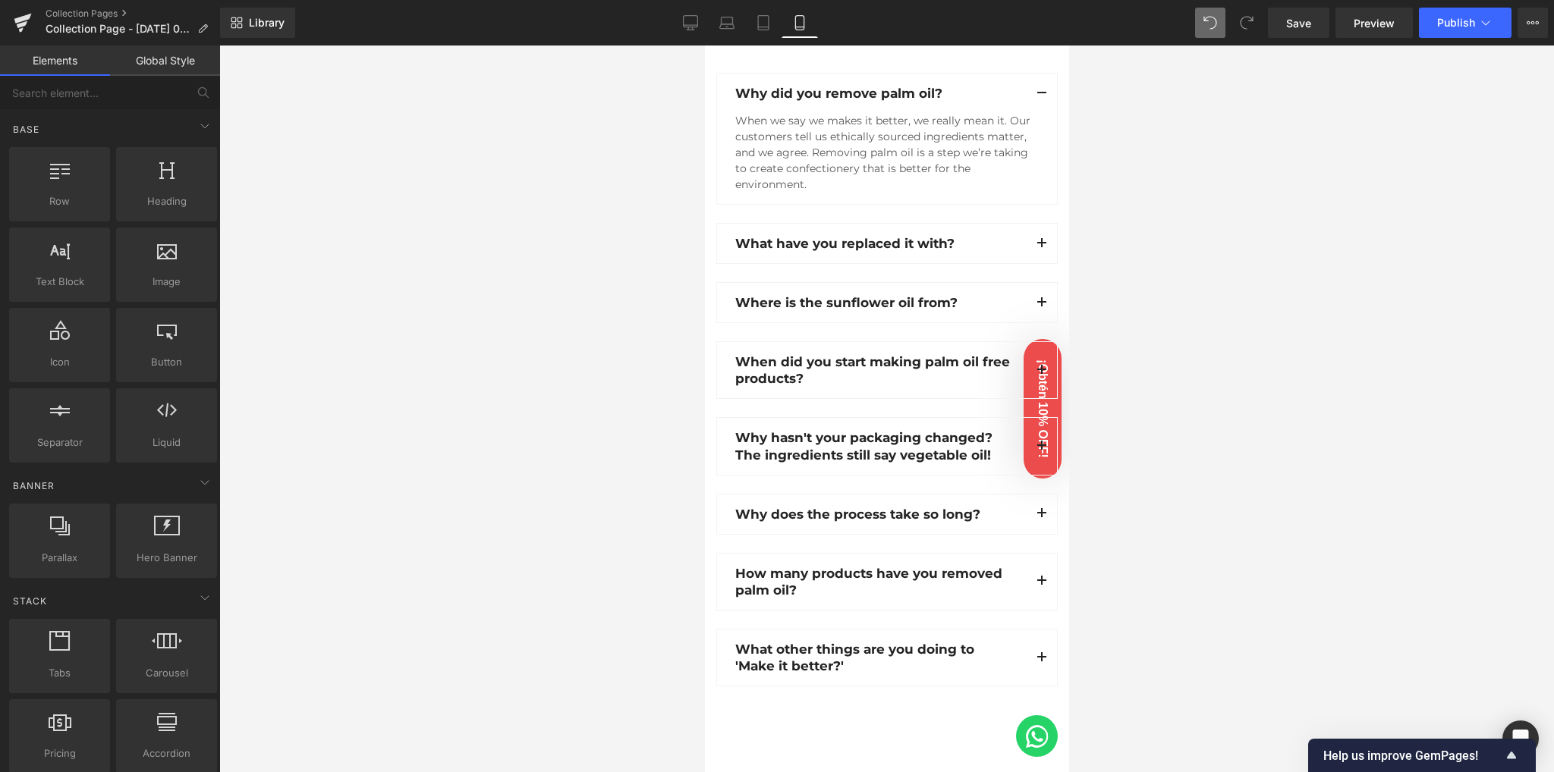
scroll to position [708, 0]
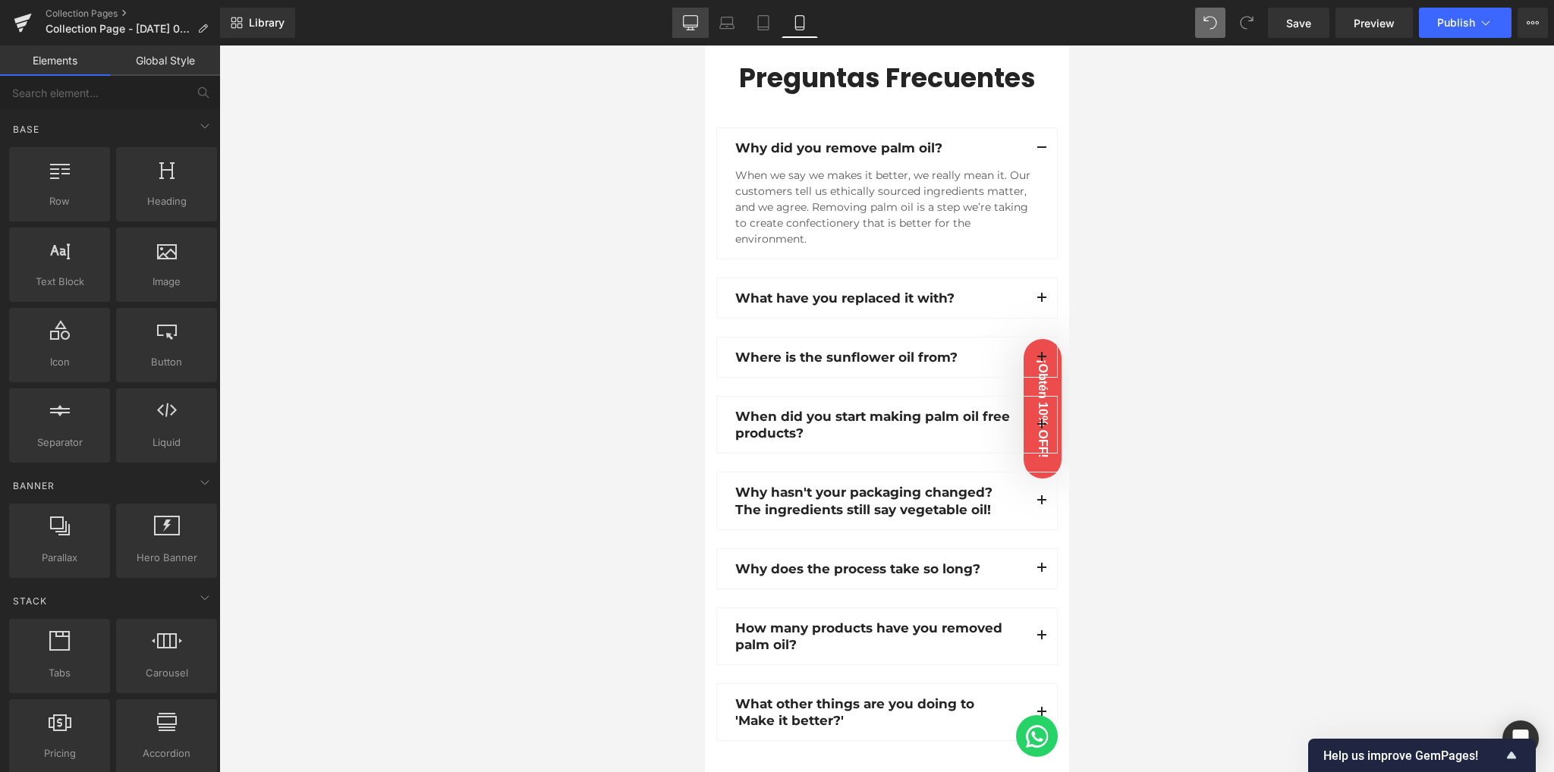
click at [700, 31] on link "Desktop" at bounding box center [690, 23] width 36 height 30
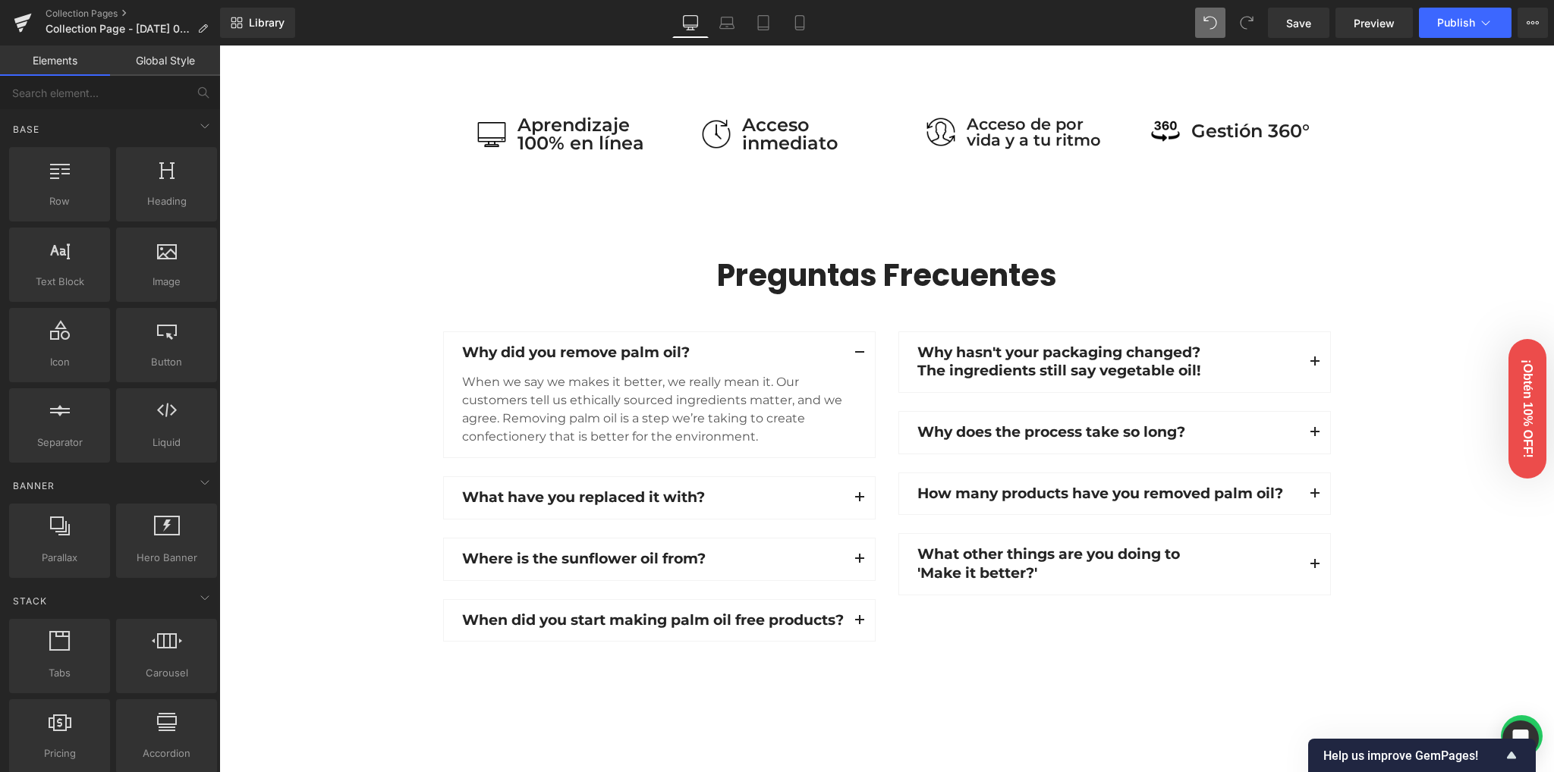
scroll to position [1041, 0]
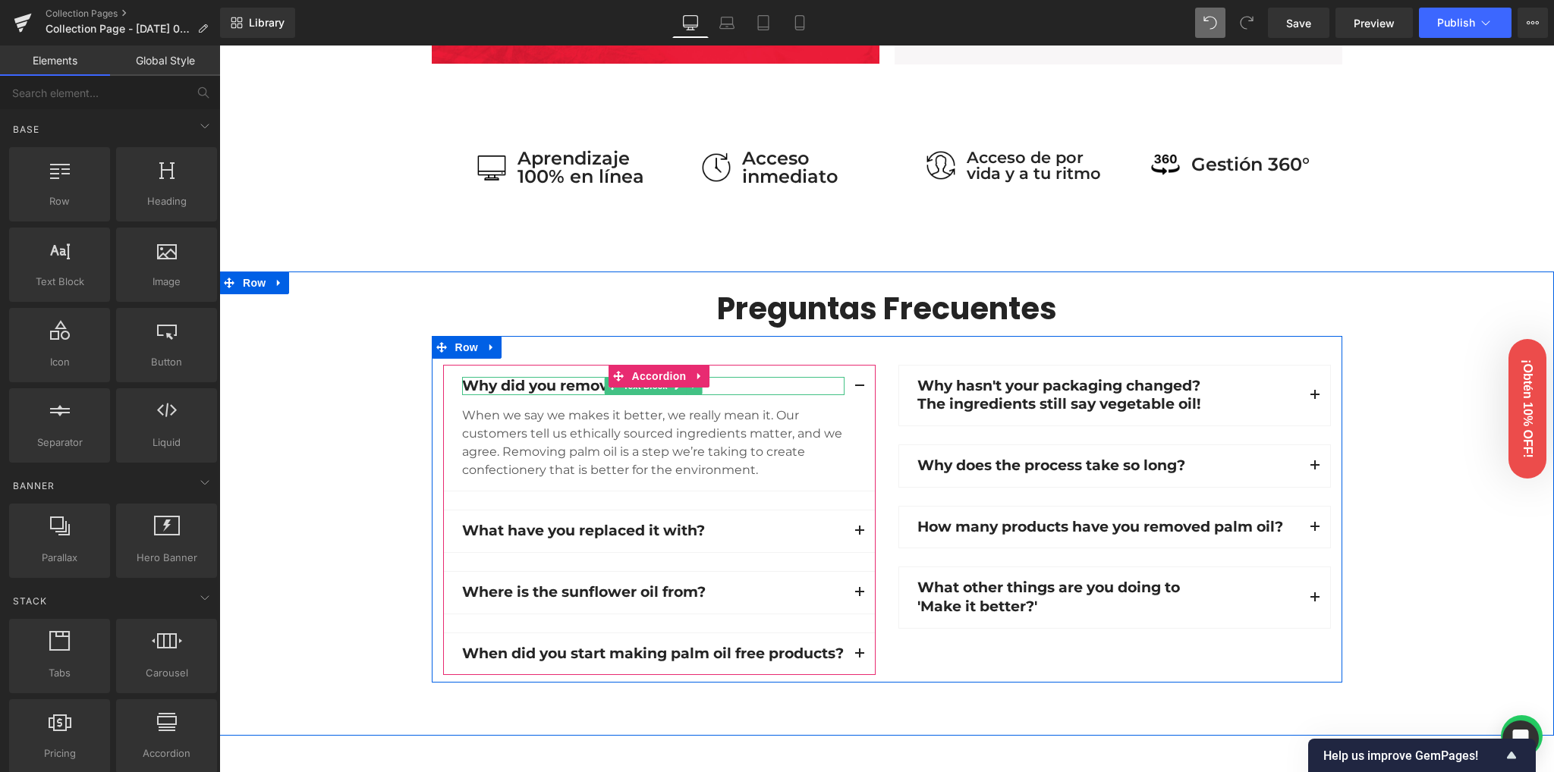
click at [574, 386] on p "Why did you remove palm oil?" at bounding box center [653, 386] width 382 height 19
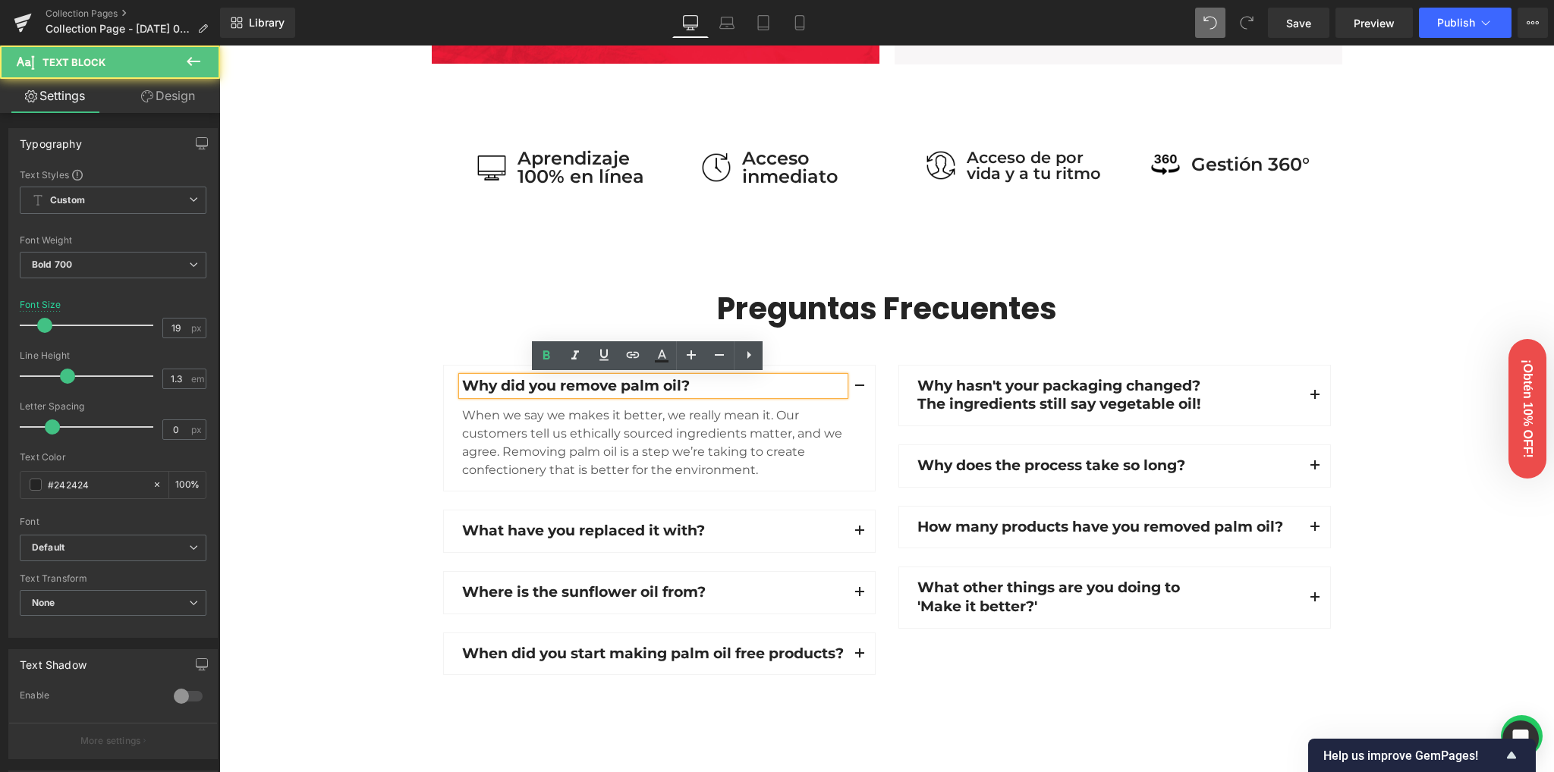
click at [573, 386] on p "Why did you remove palm oil?" at bounding box center [653, 386] width 382 height 19
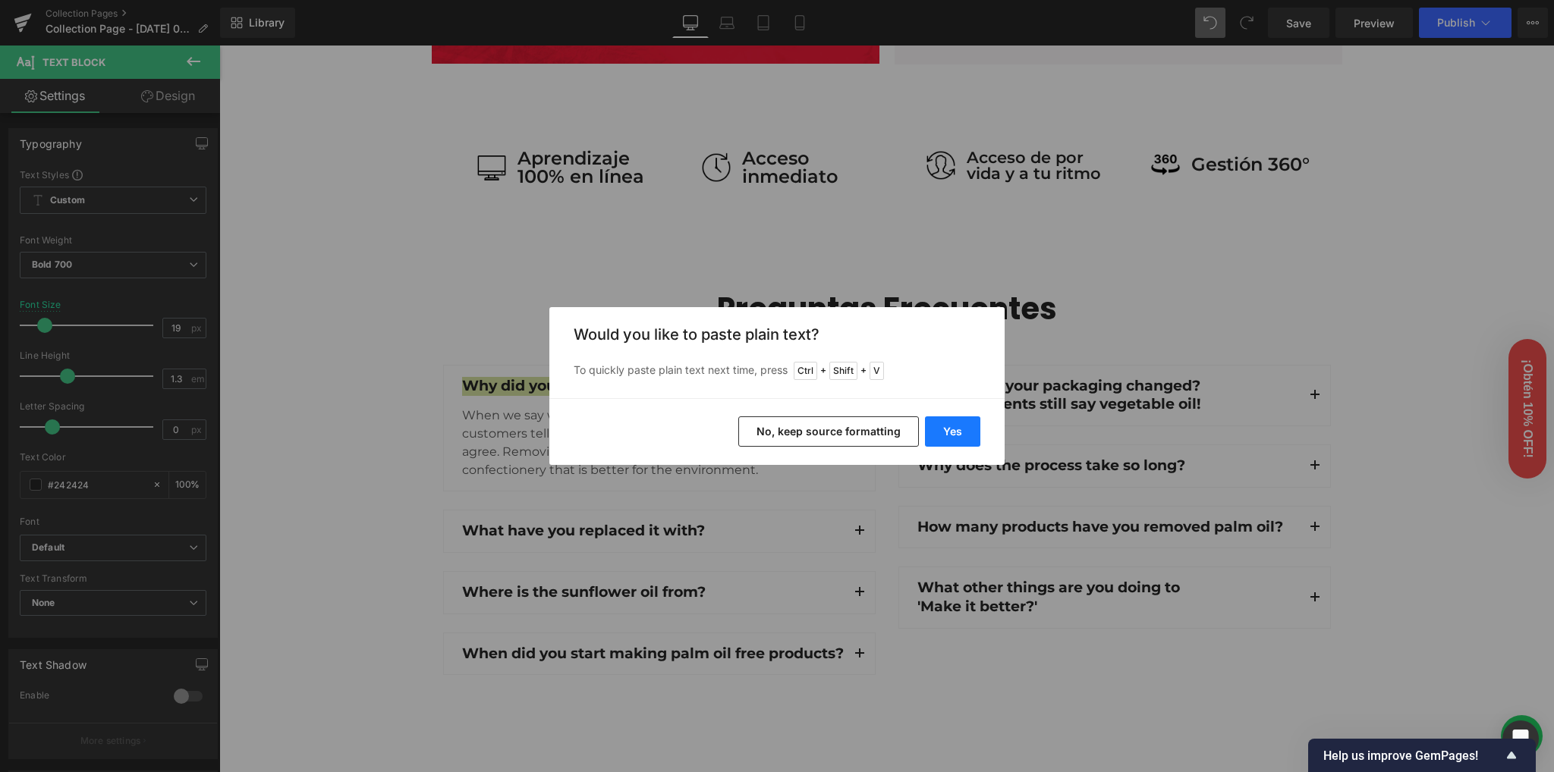
click at [955, 432] on button "Yes" at bounding box center [952, 431] width 55 height 30
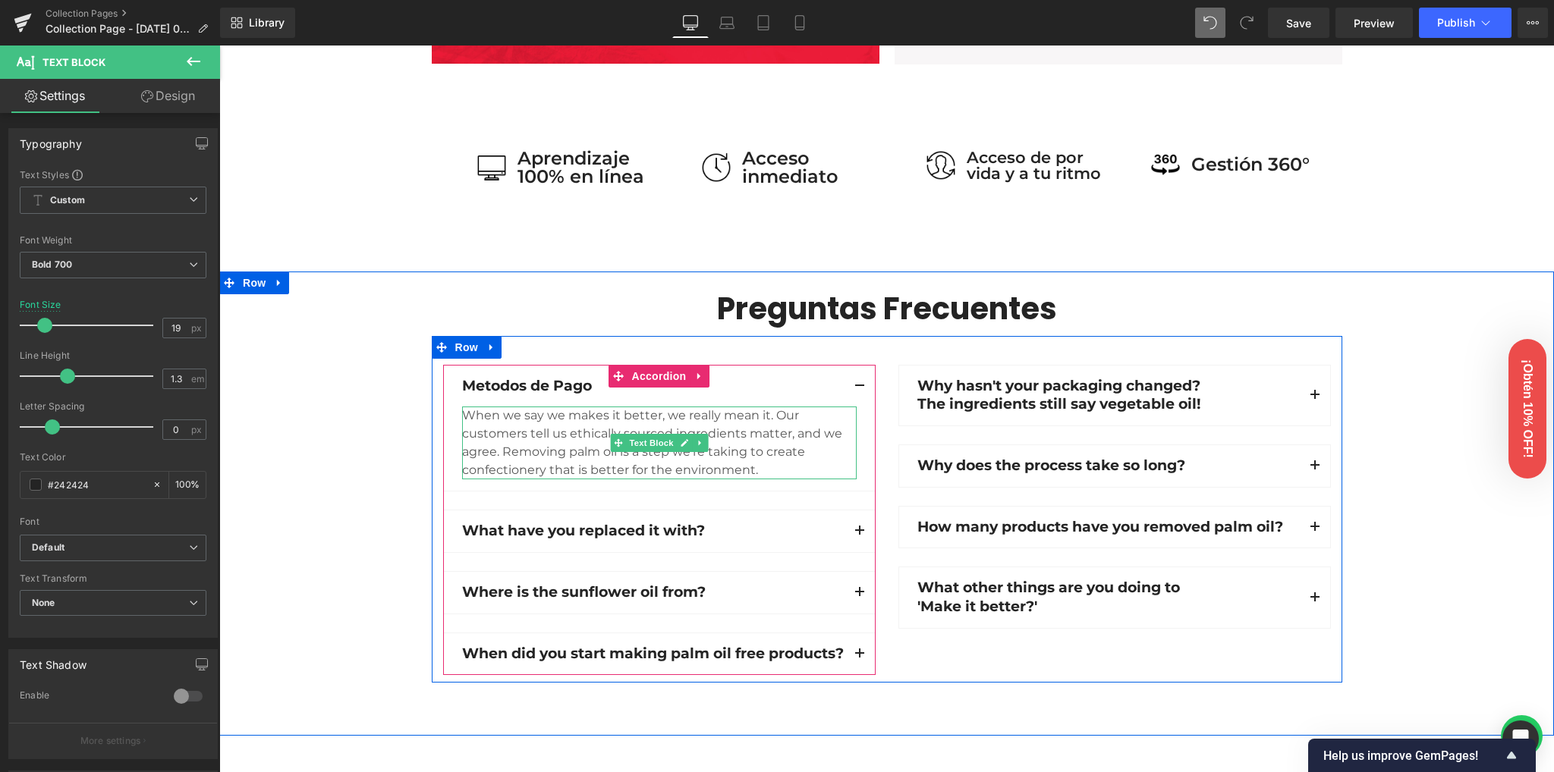
click at [573, 446] on div "When we say we makes it better, we really mean it. Our customers tell us ethica…" at bounding box center [659, 443] width 394 height 73
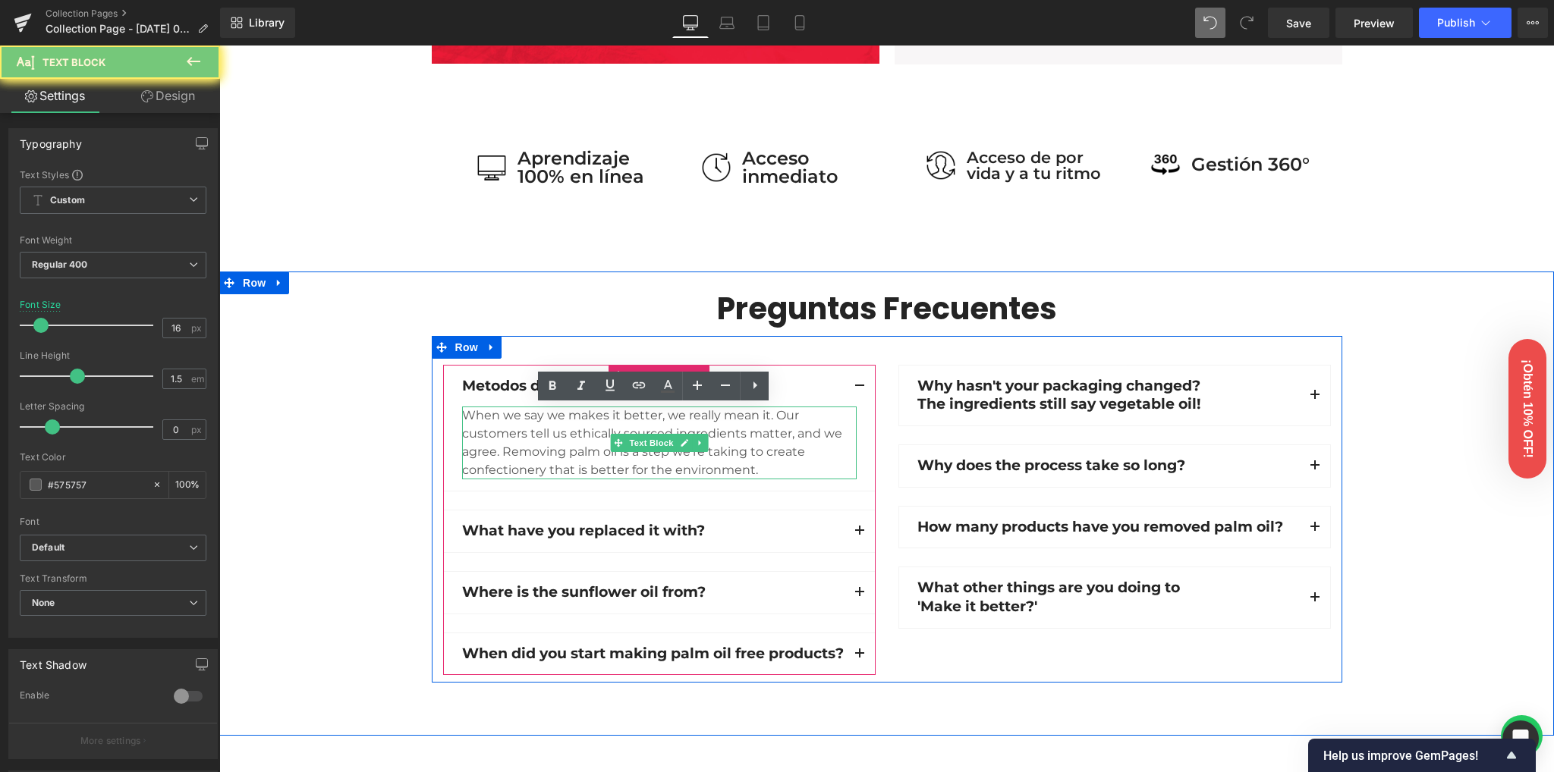
click at [573, 446] on div "When we say we makes it better, we really mean it. Our customers tell us ethica…" at bounding box center [659, 443] width 394 height 73
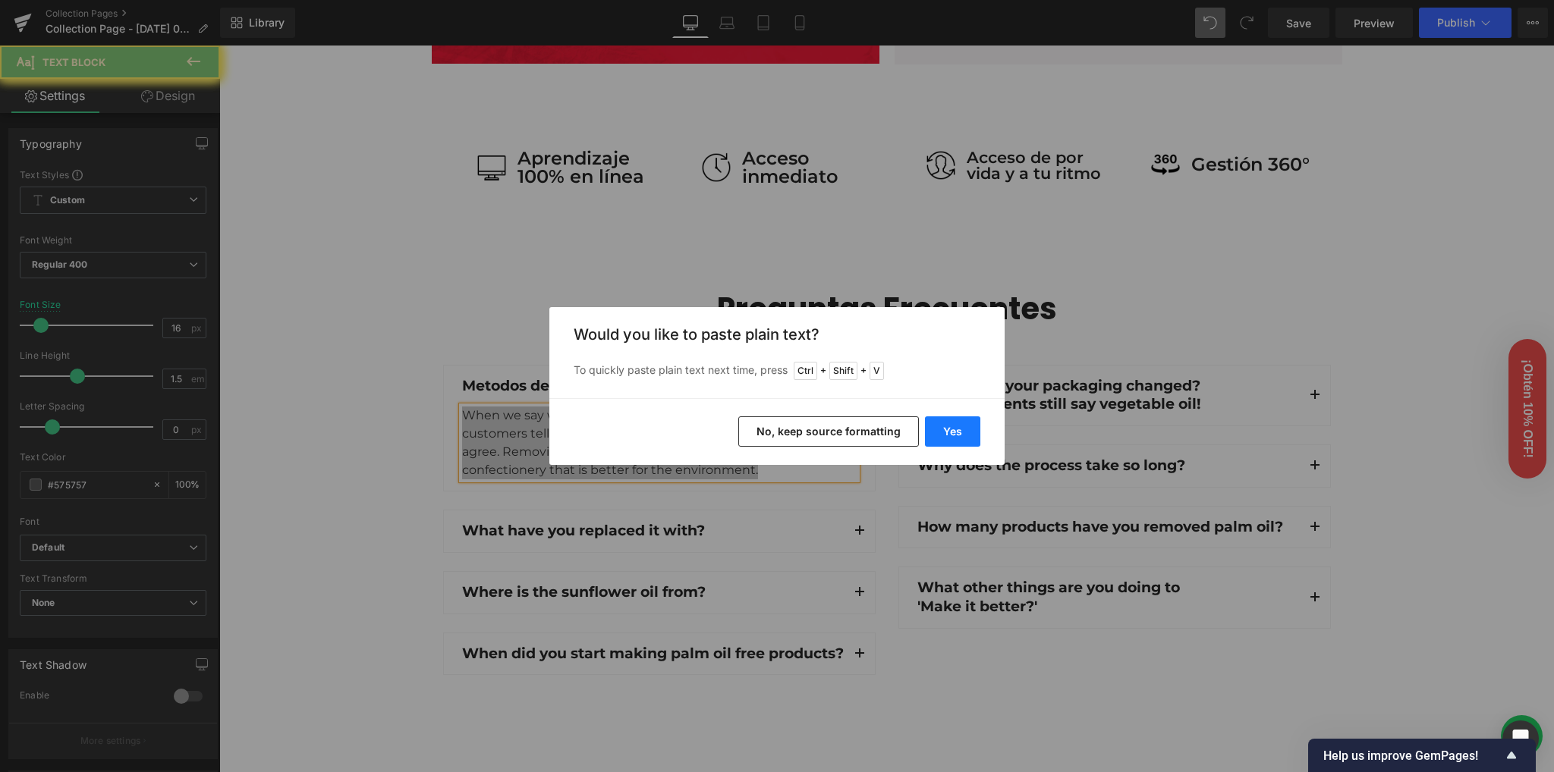
click at [961, 434] on button "Yes" at bounding box center [952, 431] width 55 height 30
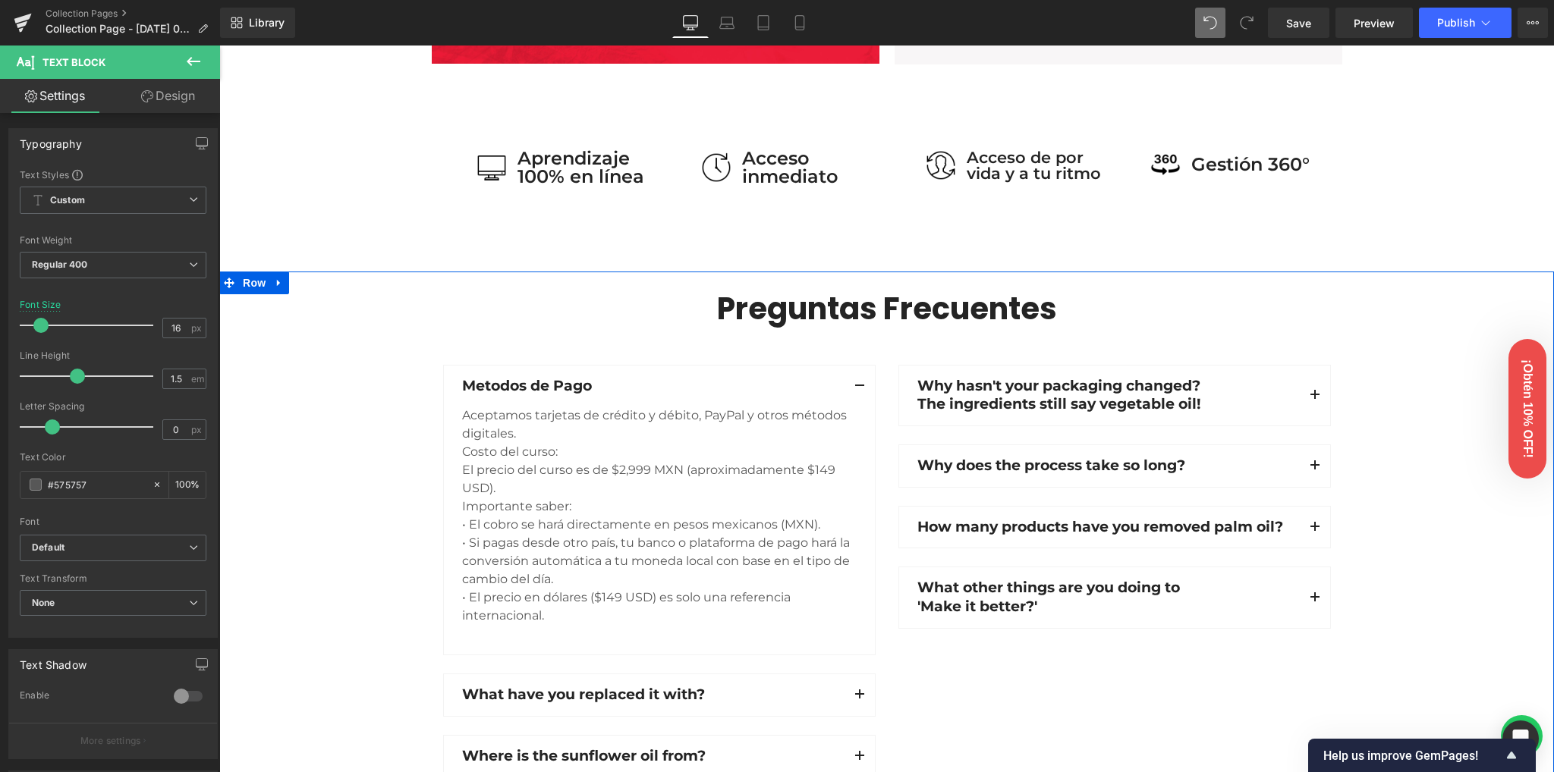
click at [337, 445] on div "Preguntas Frecuentes Heading Row Metodos de Pago Text Block Aceptamos tarjetas …" at bounding box center [886, 568] width 1334 height 558
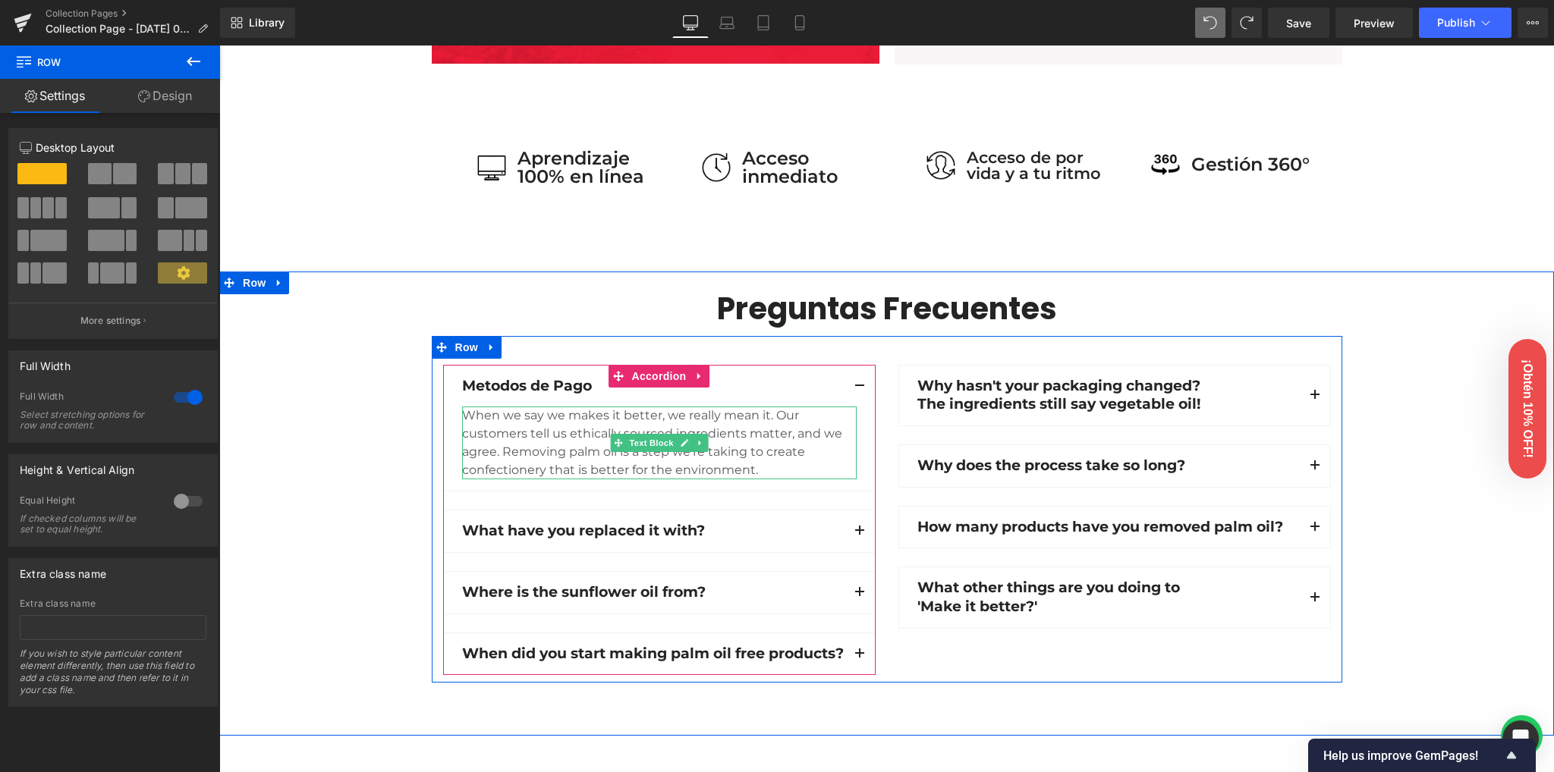
click at [580, 438] on div "When we say we makes it better, we really mean it. Our customers tell us ethica…" at bounding box center [659, 443] width 394 height 73
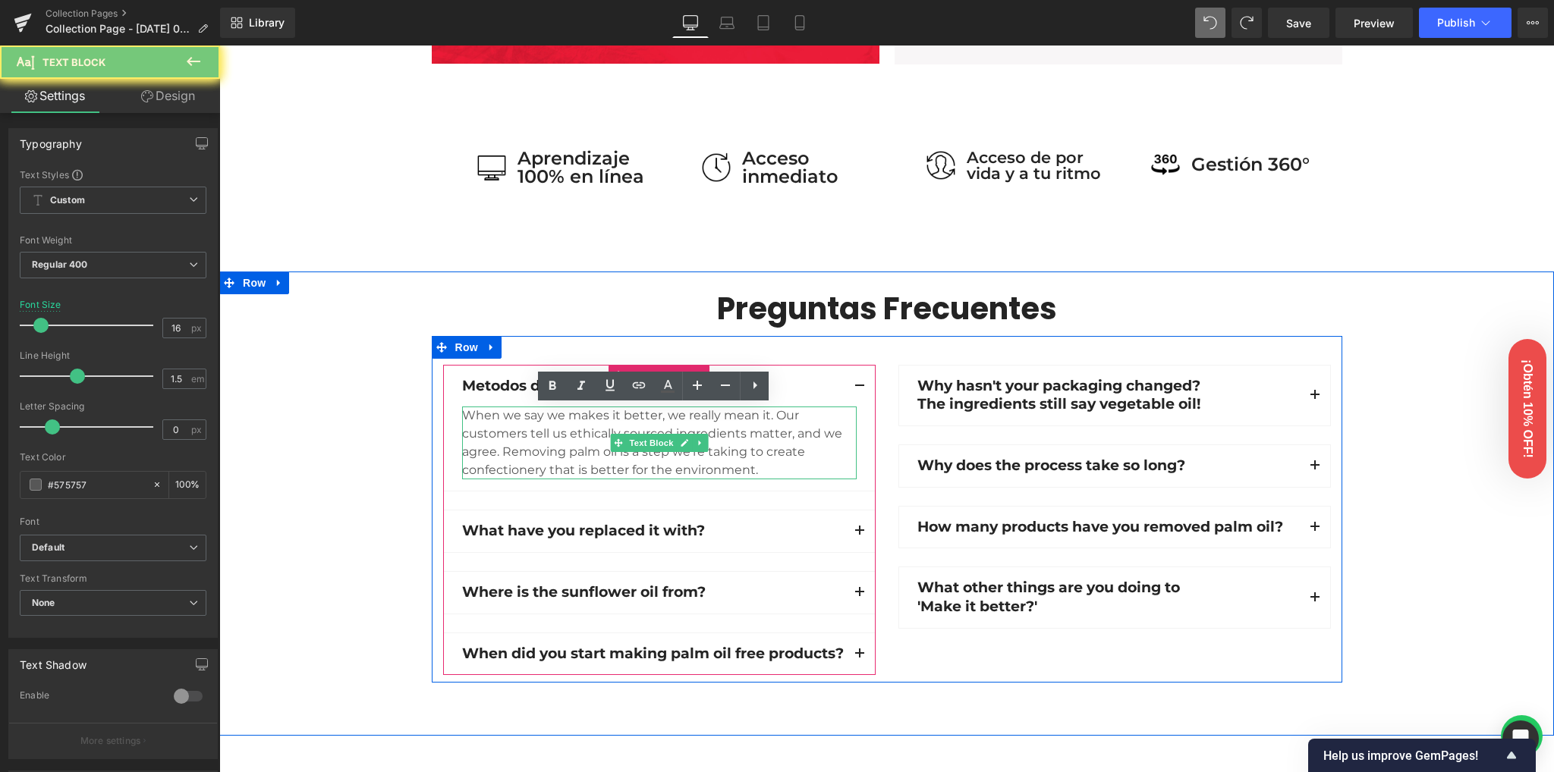
click at [580, 438] on div "When we say we makes it better, we really mean it. Our customers tell us ethica…" at bounding box center [659, 443] width 394 height 73
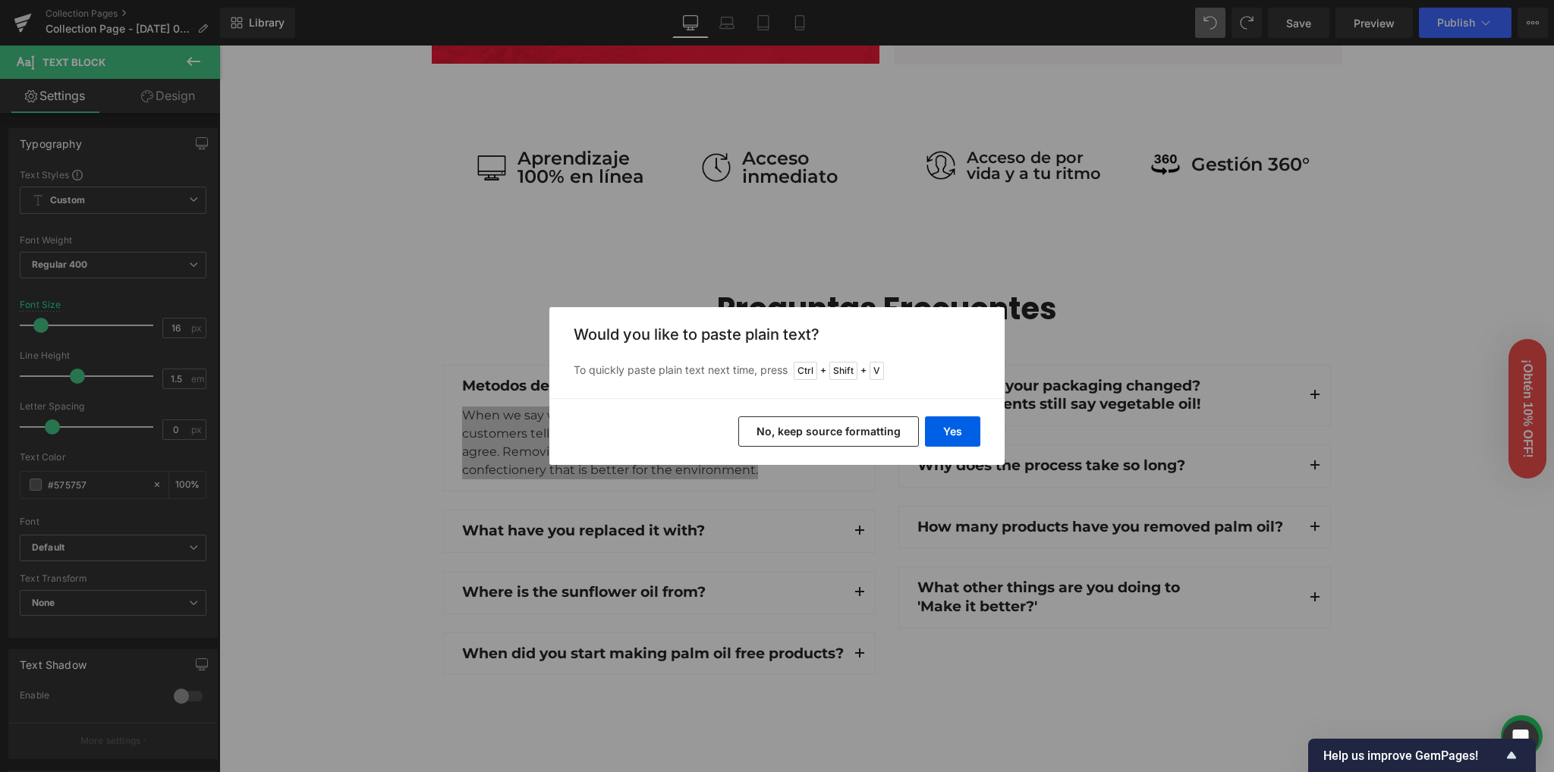
click at [843, 432] on button "No, keep source formatting" at bounding box center [828, 431] width 181 height 30
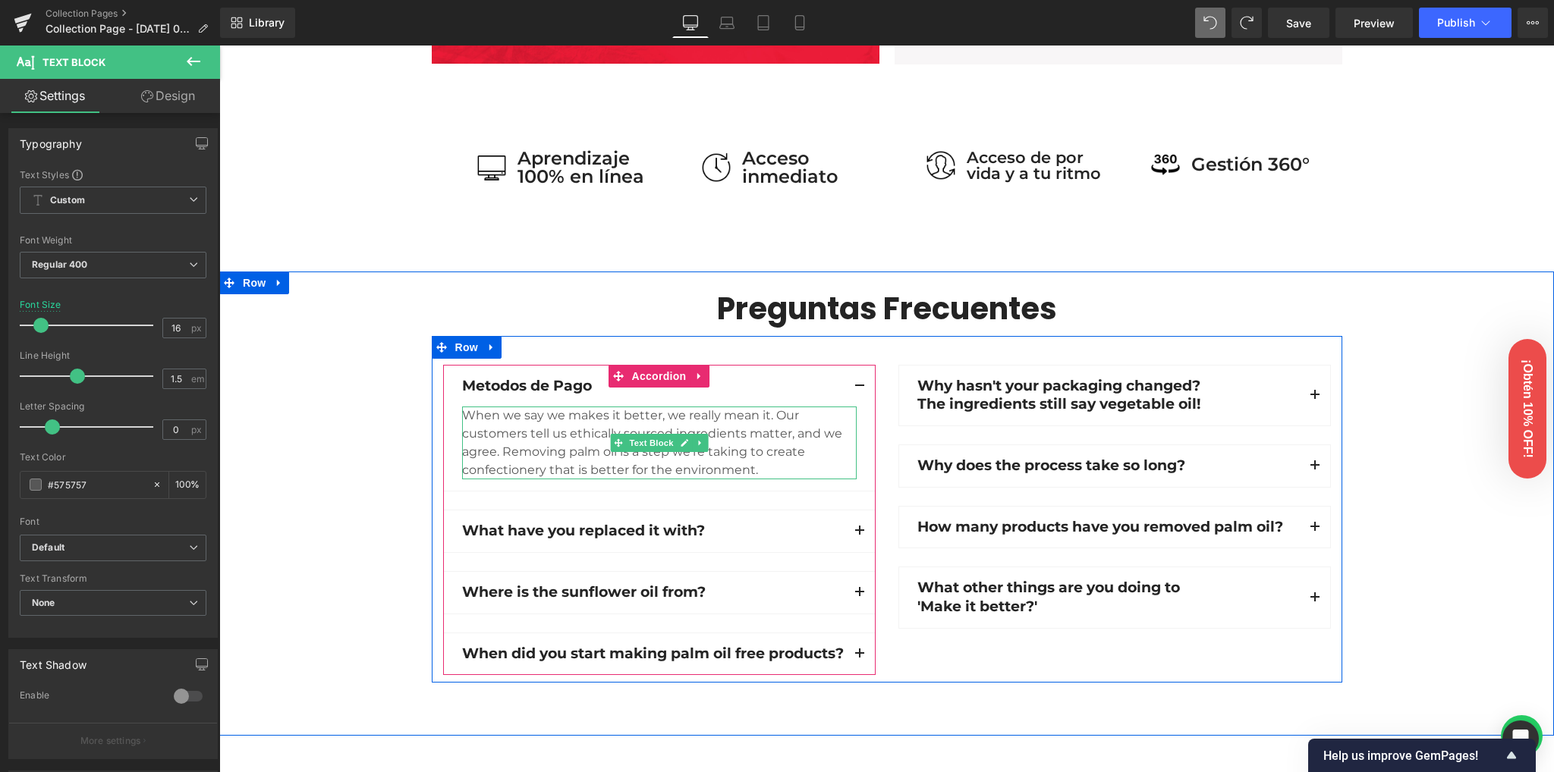
click at [573, 441] on div "When we say we makes it better, we really mean it. Our customers tell us ethica…" at bounding box center [659, 443] width 394 height 73
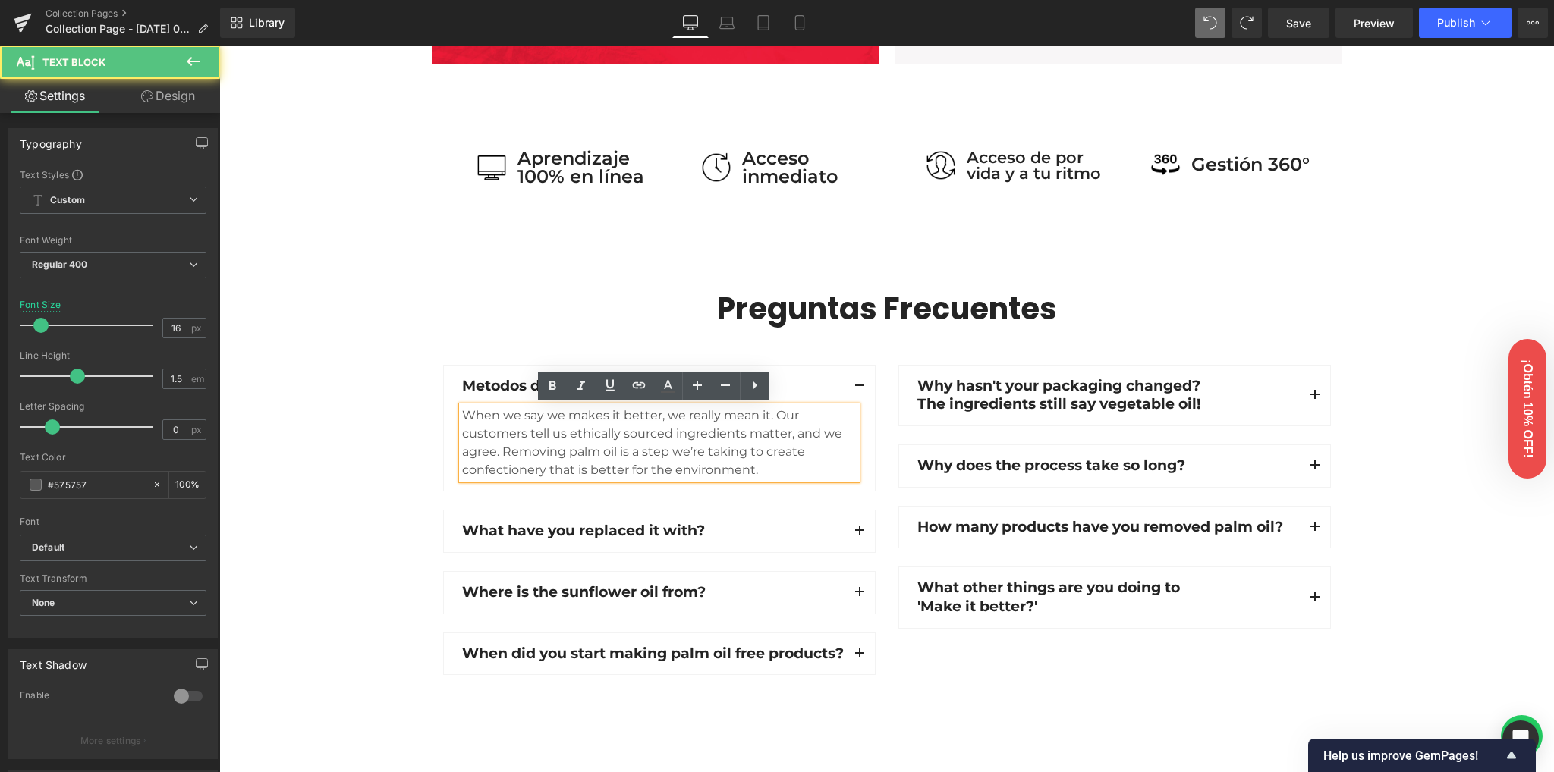
click at [576, 441] on div "When we say we makes it better, we really mean it. Our customers tell us ethica…" at bounding box center [659, 443] width 394 height 73
click at [579, 438] on div "When we say we makes it better, we really mean it. Our customers tell us ethica…" at bounding box center [659, 443] width 394 height 73
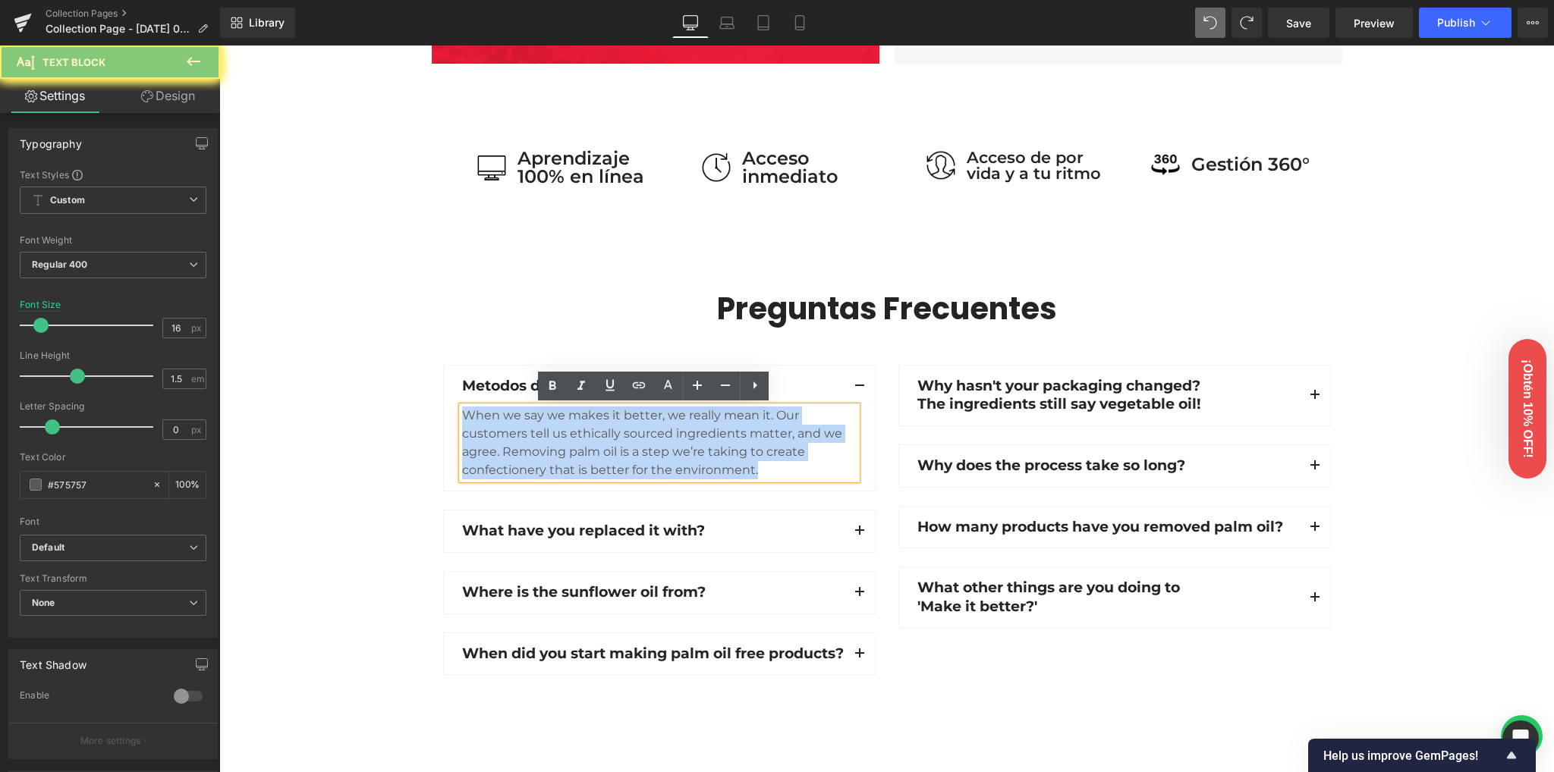
click at [579, 438] on div "When we say we makes it better, we really mean it. Our customers tell us ethica…" at bounding box center [659, 443] width 394 height 73
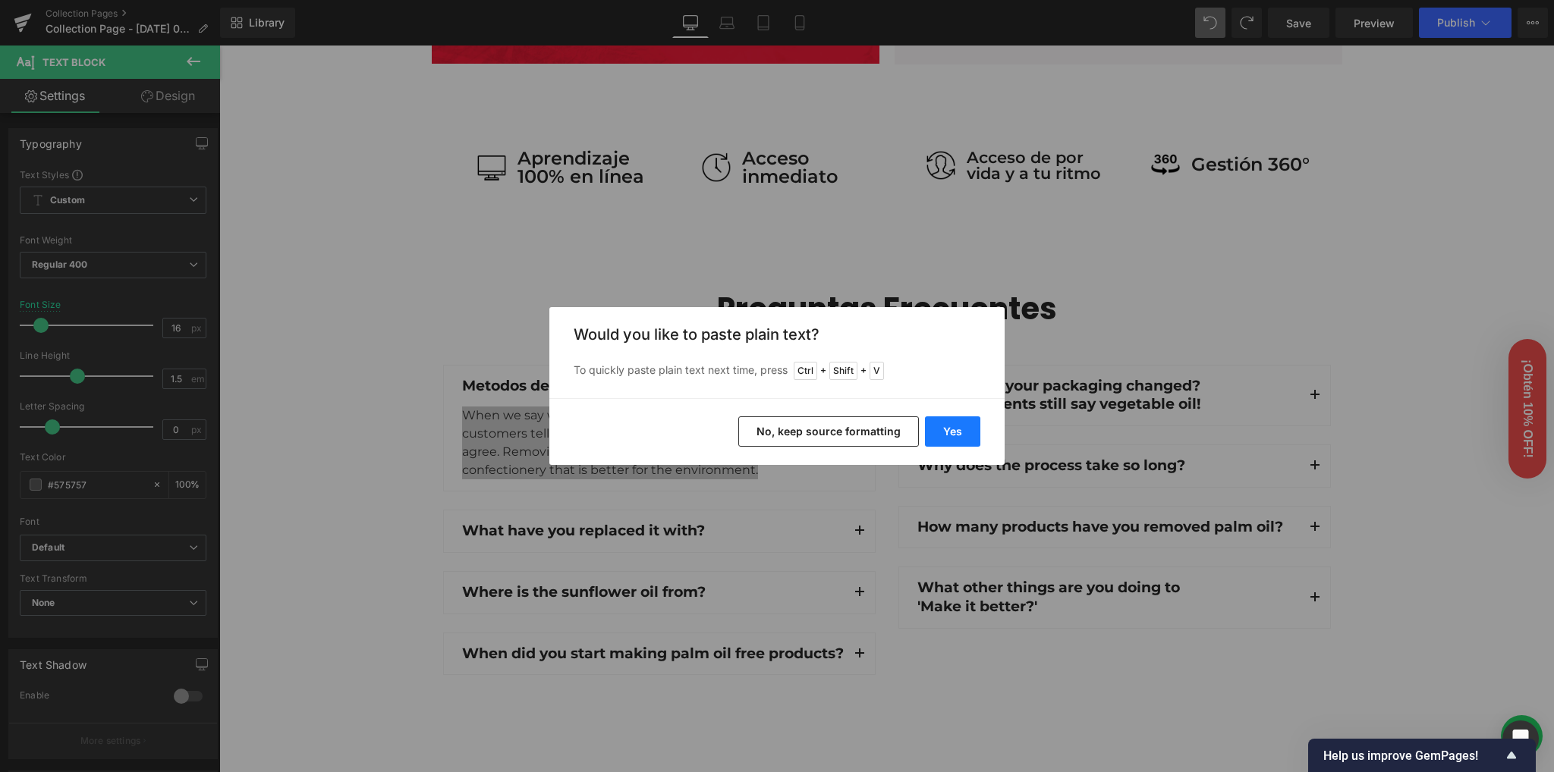
click at [944, 429] on button "Yes" at bounding box center [952, 431] width 55 height 30
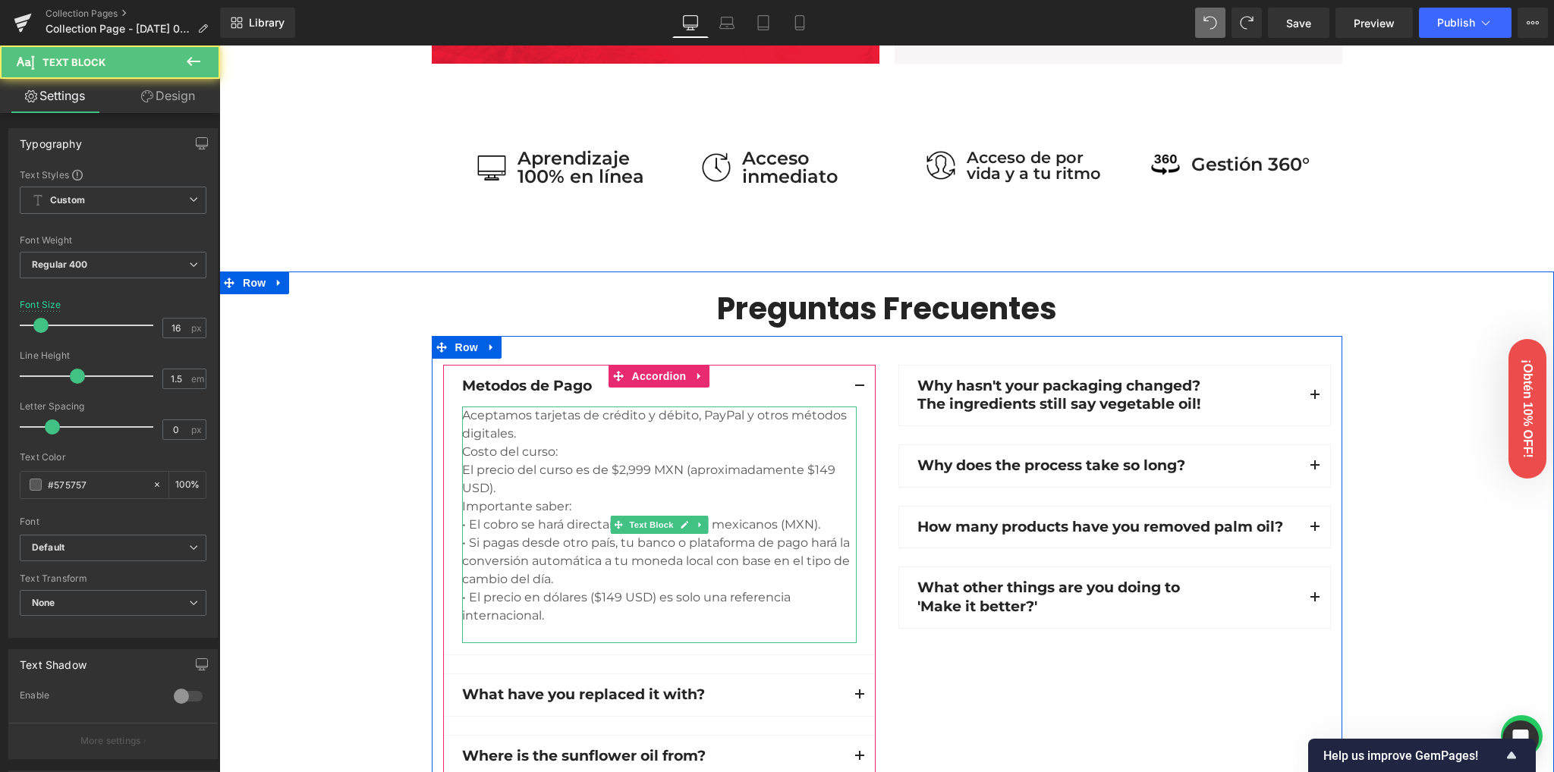
click at [534, 436] on div "Aceptamos tarjetas de crédito y débito, PayPal y otros métodos digitales. Cost…" at bounding box center [659, 525] width 394 height 237
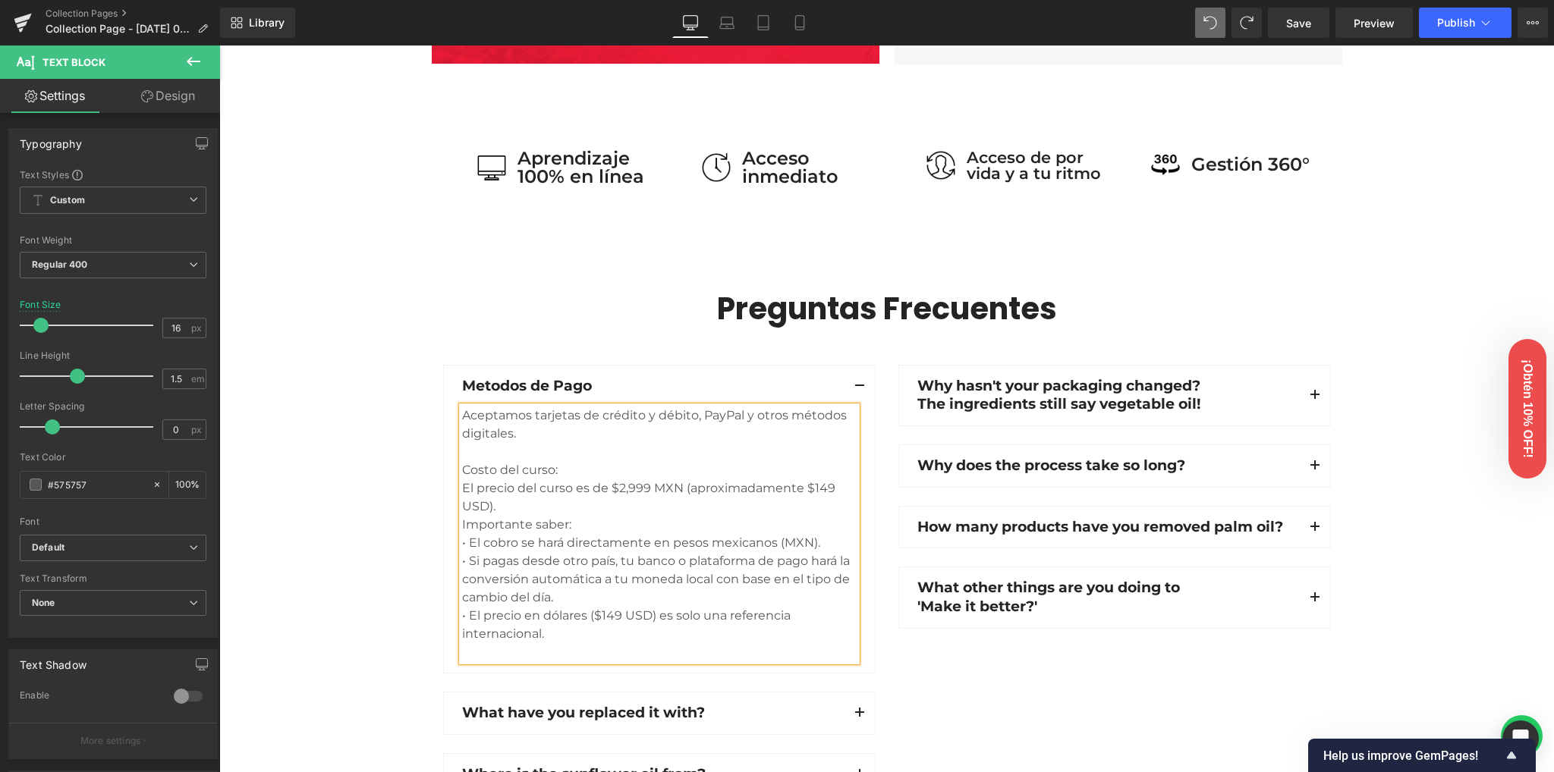
click at [523, 503] on div "El precio del curso es de $2,999 MXN (aproximadamente $149 USD)." at bounding box center [659, 497] width 394 height 36
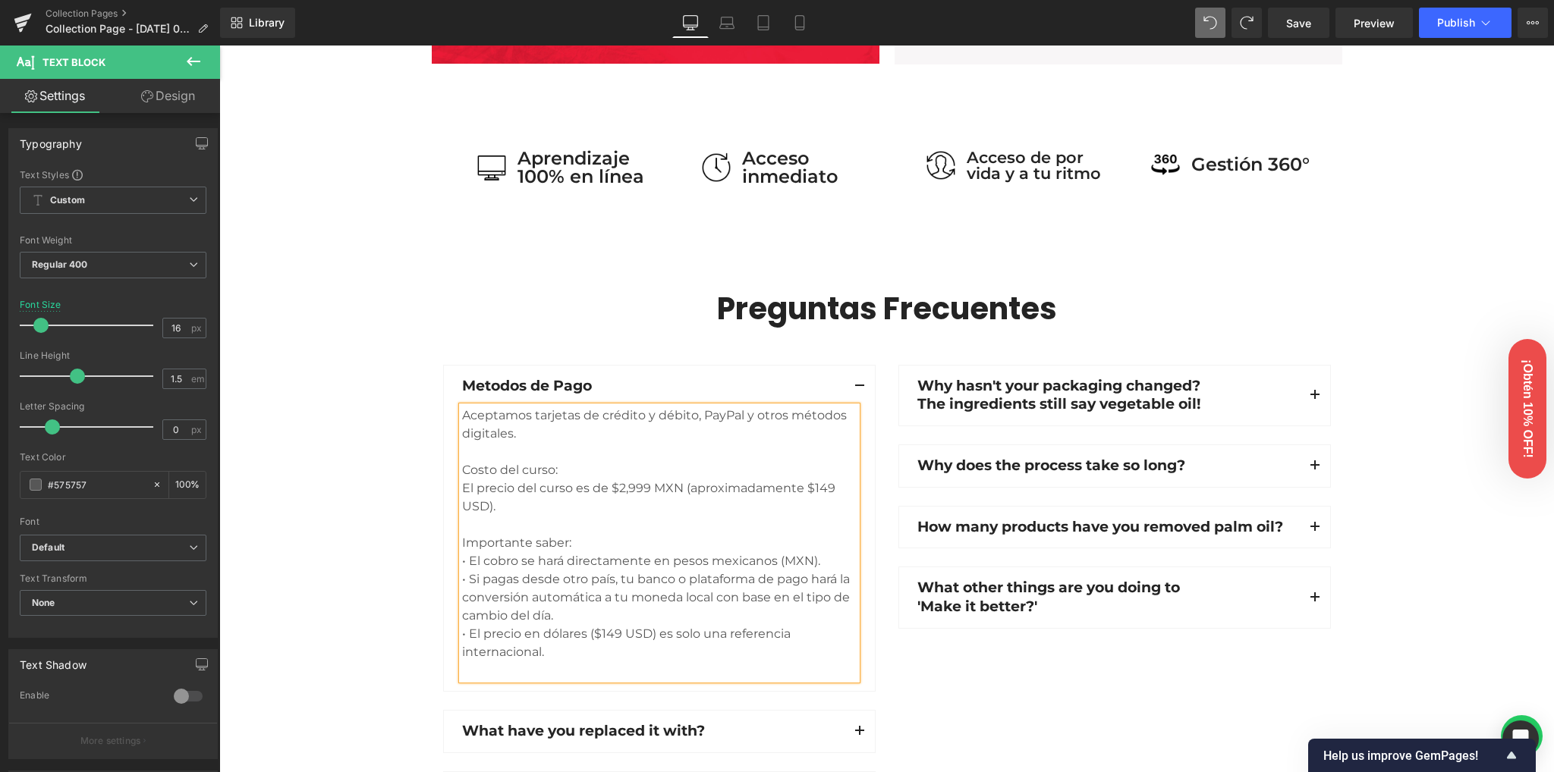
click at [836, 565] on div "• El cobro se hará directamente en pesos mexicanos (MXN)." at bounding box center [659, 561] width 394 height 18
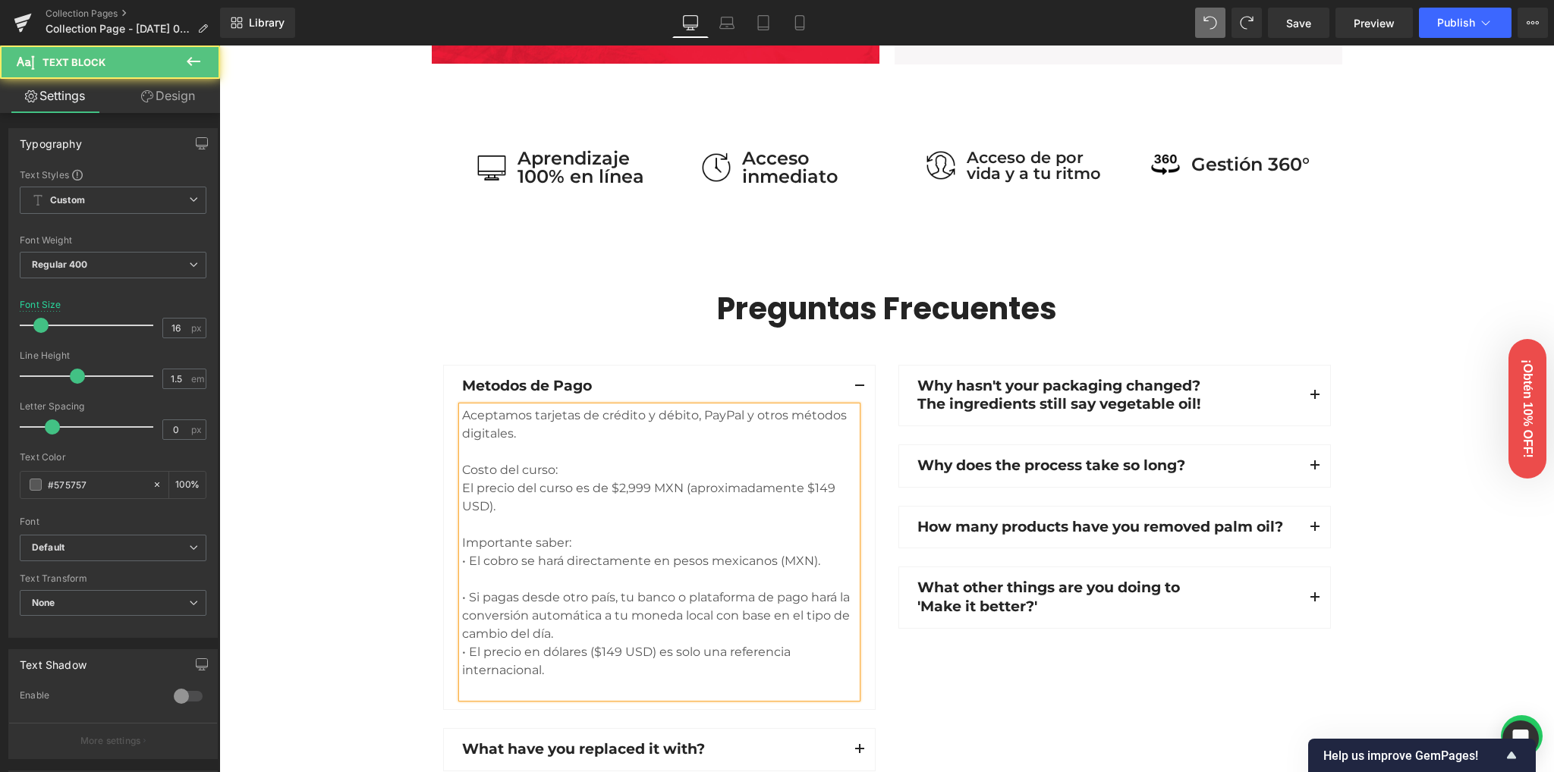
click at [586, 639] on div "• Si pagas desde otro país, tu banco o plataforma de pago hará la conversión au…" at bounding box center [659, 616] width 394 height 55
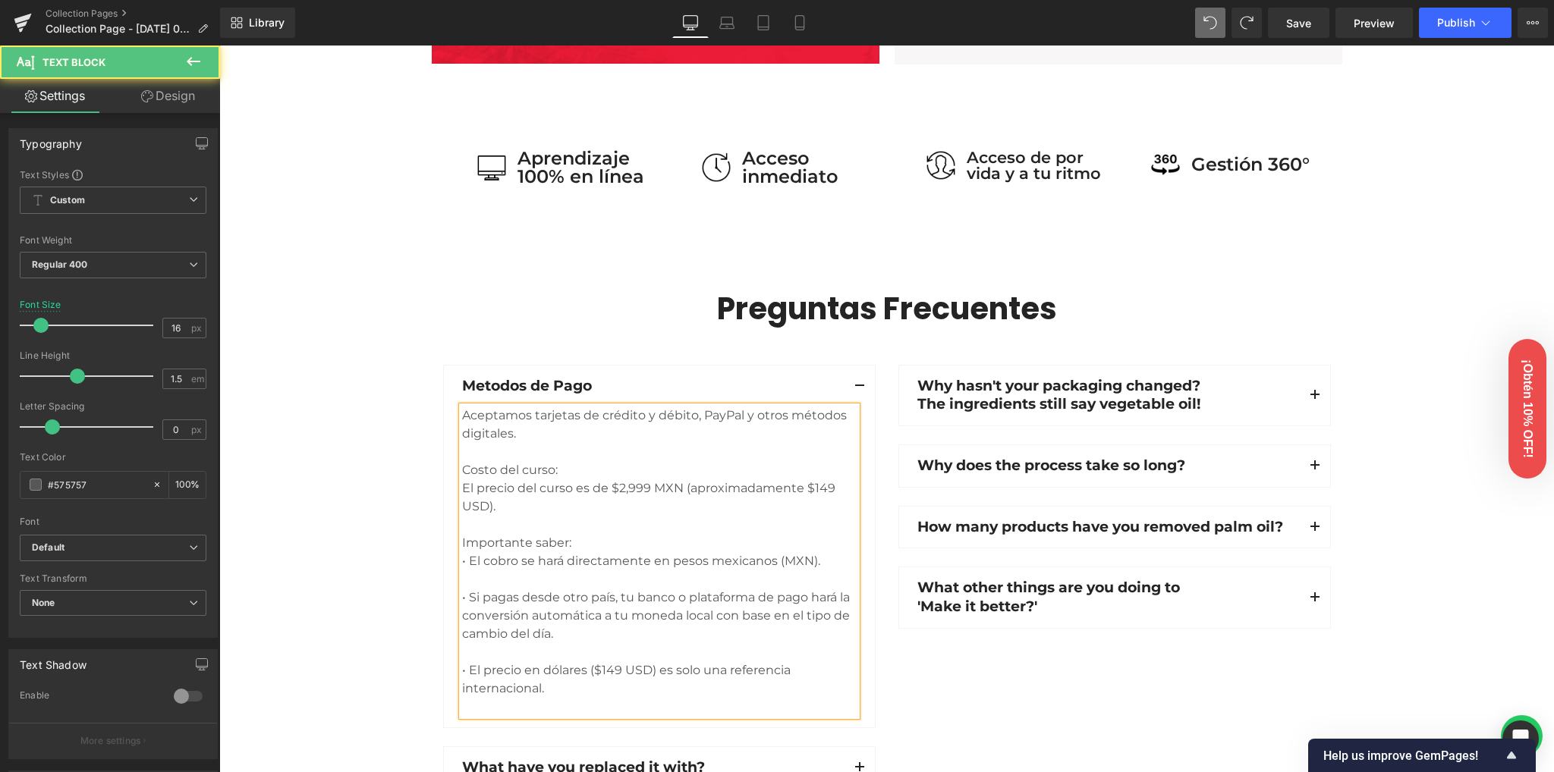
click at [586, 548] on div "Importante saber:" at bounding box center [659, 543] width 394 height 18
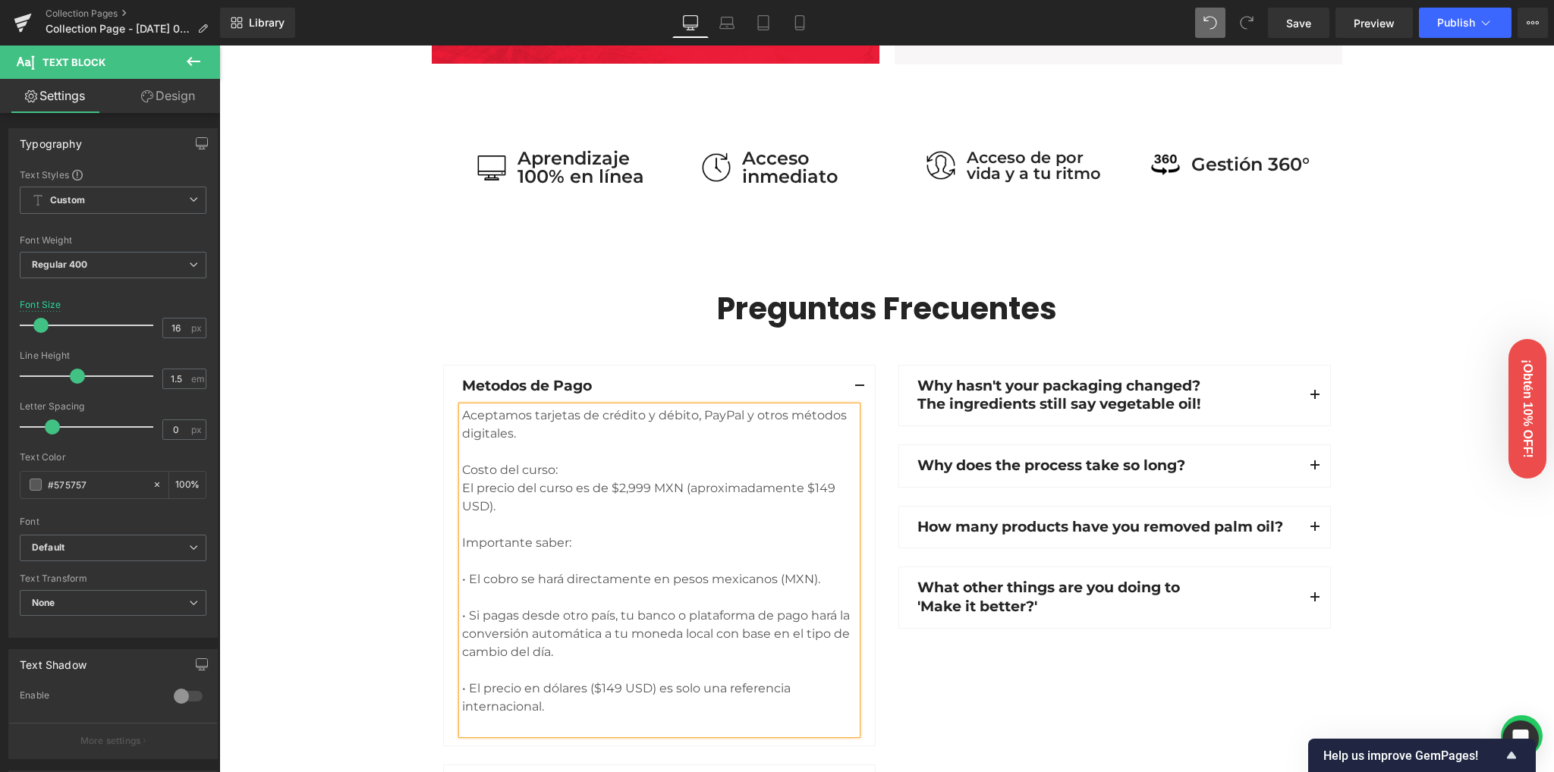
click at [364, 555] on div "Preguntas Frecuentes Heading Row Metodos de Pago Text Block Aceptamos tarjetas …" at bounding box center [886, 613] width 1334 height 649
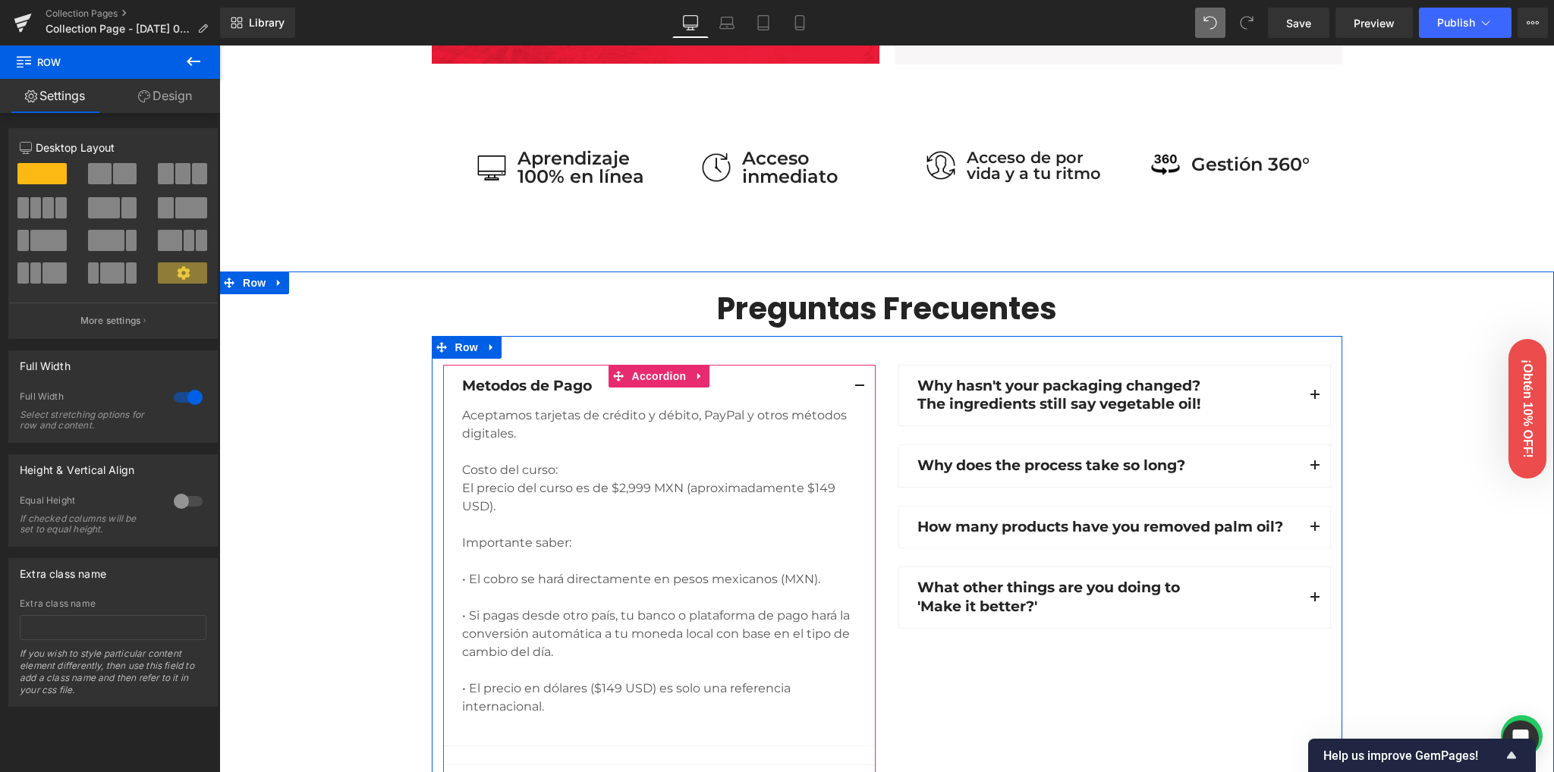
click at [859, 390] on span "button" at bounding box center [859, 390] width 0 height 0
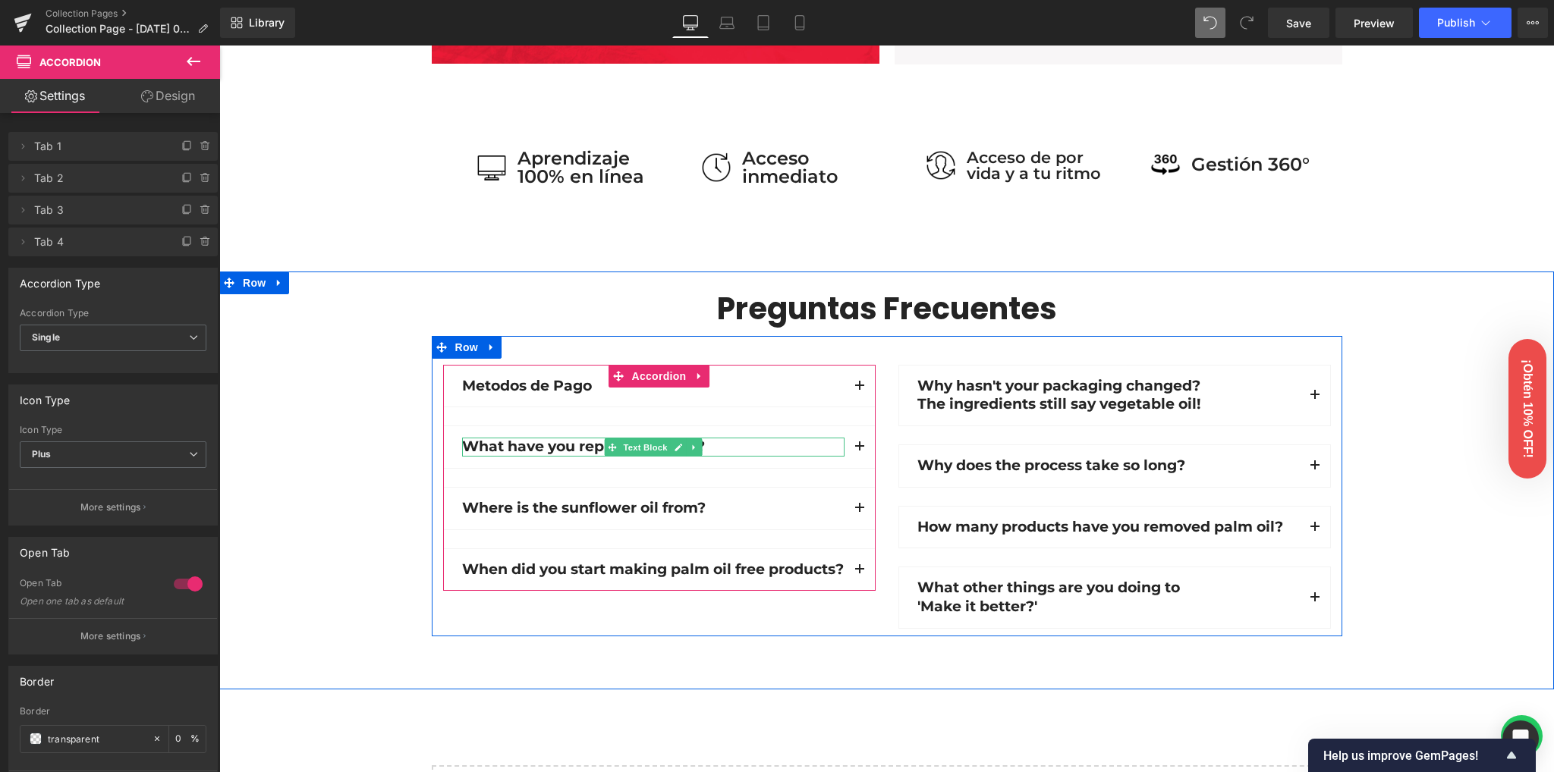
click at [550, 443] on p "What have you replaced it with?" at bounding box center [653, 447] width 382 height 19
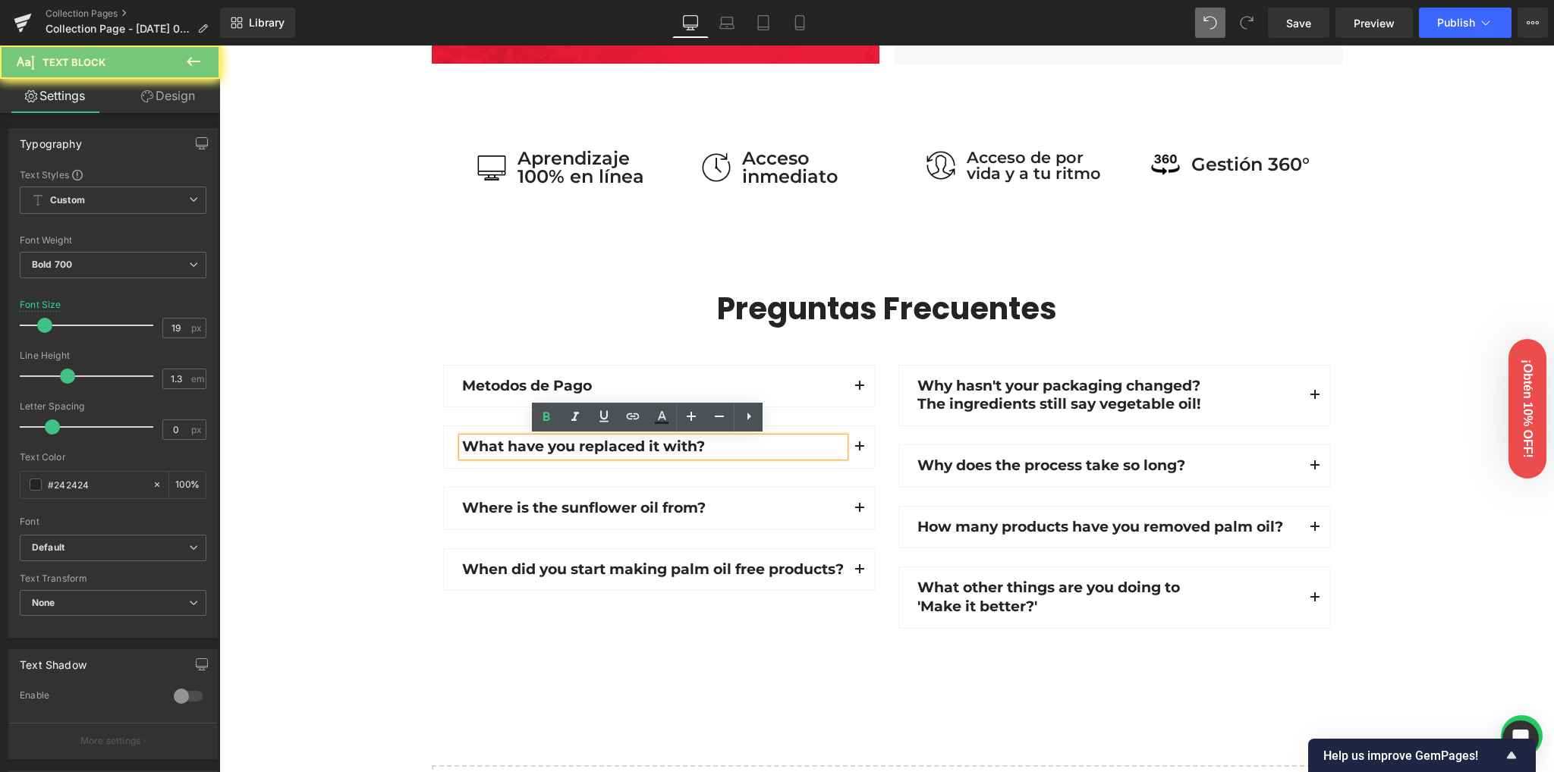
click at [546, 445] on p "What have you replaced it with?" at bounding box center [653, 447] width 382 height 19
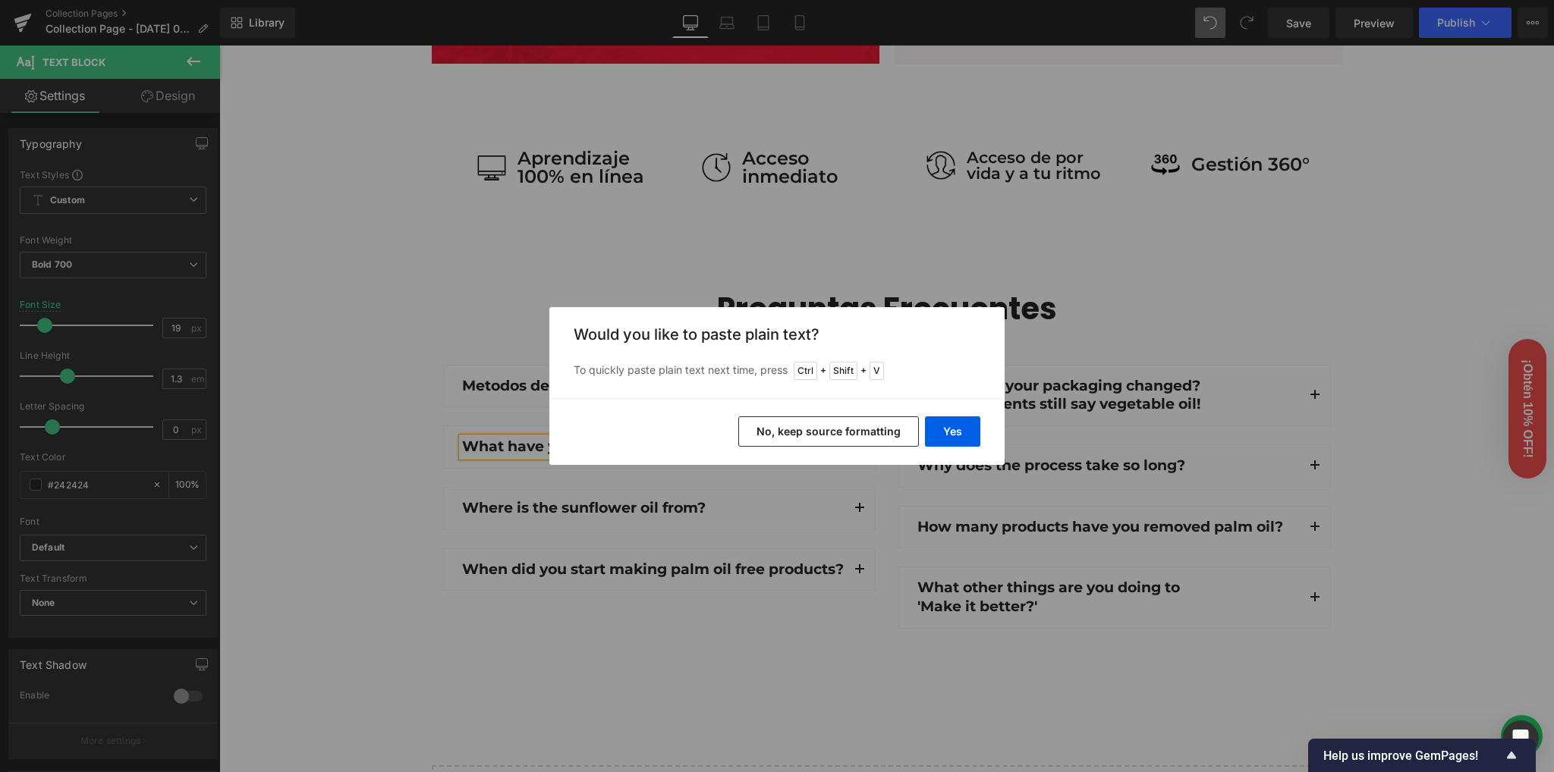
click at [451, 432] on div "Back to Library Insert Would you like to paste plain text? To quickly paste pla…" at bounding box center [777, 386] width 1554 height 772
click at [939, 432] on button "Yes" at bounding box center [952, 431] width 55 height 30
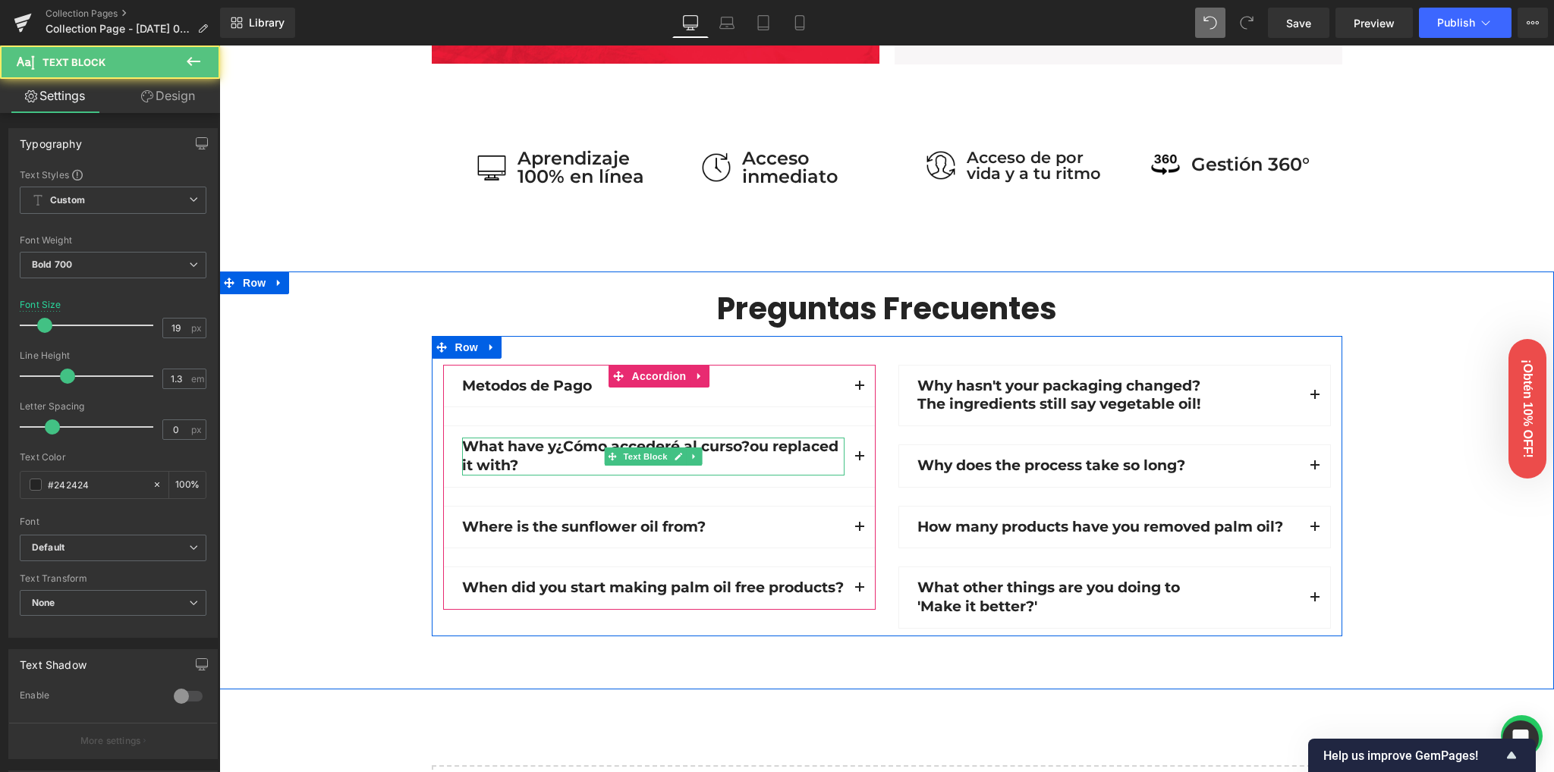
click at [517, 466] on p "What have y¿Cómo accederé al curso?ou replaced it with?" at bounding box center [653, 456] width 382 height 37
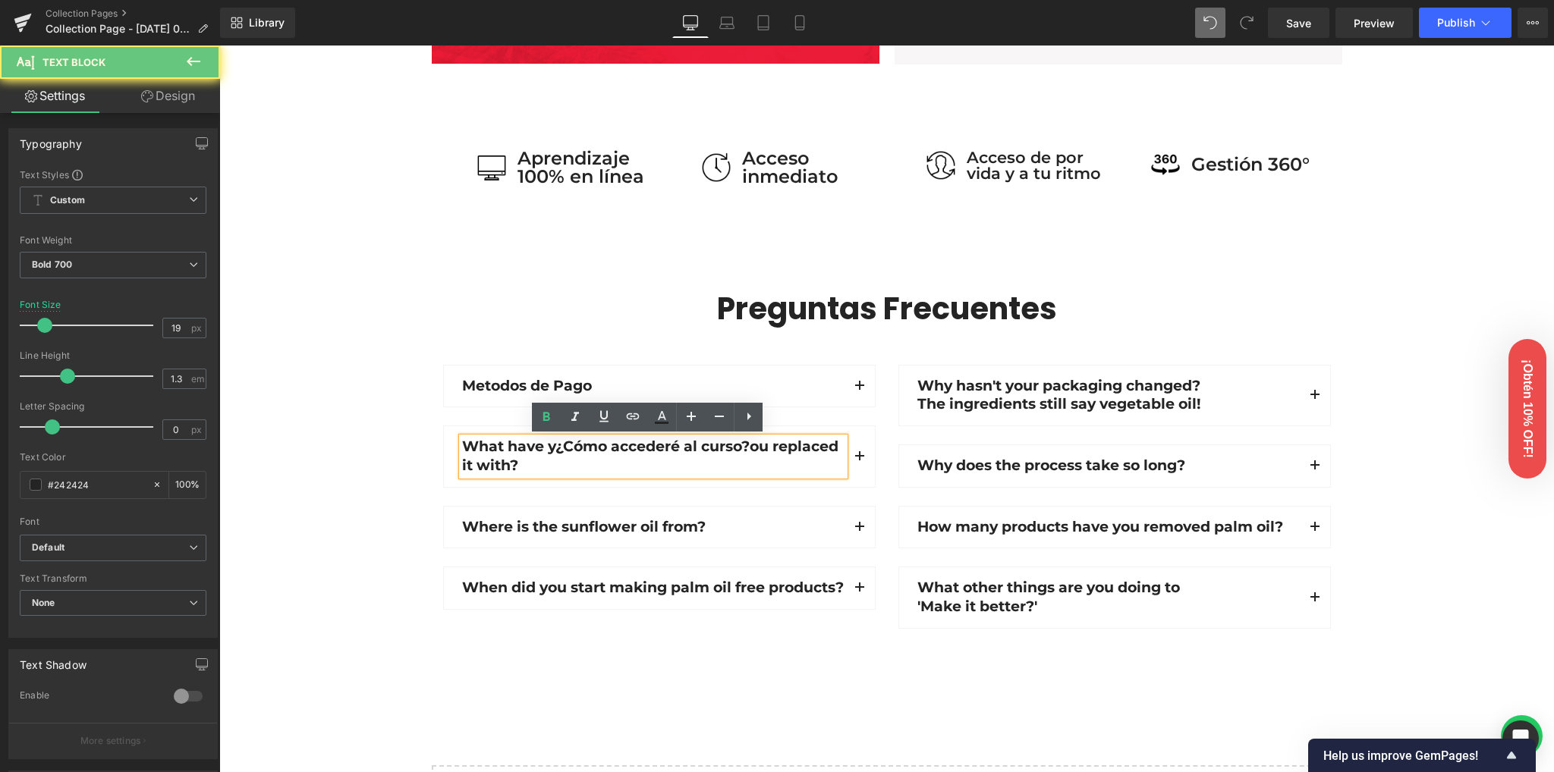
click at [517, 466] on p "What have y¿Cómo accederé al curso?ou replaced it with?" at bounding box center [653, 456] width 382 height 37
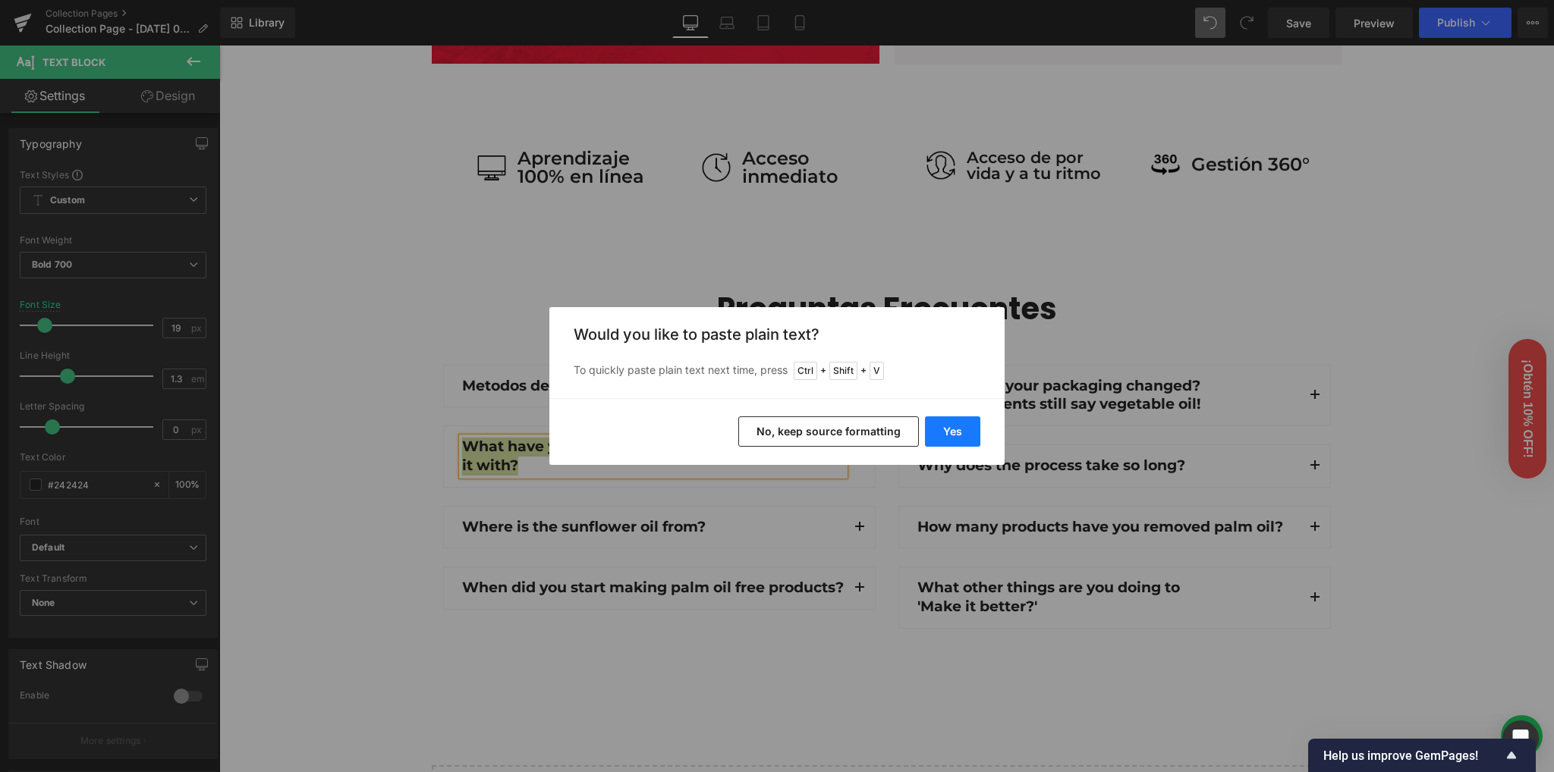
click at [929, 438] on button "Yes" at bounding box center [952, 431] width 55 height 30
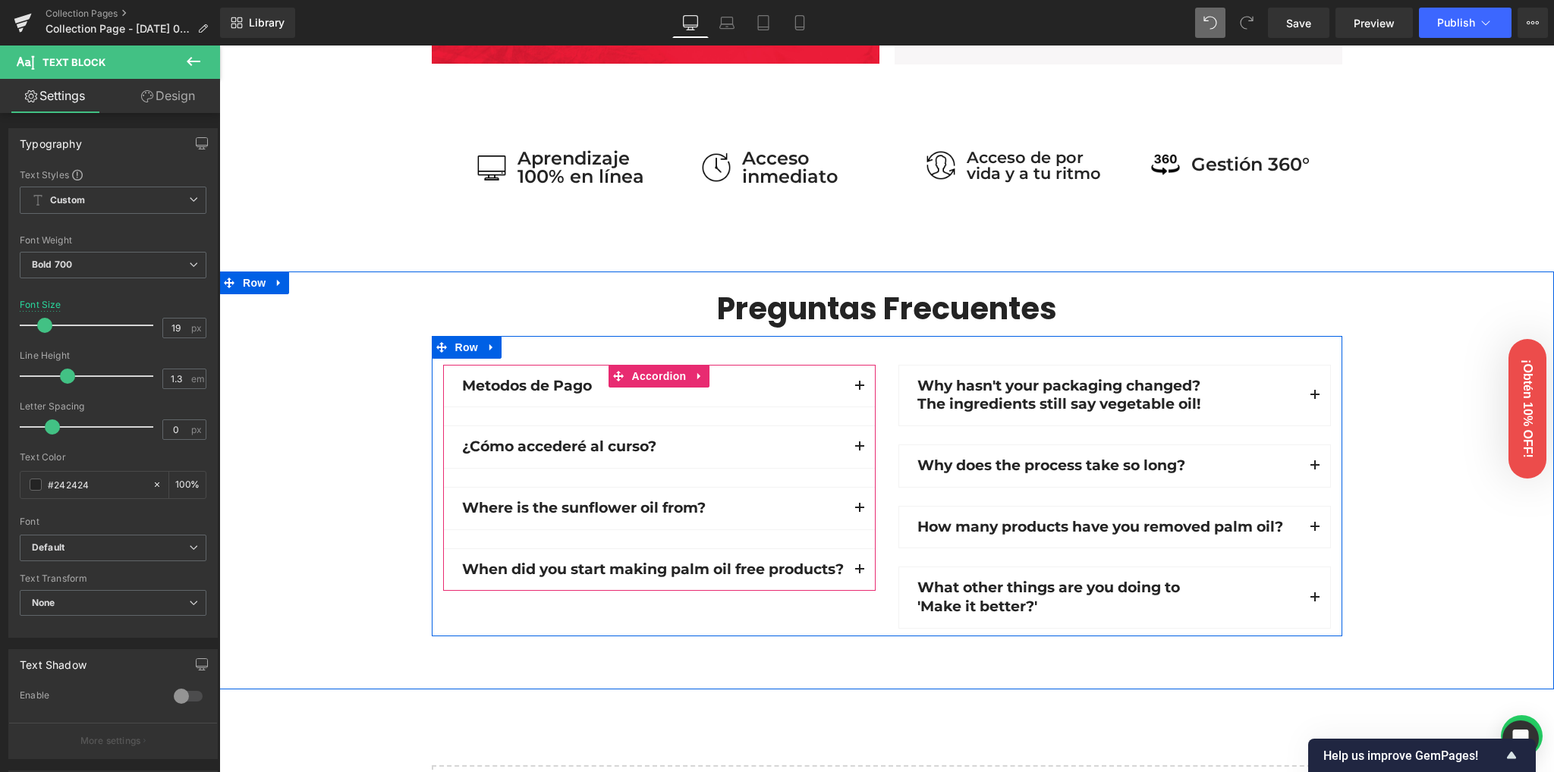
click at [852, 451] on button "button" at bounding box center [859, 447] width 30 height 42
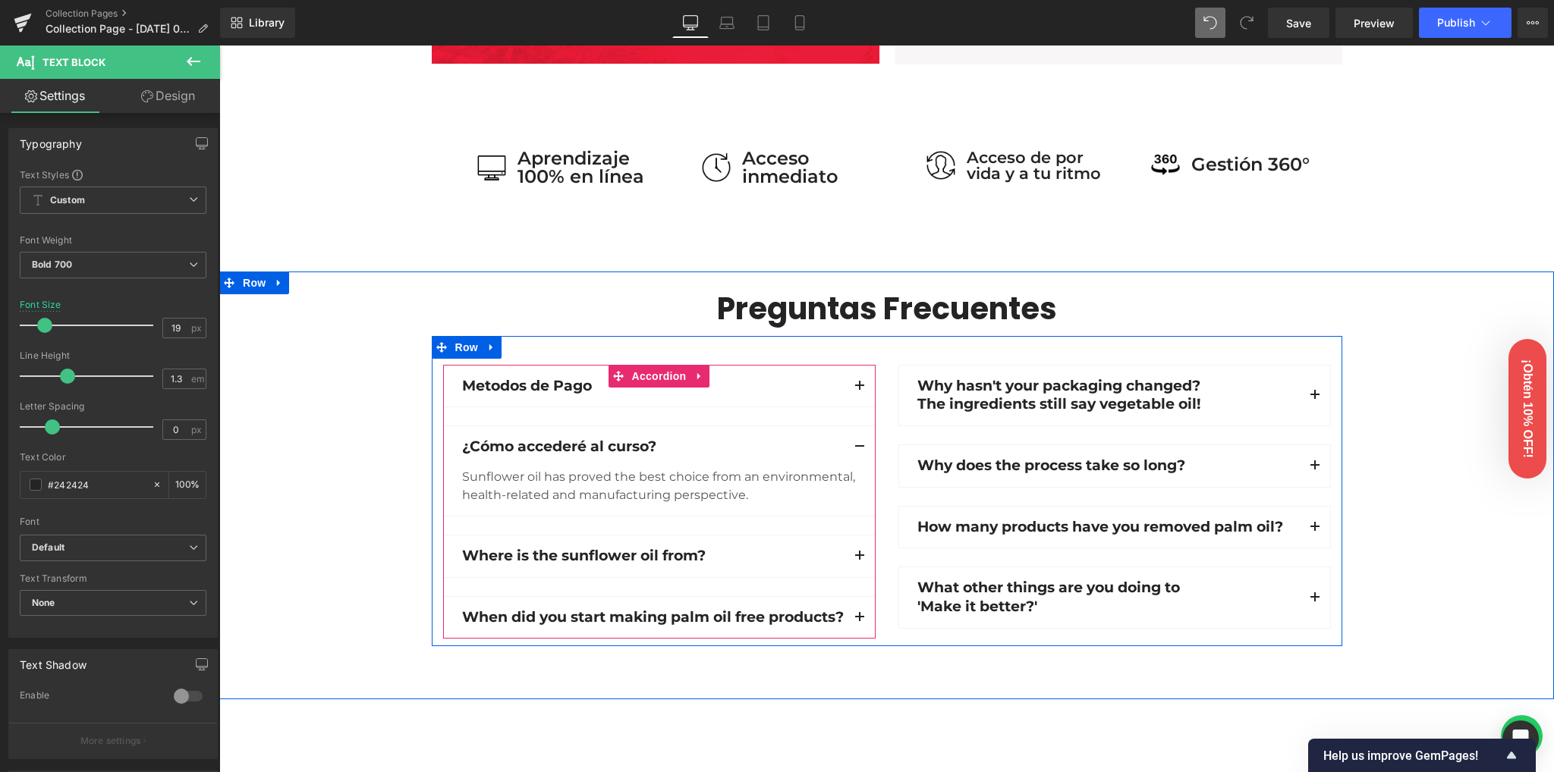
click at [601, 468] on div "Sunflower oil has proved the best choice from an environmental, health-related …" at bounding box center [659, 486] width 394 height 36
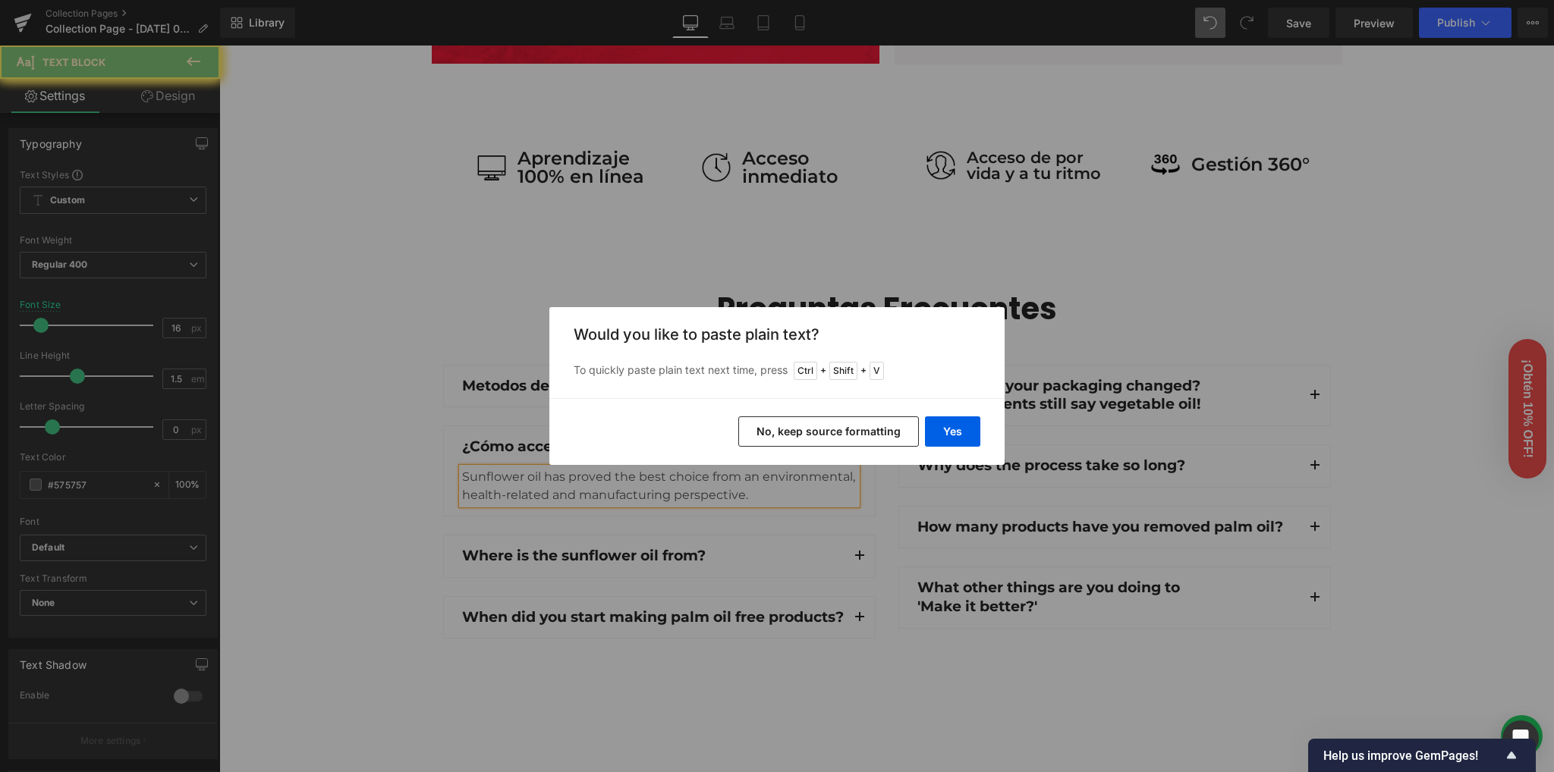
click at [959, 435] on button "Yes" at bounding box center [952, 431] width 55 height 30
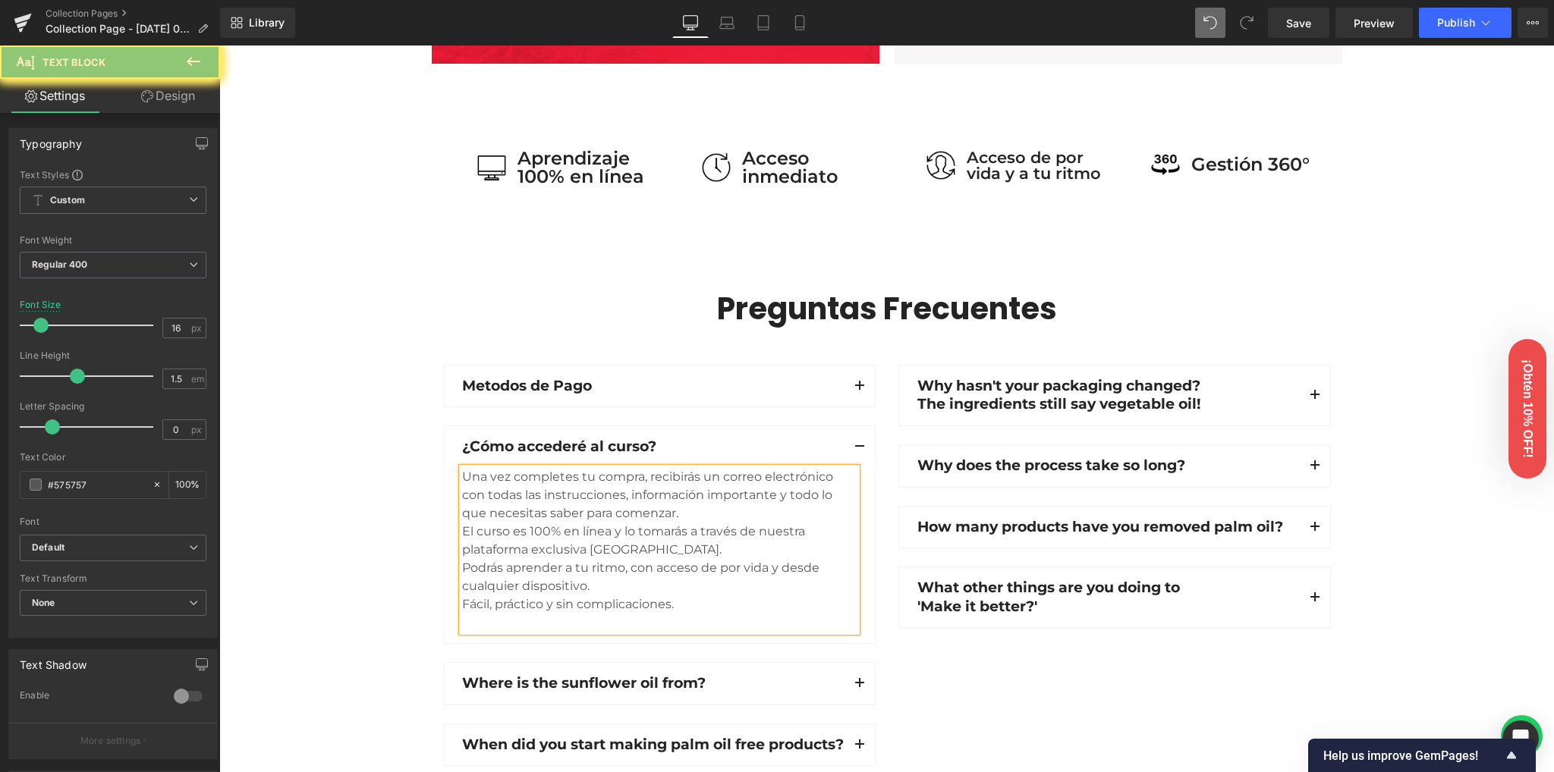
click at [683, 468] on div "Una vez completes tu compra, recibirás un correo electrónico con todas las inst…" at bounding box center [659, 550] width 394 height 164
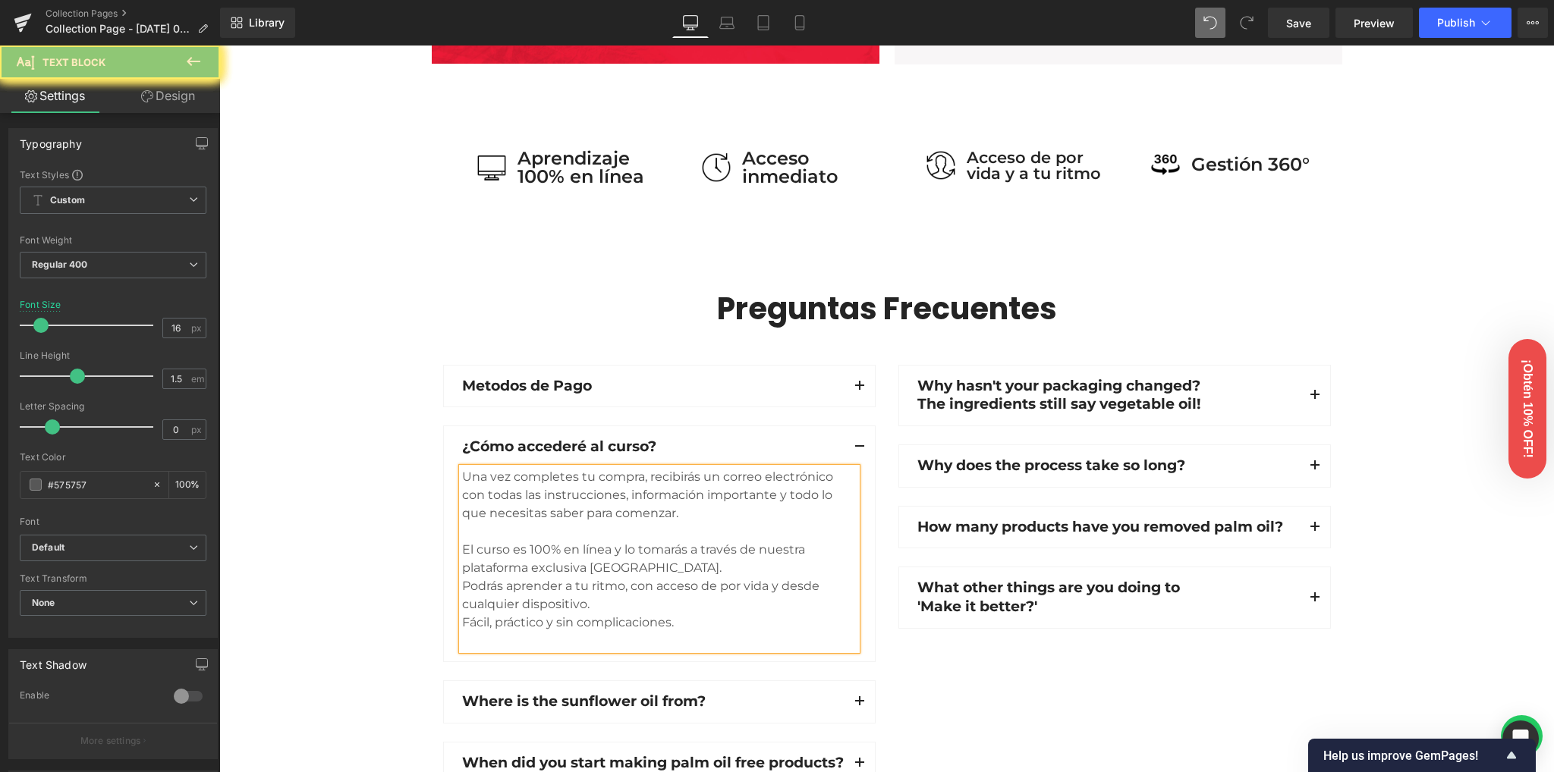
scroll to position [1142, 0]
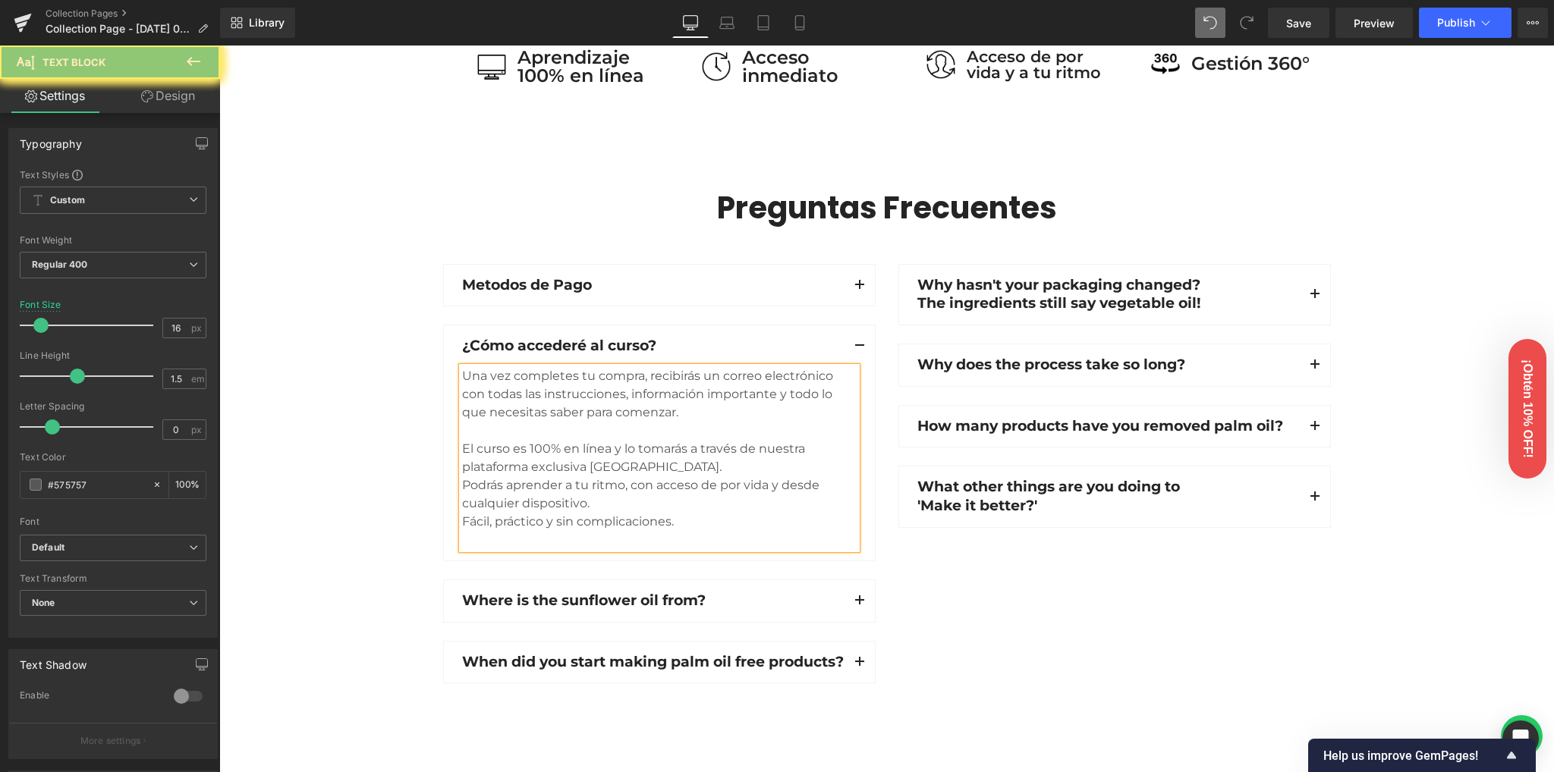
click at [731, 467] on div "El curso es 100% en línea y lo tomarás a través de nuestra plataforma exclusiva…" at bounding box center [659, 458] width 394 height 36
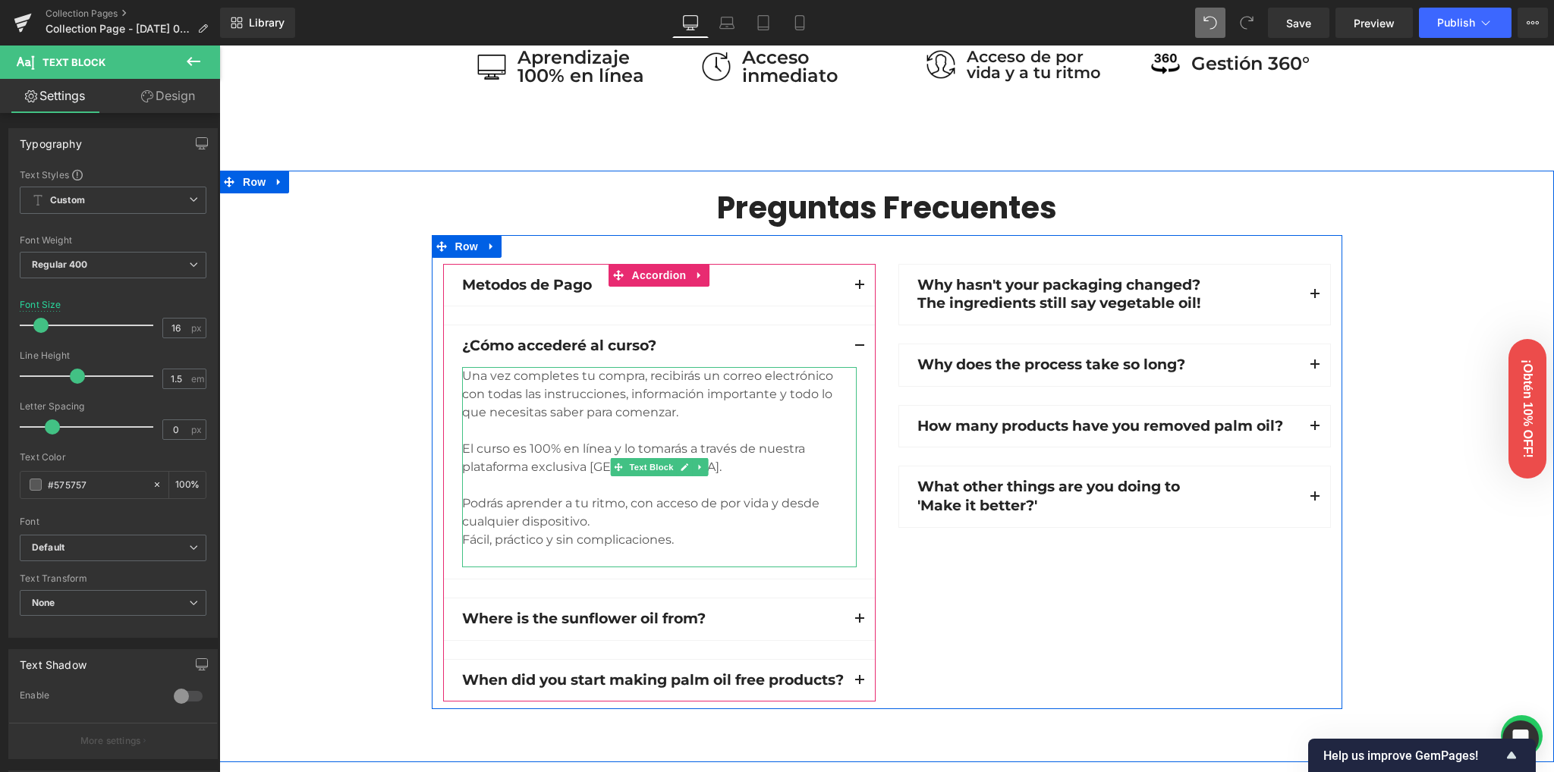
click at [595, 531] on div "Fácil, práctico y sin complicaciones." at bounding box center [659, 540] width 394 height 18
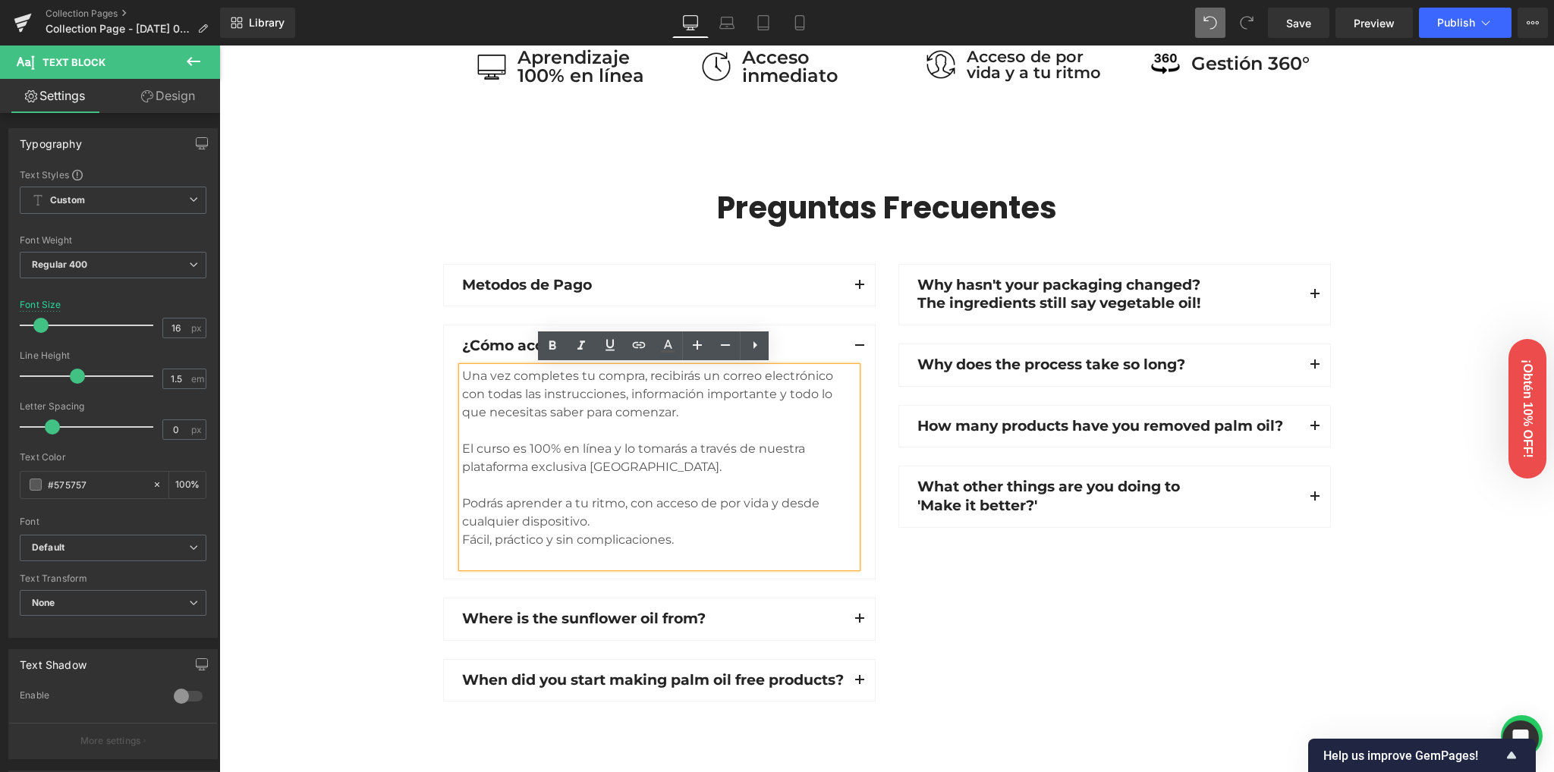
click at [609, 515] on div "Podrás aprender a tu ritmo, con acceso de por vida y desde cualquier dispositiv…" at bounding box center [659, 513] width 394 height 36
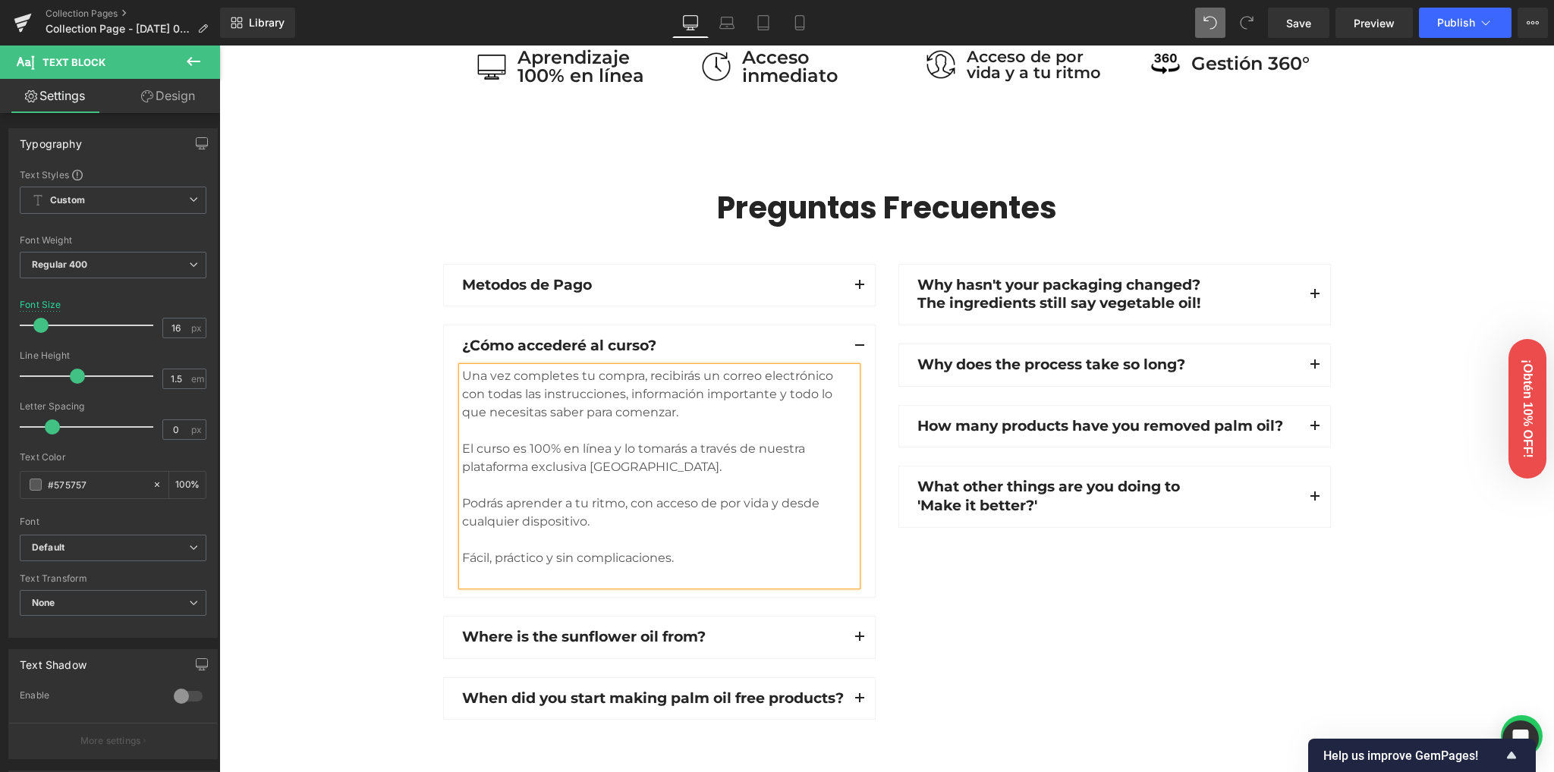
click at [315, 468] on div "Preguntas Frecuentes Heading Row Metodos de Pago Text Block Aceptamos tarjetas …" at bounding box center [886, 458] width 1334 height 540
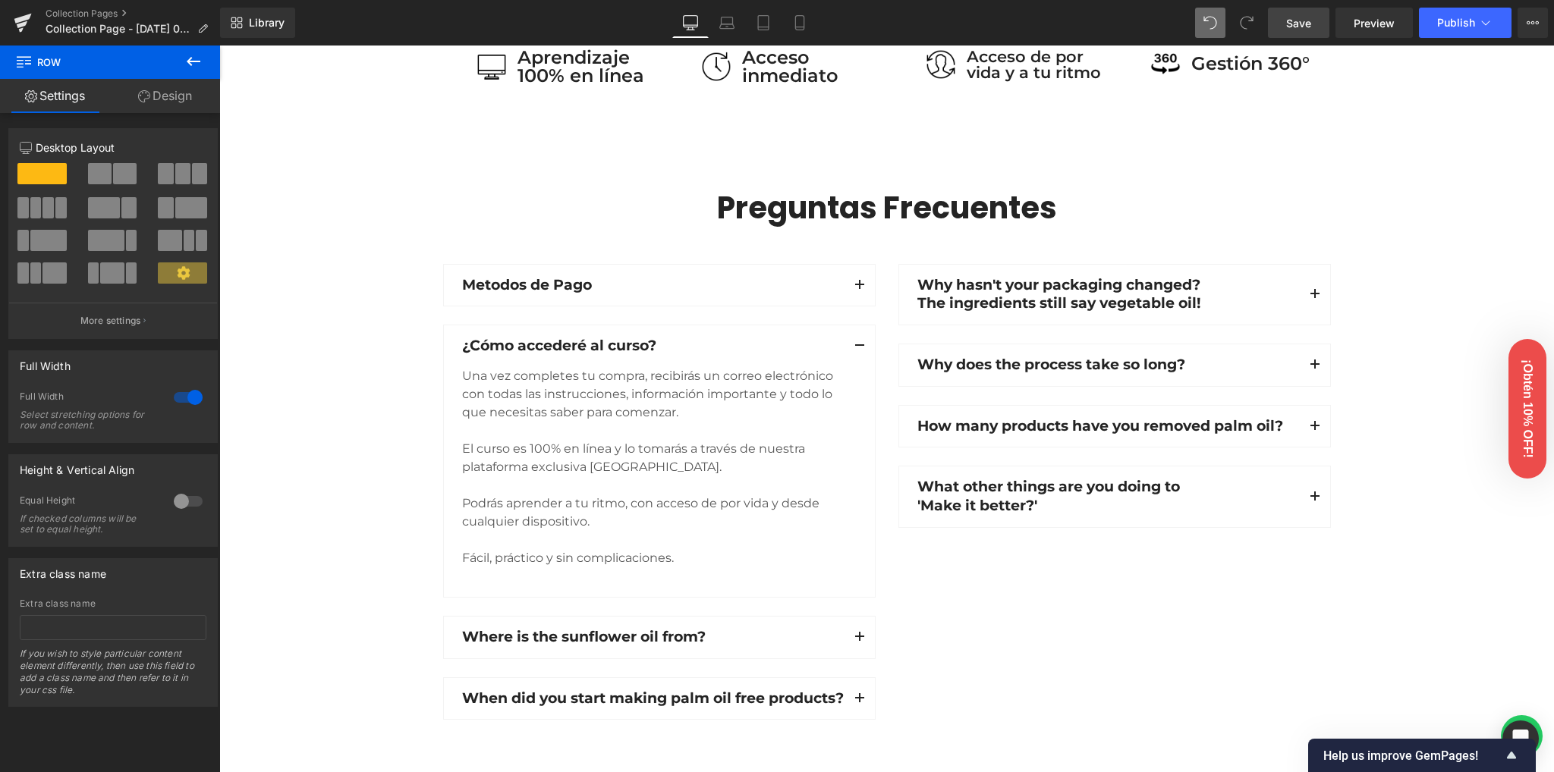
click at [1296, 30] on span "Save" at bounding box center [1298, 23] width 25 height 16
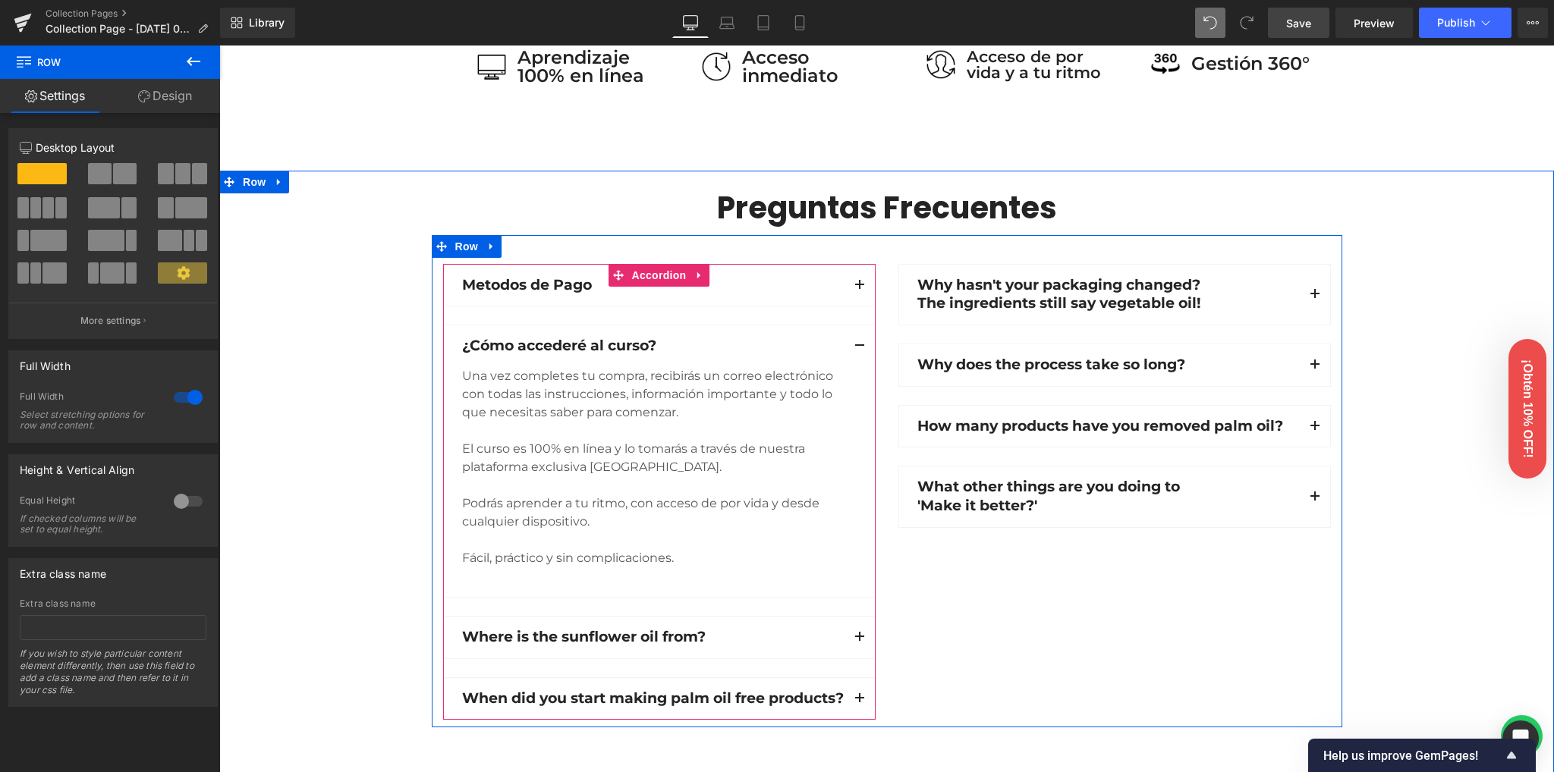
click at [859, 350] on span "button" at bounding box center [859, 350] width 0 height 0
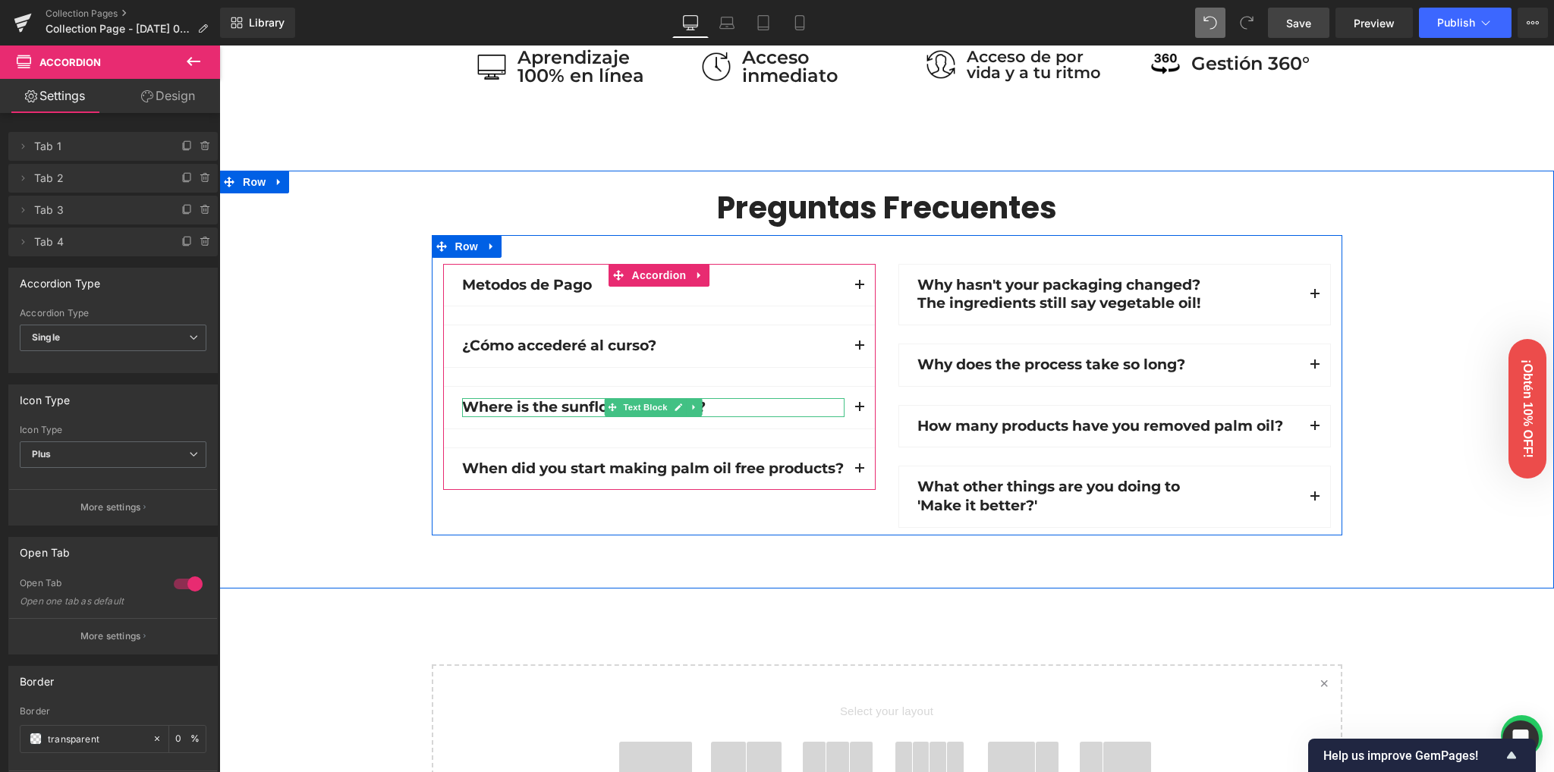
click at [579, 405] on p "Where is the sunflower oil from?" at bounding box center [653, 407] width 382 height 19
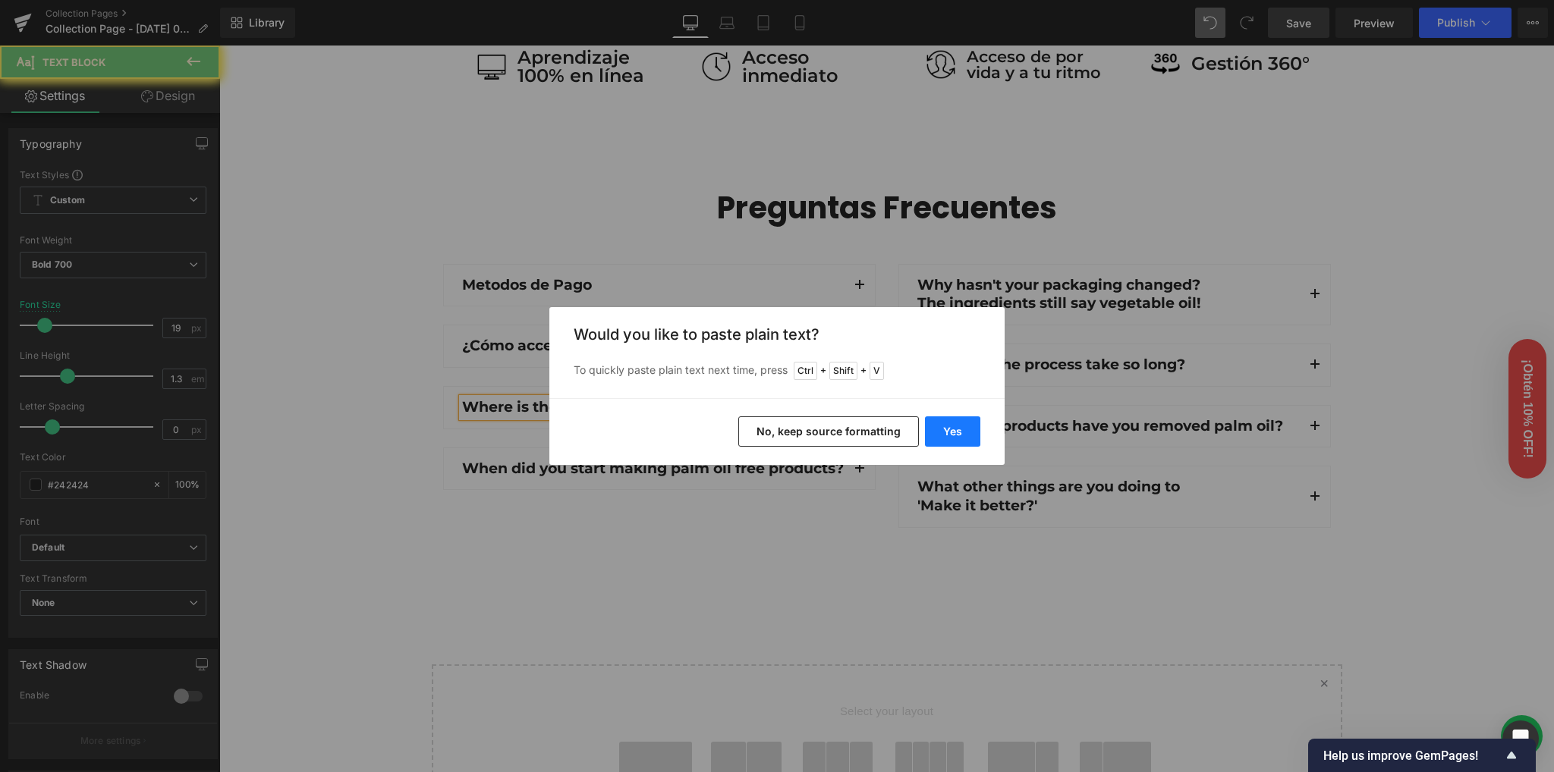
click at [950, 432] on button "Yes" at bounding box center [952, 431] width 55 height 30
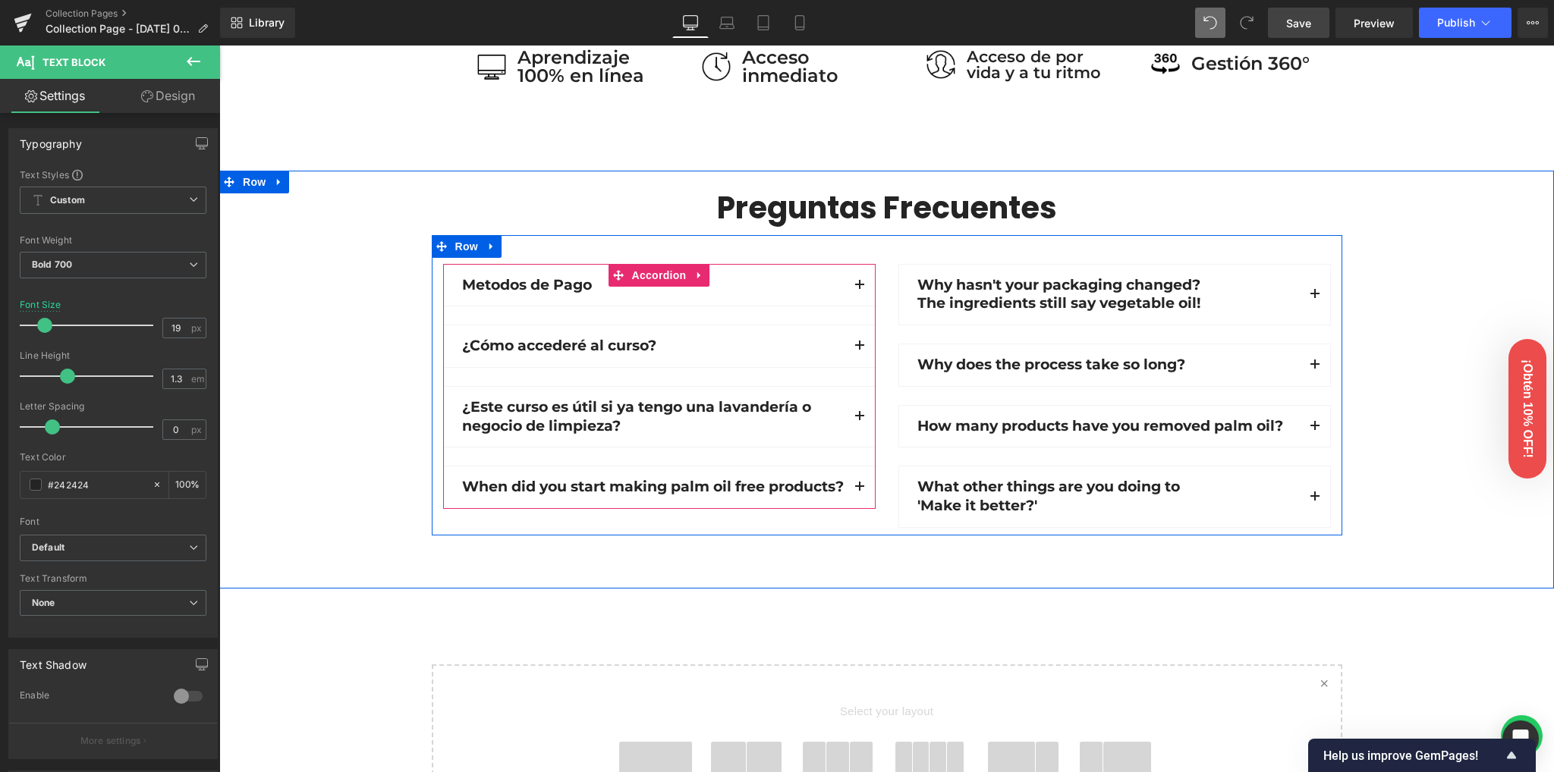
click at [851, 416] on button "button" at bounding box center [859, 417] width 30 height 60
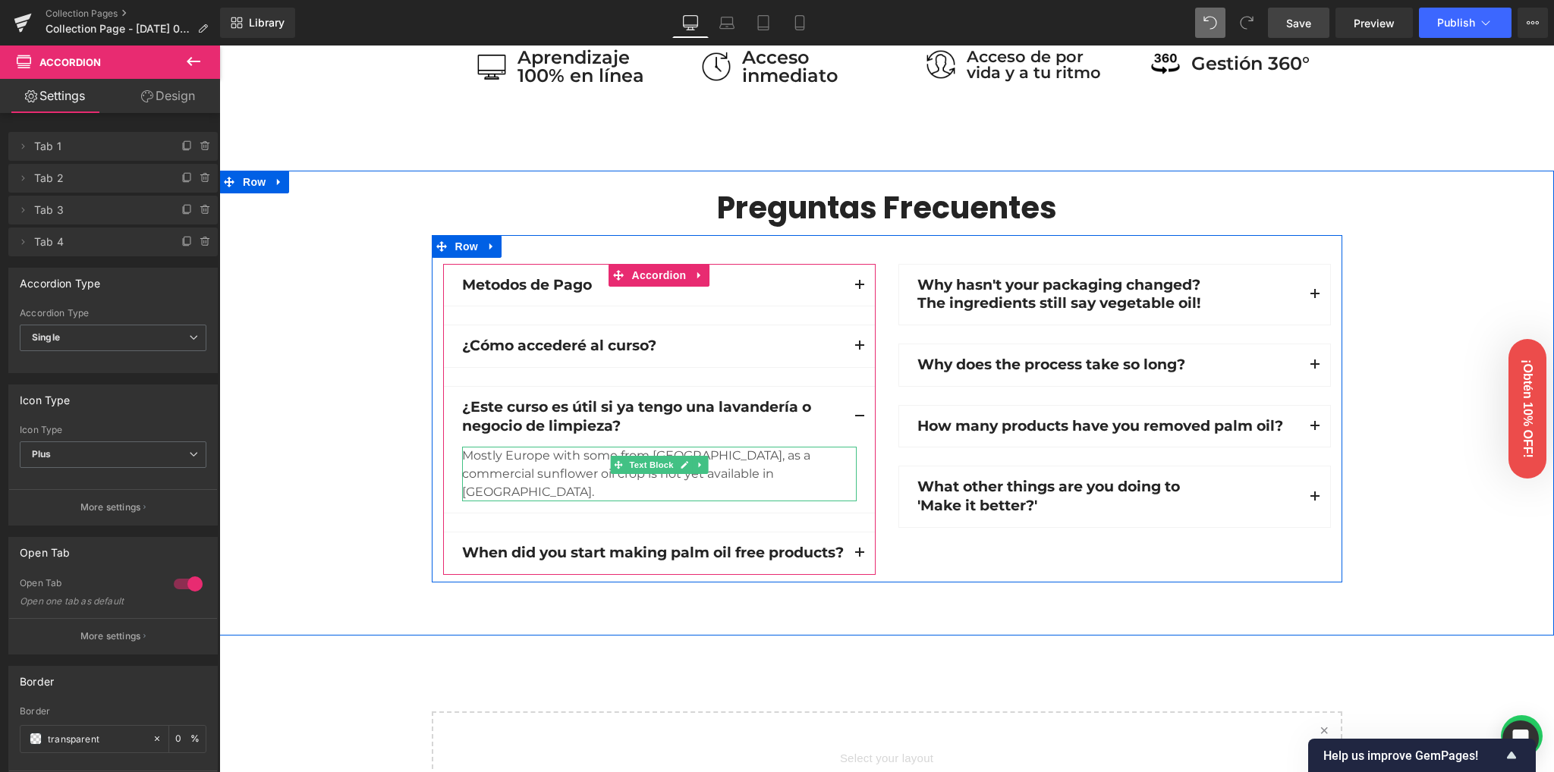
click at [562, 457] on div "Mostly Europe with some from [GEOGRAPHIC_DATA], as a commercial sunflower oil c…" at bounding box center [659, 474] width 394 height 55
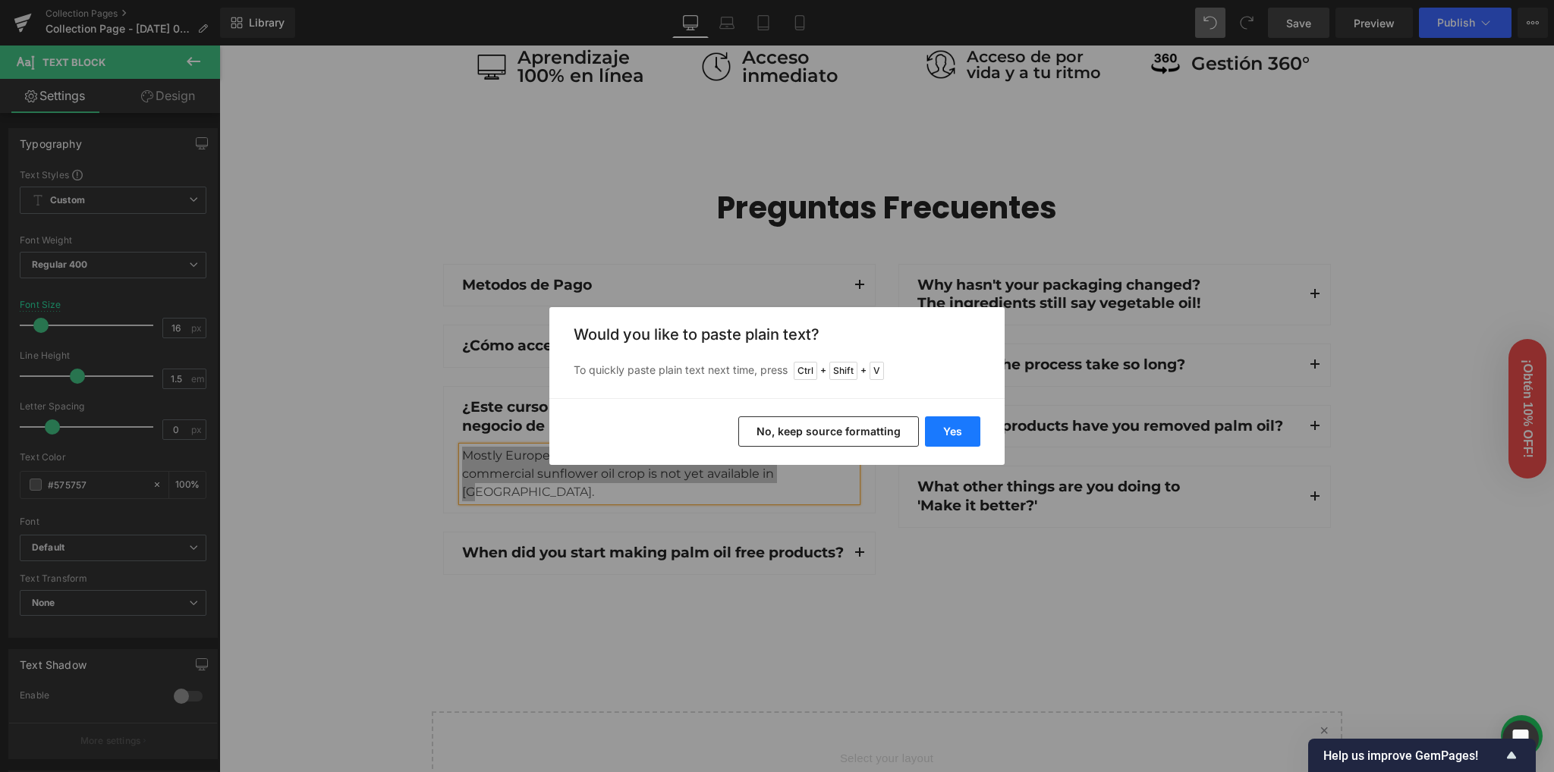
click at [953, 432] on button "Yes" at bounding box center [952, 431] width 55 height 30
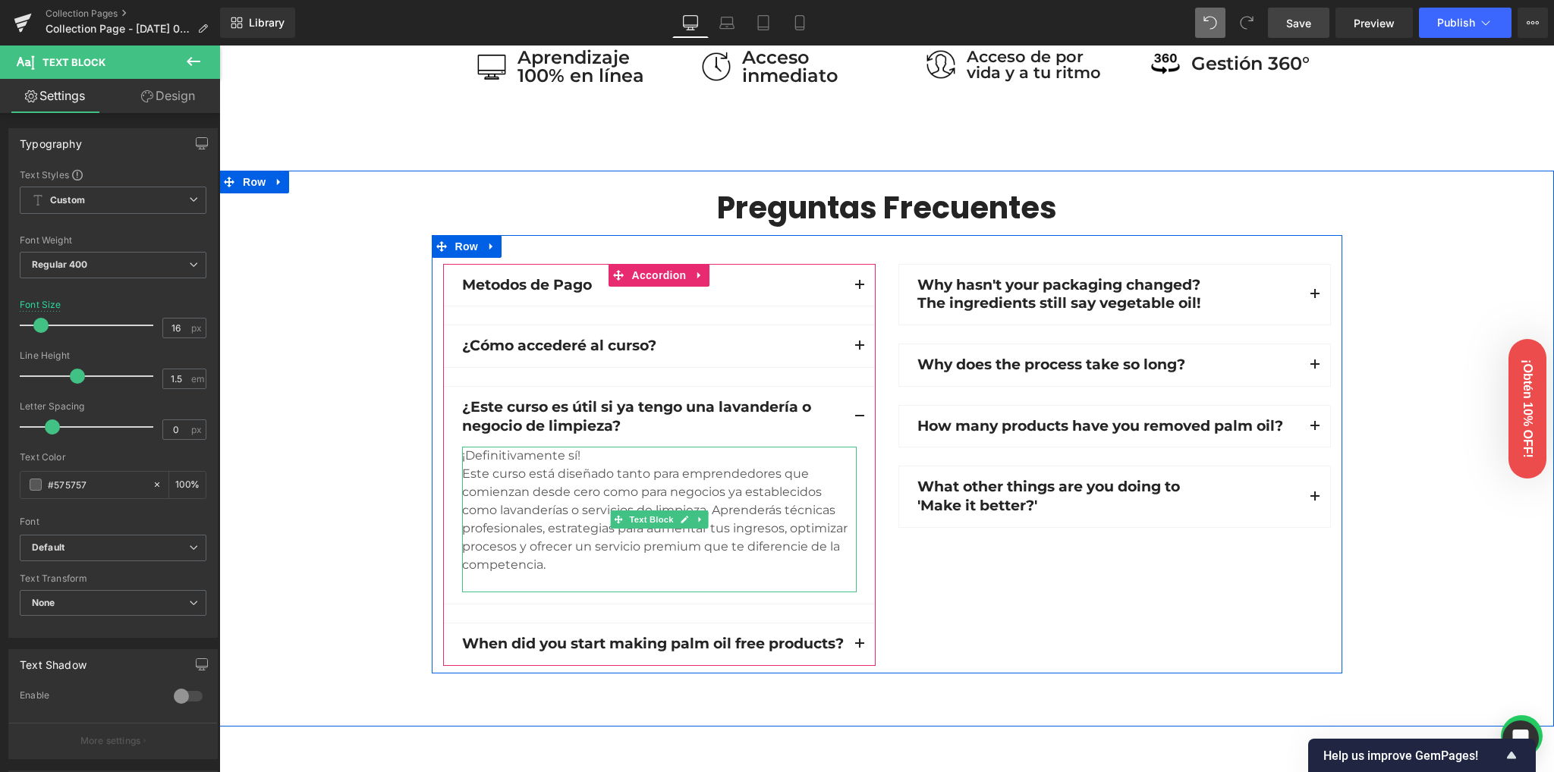
click at [519, 456] on div "¡Definitivamente sí! Este curso está diseñado tanto para emprendedores que com…" at bounding box center [659, 520] width 394 height 146
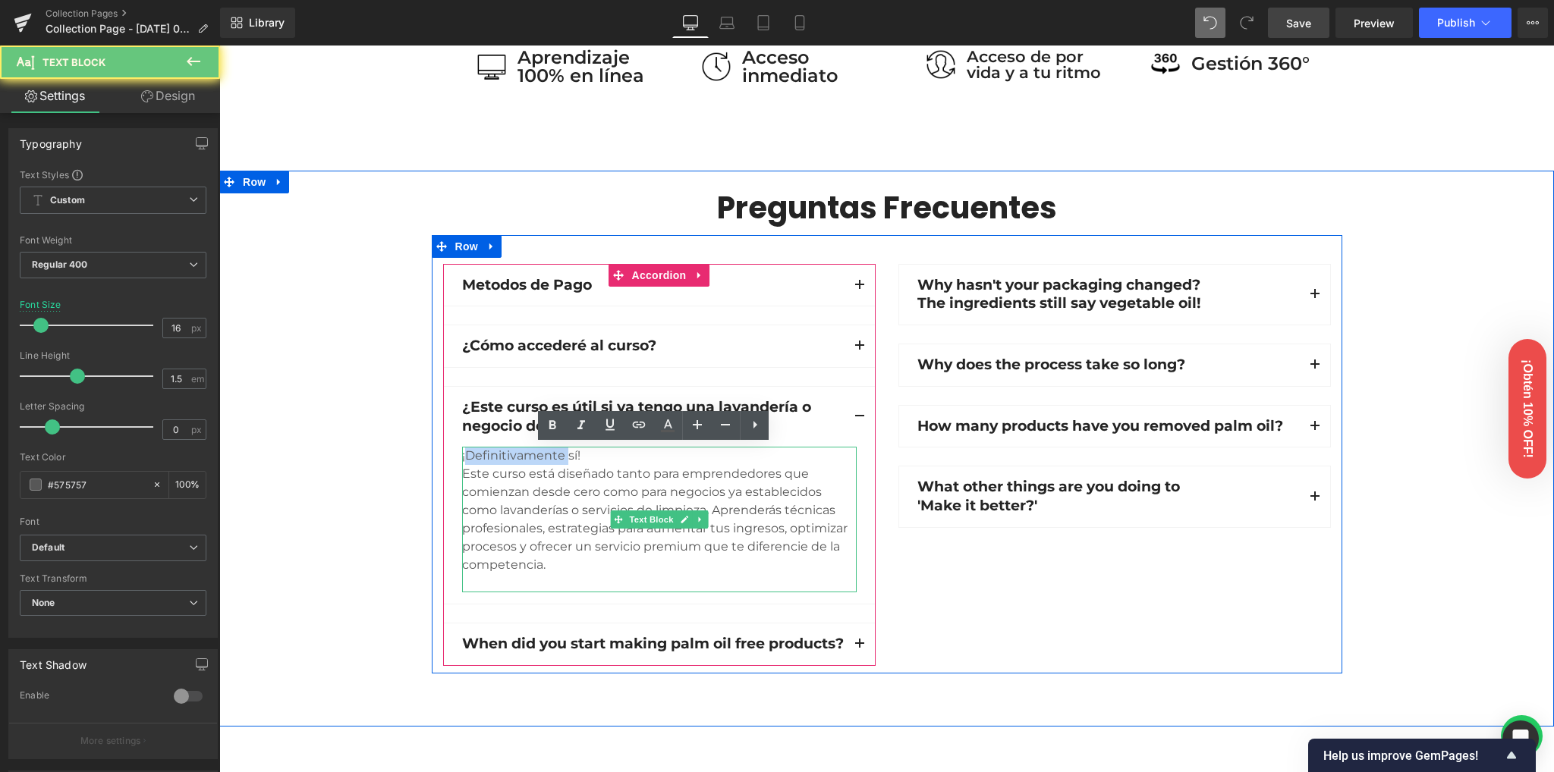
click at [519, 456] on div "¡Definitivamente sí! Este curso está diseñado tanto para emprendedores que com…" at bounding box center [659, 520] width 394 height 146
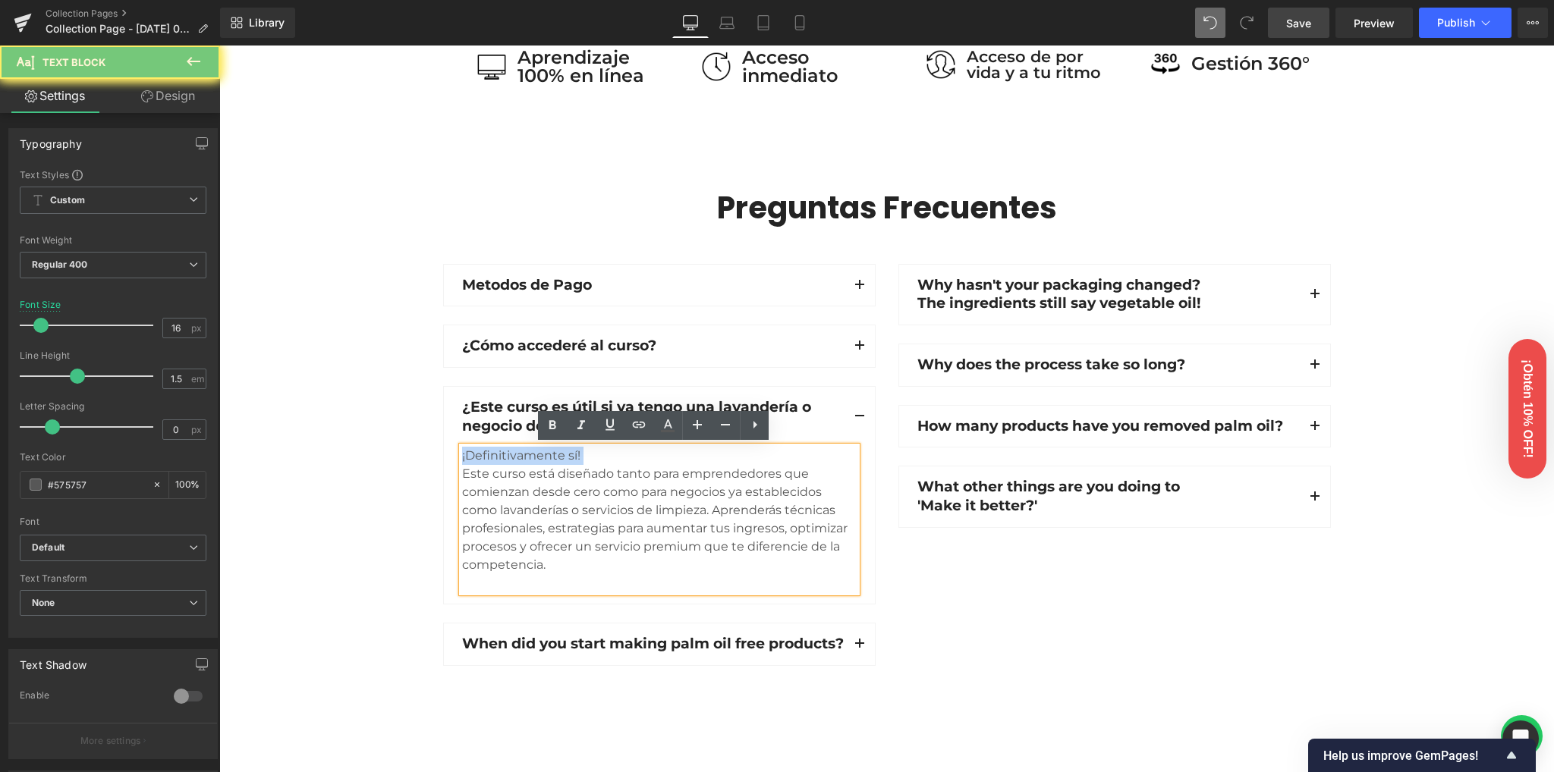
click at [519, 456] on div "¡Definitivamente sí! Este curso está diseñado tanto para emprendedores que com…" at bounding box center [659, 520] width 394 height 146
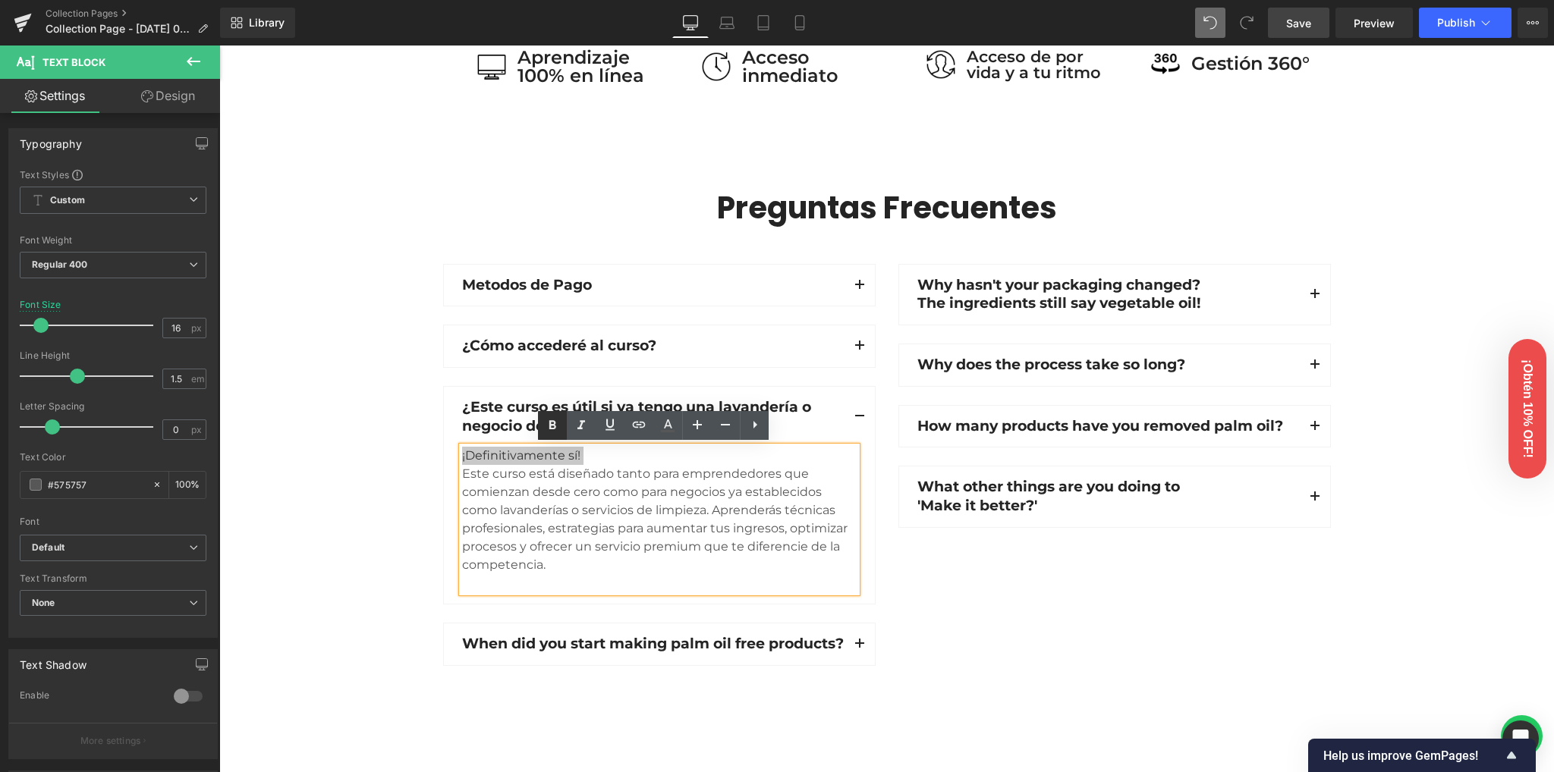
click at [555, 426] on icon at bounding box center [552, 424] width 7 height 9
click at [347, 423] on div "Preguntas Frecuentes Heading Row Metodos de Pago Text Block Aceptamos tarjetas …" at bounding box center [886, 431] width 1334 height 486
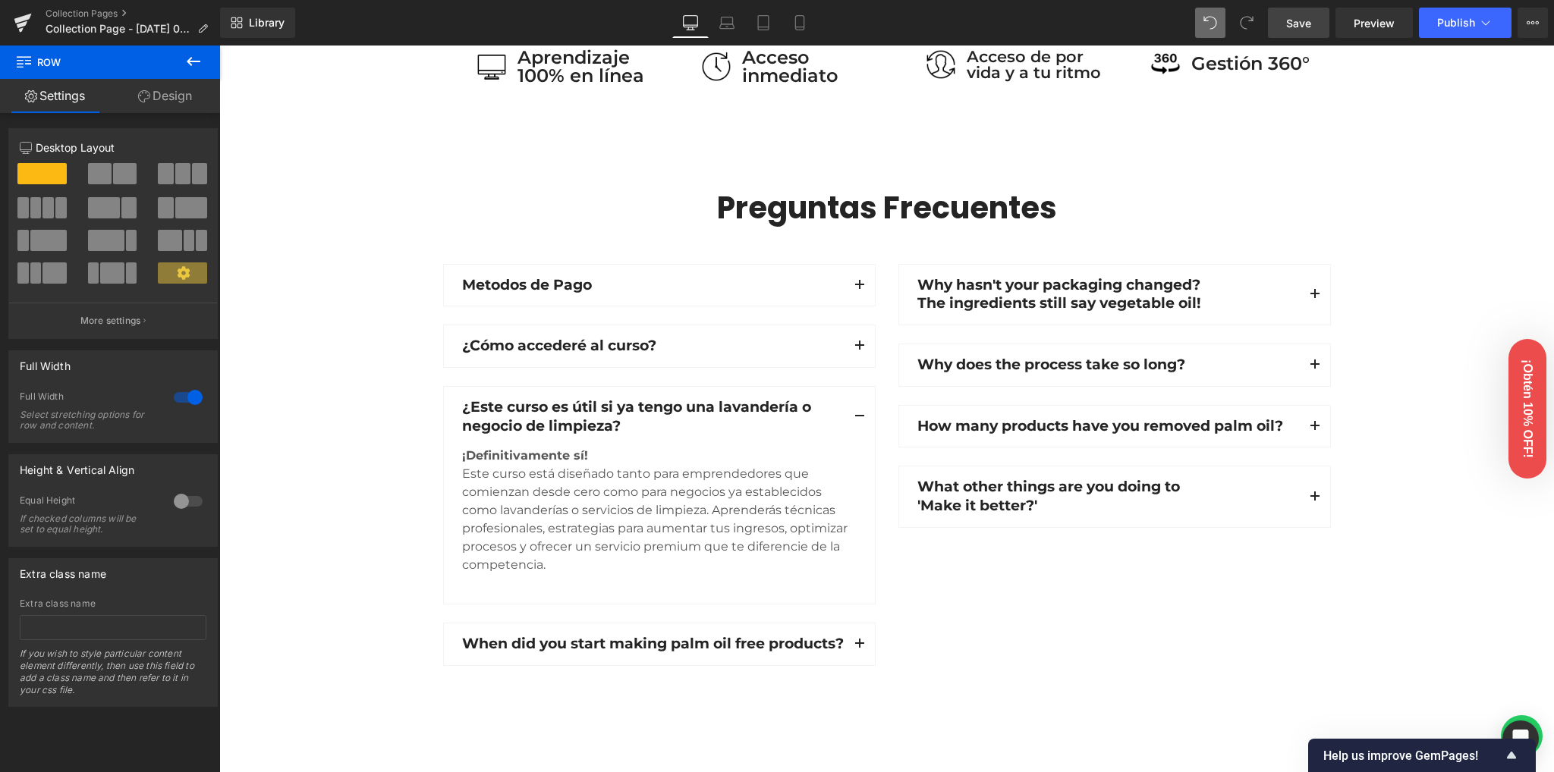
click at [1309, 33] on link "Save" at bounding box center [1298, 23] width 61 height 30
click at [32, 27] on link at bounding box center [23, 23] width 46 height 46
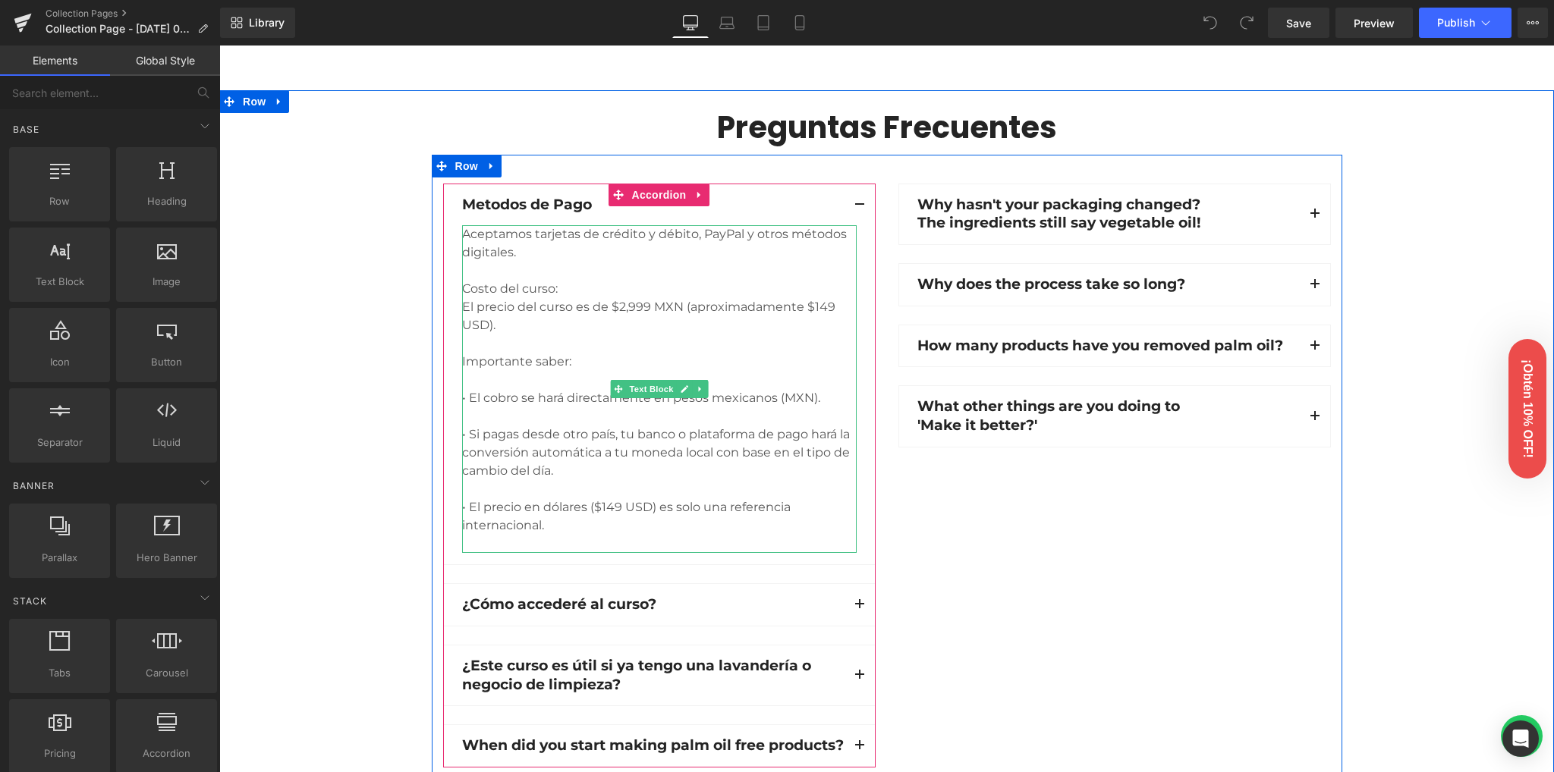
scroll to position [1214, 0]
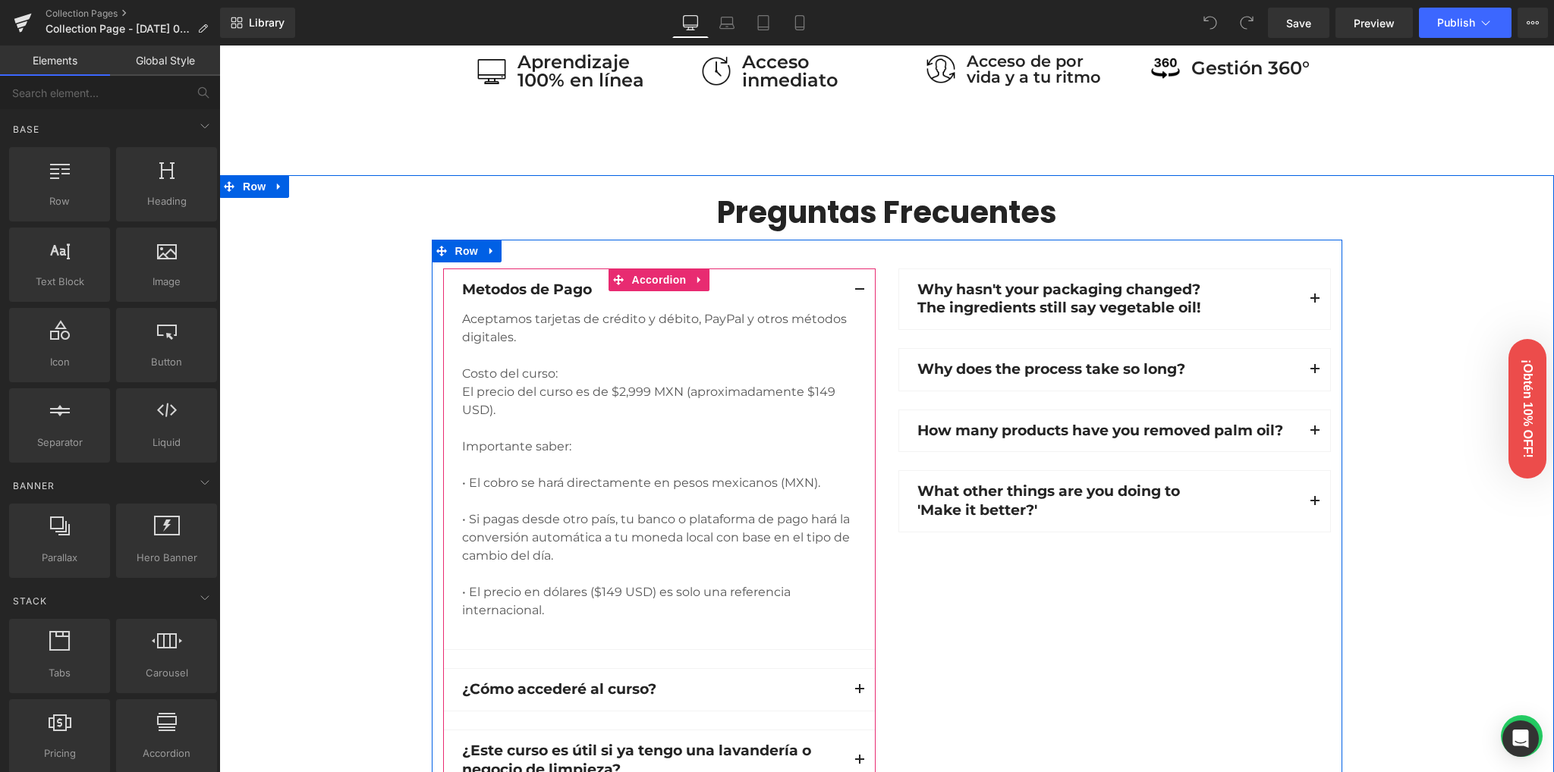
click at [850, 291] on button "button" at bounding box center [859, 290] width 30 height 42
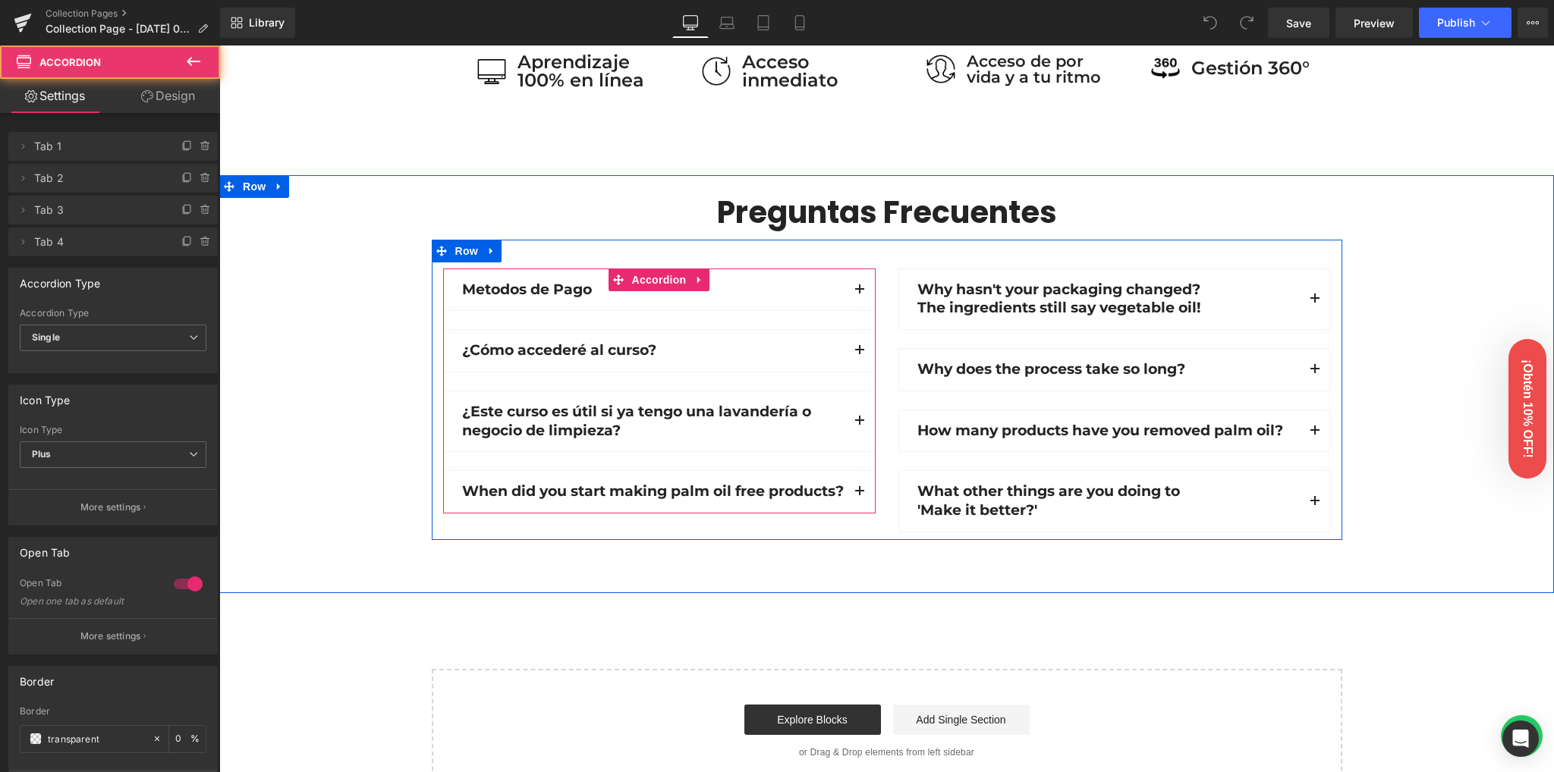
click at [859, 425] on span "button" at bounding box center [859, 425] width 0 height 0
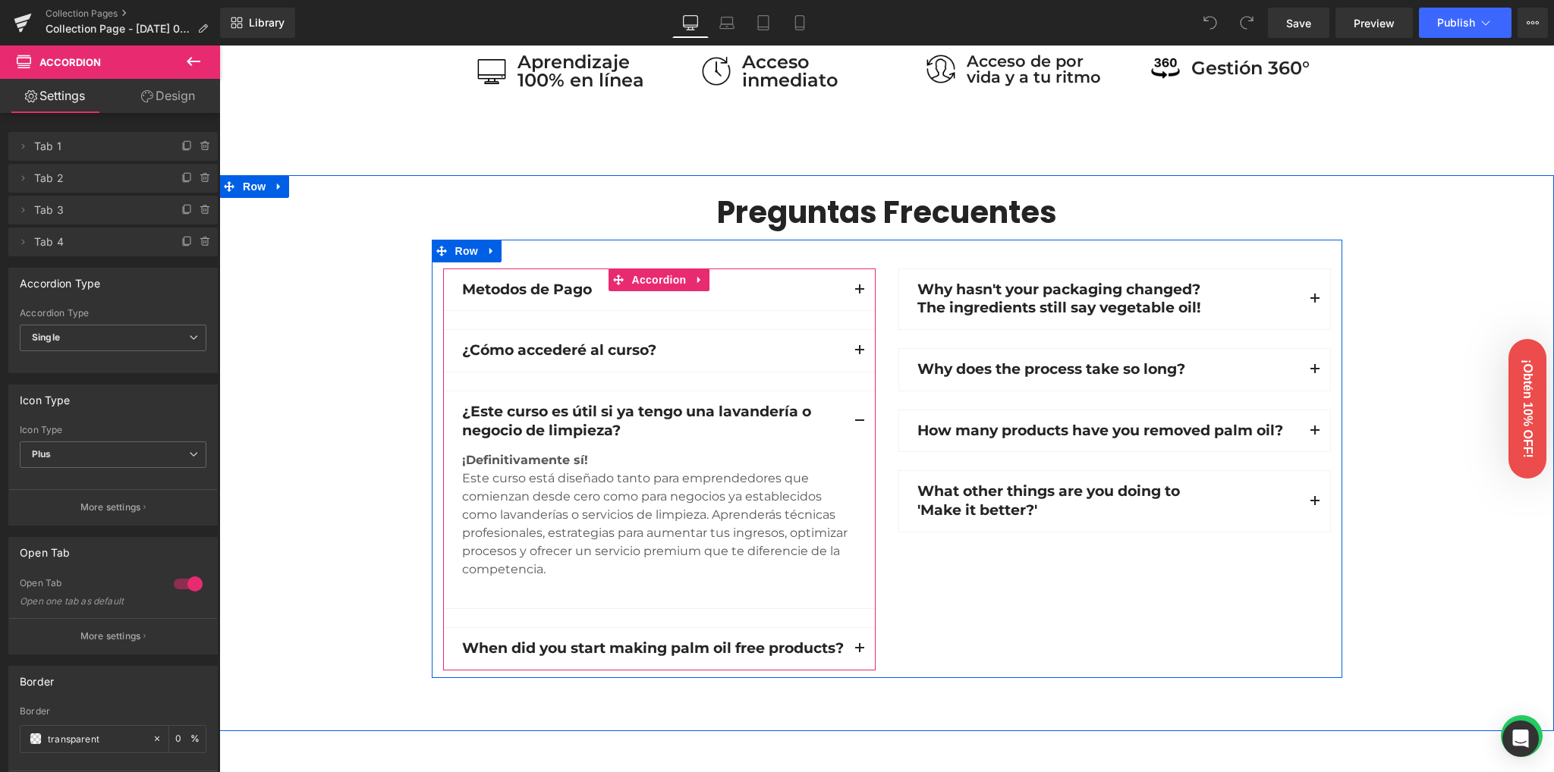
click at [853, 416] on button "button" at bounding box center [859, 421] width 30 height 60
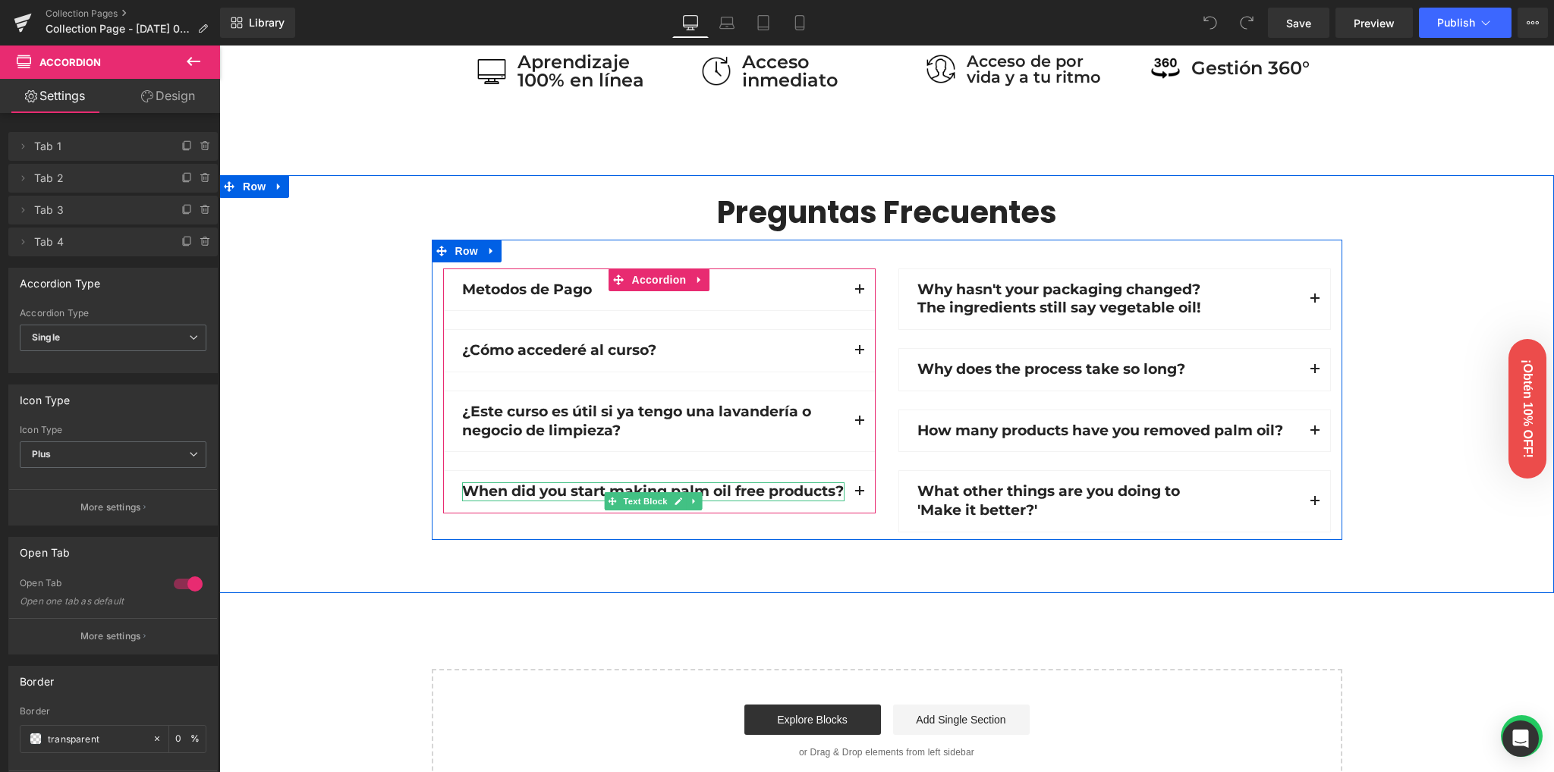
click at [542, 495] on p "When did you start making palm oil free products?" at bounding box center [653, 491] width 382 height 19
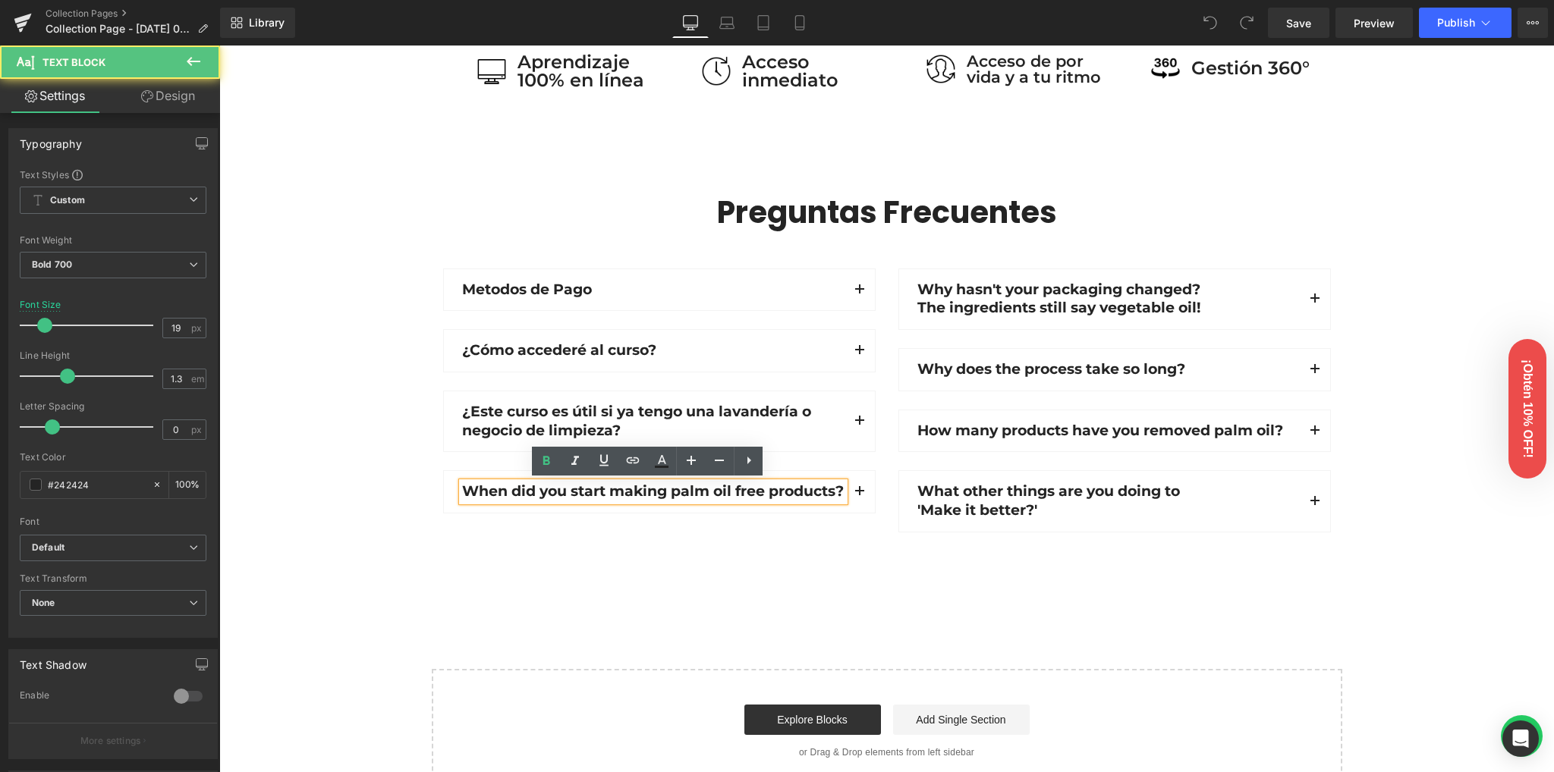
click at [542, 495] on p "When did you start making palm oil free products?" at bounding box center [653, 491] width 382 height 19
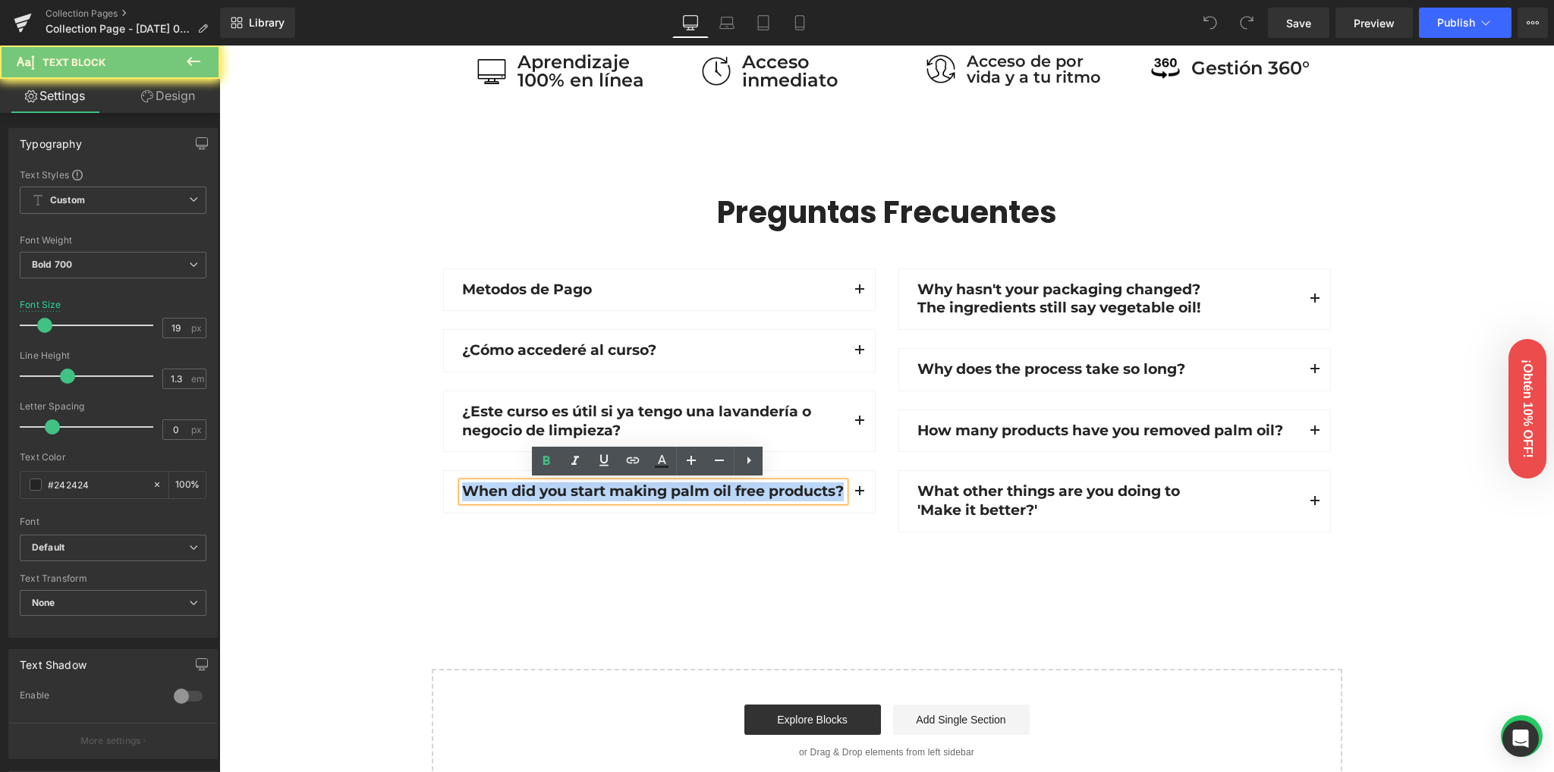
click at [542, 495] on p "When did you start making palm oil free products?" at bounding box center [653, 491] width 382 height 19
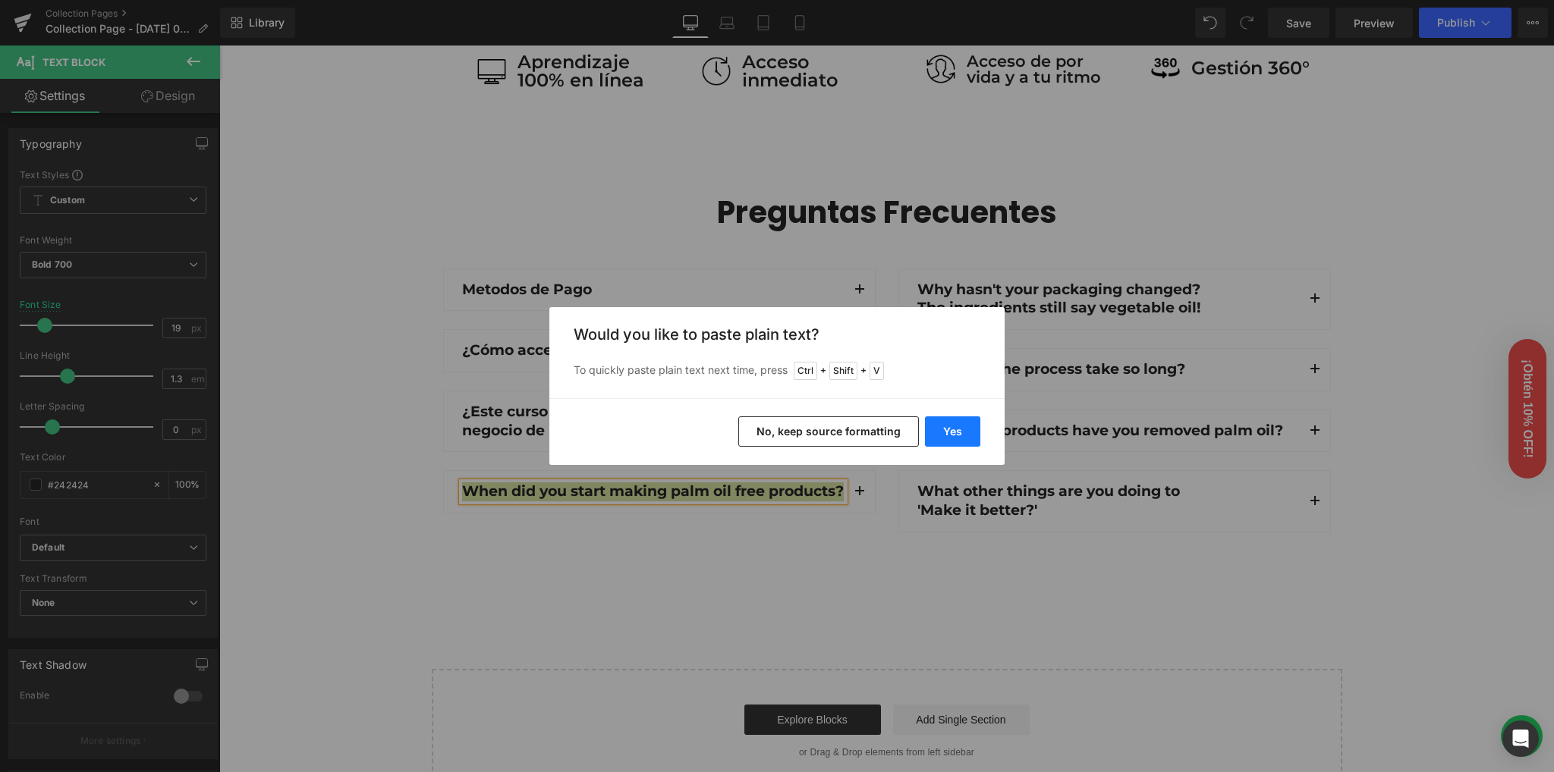
click at [959, 435] on button "Yes" at bounding box center [952, 431] width 55 height 30
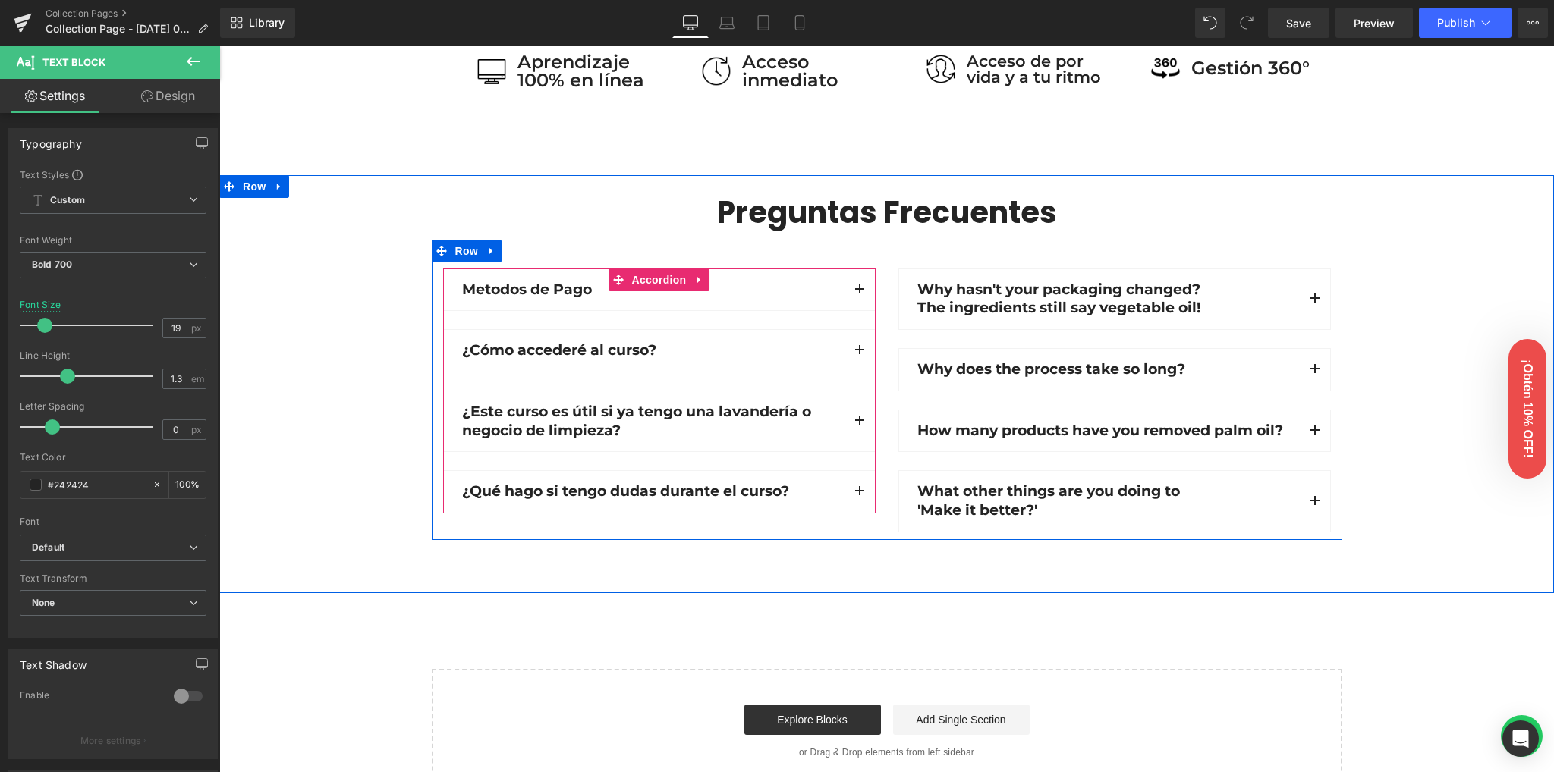
click at [859, 495] on span "button" at bounding box center [859, 495] width 0 height 0
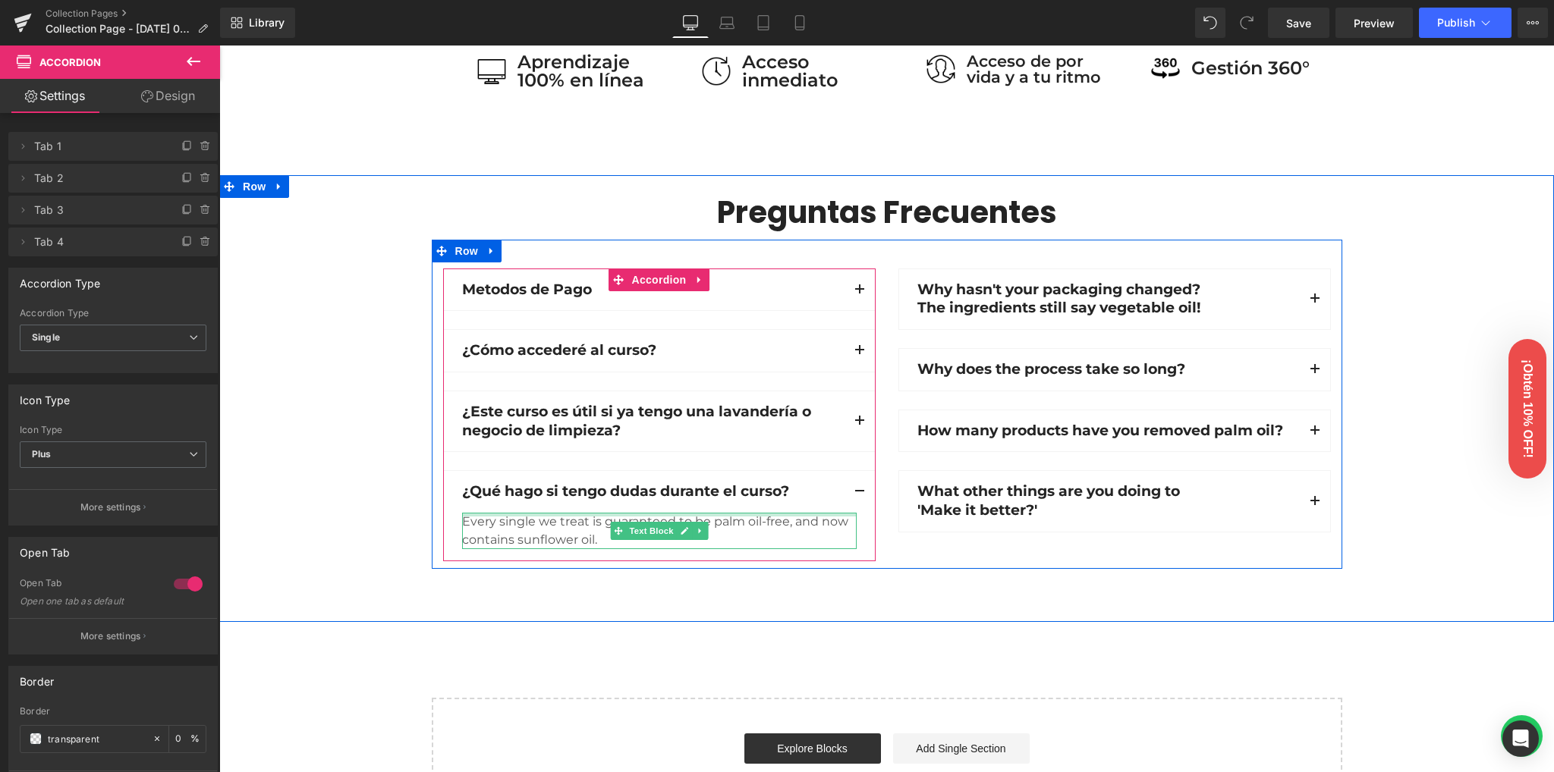
click at [569, 515] on div at bounding box center [659, 515] width 394 height 4
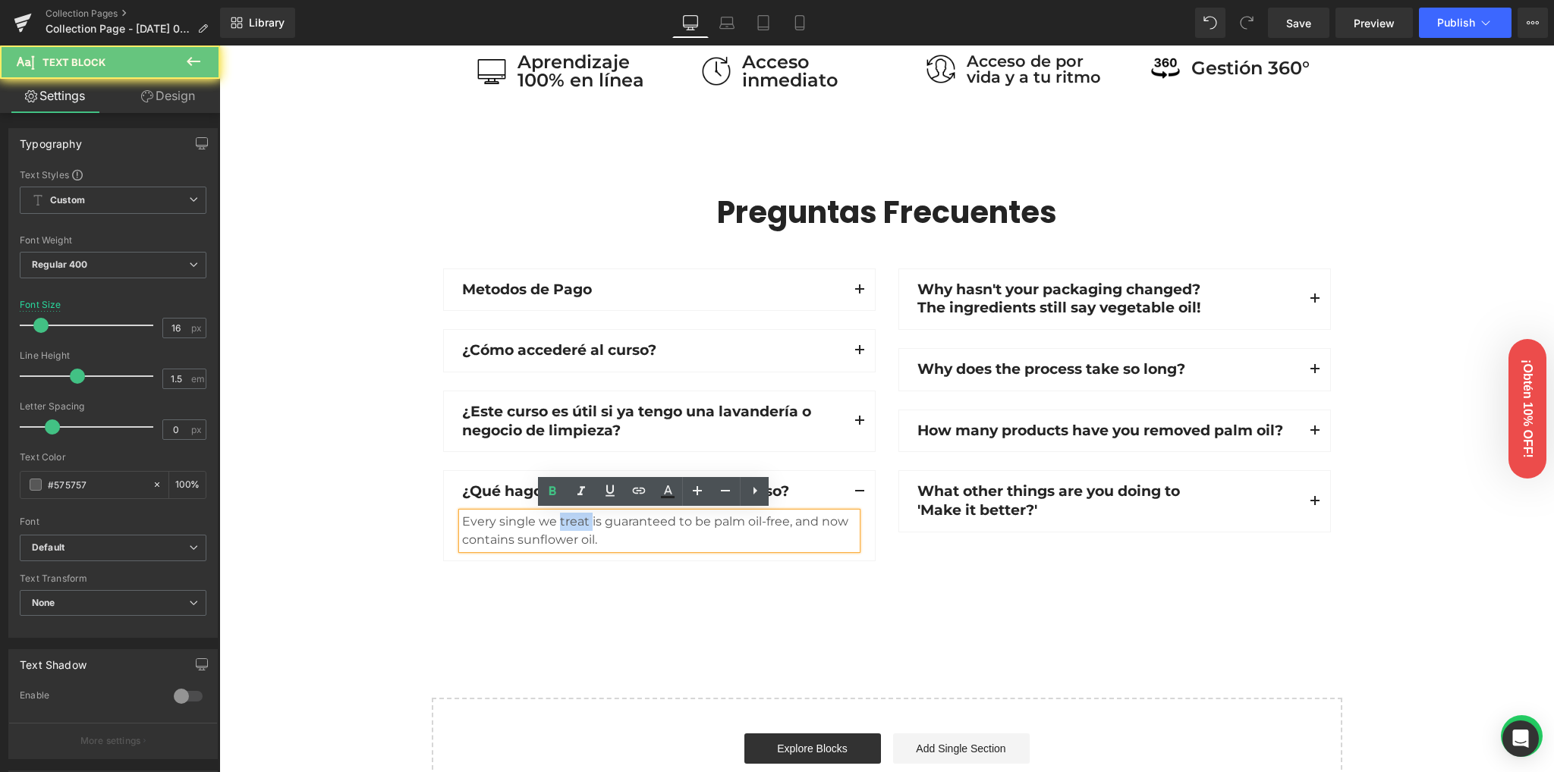
click at [569, 515] on div "Every single we treat is guaranteed to be palm oil-free, and now contains sunfl…" at bounding box center [659, 531] width 394 height 36
click at [564, 529] on div "Every single we treat is guaranteed to be palm oil-free, and now contains sunfl…" at bounding box center [659, 531] width 394 height 36
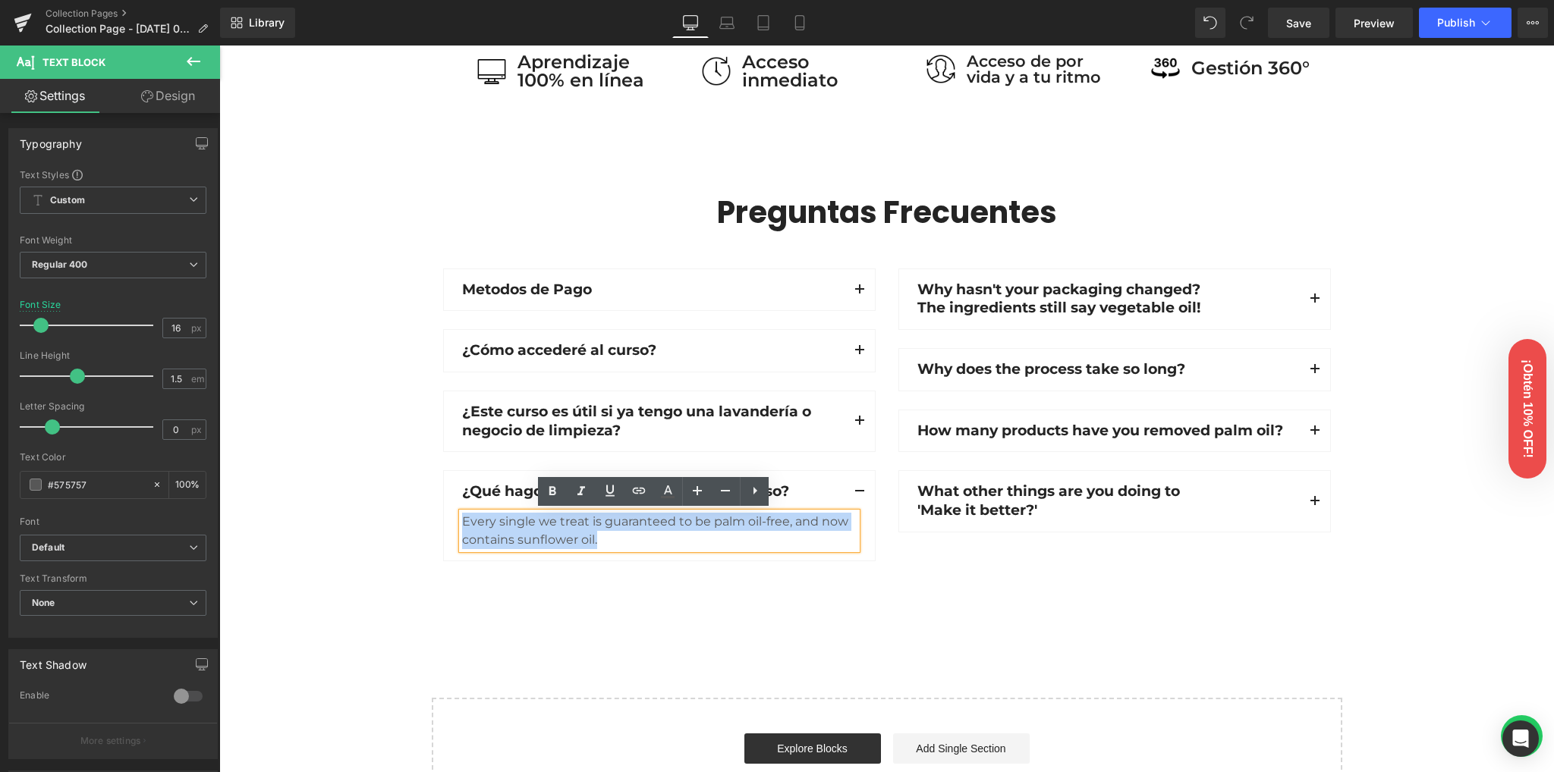
click at [564, 529] on div "Every single we treat is guaranteed to be palm oil-free, and now contains sunfl…" at bounding box center [659, 531] width 394 height 36
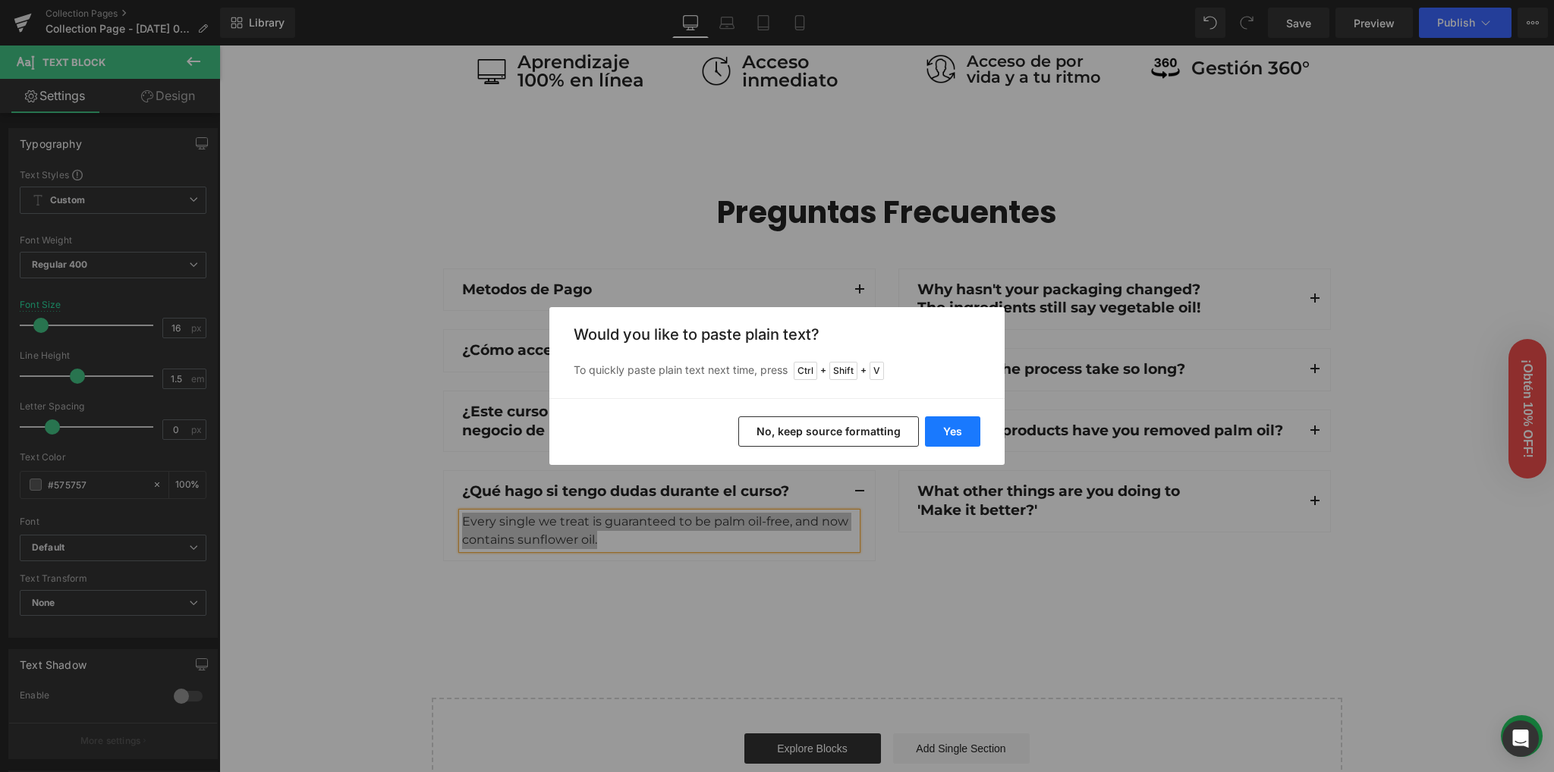
click at [938, 432] on button "Yes" at bounding box center [952, 431] width 55 height 30
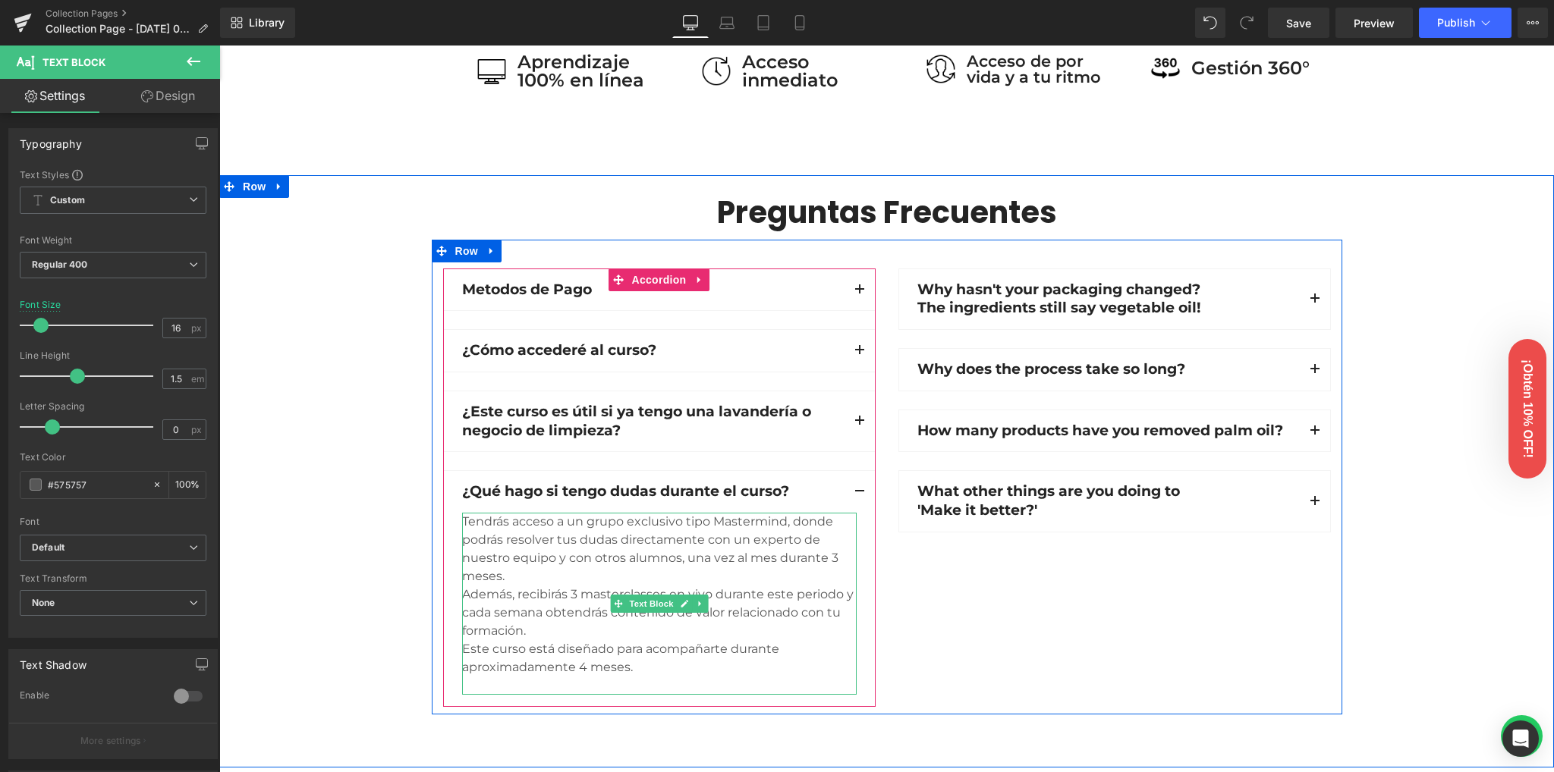
click at [519, 570] on div "Tendrás acceso a un grupo exclusivo tipo Mastermind, donde podrás resolver tus …" at bounding box center [659, 604] width 394 height 182
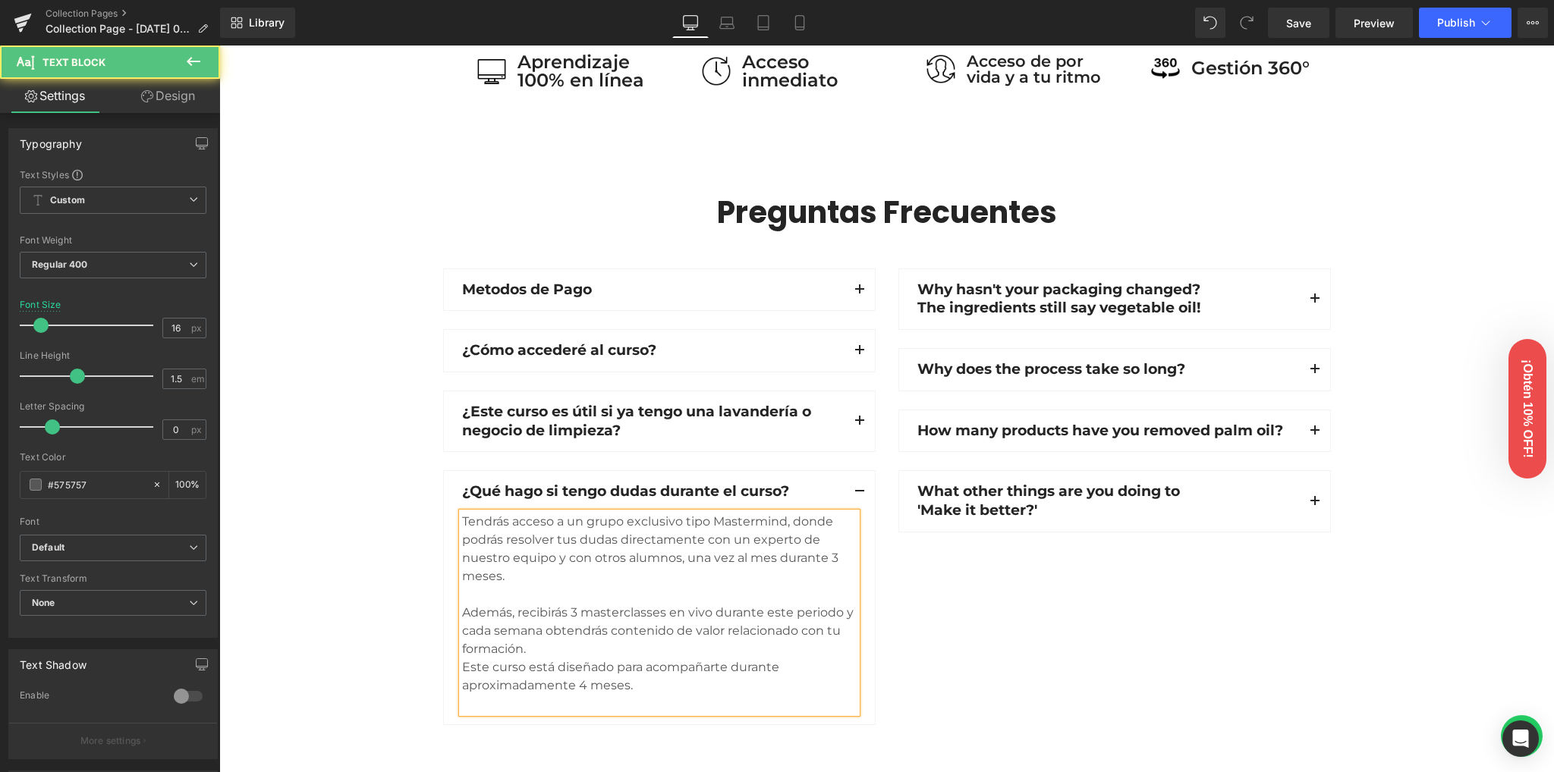
click at [569, 645] on div "Además, recibirás 3 masterclasses en vivo durante este periodo y cada semana ob…" at bounding box center [659, 631] width 394 height 55
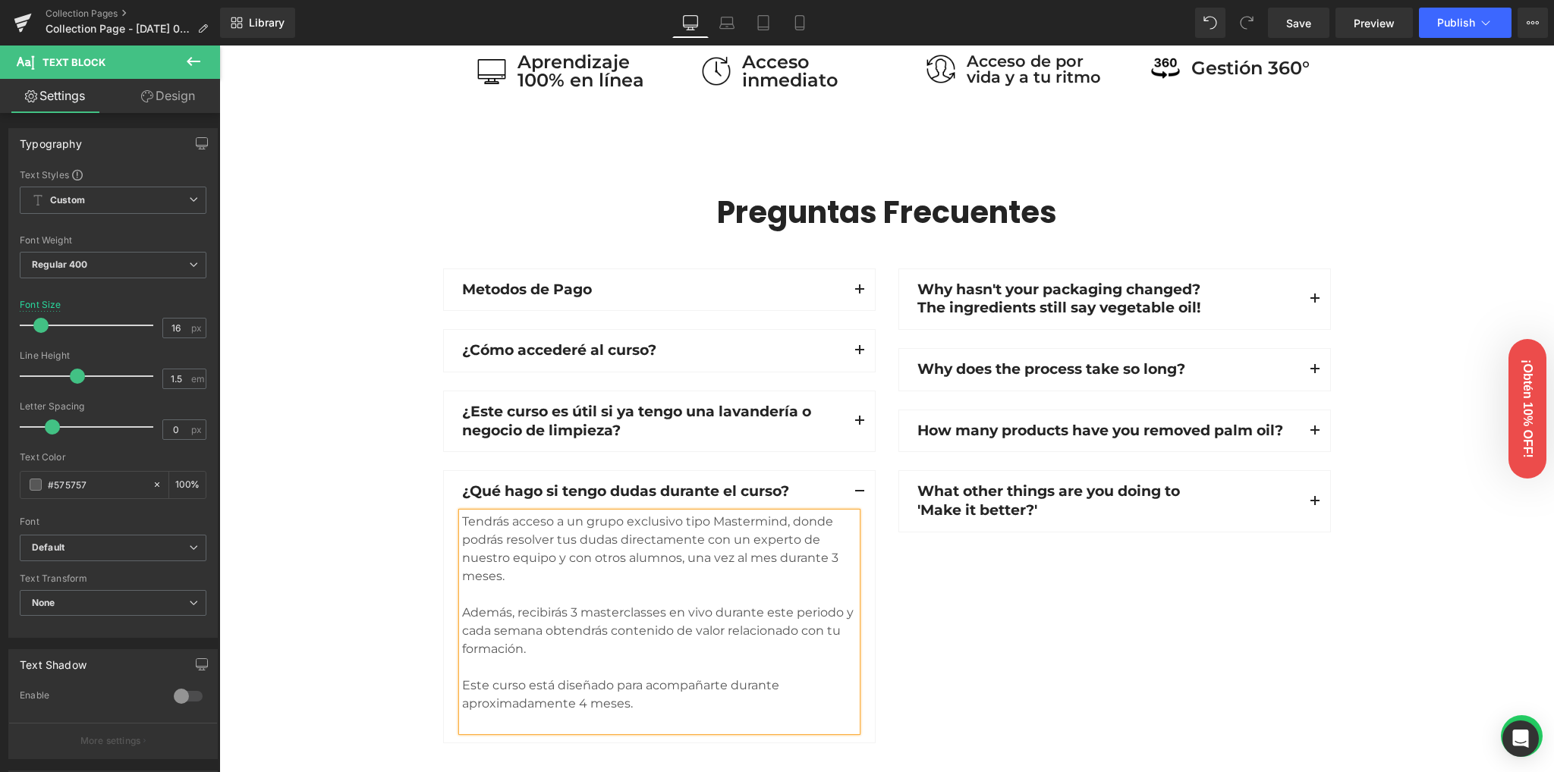
click at [363, 550] on div "Preguntas Frecuentes Heading Row Metodos de Pago Text Block Aceptamos tarjetas …" at bounding box center [886, 472] width 1334 height 559
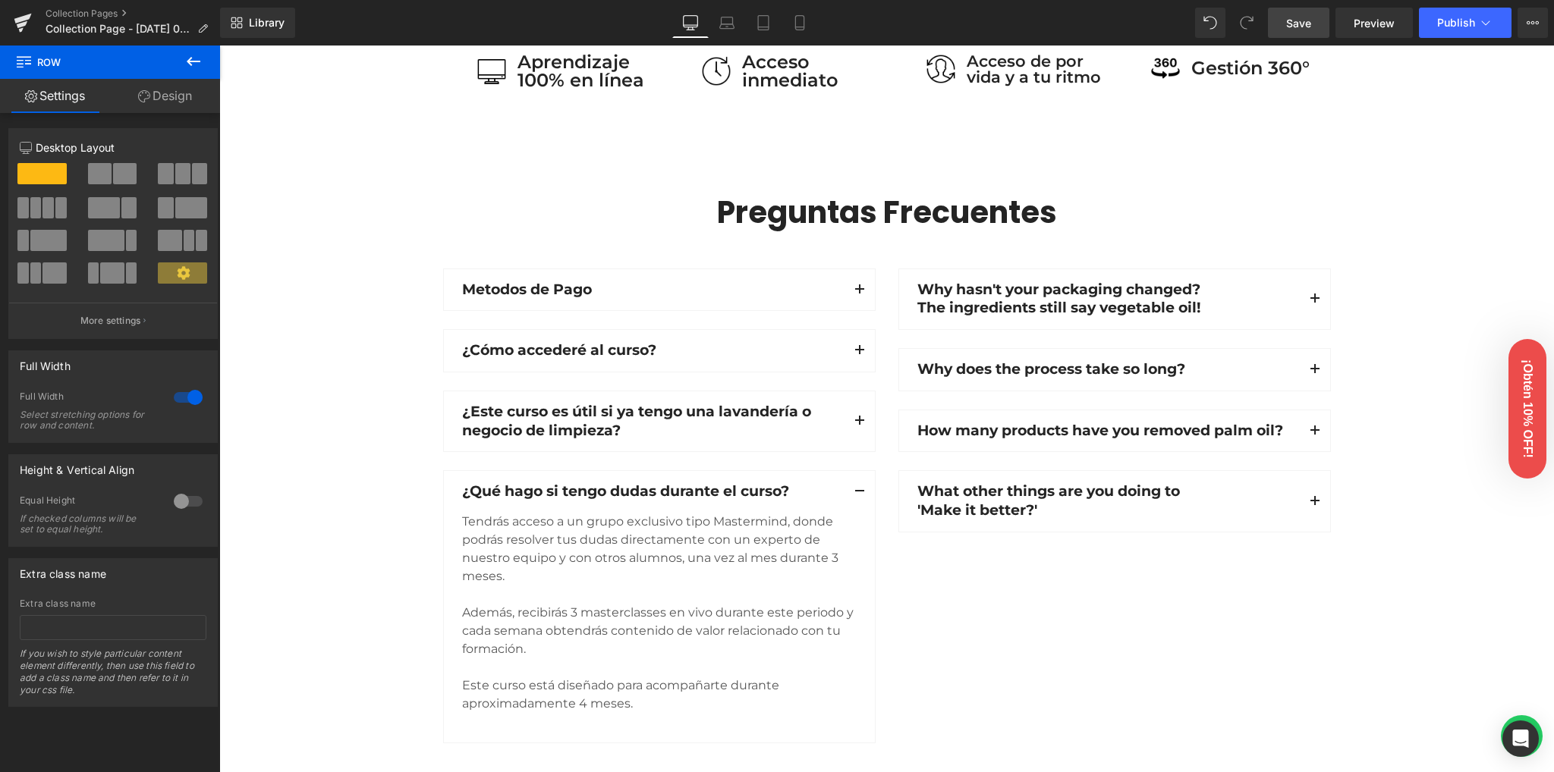
click at [1310, 25] on span "Save" at bounding box center [1298, 23] width 25 height 16
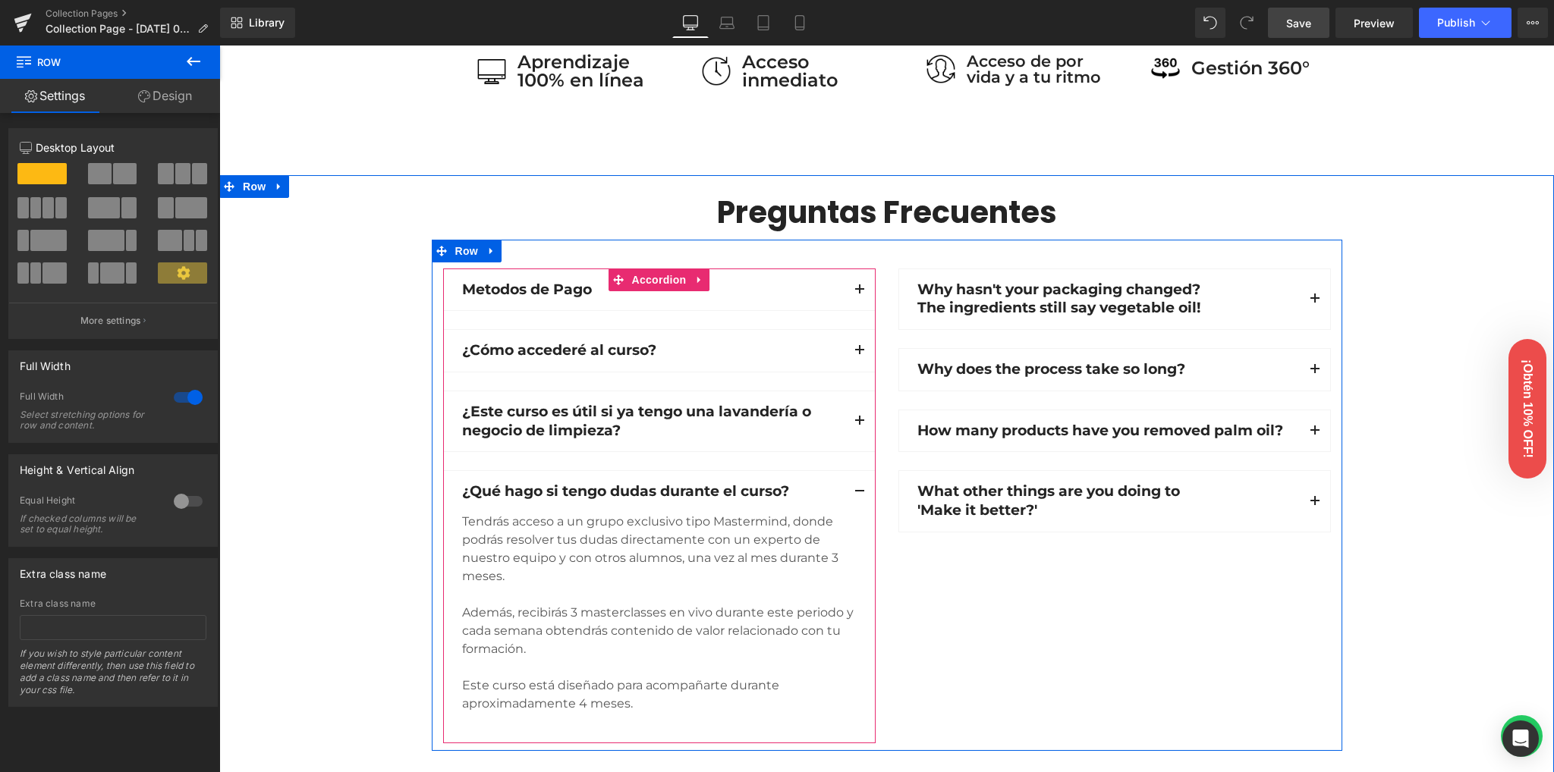
click at [853, 488] on button "button" at bounding box center [859, 492] width 30 height 42
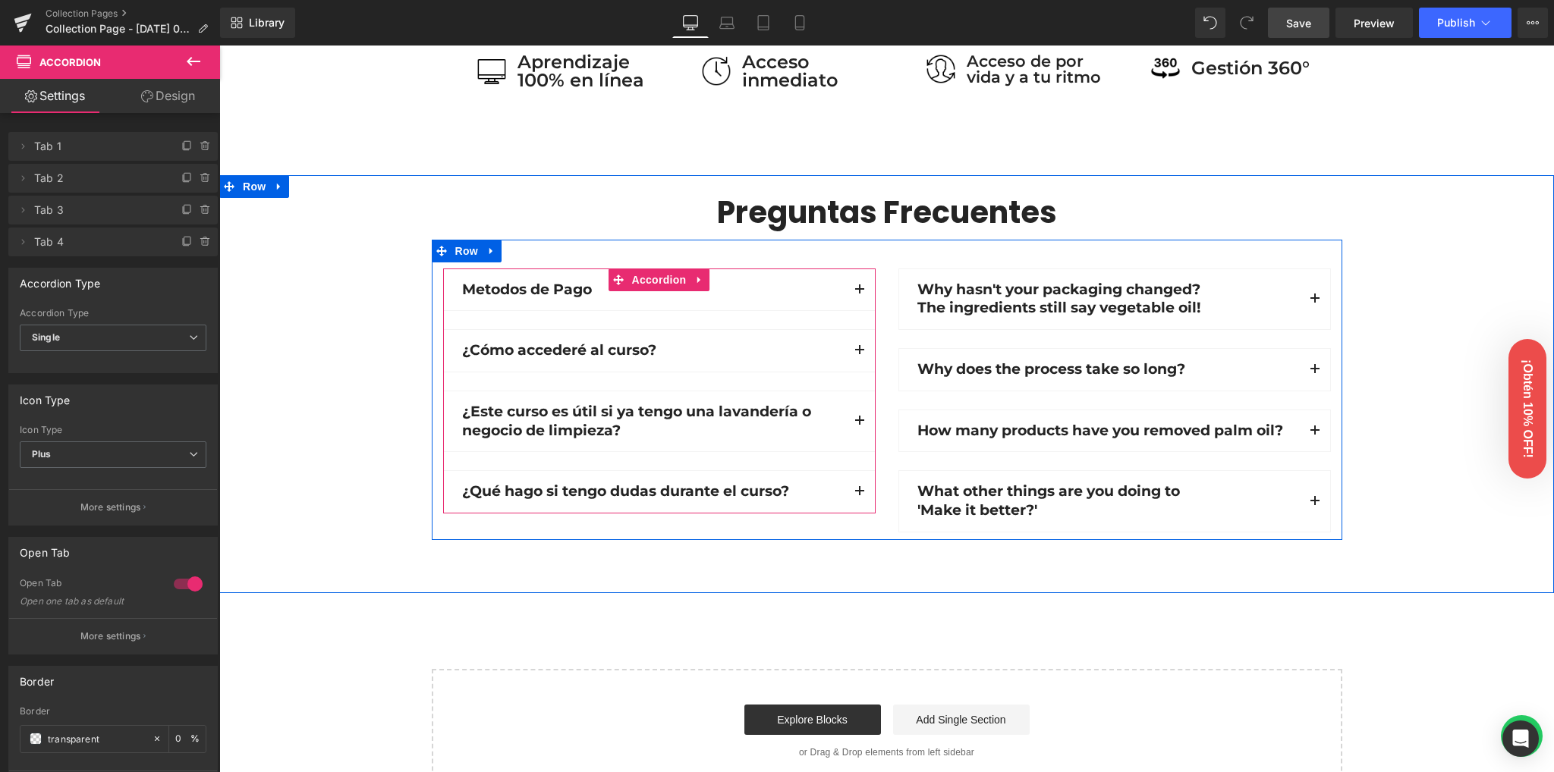
click at [859, 495] on span "button" at bounding box center [859, 495] width 0 height 0
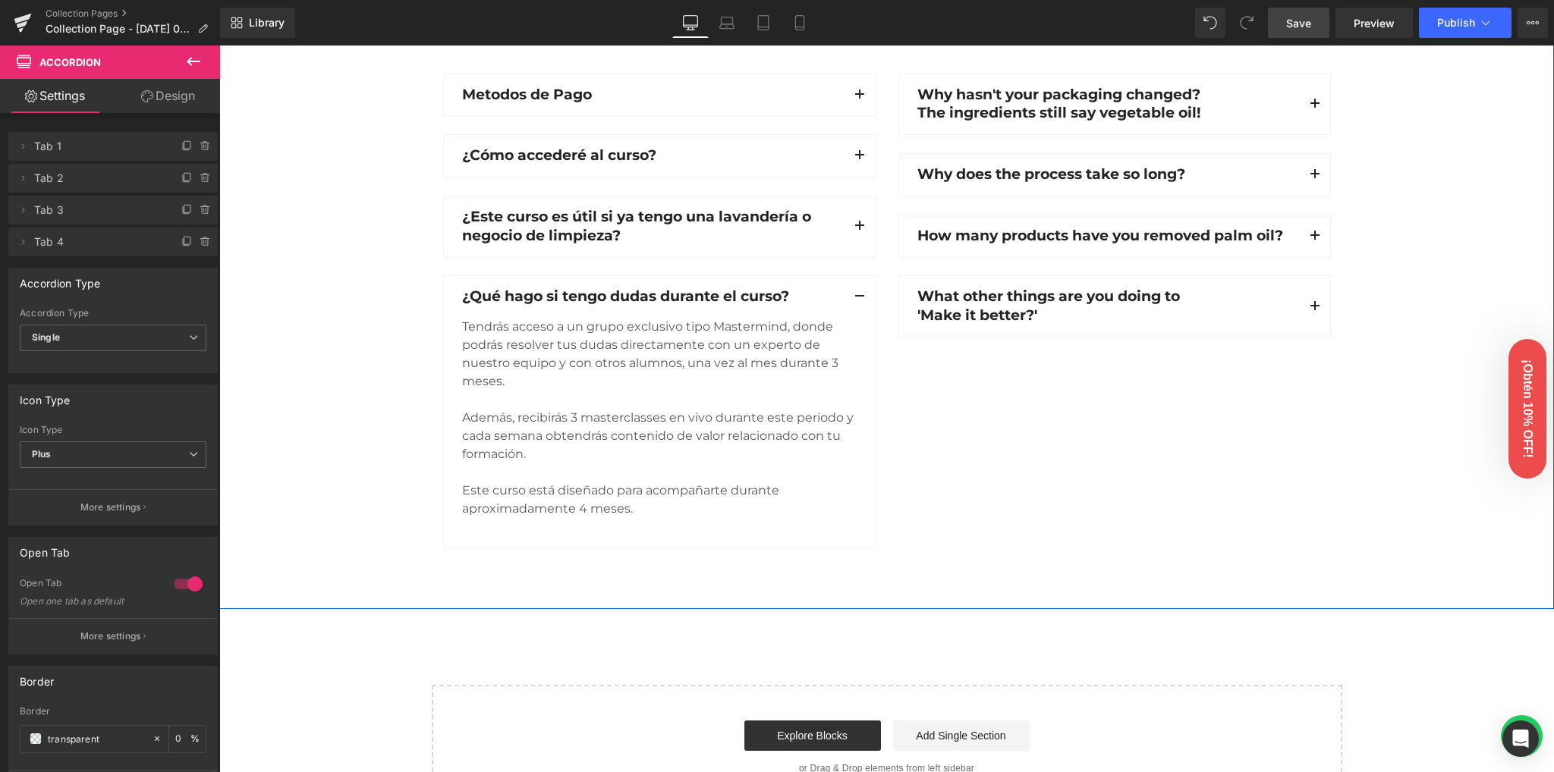
scroll to position [1416, 0]
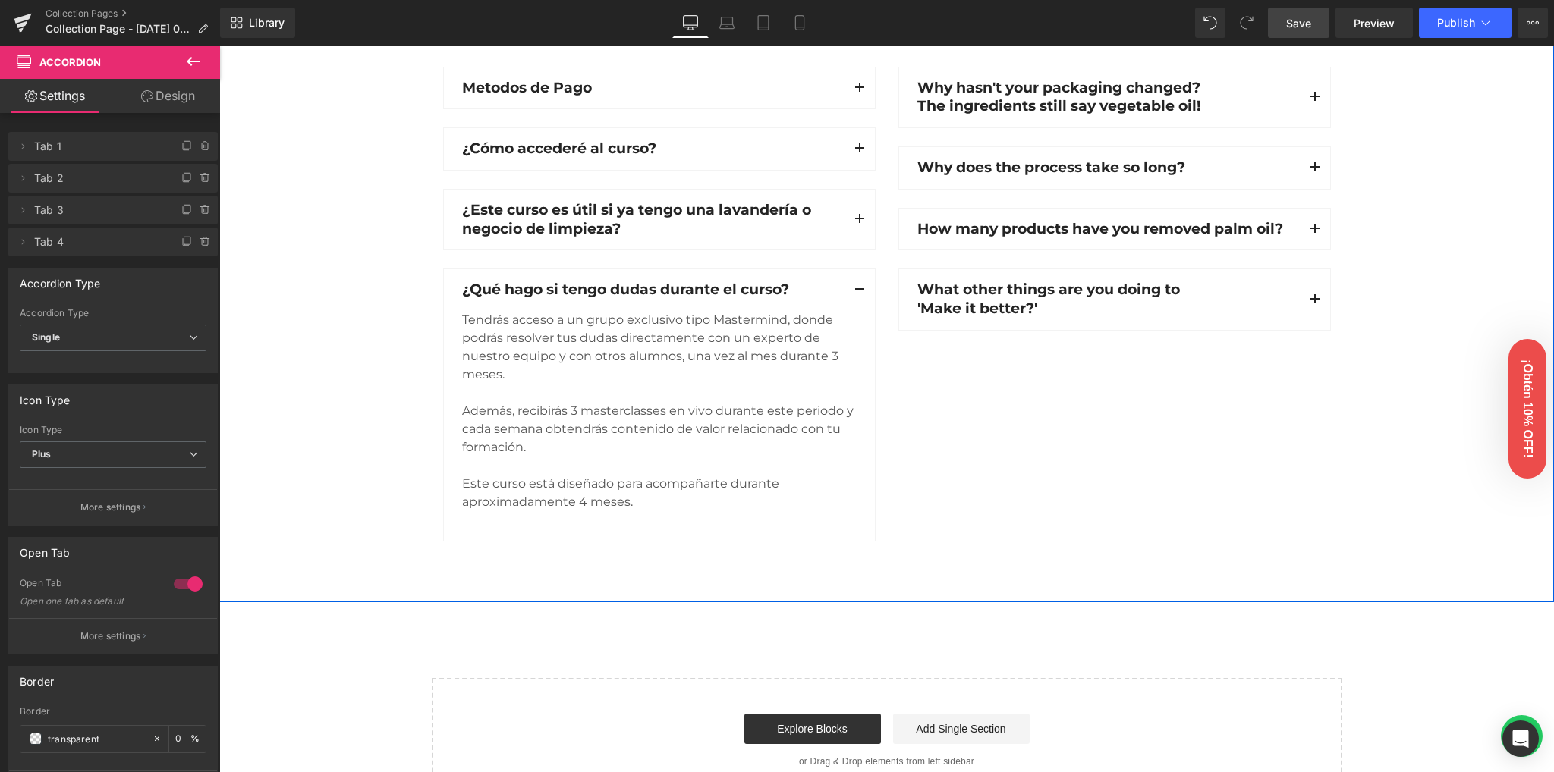
click at [656, 511] on div at bounding box center [659, 520] width 394 height 18
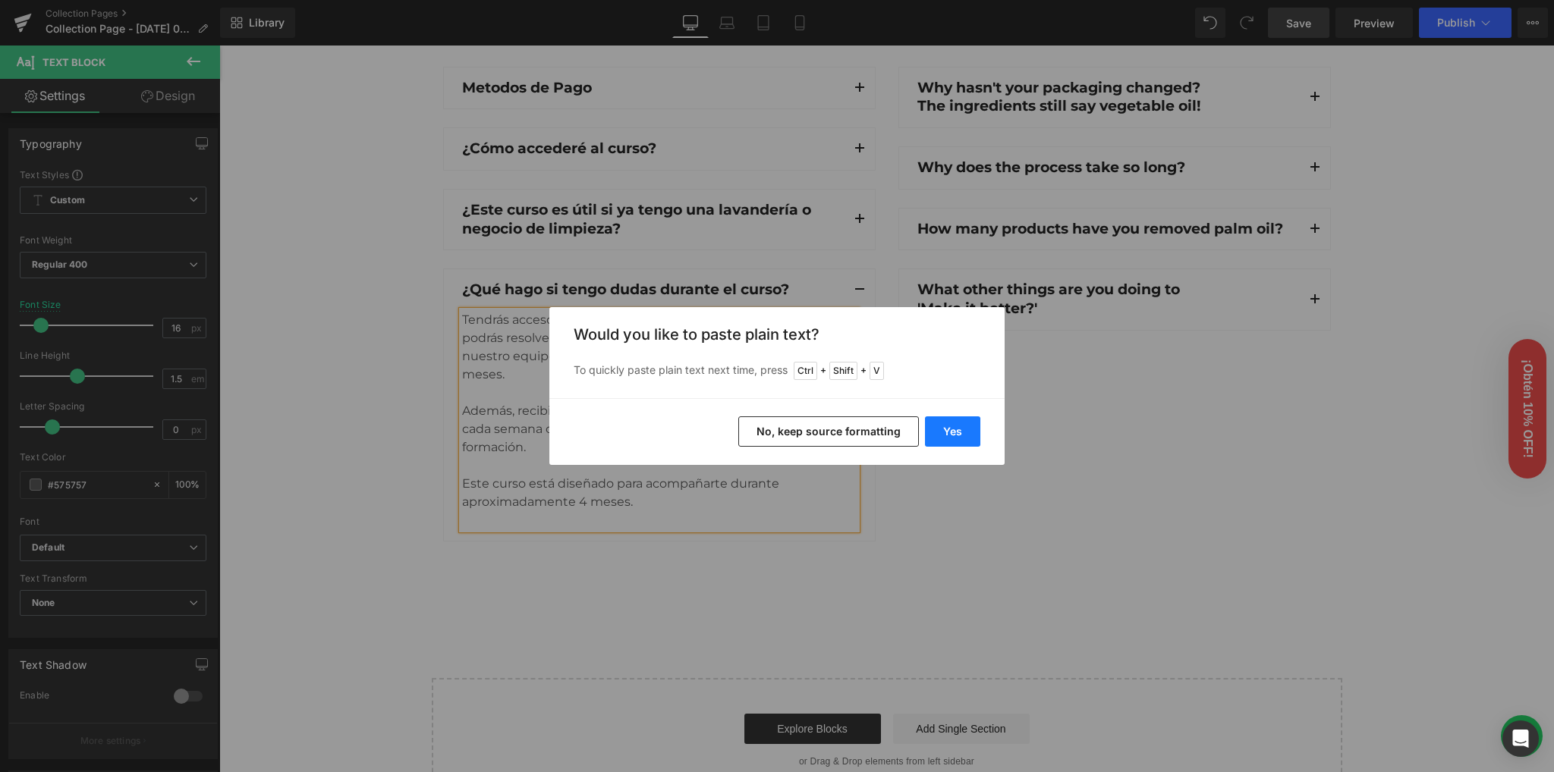
drag, startPoint x: 938, startPoint y: 432, endPoint x: 500, endPoint y: 433, distance: 438.5
click at [938, 432] on button "Yes" at bounding box center [952, 431] width 55 height 30
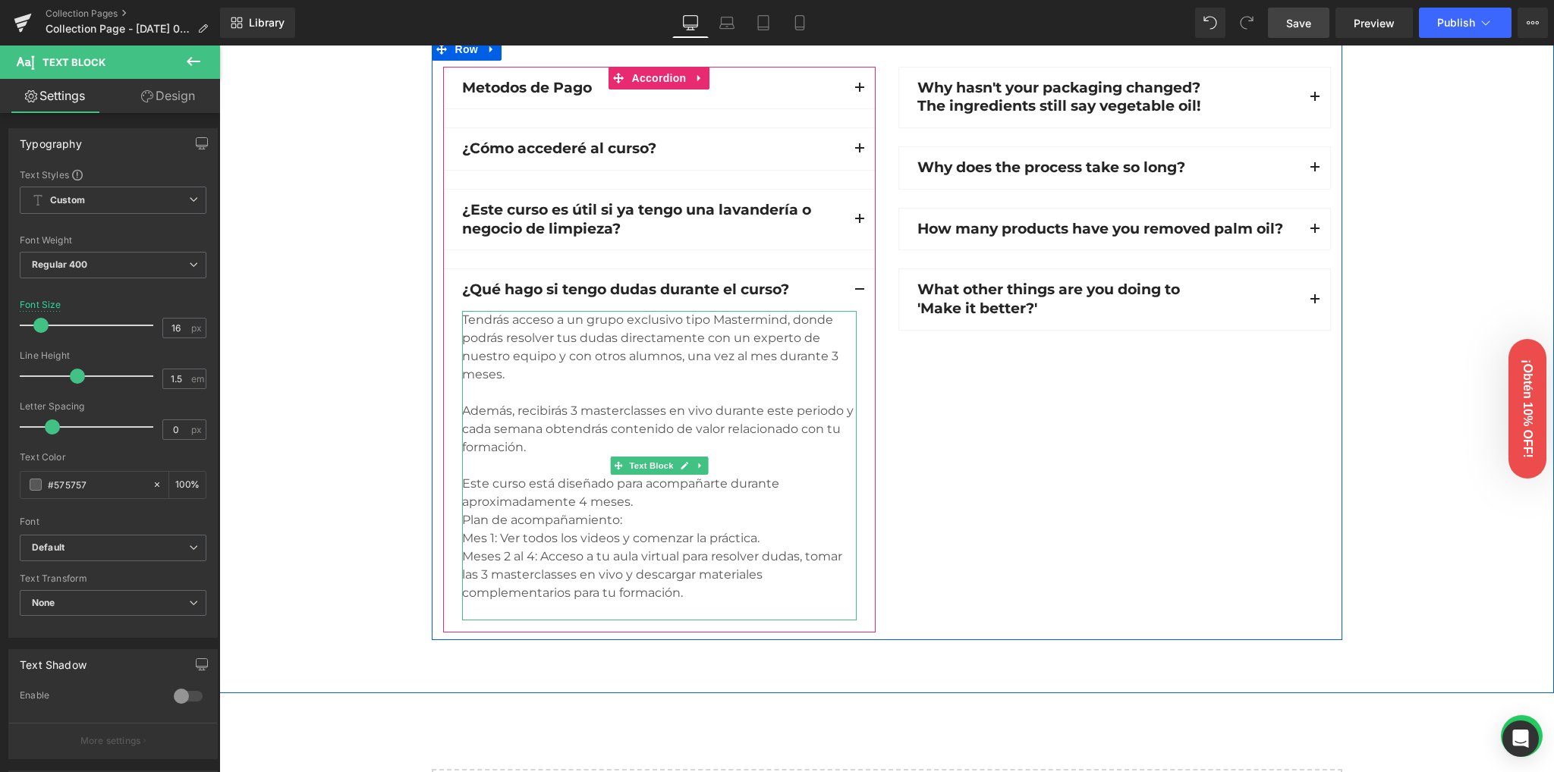
click at [643, 501] on div "Este curso está diseñado para acompañarte durante aproximadamente 4 meses." at bounding box center [659, 493] width 394 height 36
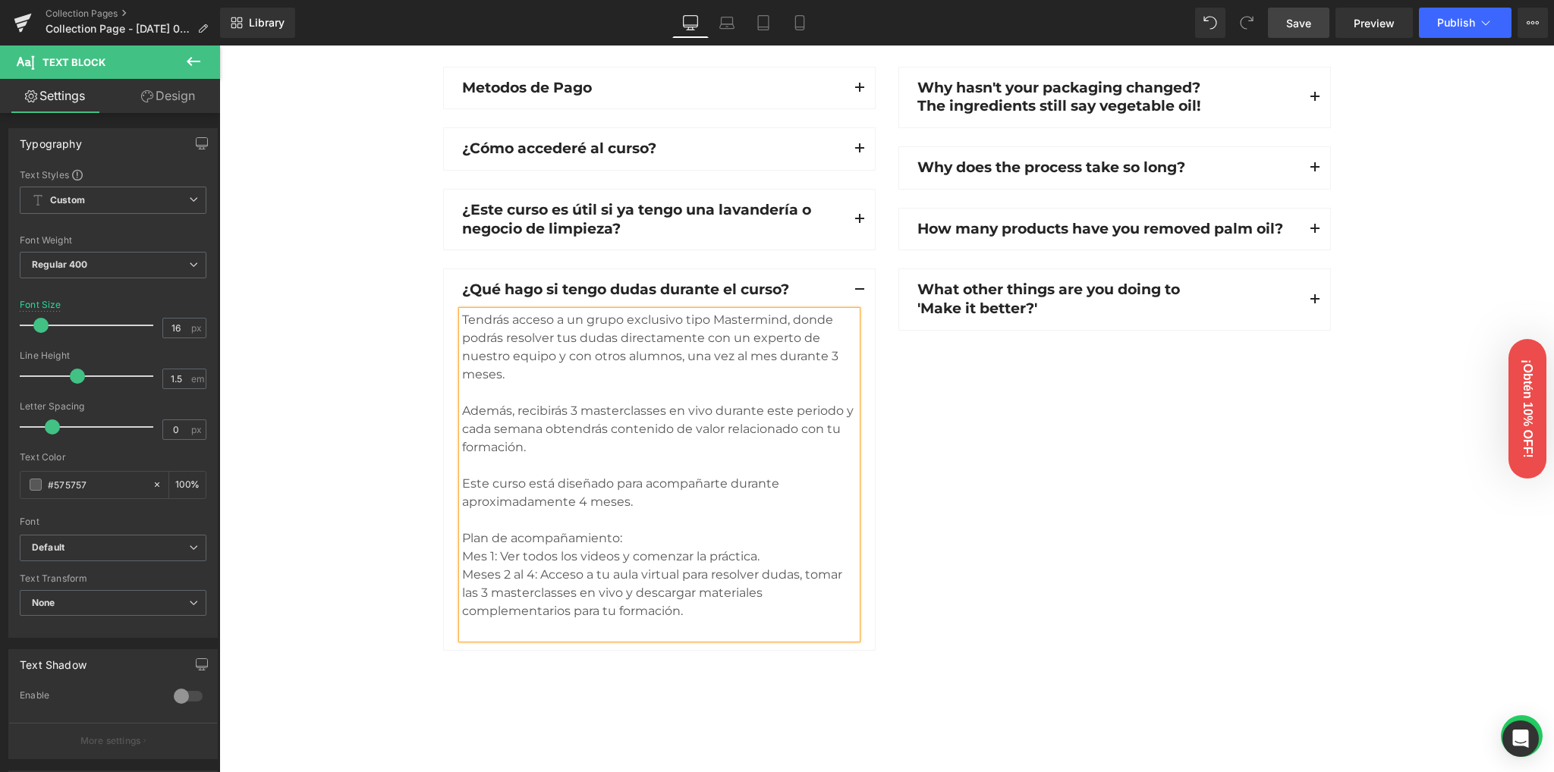
click at [761, 553] on div "Mes 1: Ver todos los videos y comenzar la práctica." at bounding box center [659, 557] width 394 height 18
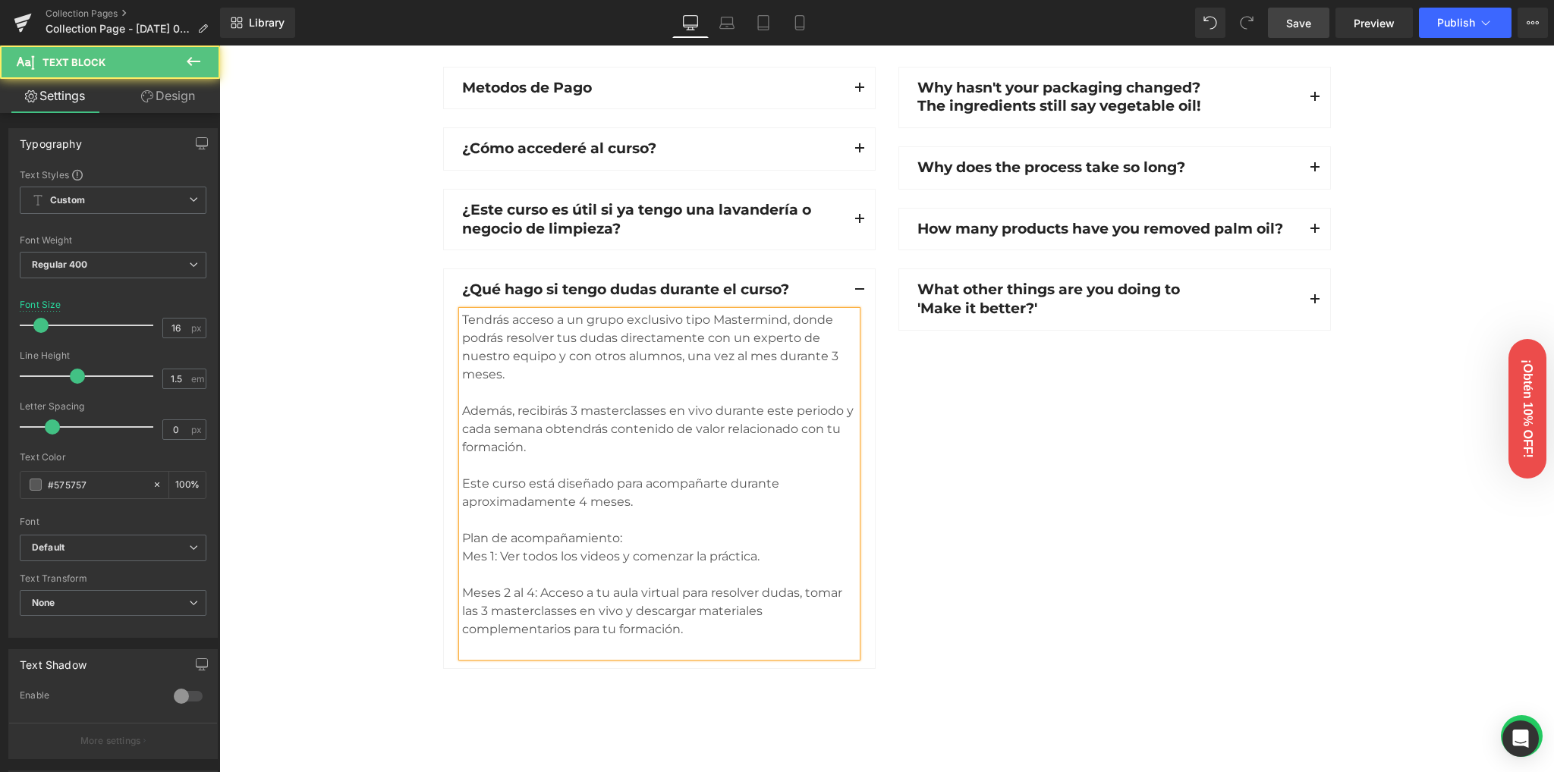
click at [658, 532] on div "Plan de acompañamiento:" at bounding box center [659, 539] width 394 height 18
click at [462, 591] on div "Tendrás acceso a un grupo exclusivo tipo Mastermind, donde podrás resolver tus …" at bounding box center [659, 484] width 394 height 346
click at [462, 592] on div "Meses 2 al 4: Acceso a tu aula virtual para resolver dudas, tomar las 3 masterc…" at bounding box center [659, 611] width 394 height 55
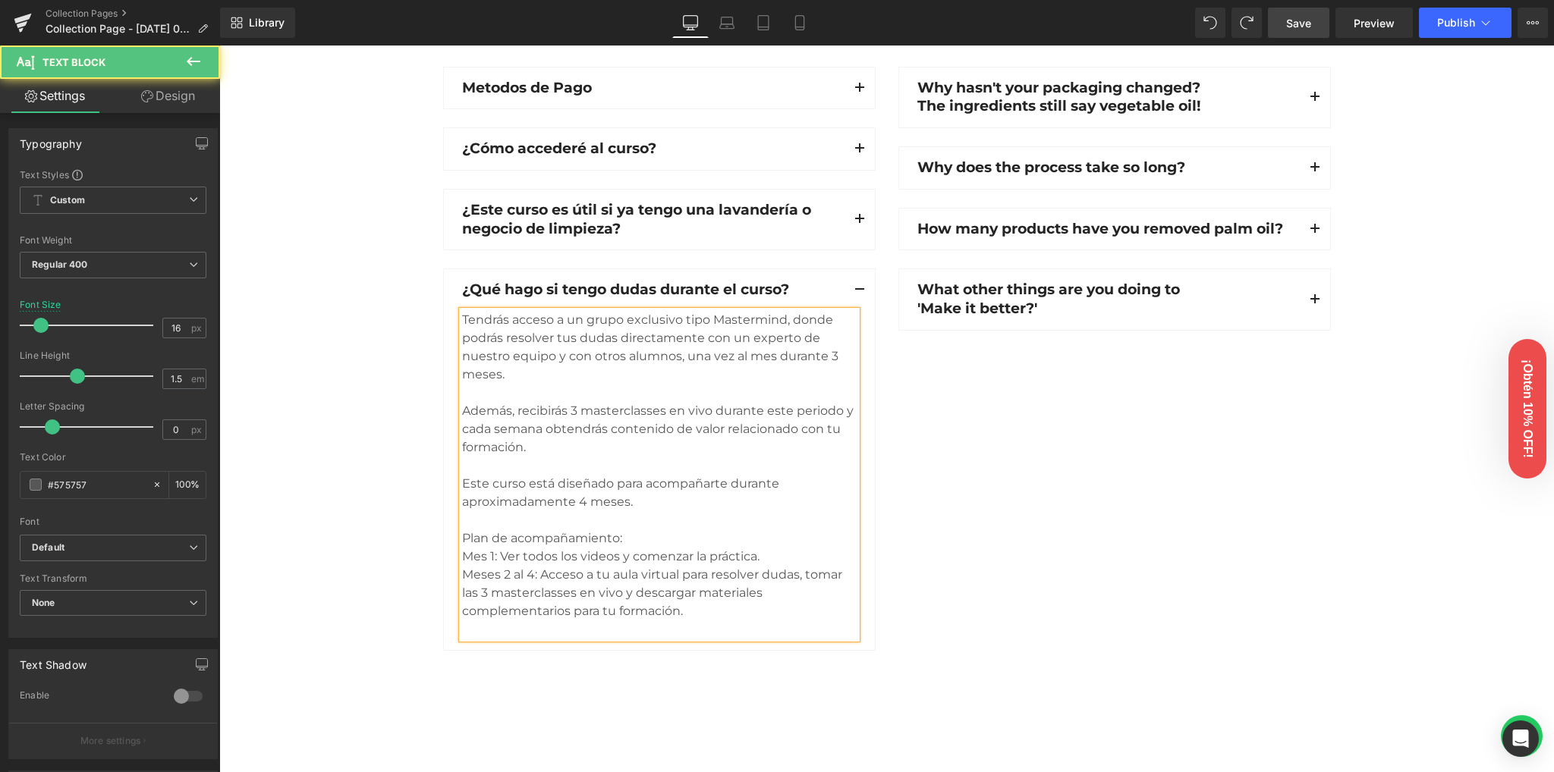
click at [709, 615] on div "Meses 2 al 4: Acceso a tu aula virtual para resolver dudas, tomar las 3 masterc…" at bounding box center [659, 593] width 394 height 55
click at [473, 635] on div at bounding box center [659, 630] width 394 height 18
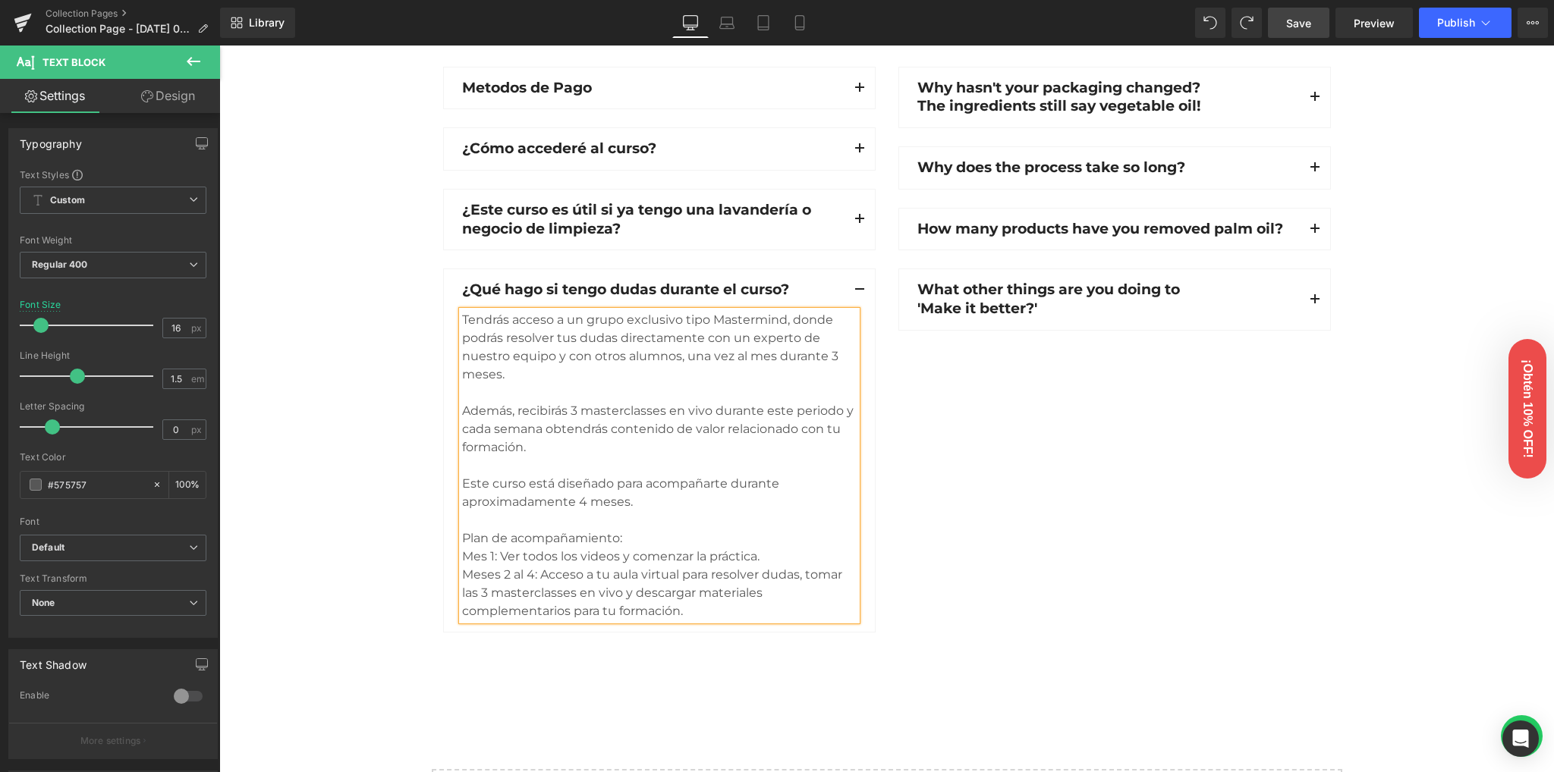
click at [1277, 20] on link "Save" at bounding box center [1298, 23] width 61 height 30
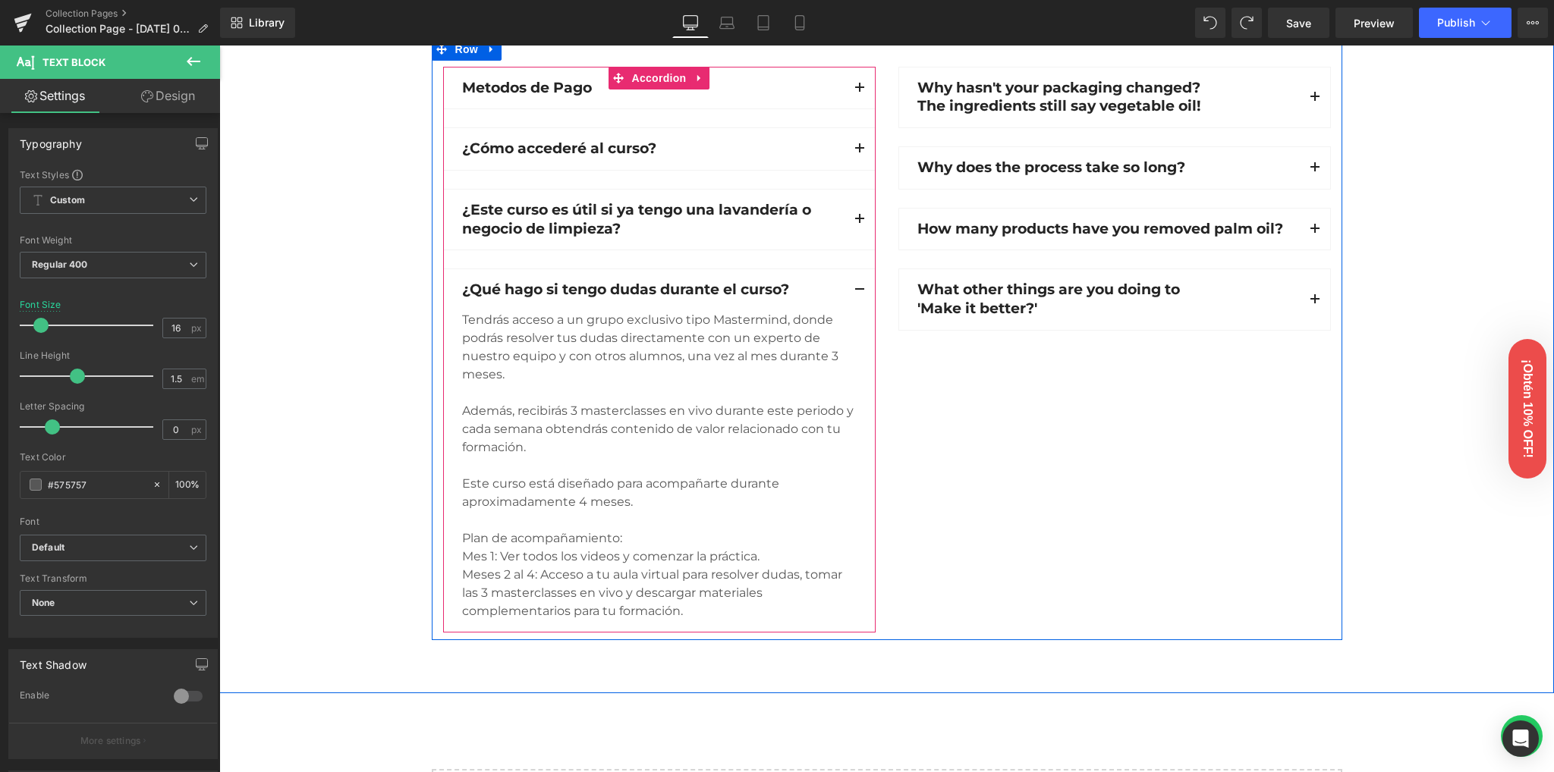
click at [446, 292] on div "¿Qué hago si tengo dudas durante el curso? Text Block" at bounding box center [659, 290] width 431 height 42
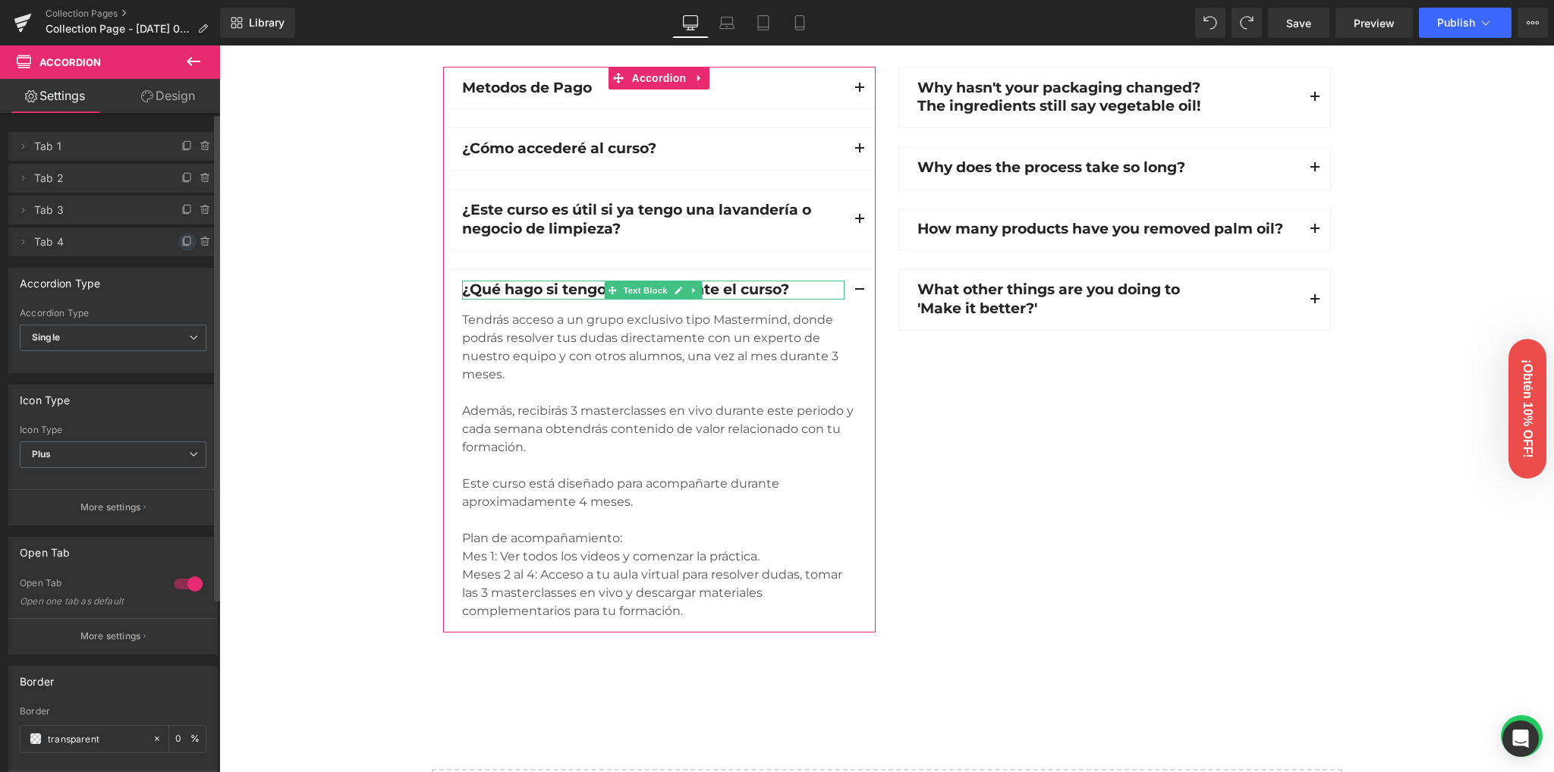
click at [181, 241] on icon at bounding box center [187, 242] width 12 height 12
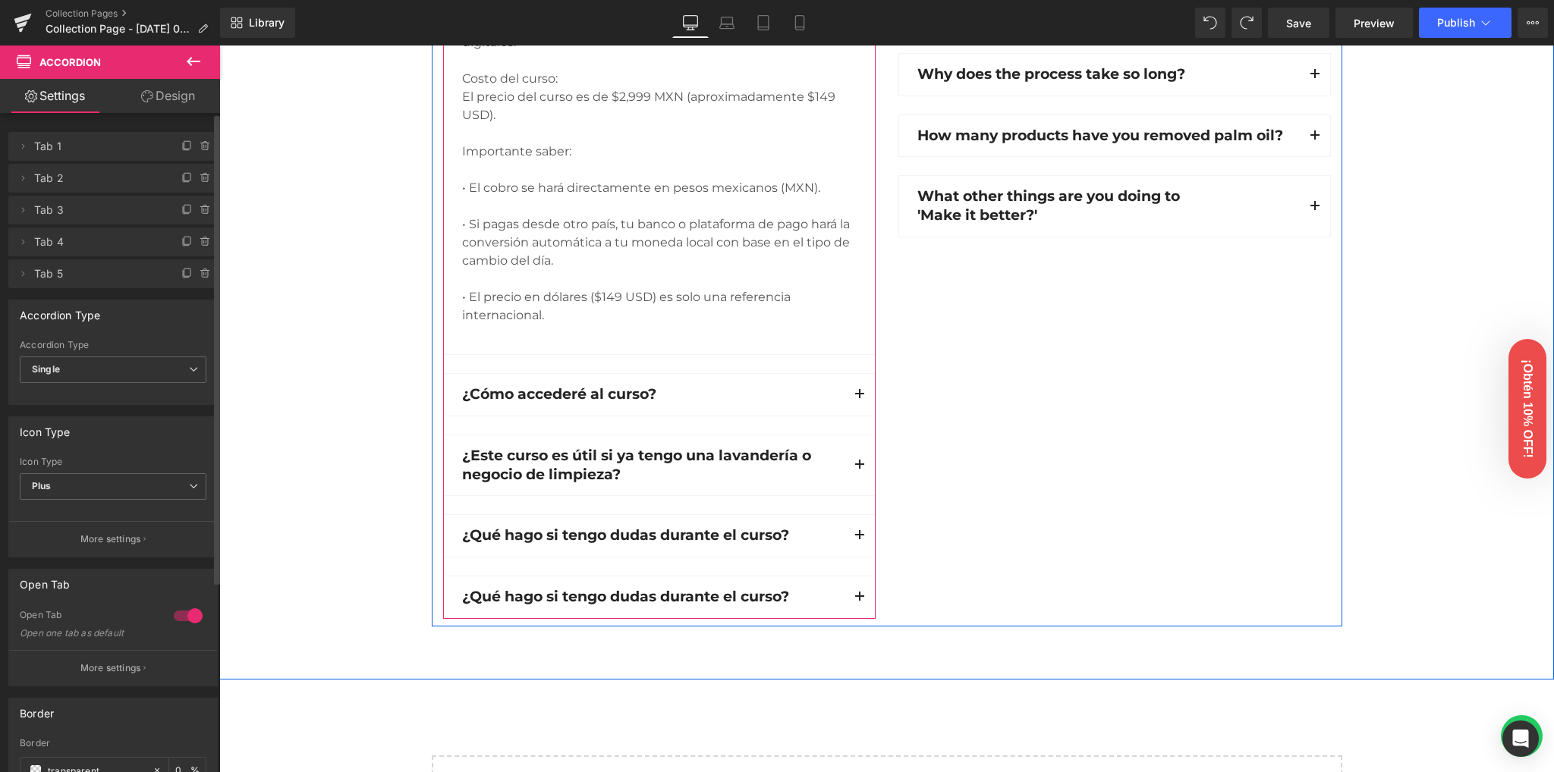
scroll to position [1517, 0]
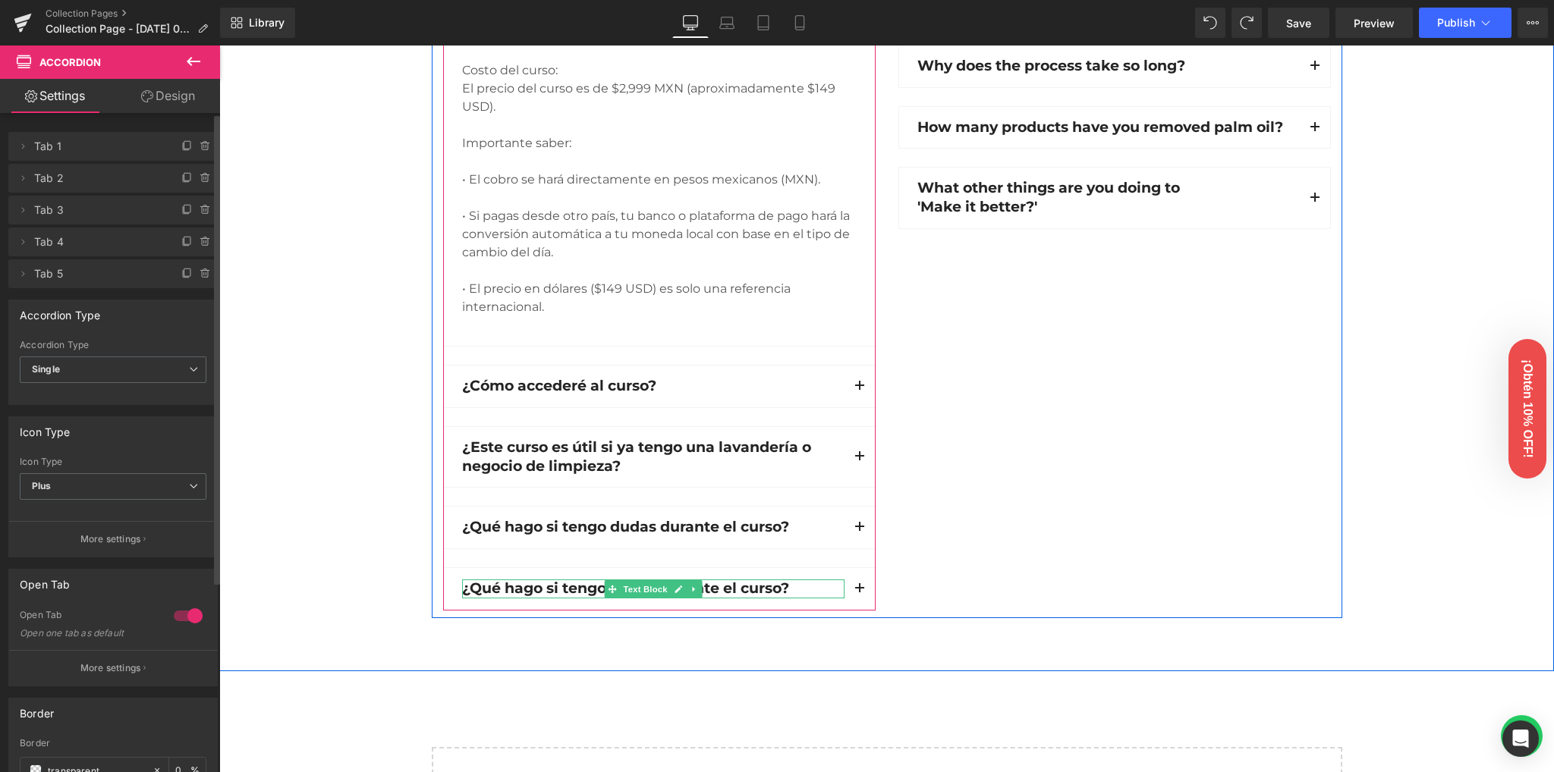
click at [526, 583] on p "¿Qué hago si tengo dudas durante el curso?" at bounding box center [653, 589] width 382 height 19
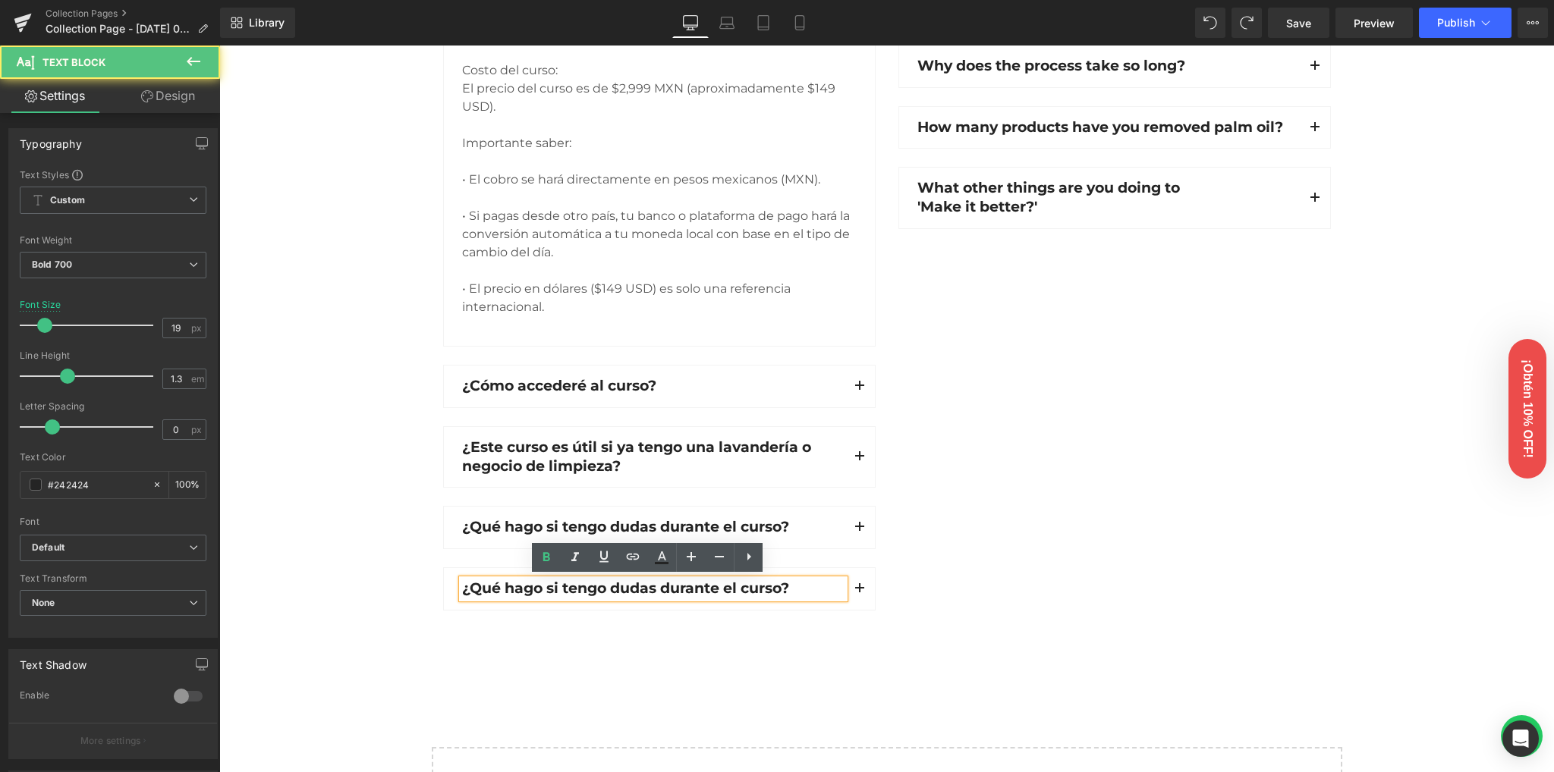
click at [530, 586] on p "¿Qué hago si tengo dudas durante el curso?" at bounding box center [653, 589] width 382 height 19
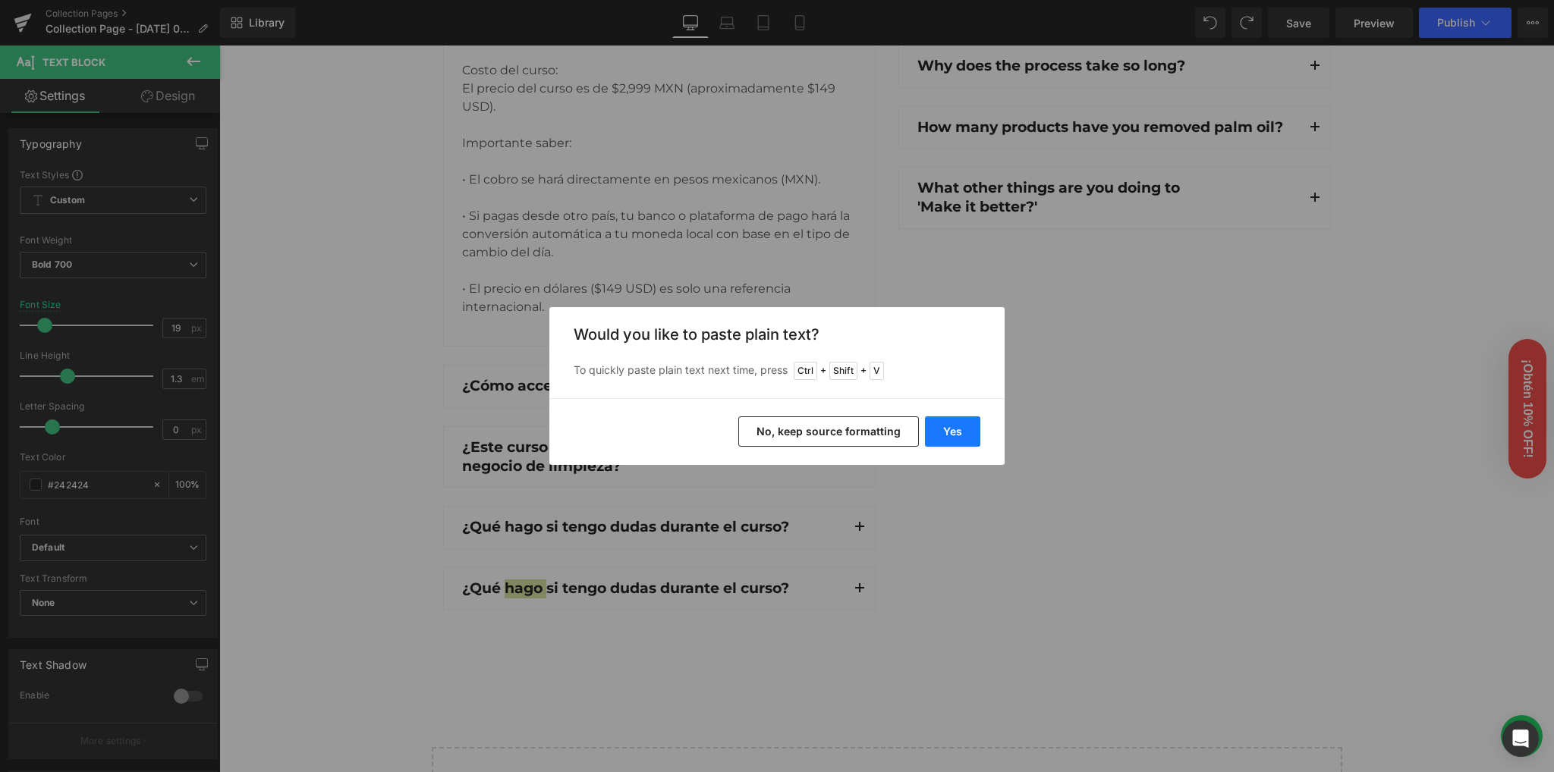
click at [976, 429] on button "Yes" at bounding box center [952, 431] width 55 height 30
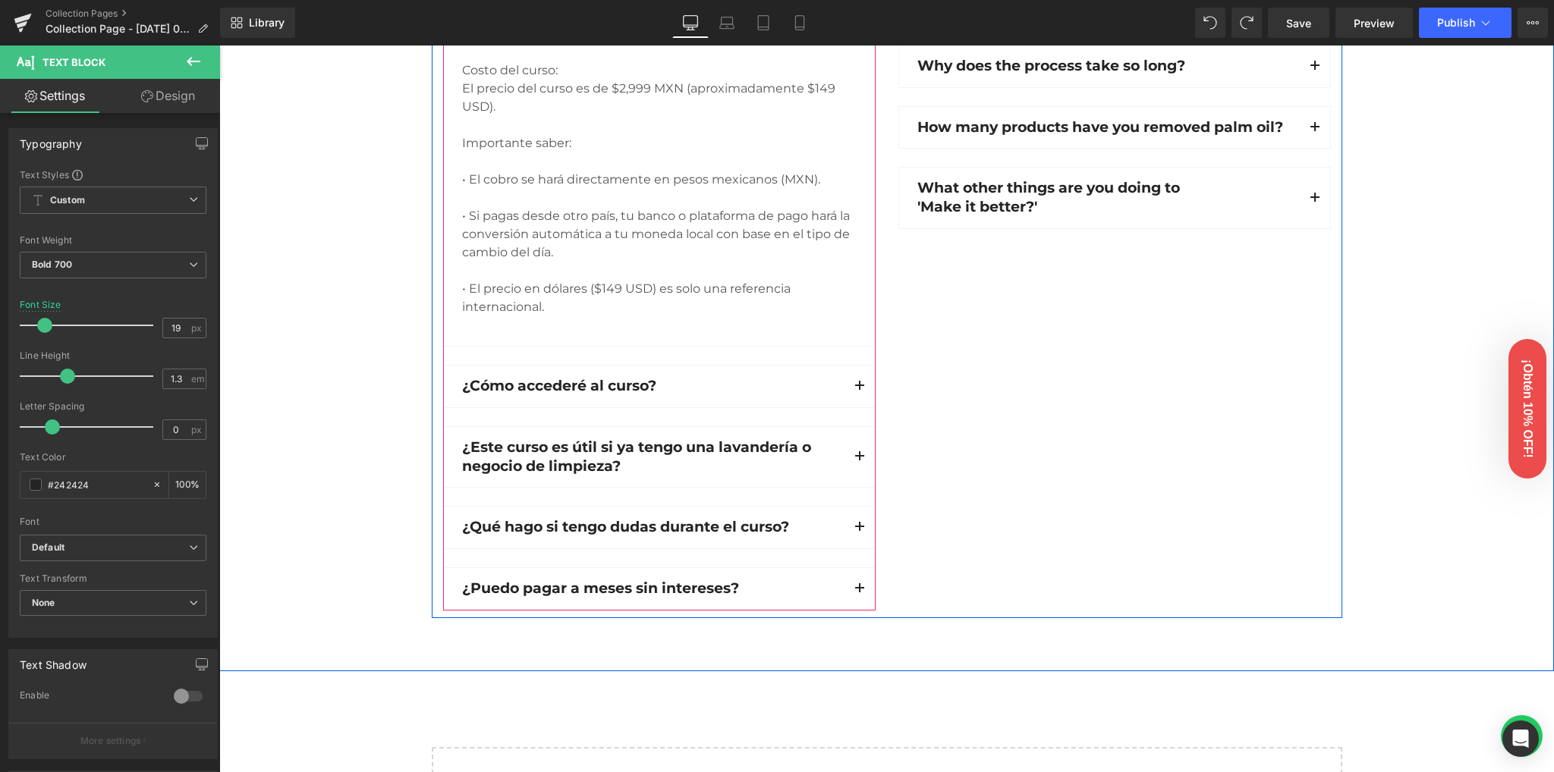
click at [859, 592] on span "button" at bounding box center [859, 592] width 0 height 0
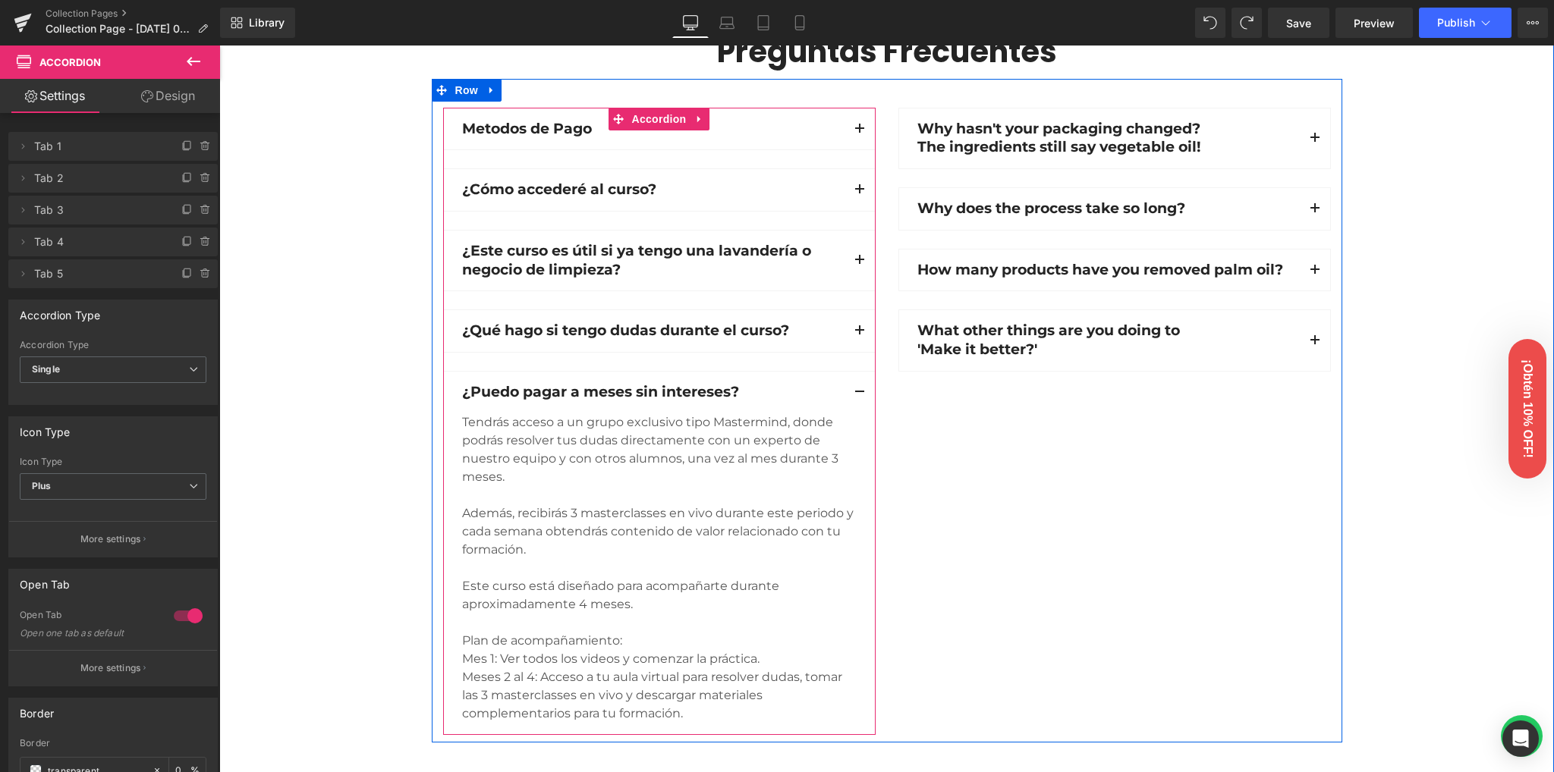
scroll to position [1380, 0]
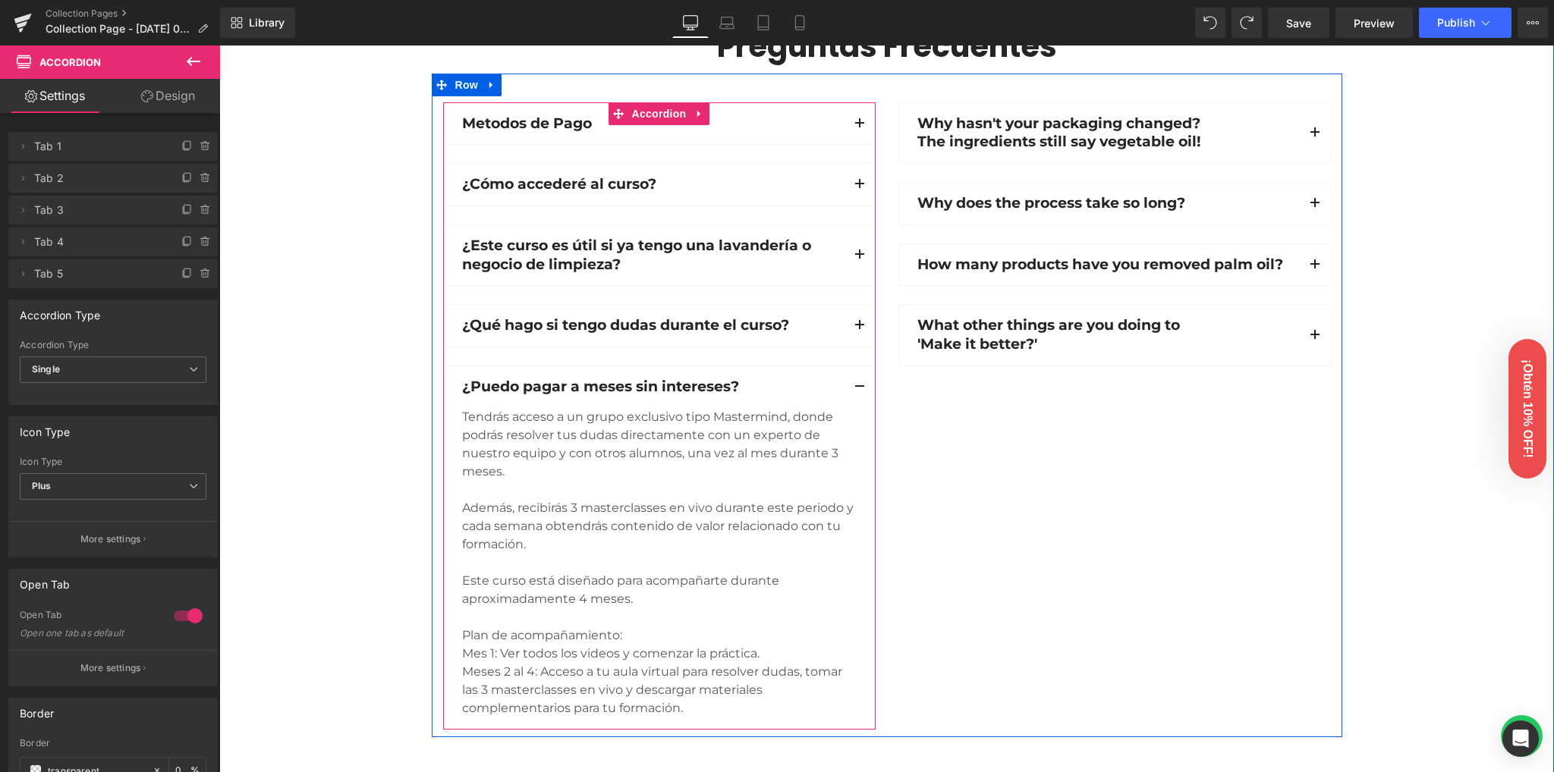
click at [577, 506] on div "Además, recibirás 3 masterclasses en vivo durante este periodo y cada semana ob…" at bounding box center [659, 526] width 394 height 55
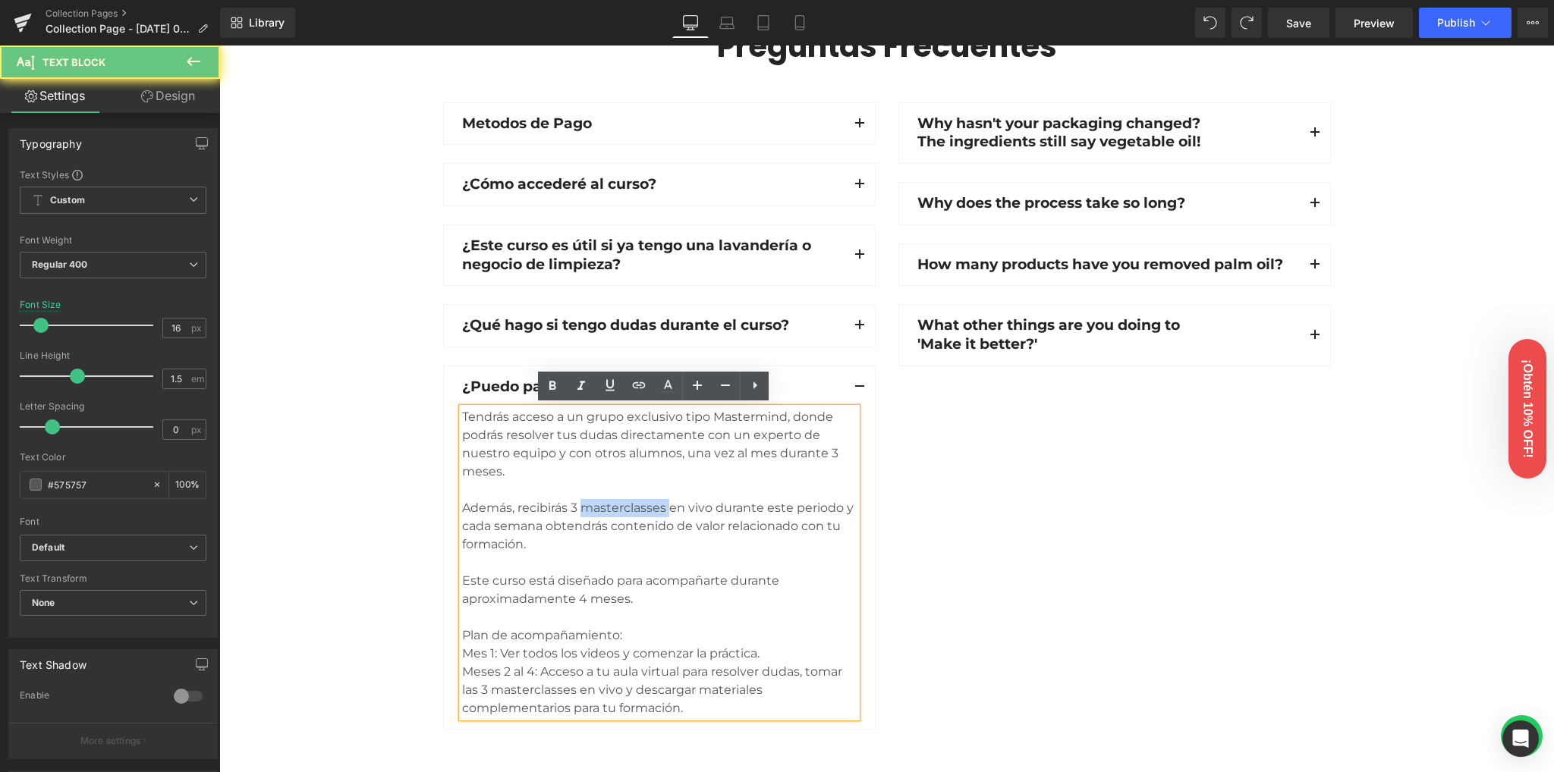
click at [577, 506] on div "Además, recibirás 3 masterclasses en vivo durante este periodo y cada semana ob…" at bounding box center [659, 526] width 394 height 55
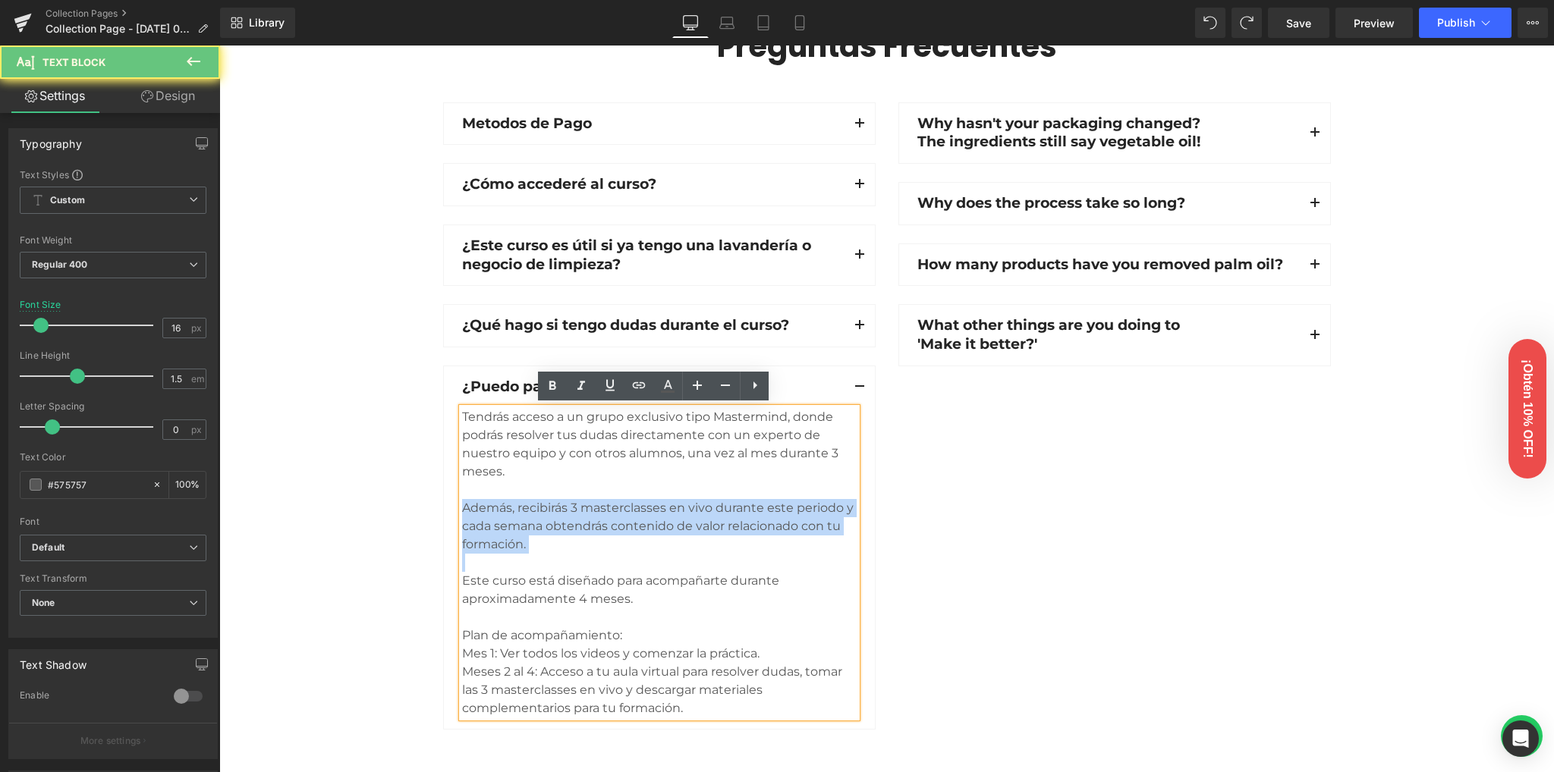
click at [577, 506] on div "Además, recibirás 3 masterclasses en vivo durante este periodo y cada semana ob…" at bounding box center [659, 526] width 394 height 55
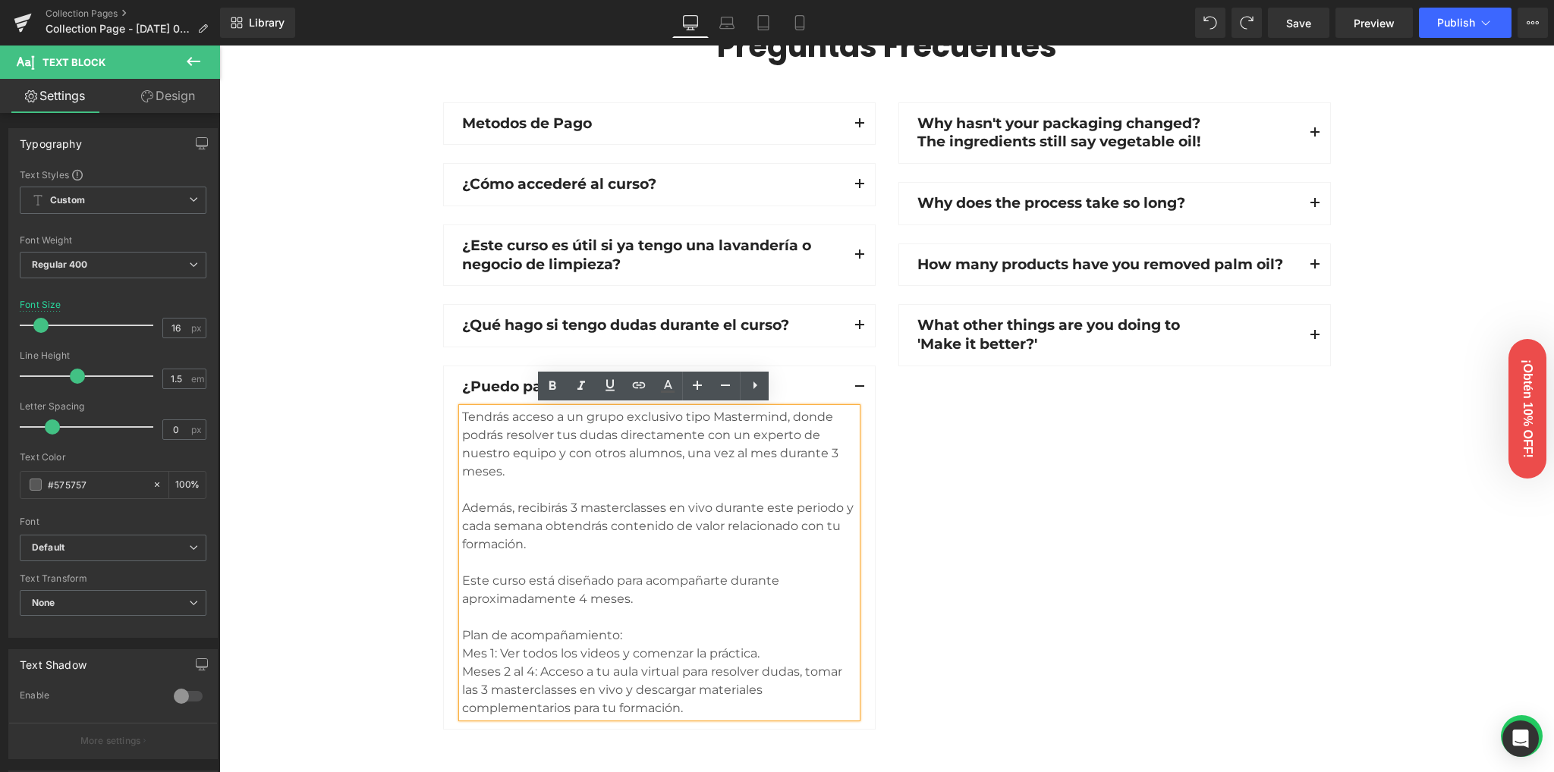
drag, startPoint x: 658, startPoint y: 583, endPoint x: 679, endPoint y: 599, distance: 26.6
click at [661, 586] on div "Este curso está diseñado para acompañarte durante aproximadamente 4 meses." at bounding box center [659, 590] width 394 height 36
drag, startPoint x: 655, startPoint y: 678, endPoint x: 454, endPoint y: 419, distance: 328.2
click at [462, 419] on div "Tendrás acceso a un grupo exclusivo tipo Mastermind, donde podrás resolver tus …" at bounding box center [659, 563] width 394 height 310
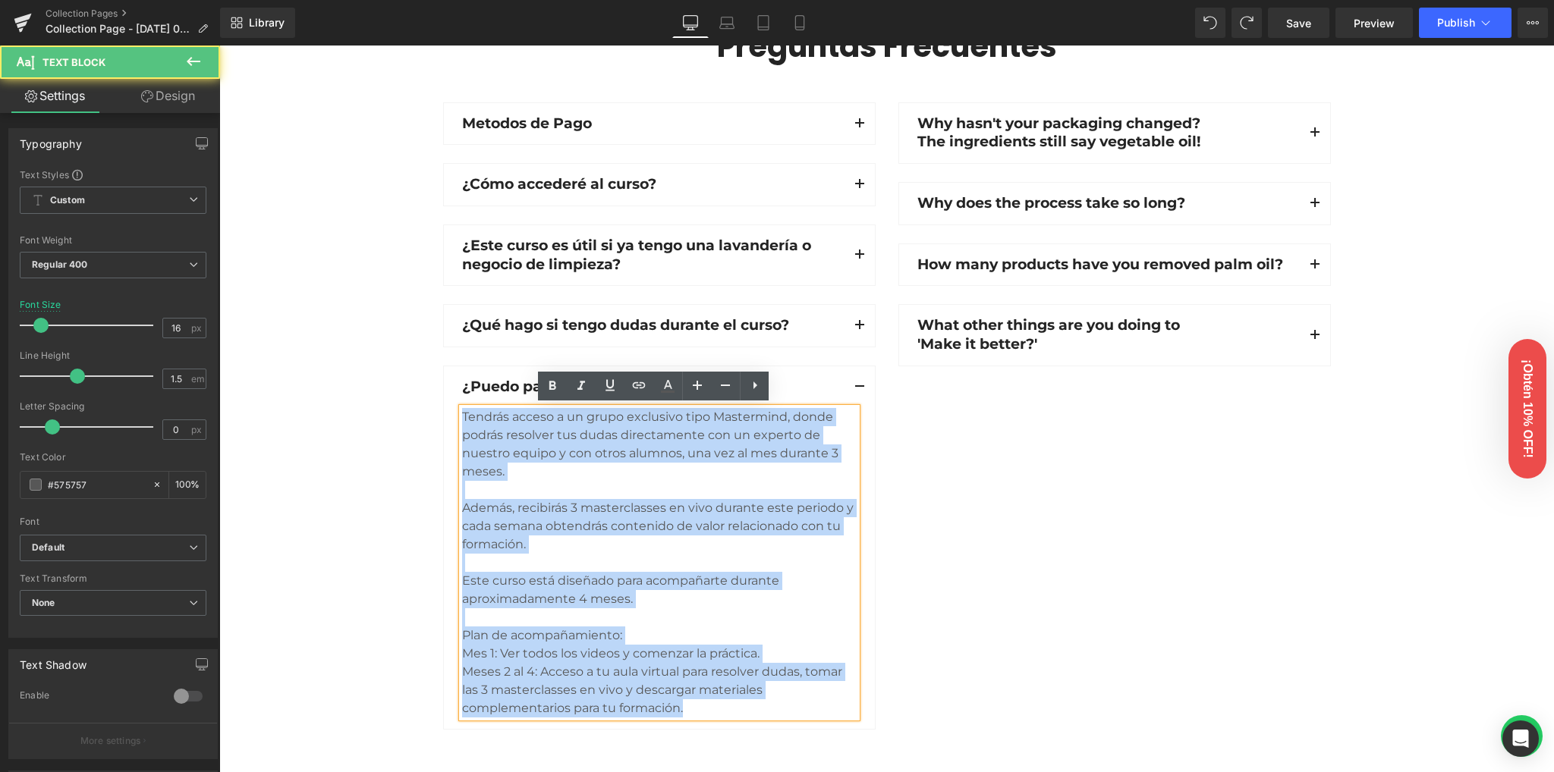
drag, startPoint x: 686, startPoint y: 702, endPoint x: 458, endPoint y: 417, distance: 364.3
click at [462, 417] on div "Tendrás acceso a un grupo exclusivo tipo Mastermind, donde podrás resolver tus …" at bounding box center [659, 563] width 394 height 310
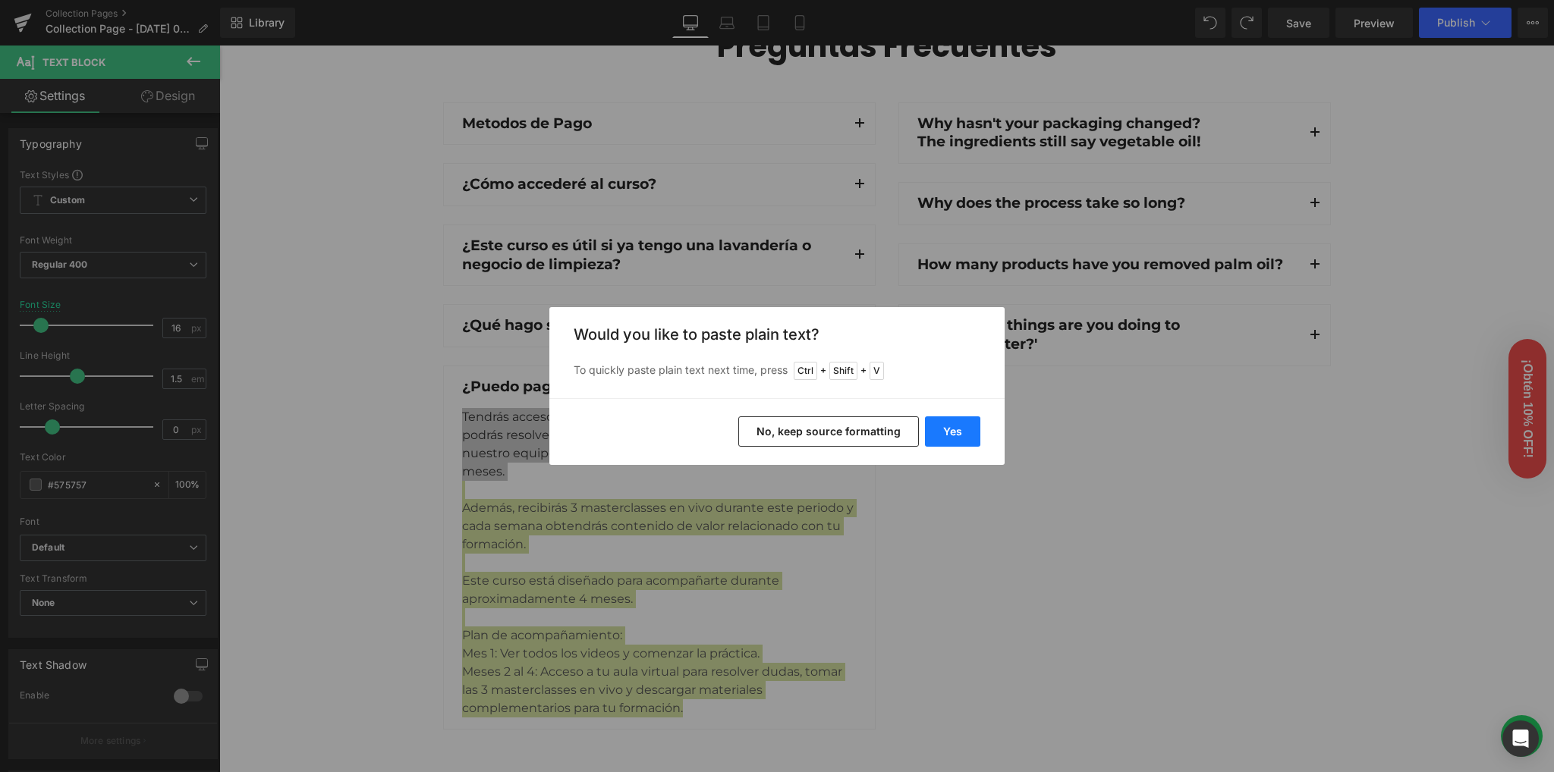
click at [943, 430] on button "Yes" at bounding box center [952, 431] width 55 height 30
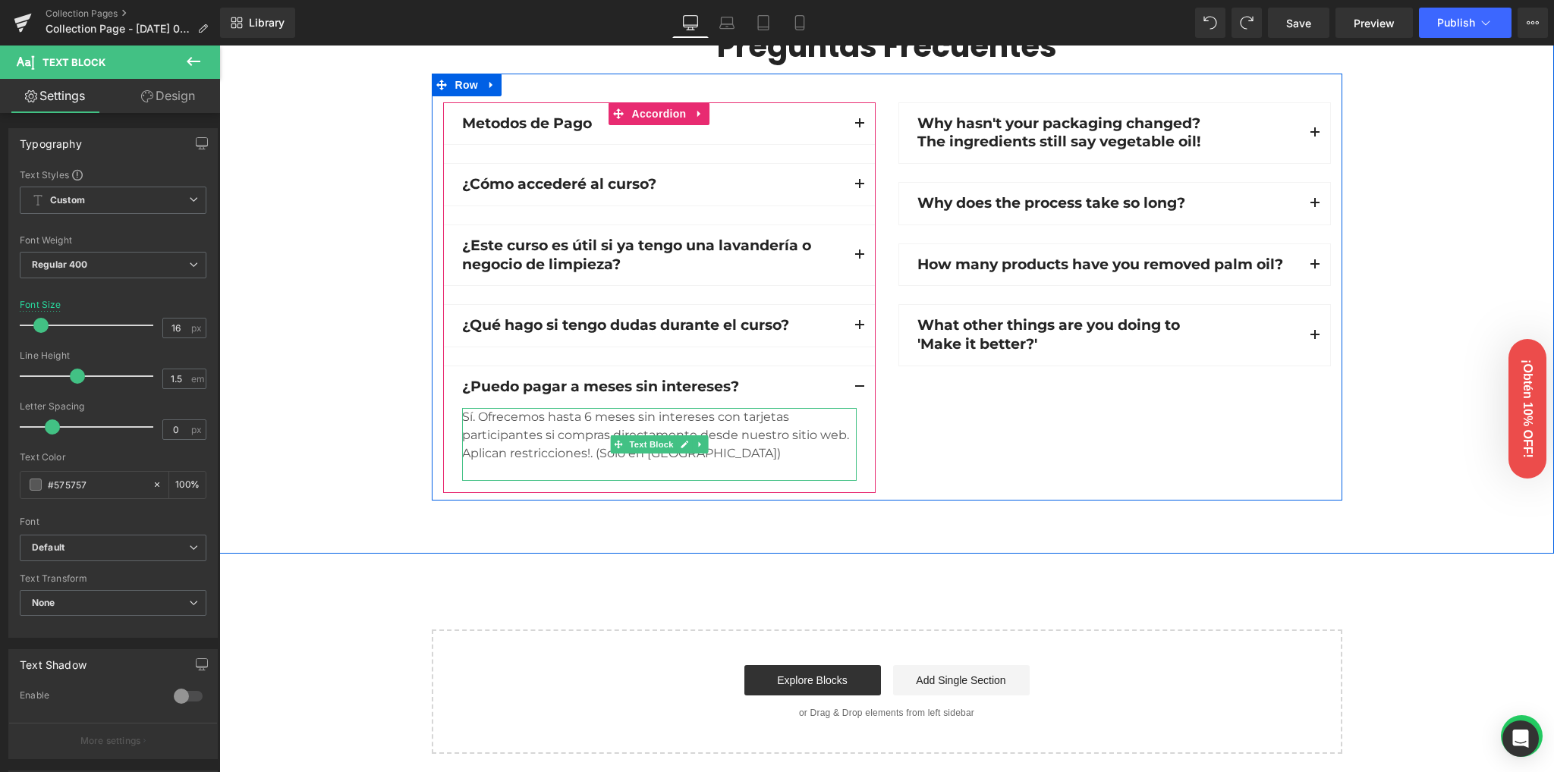
click at [844, 438] on div "Sí. Ofrecemos hasta 6 meses sin intereses con tarjetas participantes si compras…" at bounding box center [659, 444] width 394 height 73
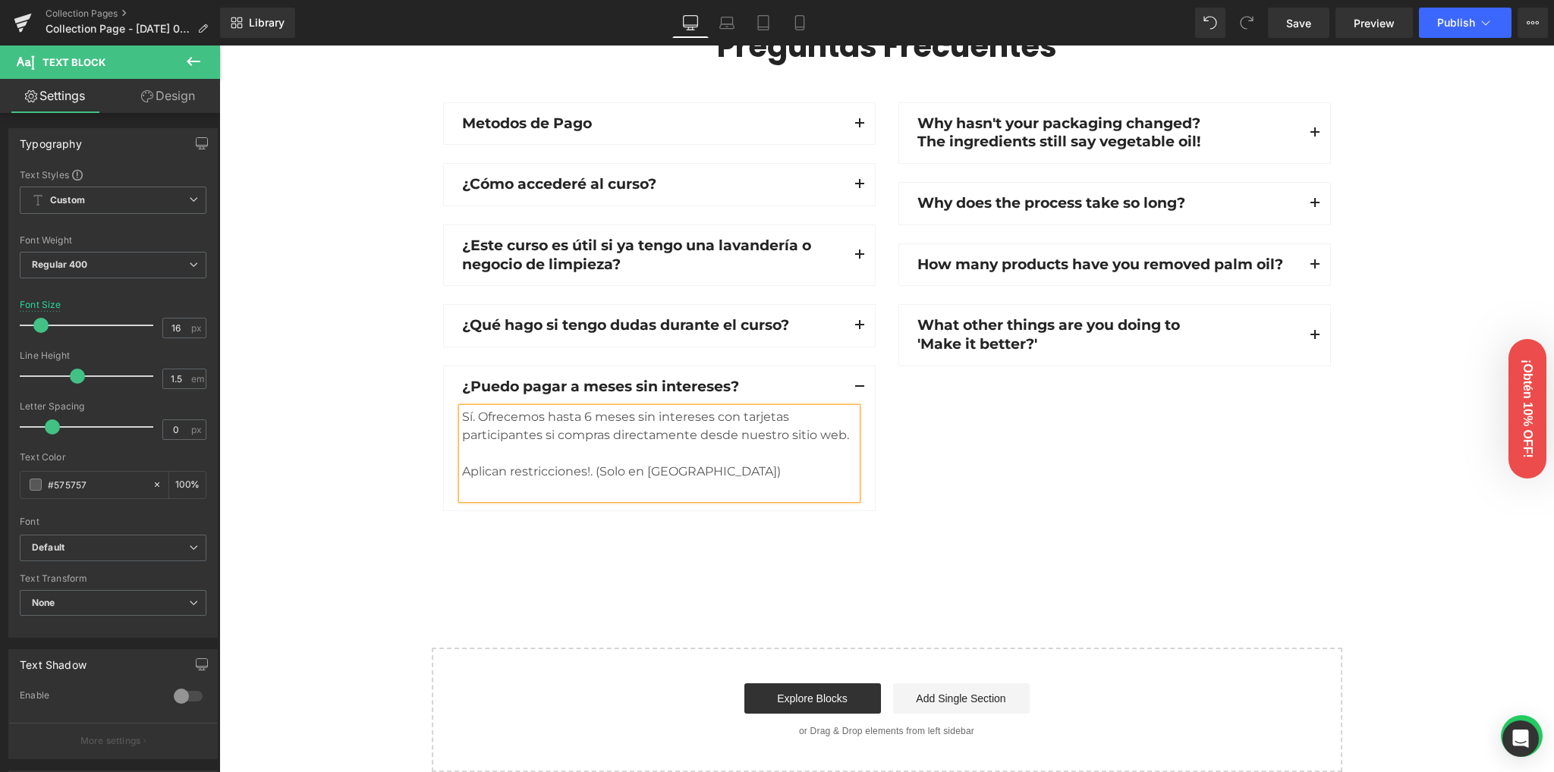
click at [481, 475] on div "Aplican restricciones!. (Solo en mexico)" at bounding box center [659, 472] width 394 height 18
click at [219, 46] on lt-span "¡ Aplican" at bounding box center [219, 46] width 0 height 0
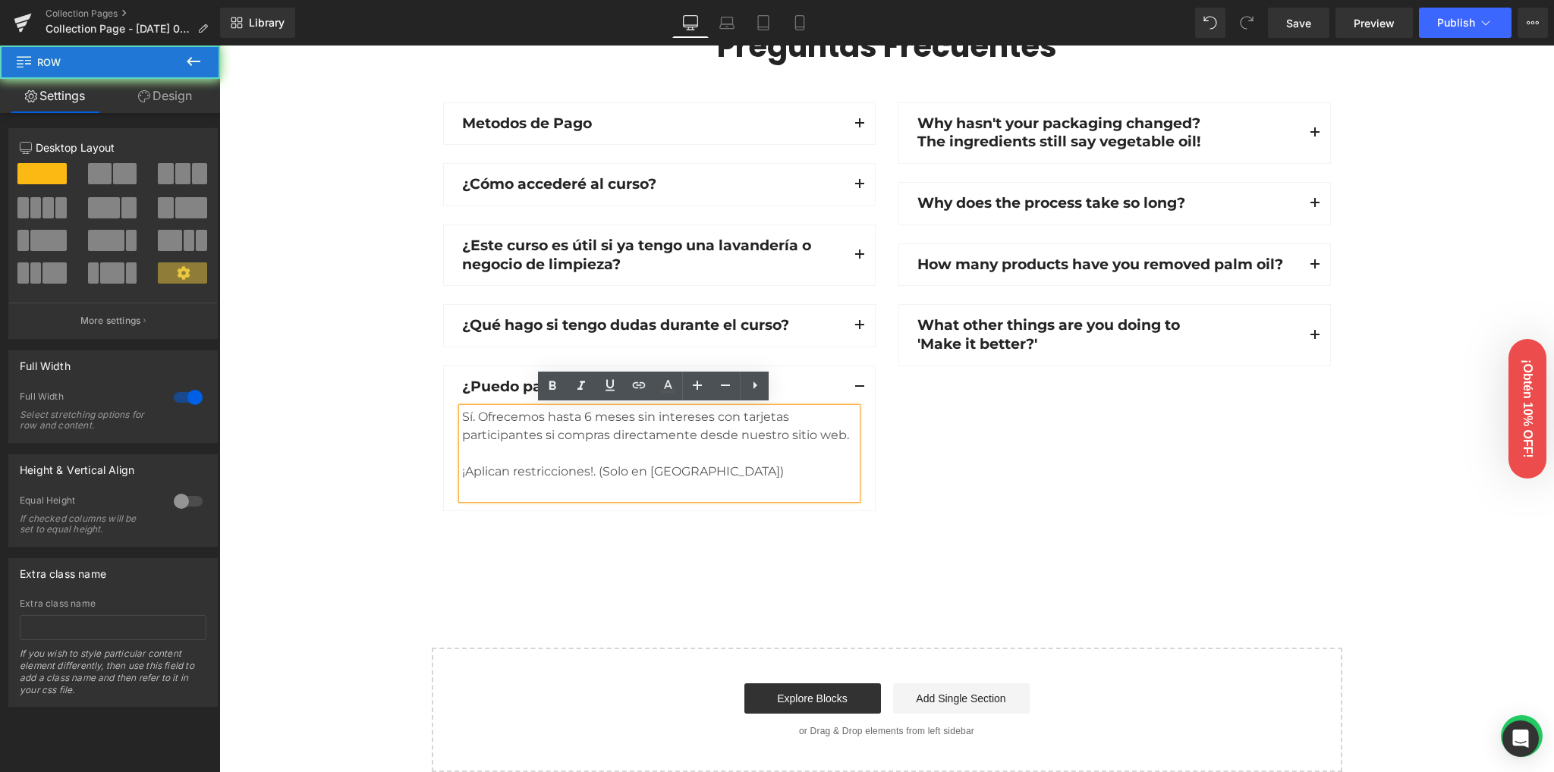
click at [360, 449] on div "Preguntas Frecuentes Heading Row Metodos de Pago Text Block Aceptamos tarjetas …" at bounding box center [886, 273] width 1334 height 492
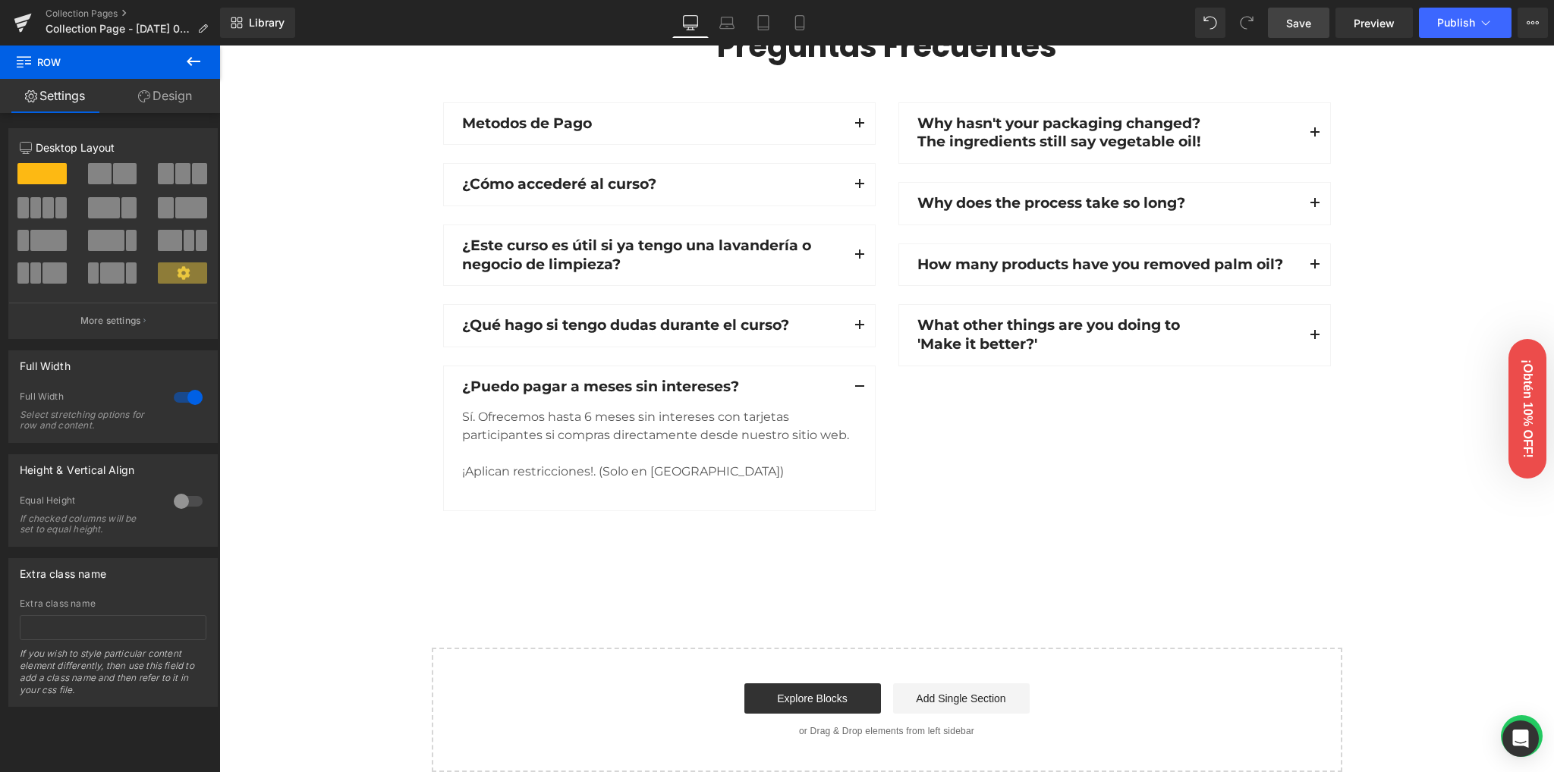
click at [1284, 14] on link "Save" at bounding box center [1298, 23] width 61 height 30
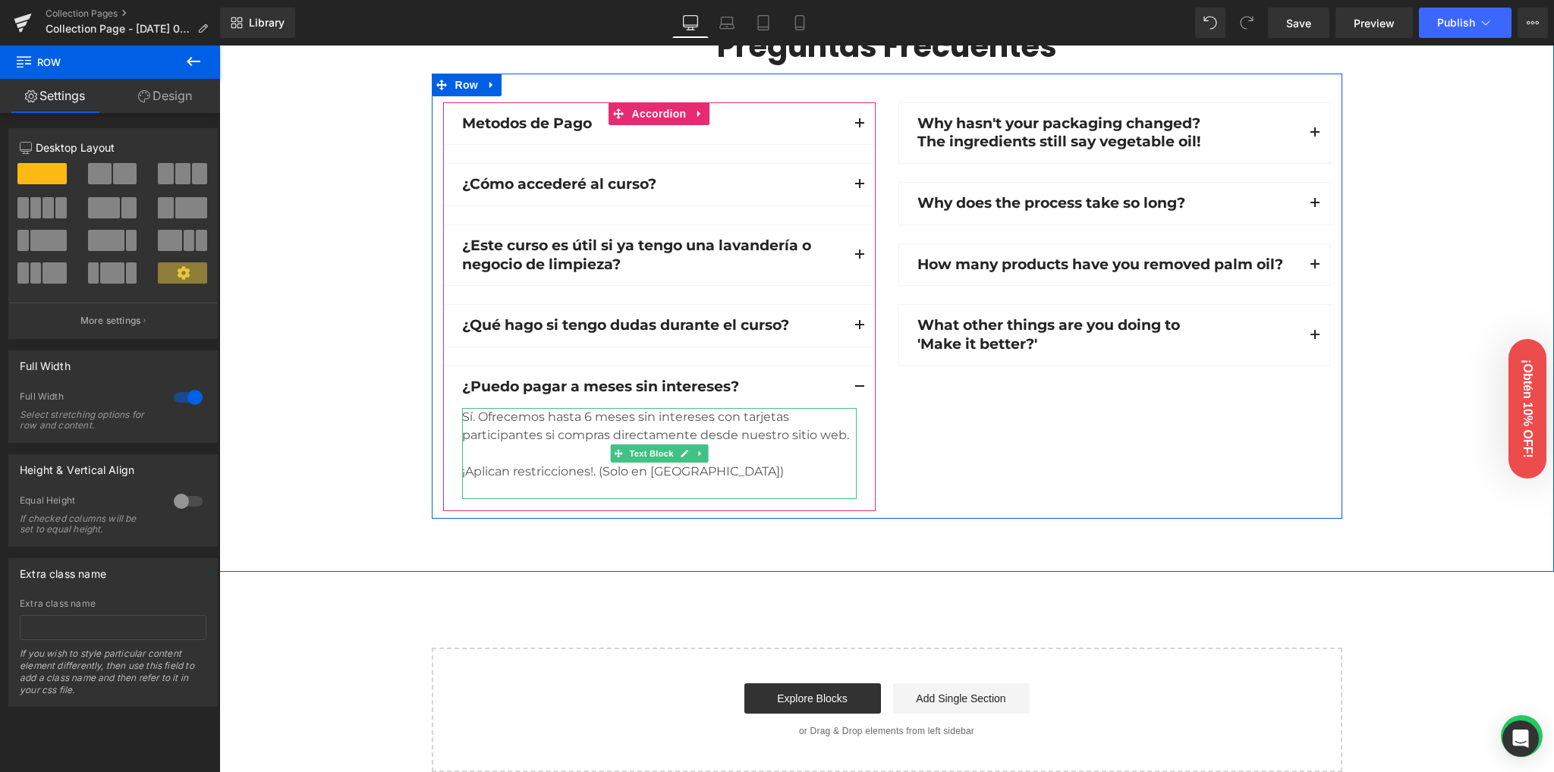
click at [660, 475] on div "¡Aplican restricciones!. (Solo en mexico)" at bounding box center [659, 472] width 394 height 18
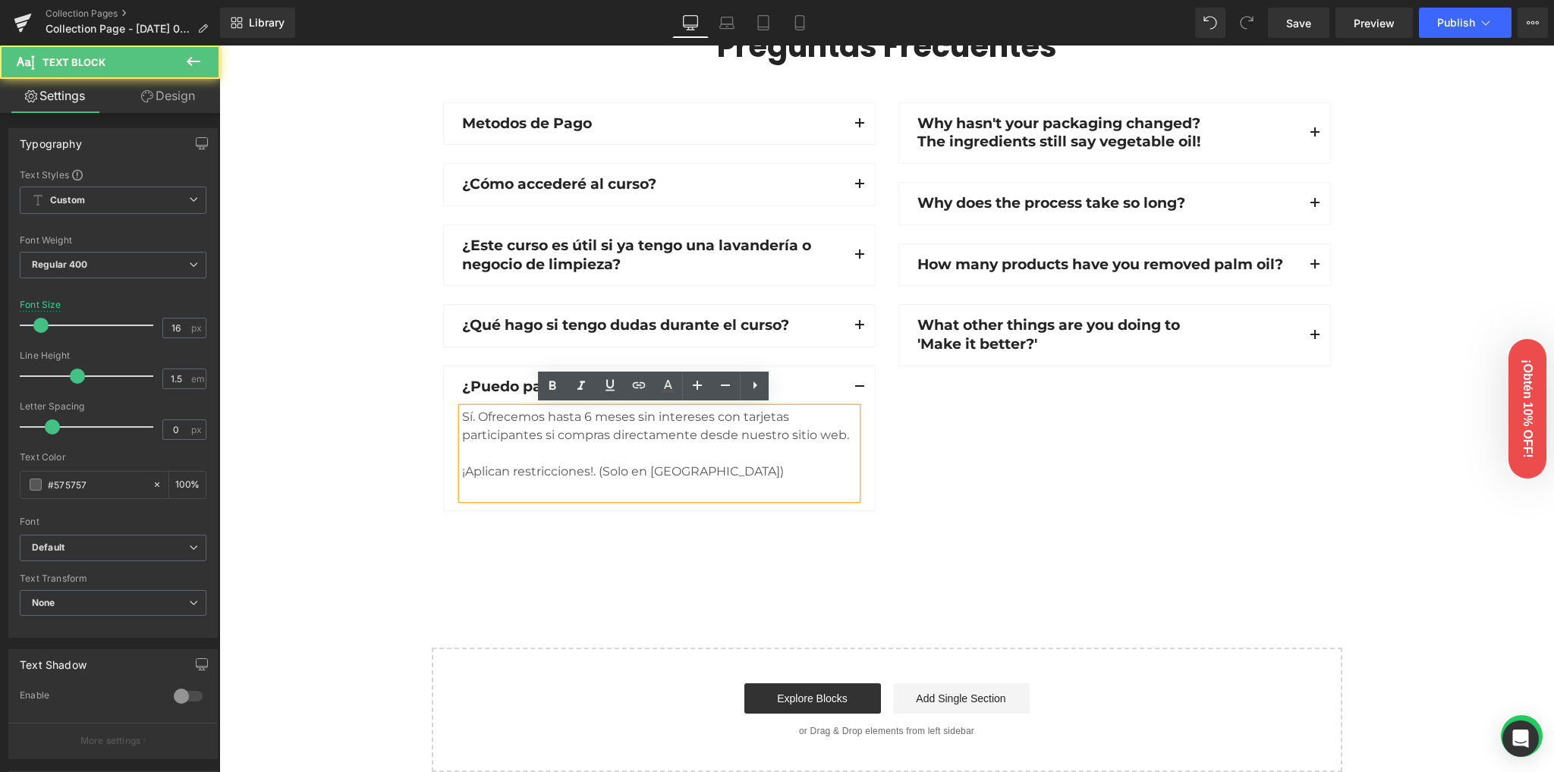
click at [219, 46] on lt-span "México" at bounding box center [219, 46] width 0 height 0
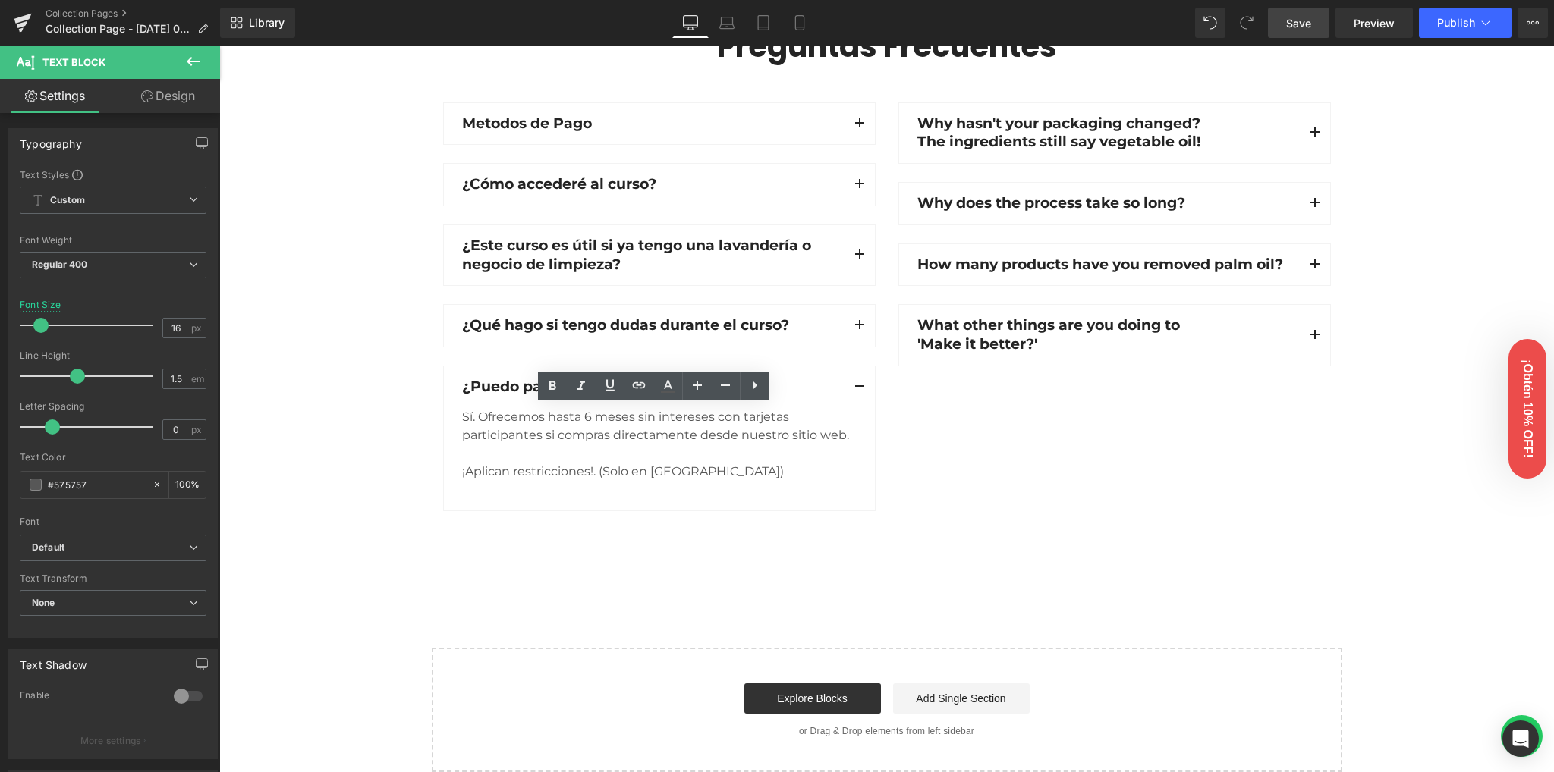
click at [1284, 24] on link "Save" at bounding box center [1298, 23] width 61 height 30
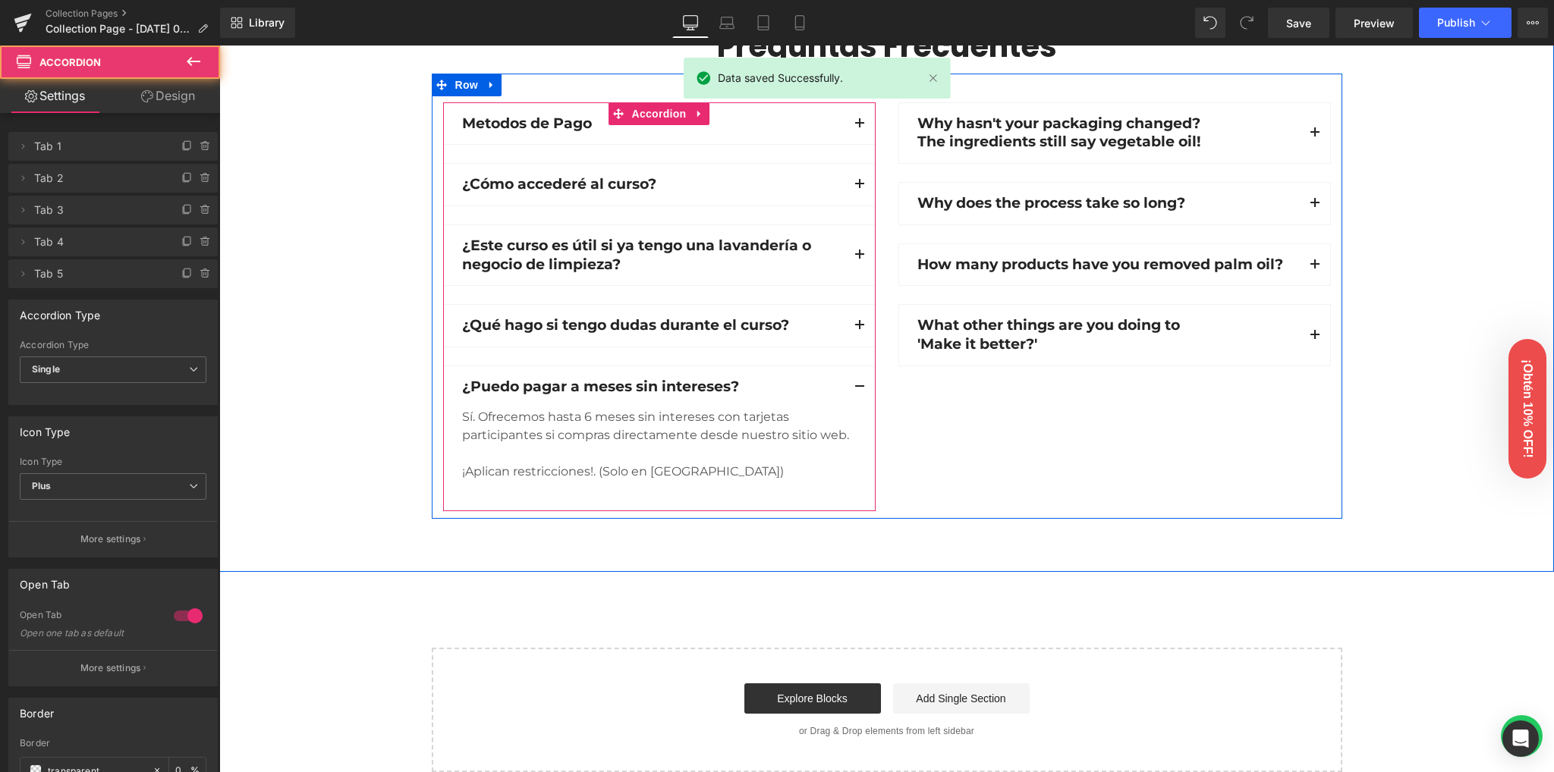
click at [856, 386] on button "button" at bounding box center [859, 387] width 30 height 42
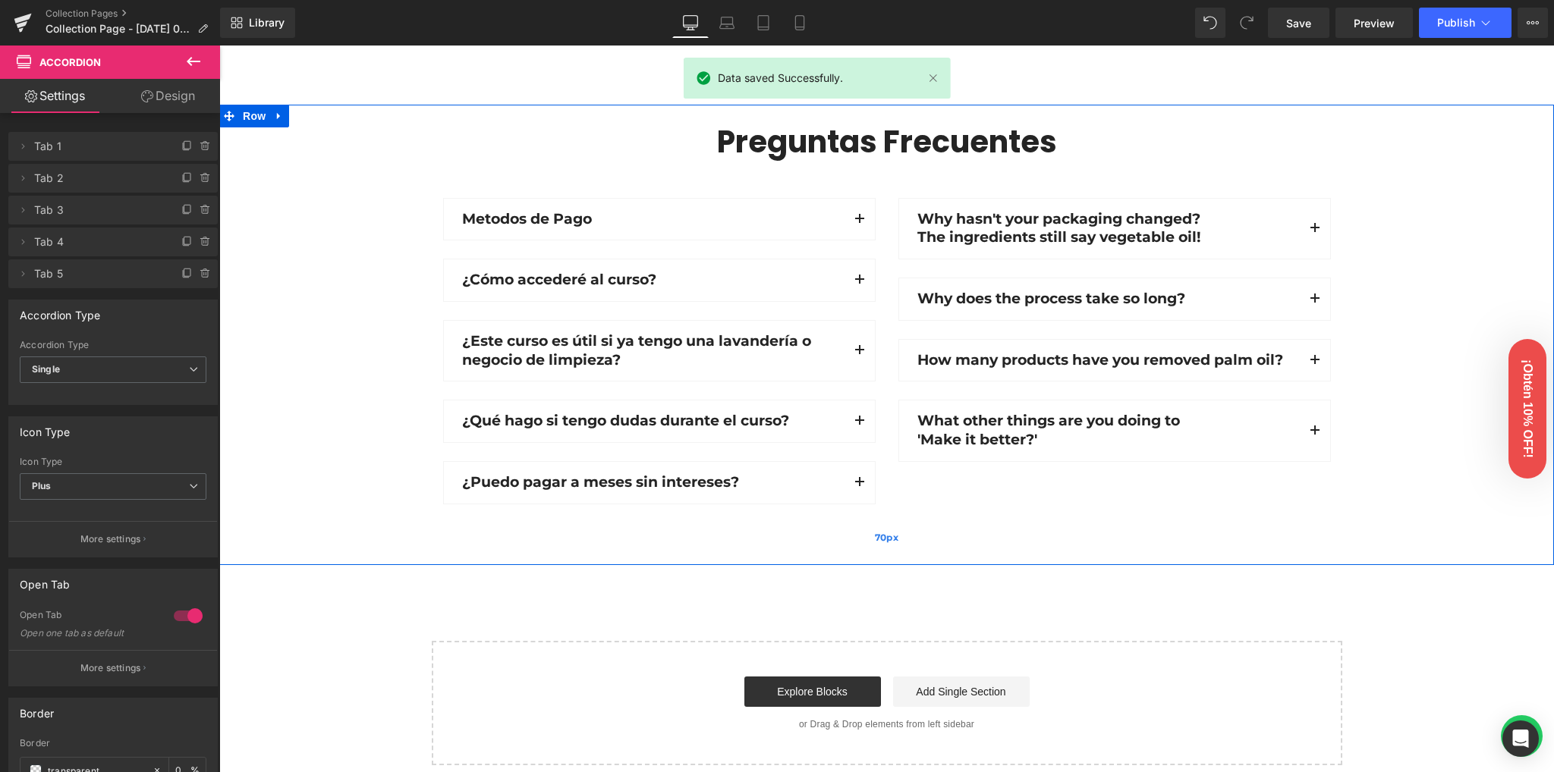
scroll to position [1279, 0]
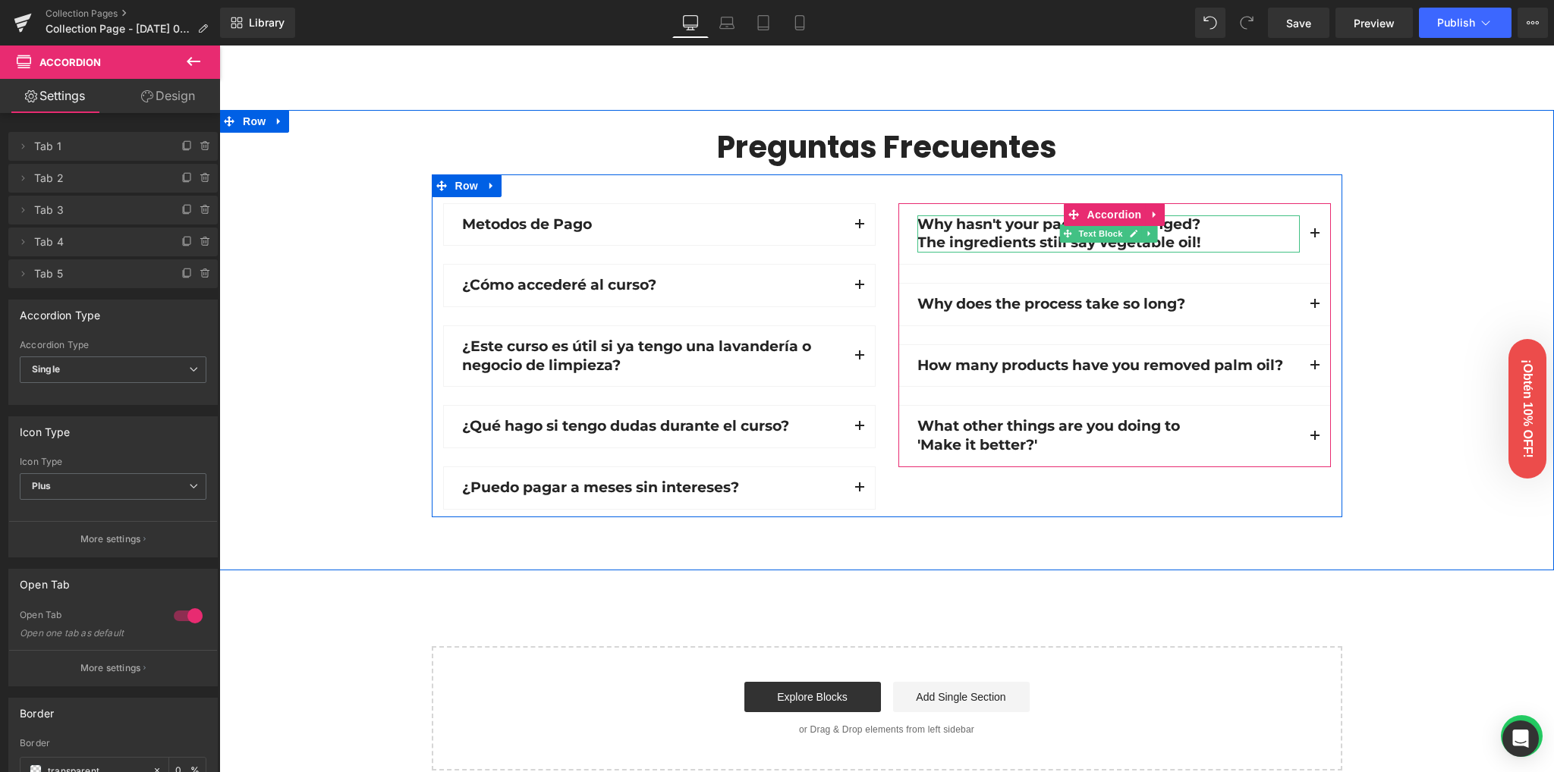
click at [1013, 223] on p "Why hasn't your packaging changed?" at bounding box center [1108, 224] width 382 height 19
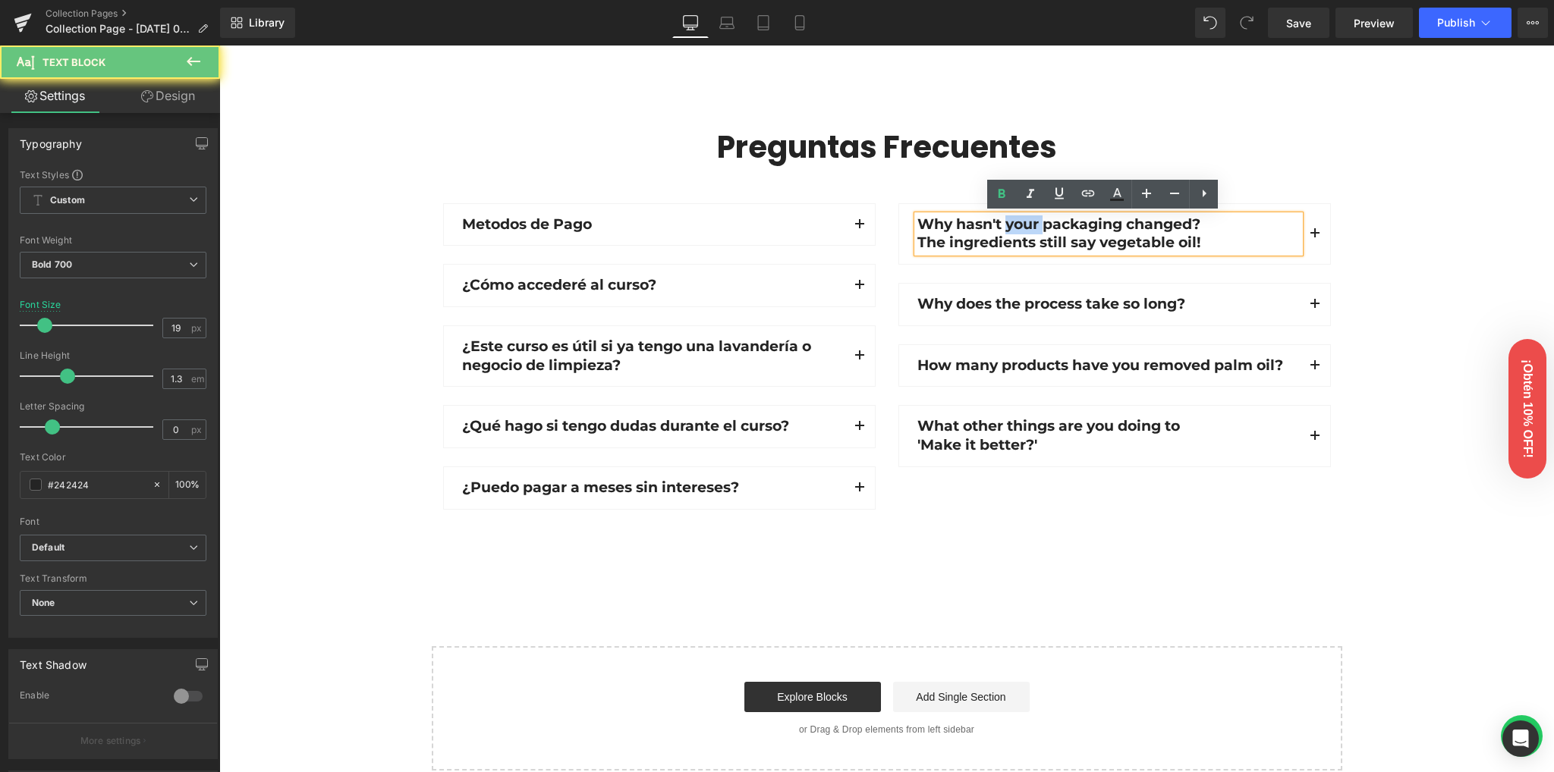
click at [1013, 223] on p "Why hasn't your packaging changed?" at bounding box center [1108, 224] width 382 height 19
click at [1013, 229] on p "Why hasn't your packaging changed?" at bounding box center [1108, 224] width 382 height 19
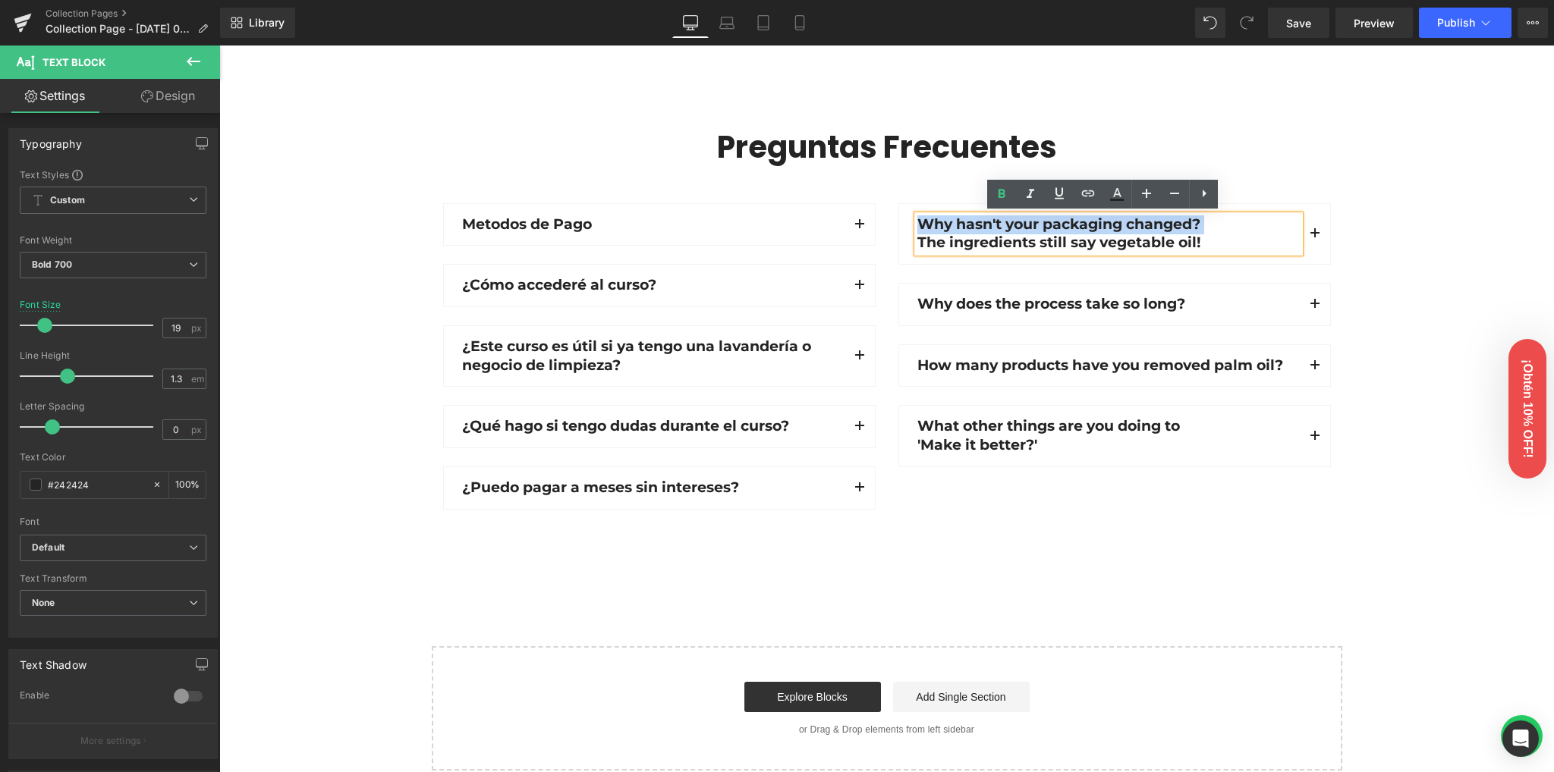
click at [1013, 229] on p "Why hasn't your packaging changed?" at bounding box center [1108, 224] width 382 height 19
click at [1013, 232] on p "Why hasn't your packaging changed?" at bounding box center [1108, 224] width 382 height 19
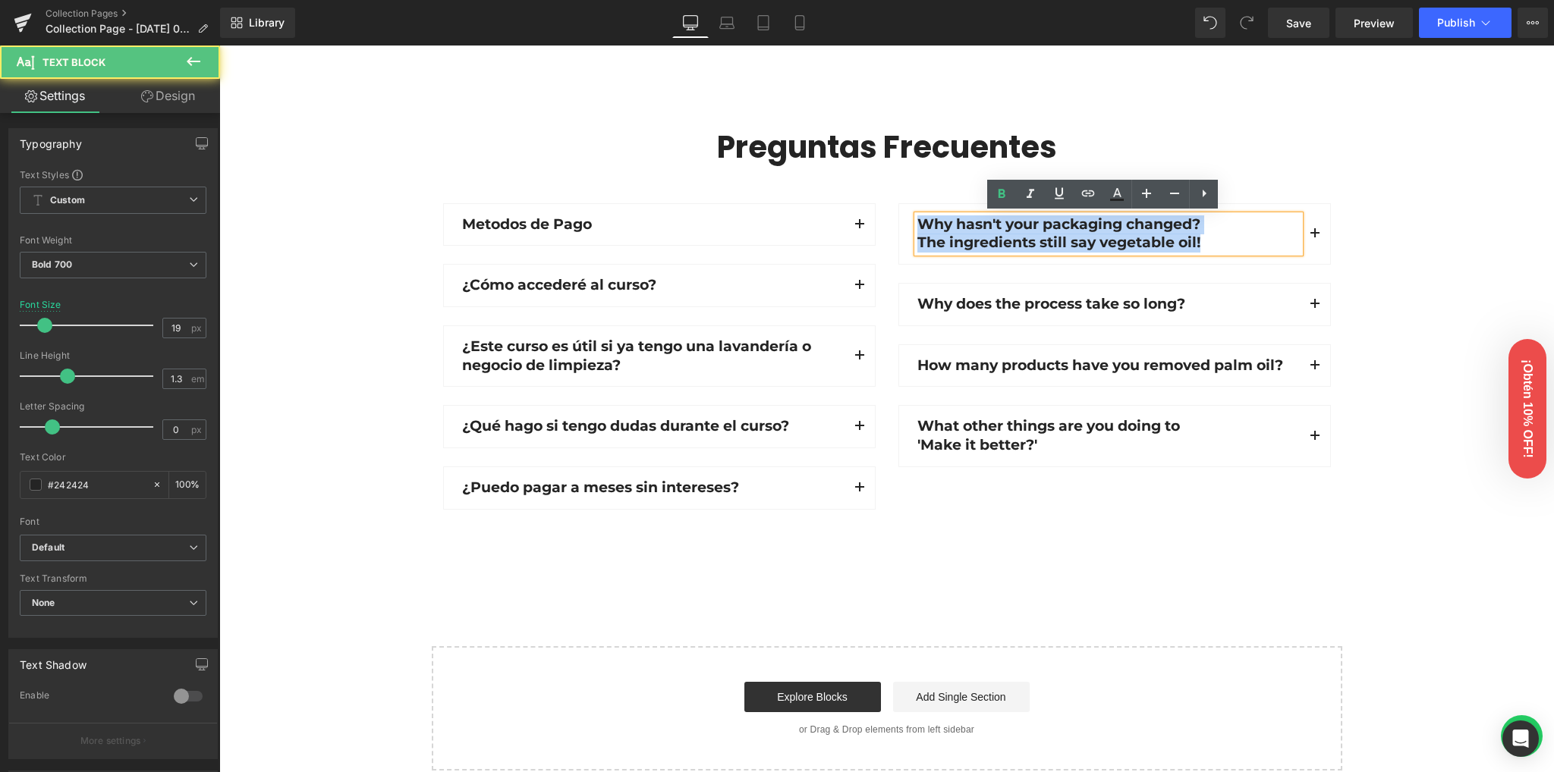
drag, startPoint x: 1212, startPoint y: 238, endPoint x: 912, endPoint y: 219, distance: 301.0
click at [917, 219] on div "Why hasn't your packaging changed? The ingredients still say vegetable oil!" at bounding box center [1108, 233] width 382 height 37
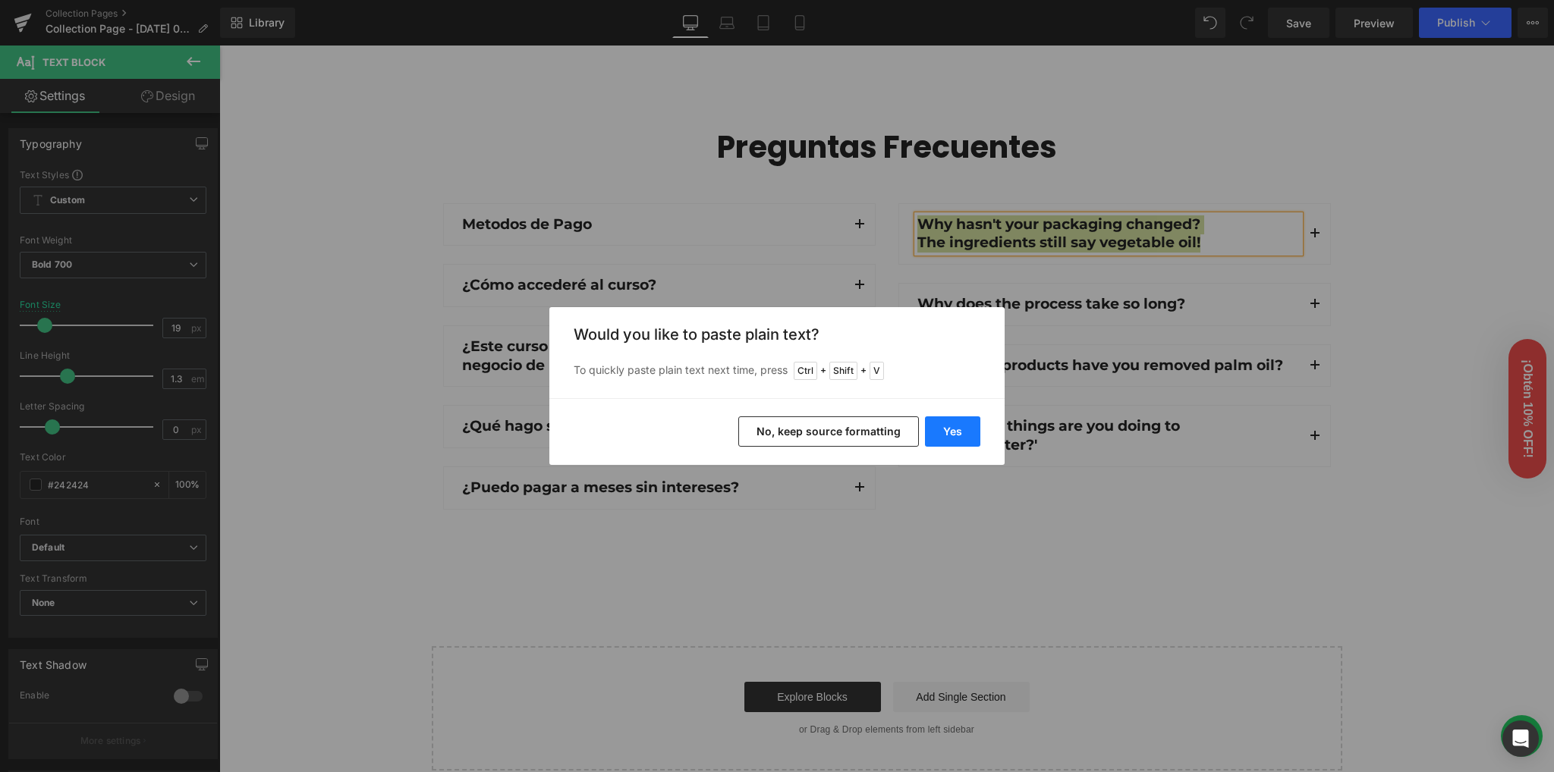
click at [950, 425] on button "Yes" at bounding box center [952, 431] width 55 height 30
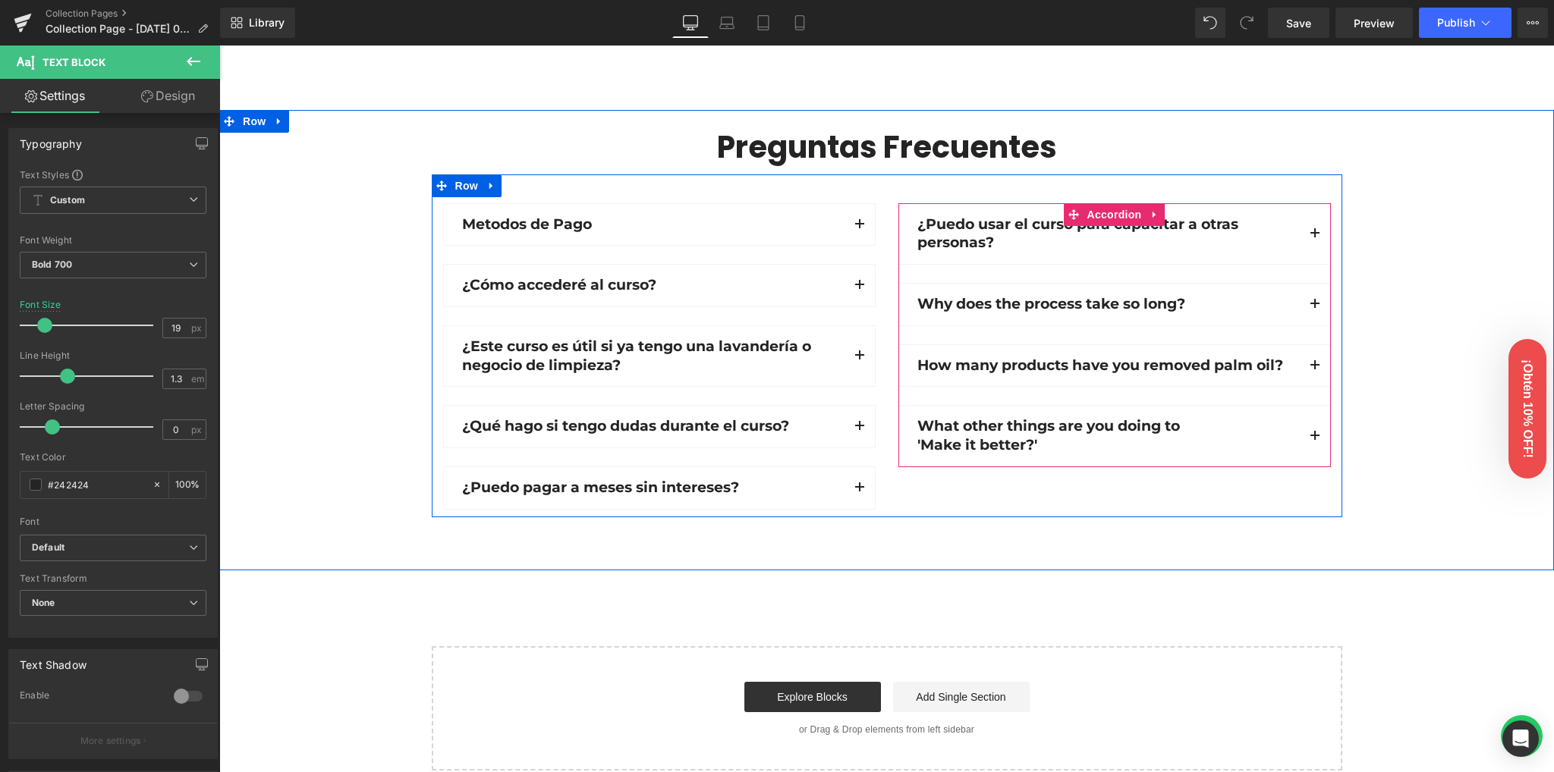
click at [1311, 230] on button "button" at bounding box center [1314, 234] width 30 height 60
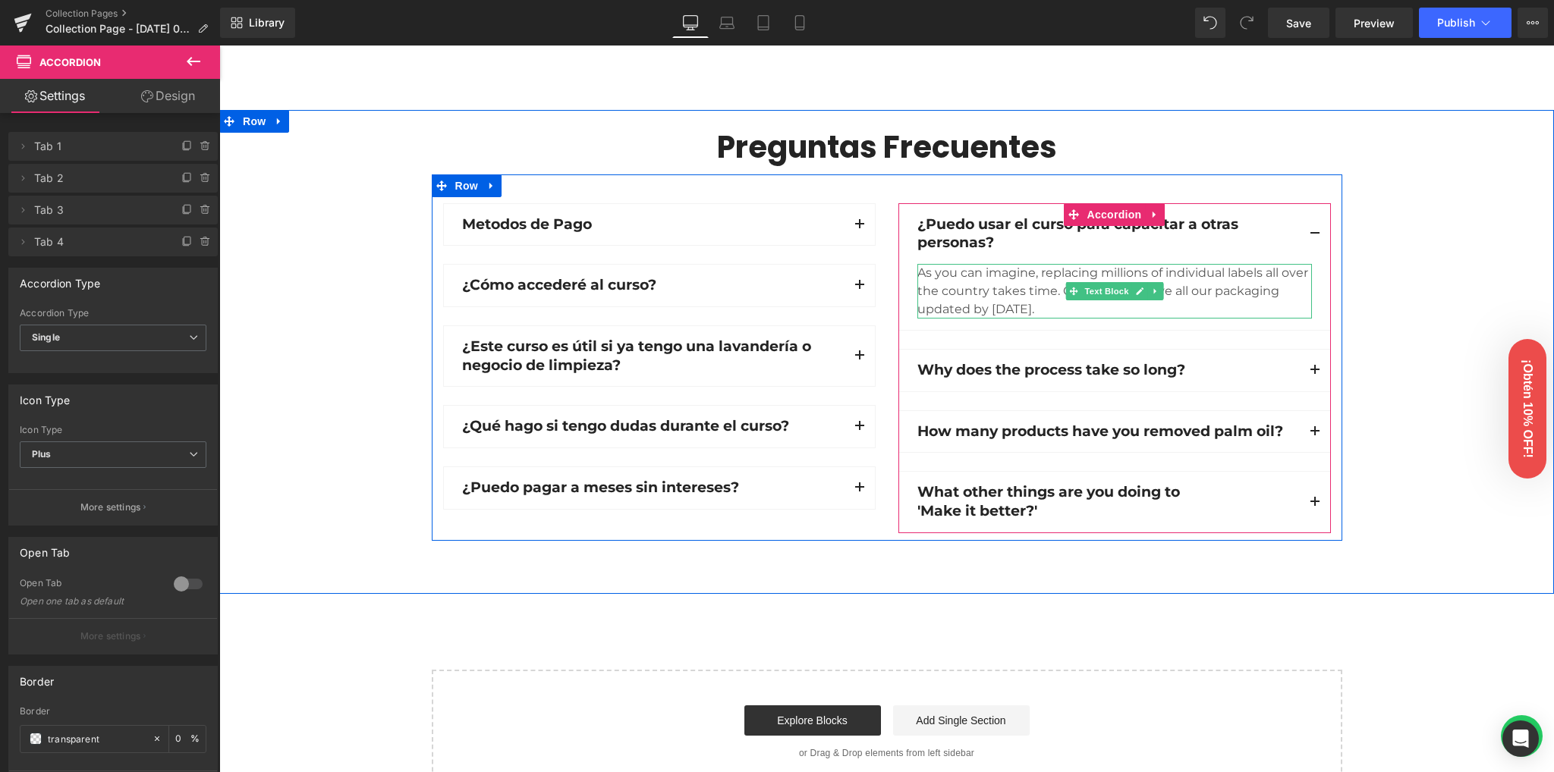
click at [1020, 297] on div "As you can imagine, replacing millions of individual labels all over the countr…" at bounding box center [1114, 291] width 394 height 55
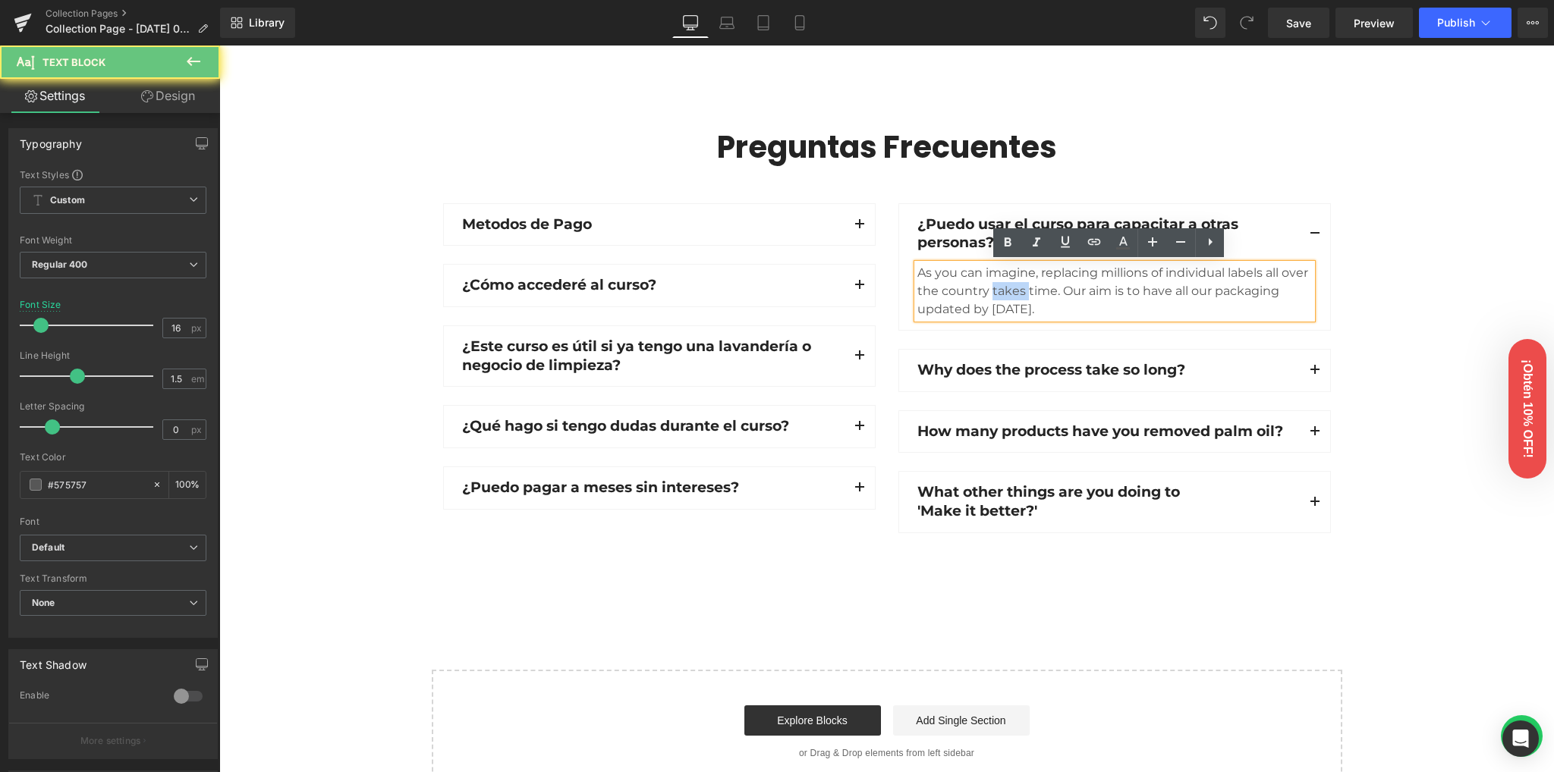
click at [1020, 297] on div "As you can imagine, replacing millions of individual labels all over the countr…" at bounding box center [1114, 291] width 394 height 55
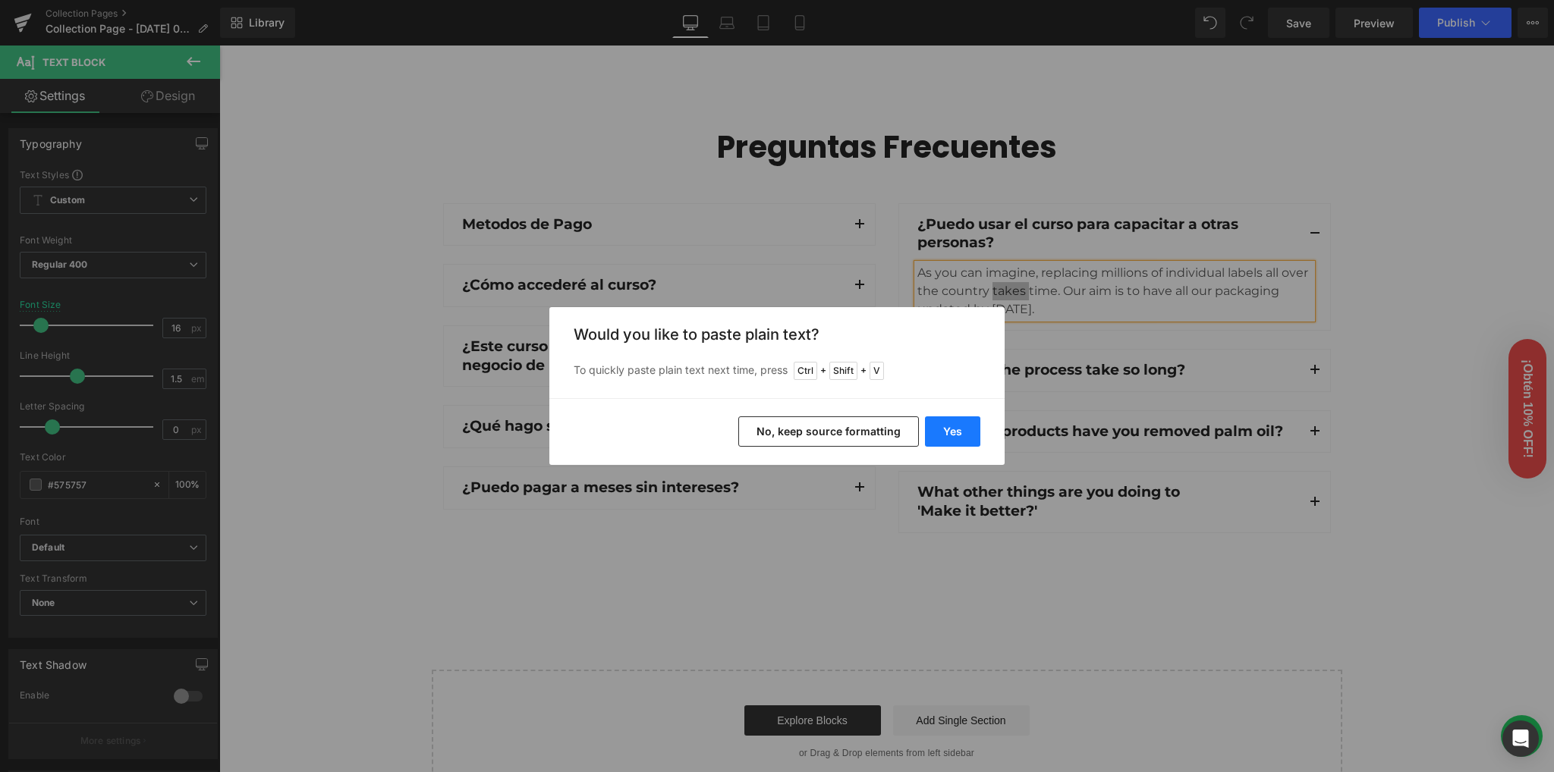
click at [947, 427] on button "Yes" at bounding box center [952, 431] width 55 height 30
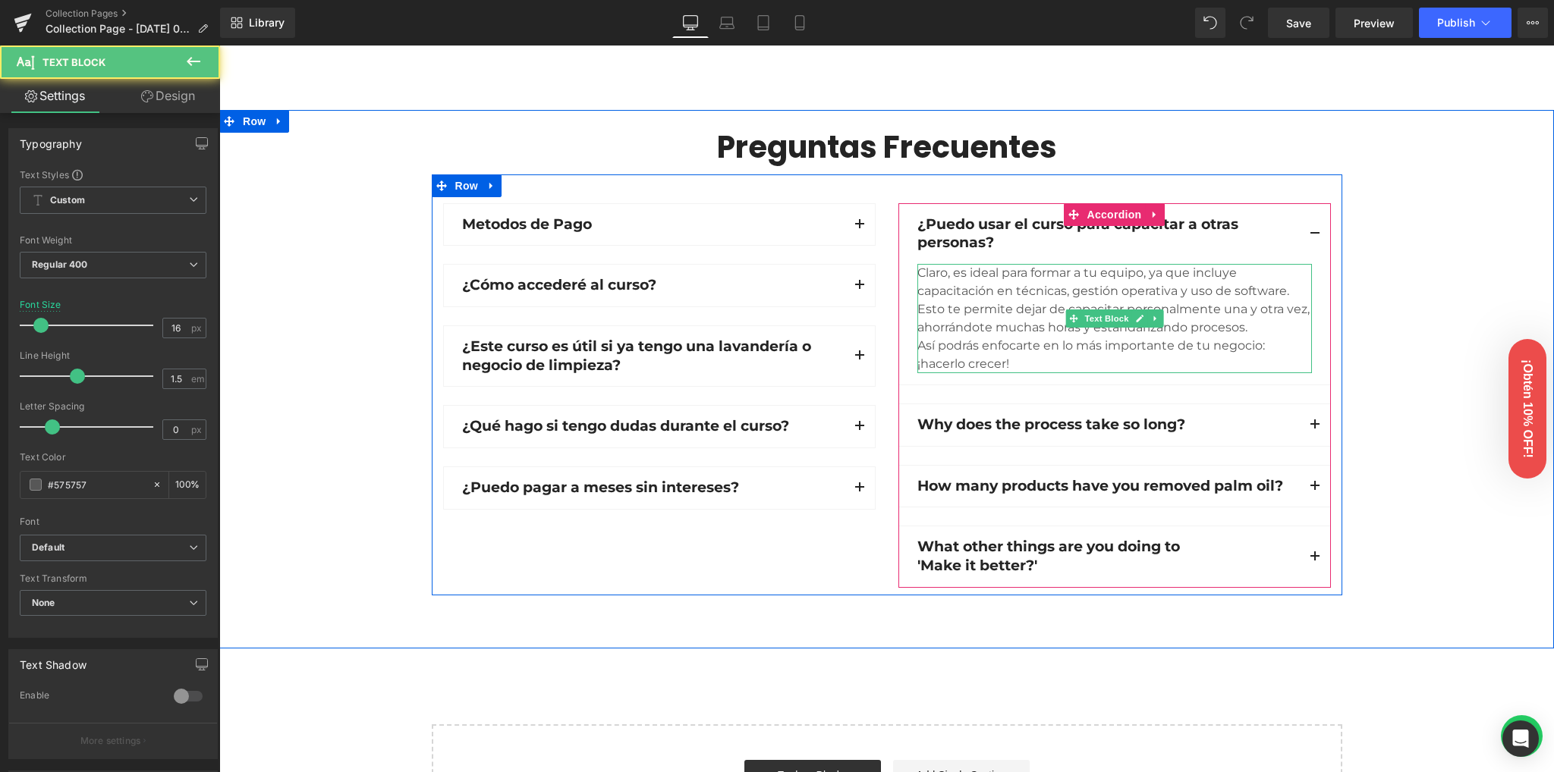
click at [1285, 287] on div "Claro, es ideal para formar a tu equipo, ya que incluye capacitación en técnica…" at bounding box center [1114, 318] width 394 height 109
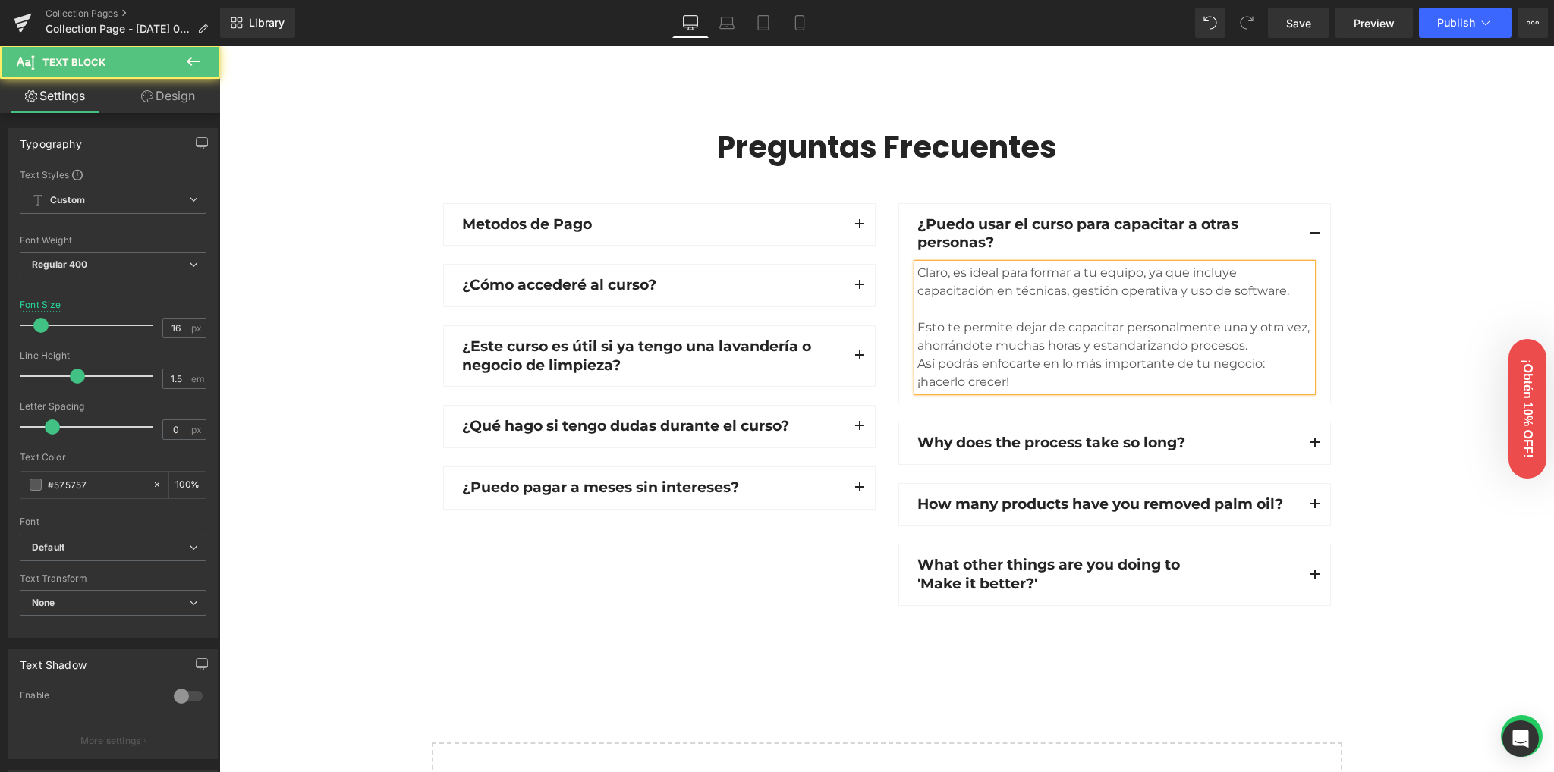
click at [1253, 345] on div "Esto te permite dejar de capacitar personalmente una y otra vez, ahorrándote mu…" at bounding box center [1114, 337] width 394 height 36
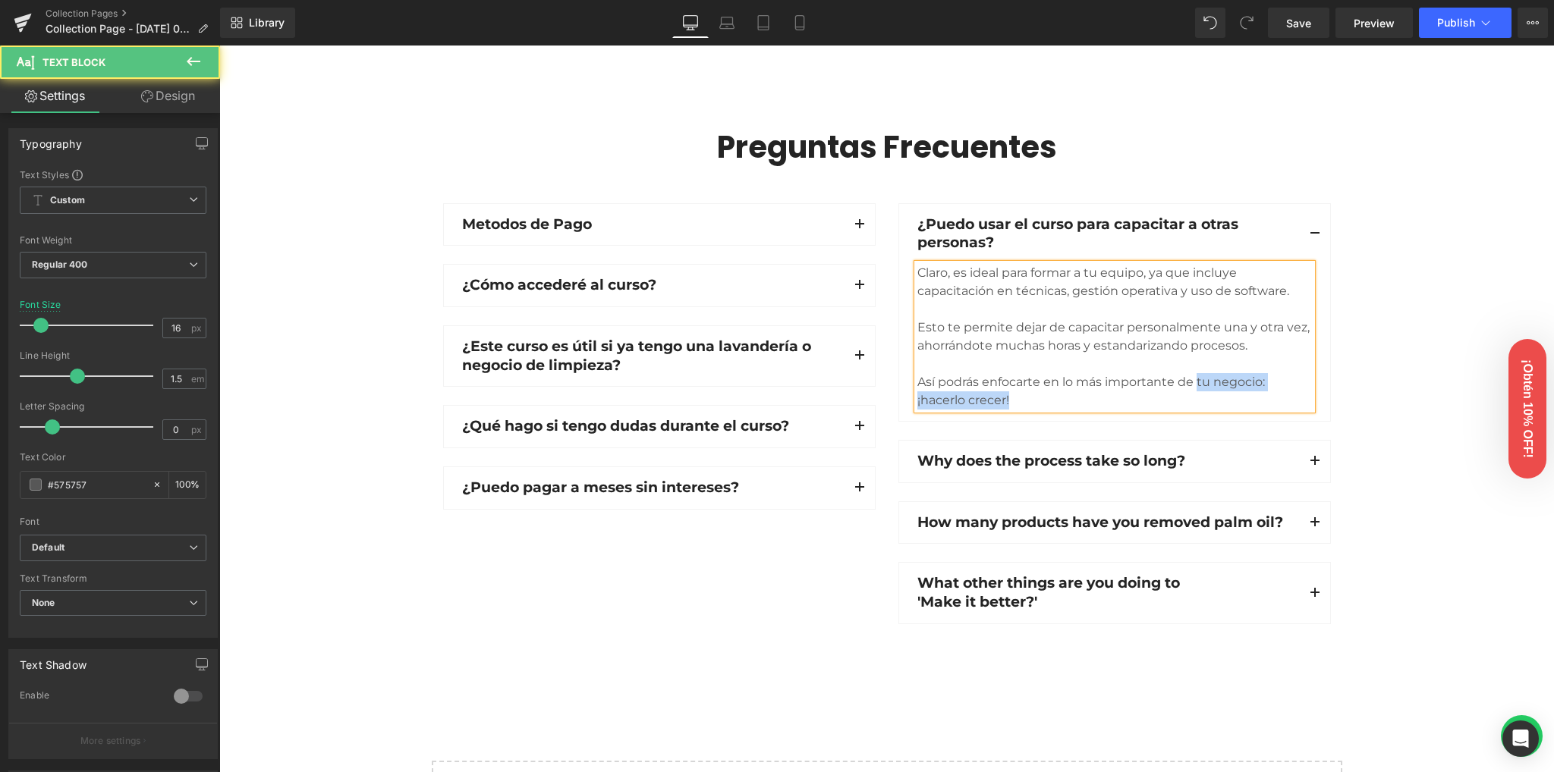
drag, startPoint x: 1193, startPoint y: 381, endPoint x: 1199, endPoint y: 397, distance: 17.3
click at [1199, 397] on div "Así podrás enfocarte en lo más importante de tu negocio: ¡hacerlo crecer!" at bounding box center [1114, 391] width 394 height 36
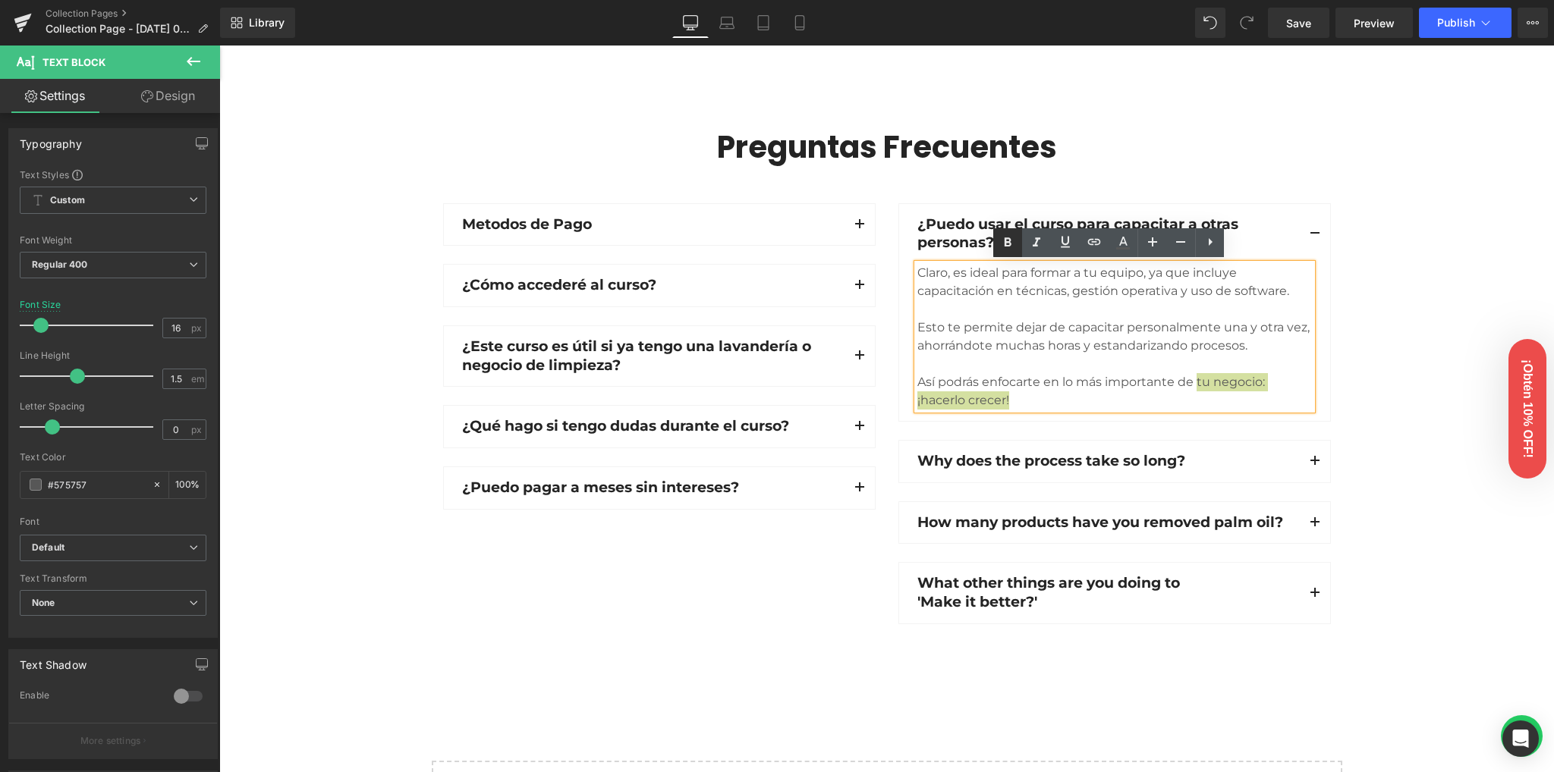
click at [1011, 242] on icon at bounding box center [1007, 243] width 18 height 18
click at [1423, 332] on div "Preguntas Frecuentes Heading Row Metodos de Pago Text Block Aceptamos tarjetas …" at bounding box center [886, 379] width 1334 height 504
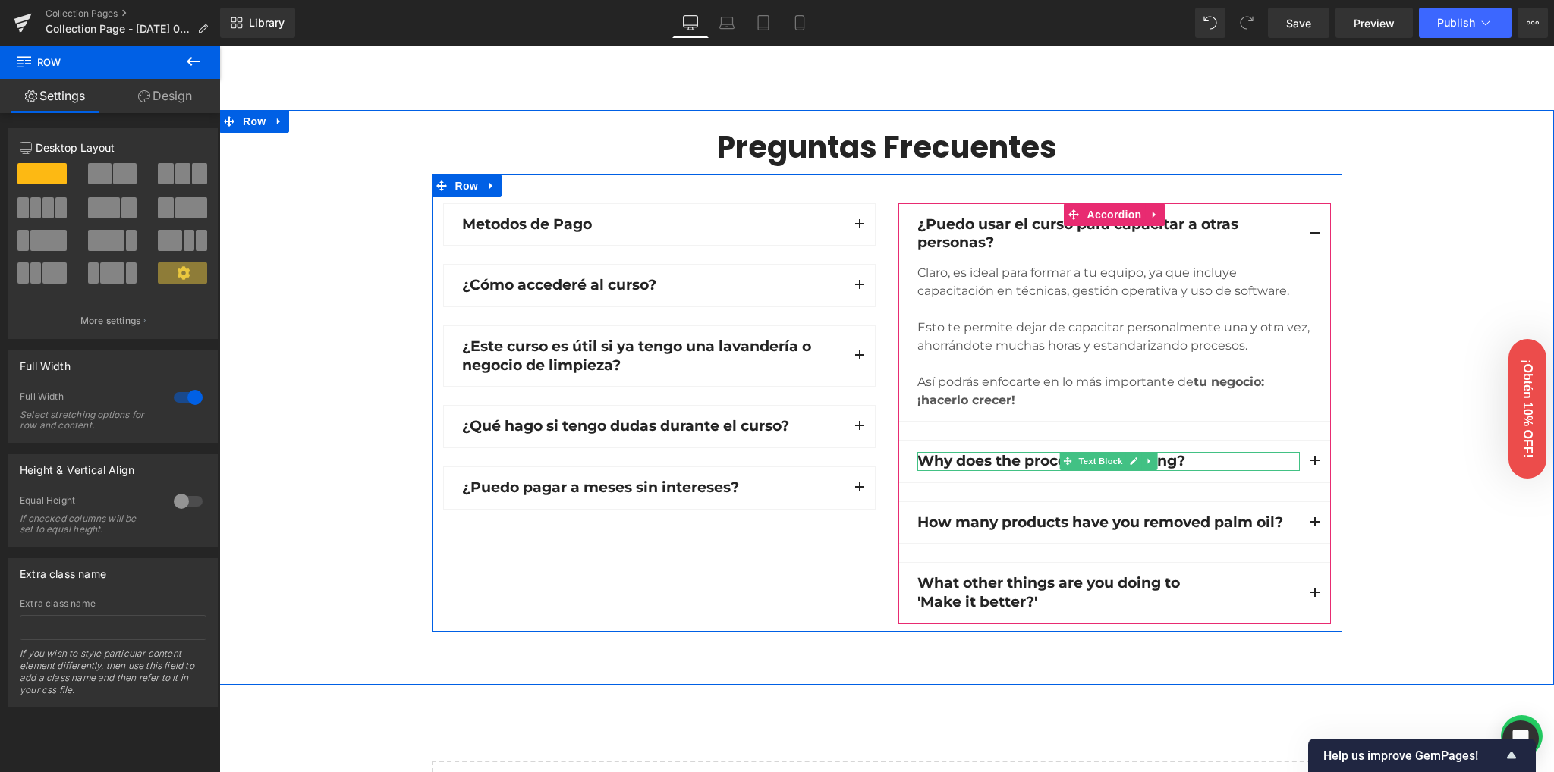
click at [1001, 459] on p "Why does the process take so long?" at bounding box center [1108, 461] width 382 height 19
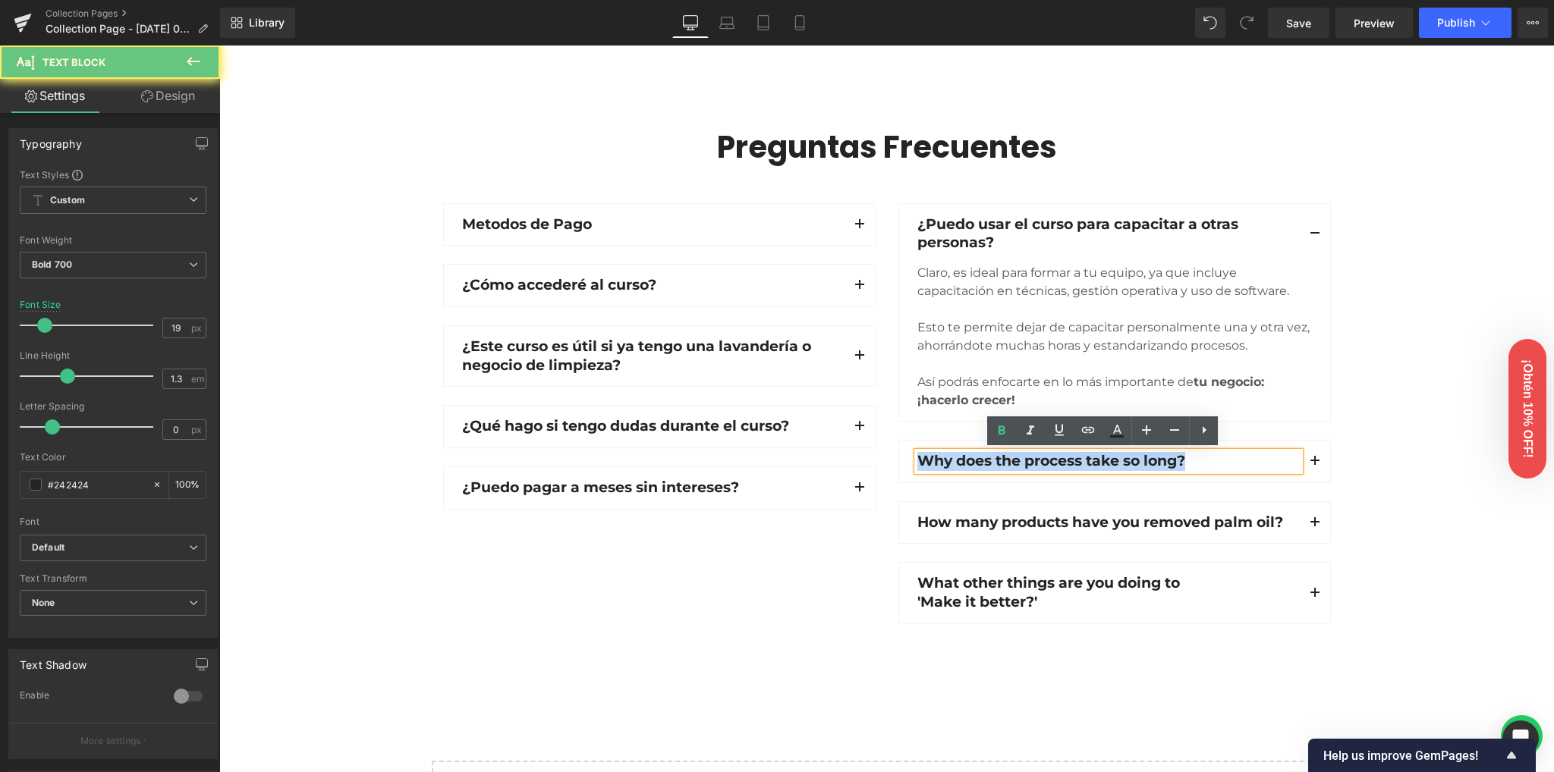
click at [1001, 459] on p "Why does the process take so long?" at bounding box center [1108, 461] width 382 height 19
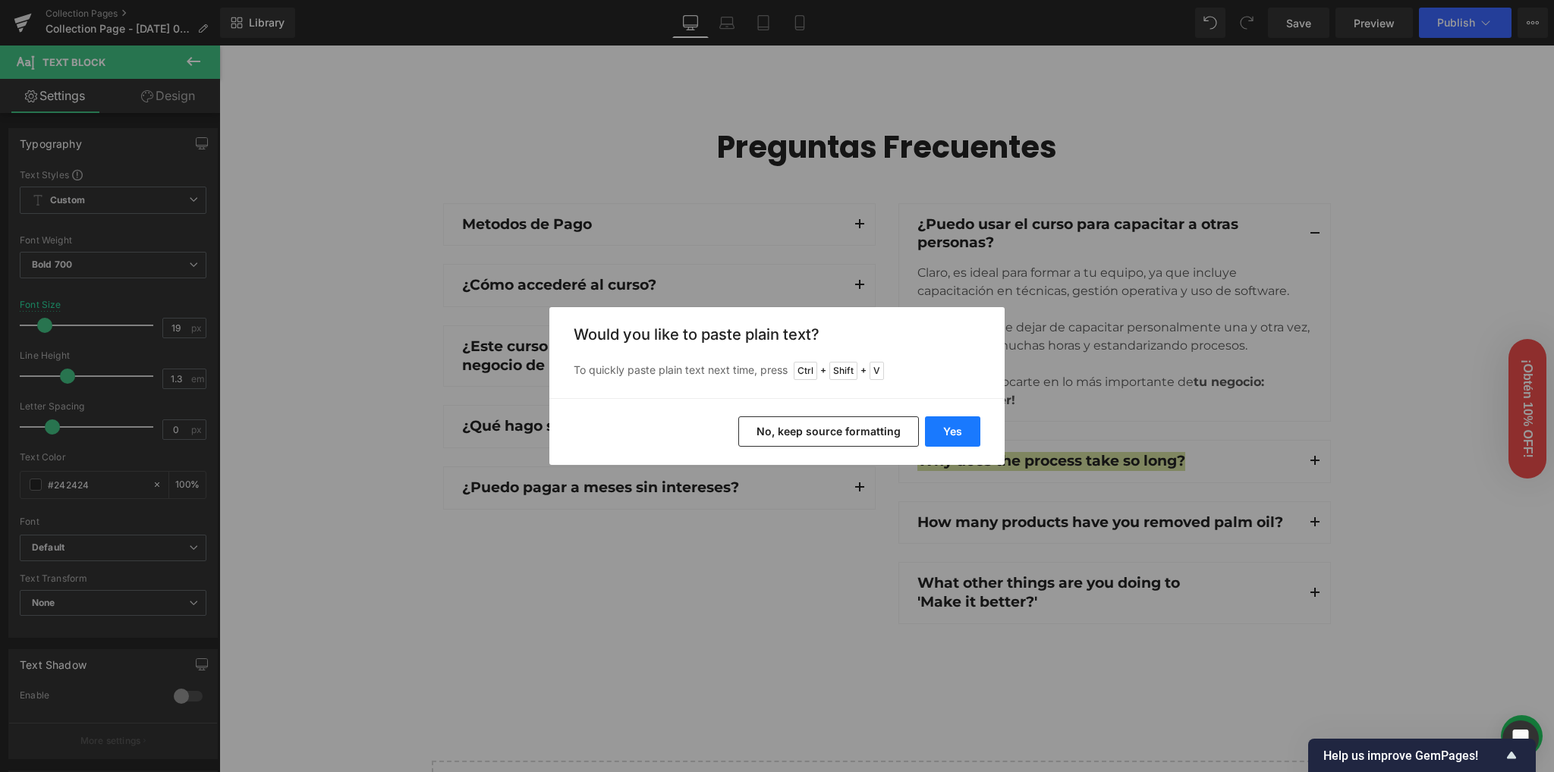
click at [947, 429] on button "Yes" at bounding box center [952, 431] width 55 height 30
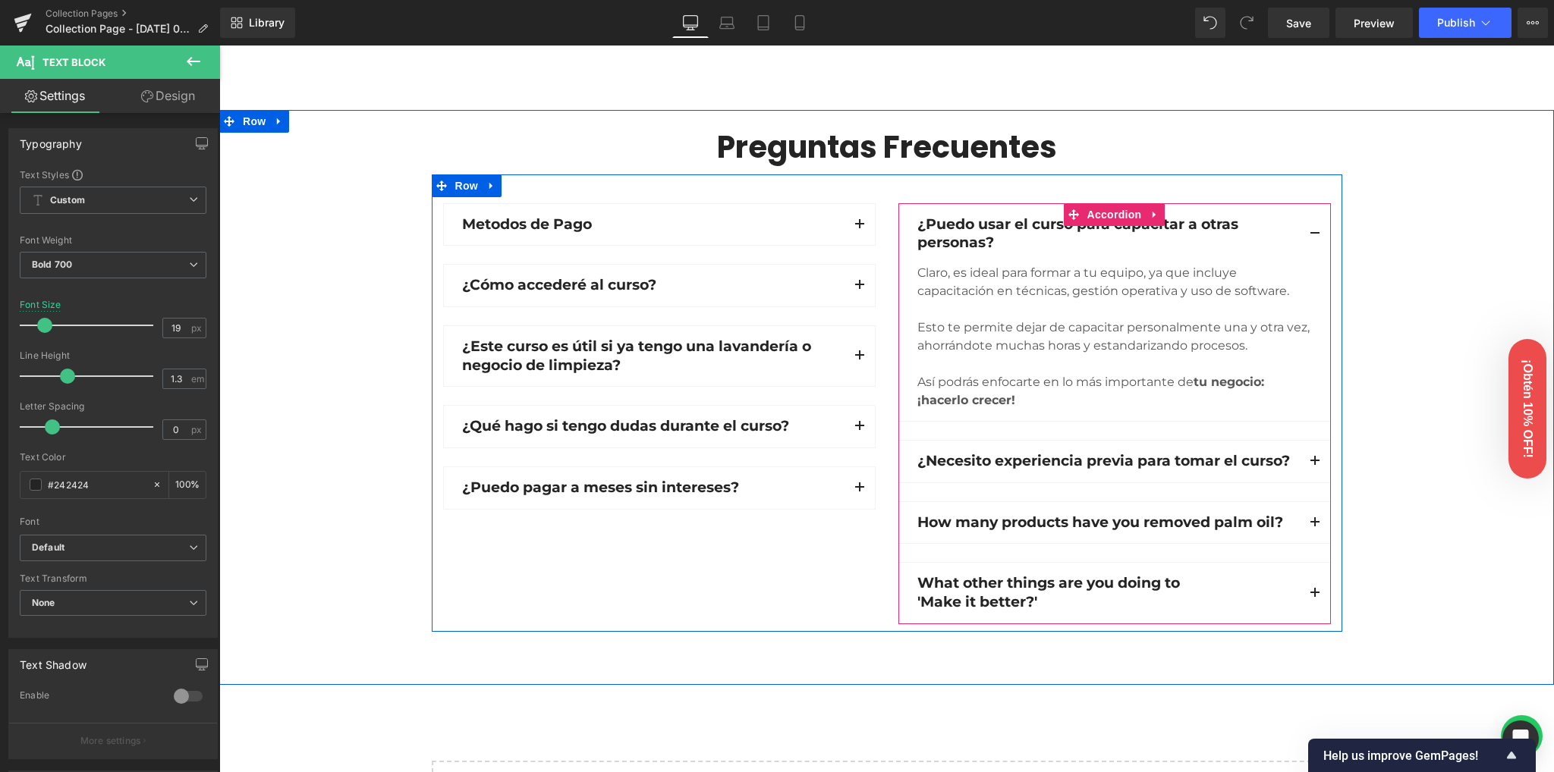
click at [1305, 233] on button "button" at bounding box center [1314, 234] width 30 height 60
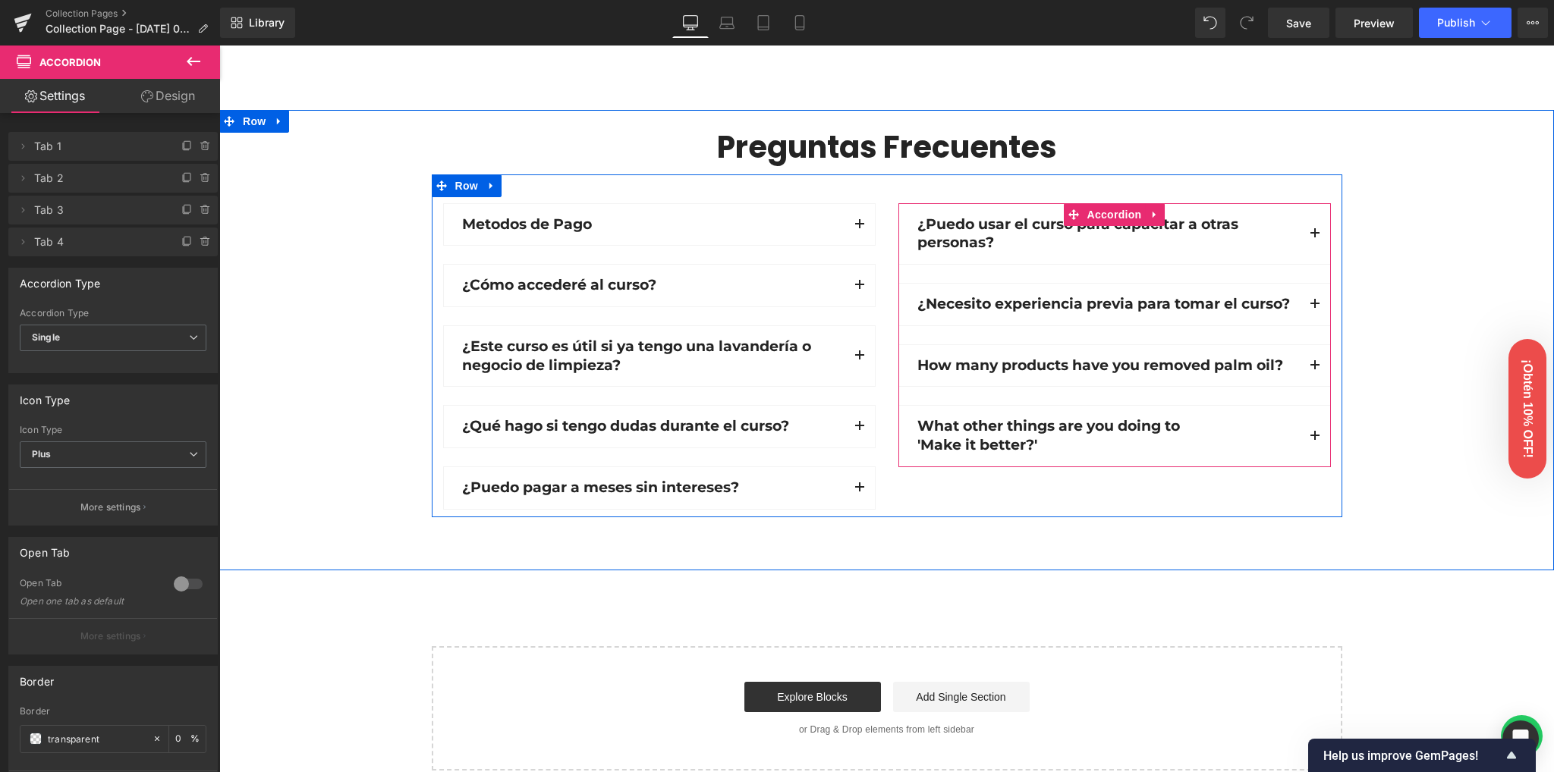
click at [1305, 305] on button "button" at bounding box center [1314, 305] width 30 height 42
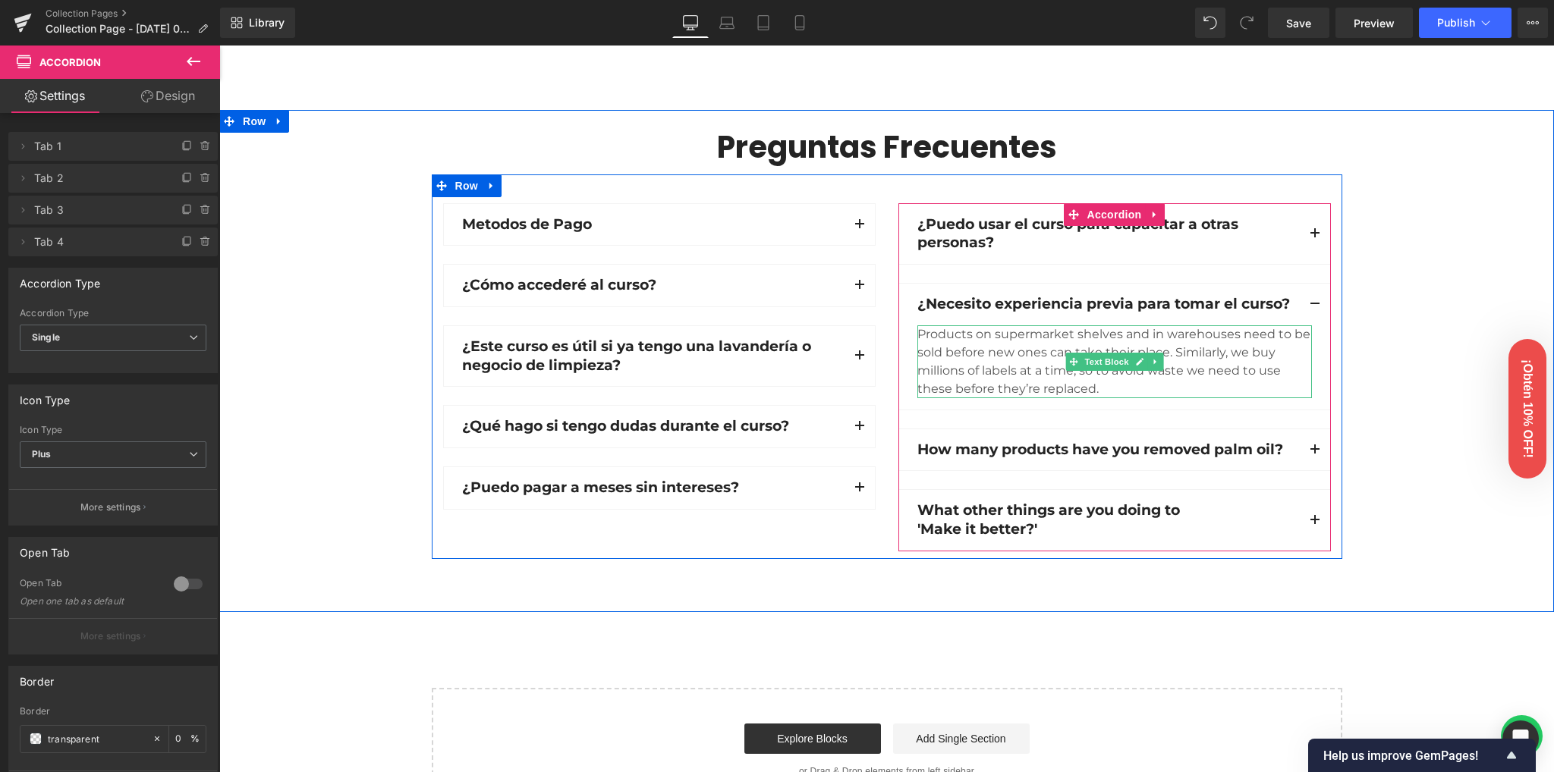
click at [1037, 368] on div "Products on supermarket shelves and in warehouses need to be sold before new on…" at bounding box center [1114, 361] width 394 height 73
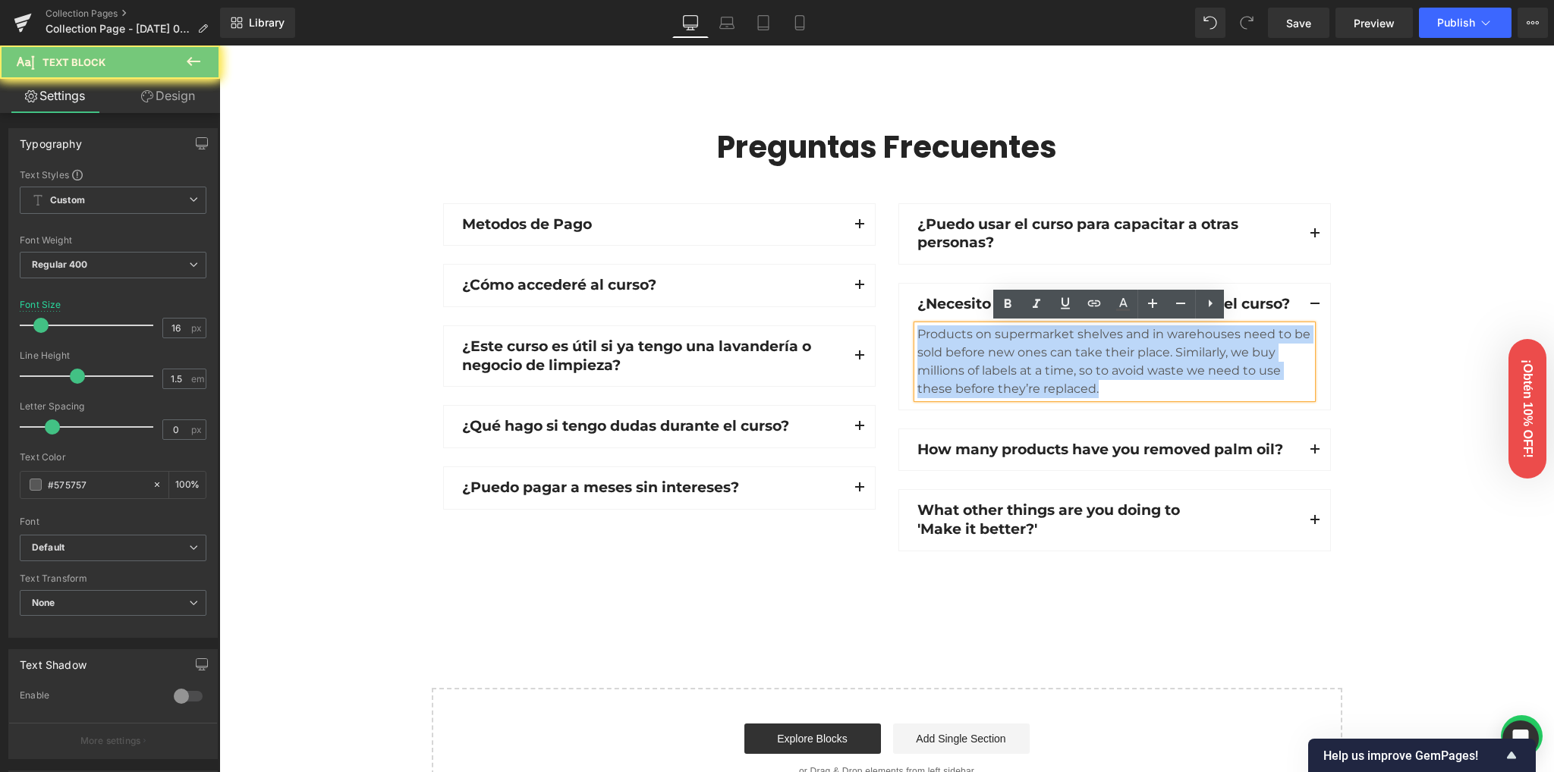
click at [1037, 368] on div "Products on supermarket shelves and in warehouses need to be sold before new on…" at bounding box center [1114, 361] width 394 height 73
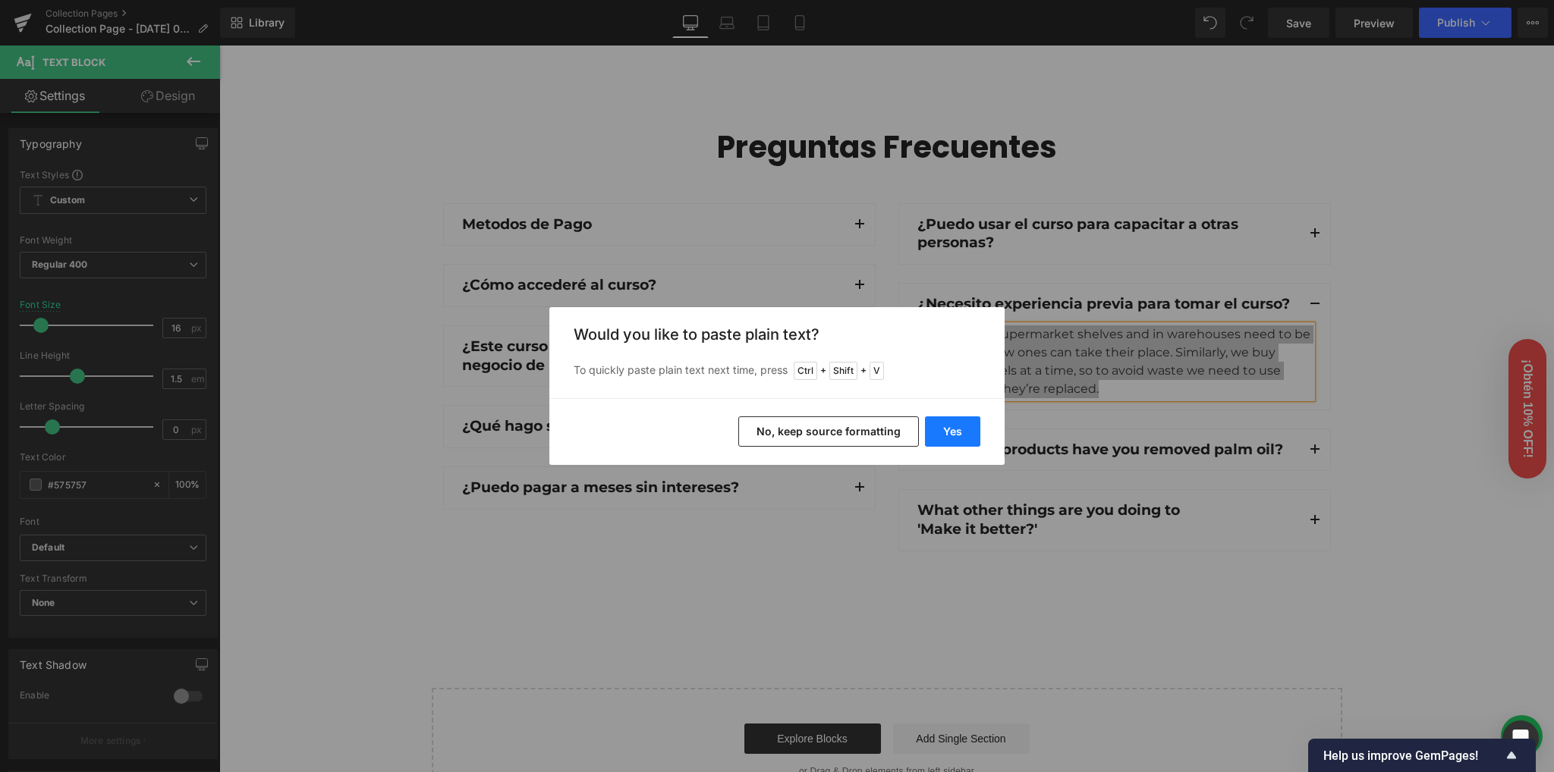
click at [934, 428] on button "Yes" at bounding box center [952, 431] width 55 height 30
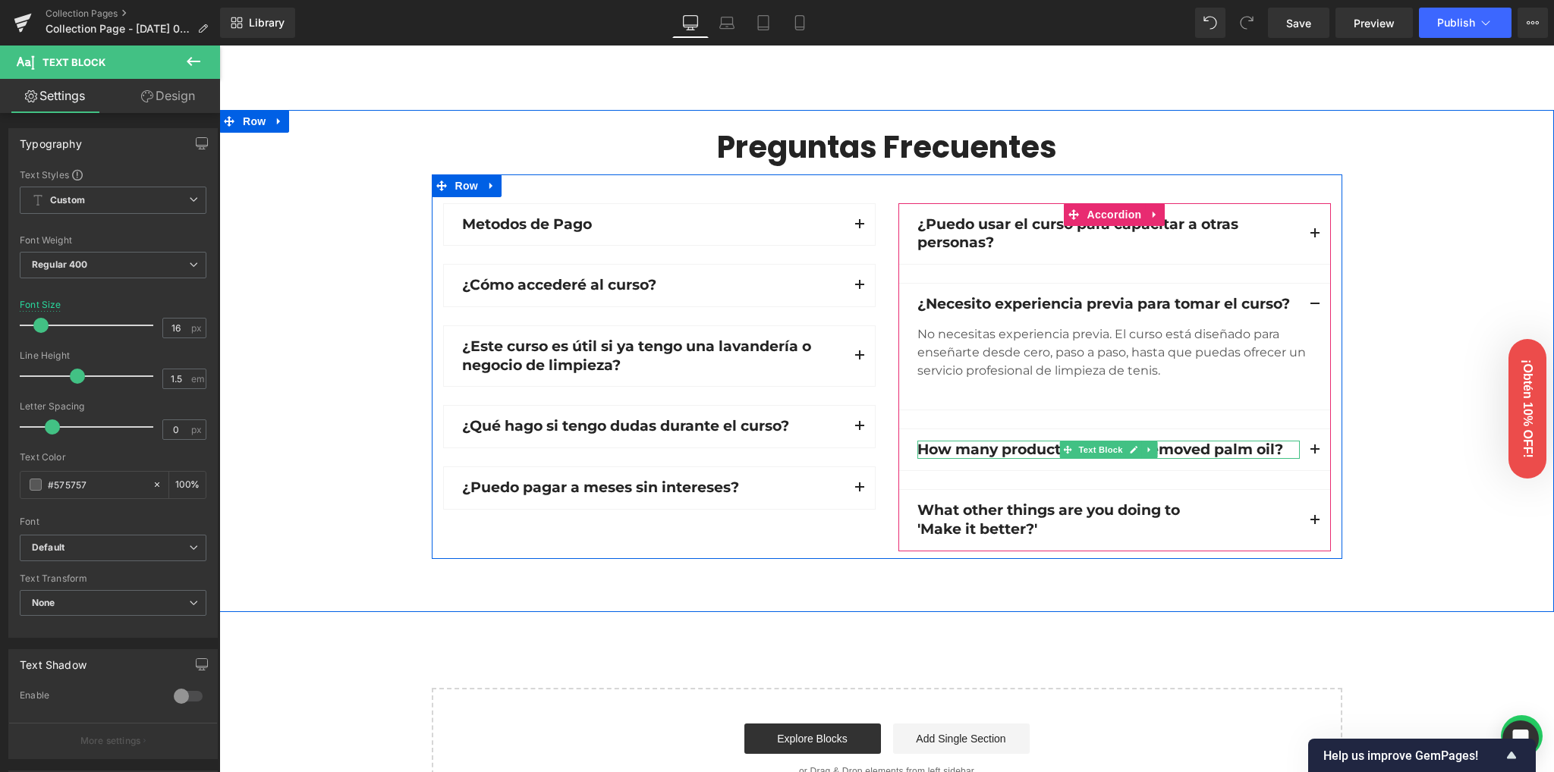
click at [1001, 448] on p "How many products have you removed palm oil?" at bounding box center [1108, 450] width 382 height 19
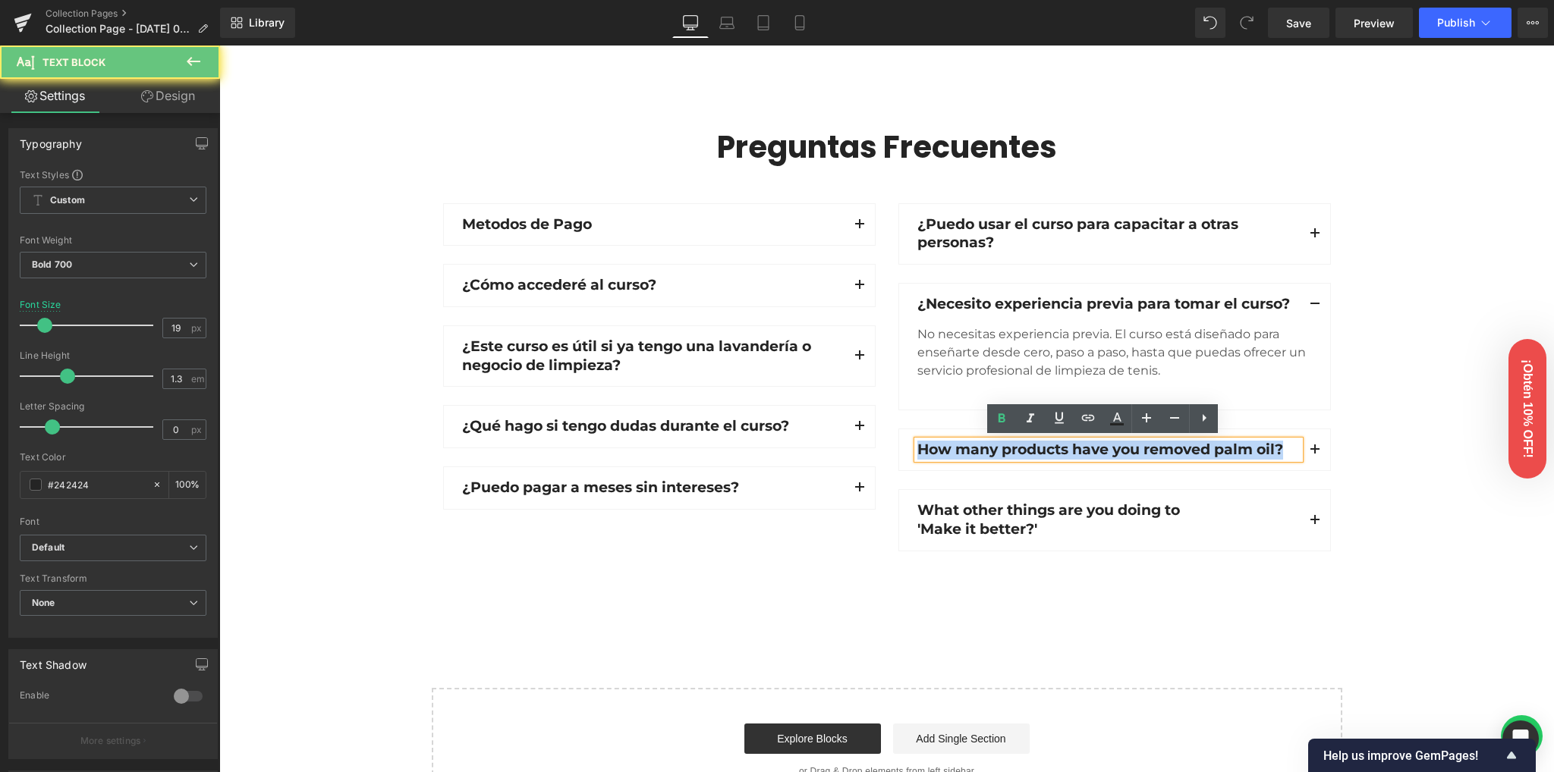
click at [1001, 448] on p "How many products have you removed palm oil?" at bounding box center [1108, 450] width 382 height 19
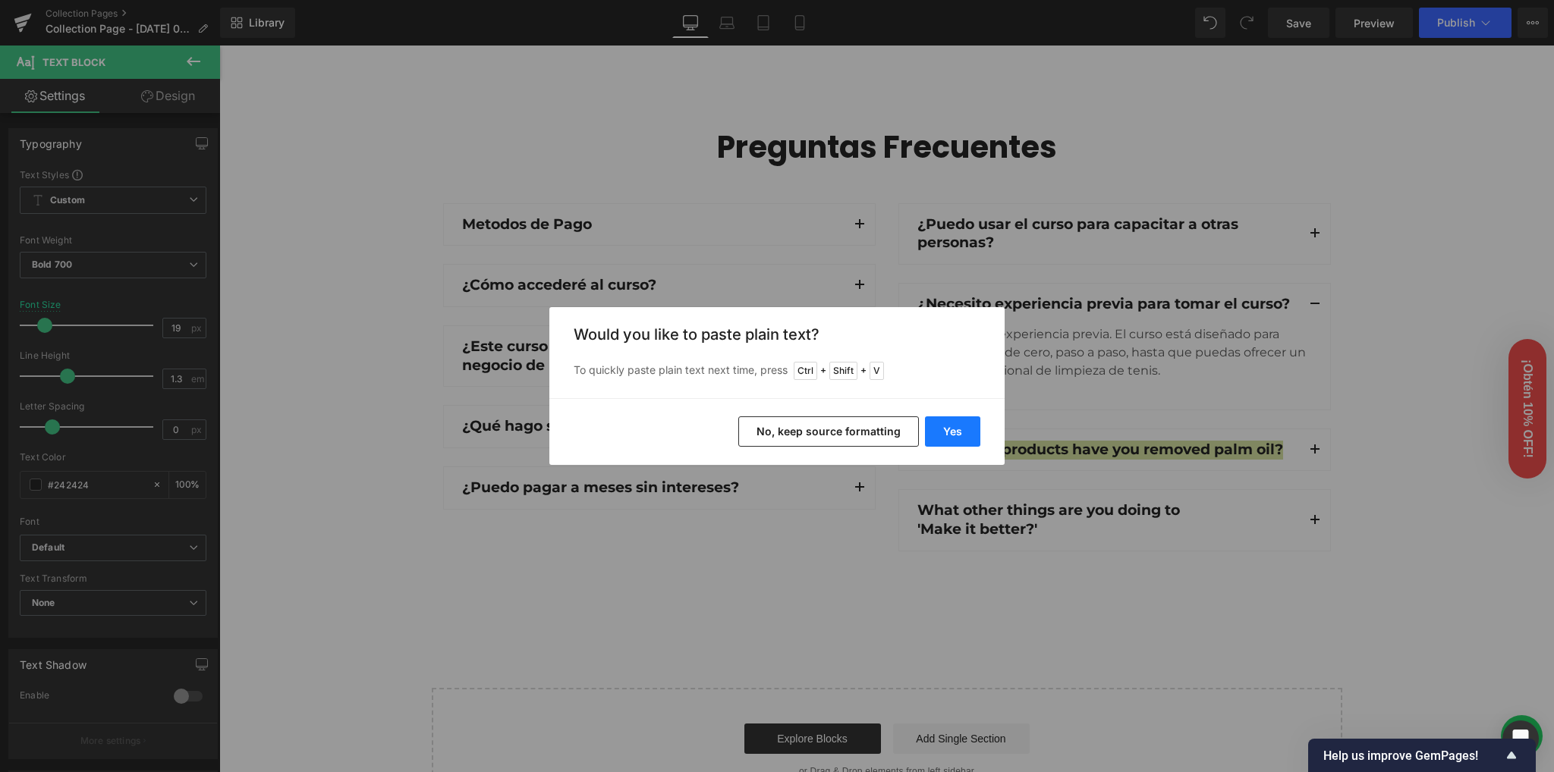
click at [956, 421] on button "Yes" at bounding box center [952, 431] width 55 height 30
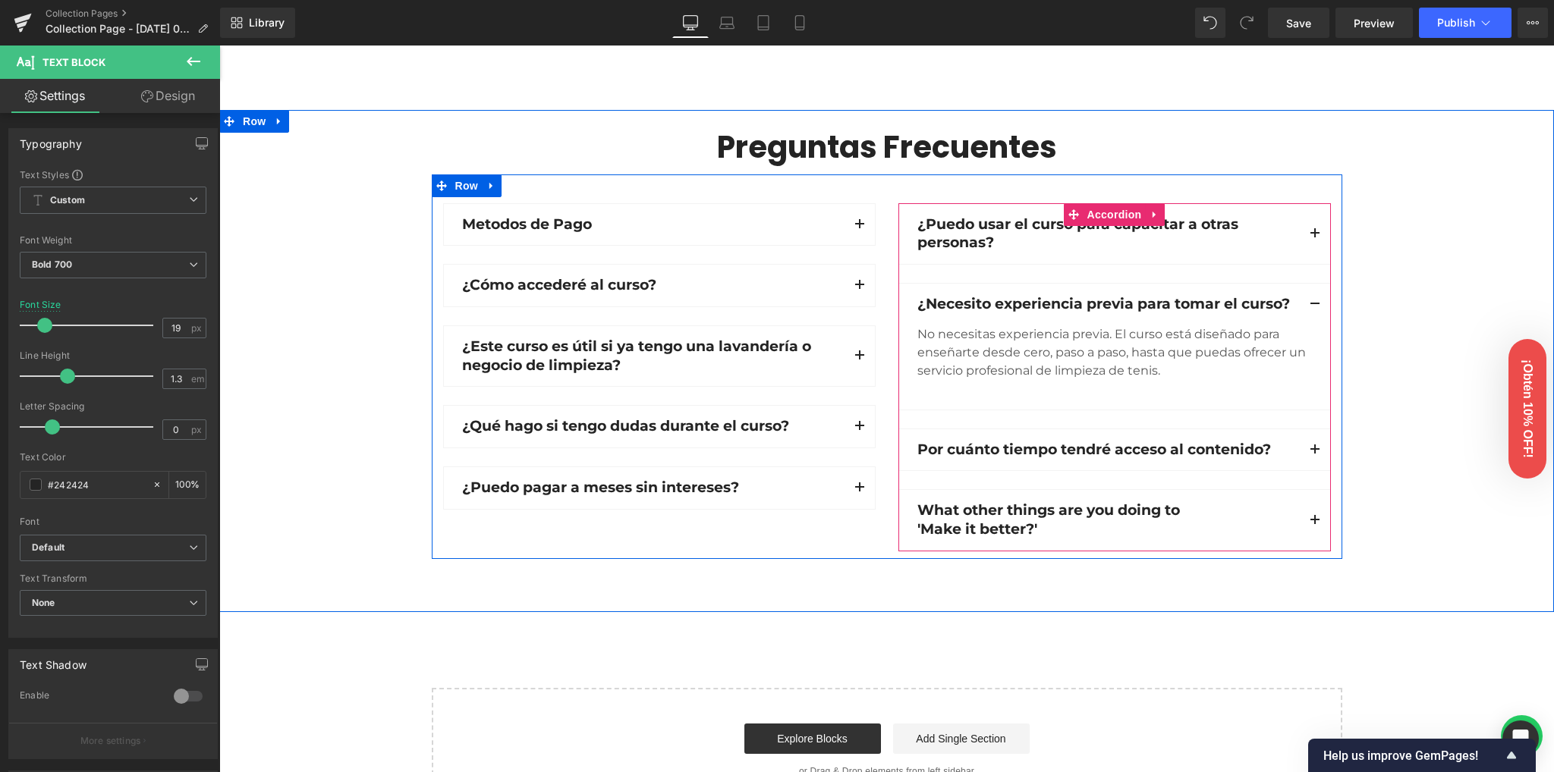
click at [1315, 454] on span "button" at bounding box center [1315, 454] width 0 height 0
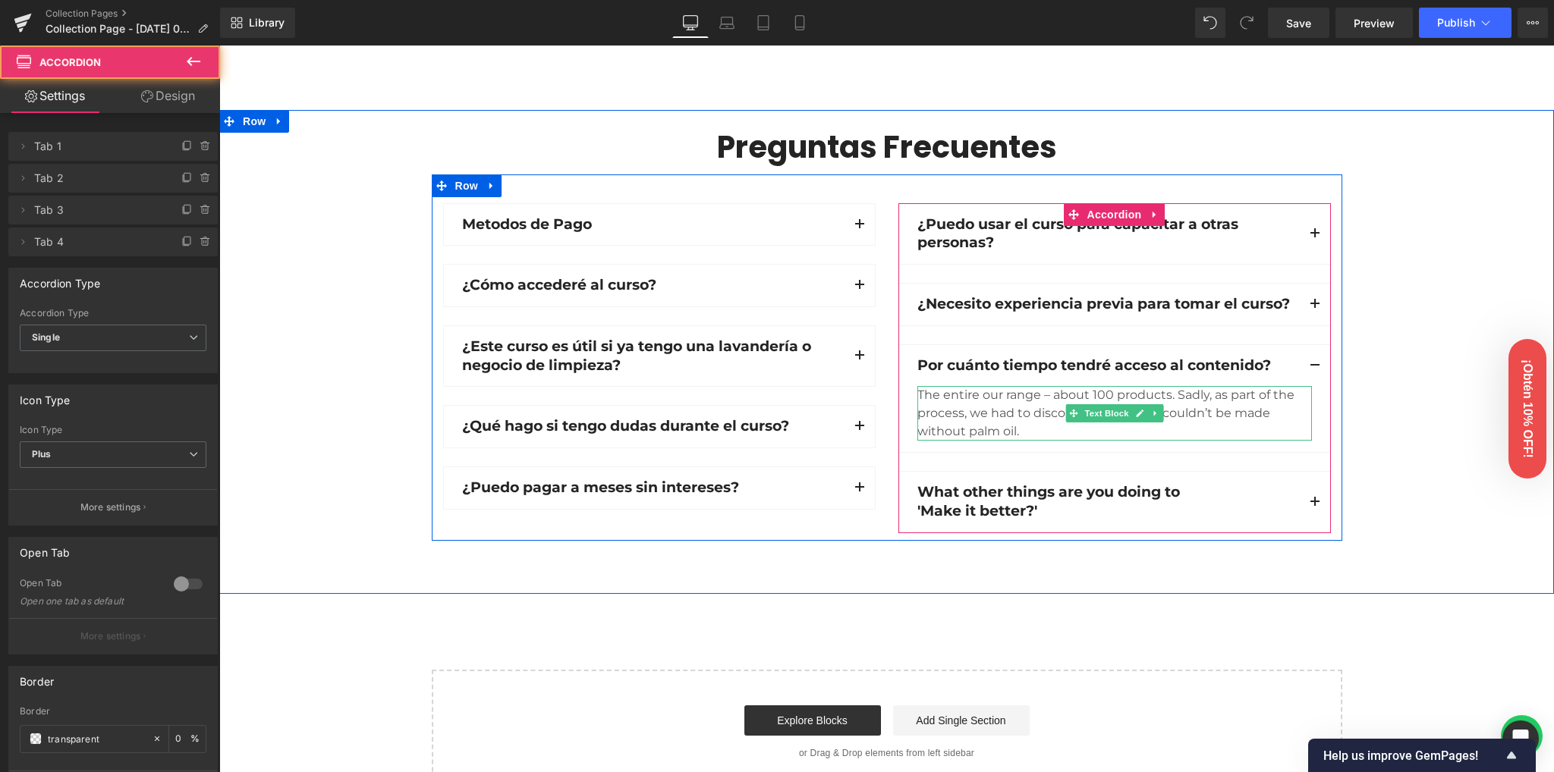
click at [998, 402] on div "The entire our range – about 100 products. Sadly, as part of the process, we ha…" at bounding box center [1114, 413] width 394 height 55
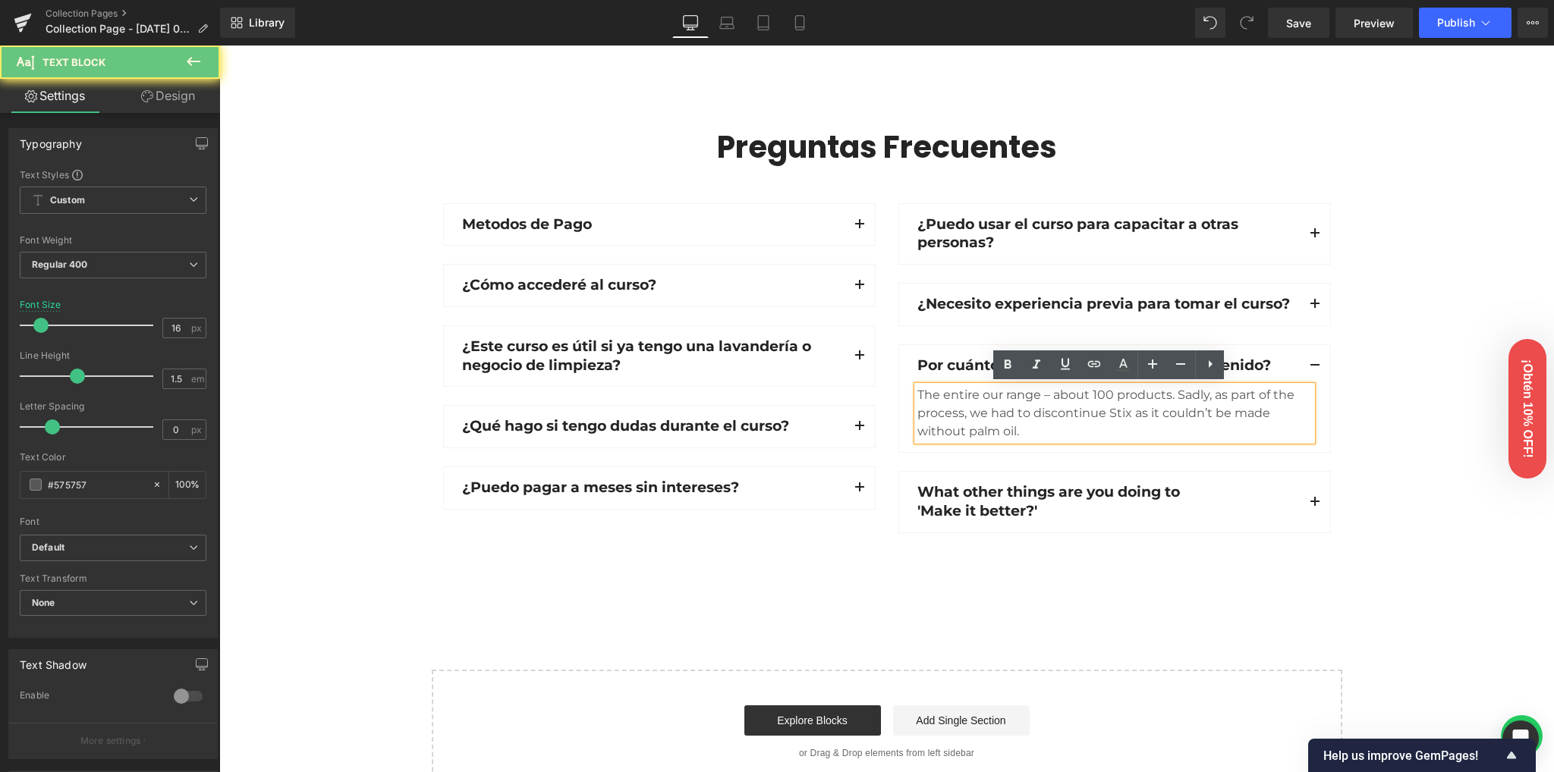
click at [998, 402] on div "The entire our range – about 100 products. Sadly, as part of the process, we ha…" at bounding box center [1114, 413] width 394 height 55
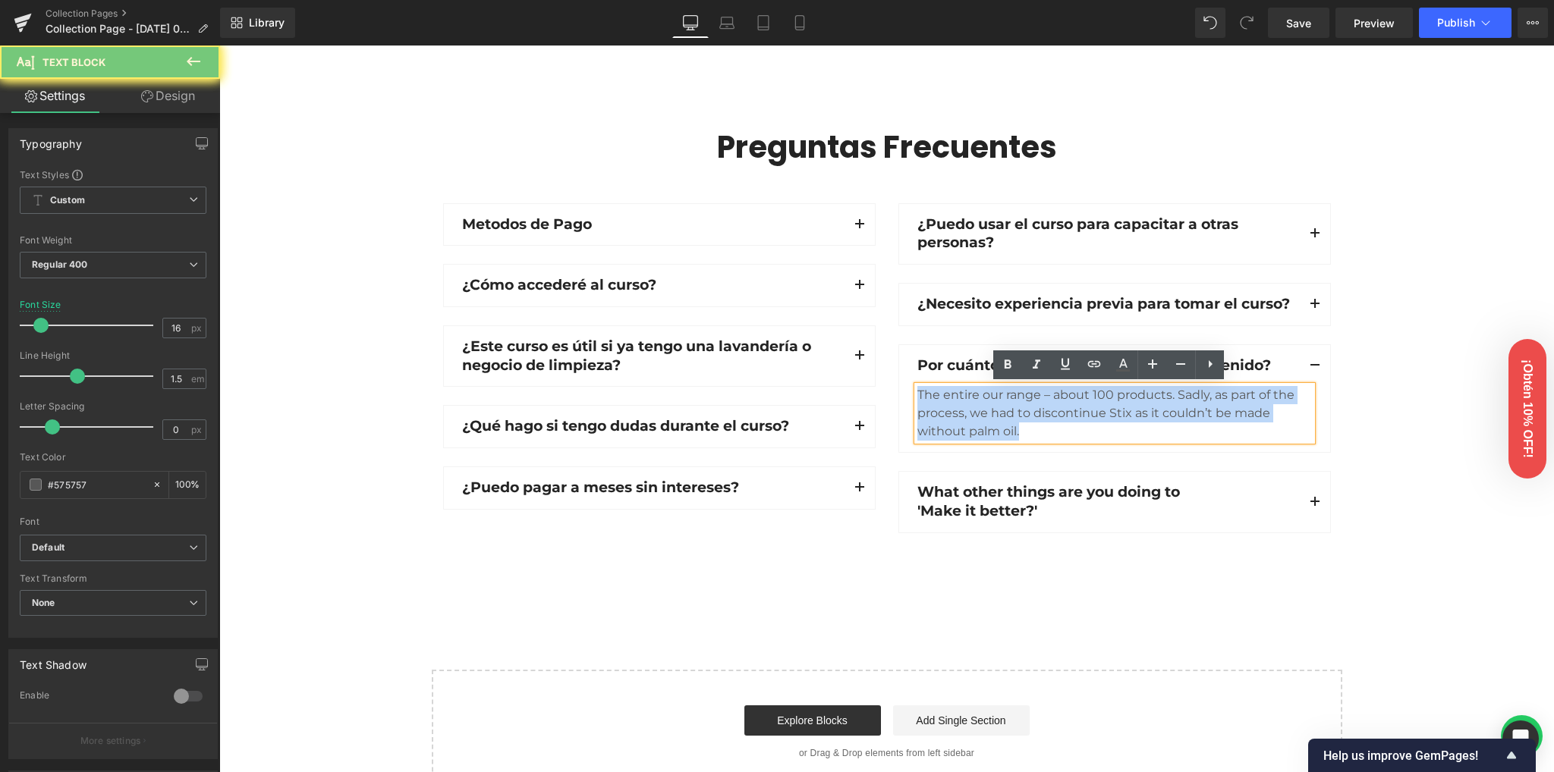
click at [998, 402] on div "The entire our range – about 100 products. Sadly, as part of the process, we ha…" at bounding box center [1114, 413] width 394 height 55
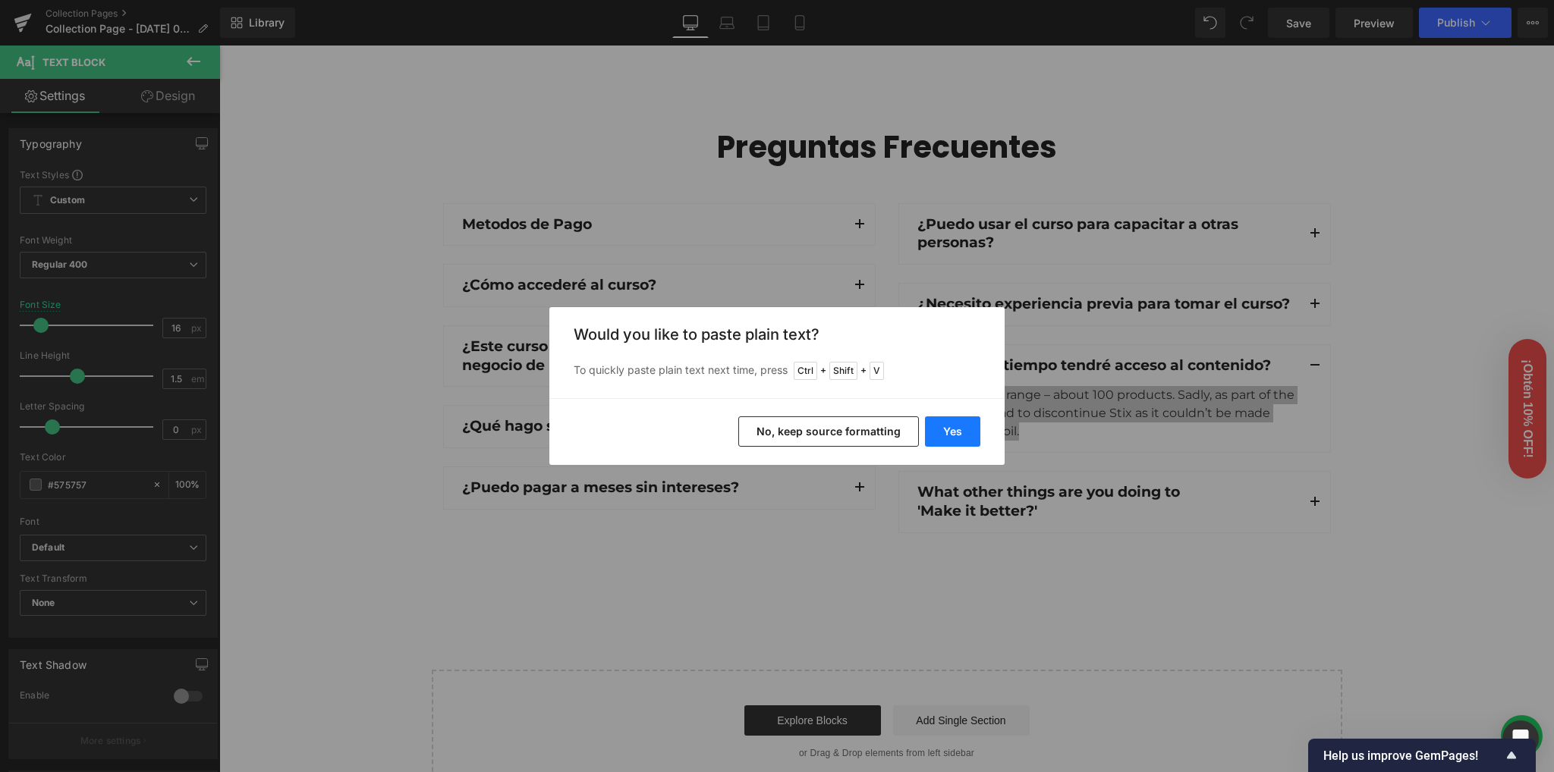
click at [950, 429] on button "Yes" at bounding box center [952, 431] width 55 height 30
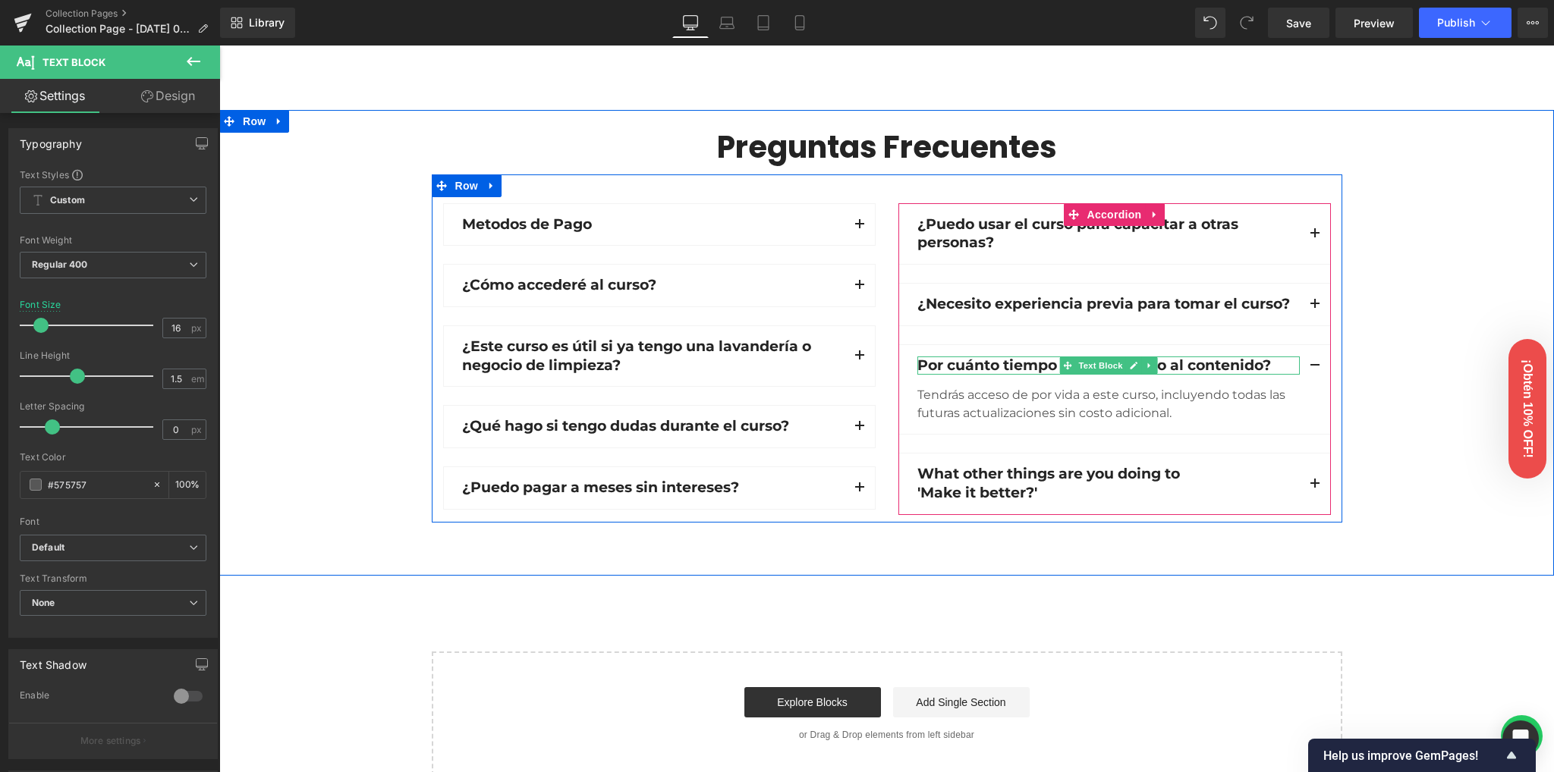
click at [934, 363] on p "Por cuánto tiempo tendré acceso al contenido?" at bounding box center [1108, 366] width 382 height 19
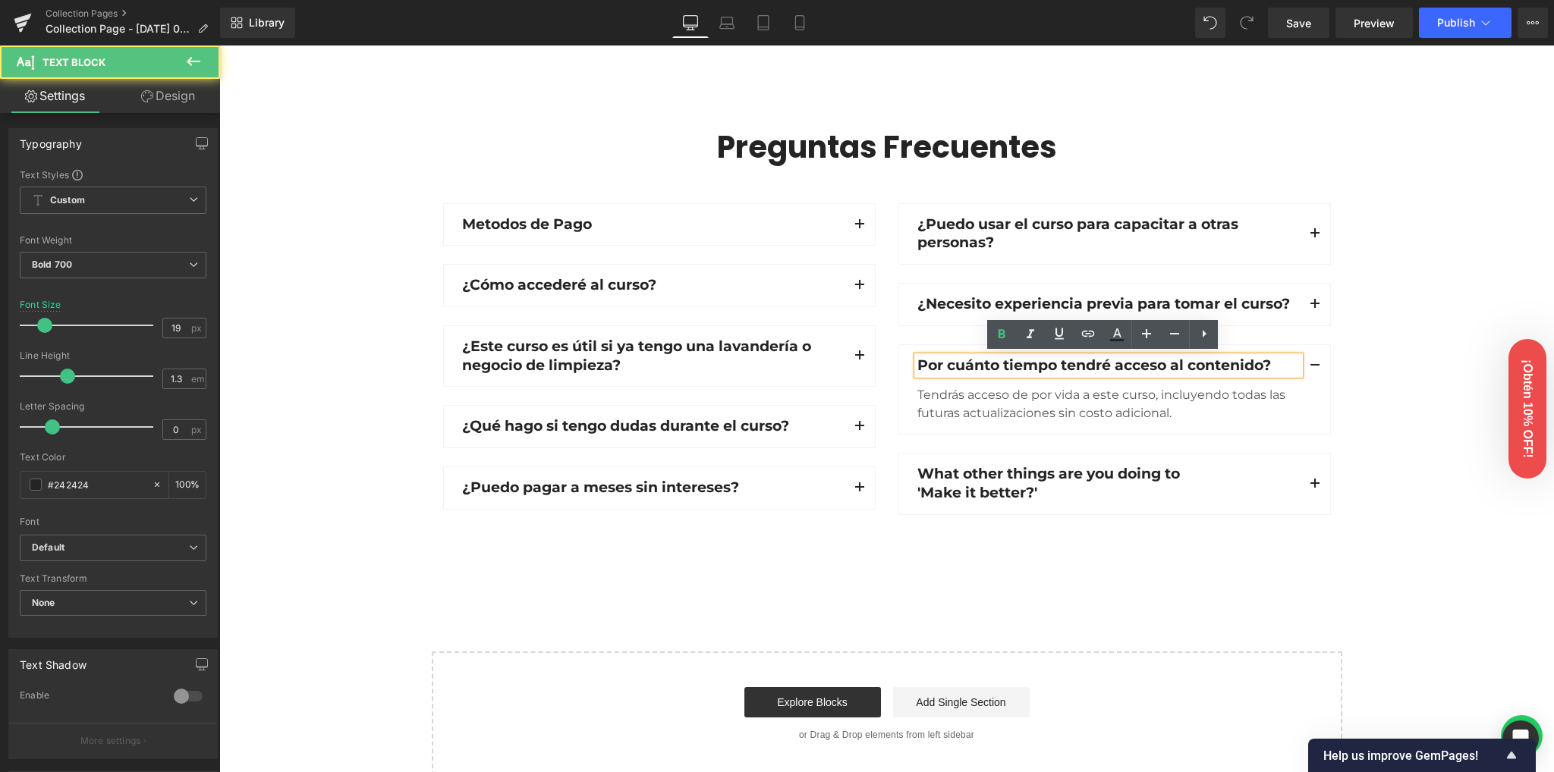
click at [219, 46] on lt-span "¿ Por" at bounding box center [219, 46] width 0 height 0
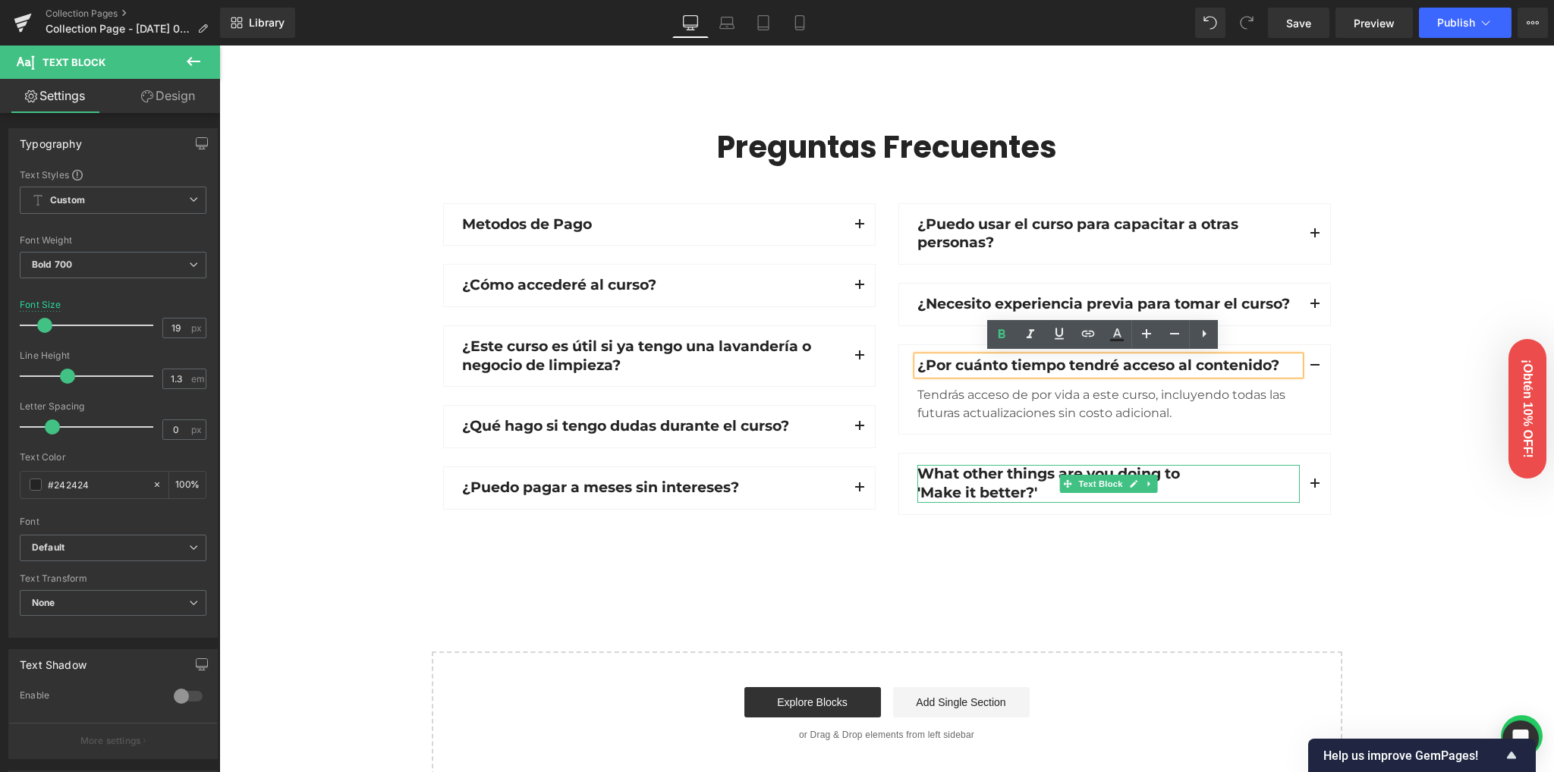
click at [980, 476] on p "What other things are you doing to" at bounding box center [1108, 474] width 382 height 19
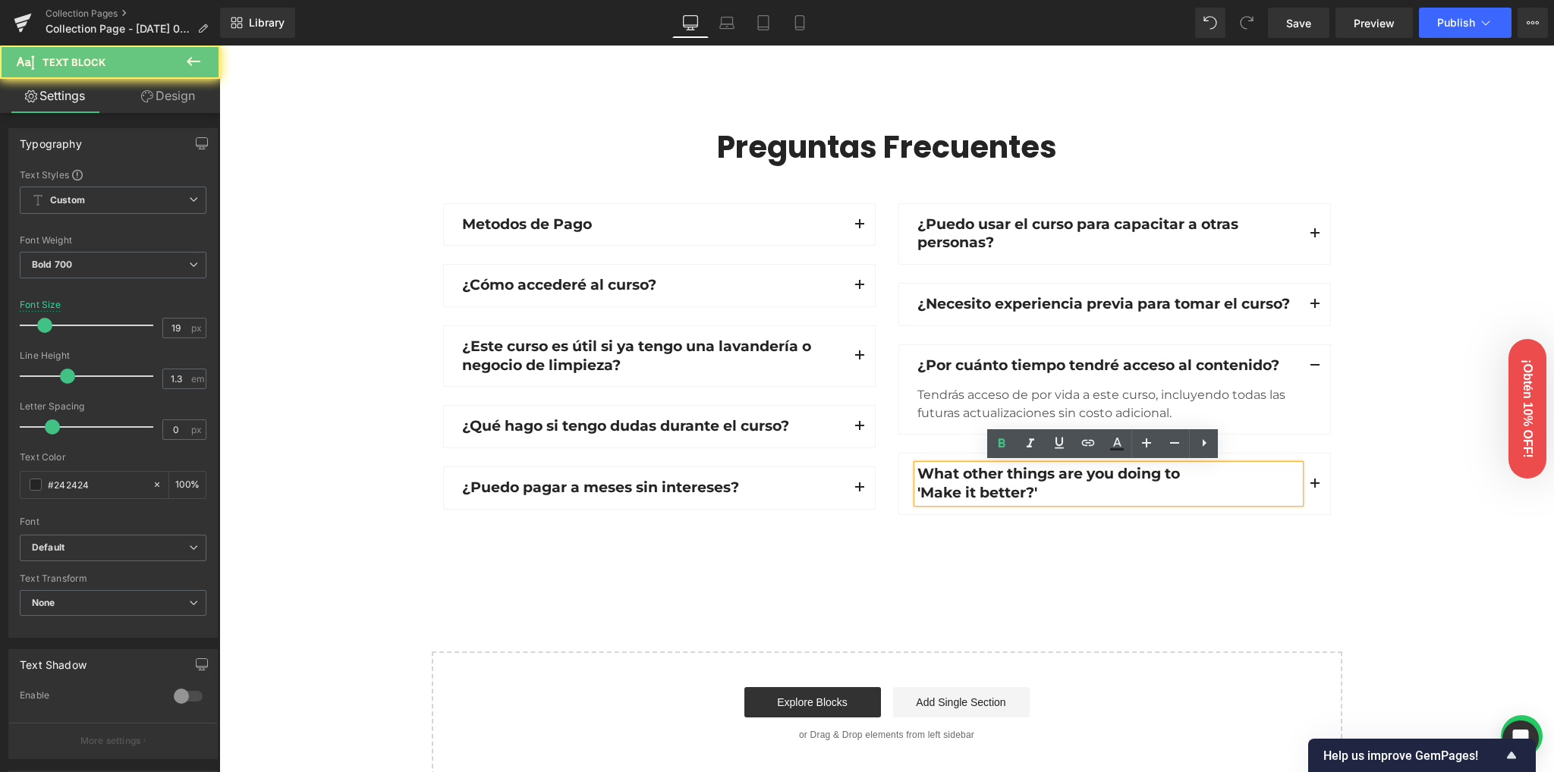
click at [980, 476] on p "What other things are you doing to" at bounding box center [1108, 474] width 382 height 19
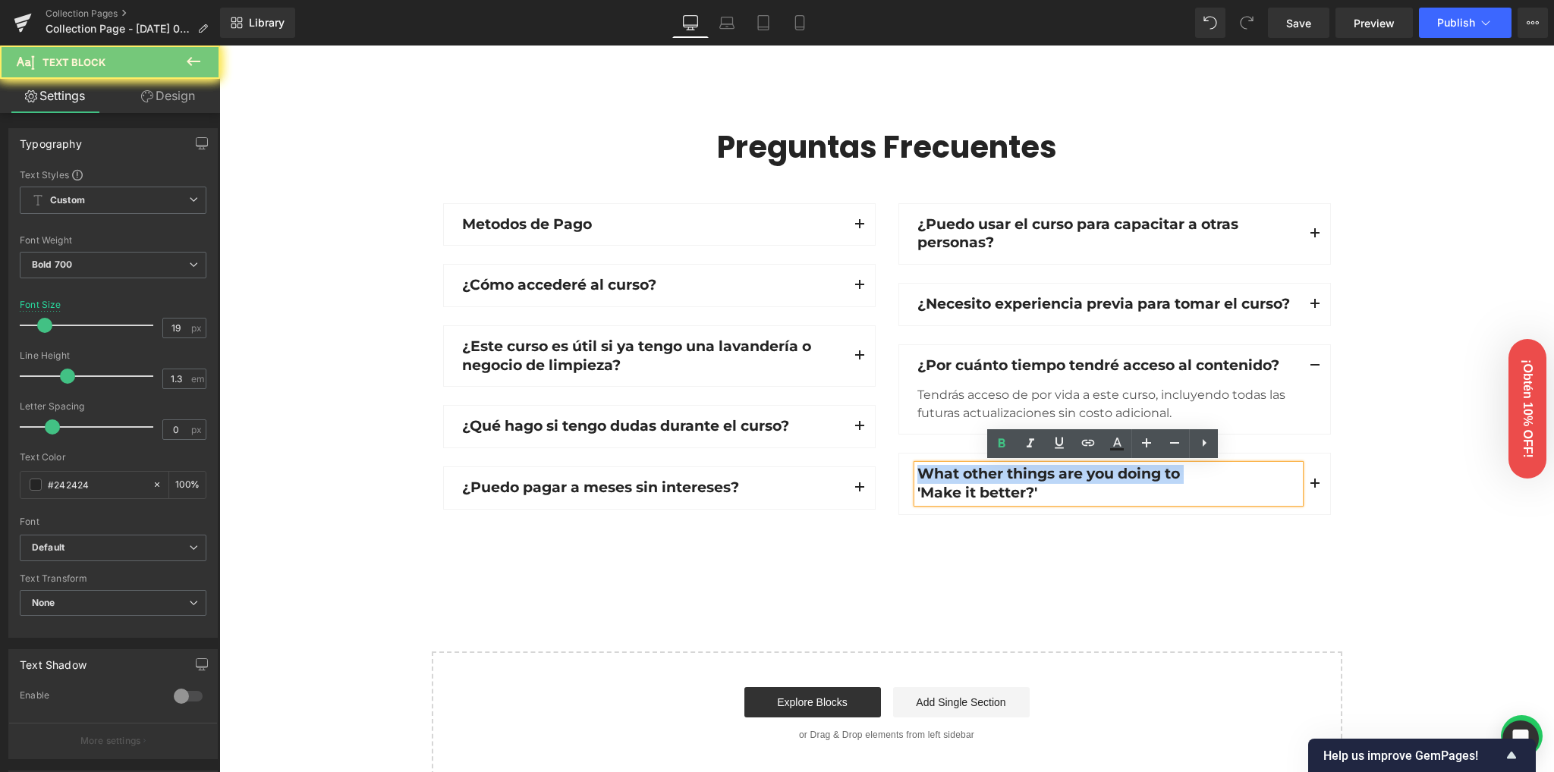
click at [980, 476] on p "What other things are you doing to" at bounding box center [1108, 474] width 382 height 19
click at [981, 477] on p "What other things are you doing to" at bounding box center [1108, 474] width 382 height 19
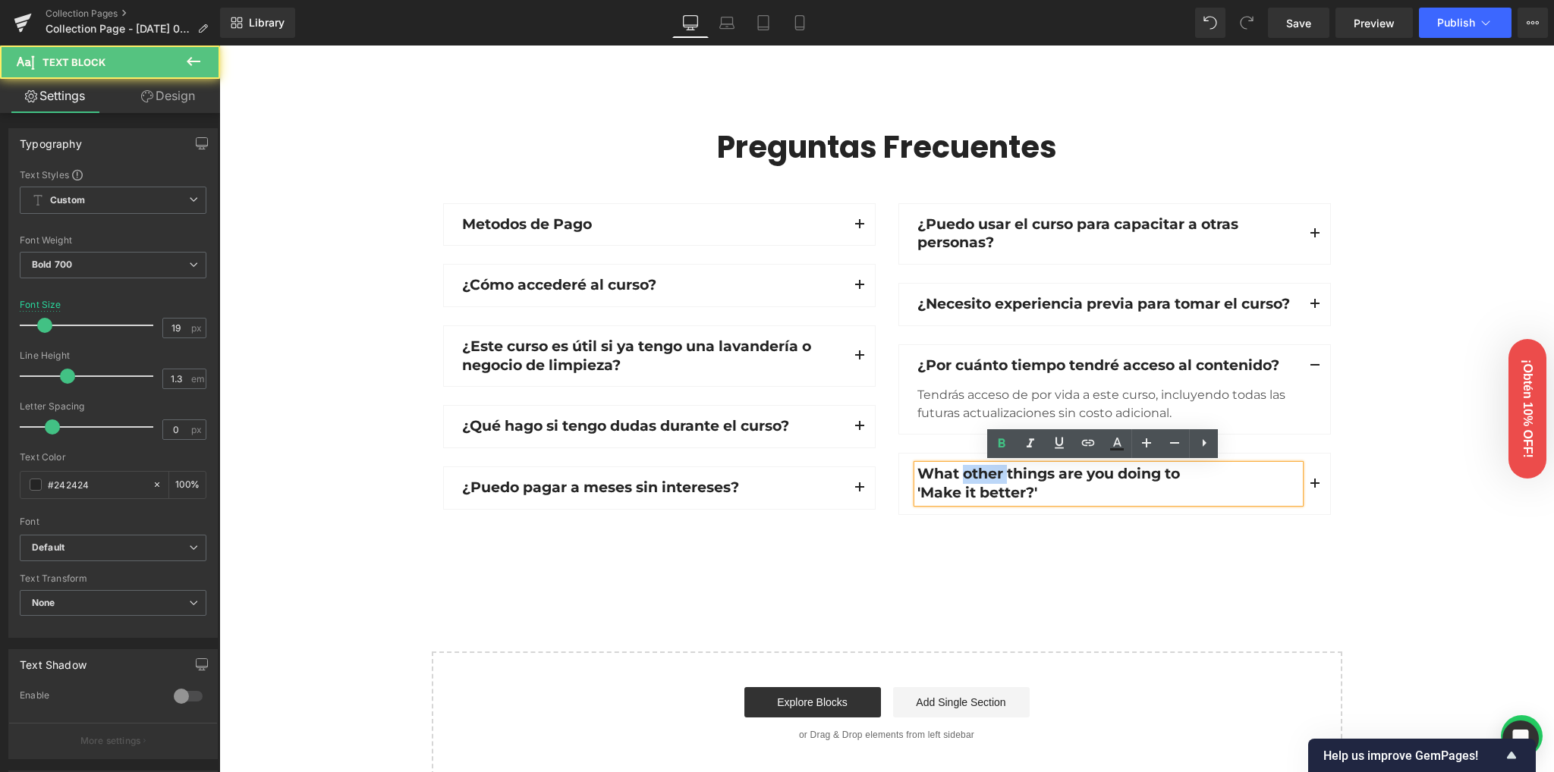
click at [981, 477] on p "What other things are you doing to" at bounding box center [1108, 474] width 382 height 19
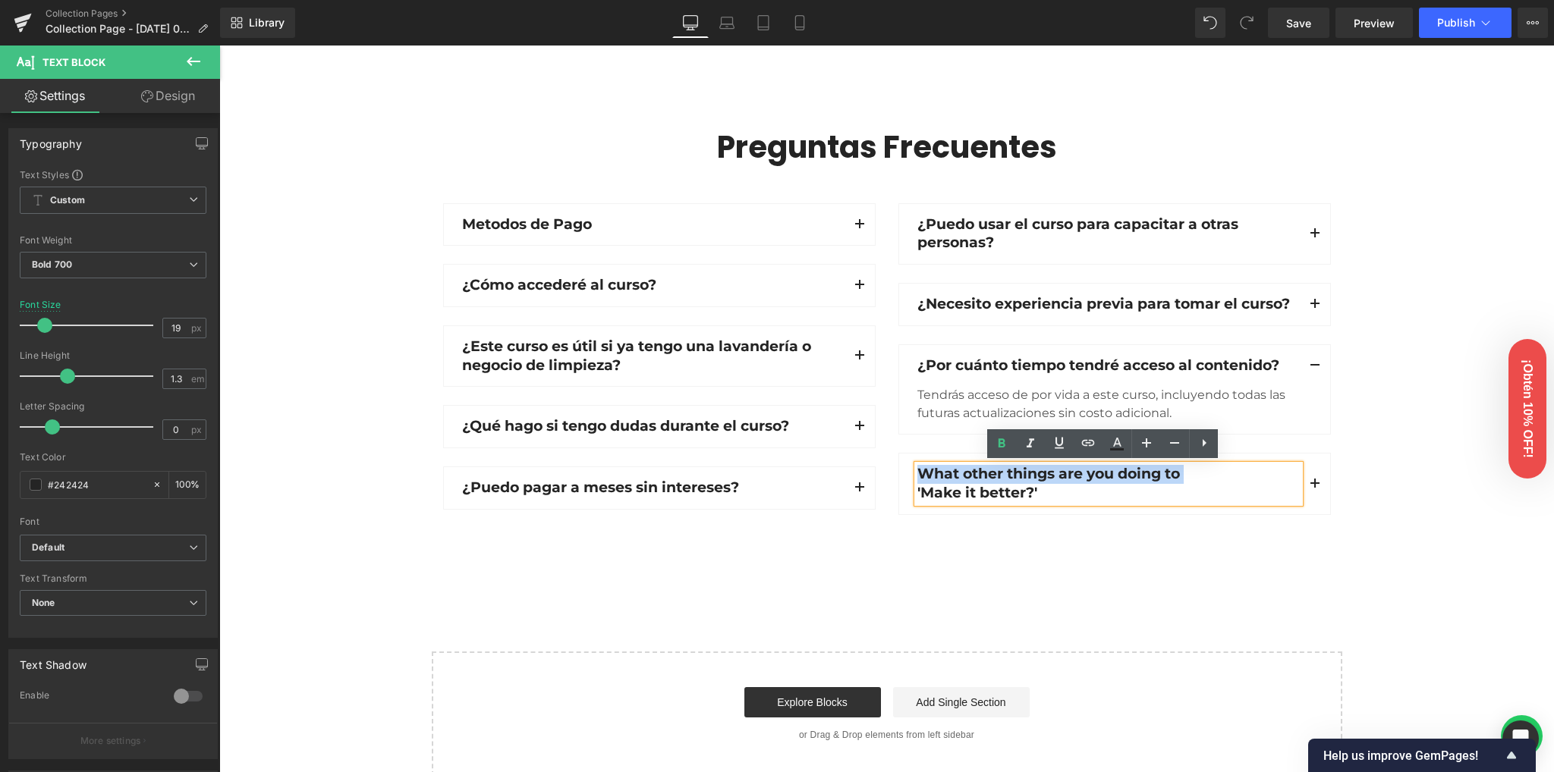
click at [981, 477] on p "What other things are you doing to" at bounding box center [1108, 474] width 382 height 19
drag, startPoint x: 1035, startPoint y: 488, endPoint x: 910, endPoint y: 465, distance: 128.0
click at [917, 465] on div "What other things are you doing to 'Make it better?'" at bounding box center [1108, 483] width 382 height 37
drag, startPoint x: 1037, startPoint y: 490, endPoint x: 913, endPoint y: 473, distance: 125.5
click at [917, 473] on div "What other things are you doing to 'Make it better?'" at bounding box center [1108, 483] width 382 height 37
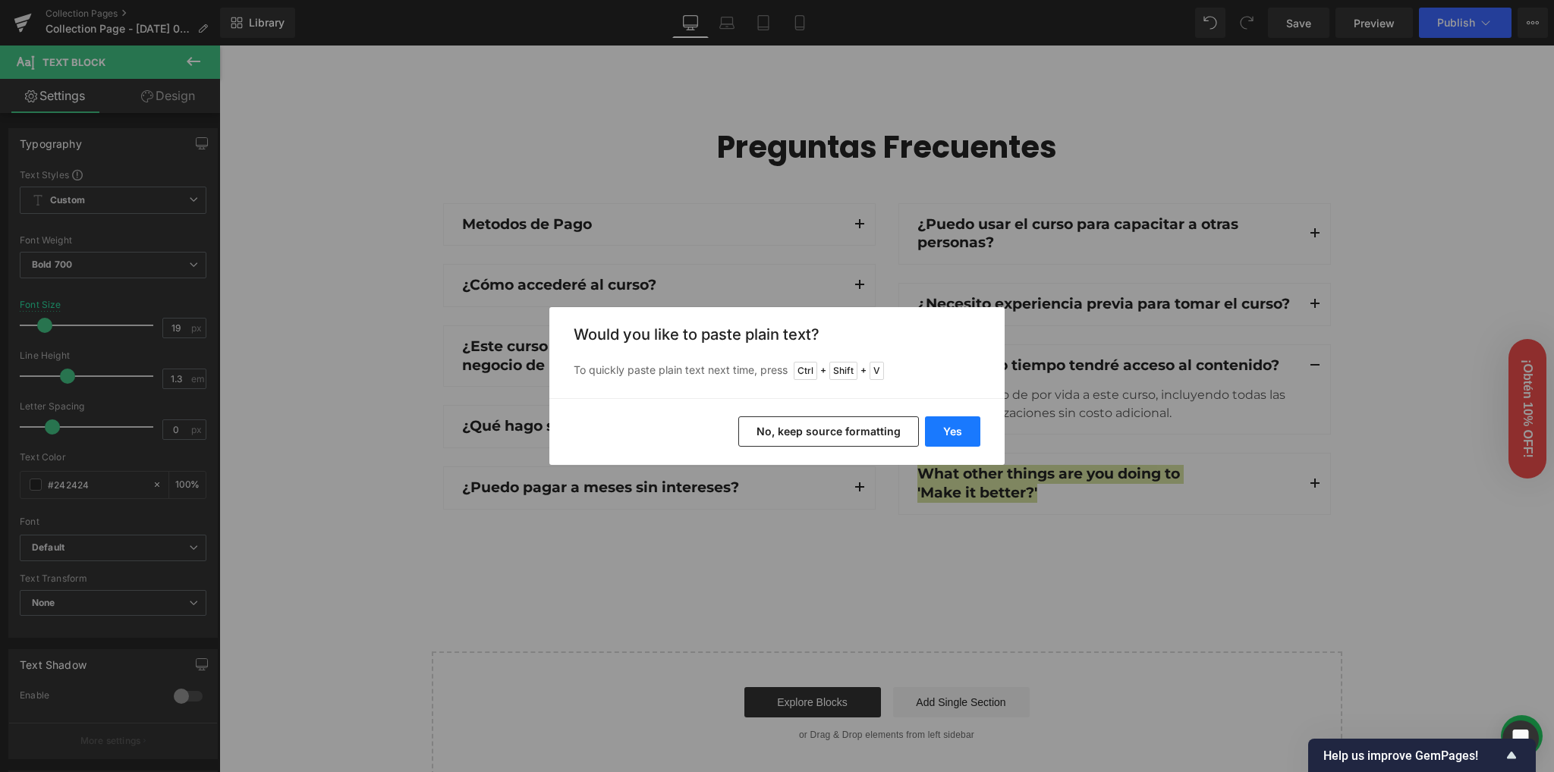
click at [949, 432] on button "Yes" at bounding box center [952, 431] width 55 height 30
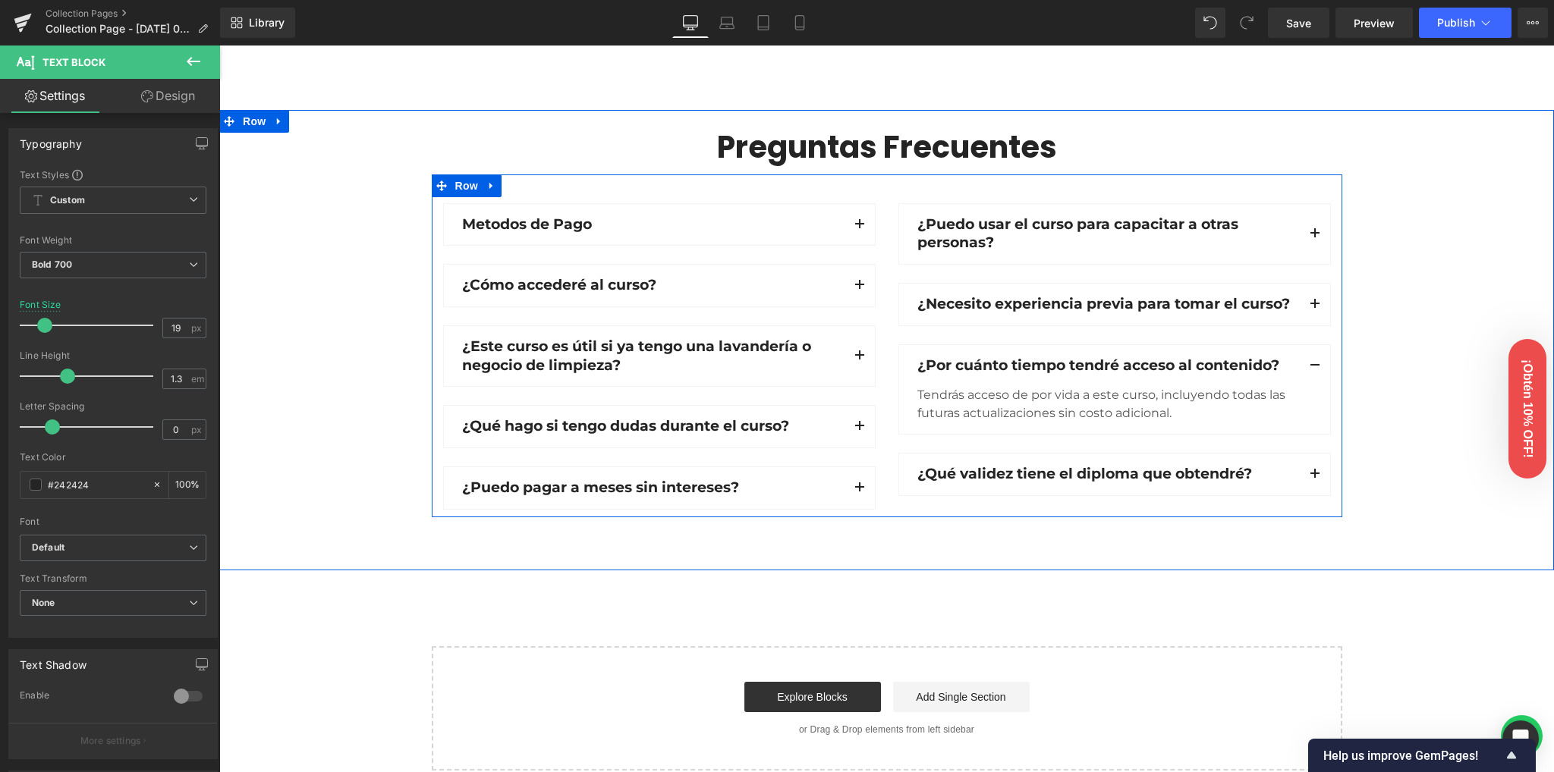
click at [1432, 434] on div "Preguntas Frecuentes Heading Row Metodos de Pago Text Block Aceptamos tarjetas …" at bounding box center [886, 322] width 1334 height 390
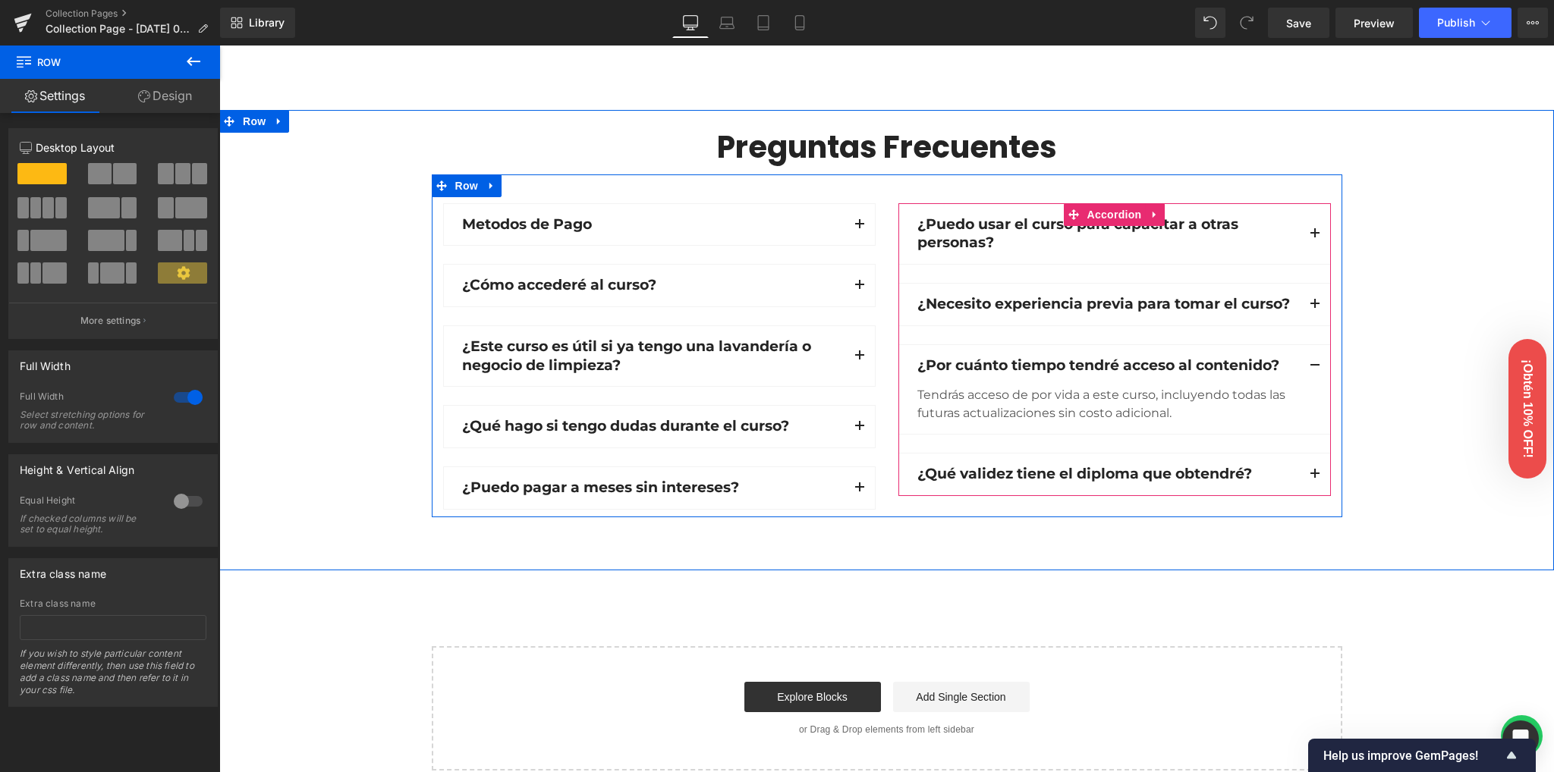
click at [1316, 441] on div "¿Puedo usar el curso para capacitar a otras personas? Text Block Claro, es idea…" at bounding box center [1114, 350] width 432 height 294
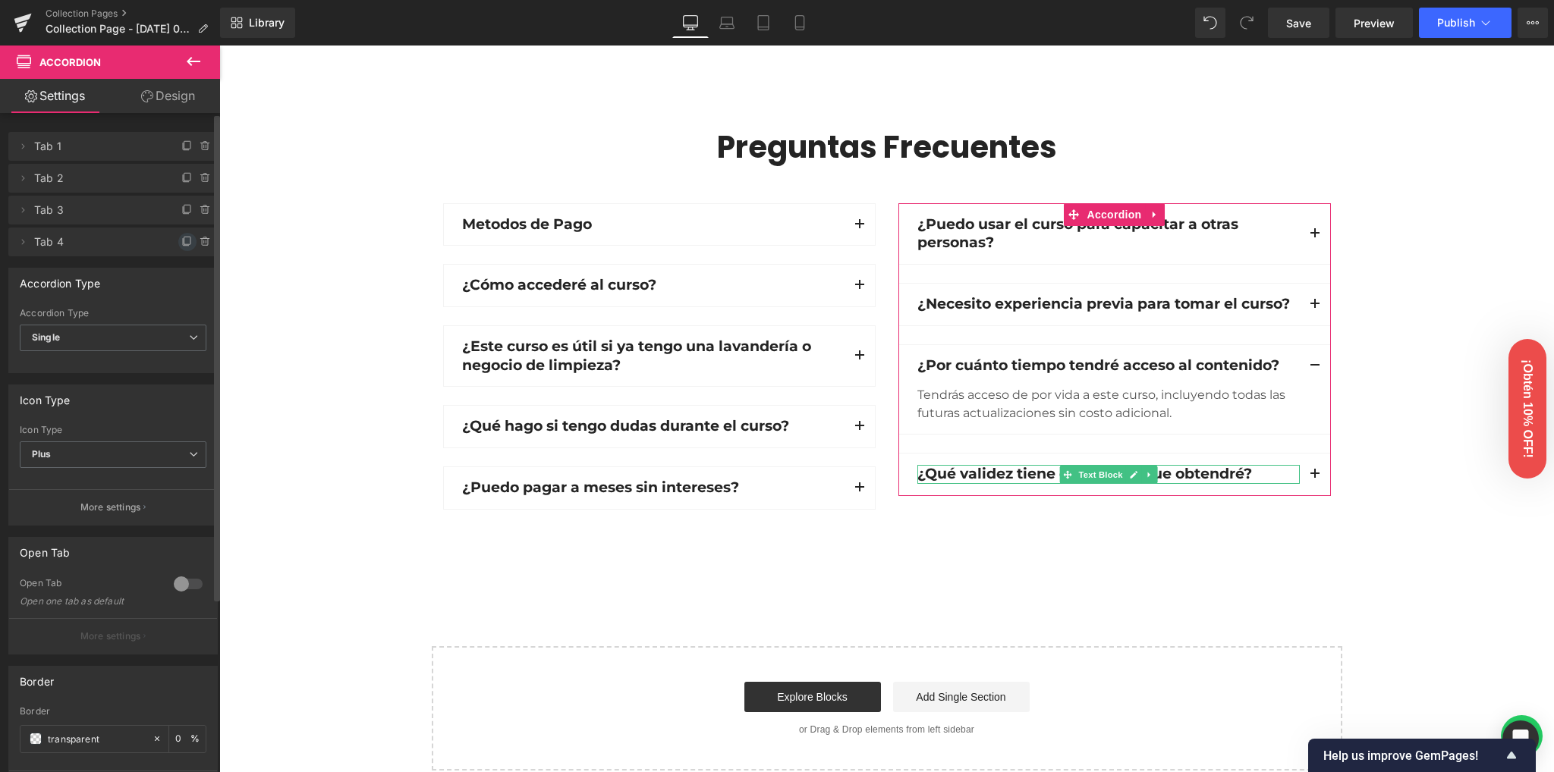
click at [183, 243] on icon at bounding box center [186, 242] width 6 height 7
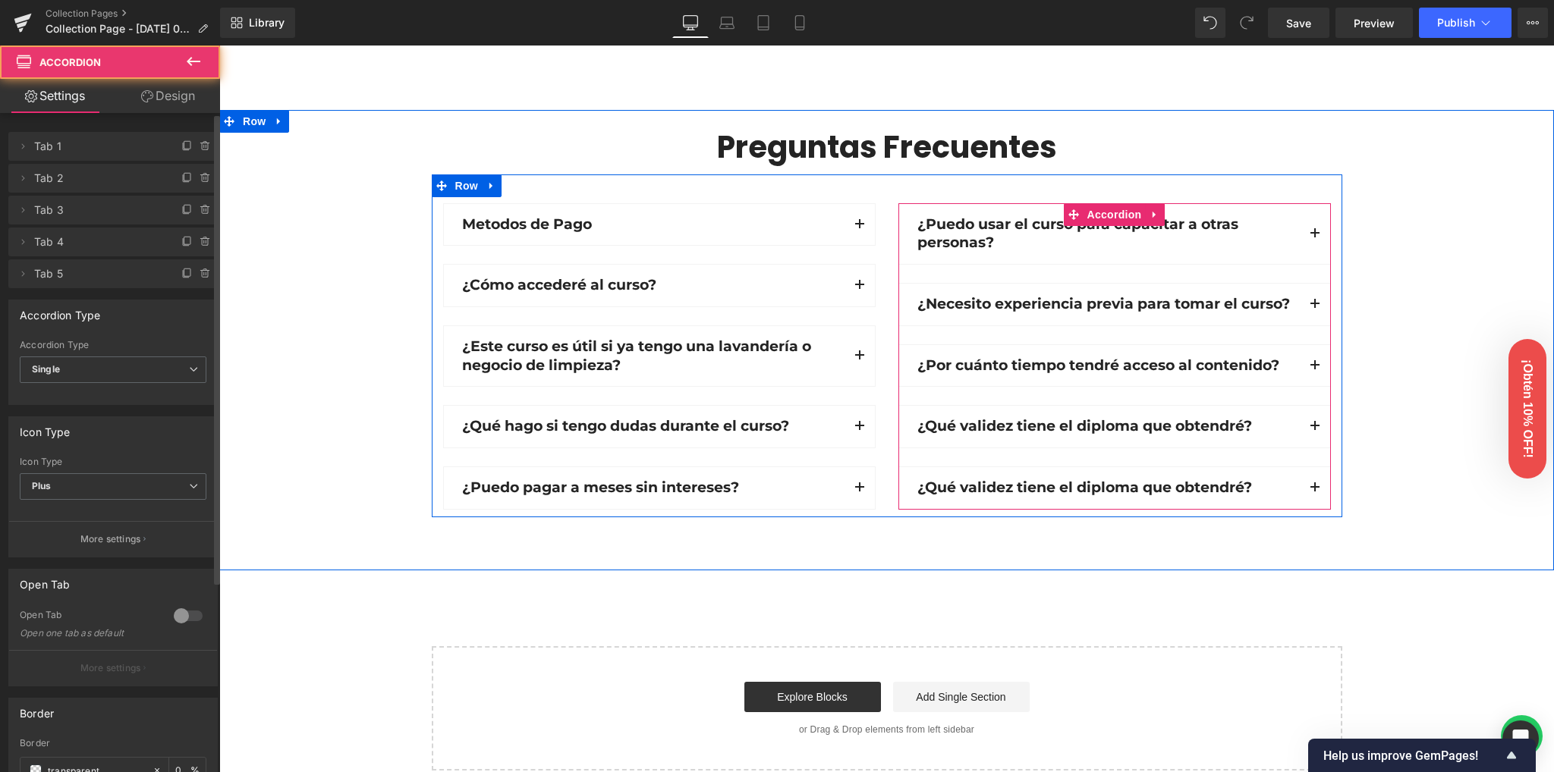
click at [1311, 421] on button "button" at bounding box center [1314, 427] width 30 height 42
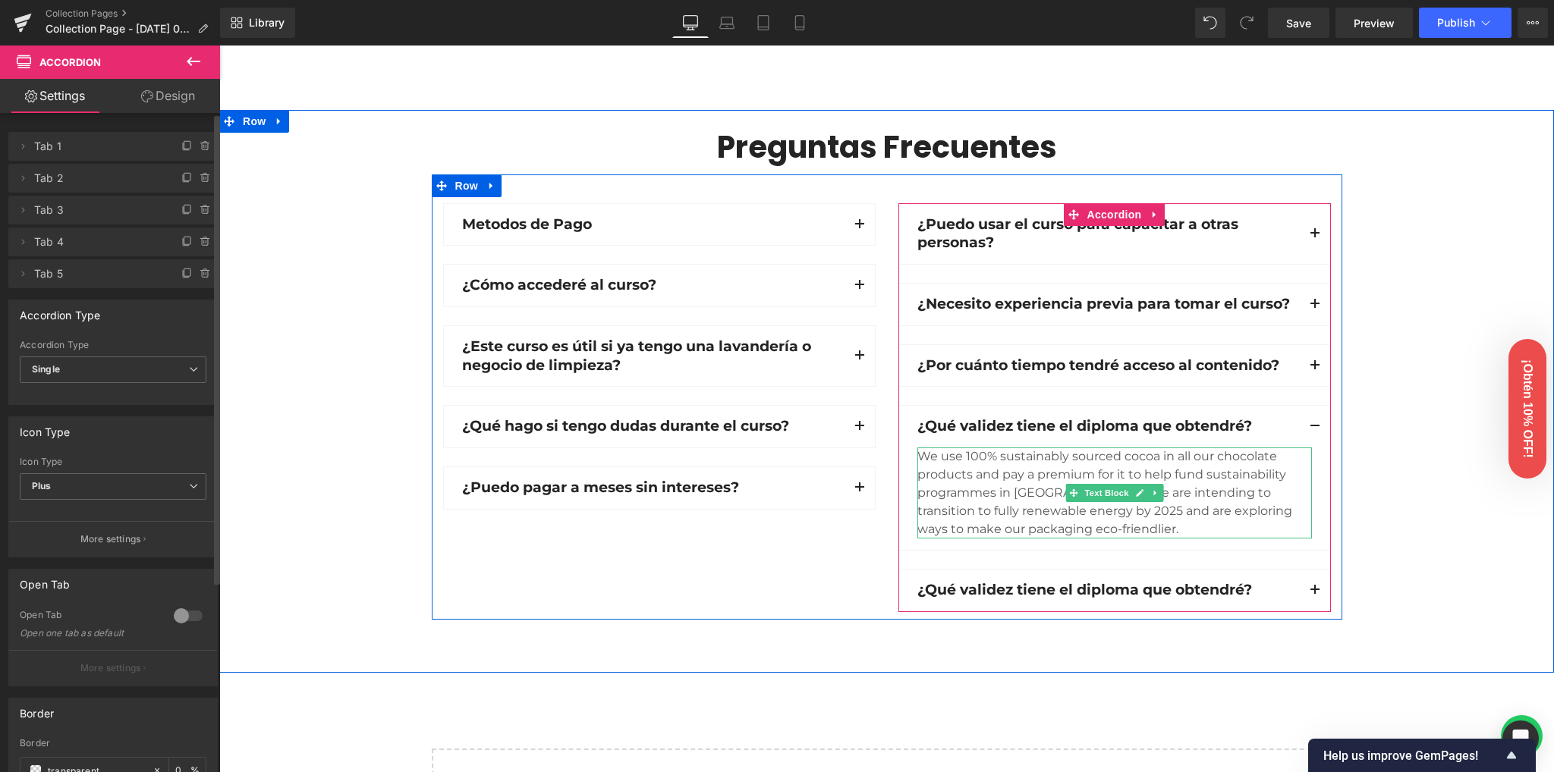
click at [1051, 470] on div "We use 100% sustainably sourced cocoa in all our chocolate products and pay a p…" at bounding box center [1114, 493] width 394 height 91
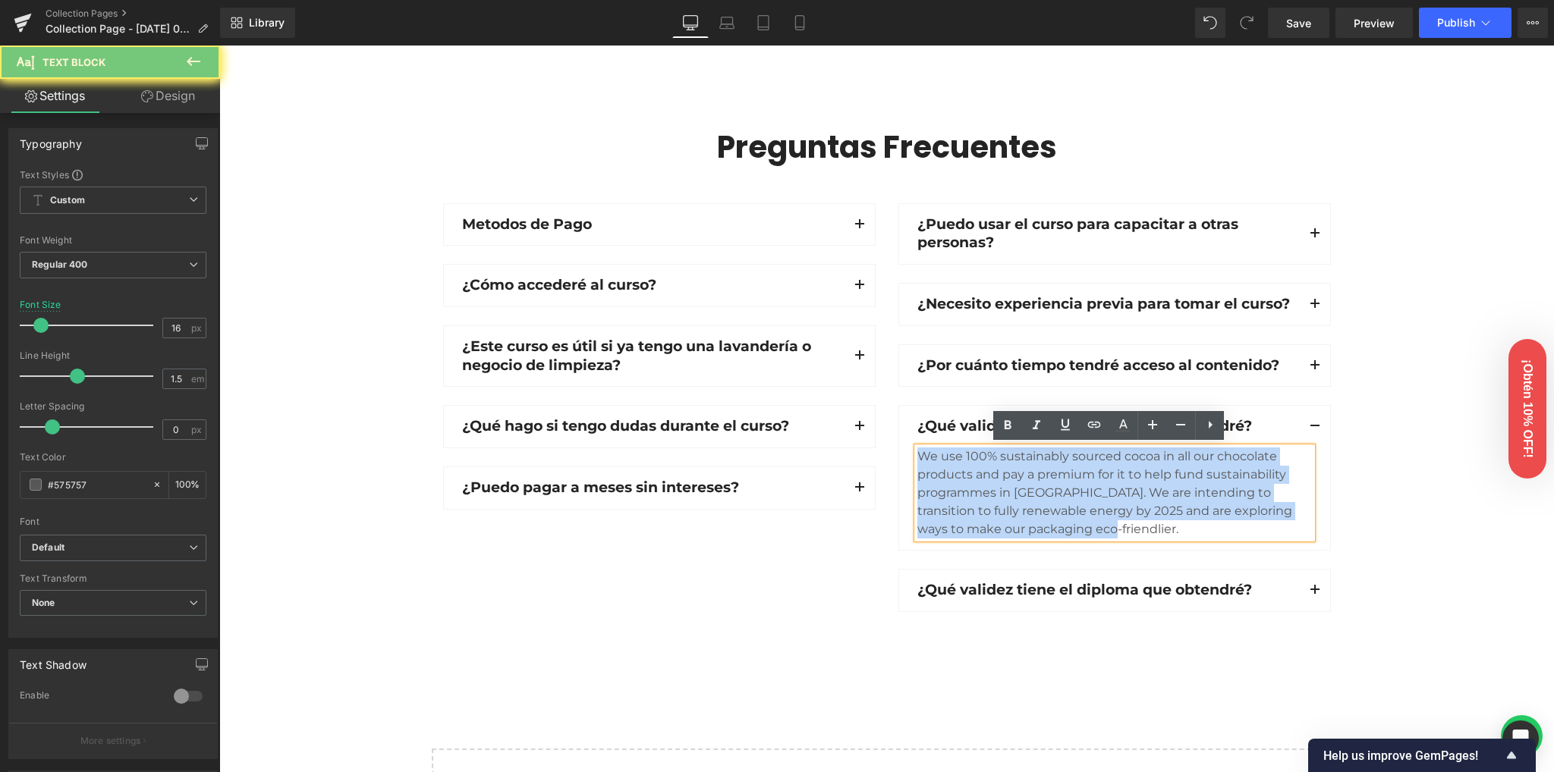
click at [1051, 470] on div "We use 100% sustainably sourced cocoa in all our chocolate products and pay a p…" at bounding box center [1114, 493] width 394 height 91
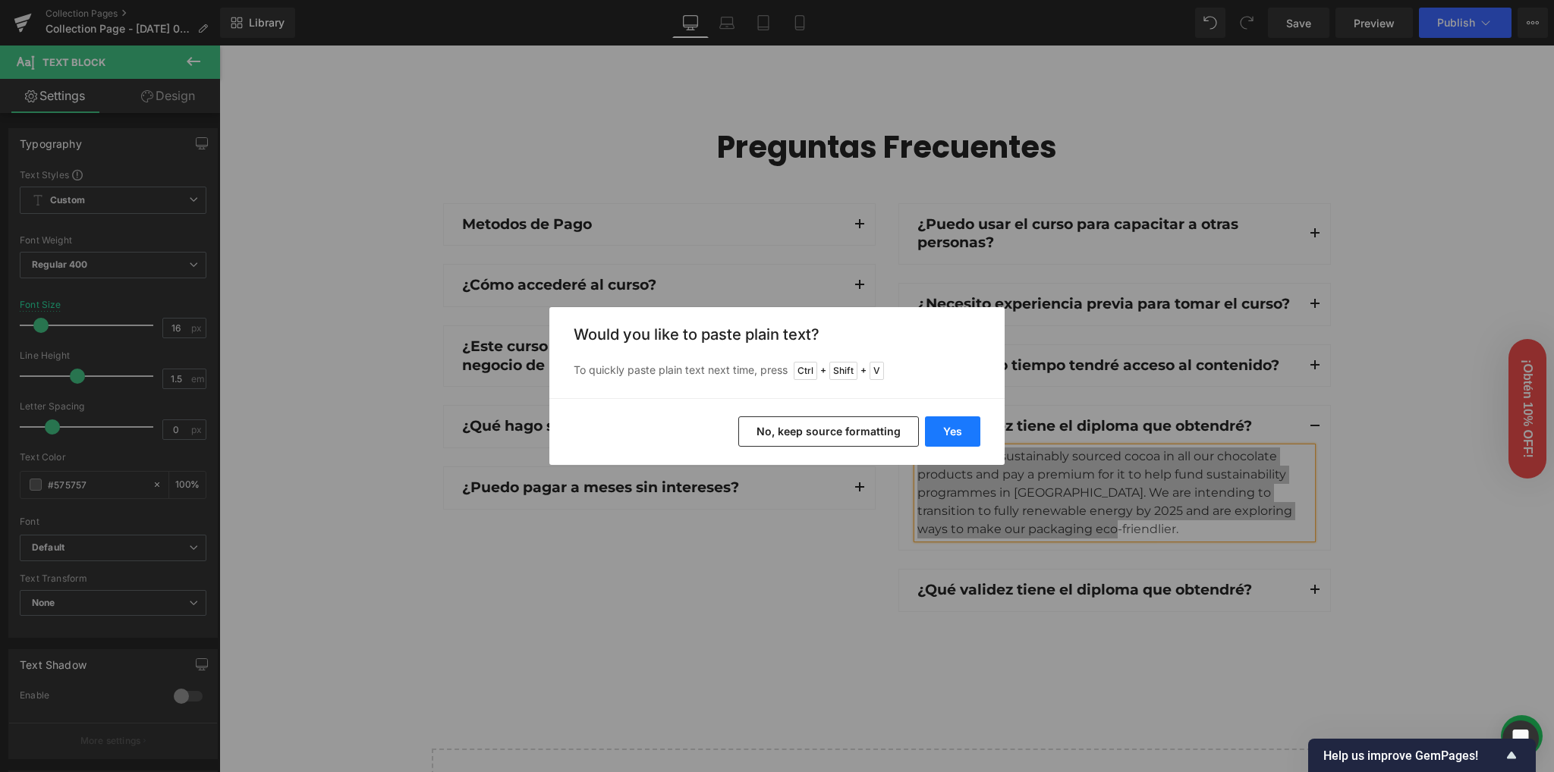
click at [964, 435] on button "Yes" at bounding box center [952, 431] width 55 height 30
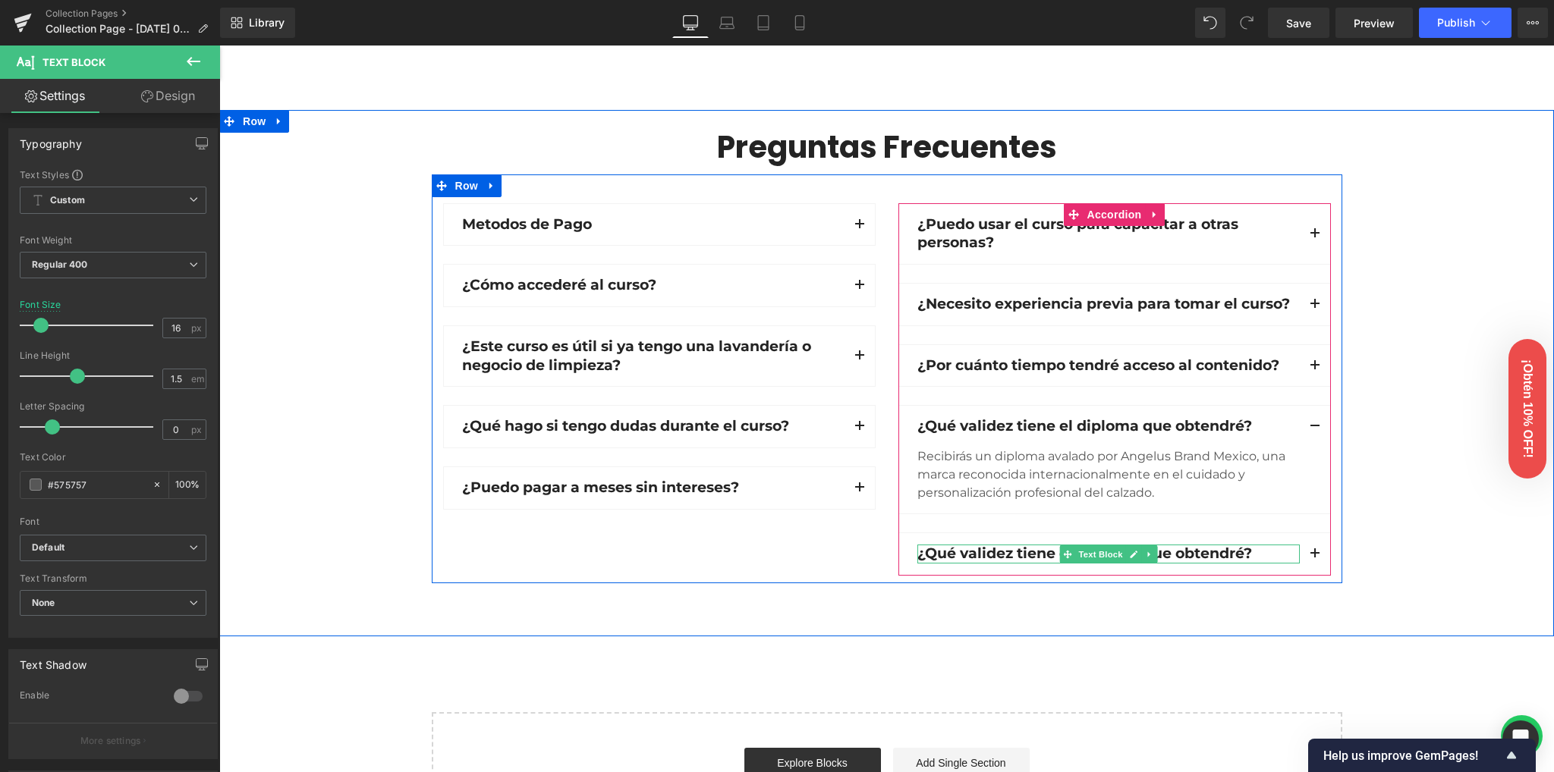
click at [1036, 551] on p "¿Qué validez tiene el diploma que obtendré?" at bounding box center [1108, 554] width 382 height 19
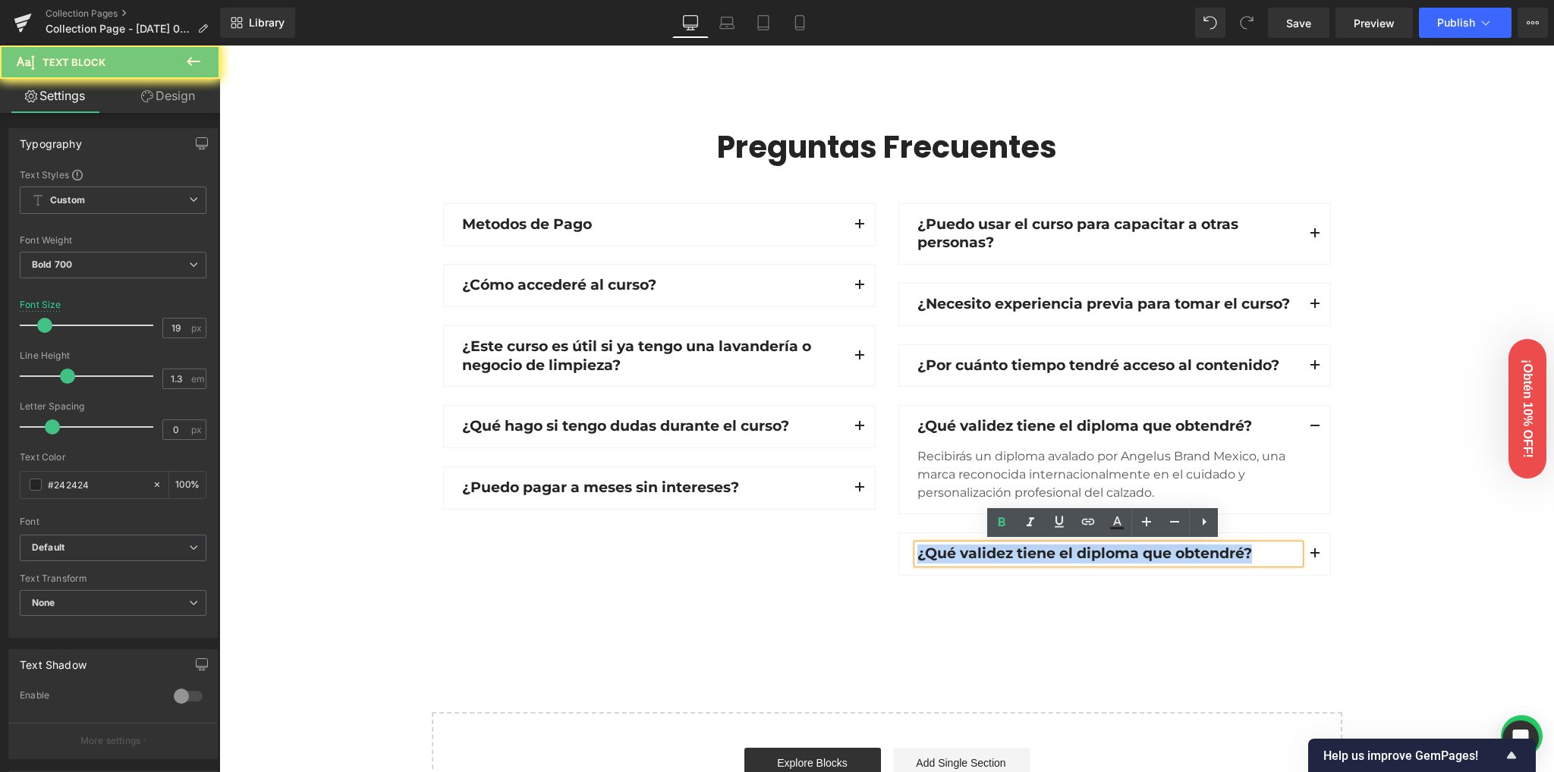
click at [1036, 551] on p "¿Qué validez tiene el diploma que obtendré?" at bounding box center [1108, 554] width 382 height 19
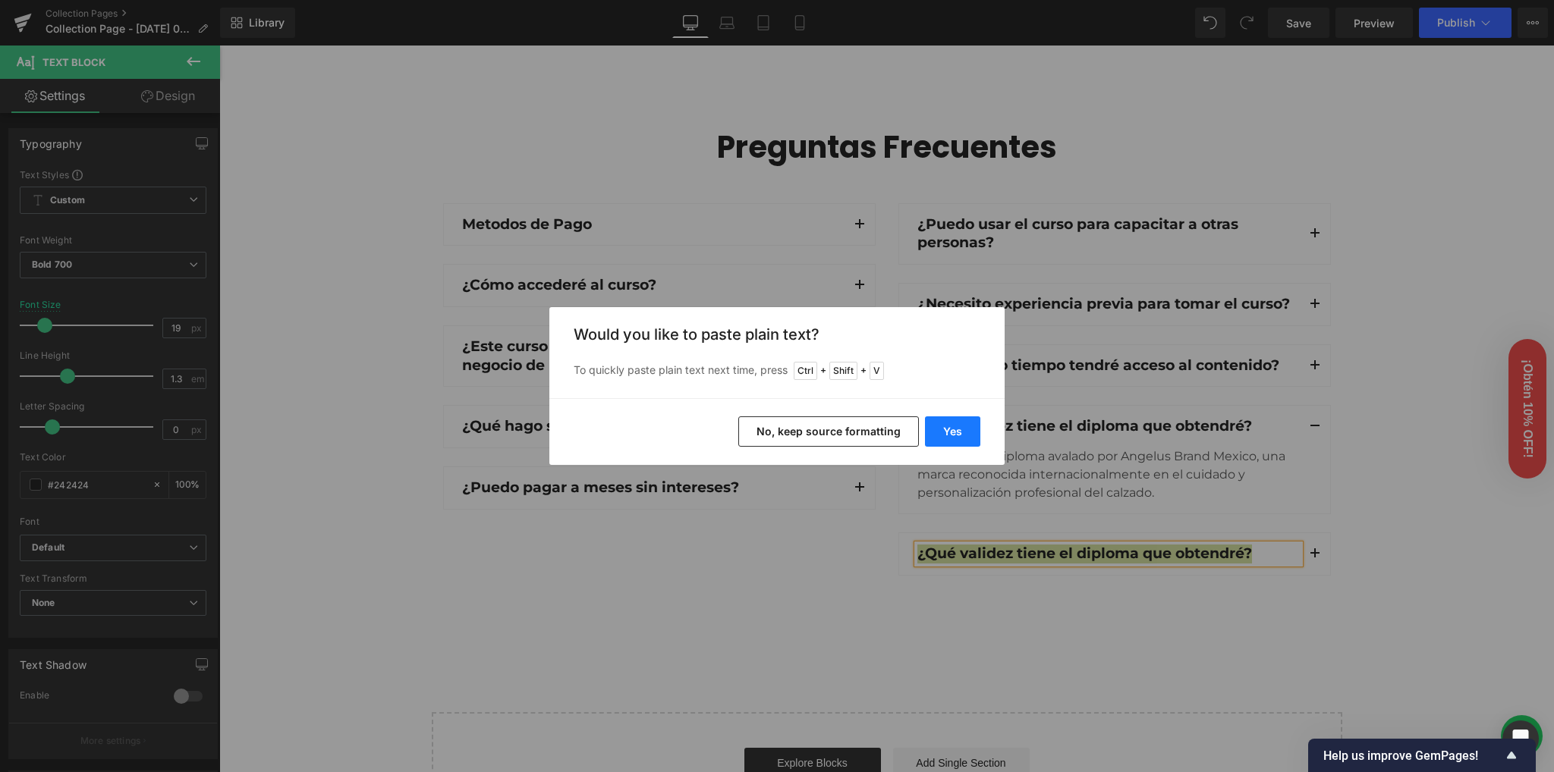
click at [935, 416] on button "Yes" at bounding box center [952, 431] width 55 height 30
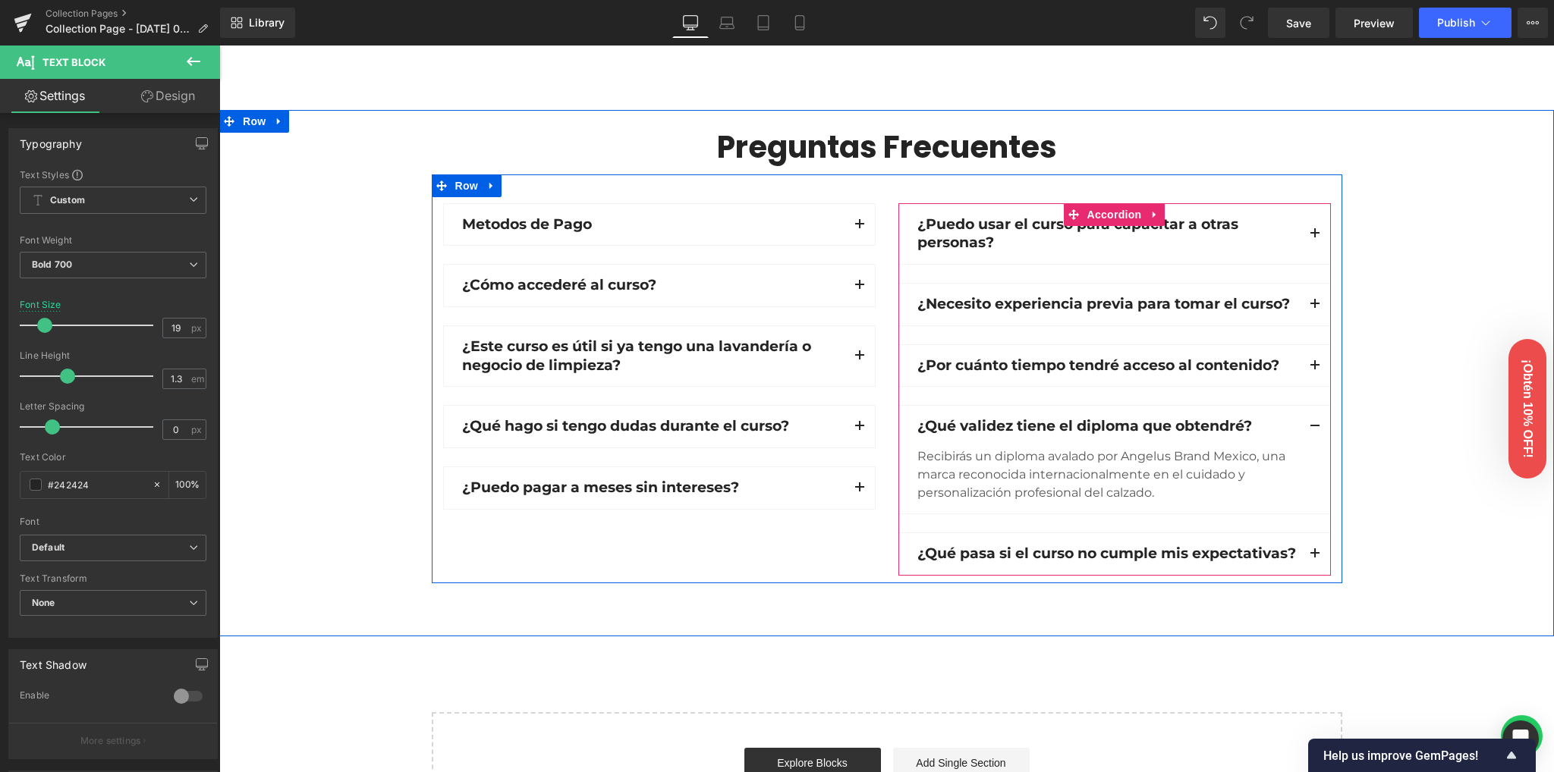
click at [1310, 552] on button "button" at bounding box center [1314, 554] width 30 height 42
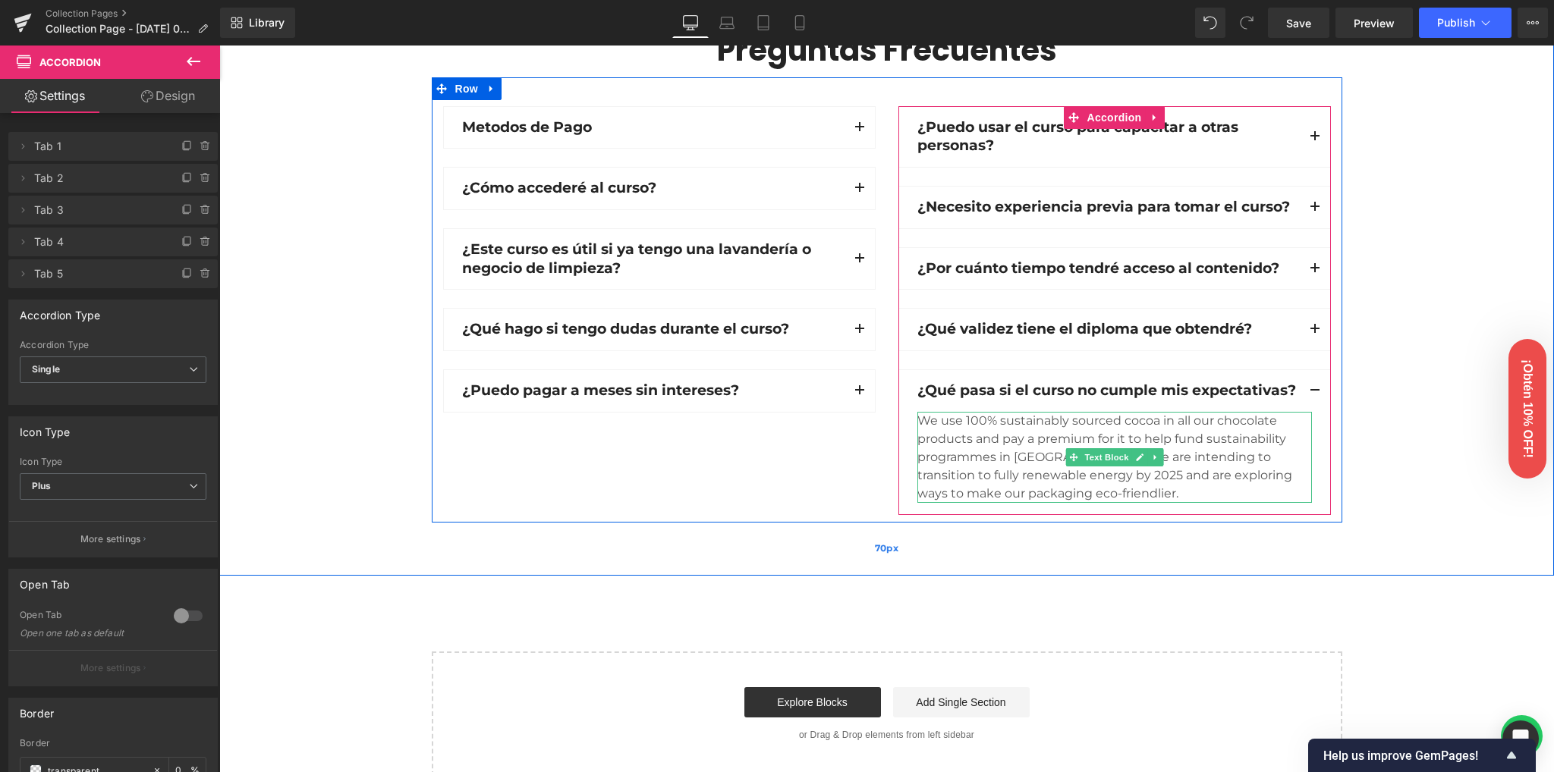
scroll to position [1380, 0]
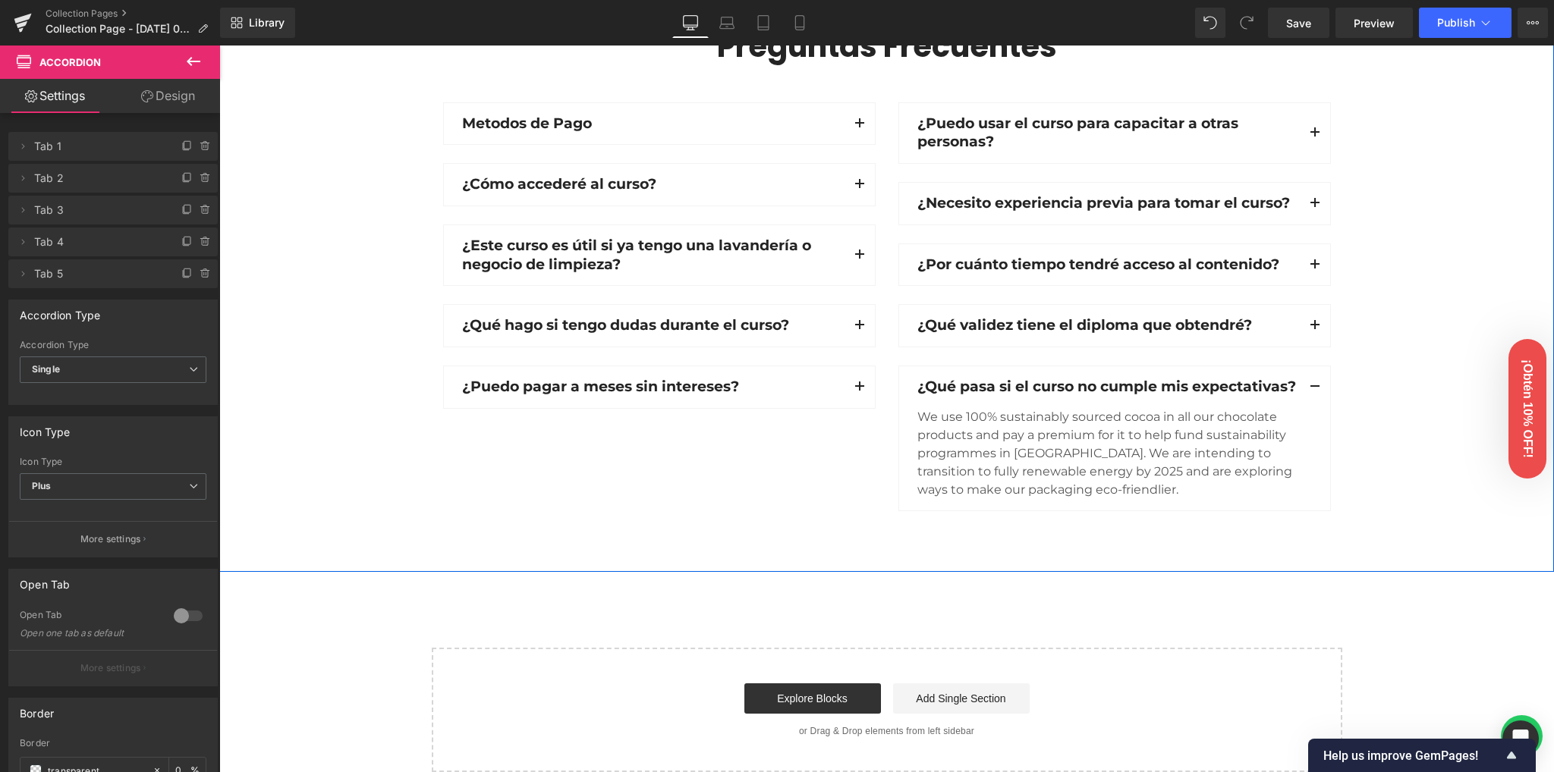
click at [998, 449] on div "We use 100% sustainably sourced cocoa in all our chocolate products and pay a p…" at bounding box center [1114, 453] width 394 height 91
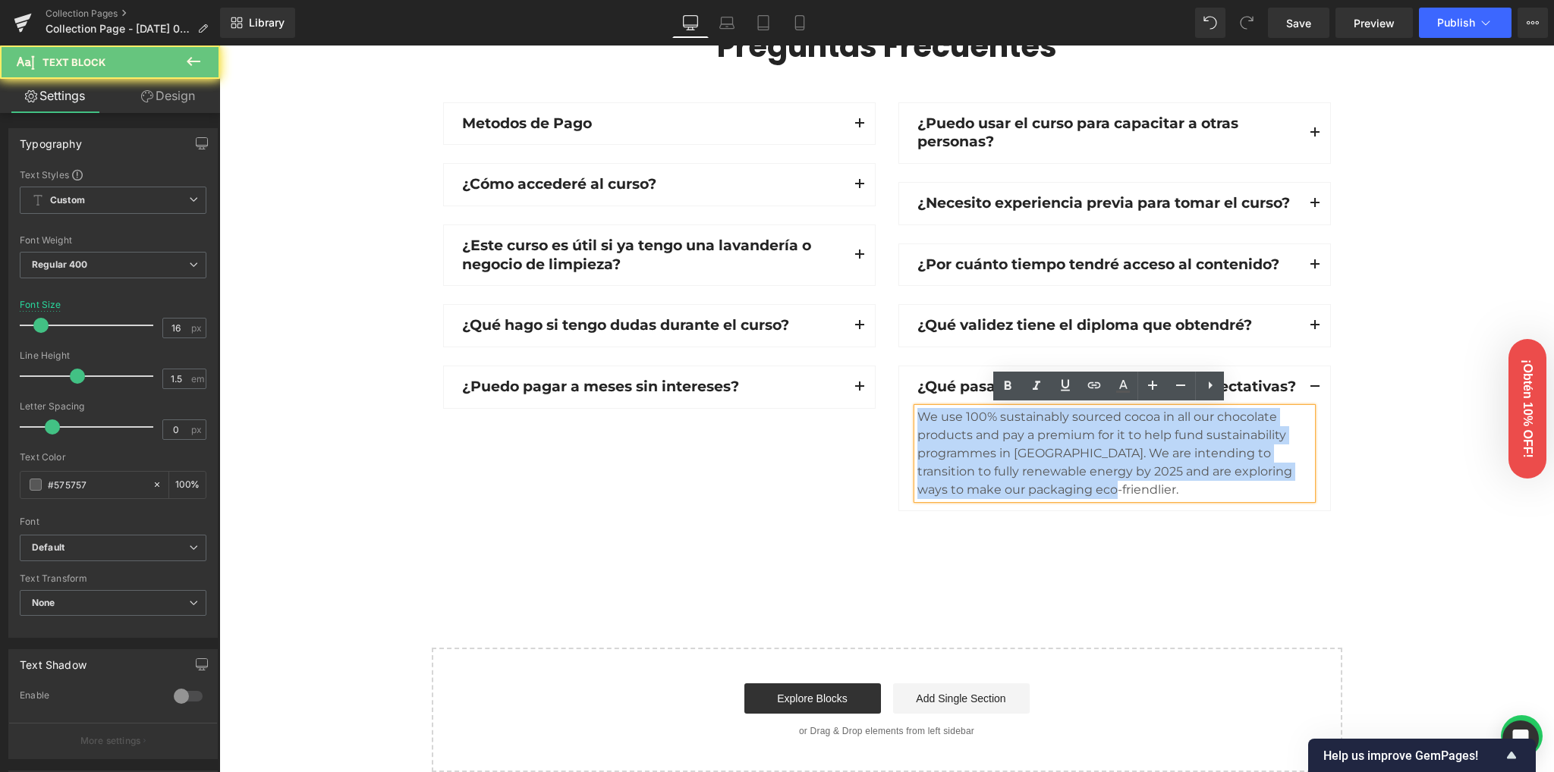
click at [998, 449] on div "We use 100% sustainably sourced cocoa in all our chocolate products and pay a p…" at bounding box center [1114, 453] width 394 height 91
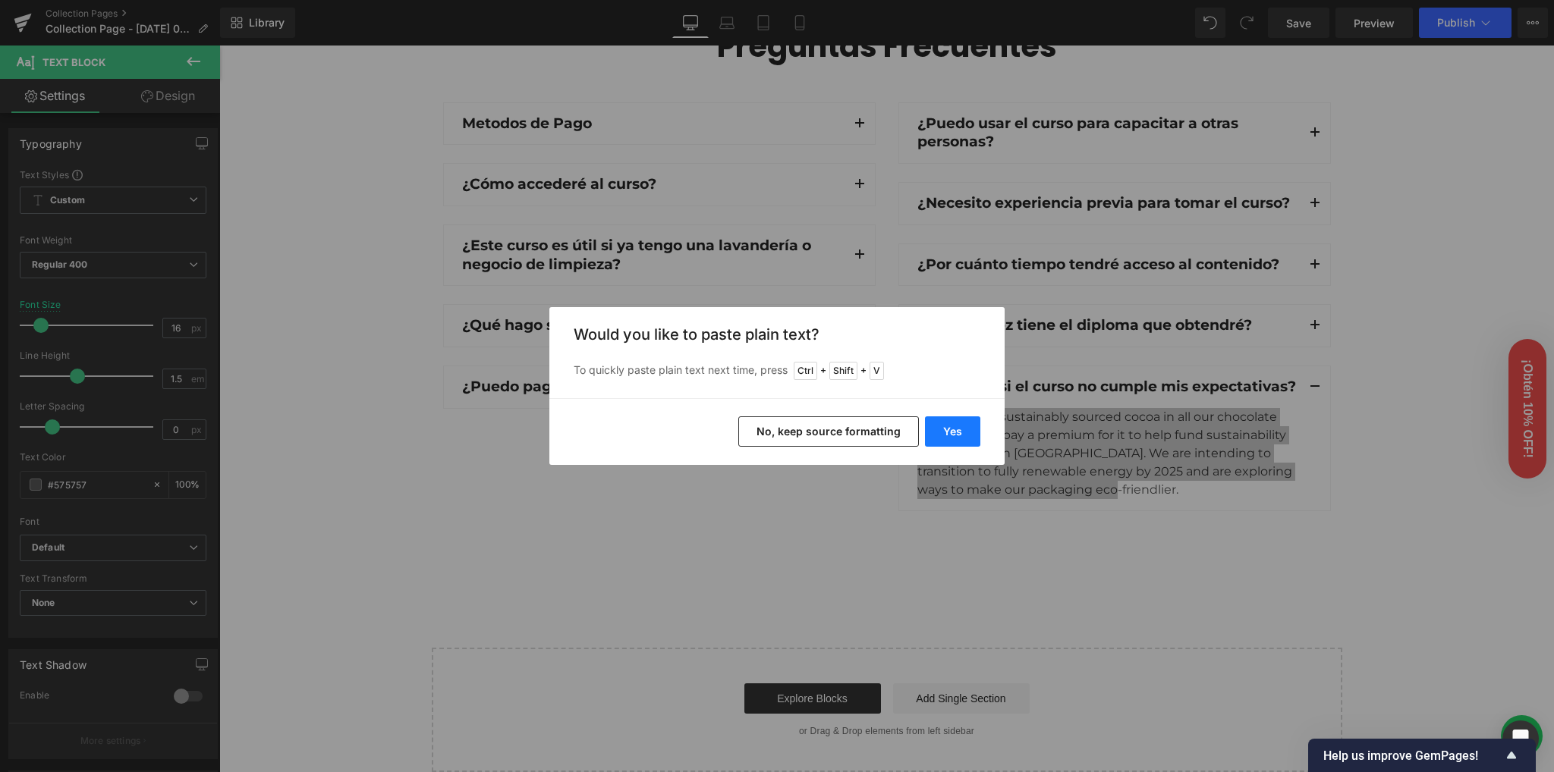
click at [941, 432] on button "Yes" at bounding box center [952, 431] width 55 height 30
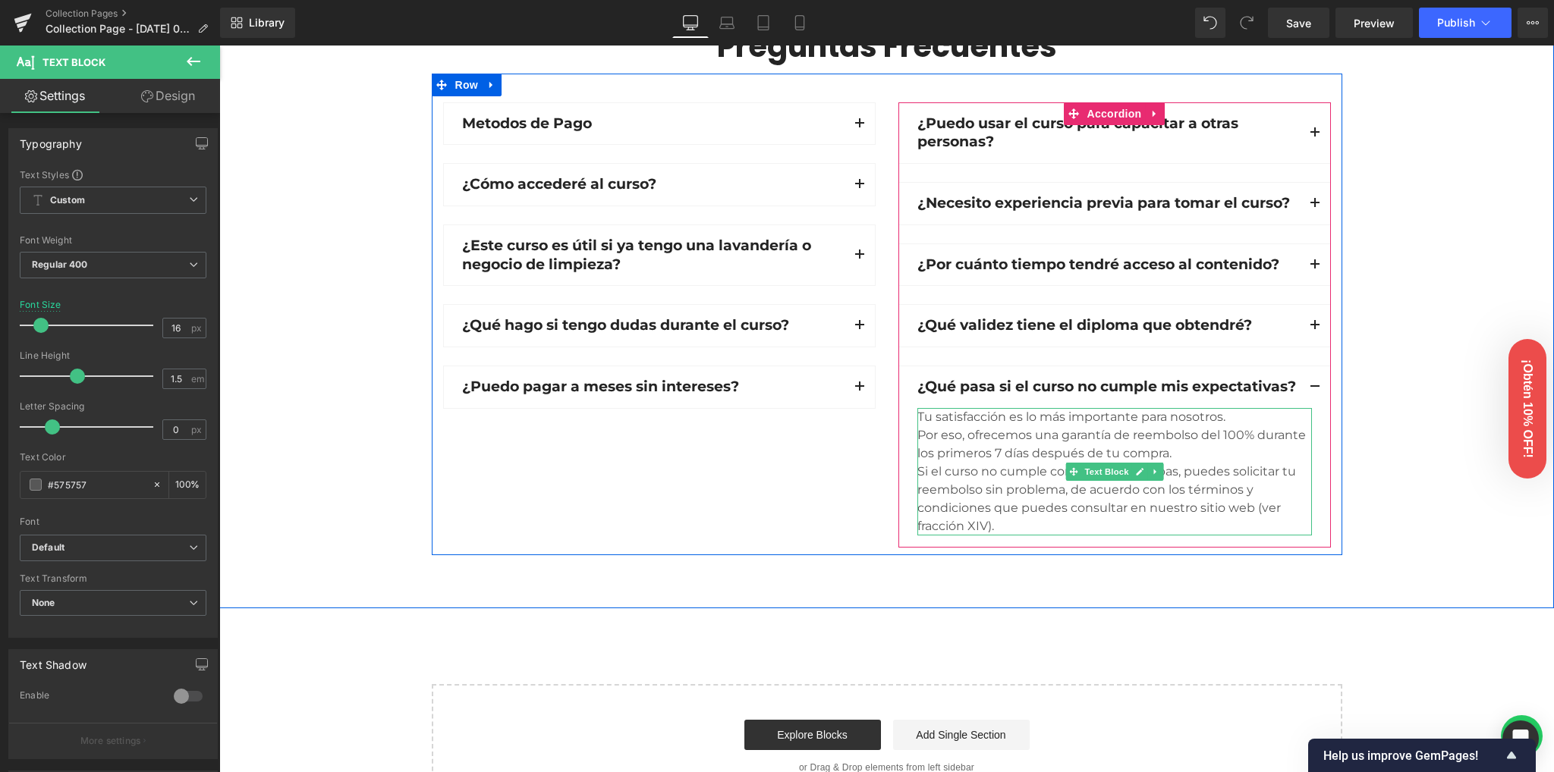
click at [1168, 456] on div "Por eso, ofrecemos una garantía de reembolso del 100% durante los primeros 7 dí…" at bounding box center [1114, 444] width 394 height 36
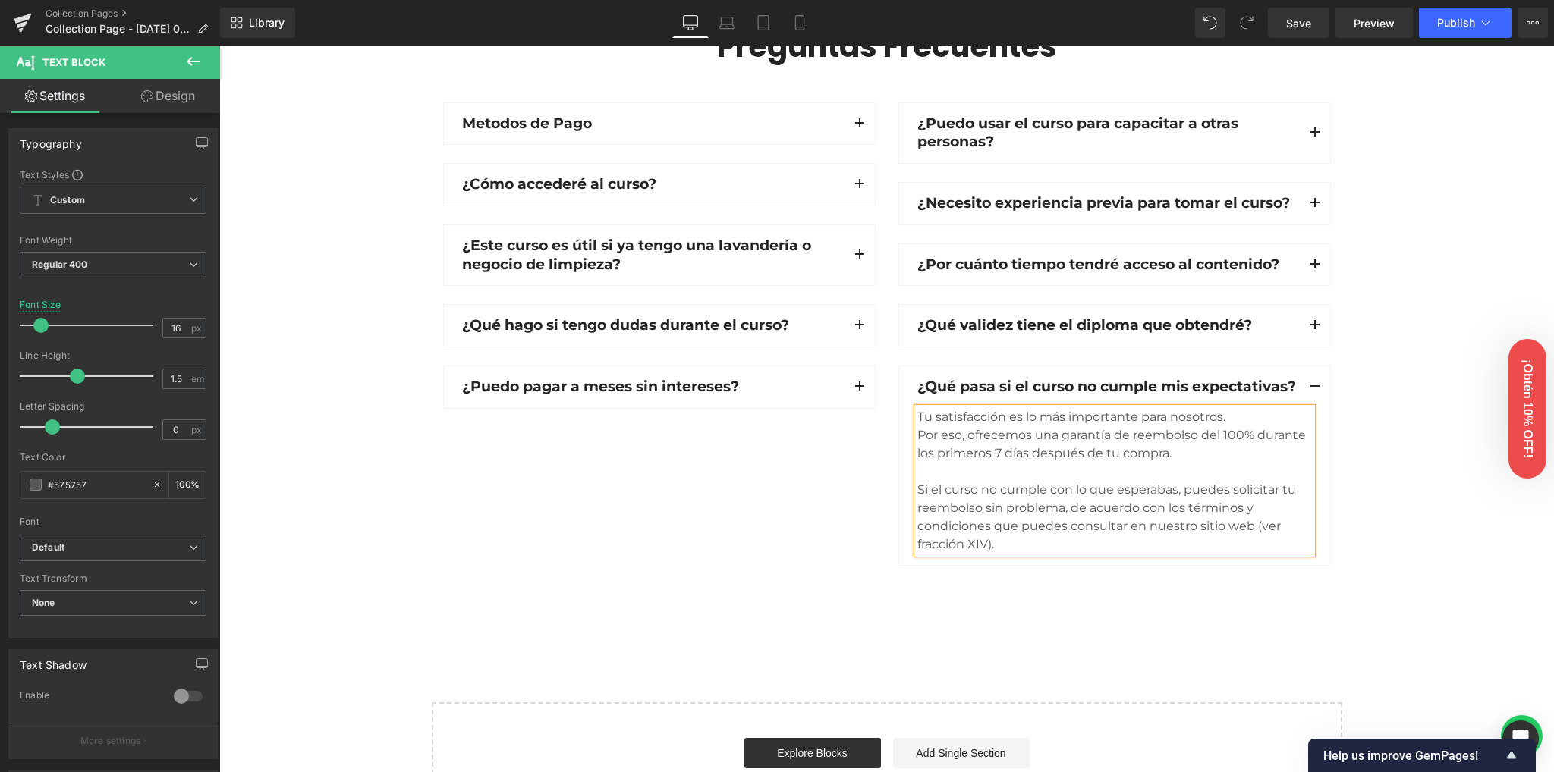
click at [1306, 388] on button "button" at bounding box center [1314, 387] width 30 height 42
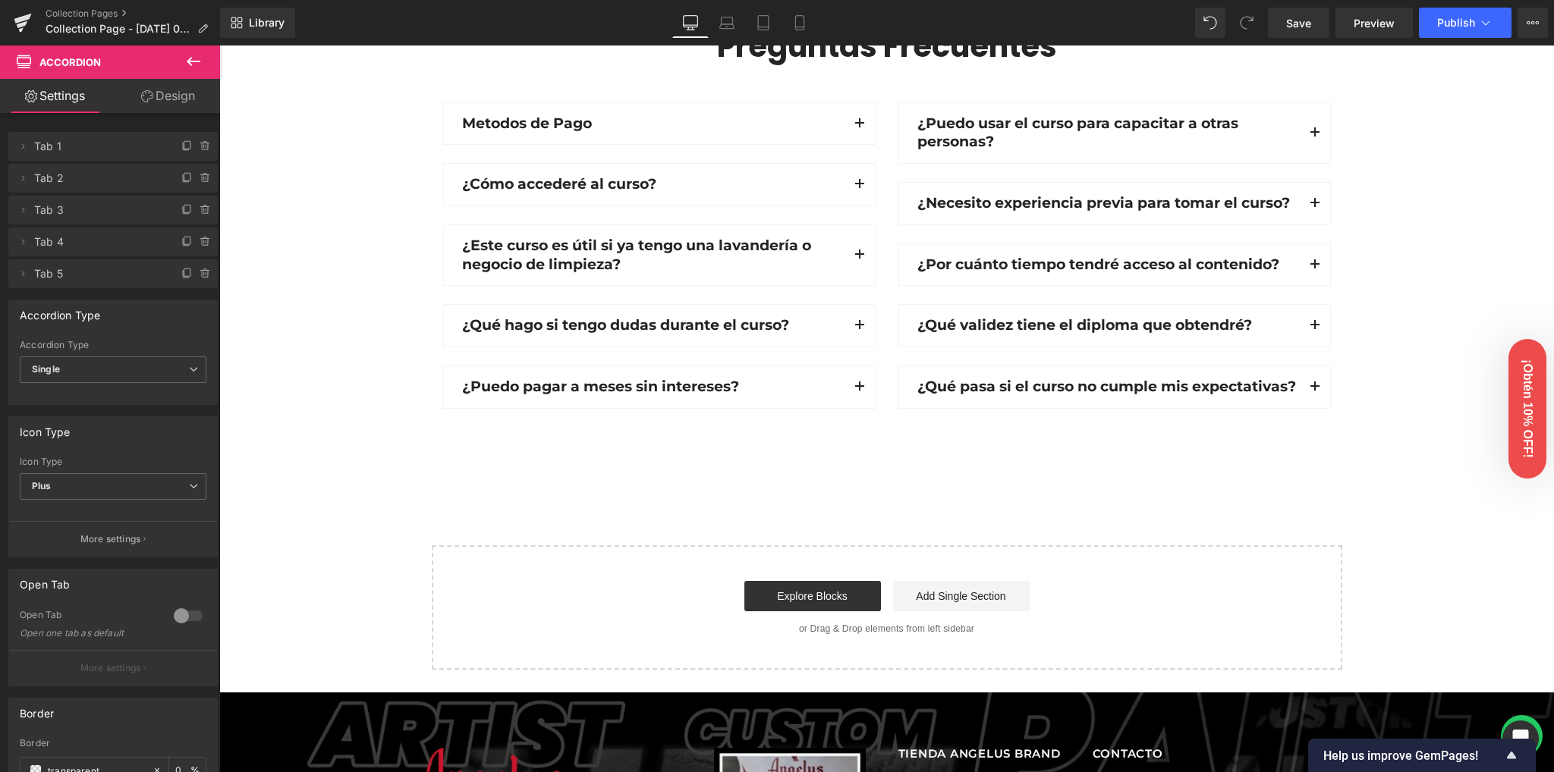
click at [382, 336] on div "Preguntas Frecuentes Heading Row Metodos de Pago Text Block Aceptamos tarjetas …" at bounding box center [886, 222] width 1334 height 390
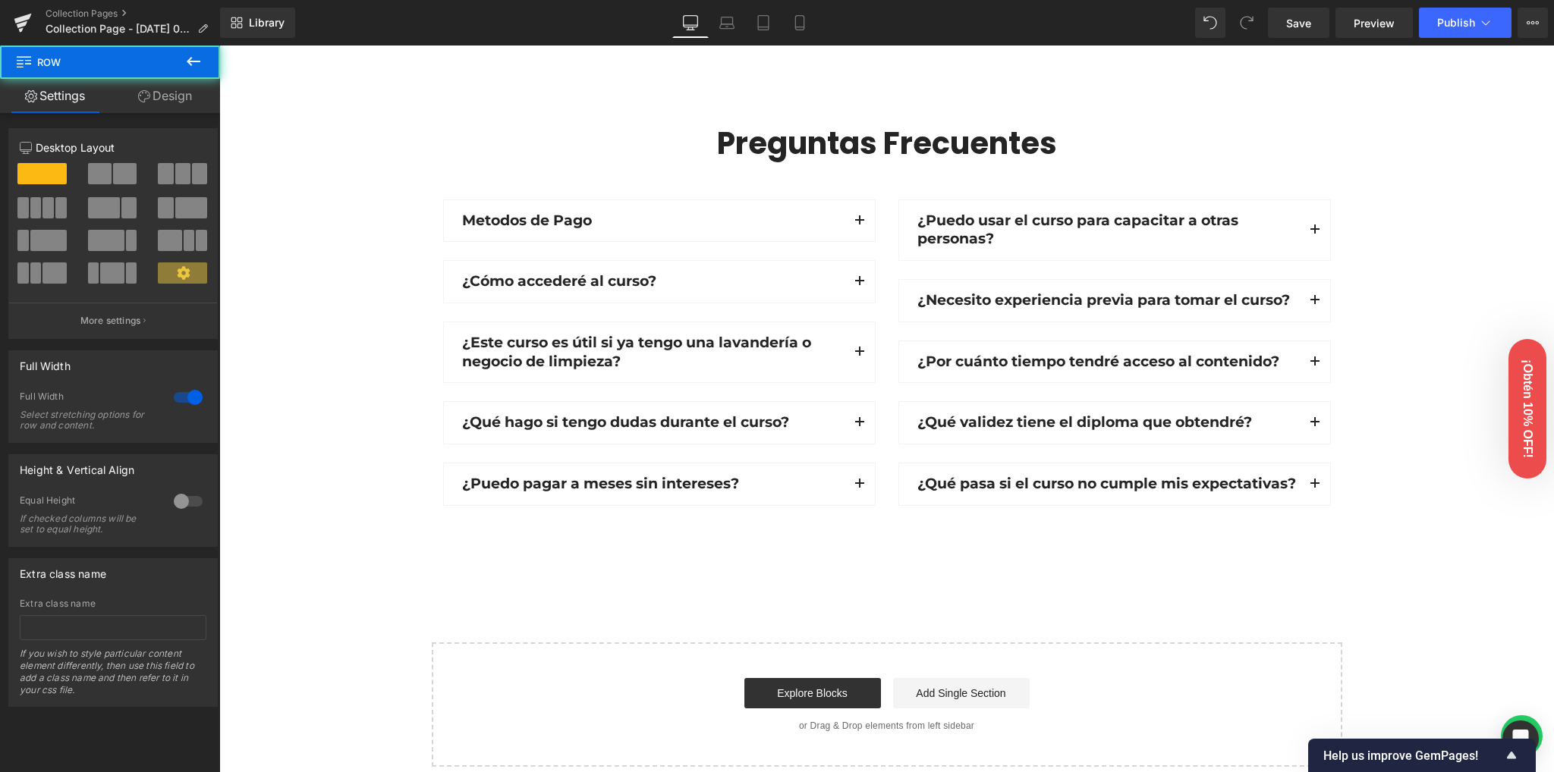
scroll to position [1279, 0]
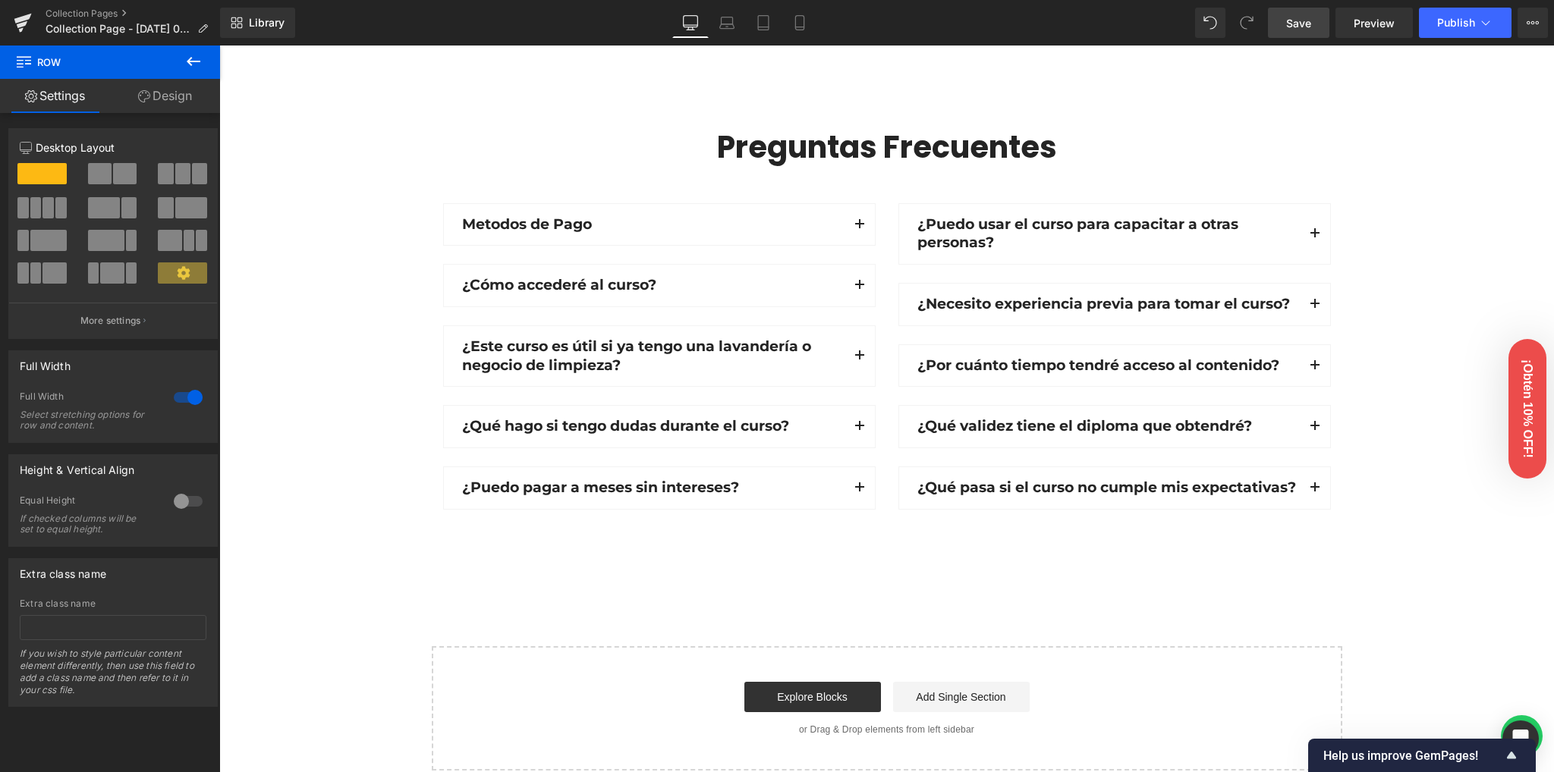
click at [1309, 30] on span "Save" at bounding box center [1298, 23] width 25 height 16
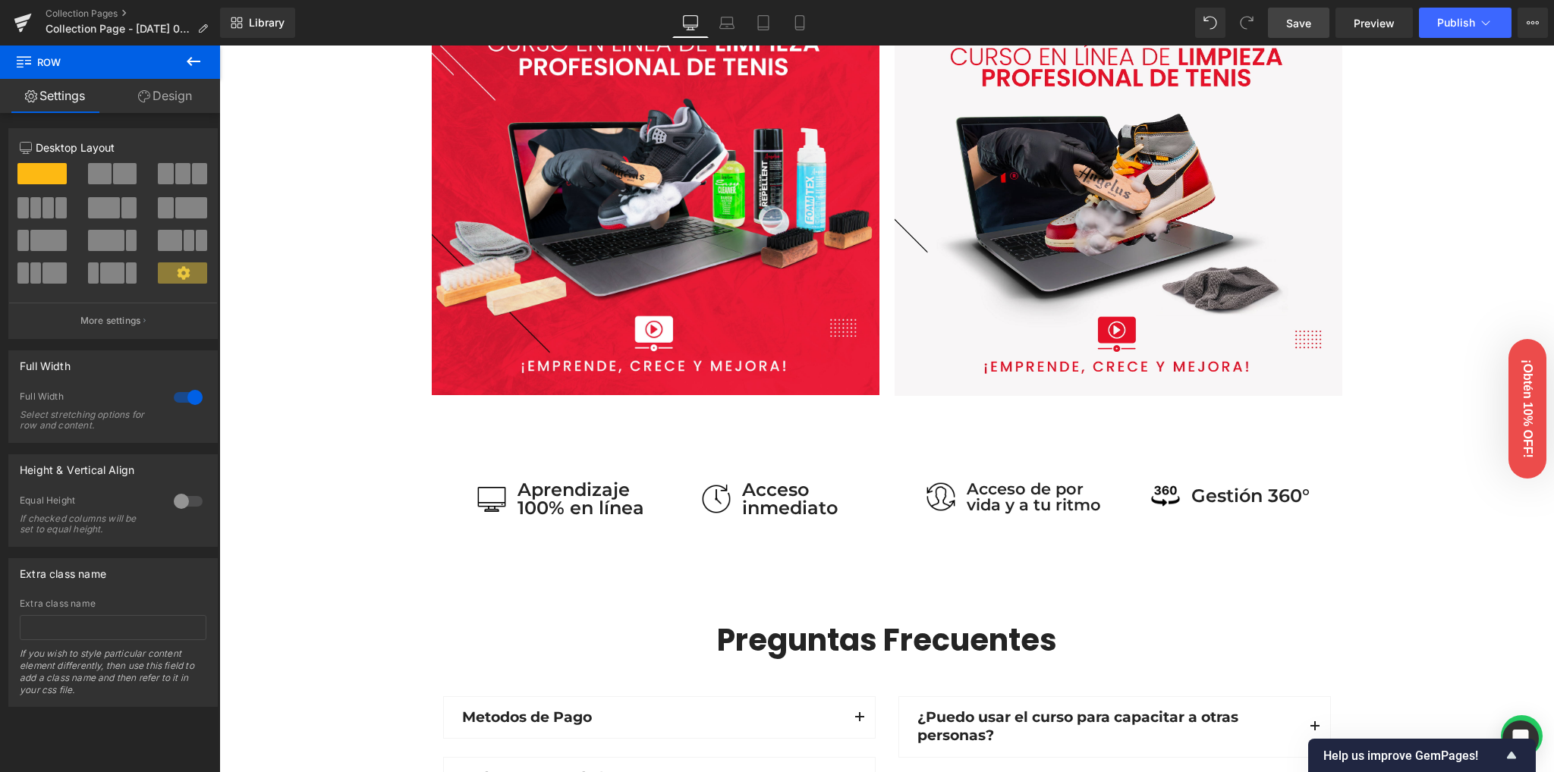
scroll to position [793, 0]
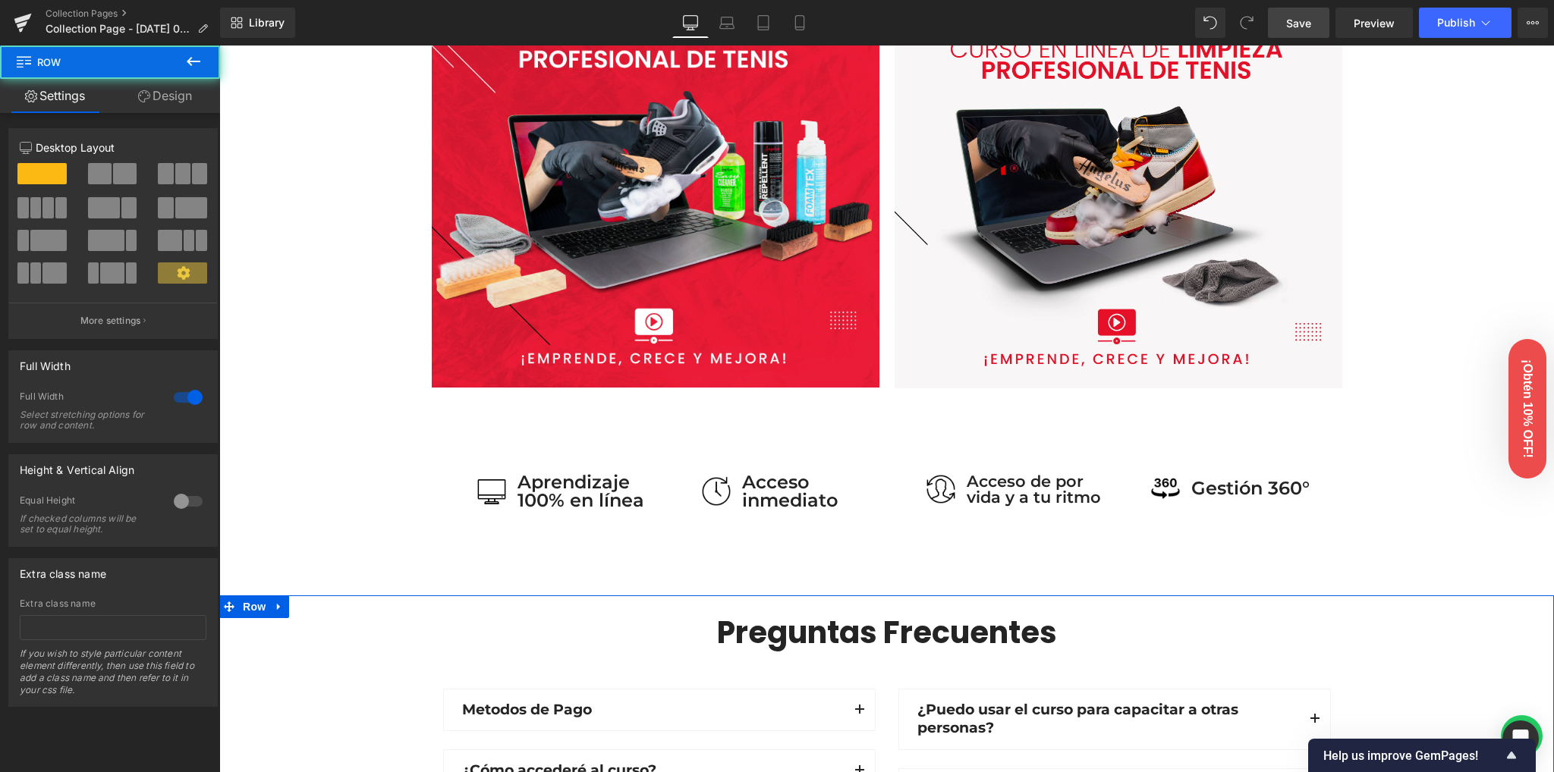
drag, startPoint x: 80, startPoint y: 751, endPoint x: 91, endPoint y: 746, distance: 11.9
click at [81, 750] on div "12 12 12 Column Size Customizer 12 Desktop Layout Laptop Layout Tablet Layout M…" at bounding box center [113, 446] width 227 height 666
click at [148, 93] on icon at bounding box center [144, 96] width 12 height 12
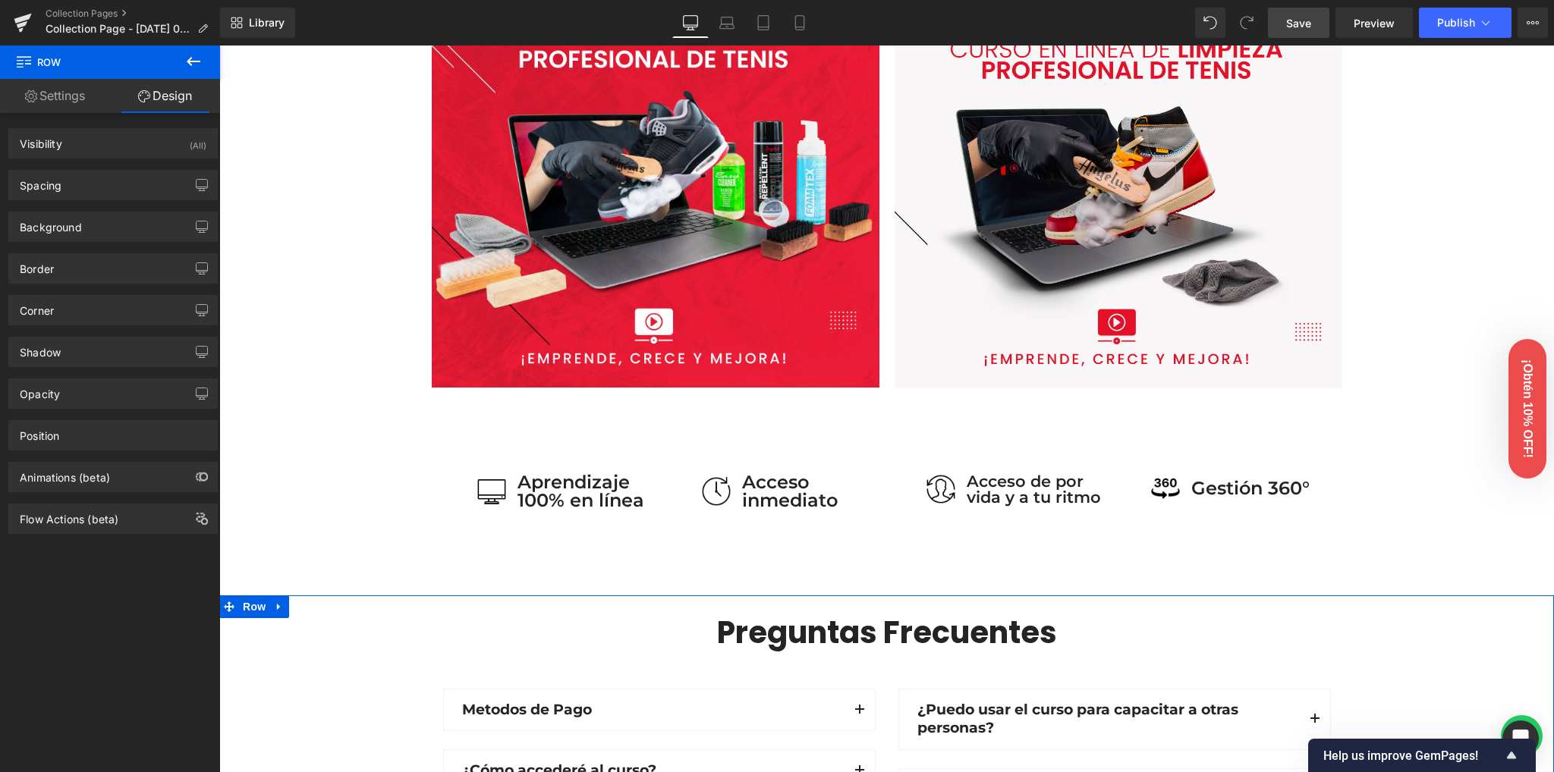
click at [64, 86] on link "Settings" at bounding box center [55, 96] width 110 height 34
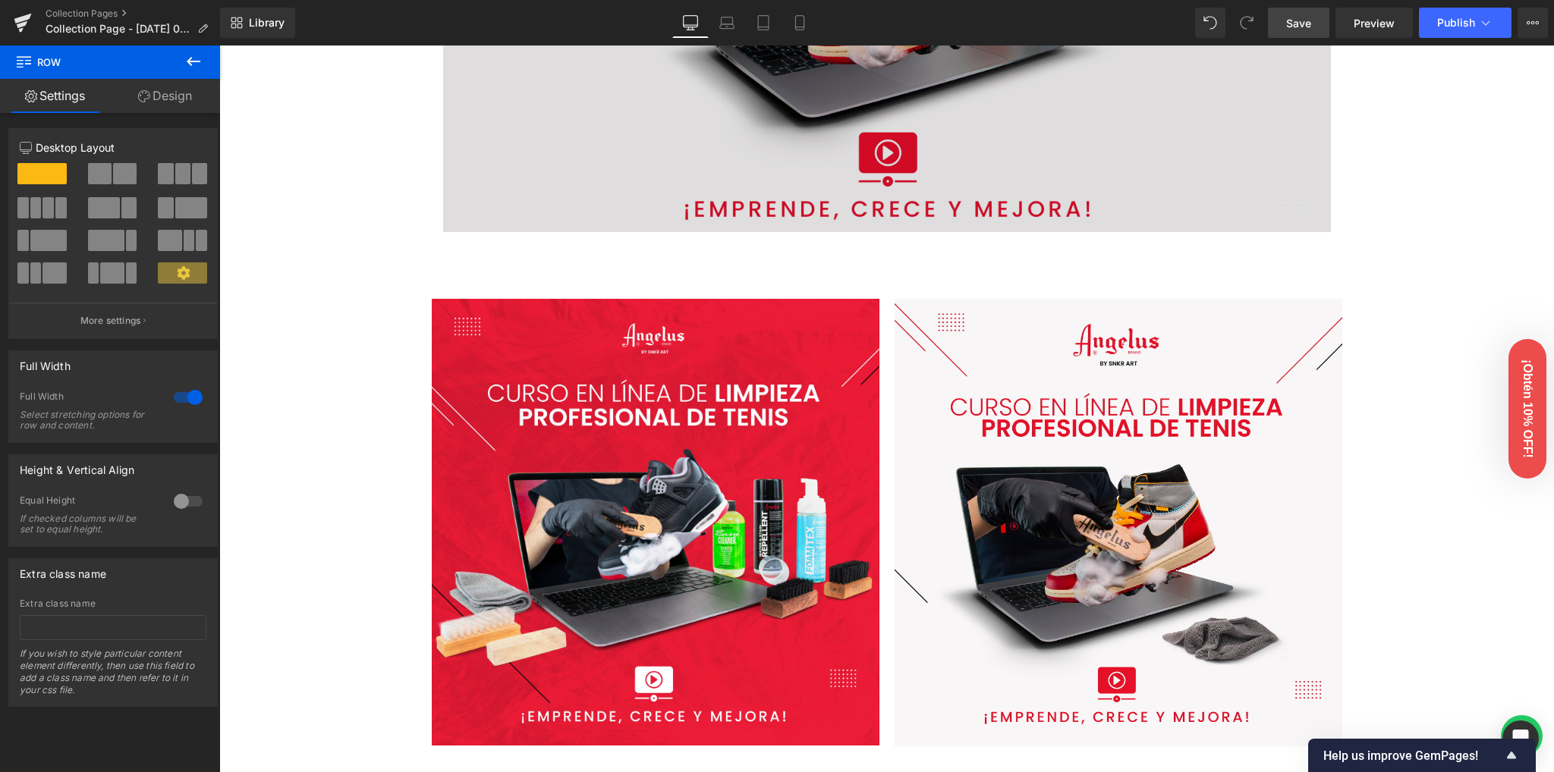
scroll to position [109, 0]
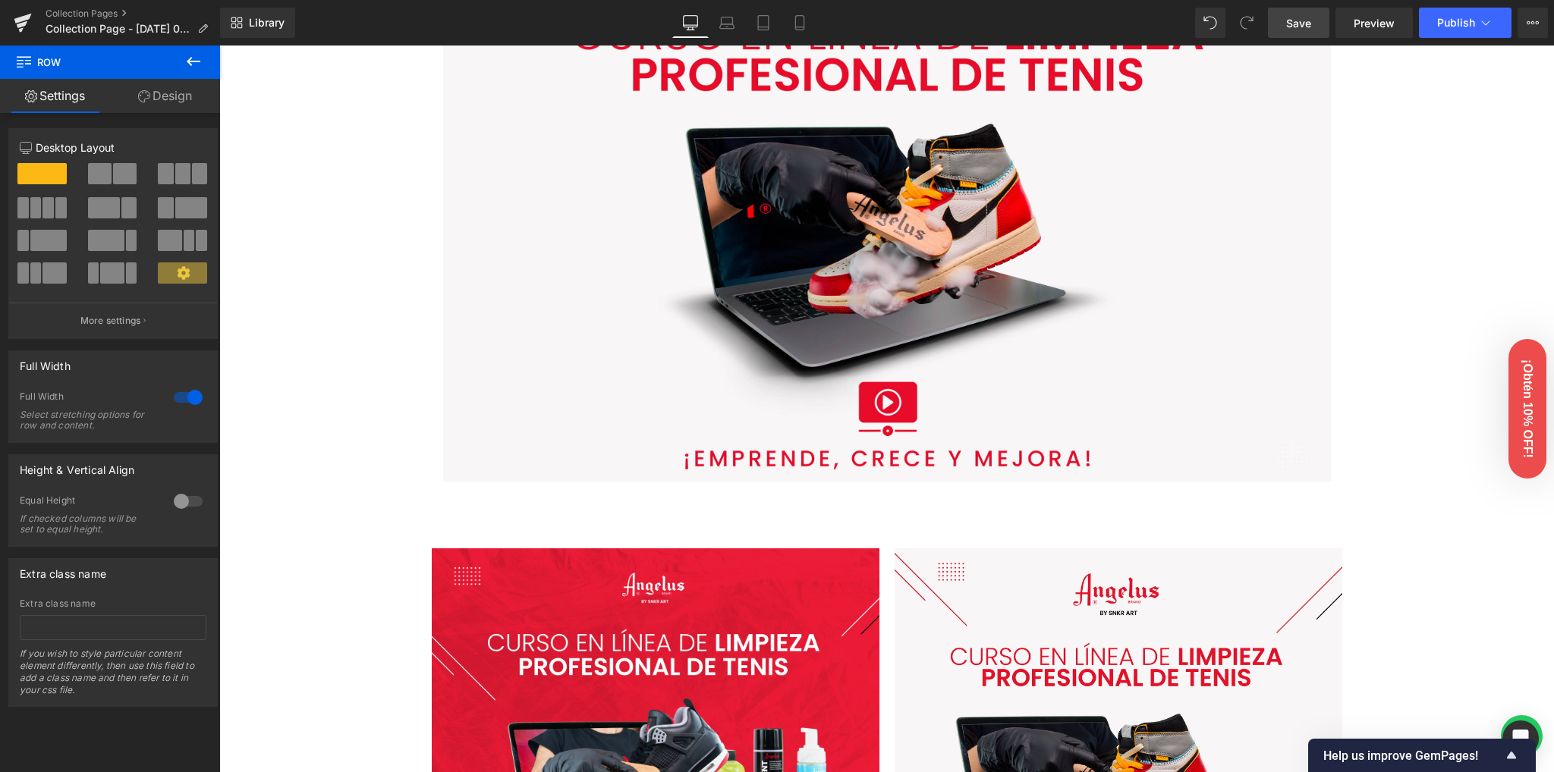
click at [195, 55] on icon at bounding box center [193, 61] width 18 height 18
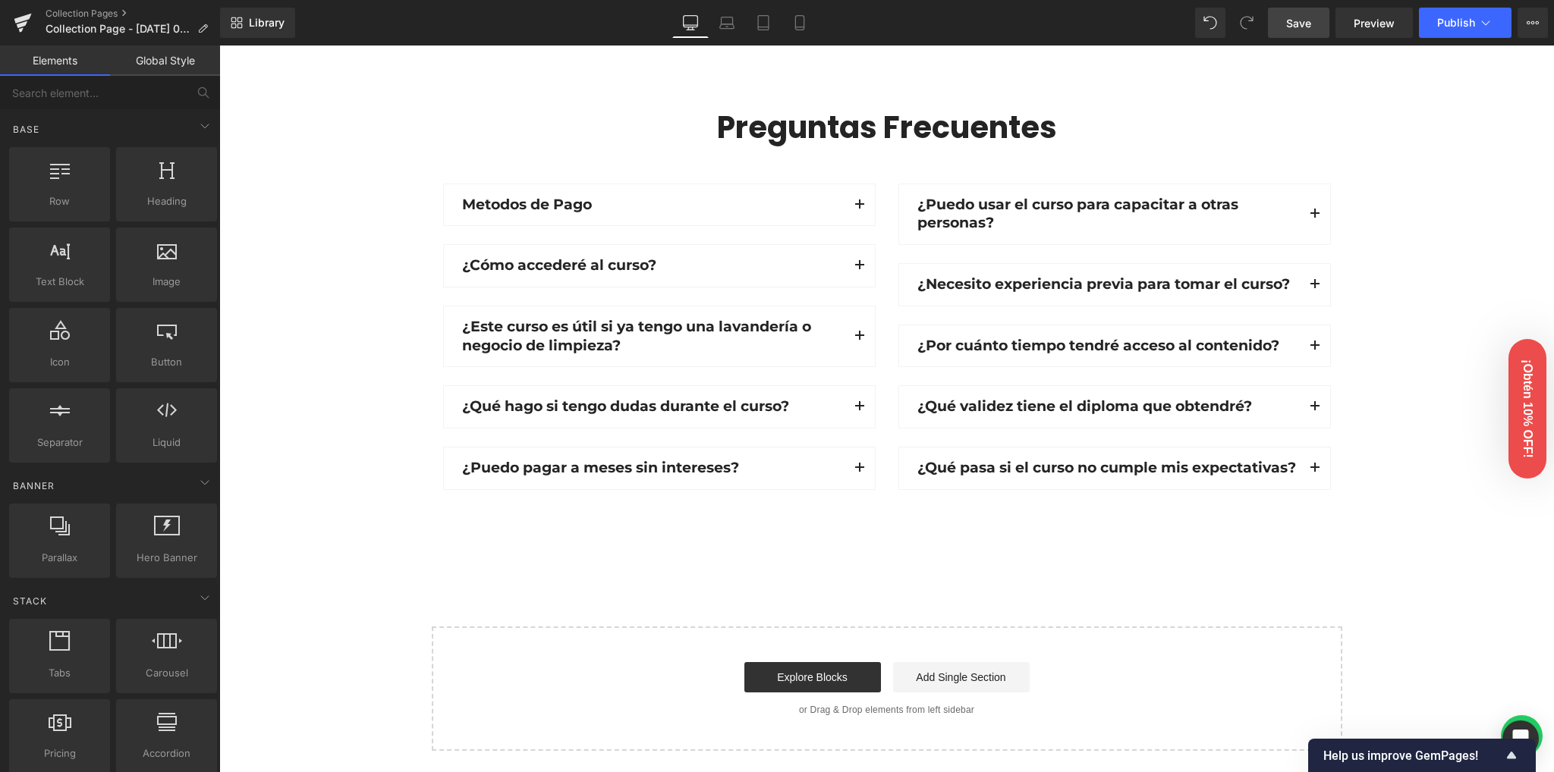
scroll to position [1526, 0]
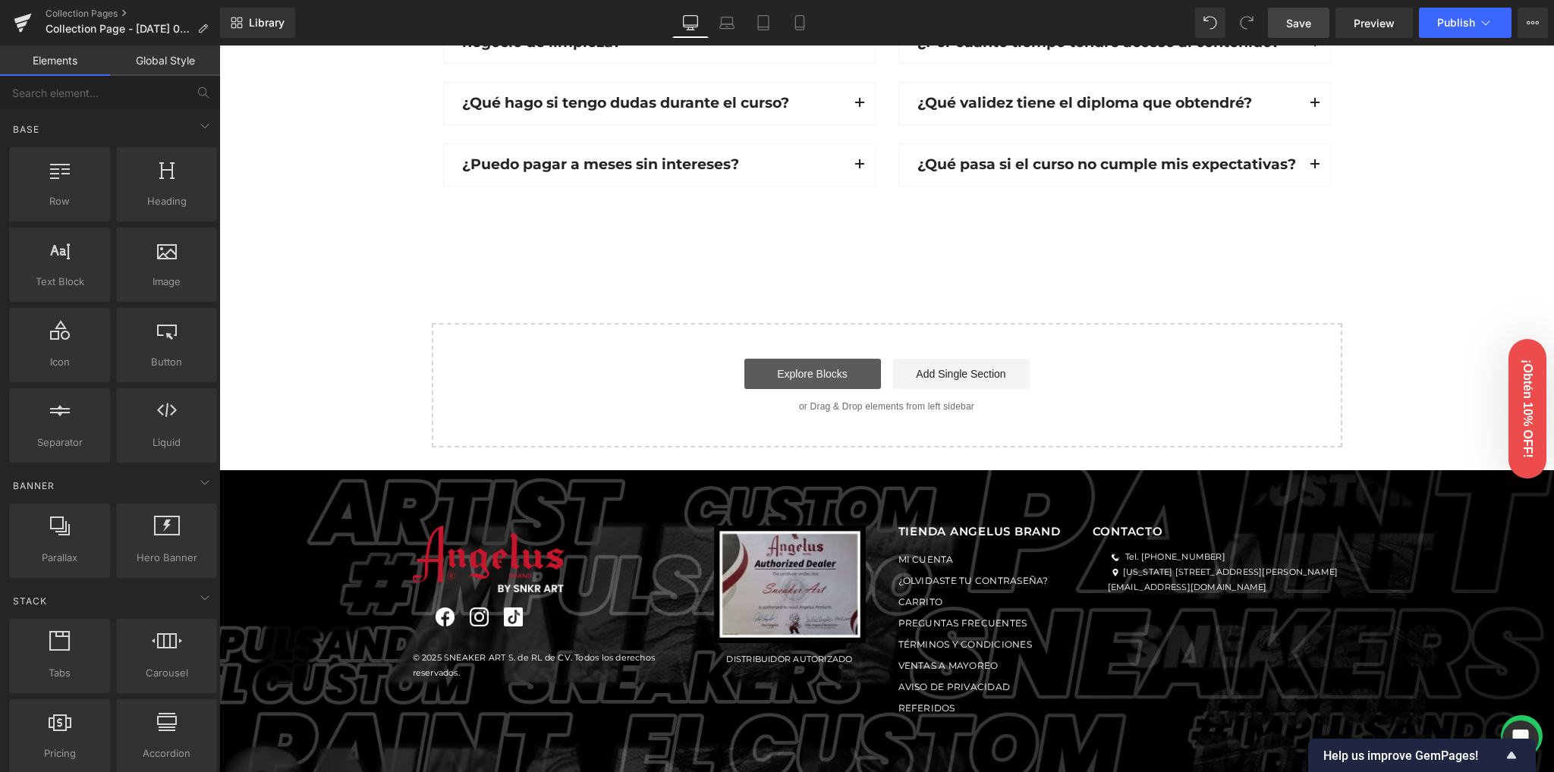
click at [770, 366] on link "Explore Blocks" at bounding box center [812, 374] width 137 height 30
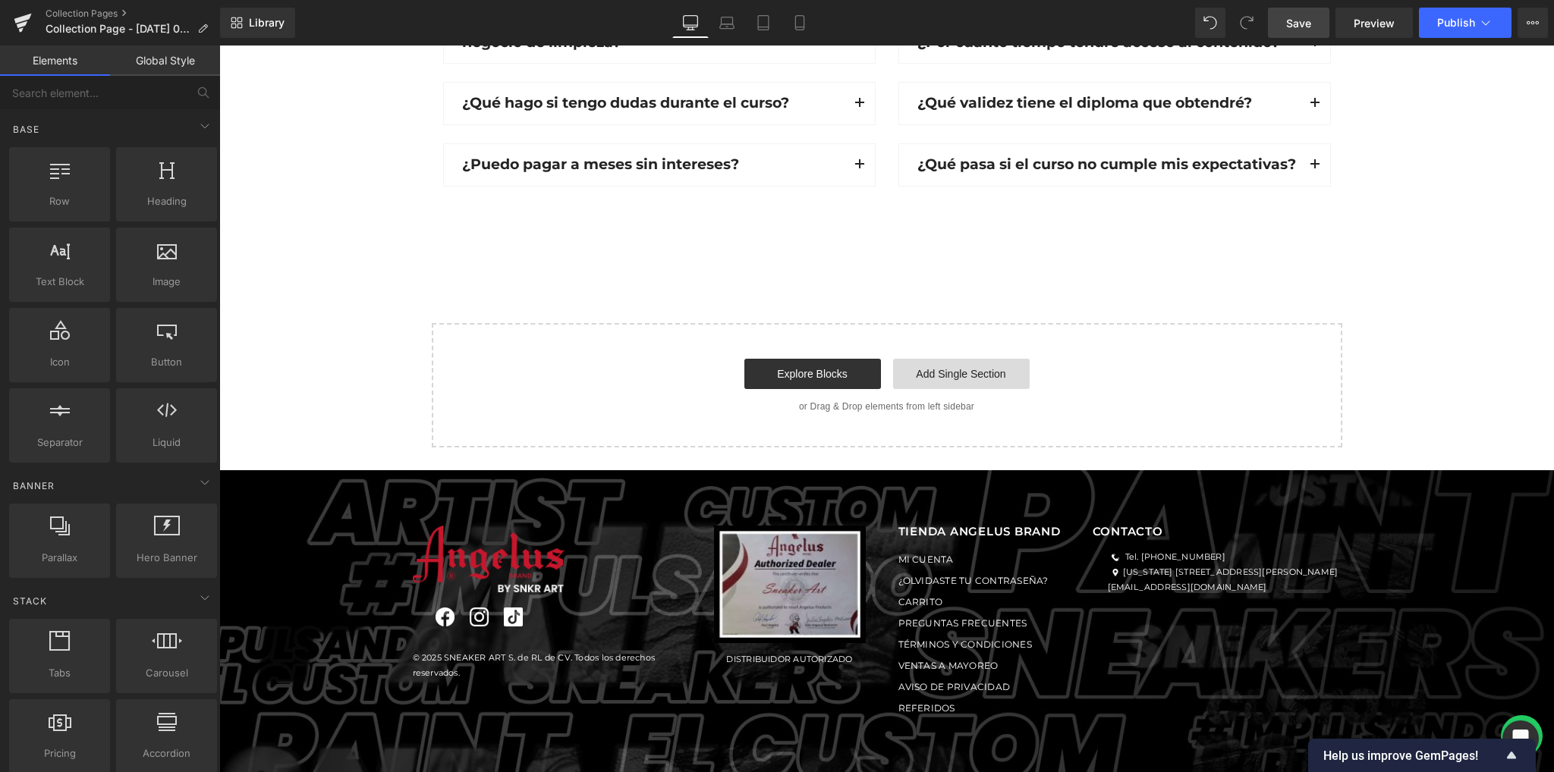
click at [929, 377] on link "Add Single Section" at bounding box center [961, 374] width 137 height 30
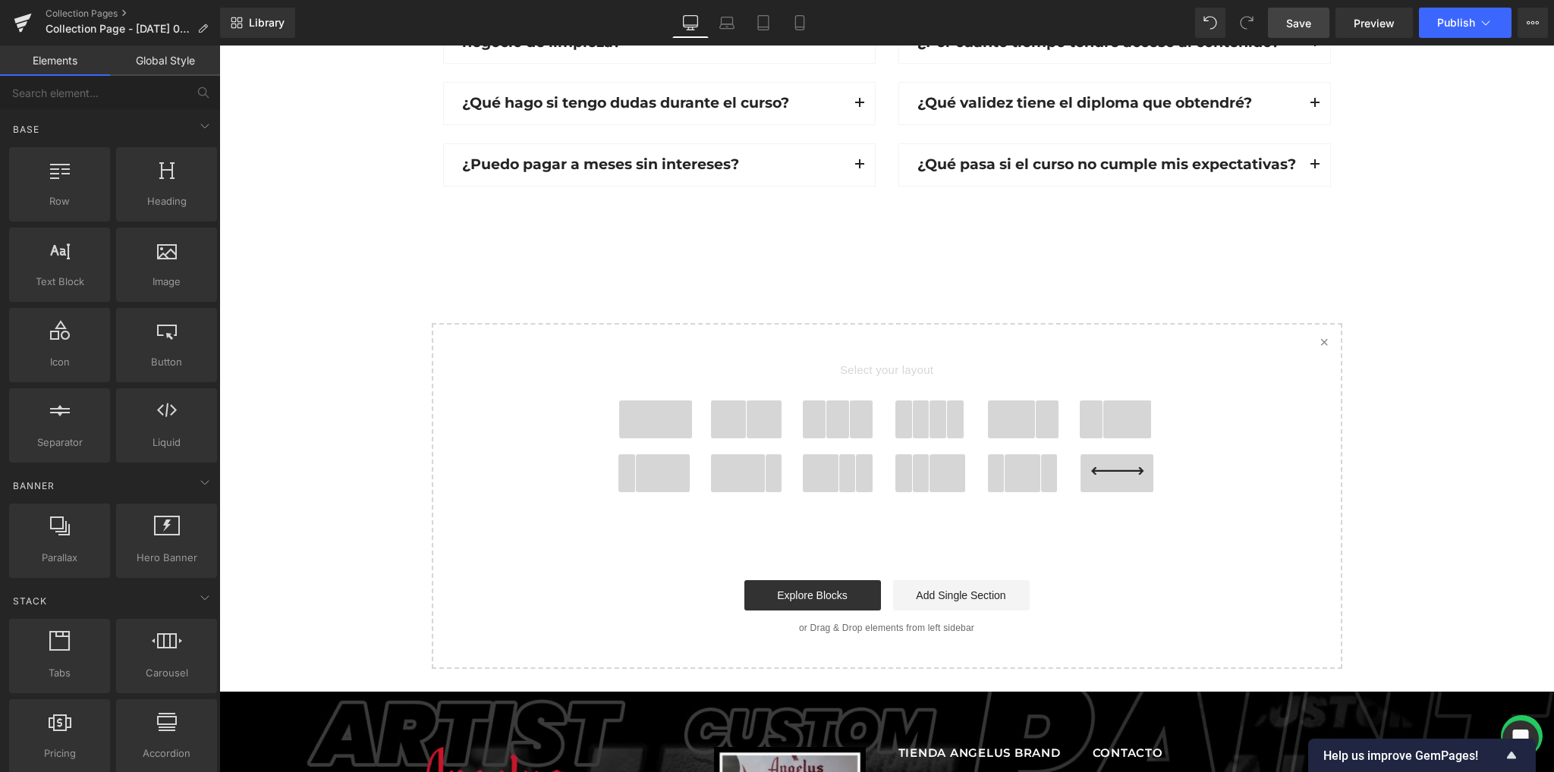
click at [661, 420] on span at bounding box center [655, 420] width 73 height 38
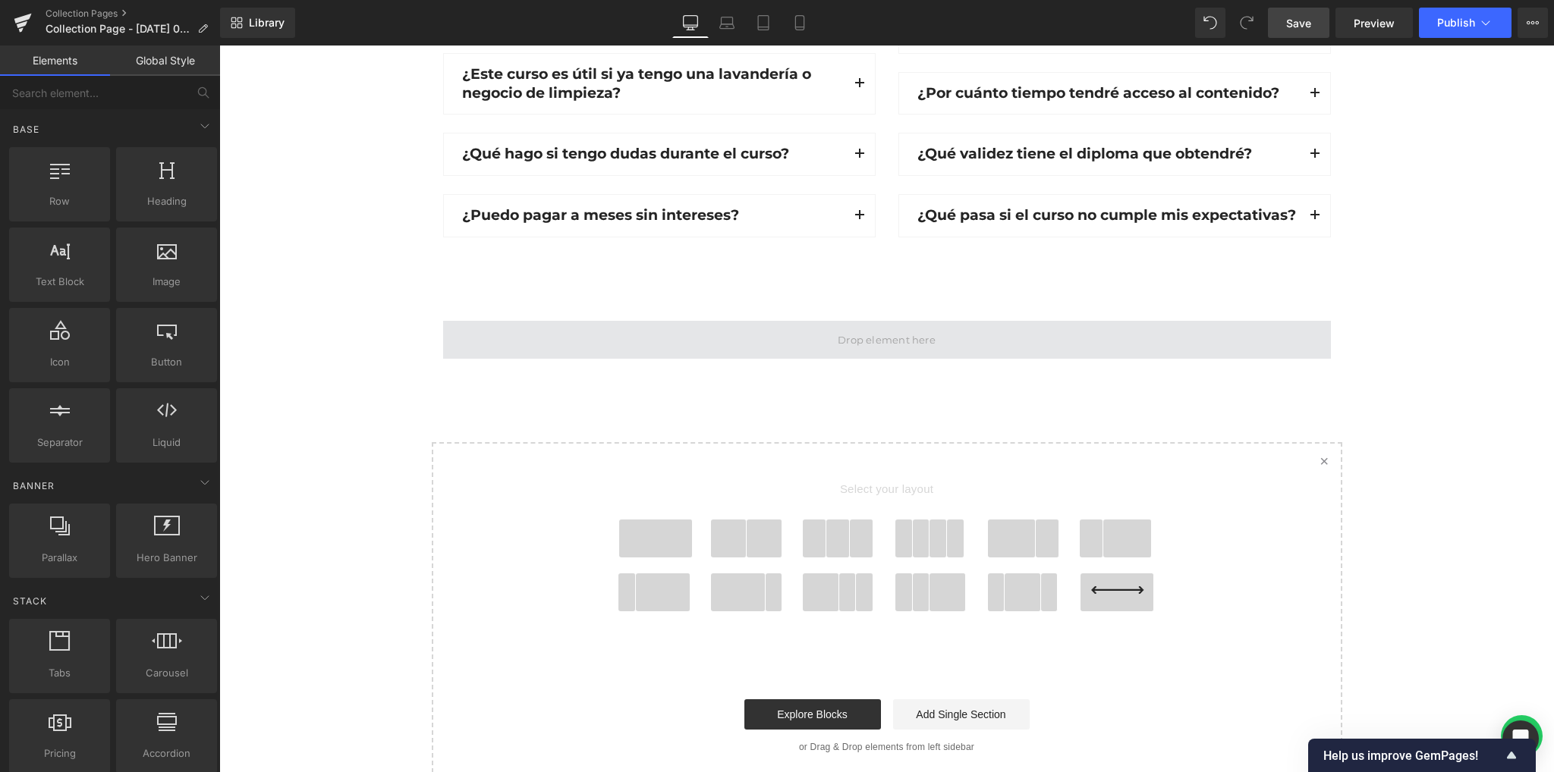
scroll to position [1463, 0]
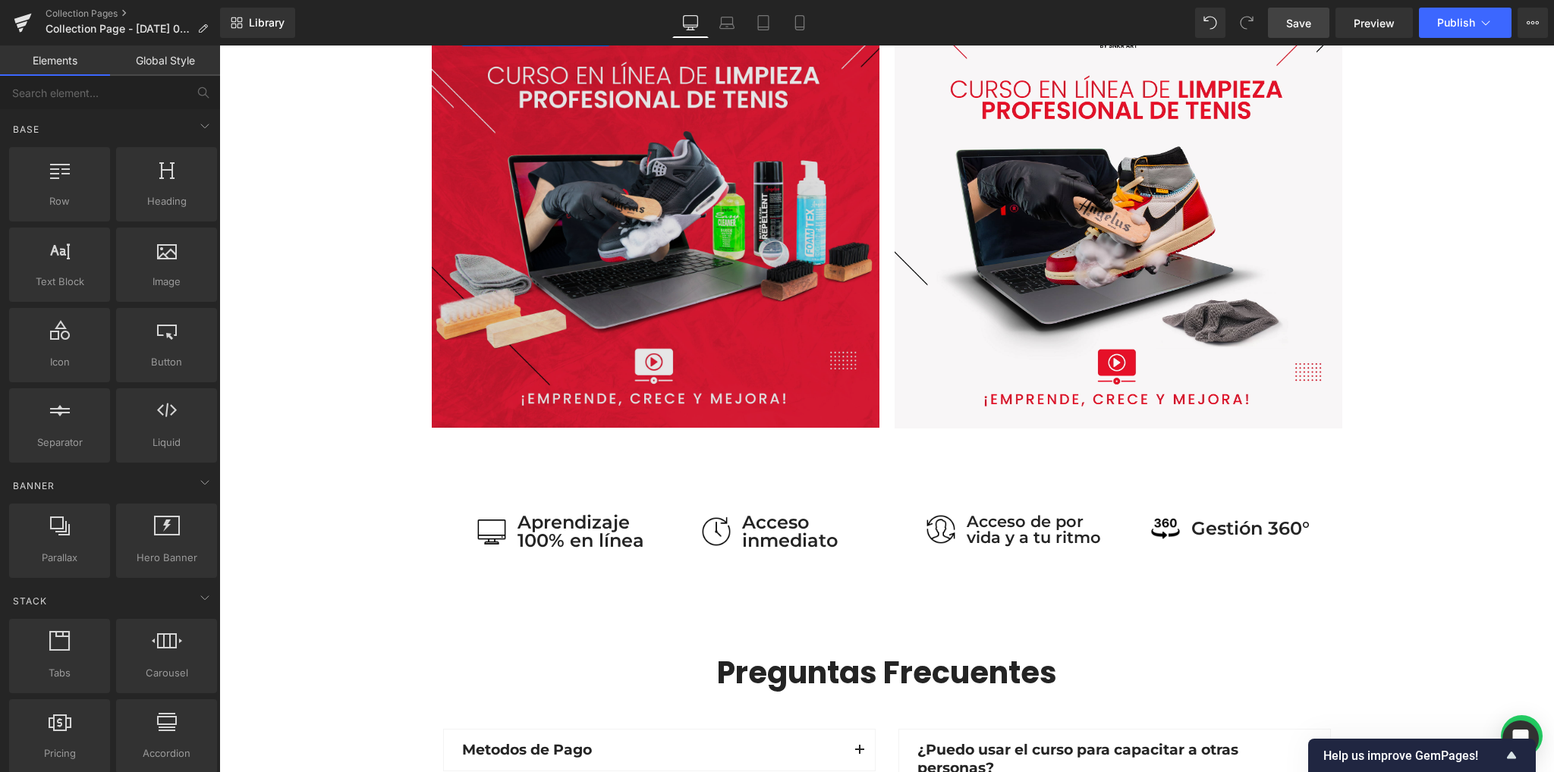
scroll to position [856, 0]
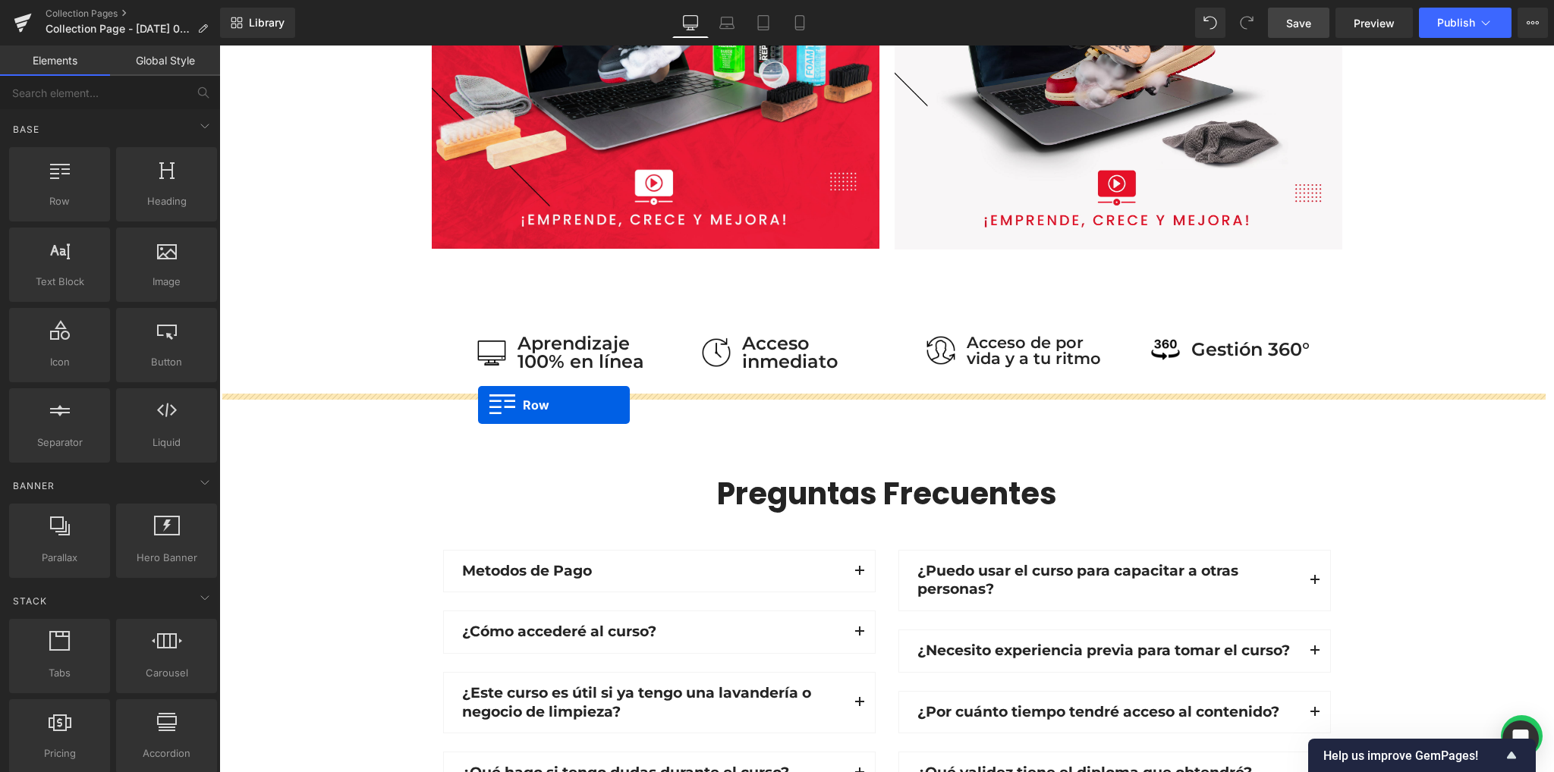
drag, startPoint x: 457, startPoint y: 319, endPoint x: 478, endPoint y: 405, distance: 88.3
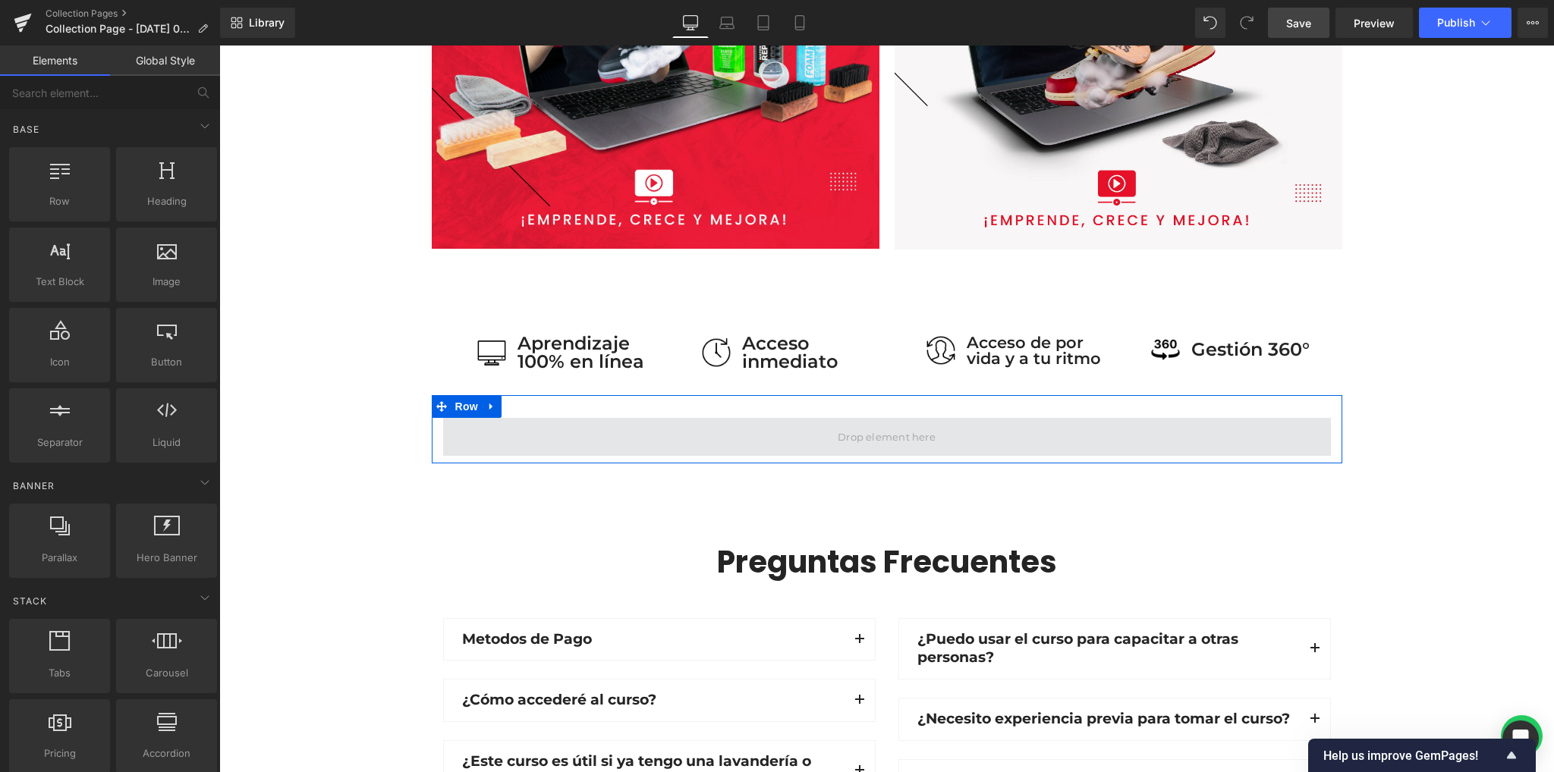
click at [866, 430] on span at bounding box center [886, 437] width 108 height 23
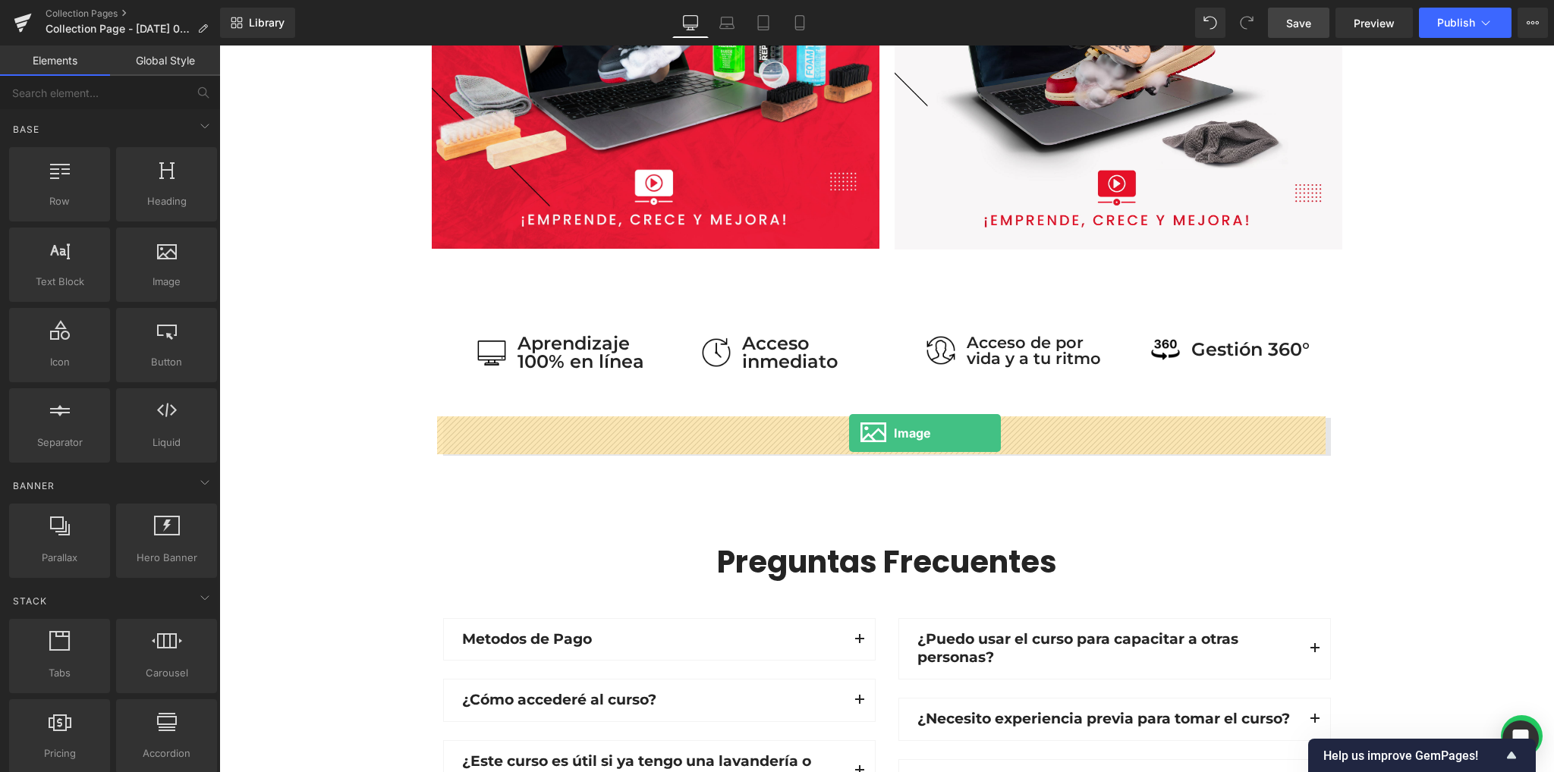
drag, startPoint x: 388, startPoint y: 324, endPoint x: 849, endPoint y: 433, distance: 473.2
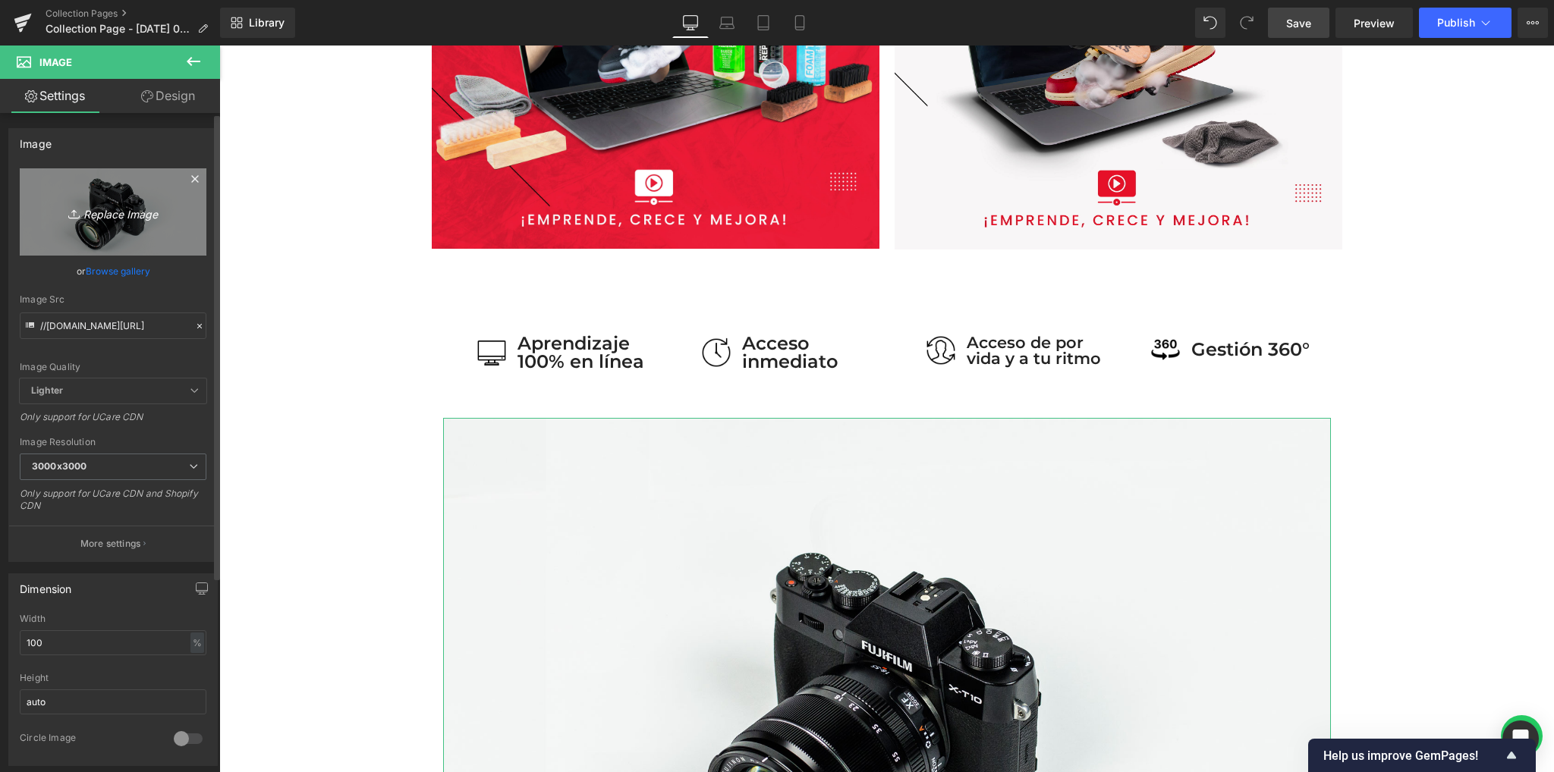
click at [114, 216] on icon "Replace Image" at bounding box center [112, 212] width 121 height 19
type input "C:\fakepath\tabla-comparativa (1).jpg"
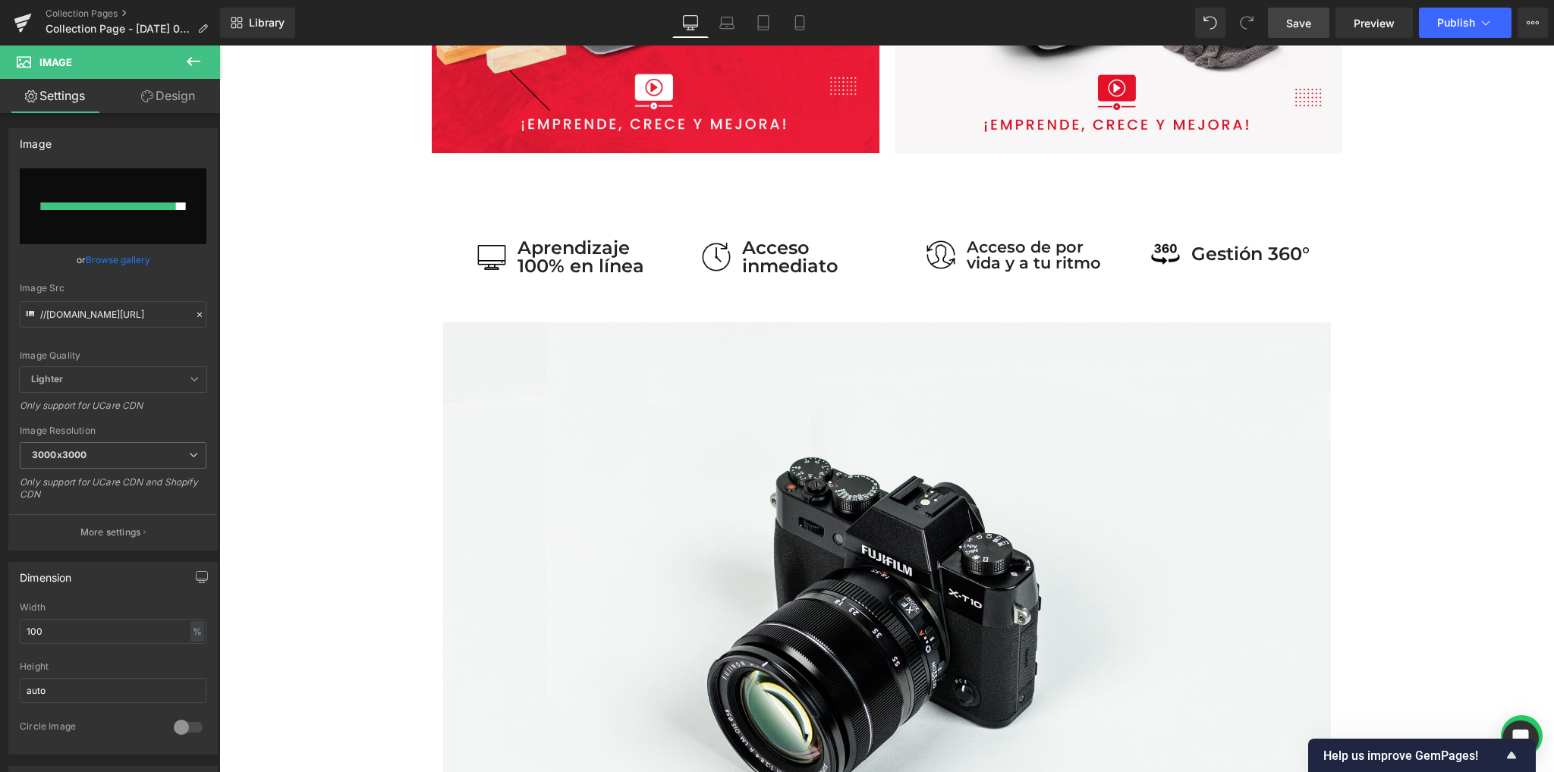
scroll to position [957, 0]
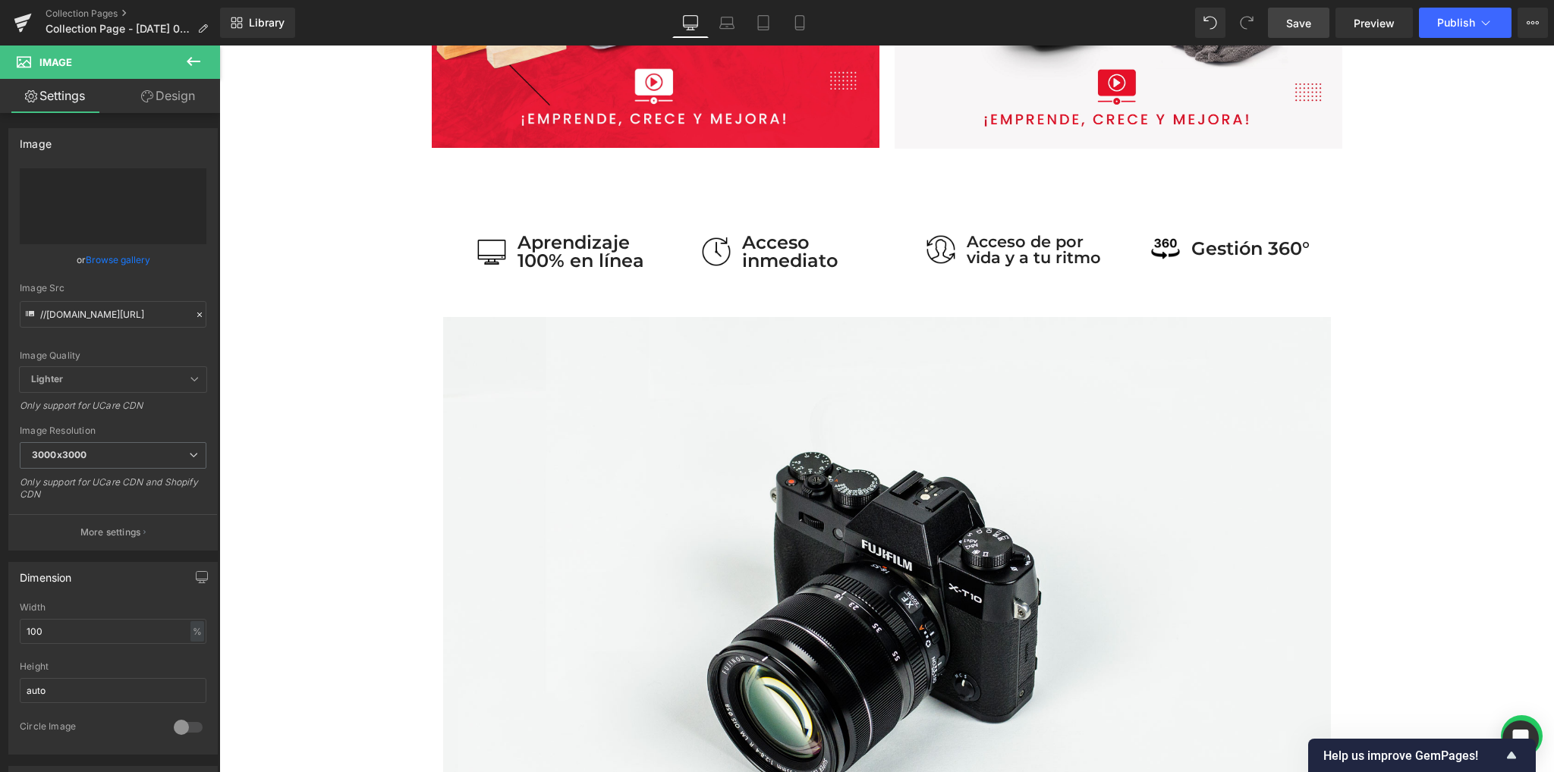
type input "https://ucarecdn.com/b9a552bb-9f12-4f4a-8ba4-0f2b12723a43/-/format/auto/-/previ…"
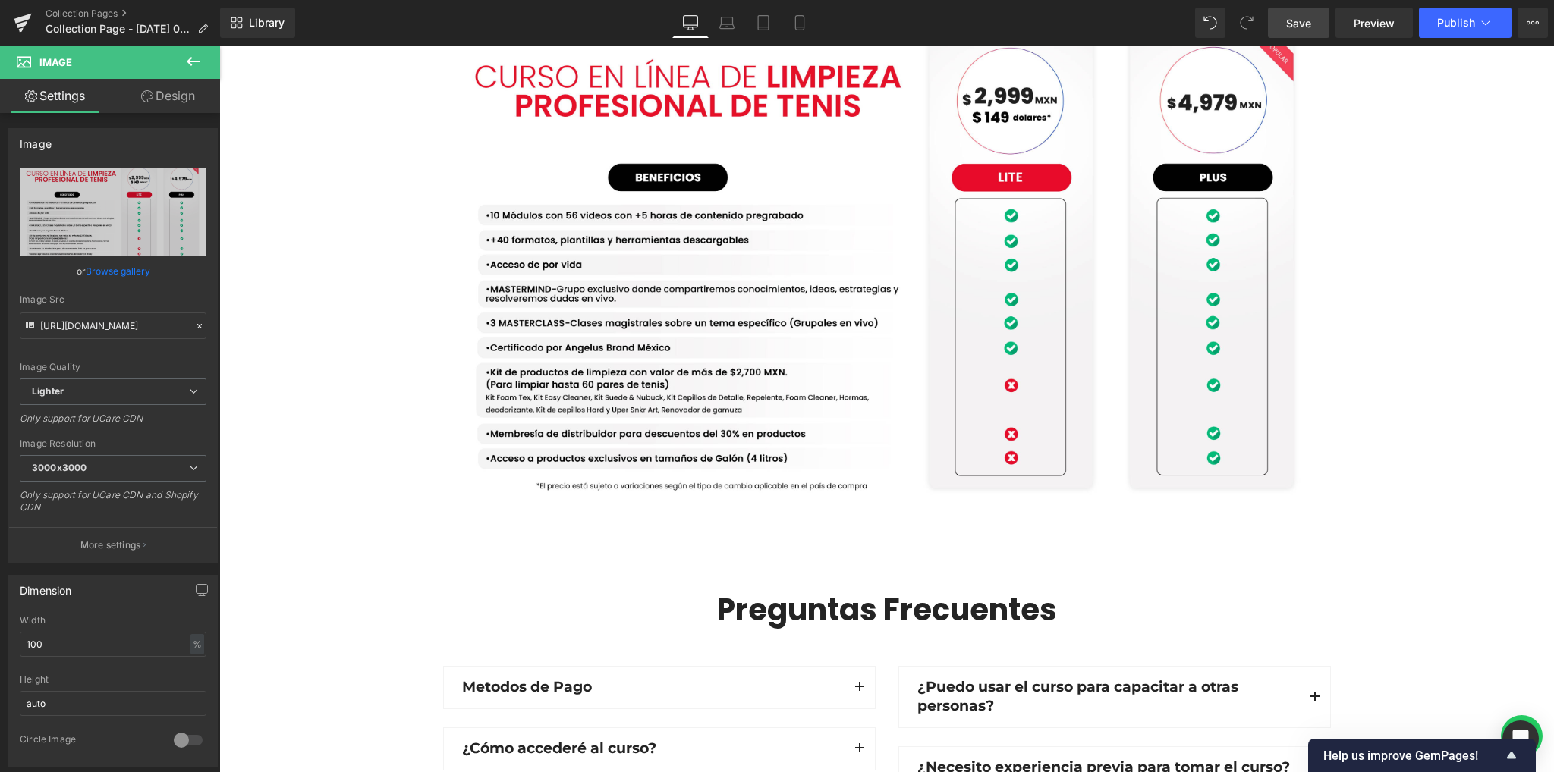
scroll to position [1260, 0]
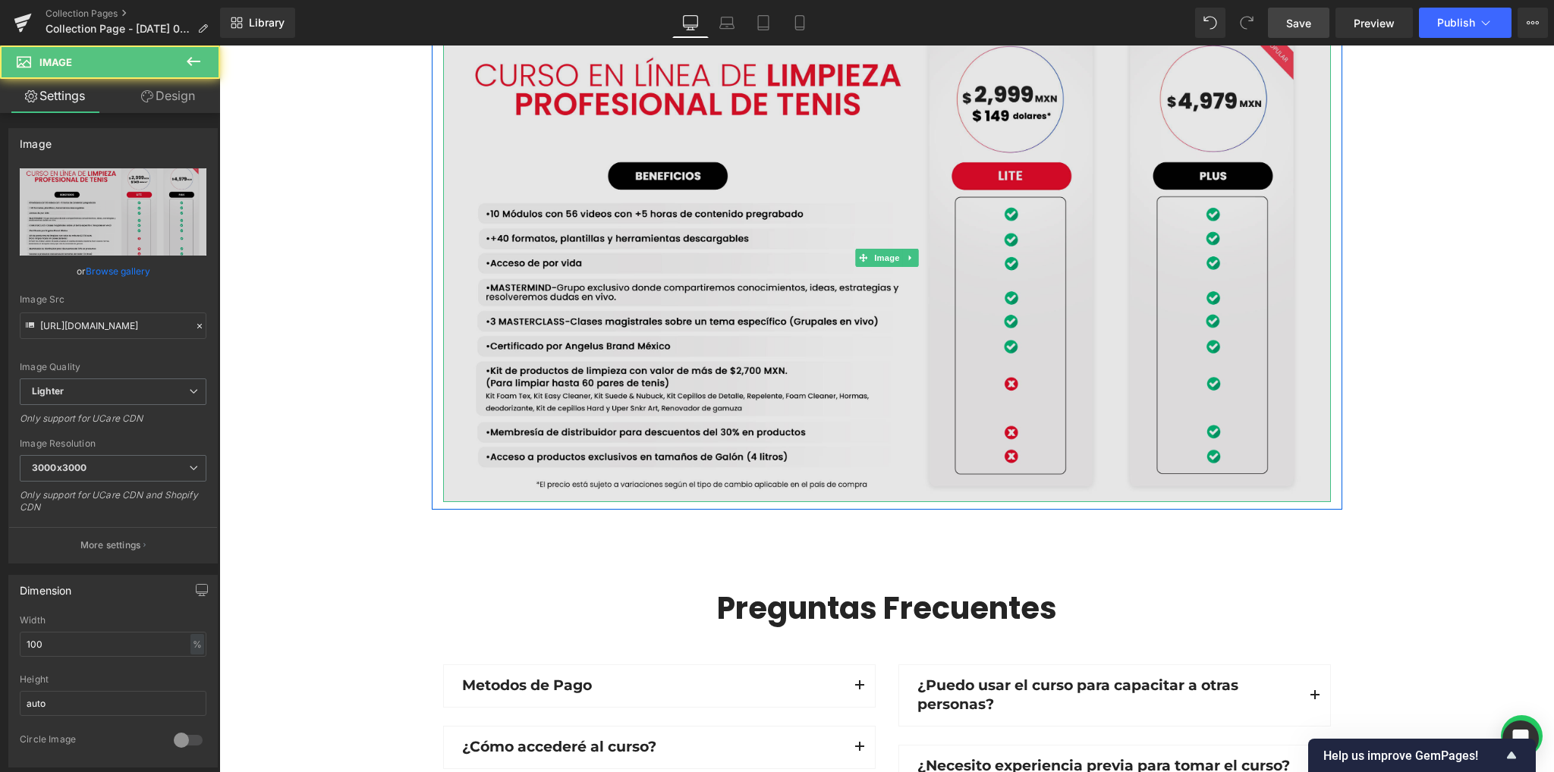
click at [923, 297] on img at bounding box center [887, 258] width 888 height 489
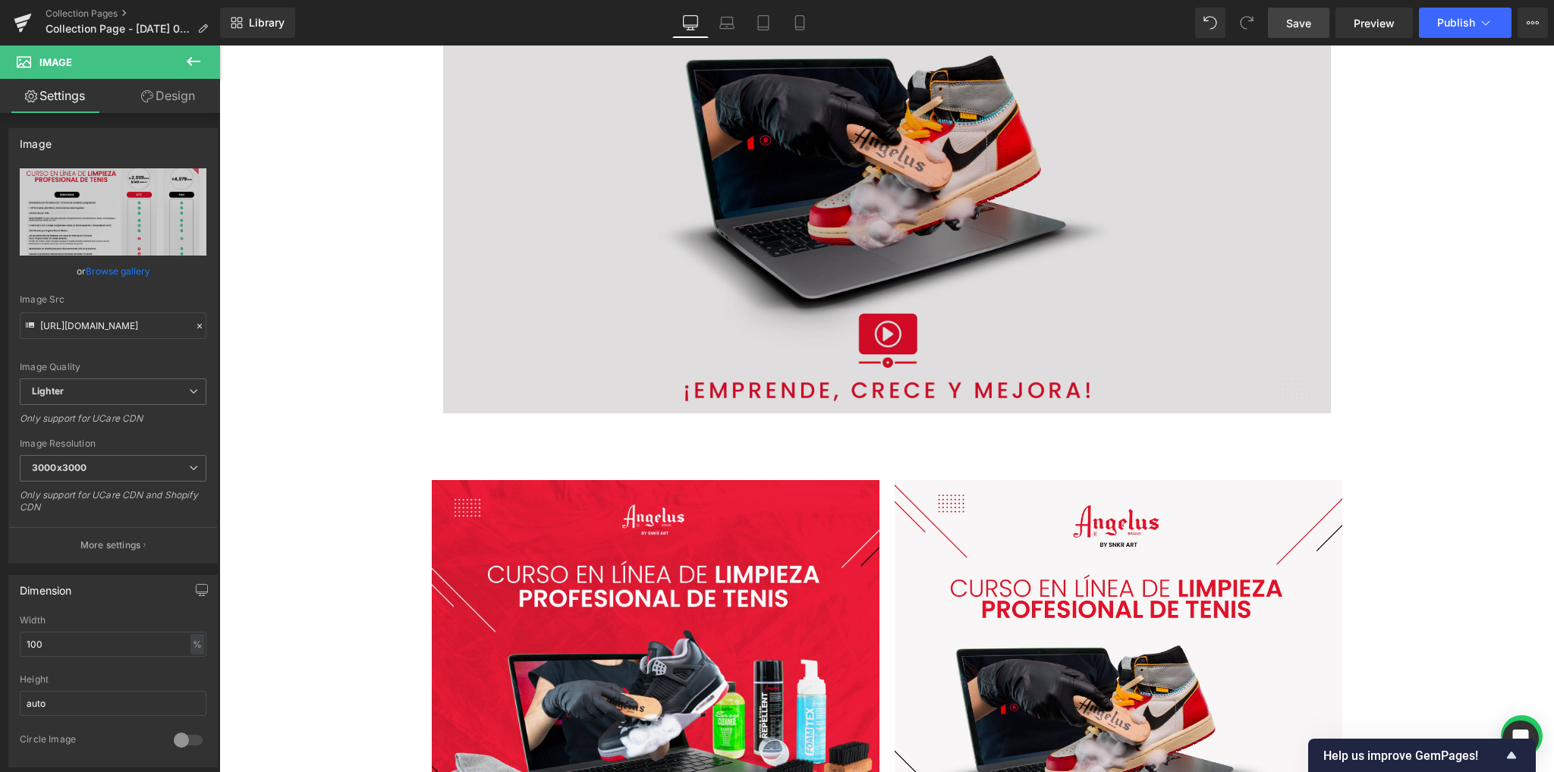
scroll to position [0, 0]
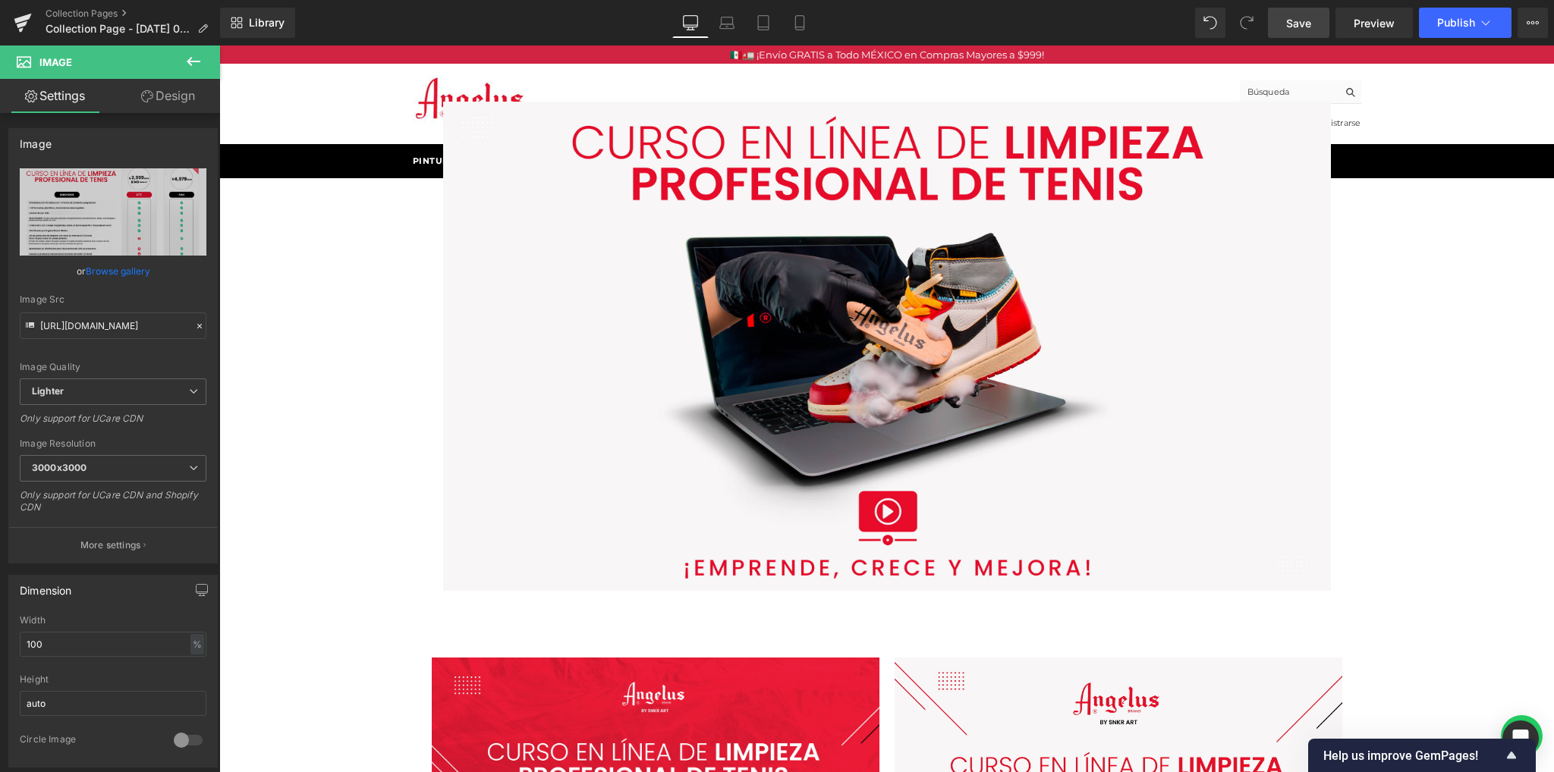
click at [1299, 28] on span "Save" at bounding box center [1298, 23] width 25 height 16
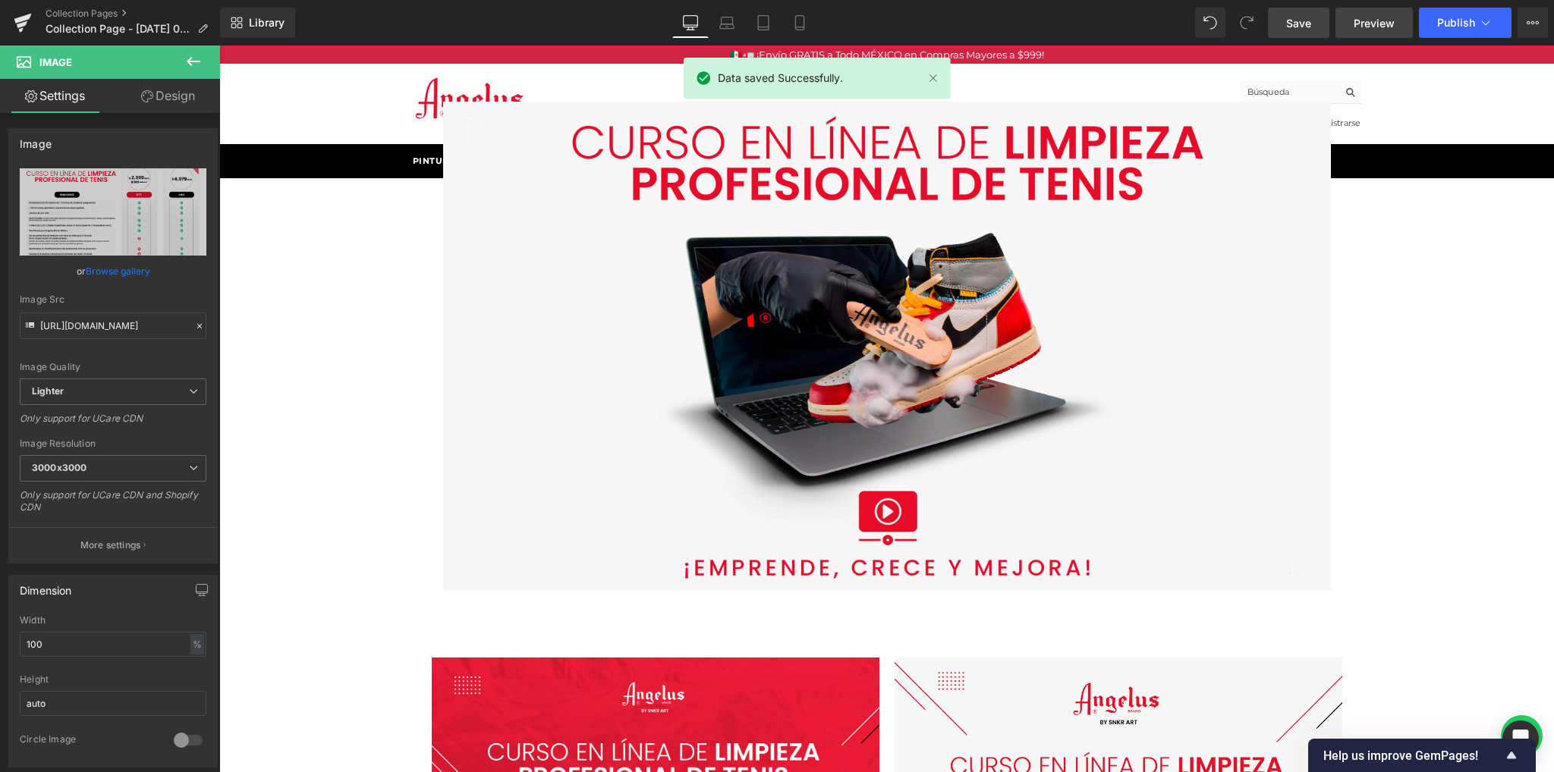
click at [1367, 26] on span "Preview" at bounding box center [1373, 23] width 41 height 16
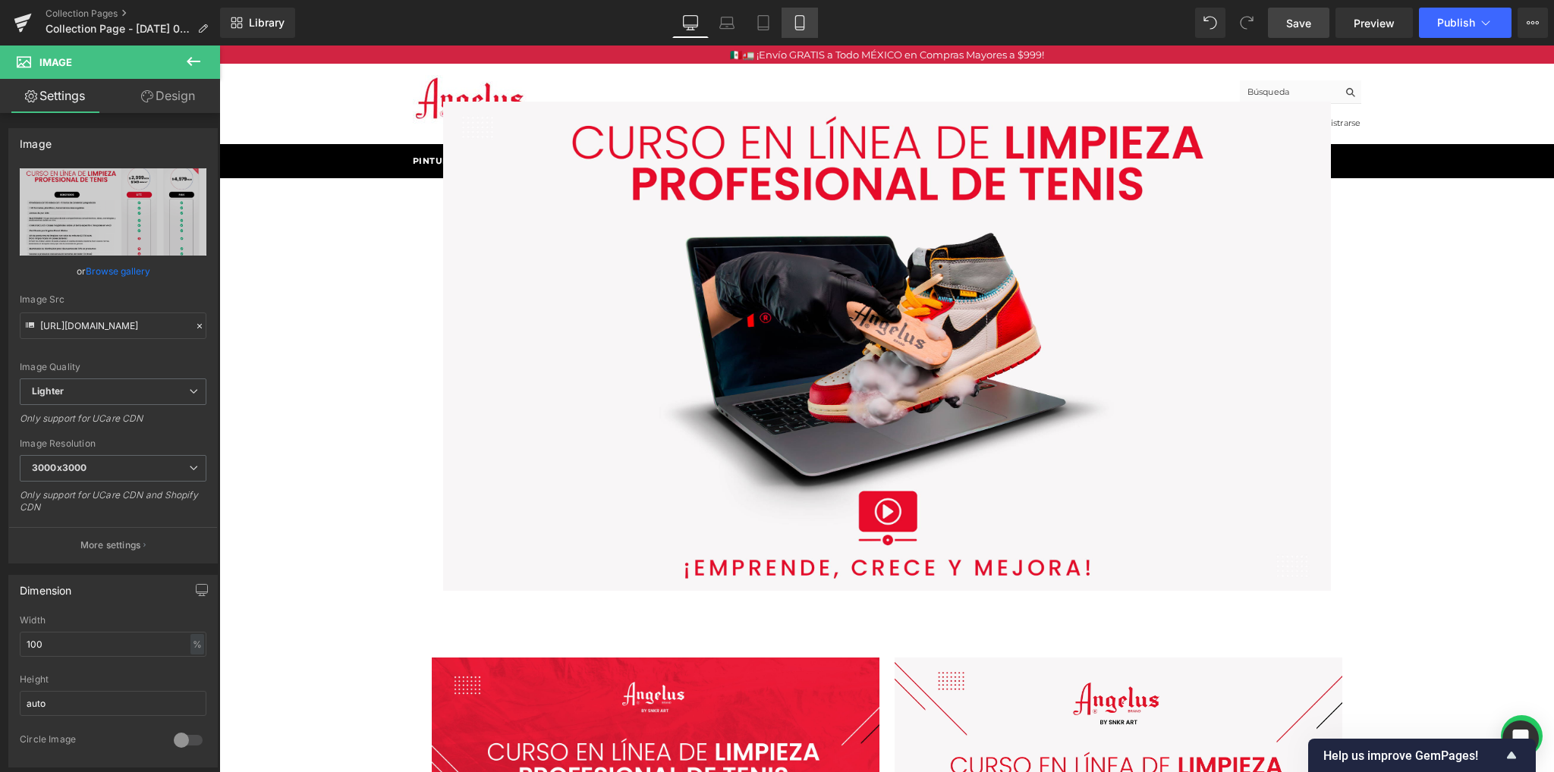
click at [805, 31] on link "Mobile" at bounding box center [799, 23] width 36 height 30
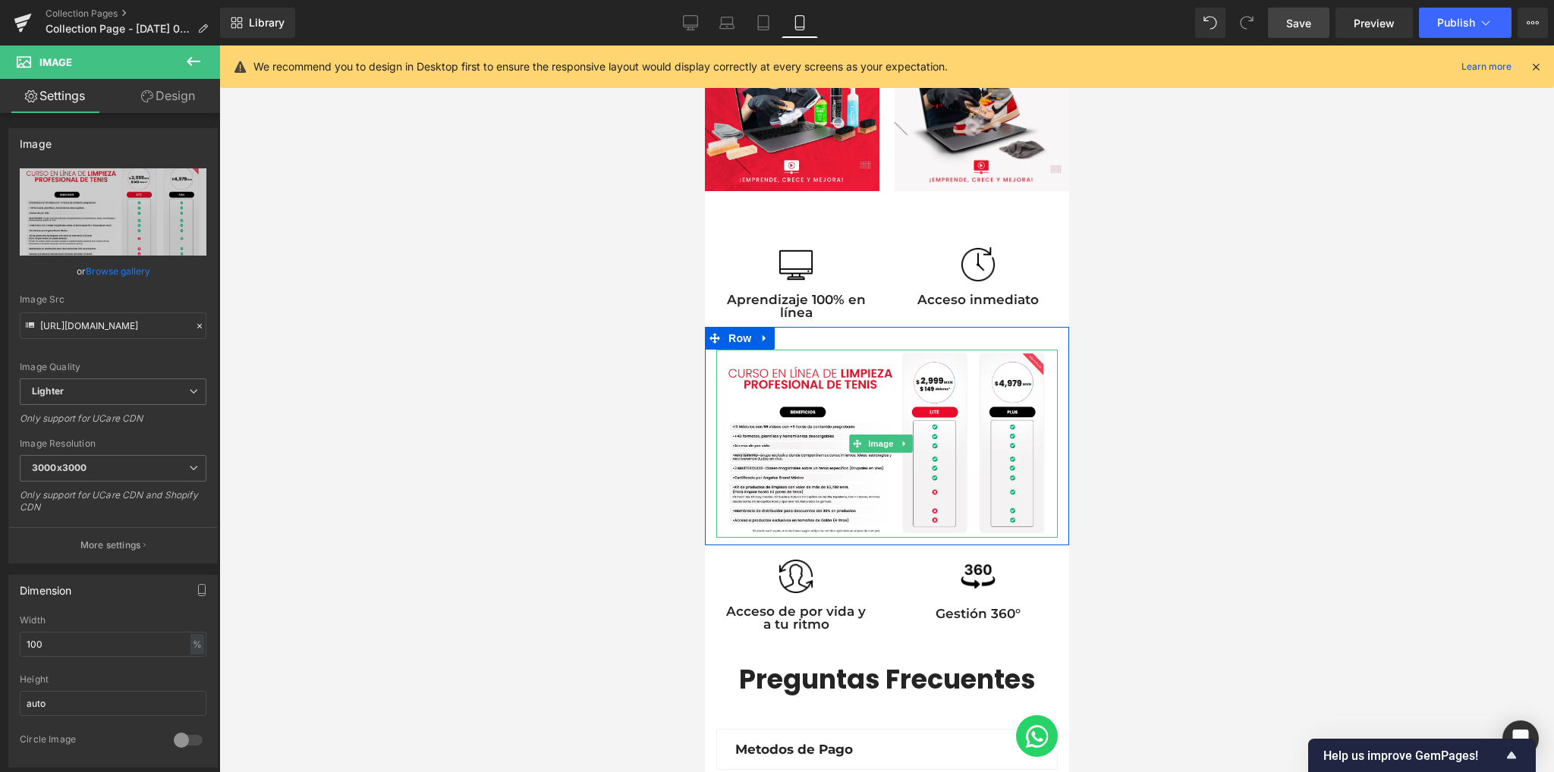
scroll to position [276, 0]
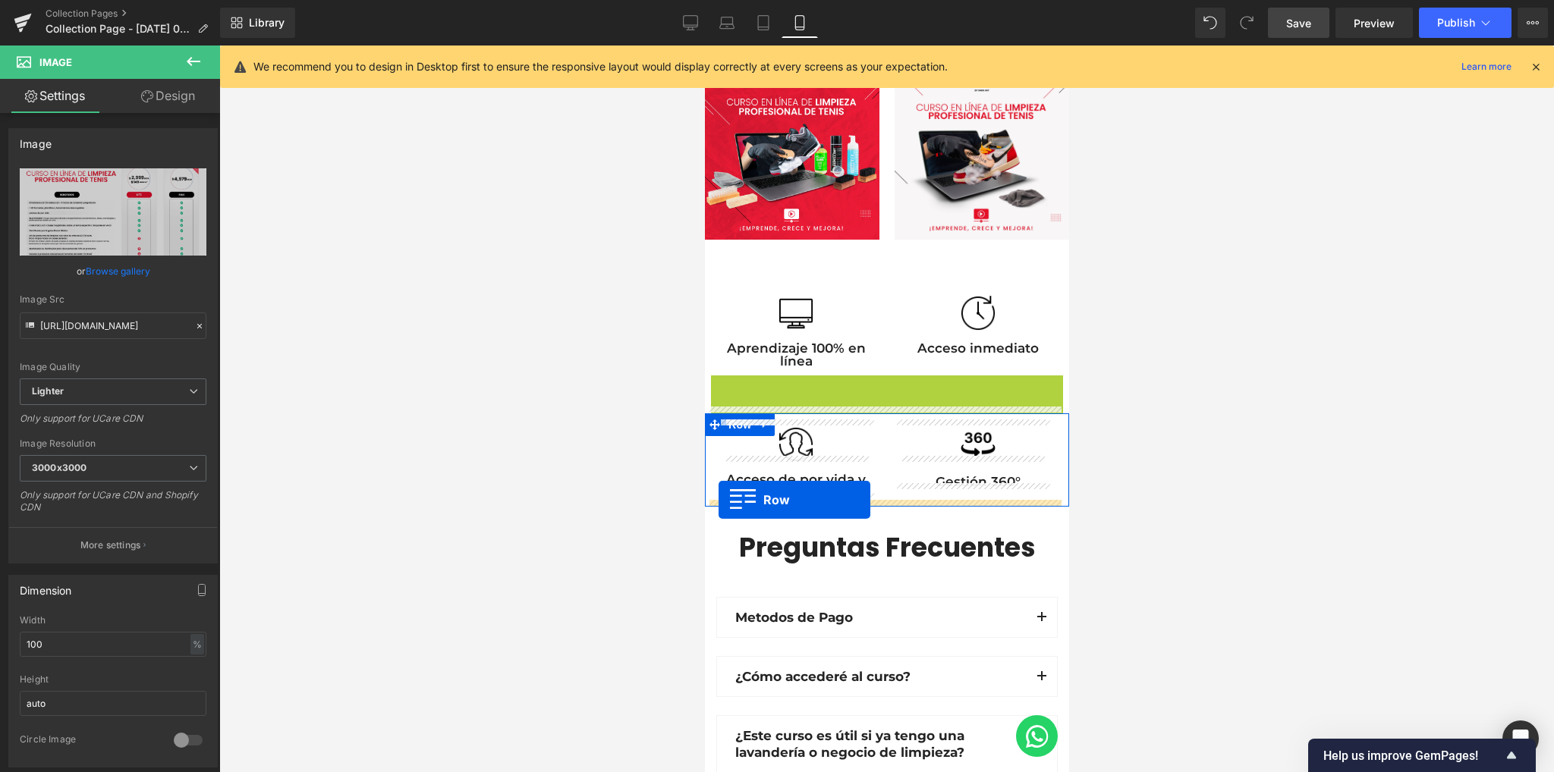
drag, startPoint x: 737, startPoint y: 383, endPoint x: 718, endPoint y: 500, distance: 118.4
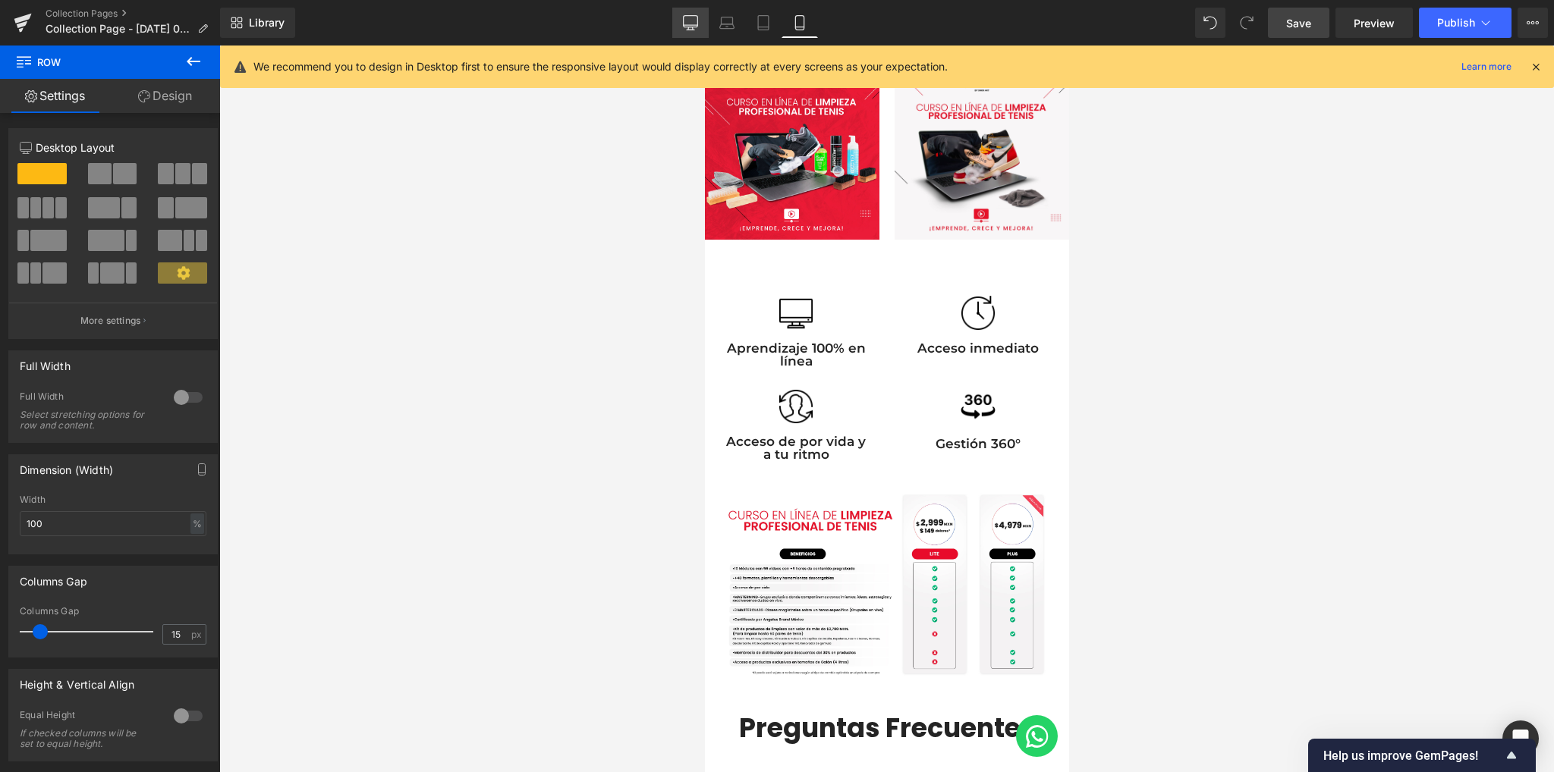
click at [686, 24] on icon at bounding box center [690, 22] width 15 height 15
type input "1200"
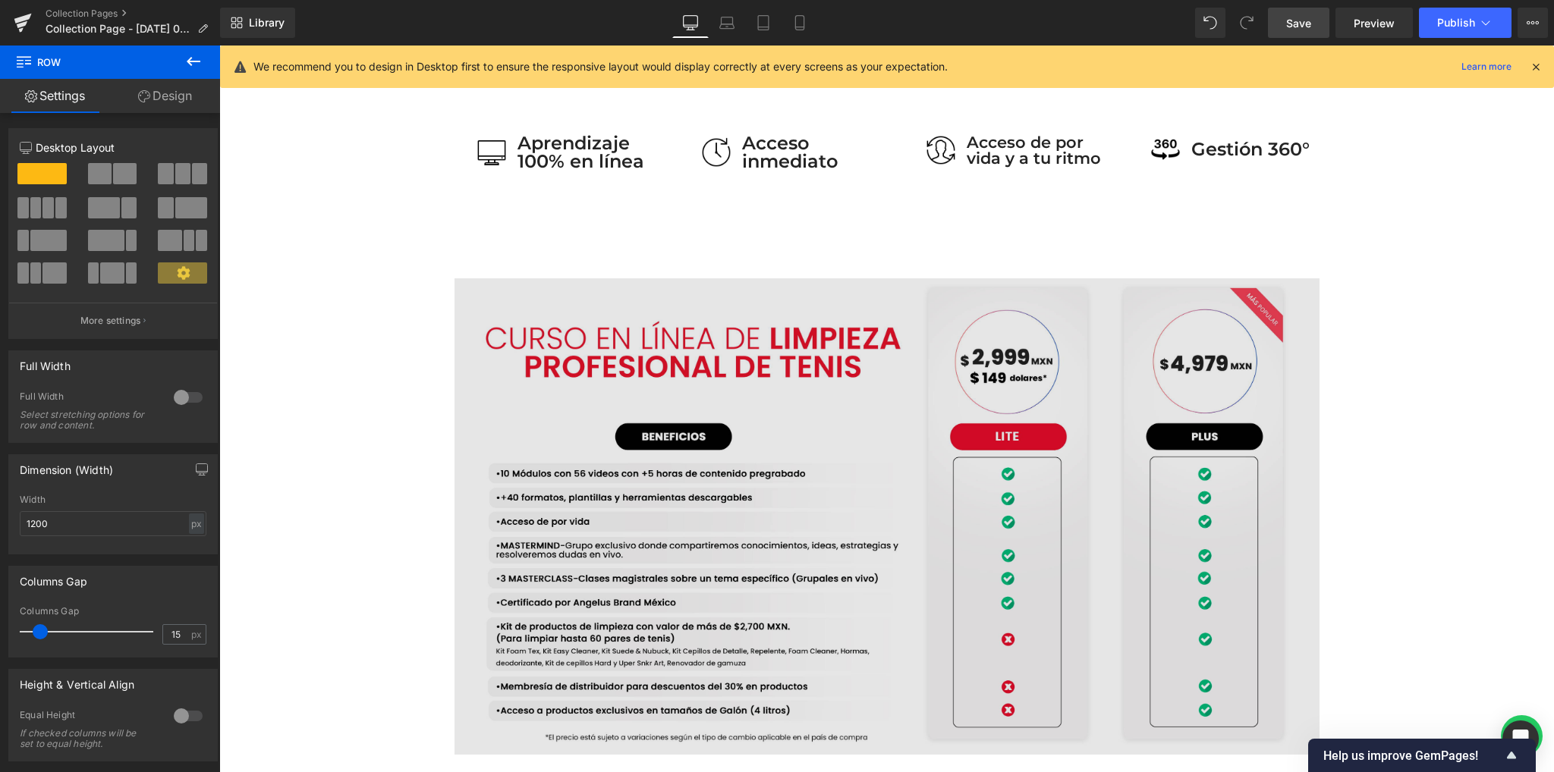
scroll to position [1051, 0]
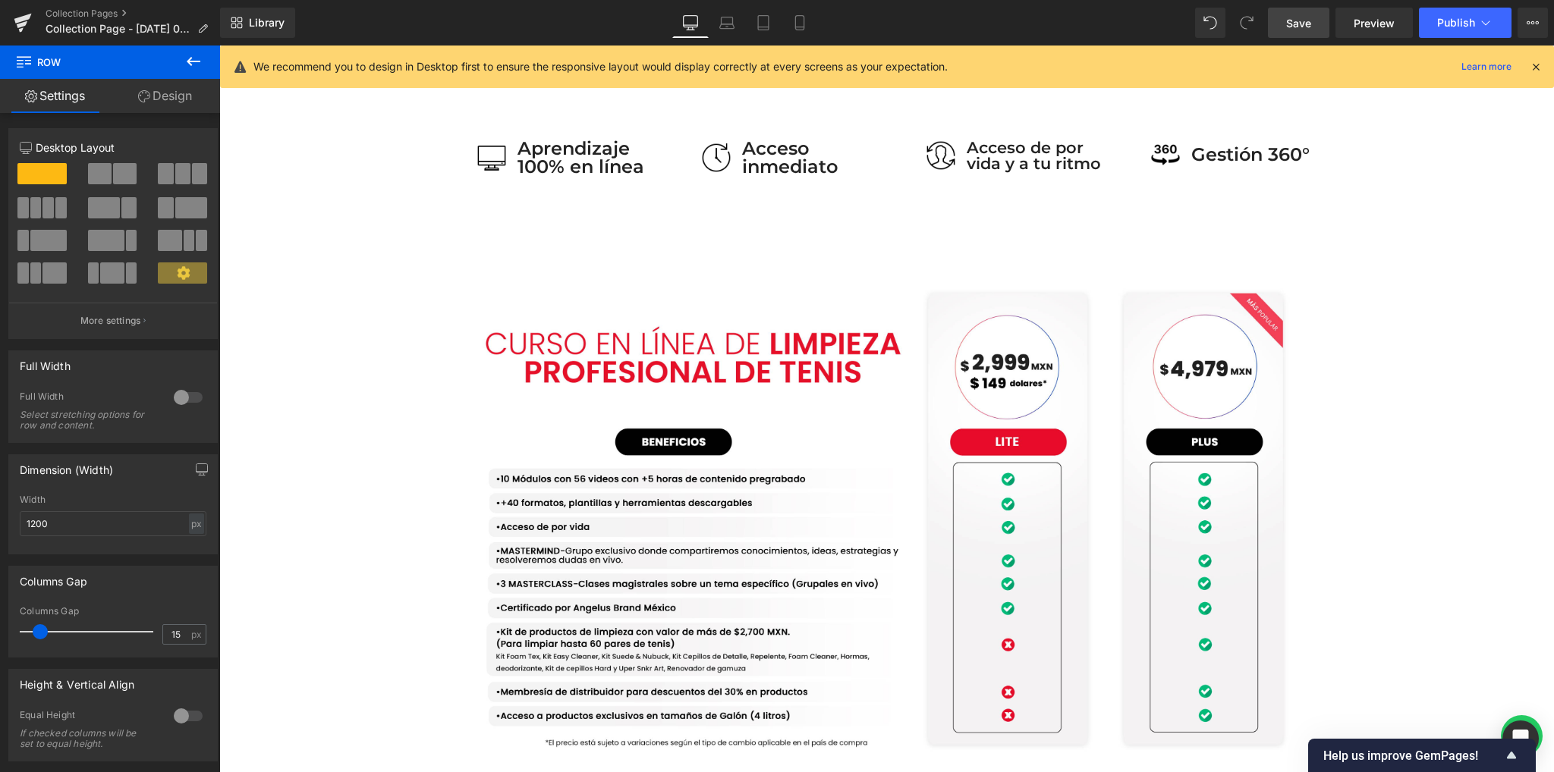
click at [219, 46] on div "80px" at bounding box center [219, 46] width 0 height 0
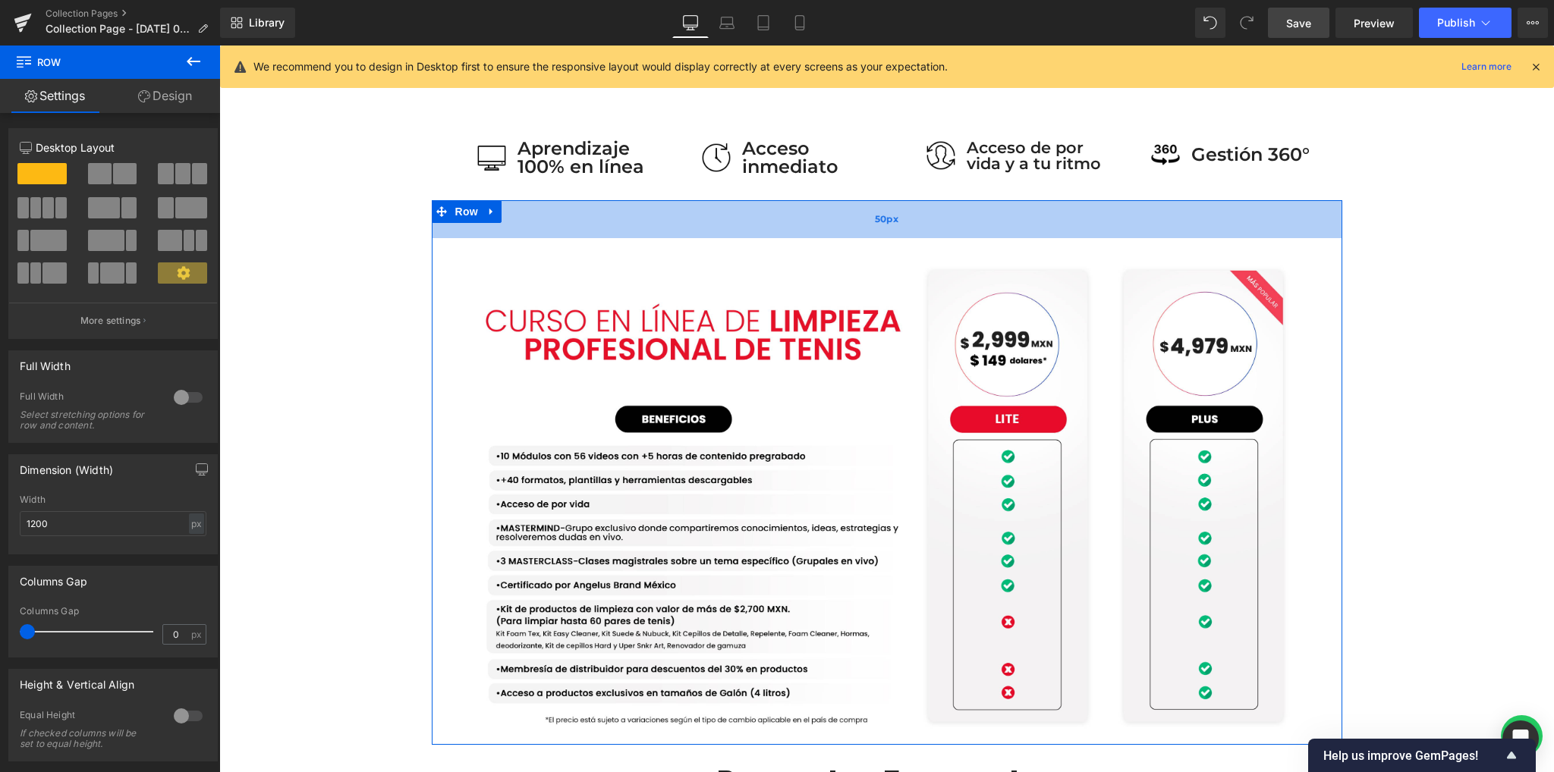
click at [838, 206] on div "50px" at bounding box center [887, 219] width 910 height 38
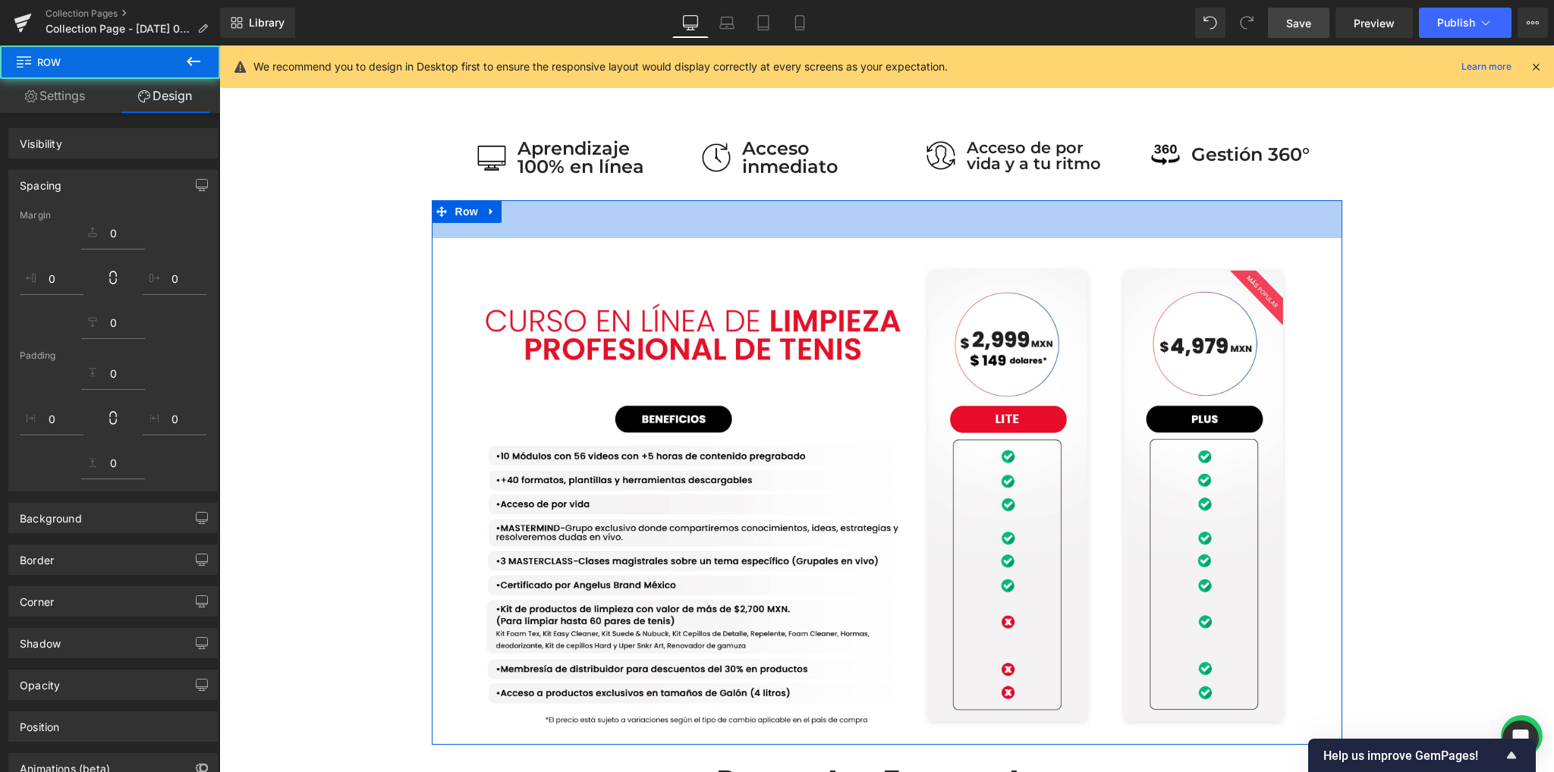
click at [1306, 23] on span "Save" at bounding box center [1298, 23] width 25 height 16
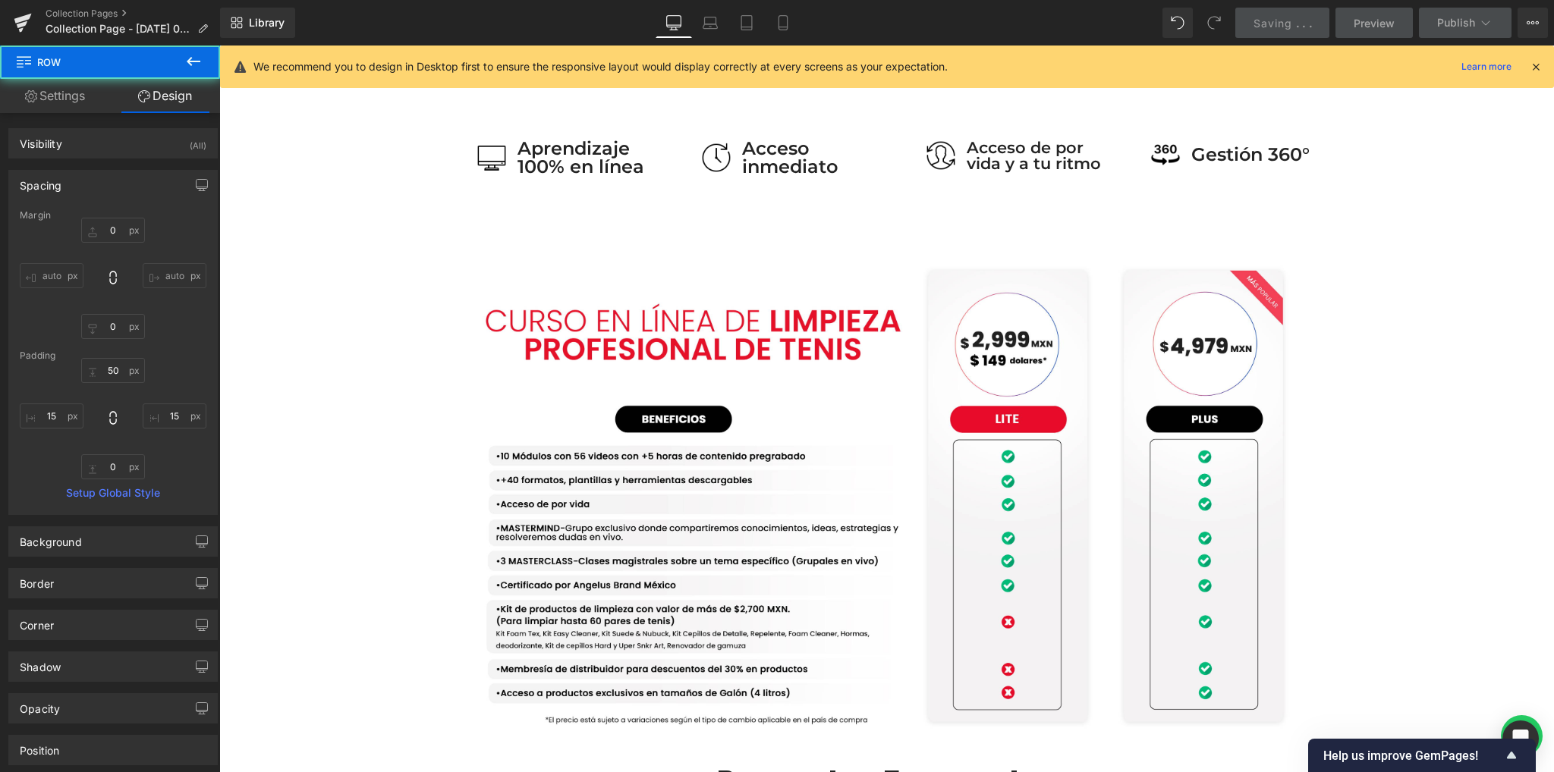
type input "0"
type input "50"
type input "15"
type input "0"
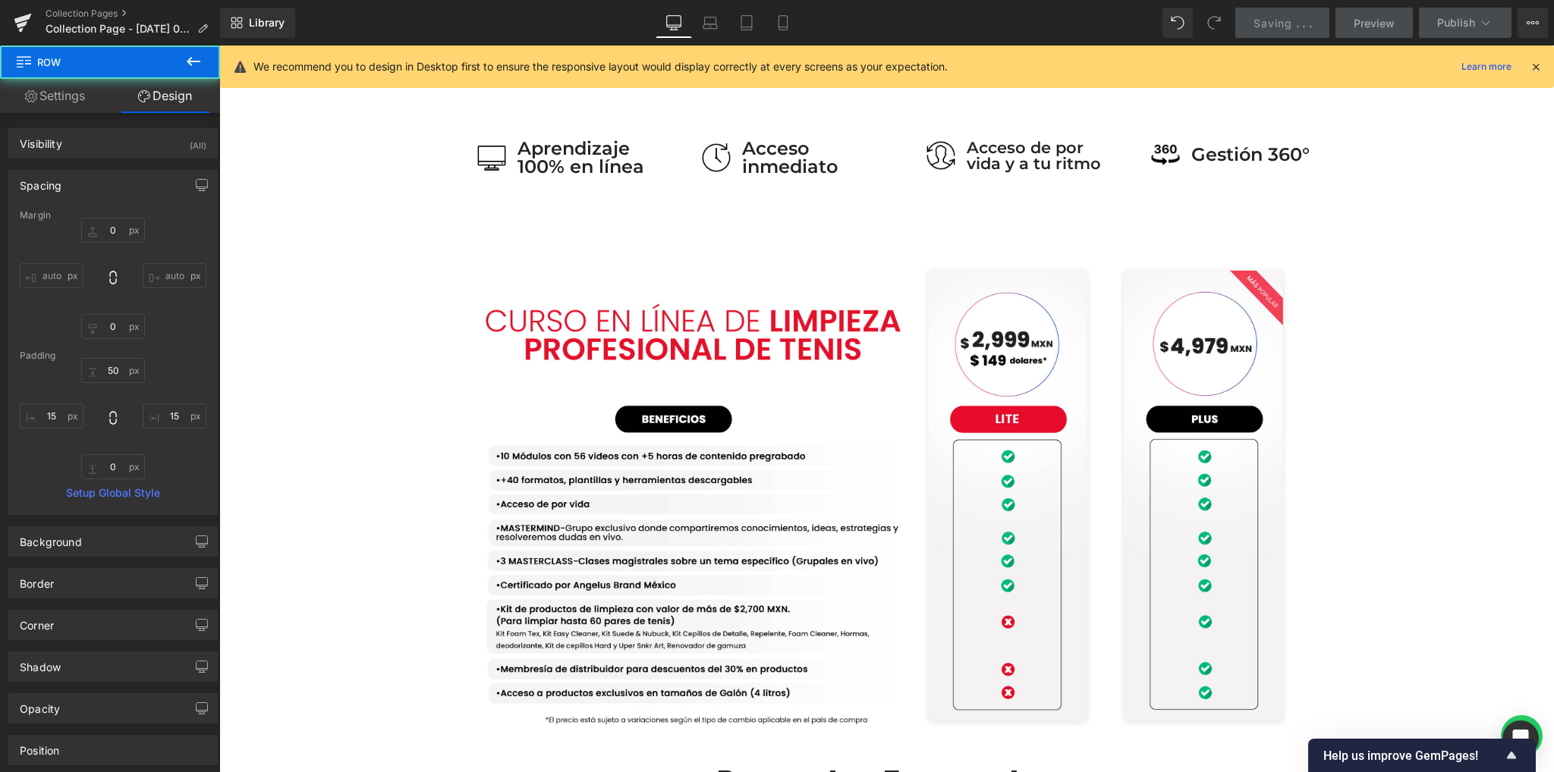
type input "15"
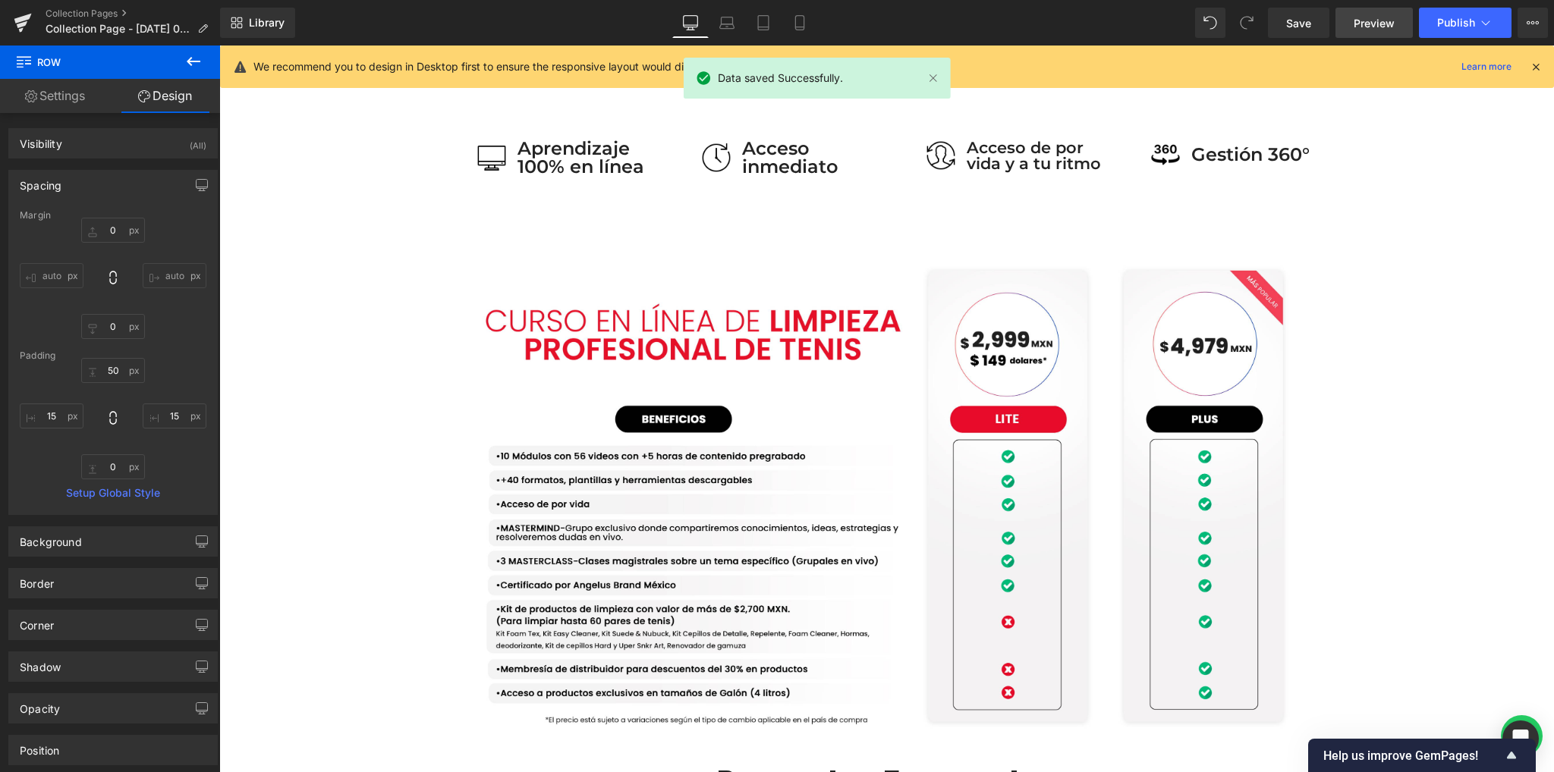
click at [1355, 20] on span "Preview" at bounding box center [1373, 23] width 41 height 16
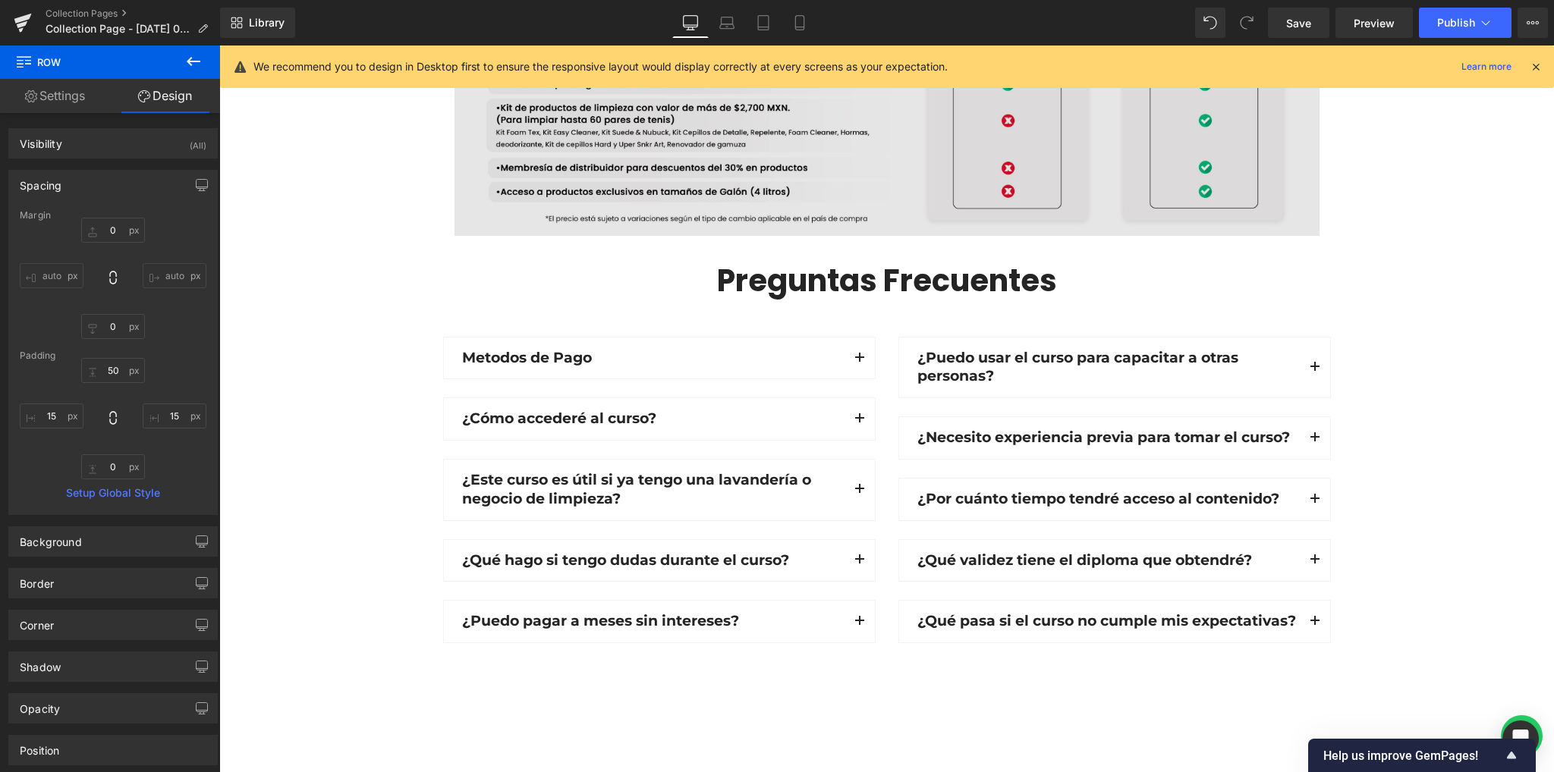
scroll to position [1557, 0]
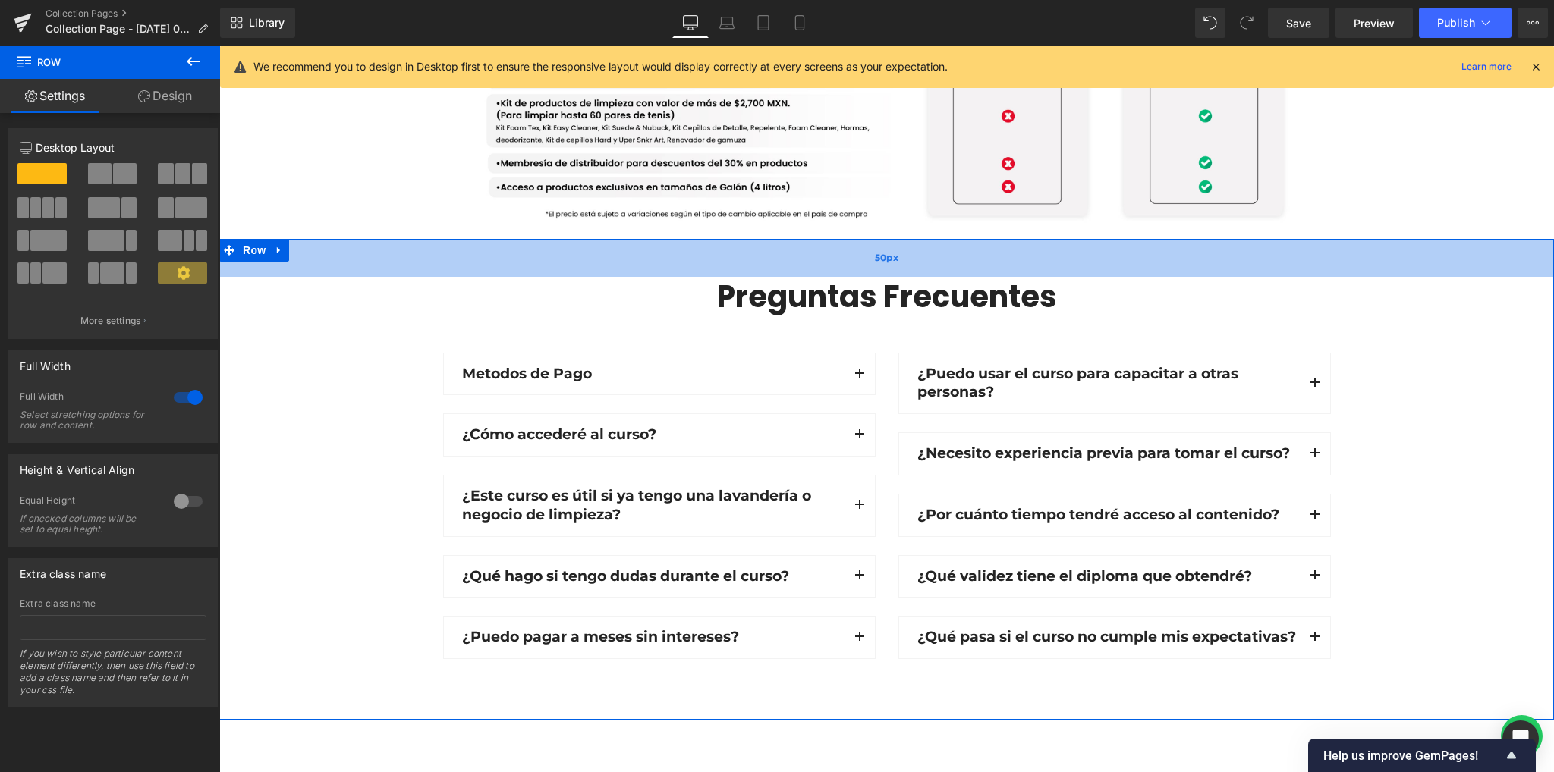
drag, startPoint x: 801, startPoint y: 244, endPoint x: 796, endPoint y: 263, distance: 20.4
click at [796, 263] on div "50px" at bounding box center [886, 258] width 1334 height 38
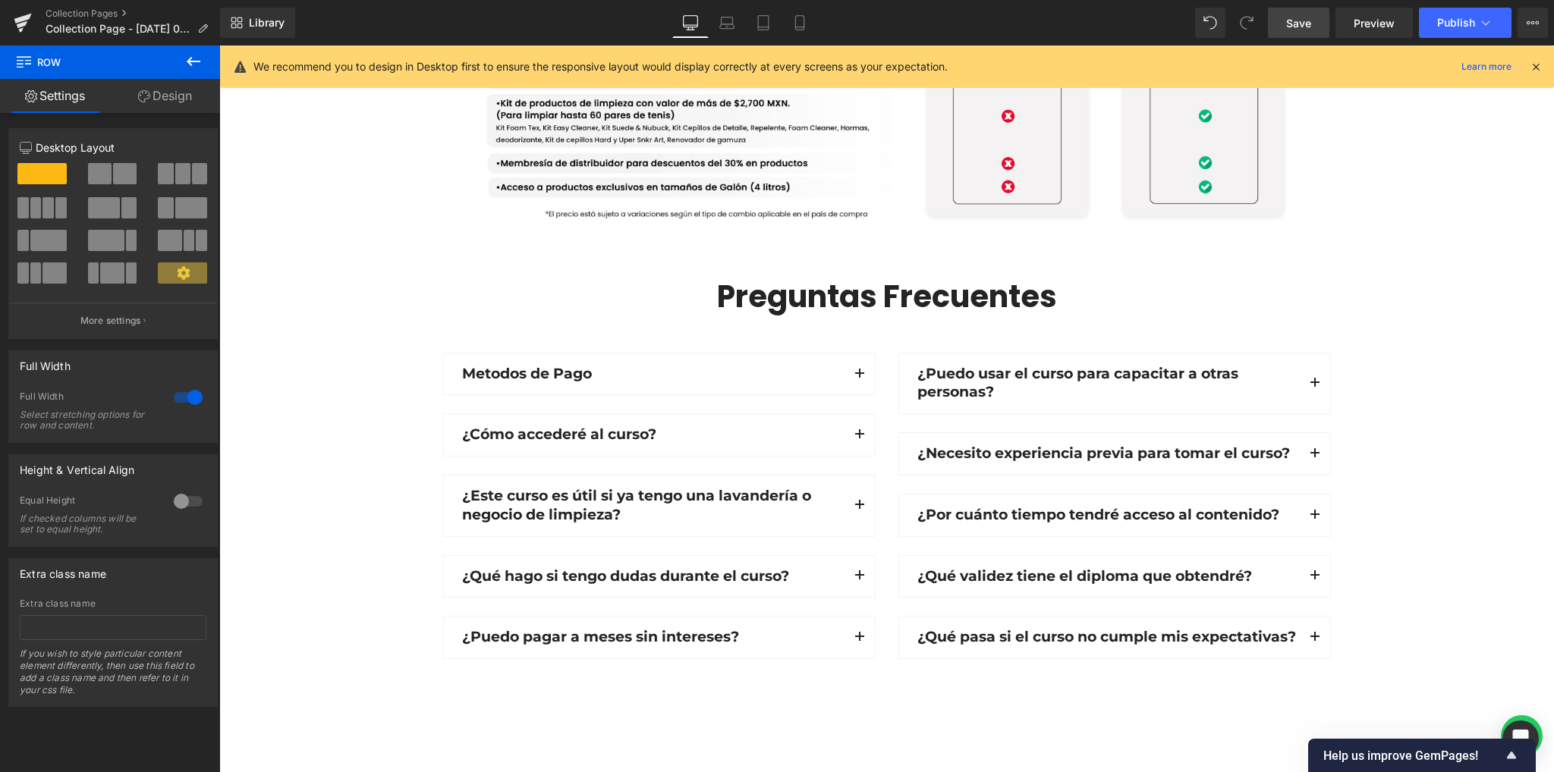
click at [1281, 15] on link "Save" at bounding box center [1298, 23] width 61 height 30
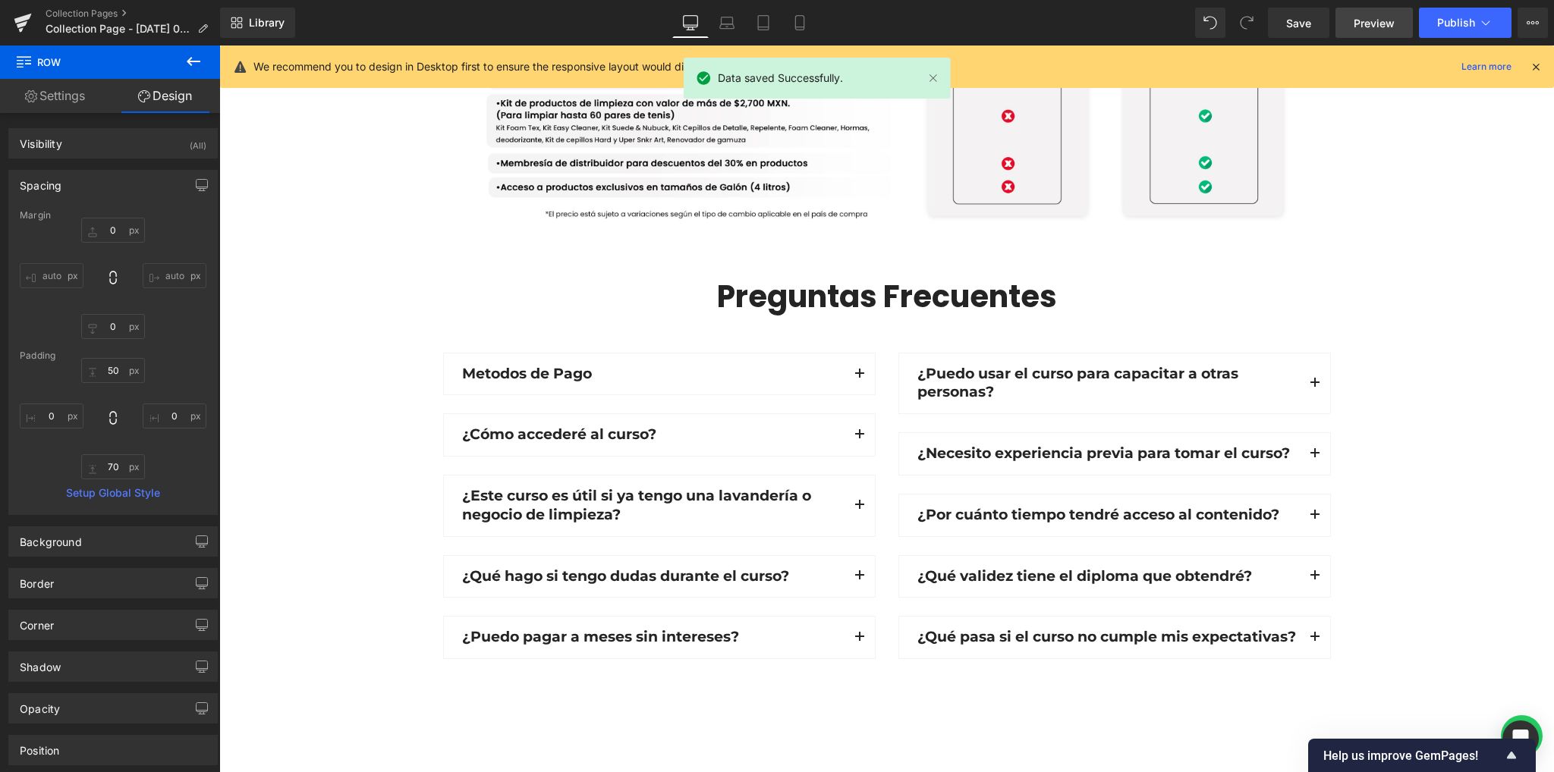
click at [1383, 22] on span "Preview" at bounding box center [1373, 23] width 41 height 16
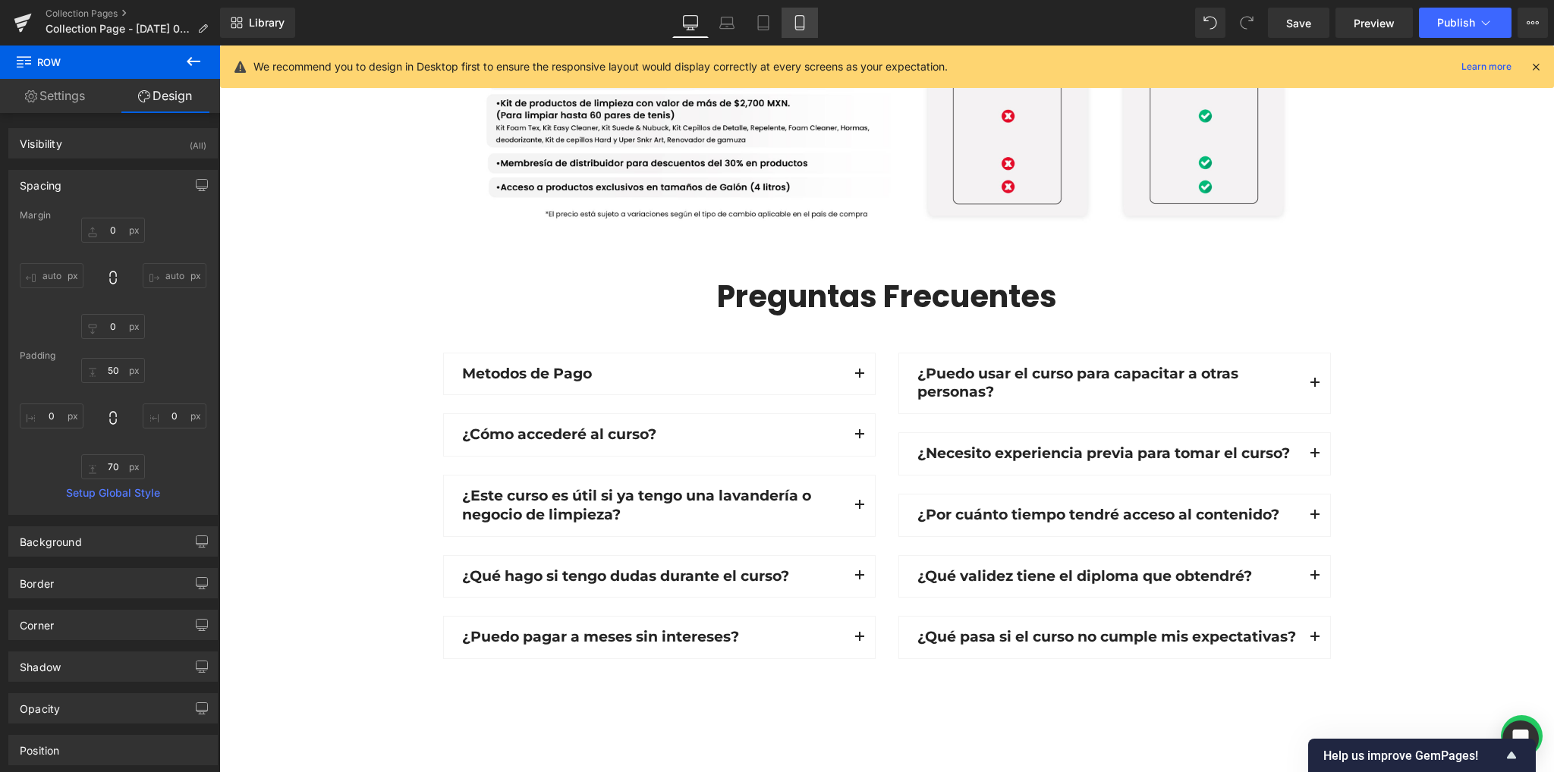
click at [796, 25] on icon at bounding box center [799, 22] width 15 height 15
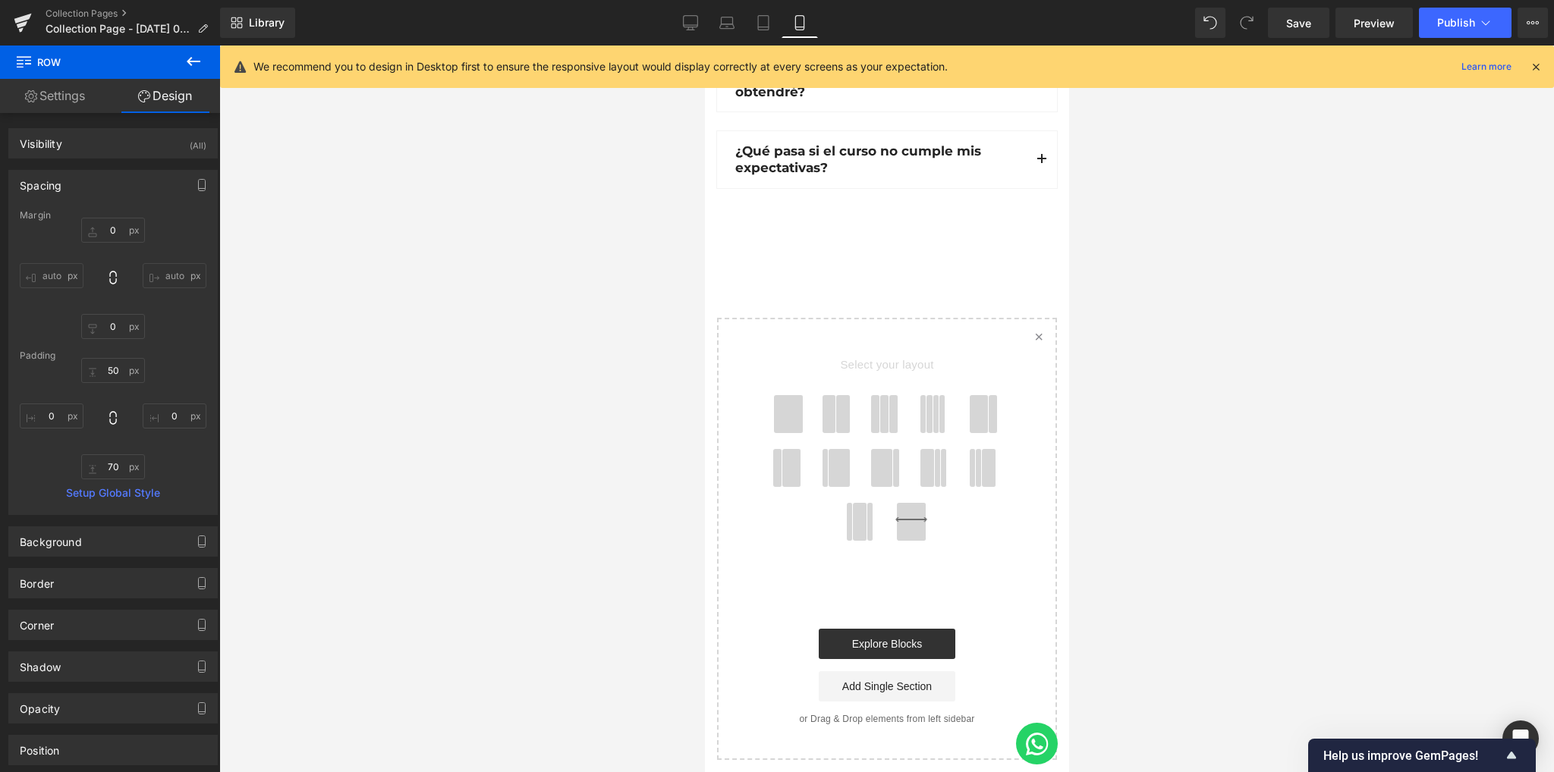
type input "0"
type input "31"
type input "0"
type input "60"
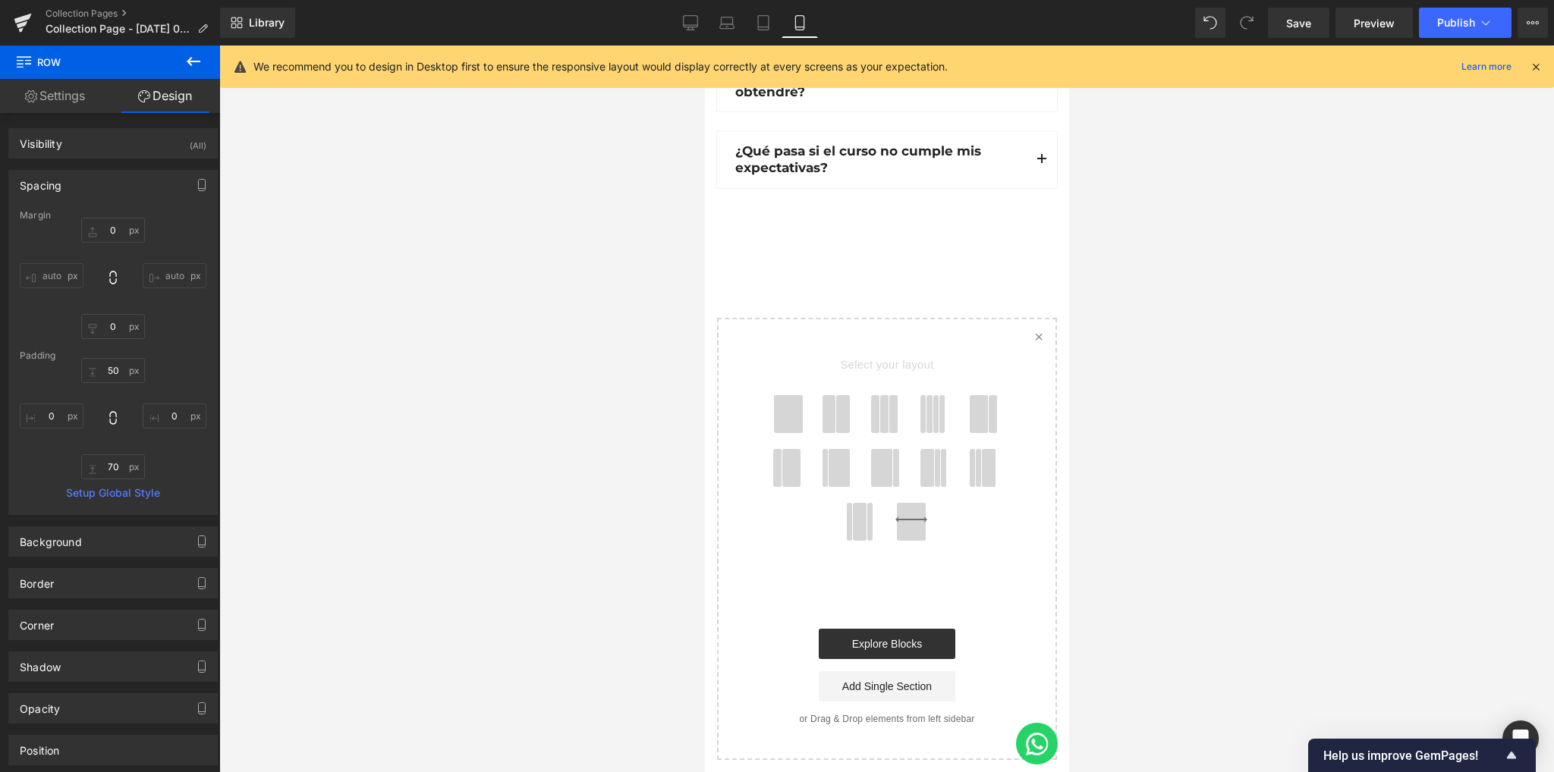
type input "0"
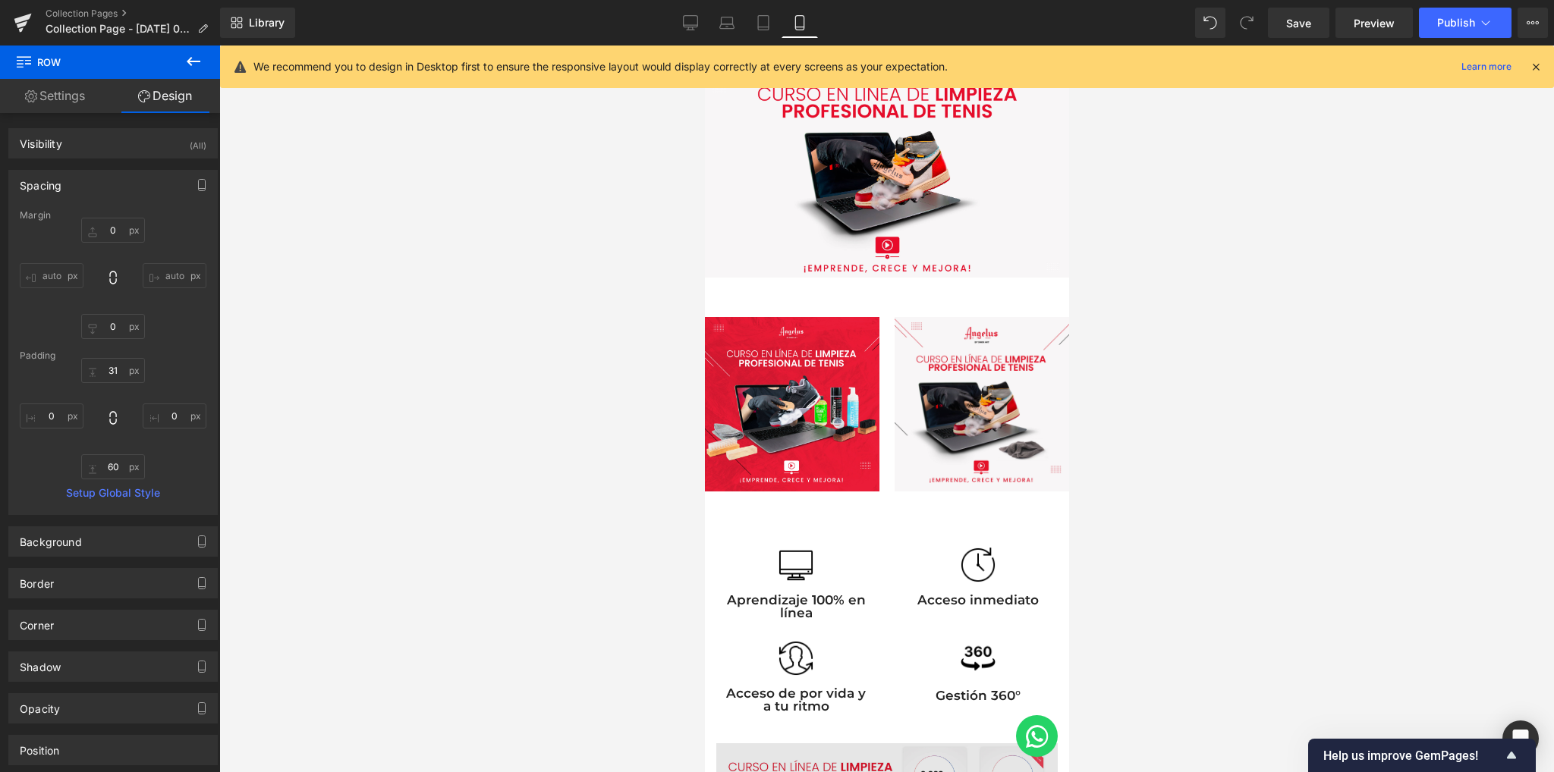
scroll to position [0, 0]
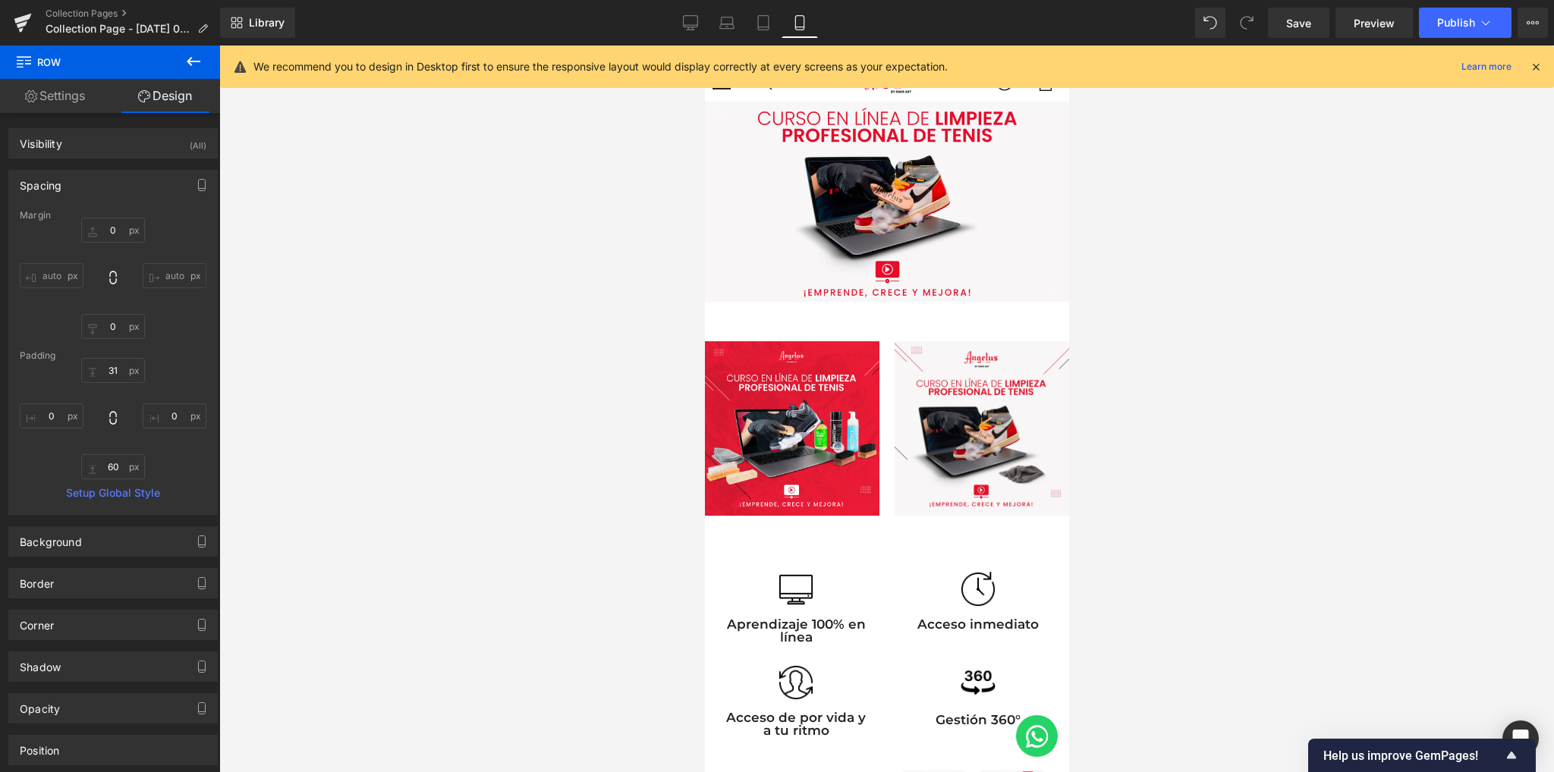
click at [1535, 64] on icon at bounding box center [1536, 67] width 14 height 14
